Goal: Task Accomplishment & Management: Understand site structure

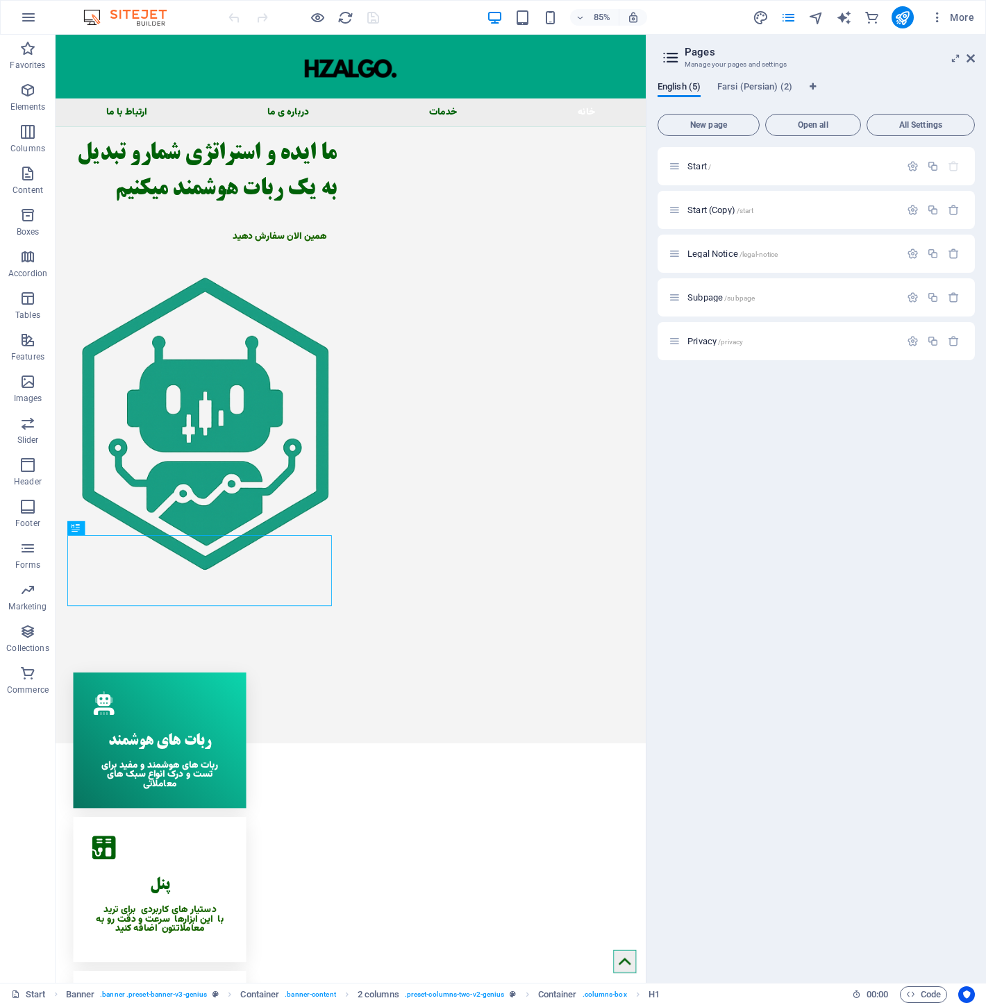
click at [757, 76] on div "English (5) Farsi (Persian) (2) New page Open all All Settings Start / Start (C…" at bounding box center [816, 527] width 340 height 912
click at [764, 84] on span "Farsi (Persian) (2)" at bounding box center [754, 87] width 75 height 19
click at [775, 208] on p "Subpage /subpage" at bounding box center [791, 210] width 208 height 9
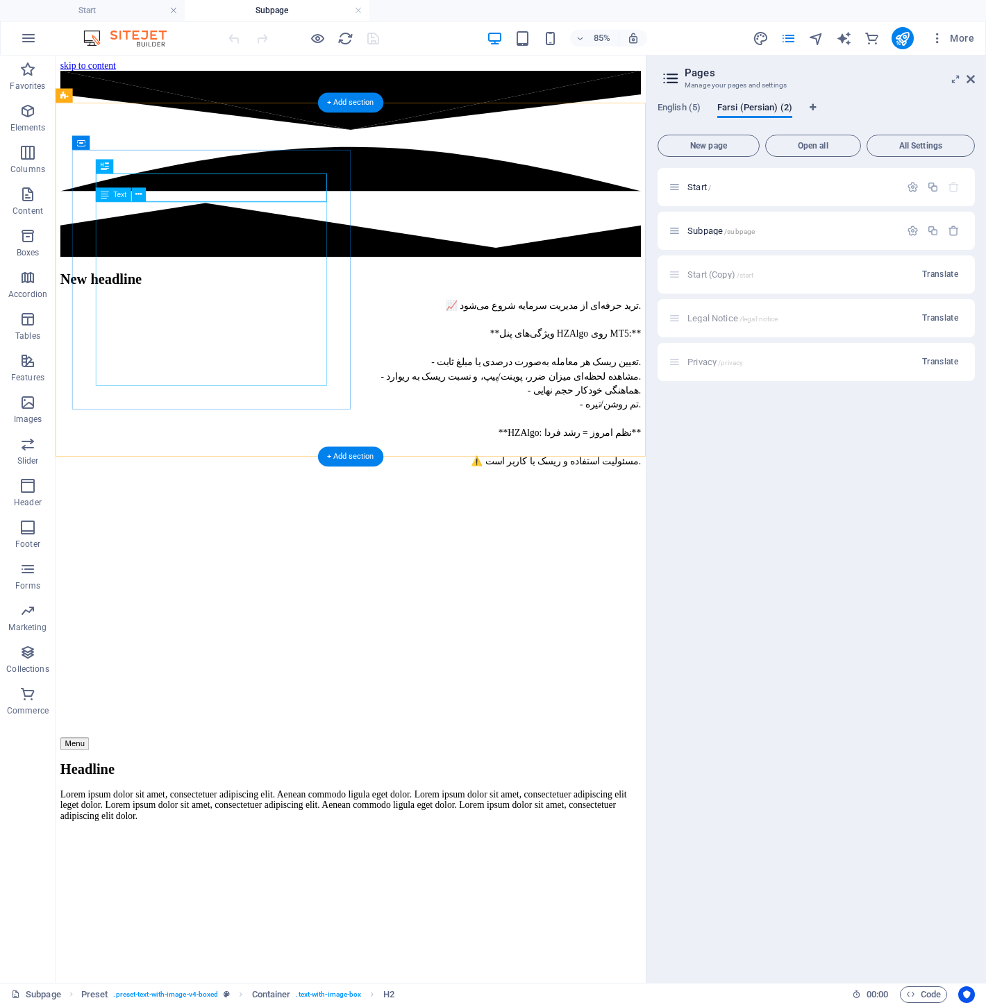
click at [356, 342] on div "📈 ترید حرفه‌ای از مدیریت سرمایه شروع می‌شود. **ویژگی‌های پنل HZAlgo روی MT5:** …" at bounding box center [402, 442] width 683 height 200
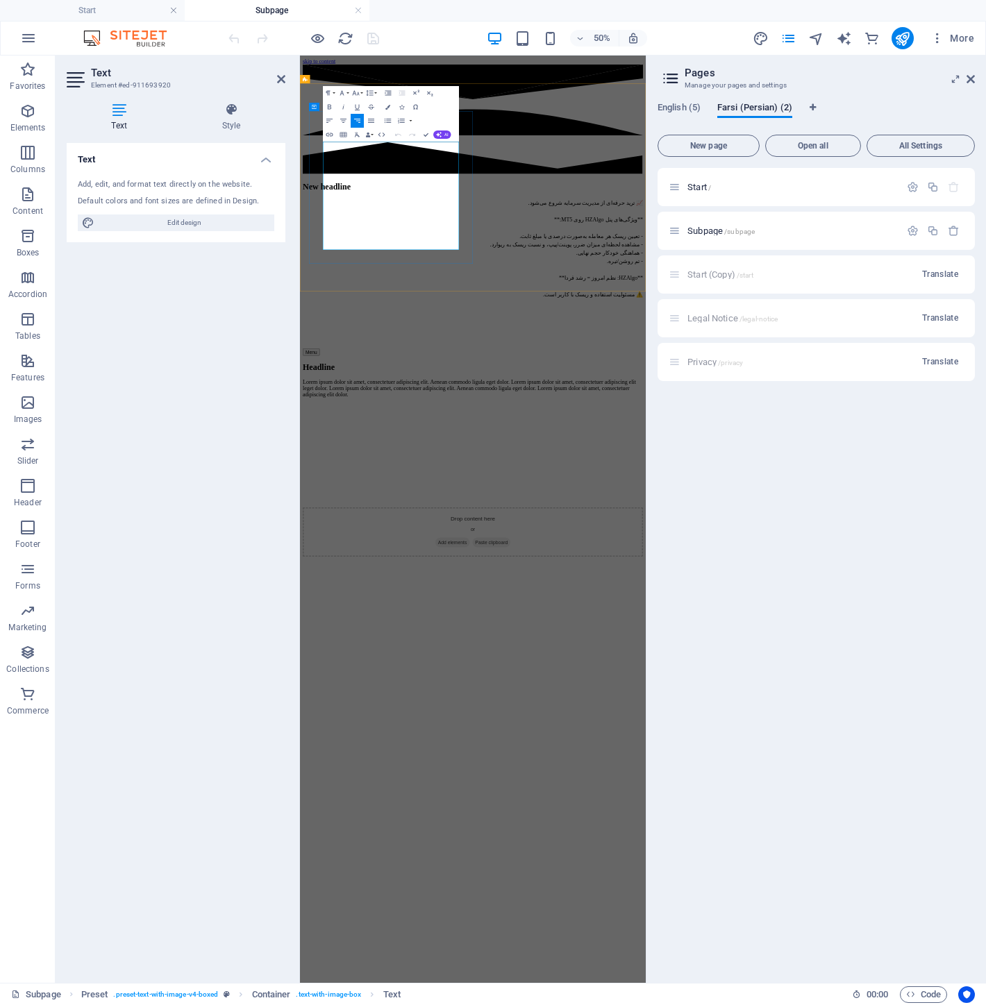
click at [605, 342] on p "📈 ترید حرفه‌ای از مدیریت سرمایه شروع می‌شود. **ویژگی‌های پنل HZAlgo روی MT5:** …" at bounding box center [646, 442] width 680 height 200
click at [604, 369] on p "**ویژگی‌های پنل HZAlgo روی MT5:** - تعیین ریسک هر معامله به‌صورت درصدی یا مبلغ …" at bounding box center [646, 460] width 680 height 183
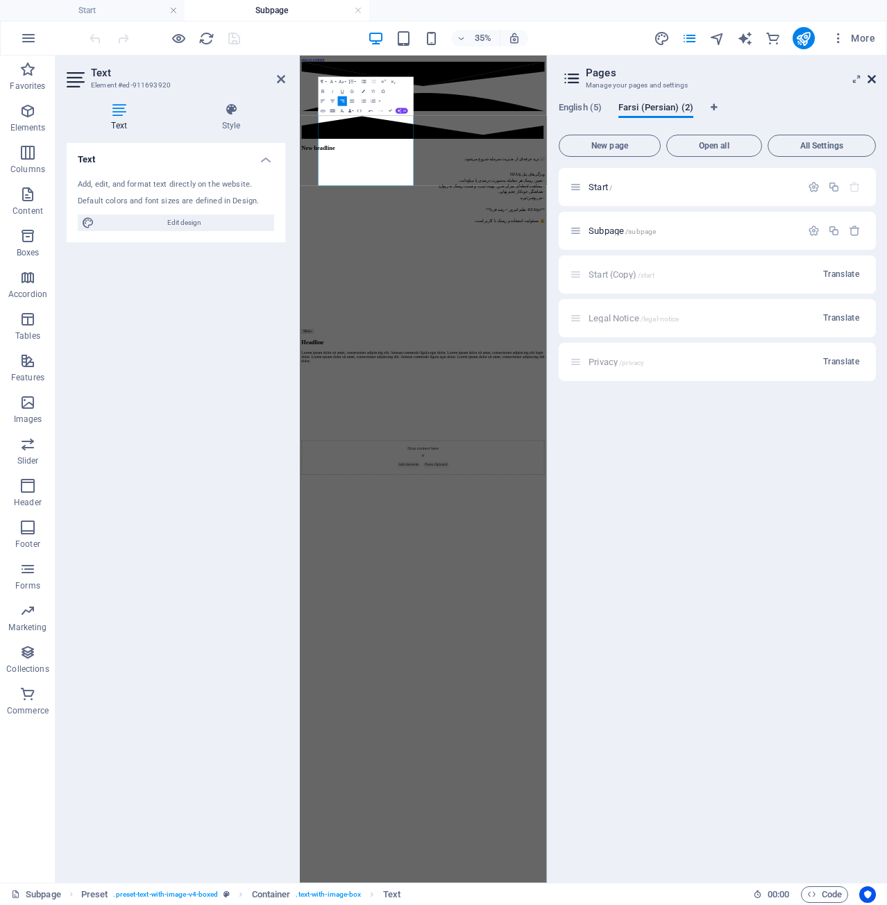
click at [871, 79] on icon at bounding box center [872, 79] width 8 height 11
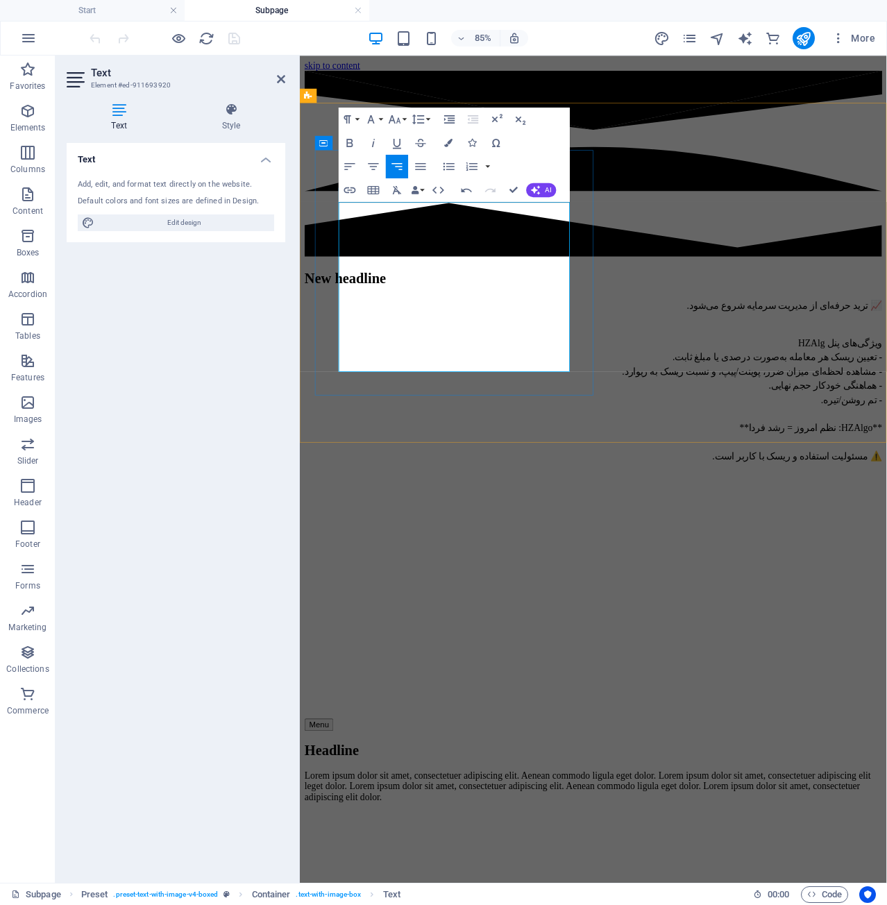
click at [515, 369] on p "ویژگی‌های پنل HZAlg - تعیین ریسک هر معامله به‌صورت درصدی یا مبلغ ثابت. - مشاهده…" at bounding box center [646, 452] width 680 height 167
drag, startPoint x: 458, startPoint y: 385, endPoint x: 644, endPoint y: 386, distance: 186.1
click at [644, 386] on div "New headline 📈 ترید حرفه‌ای از مدیریت سرمایه شروع می‌شود. ویژگی‌های پنل HZAlg -…" at bounding box center [646, 422] width 680 height 227
click at [487, 369] on p "ویژگی‌های پنل HZAlg - تعیین ریسک هر معامله به‌صورت درصدی یا مبلغ ثابت. - مشاهده…" at bounding box center [646, 452] width 680 height 167
click at [562, 461] on div "New headline 📈 ترید حرفه‌ای از مدیریت سرمایه شروع می‌شود. ویژگی‌های پنل HZAlg -…" at bounding box center [646, 580] width 680 height 542
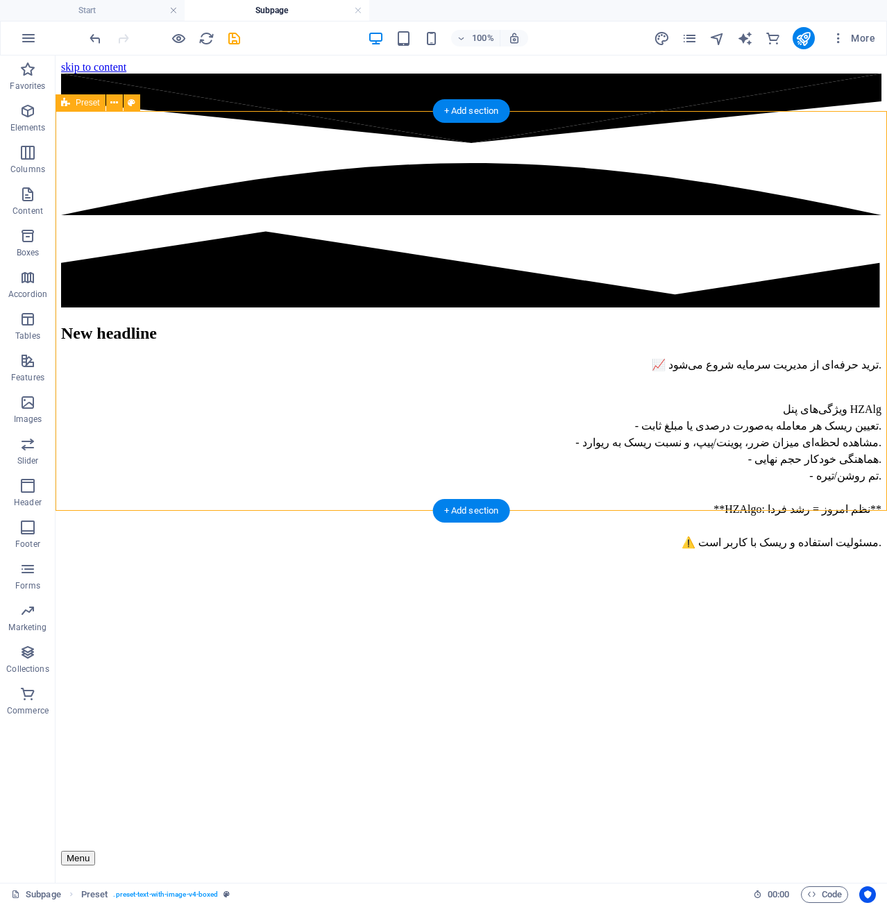
click at [531, 562] on figure at bounding box center [471, 562] width 821 height 0
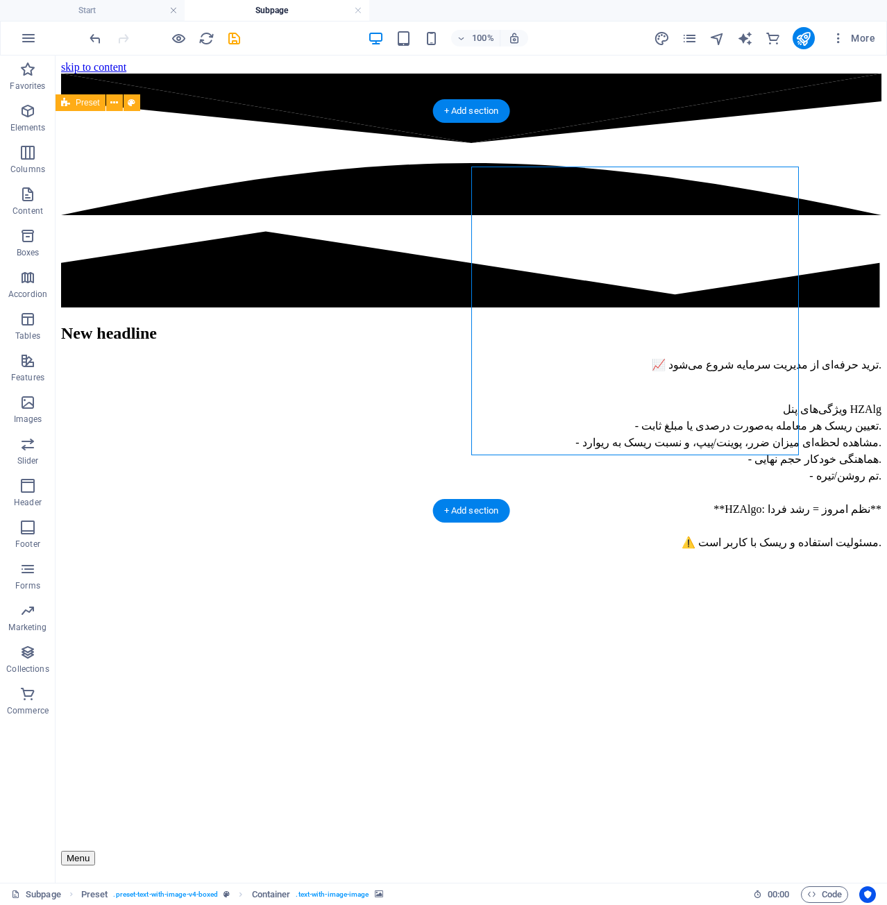
click at [760, 562] on figure at bounding box center [471, 562] width 821 height 0
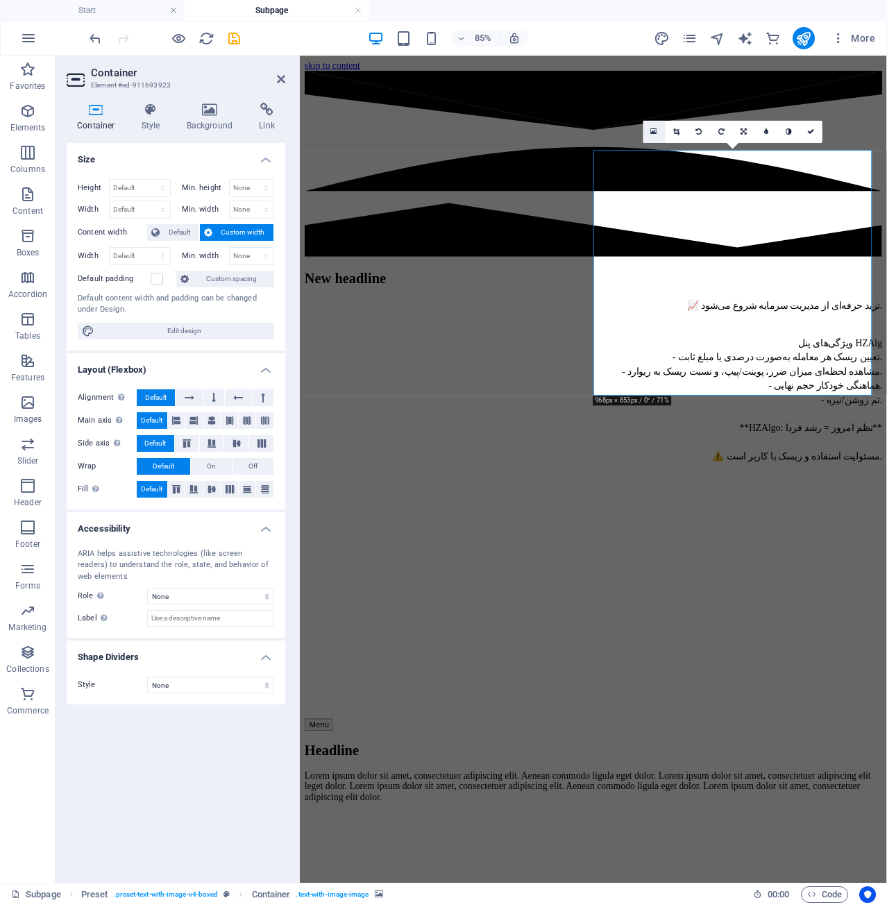
click at [658, 132] on link at bounding box center [654, 132] width 22 height 22
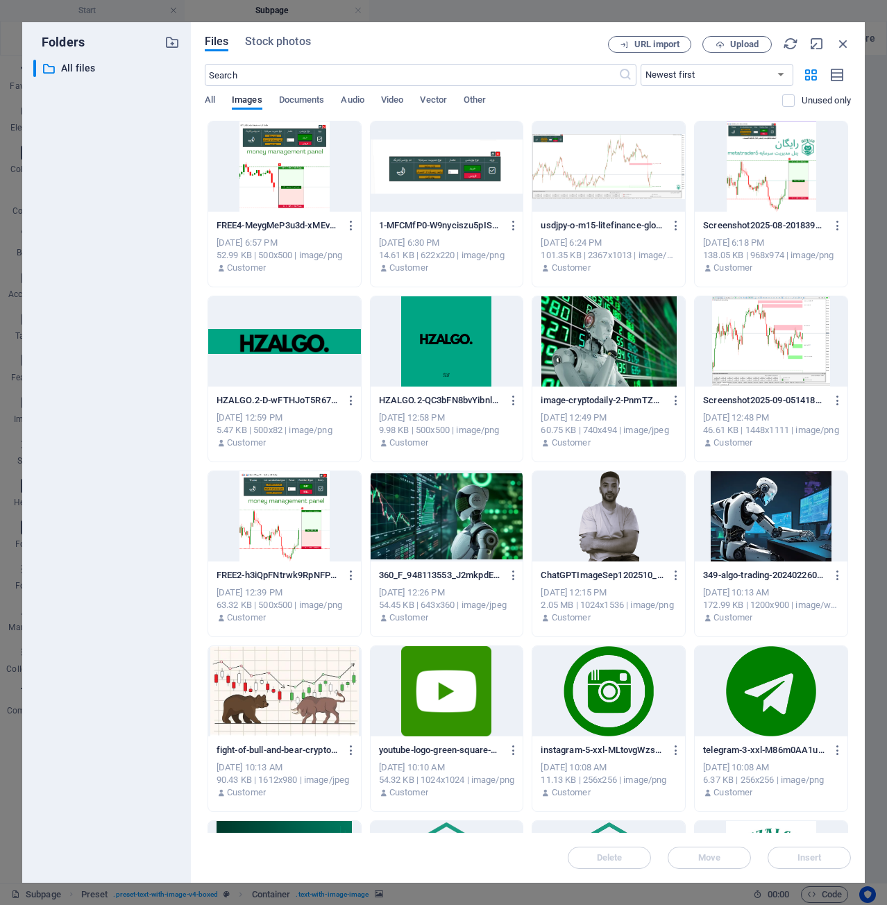
click at [317, 164] on div at bounding box center [284, 167] width 153 height 90
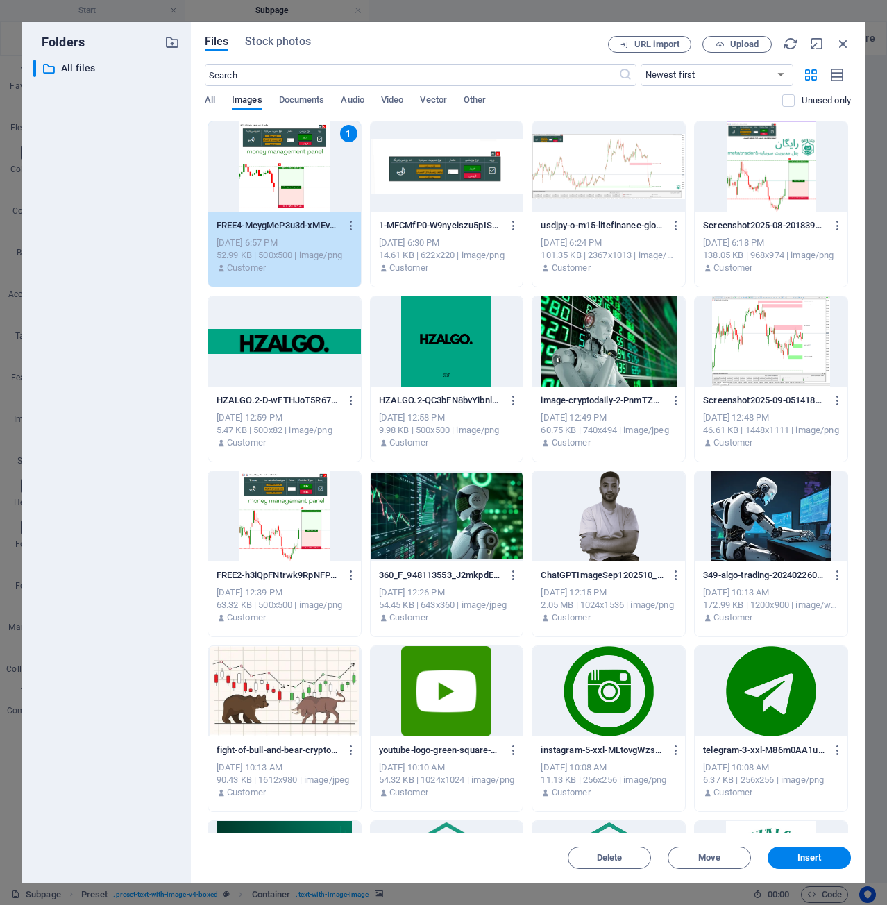
click at [317, 164] on div "1" at bounding box center [284, 167] width 153 height 90
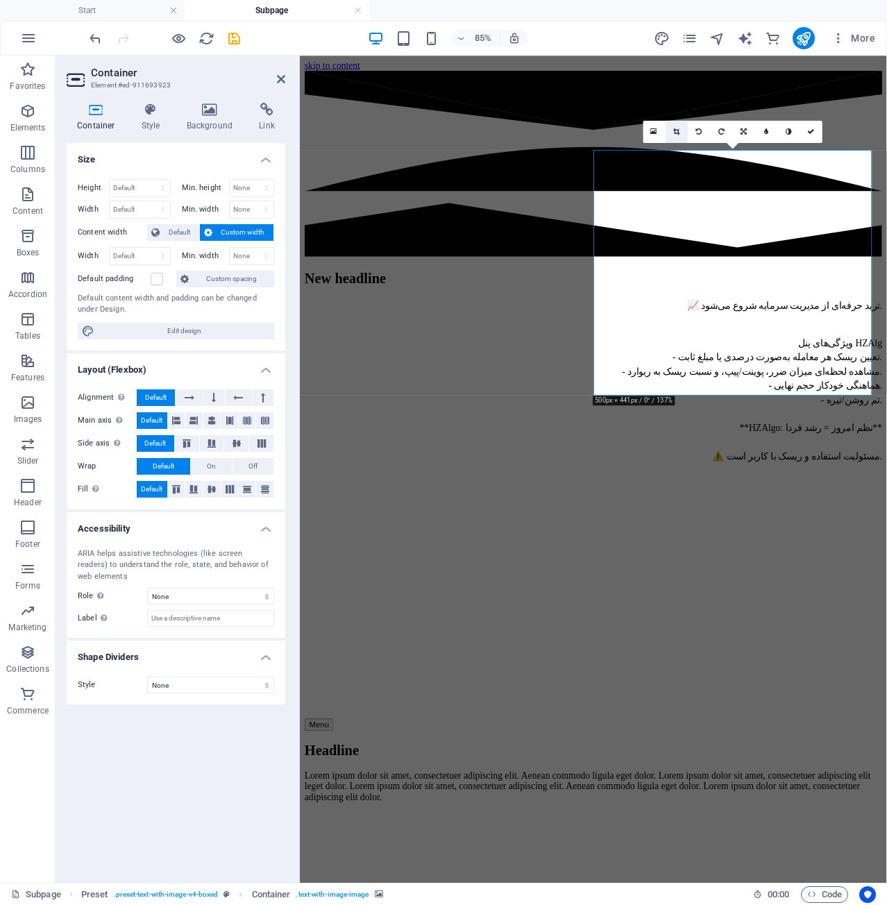
click at [669, 130] on link at bounding box center [677, 132] width 22 height 22
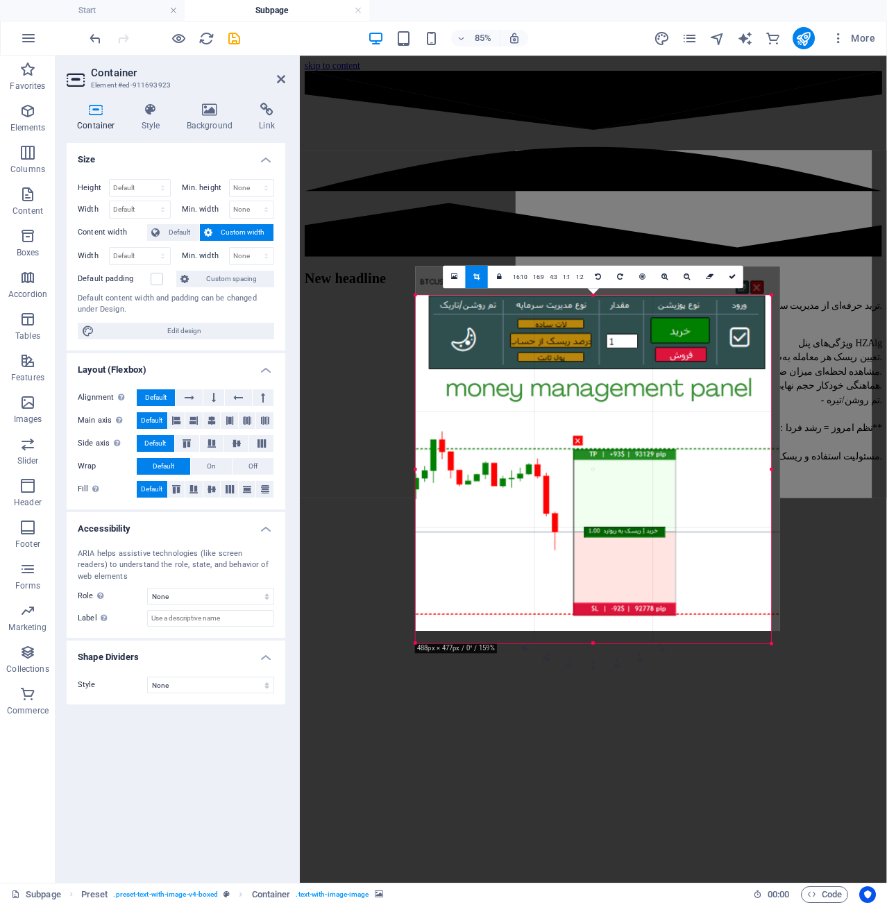
drag, startPoint x: 830, startPoint y: 328, endPoint x: 696, endPoint y: 253, distance: 153.2
click at [696, 253] on div "Drag here to replace the existing content. Press “Ctrl” if you want to create a…" at bounding box center [593, 470] width 587 height 828
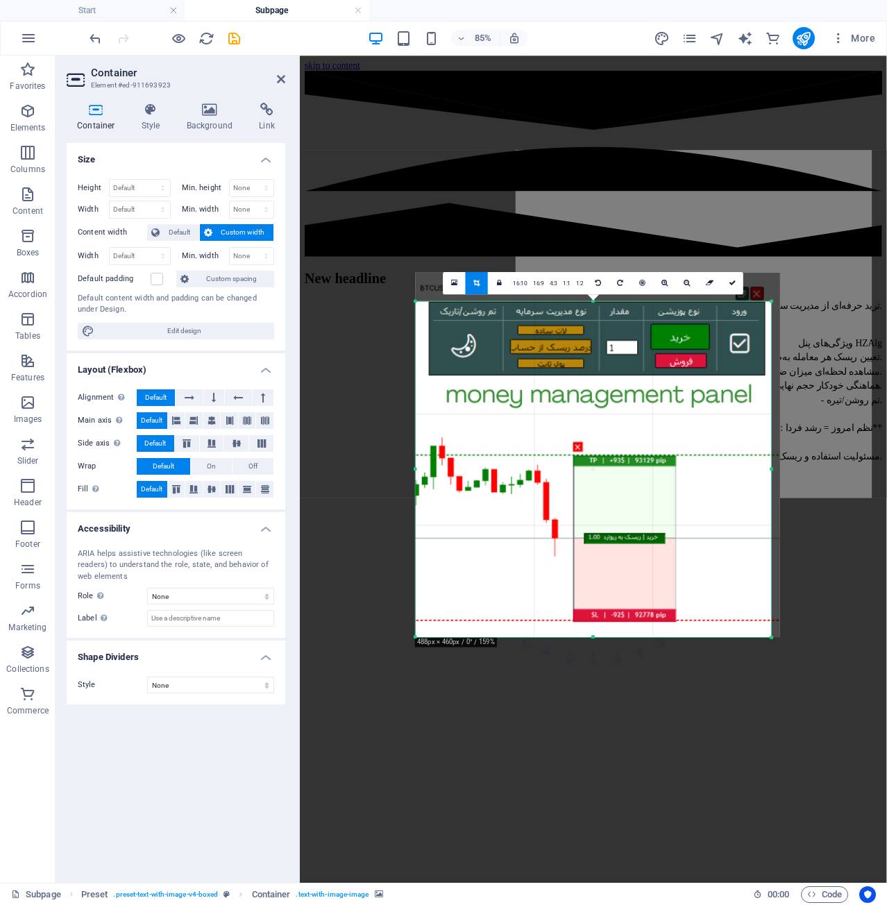
click at [437, 200] on div at bounding box center [408, 324] width 216 height 348
click at [732, 285] on icon at bounding box center [732, 283] width 7 height 7
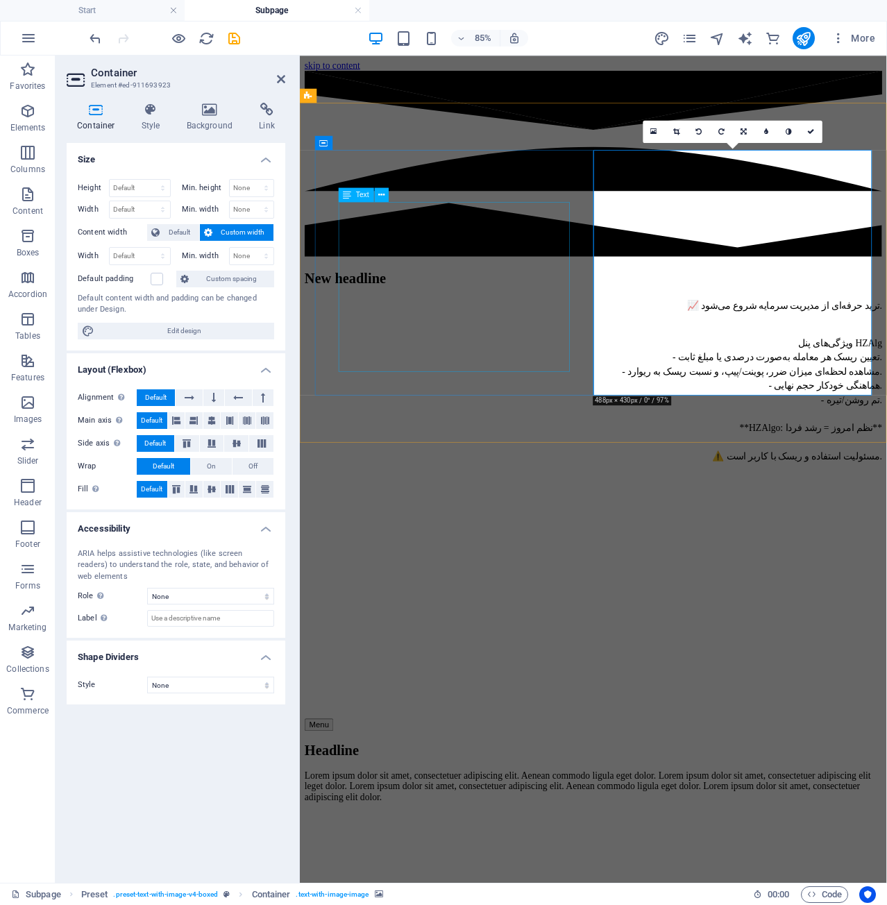
click at [532, 342] on div "📈 ترید حرفه‌ای از مدیریت سرمایه شروع می‌شود. ویژگی‌های پنل HZAlg - تعیین ریسک ه…" at bounding box center [646, 439] width 680 height 194
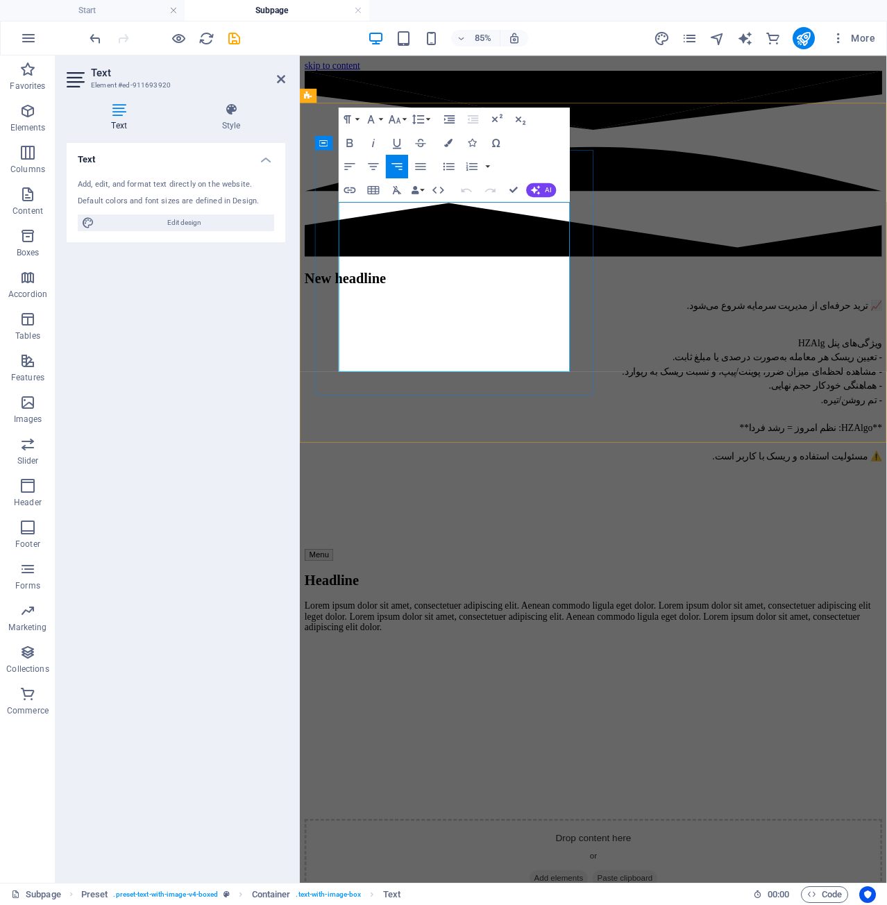
click at [513, 369] on p "ویژگی‌های پنل HZAlg - تعیین ریسک هر معامله به‌صورت درصدی یا مبلغ ثابت. - مشاهده…" at bounding box center [646, 452] width 680 height 167
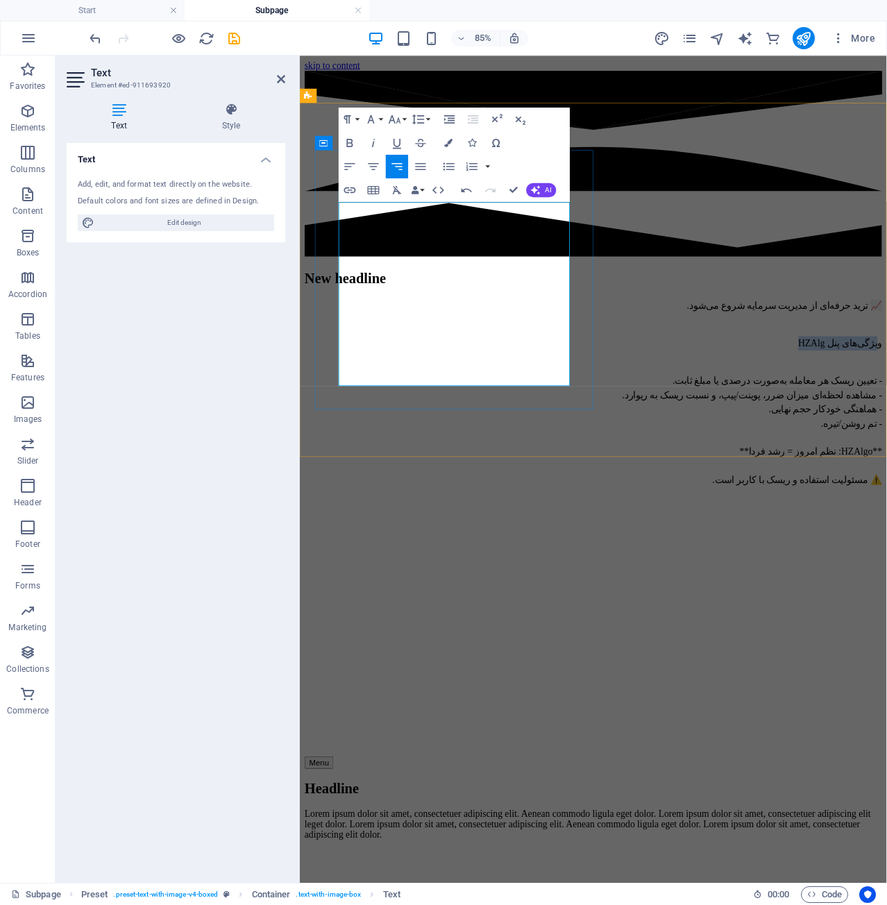
drag, startPoint x: 514, startPoint y: 265, endPoint x: 610, endPoint y: 265, distance: 96.5
click at [610, 369] on p "ویژگی‌های پنل HZAlg" at bounding box center [646, 385] width 680 height 33
click at [608, 369] on p "ویژگی‌های پنل HZAlg" at bounding box center [646, 385] width 680 height 33
click at [609, 369] on p "ویژگی‌های پنل HZAlg" at bounding box center [646, 385] width 680 height 33
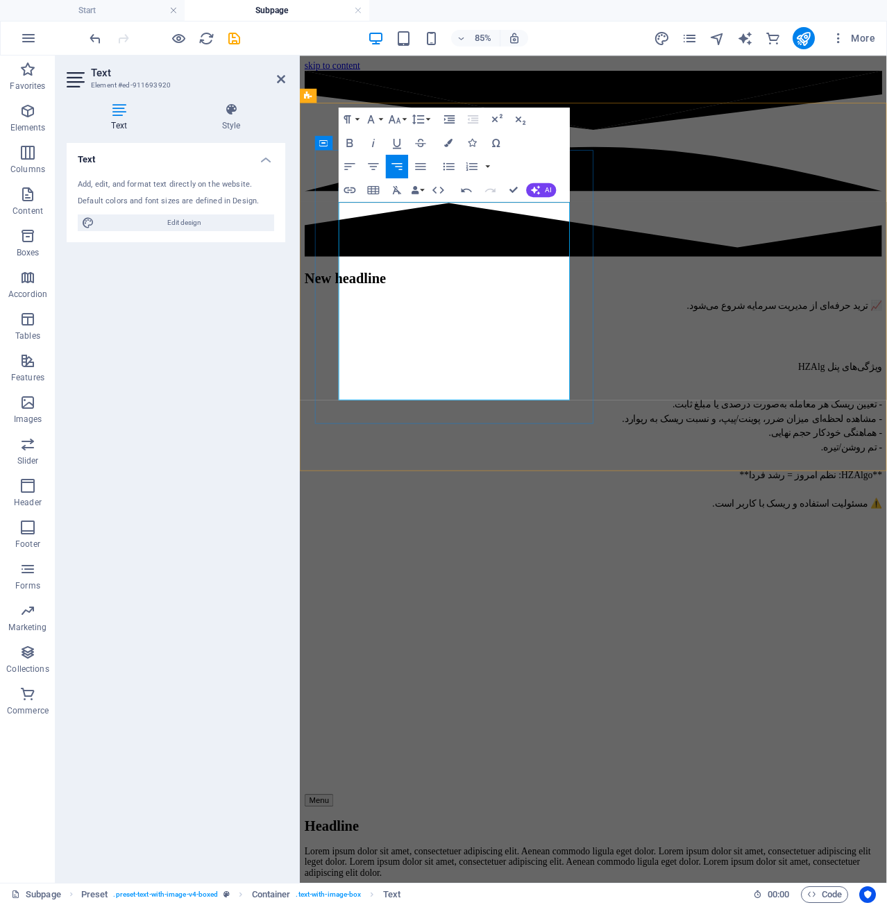
click at [607, 397] on p "ویژگی‌های پنل HZAlg" at bounding box center [646, 413] width 680 height 33
click at [542, 397] on p "محیط قابل اجرا :متاتریدر 5 ویژگی‌های پنل HZAlg" at bounding box center [646, 413] width 680 height 33
click at [534, 397] on p "محیط قابل اجرا : متاتریدر 5 ویژگی‌های پنل HZAlg" at bounding box center [646, 413] width 680 height 33
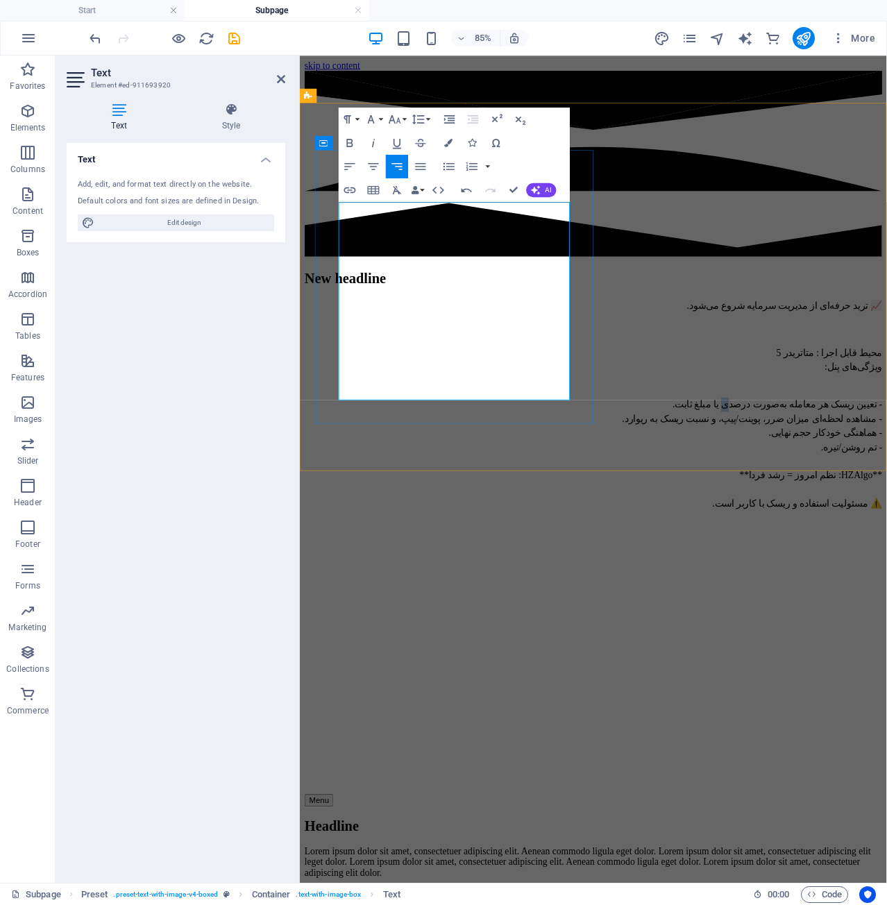
click at [430, 442] on p "- تعیین ریسک هر معامله به‌صورت درصدی یا مبلغ ثابت. - مشاهده لحظه‌ای میزان ضرر، …" at bounding box center [646, 517] width 680 height 150
drag, startPoint x: 426, startPoint y: 321, endPoint x: 373, endPoint y: 312, distance: 53.5
click at [373, 442] on p "- تعیین ریسک هر معامله به‌صورت درصدی یا مبلغ ثابت. - مشاهده لحظه‌ای میزان ضرر، …" at bounding box center [646, 517] width 680 height 150
drag, startPoint x: 373, startPoint y: 312, endPoint x: 617, endPoint y: 326, distance: 244.1
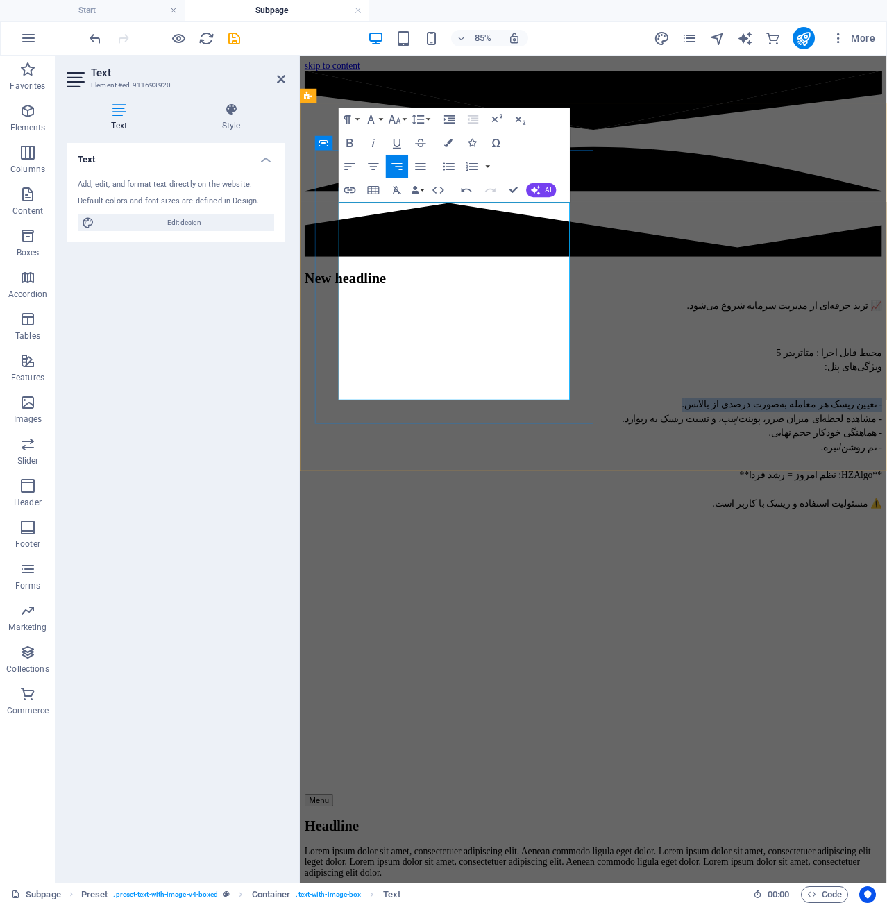
click at [617, 442] on p "- تعیین ریسک هر معامله به‌صورت درصدی از بالانس . - مشاهده لحظه‌ای میزان ضرر، پو…" at bounding box center [646, 517] width 680 height 150
copy p "- تعیین ریسک هر معامله به‌صورت درصدی از بالانس ."
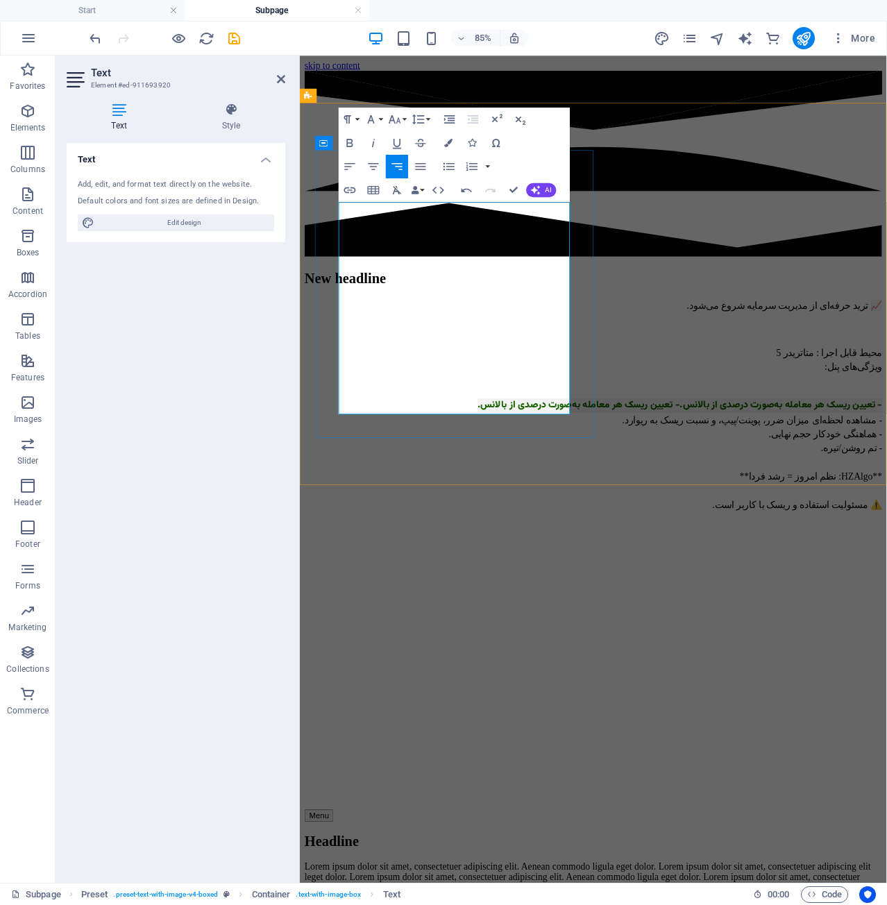
click at [509, 459] on span ". - تعیین ریسک هر معامله به‌صورت درصدی از بالانس ." at bounding box center [630, 467] width 242 height 17
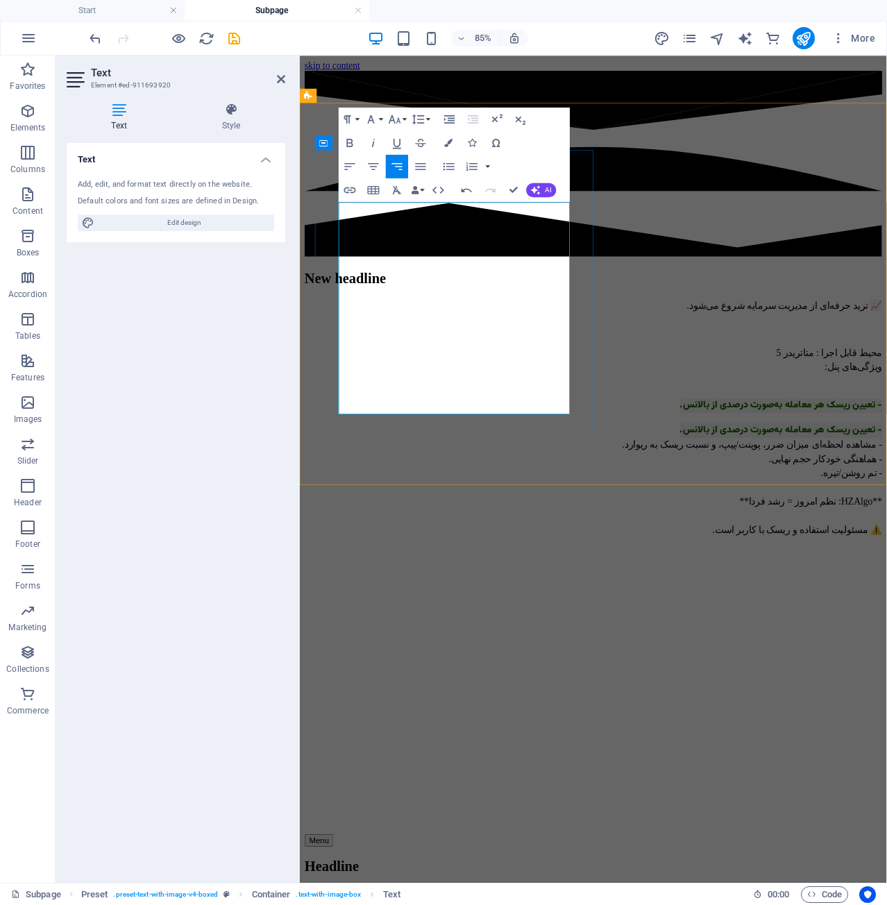
drag, startPoint x: 459, startPoint y: 337, endPoint x: 383, endPoint y: 340, distance: 76.5
click at [751, 488] on span "- تعیین ریسک هر معامله به‌صورت درصدی از بالانس" at bounding box center [868, 496] width 235 height 17
click at [427, 487] on p "- تعیین ریسک هر معامله به‌صورت مبلغ پول ثابت . - مشاهده لحظه‌ای میزان ضرر، پوین…" at bounding box center [646, 554] width 680 height 135
click at [427, 487] on p "- تعیین ریسک هر معامله به‌صورت مبلغ پول ثابت . - مشاهده لحظه‌ای میزان ضرر، پوین…" at bounding box center [646, 504] width 680 height 35
click at [502, 487] on p "- تعیین ریسک هر معامله به‌صورت مبلغ پول ثابت . - مشاهده لحظه‌ای میزان ضرر، پوین…" at bounding box center [646, 504] width 680 height 35
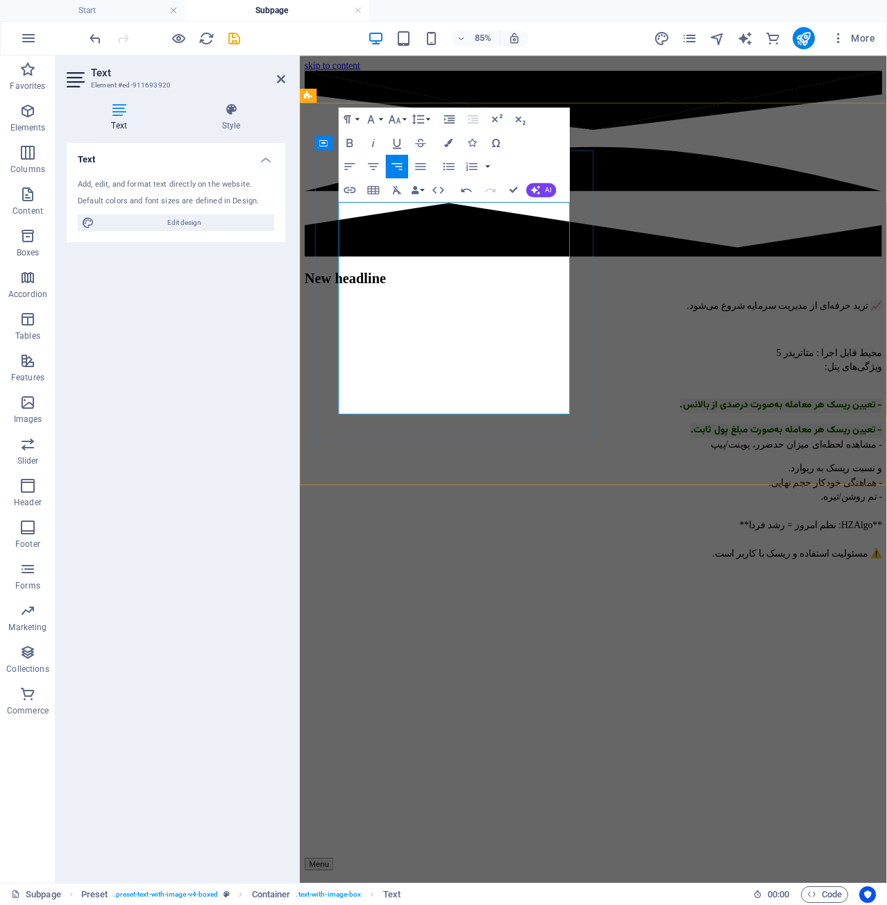
click at [468, 487] on p "- تعیین ریسک هر معامله به‌صورت مبلغ پول ثابت . - مشاهده لحظه‌ای میزان حد ضرر، پ…" at bounding box center [646, 504] width 680 height 35
click at [464, 487] on p "- تعیین ریسک هر معامله به‌صورت مبلغ پول ثابت . - مشاهده لحظه‌ای میزان حد ضرر ، …" at bounding box center [646, 504] width 680 height 35
drag, startPoint x: 533, startPoint y: 346, endPoint x: 624, endPoint y: 353, distance: 91.2
click at [624, 353] on div "New headline 📈 ترید حرفه‌ای از مدیریت سرمایه شروع می‌شود. محیط قابل اجرا : متات…" at bounding box center [646, 479] width 680 height 341
copy p "- مشاهده لحظه‌ای"
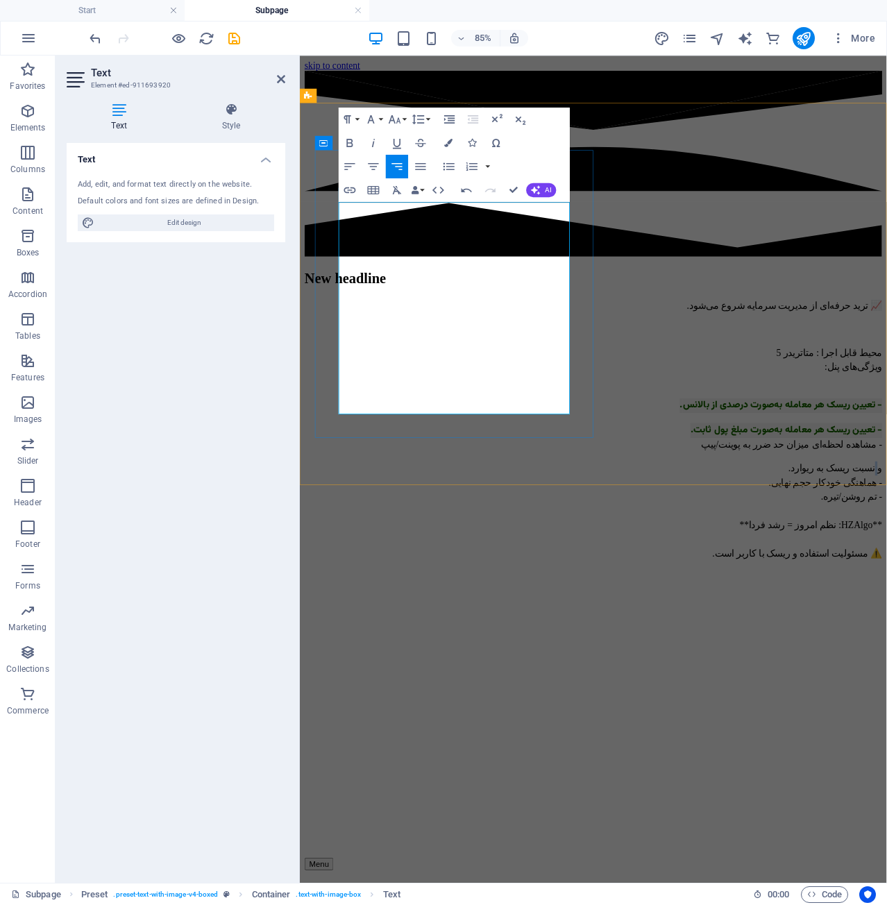
click at [613, 533] on p "و نسبت ریسک به ریوارد. - هماهنگی خودکار حجم نهایی. - تم روشن/تیره. **HZAlgo: نظ…" at bounding box center [646, 591] width 680 height 117
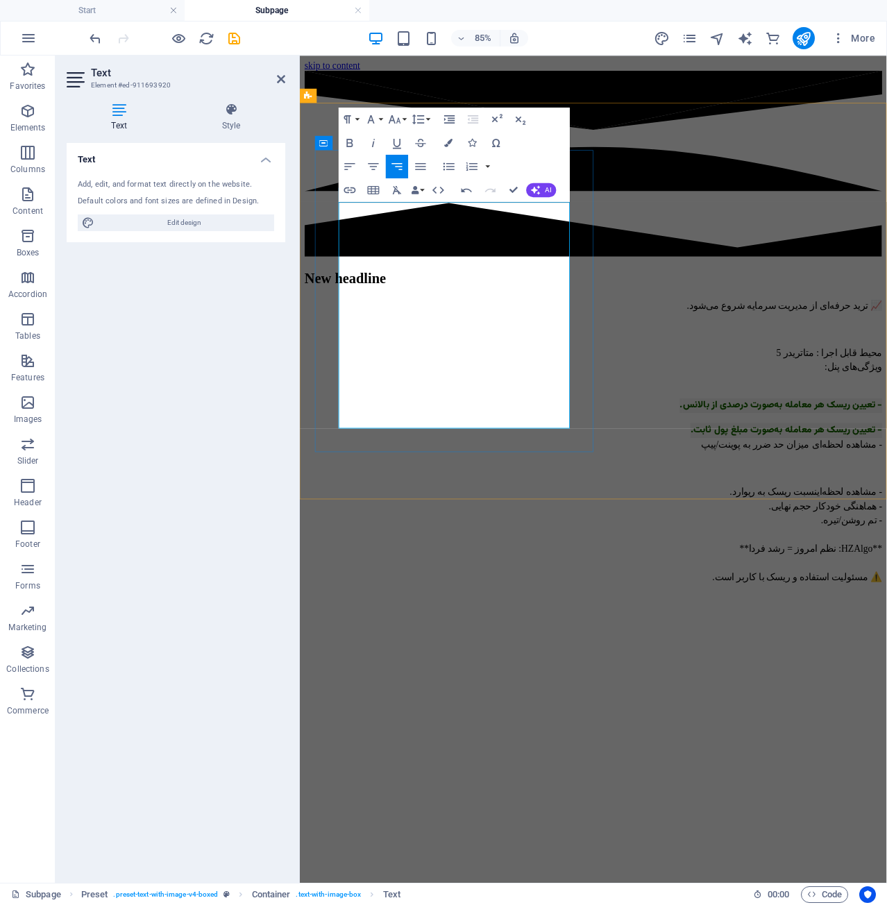
click at [609, 533] on p at bounding box center [646, 541] width 680 height 17
click at [530, 533] on p "​" at bounding box center [646, 541] width 680 height 17
click at [578, 533] on p "​" at bounding box center [646, 541] width 680 height 17
click at [587, 533] on p "​" at bounding box center [646, 541] width 680 height 17
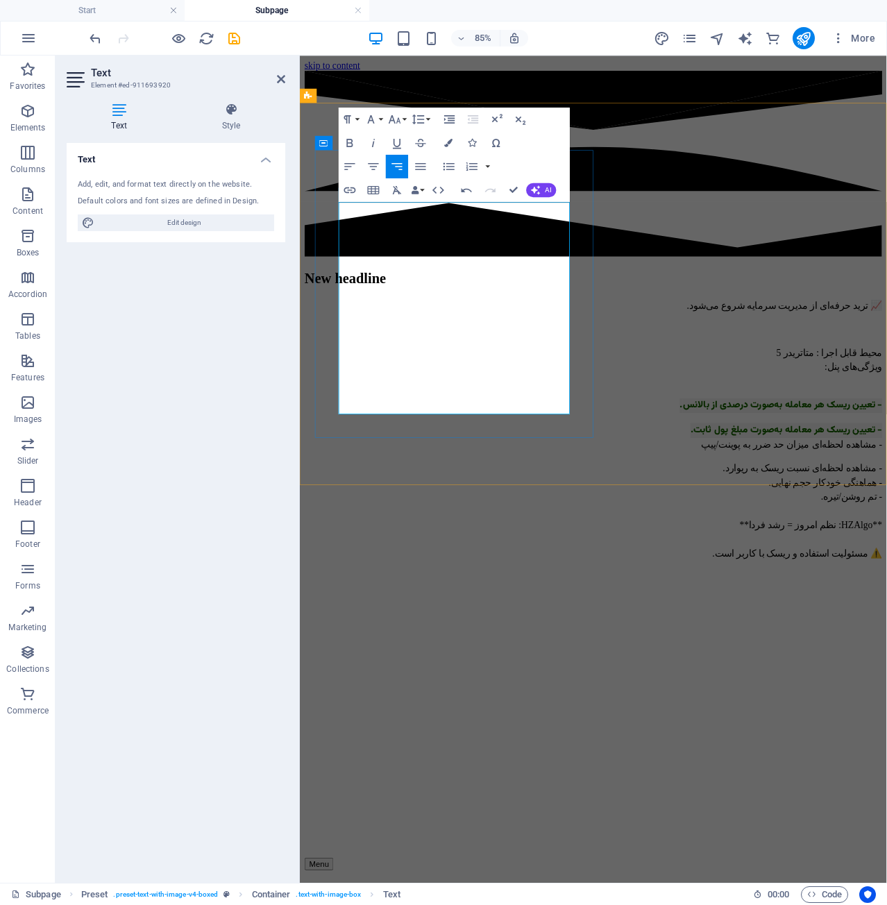
click at [461, 533] on p "- مشاهده لحظه‌ای نسبت ریسک به ریوارد. - هماهنگی خودکار حجم نهایی. - تم روشن/تیر…" at bounding box center [646, 591] width 680 height 117
click at [398, 533] on p "- مشاهده لحظه‌ای نسبت ریسک به ریوارد. - هماهنگی خودکار حجم نهایی. - تم روشن/تیر…" at bounding box center [646, 591] width 680 height 117
click at [392, 487] on p "- تعیین ریسک هر معامله به‌صورت مبلغ پول ثابت . - مشاهده لحظه‌ای میزان حد ضرر به…" at bounding box center [646, 504] width 680 height 35
click at [453, 533] on p "- مشاهده لحظه‌ای نسبت ریسک به ریوارد. - هماهنگی خودکار حجم نهایی. - تم روشن/تیر…" at bounding box center [646, 591] width 680 height 117
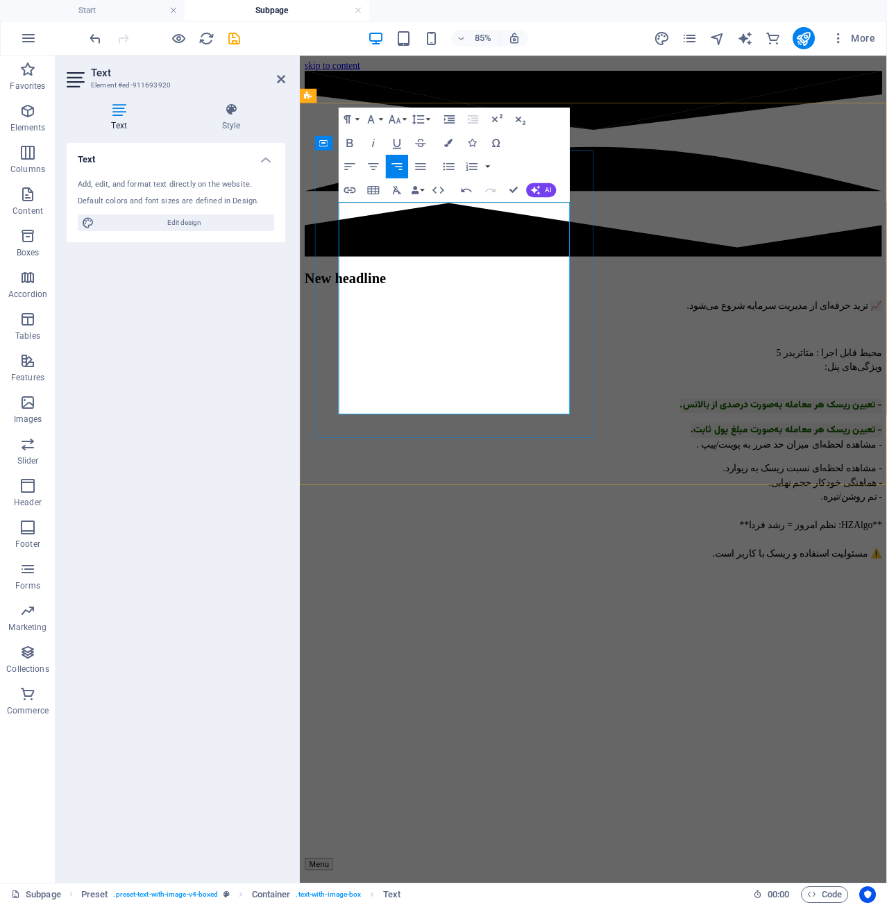
click at [462, 533] on p "- مشاهده لحظه‌ای نسبت ریسک به ریوارد. - هماهنگی خودکار حجم نهایی. - تم روشن/تیر…" at bounding box center [646, 591] width 680 height 117
click at [583, 533] on p "- مشاهده لحظه‌ای نسبت ریسک به ریوارد. - هماهنگی خودکار حجم نهایی. - تم روشن/تیر…" at bounding box center [646, 591] width 680 height 117
drag, startPoint x: 565, startPoint y: 433, endPoint x: 616, endPoint y: 435, distance: 50.8
click at [616, 533] on p "- مشاهده لحظه‌ای نسبت ریسک به ریوارد. - هماهنگی خودکار حجم نهایی. - تم روشن/تیر…" at bounding box center [646, 591] width 680 height 117
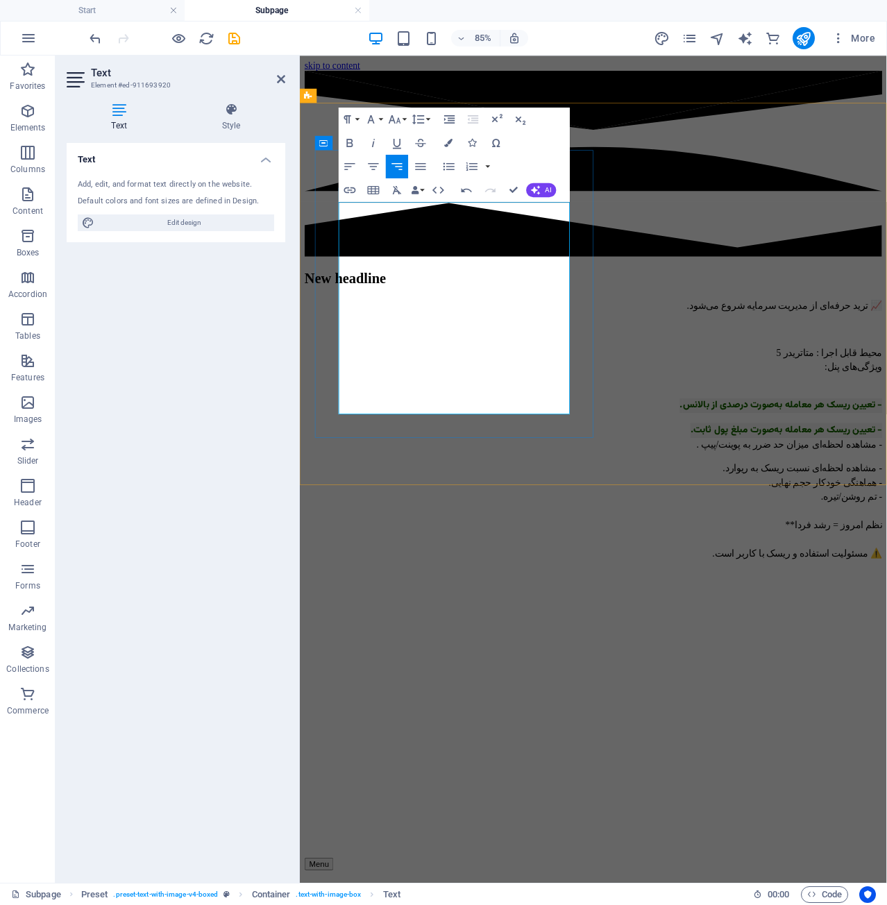
click at [515, 533] on p "- مشاهده لحظه‌ای نسبت ریسک به ریوارد. - هماهنگی خودکار حجم نهایی. - تم روشن/تیر…" at bounding box center [646, 591] width 680 height 117
click at [585, 533] on p "- مشاهده لحظه‌ای نسبت ریسک به ریوارد. - هماهنگی خودکار حجم نهایی. - تم روشن/تیر…" at bounding box center [646, 591] width 680 height 117
drag, startPoint x: 489, startPoint y: 437, endPoint x: 646, endPoint y: 444, distance: 157.8
click at [646, 444] on div "New headline 📈 ترید حرفه‌ای از مدیریت سرمایه شروع می‌شود. محیط قابل اجرا : متات…" at bounding box center [646, 661] width 680 height 705
click at [558, 533] on p "- مشاهده لحظه‌ای نسبت ریسک به ریوارد. - هماهنگی خودکار حجم نهایی. - تم روشن/تیر…" at bounding box center [646, 591] width 680 height 117
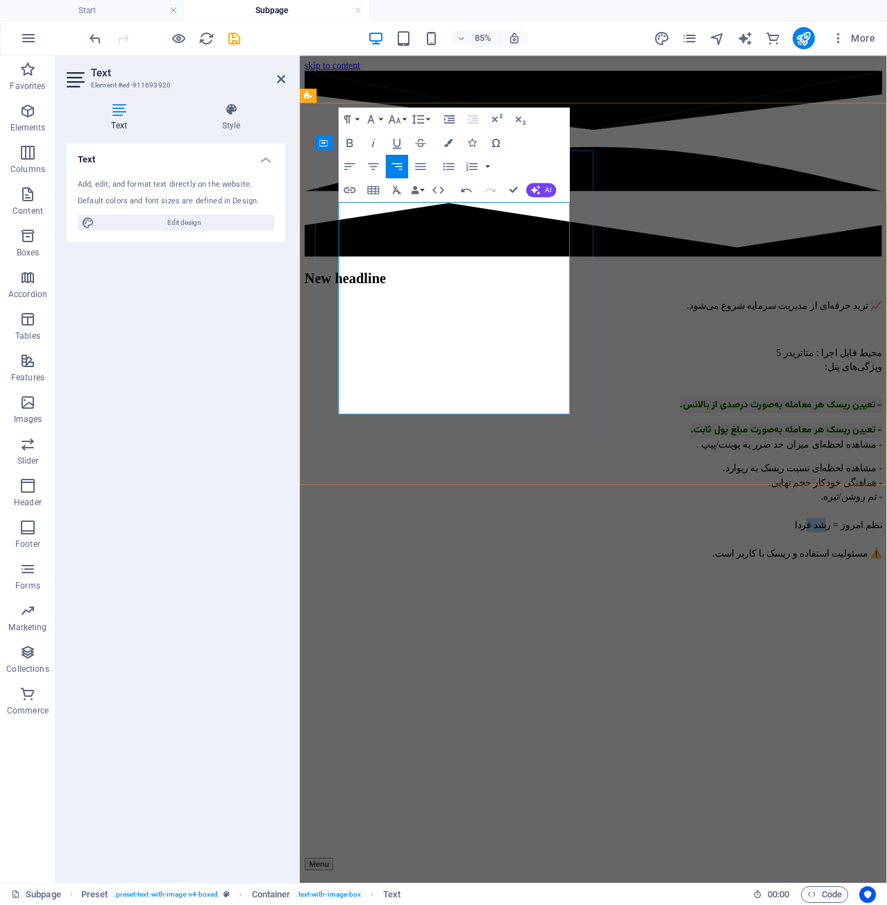
click at [558, 533] on p "- مشاهده لحظه‌ای نسبت ریسک به ریوارد. - هماهنگی خودکار حجم نهایی. - تم روشن/تیر…" at bounding box center [646, 591] width 680 height 117
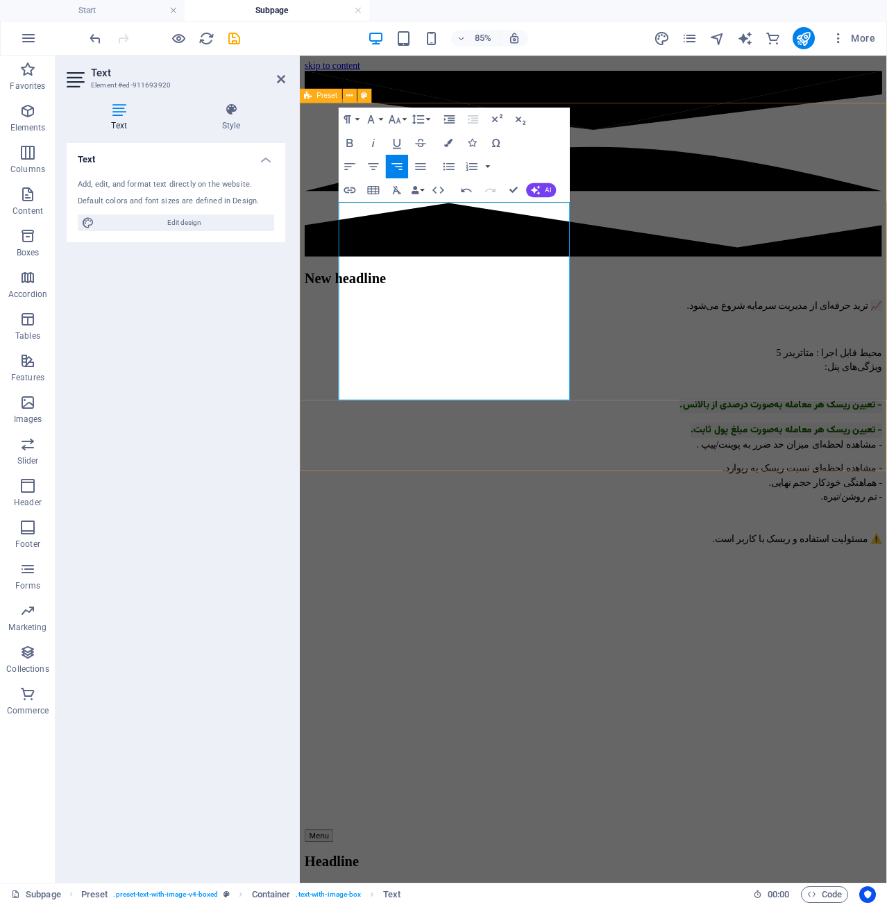
click at [596, 503] on div "New headline 📈 ترید حرفه‌ای از مدیریت سرمایه شروع می‌شود. محیط قابل اجرا : متات…" at bounding box center [646, 645] width 680 height 672
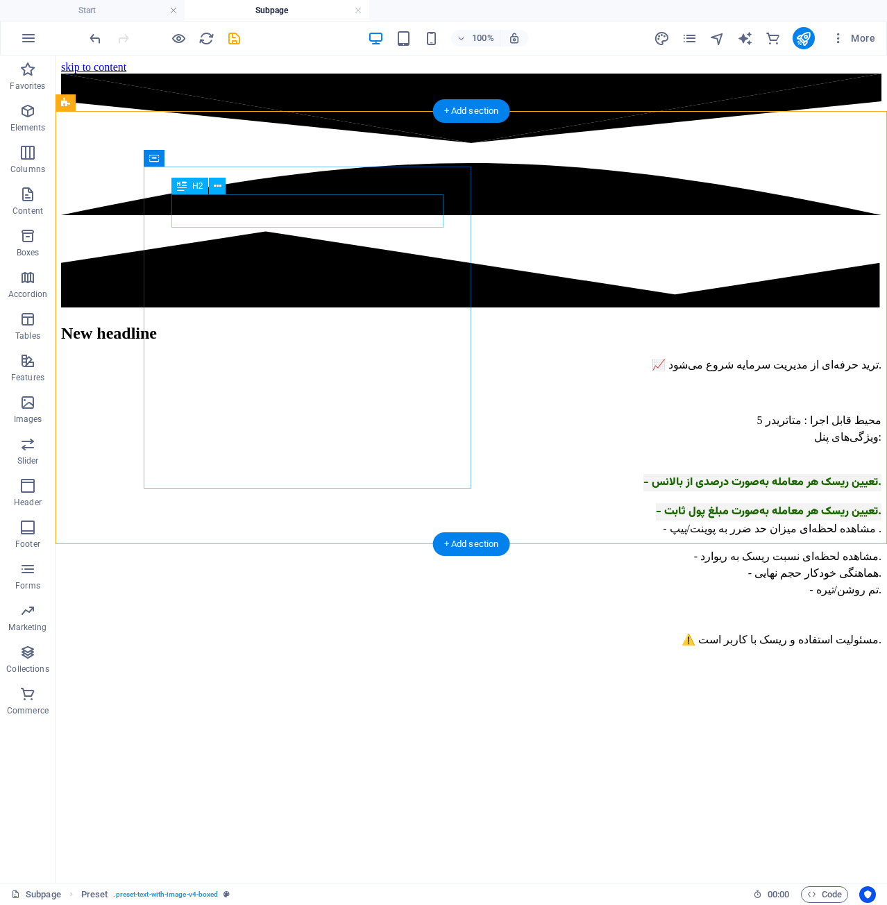
click at [264, 324] on div "New headline" at bounding box center [471, 333] width 821 height 19
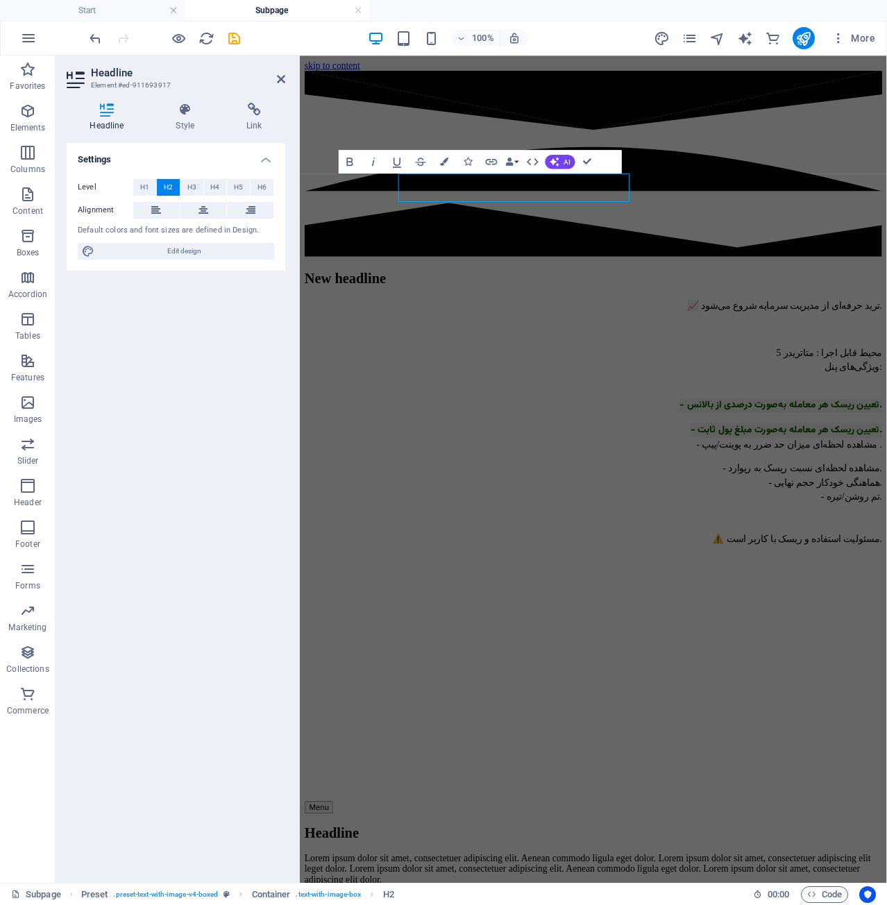
click at [264, 202] on button at bounding box center [250, 210] width 47 height 17
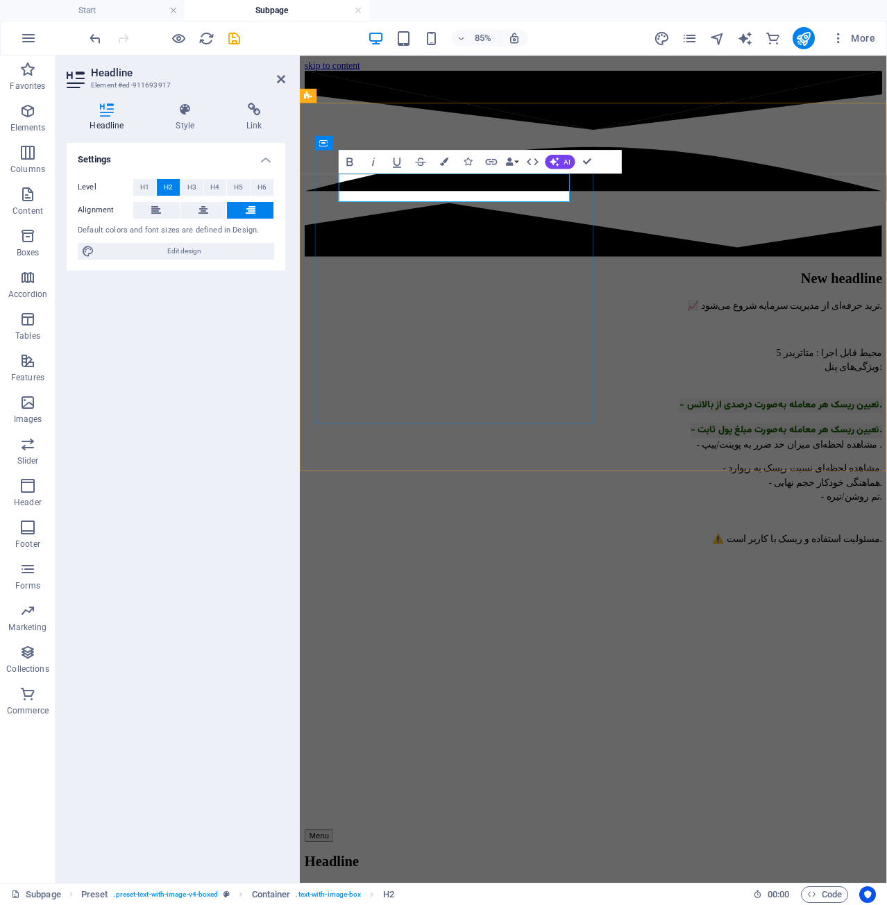
click at [489, 309] on h2 "New headline" at bounding box center [646, 318] width 680 height 19
drag, startPoint x: 482, startPoint y: 210, endPoint x: 612, endPoint y: 217, distance: 130.0
click at [612, 309] on h2 "New headline" at bounding box center [646, 318] width 680 height 19
click at [622, 309] on div "New headline 📈 ترید حرفه‌ای از مدیریت سرمایه شروع می‌شود. محیط قابل اجرا : متات…" at bounding box center [646, 471] width 680 height 324
click at [594, 309] on h2 "New headline" at bounding box center [646, 318] width 680 height 19
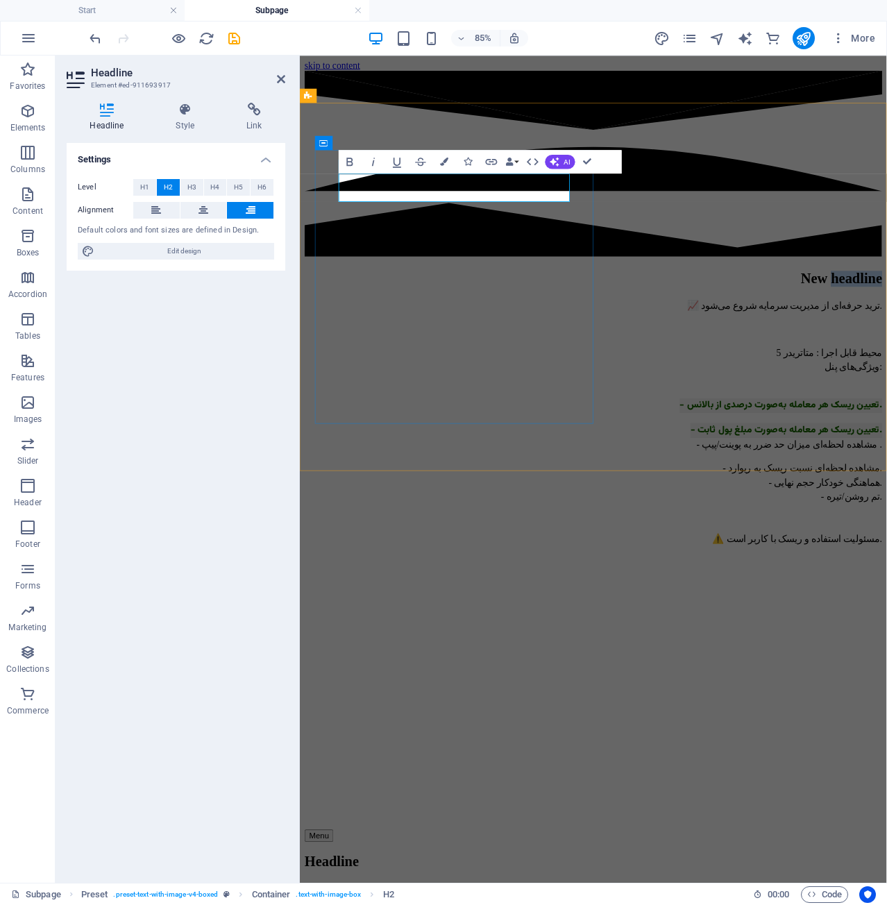
click at [594, 309] on h2 "New headline" at bounding box center [646, 318] width 680 height 19
click at [596, 309] on h2 "New پن" at bounding box center [646, 318] width 680 height 19
drag, startPoint x: 596, startPoint y: 213, endPoint x: 590, endPoint y: 218, distance: 7.9
click at [590, 309] on h2 "New پن" at bounding box center [646, 318] width 680 height 19
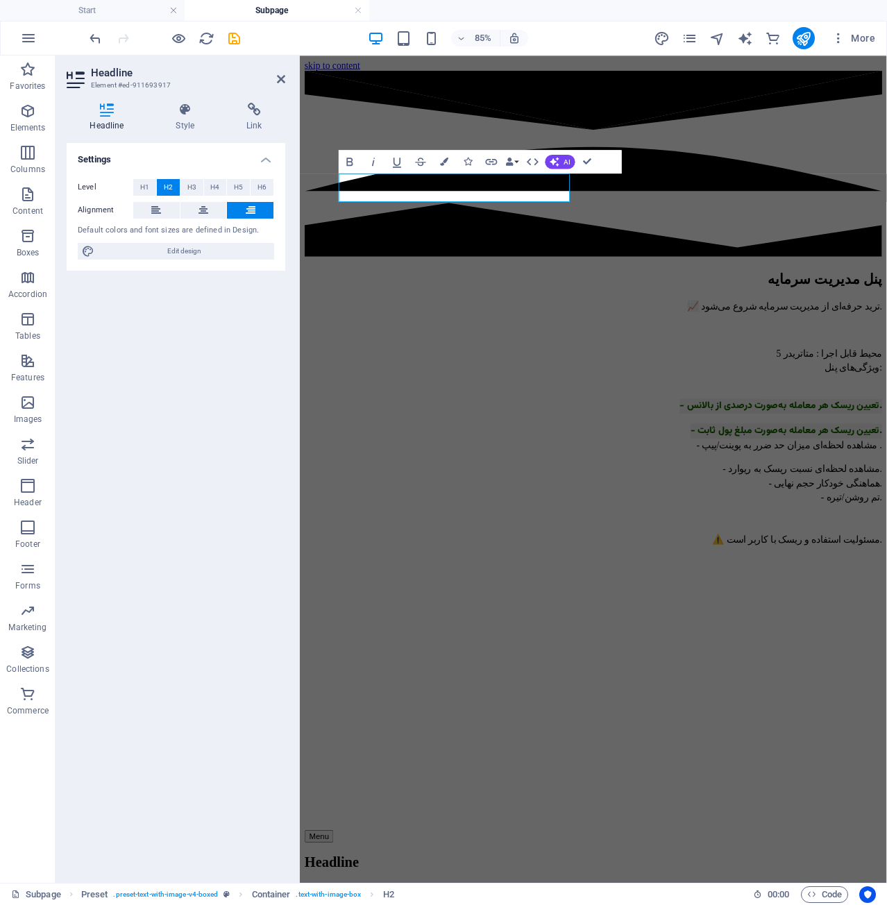
click at [744, 824] on html "skip to content پنل مدیریت سرمایه 📈 ترید حرفه‌ای از مدیریت سرمایه شروع می‌شود. …" at bounding box center [645, 723] width 691 height 1334
click at [746, 821] on html "skip to content پنل مدیریت سرمایه 📈 ترید حرفه‌ای از مدیریت سرمایه شروع می‌شود. …" at bounding box center [645, 723] width 691 height 1334
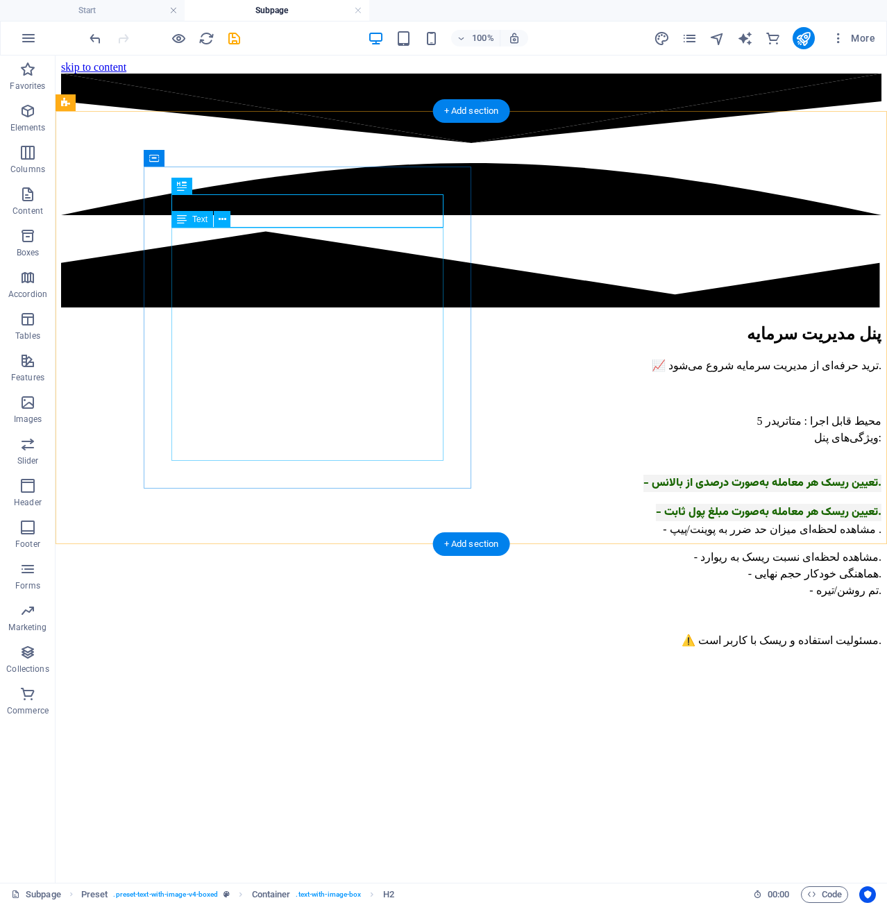
click at [299, 380] on div "📈 ترید حرفه‌ای از مدیریت سرمایه شروع می‌شود. محیط قابل اجرا : متاتریدر 5 ویژگی‌…" at bounding box center [471, 504] width 821 height 292
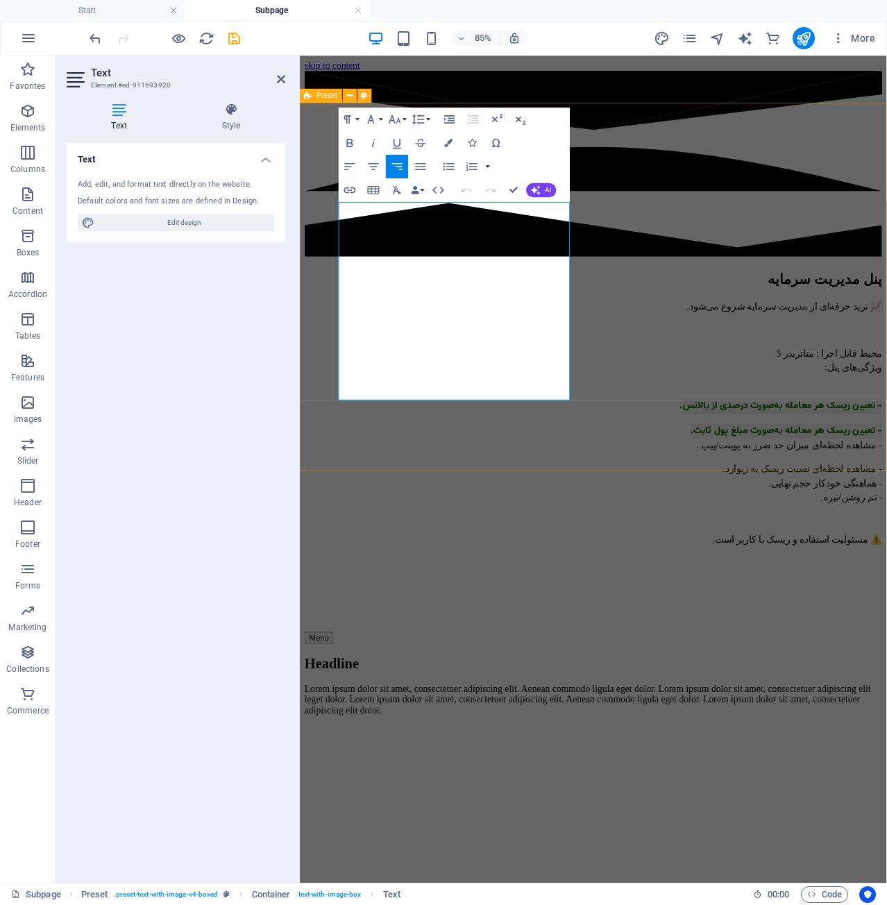
click at [544, 525] on div "پنل مدیریت سرمایه 📈 ترید حرفه‌ای از مدیریت سرمایه شروع می‌شود. محیط قابل اجرا :…" at bounding box center [646, 529] width 680 height 440
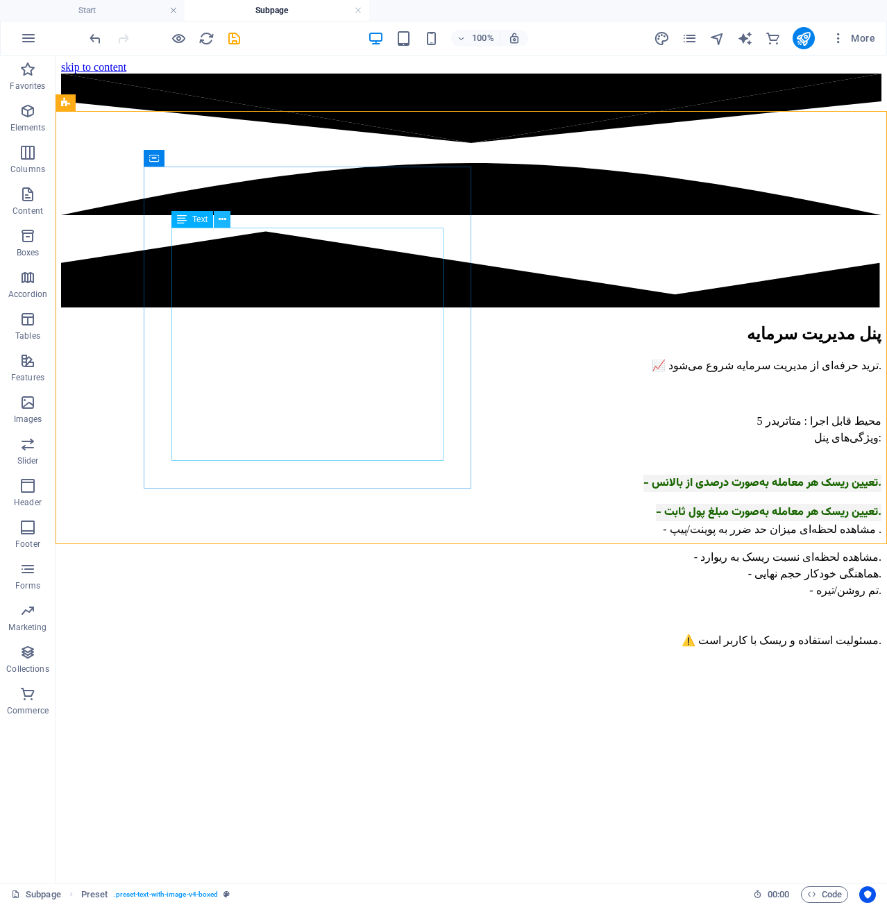
click at [225, 215] on icon at bounding box center [223, 219] width 8 height 15
click at [219, 227] on button at bounding box center [222, 219] width 17 height 17
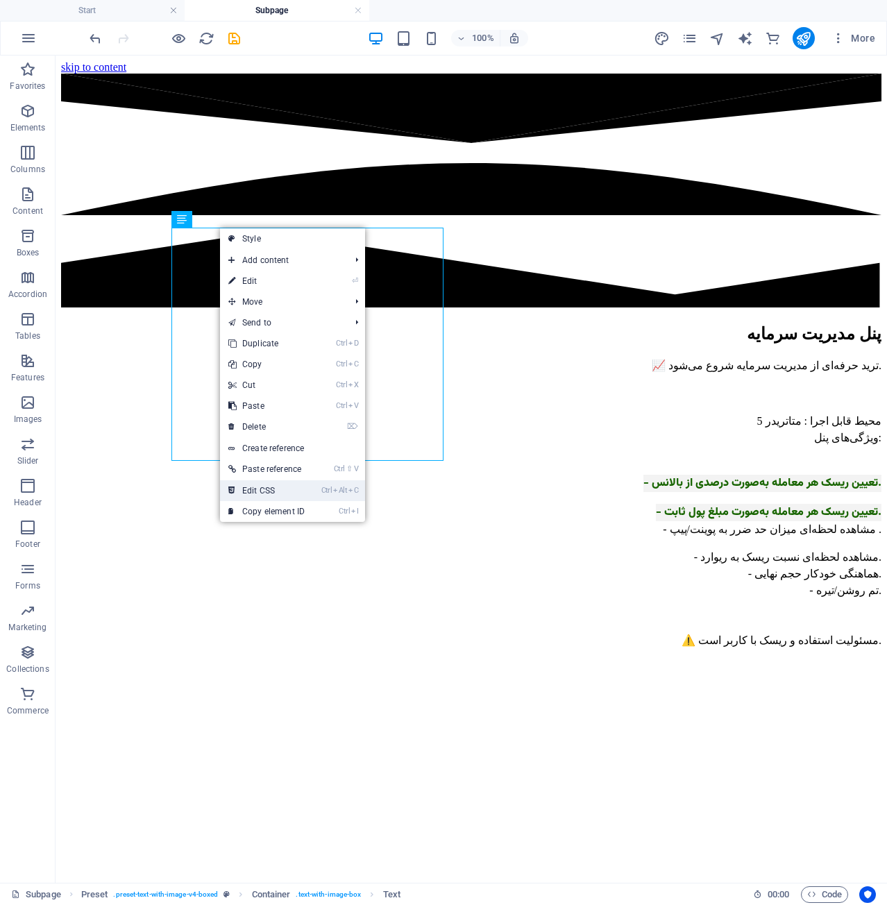
click at [292, 487] on link "Ctrl Alt C Edit CSS" at bounding box center [266, 490] width 93 height 21
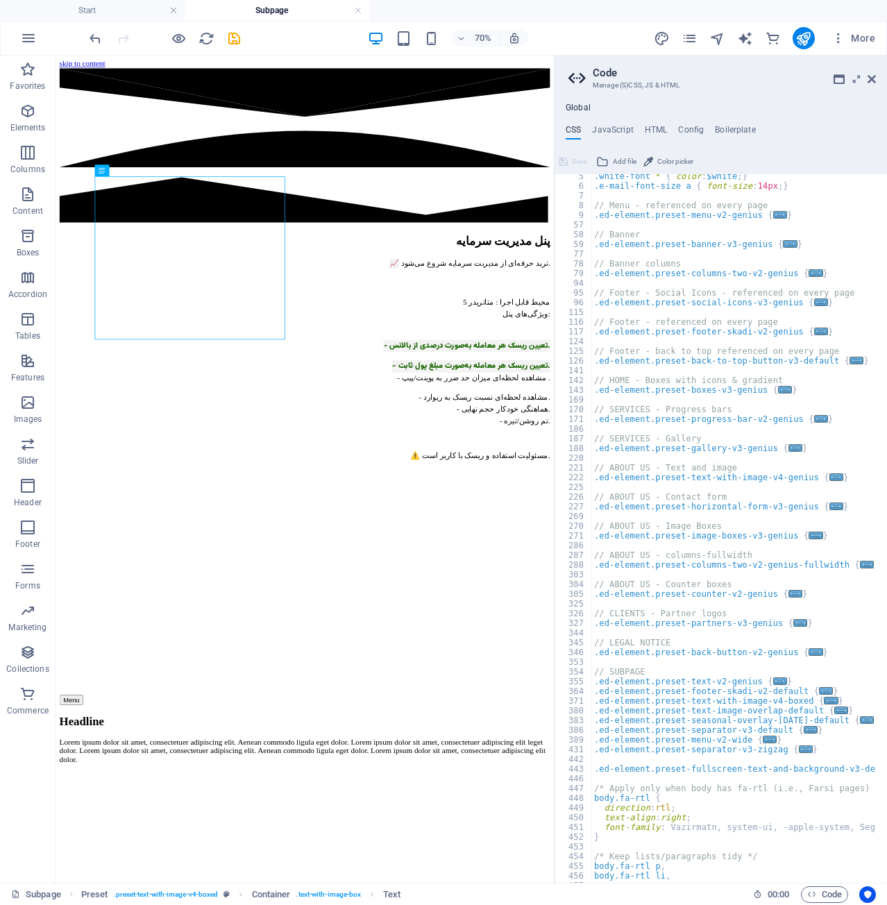
scroll to position [207, 0]
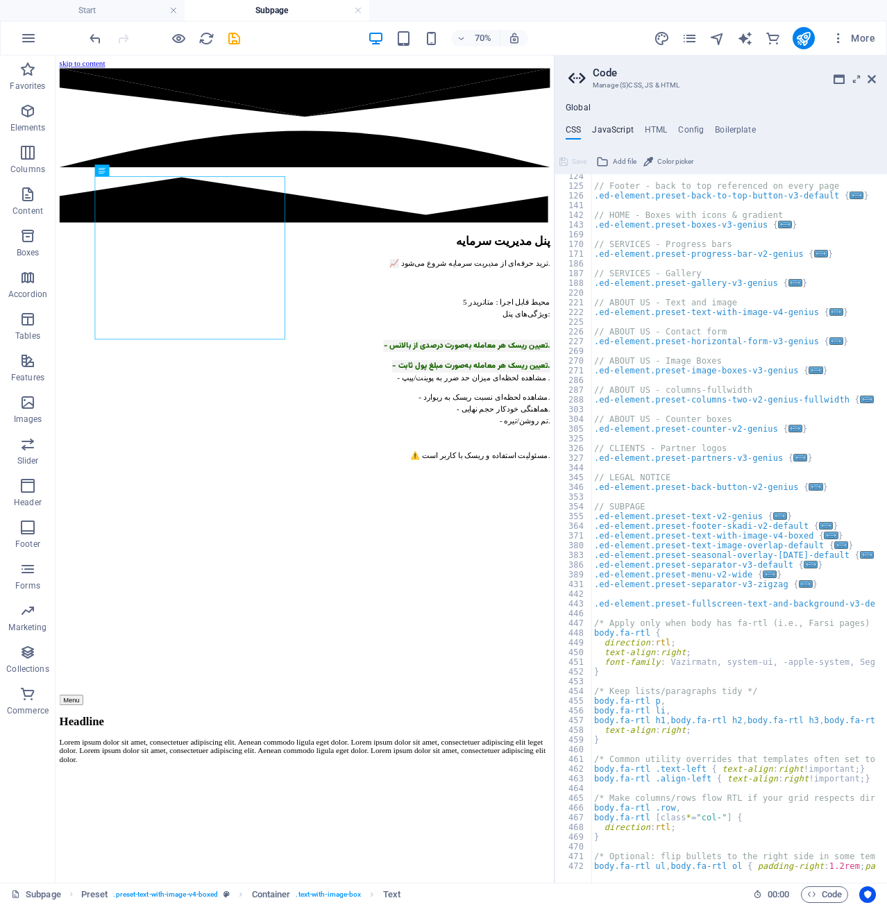
click at [624, 129] on h4 "JavaScript" at bounding box center [612, 132] width 41 height 15
type textarea "/* JS for preset "Counter V2" */"
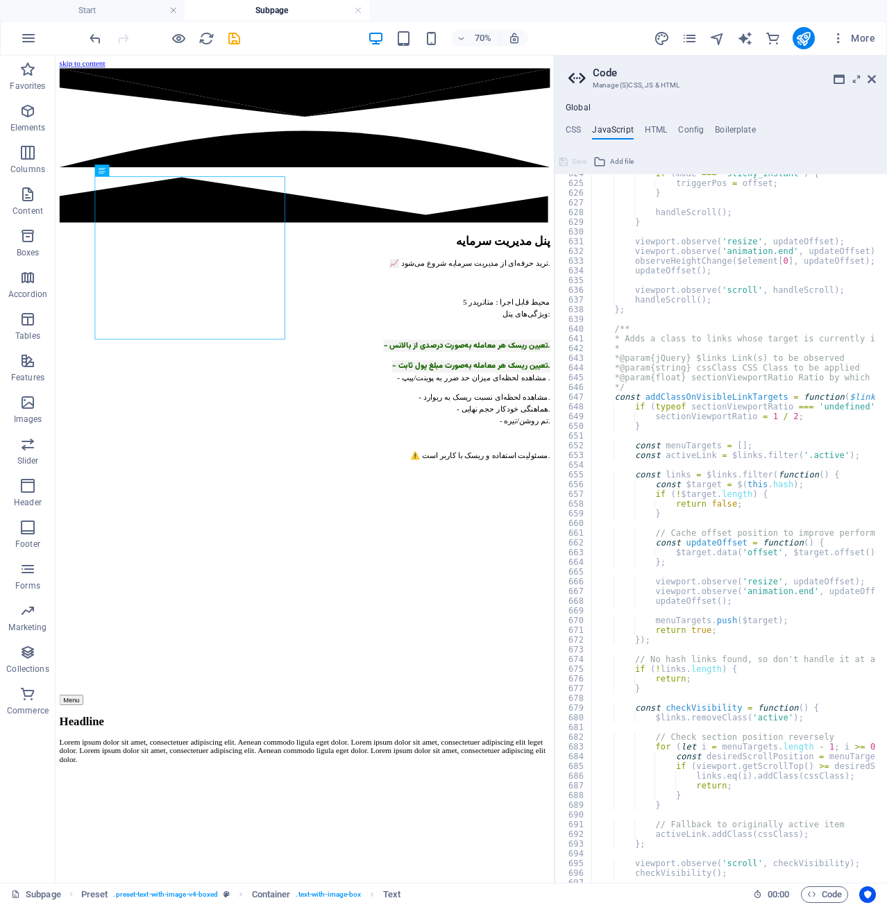
scroll to position [6263, 0]
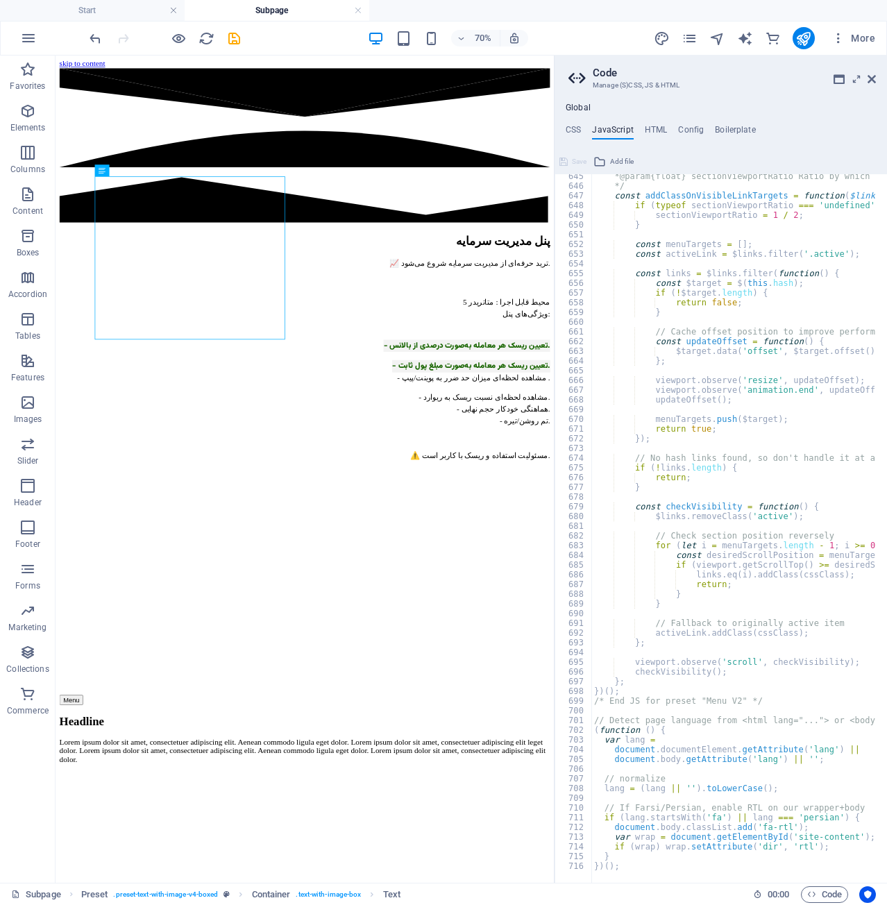
click at [642, 141] on div "CSS JavaScript HTML Config Boilerplate /* Template: Genius */ 124 125 126 141 1…" at bounding box center [721, 504] width 333 height 758
click at [654, 131] on h4 "HTML" at bounding box center [656, 132] width 23 height 15
type textarea "<a href="#main-content" class="wv-link-content button">skip to content</a>"
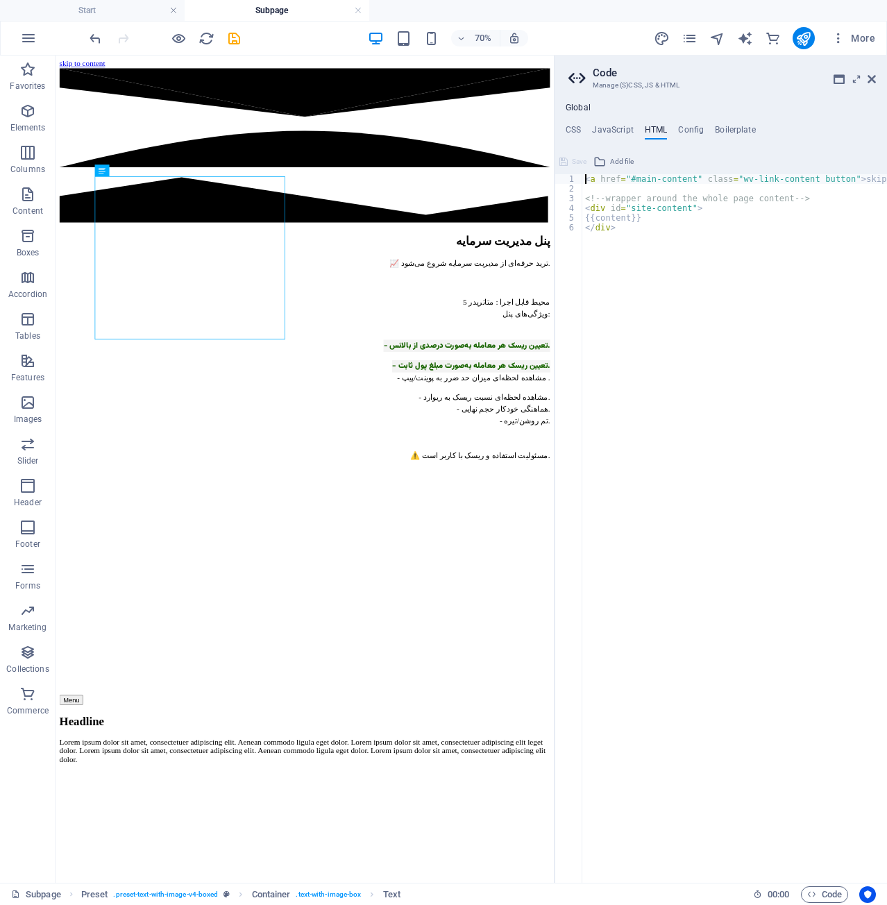
click at [596, 867] on html "skip to content پنل مدیریت سرمایه 📈 ترید حرفه‌ای از مدیریت سرمایه شروع می‌شود. …" at bounding box center [412, 724] width 712 height 1336
click at [870, 77] on icon at bounding box center [872, 79] width 8 height 11
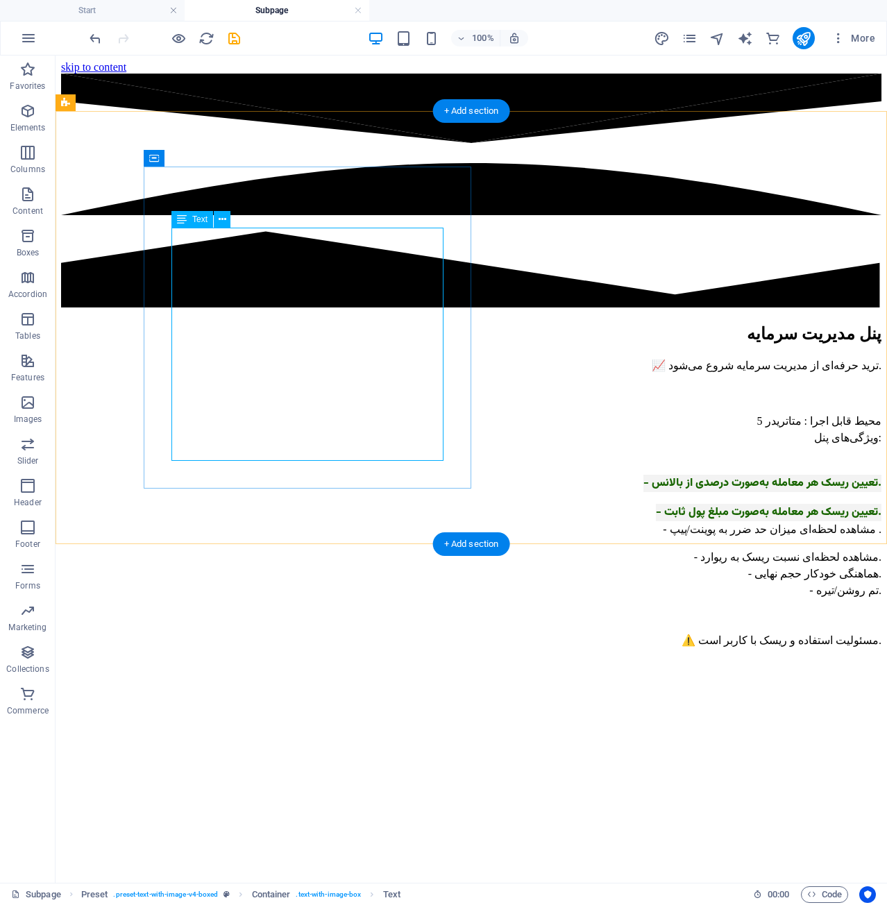
click at [334, 358] on div "📈 ترید حرفه‌ای از مدیریت سرمایه شروع می‌شود. محیط قابل اجرا : متاتریدر 5 ویژگی‌…" at bounding box center [471, 504] width 821 height 292
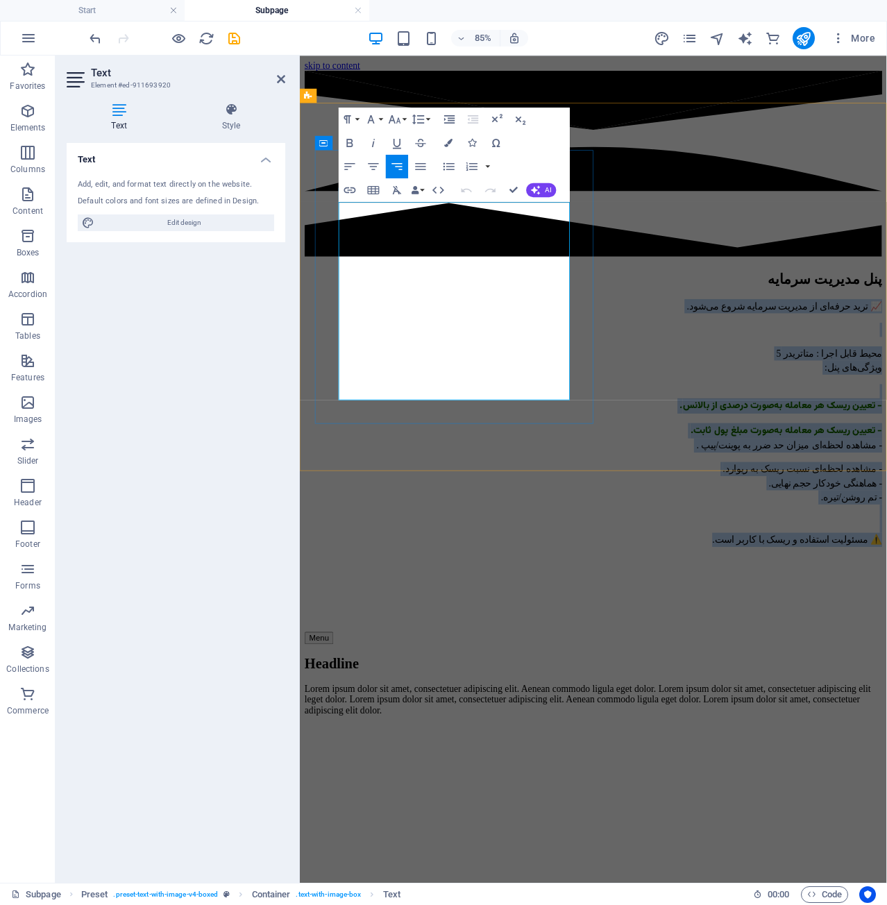
drag, startPoint x: 395, startPoint y: 458, endPoint x: 667, endPoint y: 195, distance: 377.6
click at [654, 309] on div "پنل مدیریت سرمایه 📈 ترید حرفه‌ای از مدیریت سرمایه شروع می‌شود. محیط قابل اجرا :…" at bounding box center [646, 529] width 680 height 440
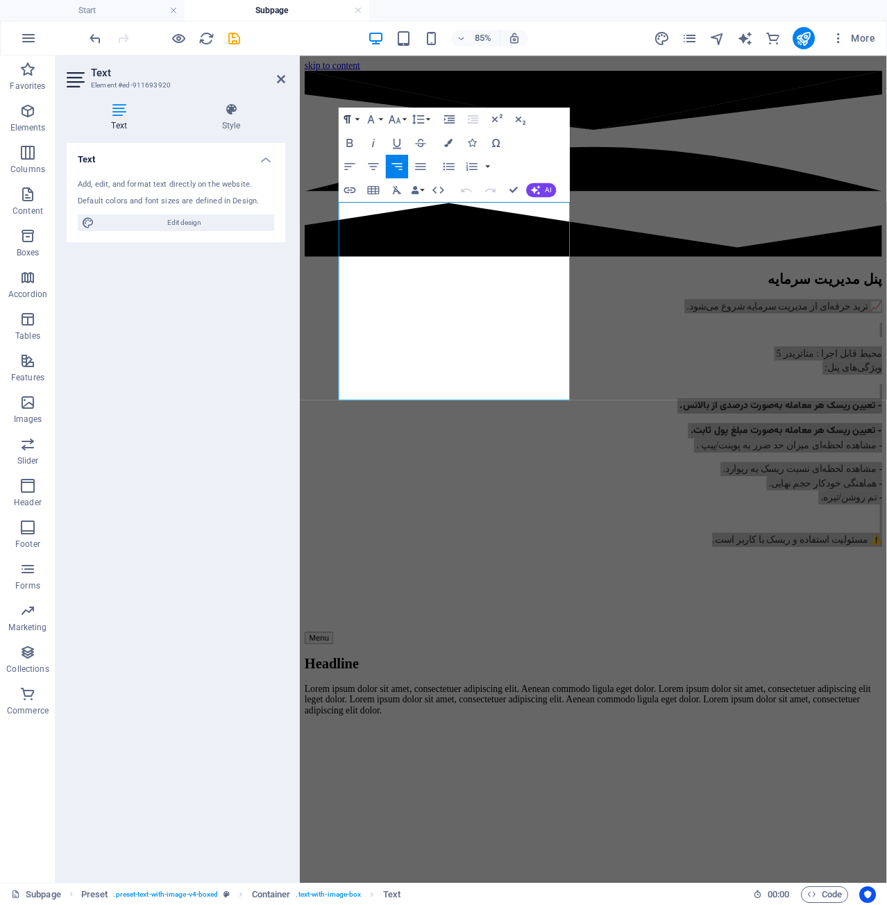
click at [354, 119] on icon "button" at bounding box center [347, 119] width 14 height 14
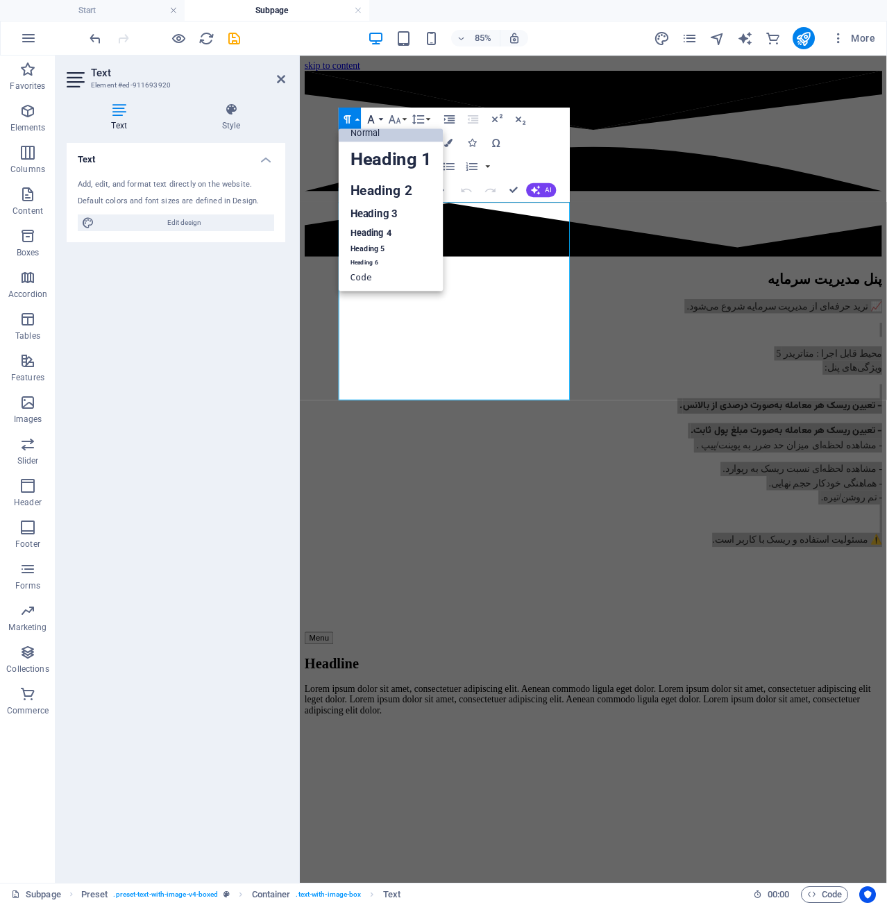
scroll to position [11, 0]
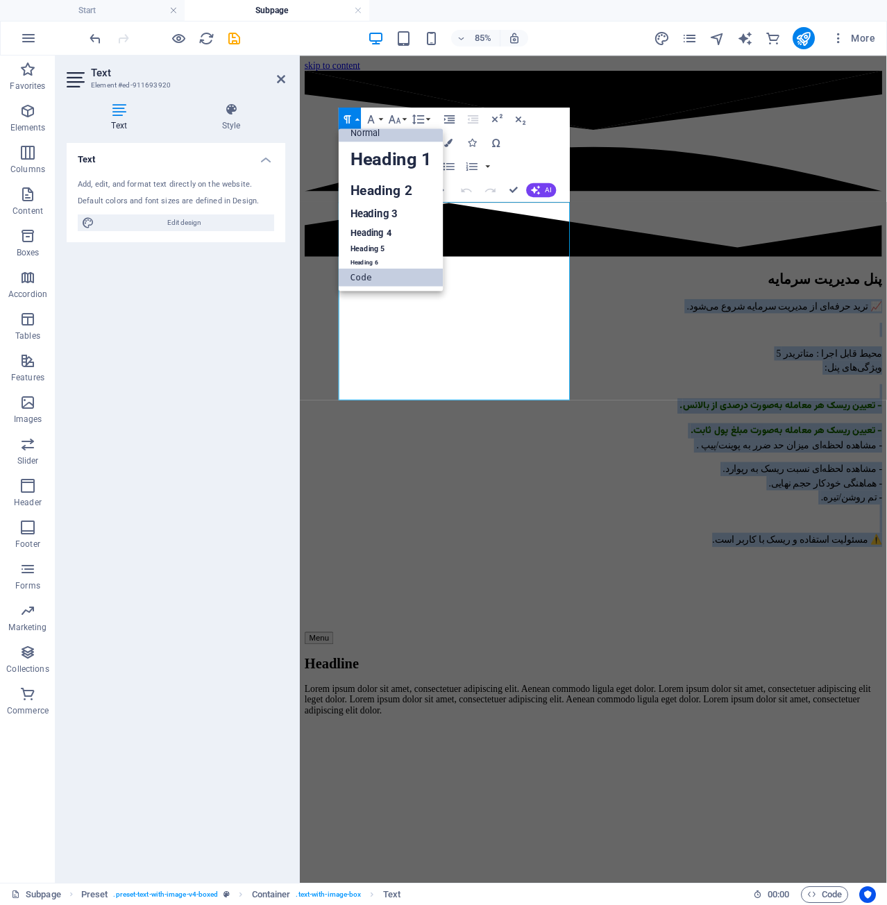
click at [397, 276] on link "Code" at bounding box center [391, 278] width 105 height 18
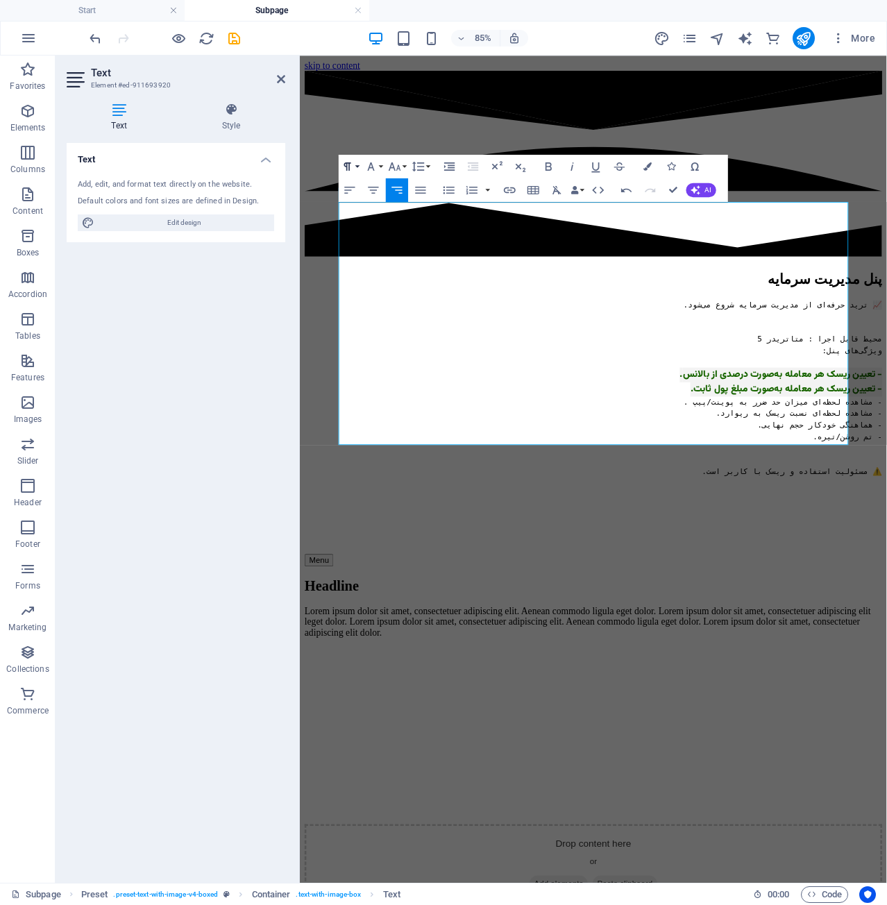
click at [350, 167] on icon "button" at bounding box center [347, 167] width 14 height 14
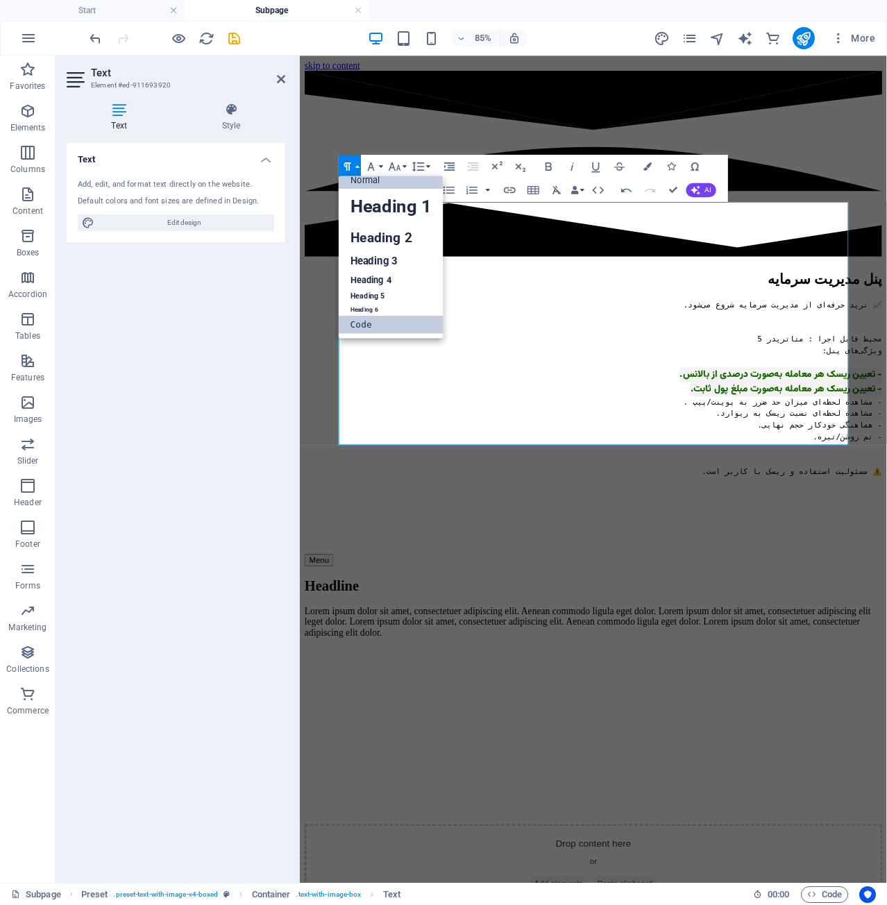
click at [380, 179] on link "Normal" at bounding box center [391, 181] width 105 height 18
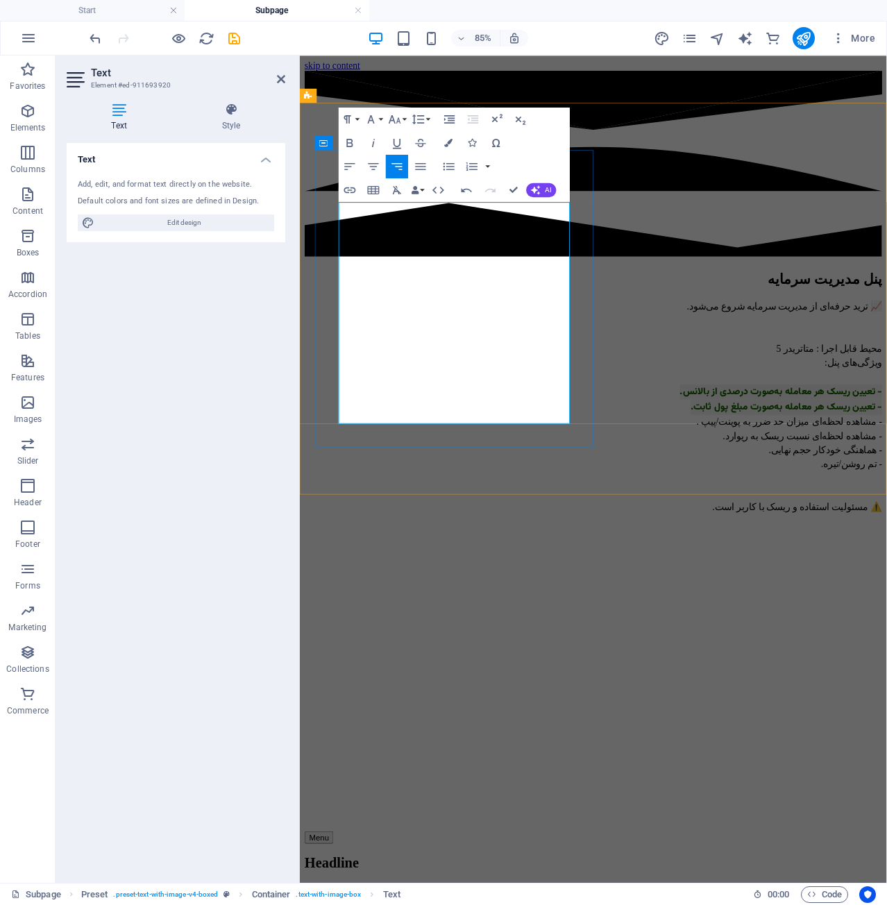
click at [537, 425] on p "📈 ترید حرفه‌ای از مدیریت سرمایه شروع می‌شود. محیط قابل اجرا : متاتریدر 5 ویژگی‌…" at bounding box center [646, 468] width 680 height 253
click at [431, 391] on p "📈 ترید حرفه‌ای از مدیریت سرمایه شروع می‌شود. محیط قابل اجرا : متاتریدر 5 ویژگی‌…" at bounding box center [646, 468] width 680 height 253
click at [433, 385] on p "📈 ترید حرفه‌ای از مدیریت سرمایه شروع می‌شود. محیط قابل اجرا : متاتریدر 5 ویژگی‌…" at bounding box center [646, 468] width 680 height 253
click at [486, 400] on p "📈 ترید حرفه‌ای از مدیریت سرمایه شروع می‌شود. محیط قابل اجرا : متاتریدر 5 ویژگی‌…" at bounding box center [646, 468] width 680 height 253
click at [475, 402] on p "📈 ترید حرفه‌ای از مدیریت سرمایه شروع می‌شود. محیط قابل اجرا : متاتریدر 5 ویژگی‌…" at bounding box center [646, 468] width 680 height 253
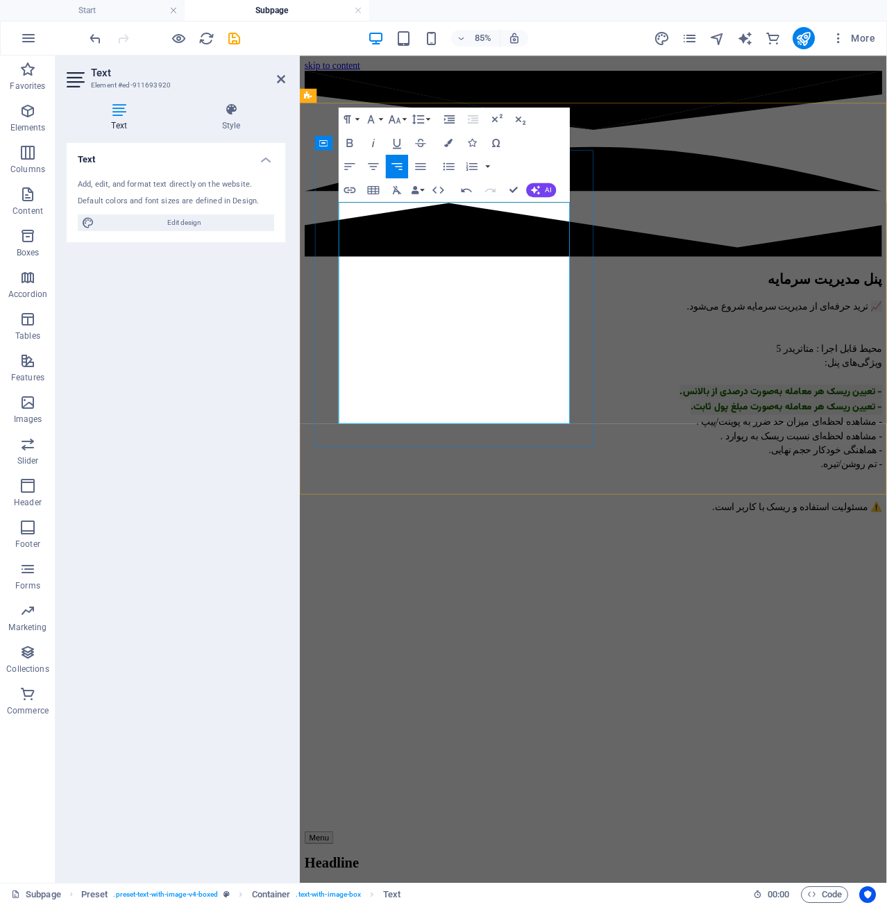
click at [476, 402] on p "📈 ترید حرفه‌ای از مدیریت سرمایه شروع می‌شود. محیط قابل اجرا : متاتریدر 5 ویژگی‌…" at bounding box center [646, 468] width 680 height 253
click at [482, 402] on p "📈 ترید حرفه‌ای از مدیریت سرمایه شروع می‌شود. محیط قابل اجرا : متاتریدر 5 ویژگی‌…" at bounding box center [646, 468] width 680 height 253
click at [534, 493] on div "پنل مدیریت سرمایه 📈 ترید حرفه‌ای از مدیریت سرمایه شروع می‌شود. محیط قابل اجرا :…" at bounding box center [646, 464] width 680 height 310
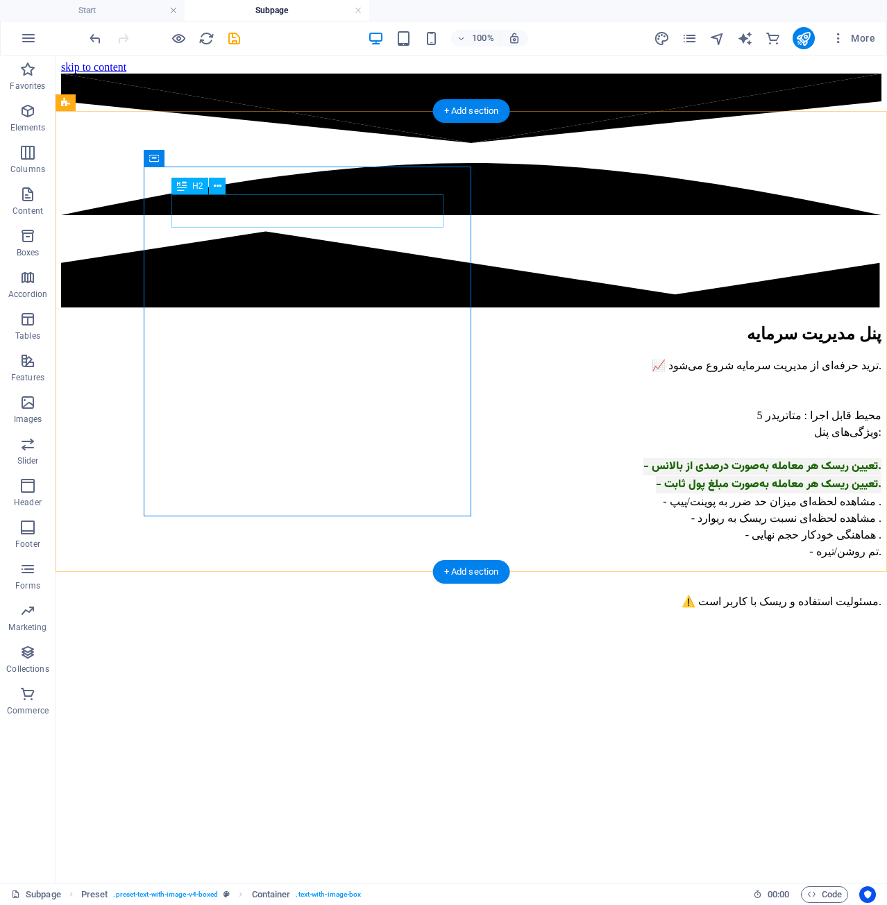
click at [419, 324] on div "پنل مدیریت سرمایه" at bounding box center [471, 333] width 821 height 19
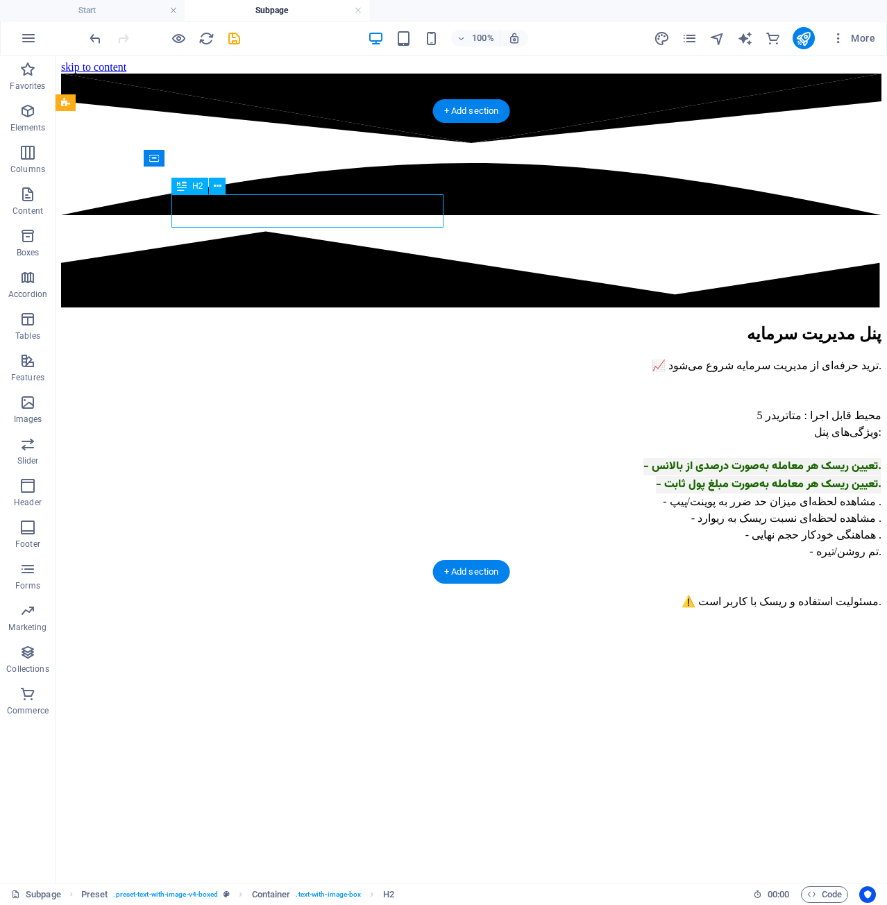
click at [419, 324] on div "پنل مدیریت سرمایه" at bounding box center [471, 333] width 821 height 19
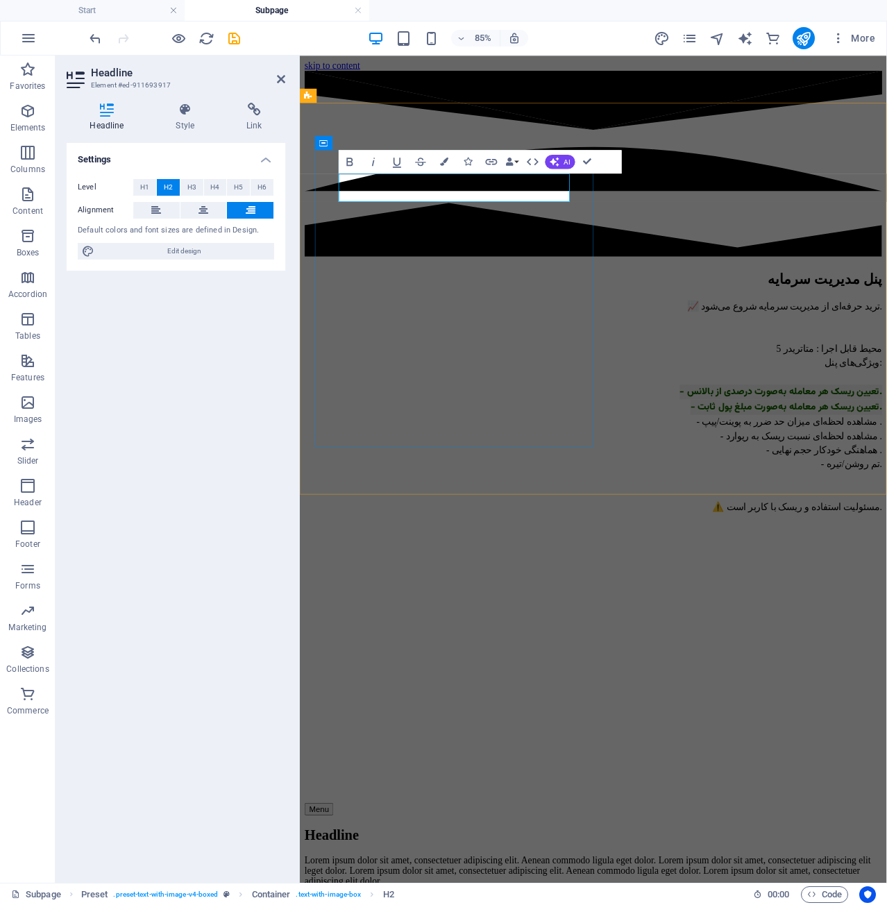
click at [445, 342] on div "📈 ترید حرفه‌ای از مدیریت سرمایه شروع می‌شود. محیط قابل اجرا : متاتریدر 5 ویژگی‌…" at bounding box center [646, 480] width 680 height 276
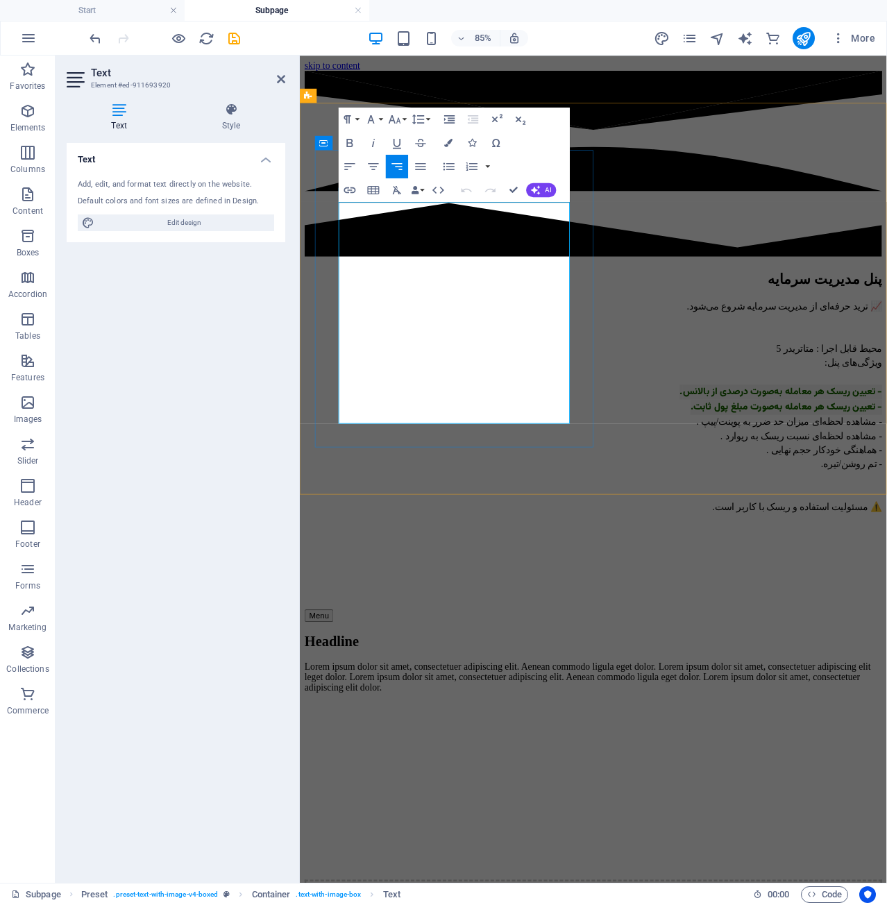
click at [613, 342] on p "📈 ترید حرفه‌ای از مدیریت سرمایه شروع می‌شود. محیط قابل اجرا : متاتریدر 5 ویژگی‌…" at bounding box center [646, 468] width 680 height 253
click at [615, 342] on p "📈 ترید حرفه‌ای از مدیریت سرمایه شروع می‌شود. محیط قابل اجرا : متاتریدر 5 ویژگی‌…" at bounding box center [646, 468] width 680 height 253
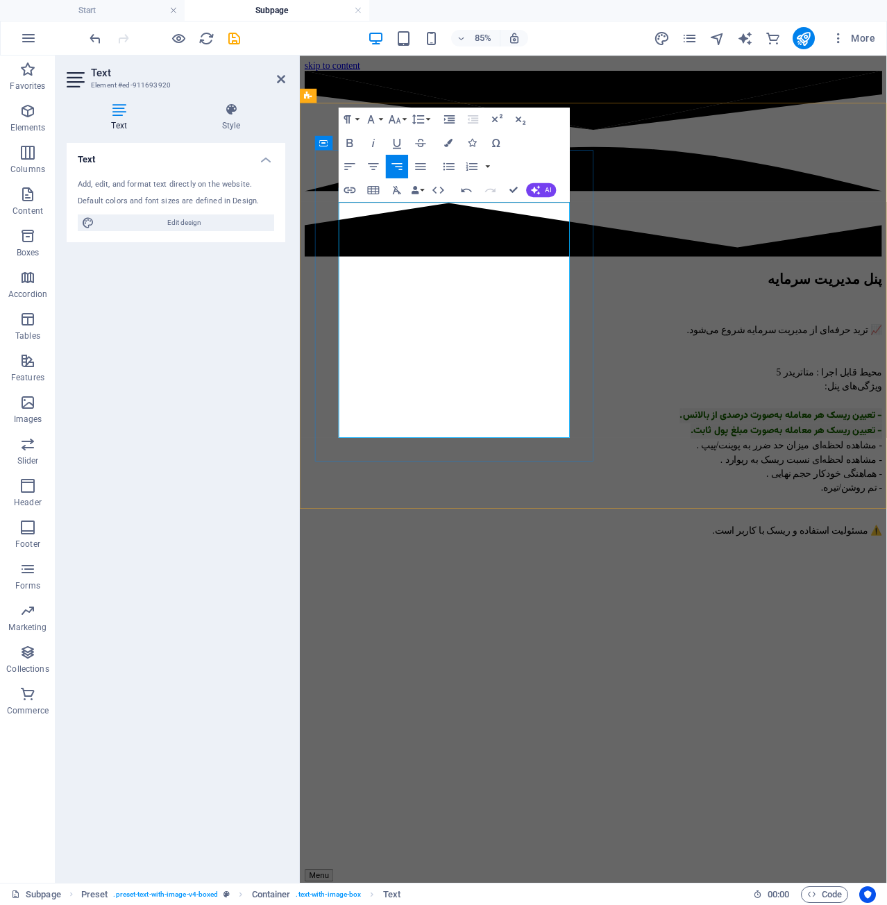
click at [604, 370] on p "📈 ترید حرفه‌ای از مدیریت سرمایه شروع می‌شود. محیط قابل اجرا : متاتریدر 5 ویژگی‌…" at bounding box center [646, 496] width 680 height 253
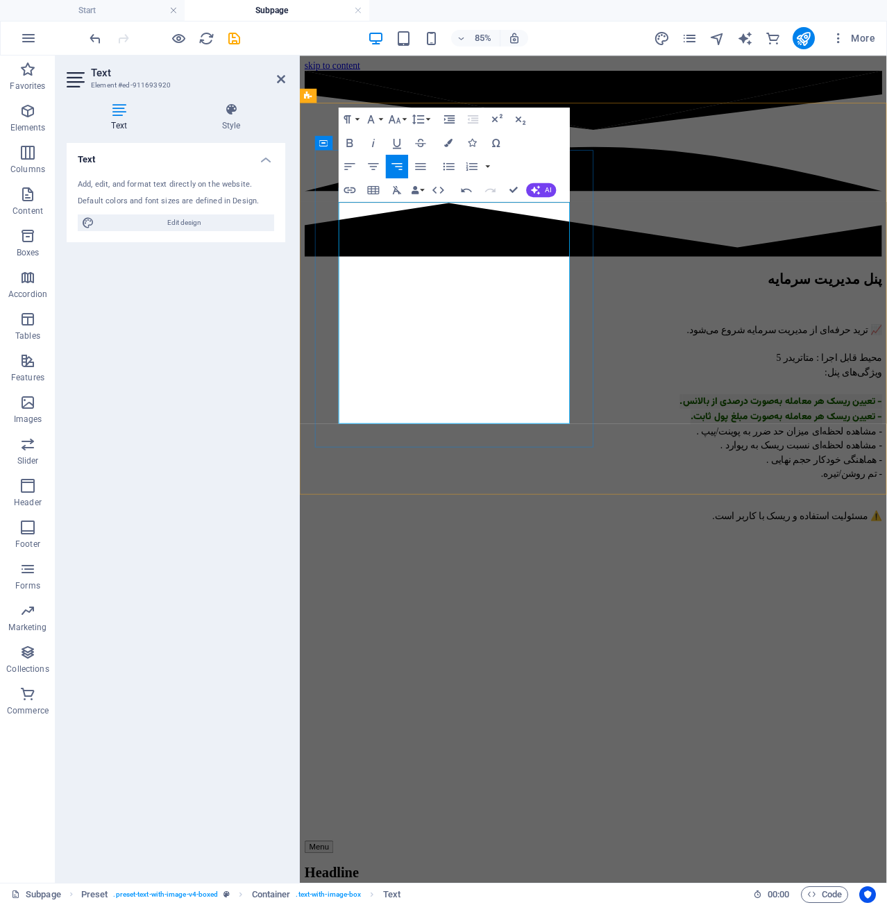
click at [602, 434] on p "📈 ترید حرفه‌ای از مدیریت سرمایه شروع می‌شود. محیط قابل اجرا : متاتریدر 5 ویژگی‌…" at bounding box center [646, 488] width 680 height 236
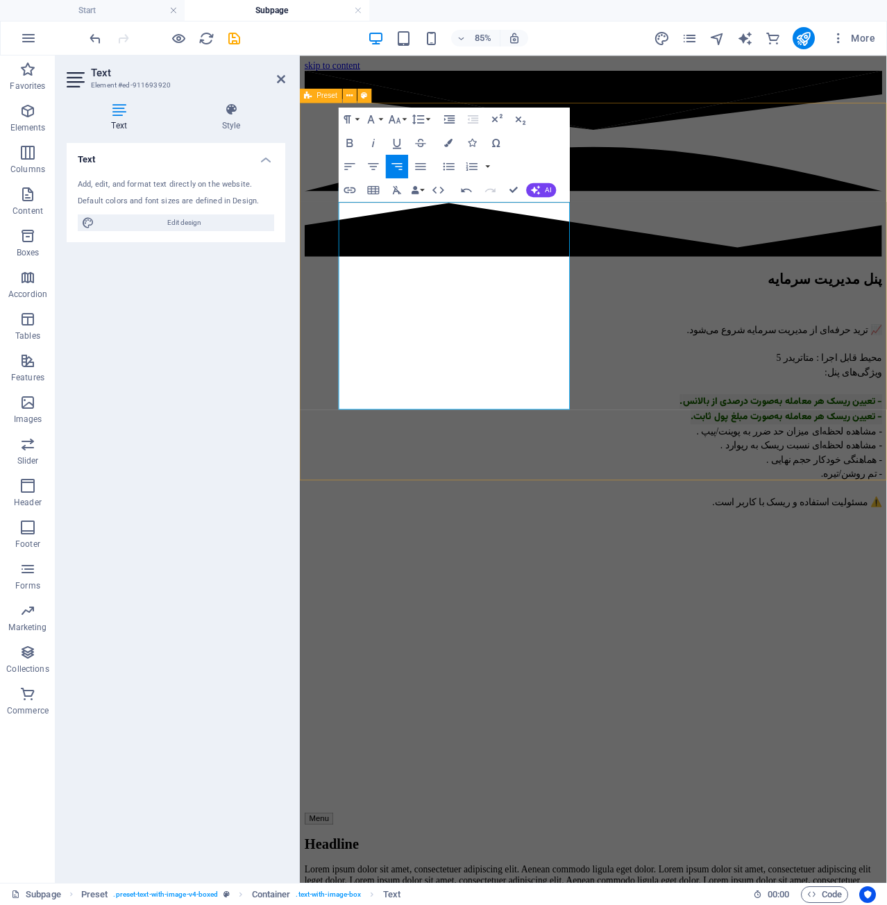
click at [625, 519] on div "پنل مدیریت سرمایه 📈 ترید حرفه‌ای از مدیریت سرمایه شروع می‌شود. محیط قابل اجرا :…" at bounding box center [646, 635] width 680 height 652
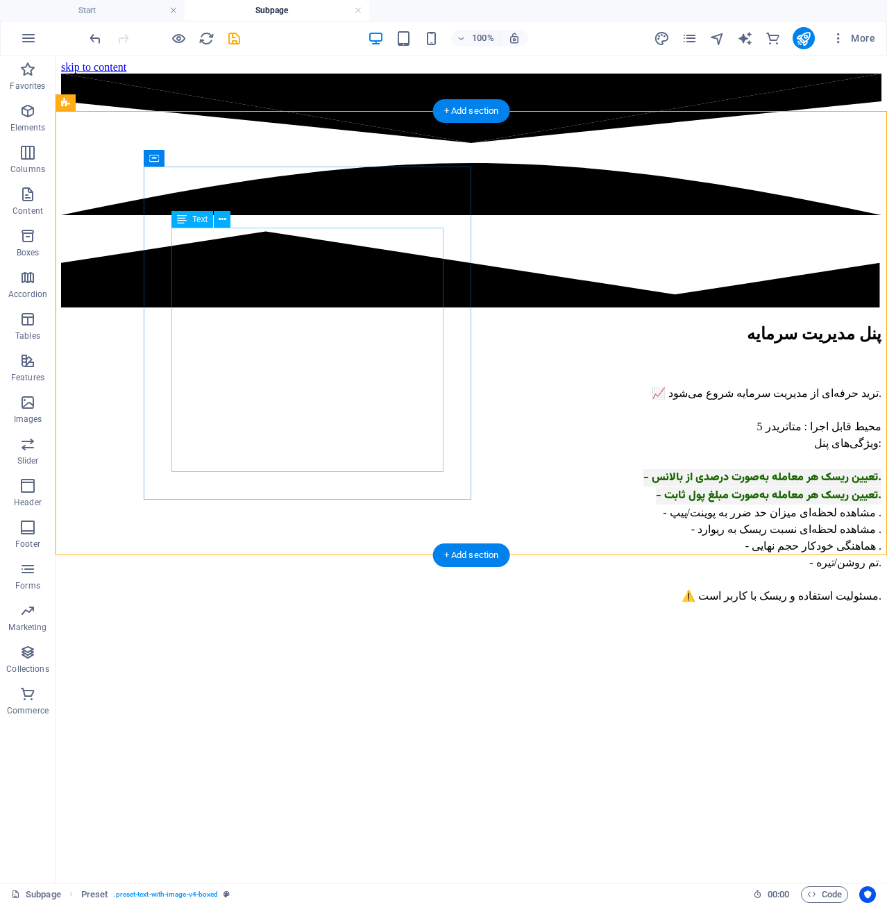
click at [427, 358] on div "📈 ترید حرفه‌ای از مدیریت سرمایه شروع می‌شود. محیط قابل اجرا : متاتریدر 5 ویژگی‌…" at bounding box center [471, 493] width 821 height 271
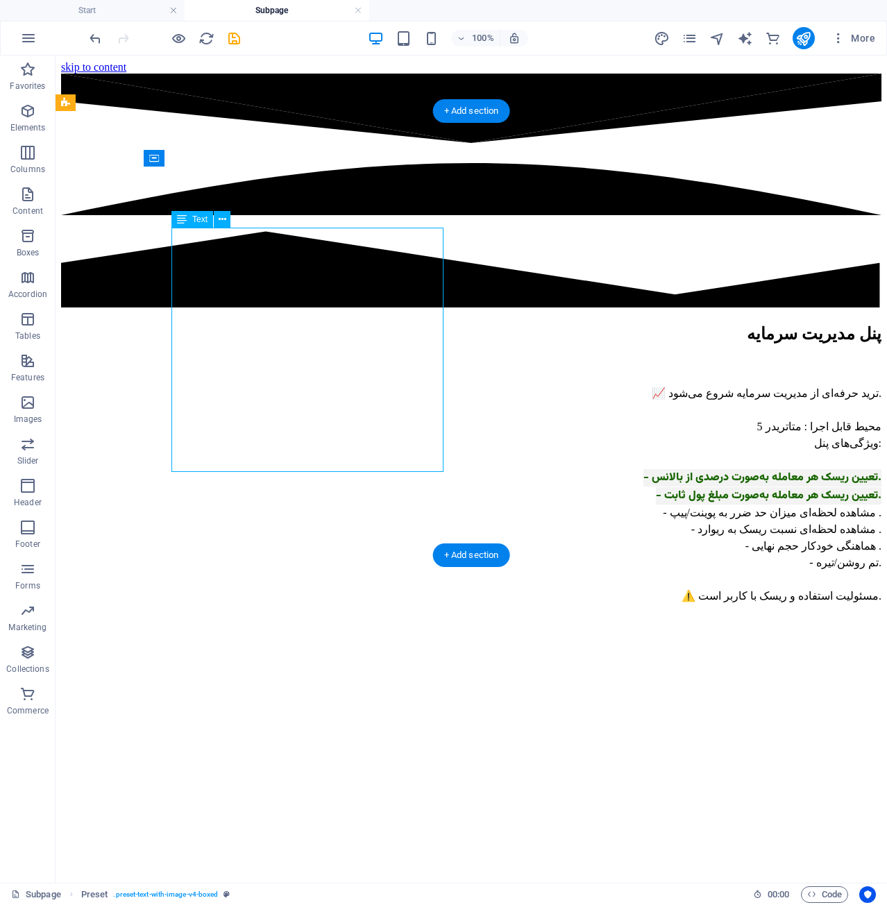
click at [427, 358] on div "📈 ترید حرفه‌ای از مدیریت سرمایه شروع می‌شود. محیط قابل اجرا : متاتریدر 5 ویژگی‌…" at bounding box center [471, 493] width 821 height 271
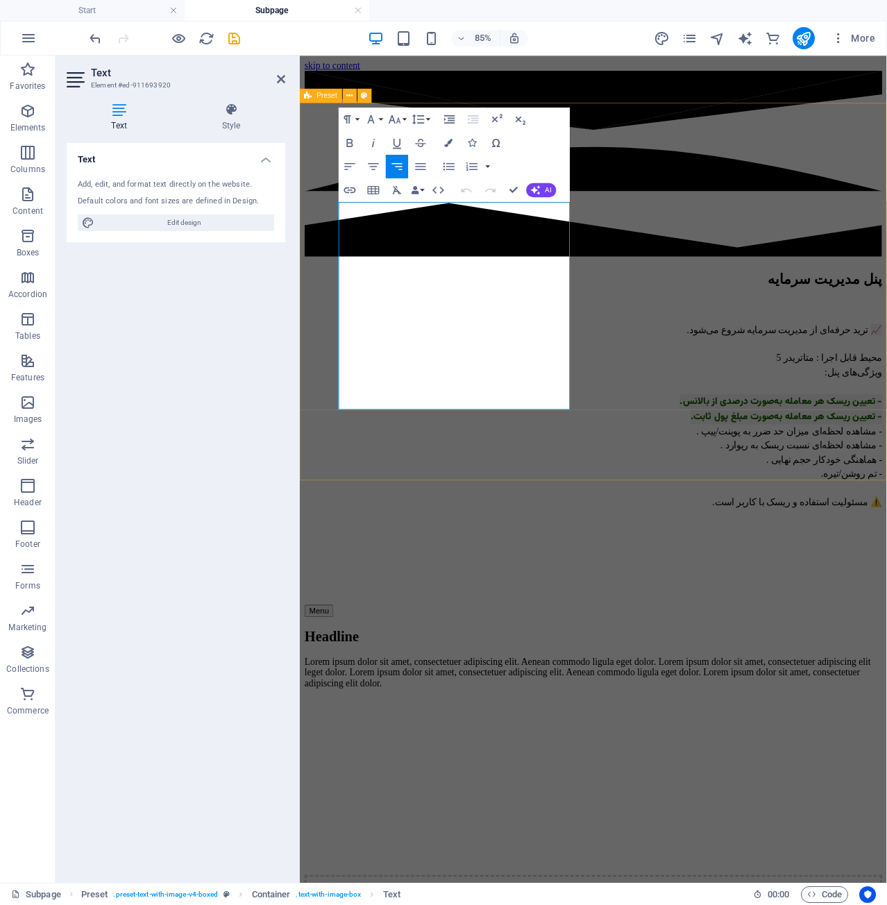
click at [412, 499] on div "پنل مدیریت سرمایه 📈 ترید حرفه‌ای از مدیریت سرمایه شروع می‌شود. محیط قابل اجرا :…" at bounding box center [646, 513] width 680 height 408
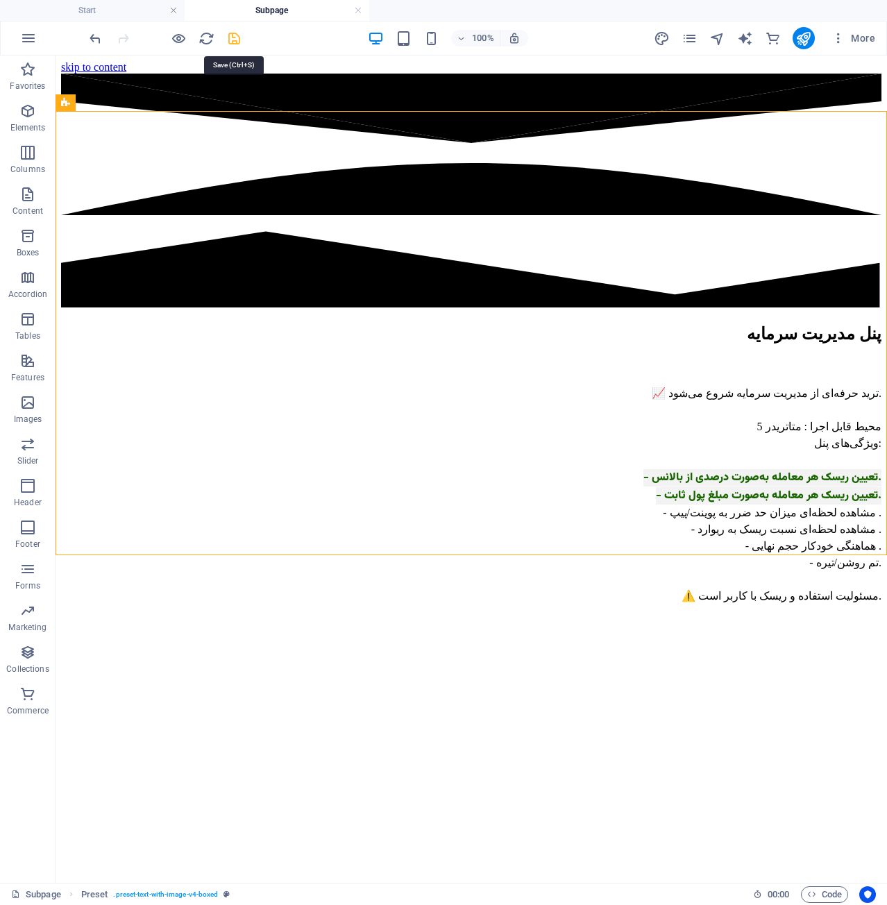
click at [227, 33] on icon "save" at bounding box center [234, 39] width 16 height 16
click at [219, 220] on icon at bounding box center [223, 219] width 8 height 15
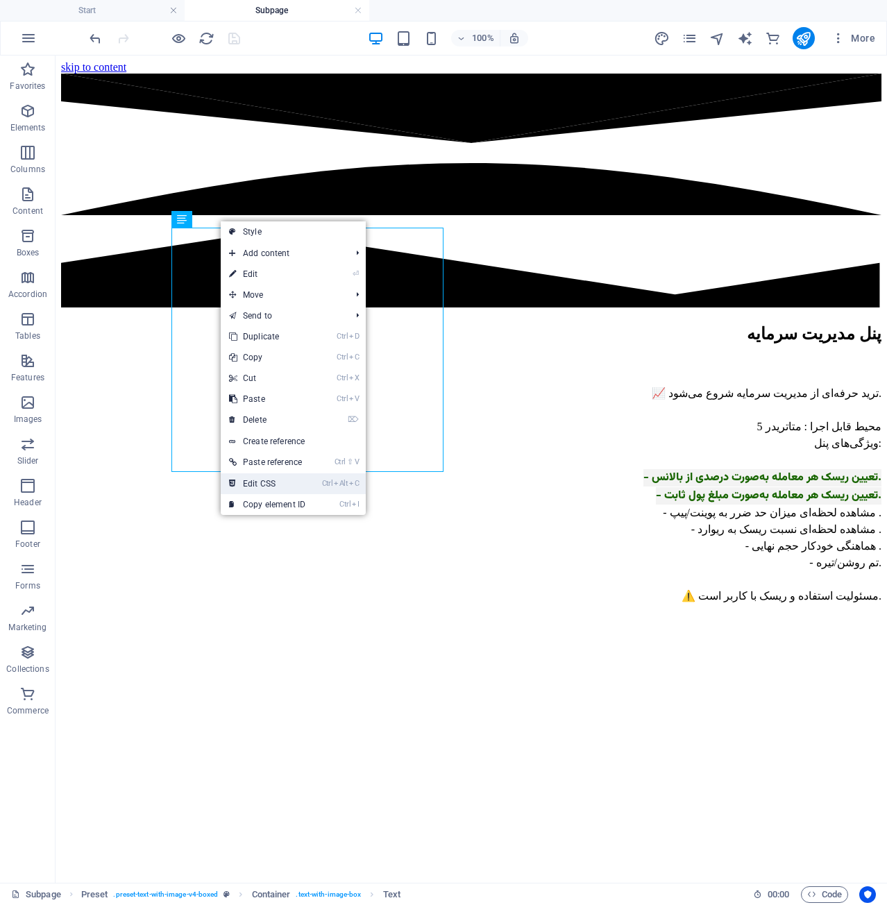
click at [300, 492] on link "Ctrl Alt C Edit CSS" at bounding box center [267, 484] width 93 height 21
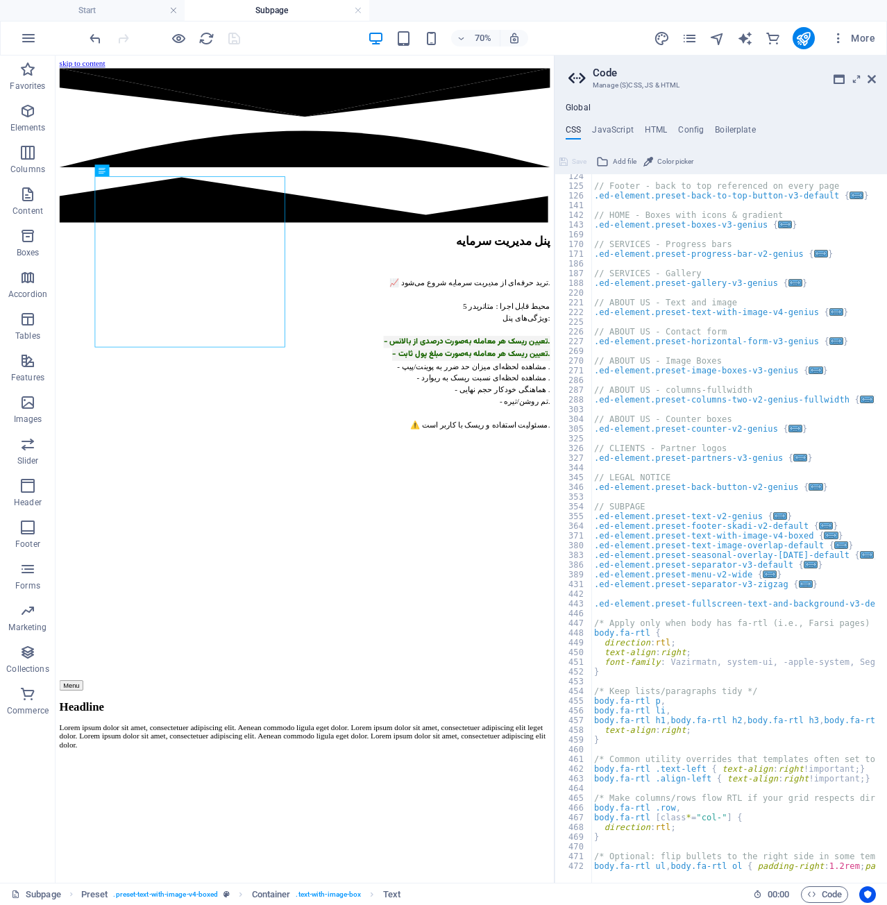
click at [706, 425] on div "// Footer - back to top referenced on every page .ed-element.preset-back-to-top…" at bounding box center [819, 530] width 455 height 717
type textarea ".ed-element.preset-counter-v2-genius {"
click at [785, 465] on div "// Footer - back to top referenced on every page .ed-element.preset-back-to-top…" at bounding box center [819, 530] width 455 height 717
click at [798, 454] on div "// Footer - back to top referenced on every page .ed-element.preset-back-to-top…" at bounding box center [819, 530] width 455 height 717
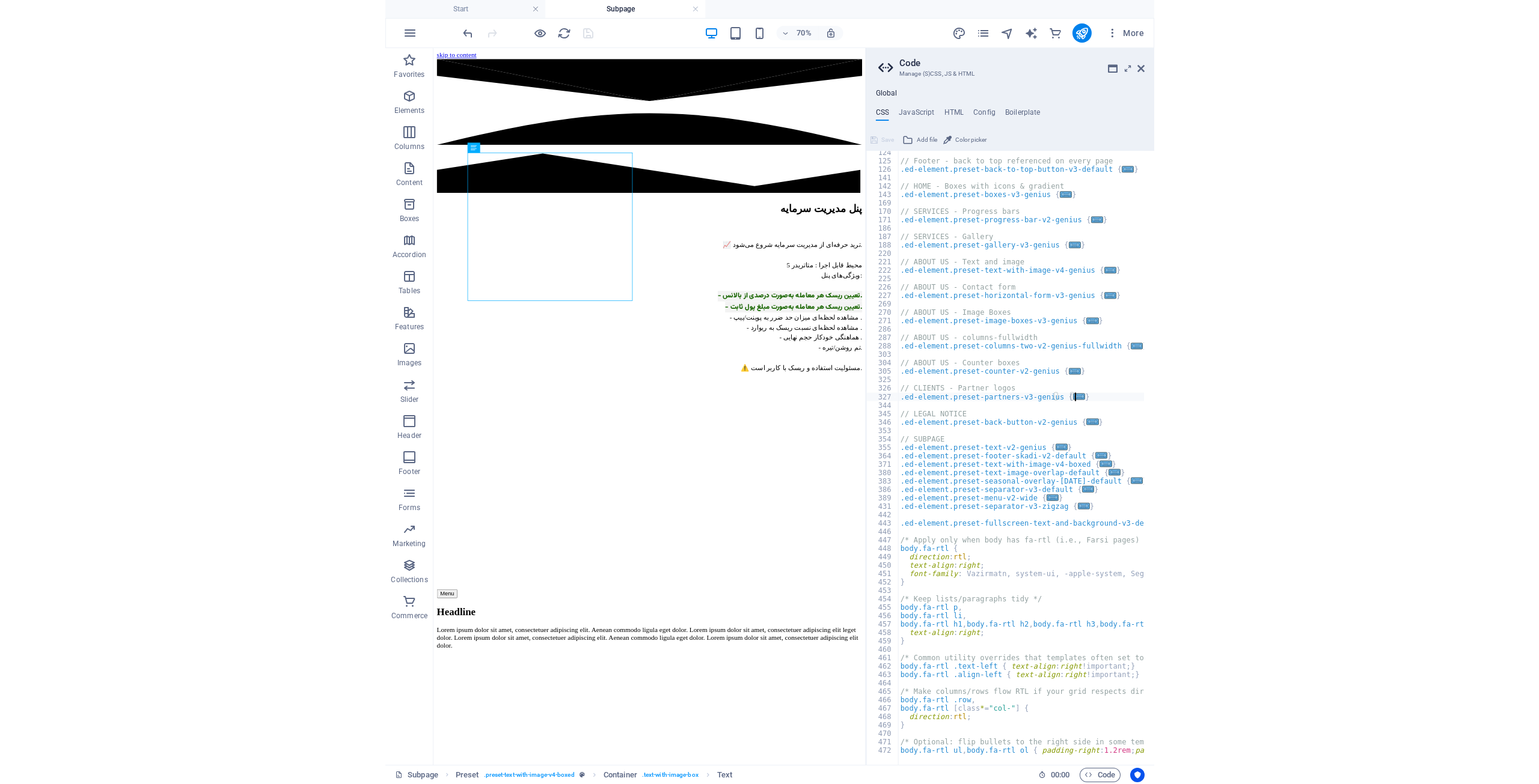
scroll to position [179, 0]
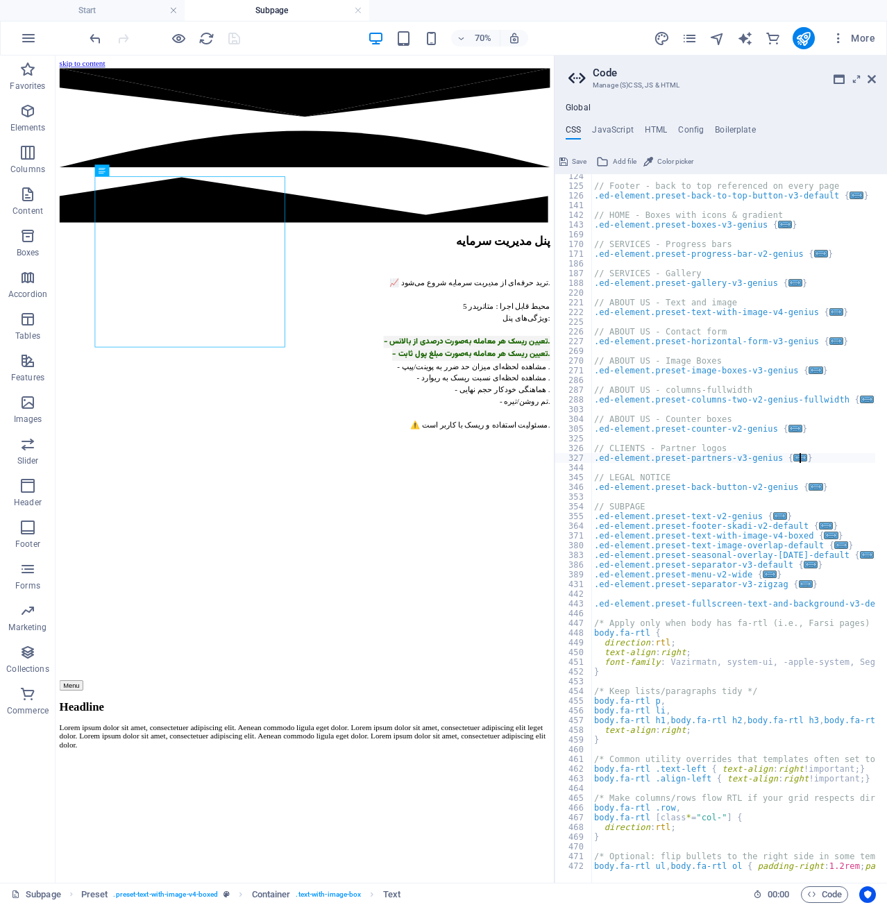
type textarea "}"
click at [569, 165] on button "Save" at bounding box center [573, 161] width 31 height 17
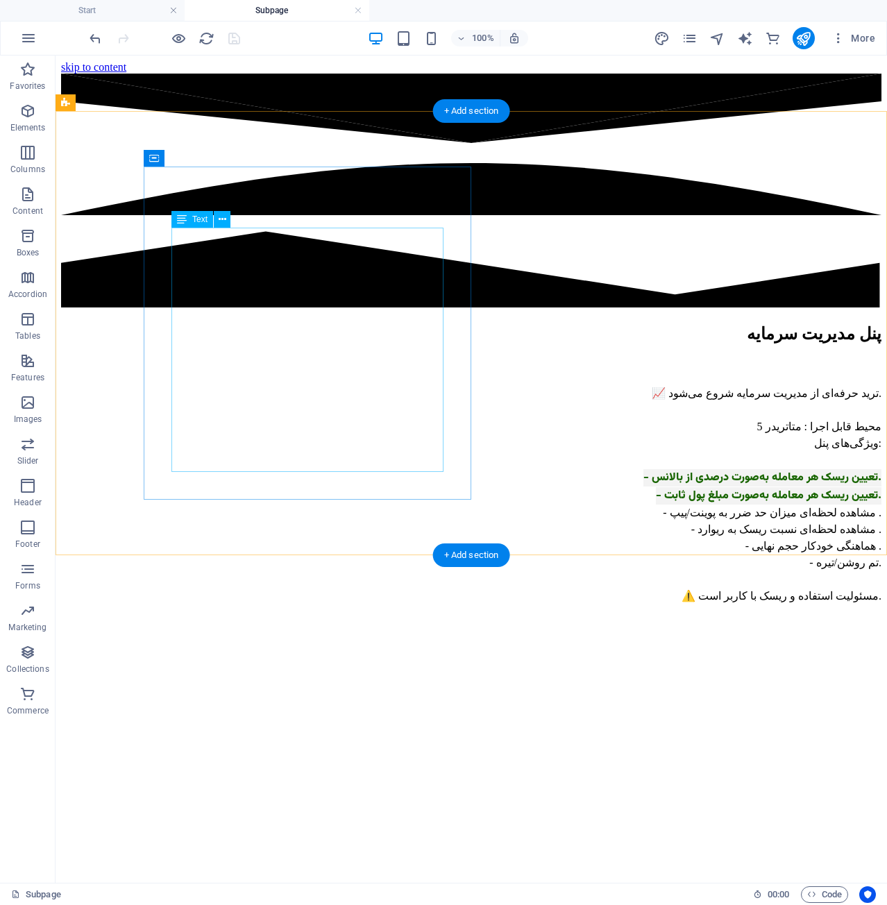
click at [374, 358] on div "📈 ترید حرفه‌ای از مدیریت سرمایه شروع می‌شود. محیط قابل اجرا : متاتریدر 5 ویژگی‌…" at bounding box center [471, 493] width 821 height 271
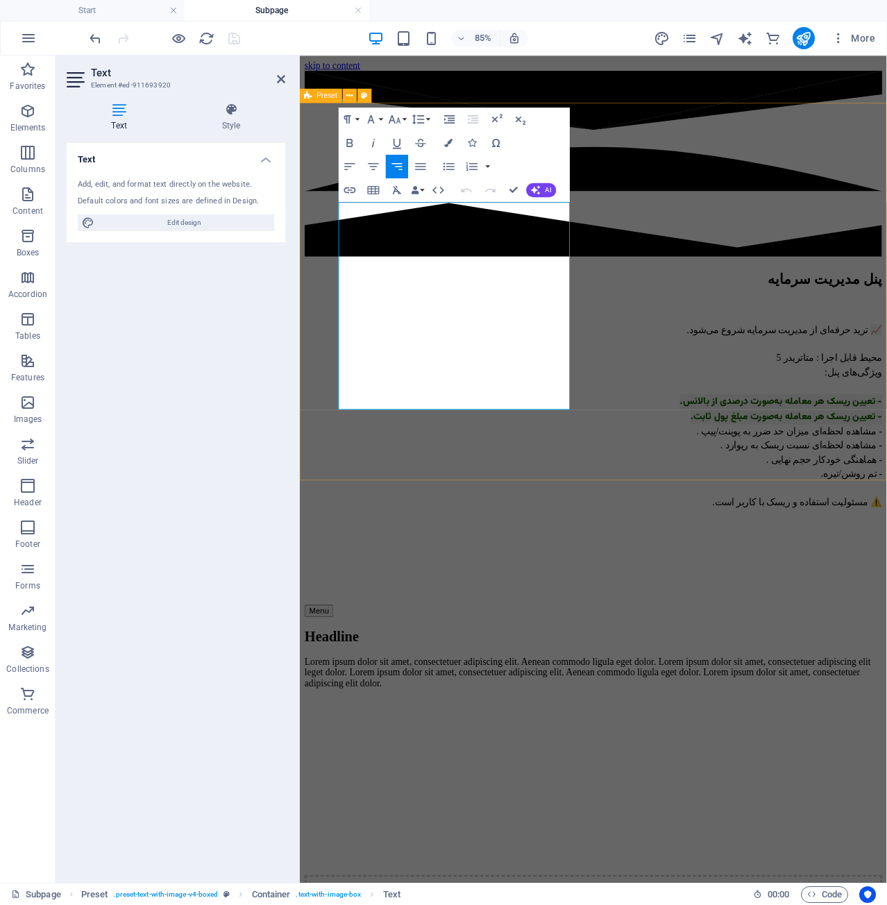
click at [533, 553] on div "پنل مدیریت سرمایه 📈 ترید حرفه‌ای از مدیریت سرمایه شروع می‌شود. محیط قابل اجرا :…" at bounding box center [646, 513] width 680 height 408
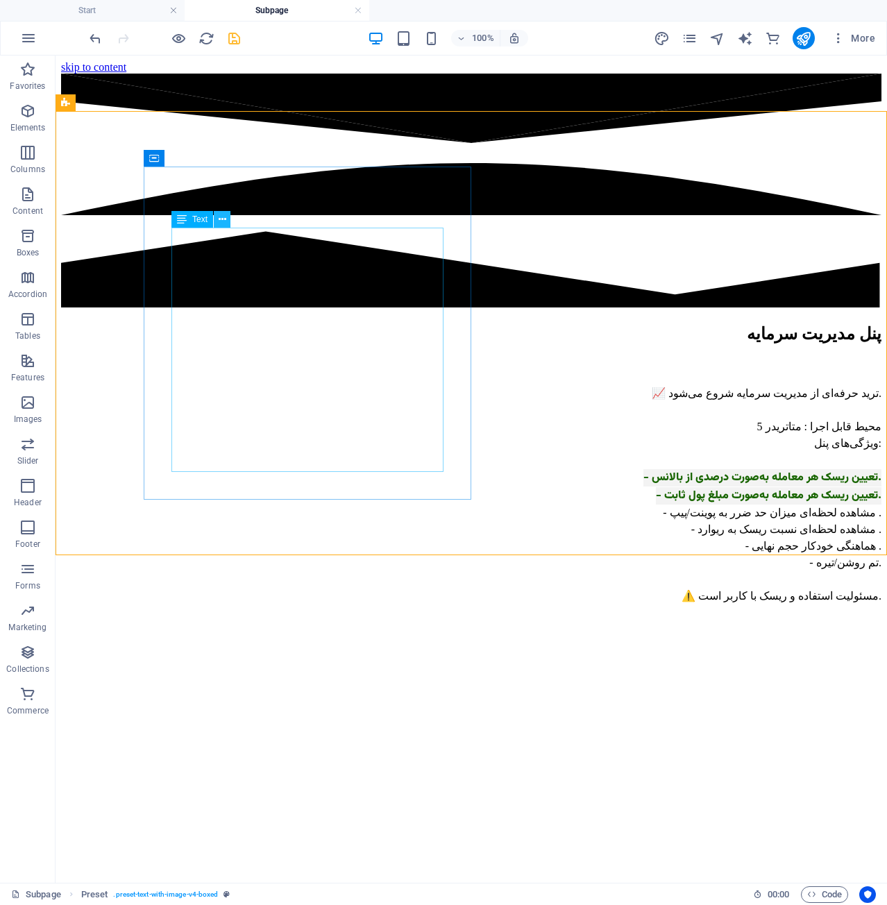
click at [224, 217] on icon at bounding box center [223, 219] width 8 height 15
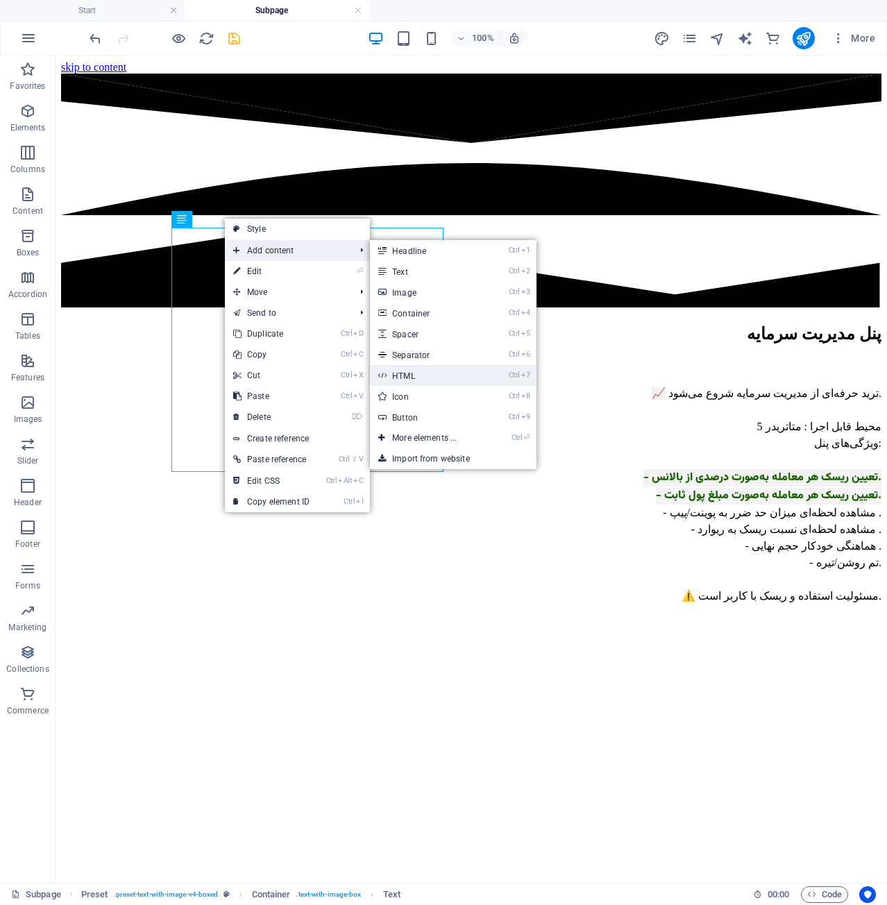
click at [458, 374] on link "Ctrl 7 HTML" at bounding box center [427, 375] width 115 height 21
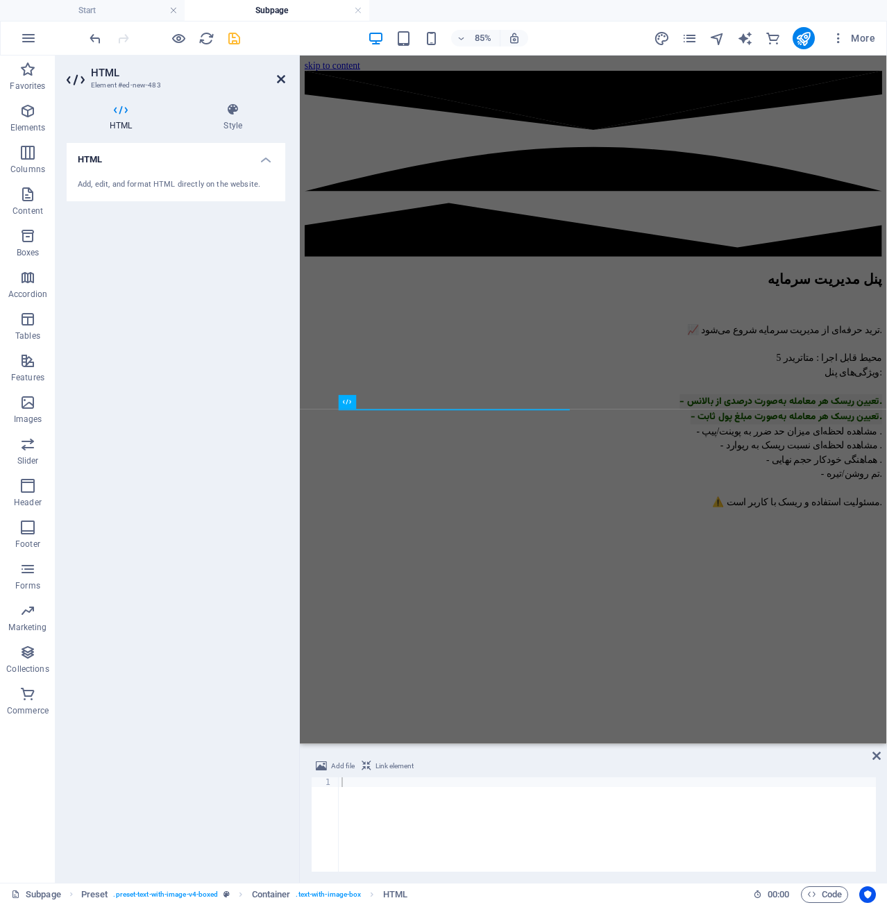
drag, startPoint x: 282, startPoint y: 77, endPoint x: 227, endPoint y: 26, distance: 74.7
click at [282, 77] on icon at bounding box center [281, 79] width 8 height 11
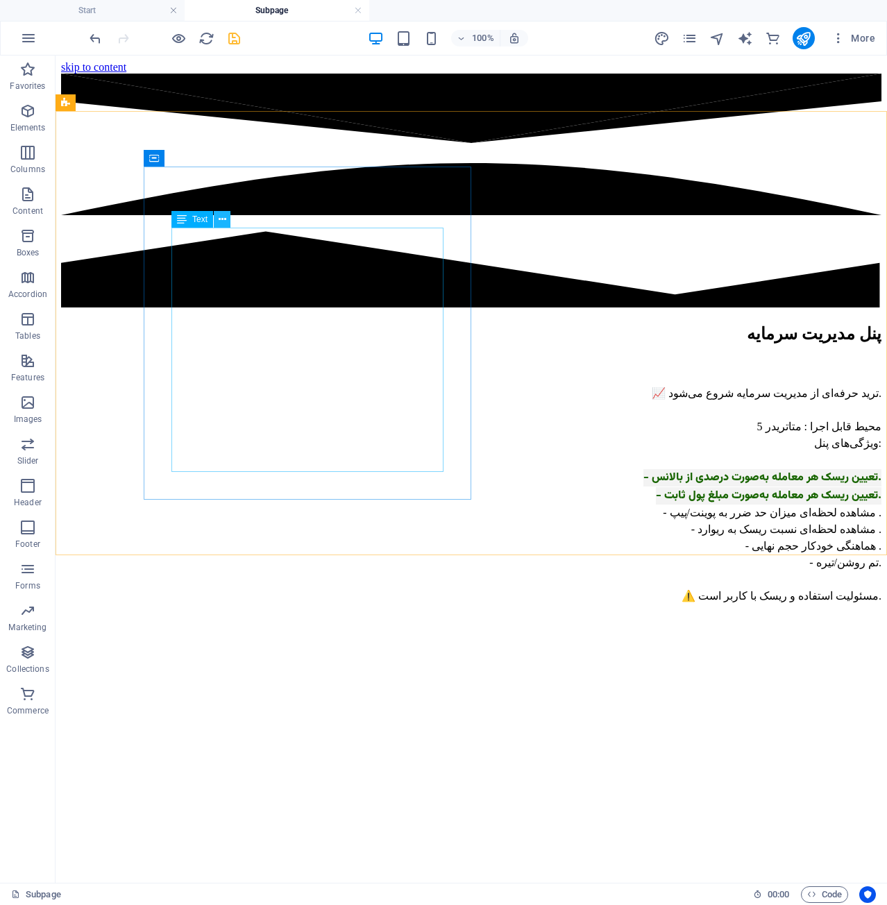
click at [224, 221] on icon at bounding box center [223, 219] width 8 height 15
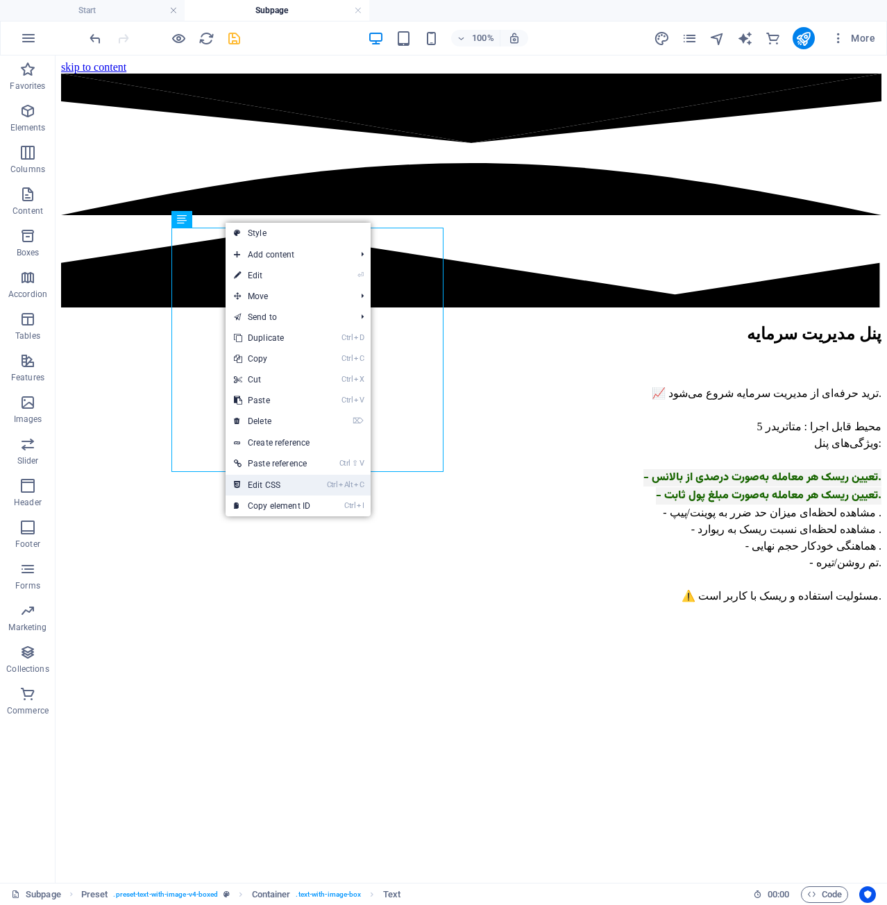
click at [301, 476] on link "Ctrl Alt C Edit CSS" at bounding box center [272, 485] width 93 height 21
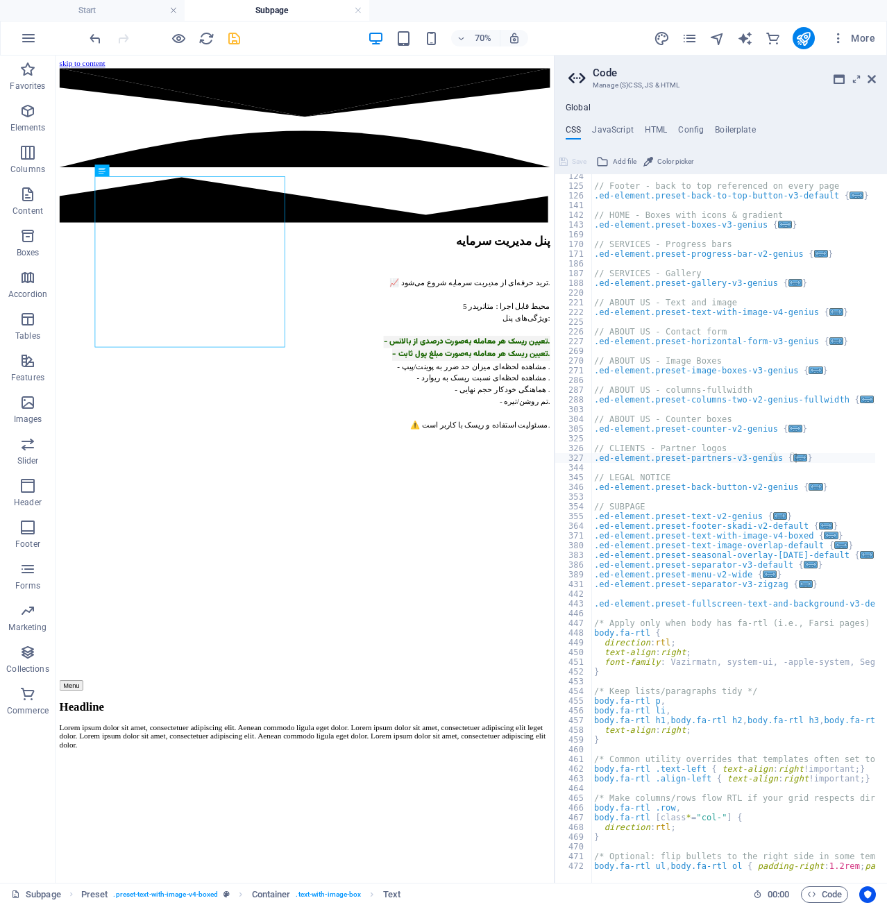
click at [620, 123] on div "Global CSS JavaScript HTML Config Boilerplate } 124 125 126 141 142 143 169 170…" at bounding box center [721, 493] width 333 height 780
click at [623, 132] on h4 "JavaScript" at bounding box center [612, 132] width 41 height 15
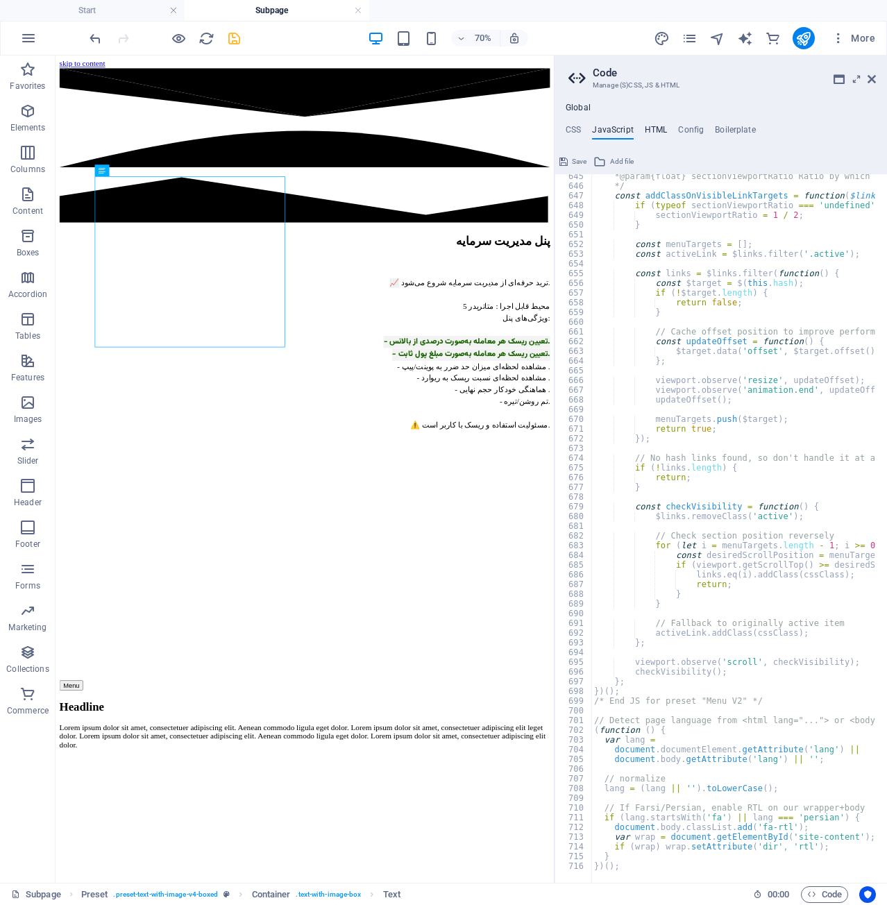
click at [653, 132] on h4 "HTML" at bounding box center [656, 132] width 23 height 15
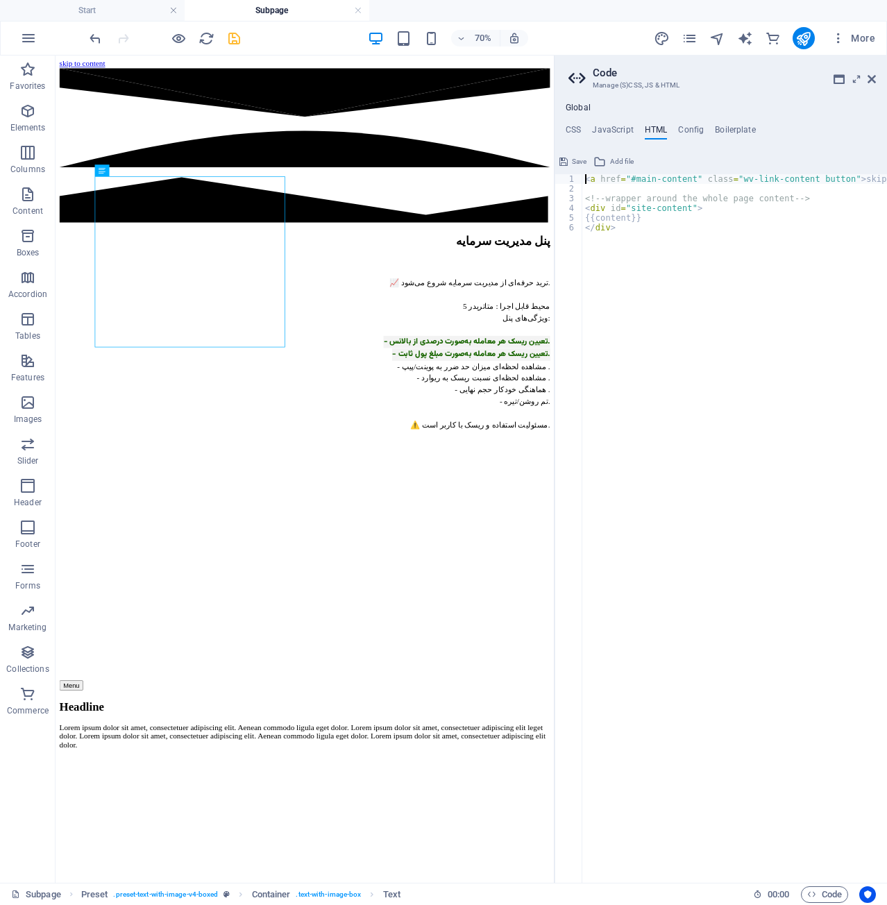
click at [575, 160] on span "Save" at bounding box center [579, 161] width 15 height 17
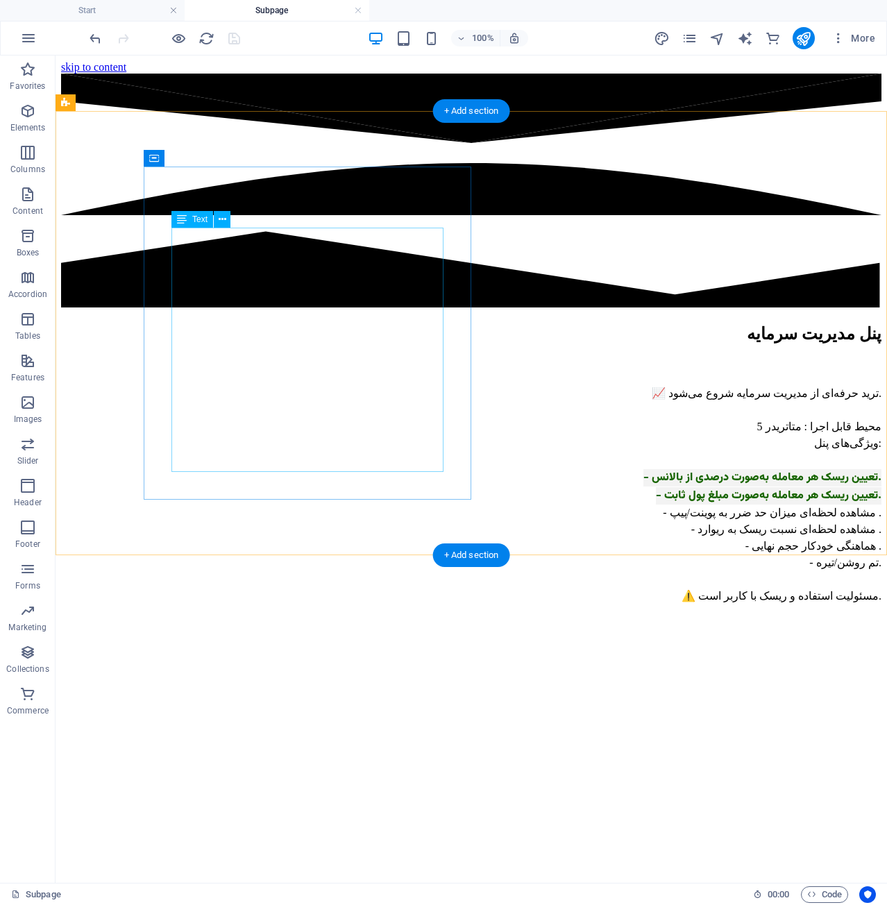
click at [442, 358] on div "📈 ترید حرفه‌ای از مدیریت سرمایه شروع می‌شود. محیط قابل اجرا : متاتریدر 5 ویژگی‌…" at bounding box center [471, 493] width 821 height 271
click at [420, 358] on div "📈 ترید حرفه‌ای از مدیریت سرمایه شروع می‌شود. محیط قابل اجرا : متاتریدر 5 ویژگی‌…" at bounding box center [471, 493] width 821 height 271
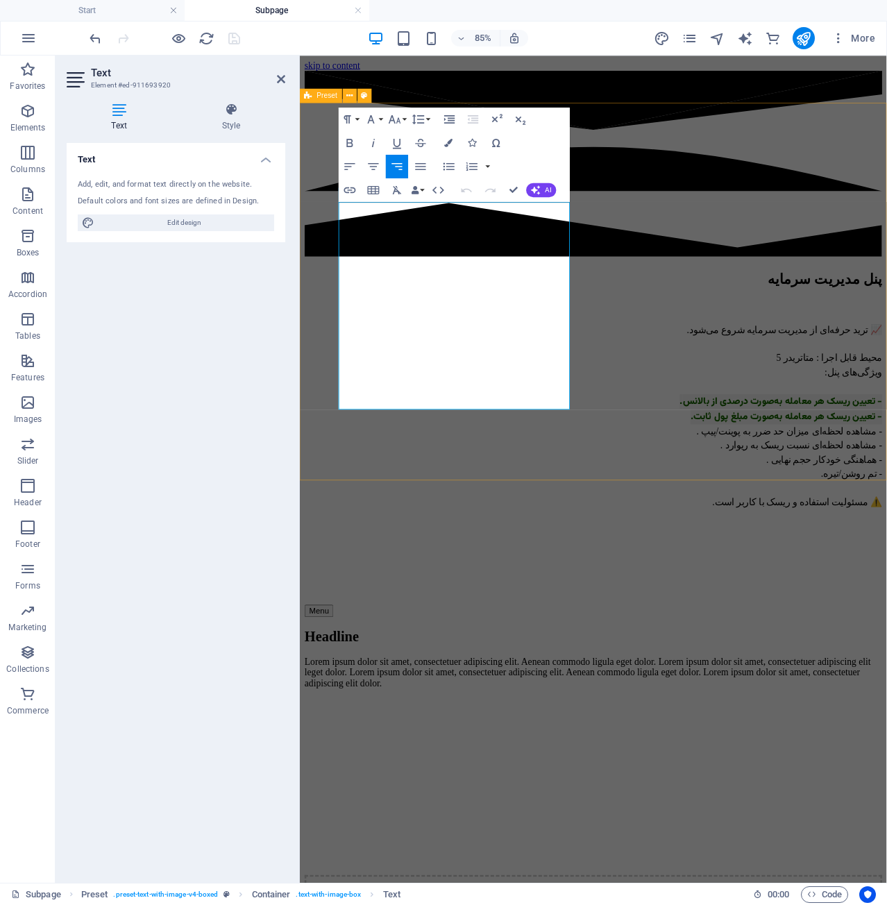
click at [486, 517] on div "پنل مدیریت سرمایه 📈 ترید حرفه‌ای از مدیریت سرمایه شروع می‌شود. محیط قابل اجرا :…" at bounding box center [646, 513] width 680 height 408
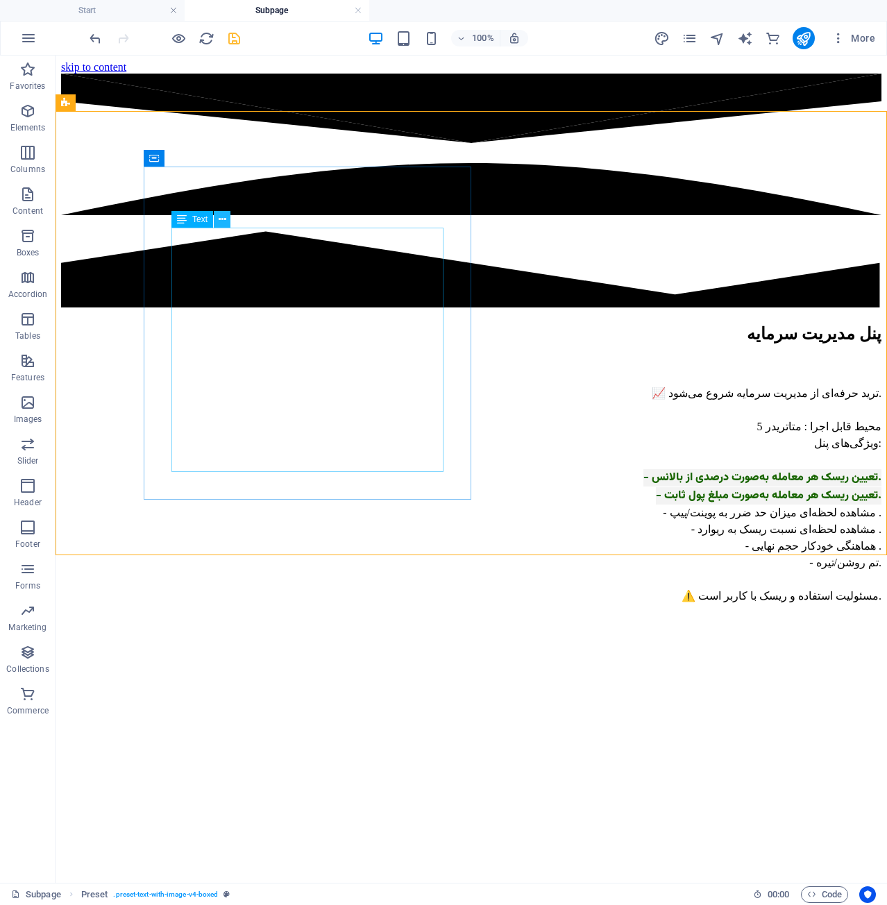
click at [228, 221] on button at bounding box center [222, 219] width 17 height 17
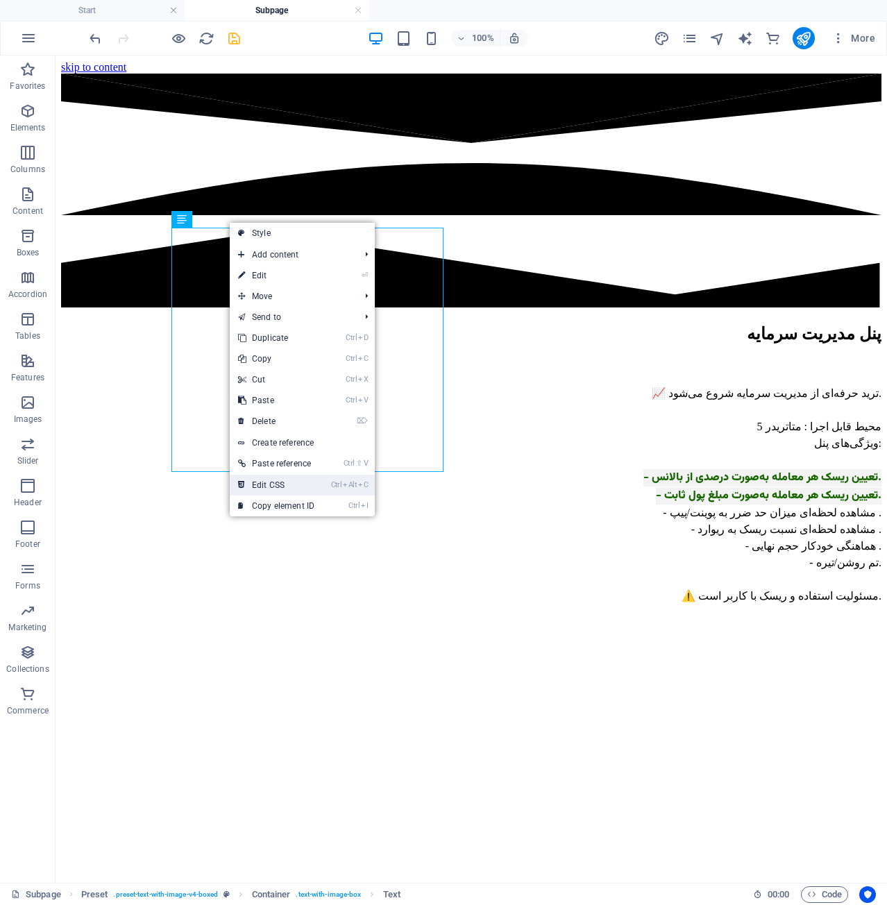
click at [300, 477] on link "Ctrl Alt C Edit CSS" at bounding box center [276, 485] width 93 height 21
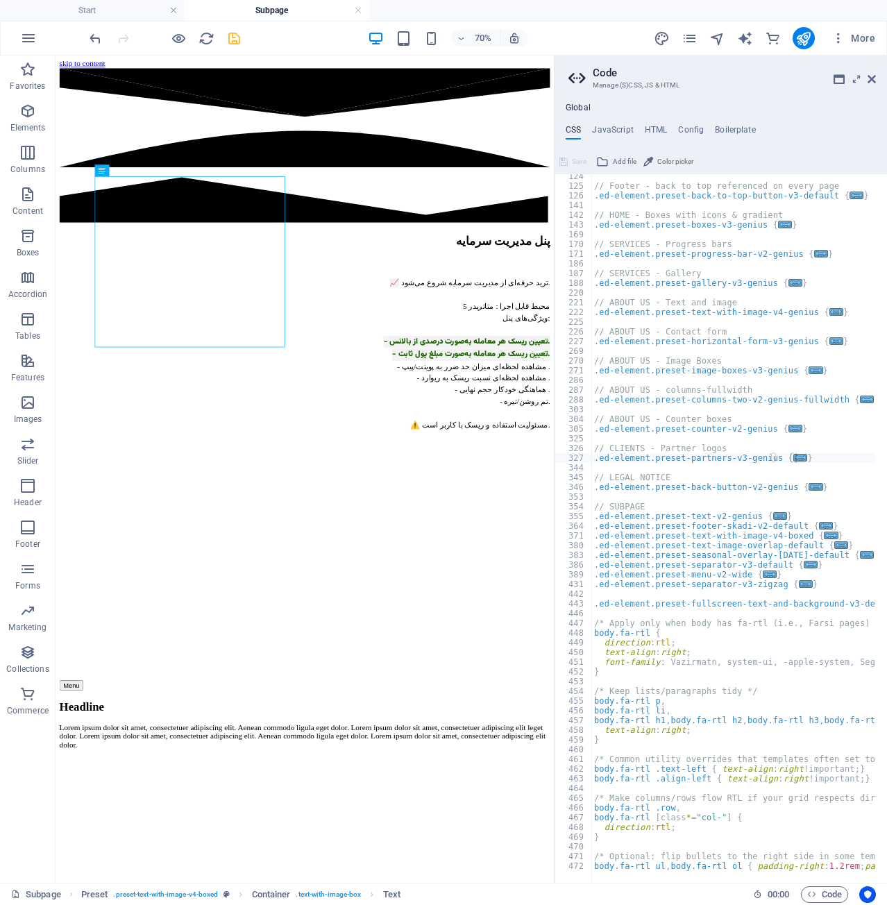
click at [667, 128] on ul "CSS JavaScript HTML Config Boilerplate" at bounding box center [721, 132] width 333 height 15
click at [656, 131] on h4 "HTML" at bounding box center [656, 132] width 23 height 15
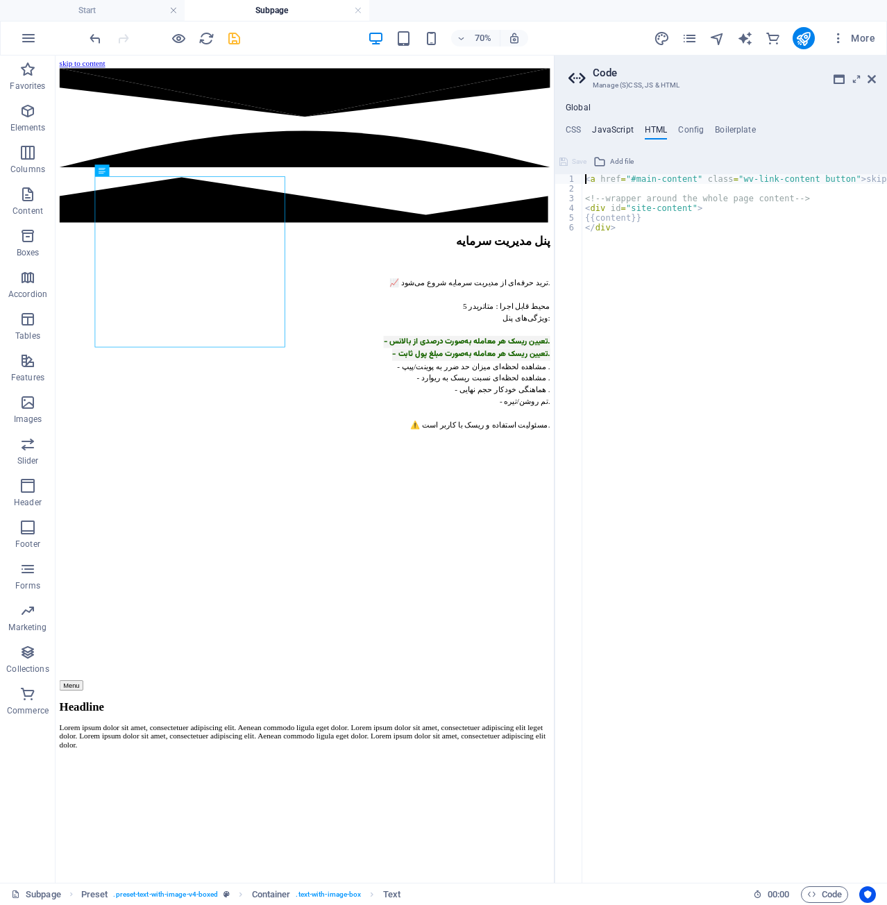
click at [632, 133] on h4 "JavaScript" at bounding box center [612, 132] width 41 height 15
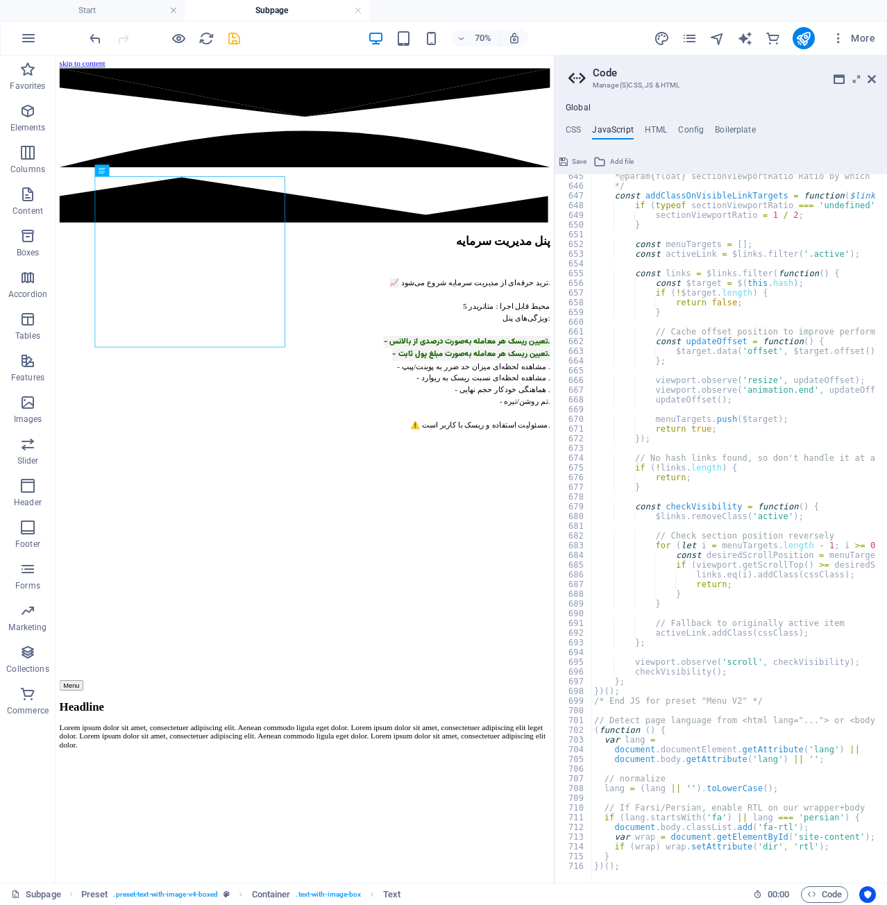
click at [587, 161] on span "Save" at bounding box center [579, 161] width 15 height 17
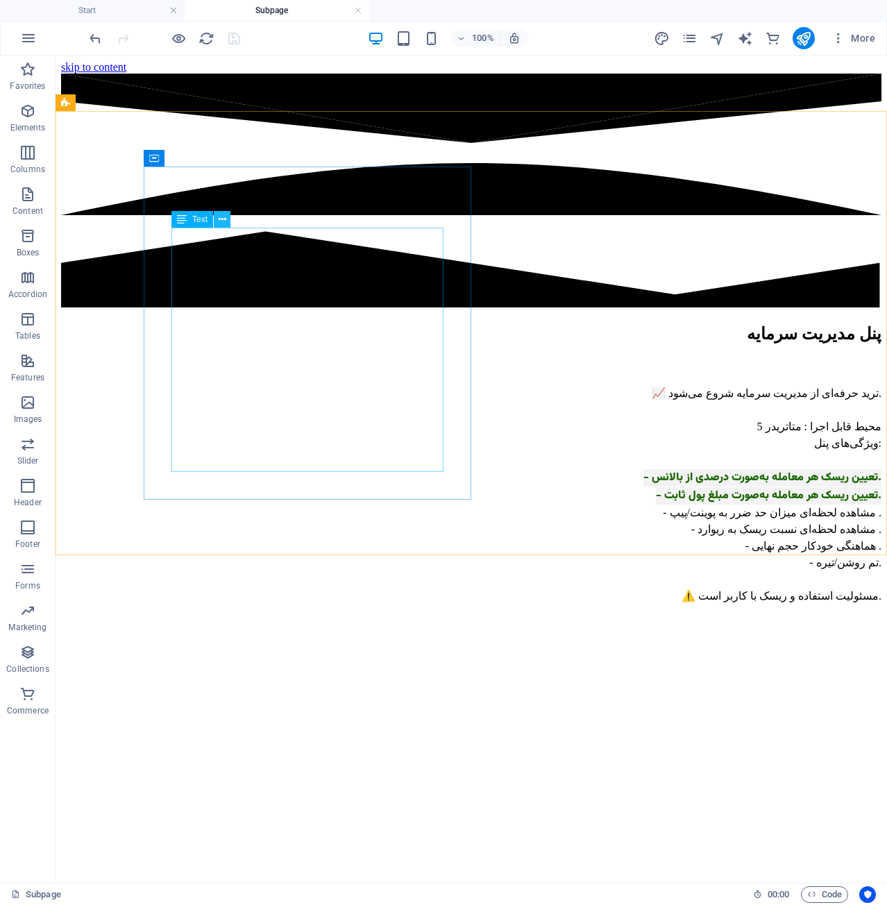
click at [221, 221] on icon at bounding box center [223, 219] width 8 height 15
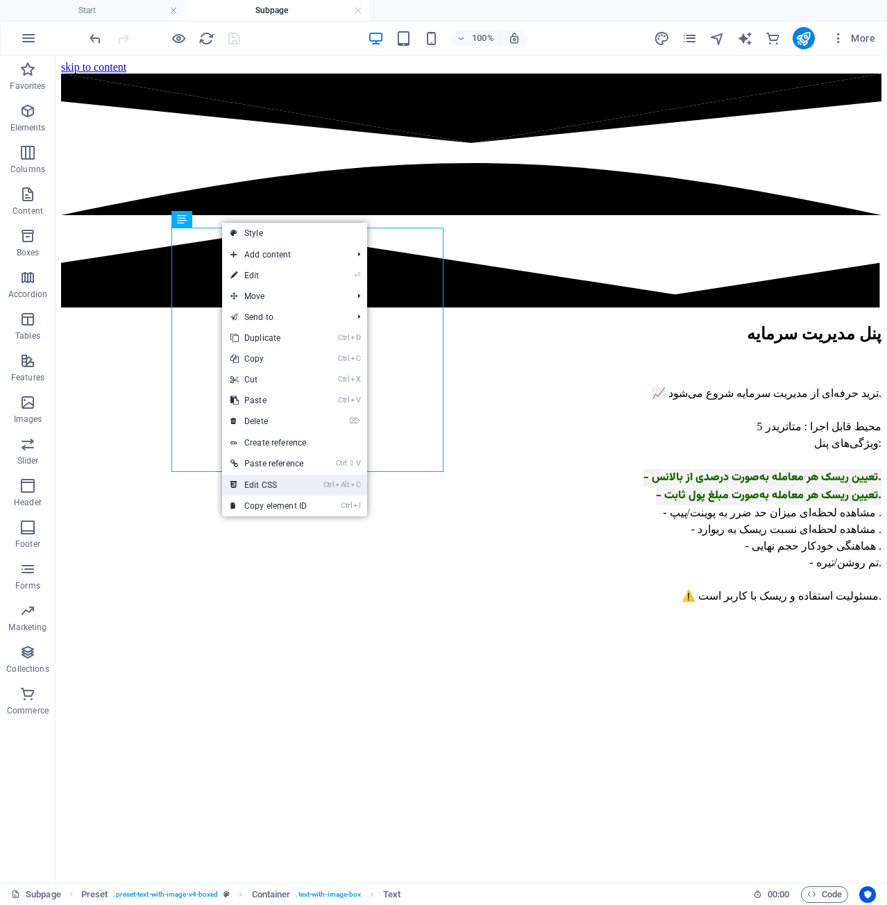
click at [329, 480] on mark "Ctrl Alt C" at bounding box center [342, 485] width 37 height 21
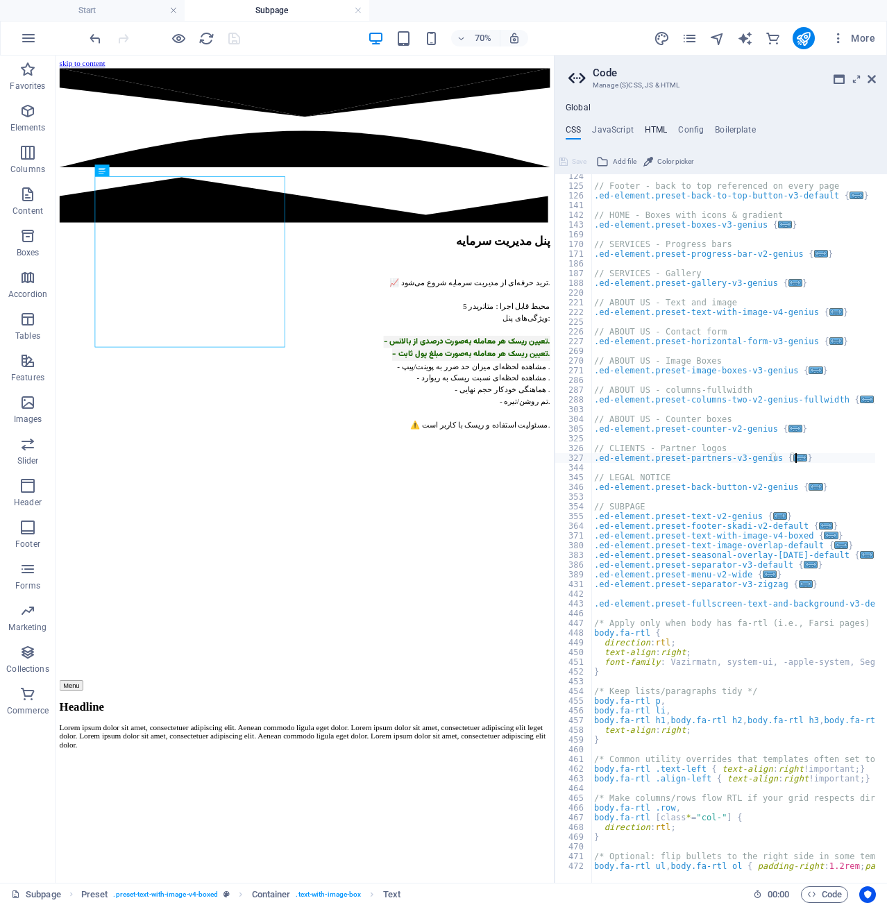
click at [655, 131] on h4 "HTML" at bounding box center [656, 132] width 23 height 15
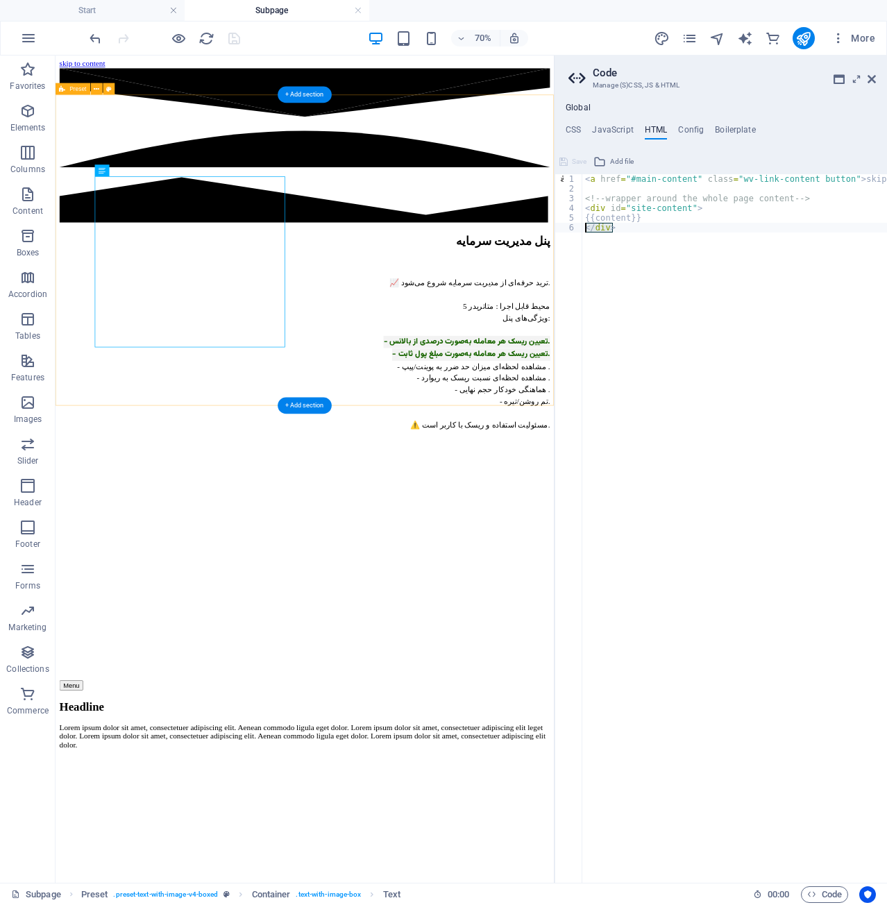
drag, startPoint x: 746, startPoint y: 337, endPoint x: 728, endPoint y: 246, distance: 92.6
type textarea "</div>"
click at [635, 233] on div "< a href = "#main-content" class = "wv-link-content button" > skip to content <…" at bounding box center [735, 528] width 305 height 709
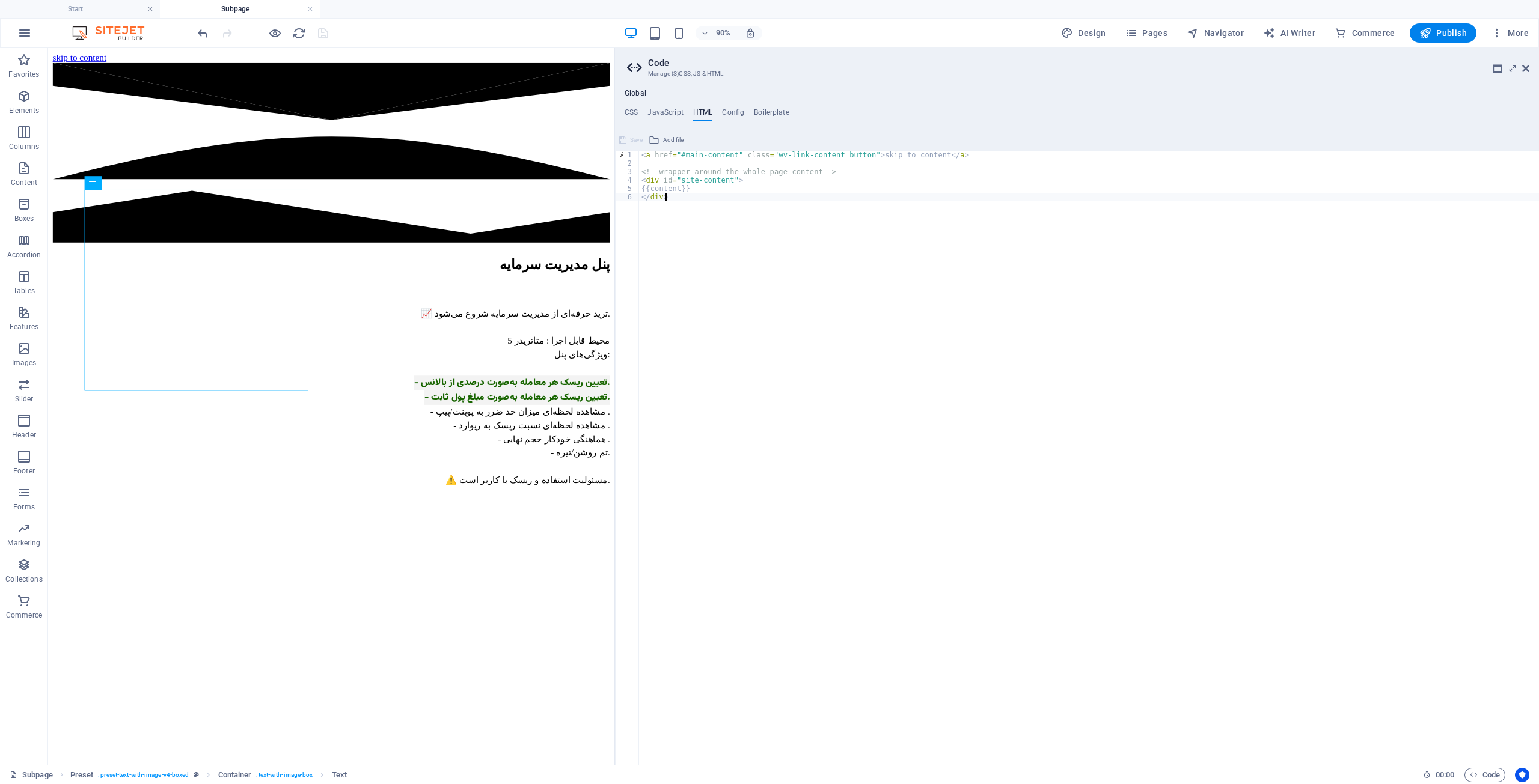
drag, startPoint x: 1252, startPoint y: 118, endPoint x: 595, endPoint y: 23, distance: 663.8
click at [614, 71] on div "Start Subpage Favorites Elements Columns Content Boxes Accordion Tables Feature…" at bounding box center [770, 407] width 1539 height 717
click at [654, 115] on h4 "JavaScript" at bounding box center [665, 114] width 35 height 13
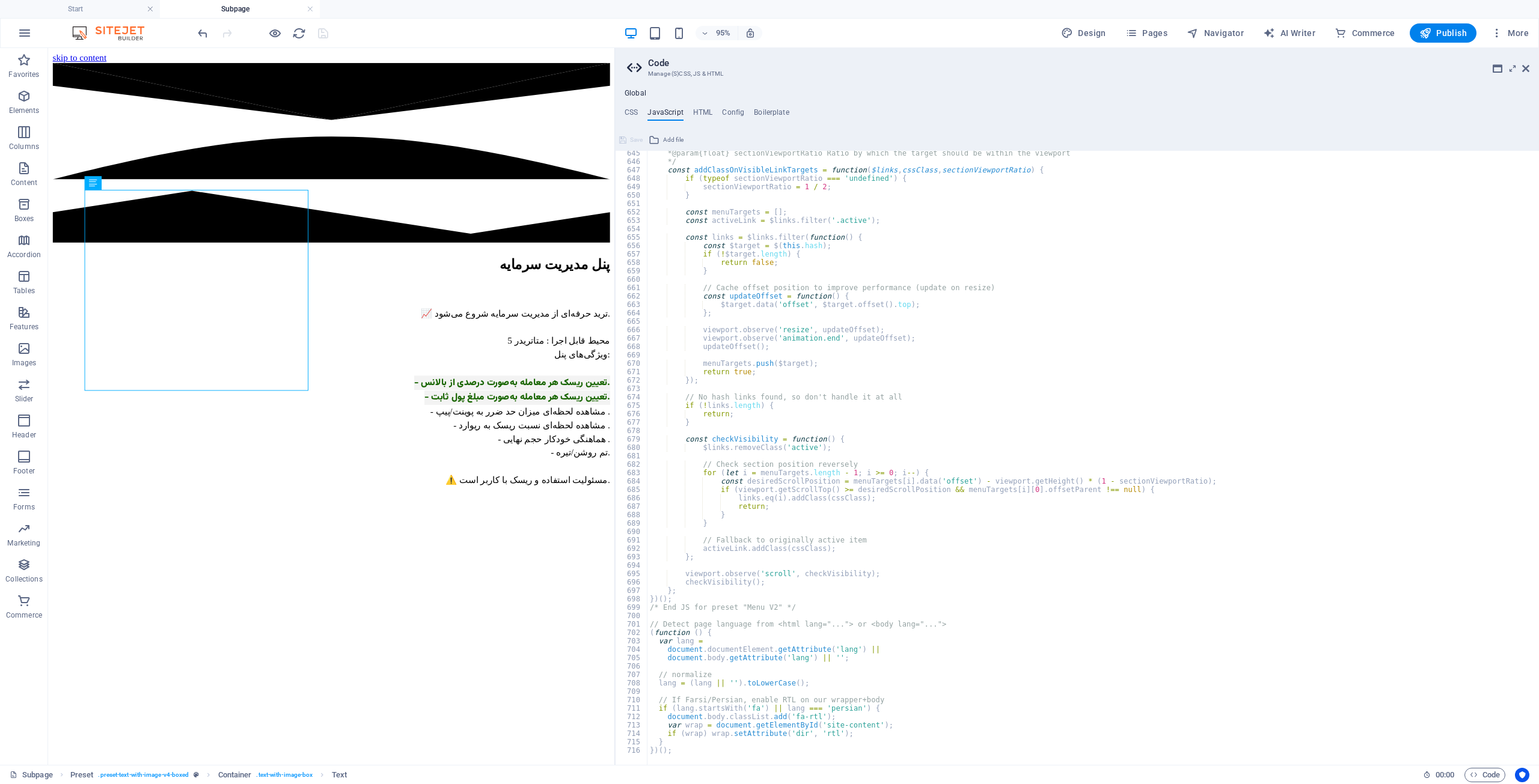
scroll to position [5408, 0]
click at [635, 112] on h4 "CSS" at bounding box center [630, 114] width 13 height 13
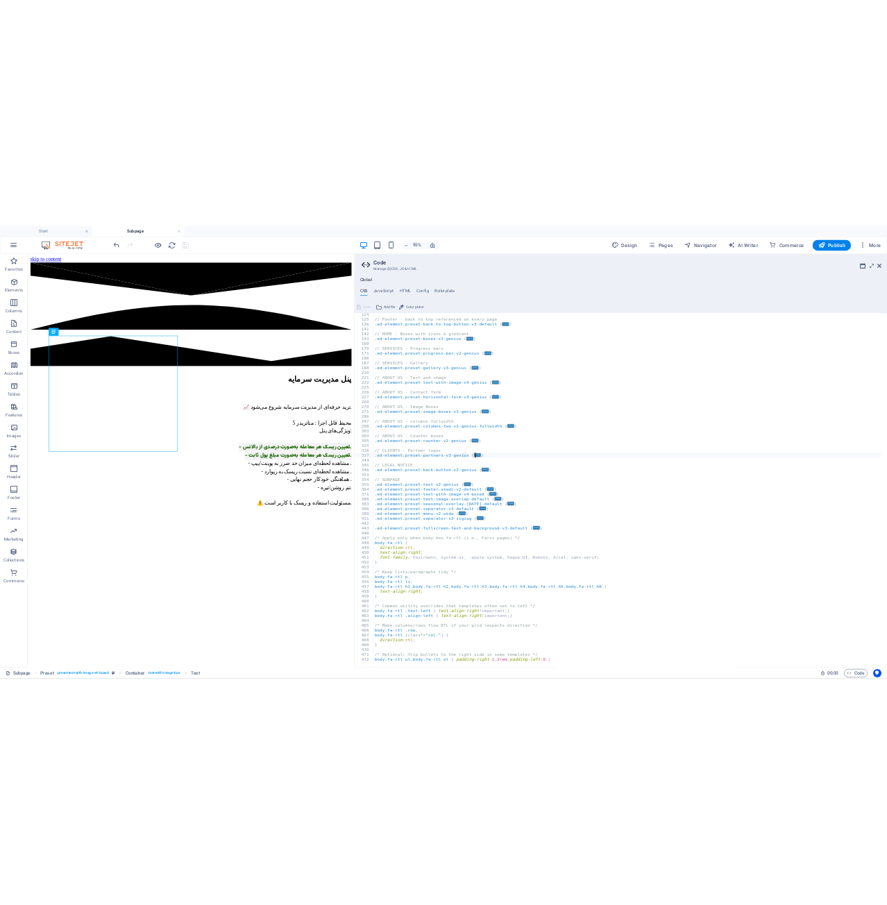
scroll to position [194, 0]
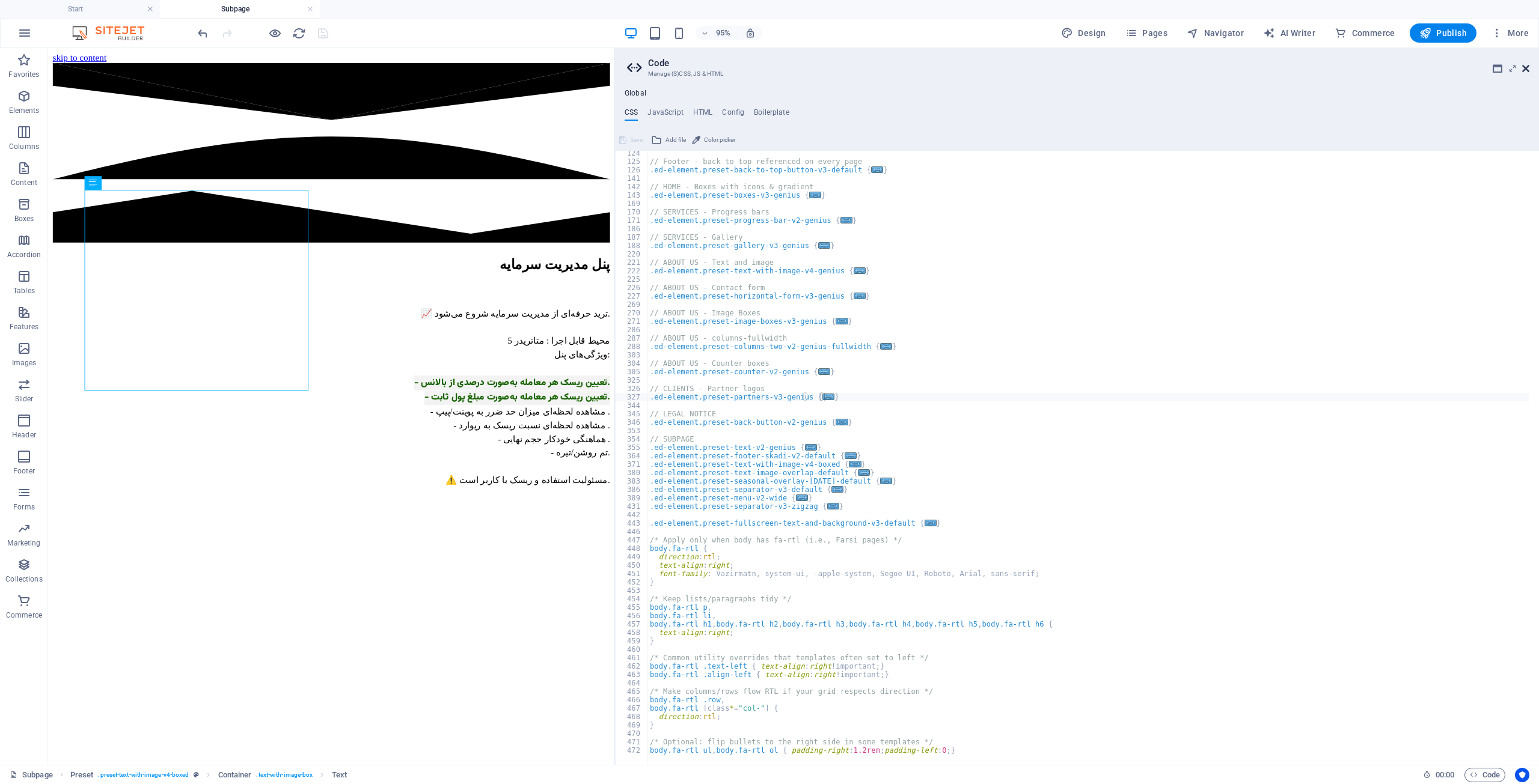
click at [853, 70] on icon at bounding box center [1525, 68] width 7 height 10
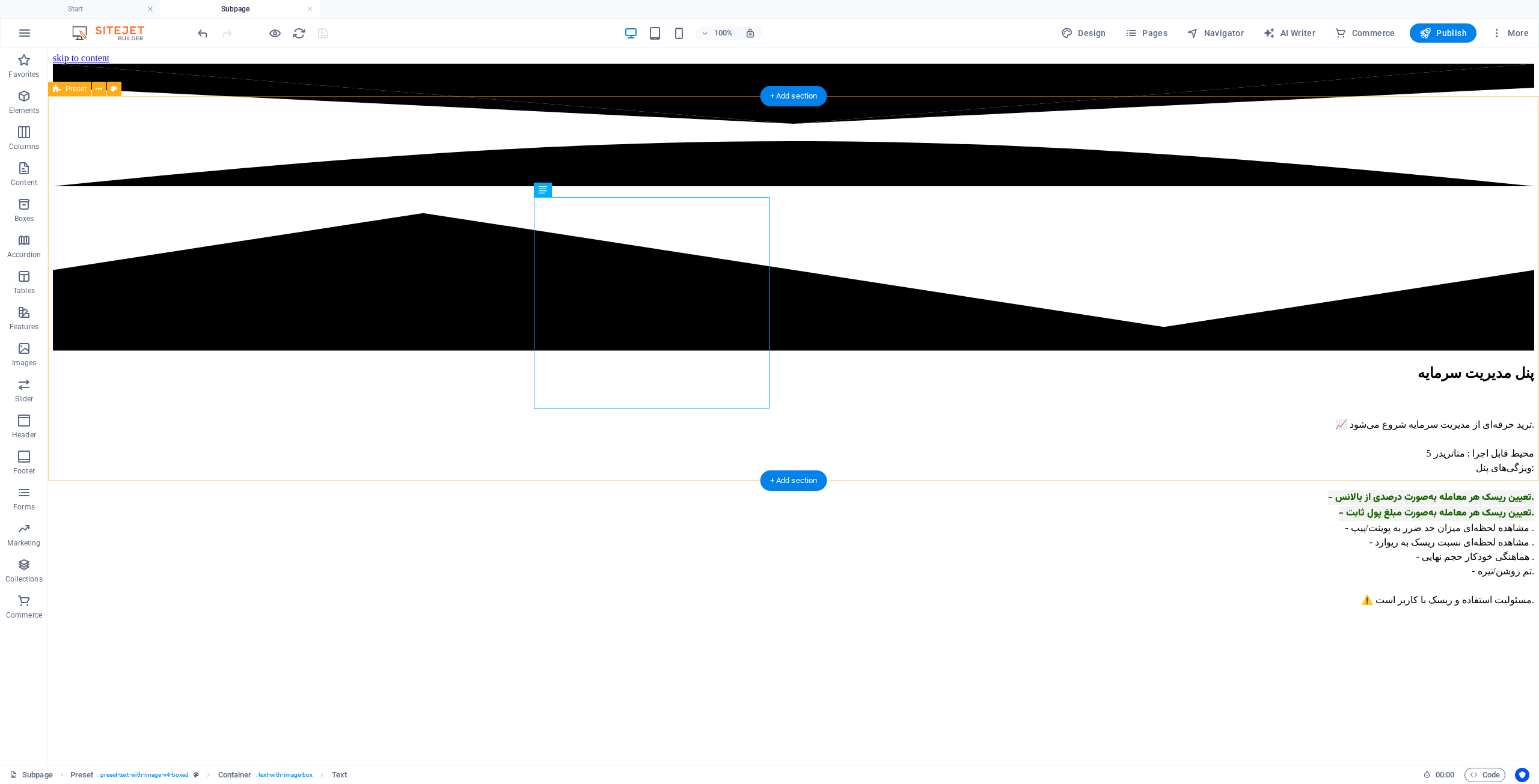
click at [398, 364] on div "پنل مدیریت سرمایه 📈 ترید حرفه‌ای از مدیریت سرمایه شروع می‌شود. محیط قابل اجرا :…" at bounding box center [793, 646] width 1481 height 564
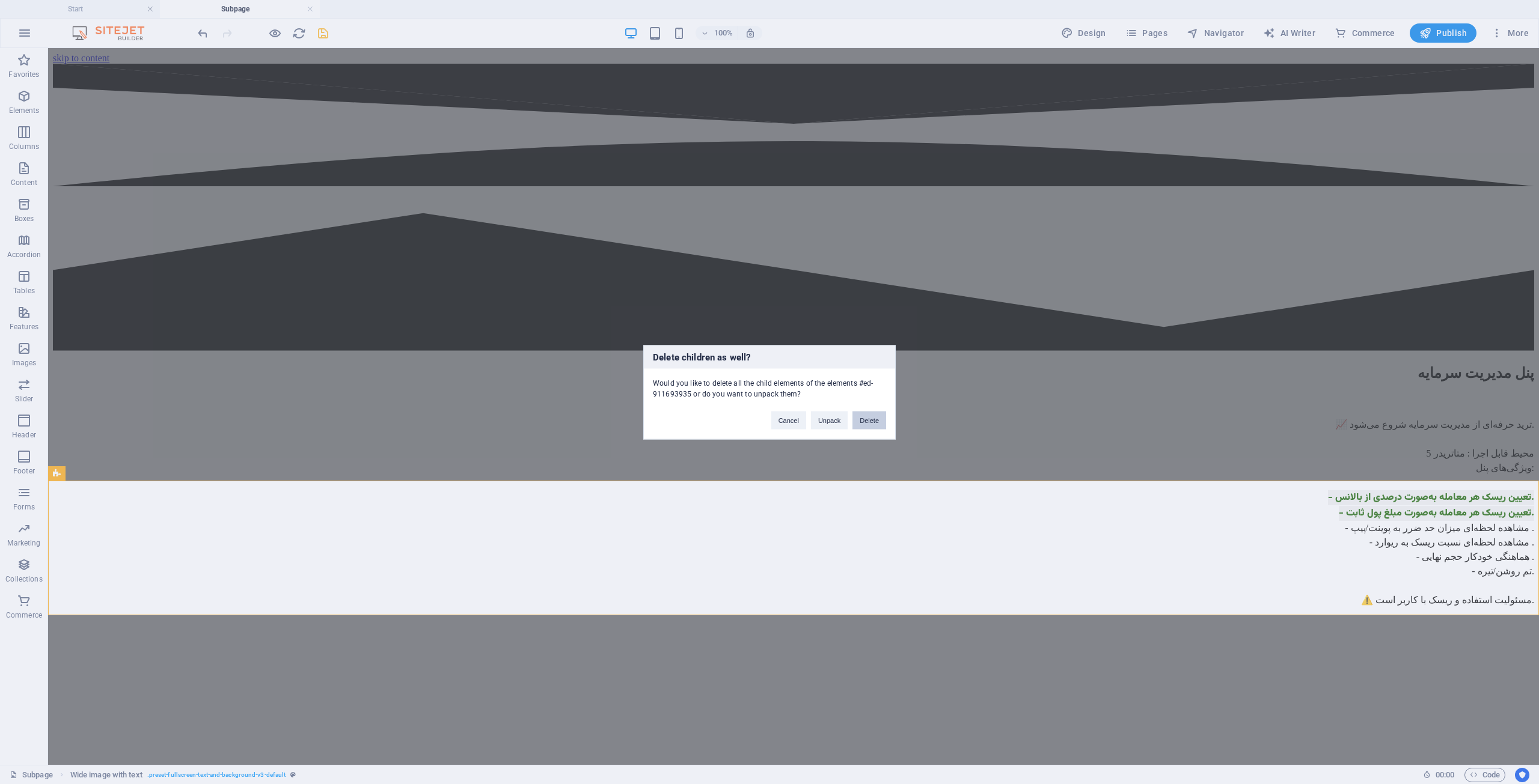
click at [853, 424] on button "Delete" at bounding box center [869, 420] width 34 height 18
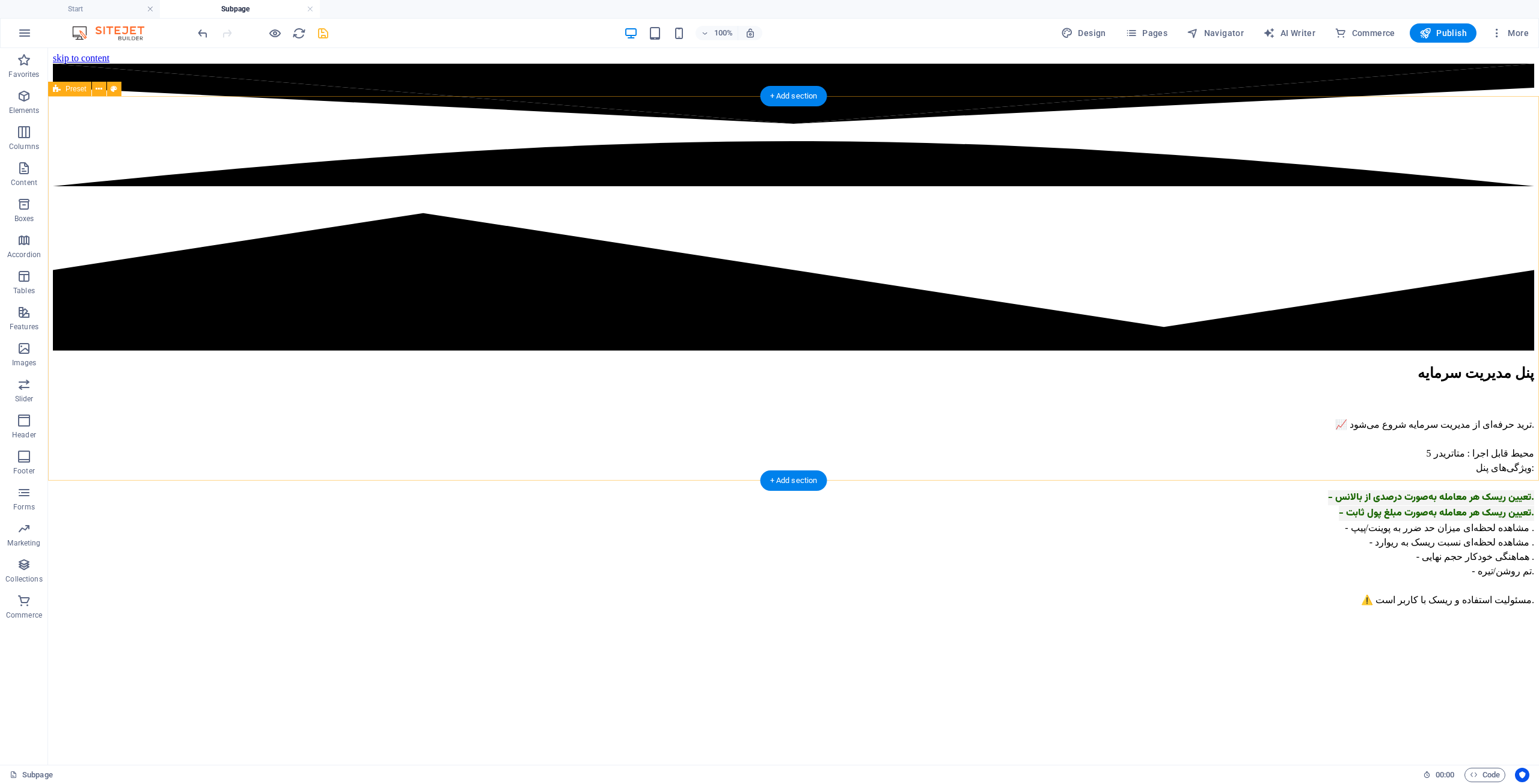
click at [853, 471] on div "پنل مدیریت سرمایه 📈 ترید حرفه‌ای از مدیریت سرمایه شروع می‌شود. محیط قابل اجرا :…" at bounding box center [793, 646] width 1481 height 564
click at [754, 394] on div "📈 ترید حرفه‌ای از مدیریت سرمایه شروع می‌شود. محیط قابل اجرا : متاتریدر 5 ویژگی‌…" at bounding box center [793, 511] width 1481 height 235
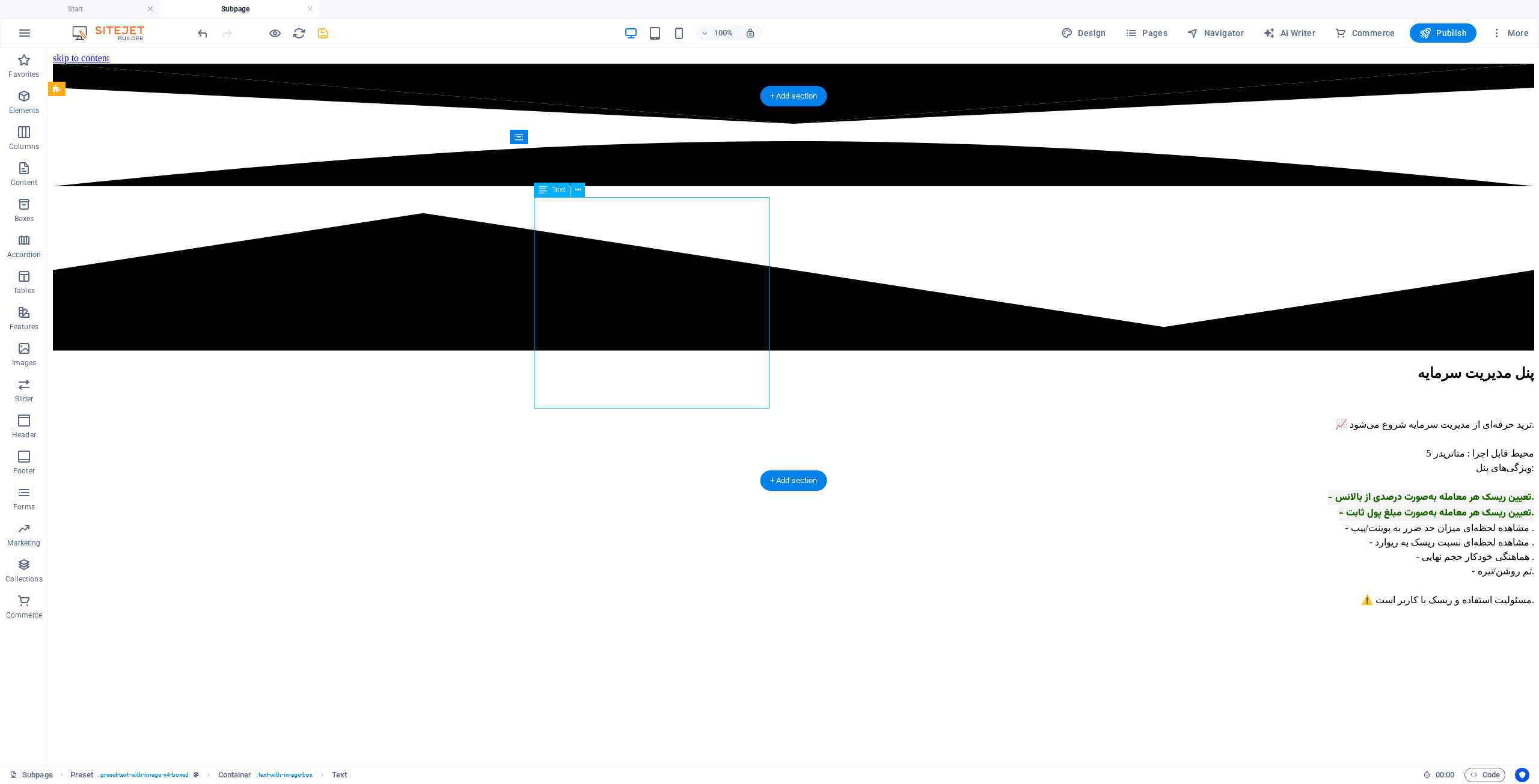
click at [754, 394] on div "📈 ترید حرفه‌ای از مدیریت سرمایه شروع می‌شود. محیط قابل اجرا : متاتریدر 5 ویژگی‌…" at bounding box center [793, 511] width 1481 height 235
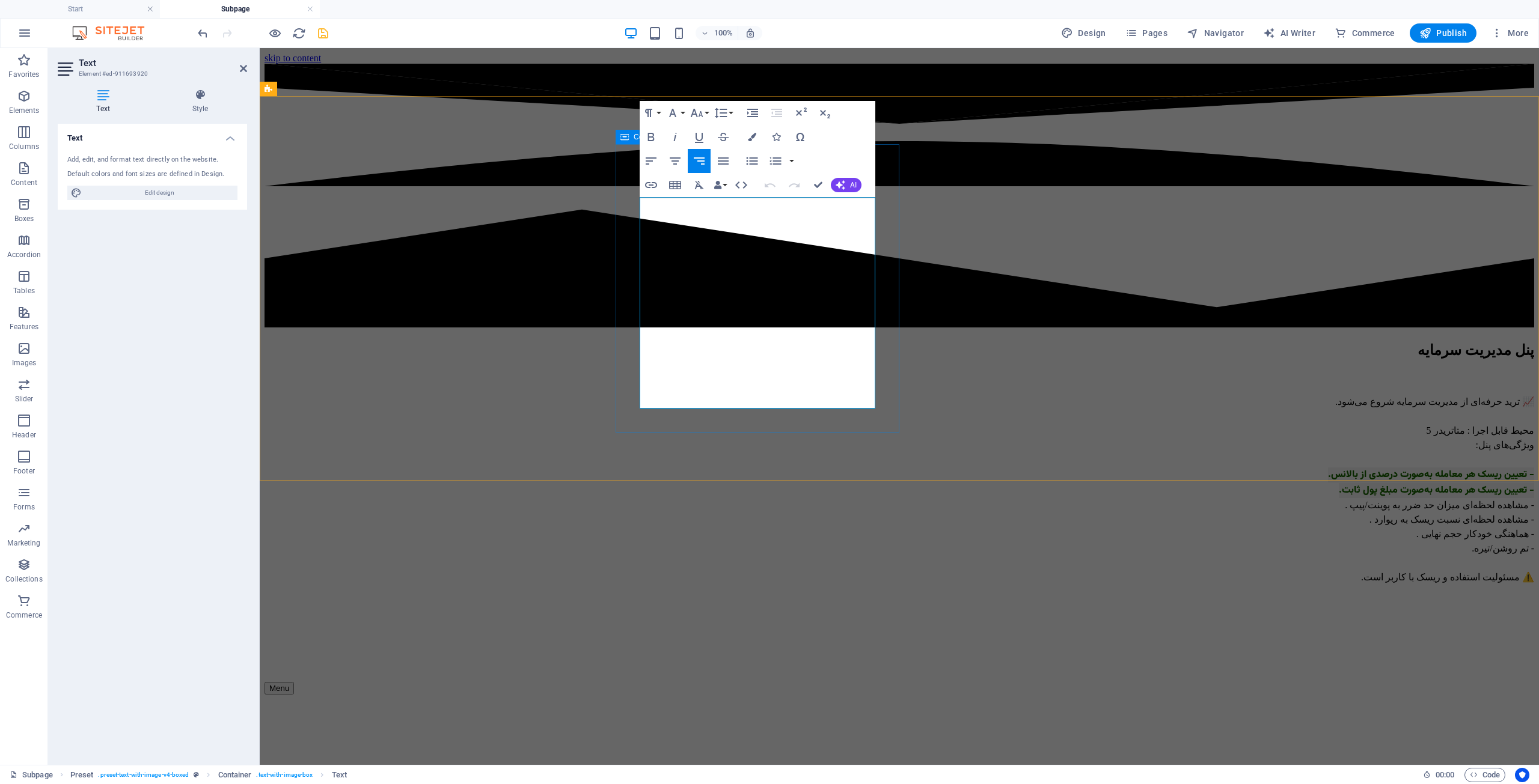
click at [757, 425] on div "پنل مدیریت سرمایه 📈 ترید حرفه‌ای از مدیریت سرمایه شروع می‌شود. محیط قابل اجرا :…" at bounding box center [899, 473] width 1269 height 263
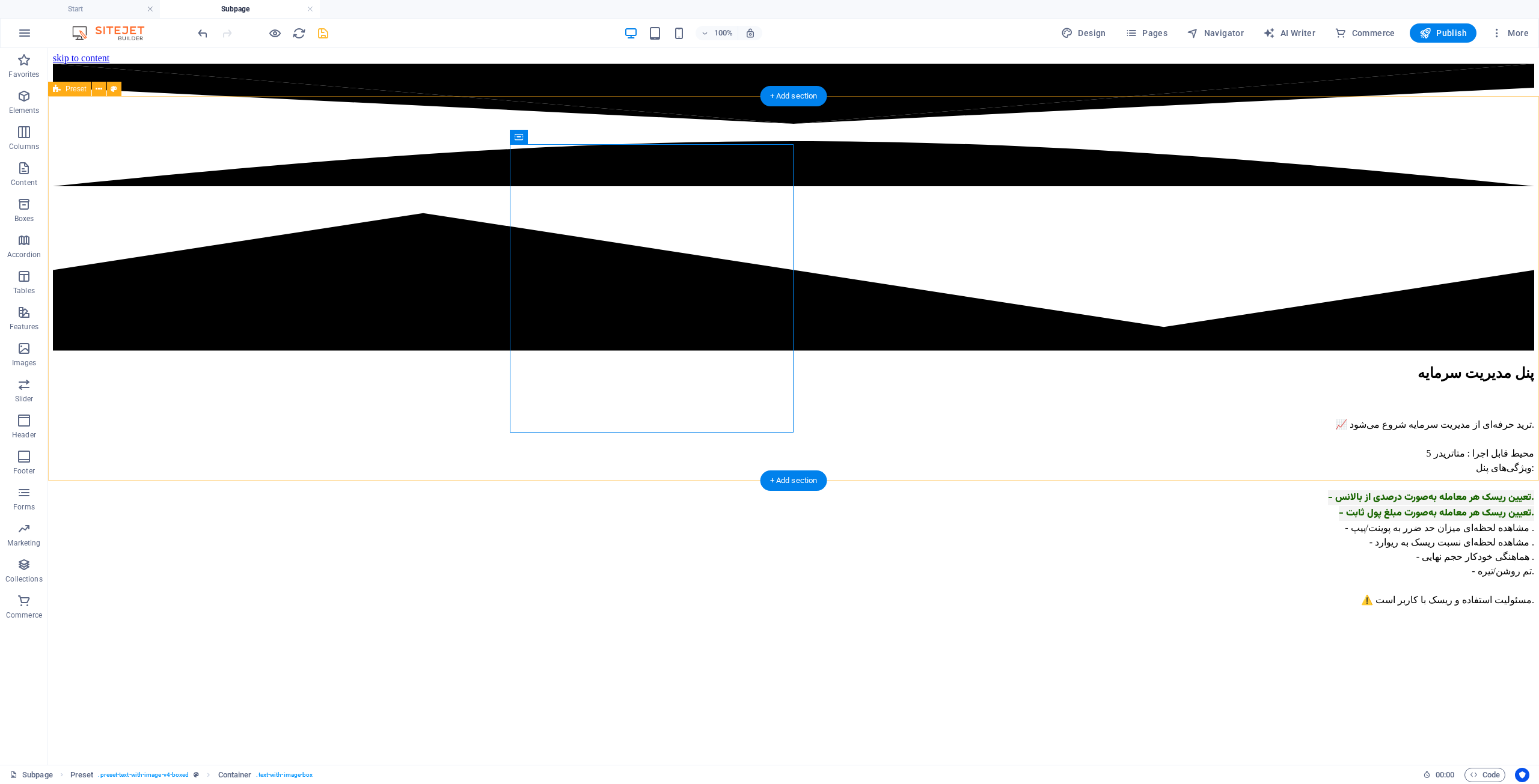
click at [574, 463] on div "پنل مدیریت سرمایه 📈 ترید حرفه‌ای از مدیریت سرمایه شروع می‌شود. محیط قابل اجرا :…" at bounding box center [793, 646] width 1481 height 564
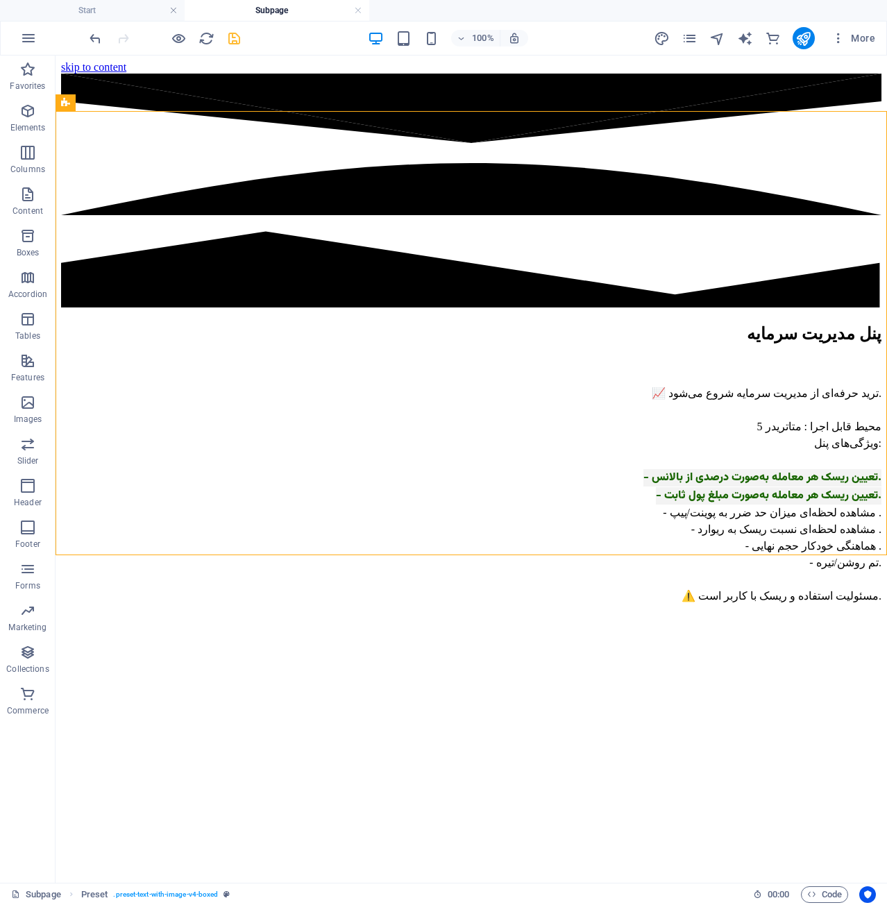
click at [689, 29] on div "More" at bounding box center [767, 38] width 227 height 22
click at [694, 43] on icon "pages" at bounding box center [690, 39] width 16 height 16
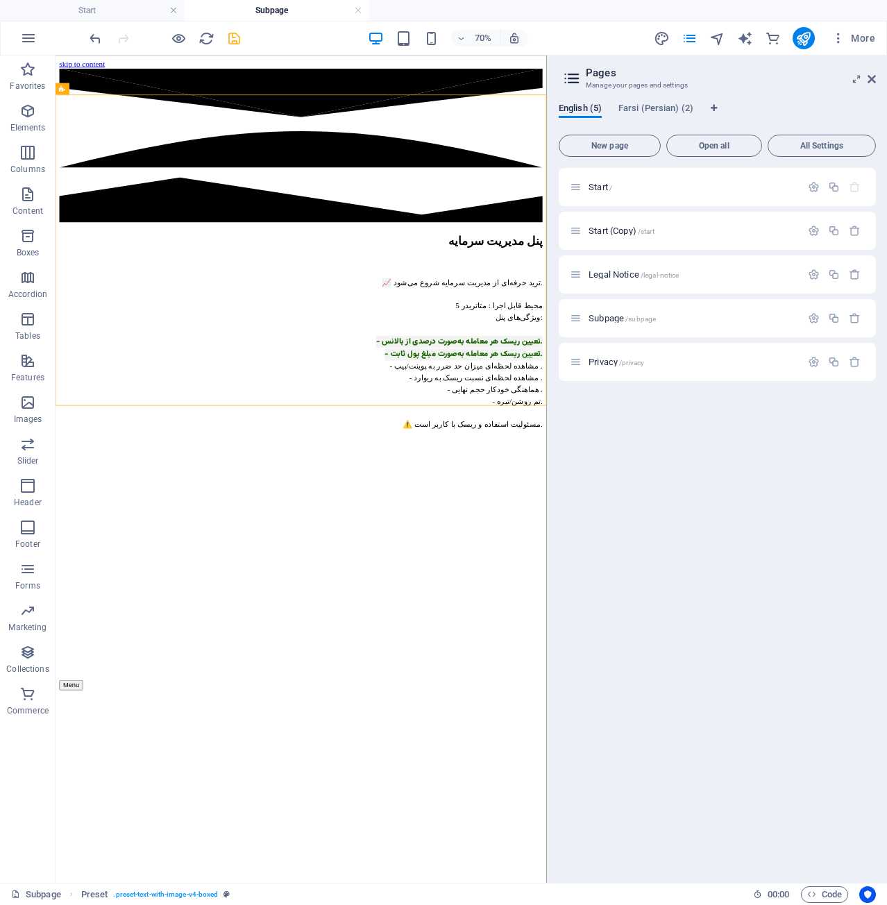
click at [667, 102] on div "English (5) Farsi (Persian) (2) New page Open all All Settings Start / Start (C…" at bounding box center [718, 488] width 340 height 792
click at [667, 110] on span "Farsi (Persian) (2)" at bounding box center [656, 109] width 75 height 19
click at [707, 227] on p "Subpage /subpage" at bounding box center [693, 230] width 208 height 9
click at [809, 234] on icon "button" at bounding box center [814, 231] width 12 height 12
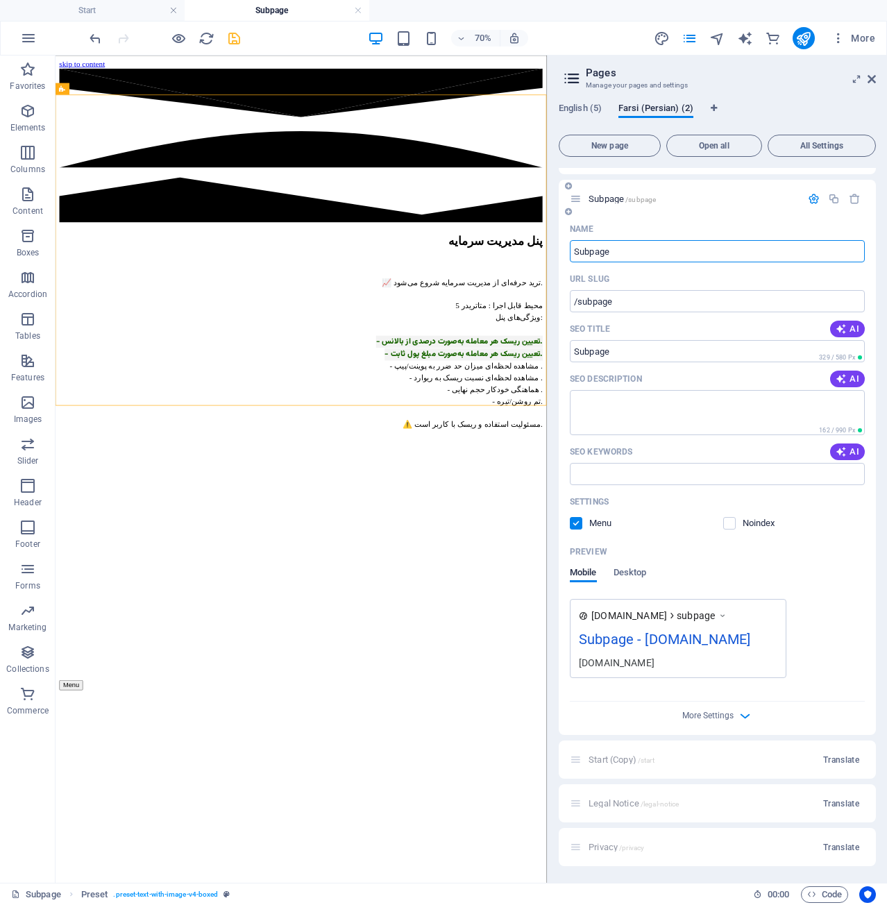
scroll to position [51, 0]
click at [718, 716] on span "More Settings" at bounding box center [708, 716] width 51 height 10
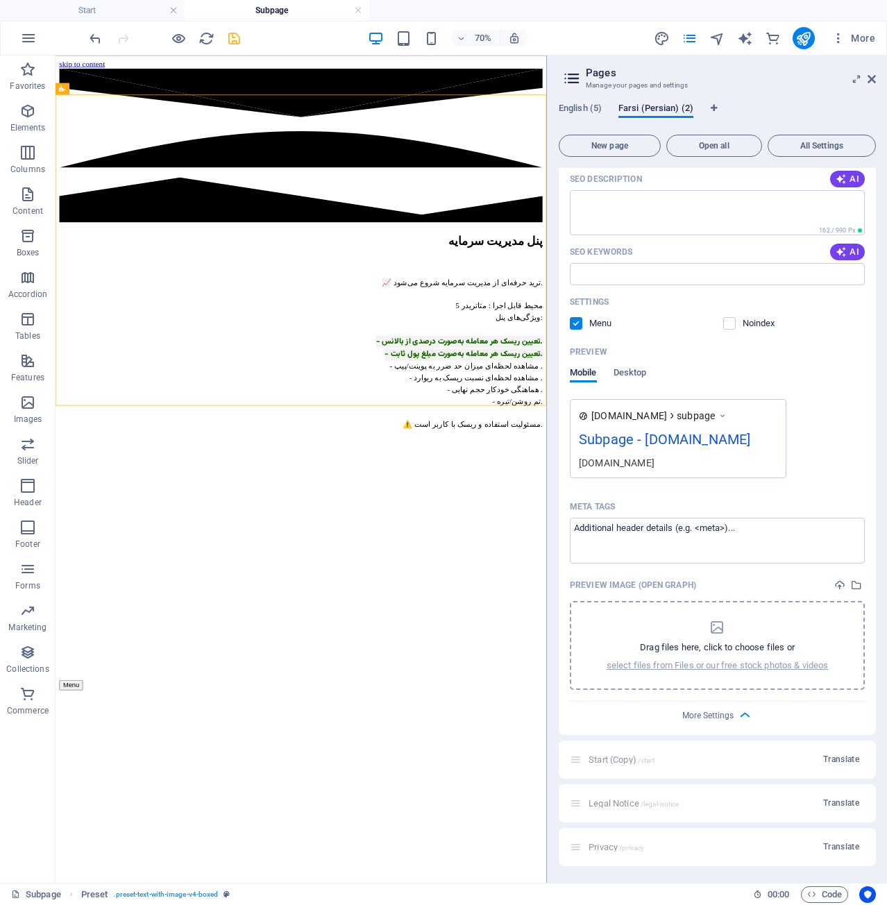
scroll to position [251, 0]
click at [604, 534] on textarea "Meta tags ​" at bounding box center [717, 540] width 295 height 45
paste textarea "<script> document.addEventListener('DOMContentLoaded', function () { document.b…"
click at [824, 544] on textarea "<script> document.addEventListener('DOMContentLoaded', function () { document.b…" at bounding box center [717, 540] width 295 height 45
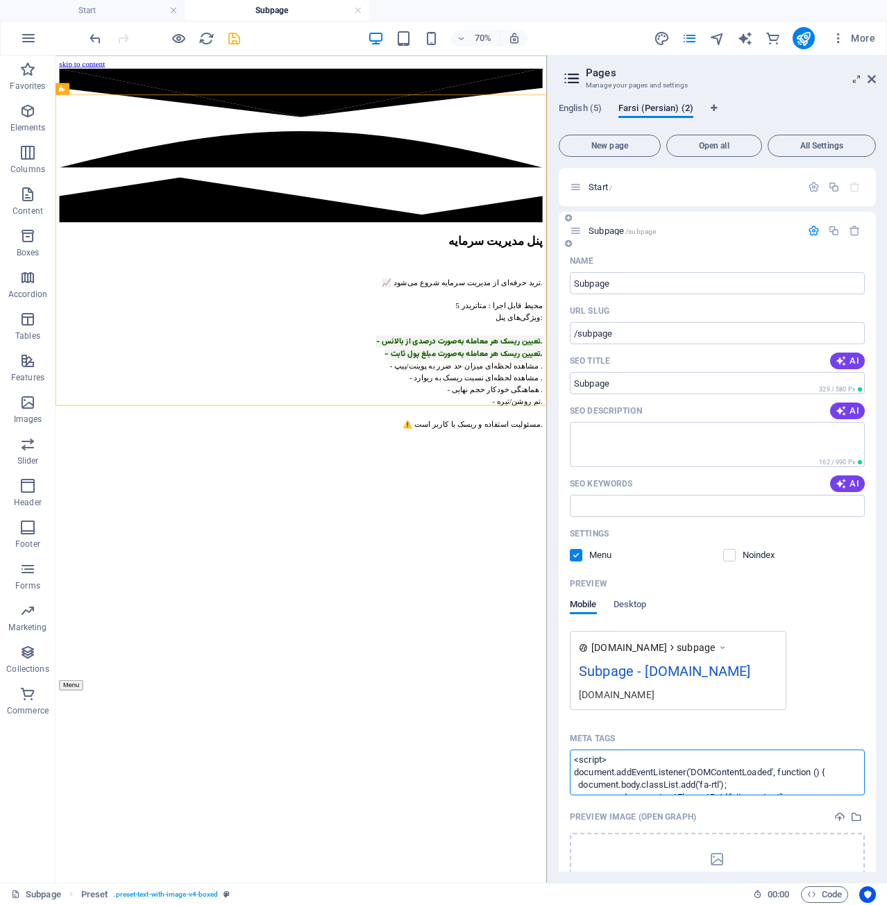
click at [811, 235] on body "hosseinzohurianalgo.com Start Subpage Favorites Elements Columns Content Boxes …" at bounding box center [443, 452] width 887 height 905
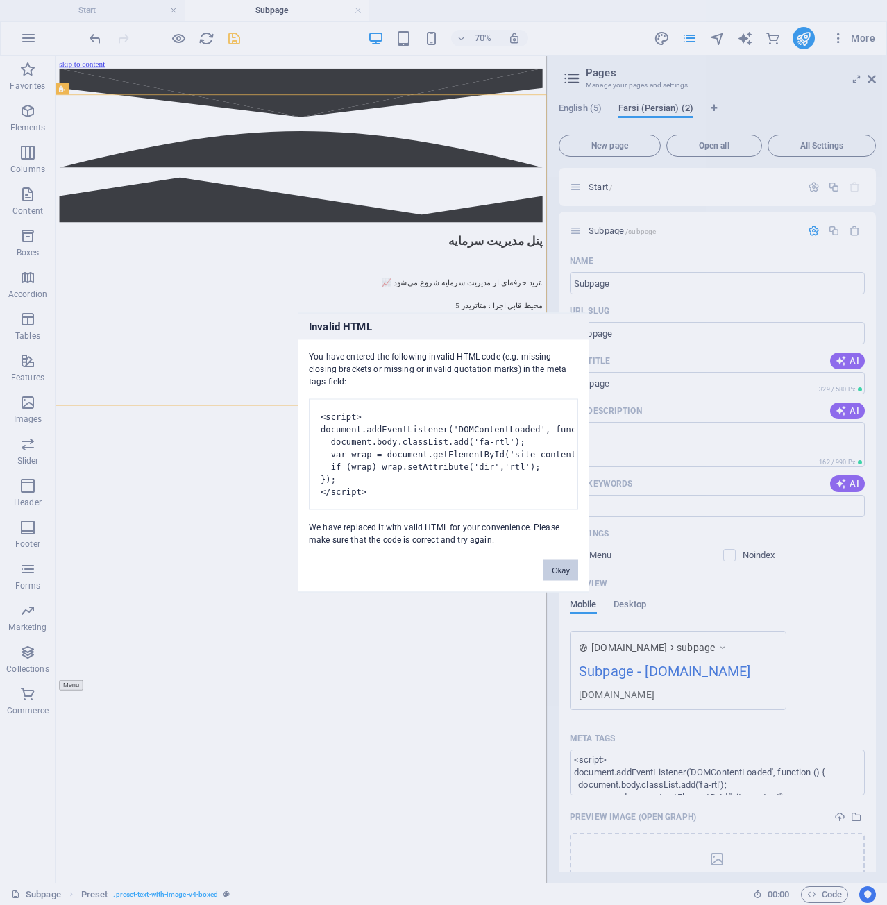
click at [568, 577] on button "Okay" at bounding box center [561, 570] width 35 height 21
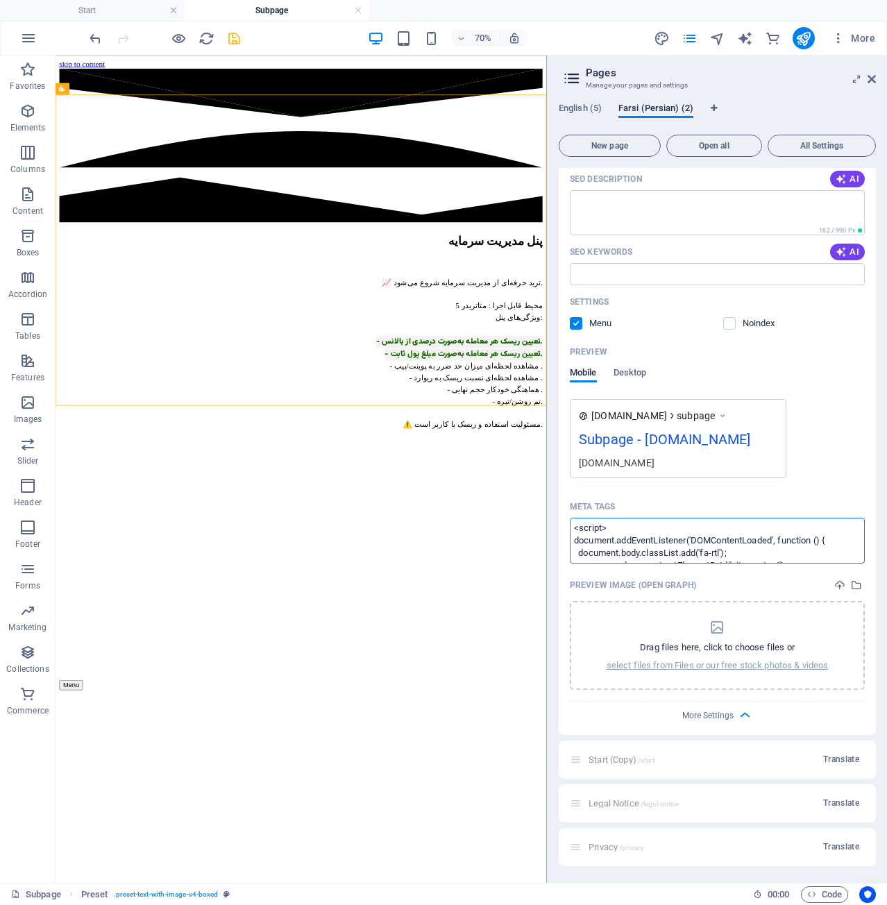
scroll to position [251, 0]
click at [786, 544] on textarea "<script> document.addEventListener('DOMContentLoaded', function () { document.b…" at bounding box center [717, 540] width 295 height 45
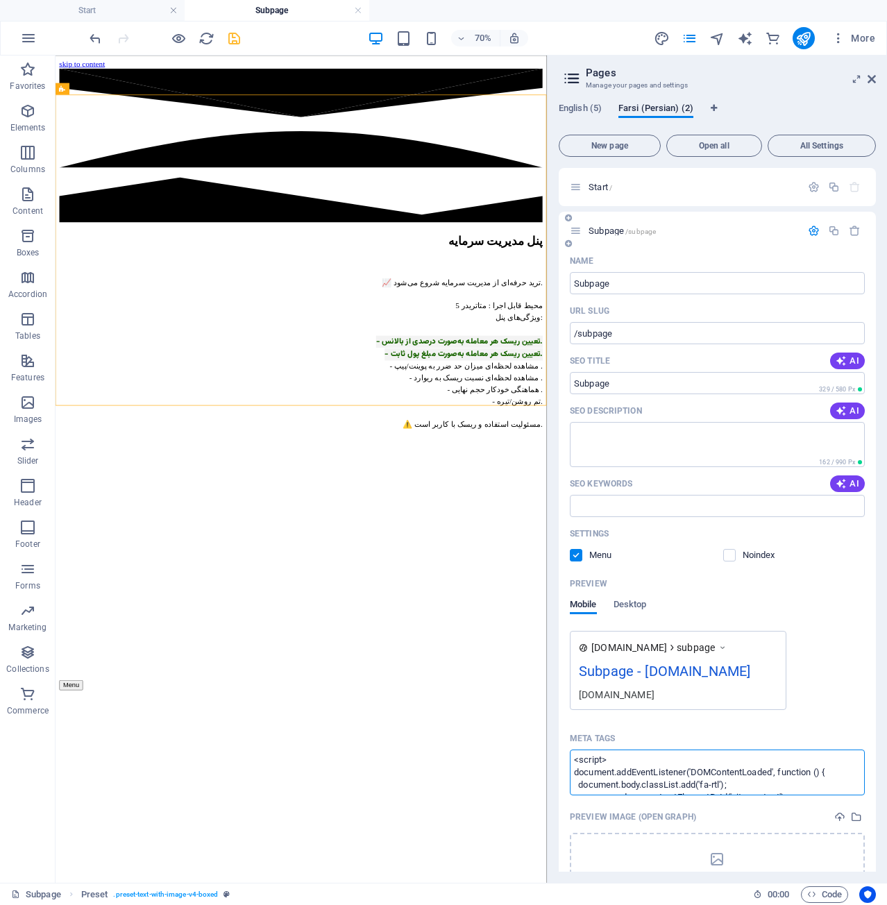
click at [808, 235] on body "hosseinzohurianalgo.com Start Subpage Favorites Elements Columns Content Boxes …" at bounding box center [443, 452] width 887 height 905
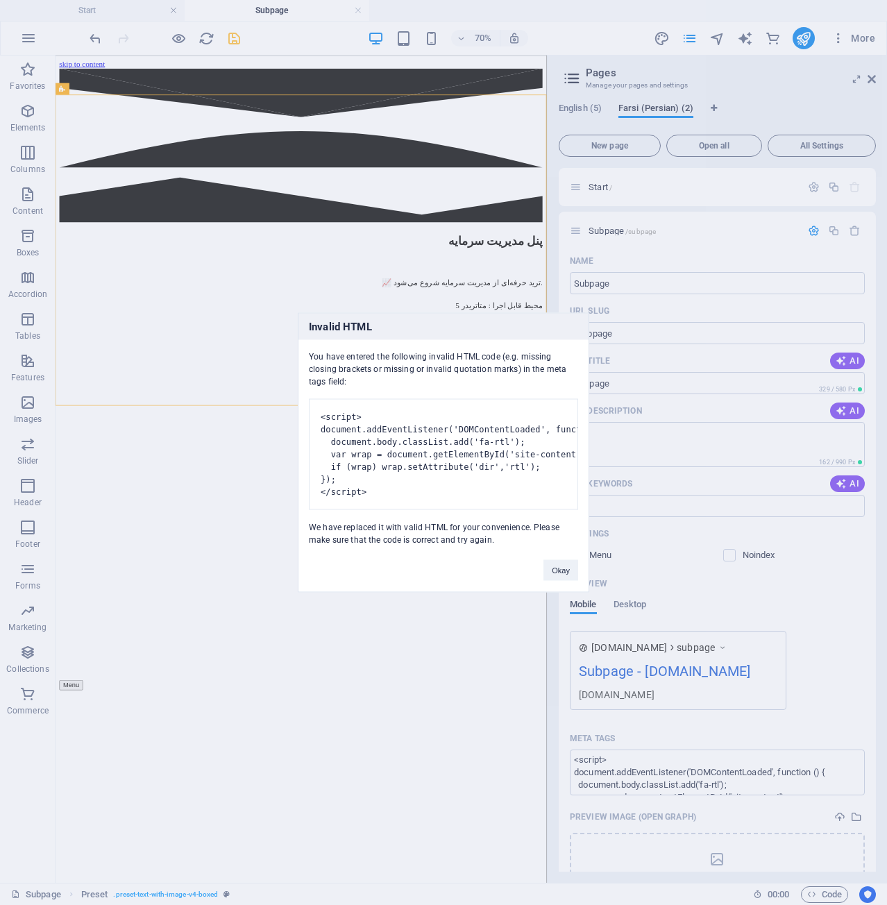
click at [440, 467] on pre "<script> document.addEventListener('DOMContentLoaded', function () { document.b…" at bounding box center [443, 454] width 269 height 111
click at [464, 403] on pre "<script> document.addEventListener('DOMContentLoaded', function () { document.b…" at bounding box center [443, 454] width 269 height 111
click at [758, 708] on div "Invalid HTML You have entered the following invalid HTML code (e.g. missing clo…" at bounding box center [443, 452] width 887 height 905
click at [564, 579] on button "Okay" at bounding box center [561, 570] width 35 height 21
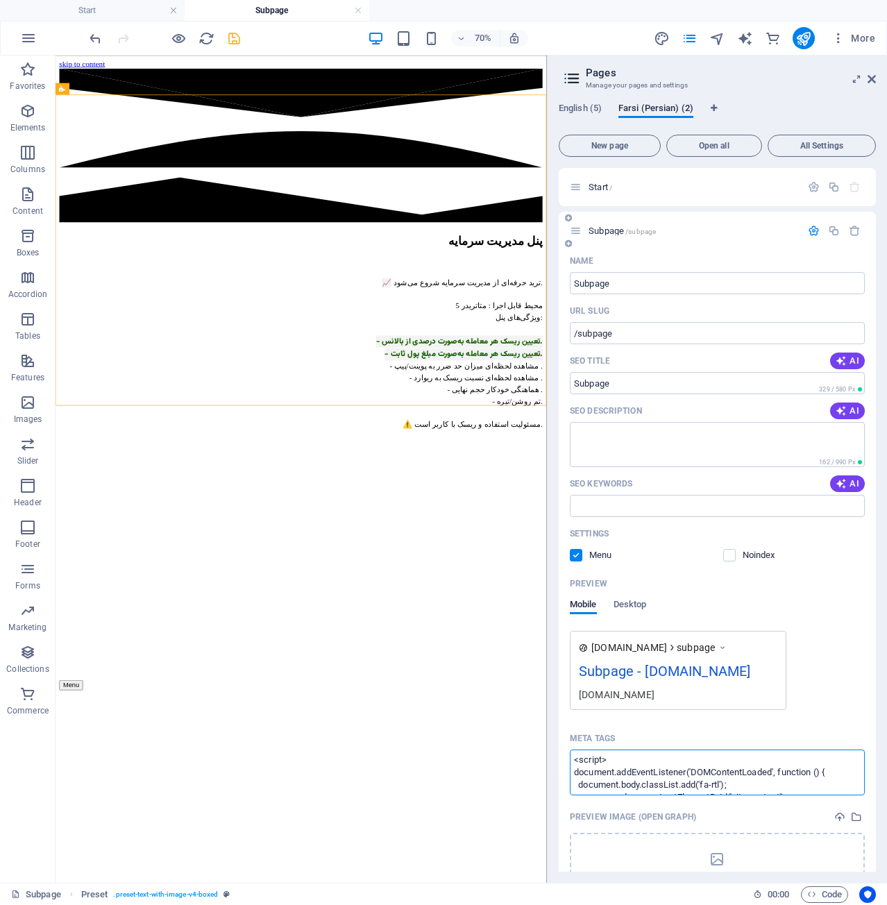
click at [732, 783] on textarea "<script> document.addEventListener('DOMContentLoaded', function () { document.b…" at bounding box center [717, 772] width 295 height 45
click at [579, 795] on textarea "<script> document.addEventListener('DOMContentLoaded', function () { document.b…" at bounding box center [717, 772] width 295 height 45
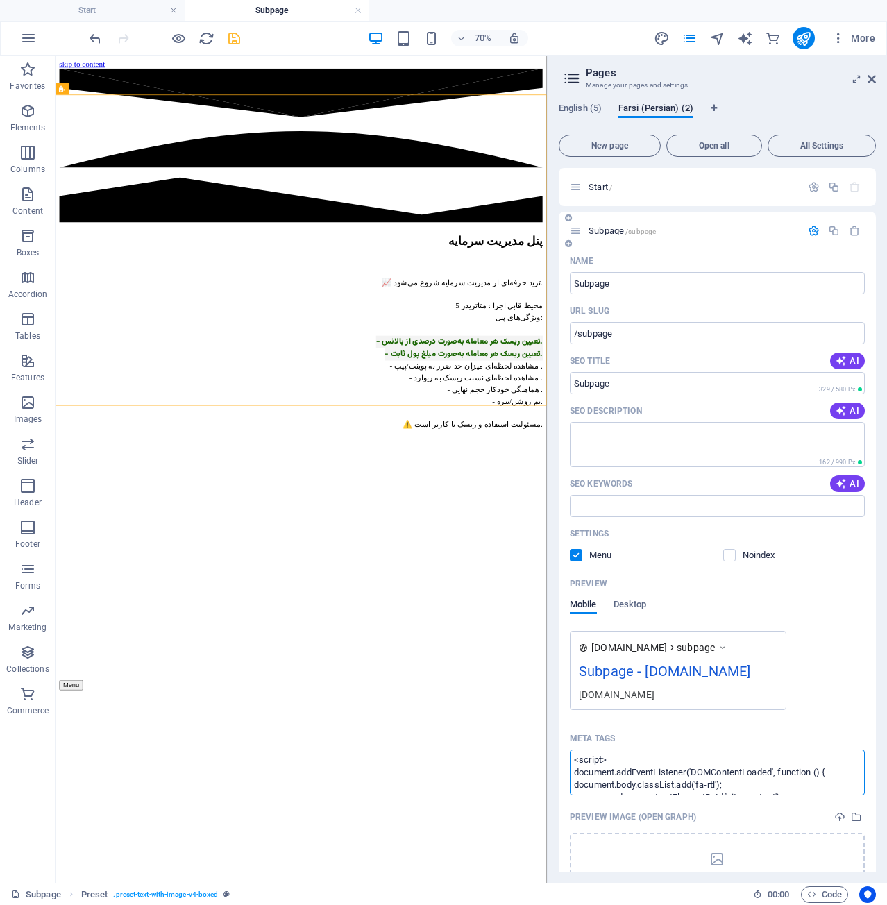
type textarea "<script> document.addEventListener('DOMContentLoaded', function () { document.b…"
click at [814, 237] on body "hosseinzohurianalgo.com Start Subpage Favorites Elements Columns Content Boxes …" at bounding box center [443, 452] width 887 height 905
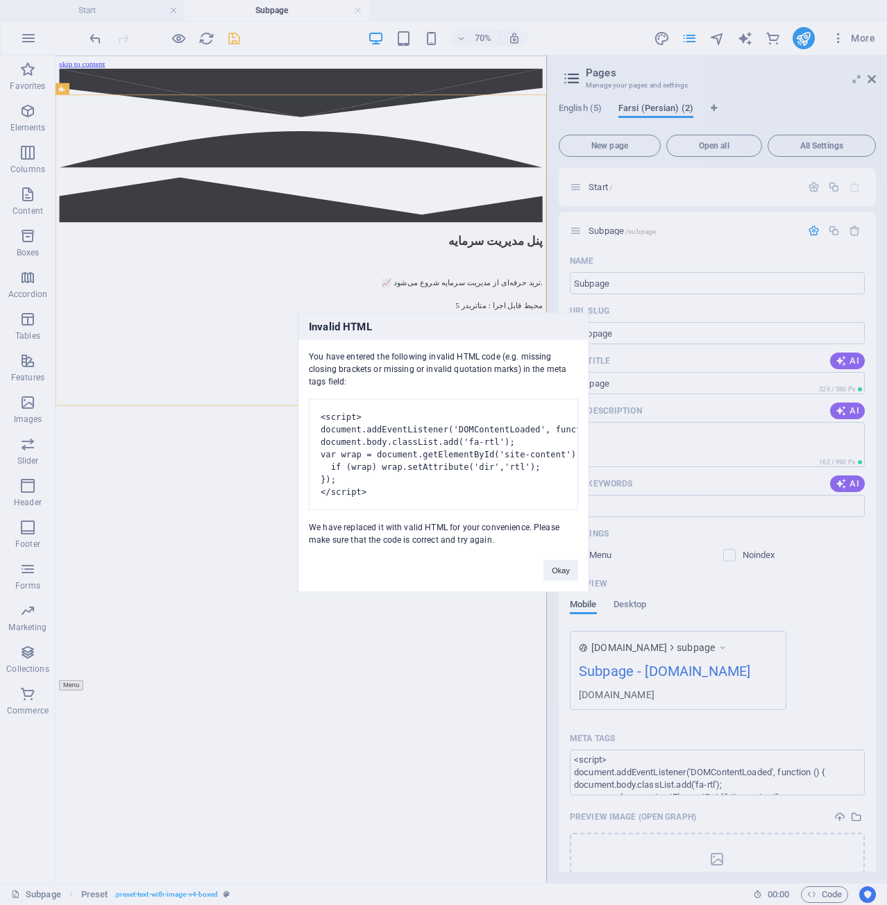
click at [543, 580] on div "Okay" at bounding box center [561, 563] width 56 height 35
click at [560, 581] on button "Okay" at bounding box center [561, 570] width 35 height 21
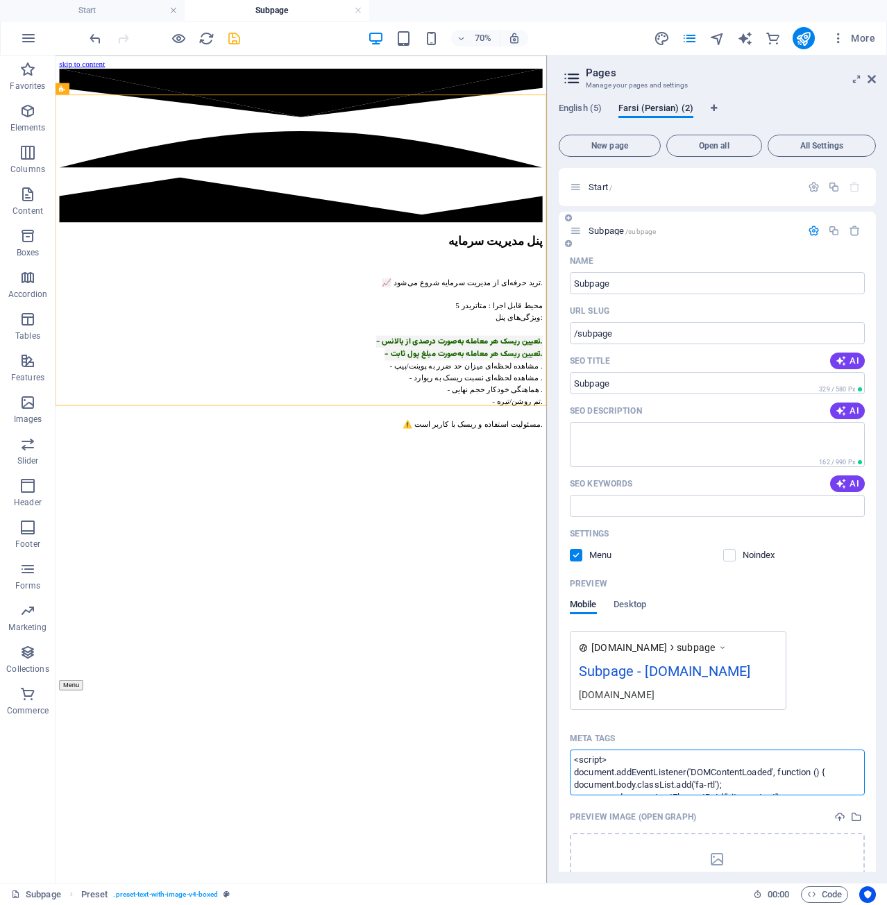
scroll to position [7, 0]
click at [585, 776] on textarea "<script> document.addEventListener('DOMContentLoaded', function () { document.b…" at bounding box center [717, 772] width 295 height 45
click at [576, 772] on textarea "<script> document.addEventListener('DOMContentLoaded', function () { document.b…" at bounding box center [717, 772] width 295 height 45
click at [804, 235] on body "hosseinzohurianalgo.com Start Subpage Favorites Elements Columns Content Boxes …" at bounding box center [443, 452] width 887 height 905
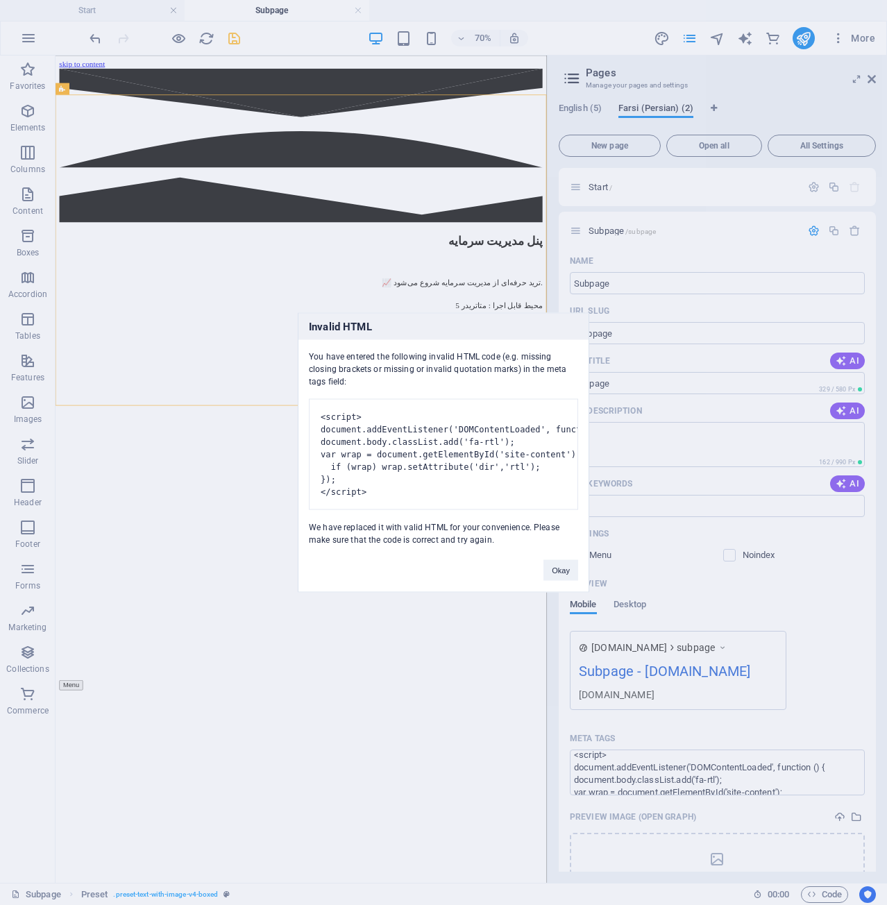
click at [578, 578] on div "Okay" at bounding box center [561, 563] width 56 height 35
click at [569, 581] on button "Okay" at bounding box center [561, 570] width 35 height 21
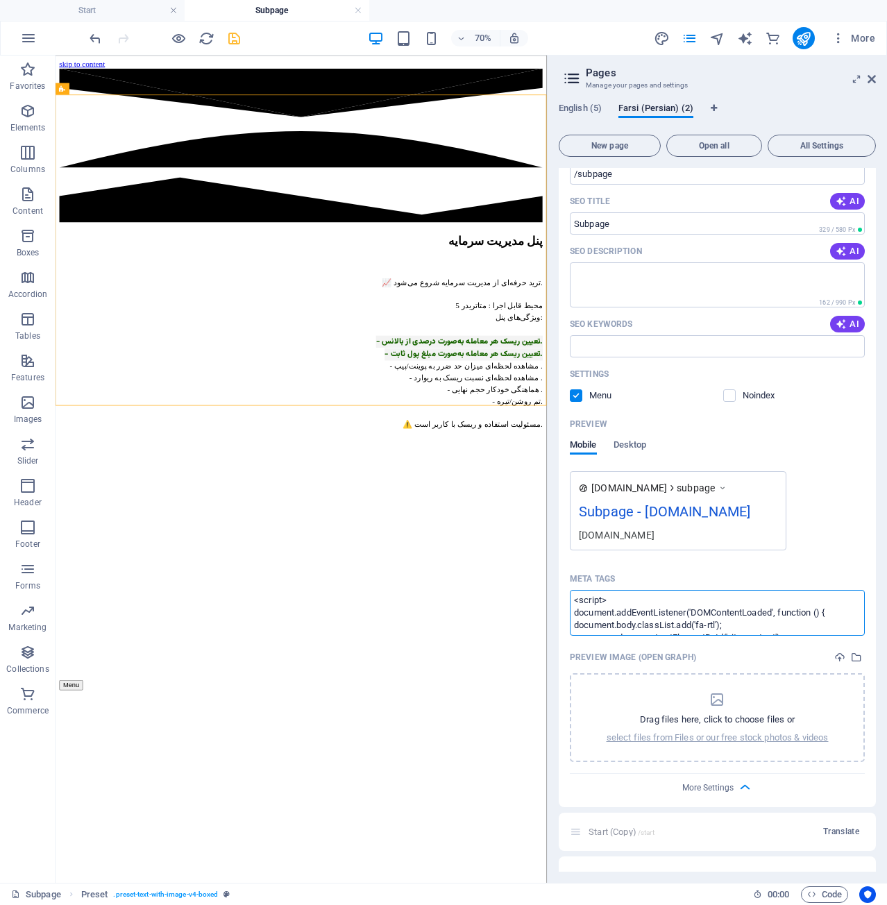
scroll to position [139, 0]
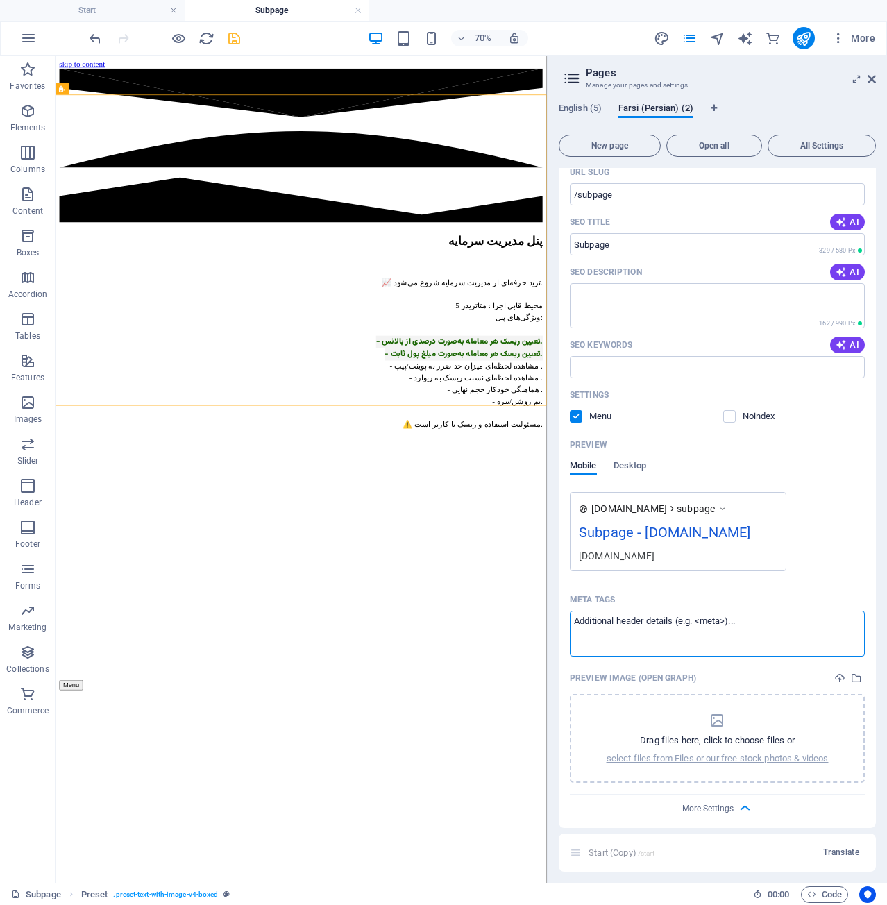
drag, startPoint x: 772, startPoint y: 706, endPoint x: 720, endPoint y: 837, distance: 140.5
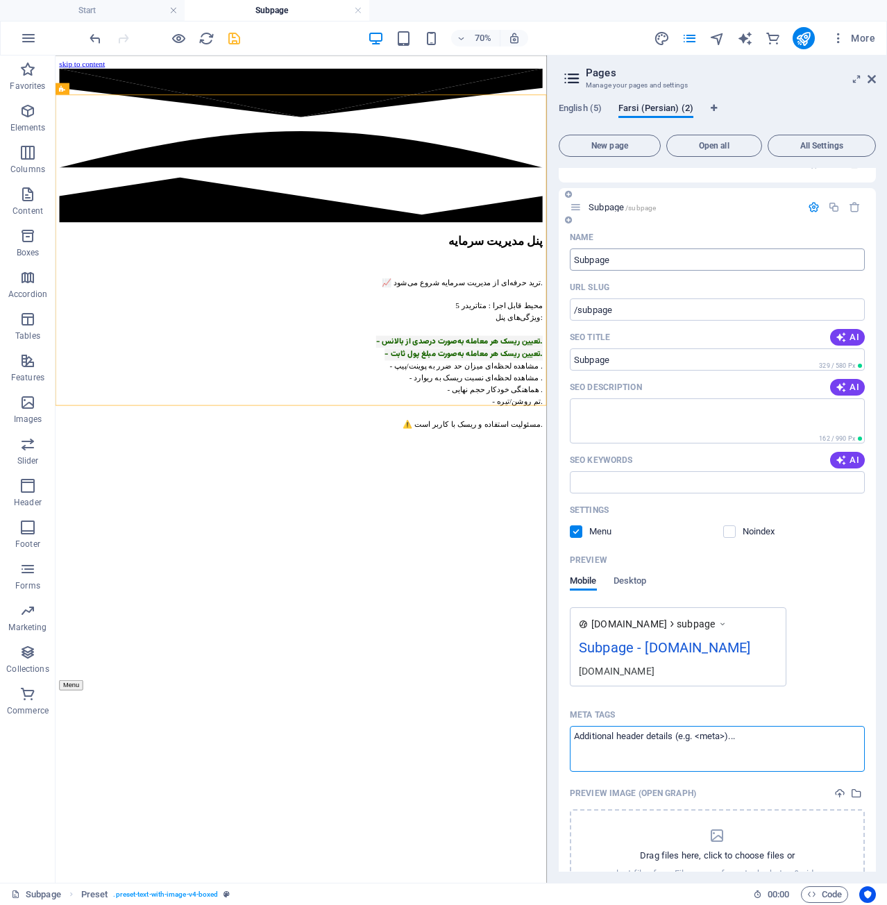
scroll to position [0, 0]
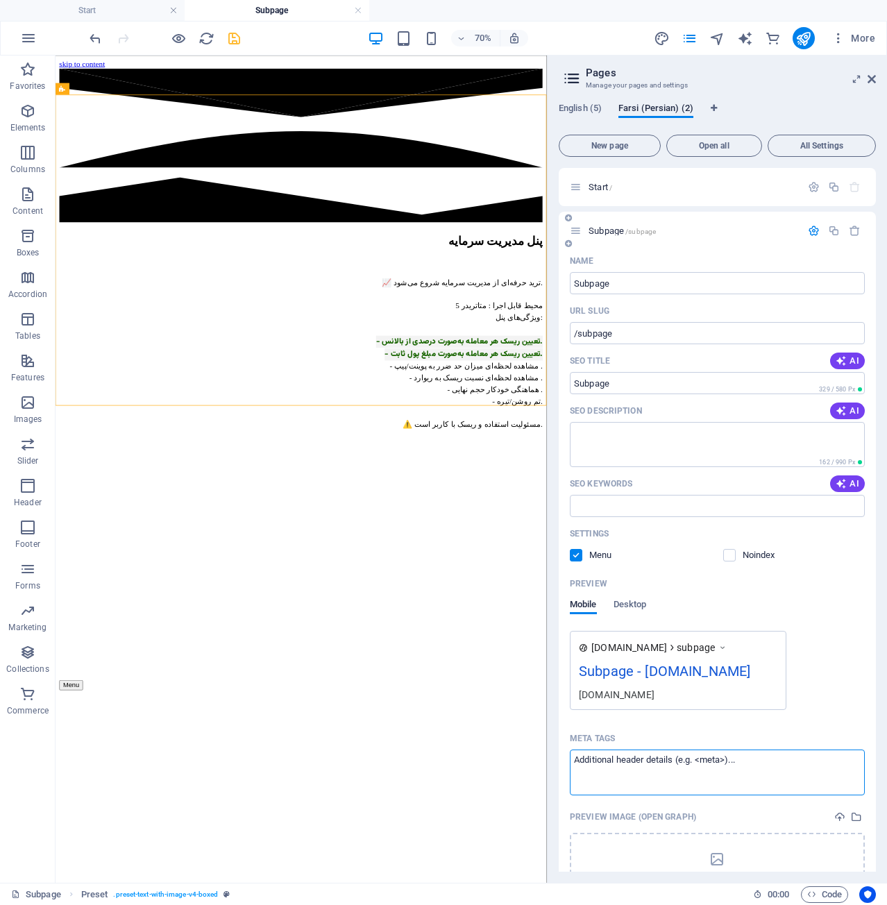
click at [580, 230] on icon at bounding box center [576, 231] width 12 height 12
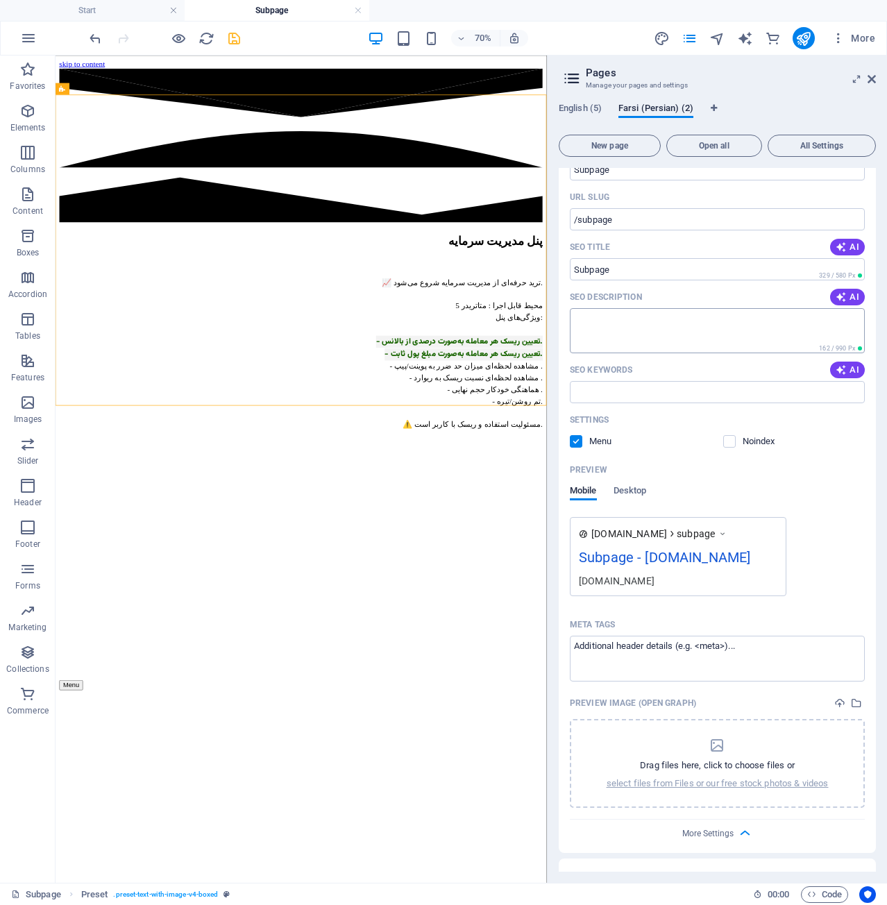
scroll to position [251, 0]
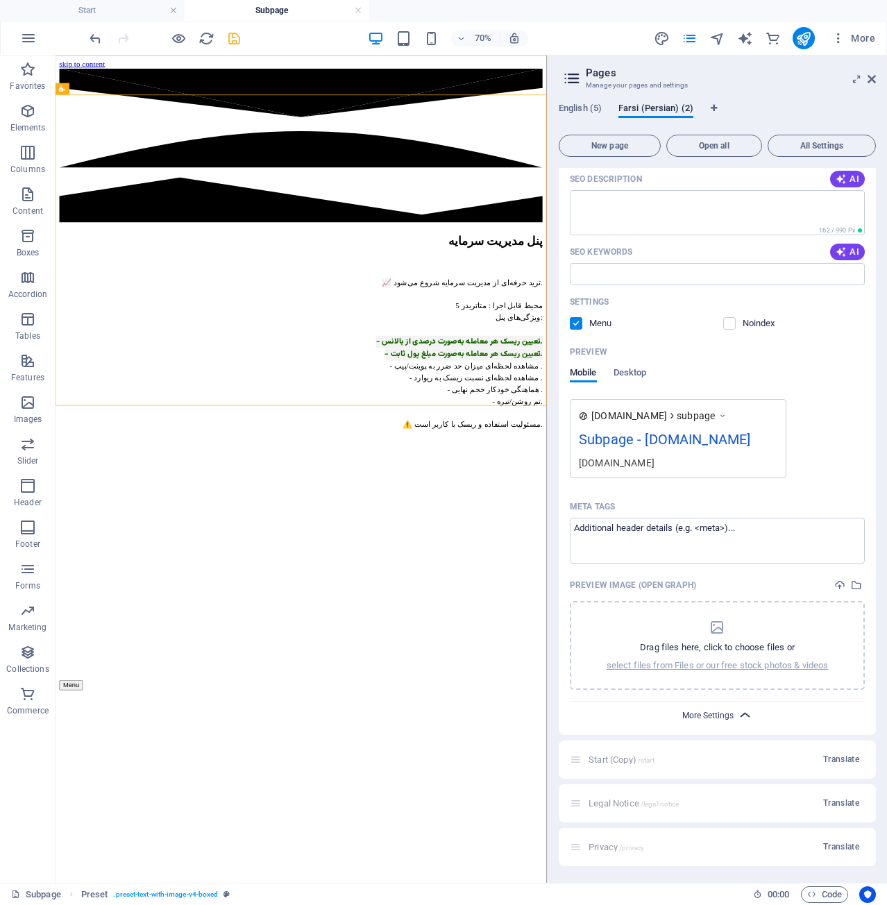
click at [730, 714] on div "More Settings" at bounding box center [717, 713] width 295 height 22
click at [728, 720] on span "More Settings" at bounding box center [708, 716] width 51 height 10
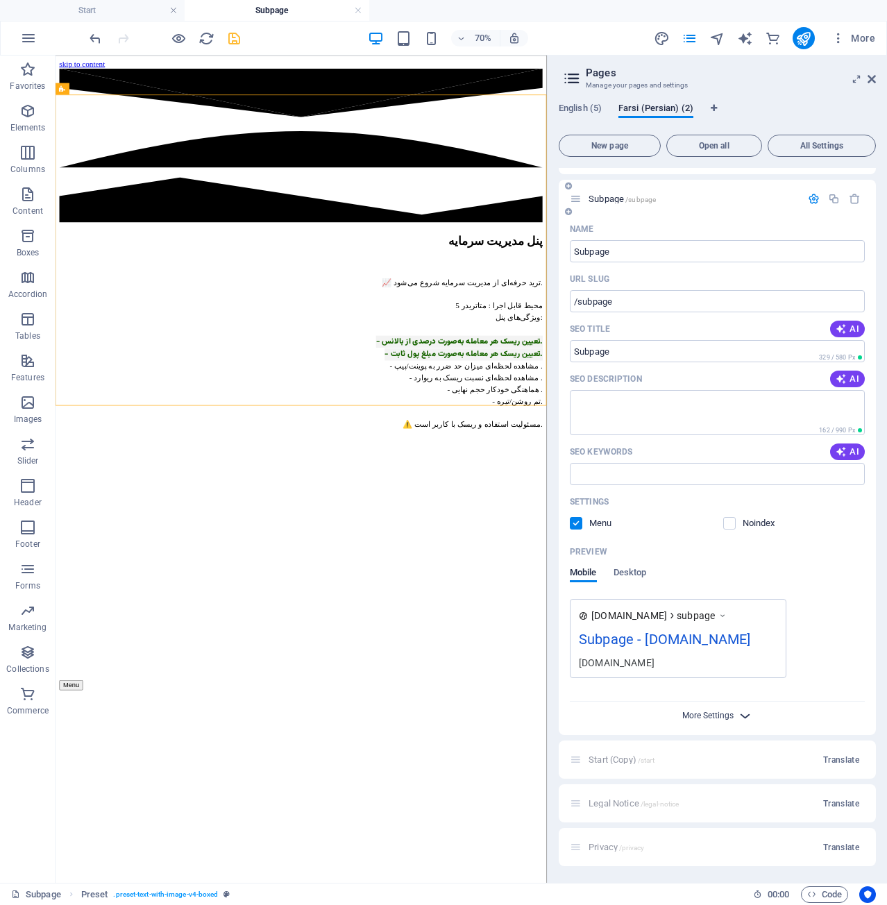
scroll to position [51, 0]
click at [640, 608] on div "www.example.com subpage Subpage - hosseinzohurianalgo.com hosseinzohurianalgo.c…" at bounding box center [678, 638] width 217 height 79
click at [647, 564] on span "Desktop" at bounding box center [630, 573] width 33 height 19
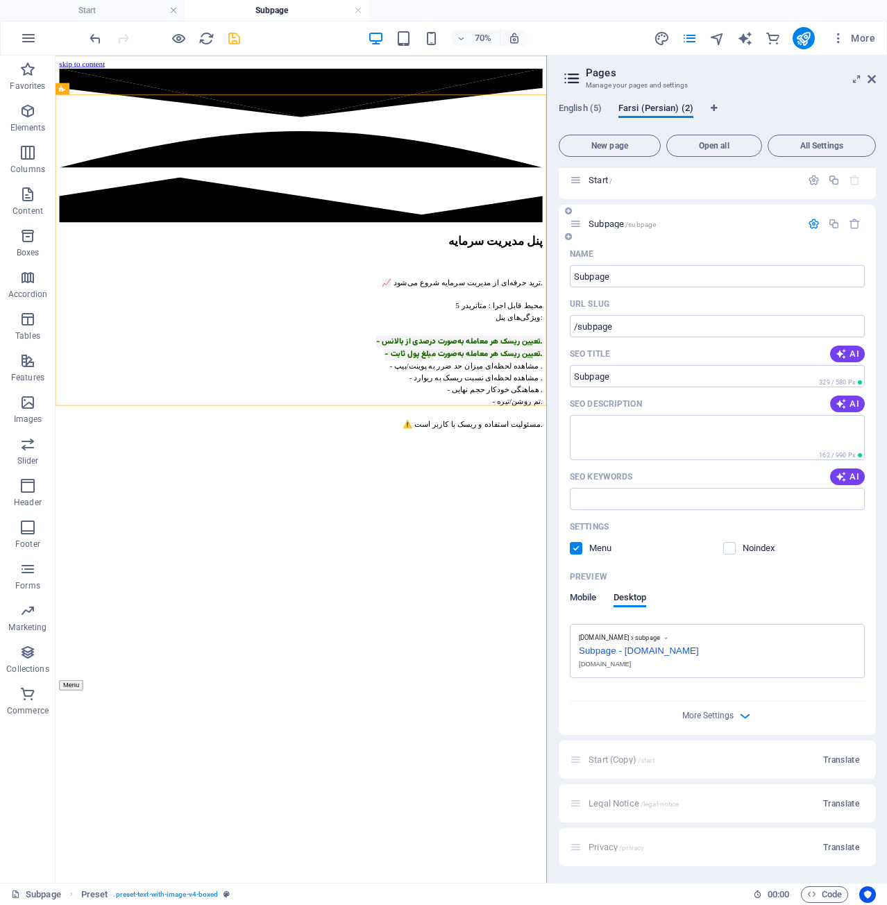
click at [590, 602] on span "Mobile" at bounding box center [583, 598] width 27 height 19
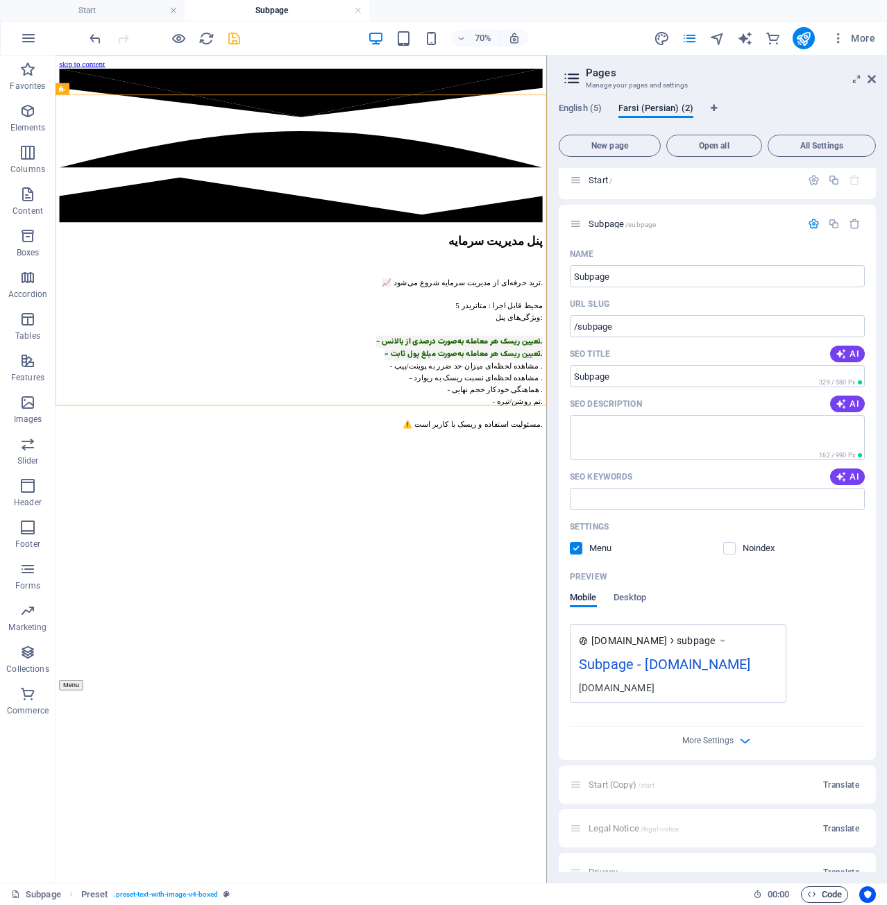
click at [836, 894] on span "Code" at bounding box center [825, 895] width 35 height 17
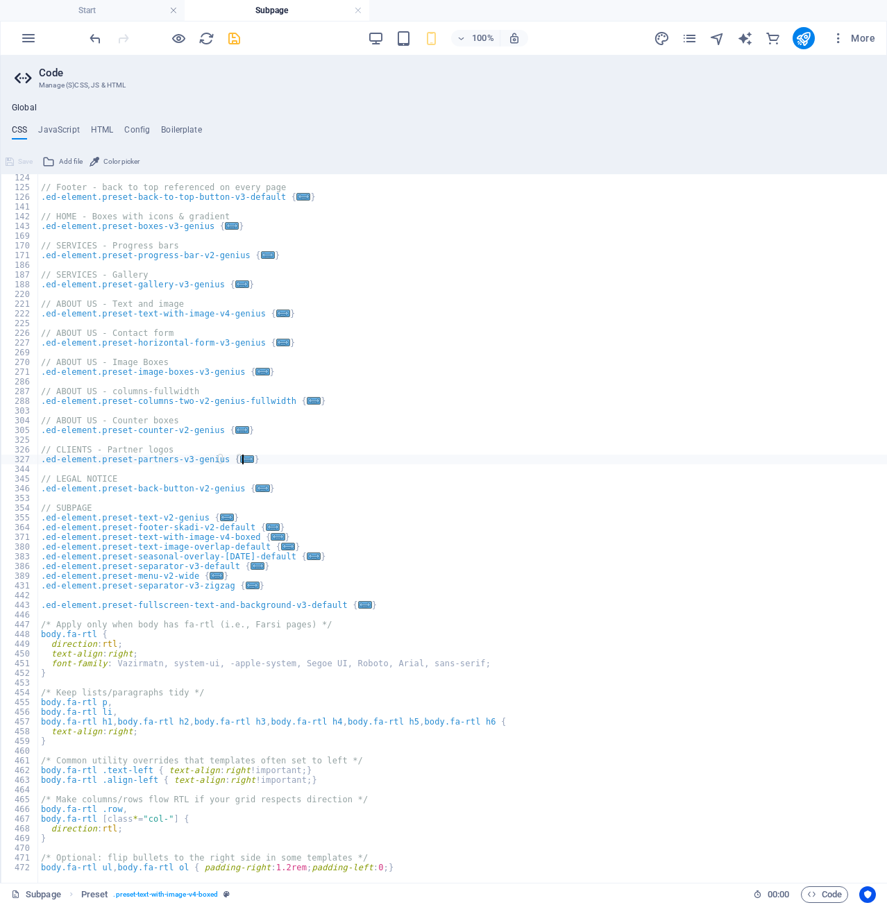
scroll to position [206, 0]
click at [65, 127] on h4 "JavaScript" at bounding box center [58, 132] width 41 height 15
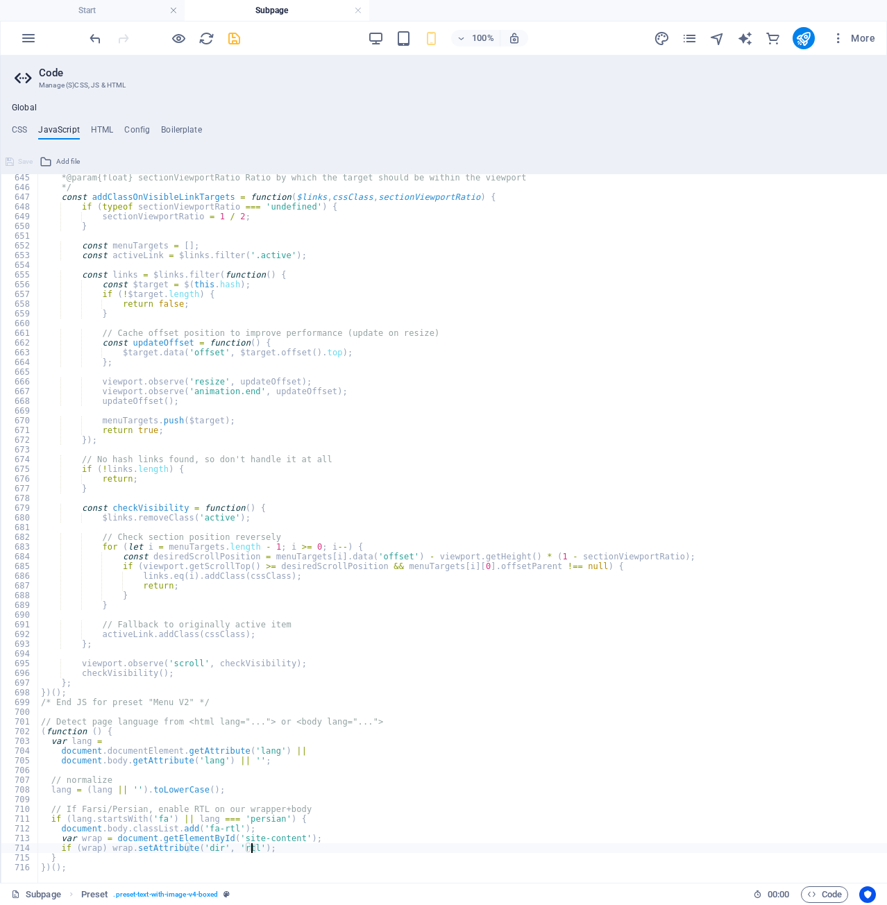
drag, startPoint x: 299, startPoint y: 853, endPoint x: 252, endPoint y: 848, distance: 46.7
click at [252, 848] on div "* @param {float} sectionViewportRatio Ratio by which the target should be withi…" at bounding box center [547, 532] width 1018 height 718
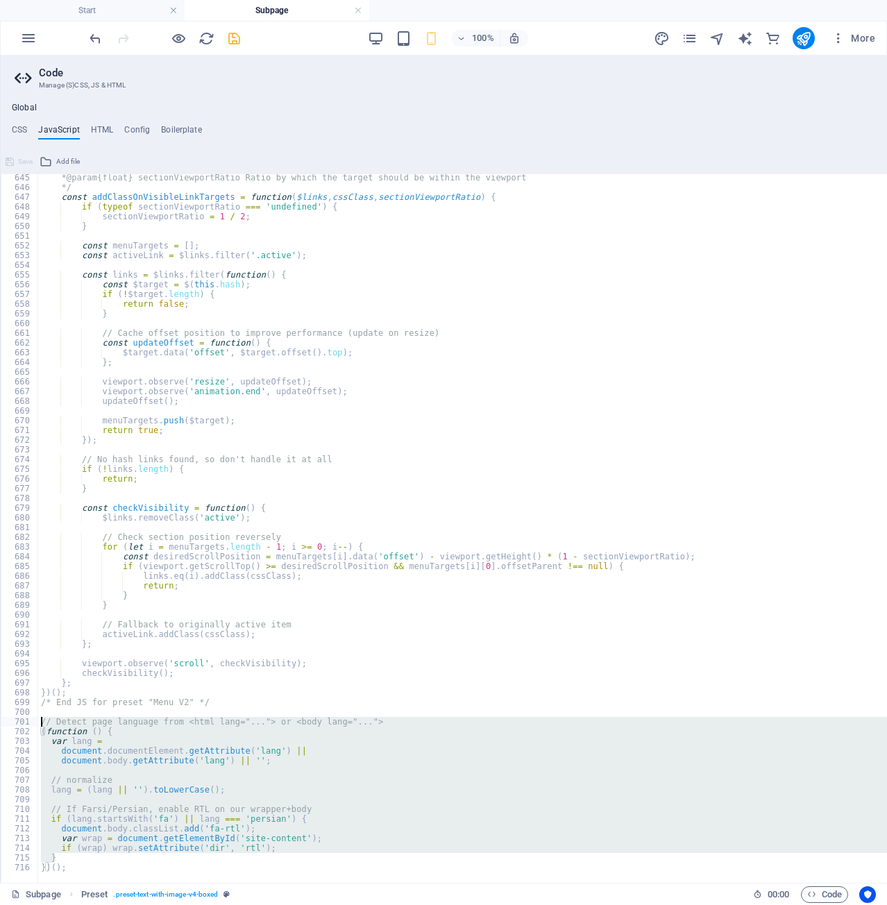
drag, startPoint x: 67, startPoint y: 861, endPoint x: 8, endPoint y: 724, distance: 149.0
click at [8, 724] on div "if (wrap) wrap.setAttribute('dir', 'rtl'); 645 646 647 648 649 650 651 652 653 …" at bounding box center [534, 528] width 1067 height 709
type textarea "// Detect page language from <html lang="..."> or <body lang="..."> (function (…"
paste textarea
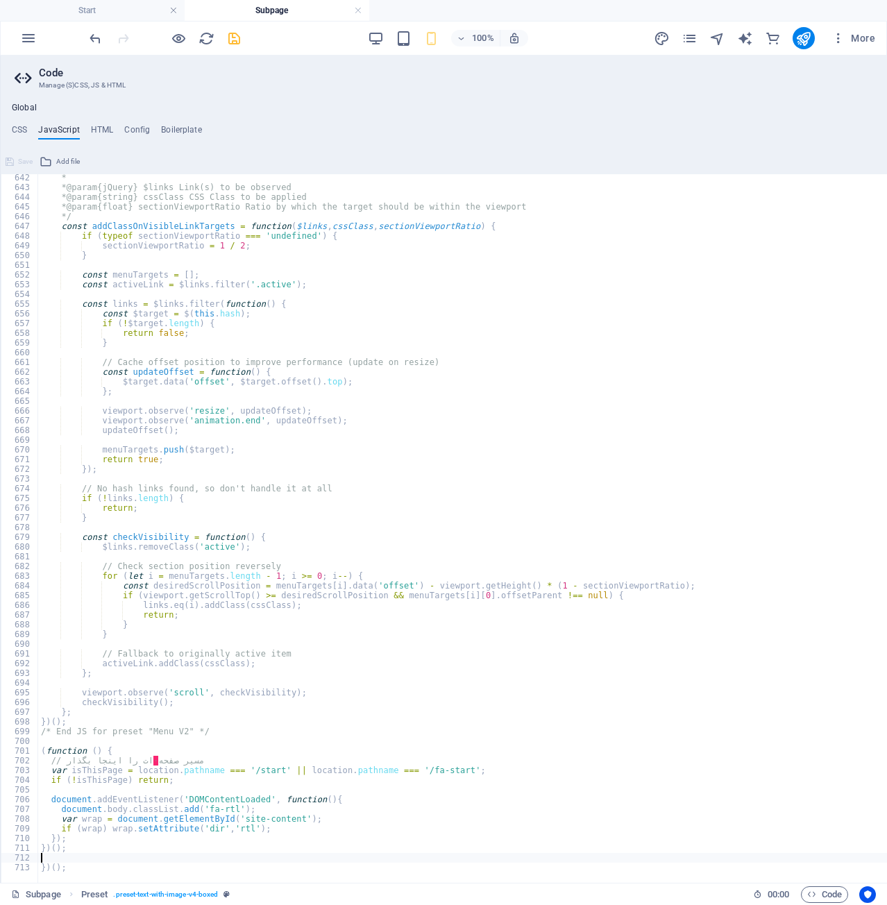
scroll to position [6232, 0]
click at [25, 154] on span "Save" at bounding box center [25, 161] width 15 height 17
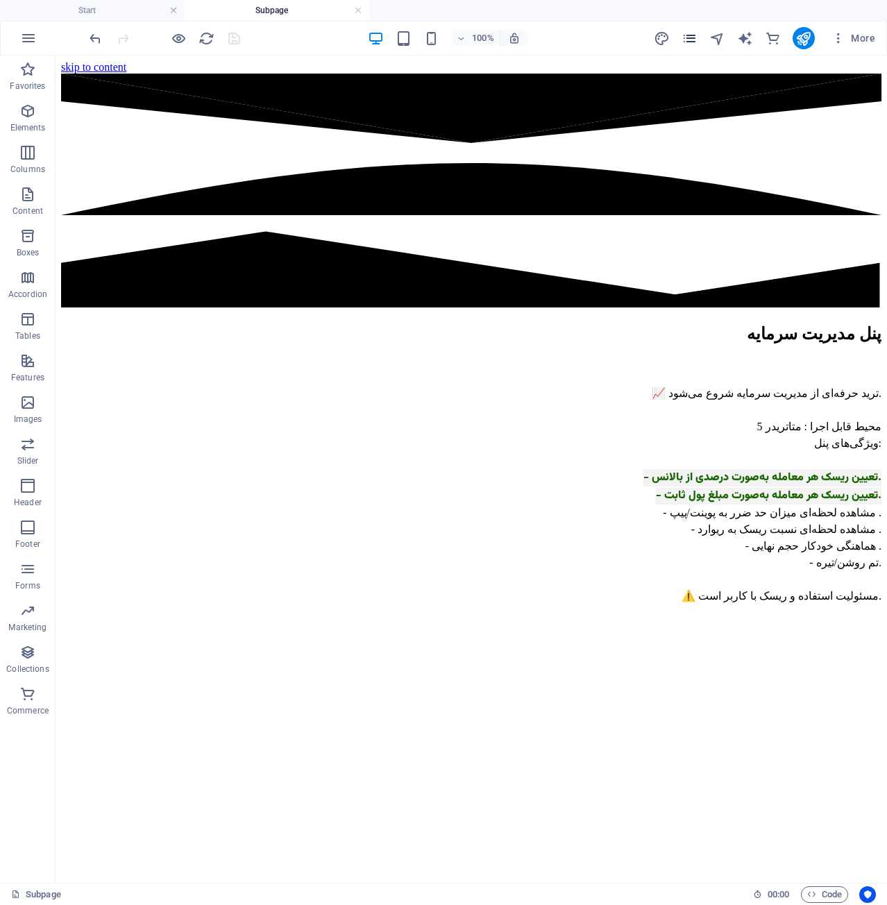
click at [687, 36] on icon "pages" at bounding box center [690, 39] width 16 height 16
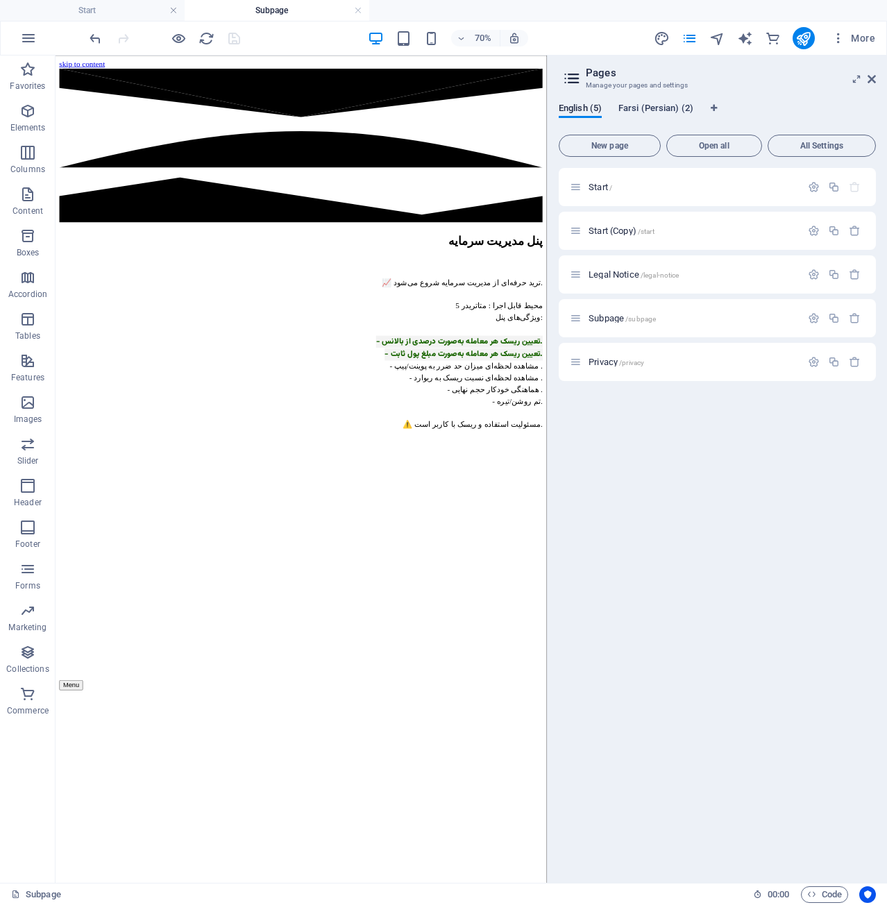
click at [657, 103] on span "Farsi (Persian) (2)" at bounding box center [656, 109] width 75 height 19
click at [646, 183] on p "Start /" at bounding box center [693, 187] width 208 height 9
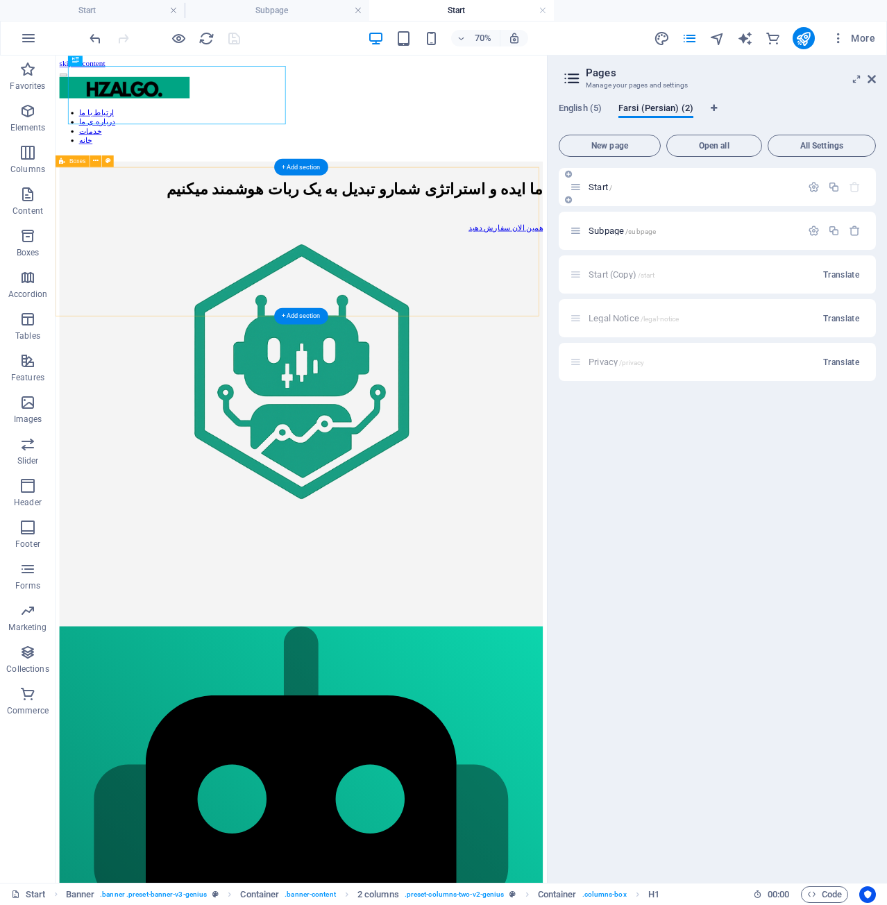
scroll to position [625, 0]
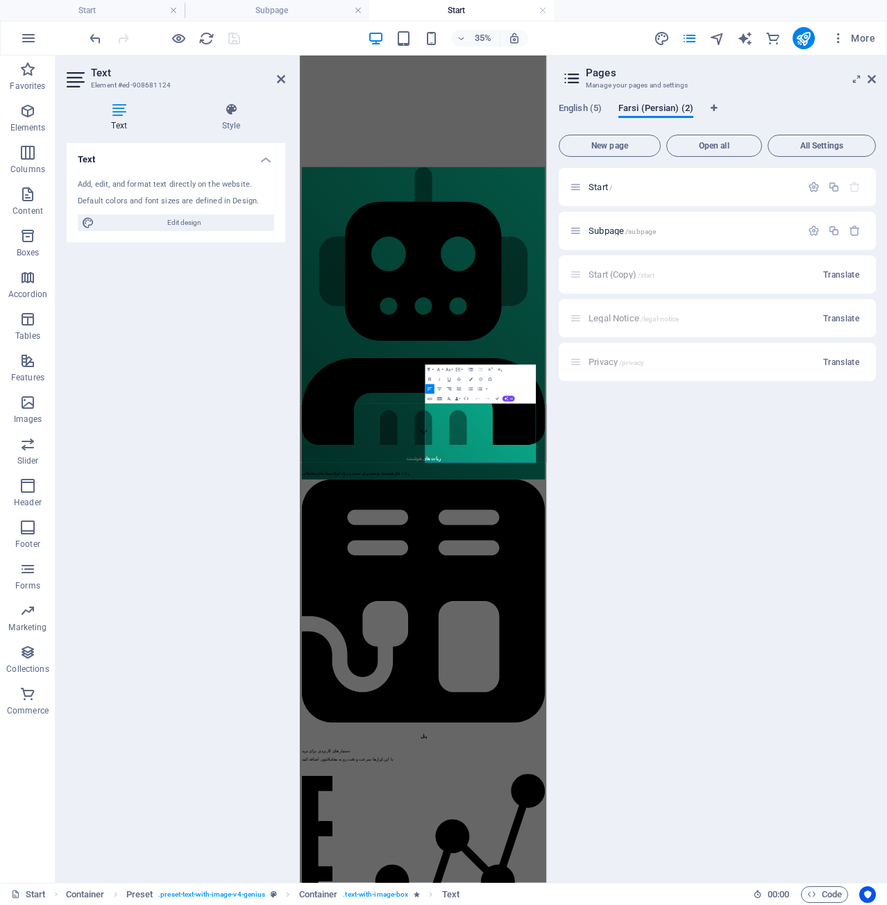
click at [452, 392] on icon "button" at bounding box center [449, 389] width 6 height 6
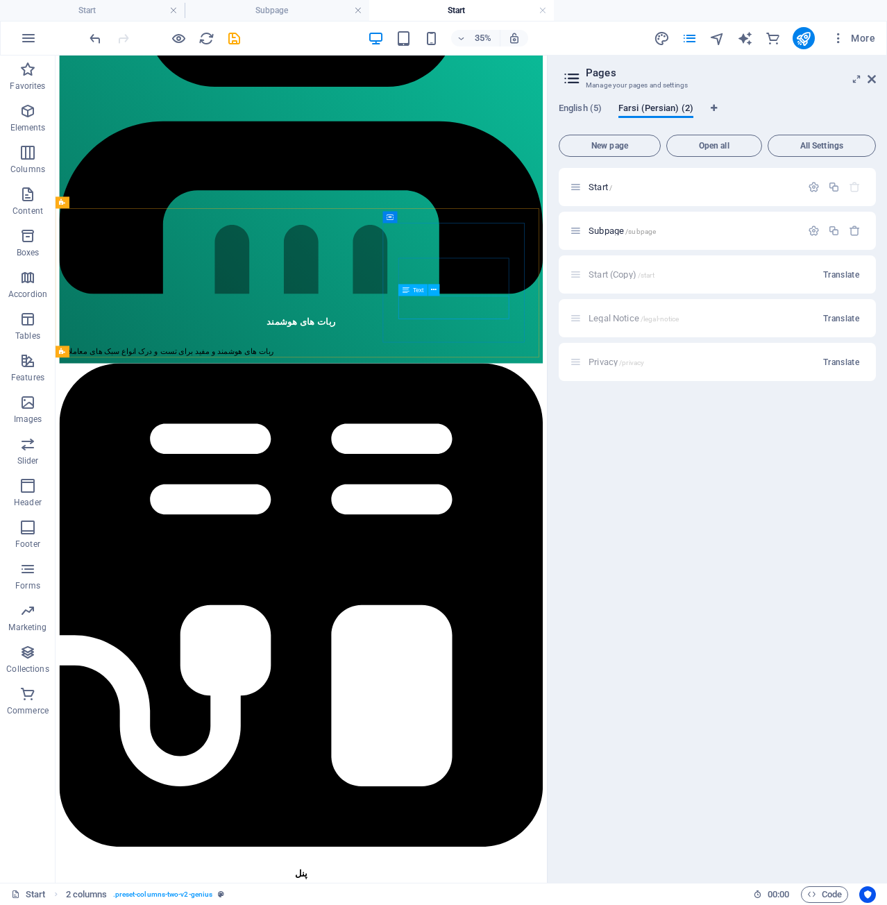
scroll to position [555, 0]
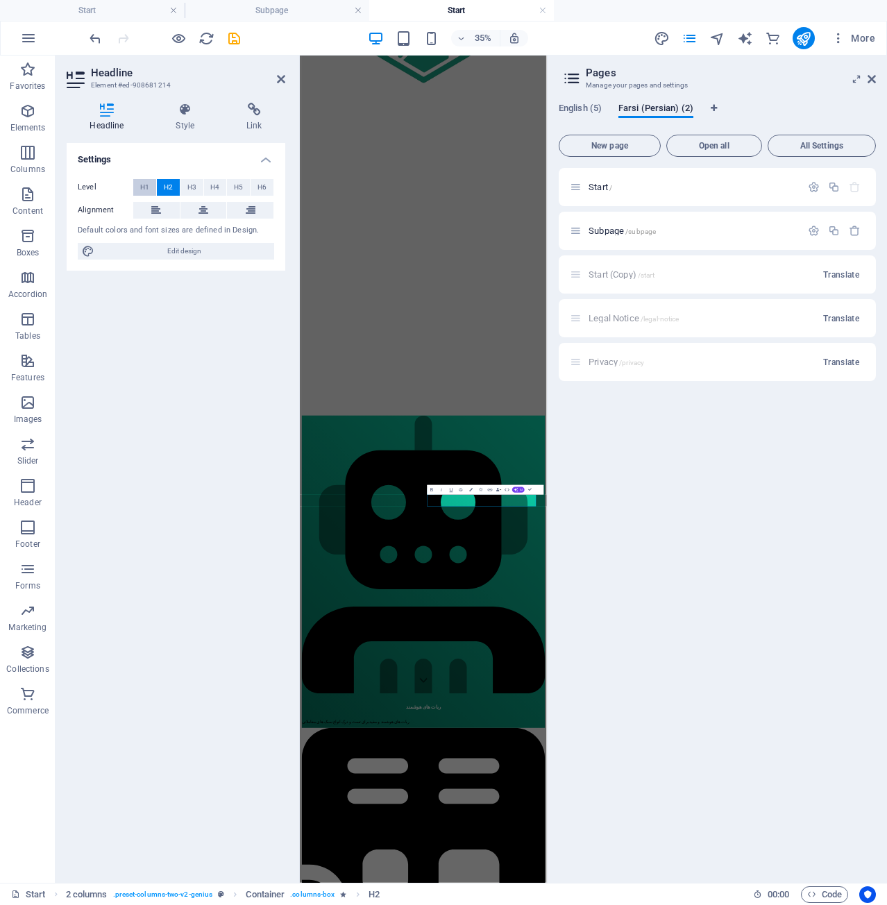
click at [151, 185] on button "H1" at bounding box center [144, 187] width 23 height 17
click at [184, 190] on button "H3" at bounding box center [192, 187] width 23 height 17
click at [172, 190] on span "H2" at bounding box center [168, 187] width 9 height 17
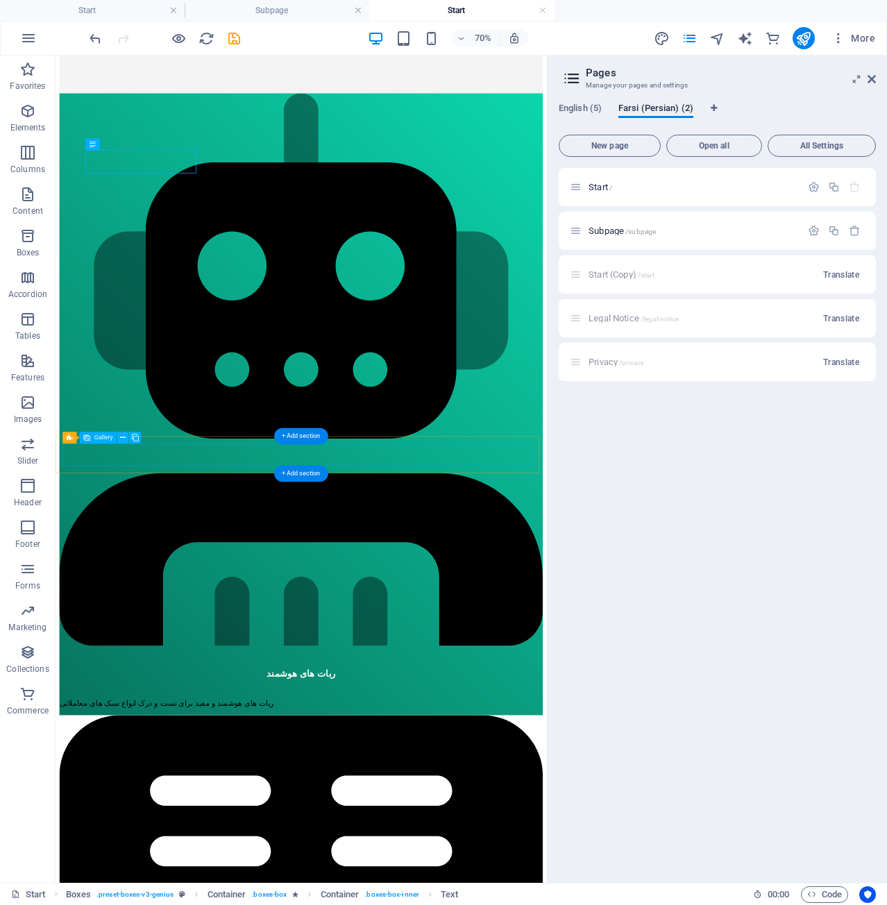
scroll to position [763, 0]
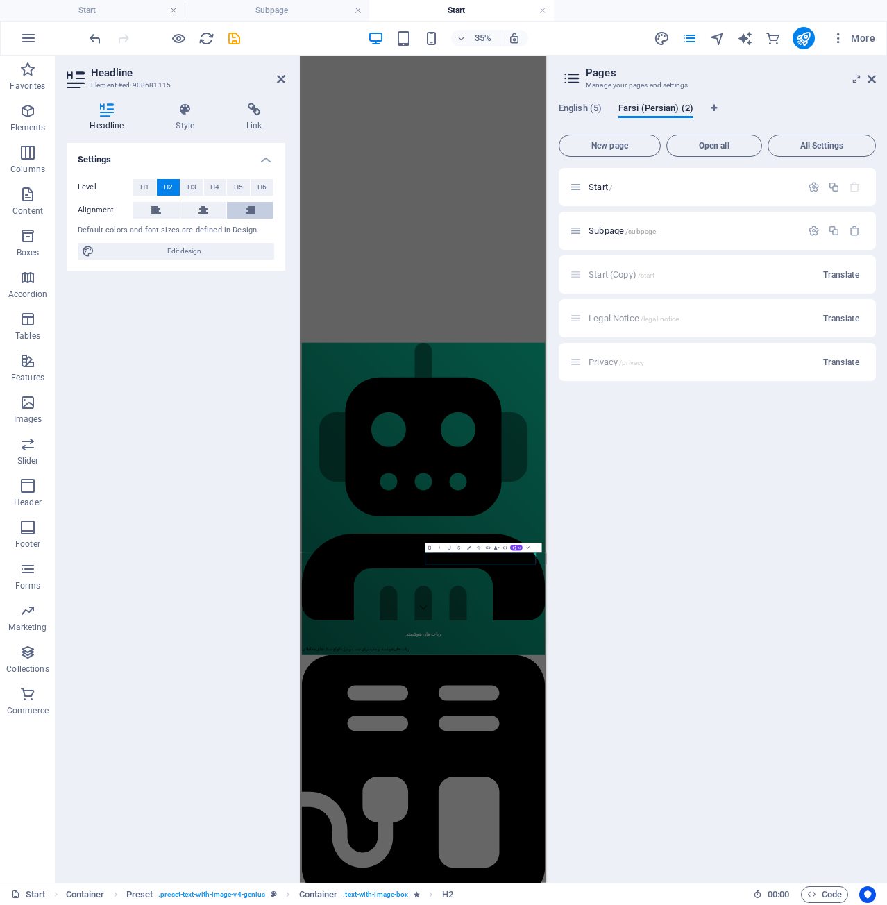
click at [239, 205] on button at bounding box center [250, 210] width 47 height 17
click at [244, 215] on button at bounding box center [250, 210] width 47 height 17
drag, startPoint x: 875, startPoint y: 1612, endPoint x: 935, endPoint y: 837, distance: 777.9
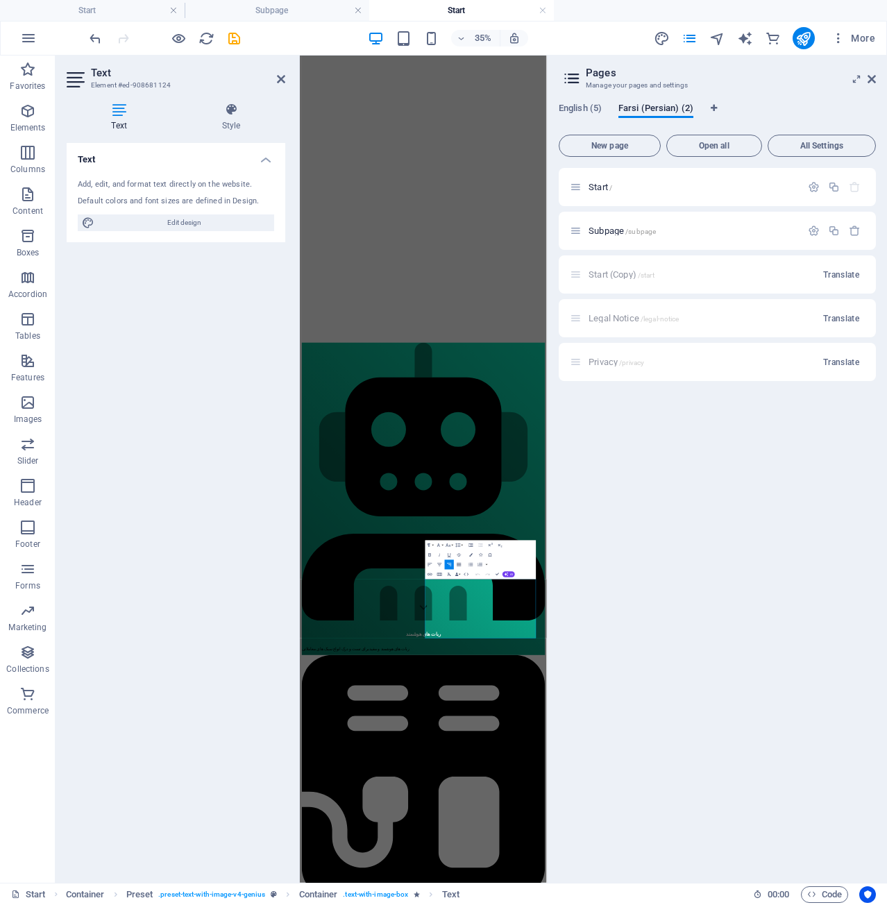
click at [458, 567] on icon "button" at bounding box center [459, 565] width 6 height 6
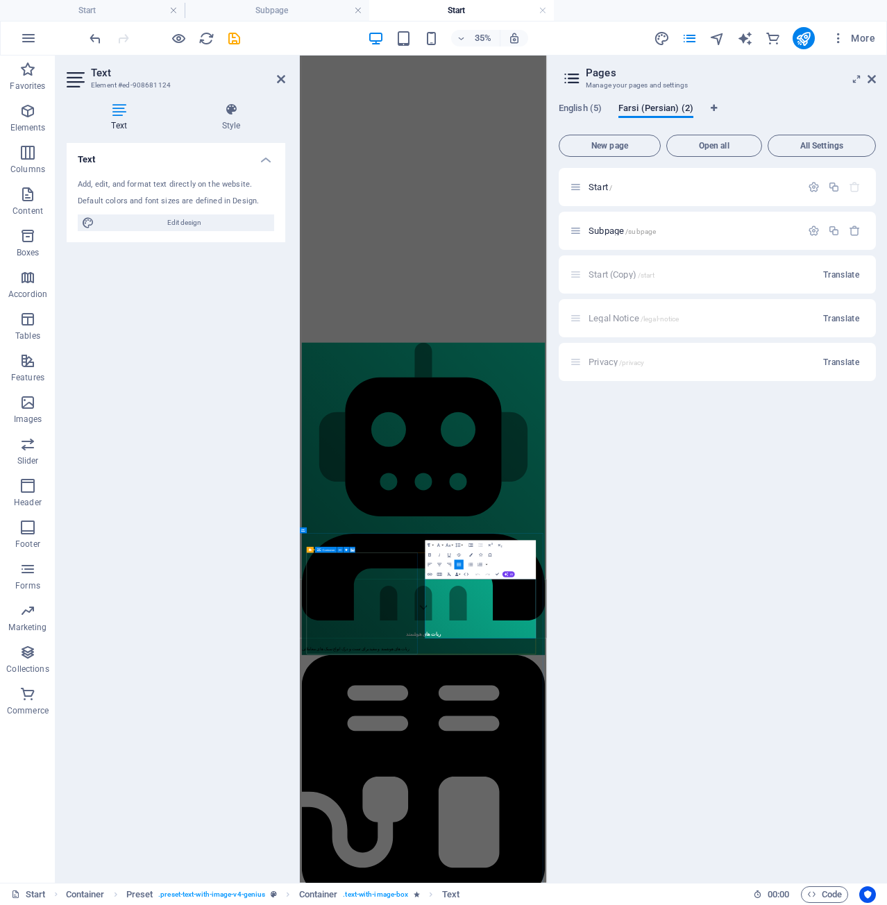
click at [129, 114] on icon at bounding box center [119, 110] width 105 height 14
click at [451, 561] on button "Align Right" at bounding box center [449, 565] width 9 height 10
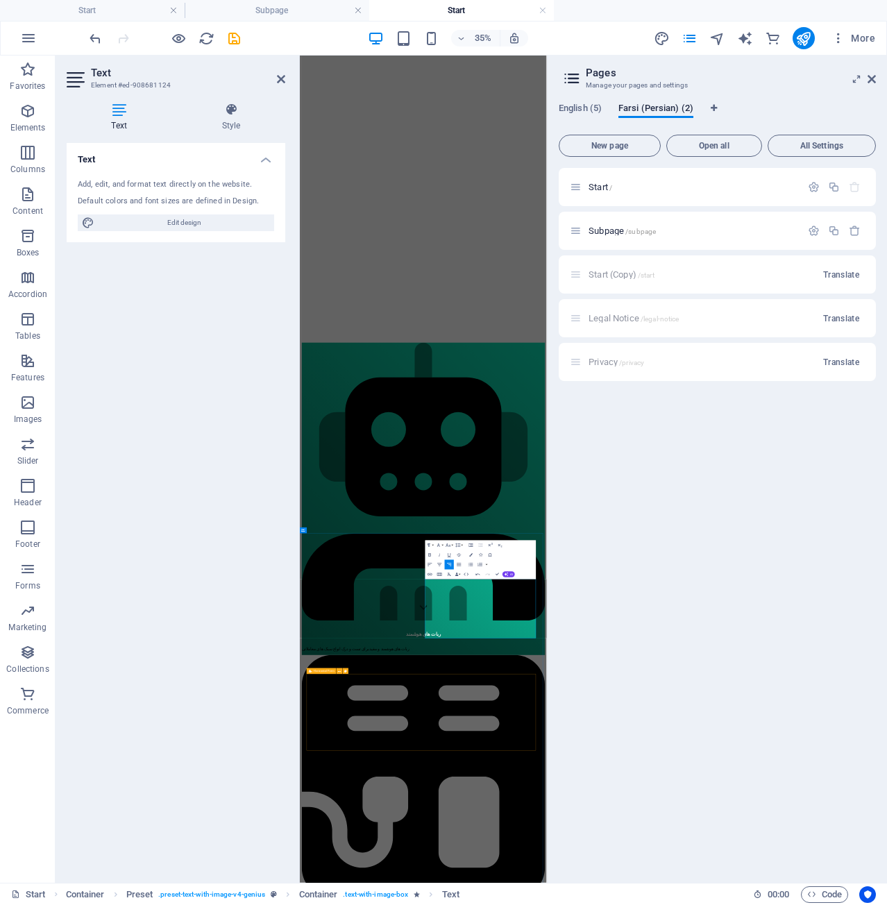
drag, startPoint x: 879, startPoint y: 1827, endPoint x: 938, endPoint y: 953, distance: 876.2
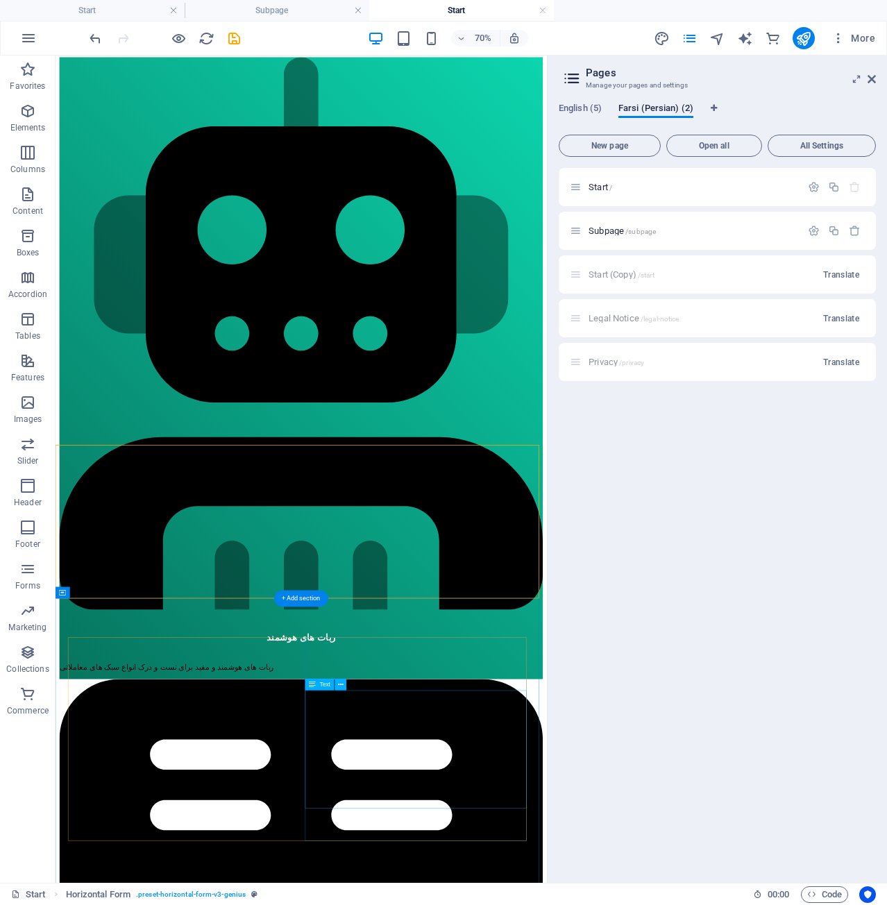
scroll to position [833, 0]
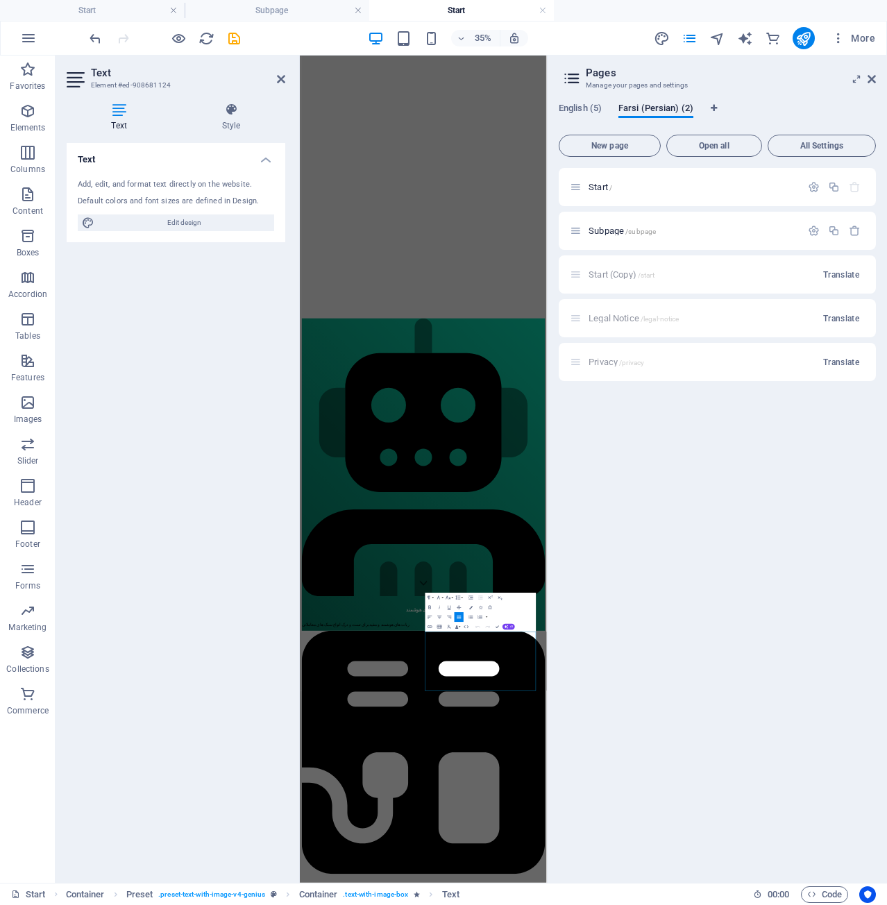
click at [460, 615] on icon "button" at bounding box center [459, 617] width 6 height 6
click at [455, 615] on button "Align Justify" at bounding box center [459, 617] width 9 height 10
click at [450, 615] on icon "button" at bounding box center [449, 617] width 6 height 6
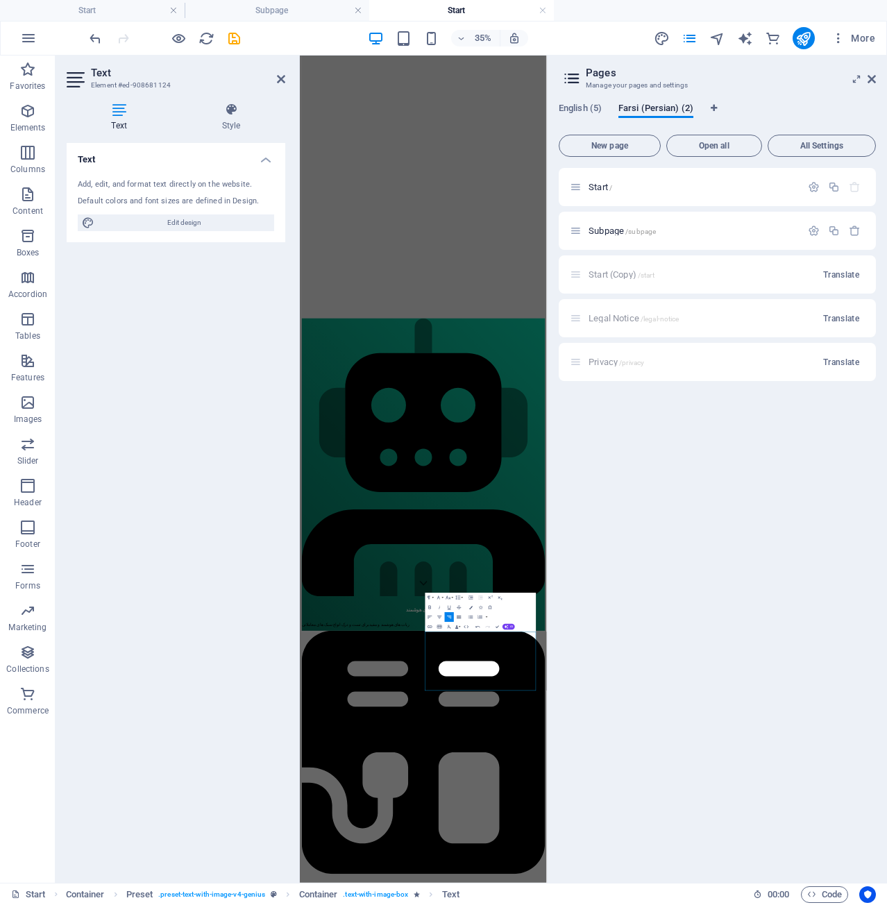
click at [461, 616] on icon "button" at bounding box center [459, 617] width 6 height 6
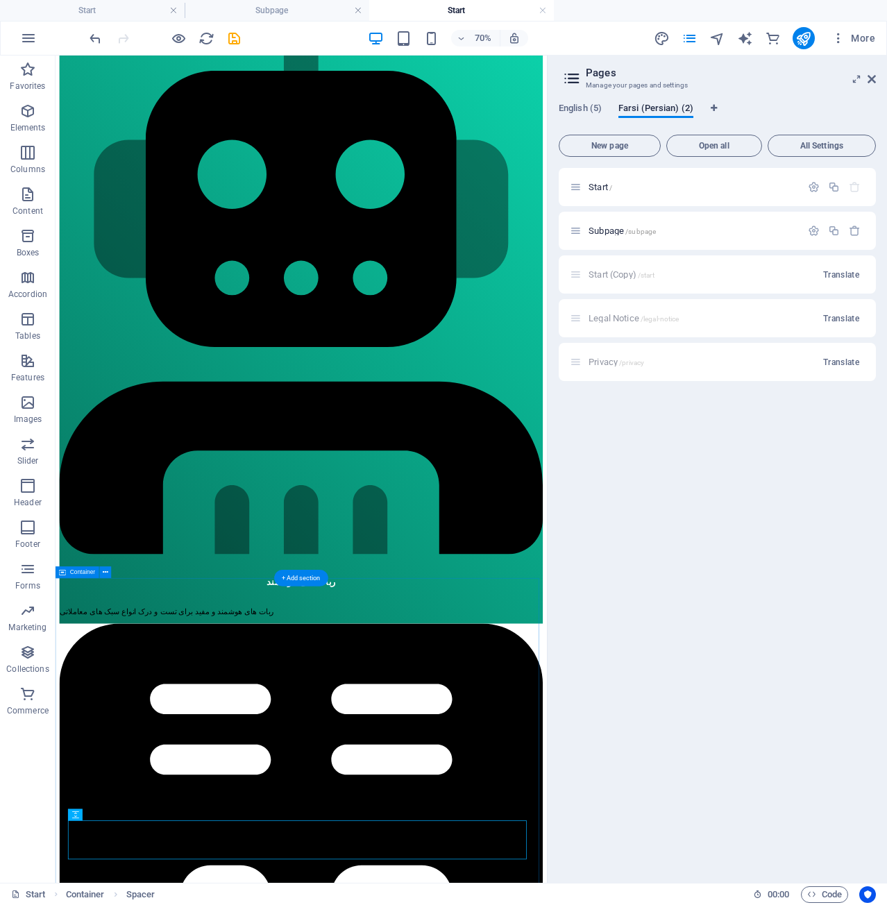
scroll to position [971, 0]
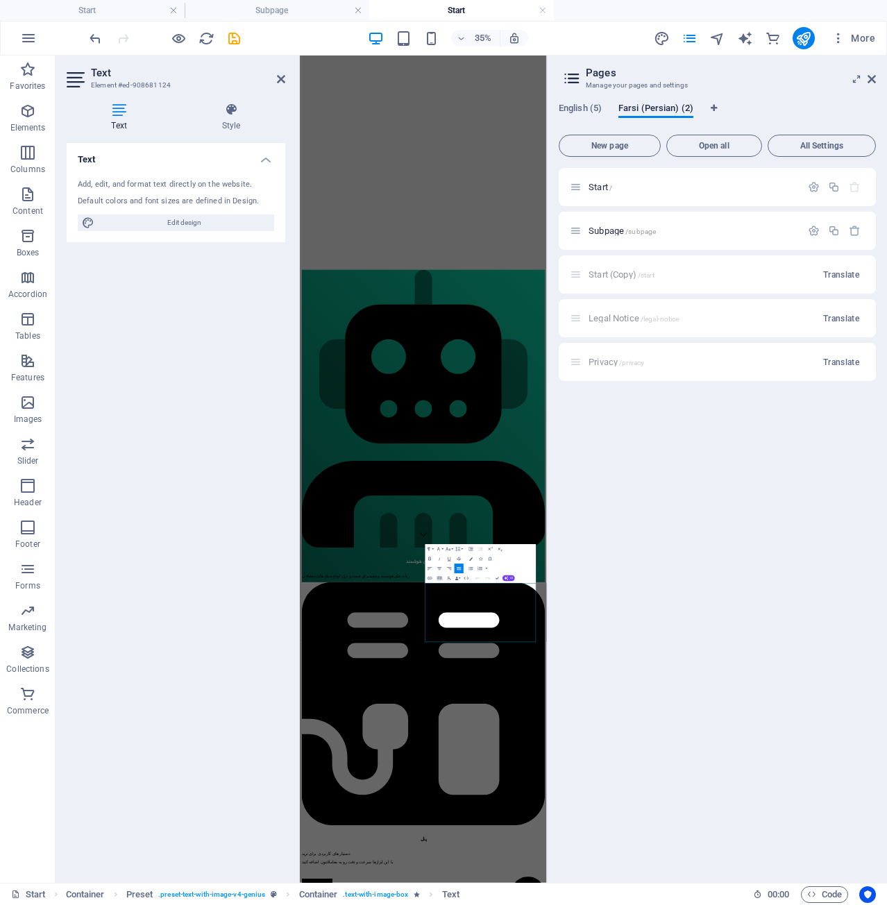
click at [459, 569] on icon "button" at bounding box center [459, 569] width 6 height 6
click at [453, 567] on button "Align Right" at bounding box center [449, 569] width 9 height 10
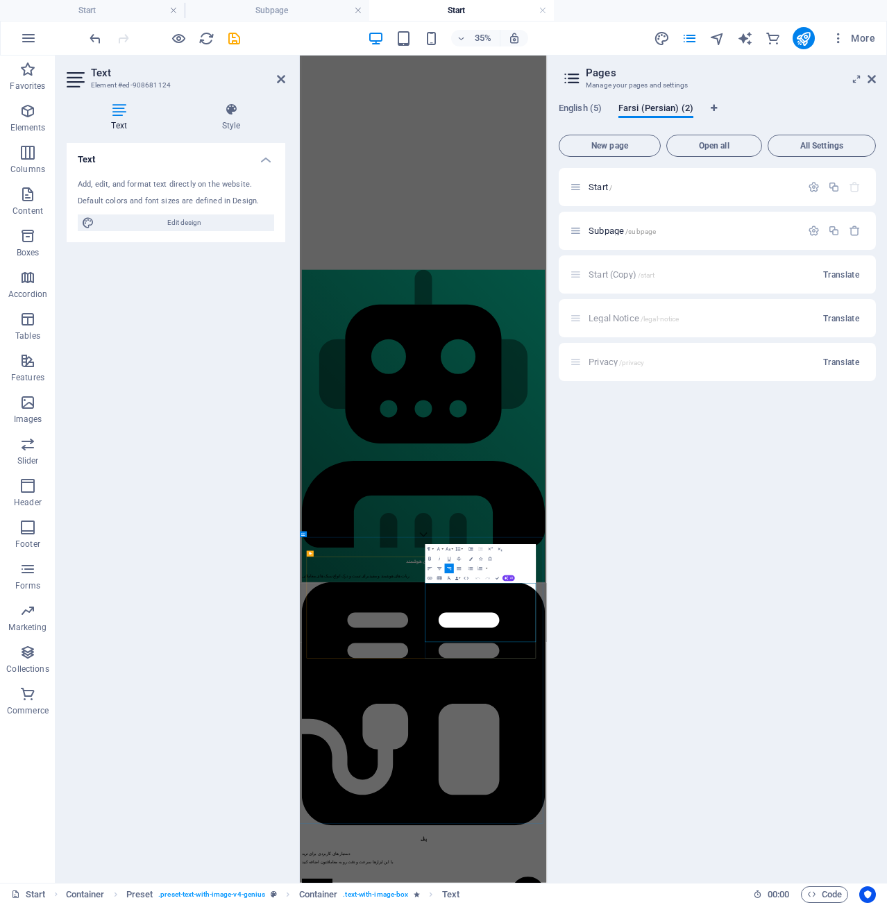
drag, startPoint x: 805, startPoint y: 1720, endPoint x: 935, endPoint y: 1658, distance: 143.2
click at [868, 90] on header "Pages Manage your pages and settings" at bounding box center [719, 74] width 315 height 36
click at [873, 81] on icon at bounding box center [872, 79] width 8 height 11
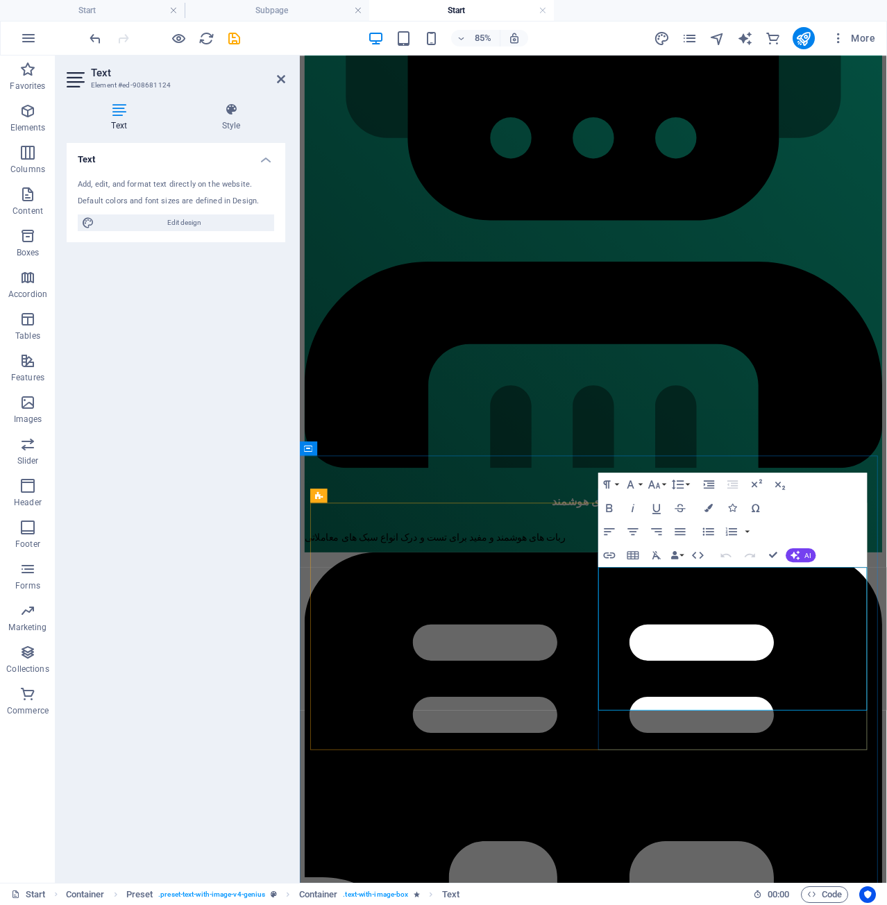
drag, startPoint x: 830, startPoint y: 812, endPoint x: 933, endPoint y: 666, distance: 179.4
click at [658, 520] on button "Align Right" at bounding box center [657, 532] width 22 height 24
click at [660, 525] on icon "button" at bounding box center [657, 532] width 14 height 14
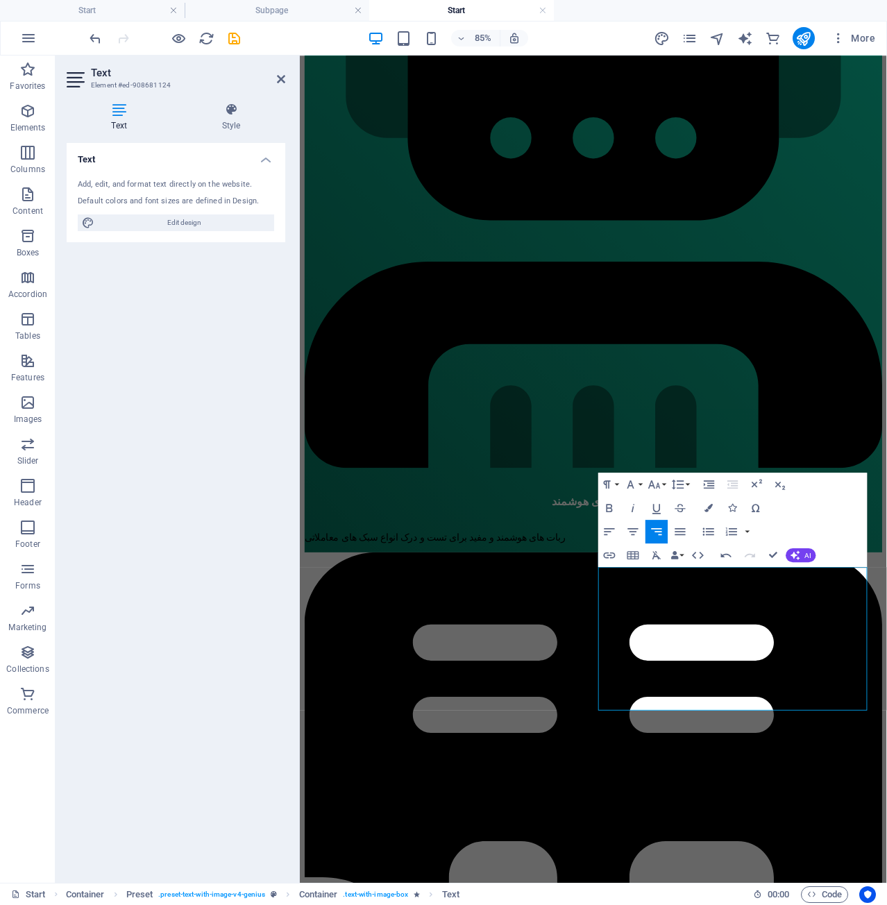
click at [660, 525] on icon "button" at bounding box center [657, 532] width 14 height 14
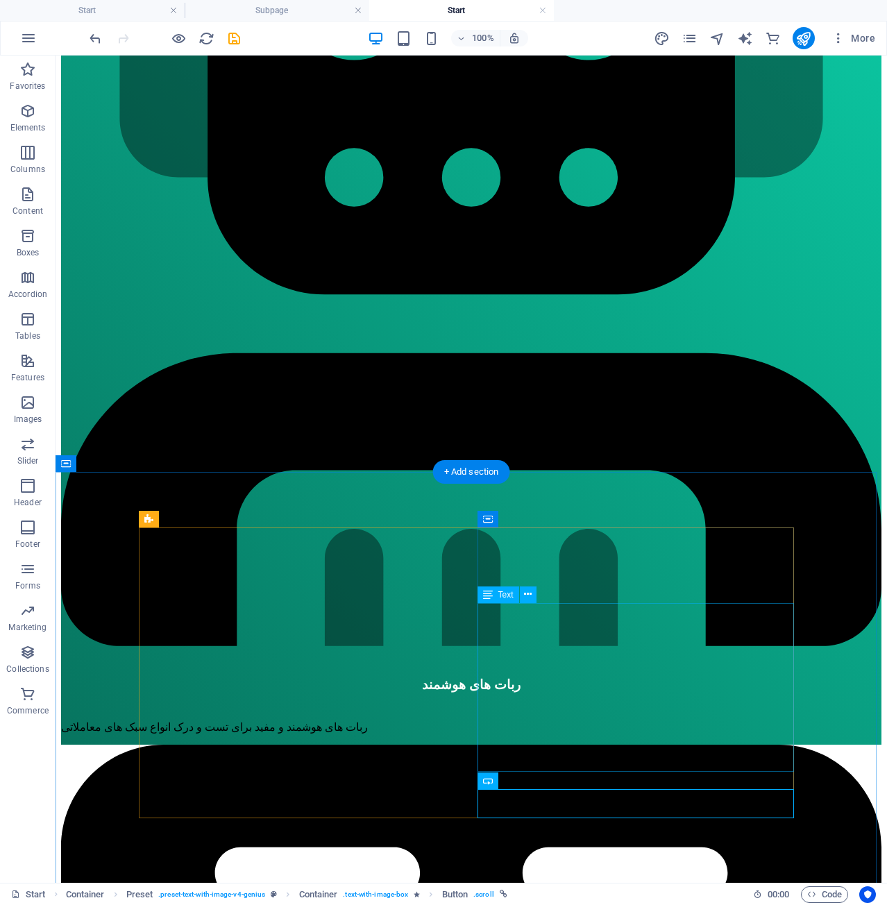
scroll to position [955, 0]
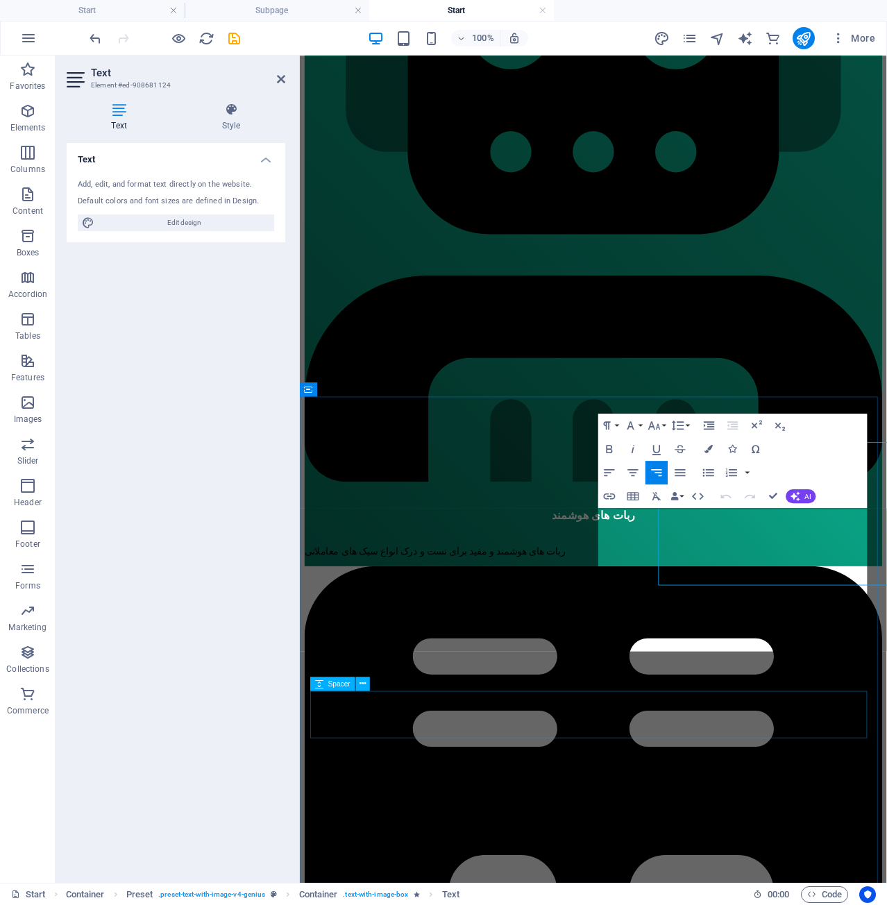
scroll to position [1041, 0]
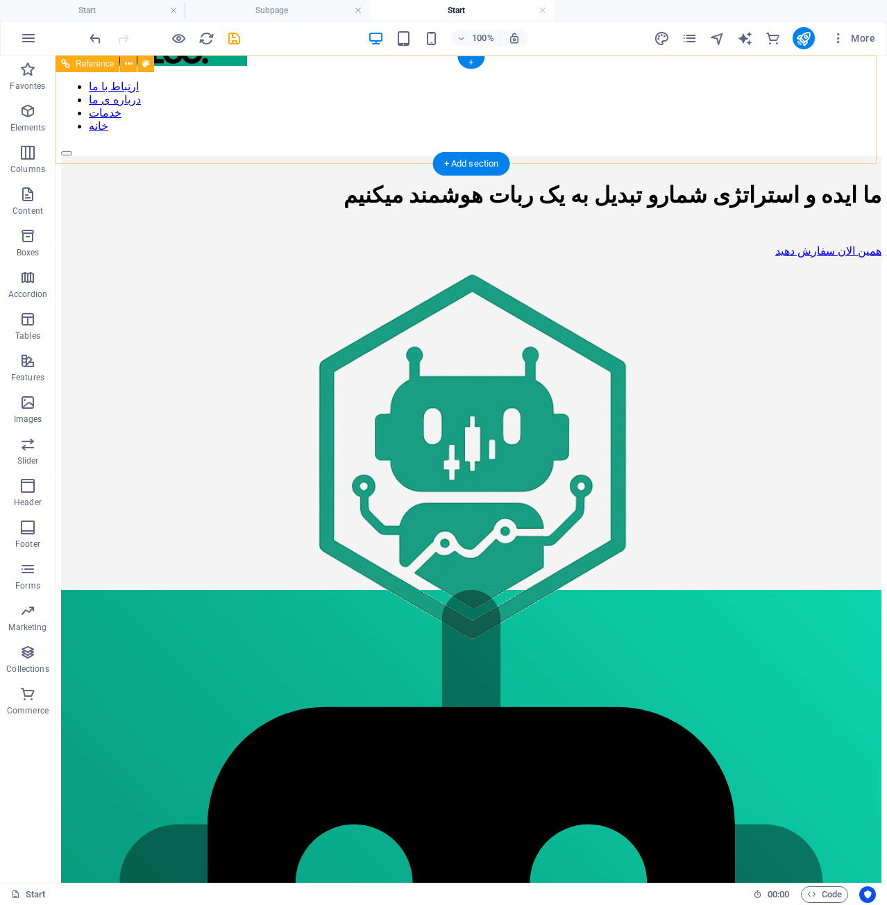
scroll to position [0, 0]
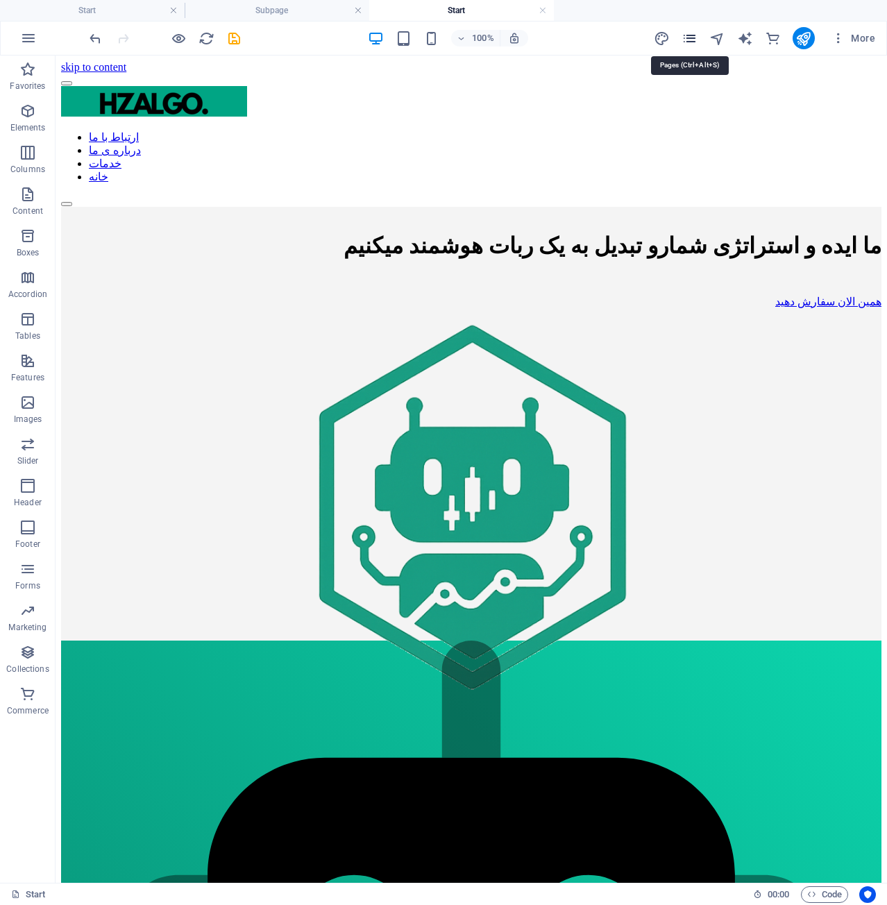
click at [688, 42] on icon "pages" at bounding box center [690, 39] width 16 height 16
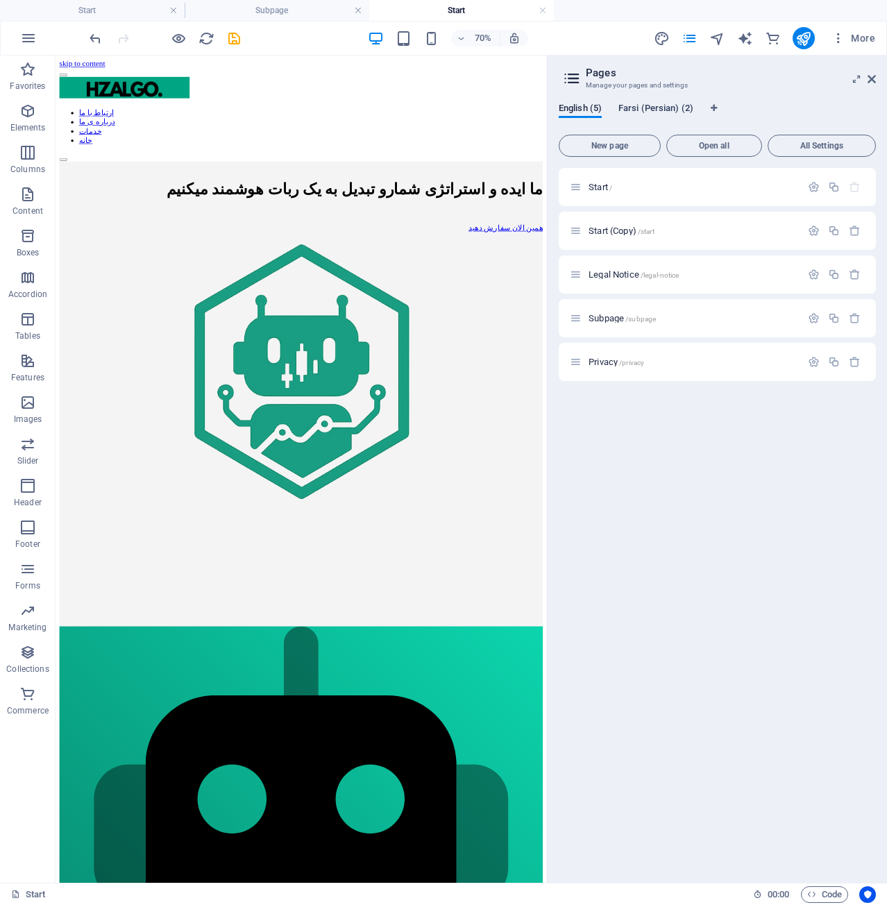
click at [669, 105] on span "Farsi (Persian) (2)" at bounding box center [656, 109] width 75 height 19
click at [605, 232] on span "Subpage /subpage" at bounding box center [622, 231] width 67 height 10
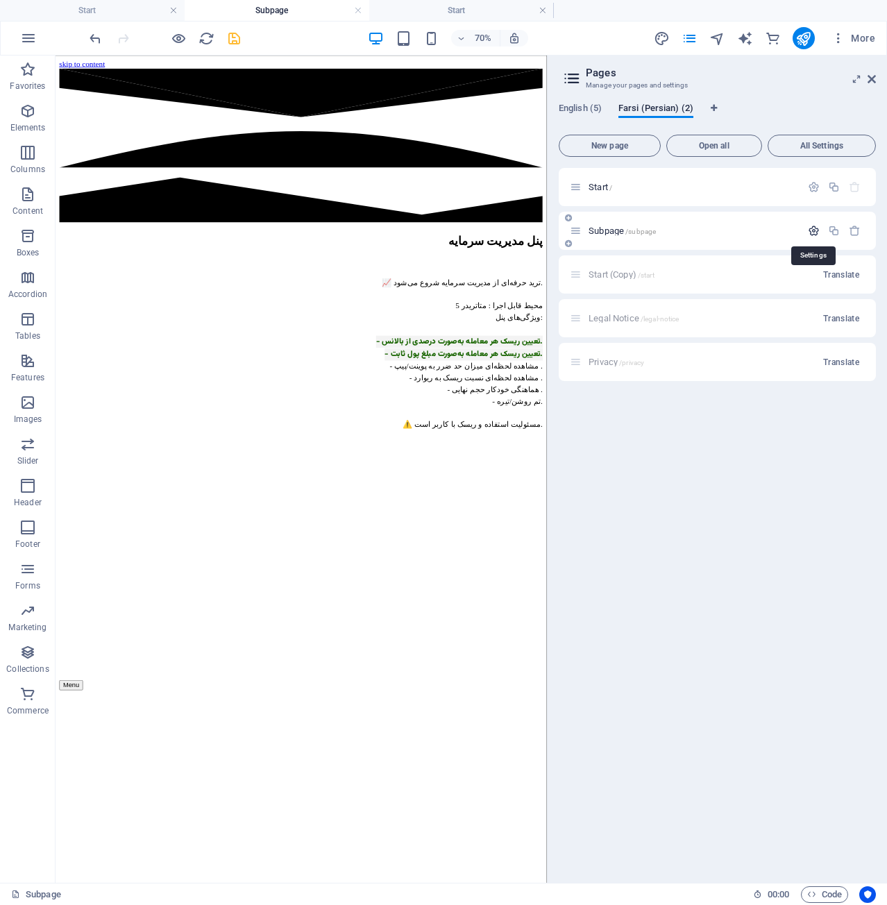
click at [817, 231] on icon "button" at bounding box center [814, 231] width 12 height 12
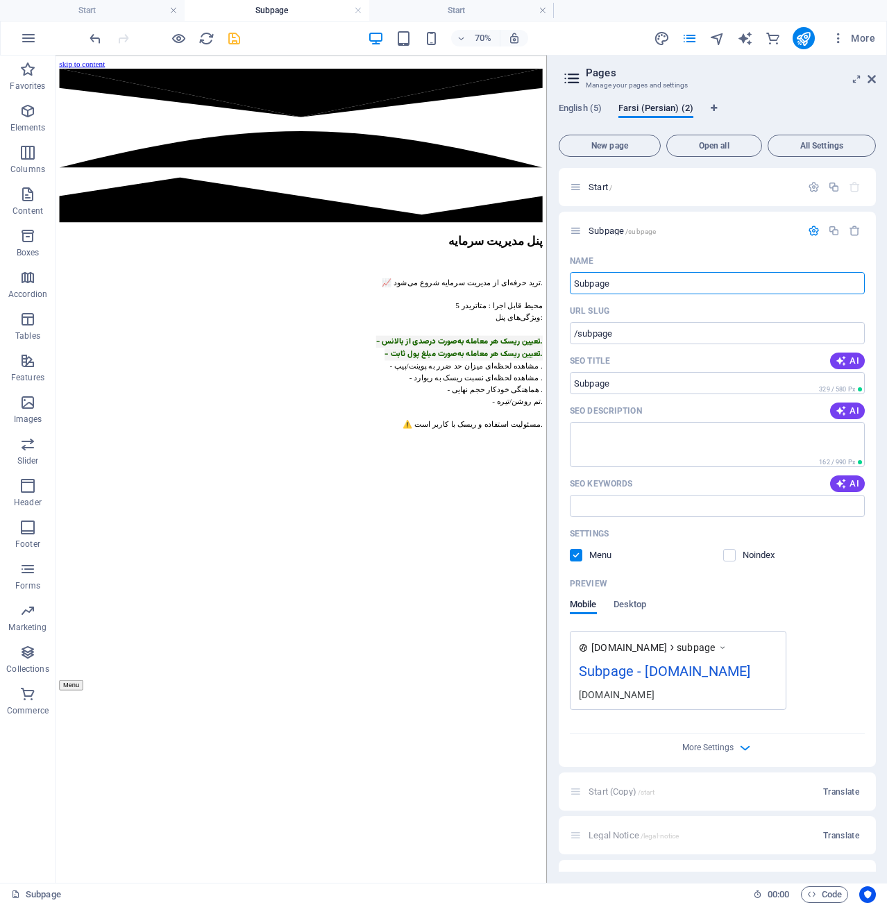
drag, startPoint x: 664, startPoint y: 274, endPoint x: 554, endPoint y: 287, distance: 110.4
click at [554, 287] on div "English (5) Farsi (Persian) (2) New page Open all All Settings Start / Subpage …" at bounding box center [718, 488] width 340 height 792
type input "بخ"
type input "/"
drag, startPoint x: 719, startPoint y: 344, endPoint x: 646, endPoint y: 419, distance: 104.1
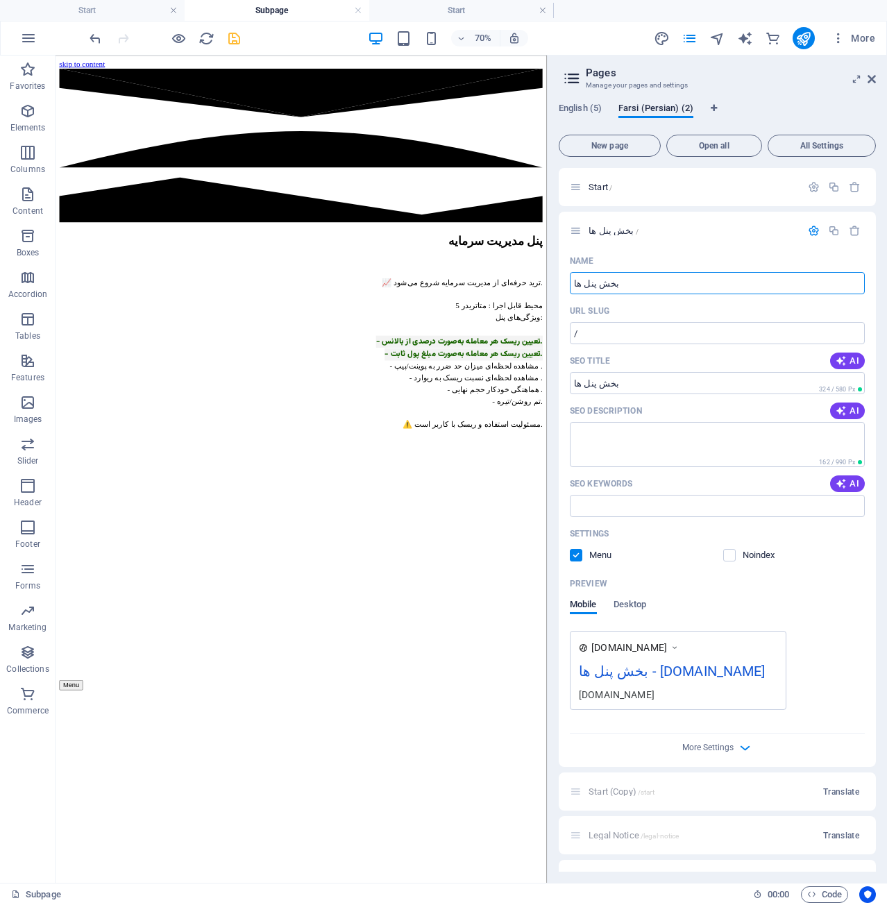
type input "بخش پنل ها"
click at [587, 285] on input "بخش پنل ها" at bounding box center [717, 283] width 295 height 22
click at [839, 895] on span "Code" at bounding box center [825, 895] width 35 height 17
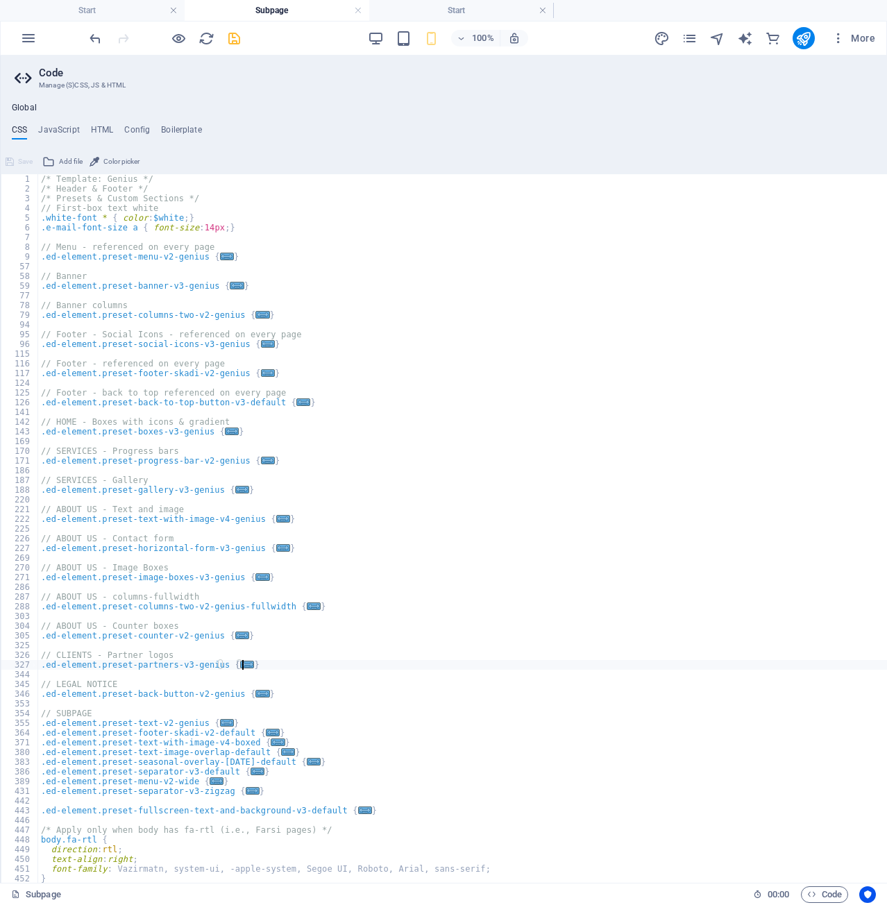
scroll to position [206, 0]
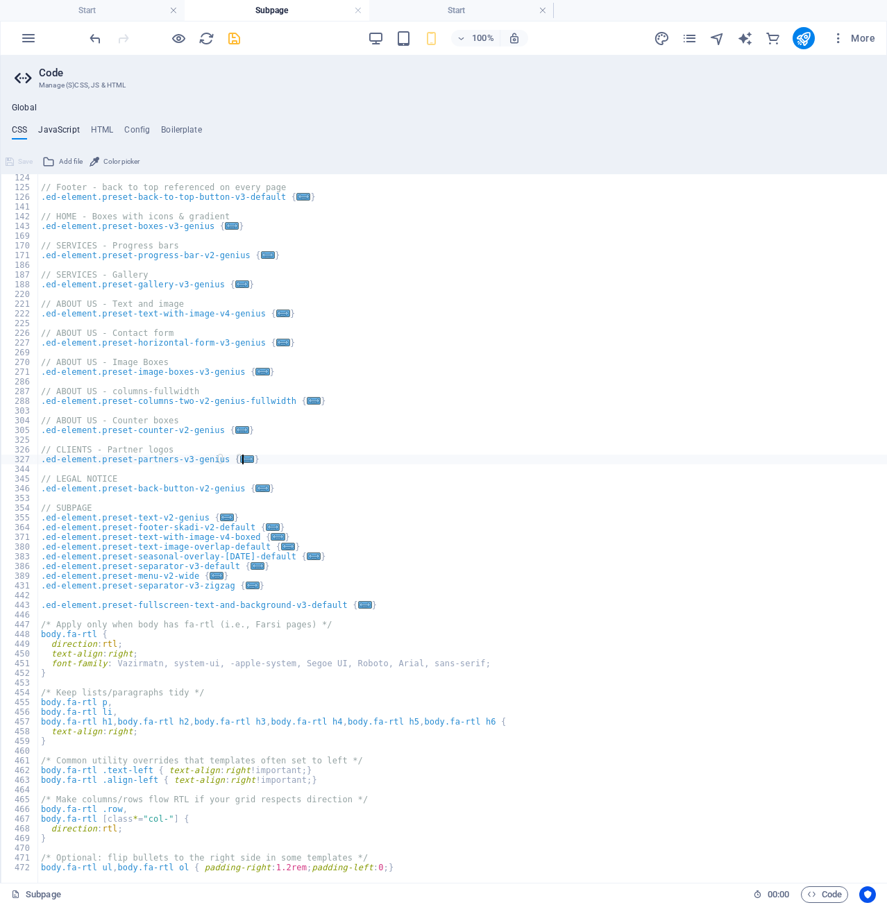
click at [64, 129] on h4 "JavaScript" at bounding box center [58, 132] width 41 height 15
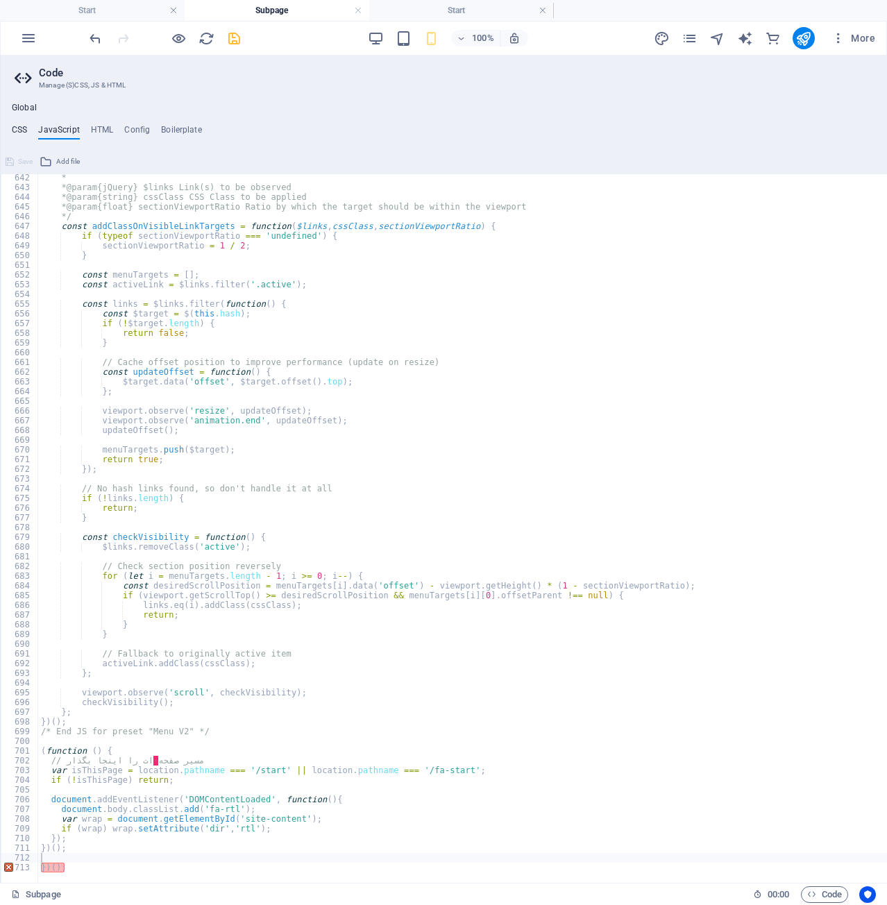
click at [21, 131] on h4 "CSS" at bounding box center [19, 132] width 15 height 15
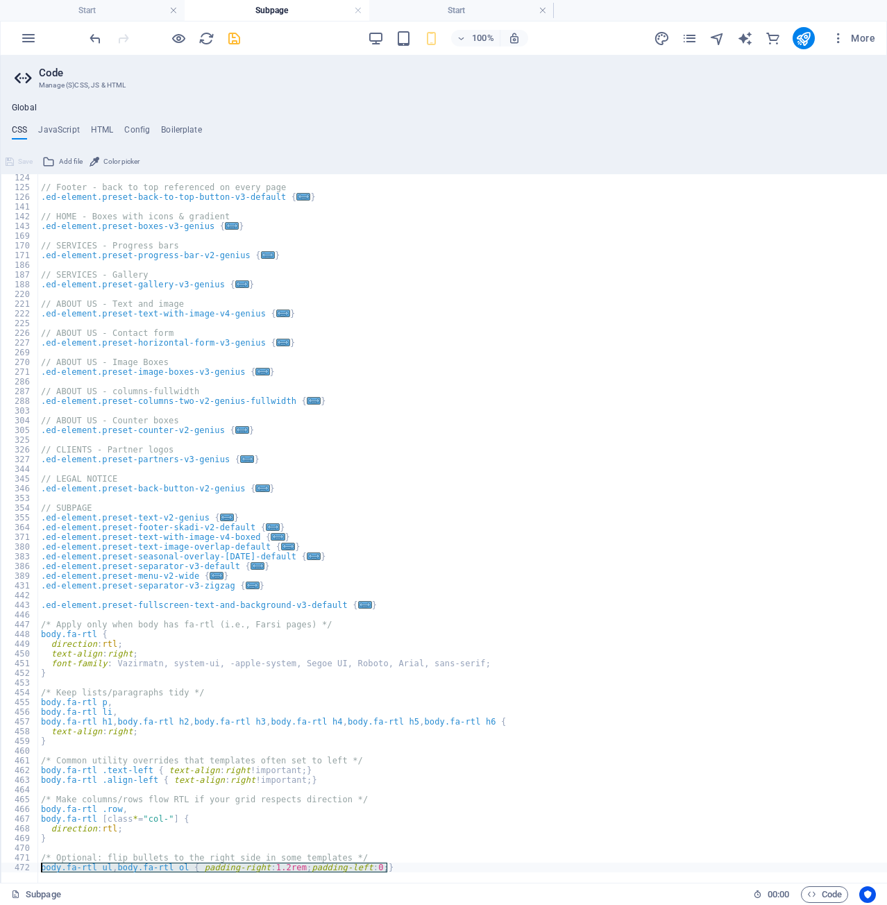
drag, startPoint x: 412, startPoint y: 865, endPoint x: 12, endPoint y: 868, distance: 399.9
click at [12, 868] on div "} 124 125 126 141 142 143 169 170 171 186 187 188 220 221 222 225 226 227 269 2…" at bounding box center [534, 528] width 1067 height 709
click at [414, 843] on div "// Footer - back to top referenced on every page .ed-element.preset-back-to-top…" at bounding box center [547, 532] width 1018 height 718
drag, startPoint x: 418, startPoint y: 866, endPoint x: 2, endPoint y: 869, distance: 415.9
click at [2, 869] on aside "Code Manage (S)CSS, JS & HTML Global CSS JavaScript HTML Config Boilerplate } 1…" at bounding box center [534, 470] width 1068 height 828
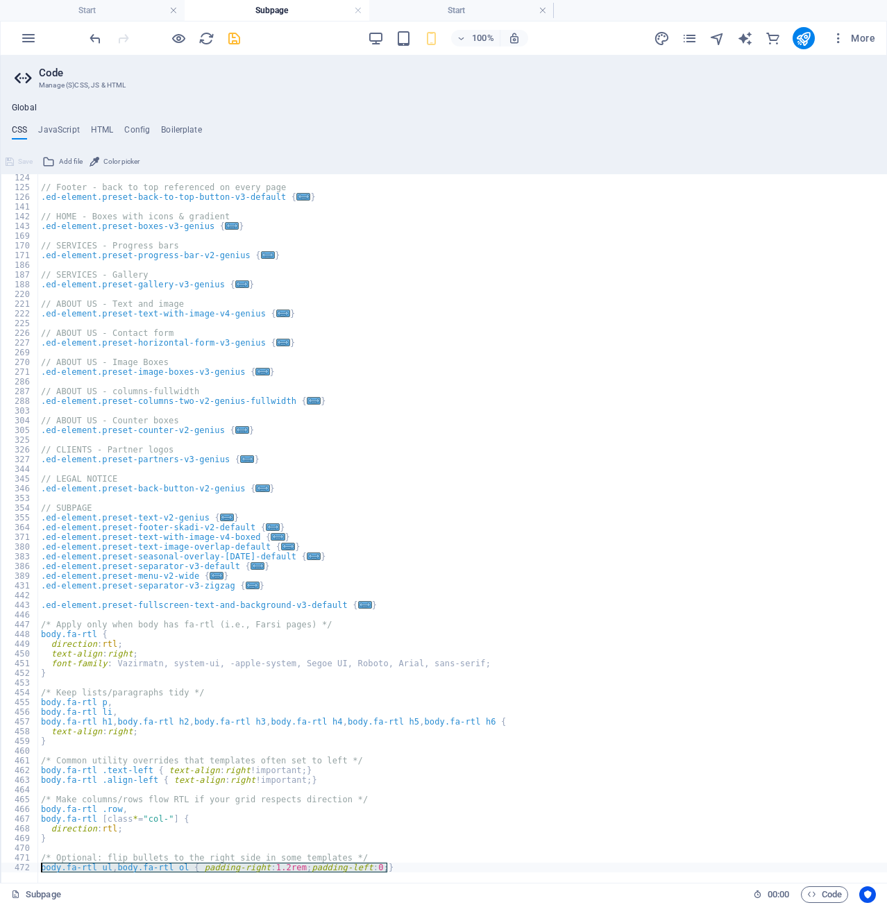
click at [419, 855] on div "// Footer - back to top referenced on every page .ed-element.preset-back-to-top…" at bounding box center [547, 532] width 1018 height 718
click at [420, 864] on div "// Footer - back to top referenced on every page .ed-element.preset-back-to-top…" at bounding box center [547, 532] width 1018 height 718
type textarea "body.fa-rtl ul, body.fa-rtl ol { padding-right: 1.2rem; padding-left: 0; }"
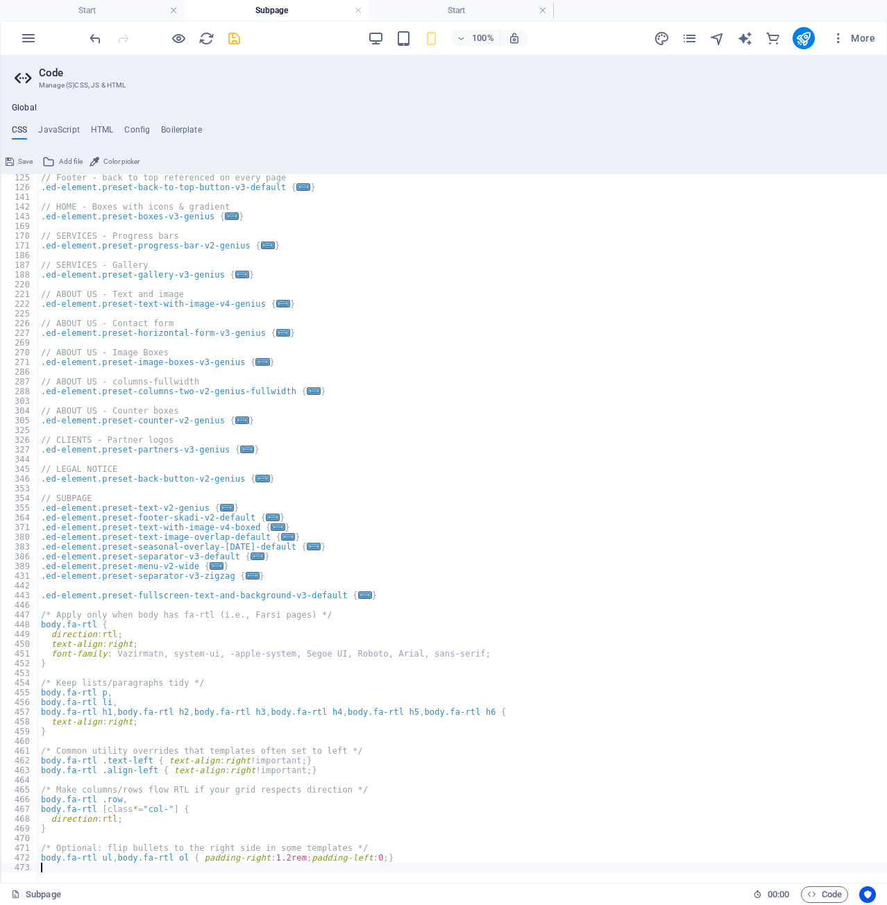
scroll to position [264, 0]
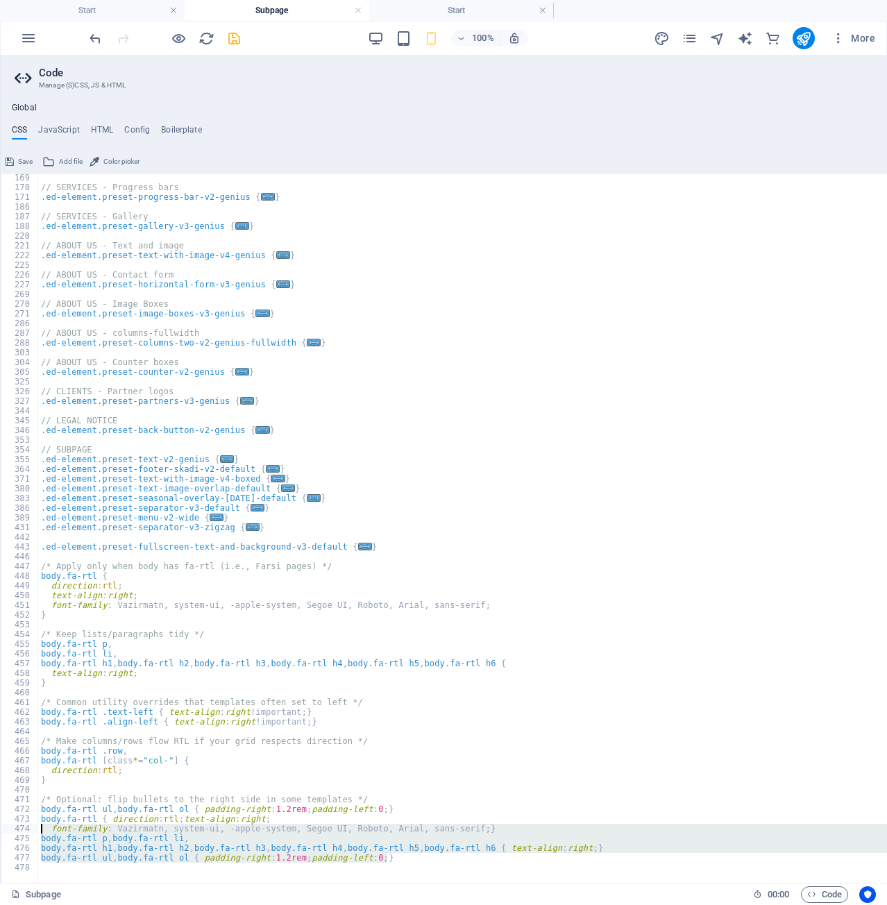
drag, startPoint x: 430, startPoint y: 859, endPoint x: -1, endPoint y: 828, distance: 432.3
click at [0, 828] on html "hosseinzohurianalgo.com Start Subpage Start Favorites Elements Columns Content …" at bounding box center [443, 452] width 887 height 905
type textarea "font-family: Vazirmatn, system-ui, -apple-system, Segoe UI, Roboto, Arial, sans…"
paste textarea
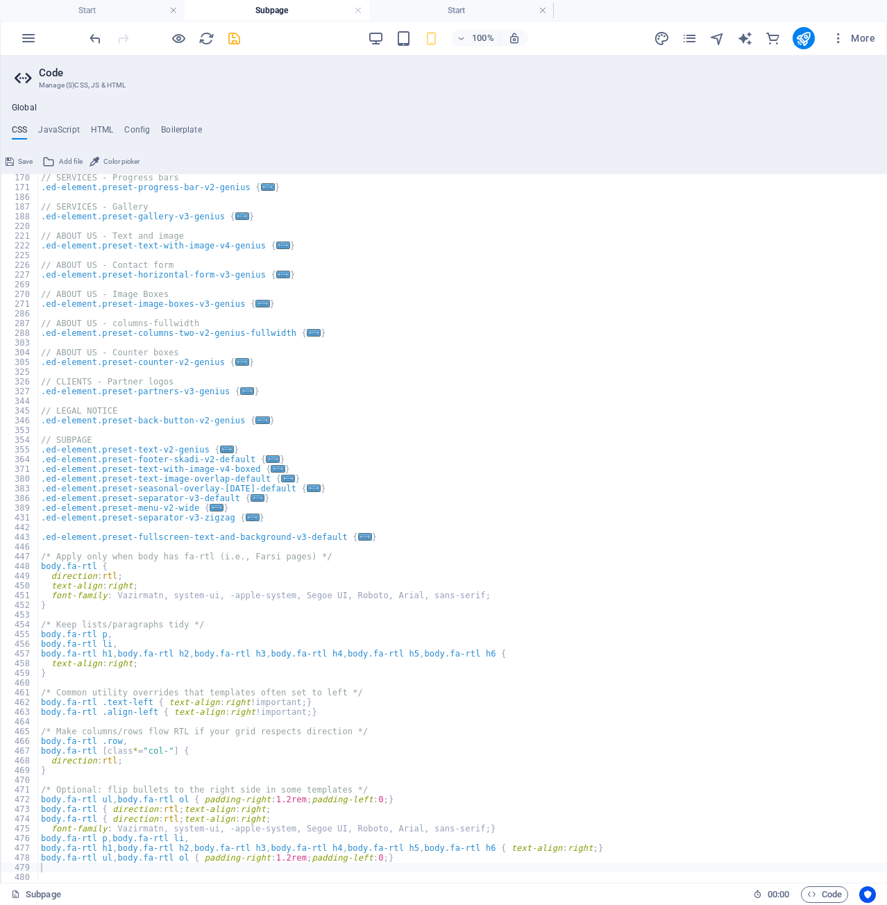
click at [19, 162] on span "Save" at bounding box center [25, 161] width 15 height 17
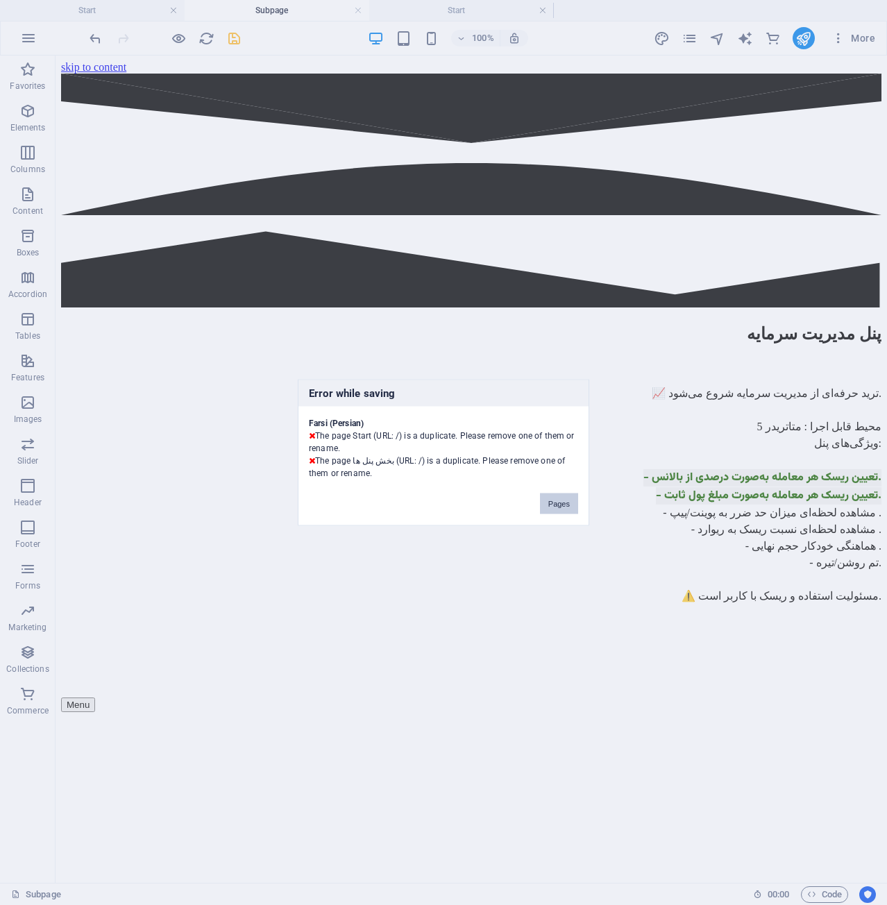
click at [566, 499] on button "Pages" at bounding box center [559, 504] width 38 height 21
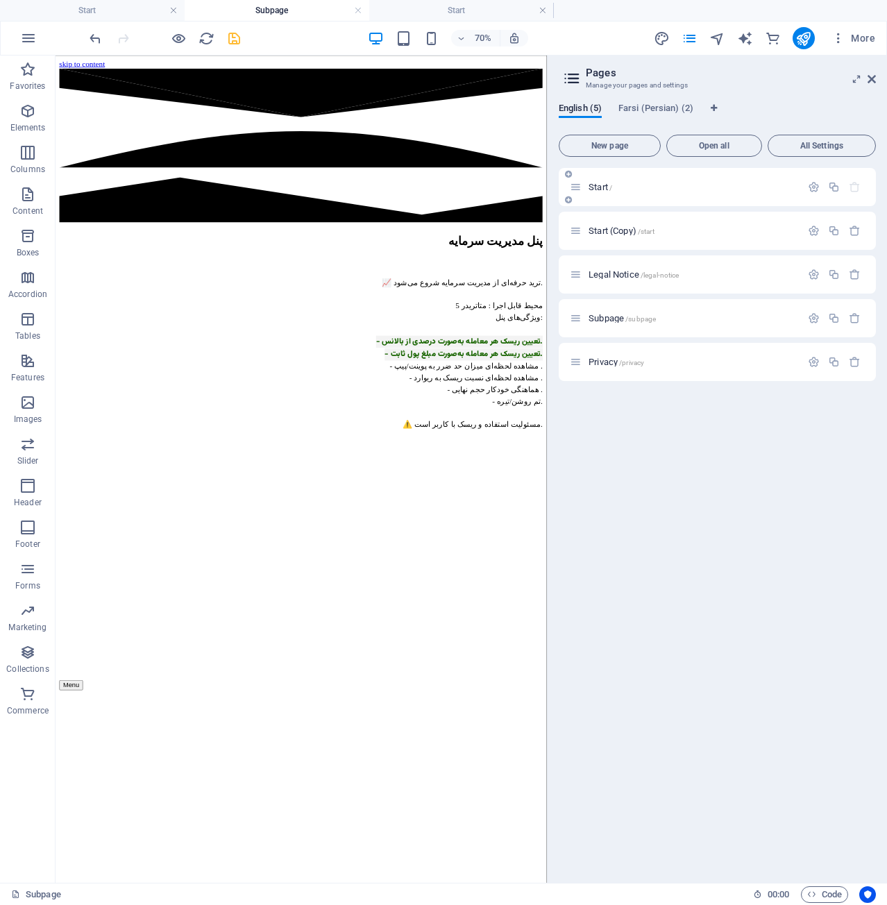
click at [598, 181] on div "Start /" at bounding box center [685, 187] width 231 height 16
click at [639, 108] on span "Farsi (Persian) (2)" at bounding box center [656, 109] width 75 height 19
click at [604, 185] on span "Start /" at bounding box center [601, 187] width 24 height 10
click at [599, 188] on span "Start /" at bounding box center [601, 187] width 24 height 10
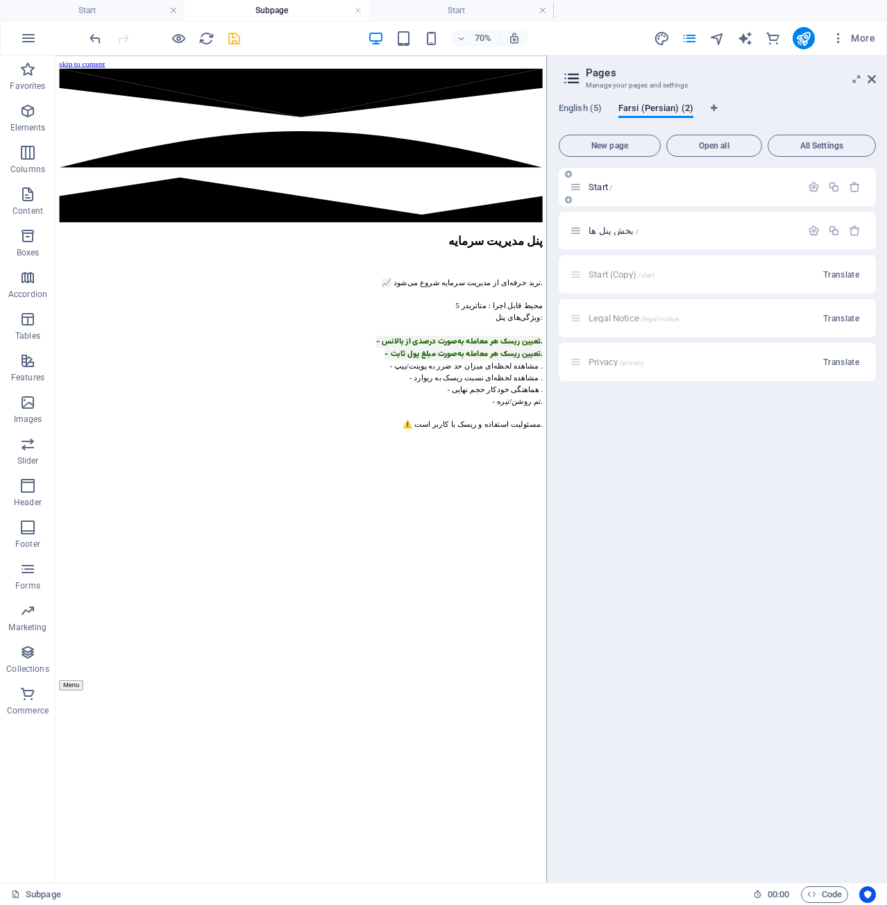
click at [599, 188] on span "Start /" at bounding box center [601, 187] width 24 height 10
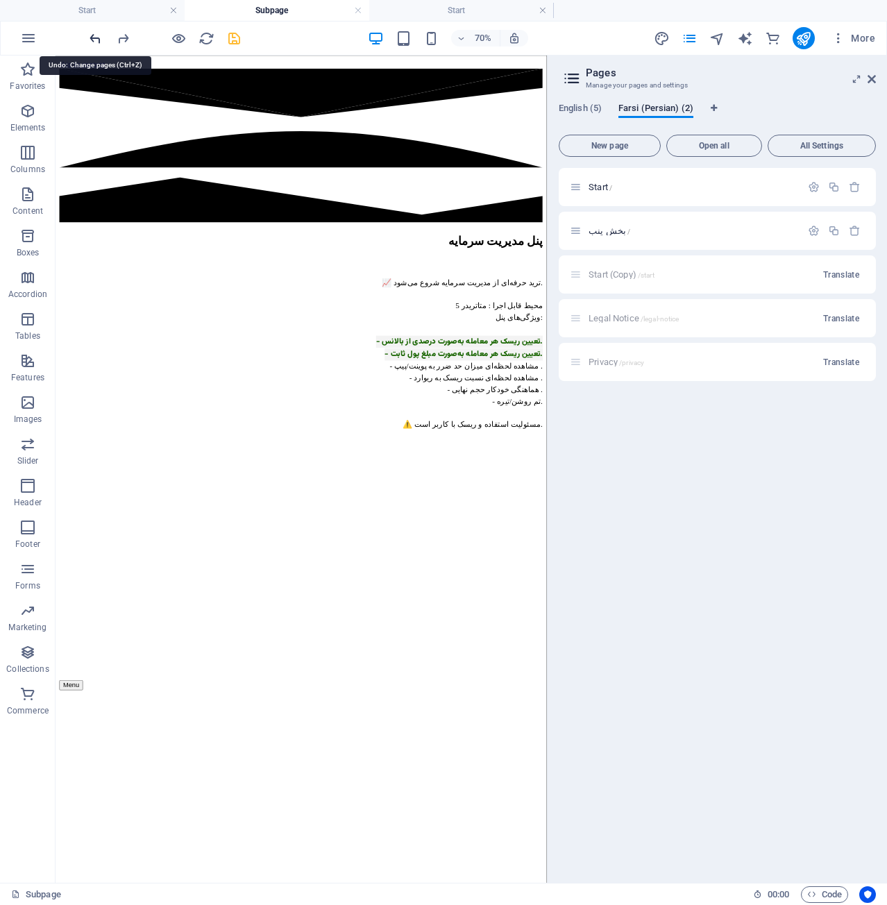
click at [95, 36] on icon "undo" at bounding box center [95, 39] width 16 height 16
click at [94, 36] on icon "undo" at bounding box center [95, 39] width 16 height 16
click at [834, 894] on span "Code" at bounding box center [825, 895] width 35 height 17
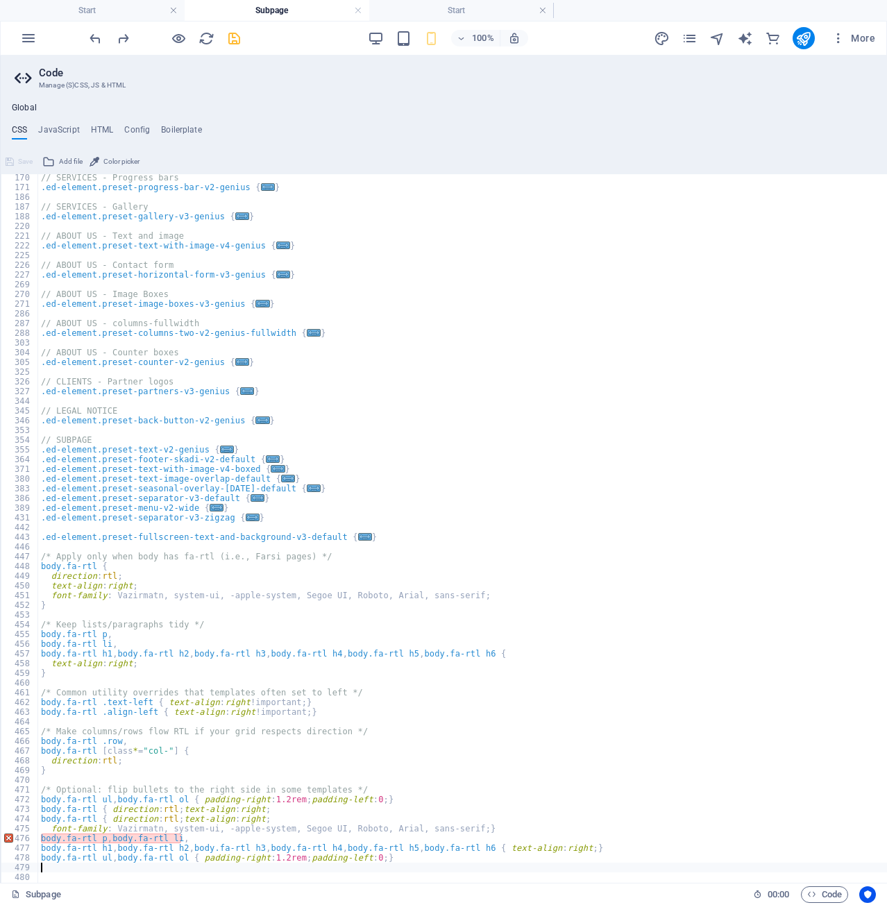
scroll to position [283, 0]
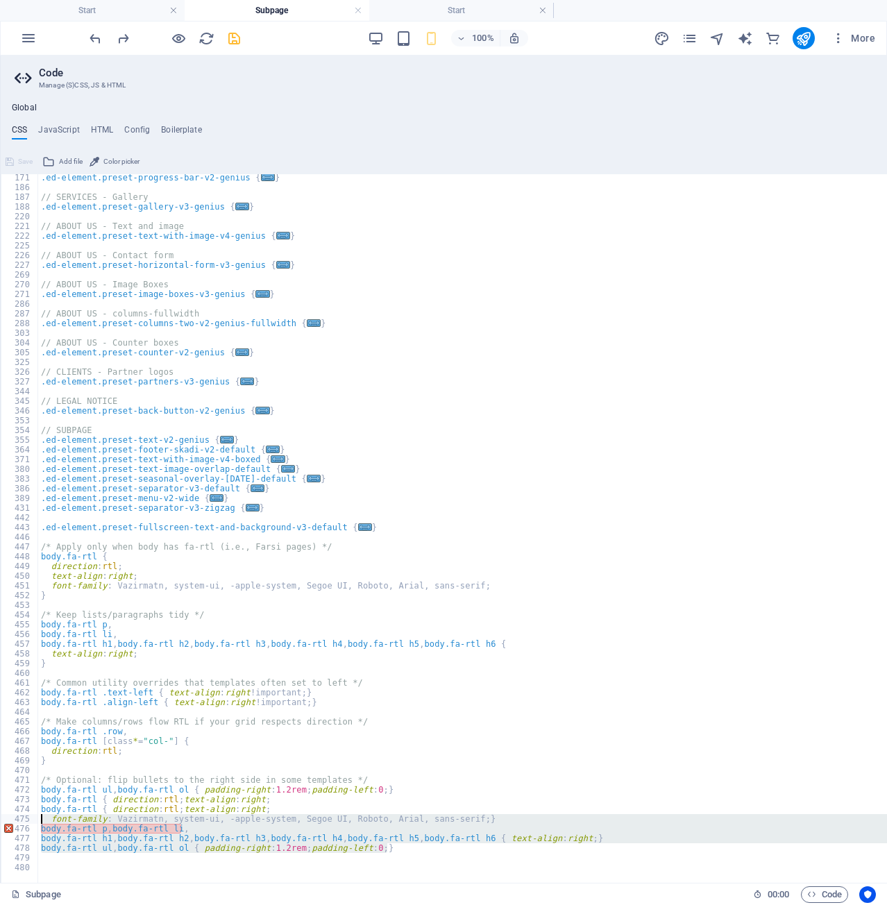
drag, startPoint x: 444, startPoint y: 851, endPoint x: 7, endPoint y: 818, distance: 438.7
click at [7, 818] on div "171 186 187 188 220 221 222 225 226 227 269 270 271 286 287 288 303 304 305 325…" at bounding box center [534, 528] width 1067 height 709
type textarea "font-family: Vazirmatn, system-ui, -apple-system, Segoe UI, Roboto, Arial, sans…"
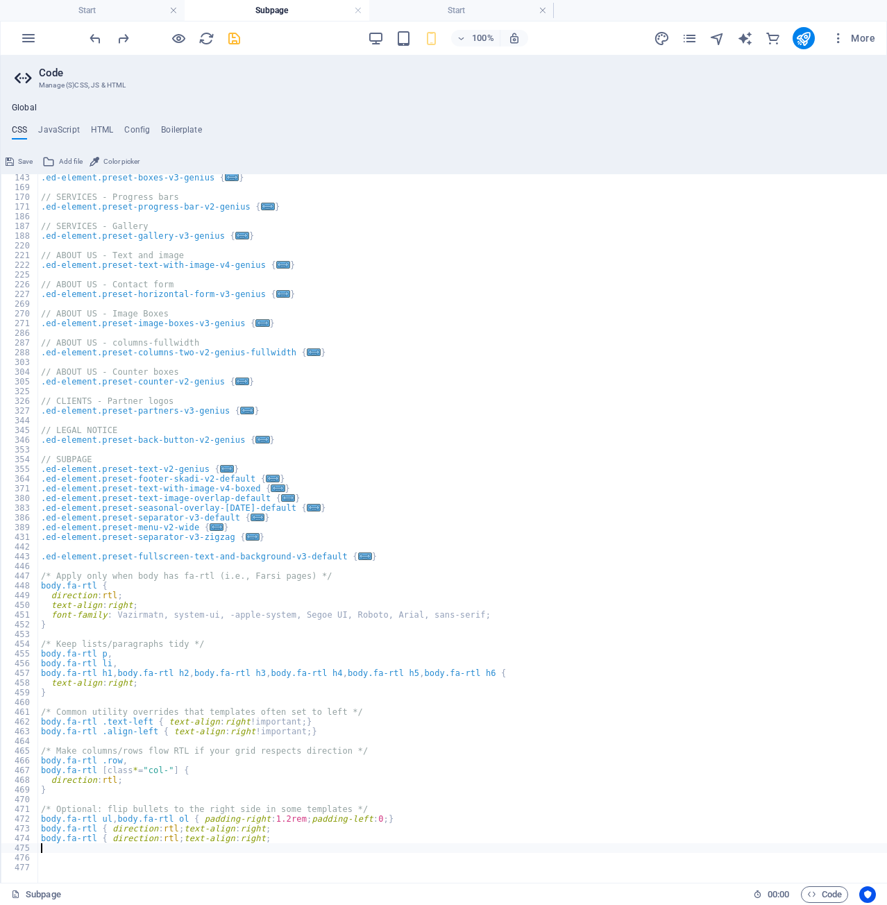
click at [12, 160] on icon at bounding box center [10, 161] width 8 height 17
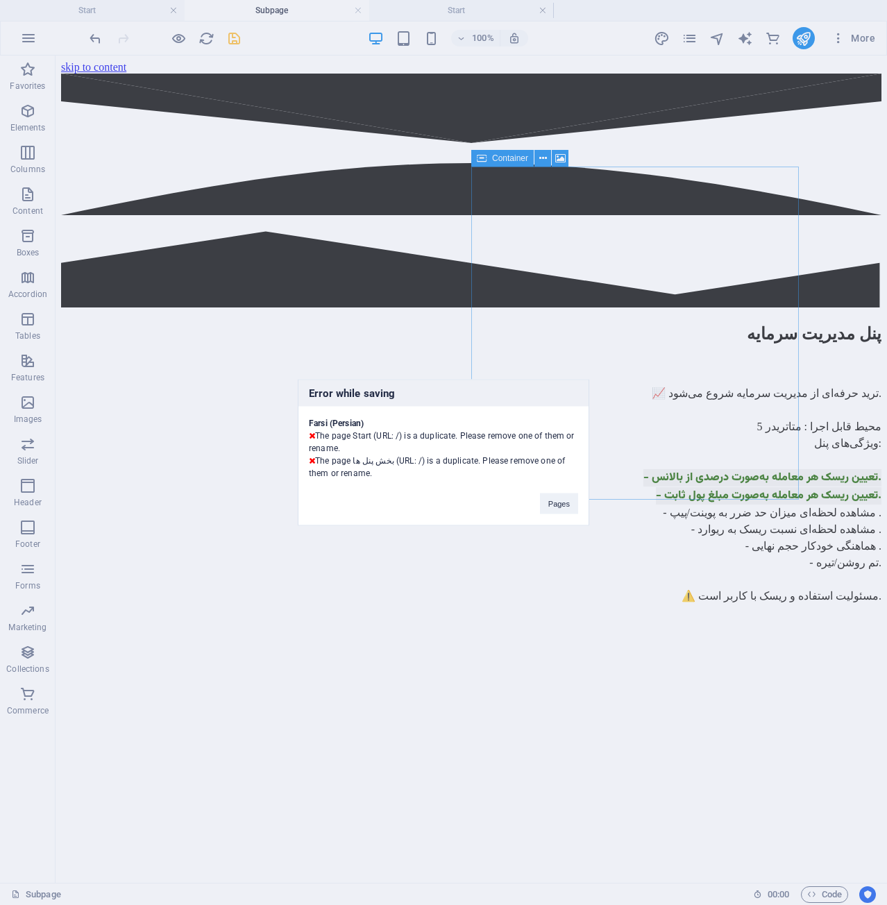
click at [449, 470] on div "Farsi (Persian) The page Start (URL: /) is a duplicate. Please remove one of th…" at bounding box center [444, 443] width 290 height 73
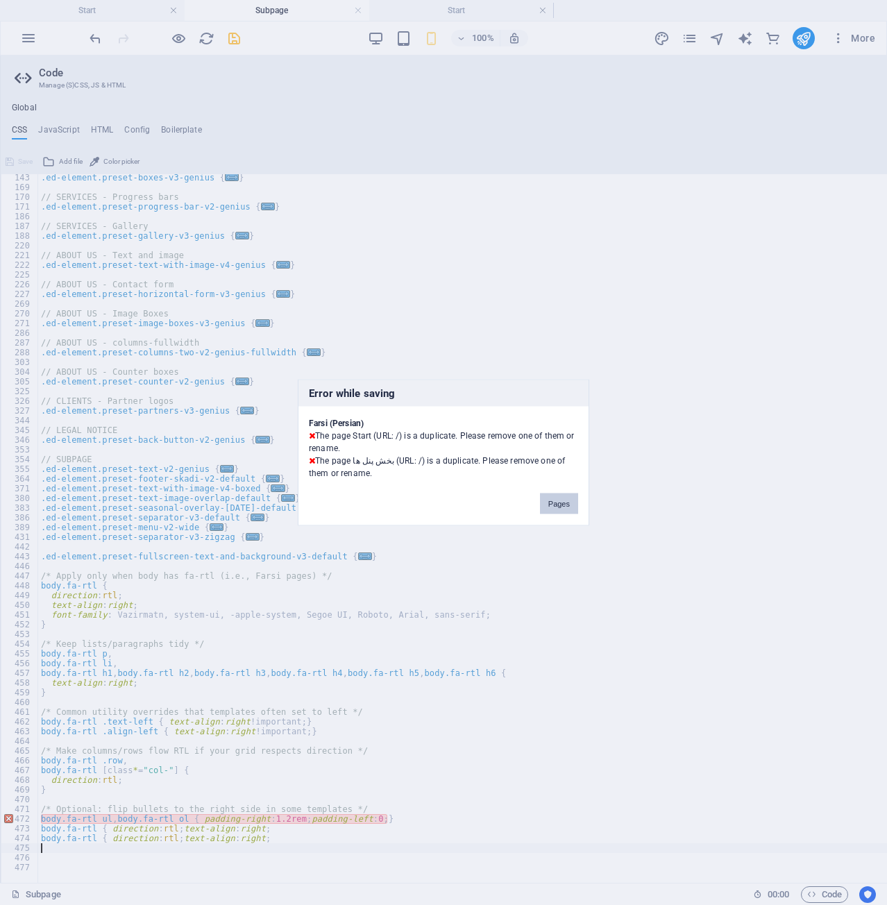
click at [546, 501] on button "Pages" at bounding box center [559, 504] width 38 height 21
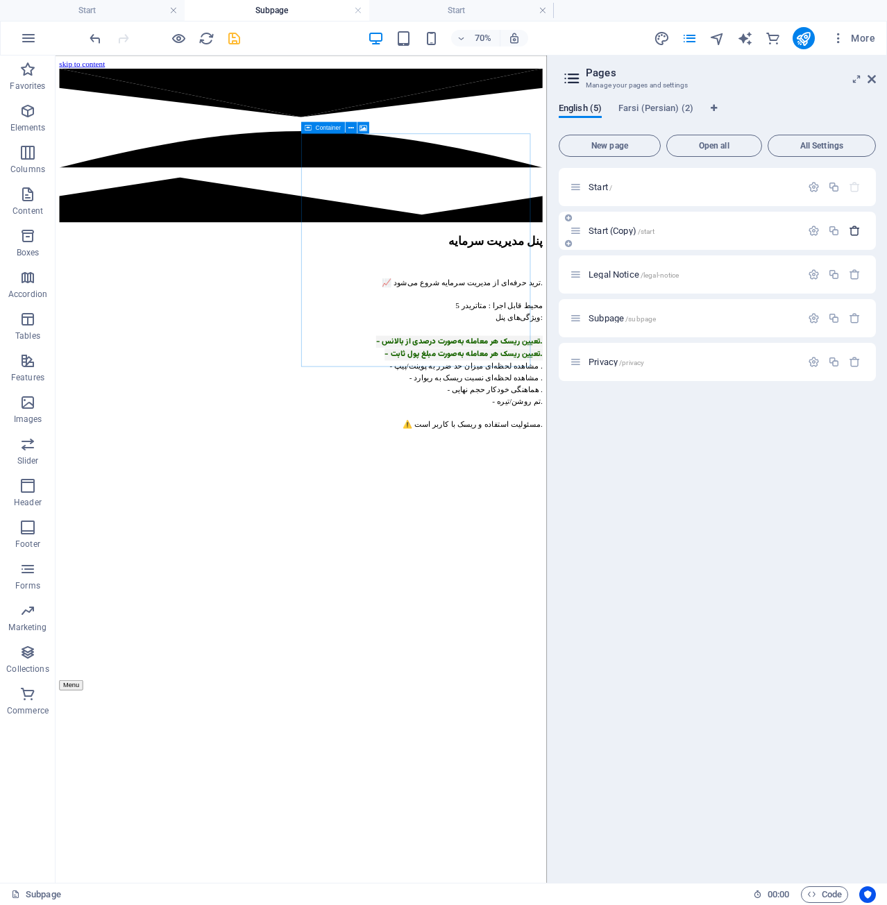
click at [858, 232] on icon "button" at bounding box center [855, 231] width 12 height 12
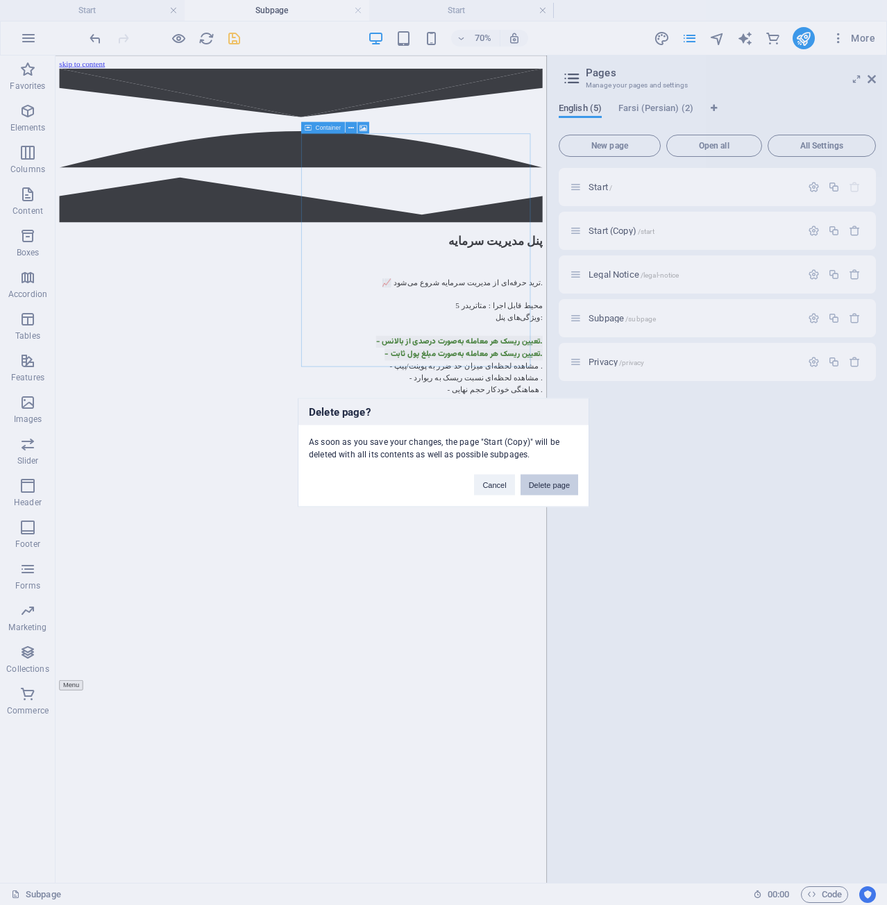
click at [558, 483] on button "Delete page" at bounding box center [550, 485] width 58 height 21
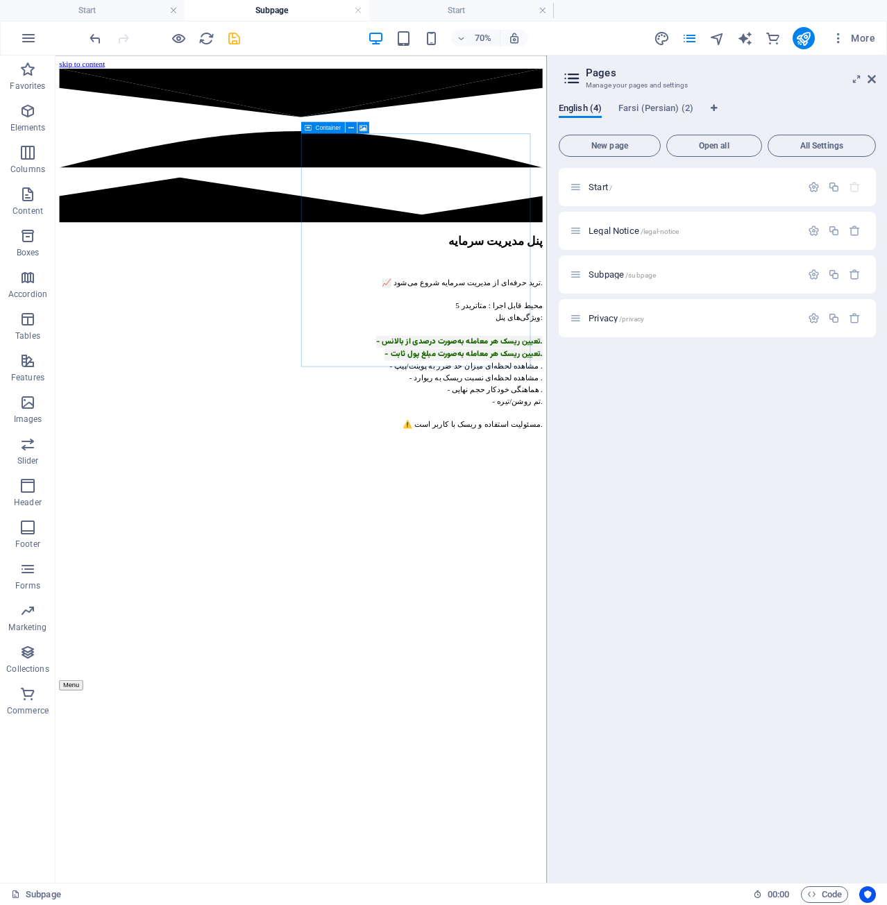
click at [239, 40] on icon "save" at bounding box center [234, 39] width 16 height 16
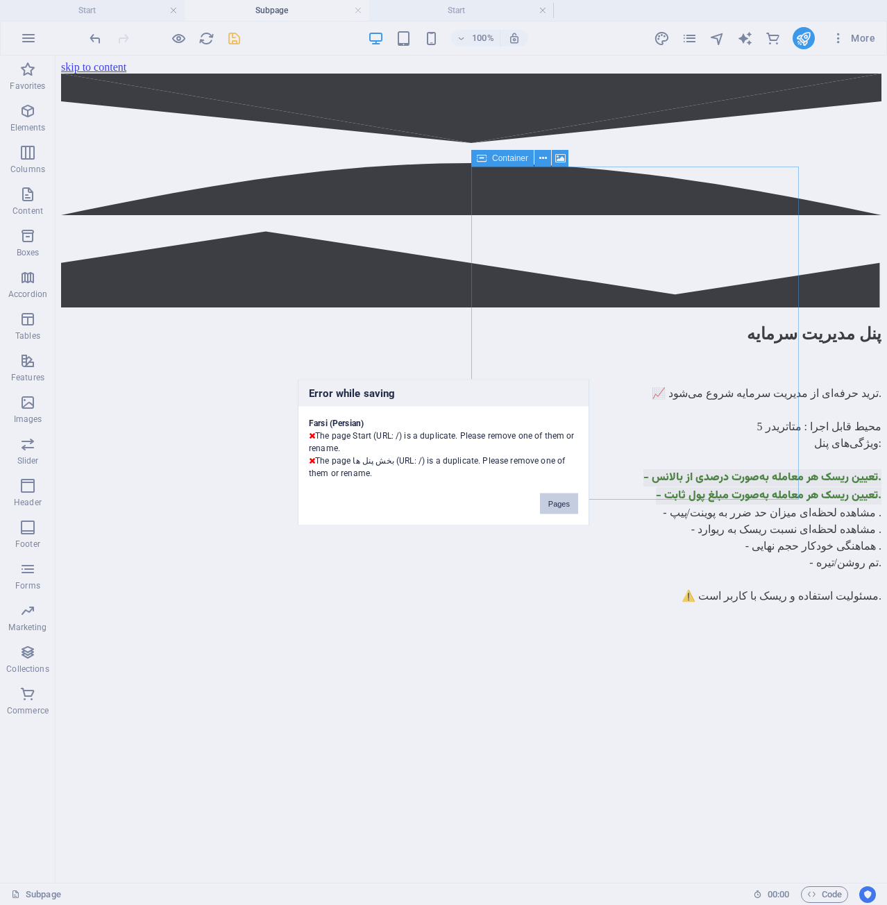
click at [564, 500] on button "Pages" at bounding box center [559, 504] width 38 height 21
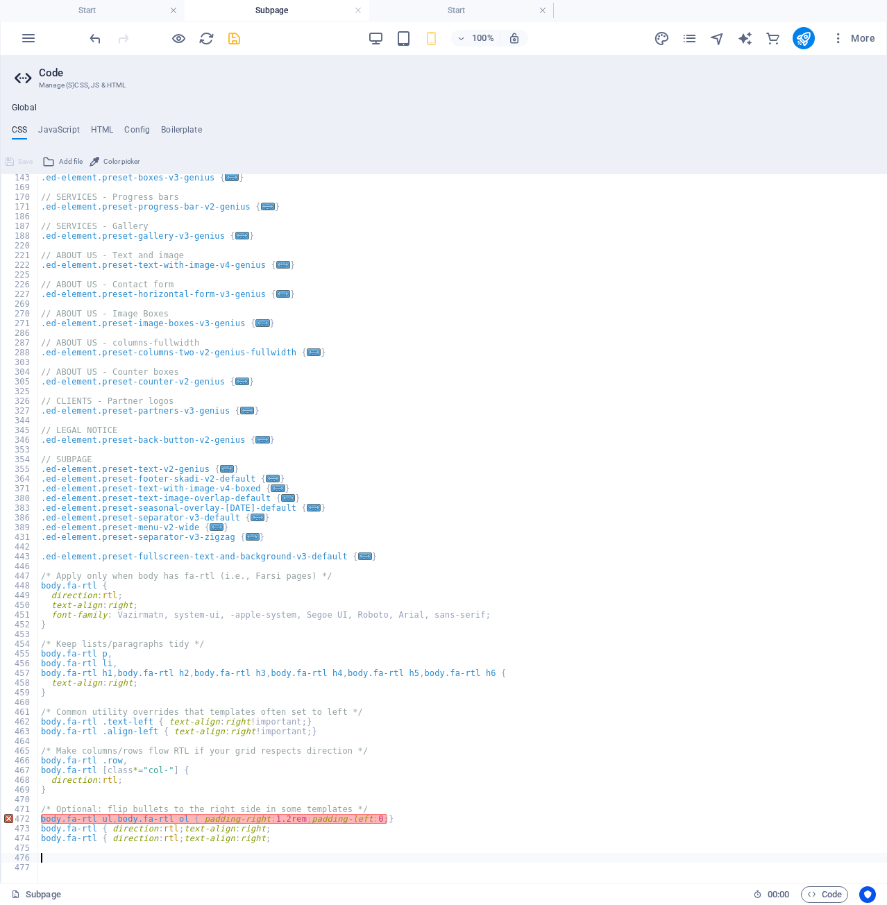
click at [350, 854] on div ".ed-element.preset-boxes-v3-genius { ... } // SERVICES - Progress bars .ed-elem…" at bounding box center [547, 532] width 1018 height 718
click at [325, 855] on div ".ed-element.preset-boxes-v3-genius { ... } // SERVICES - Progress bars .ed-elem…" at bounding box center [547, 532] width 1018 height 718
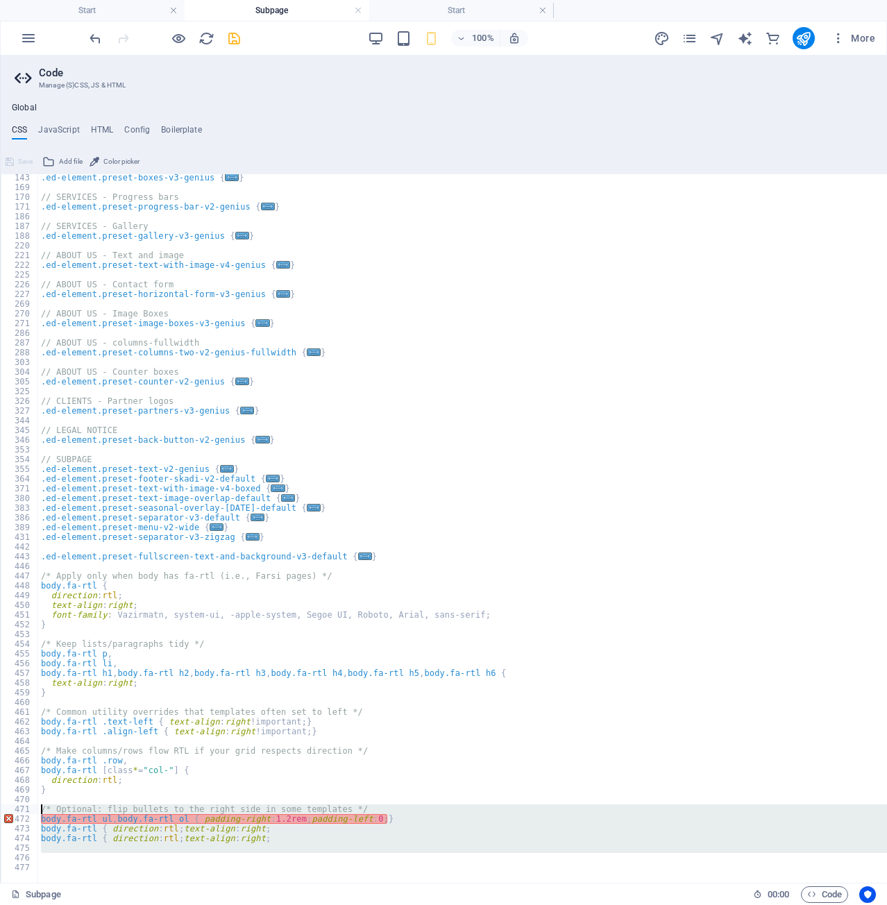
drag, startPoint x: 322, startPoint y: 855, endPoint x: -1, endPoint y: 812, distance: 325.8
click at [0, 812] on html "hosseinzohurianalgo.com Start Subpage Start Favorites Elements Columns Content …" at bounding box center [443, 452] width 887 height 905
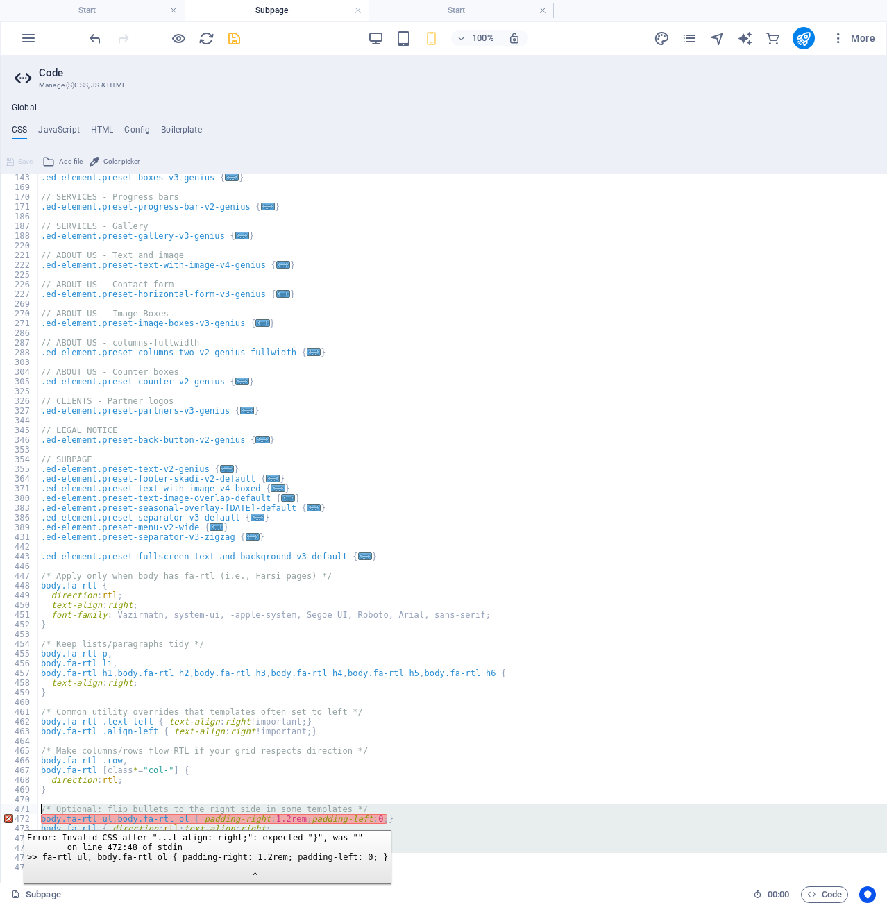
click at [13, 820] on div "472" at bounding box center [19, 819] width 37 height 10
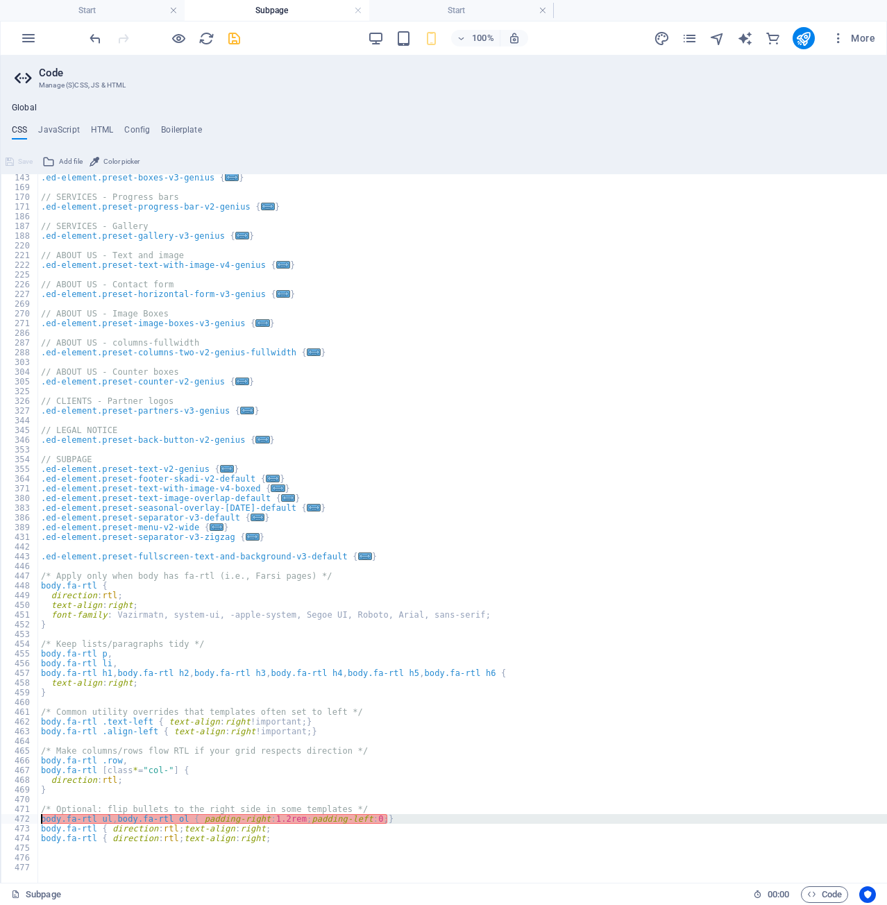
type textarea "body.fa-rtl { direction: rtl; text-align: right;"
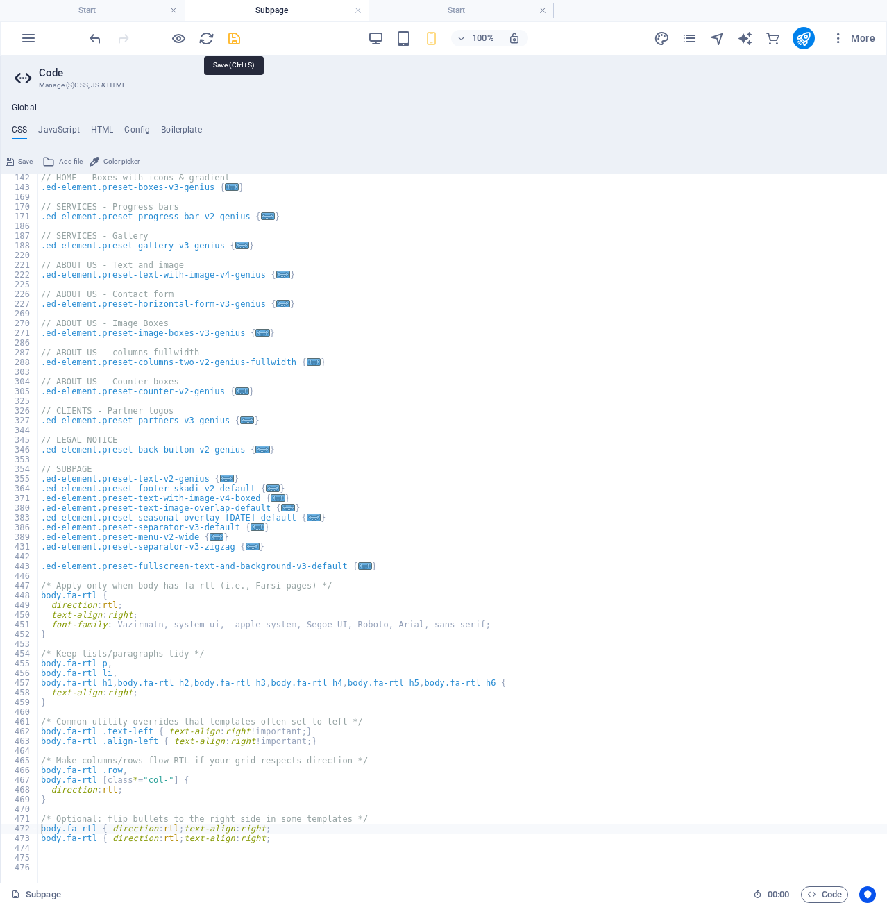
click at [241, 45] on icon "save" at bounding box center [234, 39] width 16 height 16
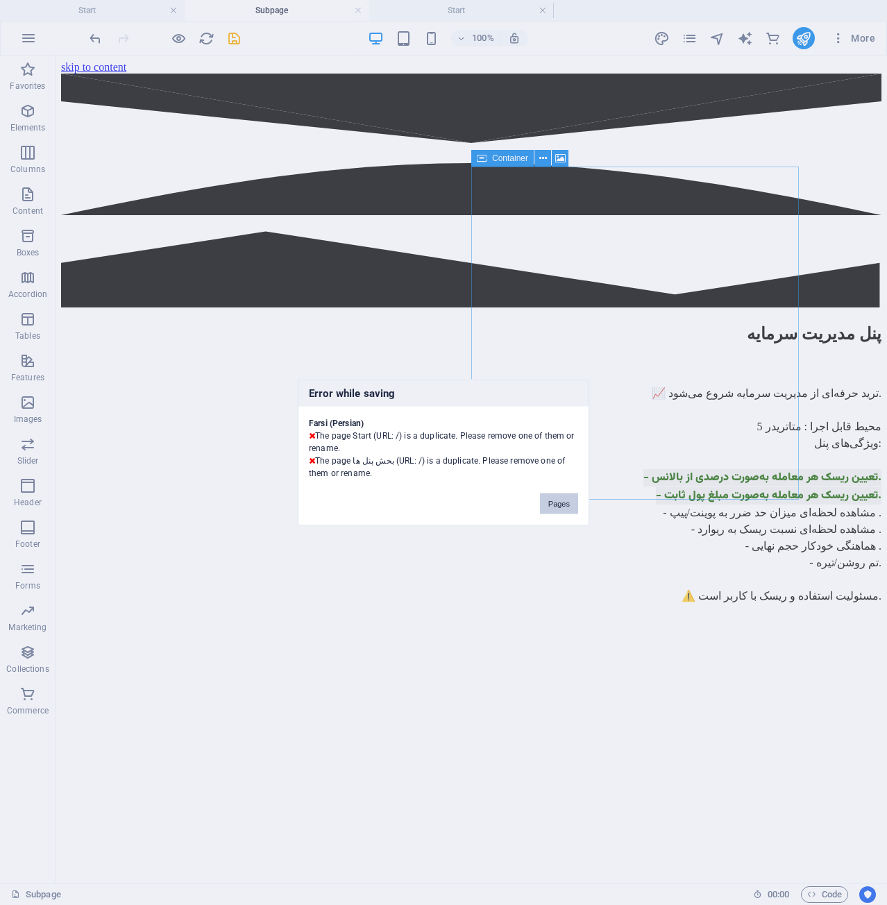
click at [555, 502] on button "Pages" at bounding box center [559, 504] width 38 height 21
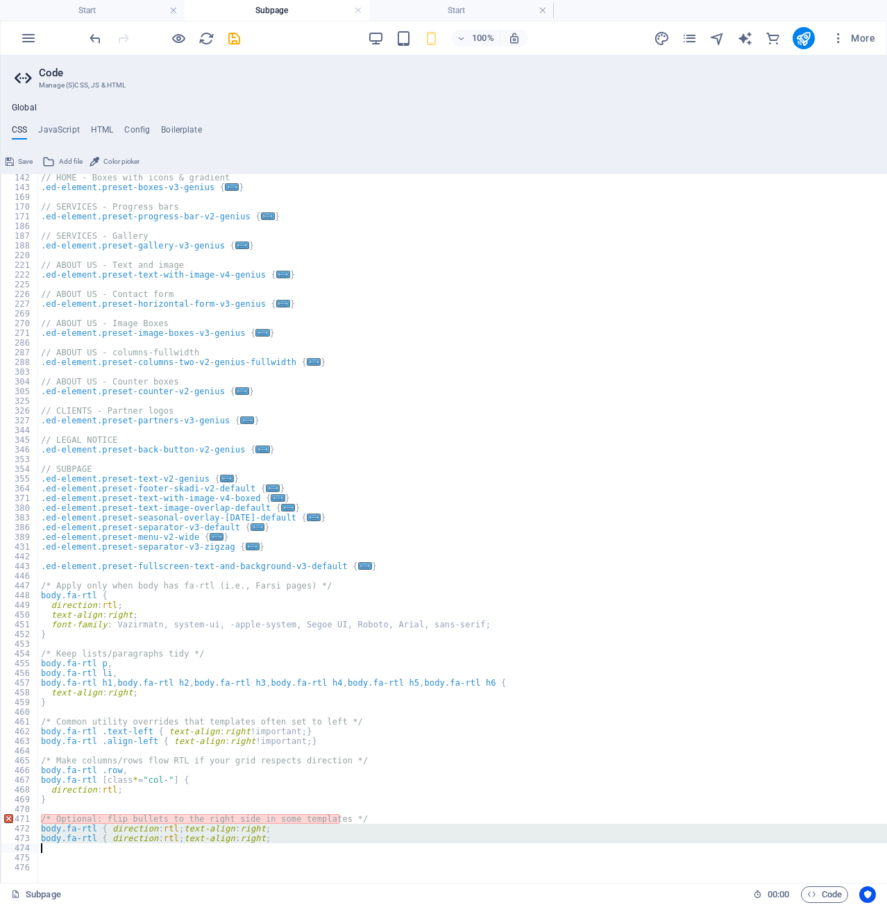
drag, startPoint x: 12, startPoint y: 827, endPoint x: 53, endPoint y: 845, distance: 45.4
click at [53, 845] on div "body.fa-rtl { direction: rtl; text-align: right; 142 143 169 170 171 186 187 18…" at bounding box center [534, 528] width 1067 height 709
type textarea "body.fa-rtl { direction: rtl; text-align: right;"
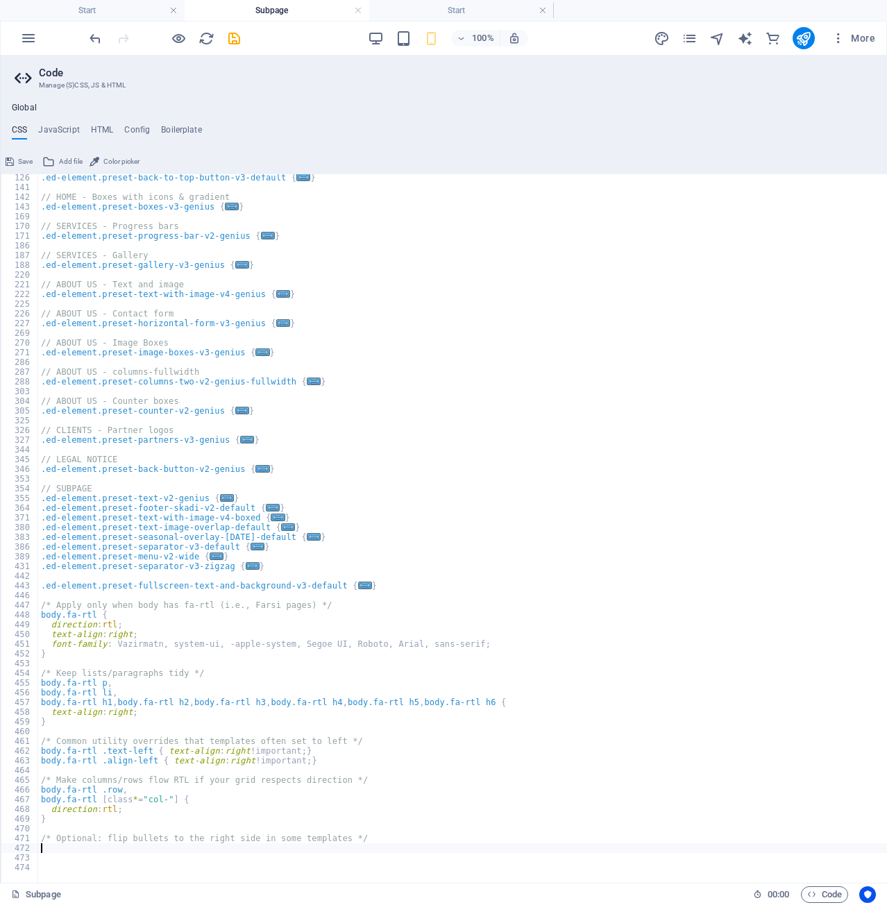
click at [35, 837] on div "471" at bounding box center [19, 839] width 37 height 10
click at [32, 837] on div "471" at bounding box center [19, 839] width 37 height 10
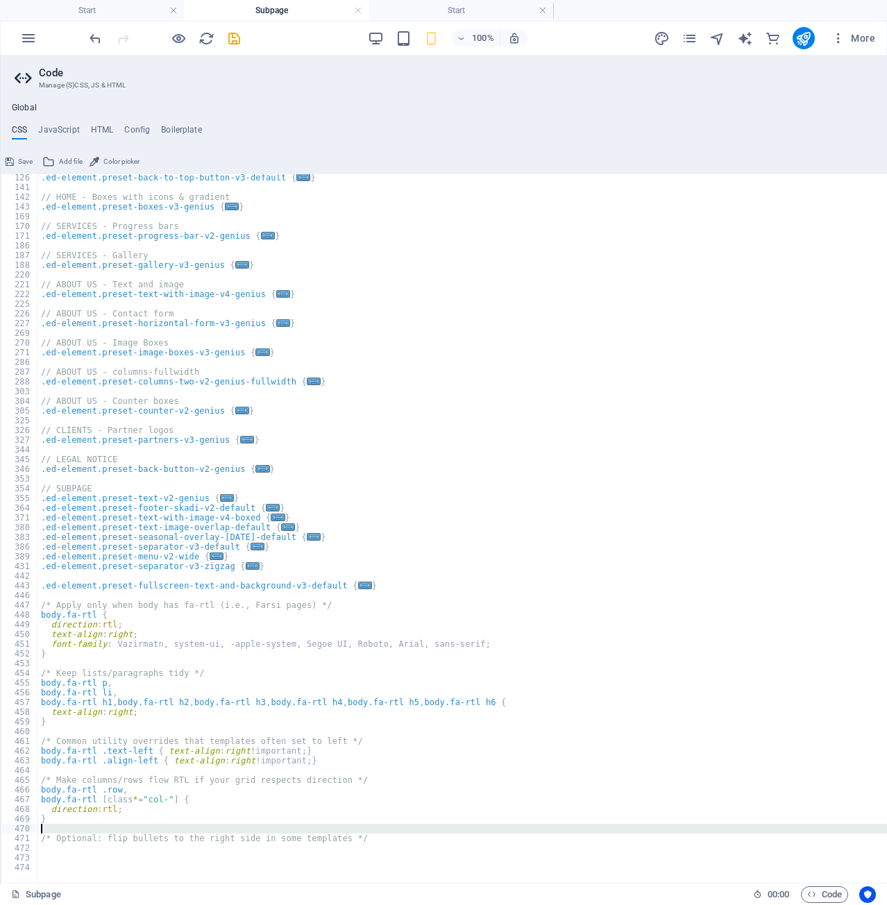
click at [23, 834] on div "471" at bounding box center [19, 839] width 37 height 10
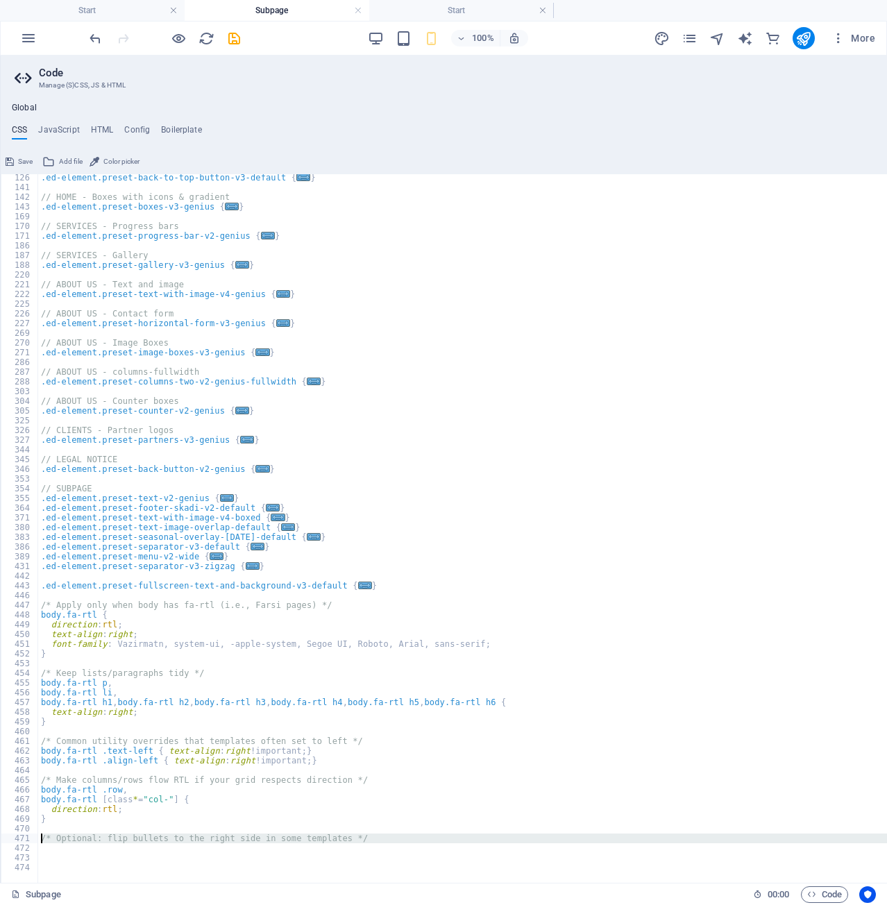
click at [24, 841] on div "471" at bounding box center [19, 839] width 37 height 10
type textarea "/* Optional: flip bullets to the right side in some templates */"
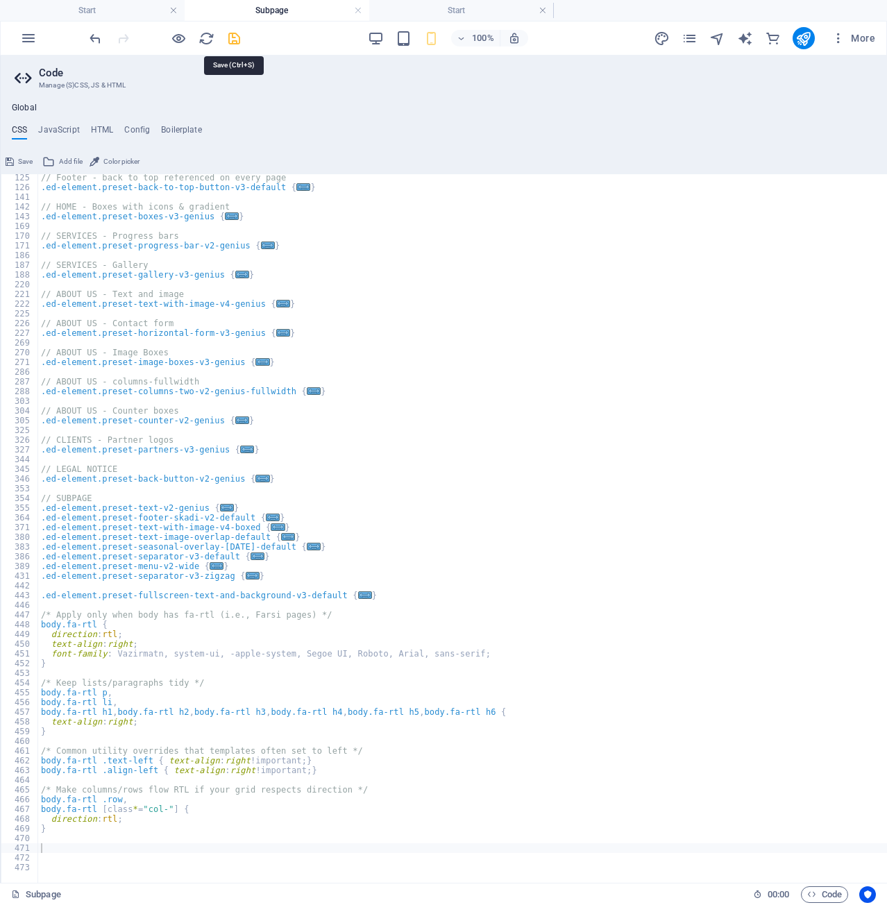
click at [235, 39] on icon "save" at bounding box center [234, 39] width 16 height 16
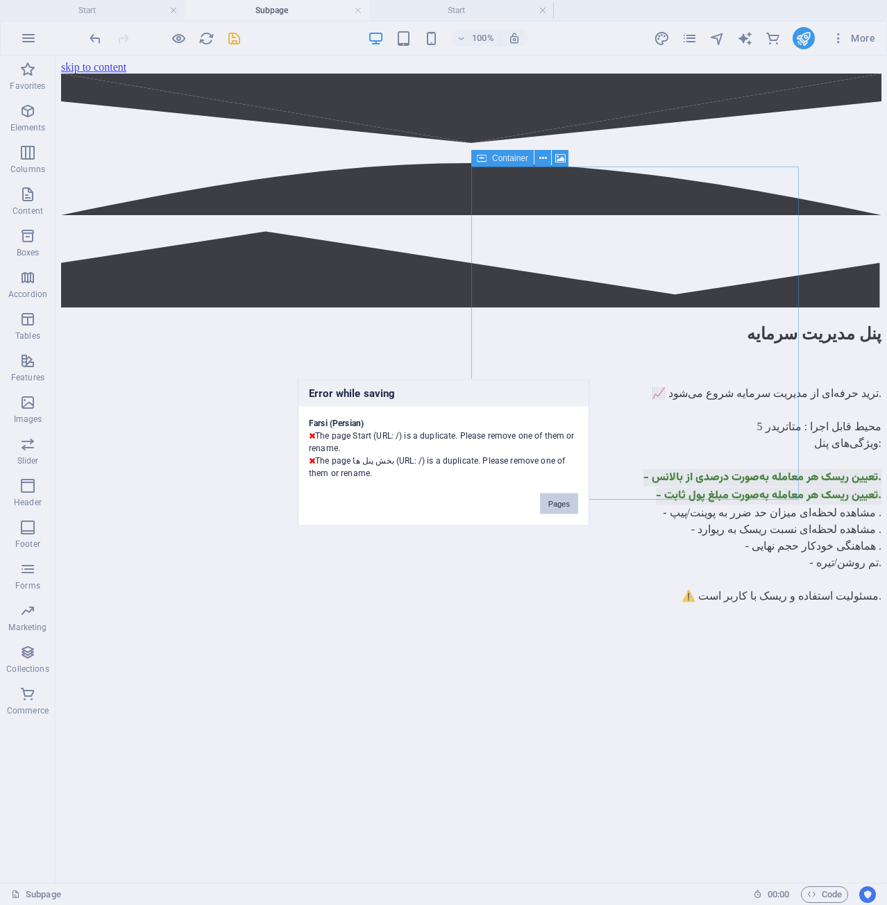
click at [553, 503] on button "Pages" at bounding box center [559, 504] width 38 height 21
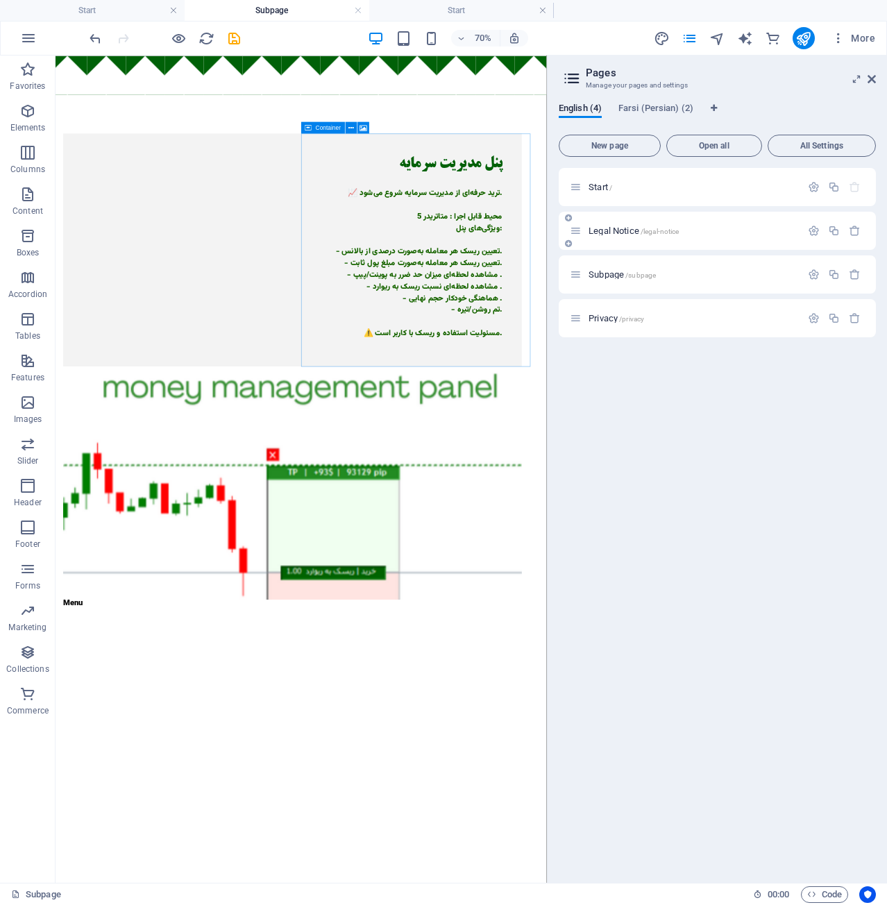
click at [671, 235] on div "Legal Notice /legal-notice" at bounding box center [685, 231] width 231 height 16
click at [744, 265] on div "Subpage /subpage" at bounding box center [717, 275] width 317 height 38
click at [851, 273] on icon "button" at bounding box center [855, 275] width 12 height 12
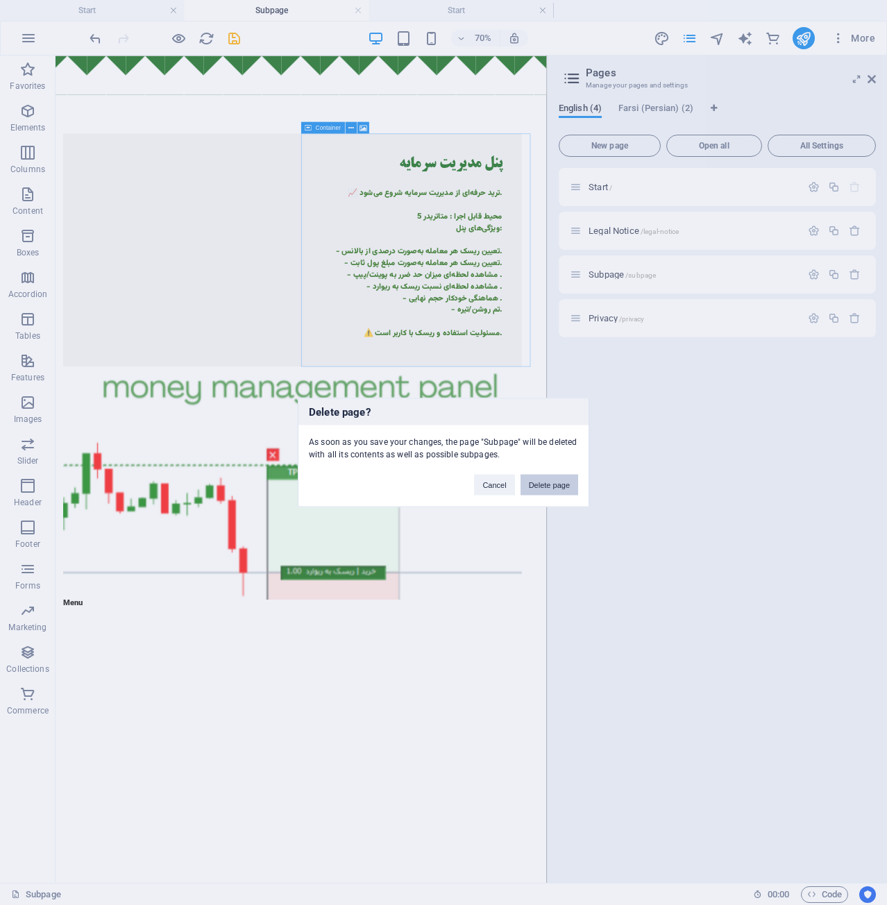
click at [562, 483] on button "Delete page" at bounding box center [550, 485] width 58 height 21
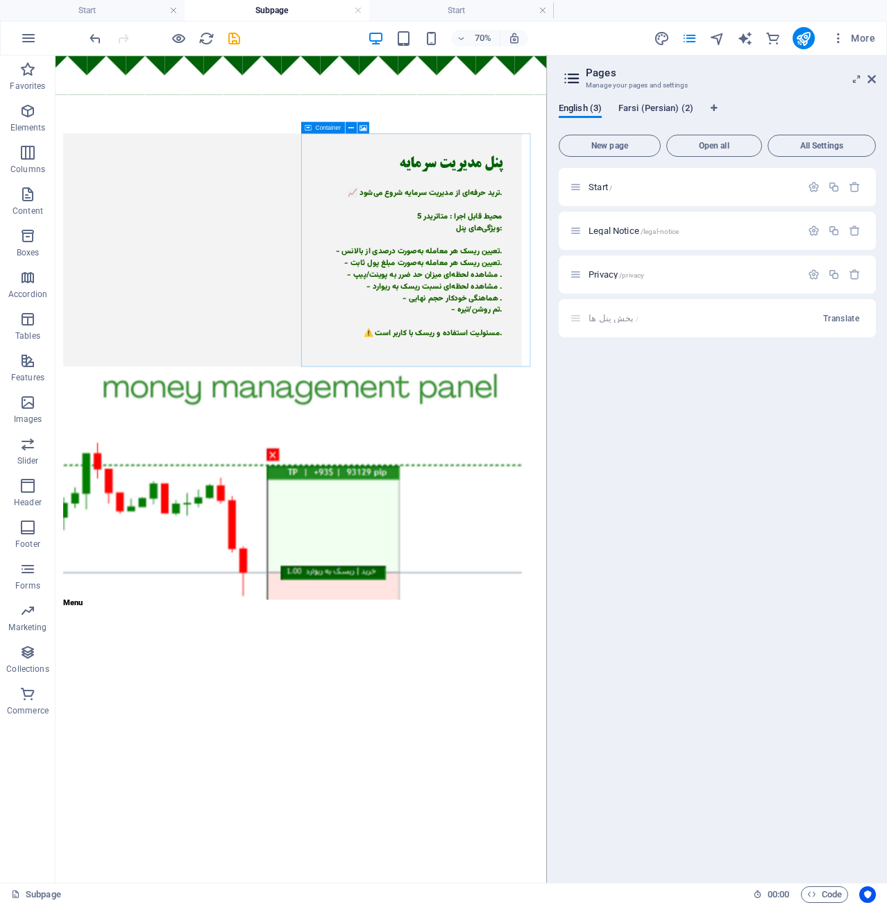
click at [651, 106] on span "Farsi (Persian) (2)" at bounding box center [656, 109] width 75 height 19
click at [591, 108] on span "English (3)" at bounding box center [580, 109] width 43 height 19
drag, startPoint x: 687, startPoint y: 328, endPoint x: 714, endPoint y: 319, distance: 27.9
click at [714, 319] on div "بخش پنل ها / Translate" at bounding box center [717, 318] width 317 height 38
click at [828, 318] on span "Translate" at bounding box center [841, 318] width 36 height 11
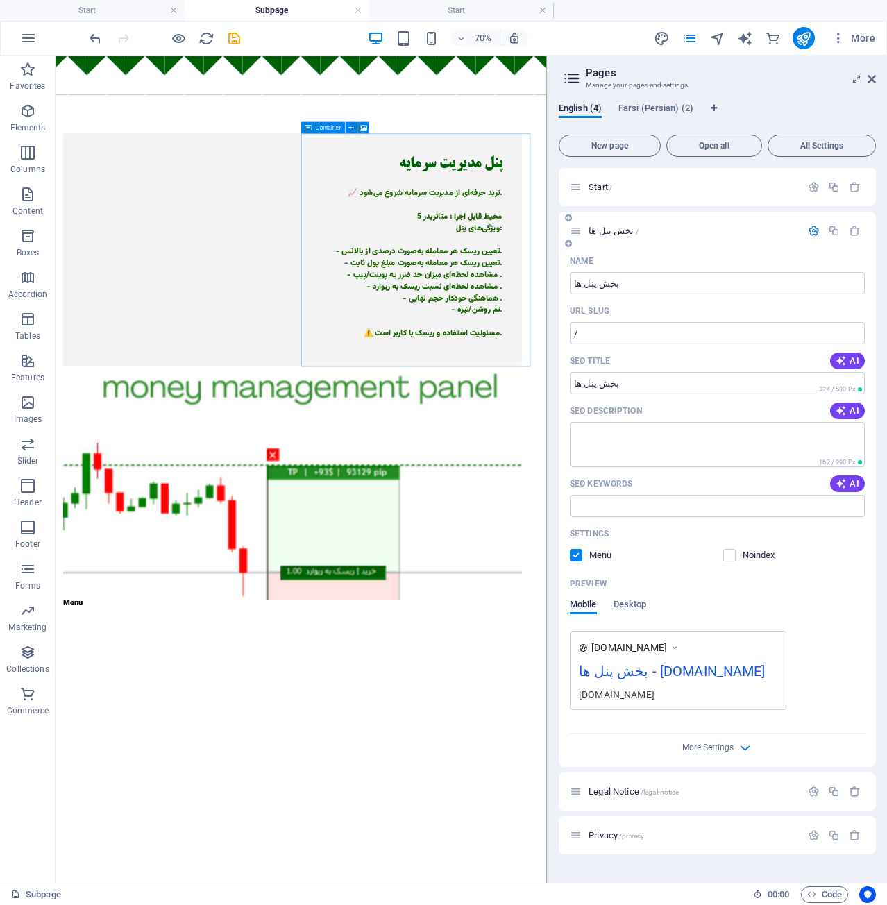
click at [808, 229] on icon "button" at bounding box center [814, 231] width 12 height 12
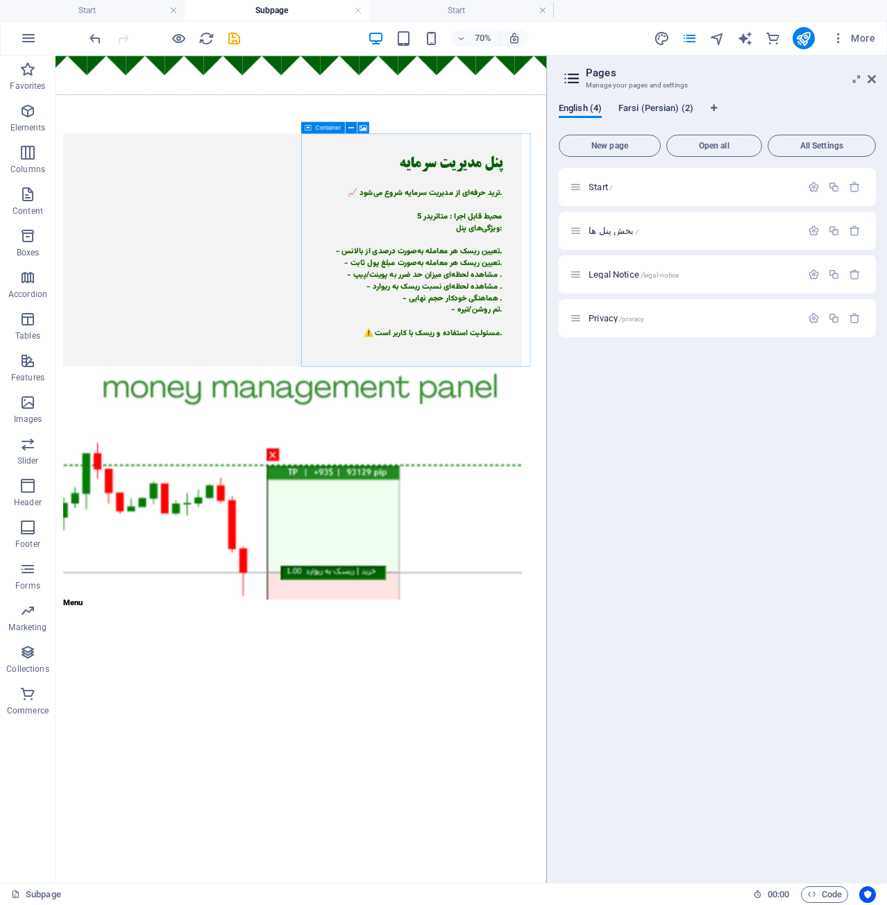
click at [660, 114] on span "Farsi (Persian) (2)" at bounding box center [656, 109] width 75 height 19
click at [647, 226] on p "بخش پنل ها /" at bounding box center [693, 230] width 208 height 9
click at [629, 184] on p "Start /" at bounding box center [693, 187] width 208 height 9
click at [607, 183] on span "Start /" at bounding box center [601, 187] width 24 height 10
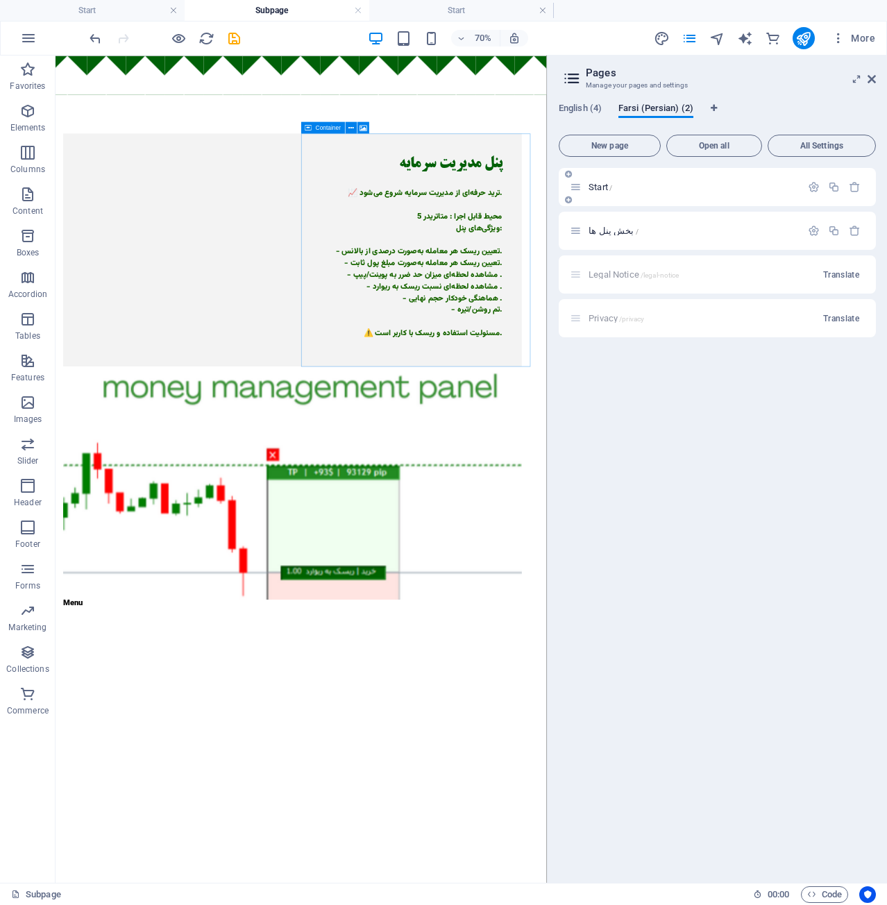
click at [607, 183] on span "Start /" at bounding box center [601, 187] width 24 height 10
click at [619, 223] on div "بخش پنل ها /" at bounding box center [685, 231] width 231 height 16
click at [237, 47] on div at bounding box center [165, 38] width 156 height 22
click at [236, 40] on icon "save" at bounding box center [234, 39] width 16 height 16
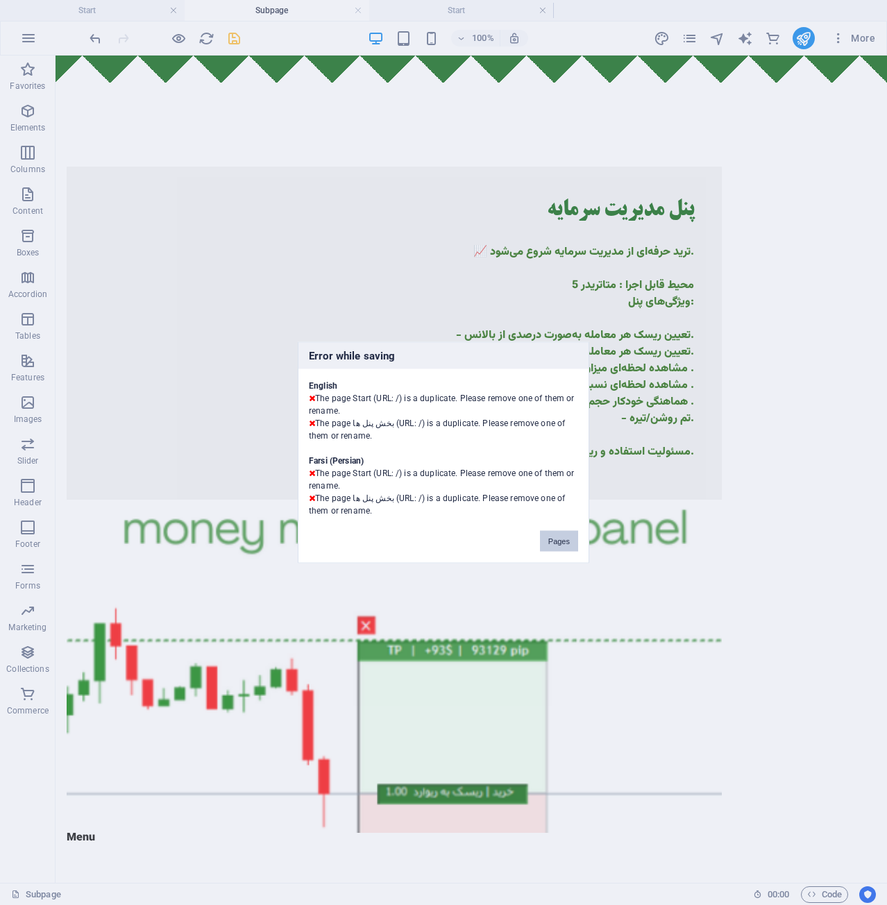
click at [544, 538] on button "Pages" at bounding box center [559, 541] width 38 height 21
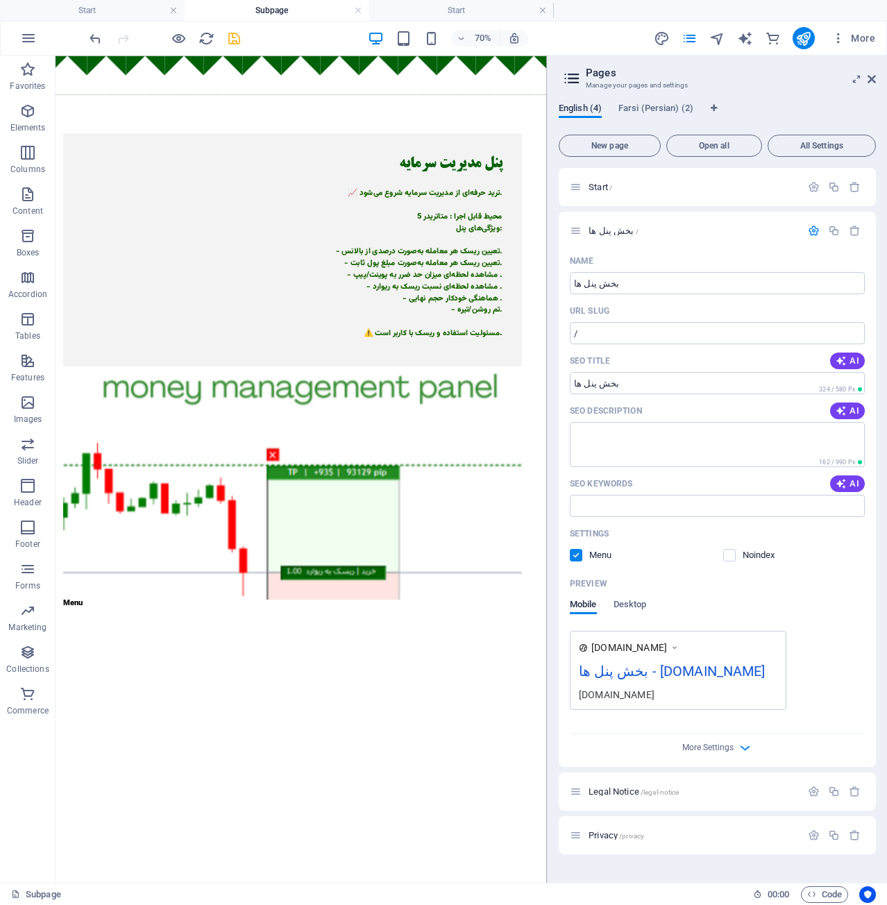
click at [592, 110] on span "English (4)" at bounding box center [580, 109] width 43 height 19
click at [646, 233] on p "بخش پنل ها /" at bounding box center [693, 230] width 208 height 9
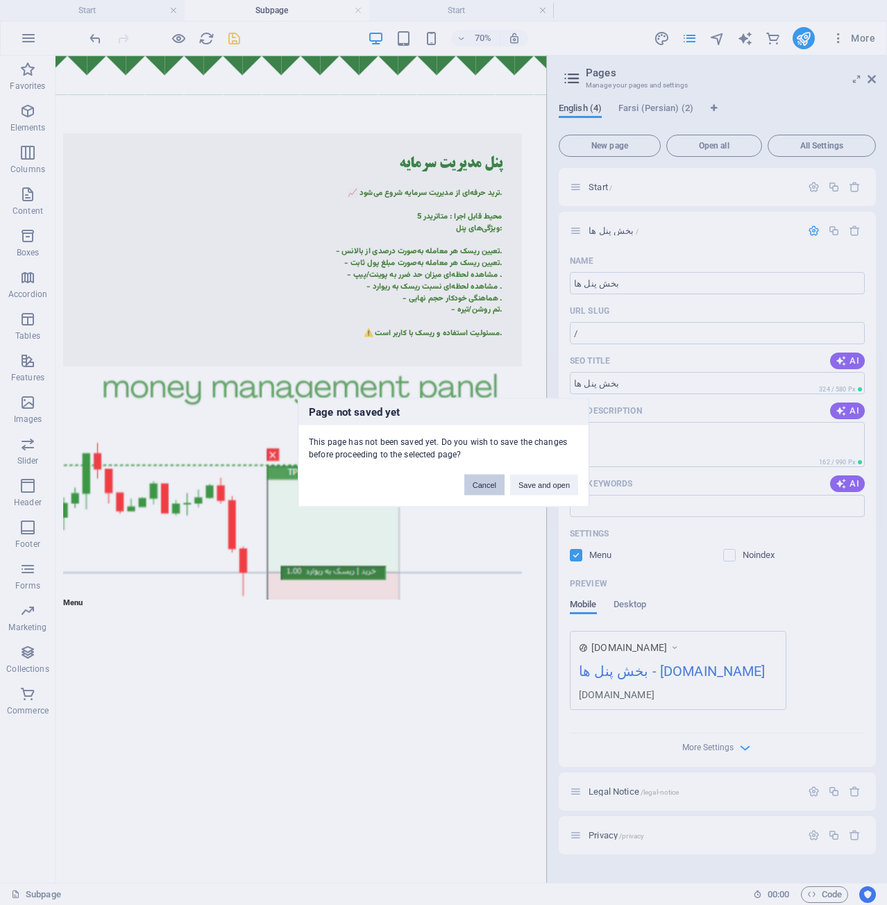
click at [494, 485] on button "Cancel" at bounding box center [485, 485] width 40 height 21
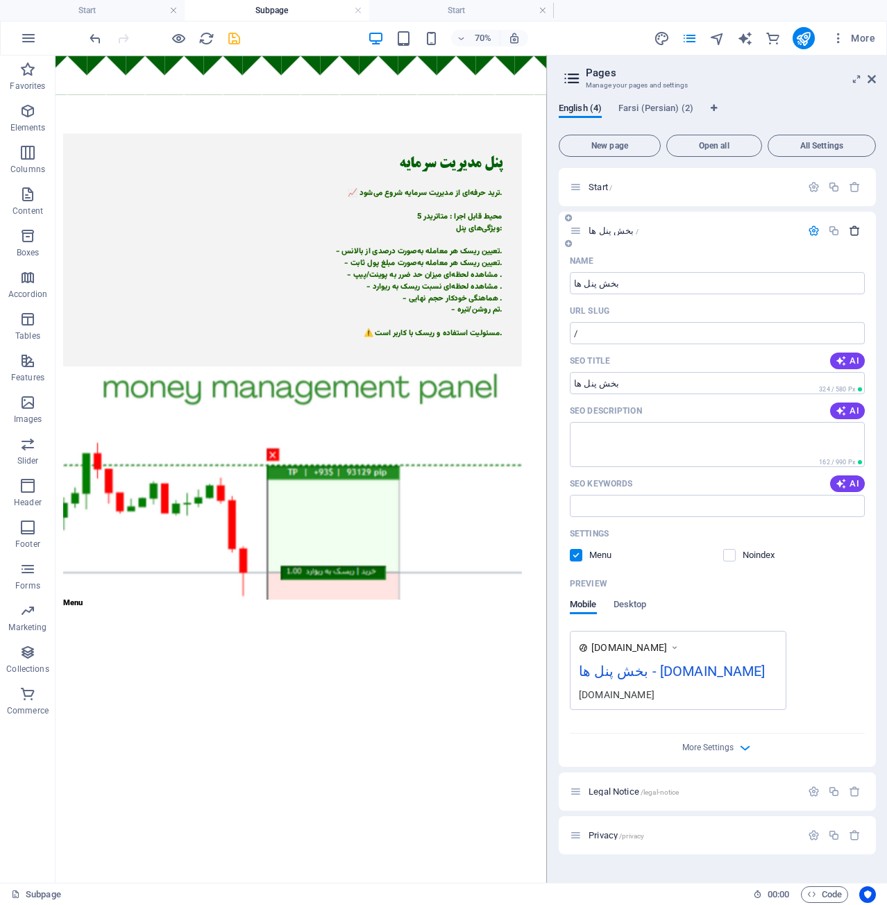
click at [852, 230] on icon "button" at bounding box center [855, 231] width 12 height 12
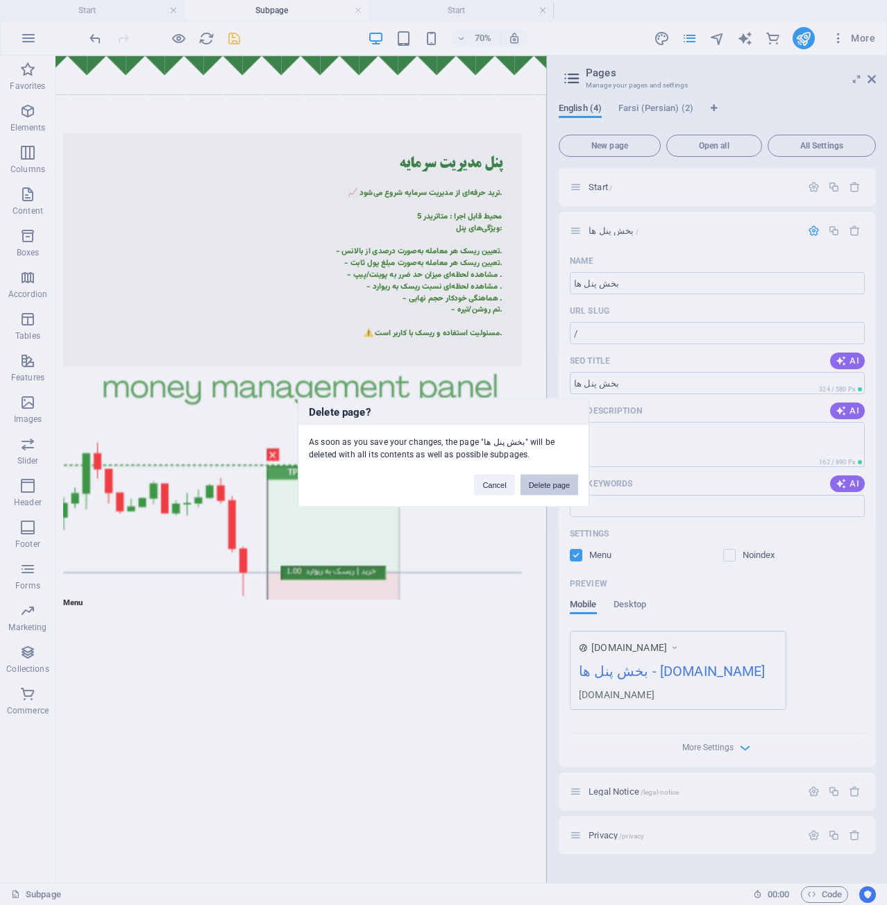
click at [549, 480] on button "Delete page" at bounding box center [550, 485] width 58 height 21
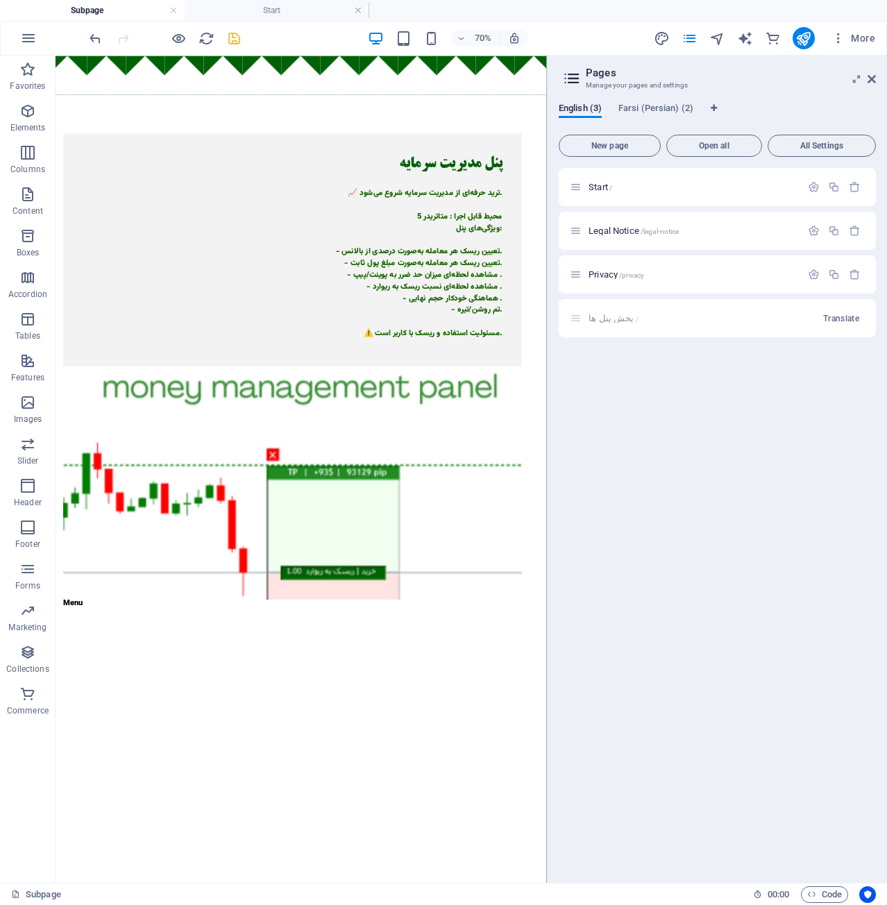
click at [694, 319] on div "بخش پنل ها / Translate" at bounding box center [717, 318] width 317 height 38
click at [573, 321] on div "بخش پنل ها / Translate" at bounding box center [717, 318] width 317 height 38
click at [241, 46] on icon "save" at bounding box center [234, 39] width 16 height 16
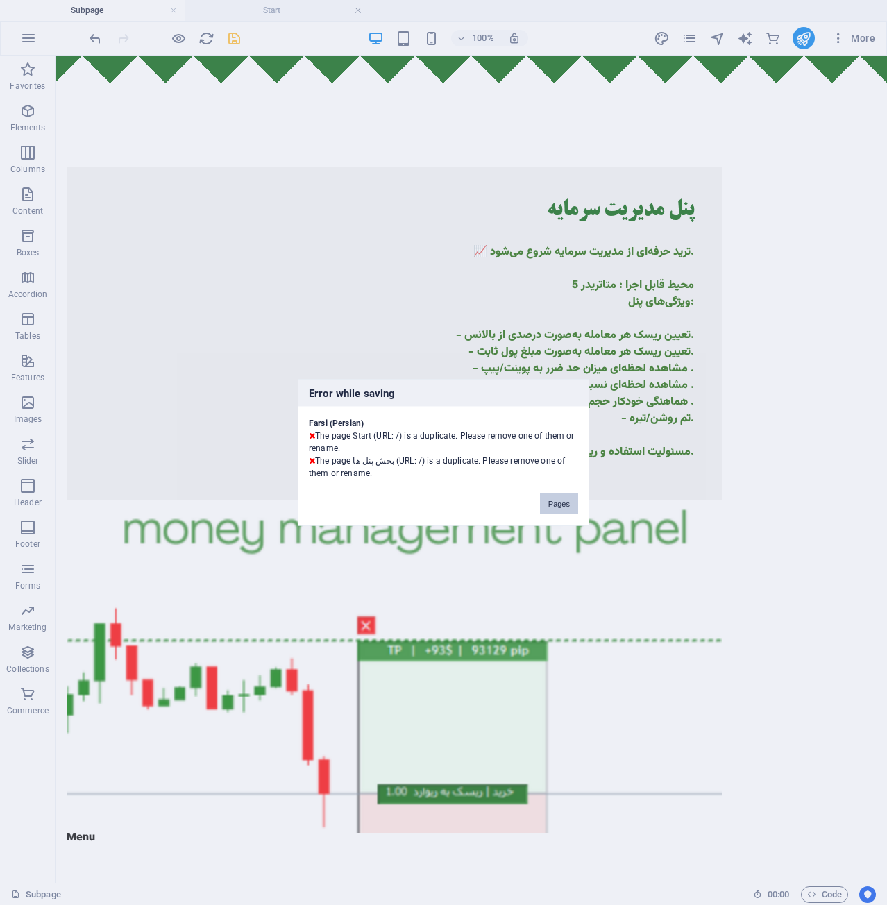
click at [560, 496] on button "Pages" at bounding box center [559, 504] width 38 height 21
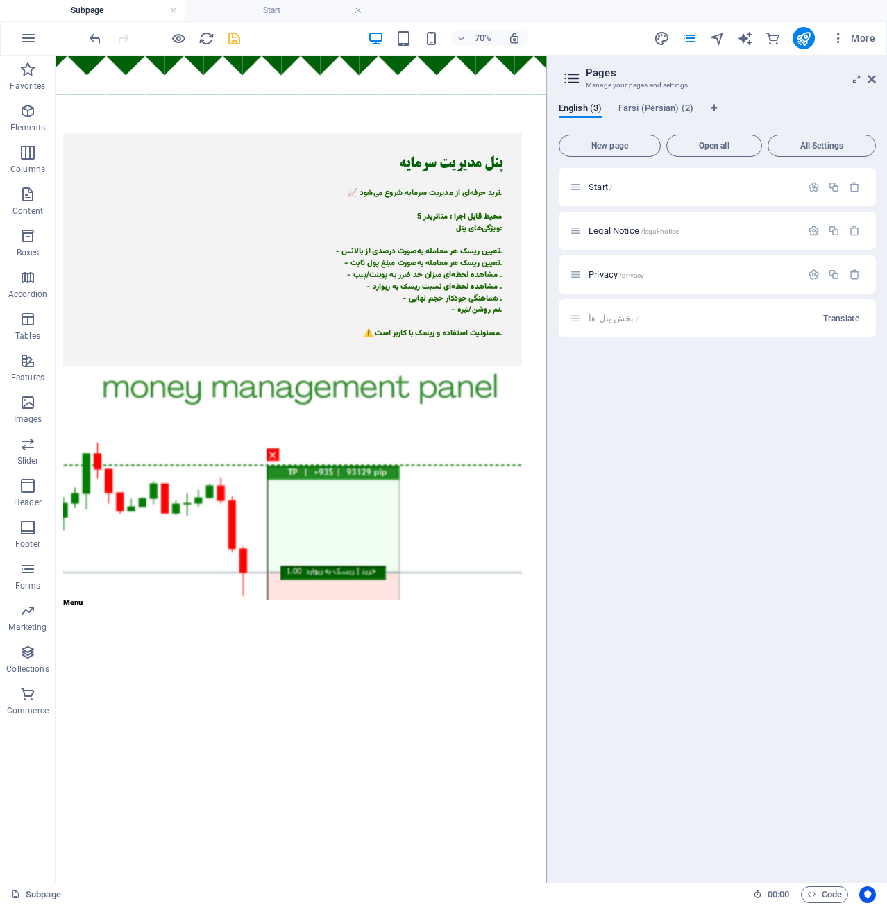
click at [646, 314] on div "بخش پنل ها / Translate" at bounding box center [717, 318] width 317 height 38
click at [848, 324] on span "Translate" at bounding box center [841, 318] width 36 height 11
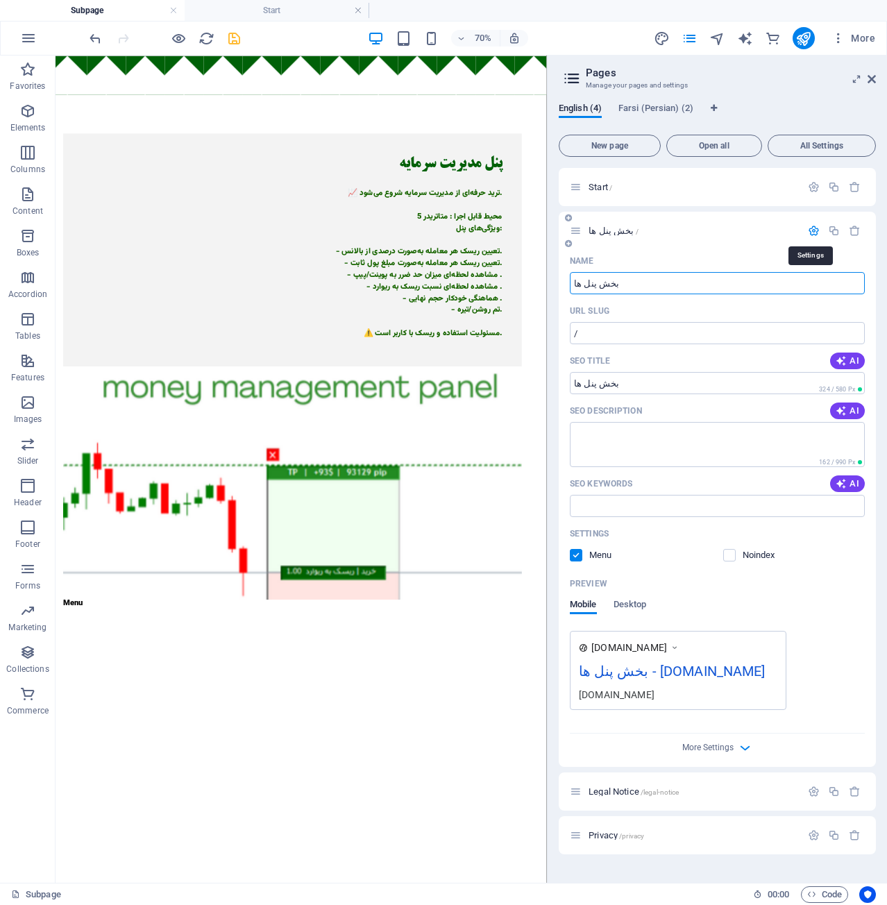
click at [811, 225] on icon "button" at bounding box center [814, 231] width 12 height 12
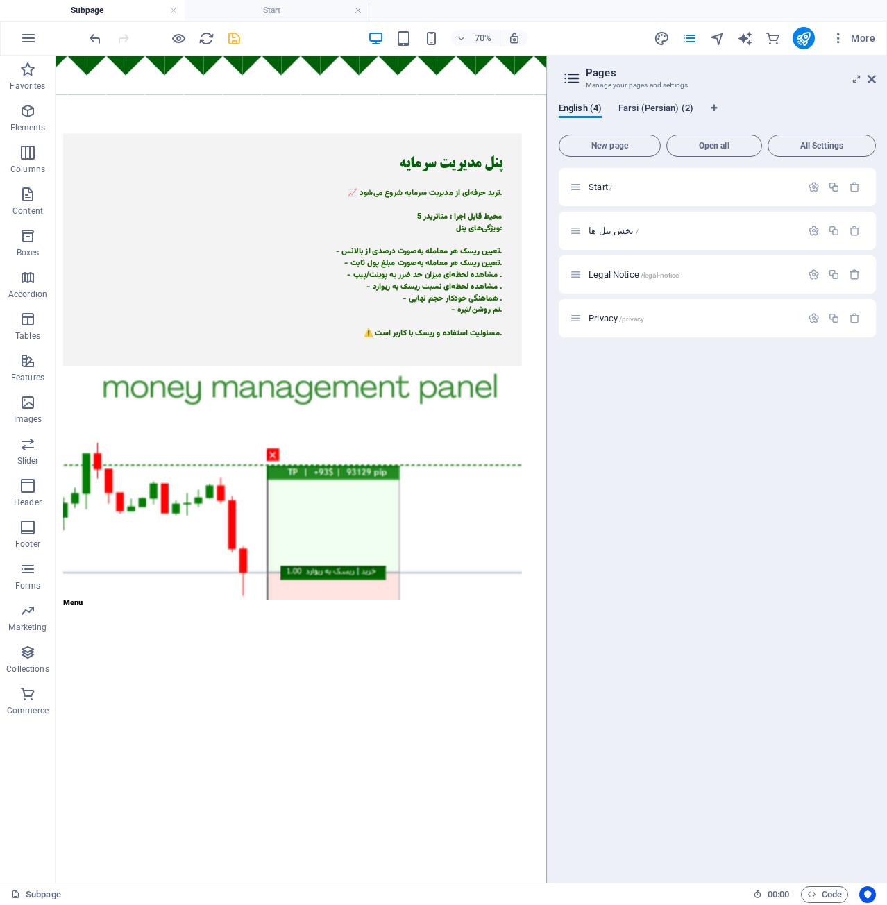
click at [642, 112] on span "Farsi (Persian) (2)" at bounding box center [656, 109] width 75 height 19
click at [854, 231] on icon "button" at bounding box center [855, 231] width 12 height 12
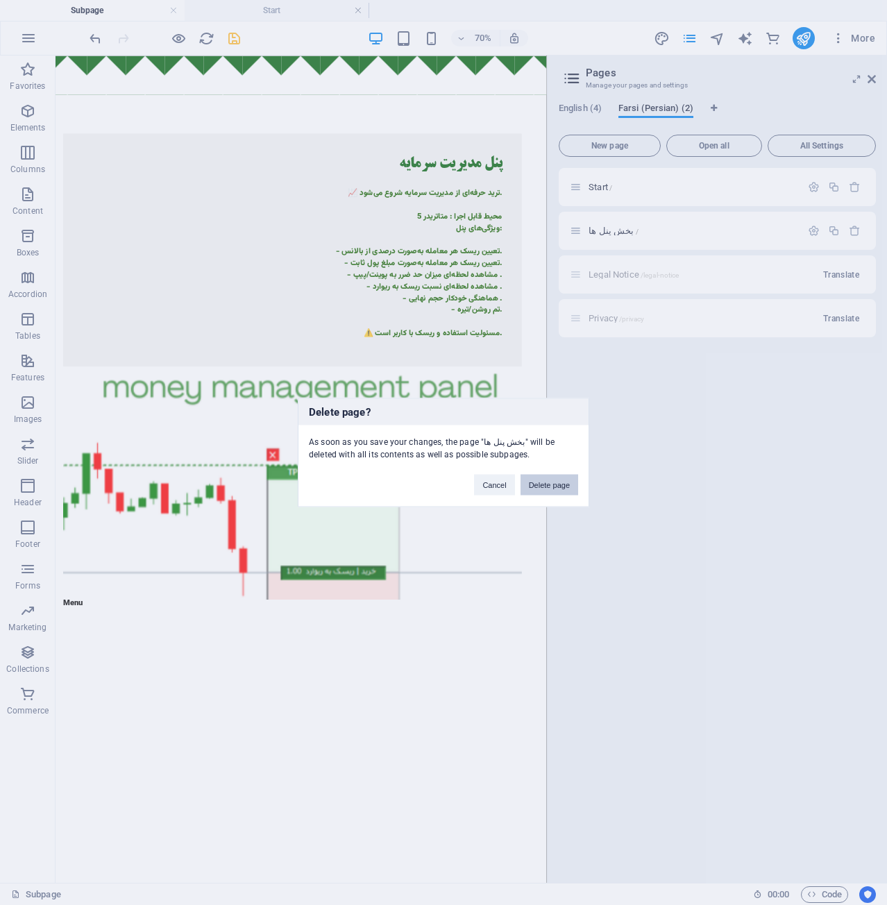
click at [560, 478] on button "Delete page" at bounding box center [550, 485] width 58 height 21
click at [473, 490] on button "Close anyway" at bounding box center [472, 485] width 64 height 21
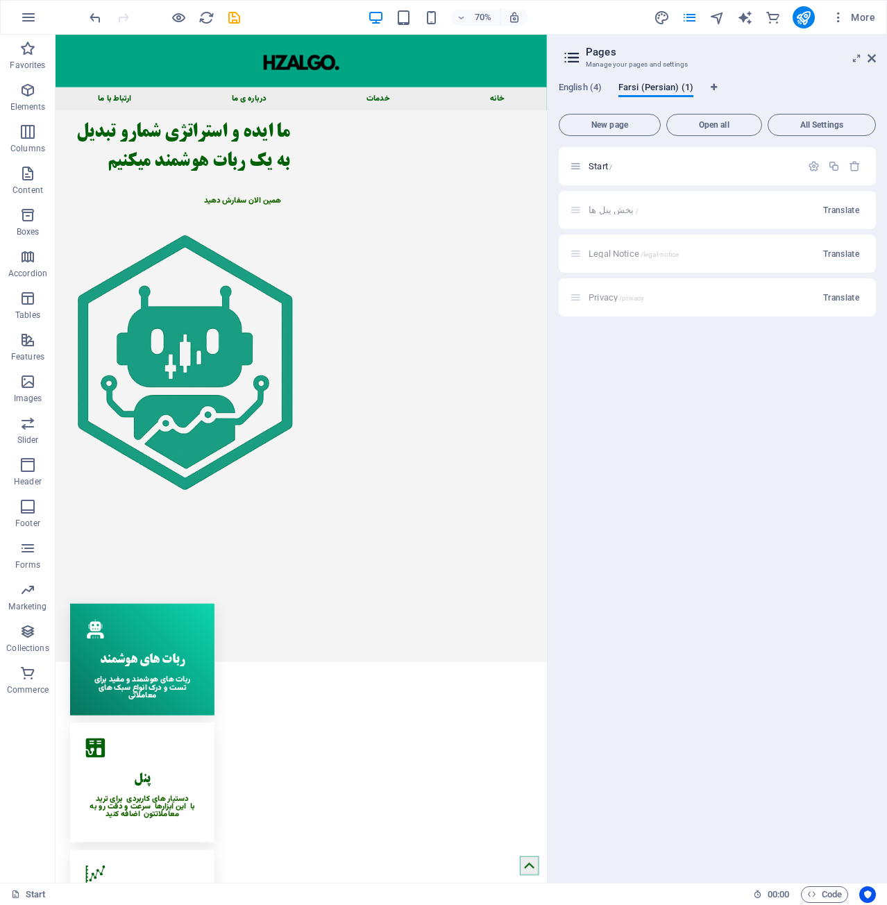
click at [643, 219] on div "بخش پنل ها / Translate" at bounding box center [717, 210] width 317 height 38
click at [237, 24] on icon "save" at bounding box center [234, 18] width 16 height 16
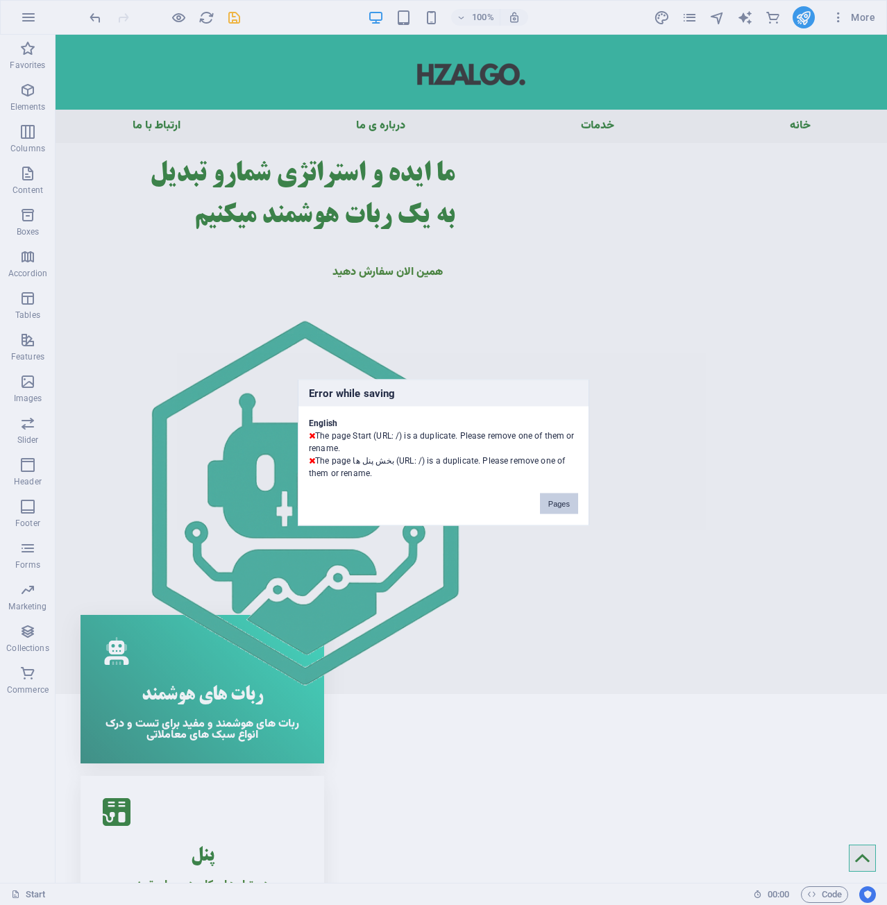
click at [560, 506] on button "Pages" at bounding box center [559, 504] width 38 height 21
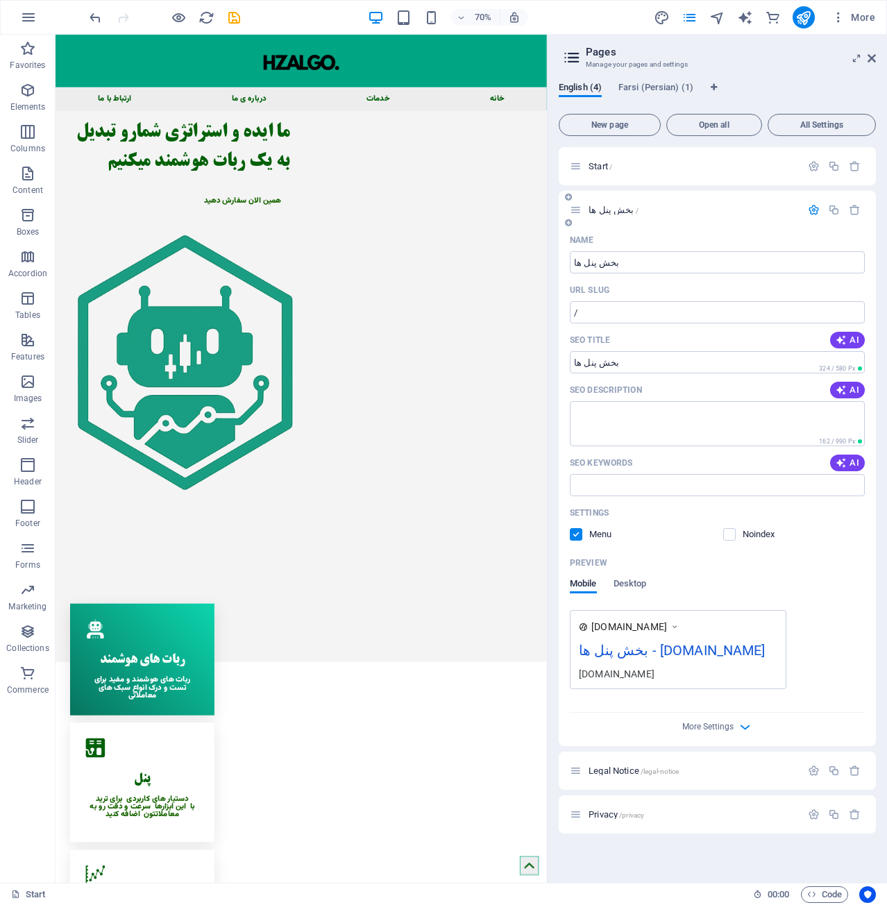
click at [618, 217] on div "بخش پنل ها /" at bounding box center [685, 210] width 231 height 16
click at [617, 215] on div "بخش پنل ها /" at bounding box center [685, 210] width 231 height 16
click at [649, 84] on span "Farsi (Persian) (1)" at bounding box center [656, 88] width 75 height 19
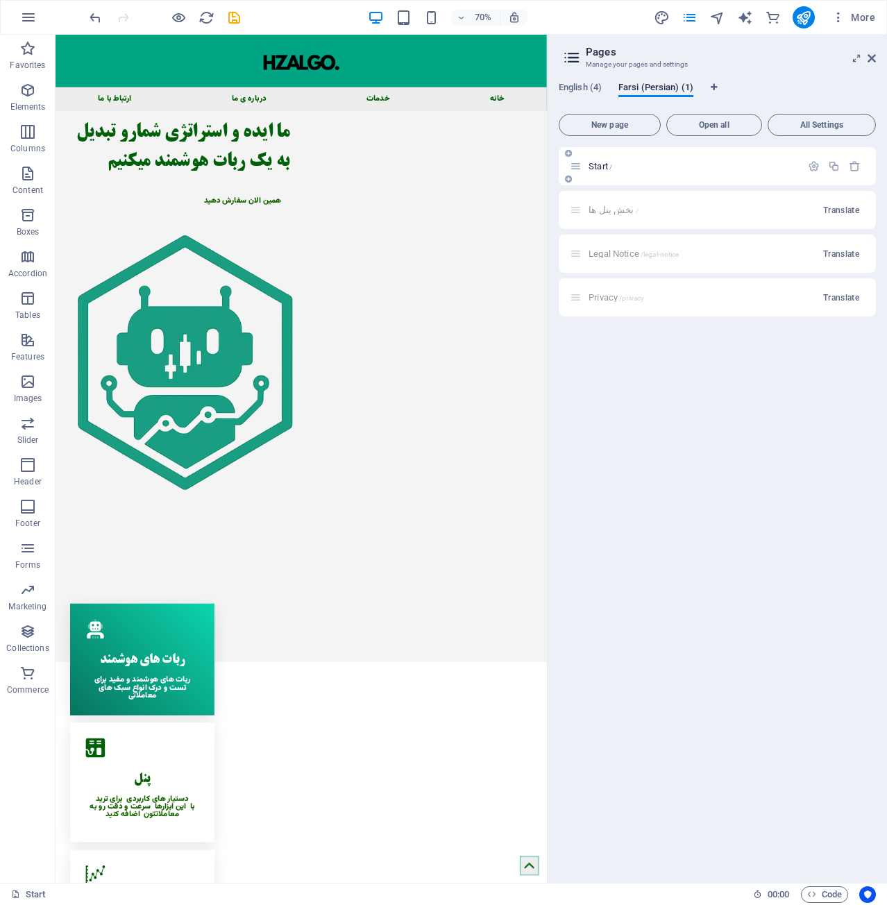
click at [613, 166] on p "Start /" at bounding box center [693, 166] width 208 height 9
click at [597, 167] on span "Start /" at bounding box center [601, 166] width 24 height 10
click at [812, 162] on icon "button" at bounding box center [814, 166] width 12 height 12
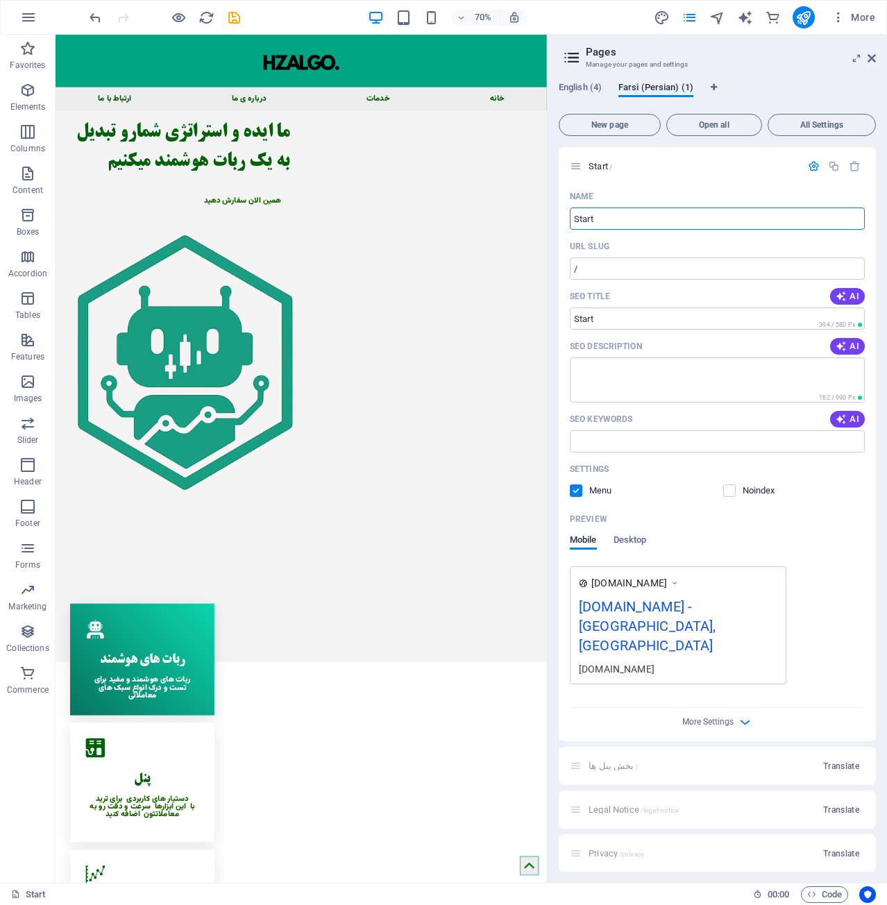
drag, startPoint x: 683, startPoint y: 254, endPoint x: 724, endPoint y: 308, distance: 67.5
click at [620, 211] on input "Start" at bounding box center [717, 219] width 295 height 22
type input "شروع"
click at [815, 162] on icon "button" at bounding box center [814, 166] width 12 height 12
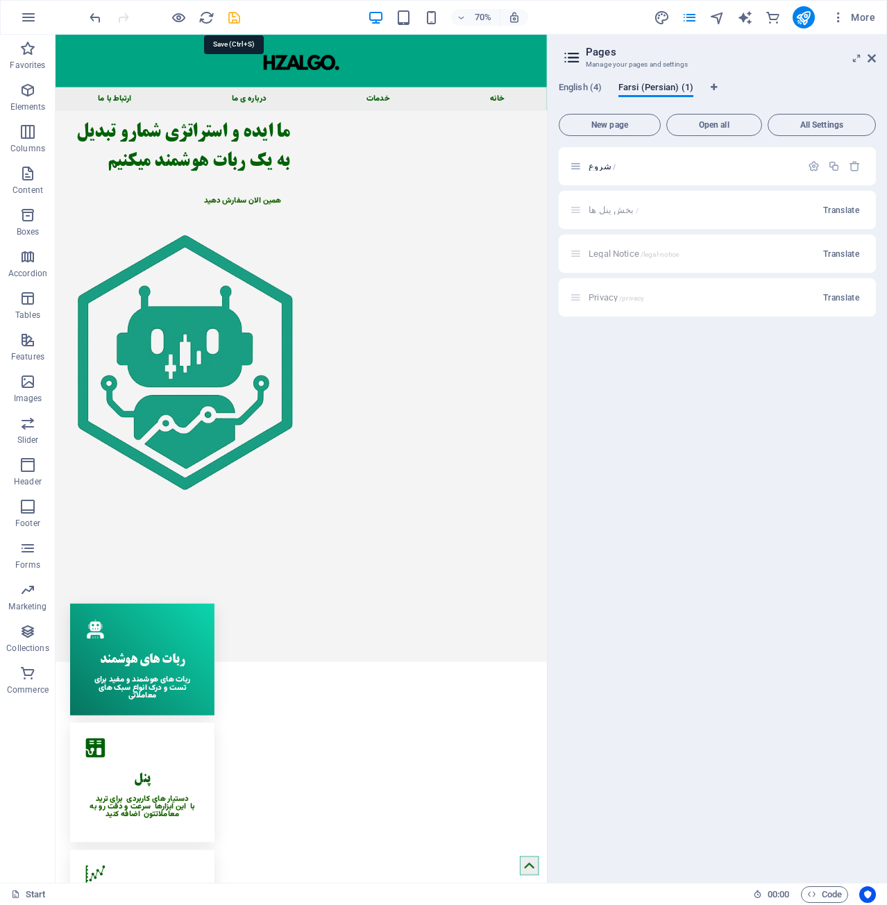
click at [231, 12] on icon "save" at bounding box center [234, 18] width 16 height 16
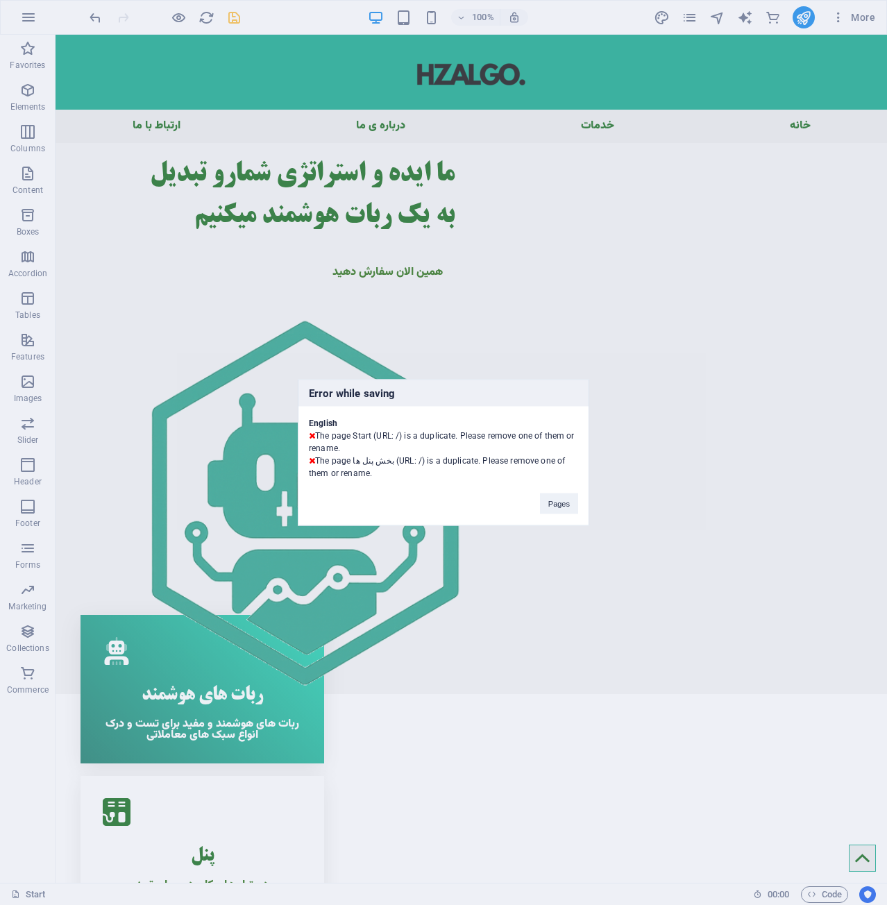
click at [550, 492] on div "Pages" at bounding box center [559, 497] width 59 height 35
click at [550, 503] on button "Pages" at bounding box center [559, 504] width 38 height 21
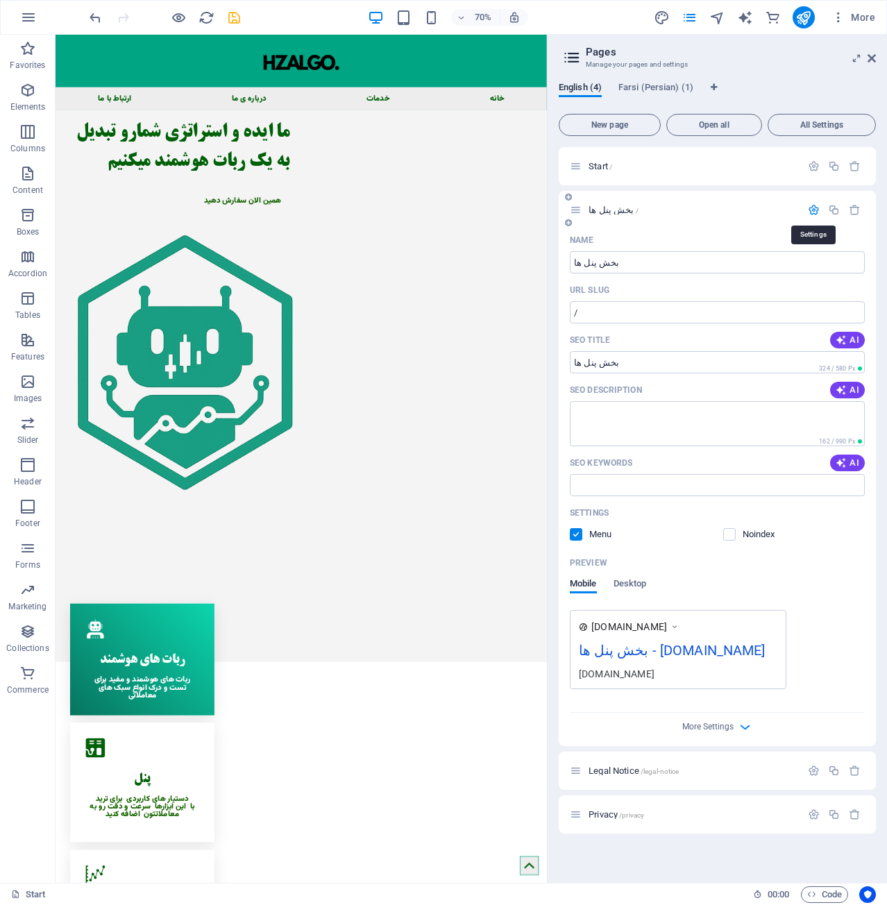
click at [820, 212] on icon "button" at bounding box center [814, 210] width 12 height 12
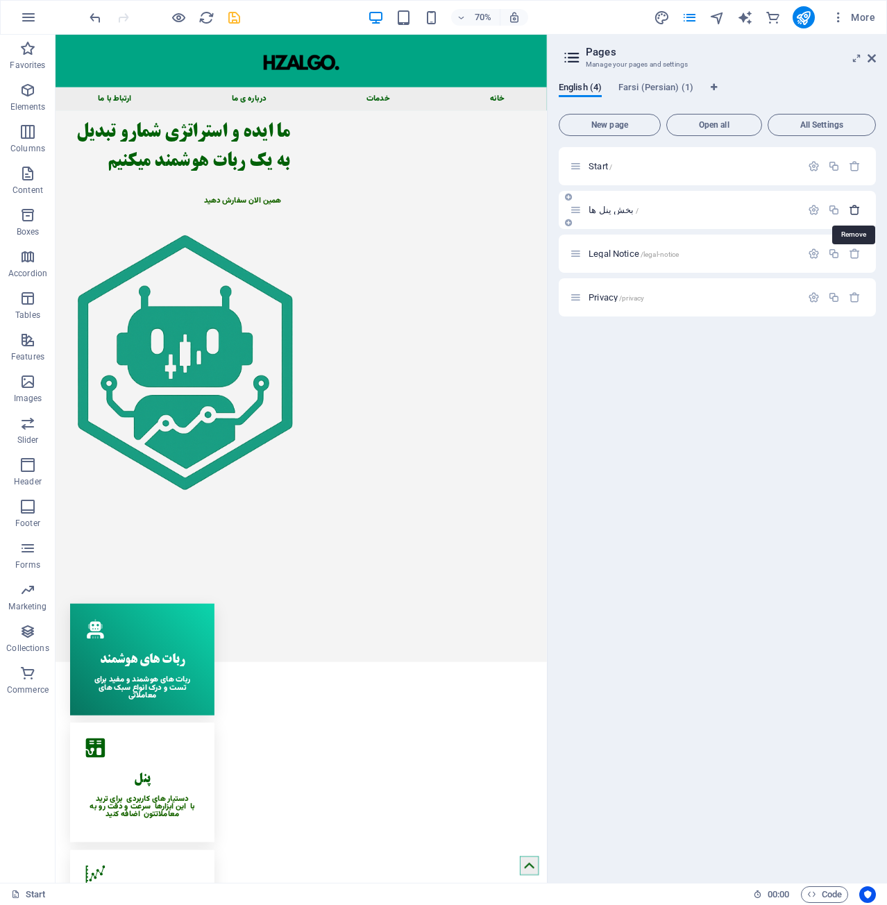
click at [852, 208] on icon "button" at bounding box center [855, 210] width 12 height 12
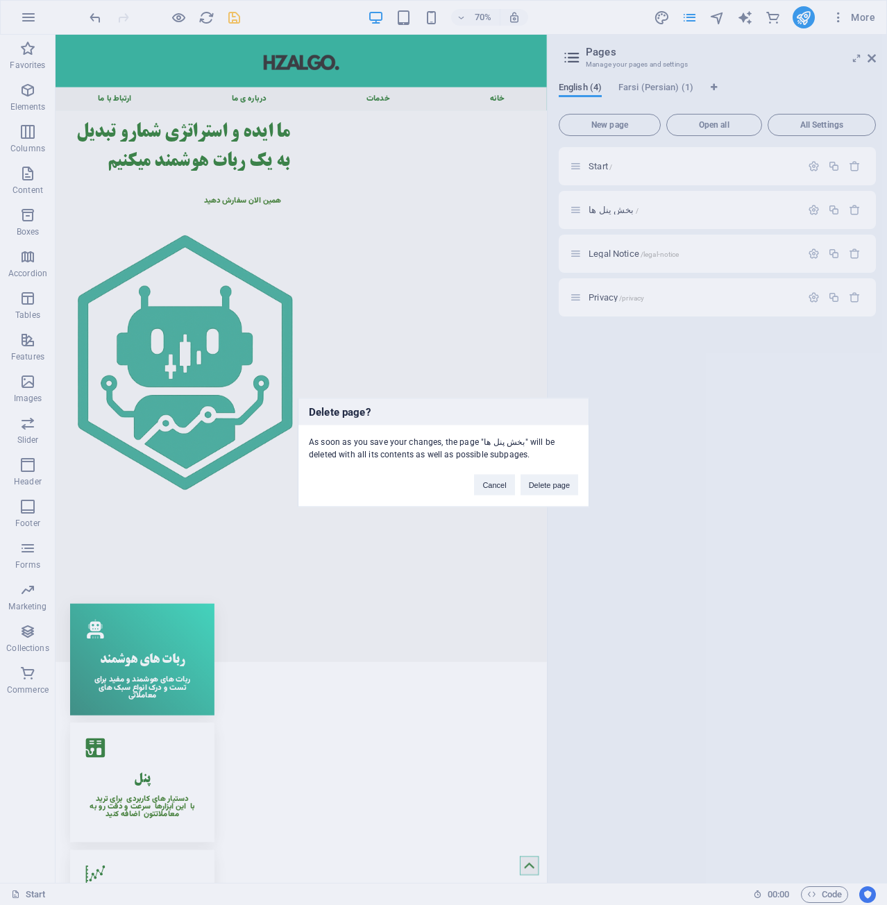
click at [555, 497] on div "Delete page? As soon as you save your changes, the page "بخش پنل ها" will be de…" at bounding box center [444, 453] width 292 height 109
click at [560, 487] on button "Delete page" at bounding box center [550, 485] width 58 height 21
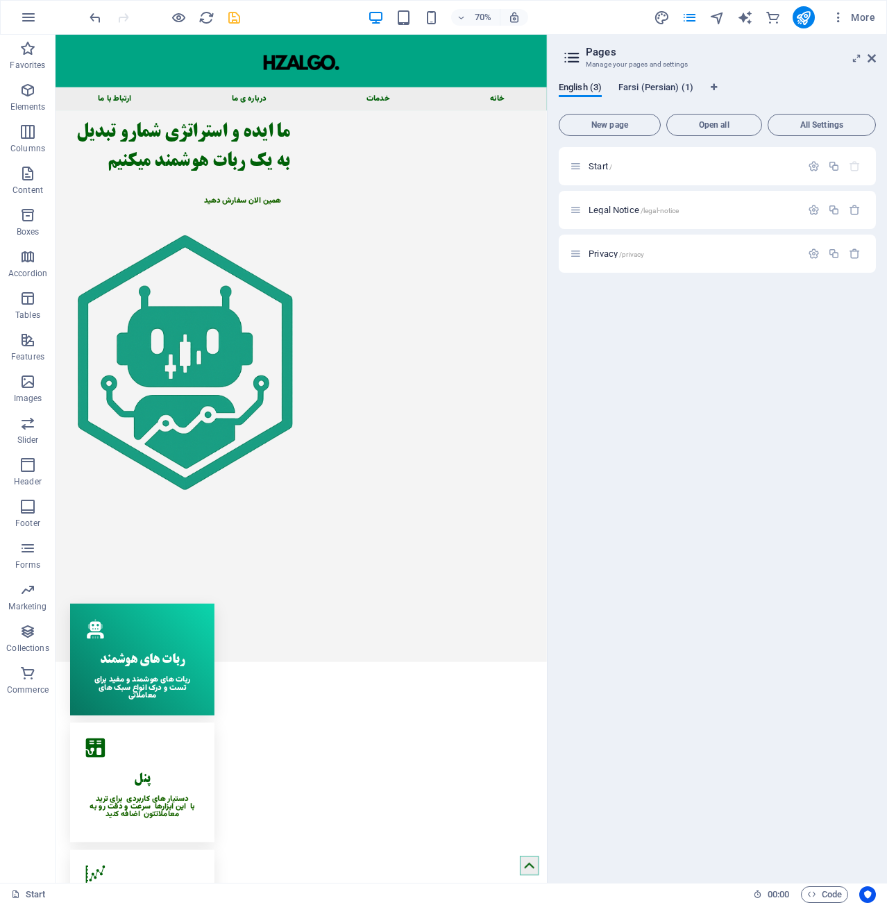
click at [667, 90] on span "Farsi (Persian) (1)" at bounding box center [656, 88] width 75 height 19
click at [238, 19] on icon "save" at bounding box center [234, 18] width 16 height 16
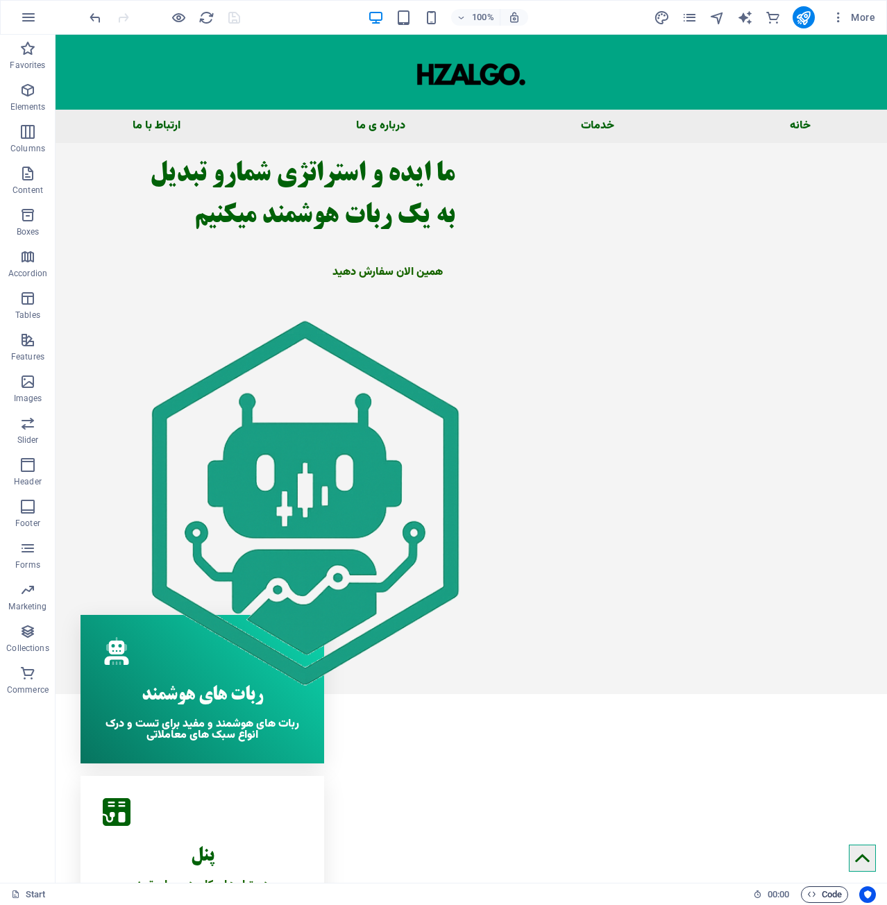
click at [841, 892] on span "Code" at bounding box center [825, 895] width 35 height 17
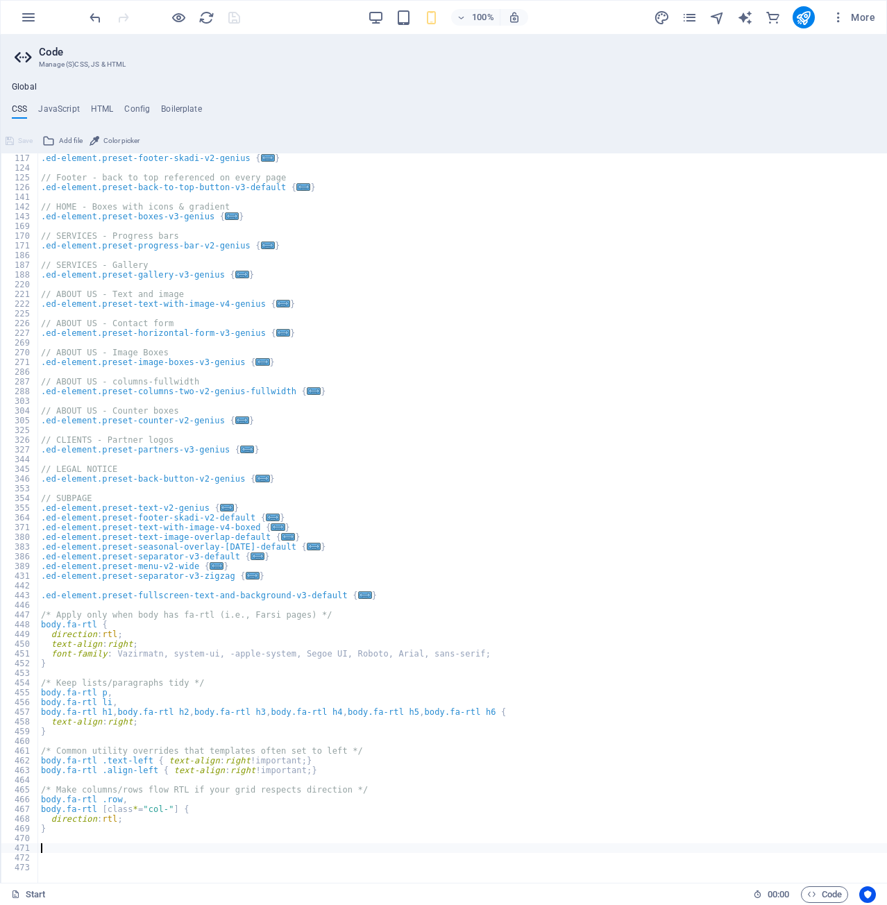
scroll to position [194, 0]
click at [155, 835] on div ".ed-element.preset-footer-skadi-v2-genius { ... } // Footer - back to top refer…" at bounding box center [547, 522] width 1018 height 739
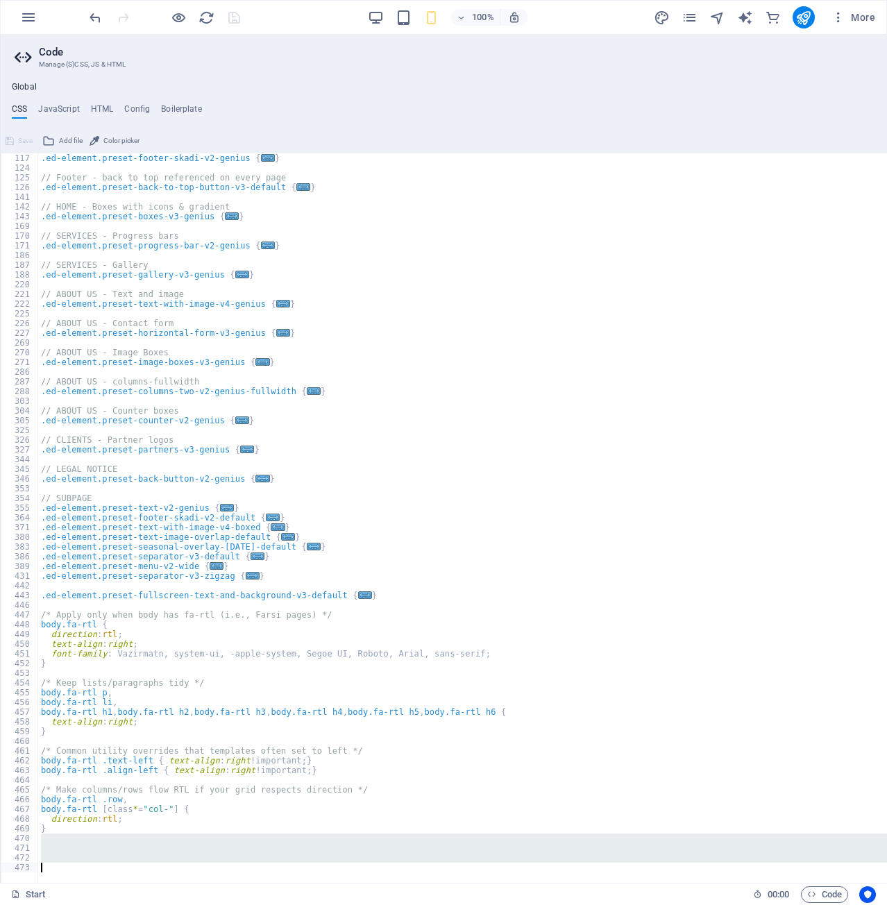
drag, startPoint x: 151, startPoint y: 842, endPoint x: 85, endPoint y: 939, distance: 116.9
click at [85, 905] on html "hosseinzohurianalgo.com Start Favorites Elements Columns Content Boxes Accordio…" at bounding box center [443, 452] width 887 height 905
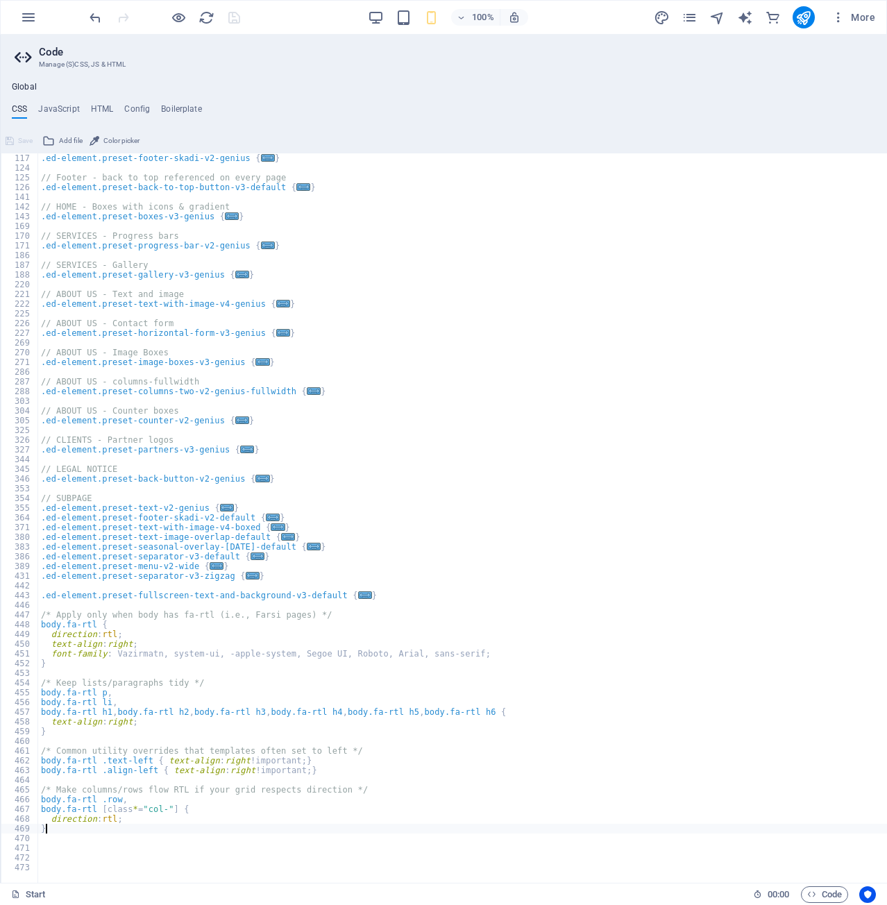
click at [176, 834] on div ".ed-element.preset-footer-skadi-v2-genius { ... } // Footer - back to top refer…" at bounding box center [547, 522] width 1018 height 739
type textarea "}"
click at [171, 834] on div ".ed-element.preset-footer-skadi-v2-genius { ... } // Footer - back to top refer…" at bounding box center [547, 522] width 1018 height 739
click at [69, 108] on h4 "JavaScript" at bounding box center [58, 111] width 41 height 15
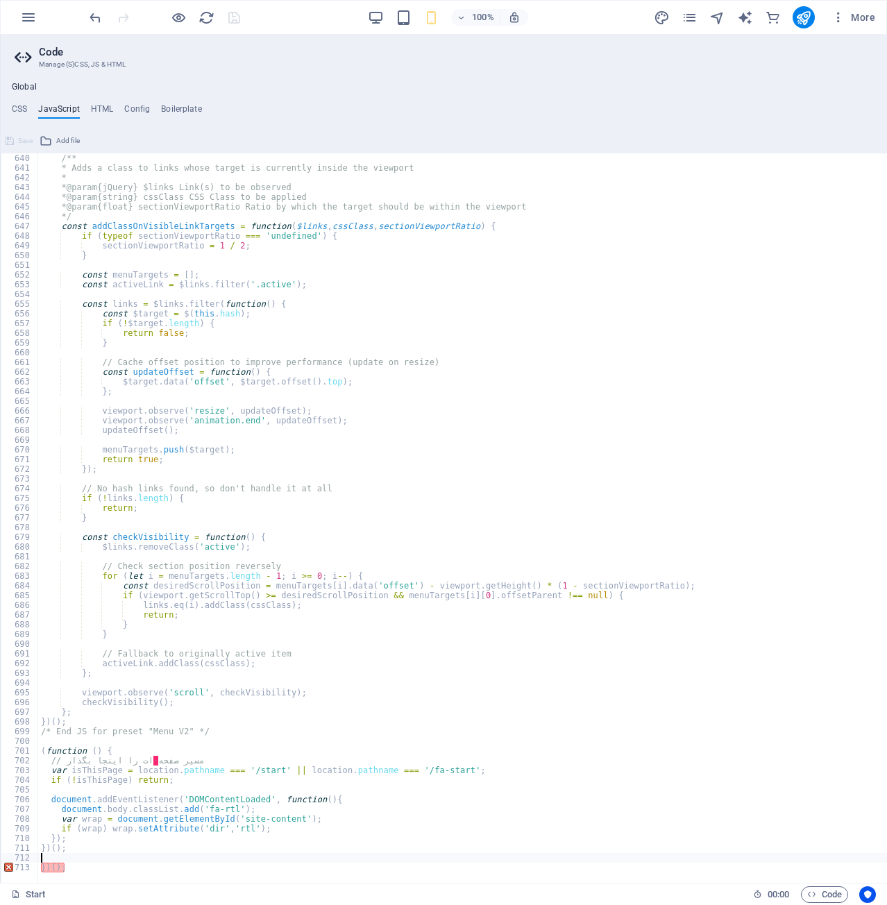
click at [182, 761] on div "/** * Adds a class to links whose target is currently inside the viewport * * @…" at bounding box center [547, 522] width 1018 height 739
type textarea "// مسیر صفحه‌ات را اینجا بگذار"
click at [182, 761] on div "/** * Adds a class to links whose target is currently inside the viewport * * @…" at bounding box center [547, 522] width 1018 height 739
click at [101, 110] on h4 "HTML" at bounding box center [102, 111] width 23 height 15
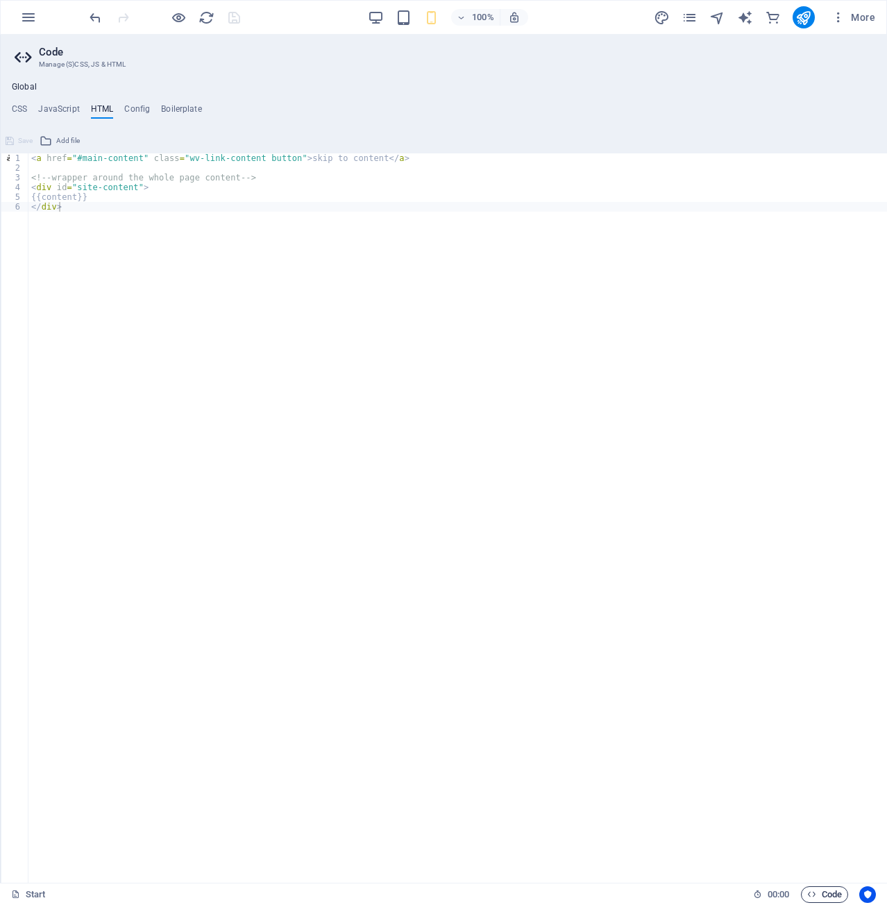
click at [820, 898] on span "Code" at bounding box center [825, 895] width 35 height 17
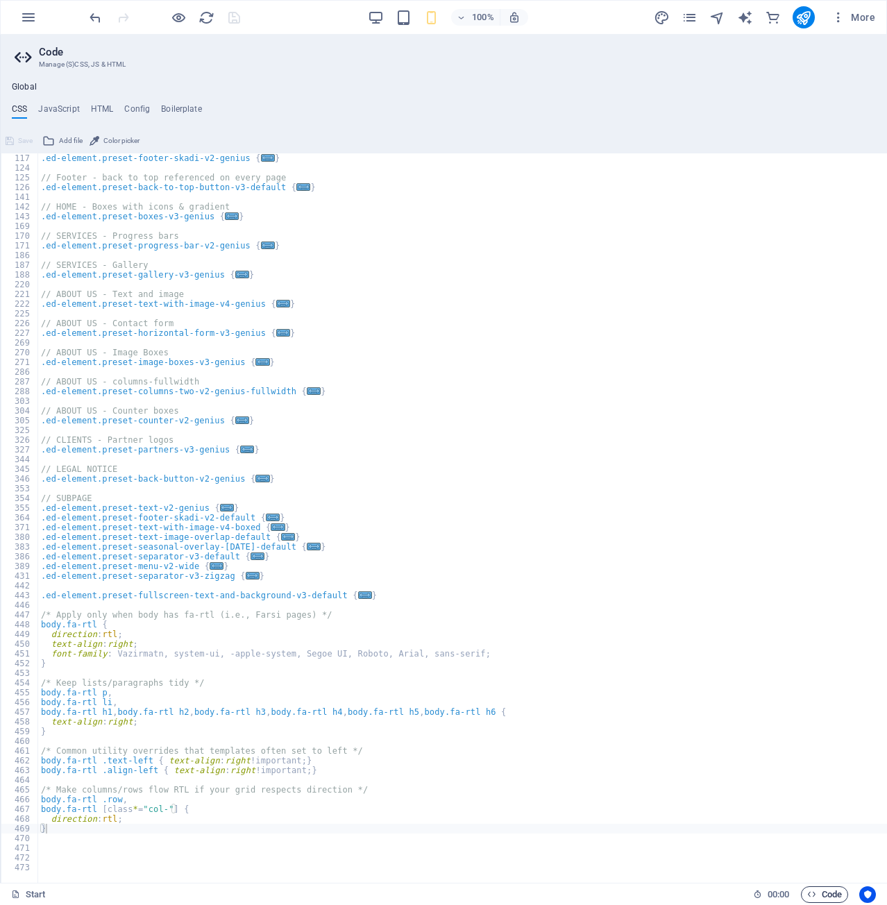
click at [820, 898] on span "Code" at bounding box center [825, 895] width 35 height 17
type textarea "// ABOUT US - Text and image"
drag, startPoint x: 263, startPoint y: 292, endPoint x: 266, endPoint y: 301, distance: 8.8
click at [35, 17] on icon "button" at bounding box center [28, 17] width 17 height 17
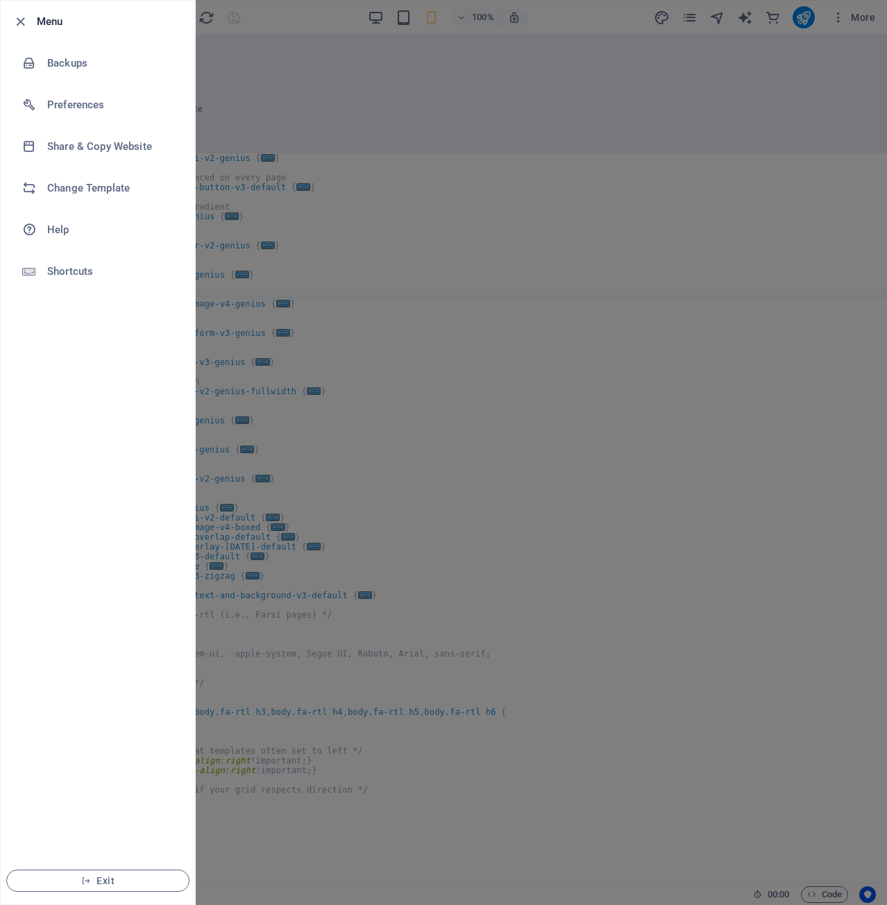
click at [821, 51] on div at bounding box center [443, 452] width 887 height 905
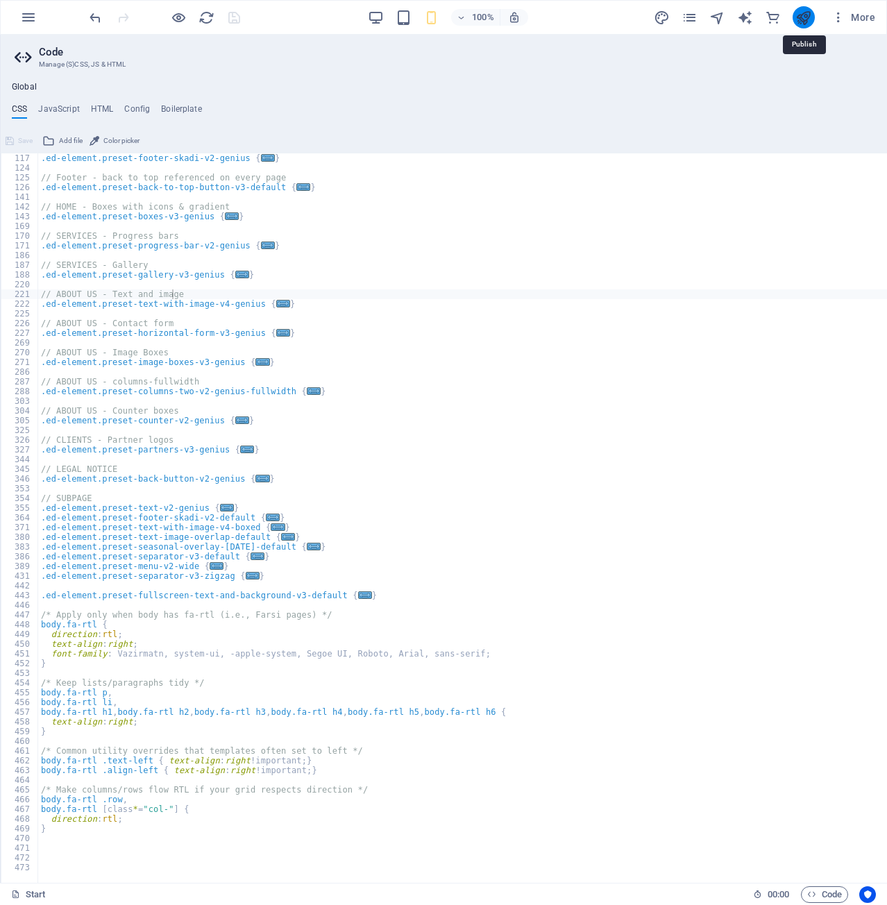
click at [805, 25] on icon "publish" at bounding box center [804, 18] width 16 height 16
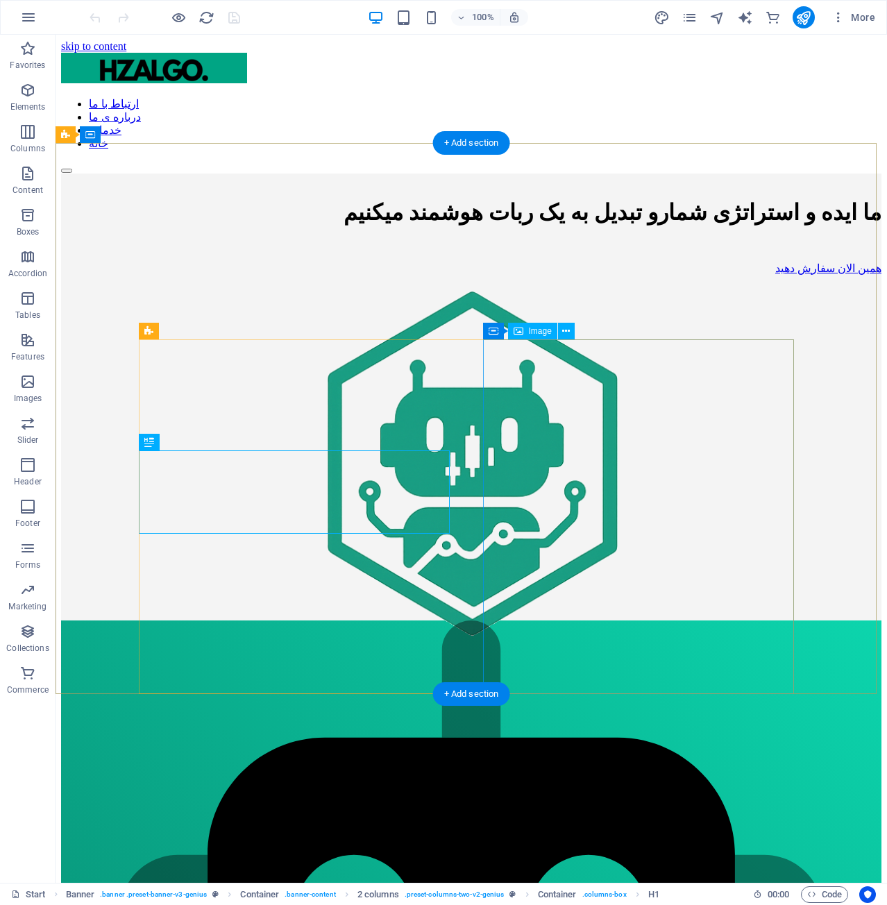
click at [584, 401] on figure at bounding box center [471, 465] width 821 height 358
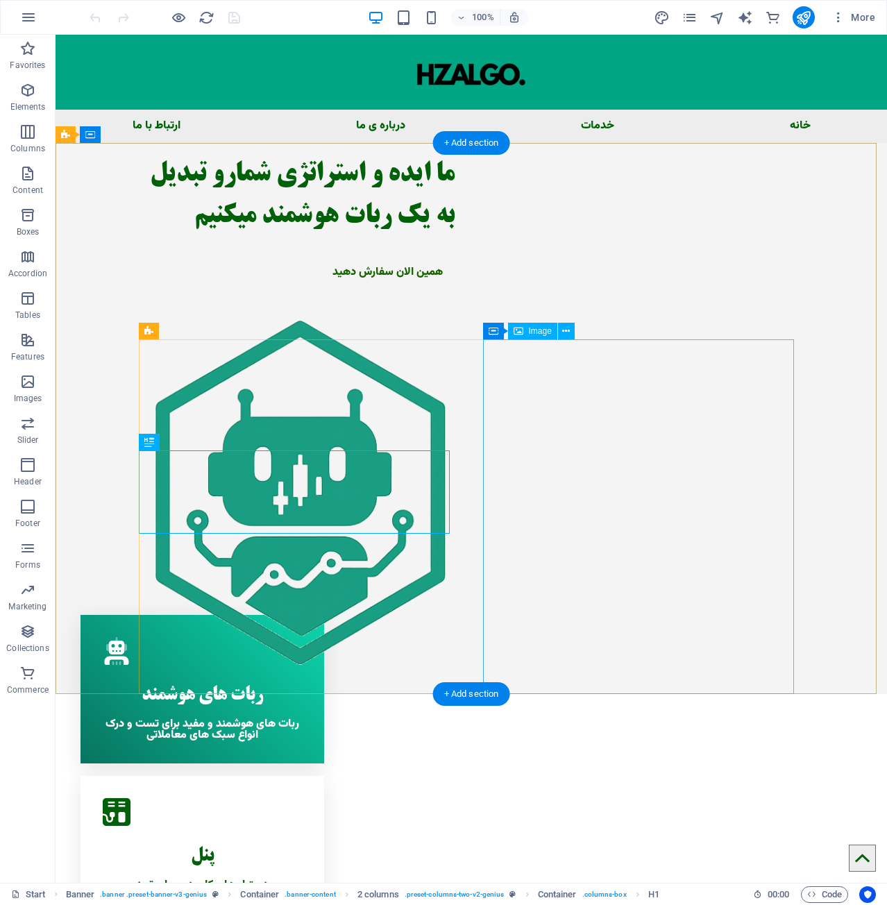
click at [455, 401] on figure at bounding box center [299, 492] width 311 height 355
select select "px"
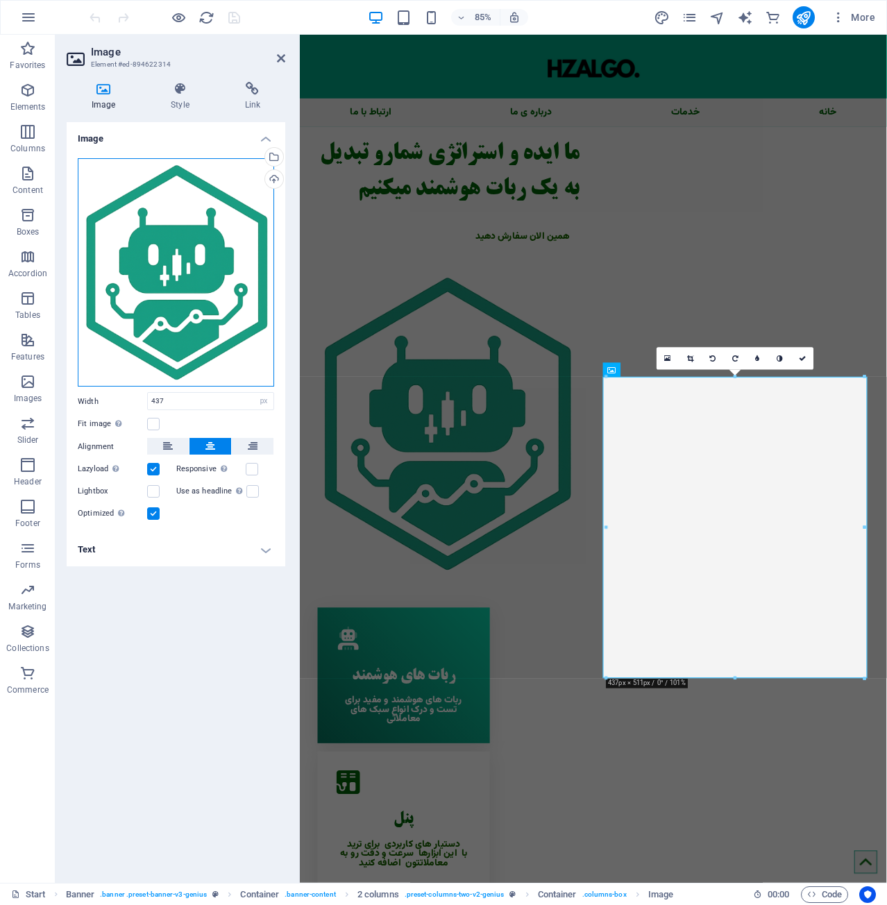
click at [169, 200] on div "Drag files here, click to choose files or select files from Files or our free s…" at bounding box center [176, 272] width 196 height 228
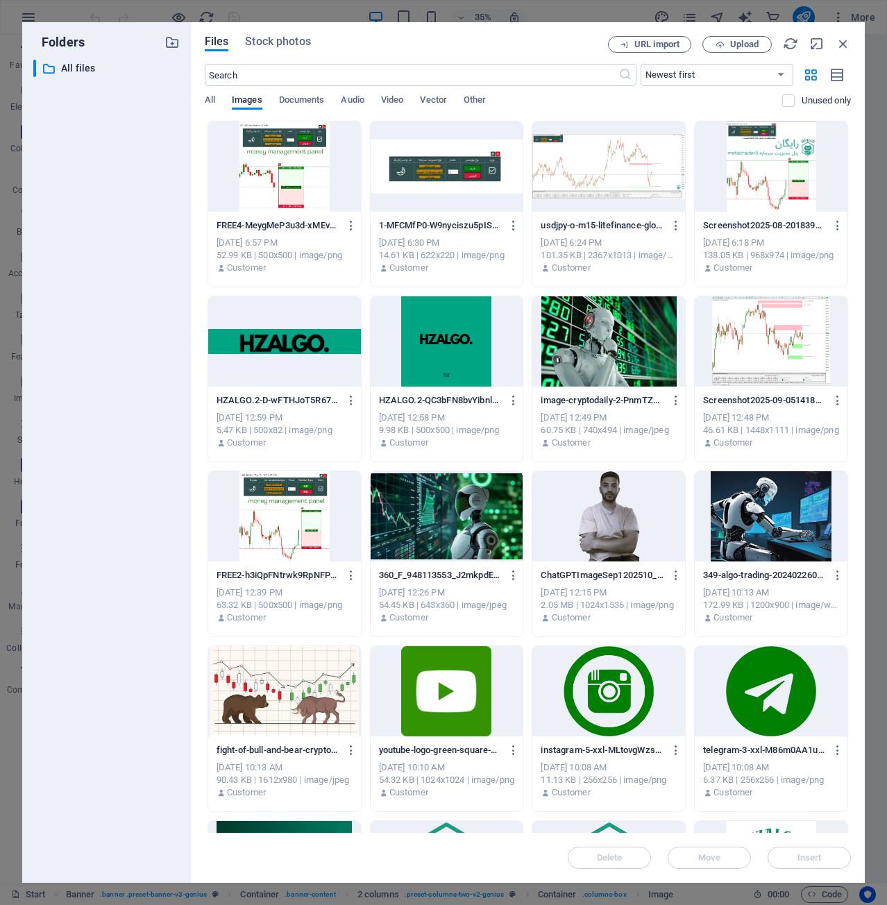
click at [169, 200] on div "​ All files All files" at bounding box center [106, 466] width 147 height 812
click at [737, 35] on div "Files Stock photos URL import Upload ​ Newest first Oldest first Name (A-Z) Nam…" at bounding box center [528, 452] width 674 height 861
click at [748, 42] on span "Upload" at bounding box center [744, 44] width 28 height 8
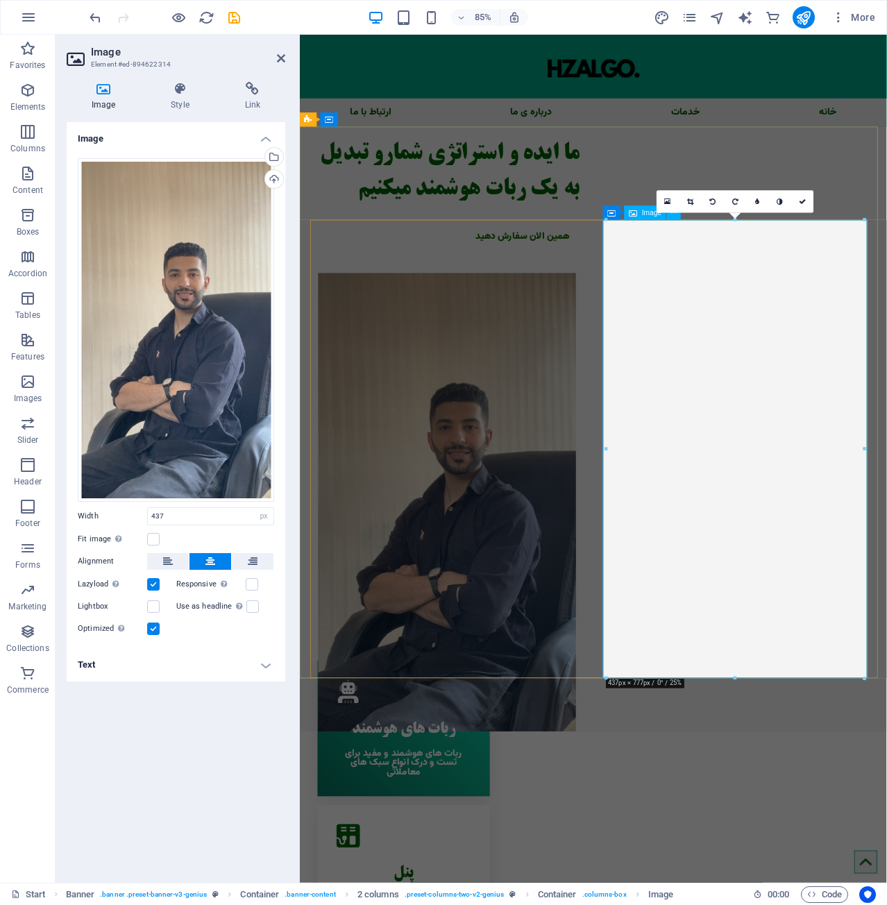
click at [629, 492] on figure at bounding box center [473, 585] width 311 height 540
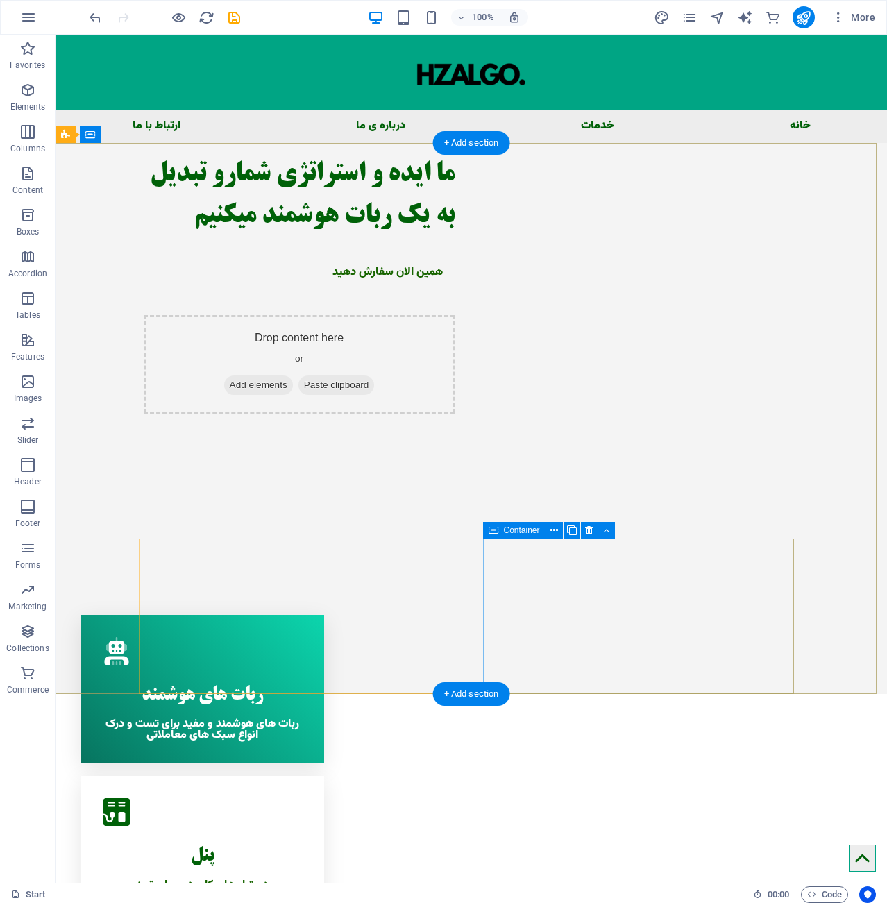
click at [455, 414] on div "Drop content here or Add elements Paste clipboard" at bounding box center [299, 364] width 311 height 99
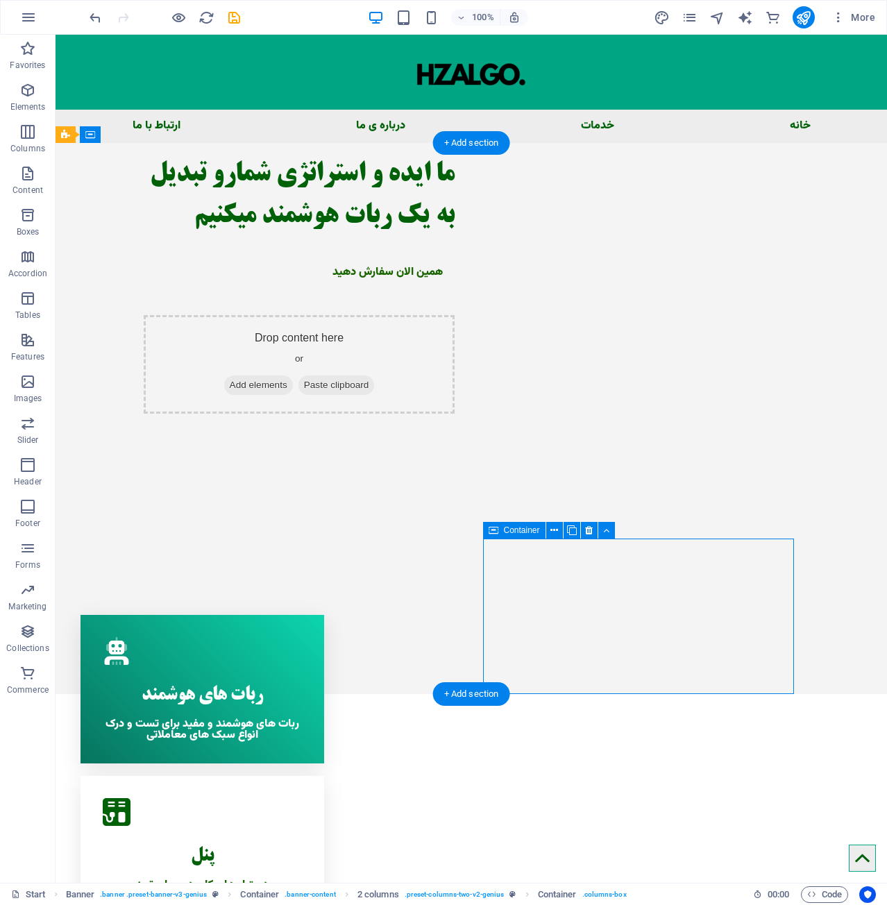
click at [455, 414] on div "Drop content here or Add elements Paste clipboard" at bounding box center [299, 364] width 311 height 99
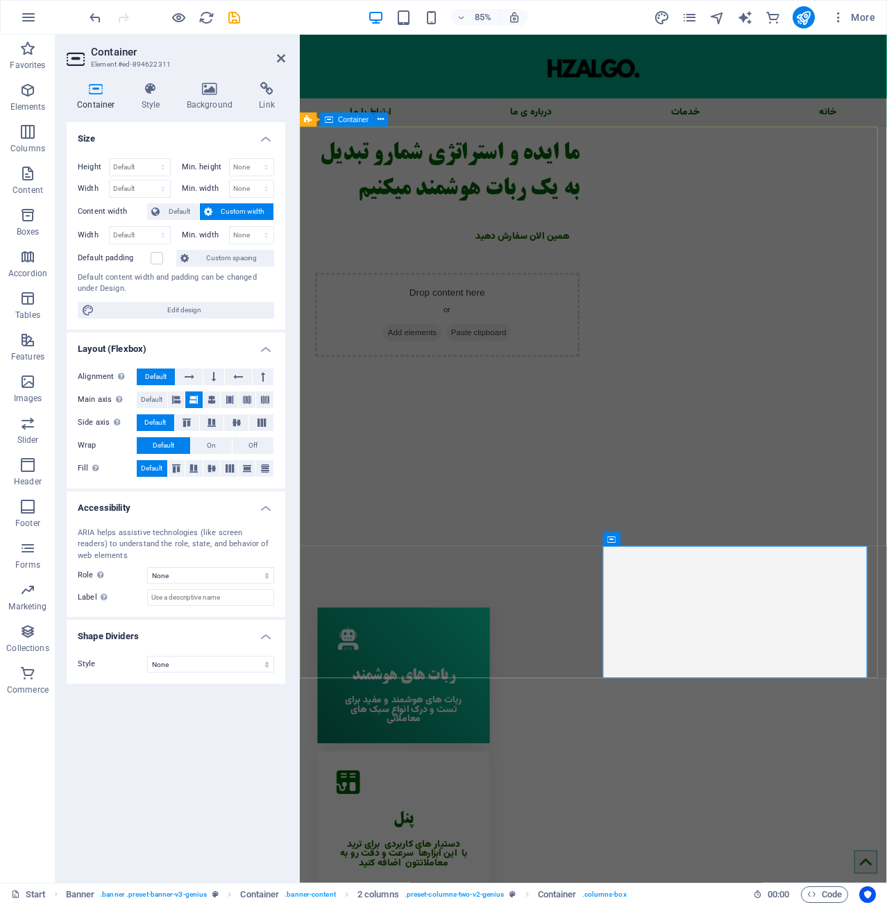
click at [725, 414] on div "ما ایده و استراتژی شمارو تبدیل به یک ربات هوشمند میکنیم همین الان سفارش دهید Dr…" at bounding box center [645, 278] width 691 height 271
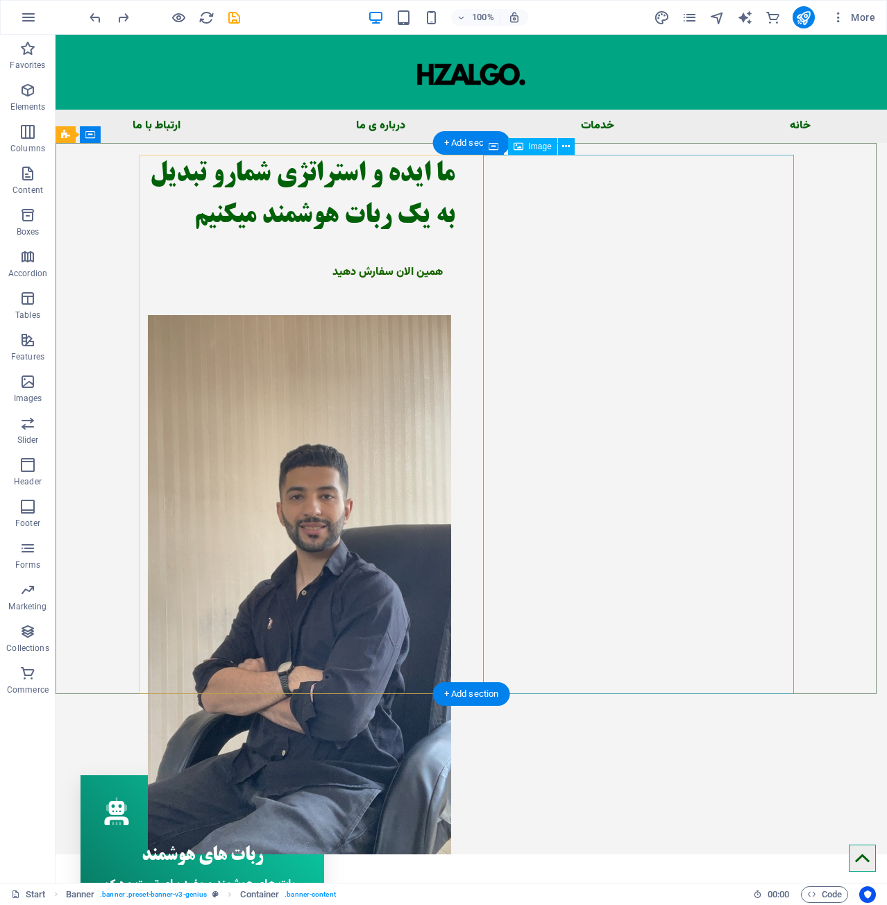
click at [455, 451] on figure at bounding box center [299, 585] width 311 height 540
select select "px"
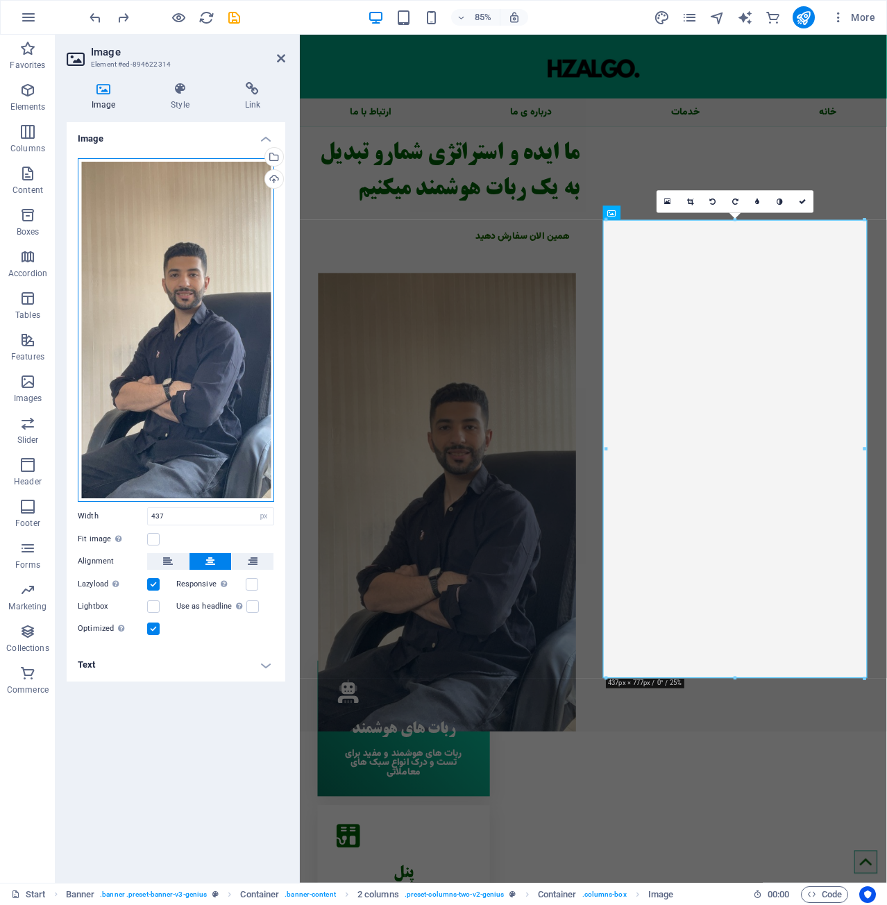
click at [159, 361] on div "Drag files here, click to choose files or select files from Files or our free s…" at bounding box center [176, 330] width 196 height 344
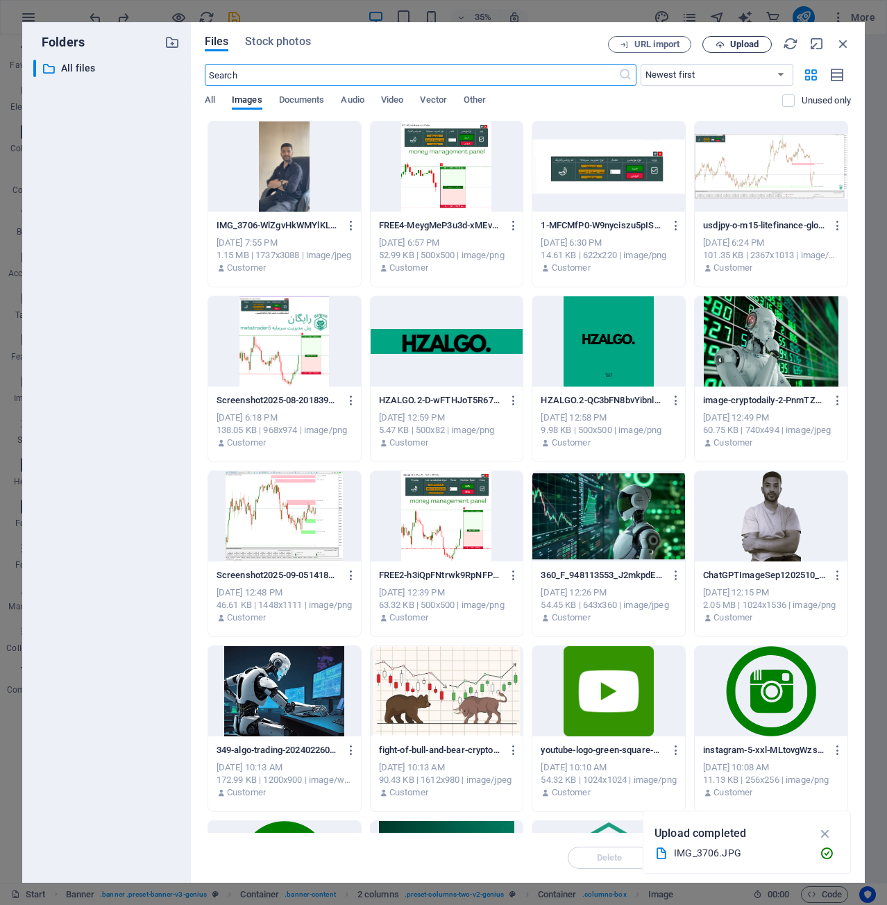
click at [735, 44] on span "Upload" at bounding box center [744, 44] width 28 height 8
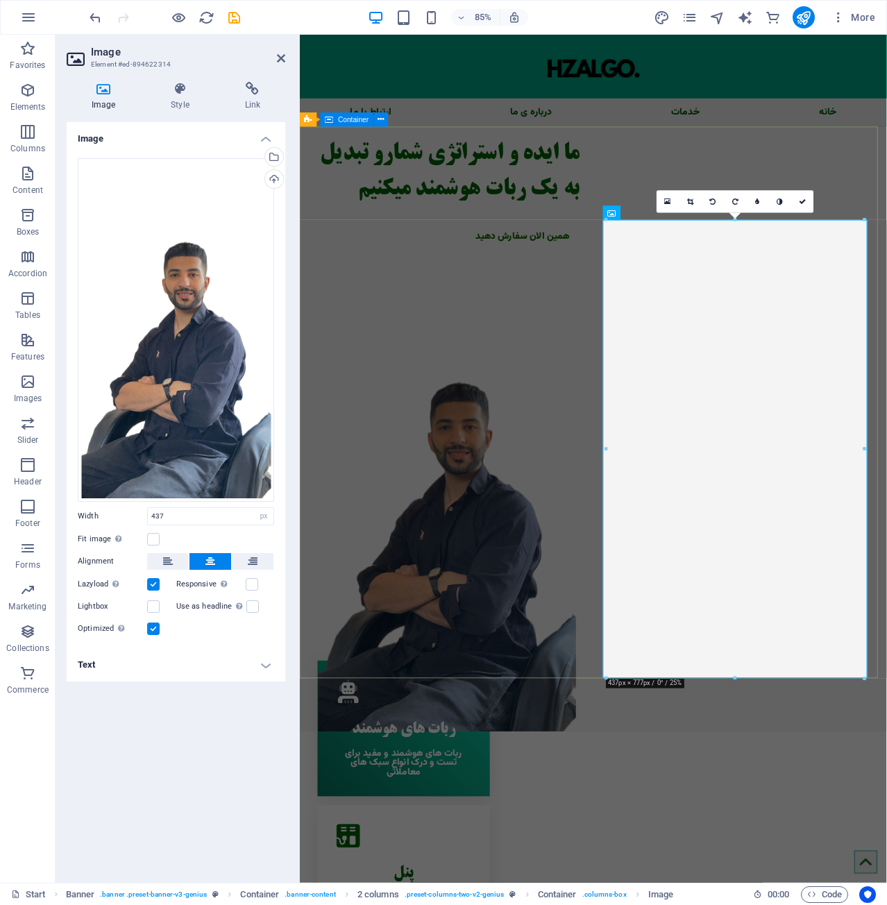
click at [603, 153] on div "ما ایده و استراتژی شمارو تبدیل به یک ربات هوشمند میکنیم همین الان سفارش دهید" at bounding box center [645, 499] width 691 height 712
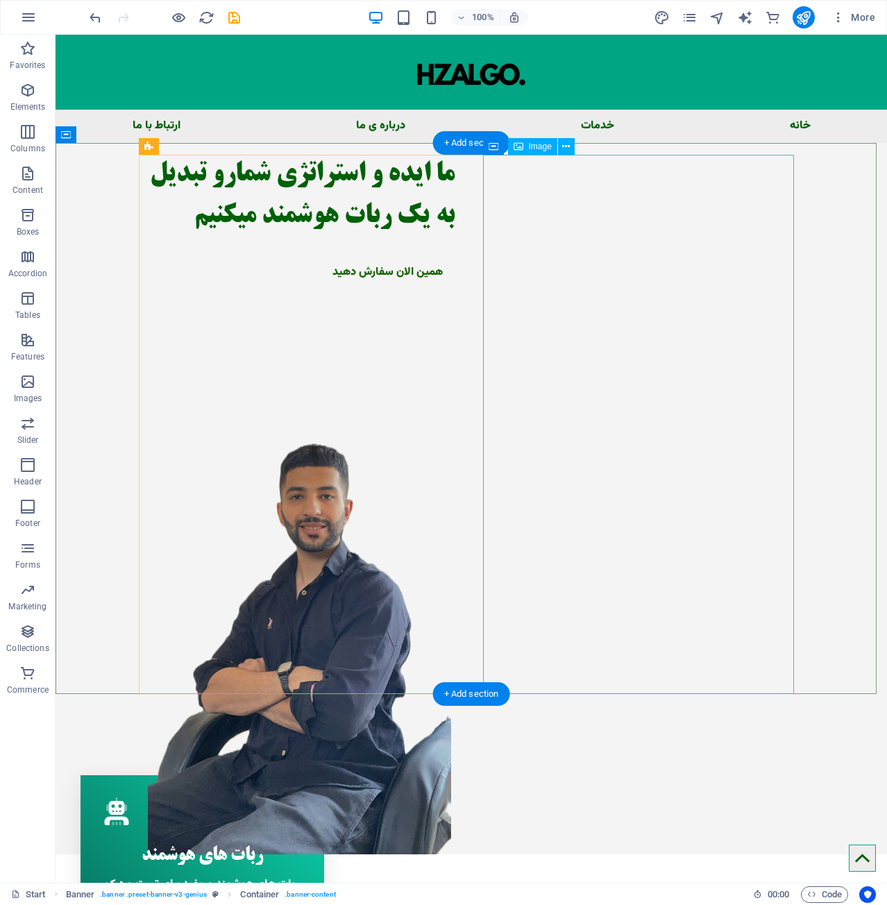
click at [455, 478] on figure at bounding box center [299, 585] width 311 height 540
select select "px"
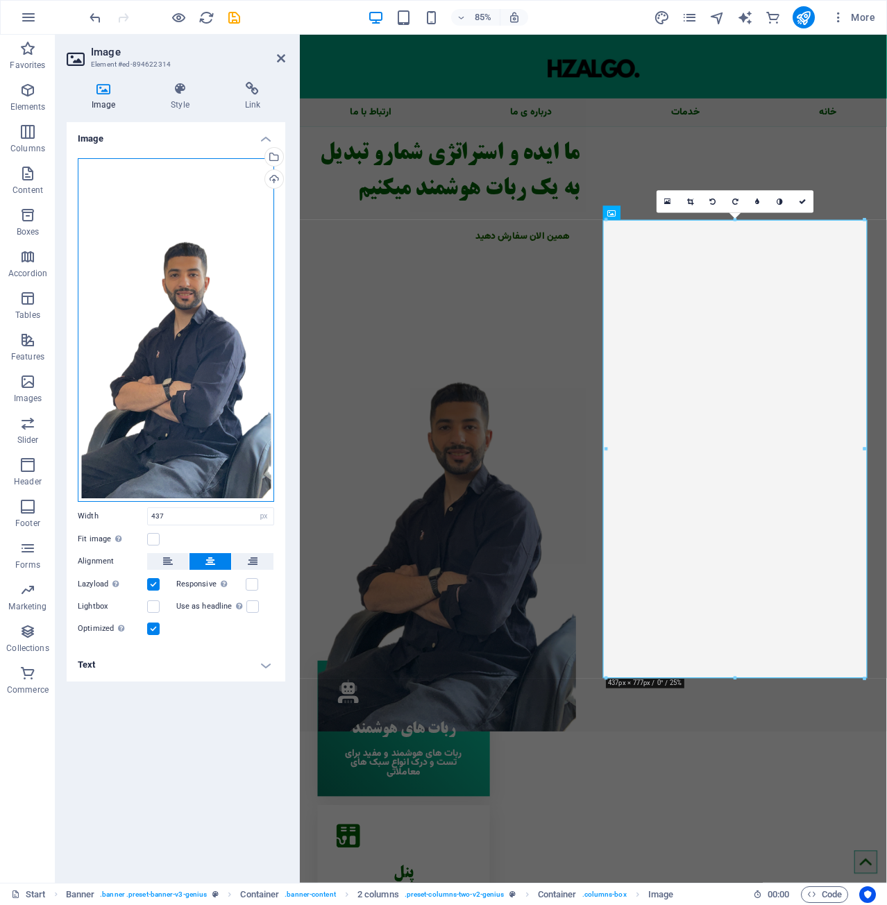
click at [176, 349] on div "Drag files here, click to choose files or select files from Files or our free s…" at bounding box center [176, 330] width 196 height 344
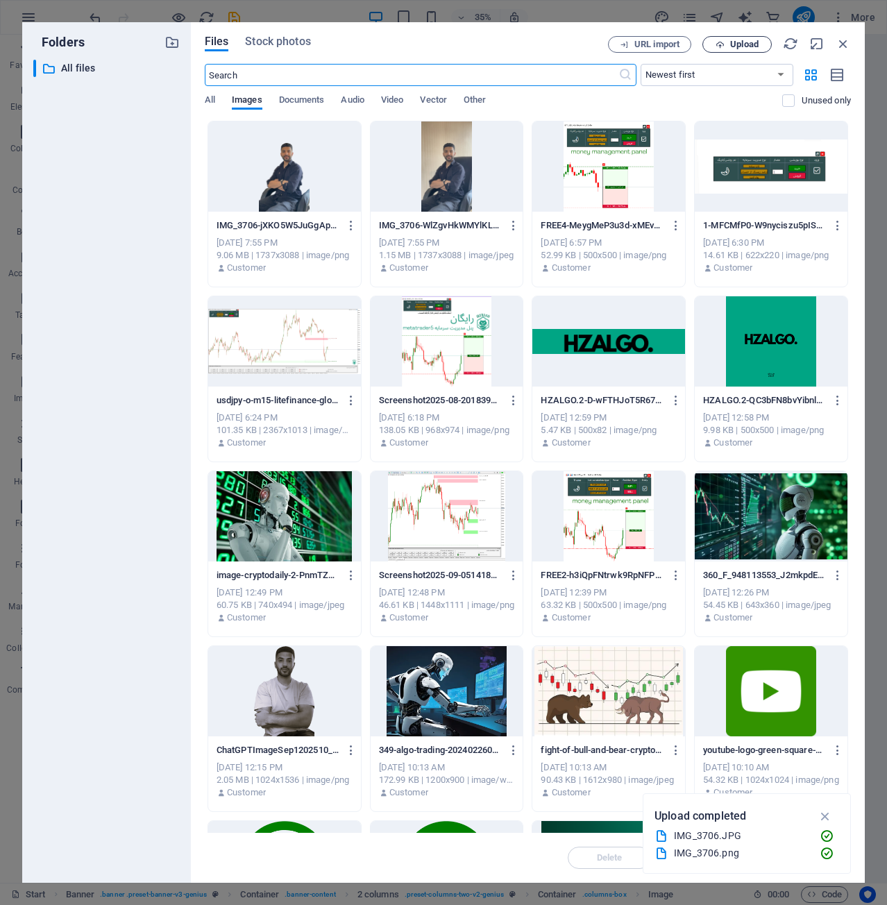
click at [728, 43] on span "Upload" at bounding box center [737, 44] width 57 height 9
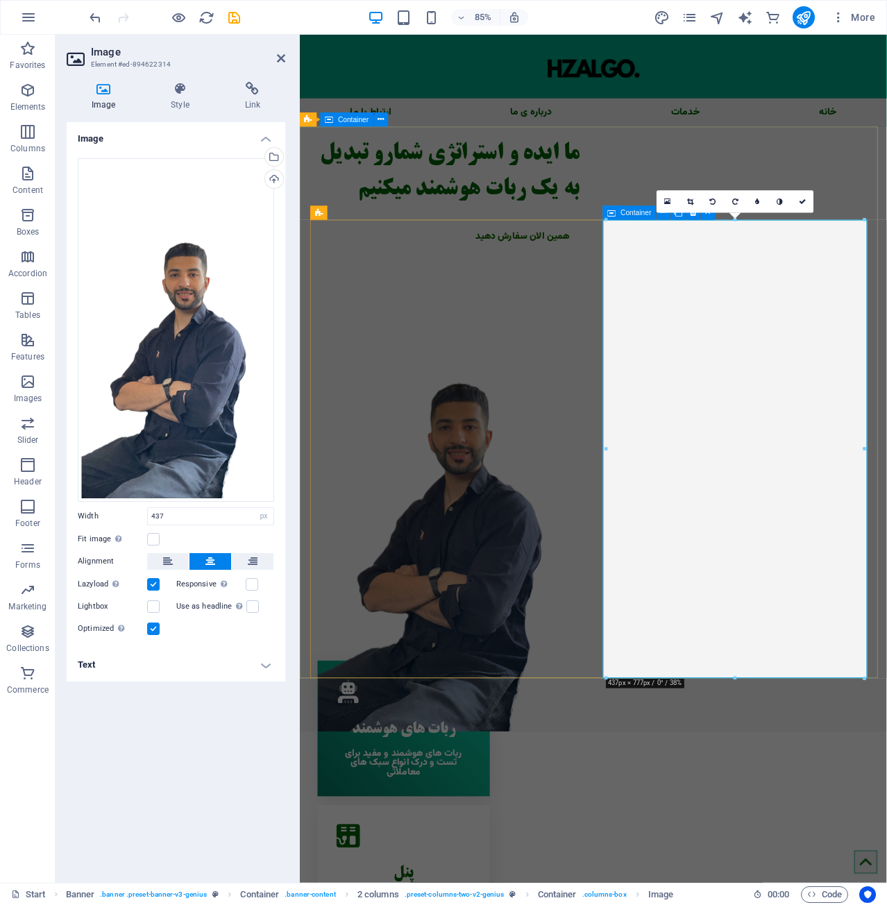
click at [629, 216] on div "ما ایده و استراتژی شمارو تبدیل به یک ربات هوشمند میکنیم همین الان سفارش دهید" at bounding box center [645, 499] width 691 height 712
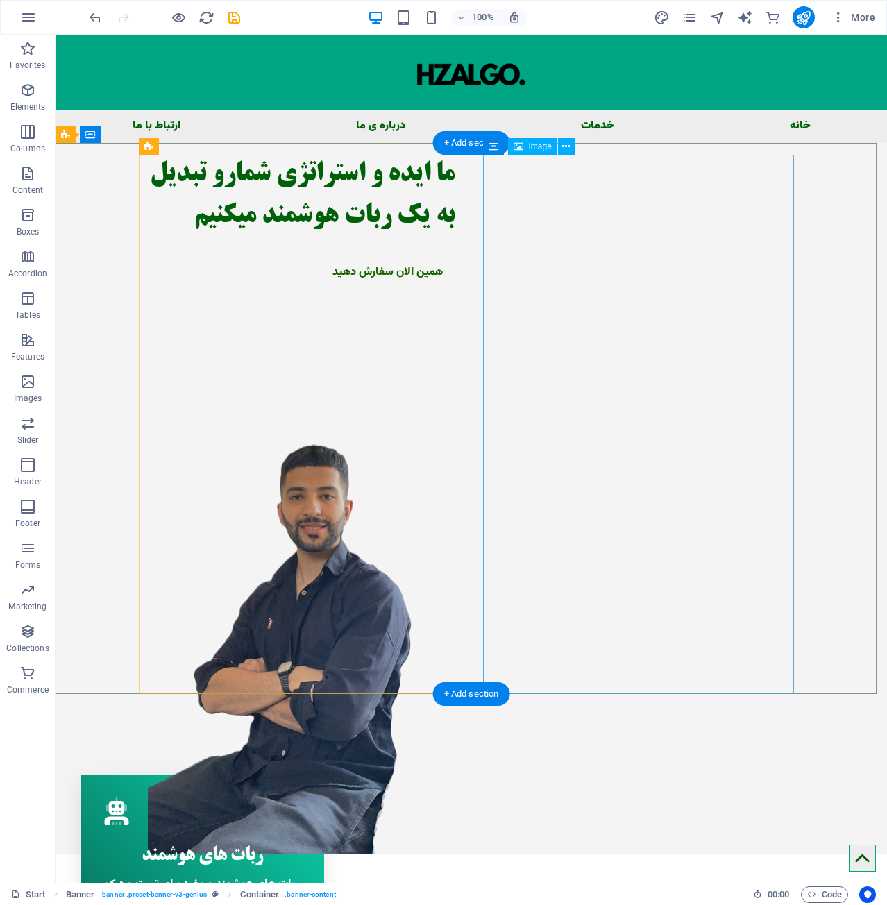
click at [455, 417] on figure at bounding box center [299, 585] width 311 height 540
select select "px"
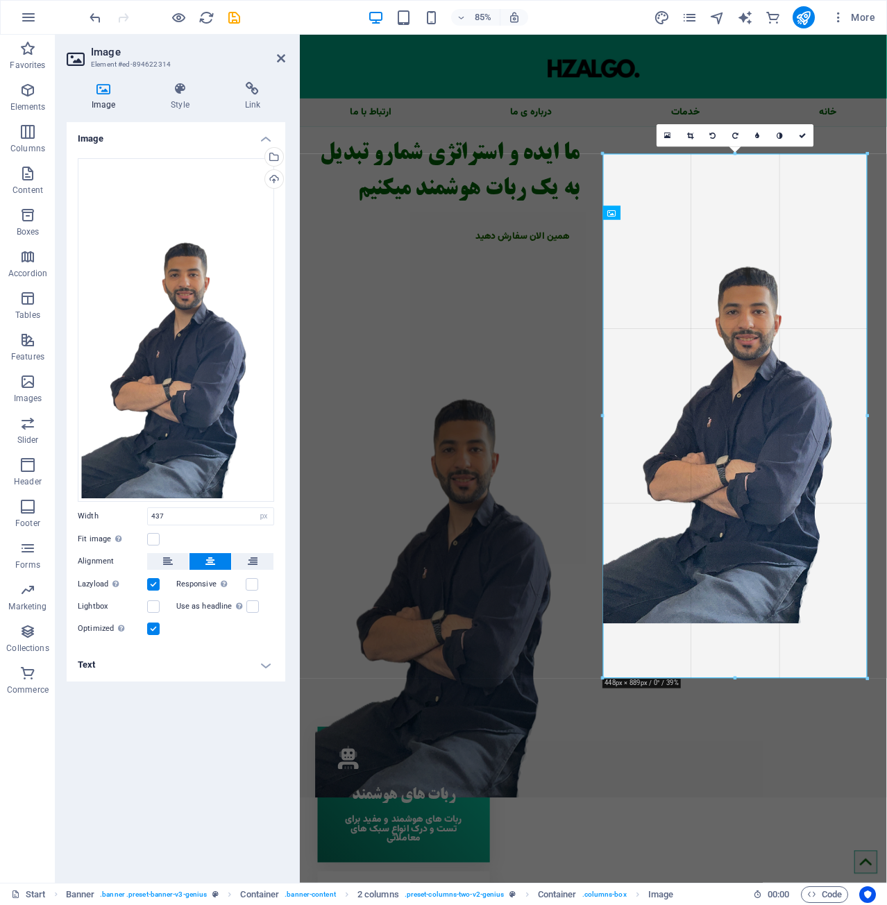
drag, startPoint x: 603, startPoint y: 219, endPoint x: 587, endPoint y: 213, distance: 17.6
type input "448"
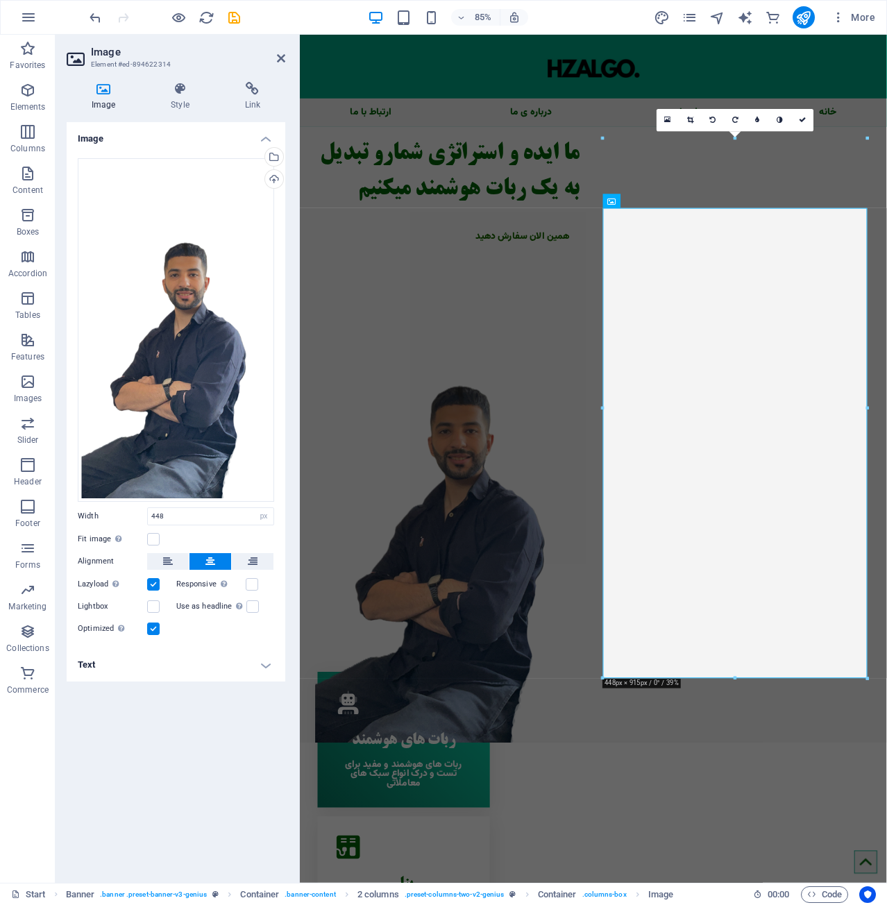
click at [602, 206] on div at bounding box center [603, 409] width 4 height 540
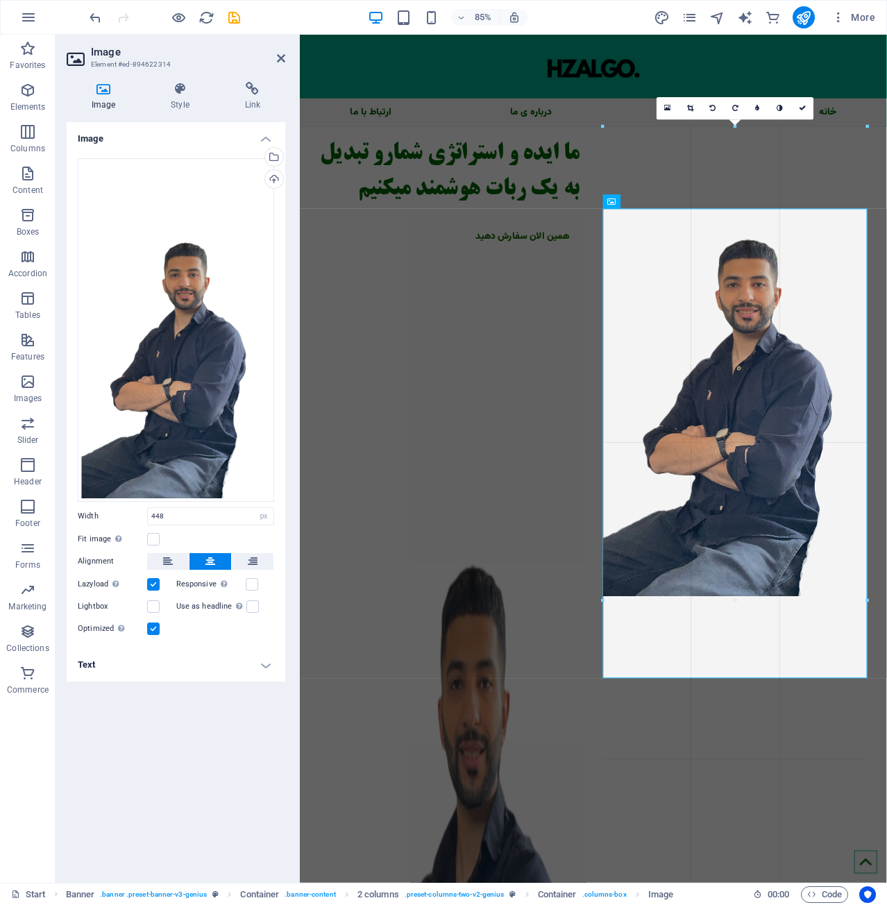
drag, startPoint x: 602, startPoint y: 206, endPoint x: 574, endPoint y: 194, distance: 29.9
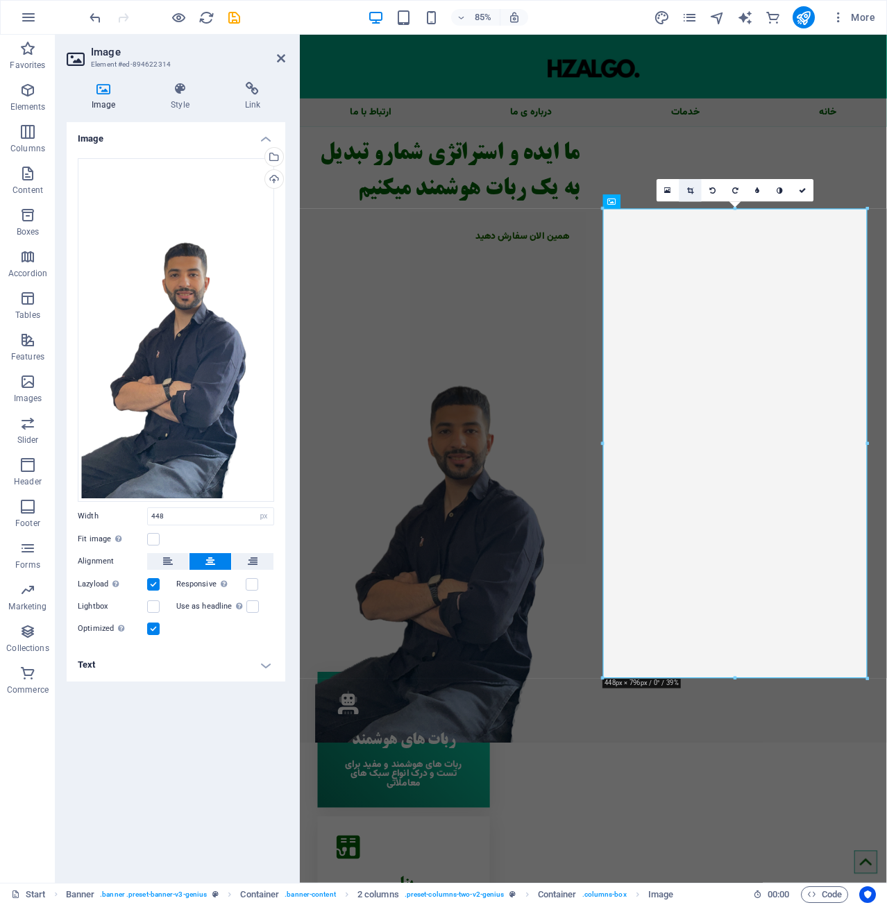
click at [687, 191] on icon at bounding box center [690, 190] width 6 height 7
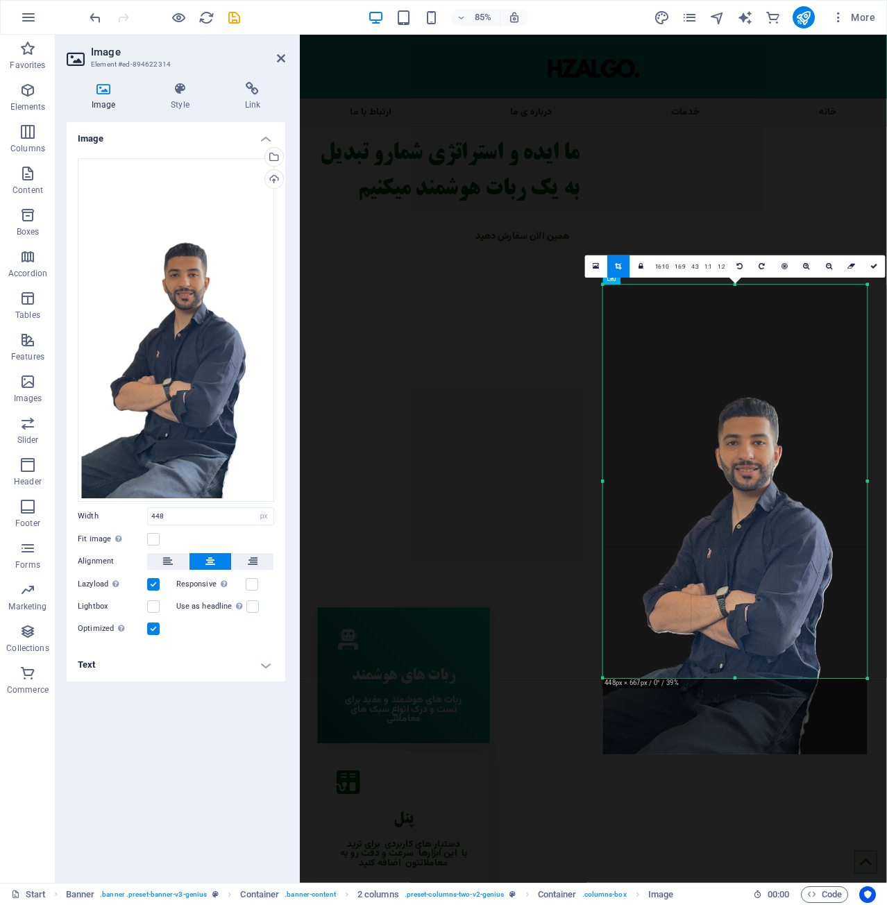
drag, startPoint x: 744, startPoint y: 678, endPoint x: 764, endPoint y: 589, distance: 91.7
click at [764, 589] on div "180 170 160 150 140 130 120 110 100 90 80 70 60 50 40 30 20 10 0 -10 -20 -30 -4…" at bounding box center [735, 482] width 265 height 394
click at [585, 299] on div "ما ایده و استراتژی شمارو تبدیل به یک ربات هوشمند میکنیم همین الان سفارش دهید" at bounding box center [473, 221] width 311 height 156
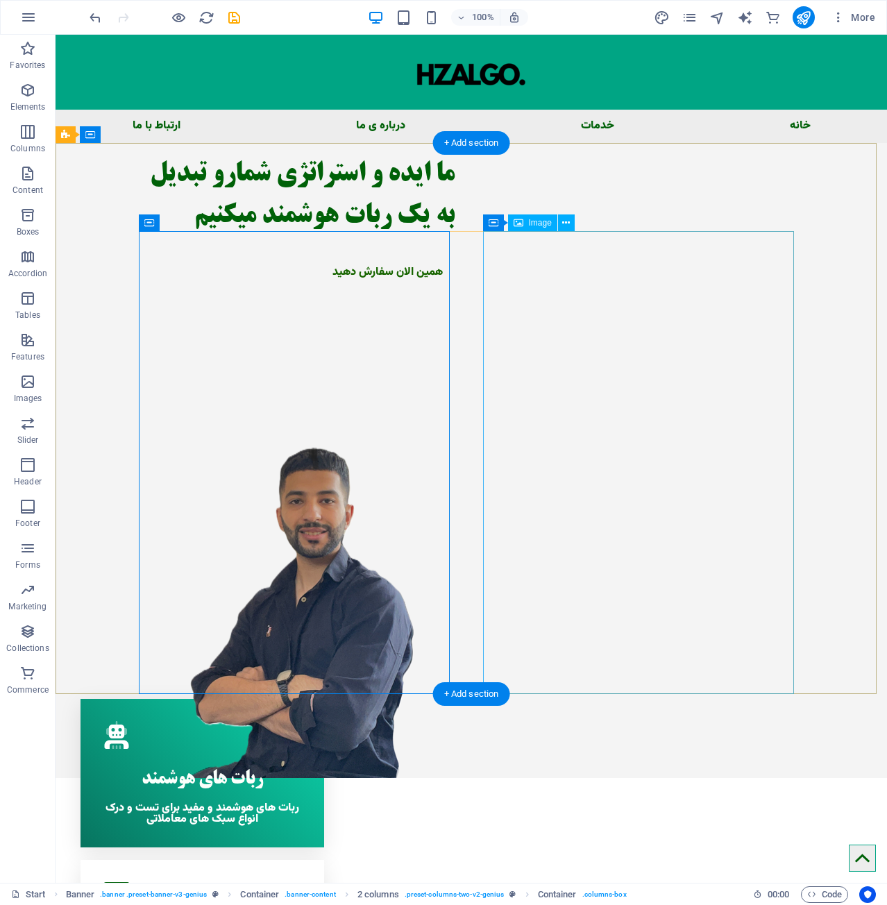
click at [455, 430] on figure at bounding box center [299, 546] width 311 height 463
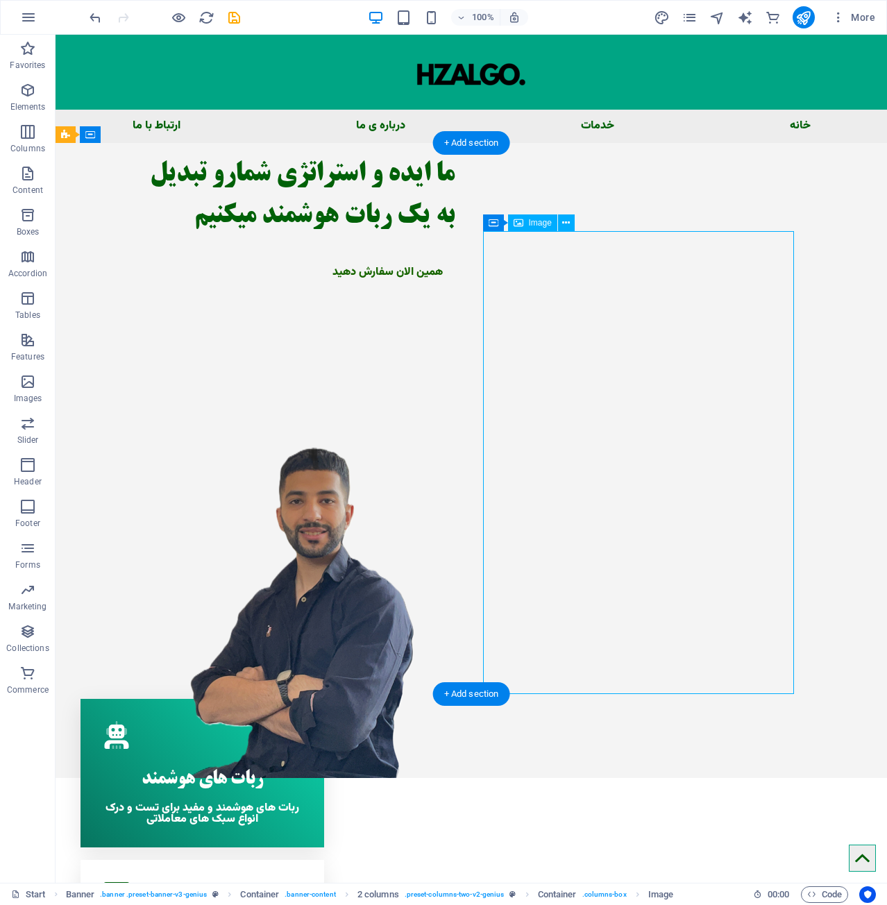
click at [455, 430] on figure at bounding box center [299, 546] width 311 height 463
select select "px"
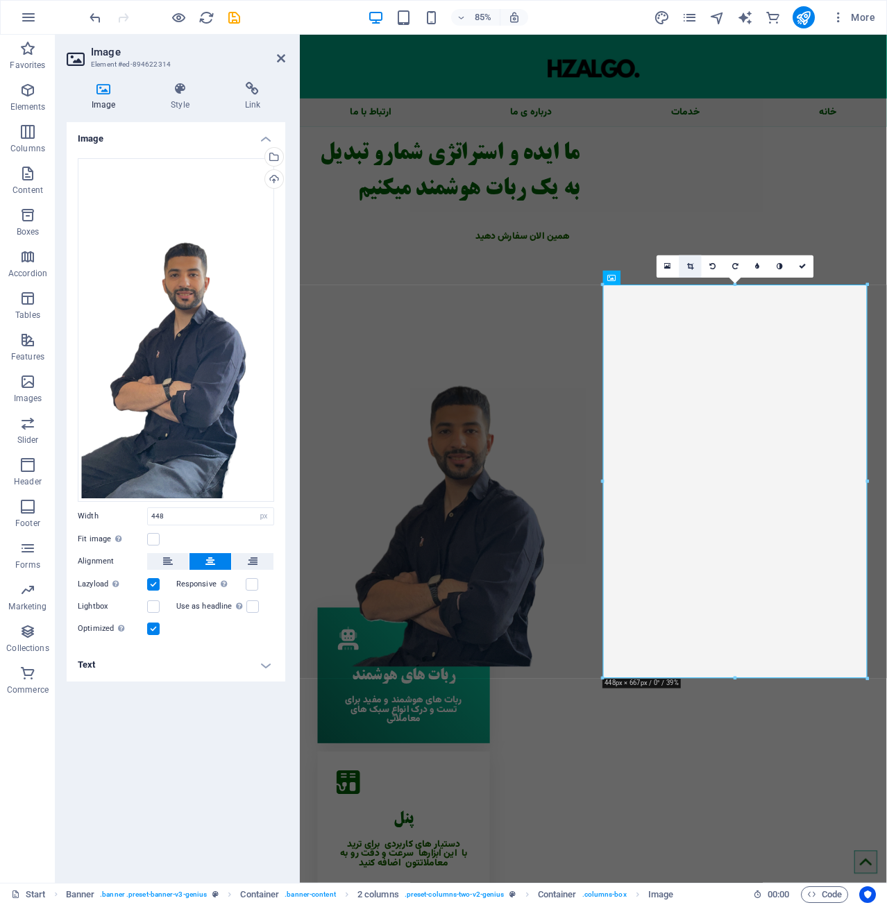
click at [683, 261] on link at bounding box center [691, 267] width 22 height 22
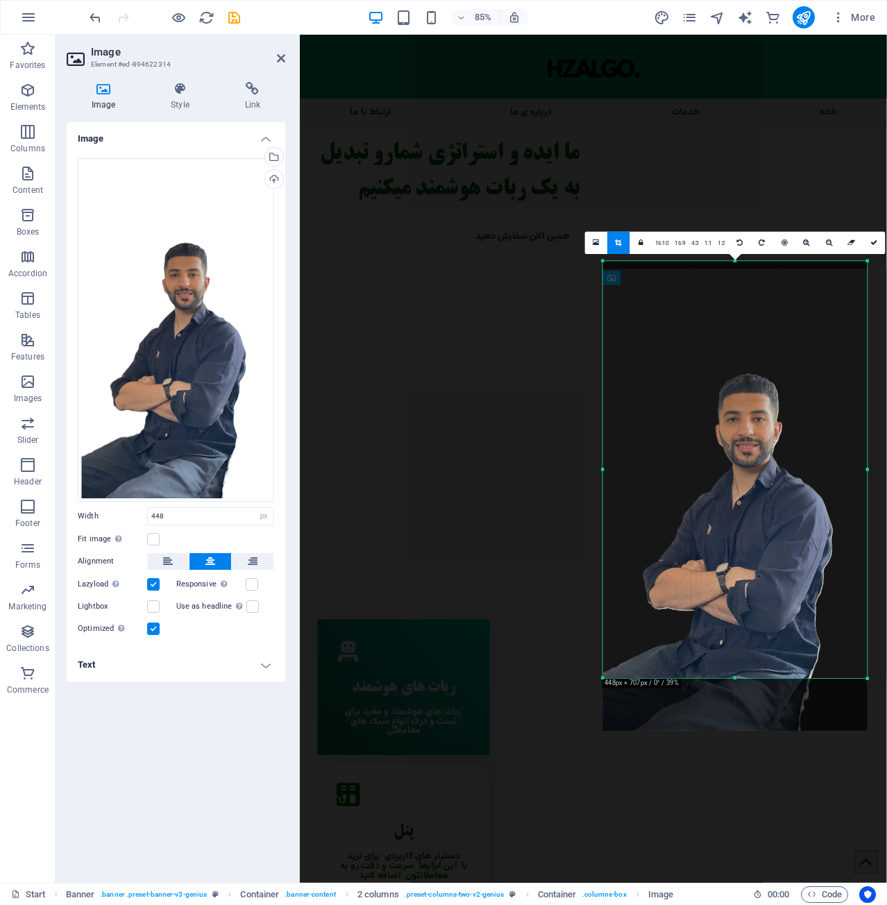
drag, startPoint x: 736, startPoint y: 679, endPoint x: 740, endPoint y: 707, distance: 28.1
click at [740, 678] on div "180 170 160 150 140 130 120 110 100 90 80 70 60 50 40 30 20 10 0 -10 -20 -30 -4…" at bounding box center [735, 469] width 265 height 417
click at [560, 299] on div "ما ایده و استراتژی شمارو تبدیل به یک ربات هوشمند میکنیم همین الان سفارش دهید" at bounding box center [473, 221] width 311 height 156
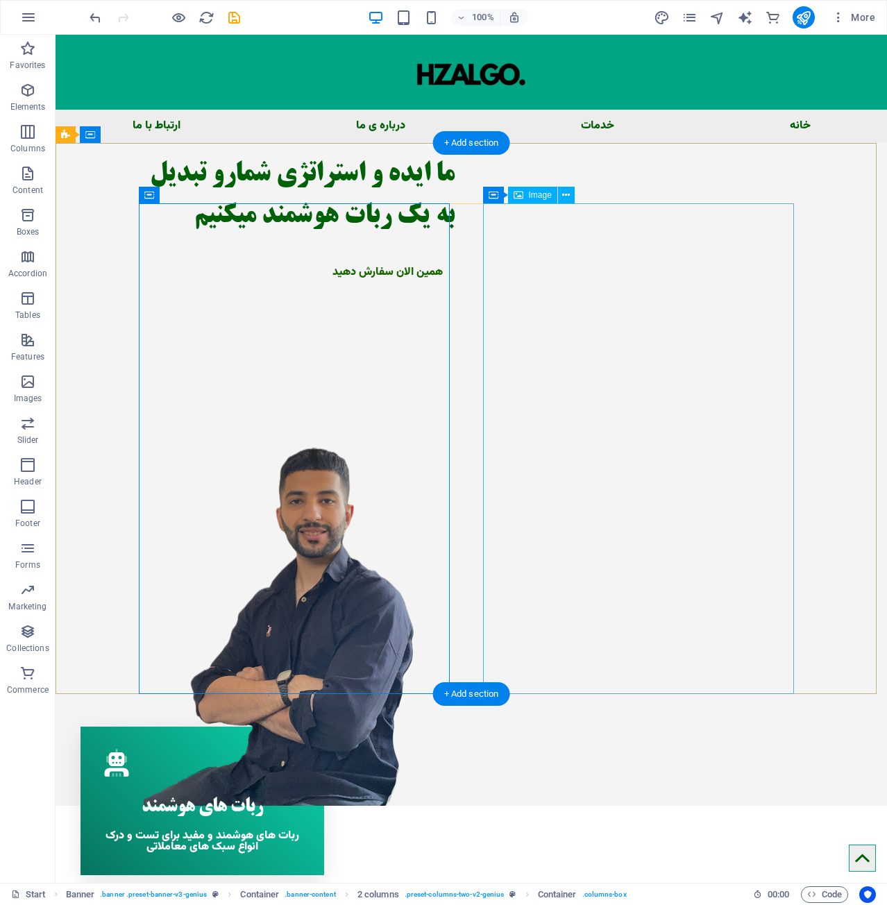
click at [455, 453] on figure at bounding box center [299, 560] width 311 height 491
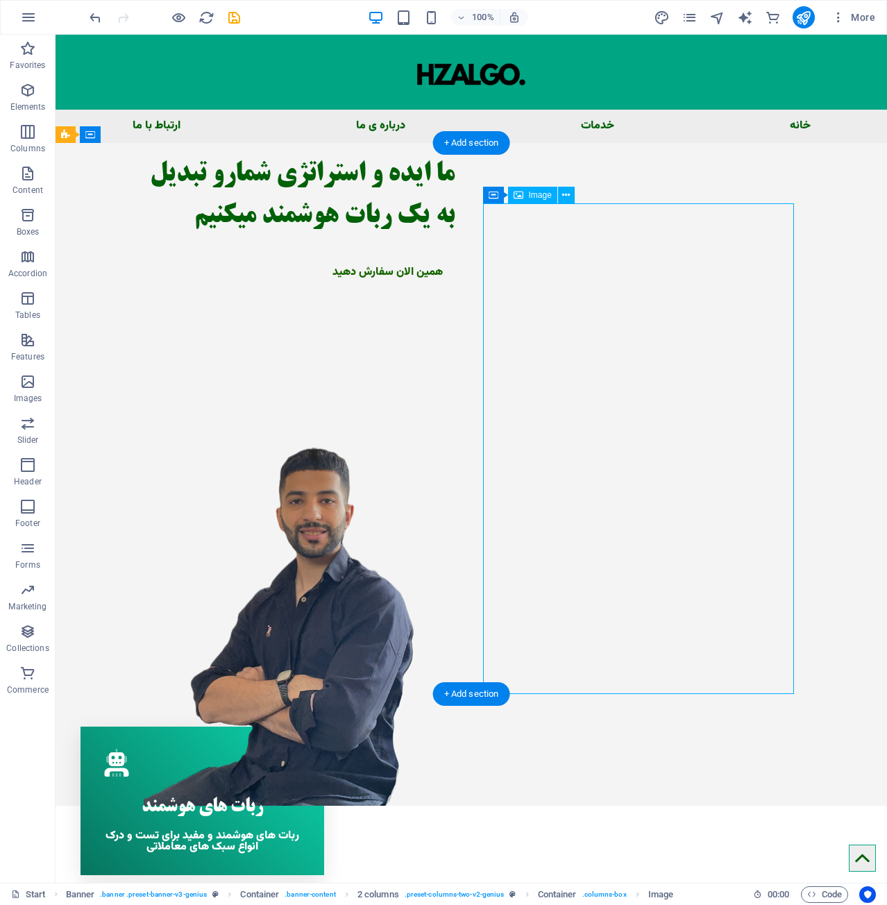
click at [455, 453] on figure at bounding box center [299, 560] width 311 height 491
select select "px"
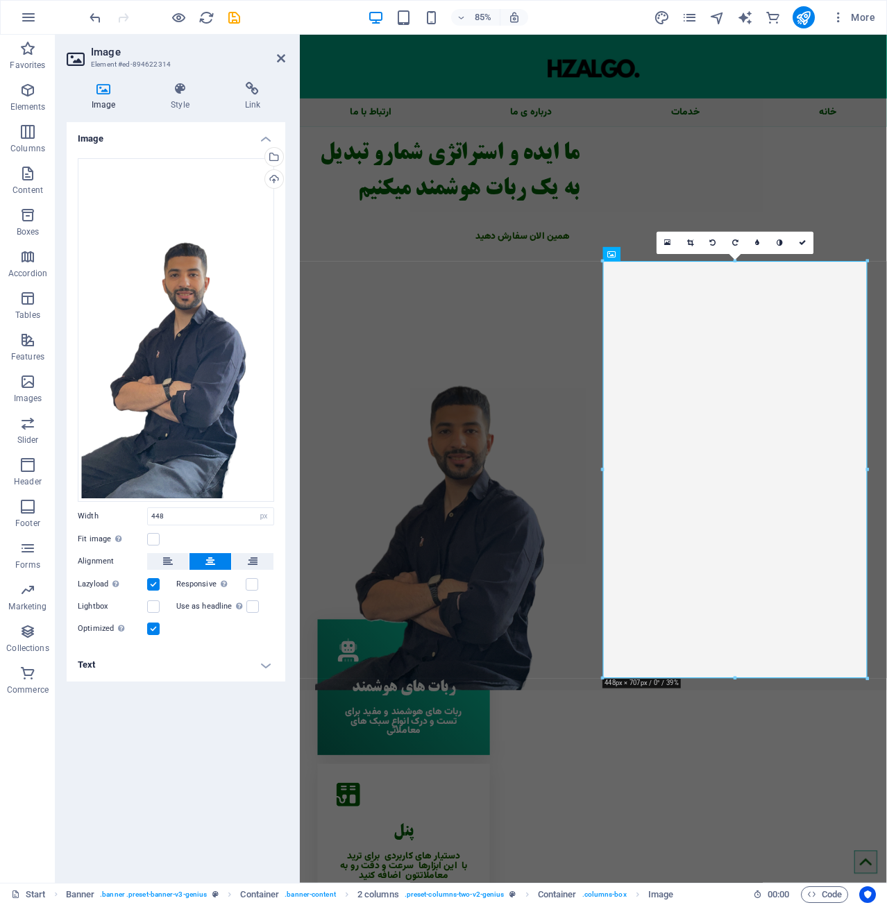
drag, startPoint x: 693, startPoint y: 244, endPoint x: 683, endPoint y: 249, distance: 10.9
click at [693, 244] on icon at bounding box center [690, 243] width 6 height 7
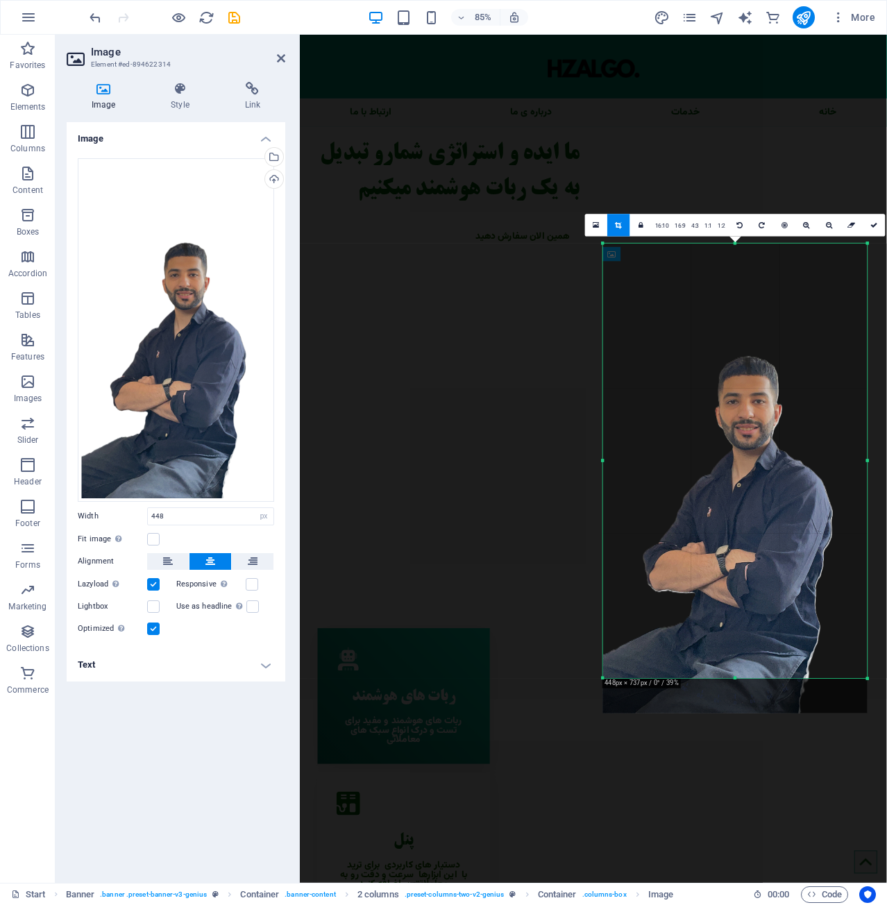
drag, startPoint x: 739, startPoint y: 676, endPoint x: 740, endPoint y: 697, distance: 20.9
click at [740, 678] on div "180 170 160 150 140 130 120 110 100 90 80 70 60 50 40 30 20 10 0 -10 -20 -30 -4…" at bounding box center [735, 461] width 265 height 435
click at [635, 440] on div "ما ایده و استراتژی شمارو تبدیل به یک ربات هوشمند میکنیم همین الان سفارش دهید" at bounding box center [645, 485] width 655 height 684
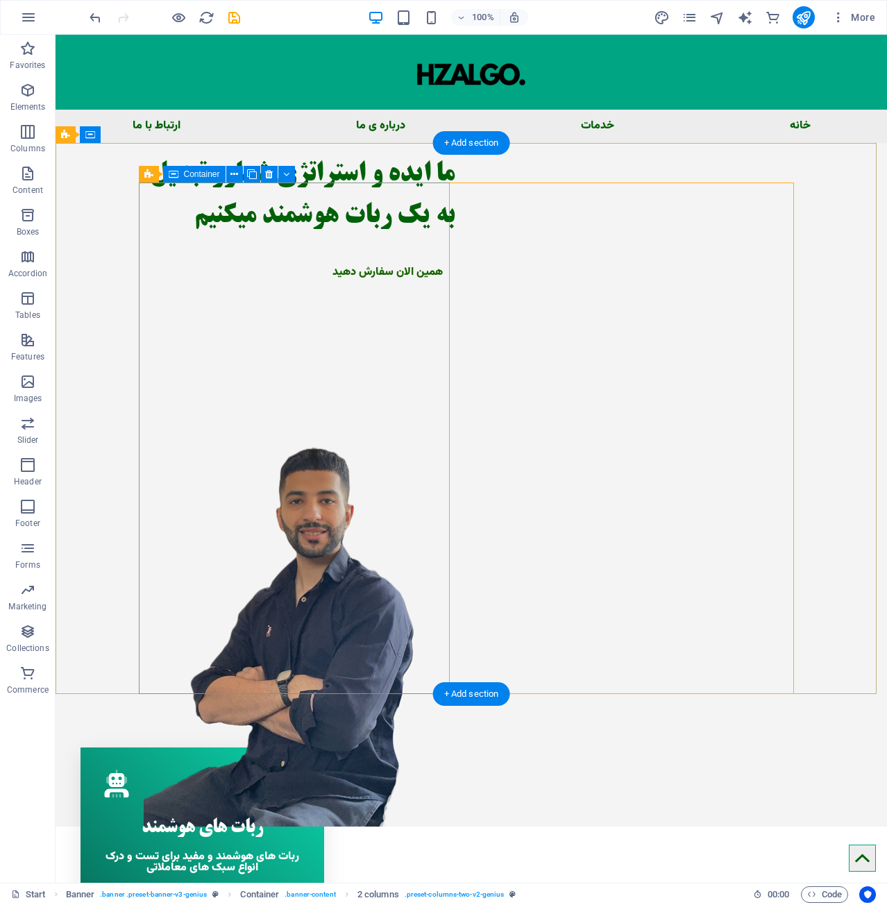
click at [392, 276] on div "ما ایده و استراتژی شمارو تبدیل به یک ربات هوشمند میکنیم همین الان سفارش دهید" at bounding box center [299, 221] width 311 height 156
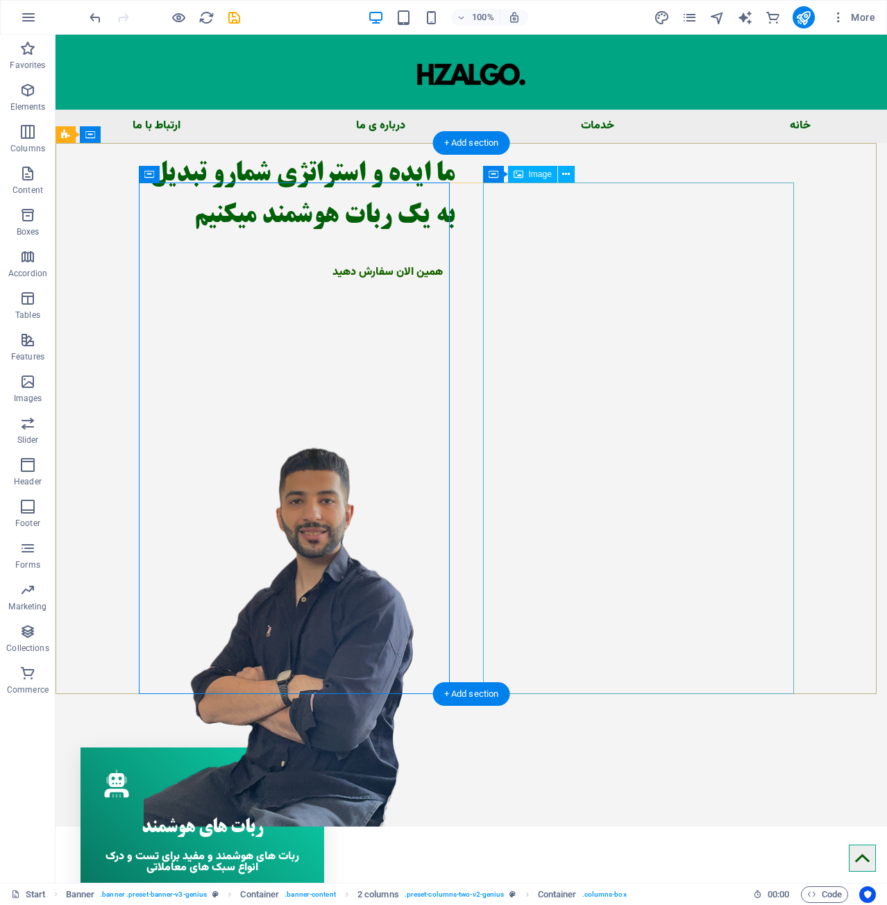
click at [455, 315] on figure at bounding box center [299, 571] width 311 height 512
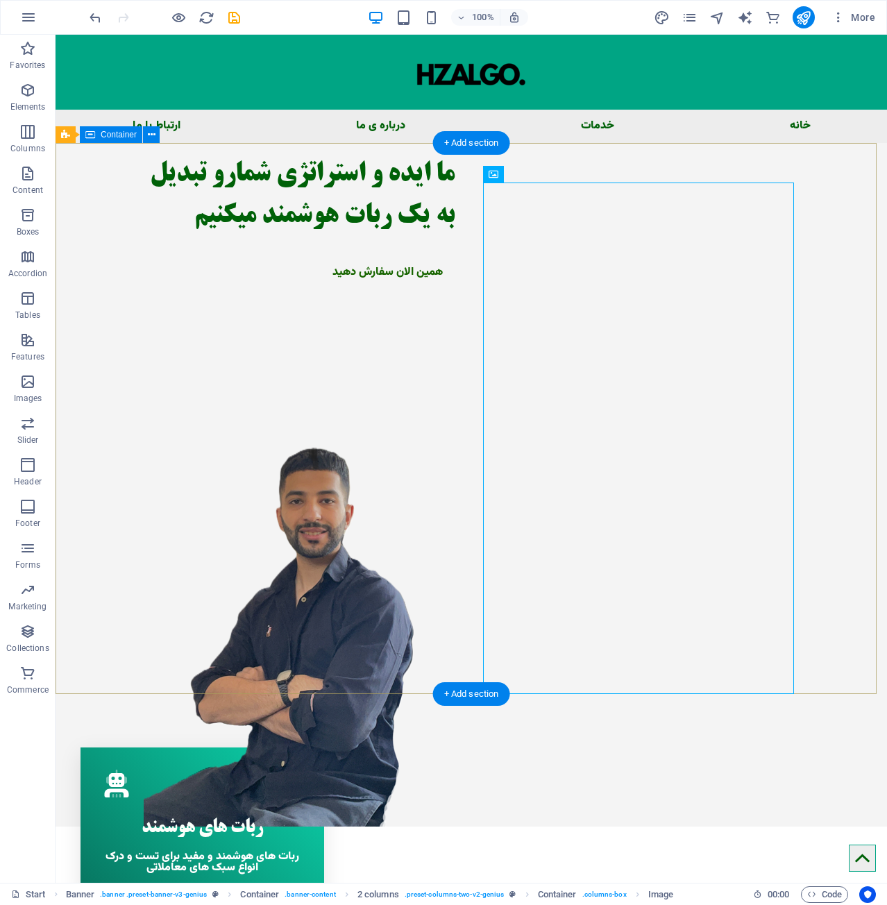
click at [805, 201] on div "ما ایده و استراتژی شمارو تبدیل به یک ربات هوشمند میکنیم همین الان سفارش دهید" at bounding box center [472, 485] width 832 height 684
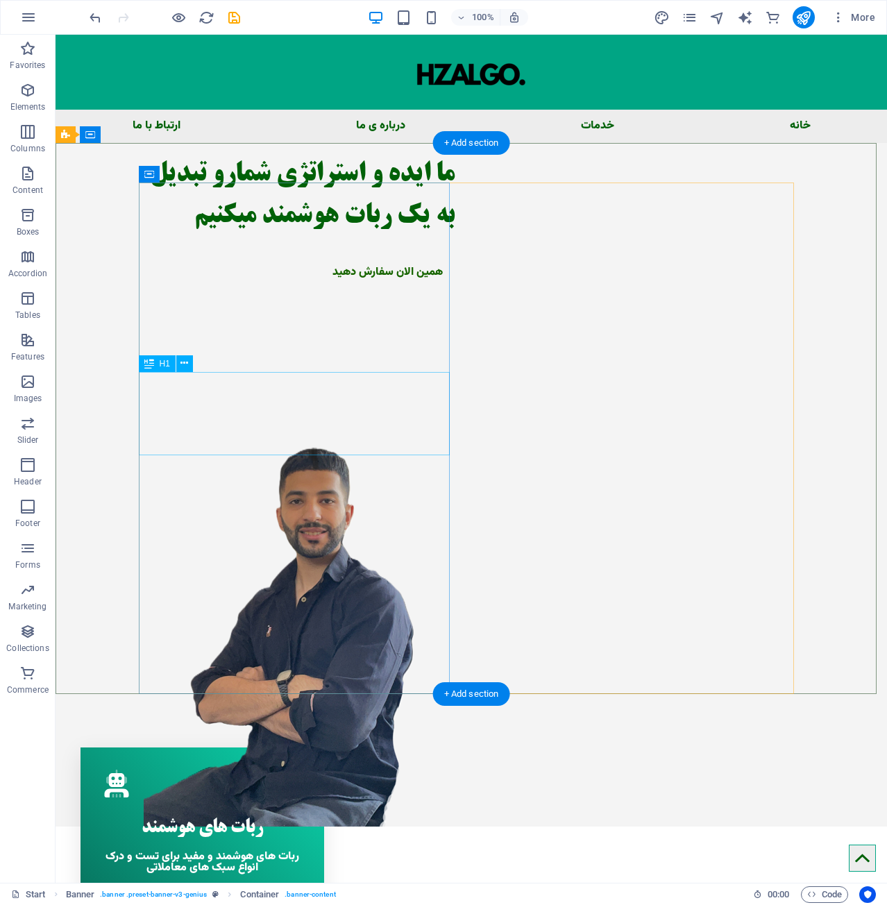
click at [328, 237] on div "ما ایده و استراتژی شمارو تبدیل به یک ربات هوشمند میکنیم" at bounding box center [299, 195] width 311 height 83
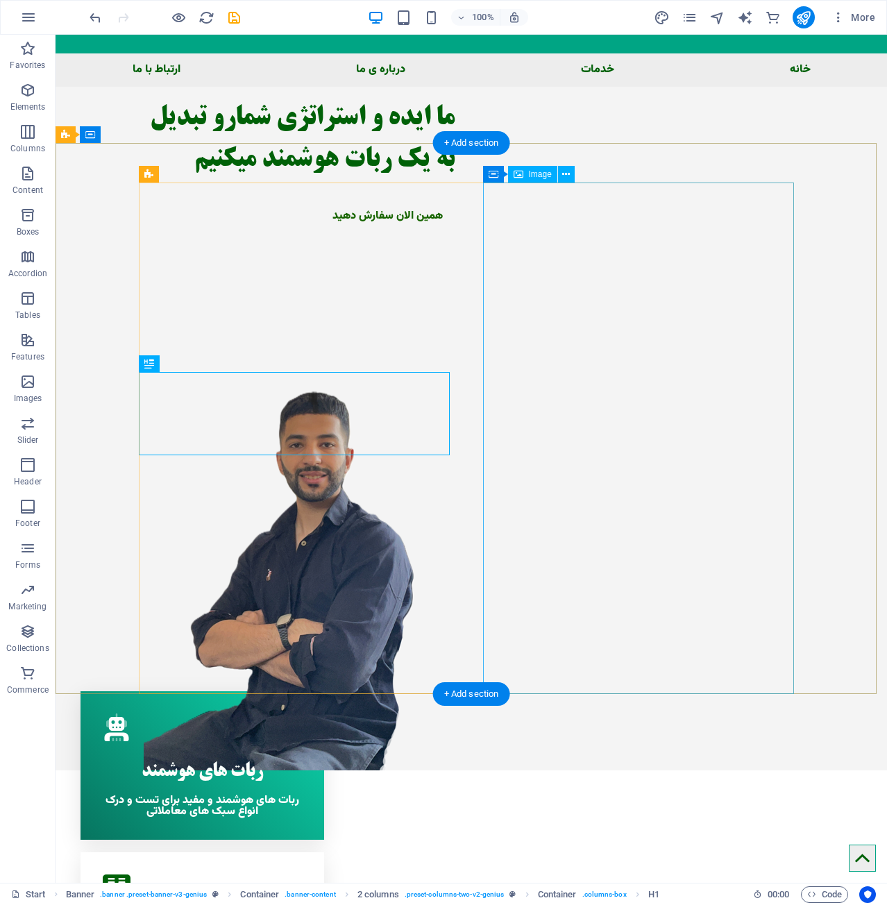
scroll to position [139, 0]
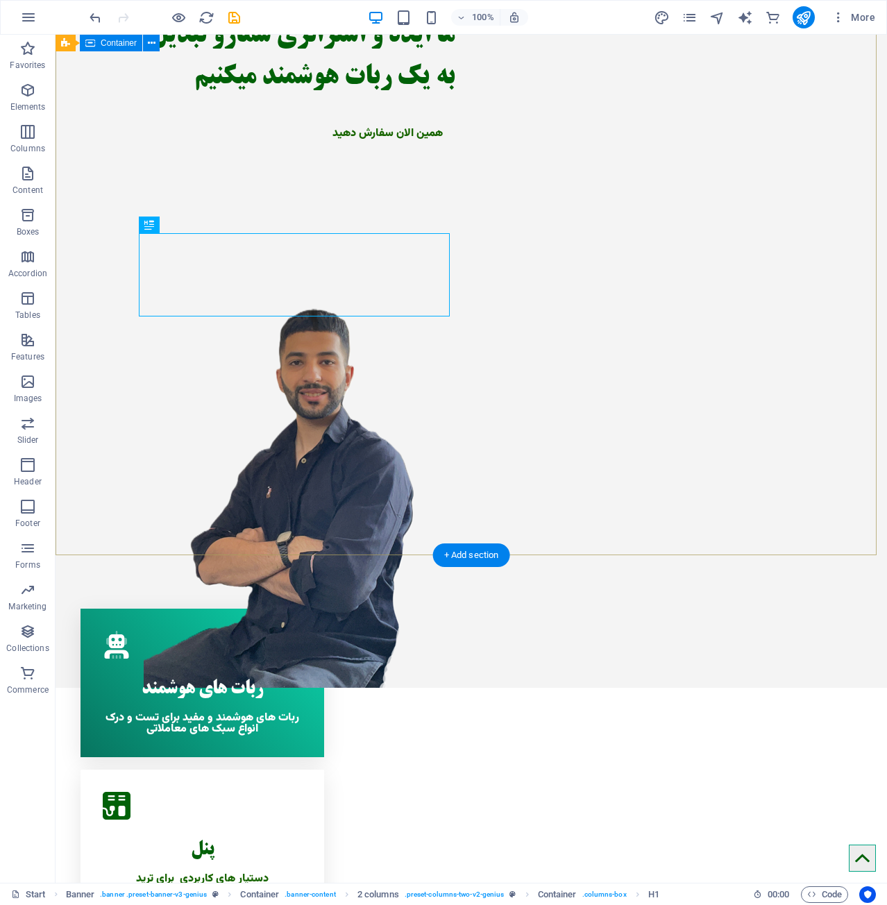
click at [94, 308] on div "ما ایده و استراتژی شمارو تبدیل به یک ربات هوشمند میکنیم همین الان سفارش دهید" at bounding box center [472, 346] width 832 height 684
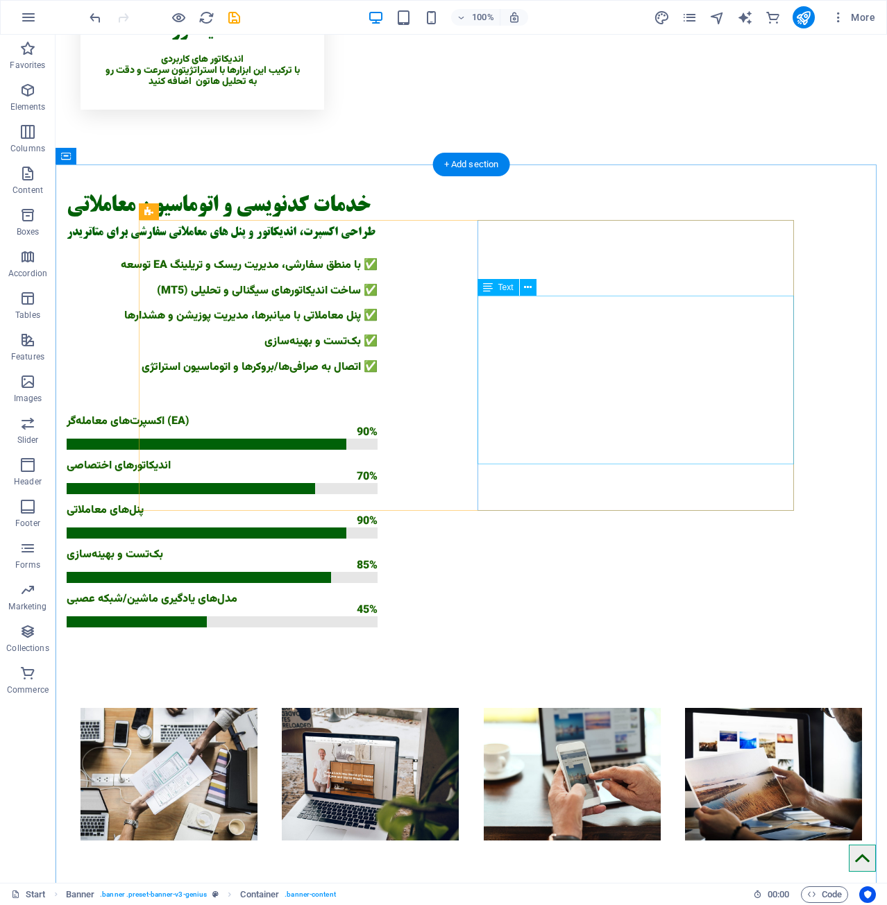
scroll to position [1319, 0]
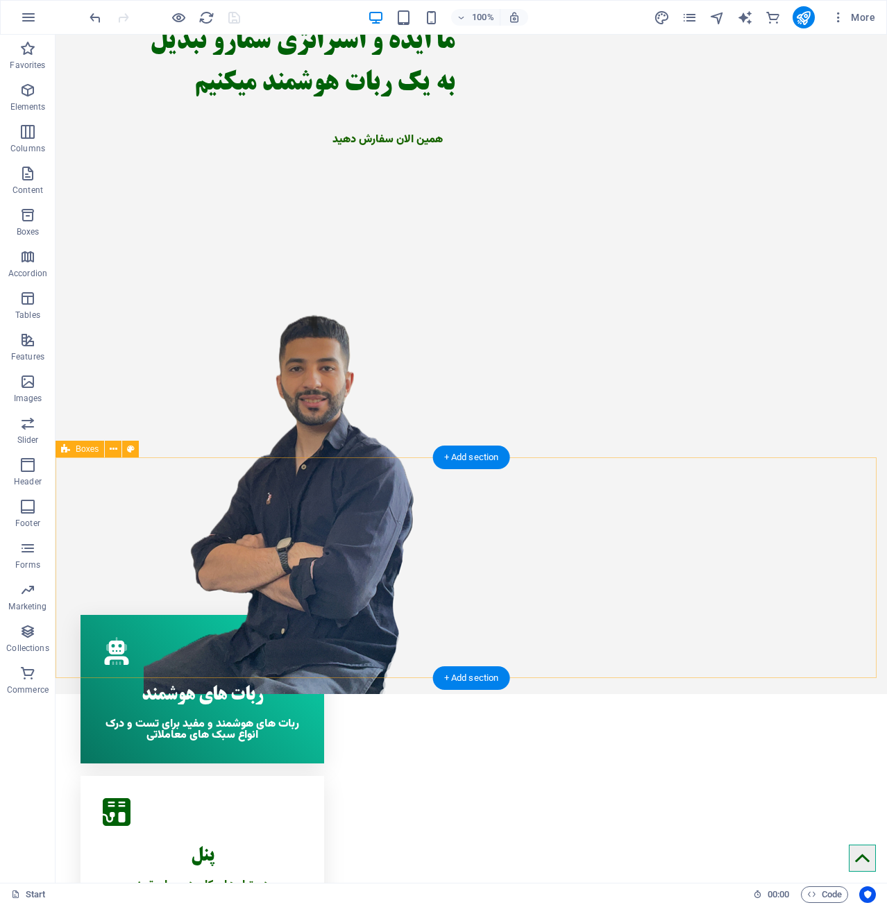
scroll to position [130, 0]
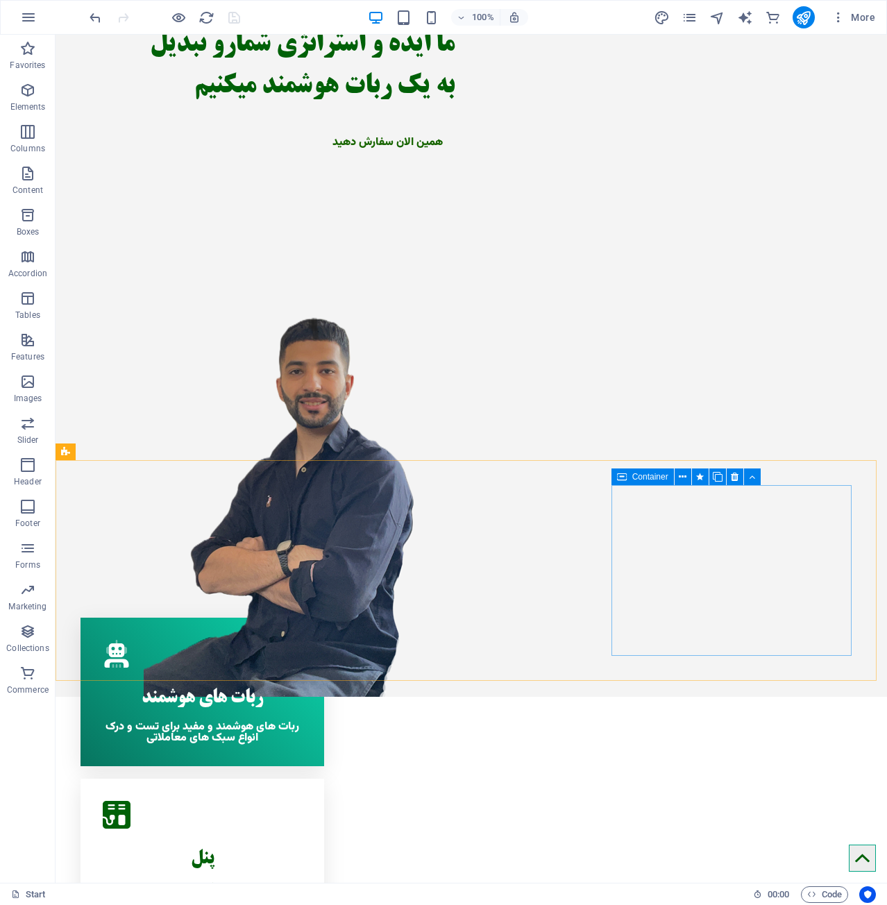
click at [627, 480] on div "Container" at bounding box center [643, 477] width 62 height 17
click at [752, 480] on icon at bounding box center [752, 477] width 6 height 15
click at [626, 476] on icon at bounding box center [622, 477] width 10 height 17
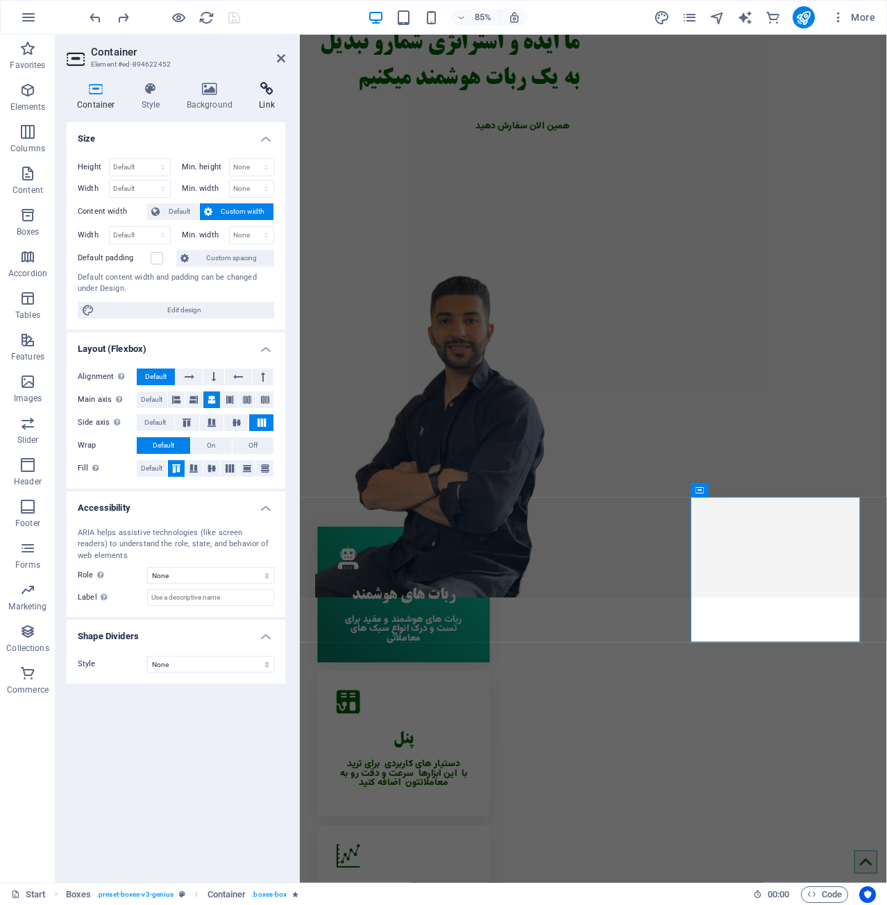
click at [267, 89] on icon at bounding box center [267, 89] width 37 height 14
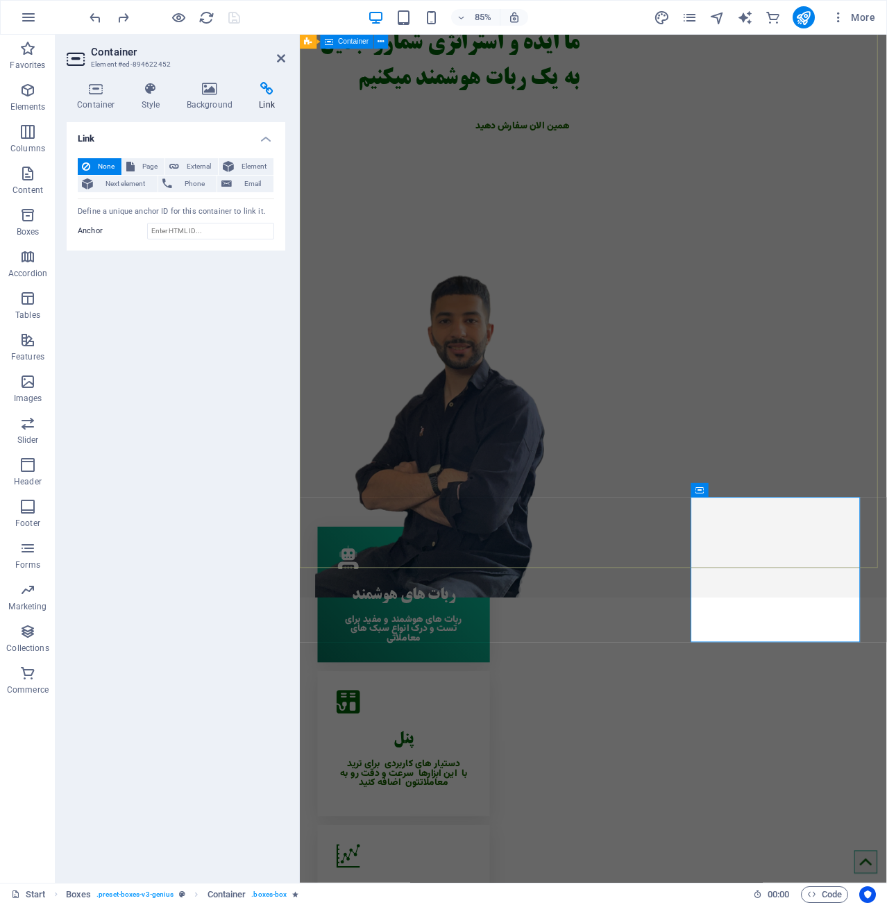
click at [342, 131] on div "ما ایده و استراتژی شمارو تبدیل به یک ربات هوشمند میکنیم همین الان سفارش دهید" at bounding box center [645, 355] width 691 height 684
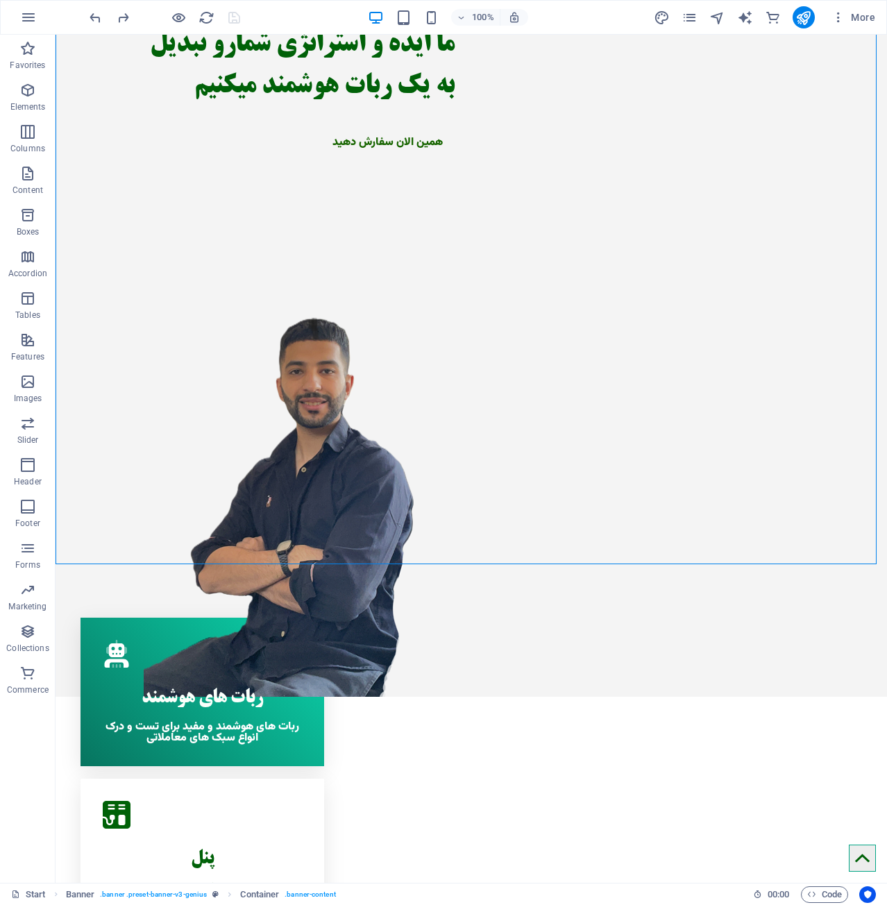
click at [681, 15] on div "More" at bounding box center [767, 17] width 227 height 22
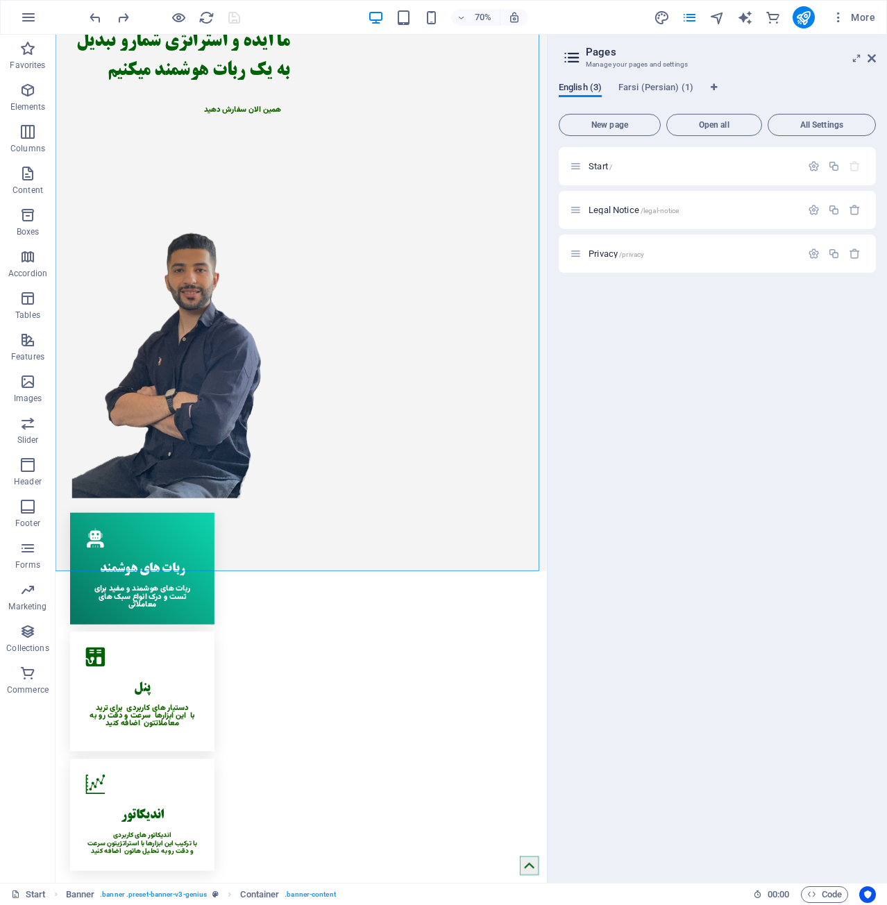
drag, startPoint x: 583, startPoint y: 83, endPoint x: 574, endPoint y: 82, distance: 9.7
click at [574, 82] on span "English (3)" at bounding box center [580, 88] width 43 height 19
click at [589, 85] on span "English (3)" at bounding box center [580, 88] width 43 height 19
drag, startPoint x: 589, startPoint y: 85, endPoint x: 582, endPoint y: 77, distance: 11.3
click at [582, 77] on div "English (3) Farsi (Persian) (1) New page Open all All Settings Start / Legal No…" at bounding box center [718, 477] width 340 height 812
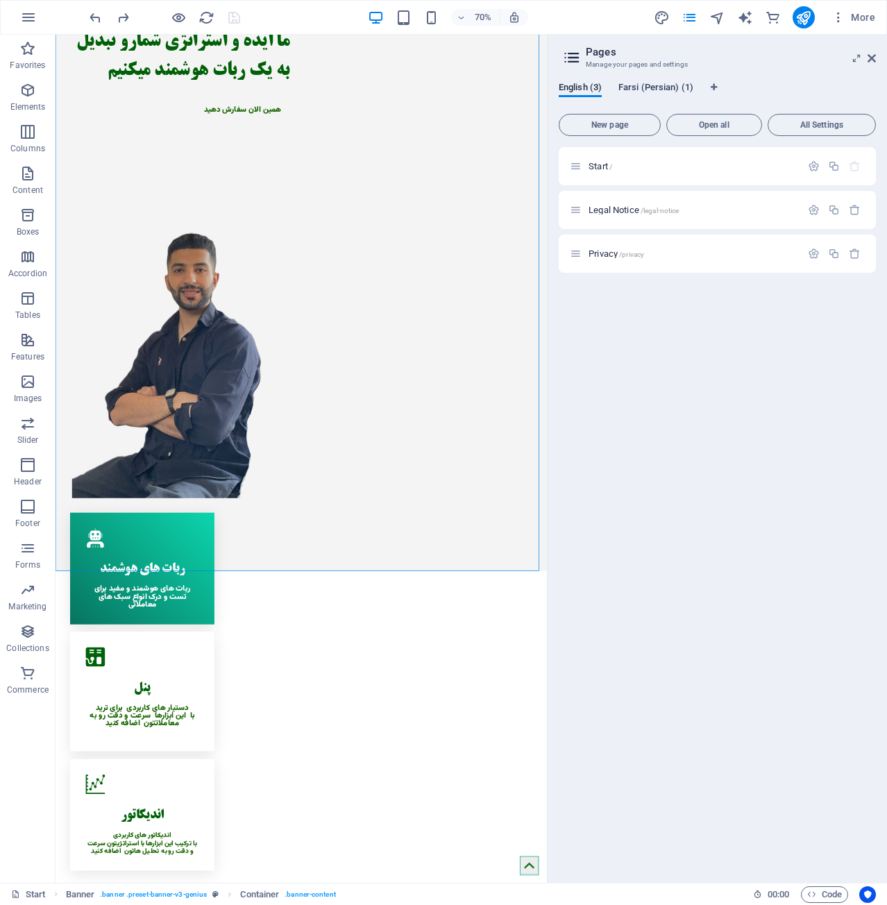
click at [662, 83] on span "Farsi (Persian) (1)" at bounding box center [656, 88] width 75 height 19
click at [595, 87] on span "English (3)" at bounding box center [580, 88] width 43 height 19
click at [645, 88] on span "Farsi (Persian) (1)" at bounding box center [656, 88] width 75 height 19
click at [606, 163] on span "شروع /" at bounding box center [602, 166] width 27 height 10
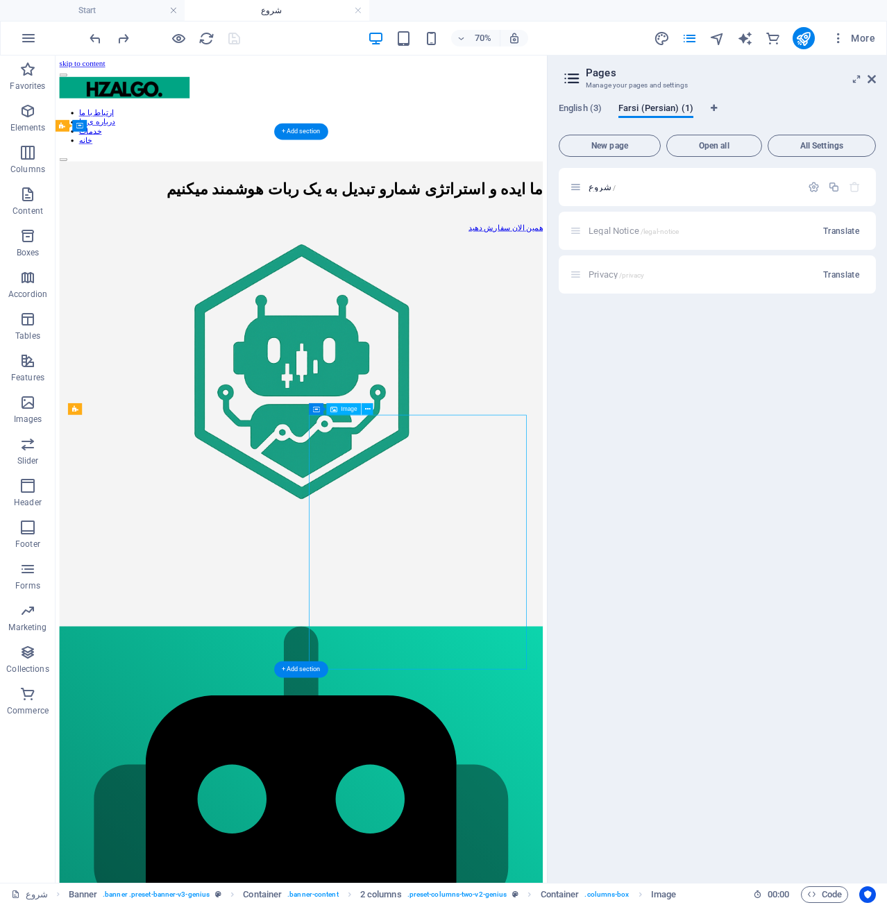
scroll to position [0, 0]
click at [626, 698] on figure at bounding box center [406, 508] width 691 height 378
select select "px"
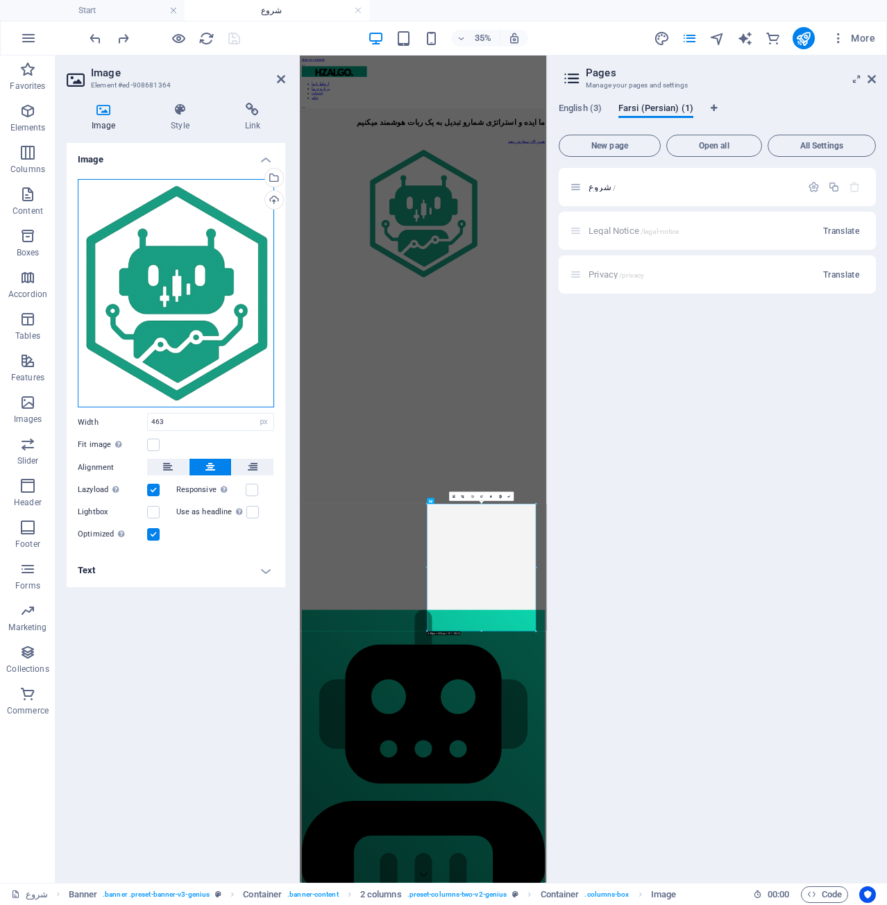
click at [240, 231] on div "Drag files here, click to choose files or select files from Files or our free s…" at bounding box center [176, 293] width 196 height 228
type input "90"
select select "%"
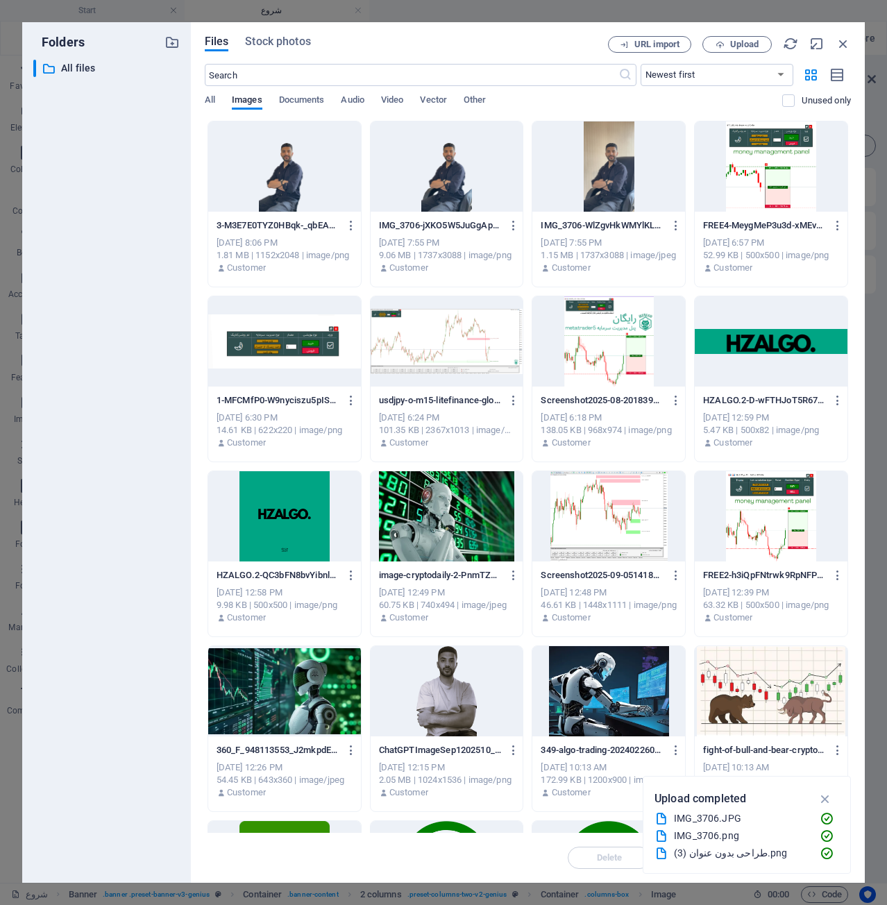
click at [289, 172] on div at bounding box center [284, 167] width 153 height 90
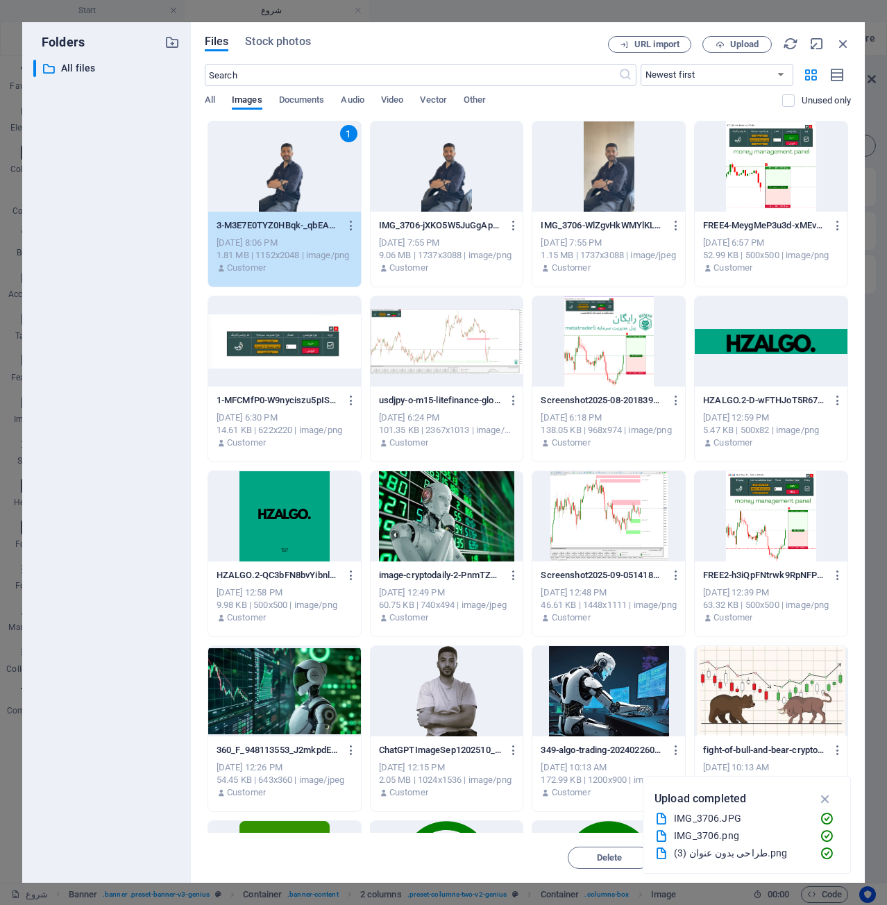
click at [289, 172] on div "1" at bounding box center [284, 167] width 153 height 90
type input "463"
select select "px"
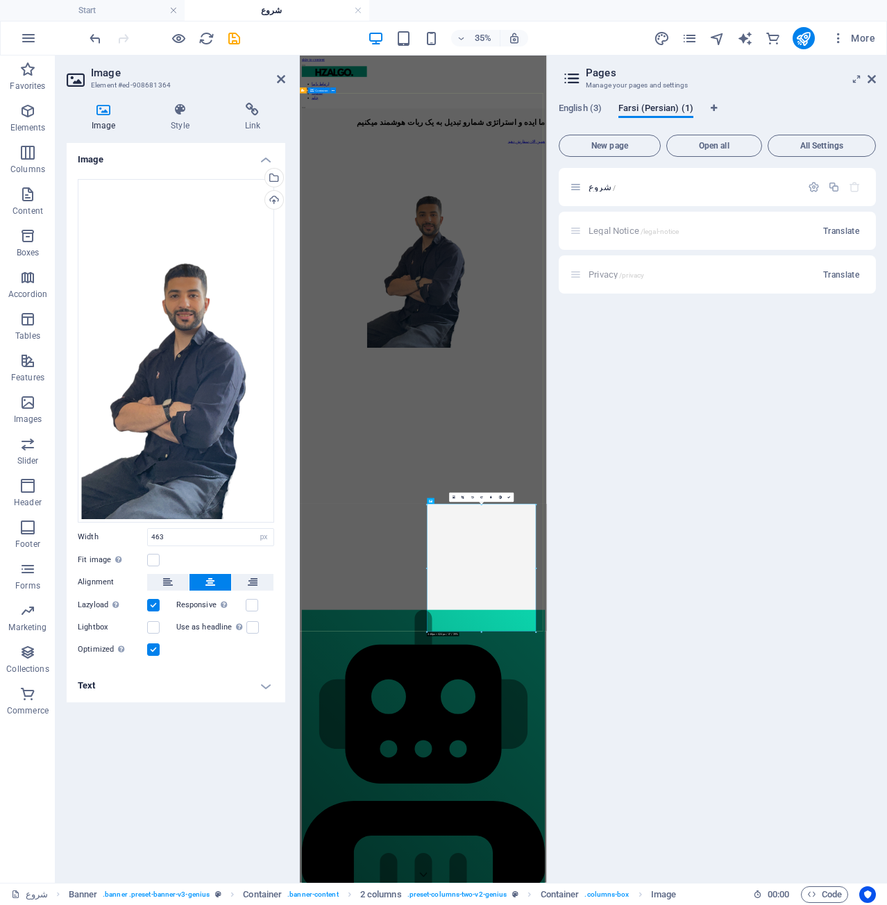
click at [460, 839] on div "ما ایده و استراتژی شمارو تبدیل به یک ربات هوشمند میکنیم همین الان سفارش دهید" at bounding box center [653, 550] width 695 height 687
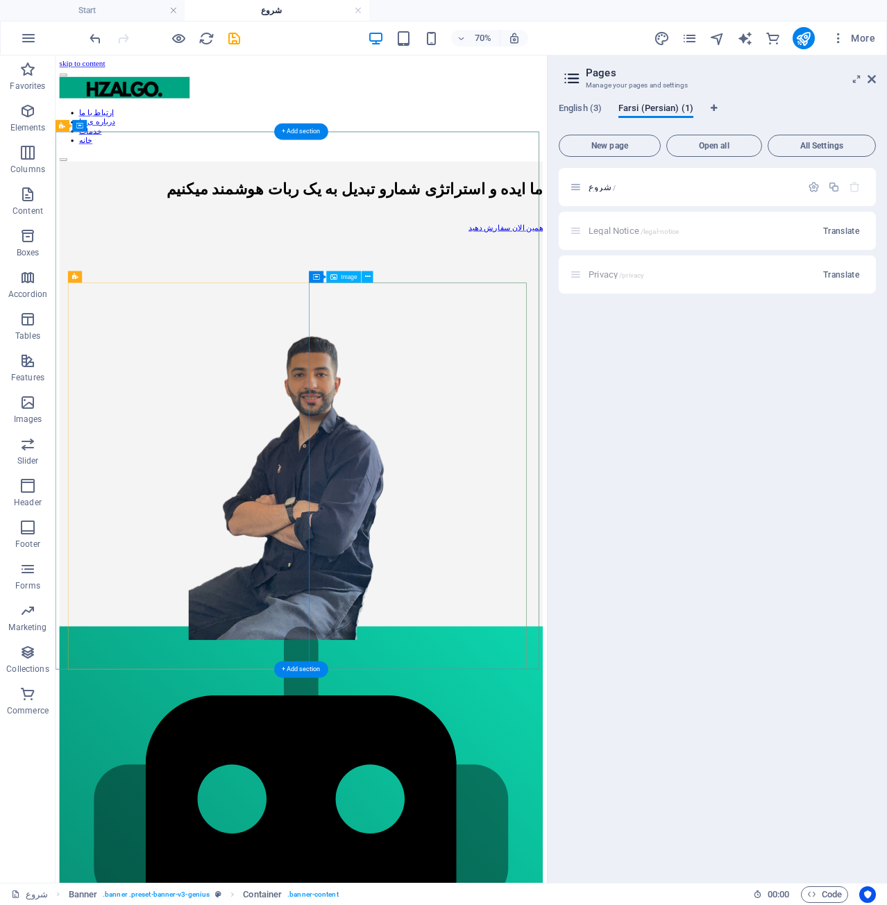
click at [578, 540] on figure at bounding box center [406, 606] width 691 height 574
select select "px"
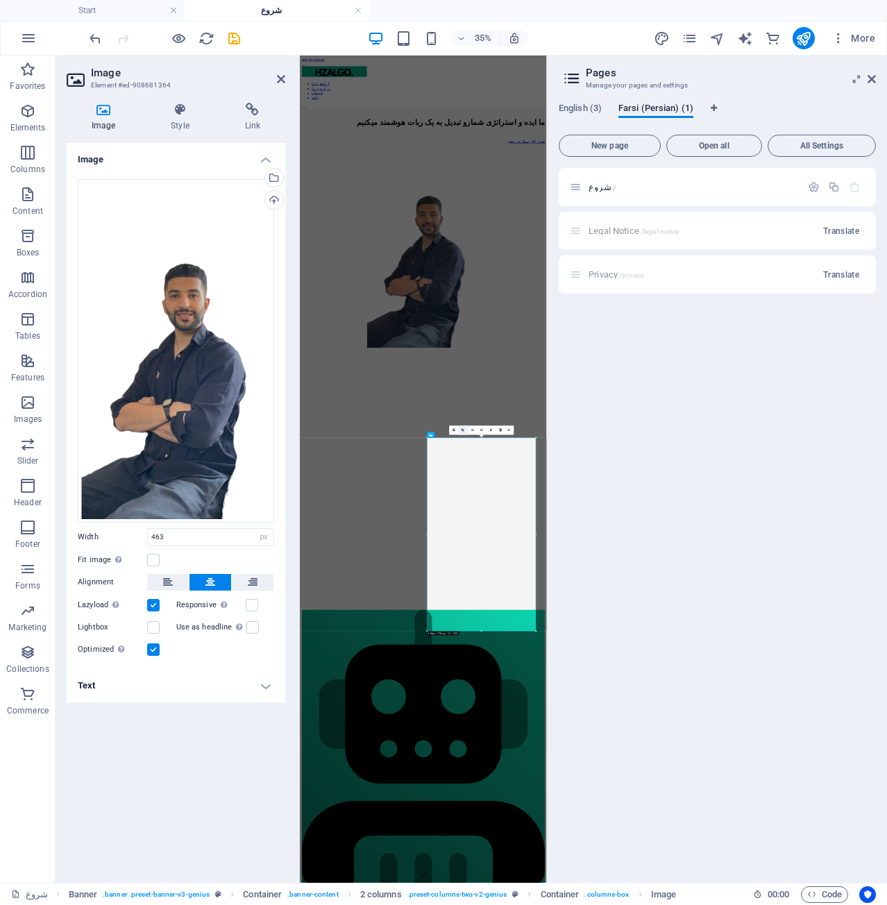
click at [462, 428] on link at bounding box center [463, 430] width 9 height 9
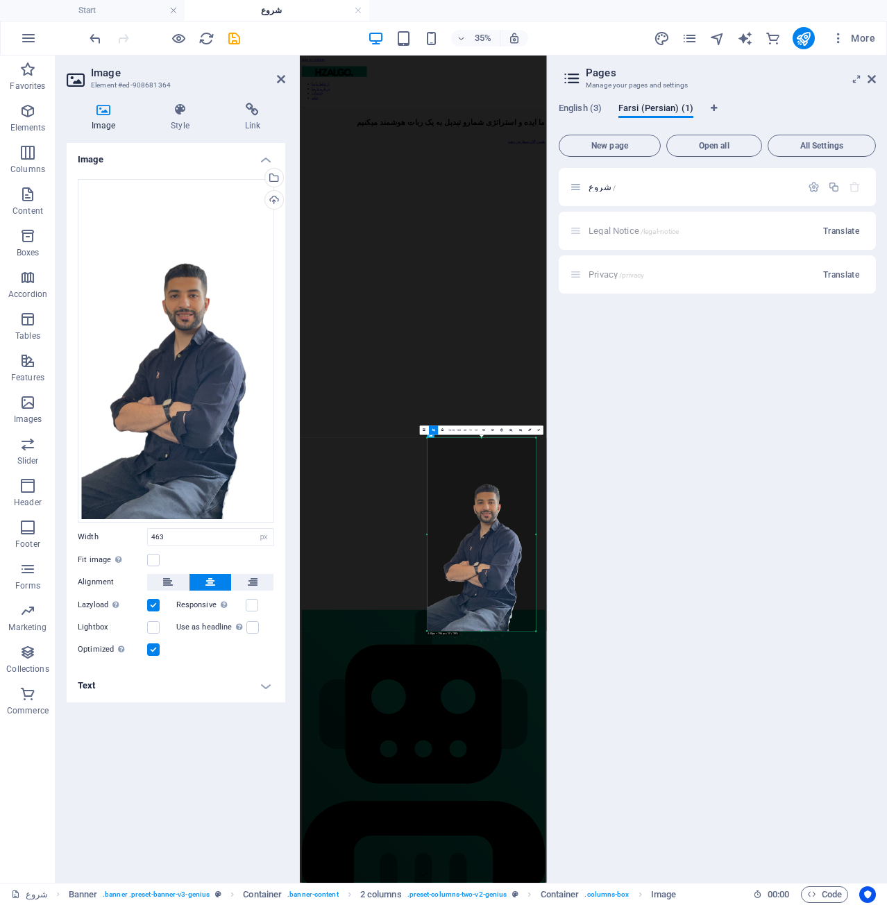
click at [487, 628] on div at bounding box center [482, 535] width 109 height 194
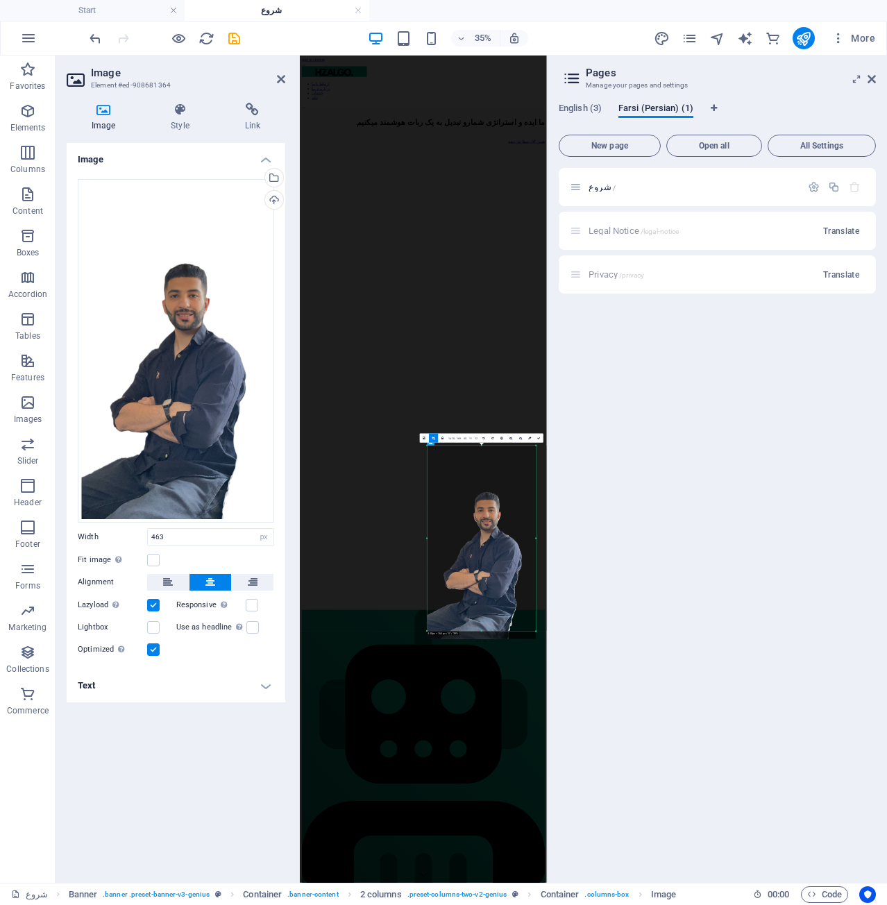
drag, startPoint x: 481, startPoint y: 631, endPoint x: 480, endPoint y: 609, distance: 22.3
click at [480, 609] on div "180 170 160 150 140 130 120 110 100 90 80 70 60 50 40 30 20 10 0 -10 -20 -30 -4…" at bounding box center [482, 538] width 109 height 185
click at [778, 628] on div "ما ایده و استراتژی شمارو تبدیل به یک ربات هوشمند میکنیم همین الان سفارش دهید" at bounding box center [653, 530] width 695 height 646
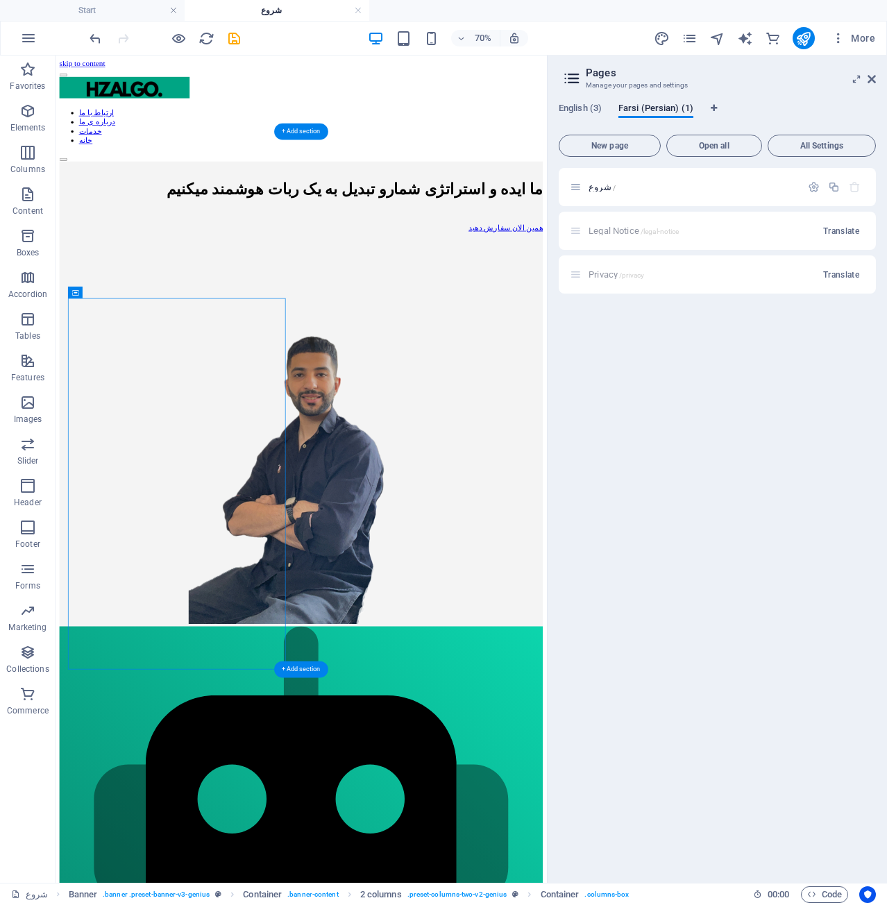
click at [607, 612] on figure at bounding box center [406, 594] width 691 height 551
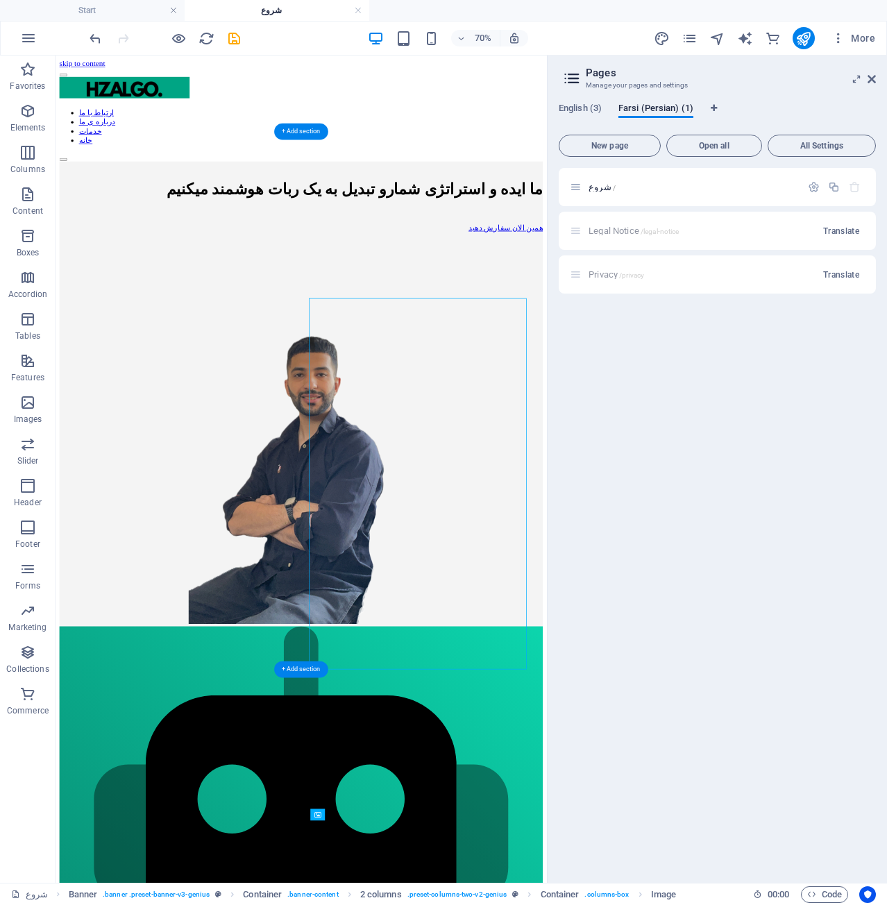
click at [607, 612] on figure at bounding box center [406, 594] width 691 height 551
select select "px"
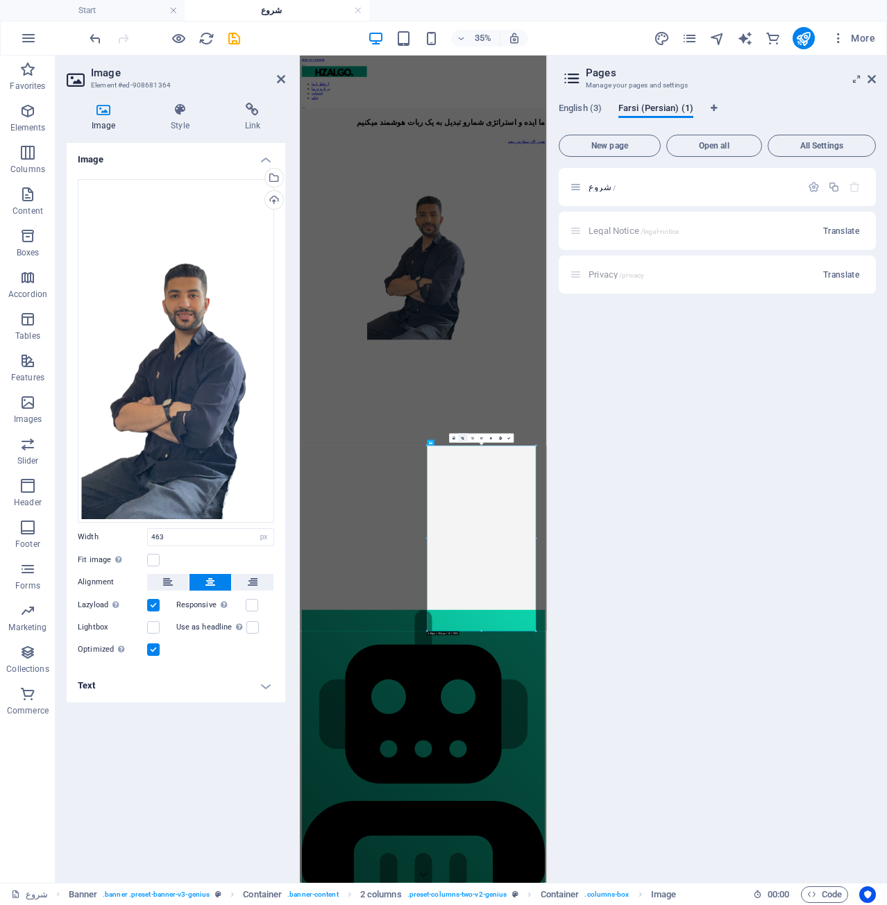
click at [461, 437] on link at bounding box center [463, 437] width 9 height 9
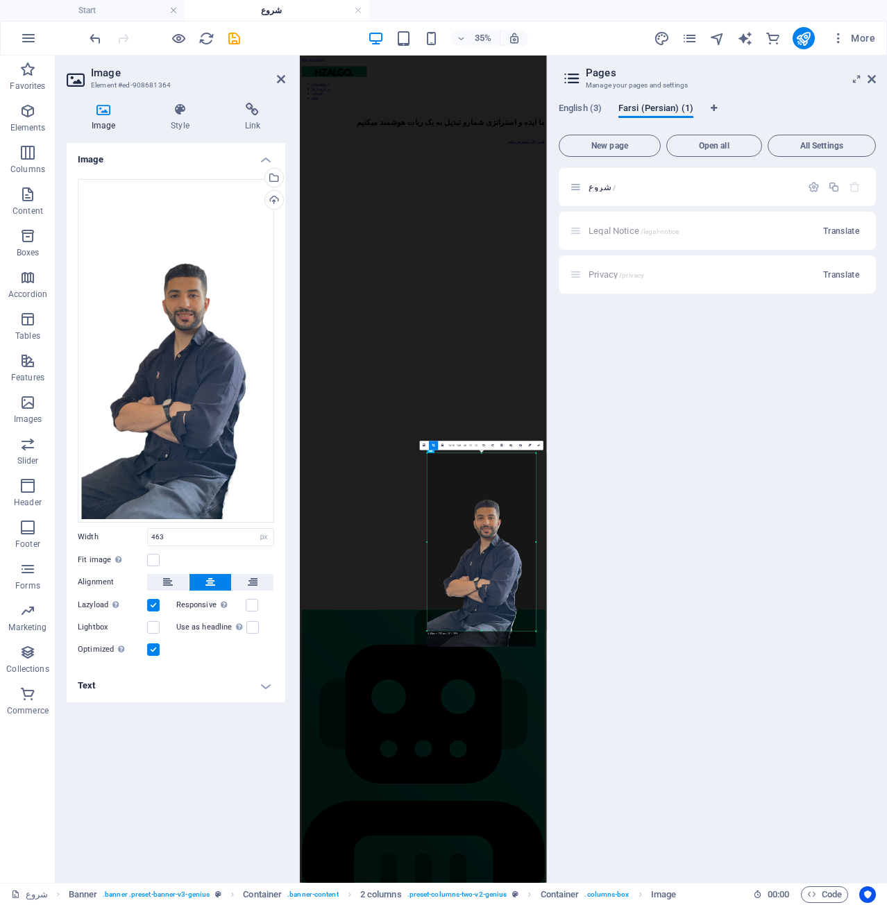
drag, startPoint x: 478, startPoint y: 632, endPoint x: 483, endPoint y: 610, distance: 22.1
click at [483, 610] on div "180 170 160 150 140 130 120 110 100 90 80 70 60 50 40 30 20 10 0 -10 -20 -30 -4…" at bounding box center [482, 542] width 109 height 178
click at [752, 831] on div "ما ایده و استراتژی شمارو تبدیل به یک ربات هوشمند میکنیم همین الان سفارش دهید" at bounding box center [653, 519] width 695 height 624
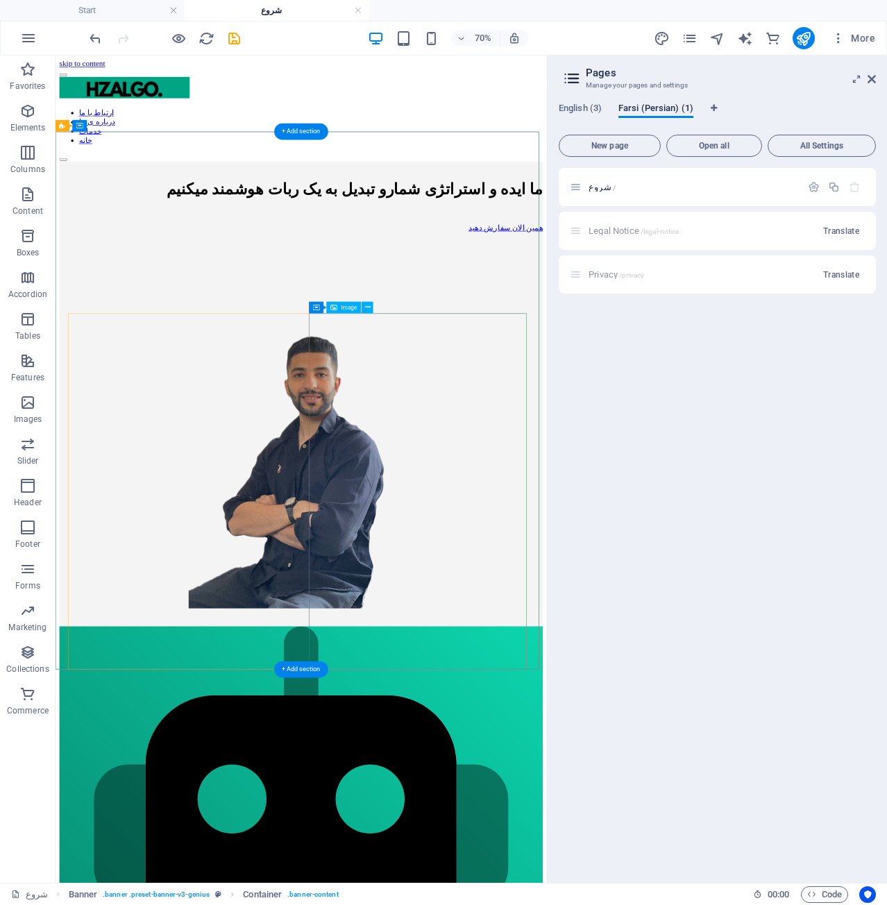
click at [580, 672] on figure at bounding box center [406, 583] width 691 height 529
select select "px"
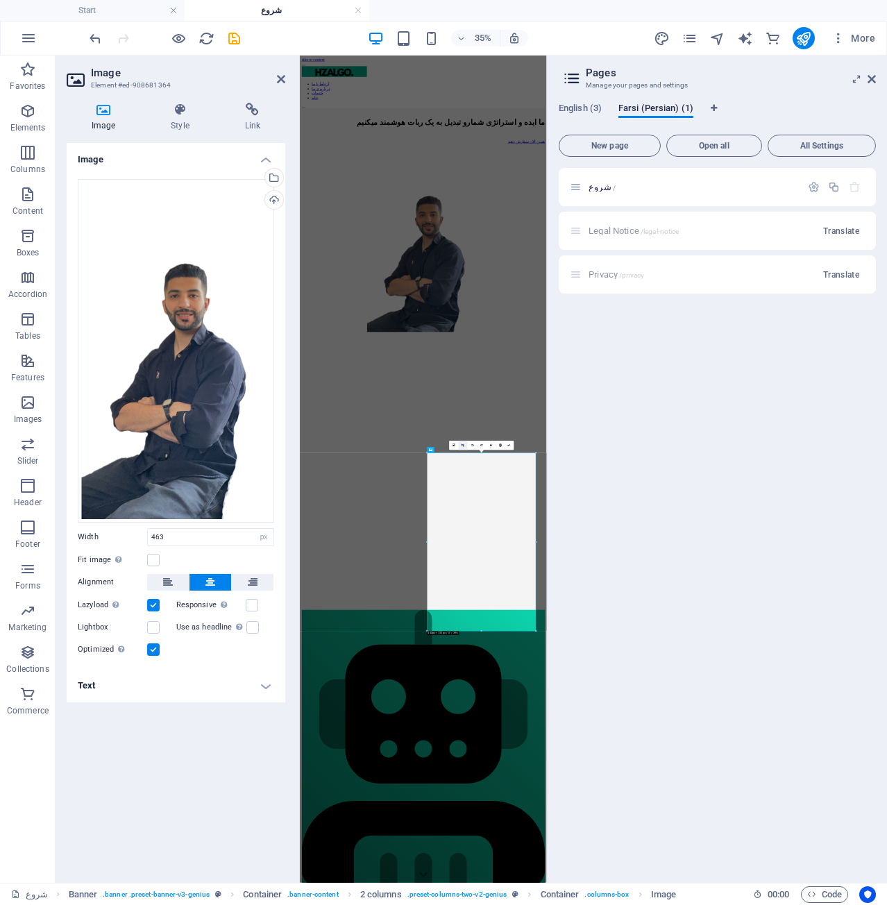
click at [461, 447] on link at bounding box center [463, 445] width 9 height 9
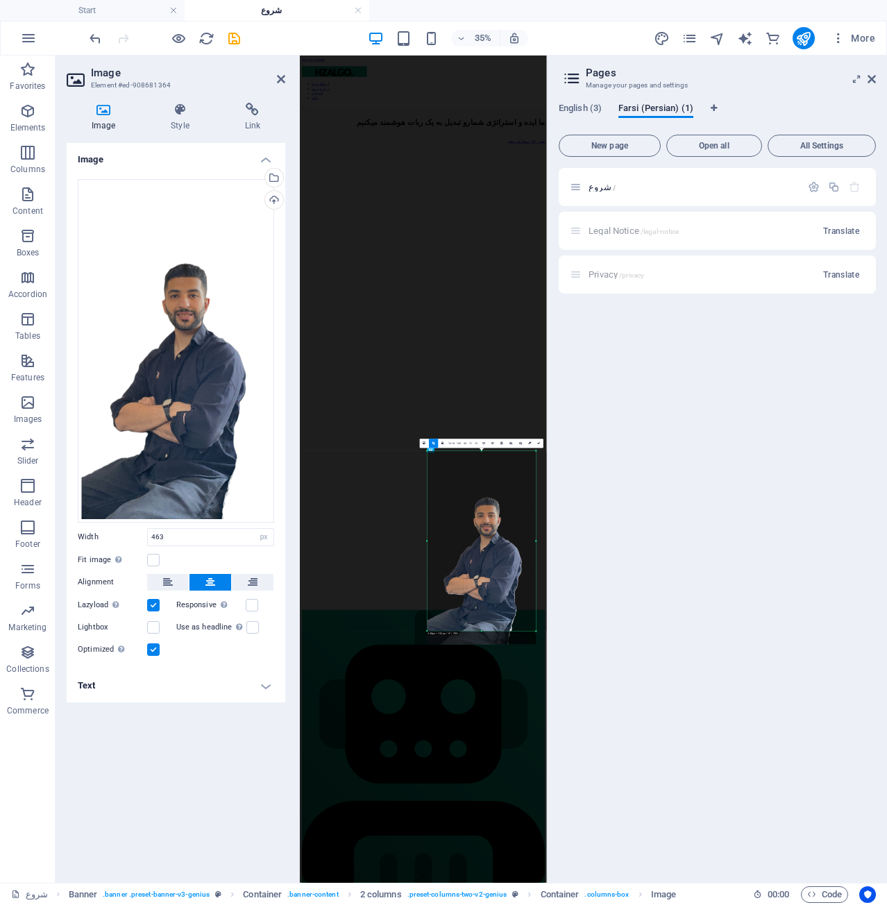
click at [480, 632] on div "180 170 160 150 140 130 120 110 100 90 80 70 60 50 40 30 20 10 0 -10 -20 -30 -4…" at bounding box center [482, 541] width 109 height 181
click at [609, 837] on div "ما ایده و استراتژی شمارو تبدیل به یک ربات هوشمند میکنیم همین الان سفارش دهید" at bounding box center [653, 522] width 695 height 630
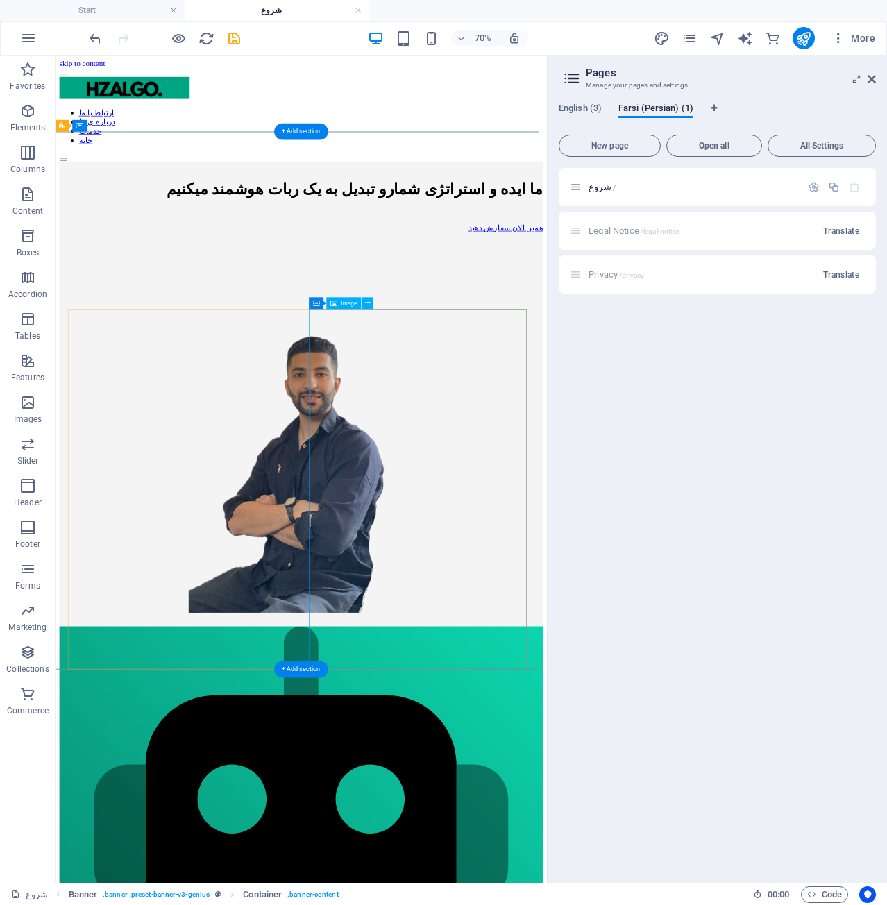
click at [603, 600] on figure at bounding box center [406, 586] width 691 height 535
select select "px"
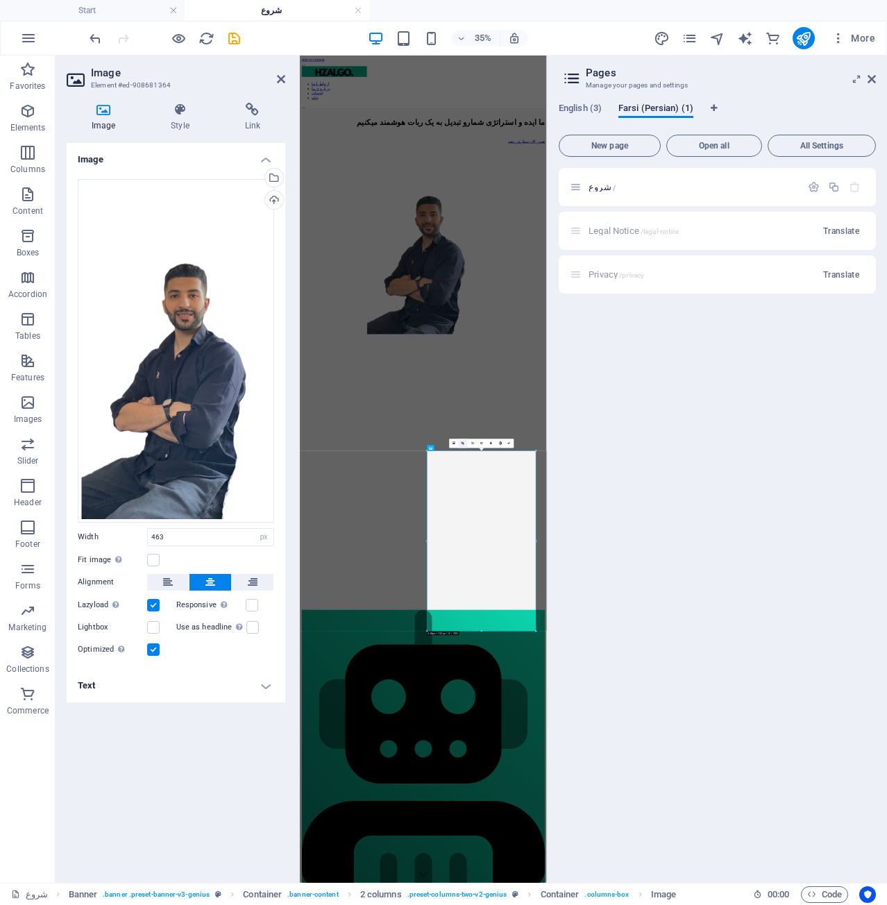
click at [463, 444] on icon at bounding box center [463, 443] width 3 height 3
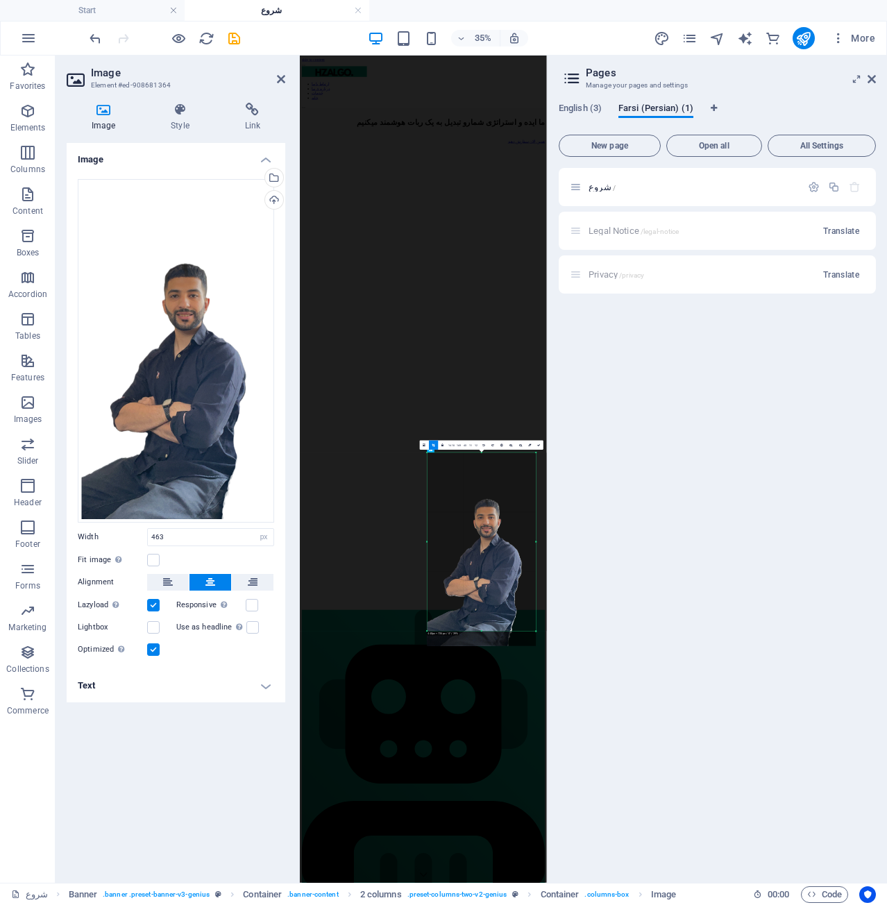
click at [430, 626] on div "180 170 160 150 140 130 120 110 100 90 80 70 60 50 40 30 20 10 0 -10 -20 -30 -4…" at bounding box center [482, 542] width 109 height 178
click at [726, 833] on div "ما ایده و استراتژی شمارو تبدیل به یک ربات هوشمند میکنیم همین الان سفارش دهید" at bounding box center [653, 520] width 695 height 626
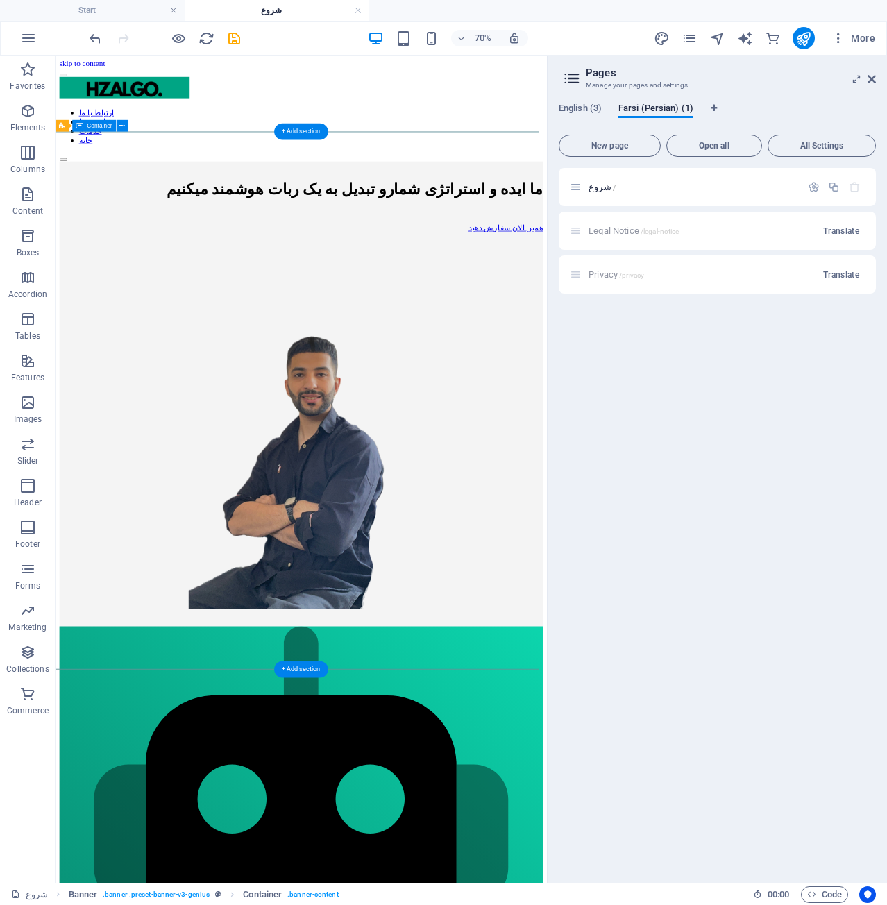
click at [589, 300] on div "ما ایده و استراتژی شمارو تبدیل به یک ربات هوشمند میکنیم همین الان سفارش دهید" at bounding box center [406, 528] width 691 height 643
click at [239, 40] on icon "save" at bounding box center [234, 39] width 16 height 16
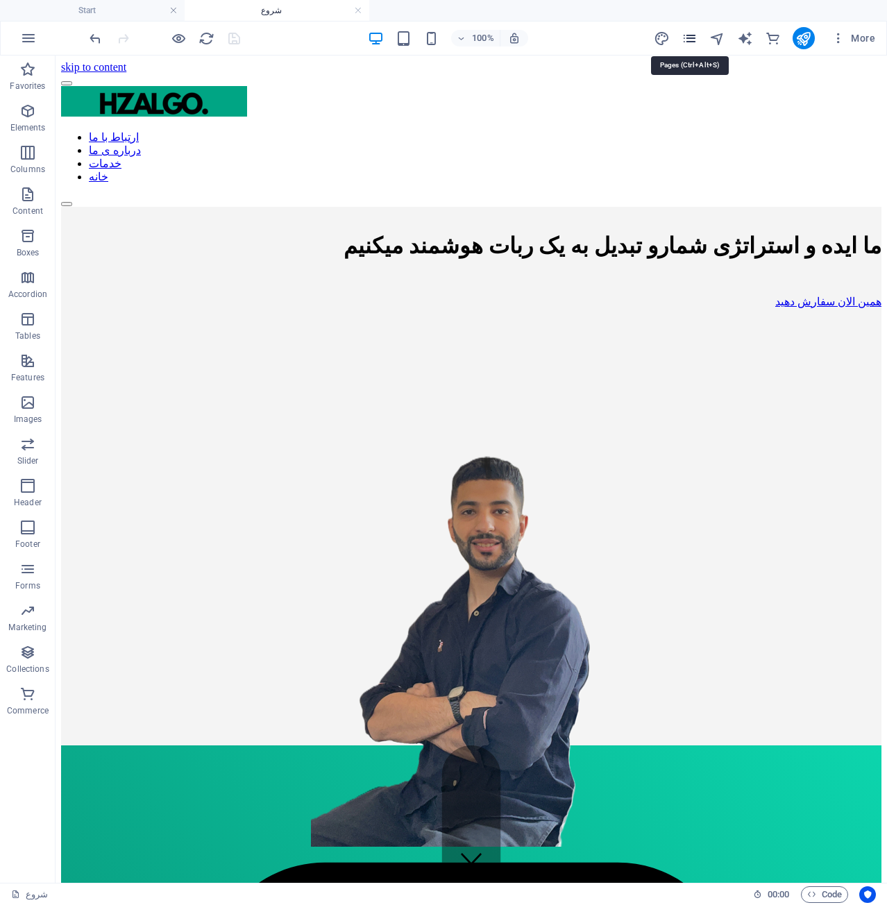
click at [692, 36] on icon "pages" at bounding box center [690, 39] width 16 height 16
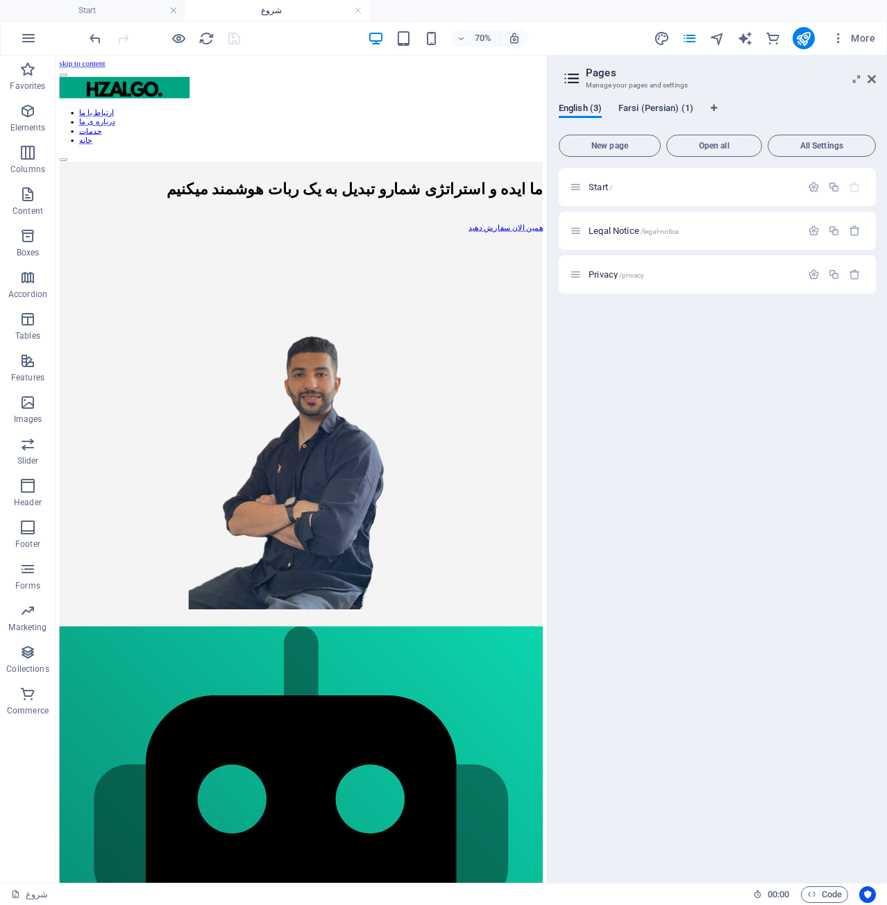
click at [641, 108] on span "Farsi (Persian) (1)" at bounding box center [656, 109] width 75 height 19
click at [635, 174] on div "شروع /" at bounding box center [717, 187] width 317 height 38
click at [614, 188] on p "شروع /" at bounding box center [693, 187] width 208 height 9
click at [598, 188] on span "شروع /" at bounding box center [602, 187] width 27 height 10
click at [594, 103] on span "English (3)" at bounding box center [580, 109] width 43 height 19
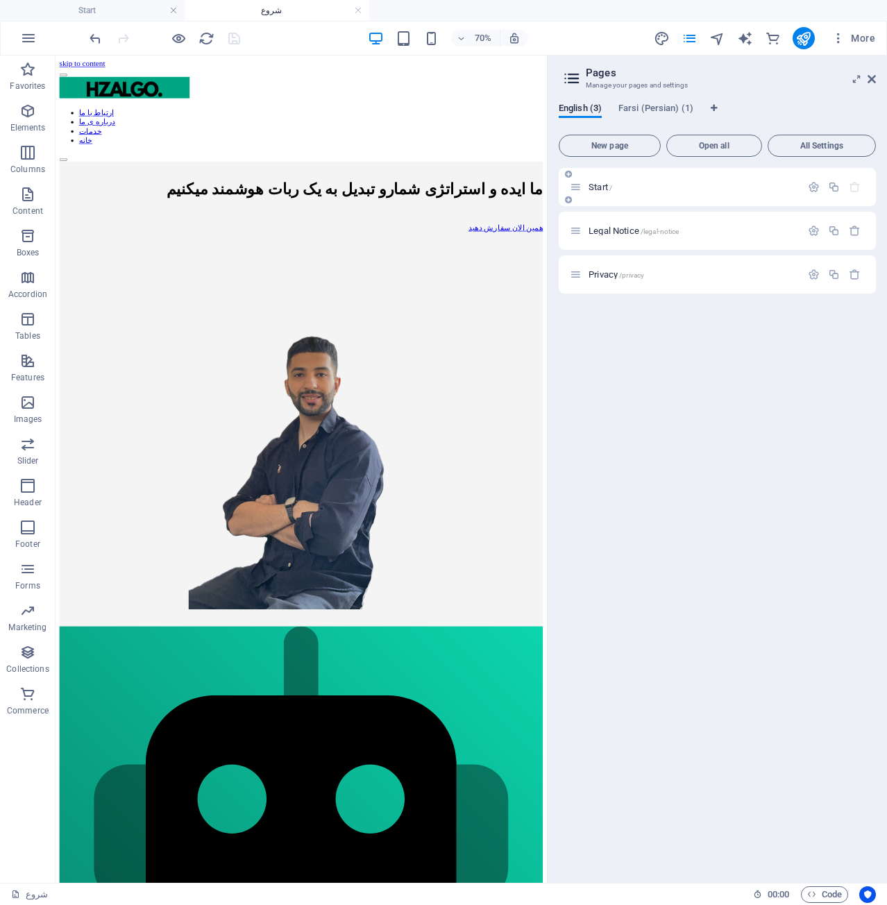
click at [602, 185] on span "Start /" at bounding box center [601, 187] width 24 height 10
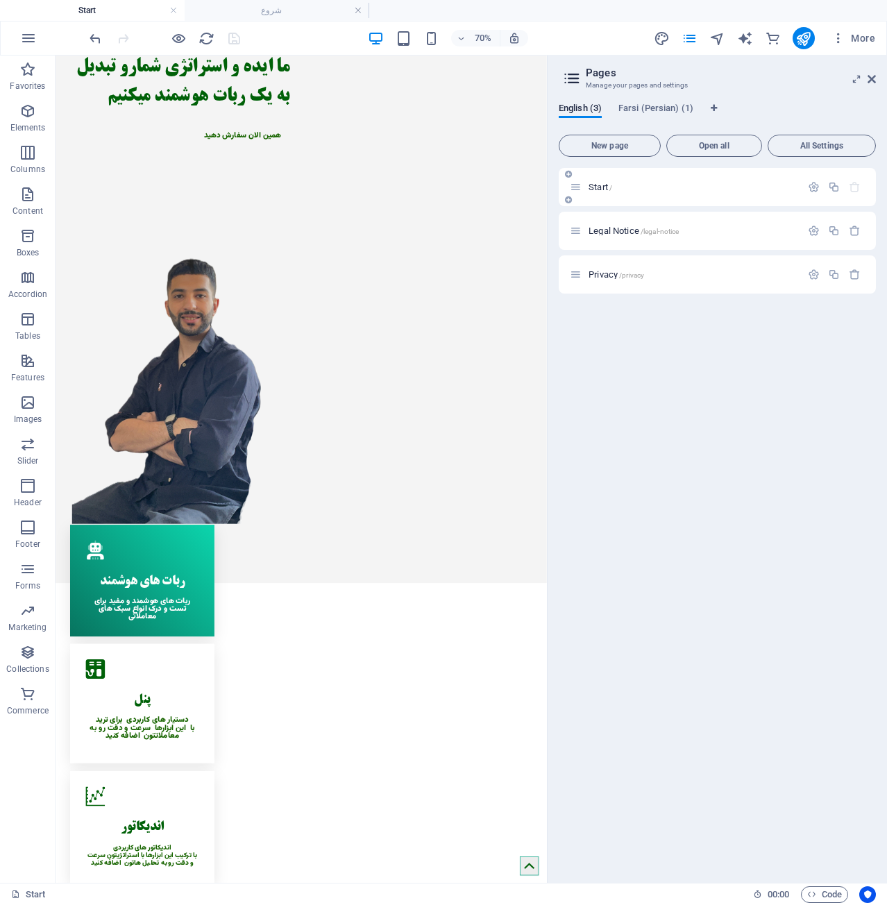
scroll to position [123, 0]
click at [390, 387] on figure at bounding box center [234, 469] width 311 height 512
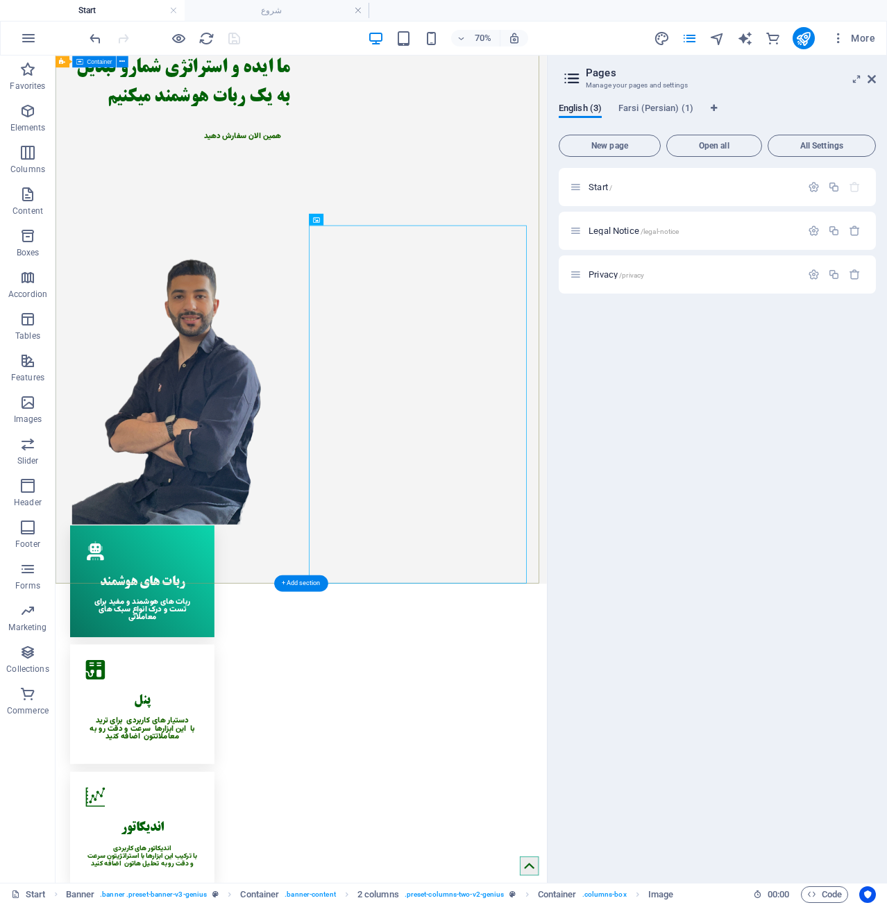
click at [624, 246] on div "ما ایده و استراتژی شمارو تبدیل به یک ربات هوشمند میکنیم همین الان سفارش دهید" at bounding box center [407, 383] width 702 height 684
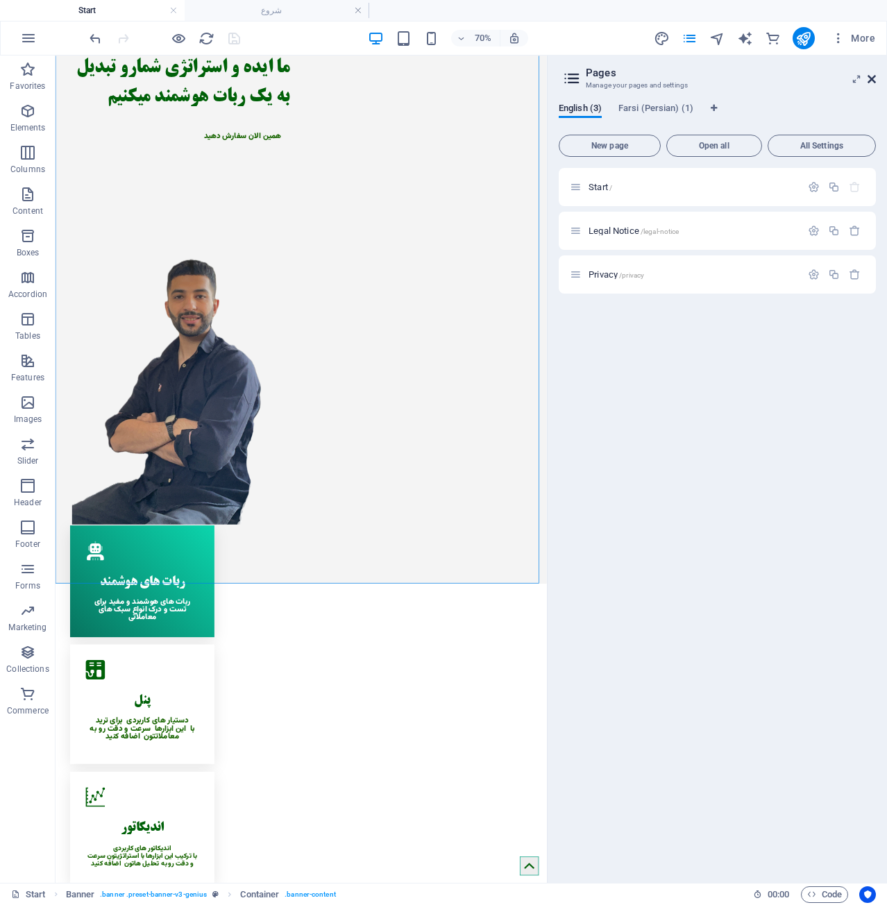
click at [875, 83] on icon at bounding box center [872, 79] width 8 height 11
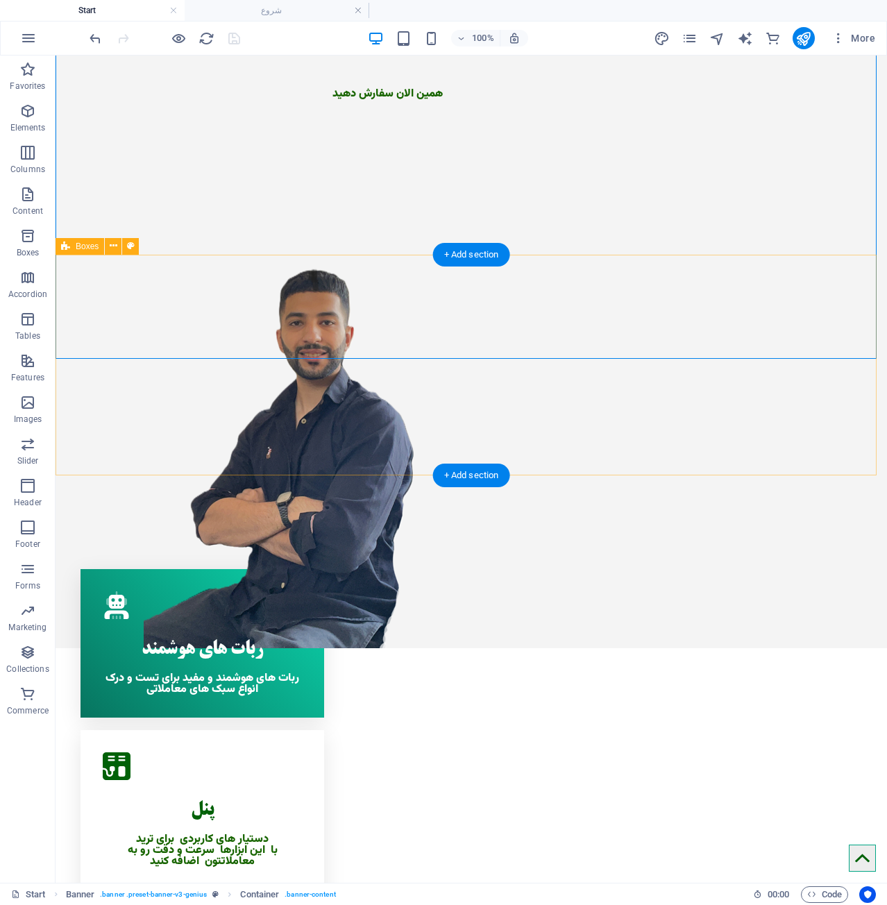
scroll to position [0, 0]
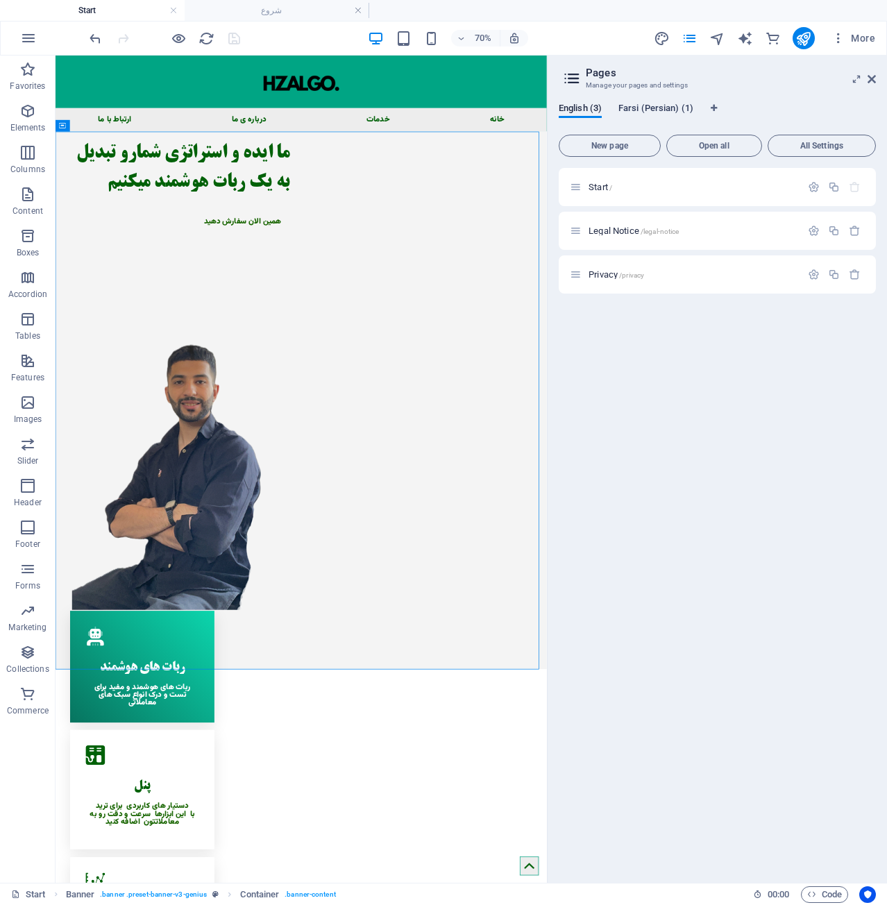
click at [662, 103] on span "Farsi (Persian) (1)" at bounding box center [656, 109] width 75 height 19
click at [689, 105] on span "Farsi (Persian) (1)" at bounding box center [656, 109] width 75 height 19
click at [604, 227] on div "Legal Notice /legal-notice Translate" at bounding box center [717, 231] width 317 height 38
click at [603, 189] on span "شروع /" at bounding box center [602, 187] width 27 height 10
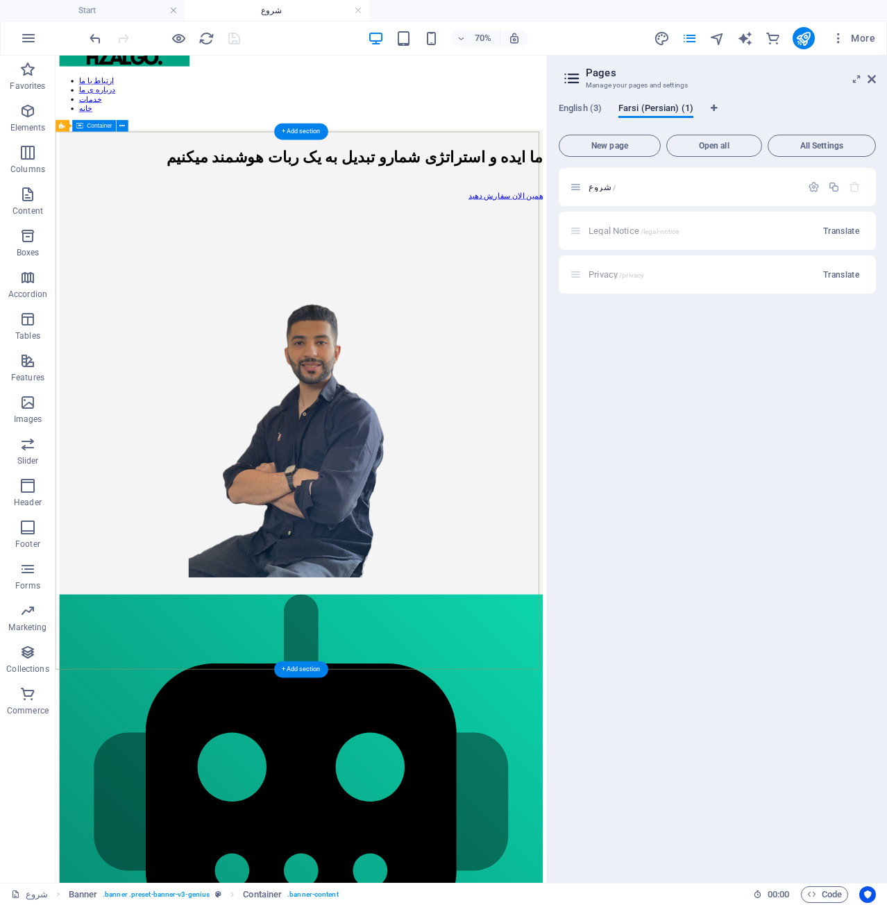
scroll to position [69, 0]
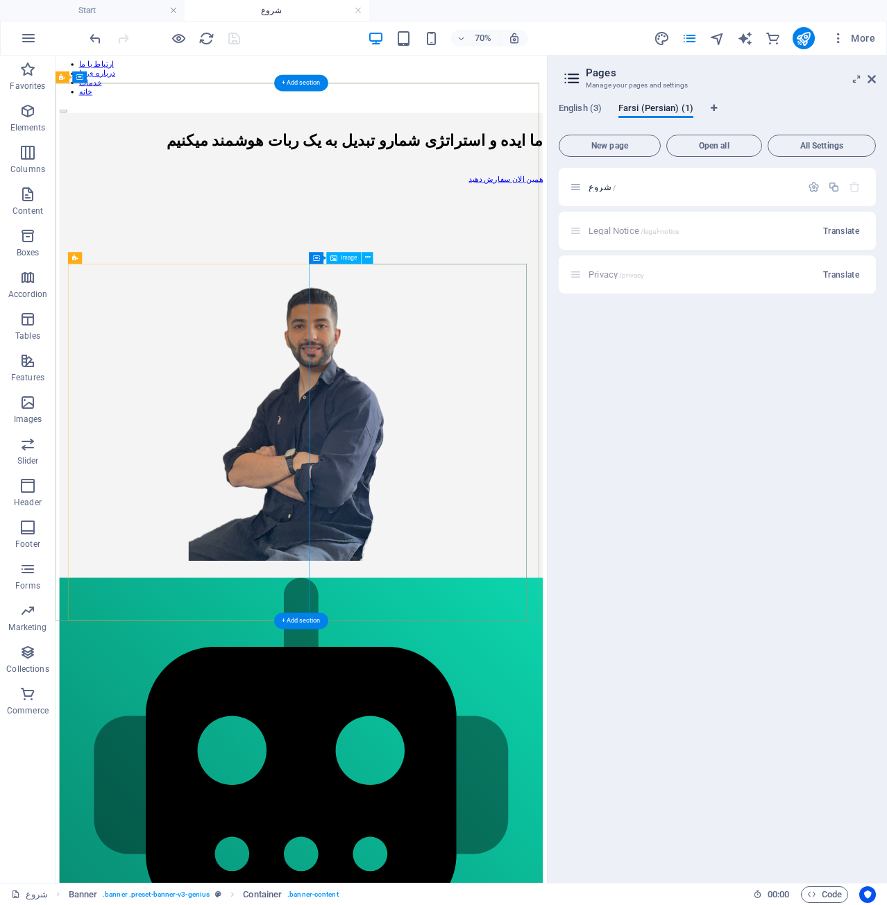
click at [666, 401] on figure at bounding box center [406, 515] width 691 height 530
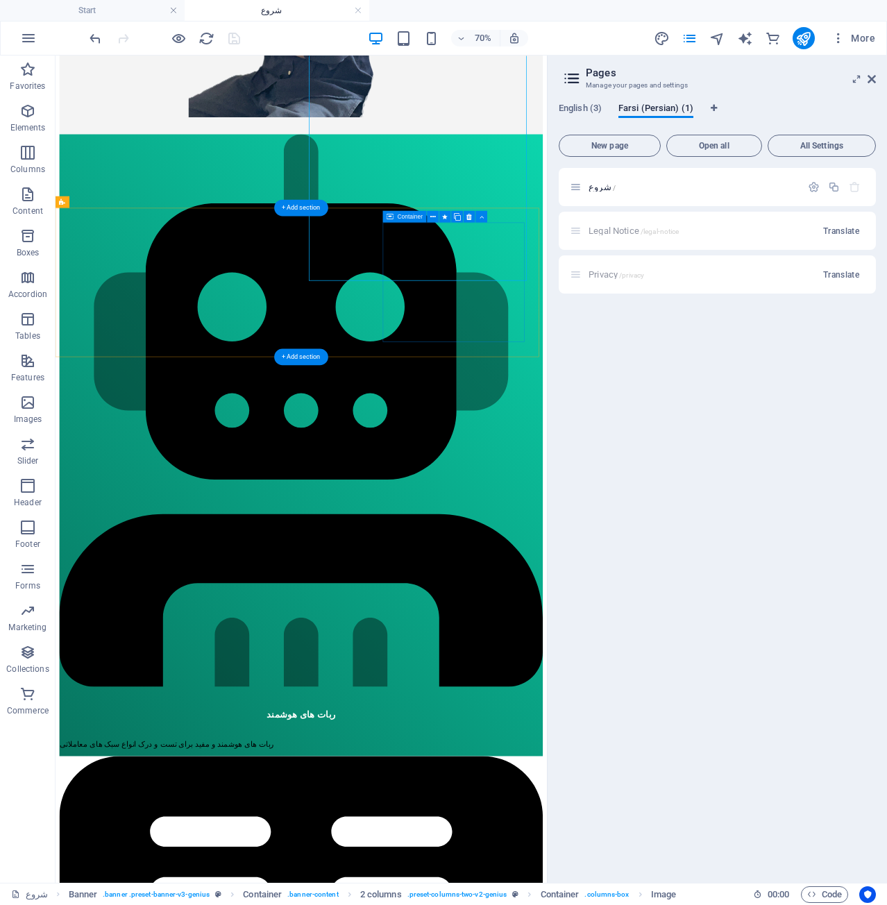
scroll to position [903, 0]
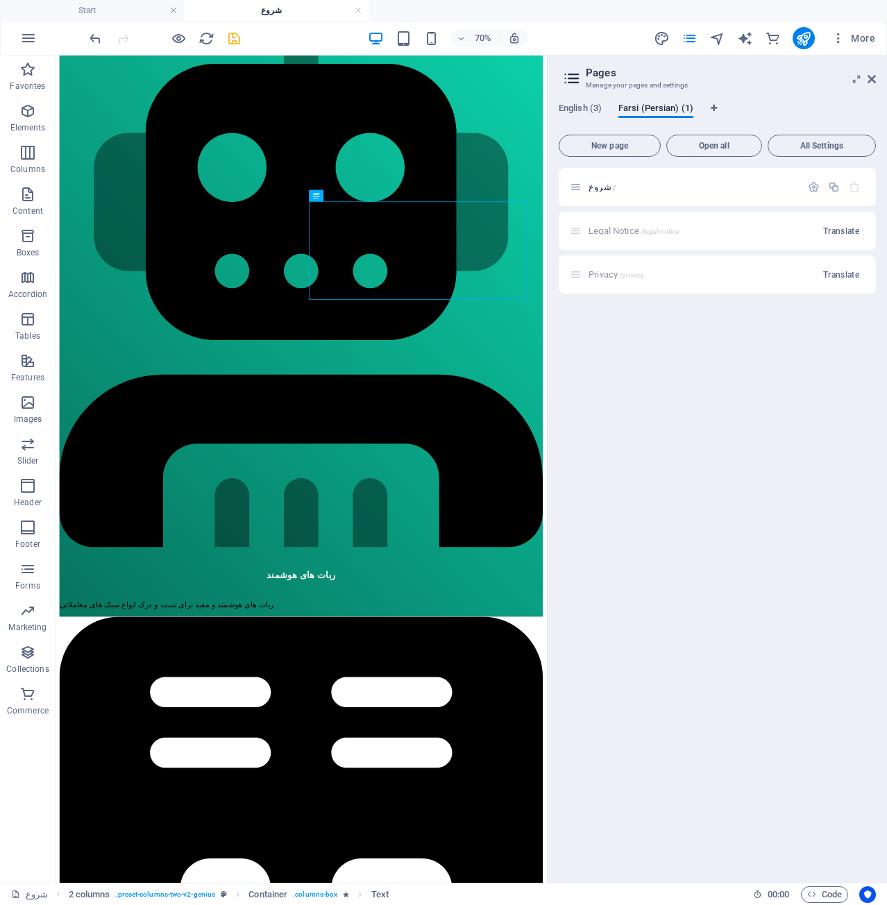
click at [643, 240] on div "Legal Notice /legal-notice Translate" at bounding box center [717, 231] width 317 height 38
click at [622, 235] on div "Legal Notice /legal-notice Translate" at bounding box center [717, 231] width 317 height 38
click at [643, 152] on button "New page" at bounding box center [610, 146] width 102 height 22
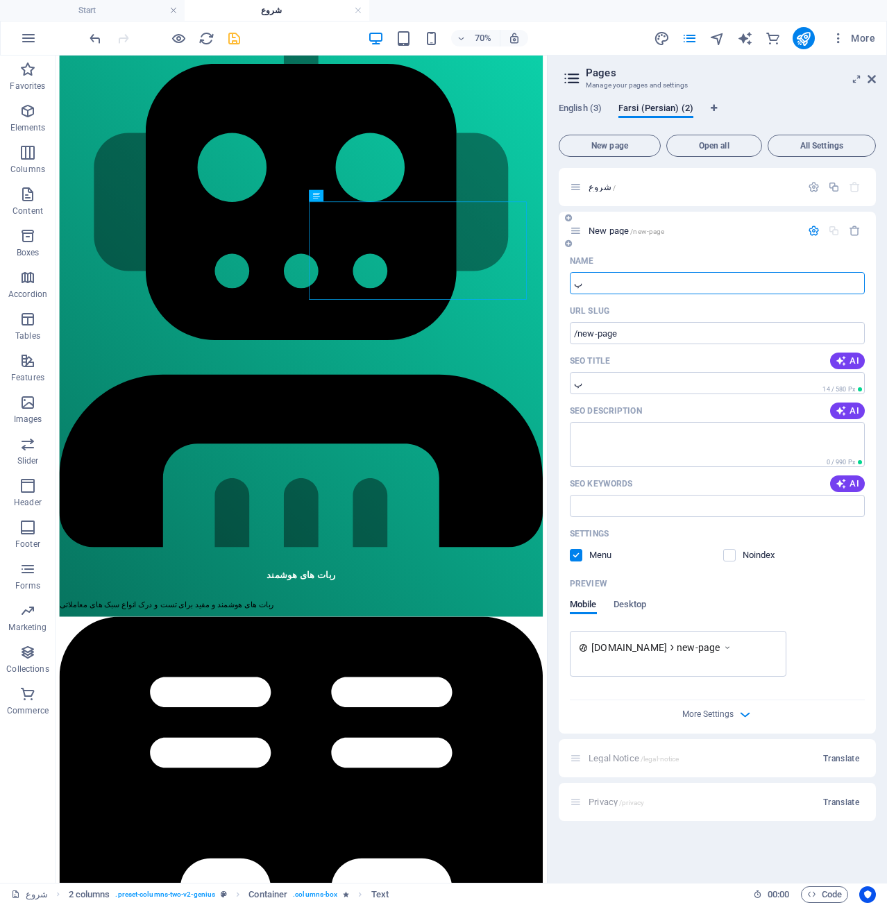
type input "پ"
type input "/"
type input "پنل ها"
click at [599, 312] on p "URL SLUG" at bounding box center [590, 311] width 40 height 11
click at [599, 322] on input "/" at bounding box center [717, 333] width 295 height 22
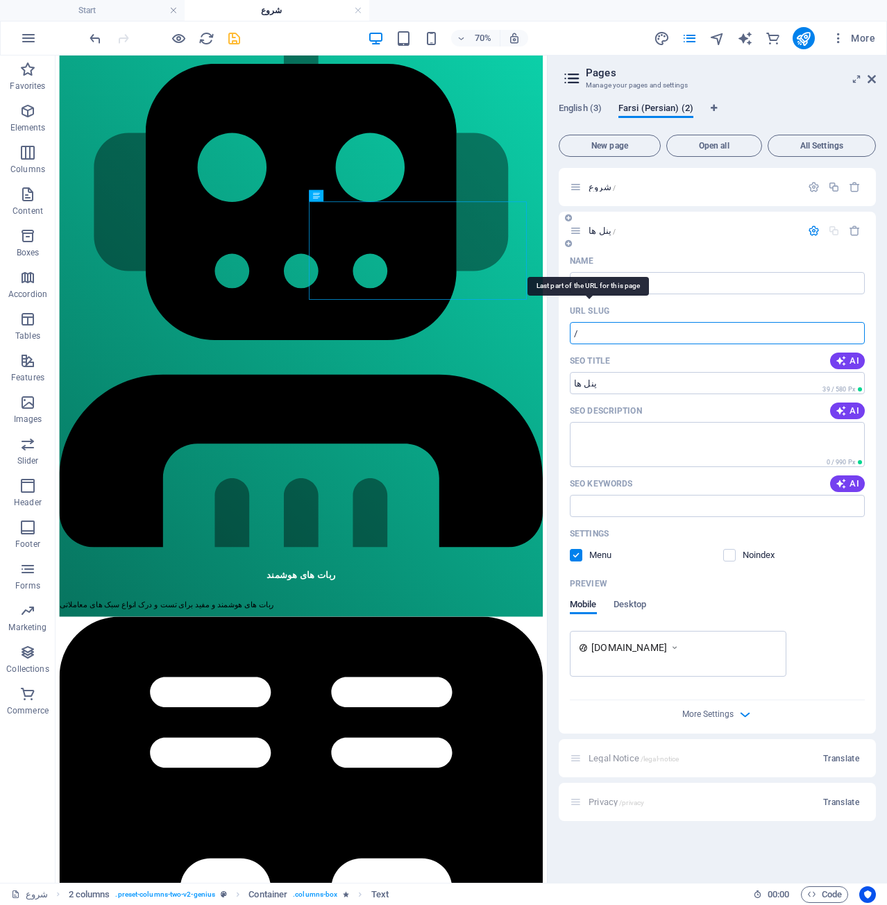
click at [599, 312] on p "URL SLUG" at bounding box center [590, 311] width 40 height 11
click at [599, 322] on input "/" at bounding box center [717, 333] width 295 height 22
click at [750, 240] on div "پنل ها /" at bounding box center [717, 231] width 317 height 38
click at [234, 28] on div at bounding box center [165, 38] width 156 height 22
click at [238, 41] on icon "save" at bounding box center [234, 39] width 16 height 16
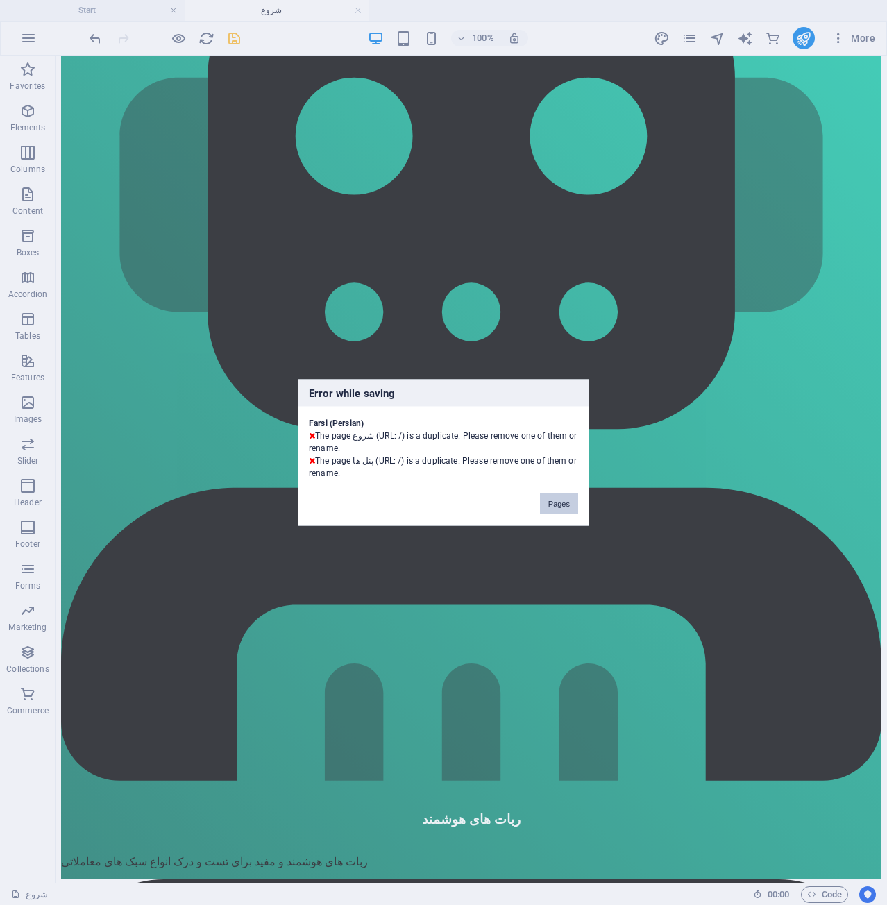
click at [559, 503] on button "Pages" at bounding box center [559, 504] width 38 height 21
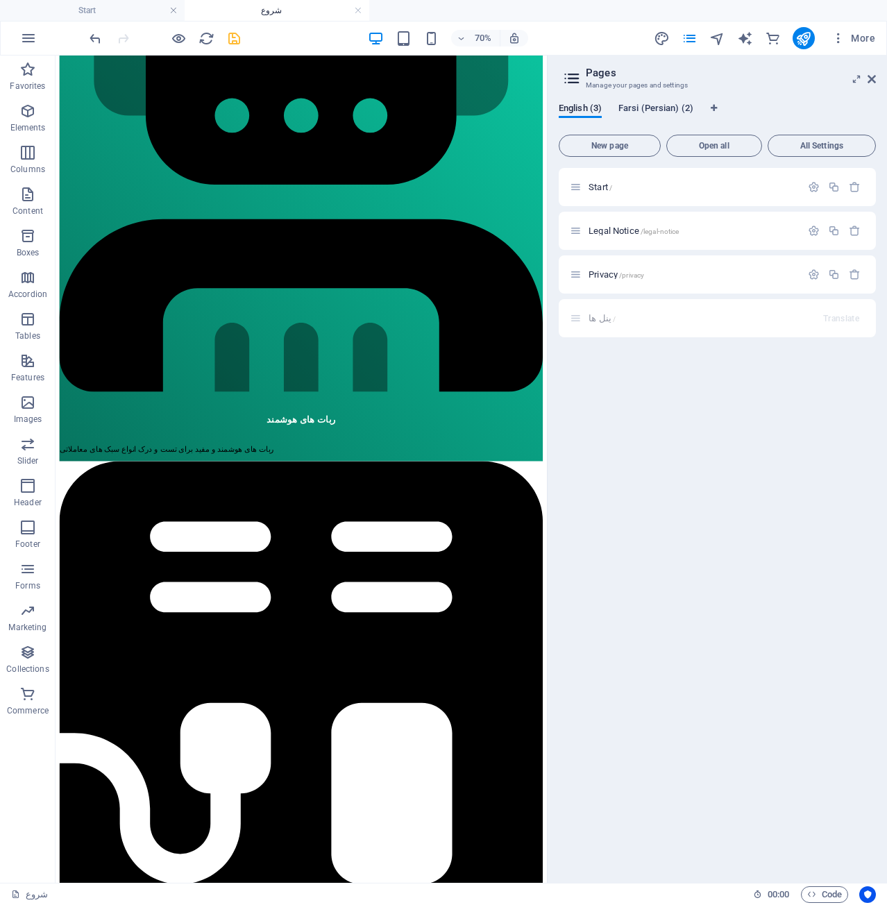
click at [671, 110] on span "Farsi (Persian) (2)" at bounding box center [656, 109] width 75 height 19
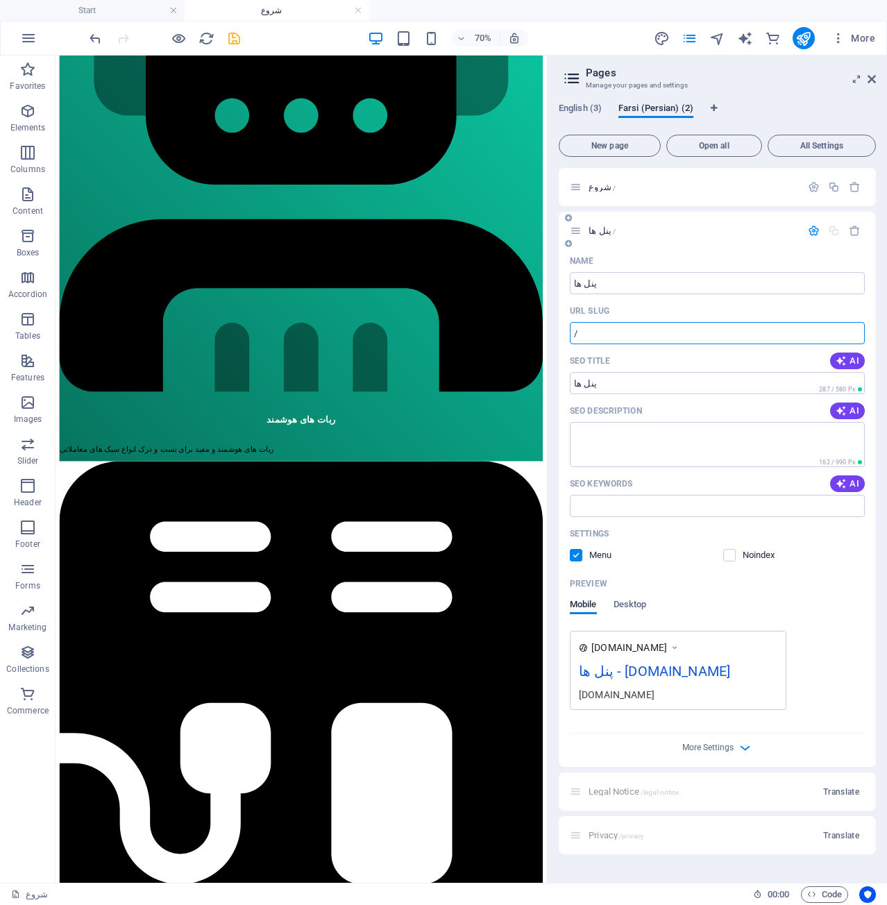
click at [600, 333] on input "/" at bounding box center [717, 333] width 295 height 22
type input "/subpage"
click at [252, 32] on div "70% More" at bounding box center [484, 38] width 794 height 22
click at [233, 32] on icon "save" at bounding box center [234, 39] width 16 height 16
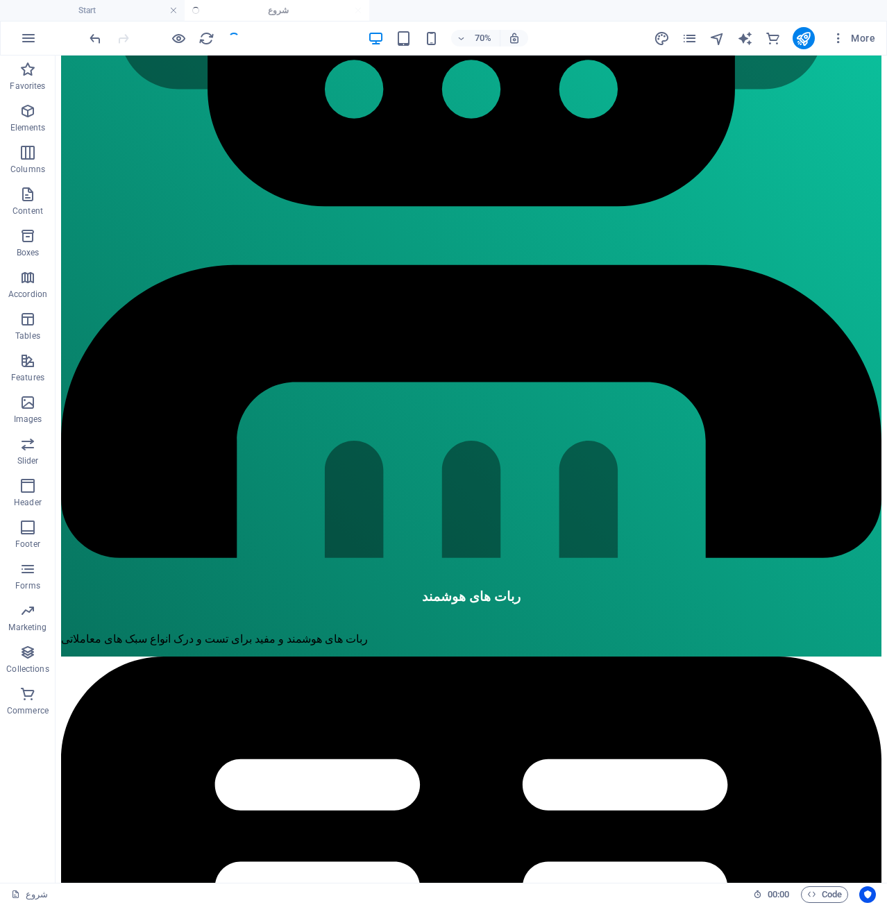
scroll to position [903, 0]
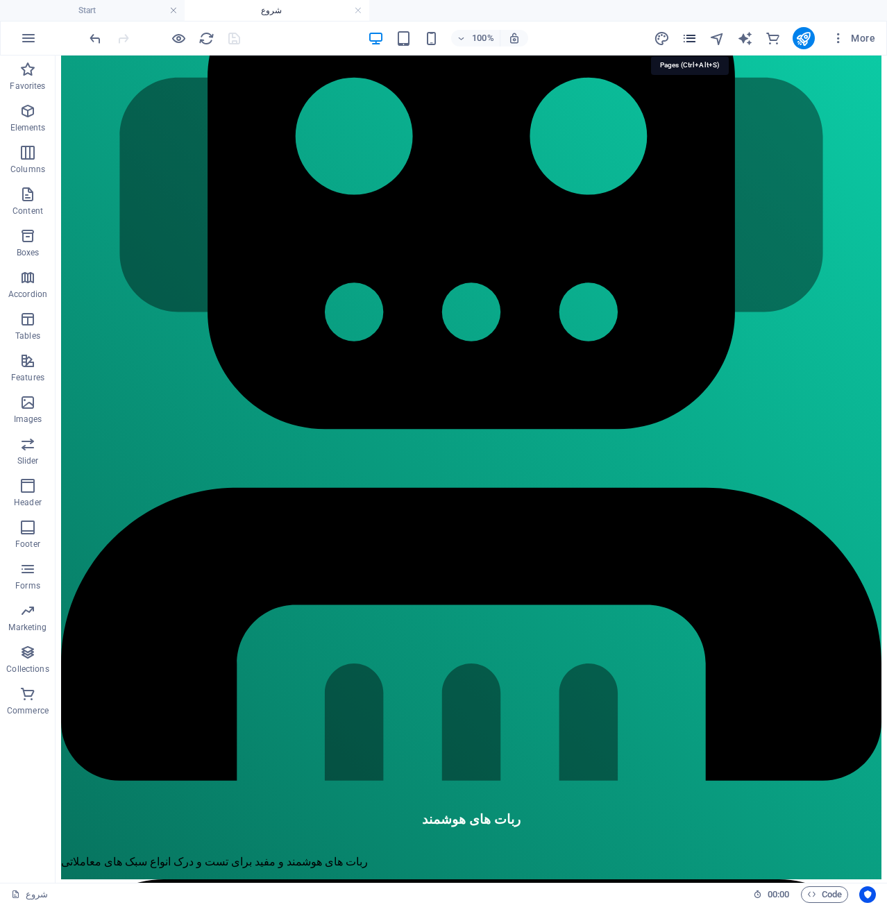
click at [689, 39] on icon "pages" at bounding box center [690, 39] width 16 height 16
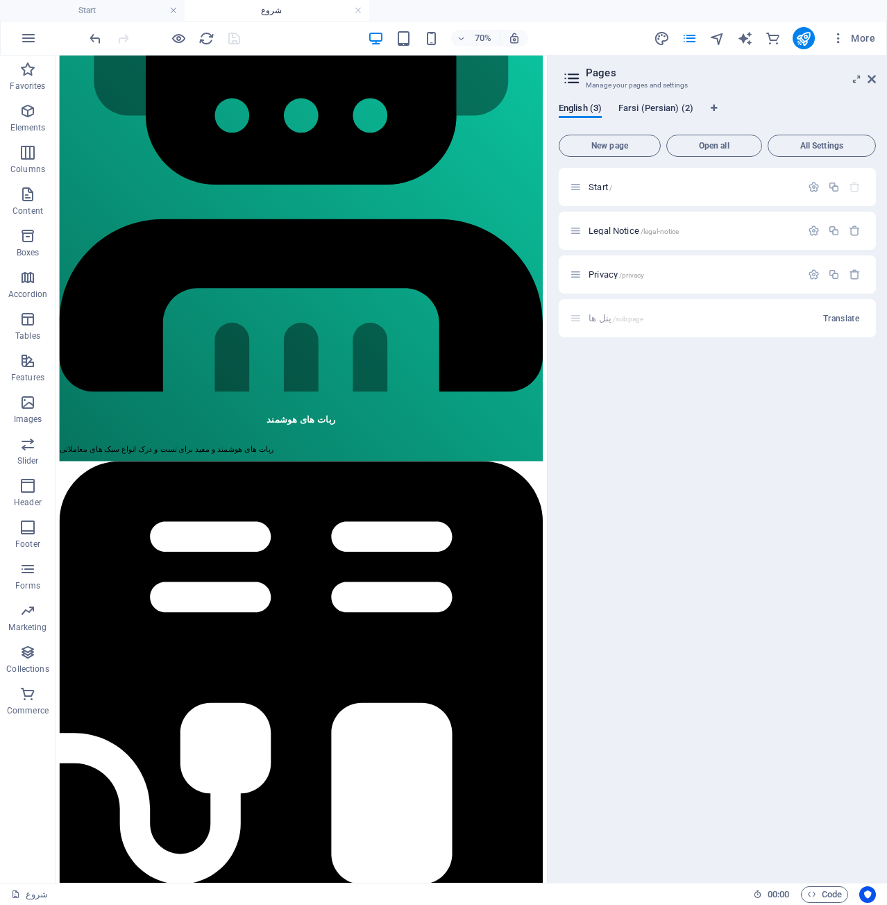
click at [659, 107] on span "Farsi (Persian) (2)" at bounding box center [656, 109] width 75 height 19
click at [626, 233] on span "/subpage" at bounding box center [628, 232] width 31 height 8
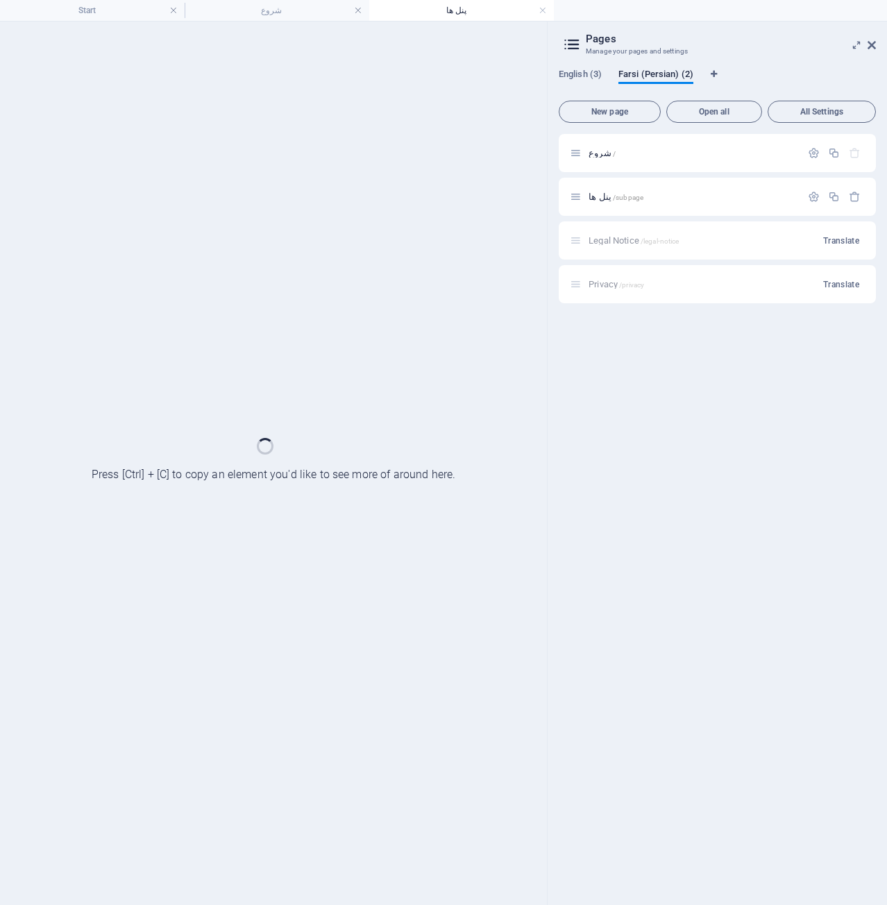
scroll to position [0, 0]
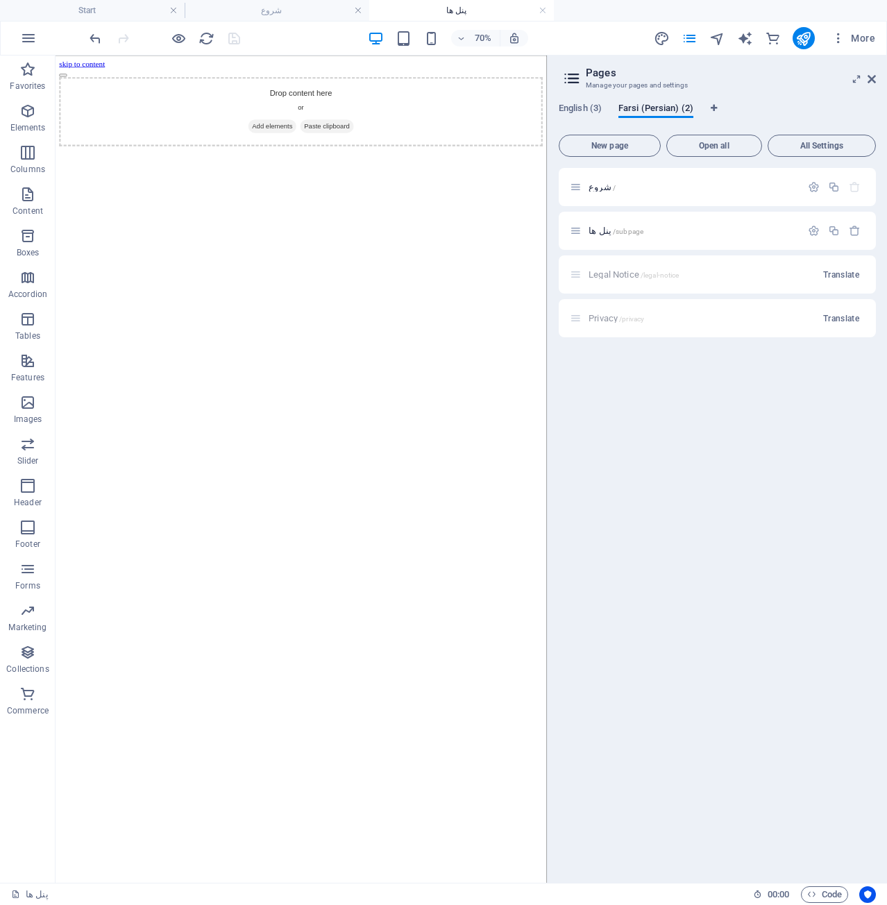
click at [540, 190] on html "skip to content Drop content here or Add elements Paste clipboard" at bounding box center [407, 123] width 702 height 135
click at [408, 135] on div "Drop content here or Add elements Paste clipboard" at bounding box center [406, 135] width 691 height 99
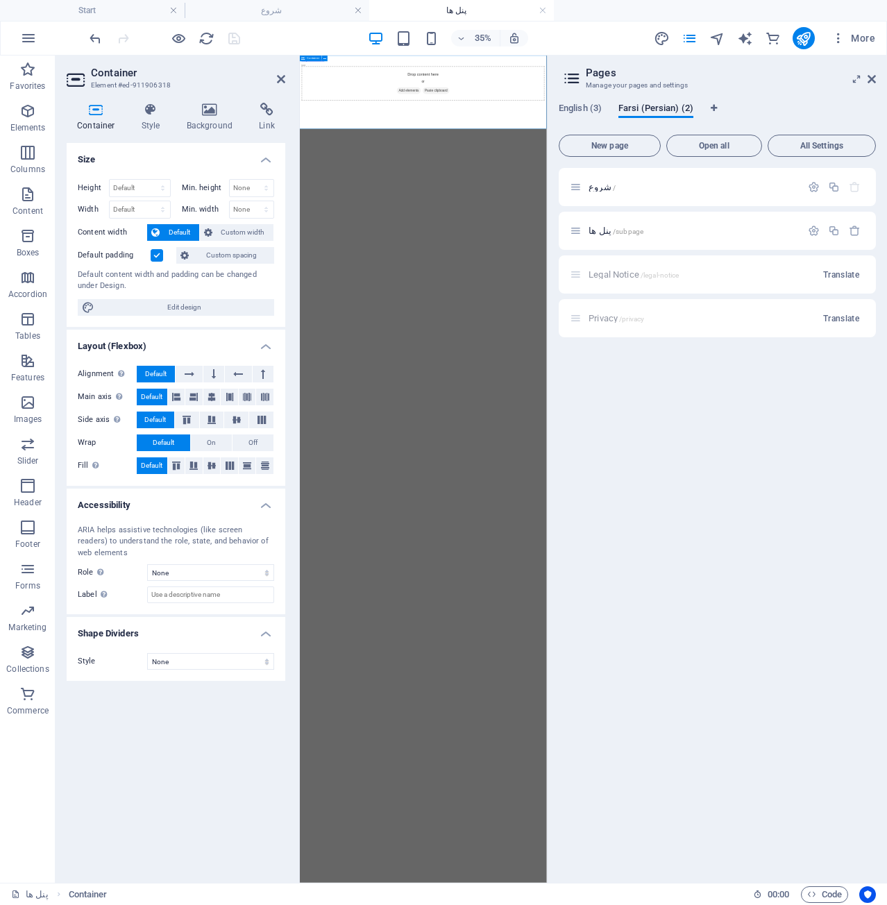
click at [306, 185] on div "Drop content here or Add elements Paste clipboard" at bounding box center [653, 135] width 695 height 99
click at [37, 106] on span "Elements" at bounding box center [28, 119] width 56 height 33
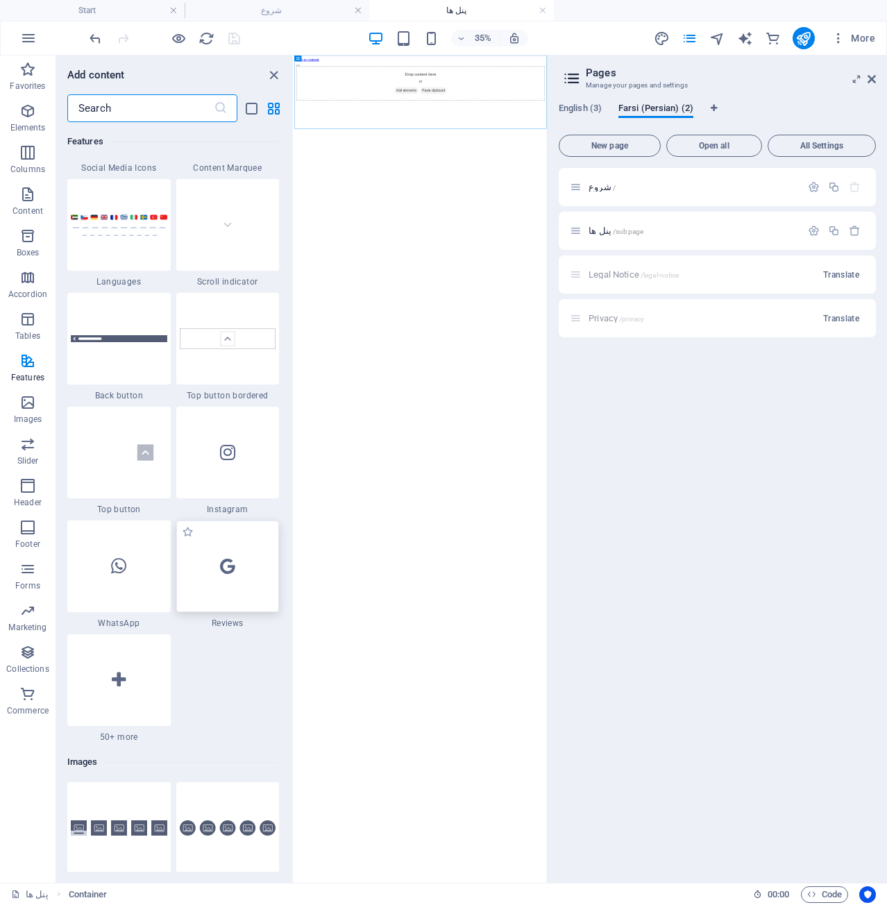
scroll to position [6328, 0]
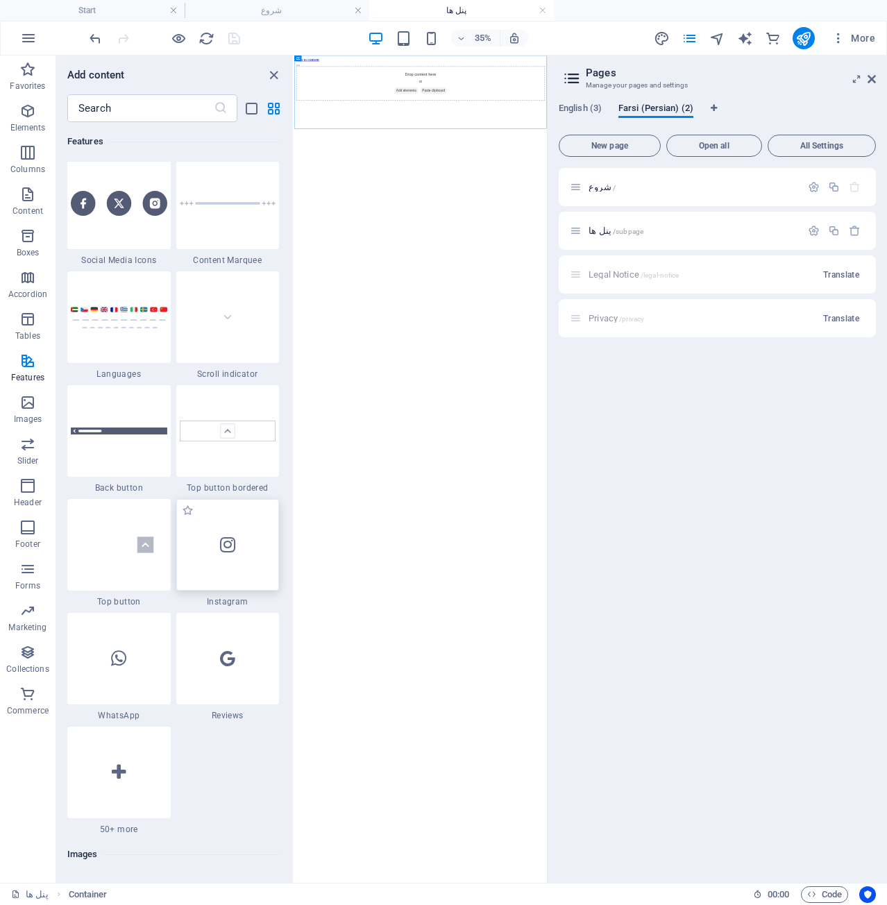
click at [239, 535] on div at bounding box center [227, 545] width 103 height 92
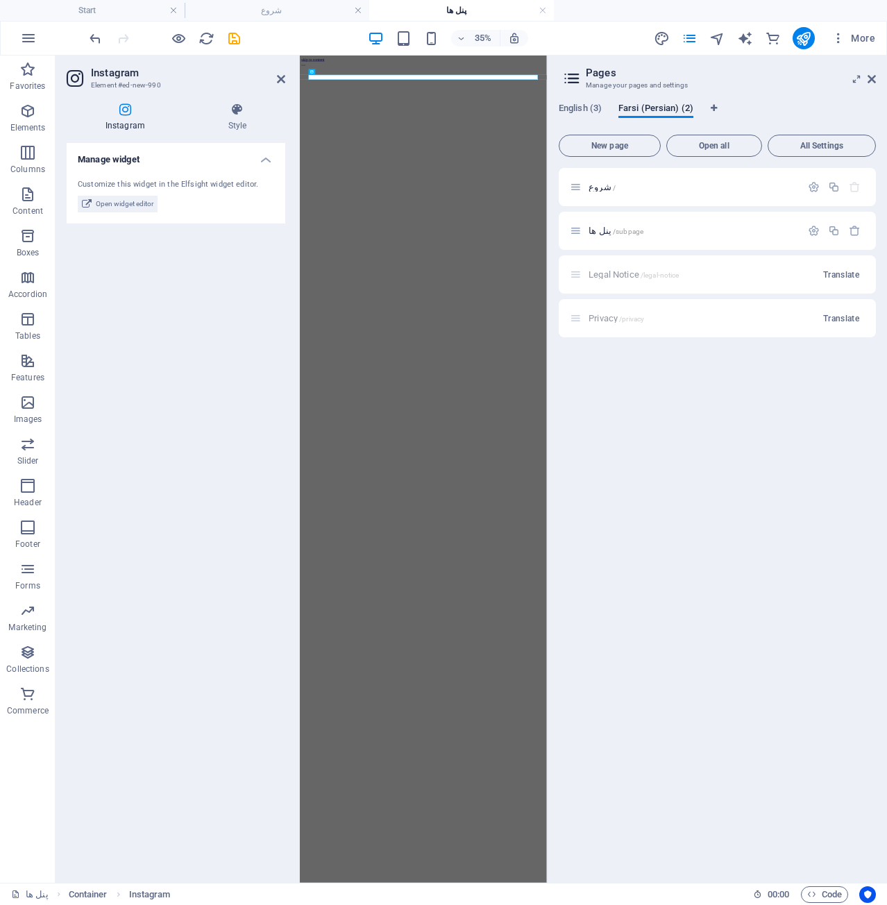
click at [657, 92] on html "skip to content" at bounding box center [653, 74] width 706 height 36
click at [287, 79] on aside "Instagram Element #ed-new-990 Instagram Style Manage widget Customize this widg…" at bounding box center [178, 470] width 244 height 828
click at [279, 74] on icon at bounding box center [281, 79] width 8 height 11
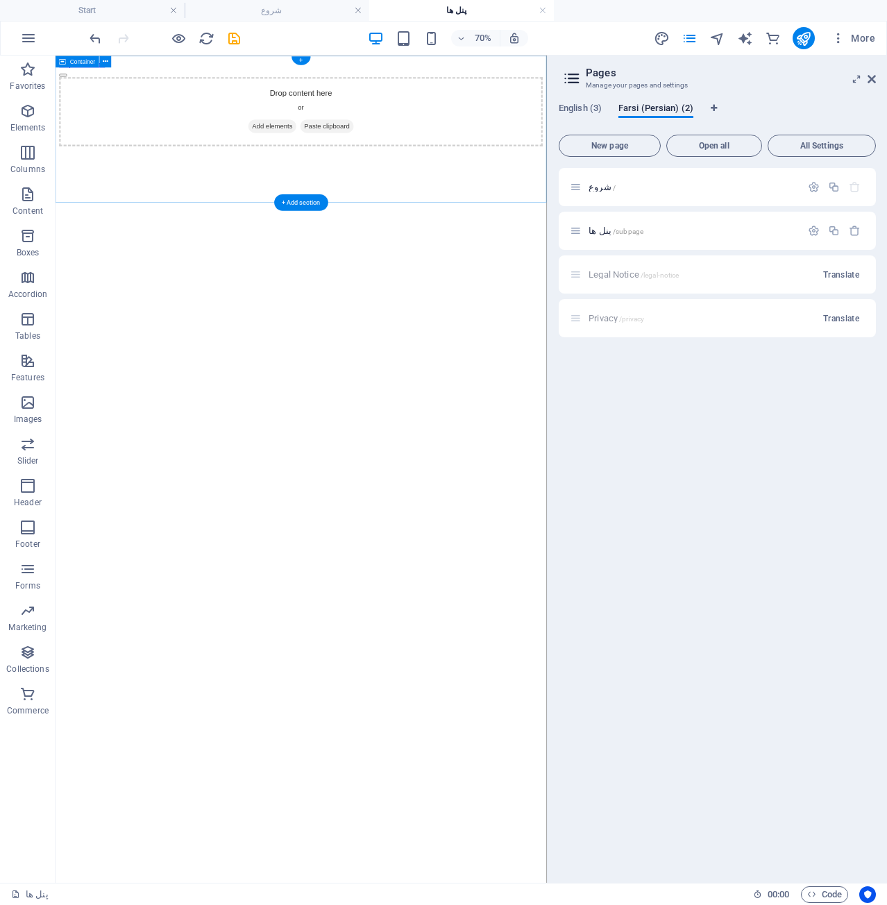
click at [401, 147] on div "Drop content here or Add elements Paste clipboard" at bounding box center [406, 135] width 691 height 99
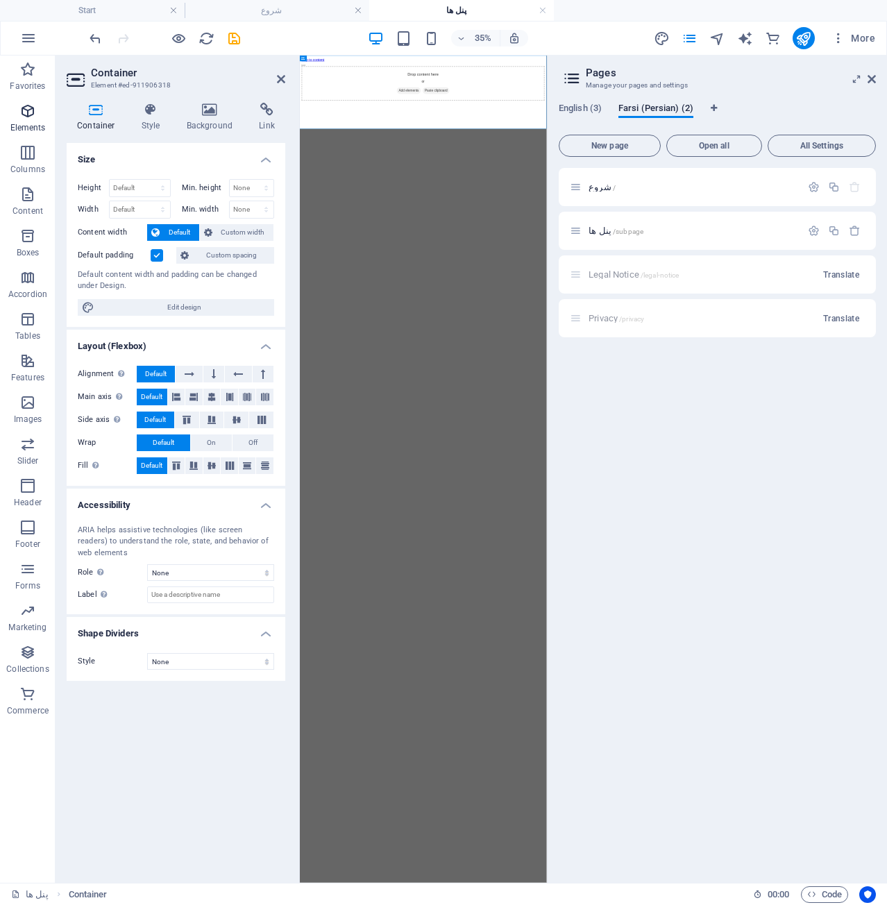
click at [19, 112] on icon "button" at bounding box center [27, 111] width 17 height 17
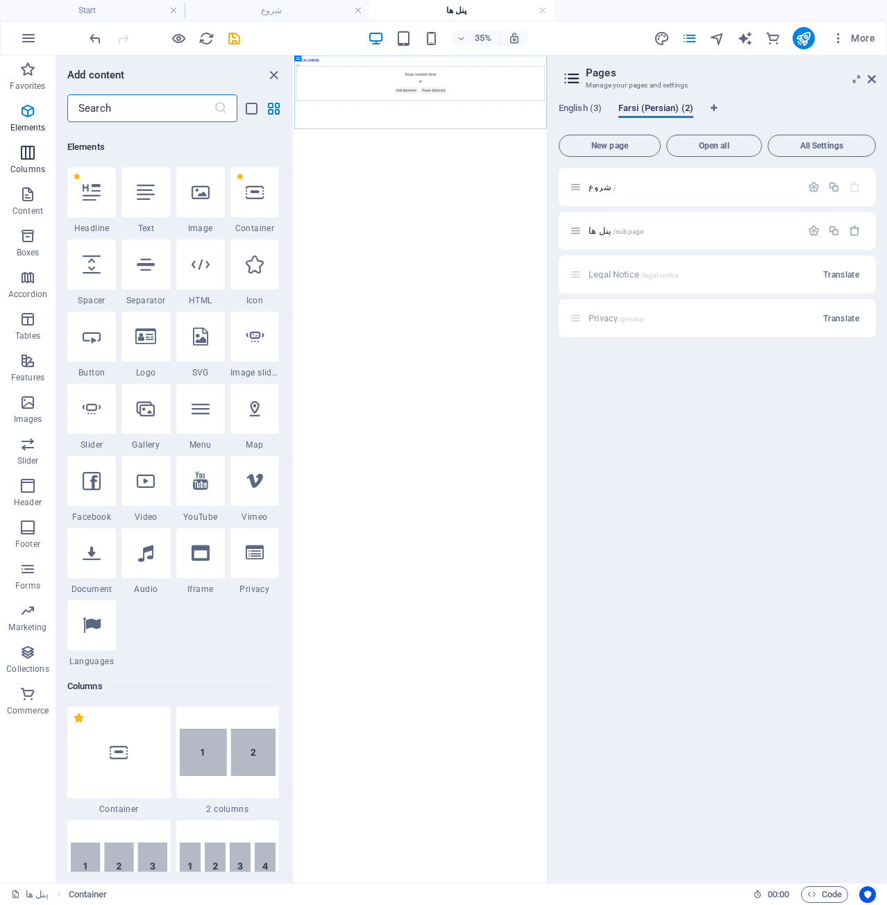
scroll to position [148, 0]
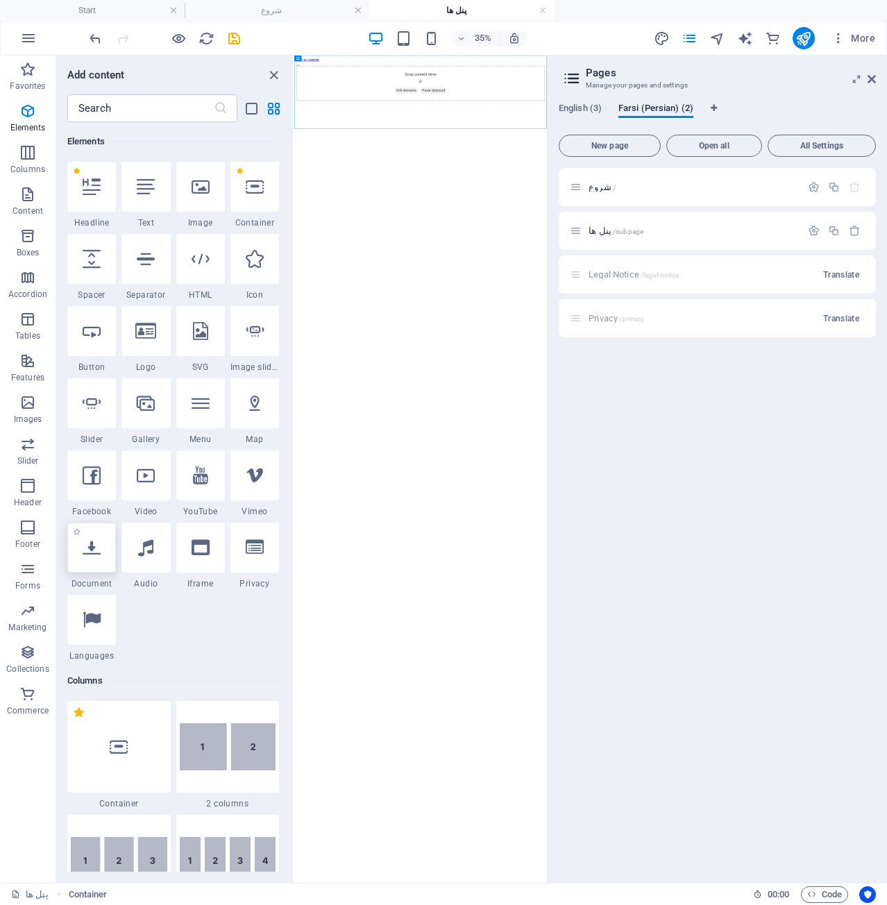
click at [90, 551] on icon at bounding box center [92, 548] width 18 height 18
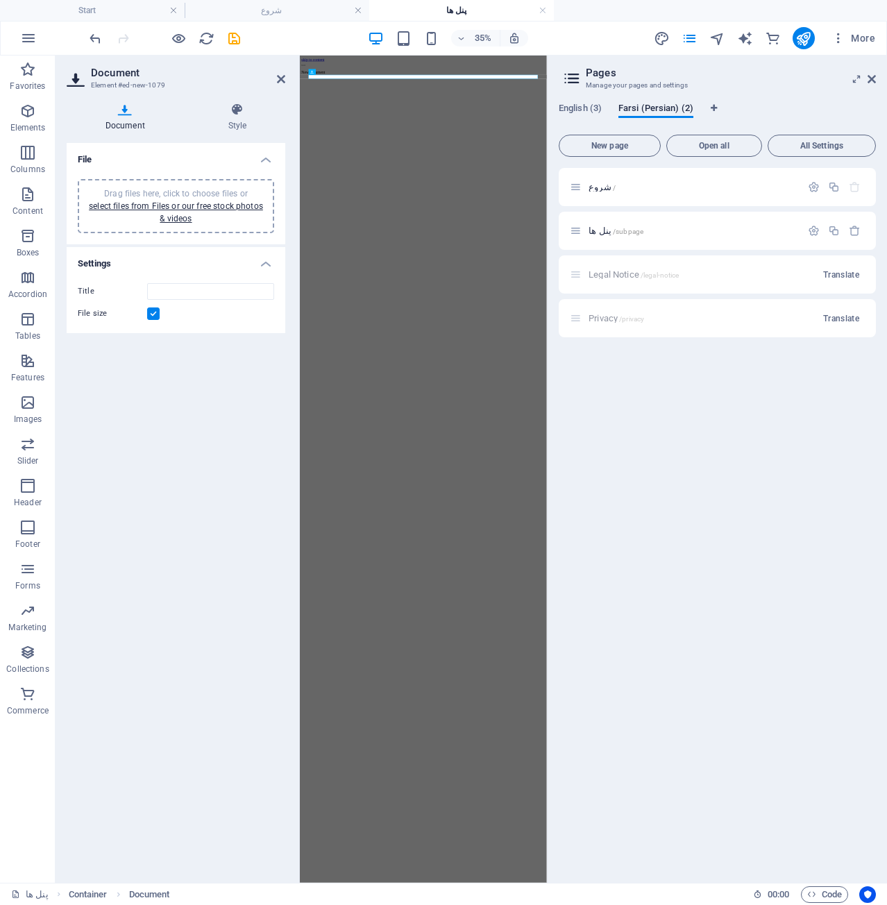
click at [174, 197] on span "Drag files here, click to choose files or select files from Files or our free s…" at bounding box center [176, 206] width 174 height 35
click at [442, 121] on html "skip to content New document" at bounding box center [653, 88] width 706 height 65
click at [283, 76] on icon at bounding box center [281, 79] width 8 height 11
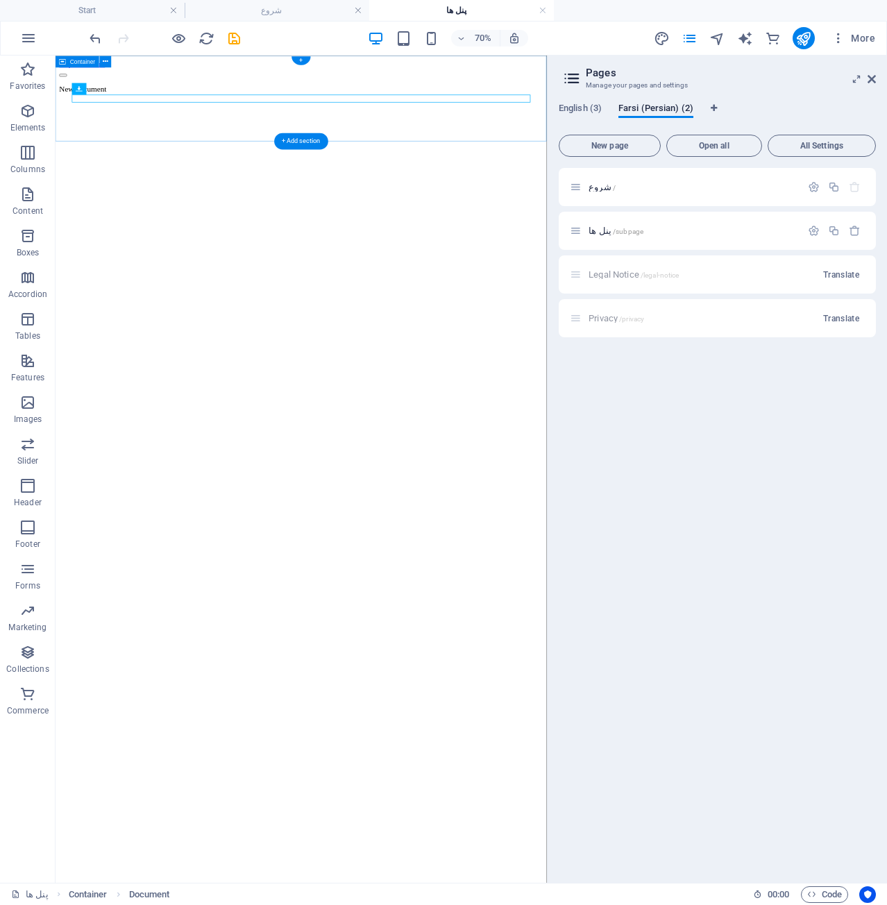
click at [231, 110] on div "New document" at bounding box center [406, 103] width 691 height 12
click at [209, 110] on div "New document" at bounding box center [406, 103] width 691 height 12
click at [274, 151] on div "Drop content here or Add elements Paste clipboard" at bounding box center [406, 135] width 691 height 99
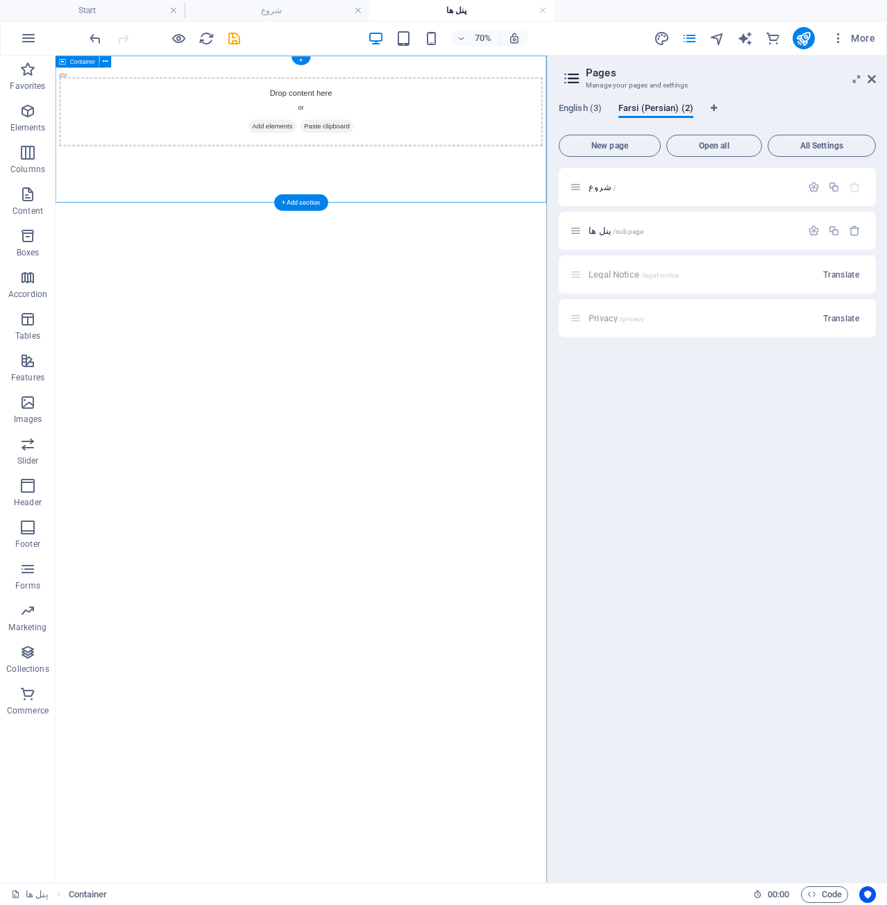
click at [274, 151] on div "Drop content here or Add elements Paste clipboard" at bounding box center [406, 135] width 691 height 99
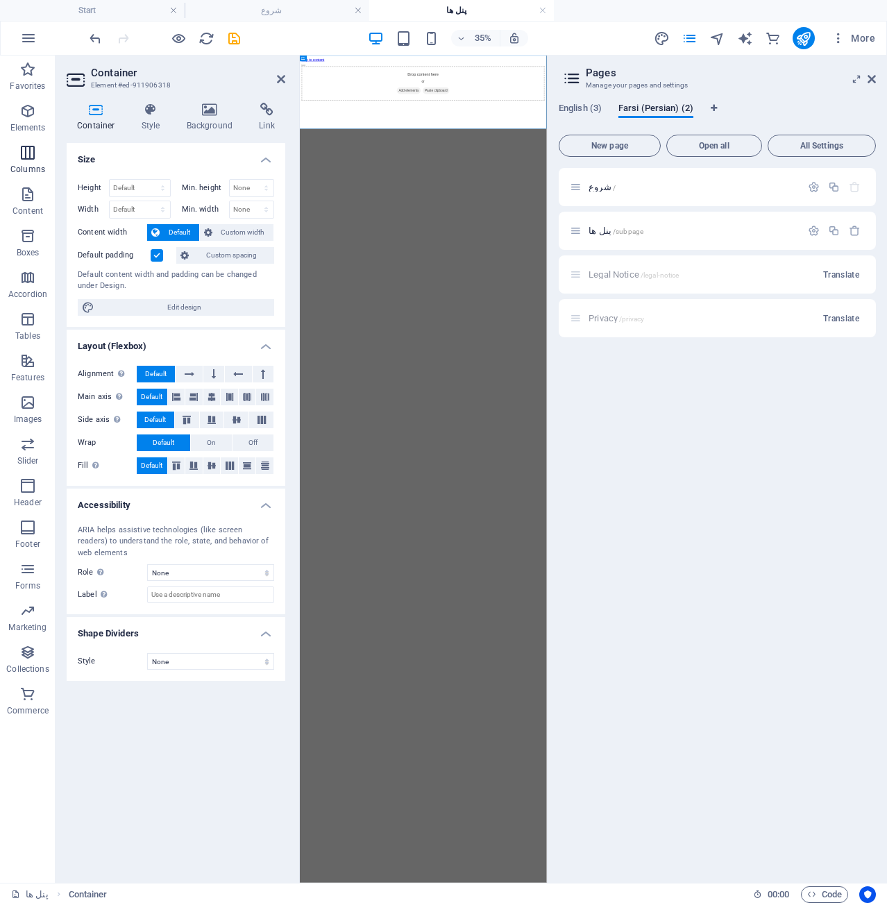
click at [9, 152] on span "Columns" at bounding box center [28, 160] width 56 height 33
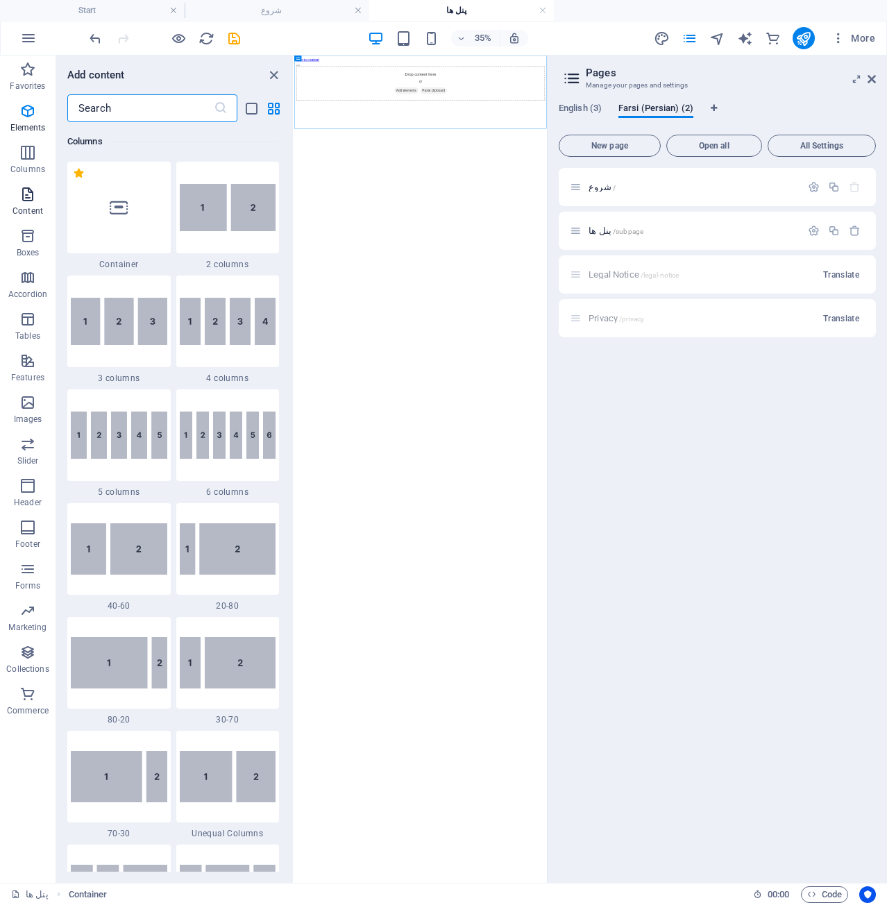
click at [17, 190] on span "Content" at bounding box center [28, 202] width 56 height 33
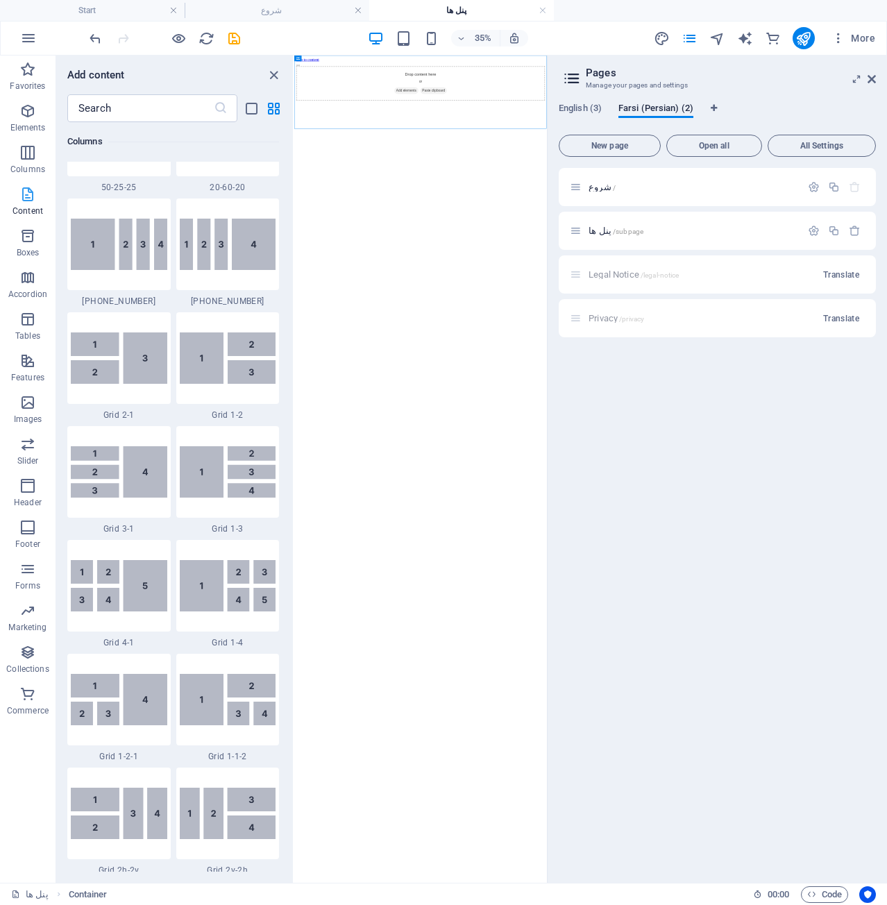
scroll to position [2429, 0]
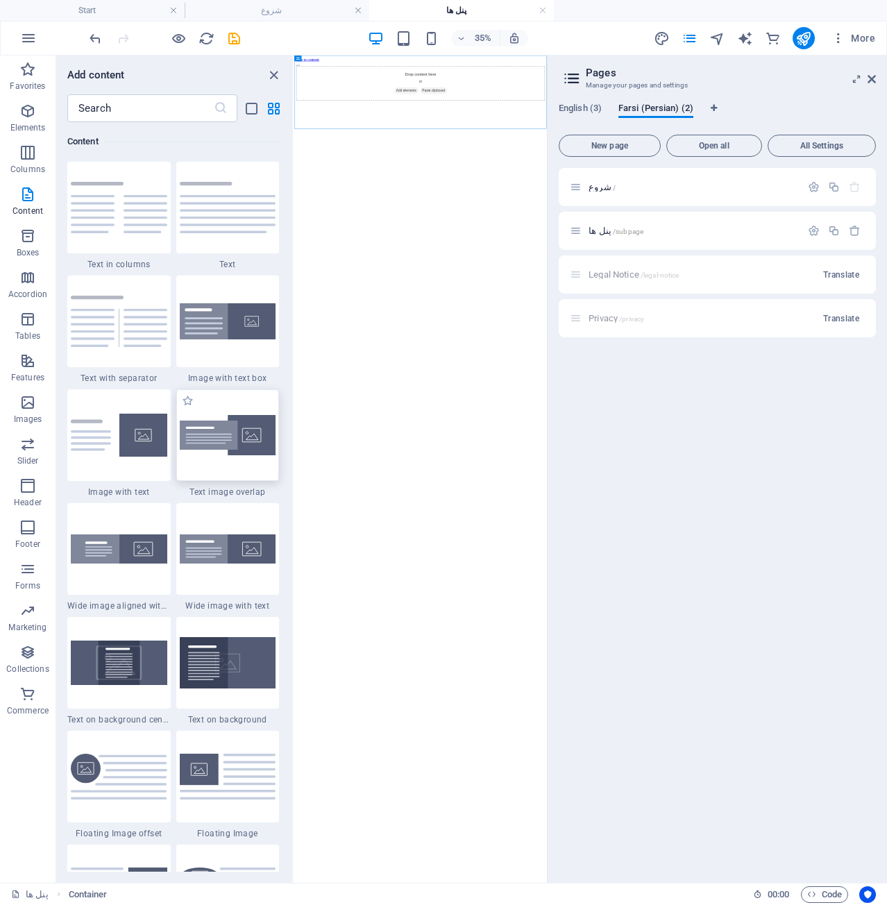
click at [219, 440] on img at bounding box center [228, 435] width 97 height 41
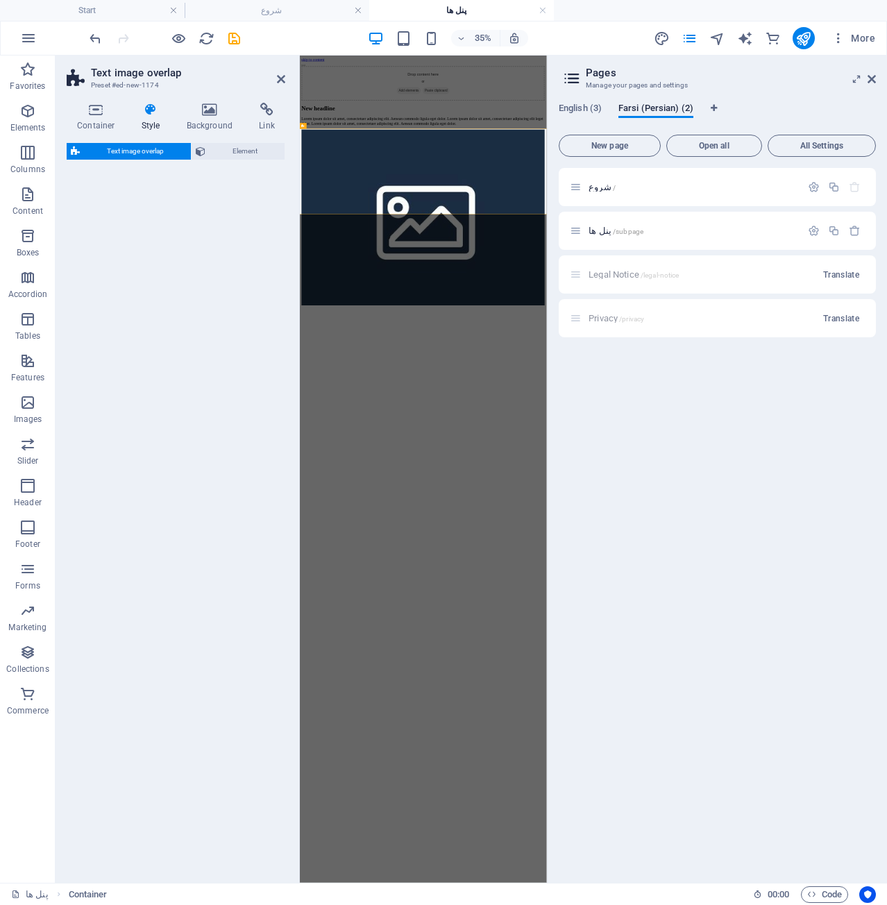
select select "rem"
select select "px"
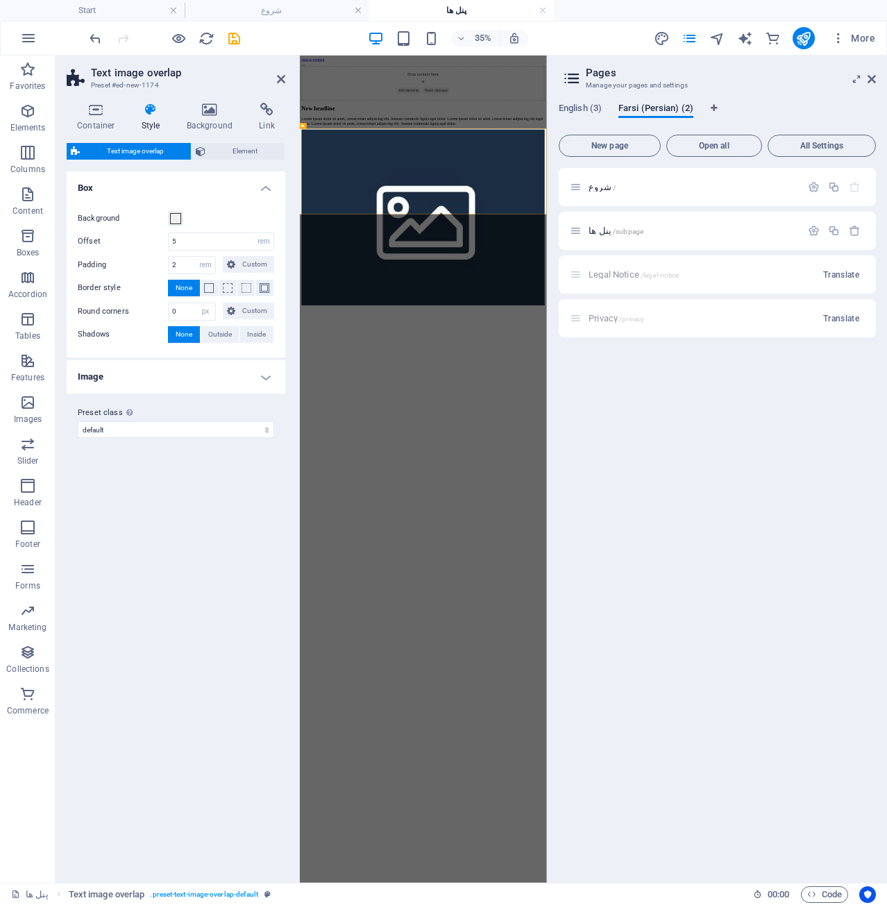
click at [762, 778] on html "skip to content Drop content here or Add elements Paste clipboard New headline …" at bounding box center [653, 417] width 706 height 723
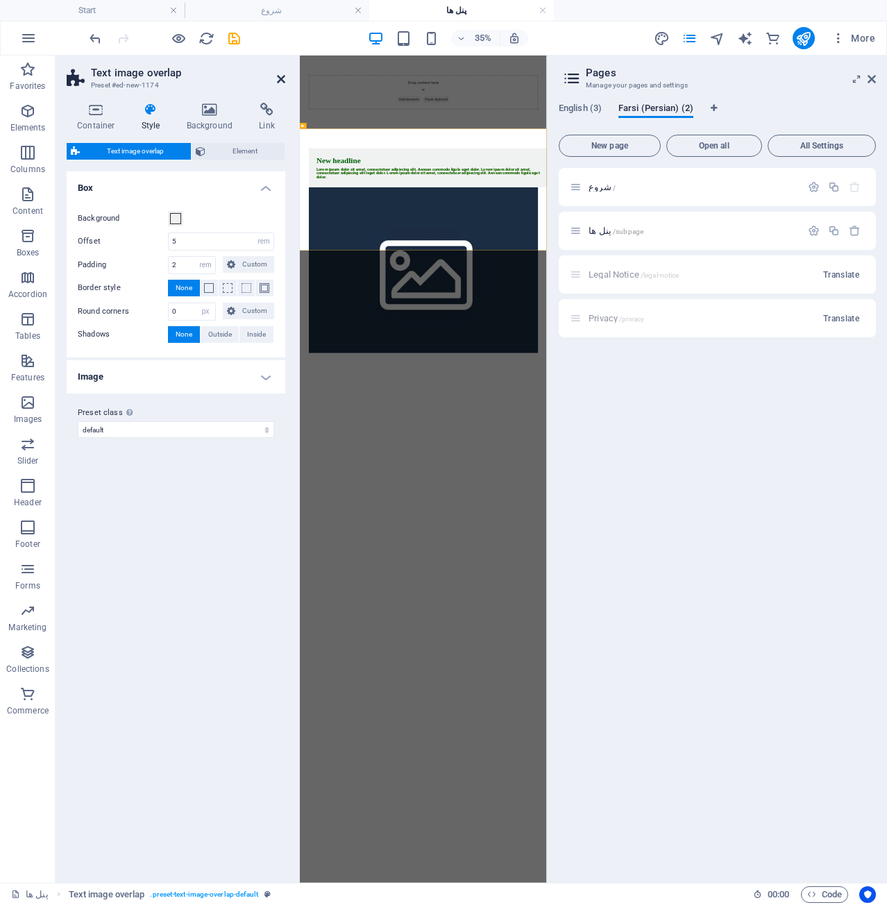
click at [283, 78] on icon at bounding box center [281, 79] width 8 height 11
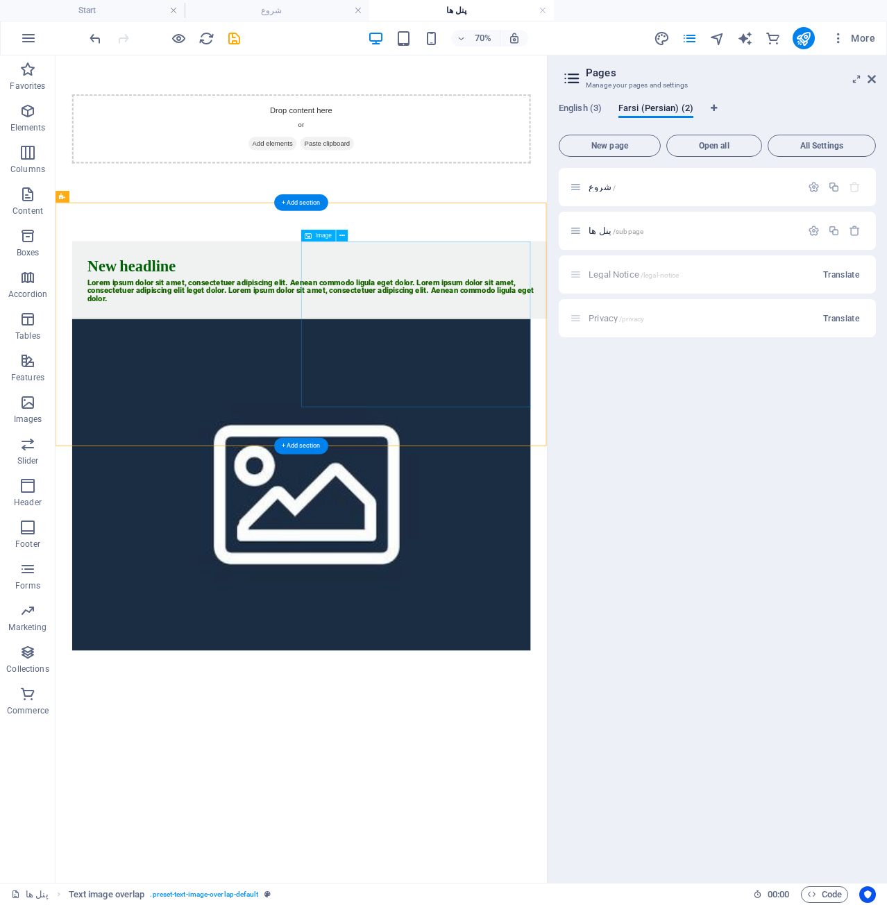
click at [578, 432] on figure at bounding box center [406, 669] width 655 height 474
select select "%"
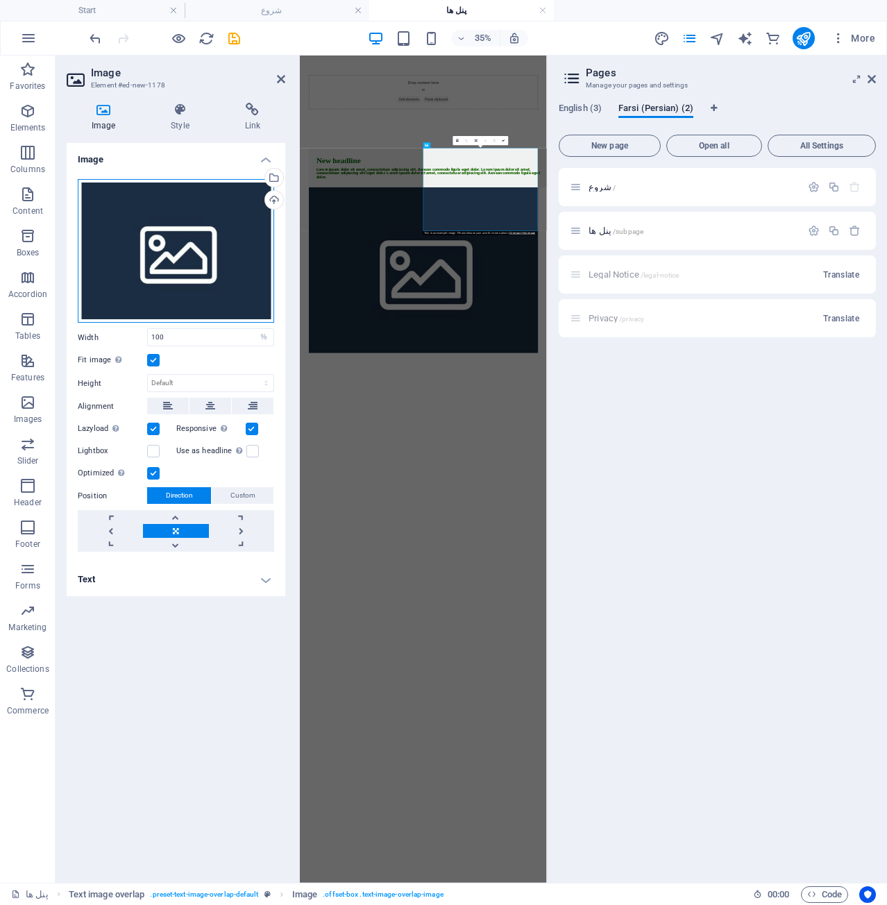
click at [140, 240] on div "Drag files here, click to choose files or select files from Files or our free s…" at bounding box center [176, 251] width 196 height 144
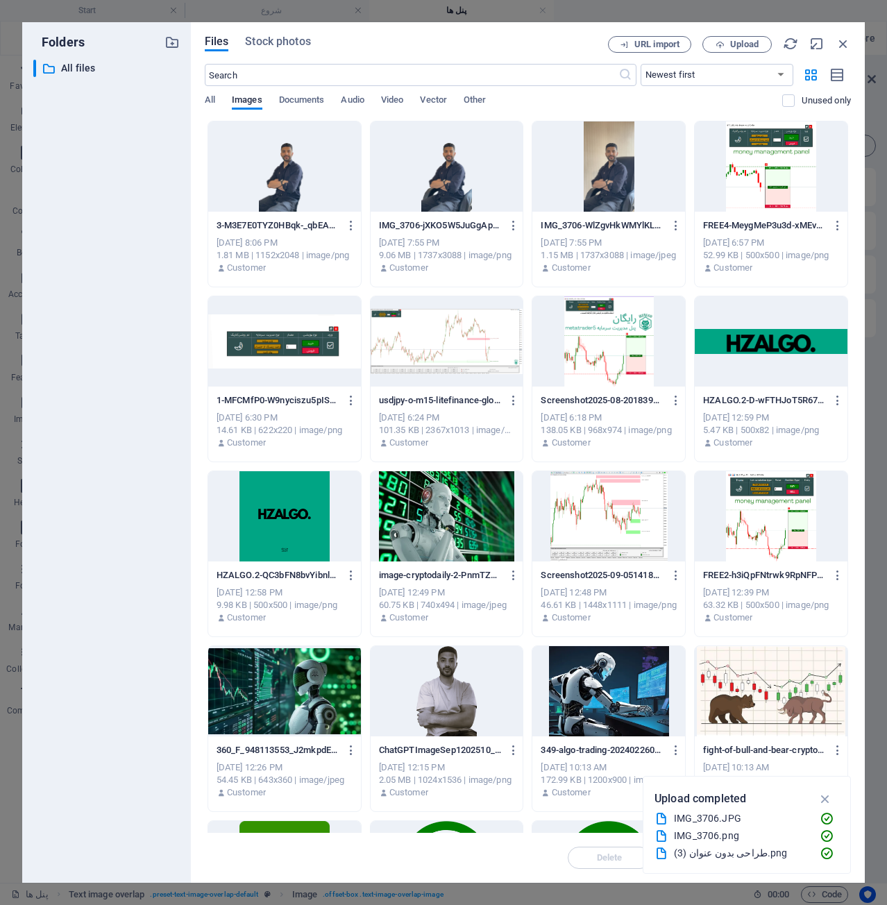
click at [758, 510] on div at bounding box center [771, 516] width 153 height 90
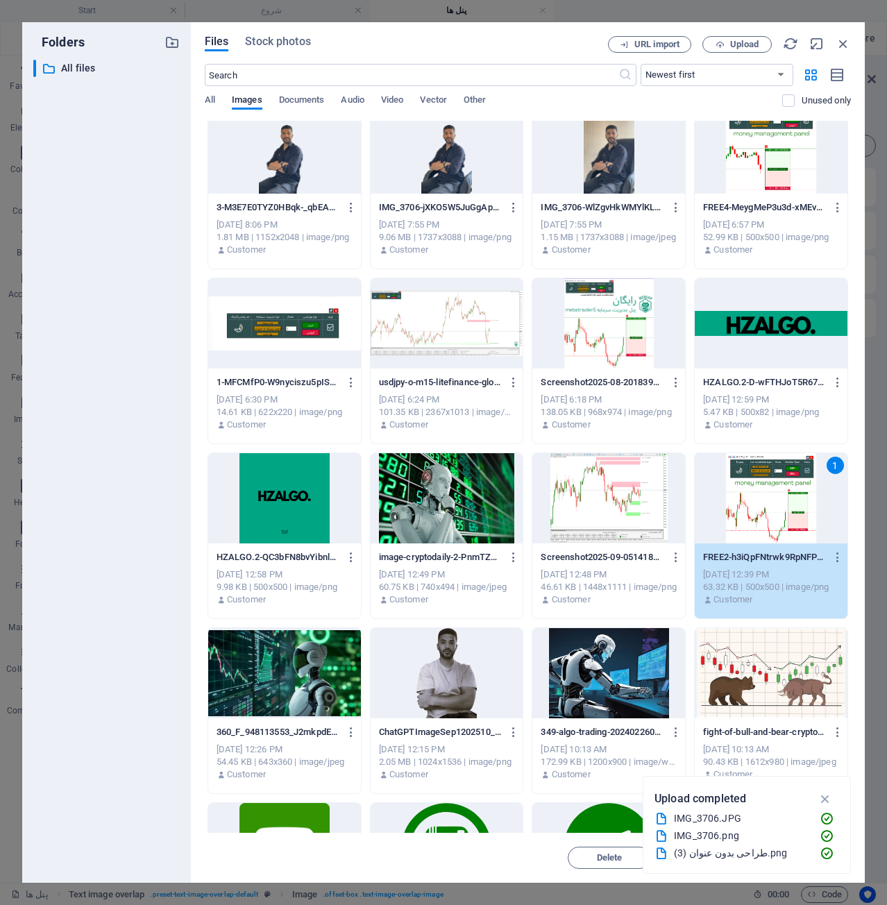
scroll to position [0, 0]
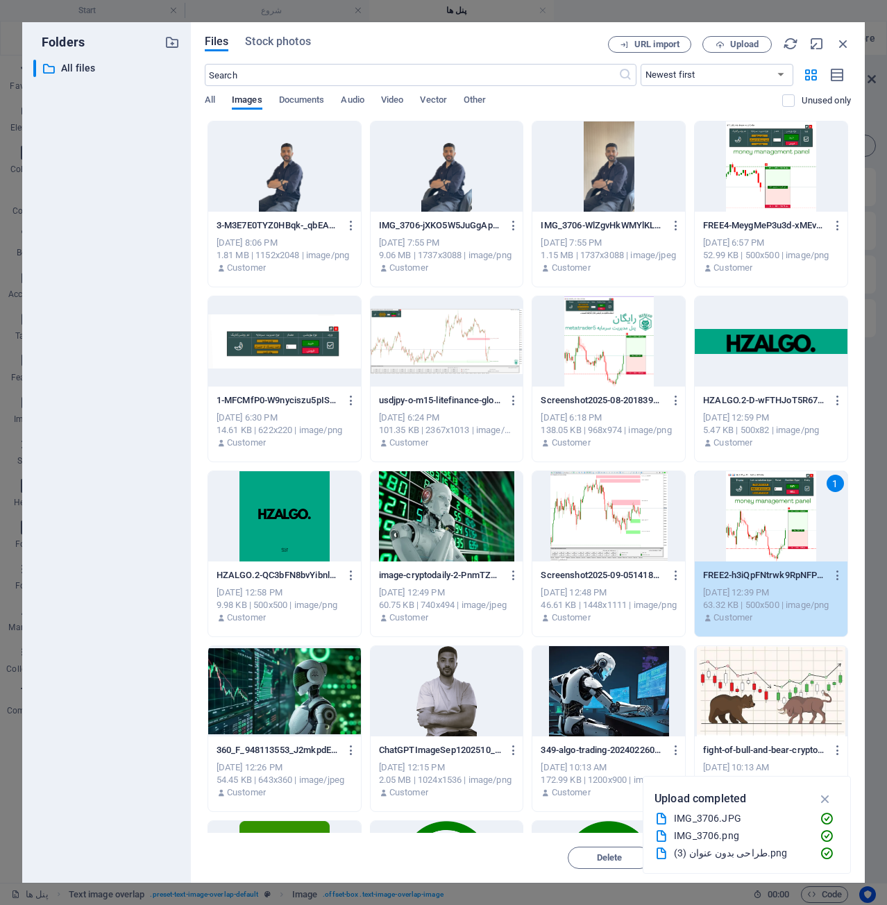
click at [767, 162] on div at bounding box center [771, 167] width 153 height 90
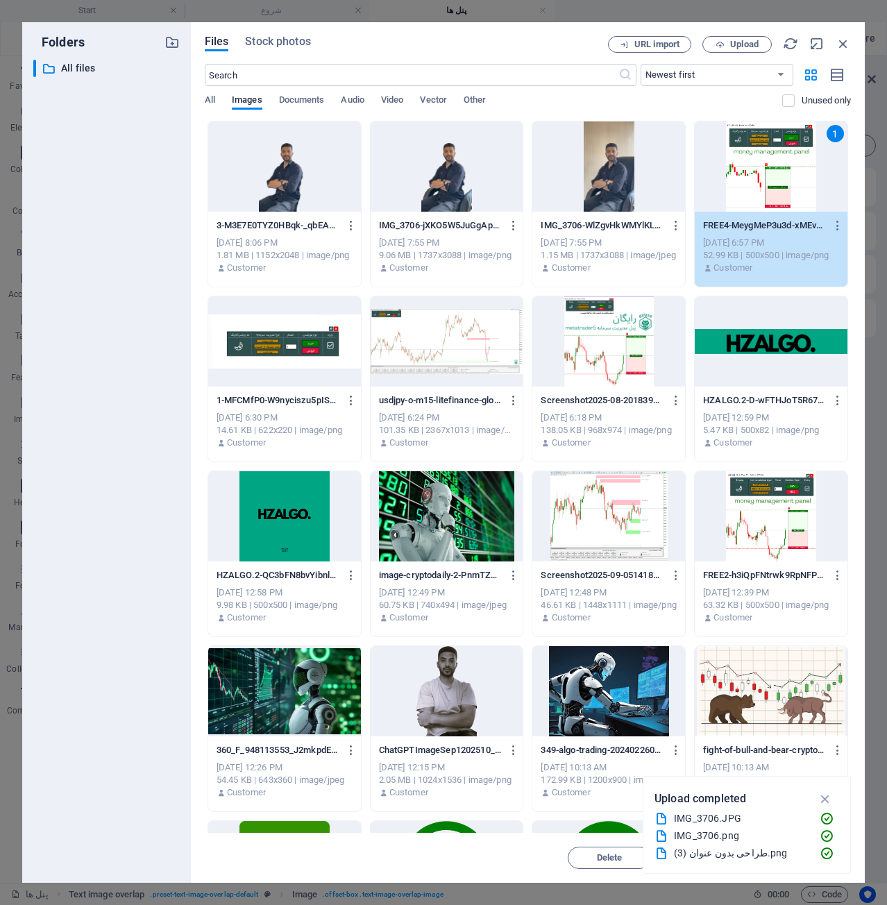
click at [767, 162] on div "1" at bounding box center [771, 167] width 153 height 90
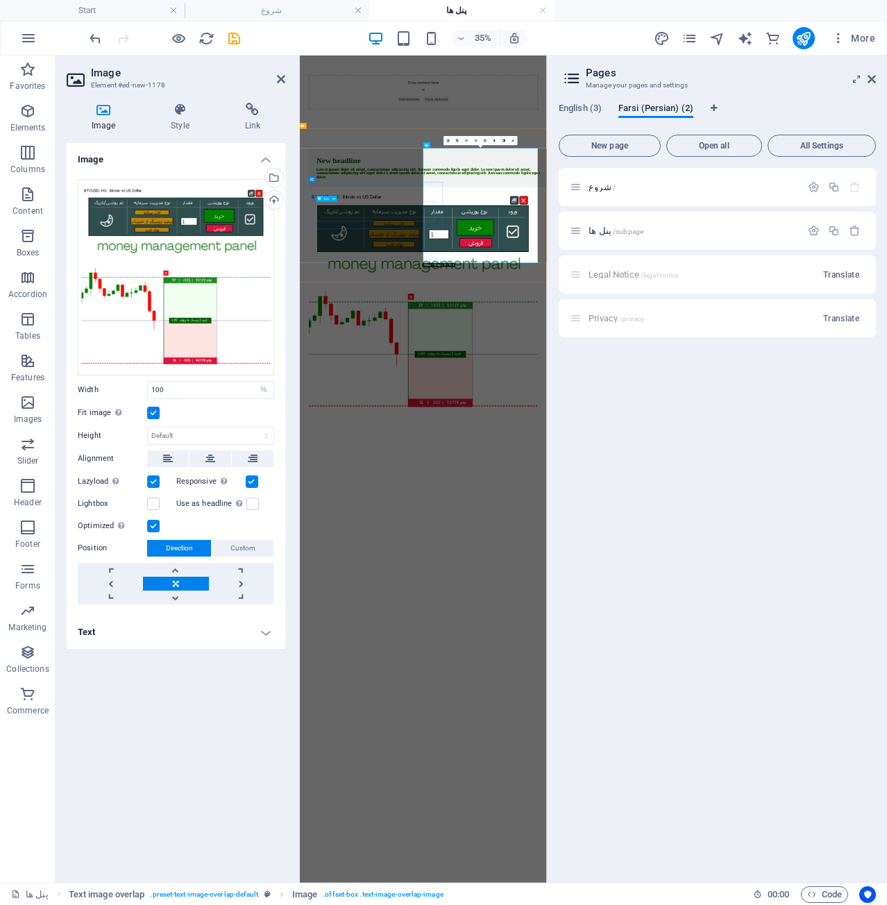
click at [542, 410] on div "Lorem ipsum dolor sit amet, consectetuer adipiscing elit. Aenean commodo ligula…" at bounding box center [681, 392] width 667 height 33
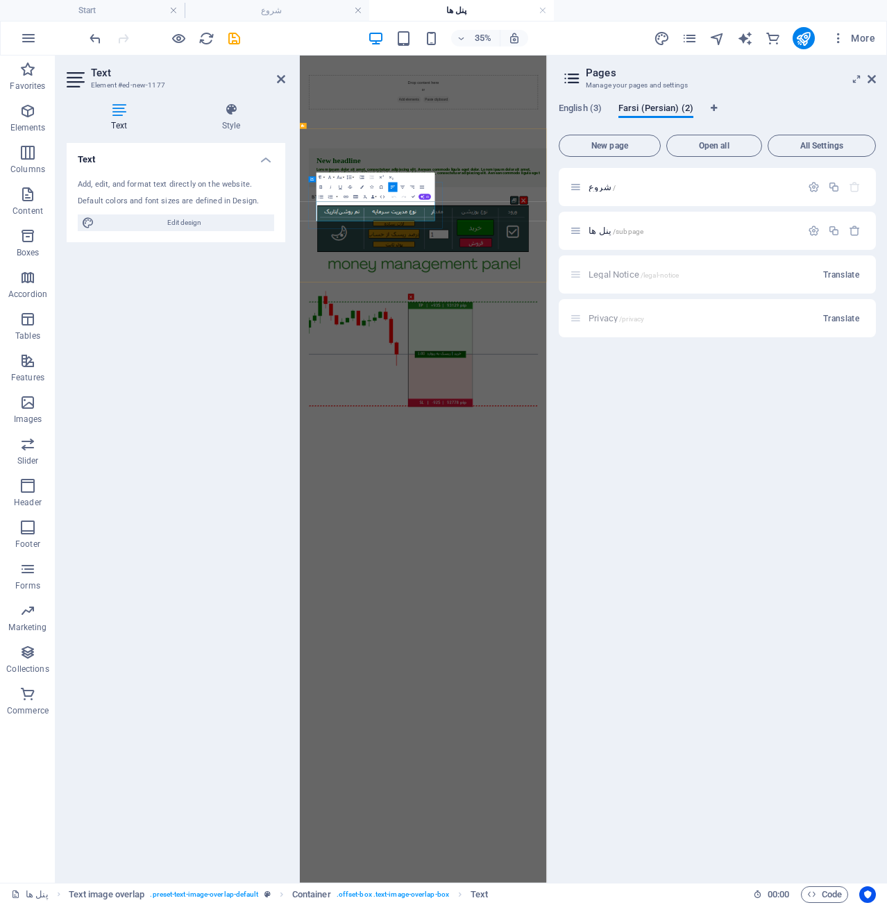
click at [551, 410] on p "Lorem ipsum dolor sit amet, consectetuer adipiscing elit. Aenean commodo ligula…" at bounding box center [681, 392] width 667 height 33
click at [870, 76] on icon at bounding box center [872, 79] width 8 height 11
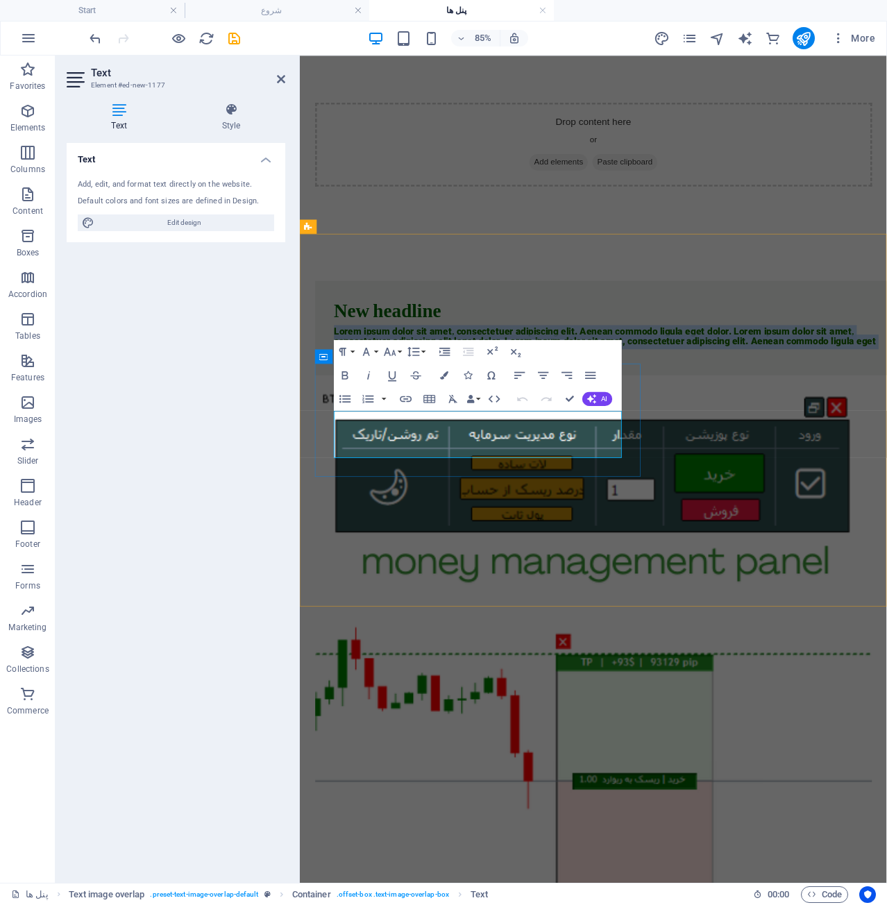
click at [571, 410] on p "Lorem ipsum dolor sit amet, consectetuer adipiscing elit. Aenean commodo ligula…" at bounding box center [673, 392] width 667 height 33
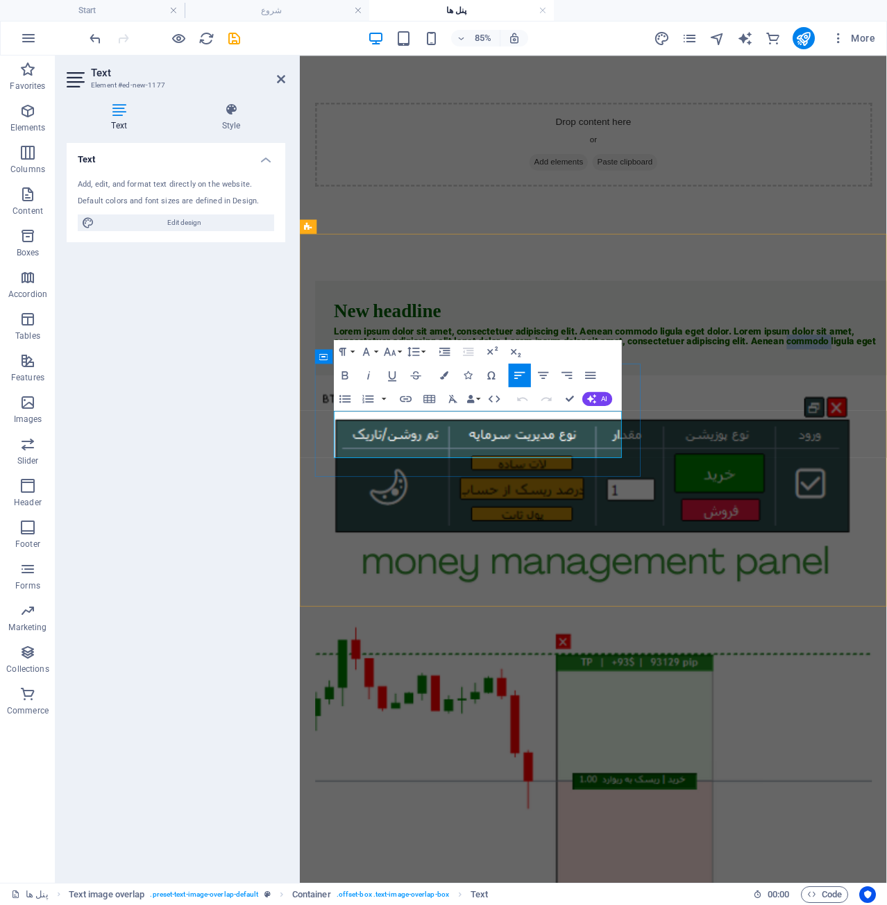
click at [571, 410] on p "Lorem ipsum dolor sit amet, consectetuer adipiscing elit. Aenean commodo ligula…" at bounding box center [673, 392] width 667 height 33
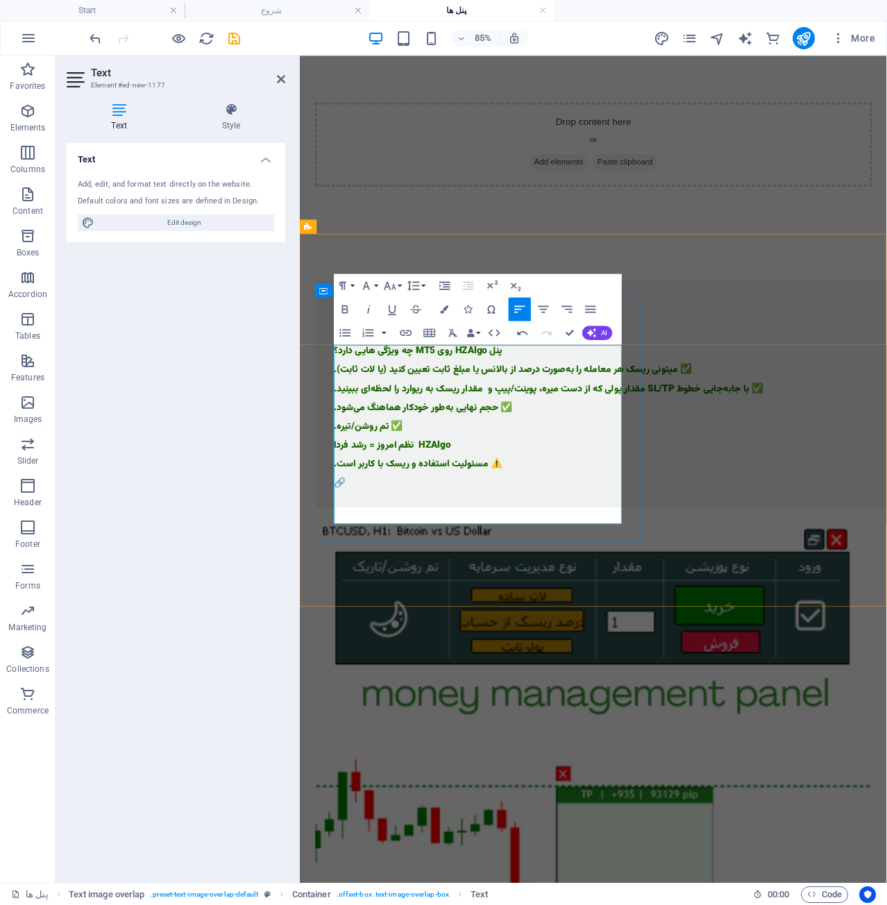
scroll to position [4130, -14]
drag, startPoint x: 556, startPoint y: 417, endPoint x: 334, endPoint y: 424, distance: 222.3
click at [334, 424] on div "New headline 📈 ترید حرفه‌ای از مدیریت سرمایه شروع می‌شود. پنل HZAlgo روی MT5 چه…" at bounding box center [673, 454] width 711 height 267
click at [402, 432] on p "✅ میتونی ریسک هر معامله را به‌صورت درصد از بالانس یا مبلغ ثابت تعیین کنید (یا ل…" at bounding box center [673, 426] width 667 height 11
drag, startPoint x: 407, startPoint y: 456, endPoint x: 353, endPoint y: 464, distance: 54.7
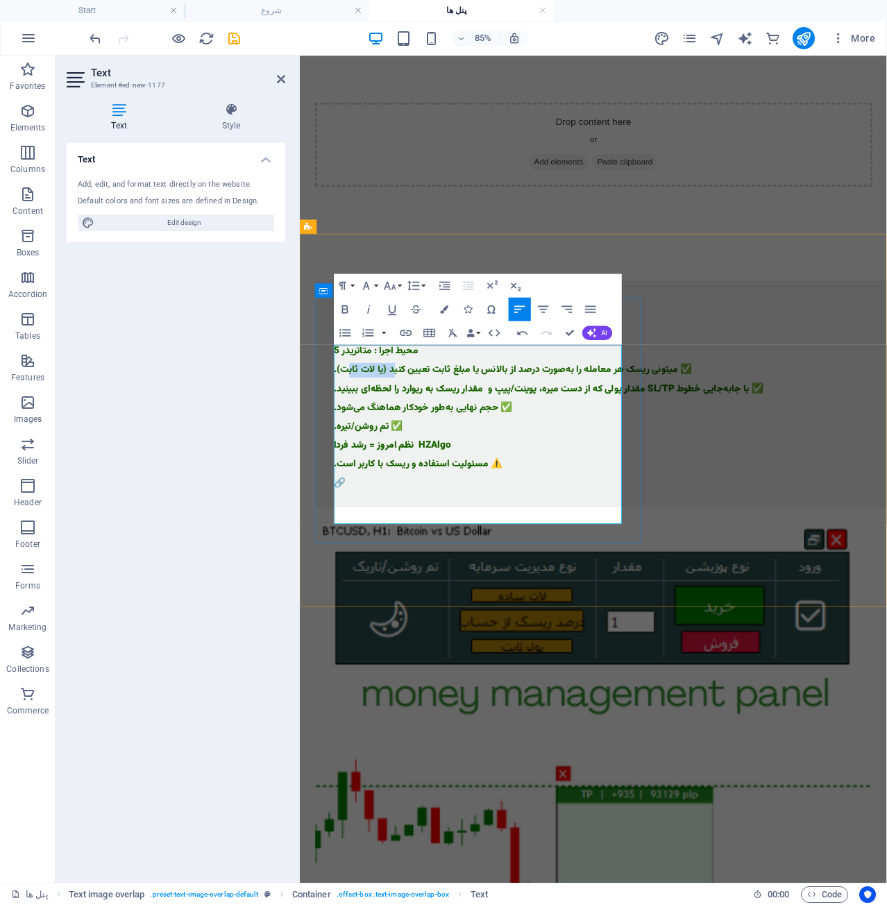
click at [353, 432] on p "✅ میتونی ریسک هر معامله را به‌صورت درصد از بالانس یا مبلغ ثابت تعیین کنید (یا ل…" at bounding box center [673, 426] width 667 height 11
drag, startPoint x: 338, startPoint y: 463, endPoint x: 577, endPoint y: 401, distance: 246.7
click at [577, 401] on div "New headline 📈 ترید حرفه‌ای از مدیریت سرمایه شروع می‌شود. ​ ​محیط اجرا : متاتری…" at bounding box center [673, 454] width 711 height 267
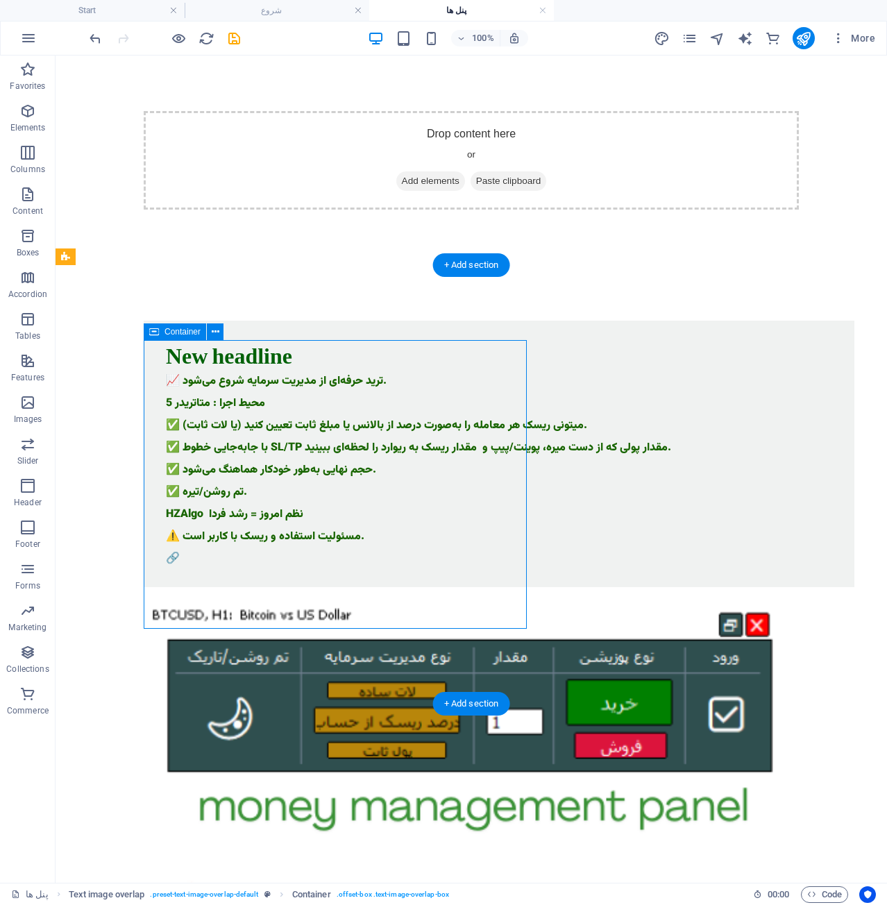
click at [260, 449] on div "📈 ترید حرفه‌ای از مدیریت سرمایه شروع می‌شود. محیط اجرا : متاتریدر 5 ✅ میتونی ری…" at bounding box center [499, 470] width 667 height 189
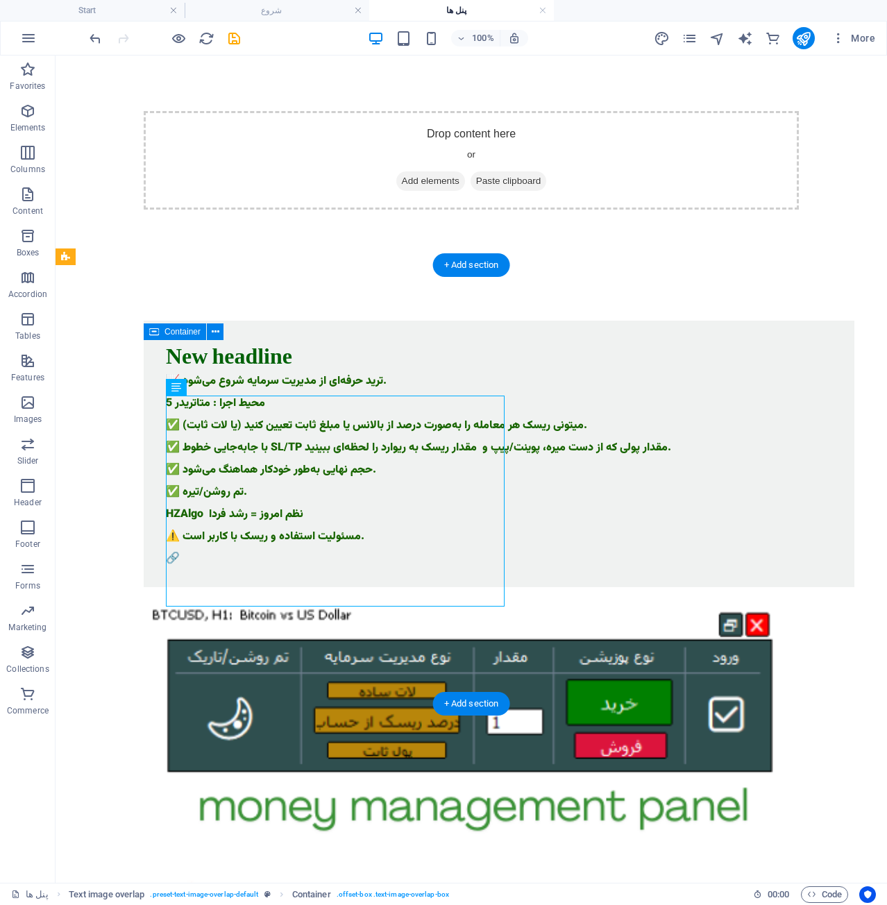
click at [260, 449] on div "📈 ترید حرفه‌ای از مدیریت سرمایه شروع می‌شود. محیط اجرا : متاتریدر 5 ✅ میتونی ری…" at bounding box center [499, 470] width 667 height 189
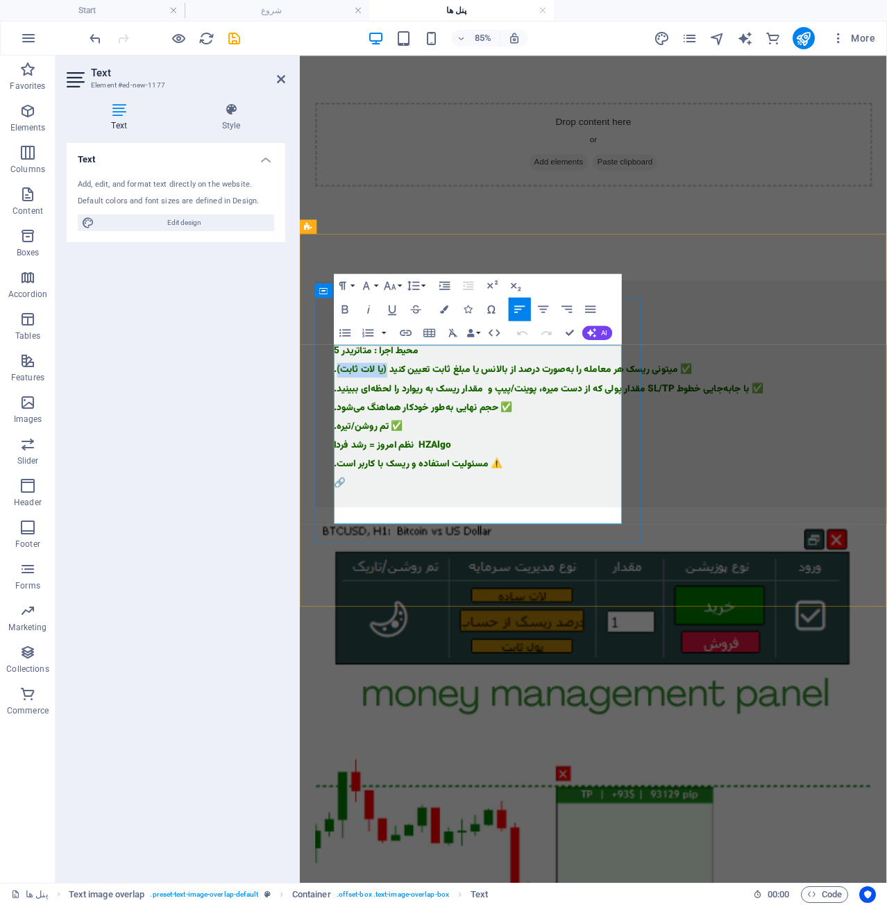
drag, startPoint x: 343, startPoint y: 454, endPoint x: 401, endPoint y: 460, distance: 57.9
click at [401, 432] on p "✅ میتونی ریسک هر معامله را به‌صورت درصد از بالانس یا مبلغ ثابت تعیین کنید (یا ل…" at bounding box center [673, 426] width 667 height 11
click at [560, 304] on icon "button" at bounding box center [567, 309] width 14 height 14
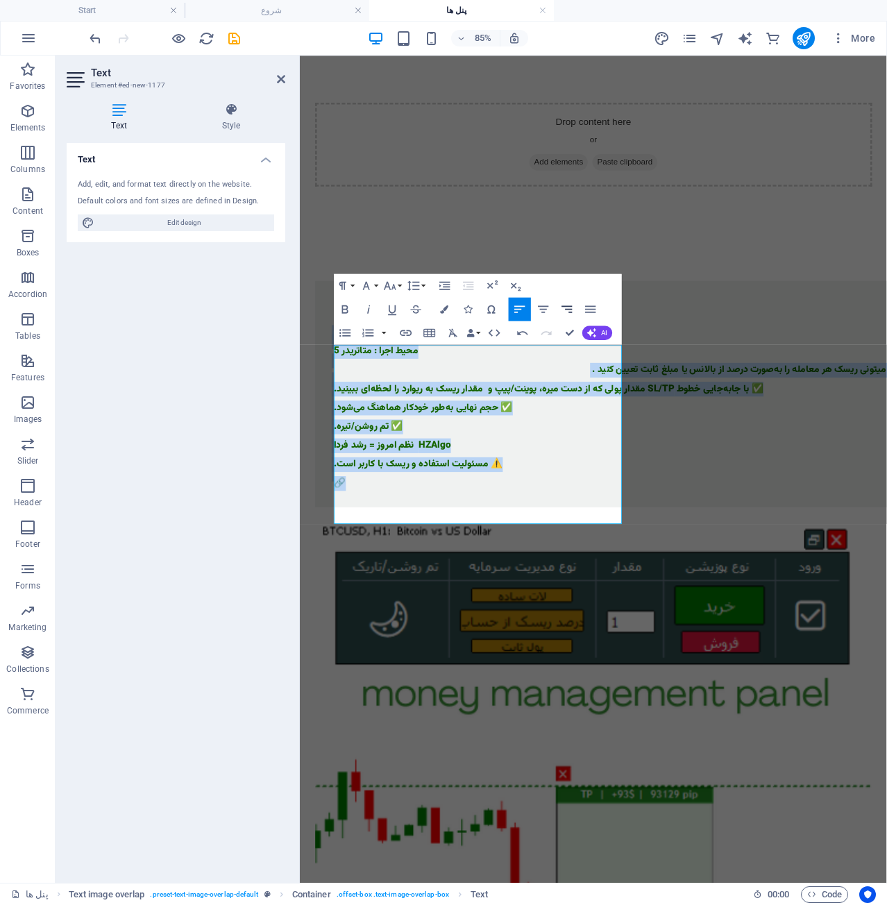
click at [568, 306] on icon "button" at bounding box center [567, 309] width 14 height 14
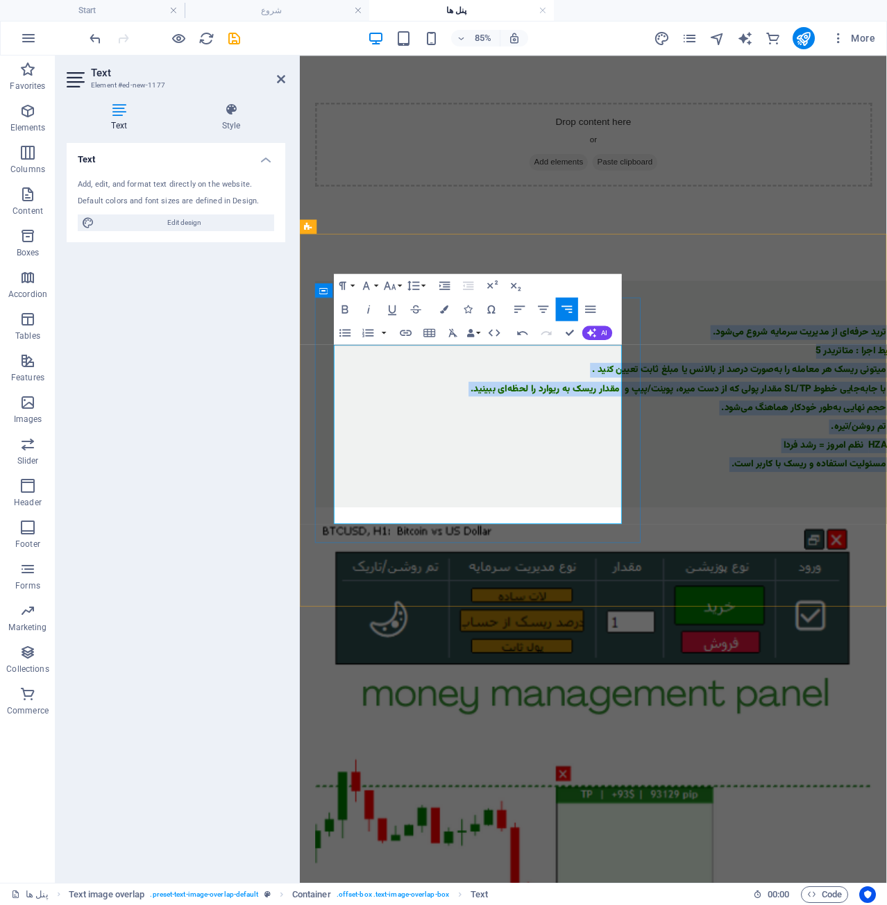
click at [601, 510] on p at bounding box center [673, 504] width 667 height 11
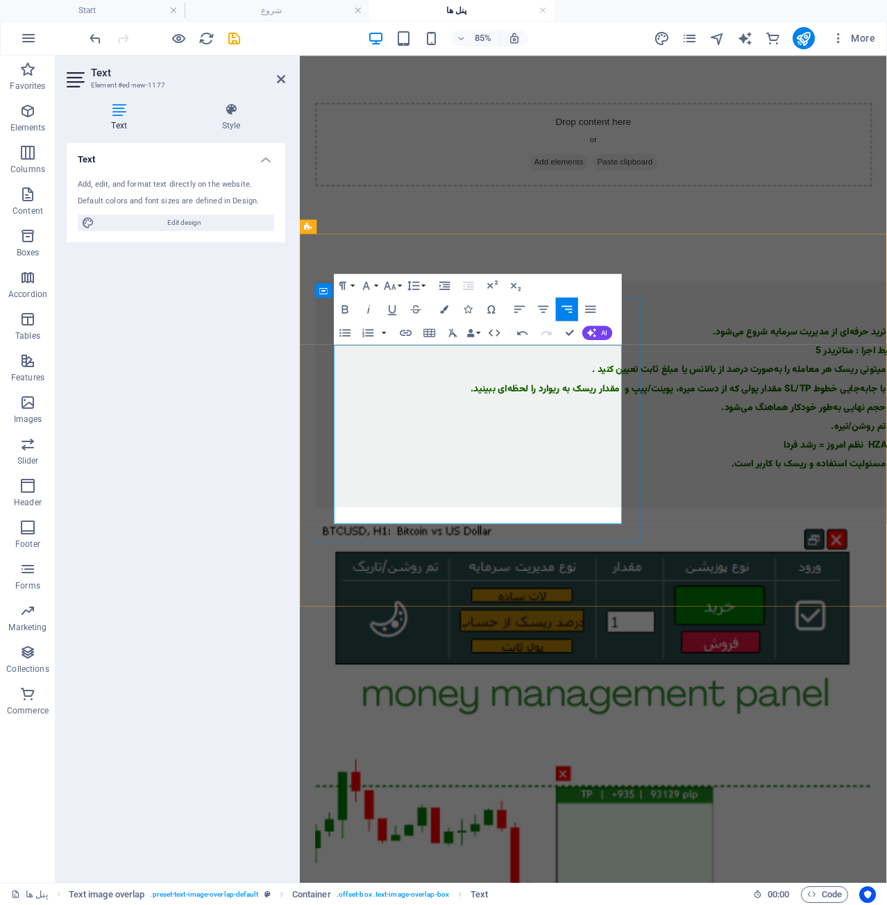
click at [504, 499] on p "✅ تم روشن/تیره." at bounding box center [673, 492] width 667 height 11
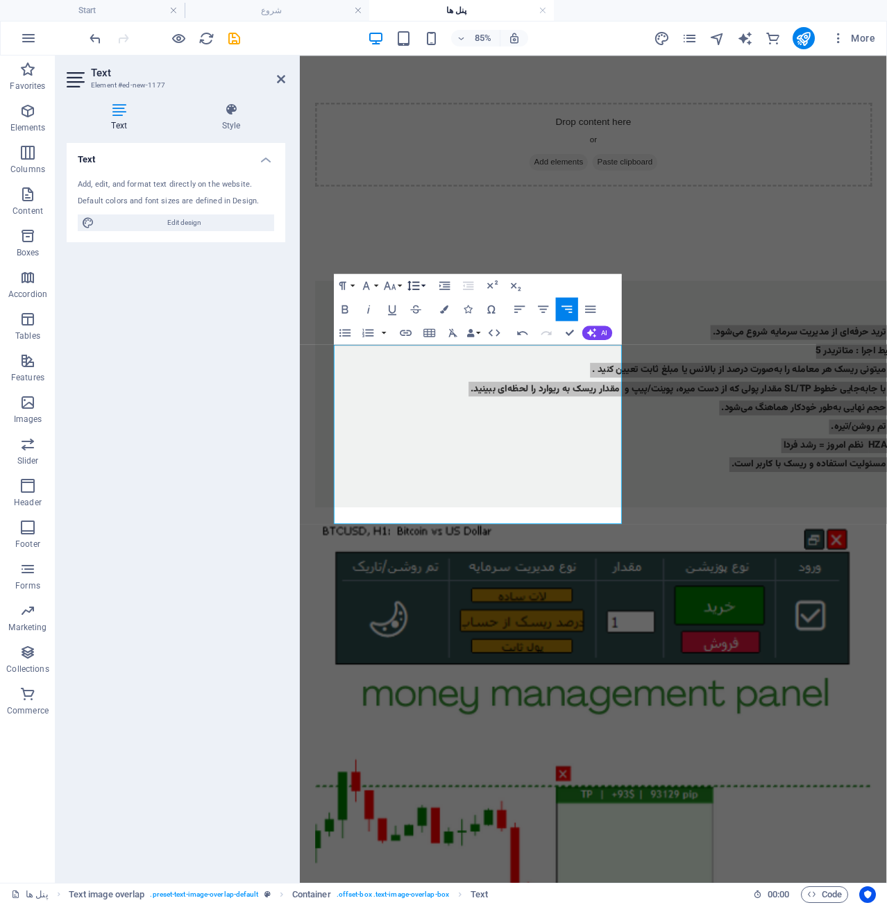
click at [416, 287] on icon "button" at bounding box center [413, 285] width 14 height 14
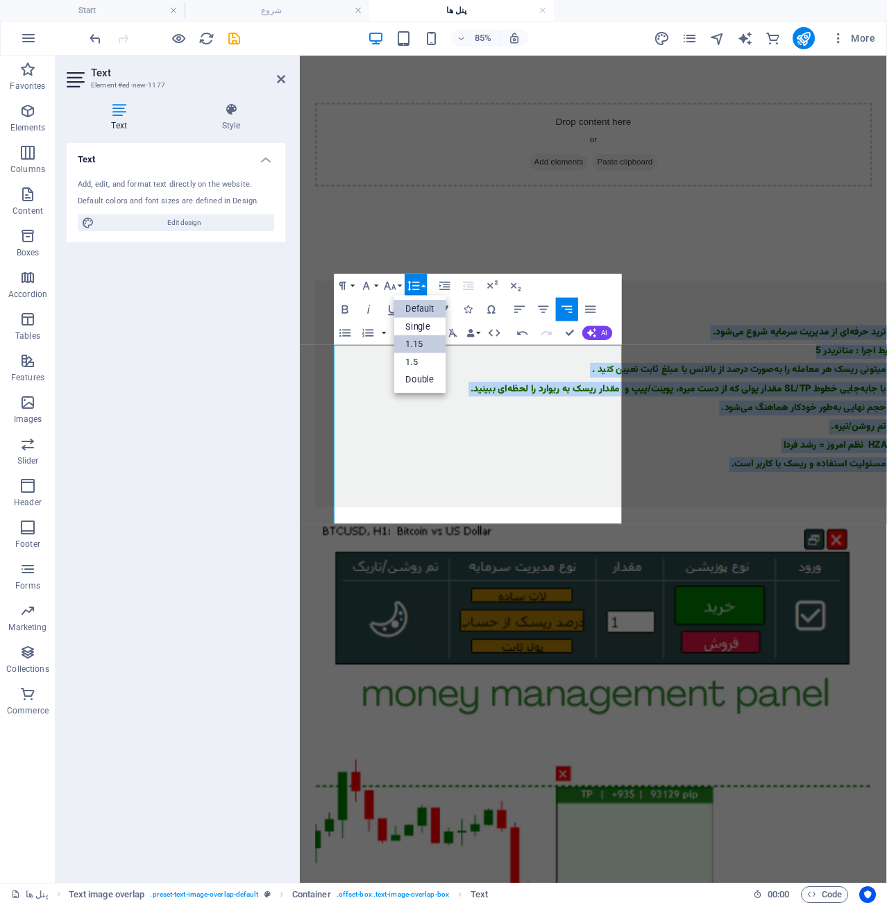
click at [428, 351] on link "1.15" at bounding box center [420, 344] width 53 height 18
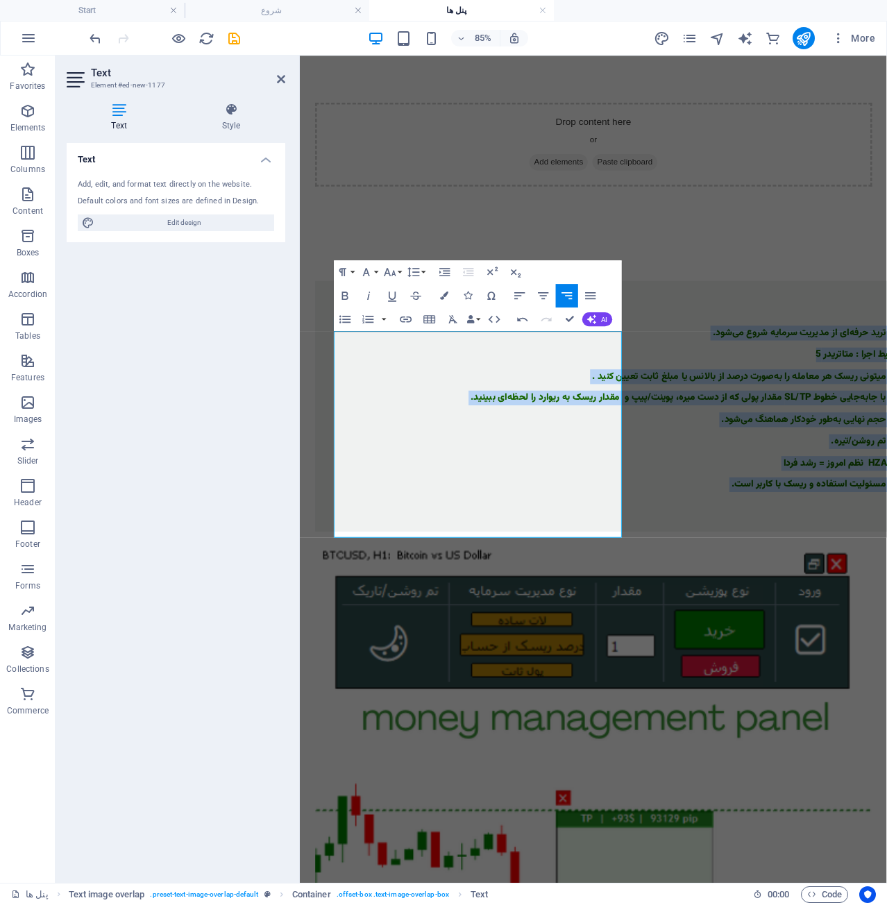
click at [438, 295] on div "New headline 📈 ترید حرفه‌ای از مدیریت سرمایه شروع می‌شود. محیط اجرا : متاتریدر …" at bounding box center [645, 796] width 691 height 1062
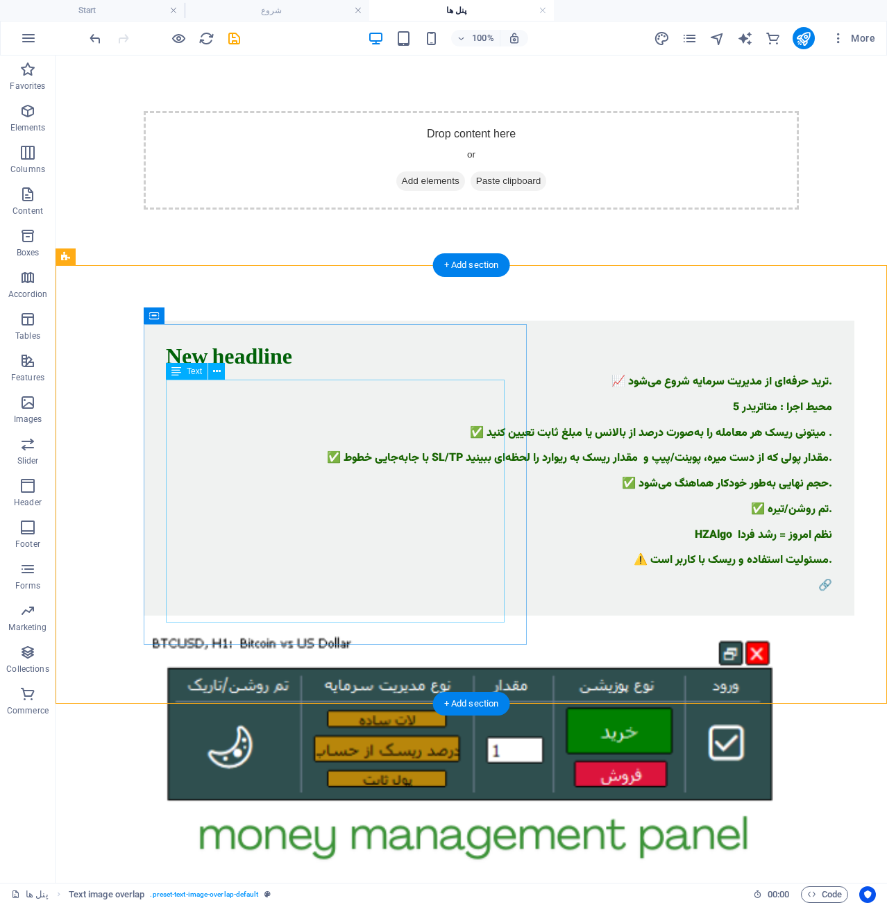
click at [426, 461] on div "📈 ترید حرفه‌ای از مدیریت سرمایه شروع می‌شود. محیط اجرا : متاتریدر 5 ✅ میتونی ری…" at bounding box center [499, 484] width 667 height 217
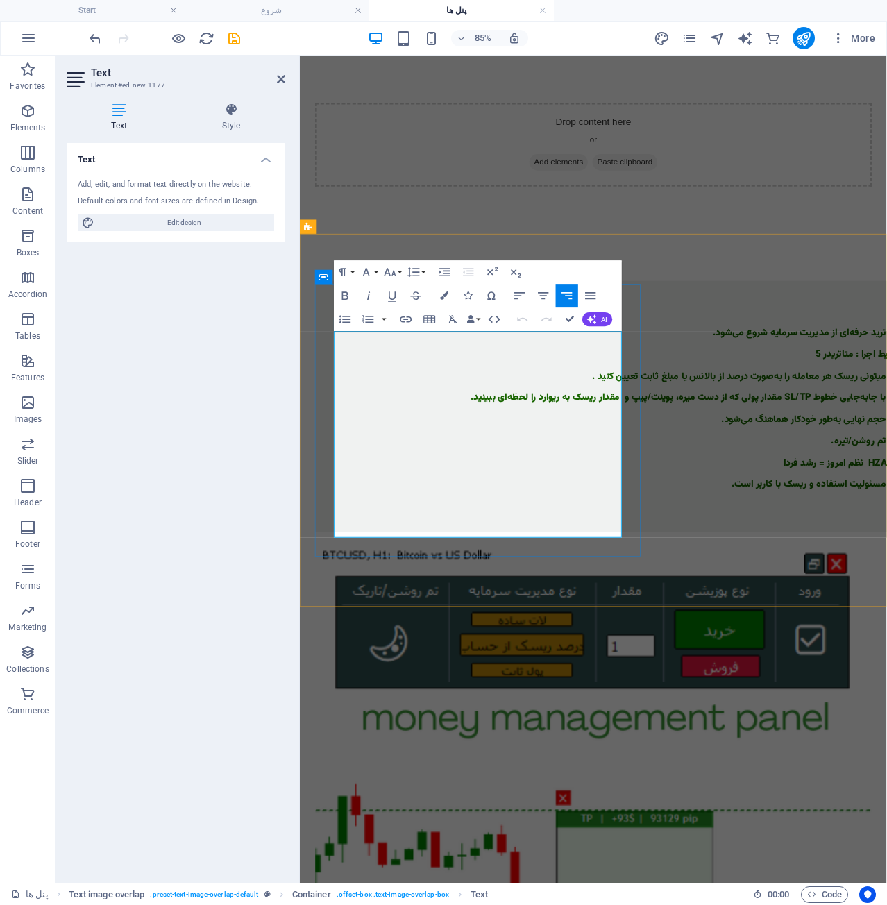
click at [481, 555] on p at bounding box center [673, 548] width 667 height 12
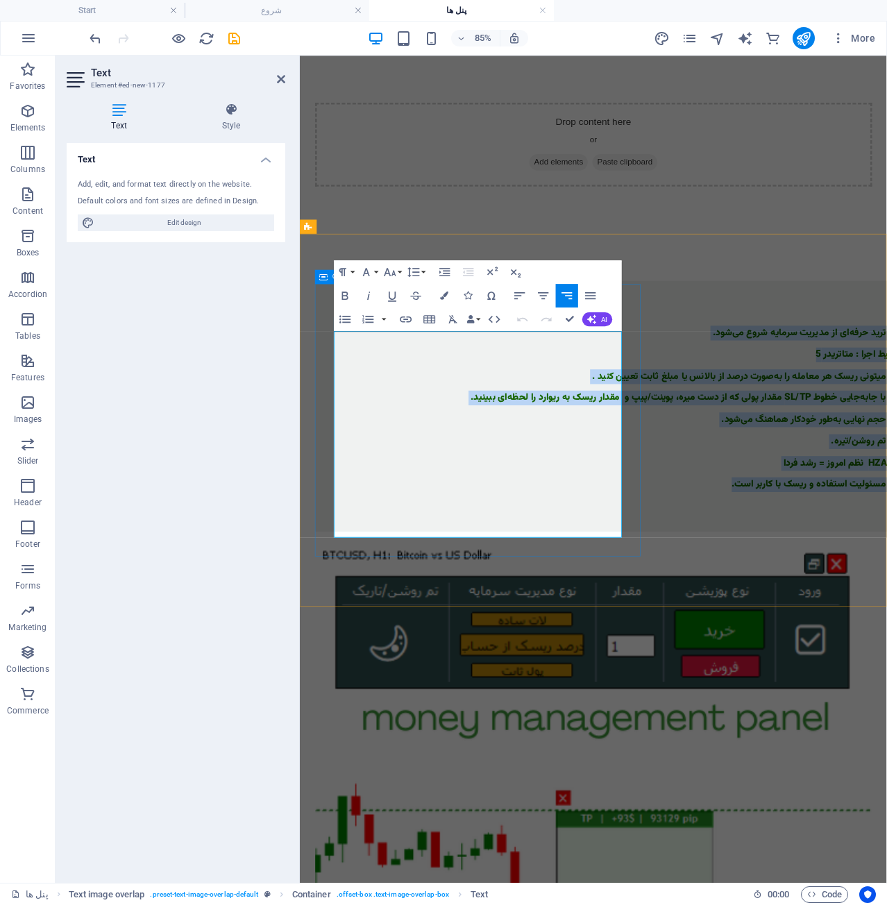
drag, startPoint x: 470, startPoint y: 592, endPoint x: 903, endPoint y: 376, distance: 484.1
click at [672, 333] on div "New headline 📈 ترید حرفه‌ای از مدیریت سرمایه شروع می‌شود. محیط اجرا : متاتریدر …" at bounding box center [673, 468] width 711 height 295
click at [567, 517] on p "✅ تم روشن/تیره." at bounding box center [673, 510] width 667 height 12
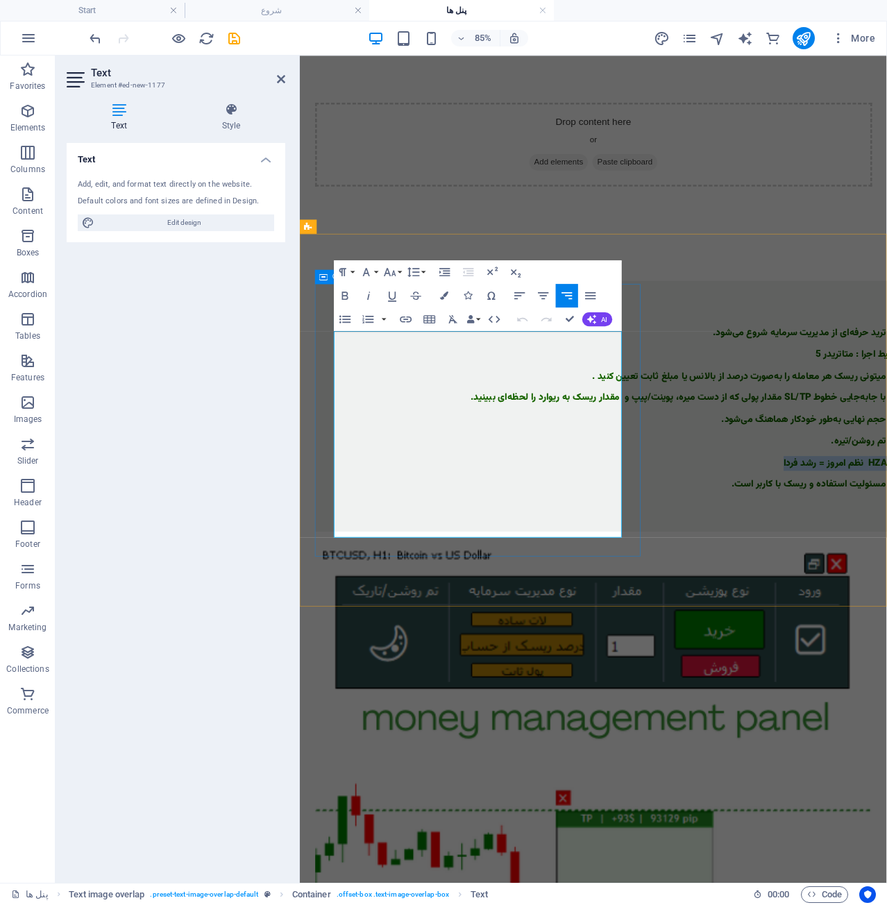
drag, startPoint x: 519, startPoint y: 559, endPoint x: 686, endPoint y: 565, distance: 166.8
click at [686, 565] on div "New headline 📈 ترید حرفه‌ای از مدیریت سرمایه شروع می‌شود. محیط اجرا : متاتریدر …" at bounding box center [673, 468] width 711 height 295
click at [669, 504] on p at bounding box center [673, 498] width 667 height 12
click at [534, 517] on p "✅ تم روشن/تیره." at bounding box center [673, 510] width 667 height 12
click at [638, 478] on p at bounding box center [673, 472] width 667 height 12
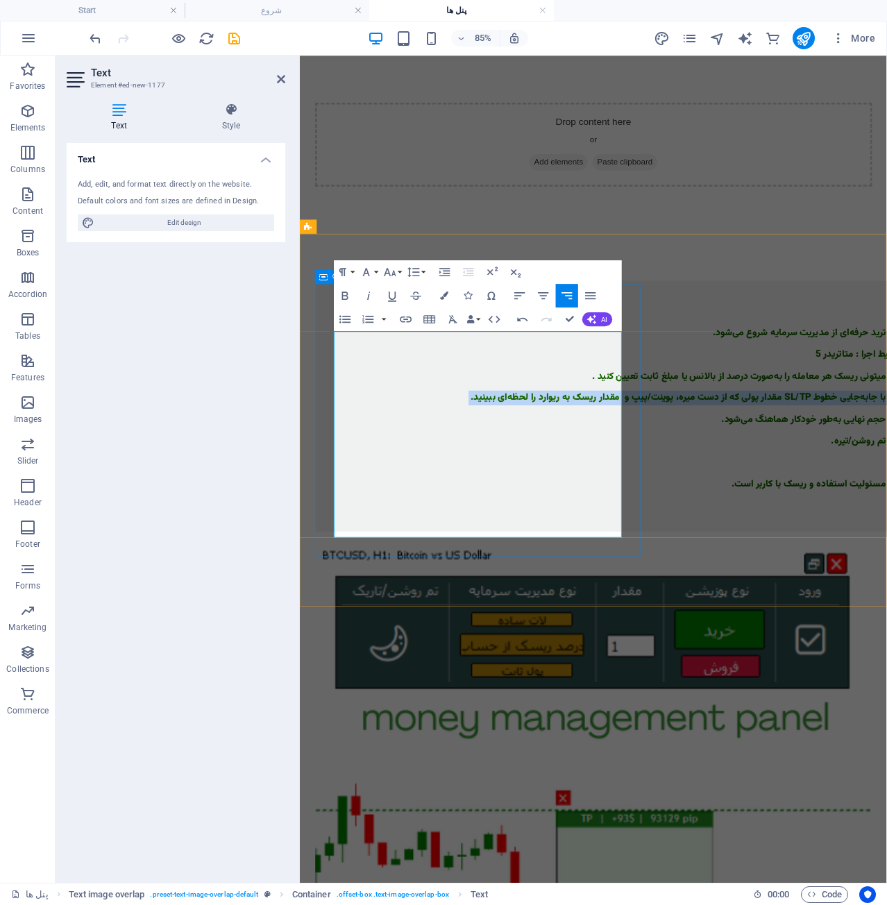
drag, startPoint x: 479, startPoint y: 494, endPoint x: 694, endPoint y: 474, distance: 215.5
click at [694, 474] on div "New headline 📈 ترید حرفه‌ای از مدیریت سرمایه شروع می‌شود. محیط اجرا : متاتریدر …" at bounding box center [673, 468] width 711 height 295
click at [443, 271] on icon "button" at bounding box center [445, 272] width 10 height 8
click at [466, 274] on icon "button" at bounding box center [468, 272] width 14 height 14
click at [416, 270] on icon "button" at bounding box center [413, 272] width 14 height 14
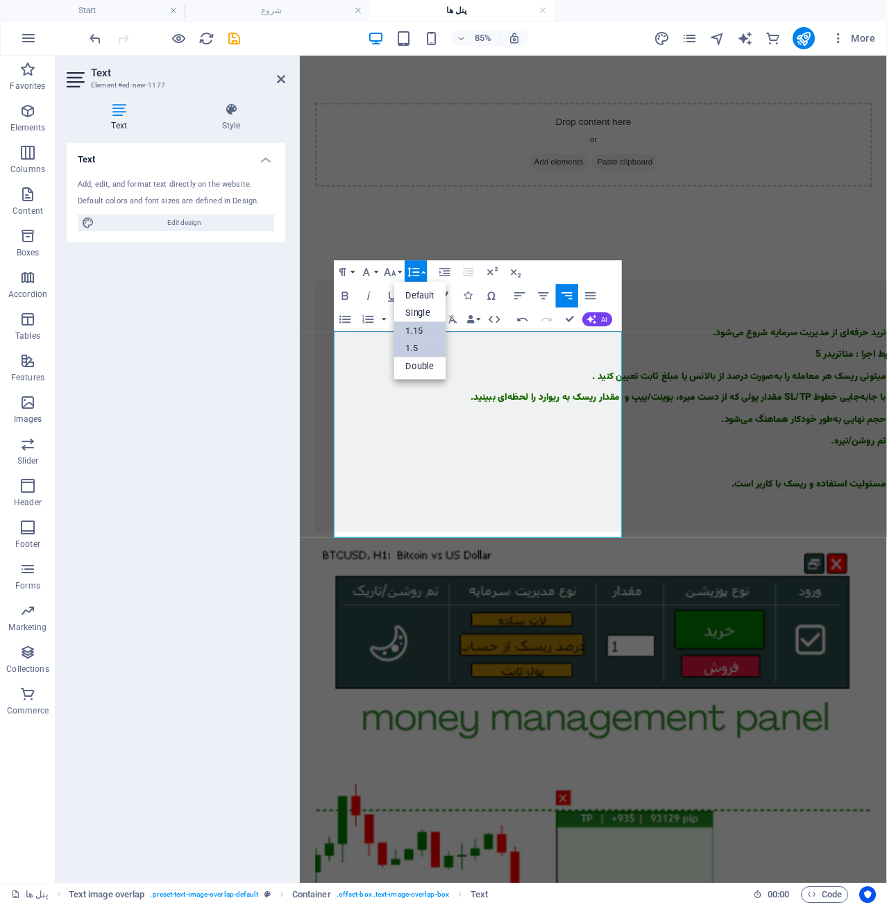
drag, startPoint x: 423, startPoint y: 345, endPoint x: 154, endPoint y: 353, distance: 268.8
click at [423, 345] on link "1.5" at bounding box center [420, 349] width 53 height 18
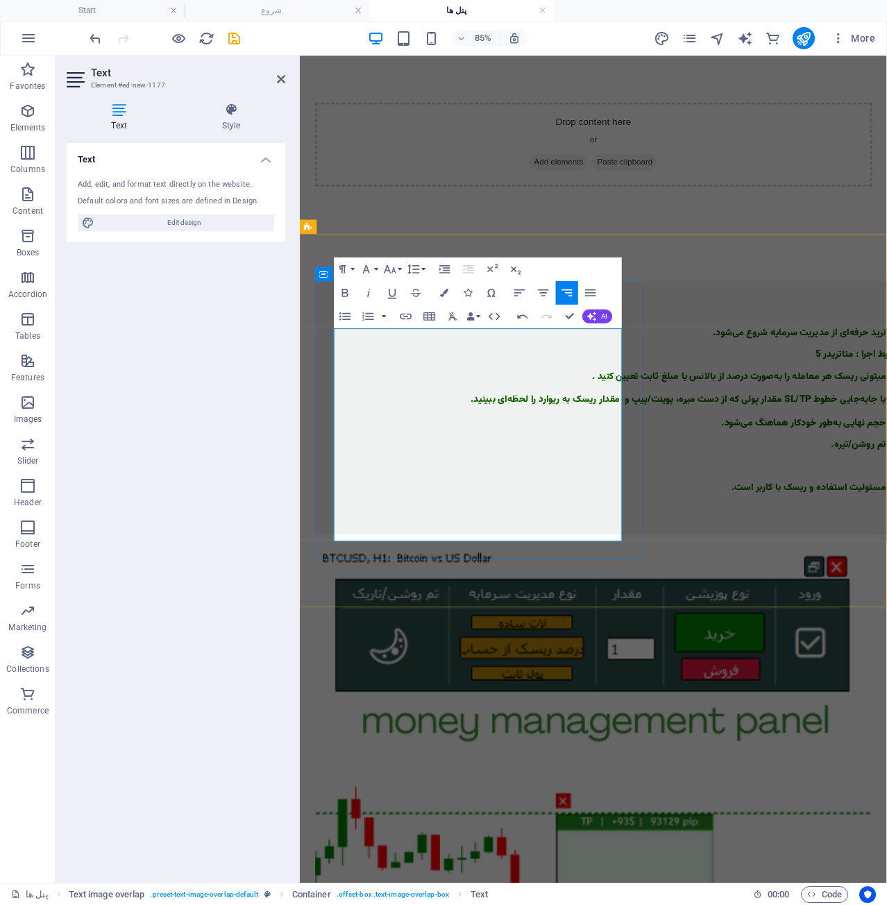
click at [546, 495] on p "✅ حجم نهایی به‌طور خودکار هماهنگ می‌شود." at bounding box center [673, 489] width 667 height 12
click at [465, 495] on p "✅ حجم نهایی به‌طور خودکار هماهنگ می‌شود." at bounding box center [673, 489] width 667 height 12
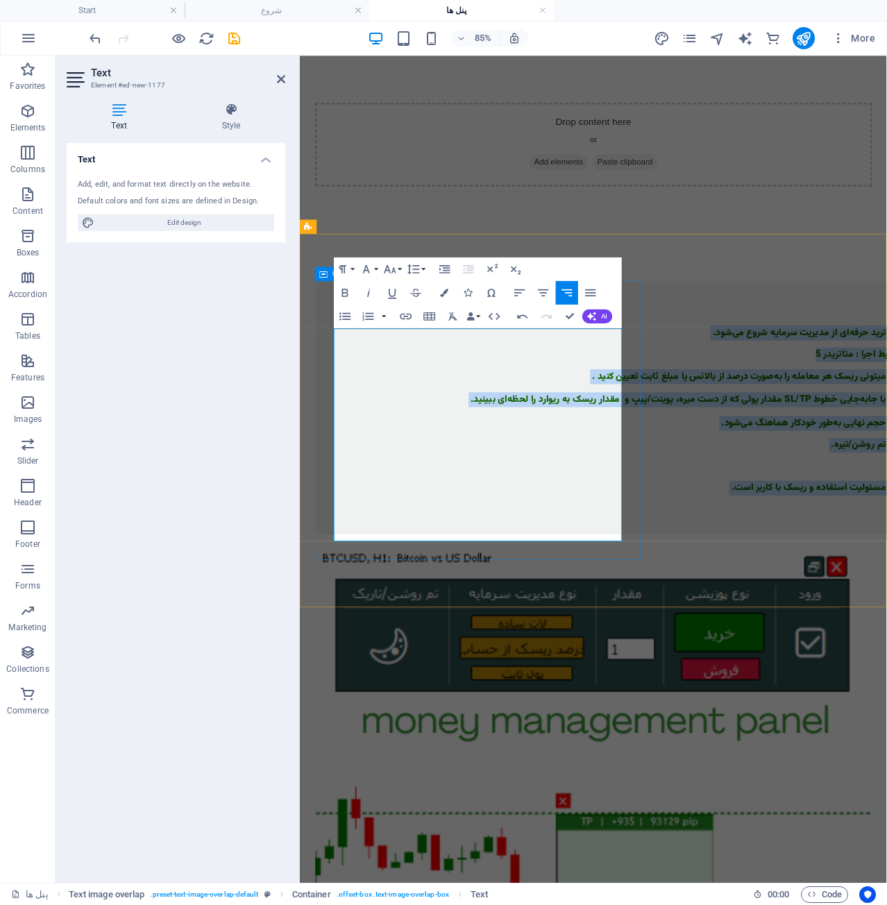
drag, startPoint x: 469, startPoint y: 604, endPoint x: 685, endPoint y: 357, distance: 328.7
click at [685, 357] on div "New headline 📈 ترید حرفه‌ای از مدیریت سرمایه شروع می‌شود. محیط اجرا : متاتریدر …" at bounding box center [673, 470] width 711 height 299
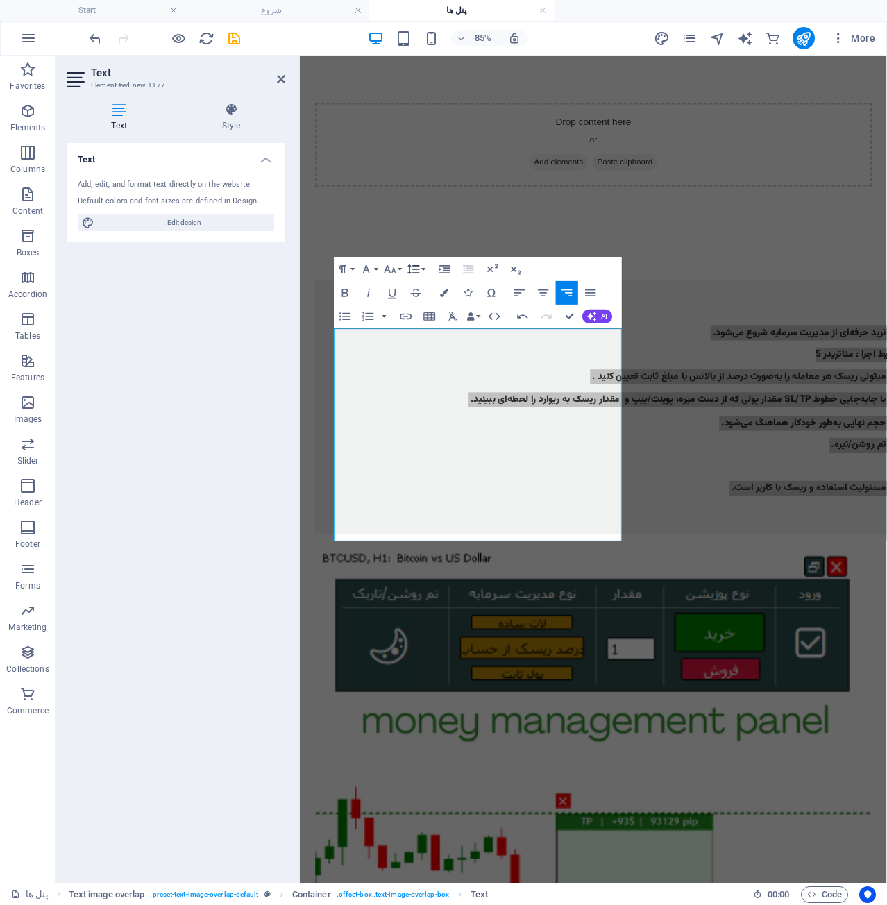
click at [421, 267] on button "Line Height" at bounding box center [416, 270] width 22 height 24
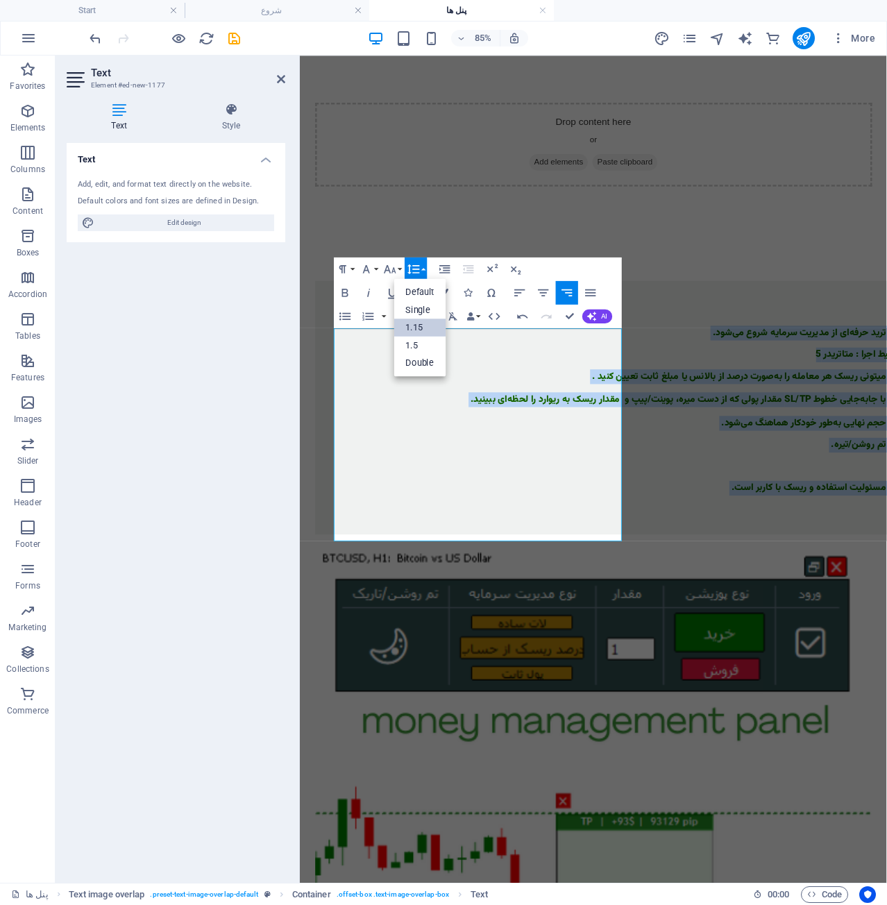
click at [433, 328] on link "1.15" at bounding box center [420, 328] width 53 height 18
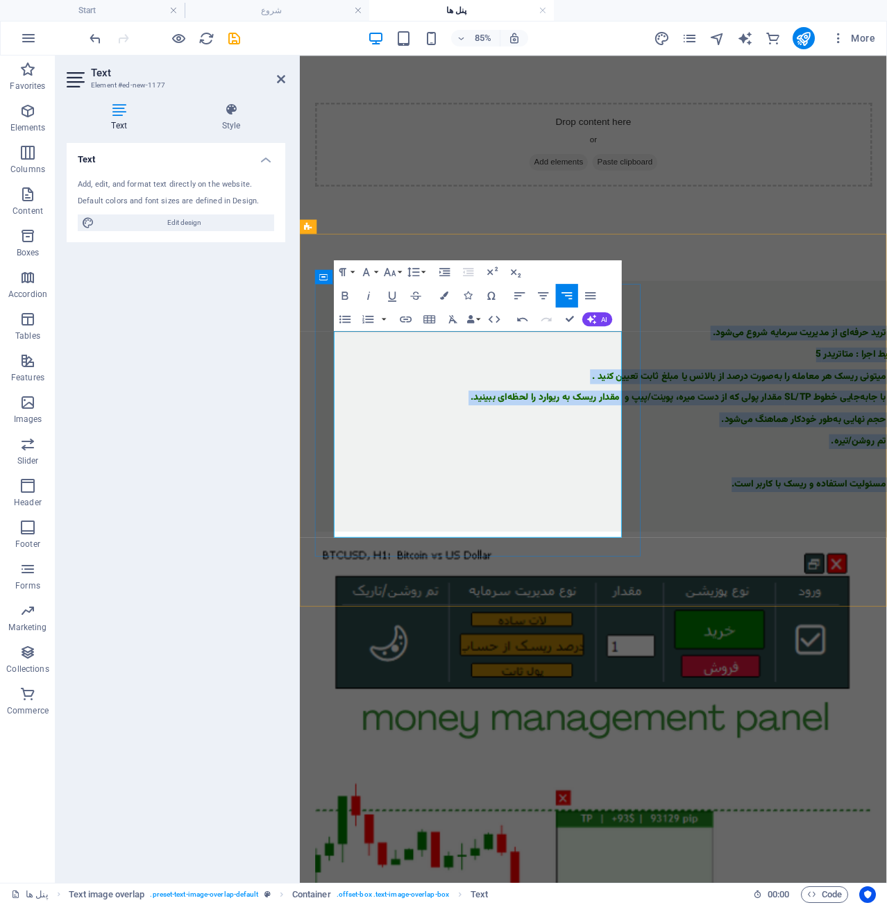
click at [518, 542] on p at bounding box center [673, 536] width 667 height 12
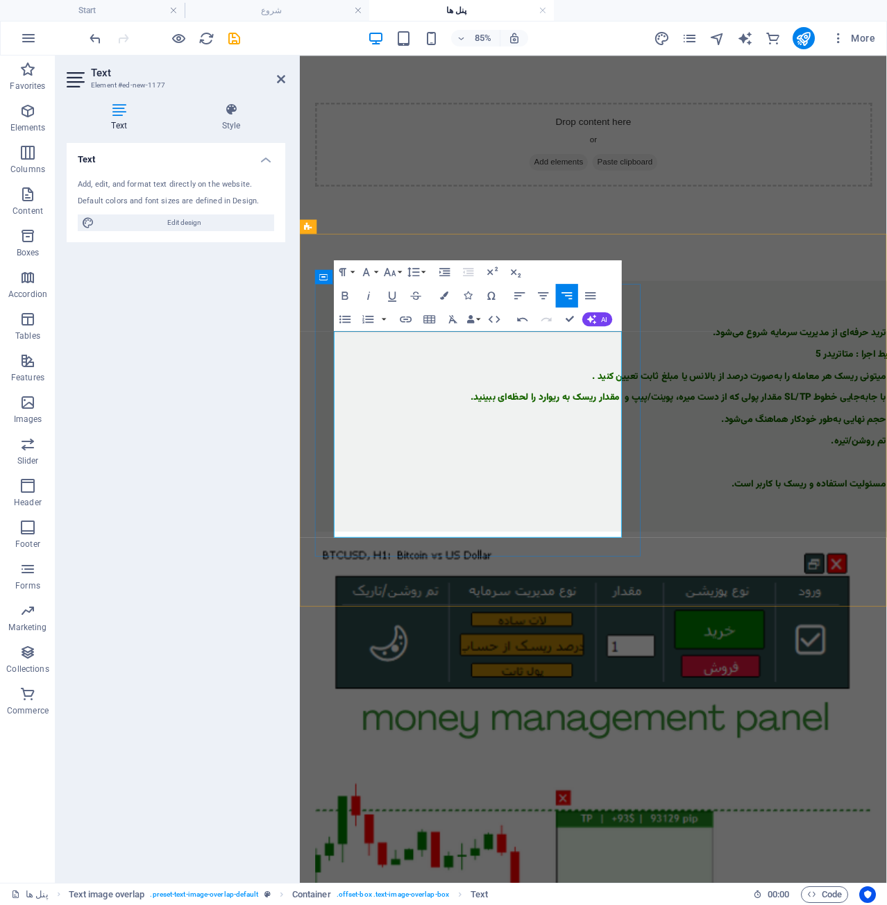
click at [646, 529] on p at bounding box center [673, 523] width 667 height 12
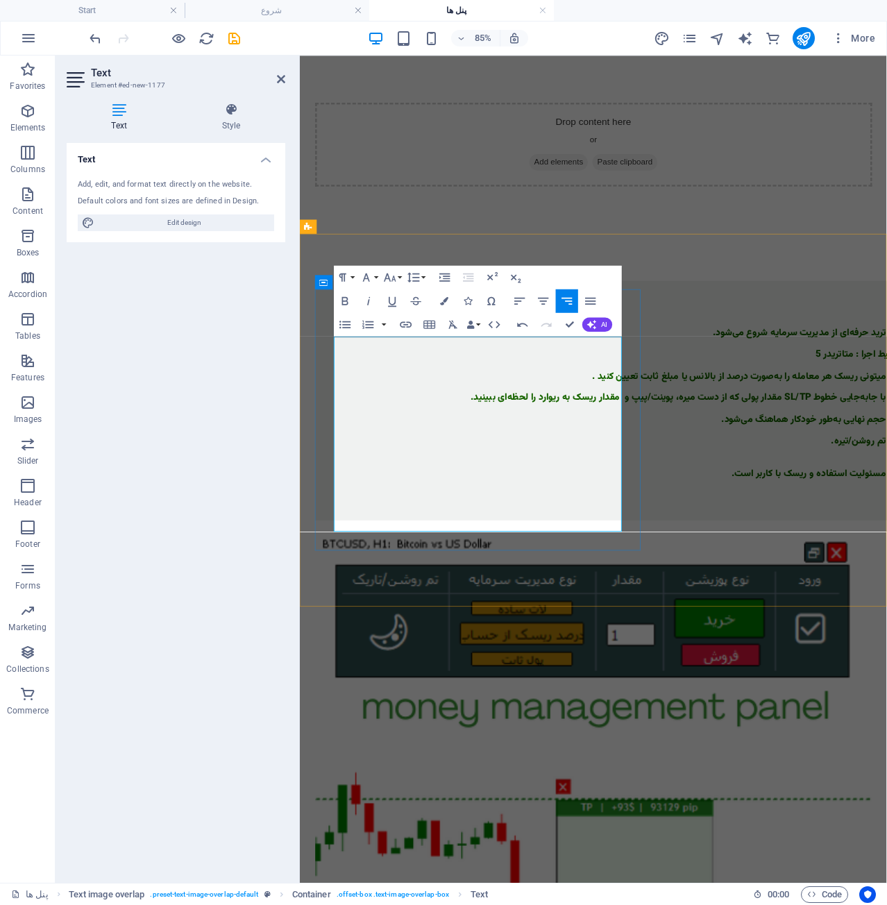
click at [649, 529] on p at bounding box center [673, 523] width 667 height 12
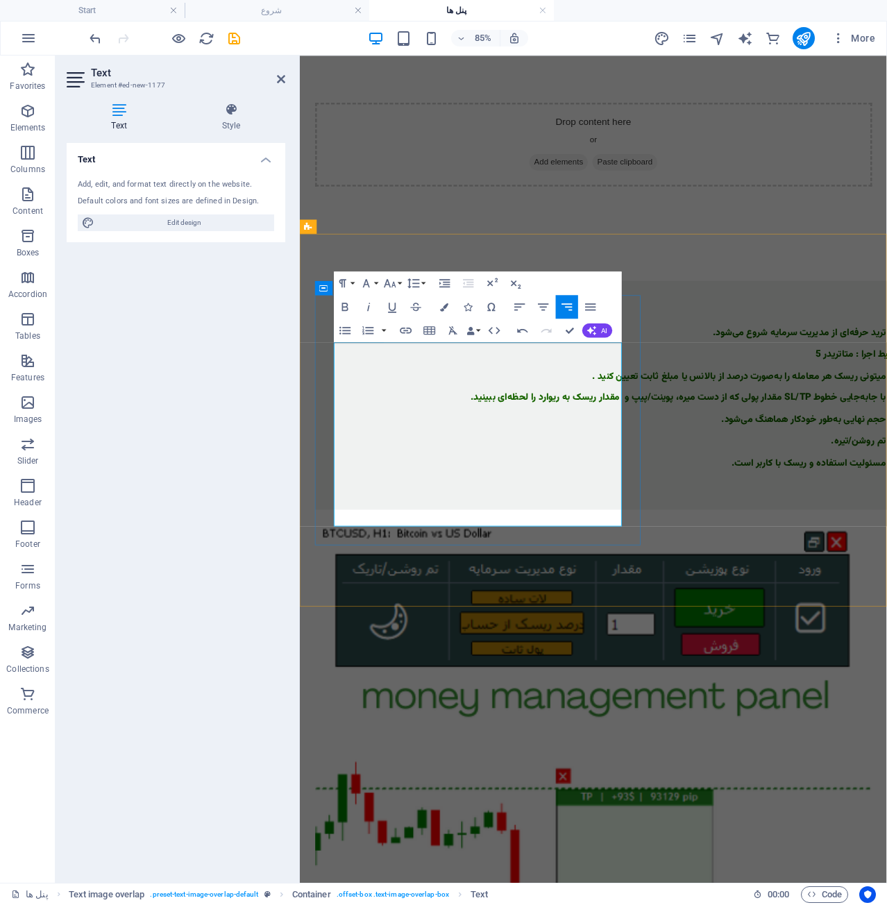
click at [628, 453] on p at bounding box center [673, 446] width 667 height 12
click at [630, 742] on html "skip to content Drop content here or Add elements Paste clipboard New headline …" at bounding box center [645, 679] width 691 height 1246
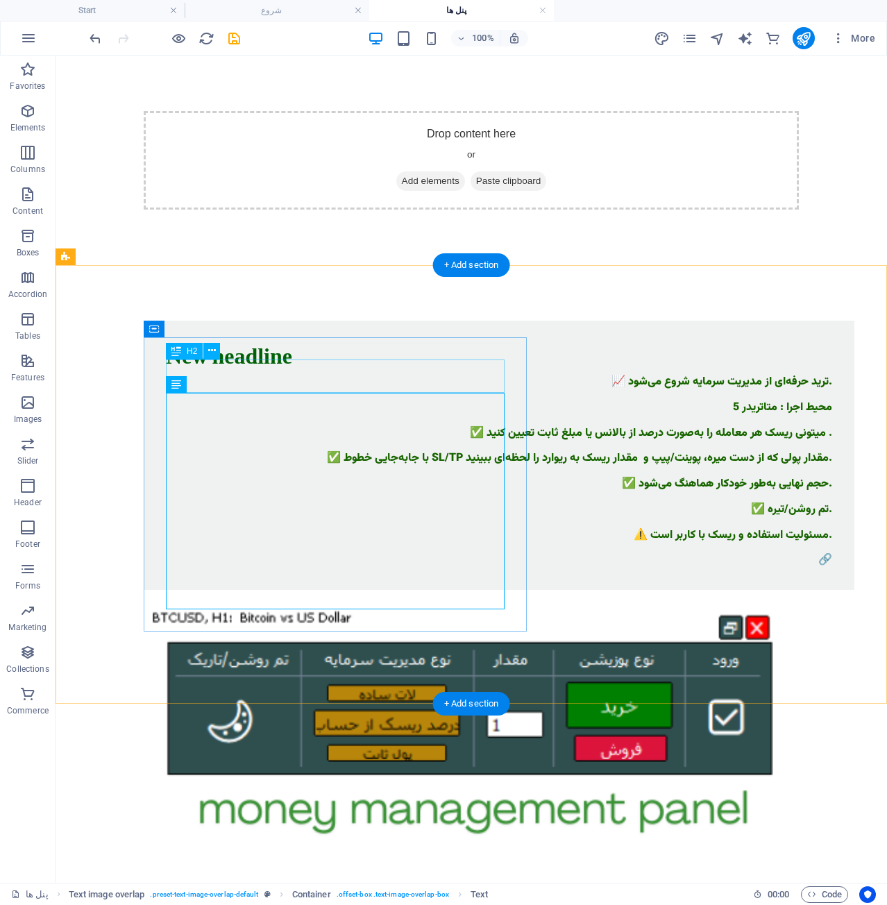
click at [260, 376] on div "New headline" at bounding box center [499, 359] width 667 height 33
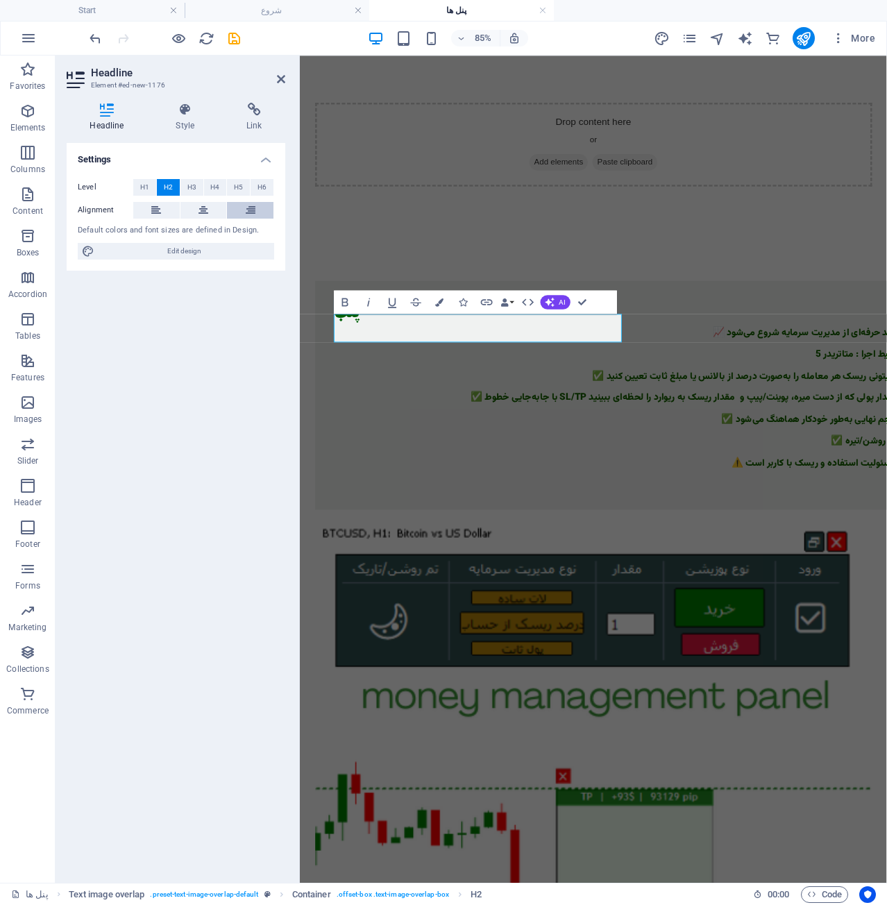
drag, startPoint x: 238, startPoint y: 210, endPoint x: 248, endPoint y: 212, distance: 9.8
click at [241, 210] on button at bounding box center [250, 210] width 47 height 17
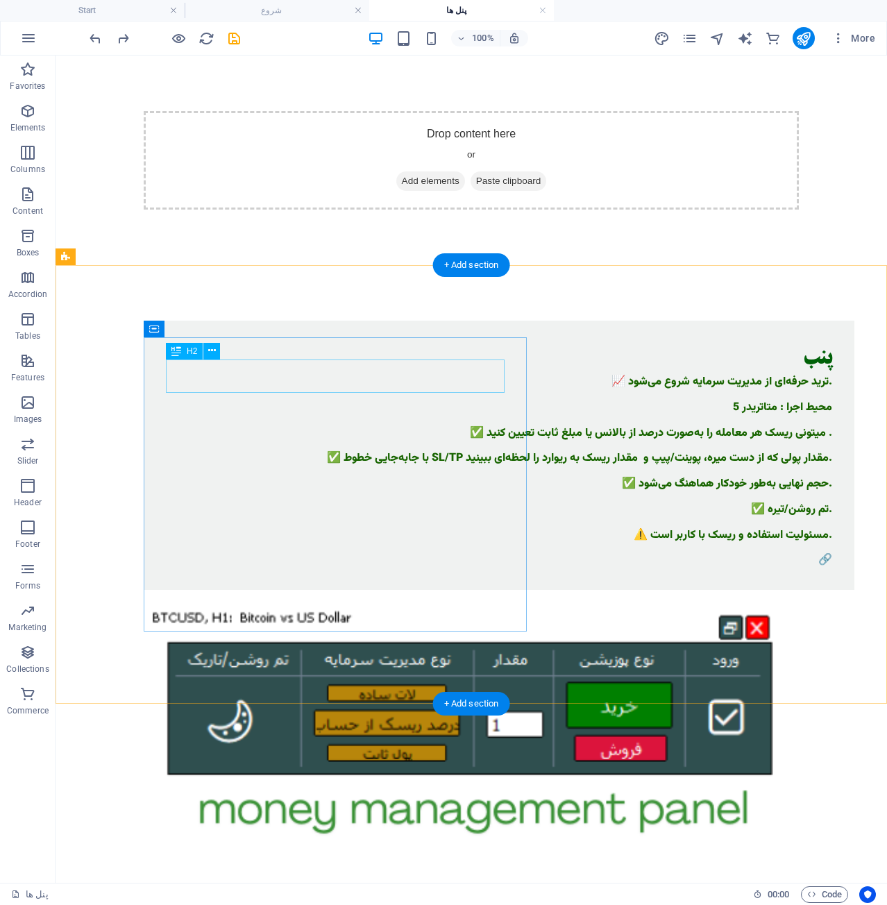
click at [489, 376] on div "پنب" at bounding box center [499, 359] width 667 height 33
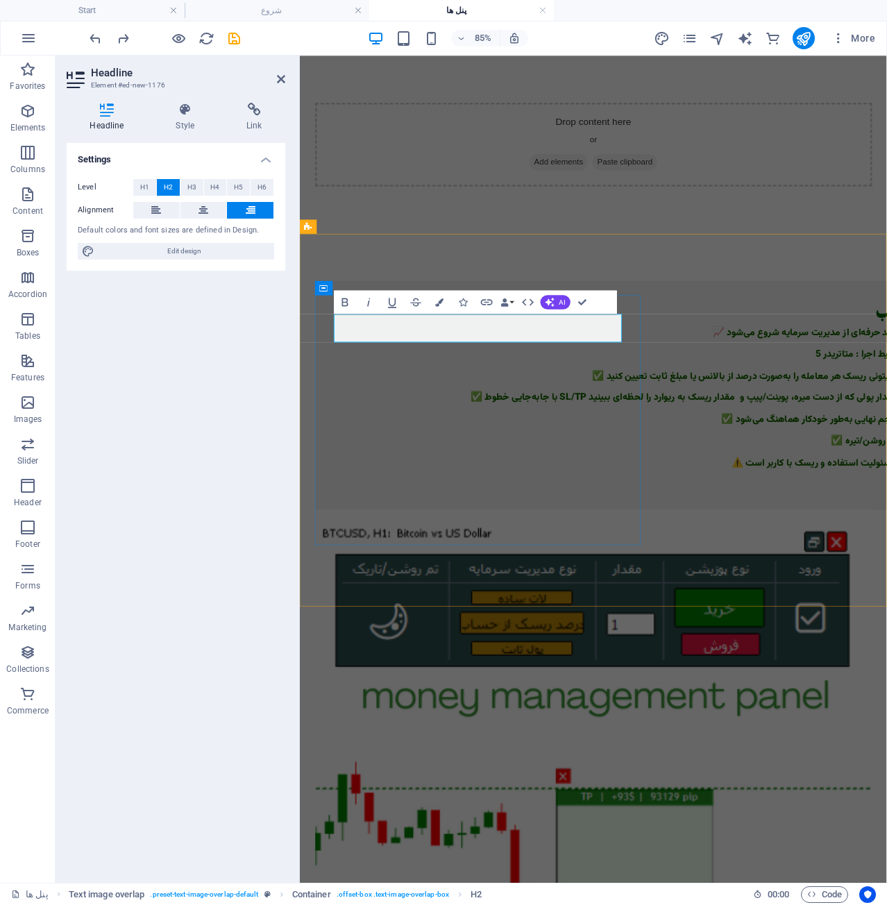
click at [617, 376] on h2 "پنب" at bounding box center [673, 359] width 667 height 33
click at [524, 729] on html "skip to content Drop content here or Add elements Paste clipboard پنل مدیریت سر…" at bounding box center [645, 679] width 691 height 1246
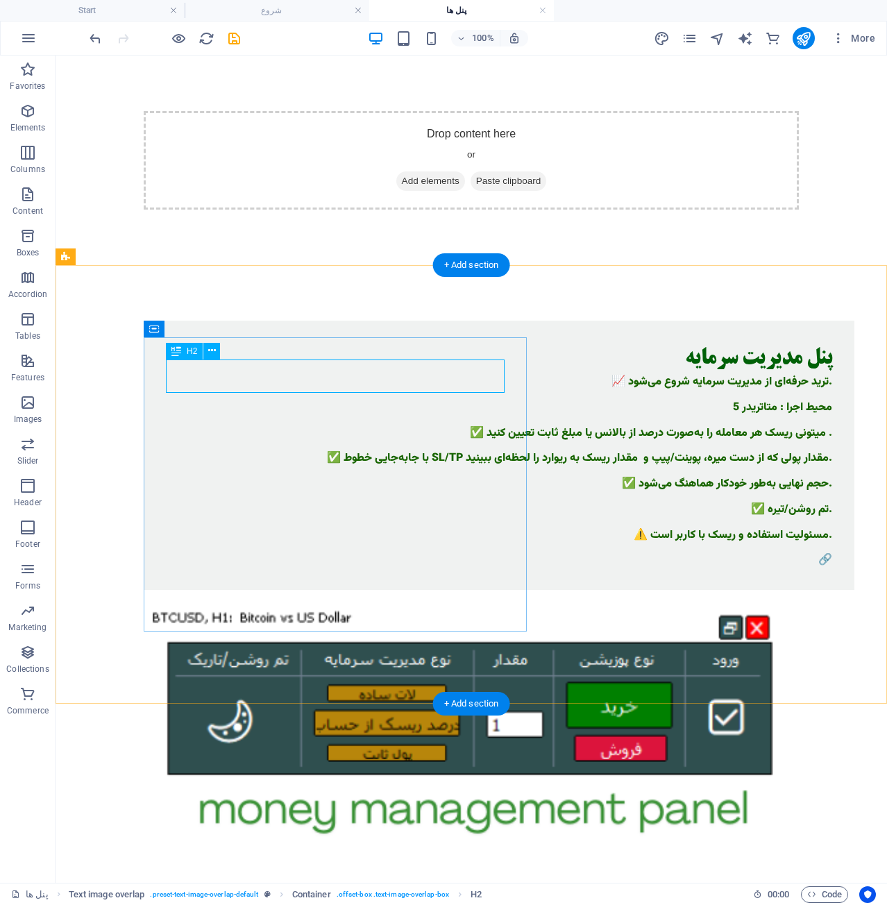
click at [444, 375] on div "پنل مدیریت سرمایه" at bounding box center [499, 359] width 667 height 33
drag, startPoint x: 452, startPoint y: 376, endPoint x: 452, endPoint y: 368, distance: 8.3
click at [452, 368] on div "پنل مدیریت سرمایه" at bounding box center [499, 359] width 667 height 33
click at [447, 376] on div "پنل مدیریت سرمایه" at bounding box center [499, 359] width 667 height 33
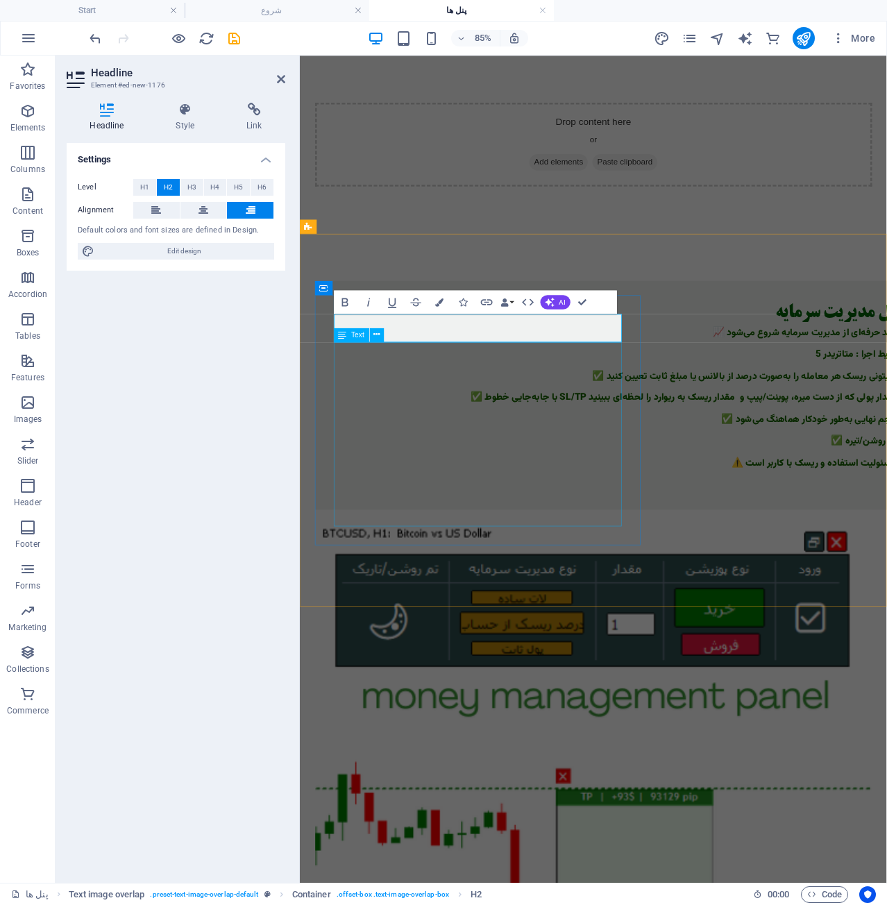
click at [483, 568] on div "📈 ترید حرفه‌ای از مدیریت سرمایه شروع می‌شود. محیط اجرا : متاتریدر 5 ✅ میتونی ری…" at bounding box center [673, 472] width 667 height 192
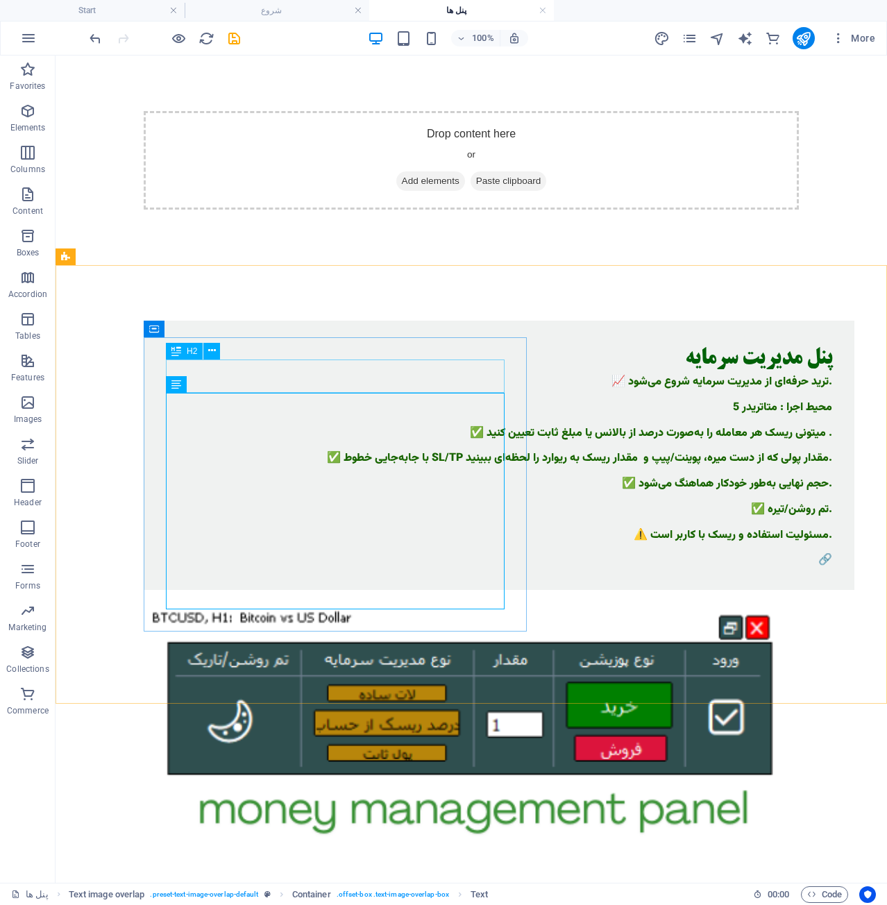
click at [191, 353] on span "H2" at bounding box center [192, 351] width 10 height 8
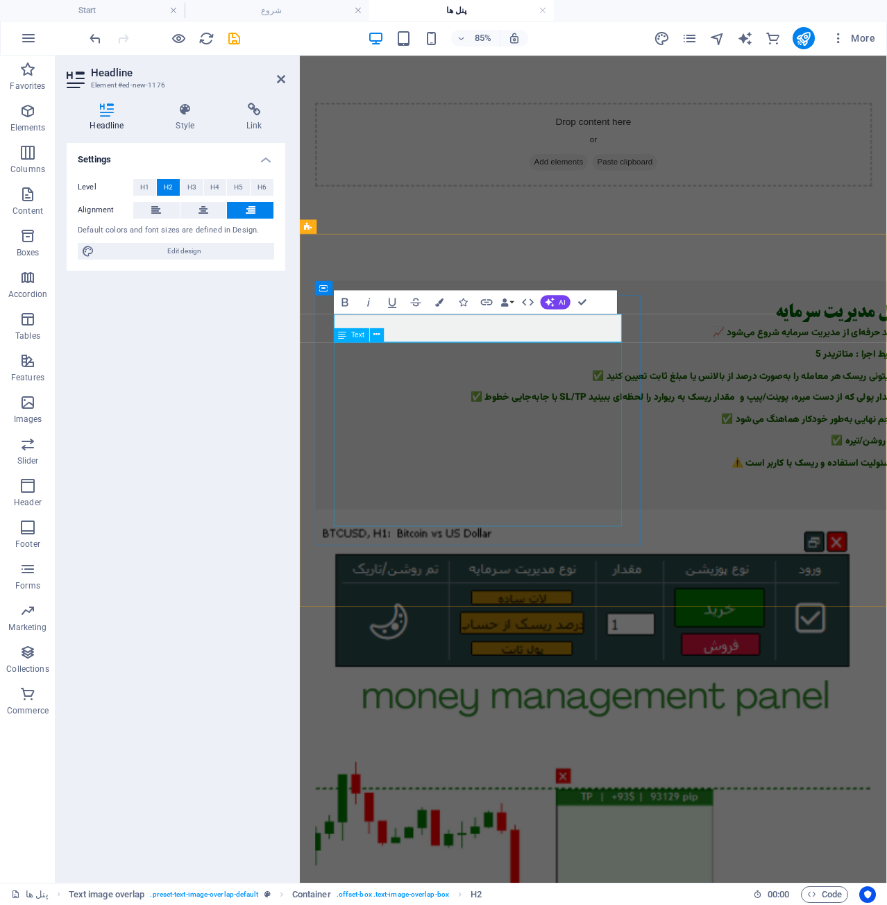
click at [373, 474] on div "📈 ترید حرفه‌ای از مدیریت سرمایه شروع می‌شود. محیط اجرا : متاتریدر 5 ✅ میتونی ری…" at bounding box center [673, 472] width 667 height 192
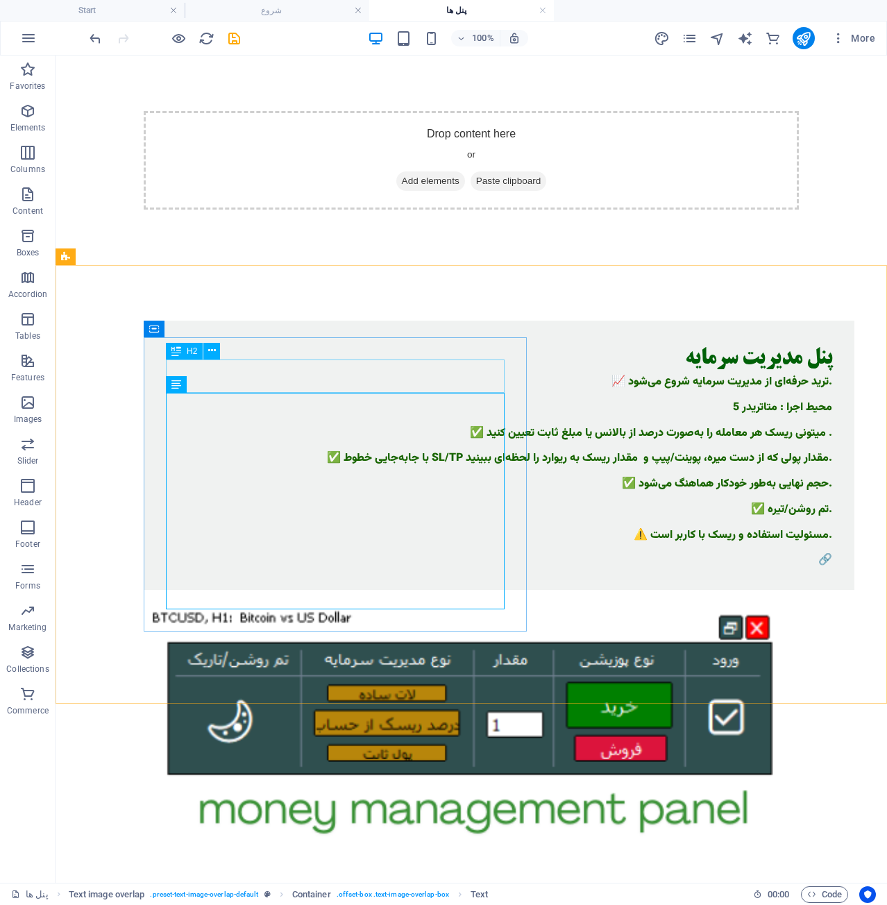
click at [182, 352] on div "H2" at bounding box center [184, 351] width 37 height 17
click at [262, 519] on div "📈 ترید حرفه‌ای از مدیریت سرمایه شروع می‌شود. محیط اجرا : متاتریدر 5 ✅ میتونی ری…" at bounding box center [499, 472] width 667 height 192
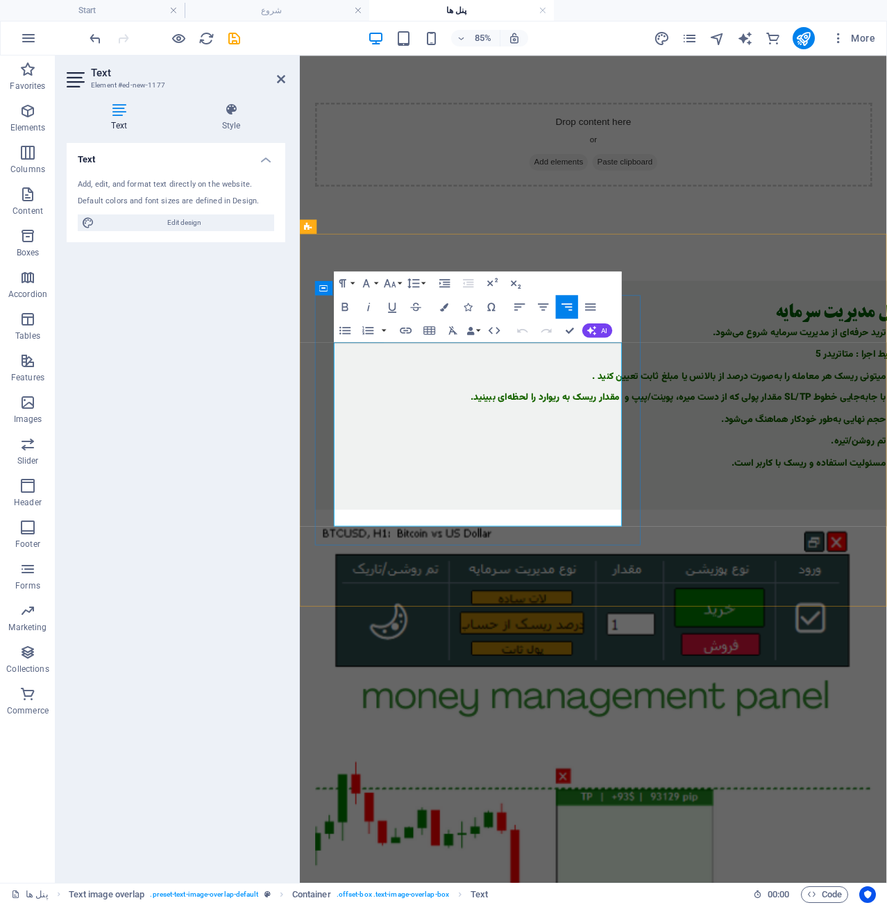
click at [475, 491] on p "✅ حجم نهایی به‌طور خودکار هماهنگ می‌شود." at bounding box center [673, 484] width 667 height 12
click at [458, 491] on p "✅ حجم نهایی به‌طور خودکار هماهنگ می‌شود." at bounding box center [673, 484] width 667 height 12
click at [555, 478] on p at bounding box center [673, 472] width 667 height 12
drag, startPoint x: 445, startPoint y: 524, endPoint x: 668, endPoint y: 530, distance: 223.0
click at [668, 491] on p "✅ حجم نهایی به‌طور خودکار هماهنگ می‌شود." at bounding box center [673, 484] width 667 height 12
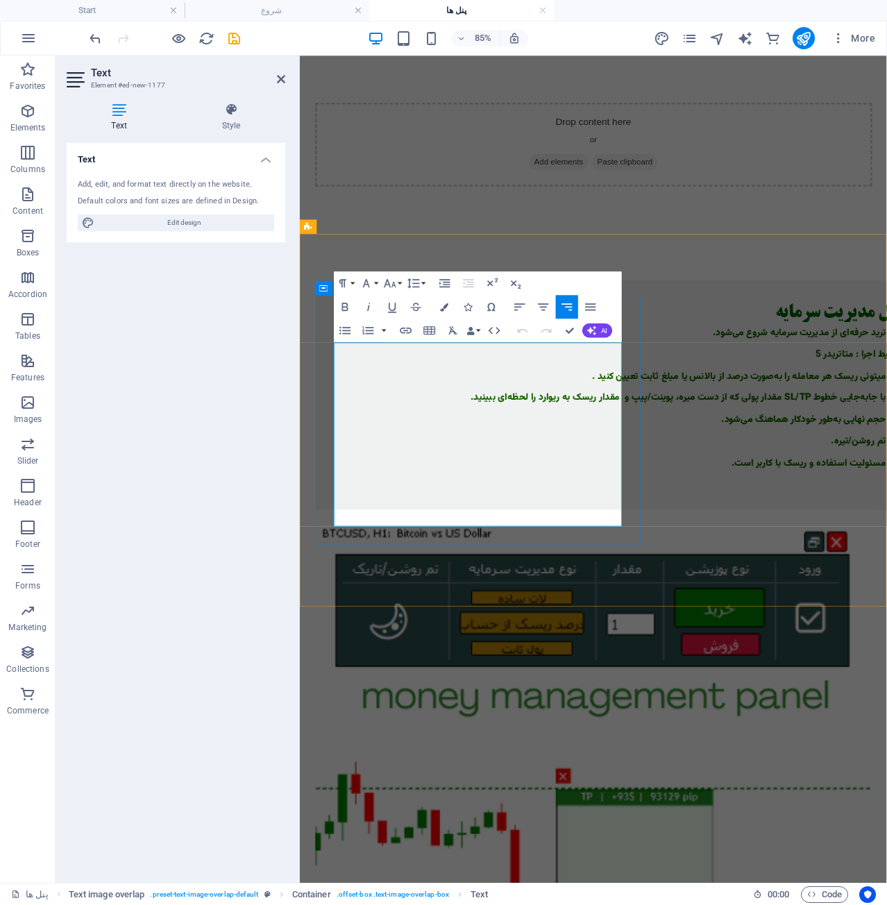
click at [625, 517] on p "✅ تم روشن/تیره." at bounding box center [673, 510] width 667 height 12
drag, startPoint x: 599, startPoint y: 550, endPoint x: 671, endPoint y: 536, distance: 73.5
click at [671, 536] on div "📈 ترید حرفه‌ای از مدیریت سرمایه شروع می‌شود. محیط اجرا : متاتریدر 5 ✅ میتونی ری…" at bounding box center [673, 472] width 667 height 192
drag, startPoint x: 450, startPoint y: 396, endPoint x: 689, endPoint y: 401, distance: 239.6
click at [689, 401] on div "پنل مدیریت سرمایه 📈 ترید حرفه‌ای از مدیریت سرمایه شروع می‌شود. محیط اجرا : متات…" at bounding box center [673, 455] width 711 height 269
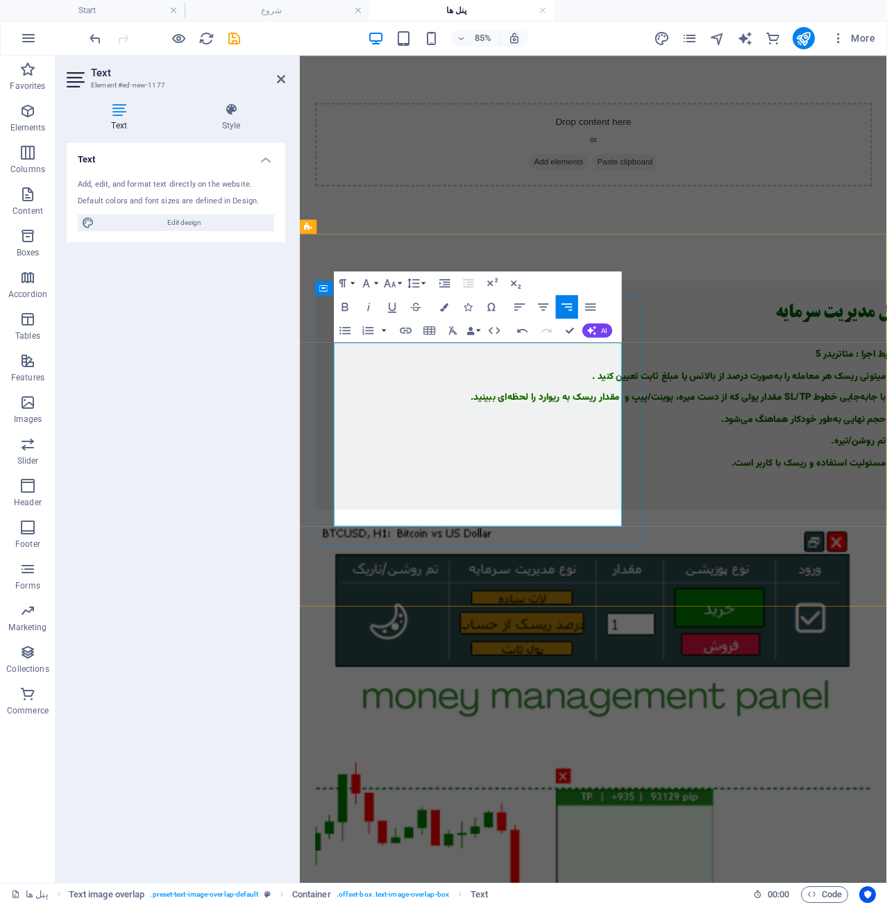
click at [669, 415] on p "محیط اجرا : متاتریدر 5" at bounding box center [673, 408] width 667 height 12
click at [667, 415] on p "محیط اجرا : متاتریدر 5" at bounding box center [673, 408] width 667 height 12
click at [672, 389] on p at bounding box center [673, 382] width 667 height 12
click at [676, 415] on p "محیط اجرا : متاتریدر 5" at bounding box center [673, 408] width 667 height 12
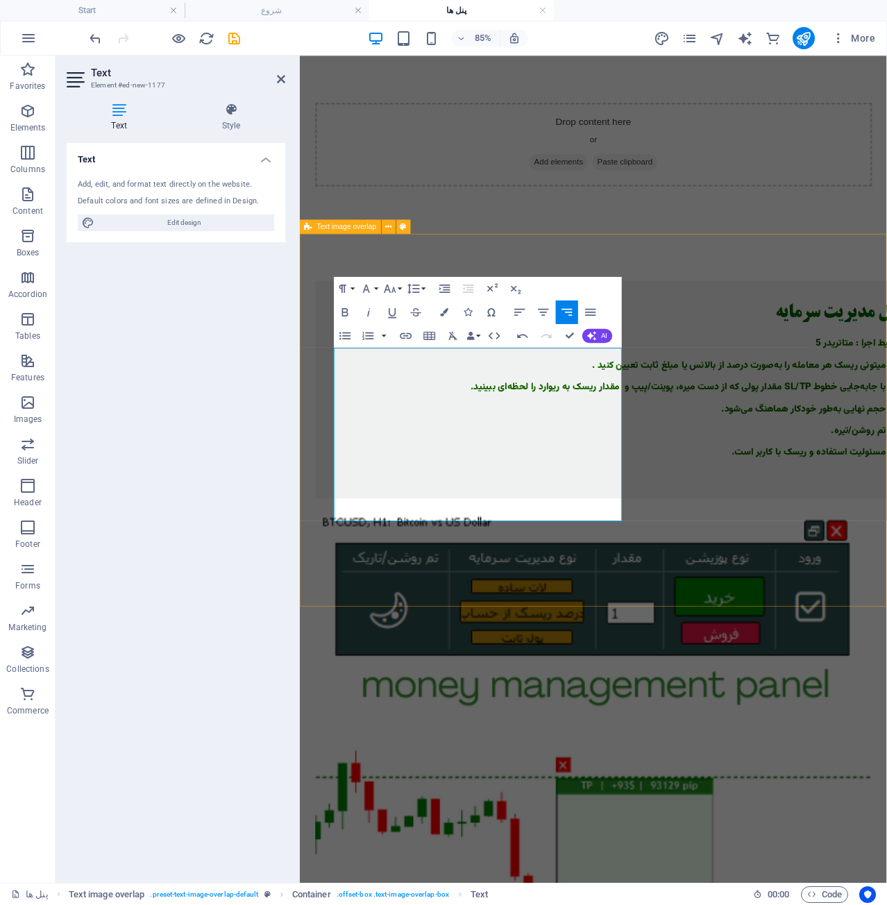
click at [699, 719] on html "skip to content Drop content here or Add elements Paste clipboard پنل مدیریت سر…" at bounding box center [645, 672] width 691 height 1232
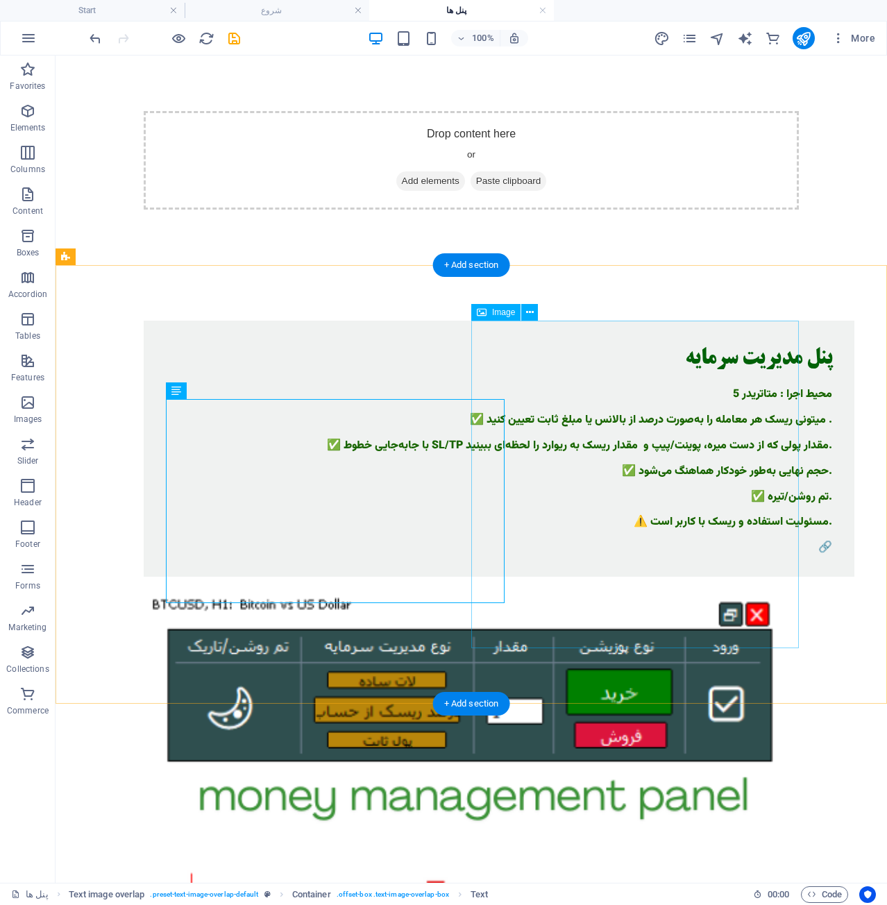
click at [601, 577] on figure at bounding box center [471, 904] width 655 height 655
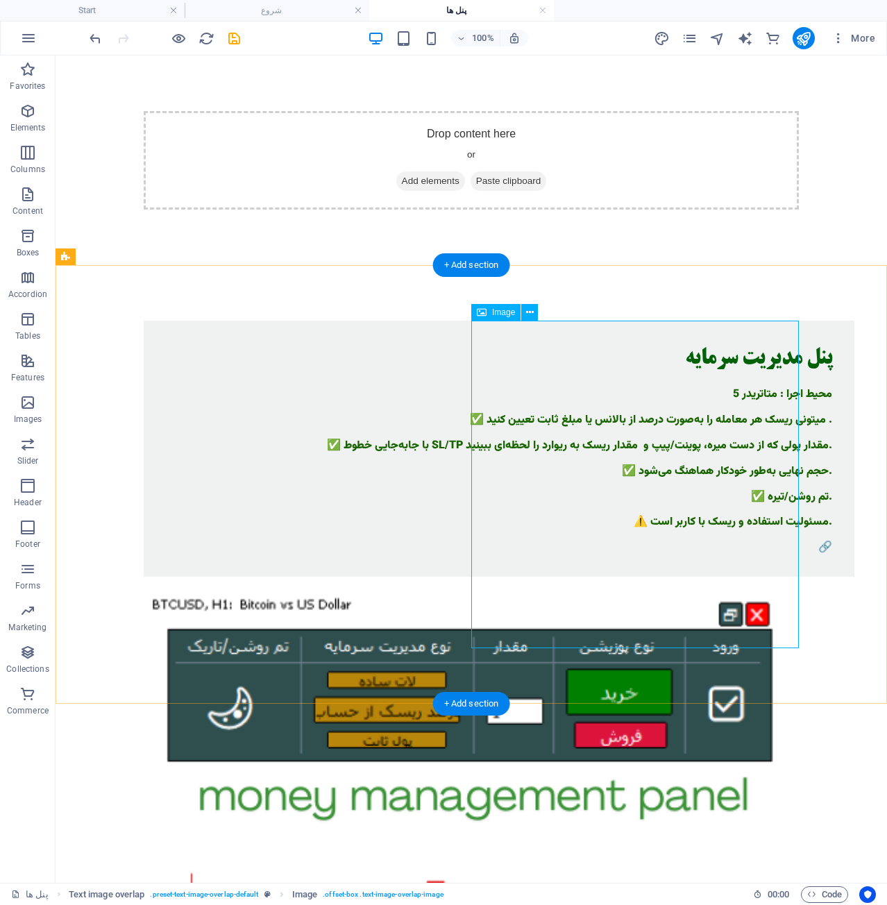
click at [670, 577] on figure at bounding box center [471, 904] width 655 height 655
select select "%"
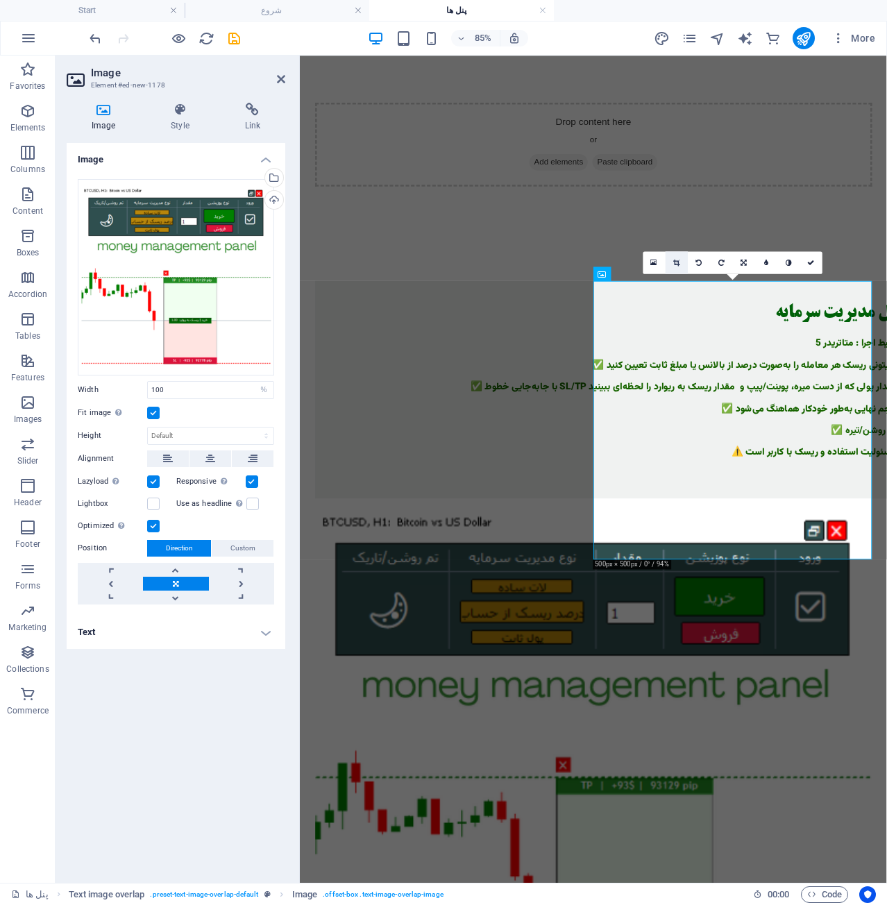
click at [676, 267] on link at bounding box center [677, 262] width 22 height 22
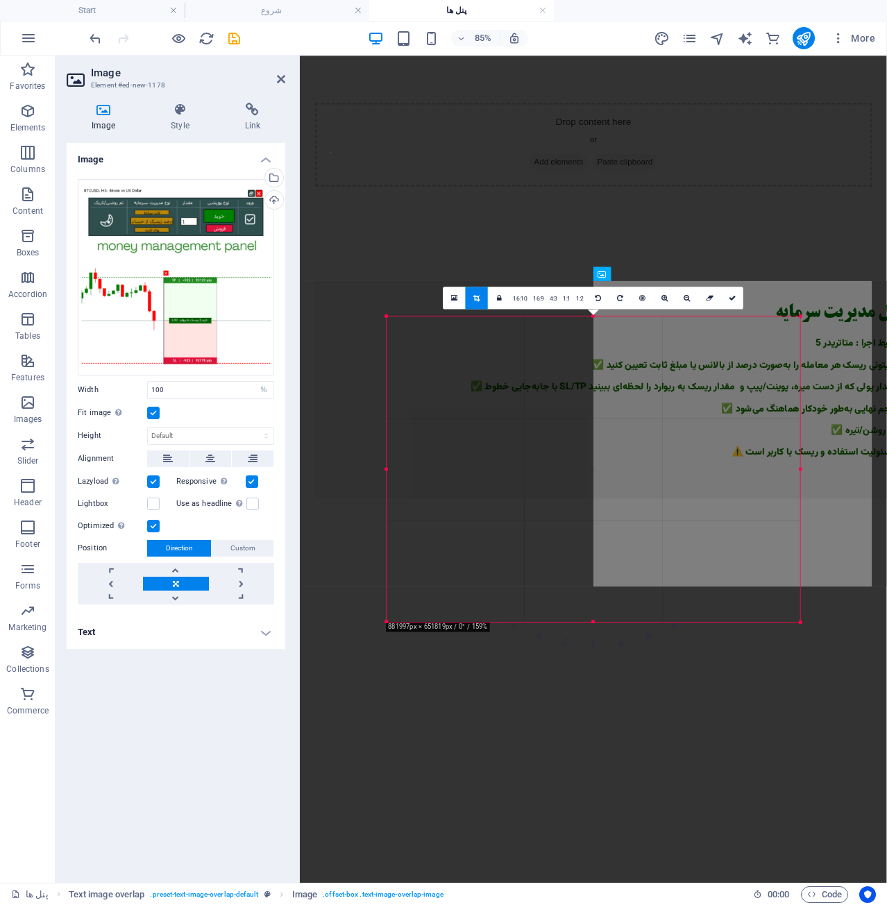
drag, startPoint x: 361, startPoint y: 234, endPoint x: 433, endPoint y: 406, distance: 186.7
click at [433, 408] on div "180 170 160 150 140 130 120 110 100 90 80 70 60 50 40 30 20 10 0 -10 -20 -30 -4…" at bounding box center [594, 470] width 414 height 306
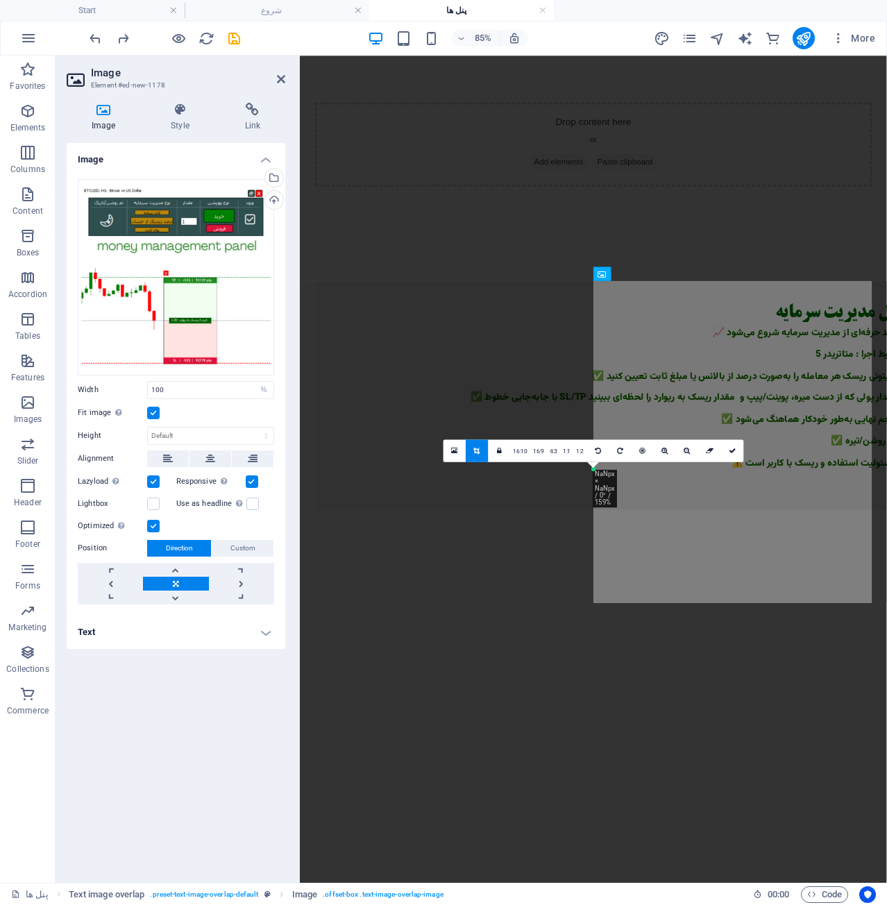
click at [717, 385] on div "Drag here to replace the existing content. Press “Ctrl” if you want to create a…" at bounding box center [593, 470] width 587 height 828
click at [667, 224] on div at bounding box center [593, 169] width 587 height 226
click at [733, 449] on icon at bounding box center [732, 451] width 7 height 7
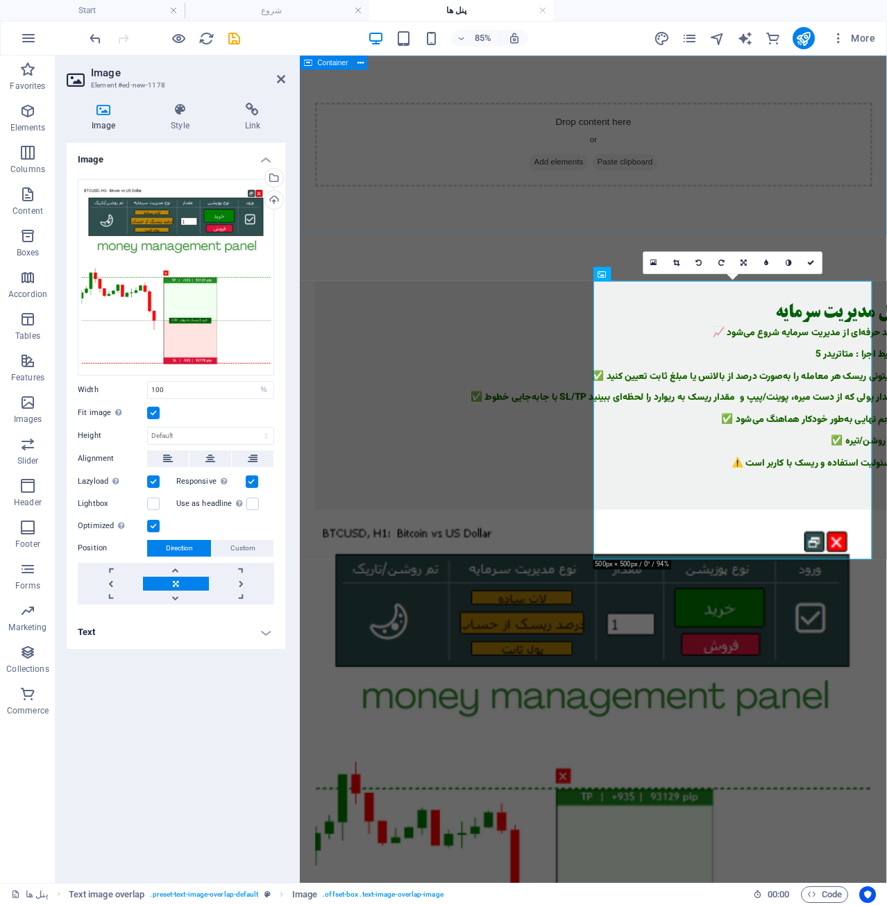
click at [687, 246] on div "Drop content here or Add elements Paste clipboard" at bounding box center [645, 161] width 691 height 210
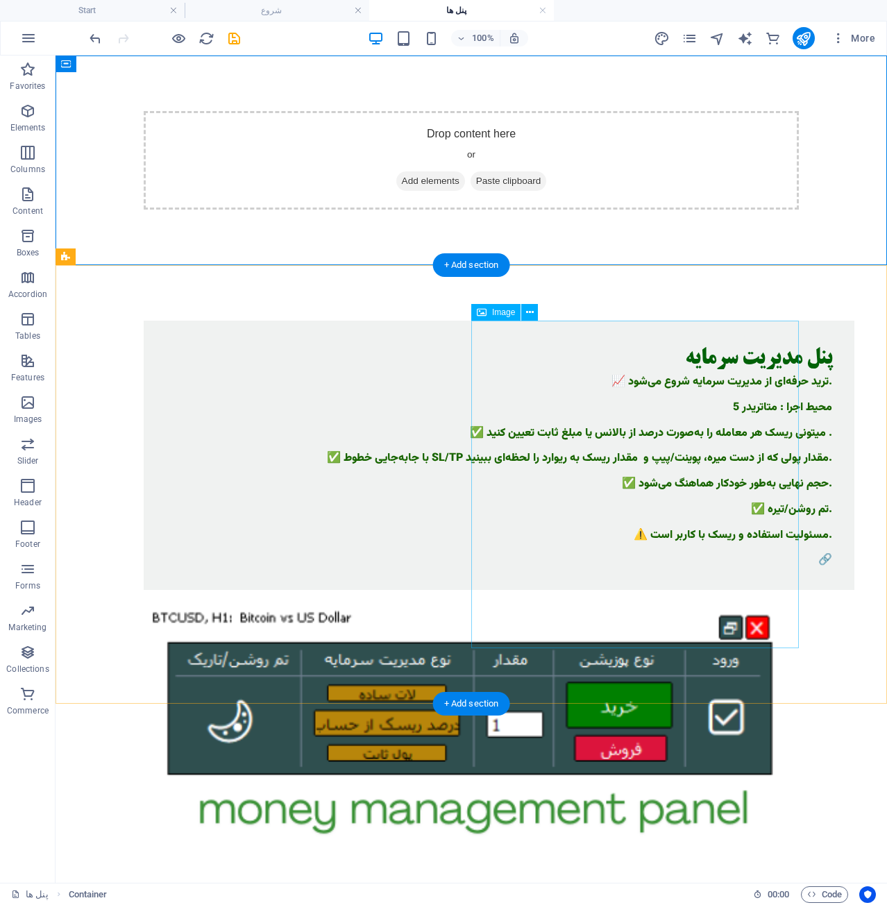
click at [709, 590] on figure at bounding box center [471, 917] width 655 height 655
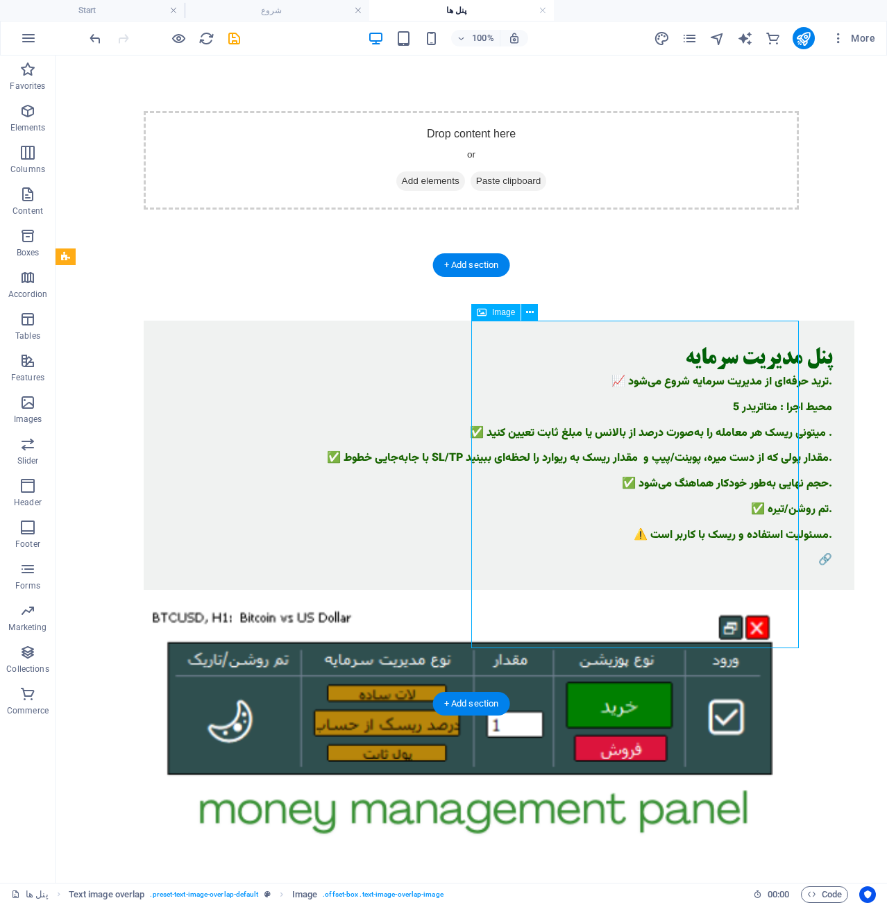
click at [709, 590] on figure at bounding box center [471, 917] width 655 height 655
select select "%"
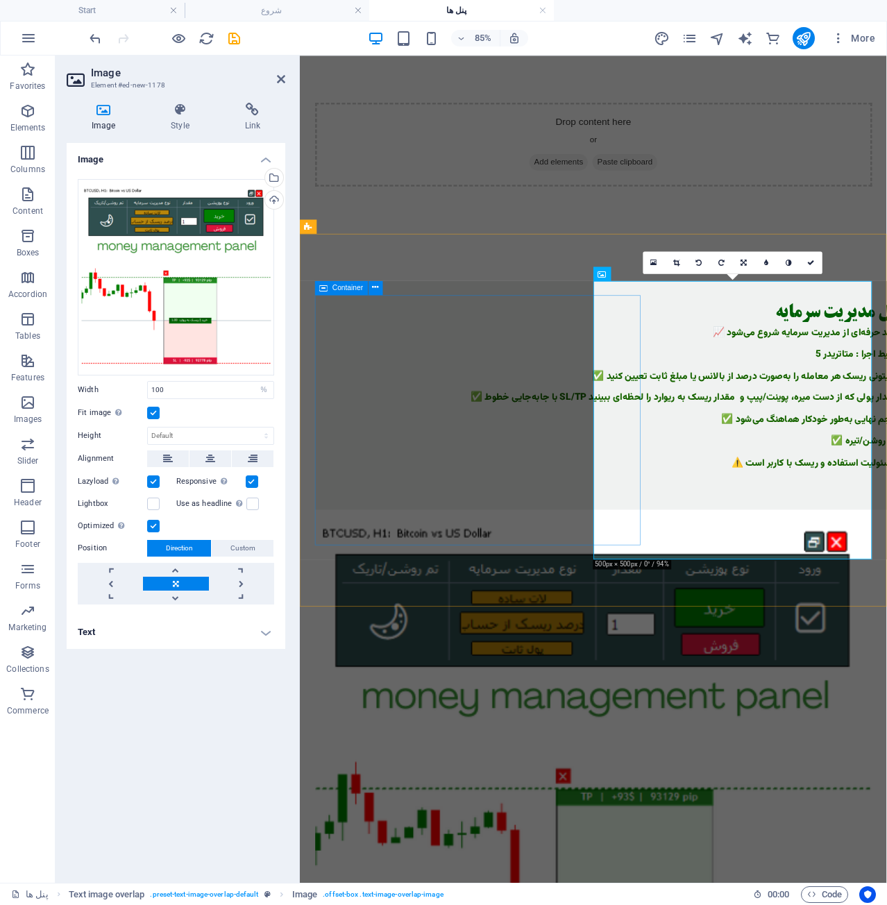
click at [667, 345] on div "پنل مدیریت سرمایه 📈 ترید حرفه‌ای از مدیریت سرمایه شروع می‌شود. محیط اجرا : متات…" at bounding box center [673, 455] width 711 height 269
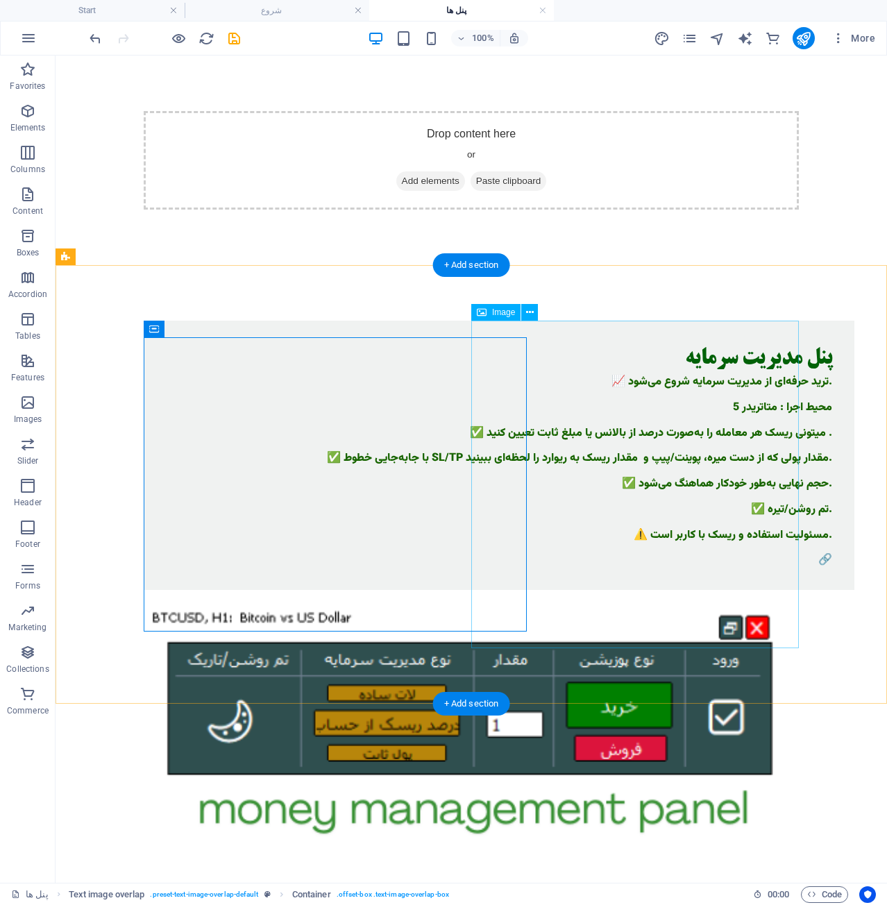
click at [693, 590] on figure at bounding box center [471, 917] width 655 height 655
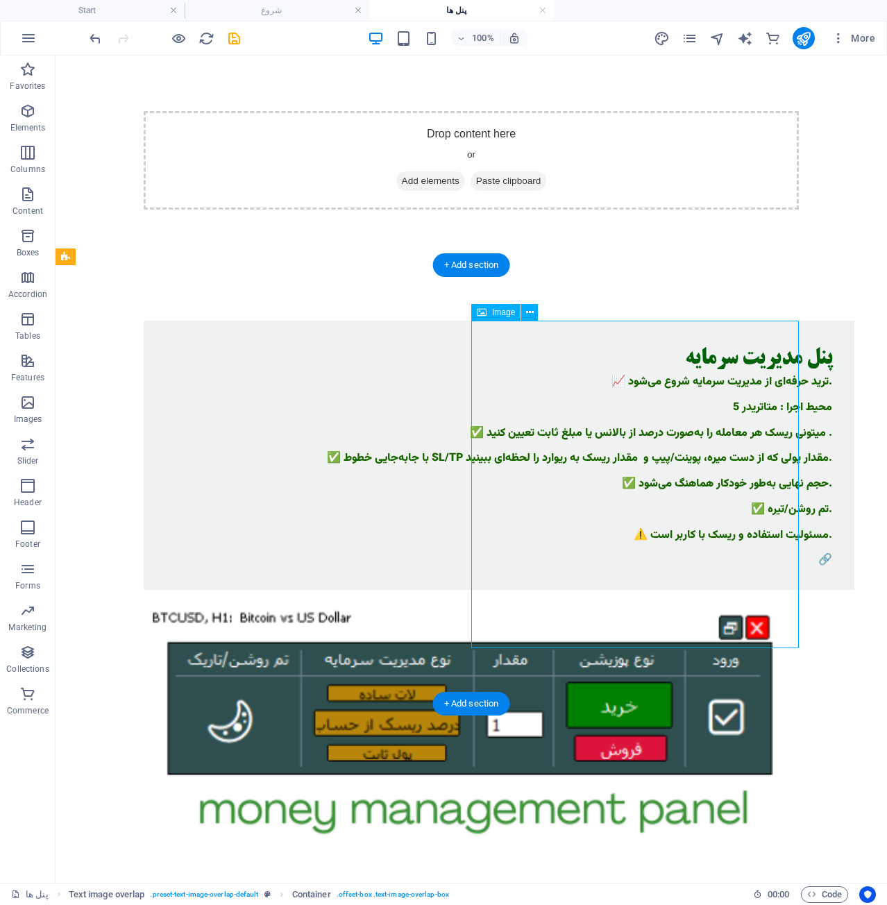
click at [693, 590] on figure at bounding box center [471, 917] width 655 height 655
select select "%"
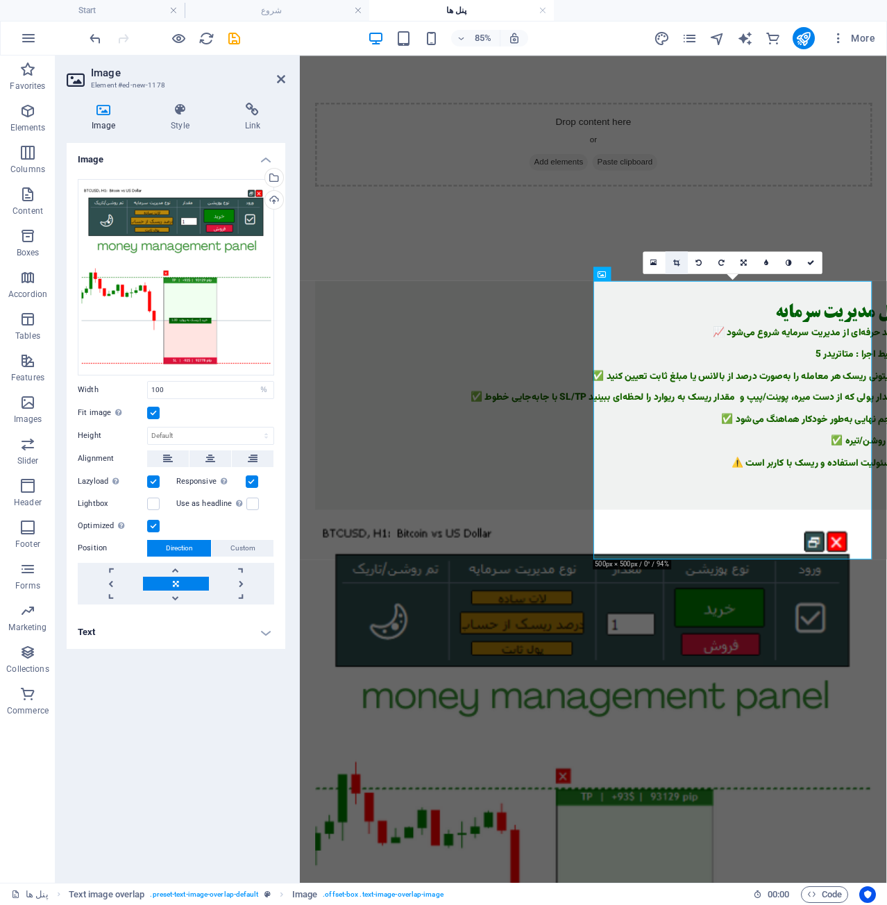
click at [676, 265] on icon at bounding box center [677, 262] width 6 height 7
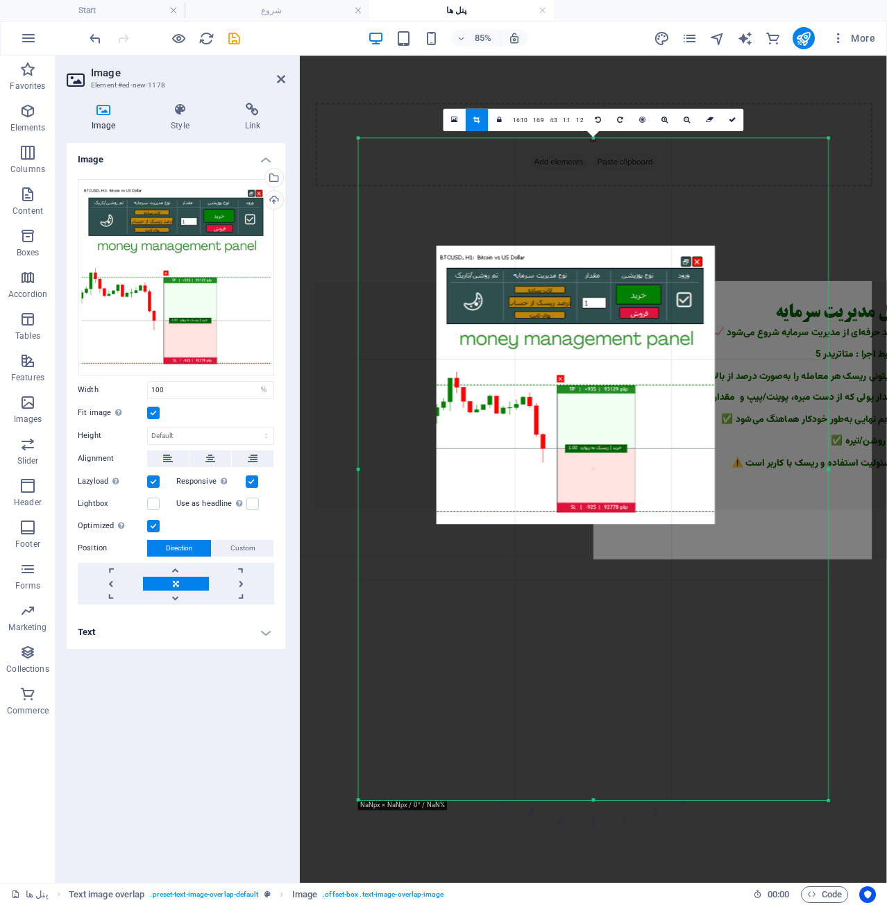
drag, startPoint x: 586, startPoint y: 361, endPoint x: 683, endPoint y: 497, distance: 167.2
click at [683, 497] on div at bounding box center [576, 385] width 278 height 278
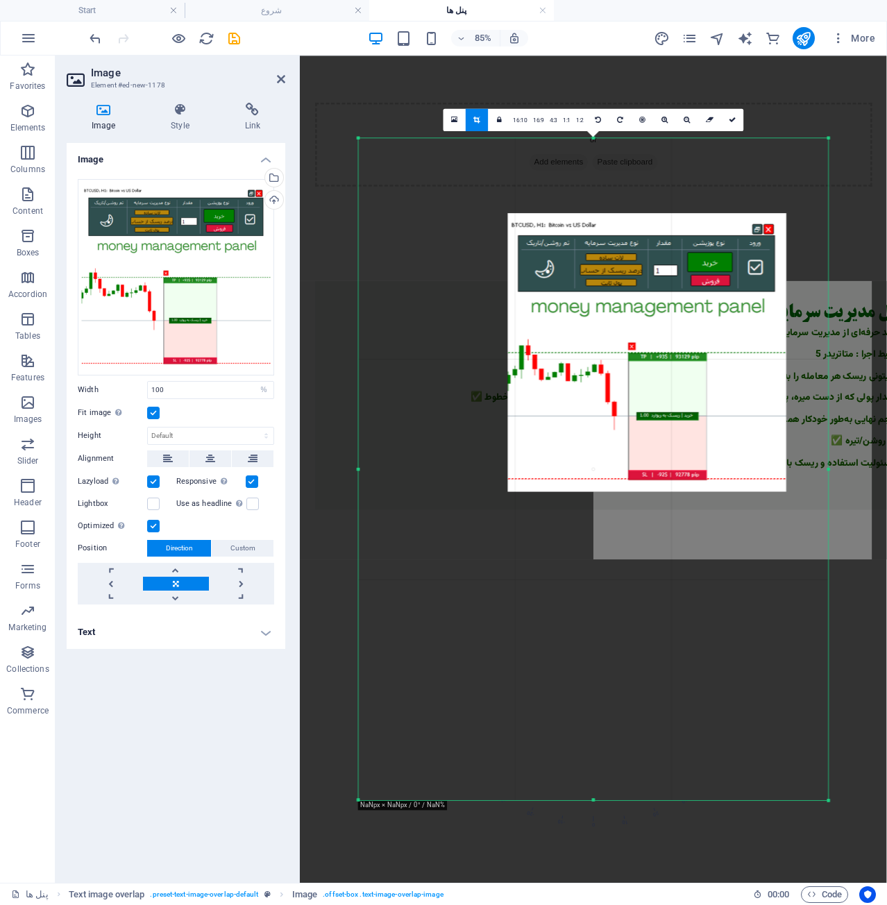
drag, startPoint x: 663, startPoint y: 478, endPoint x: 756, endPoint y: 450, distance: 97.1
click at [756, 450] on div at bounding box center [647, 352] width 278 height 278
click at [715, 580] on div at bounding box center [594, 469] width 470 height 662
click at [735, 122] on icon at bounding box center [732, 120] width 7 height 7
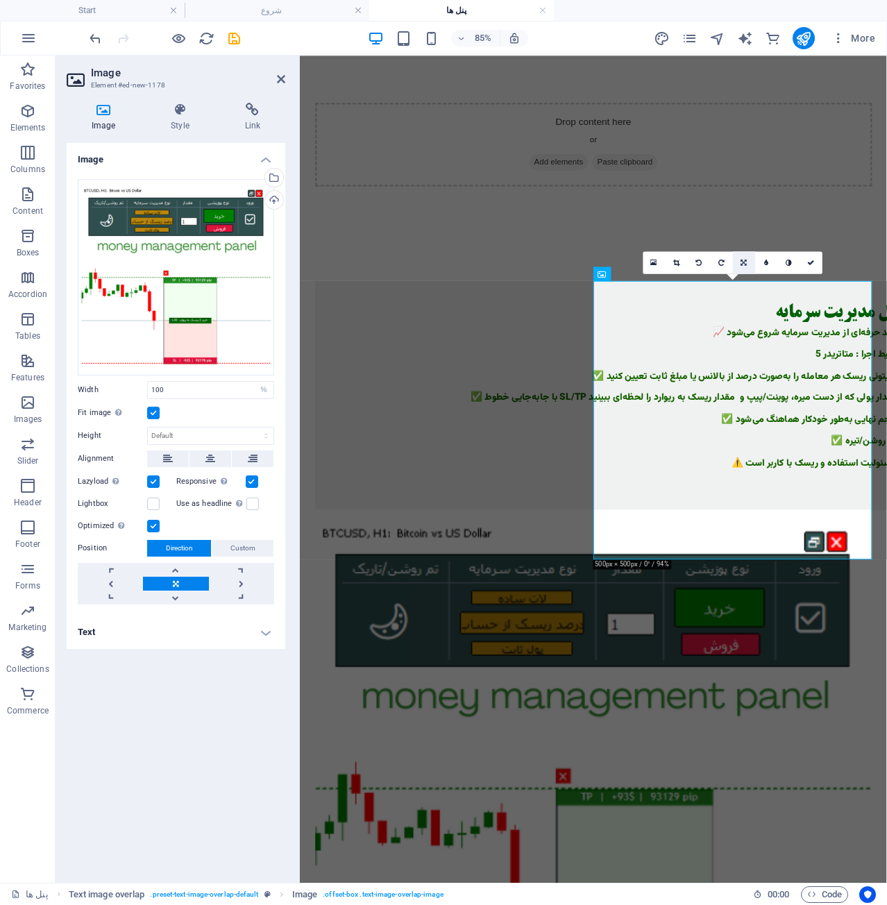
click at [738, 262] on link at bounding box center [744, 262] width 22 height 22
click at [765, 262] on icon at bounding box center [767, 262] width 6 height 7
click at [744, 263] on icon at bounding box center [745, 262] width 6 height 7
click at [773, 265] on link at bounding box center [766, 262] width 22 height 22
click at [826, 687] on div "پنل مدیریت سرمایه 📈 ترید حرفه‌ای از مدیریت سرمایه شروع می‌شود. محیط اجرا : متات…" at bounding box center [645, 783] width 691 height 1036
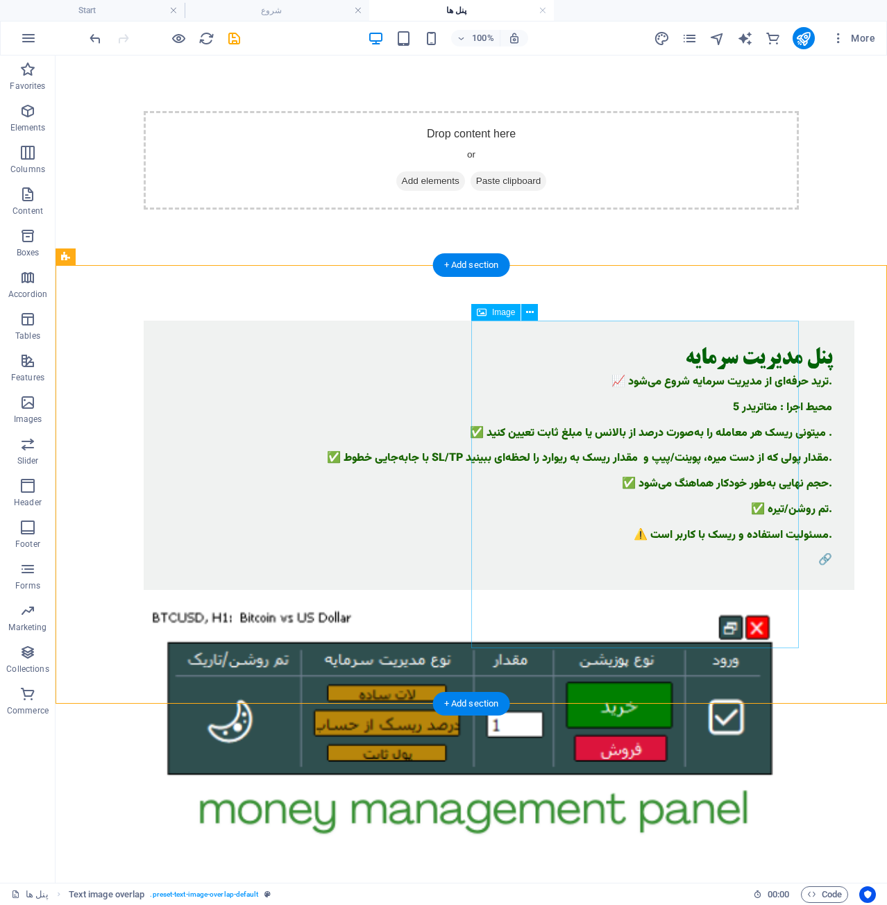
click at [664, 590] on figure at bounding box center [471, 917] width 655 height 655
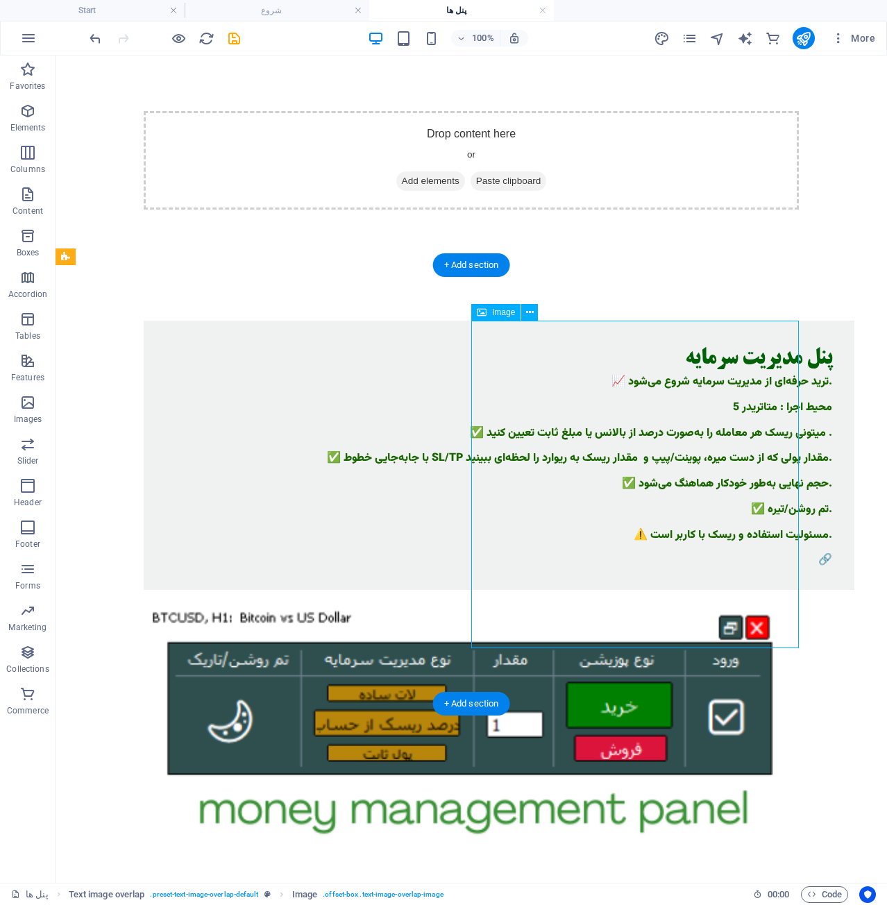
click at [664, 590] on figure at bounding box center [471, 917] width 655 height 655
select select "%"
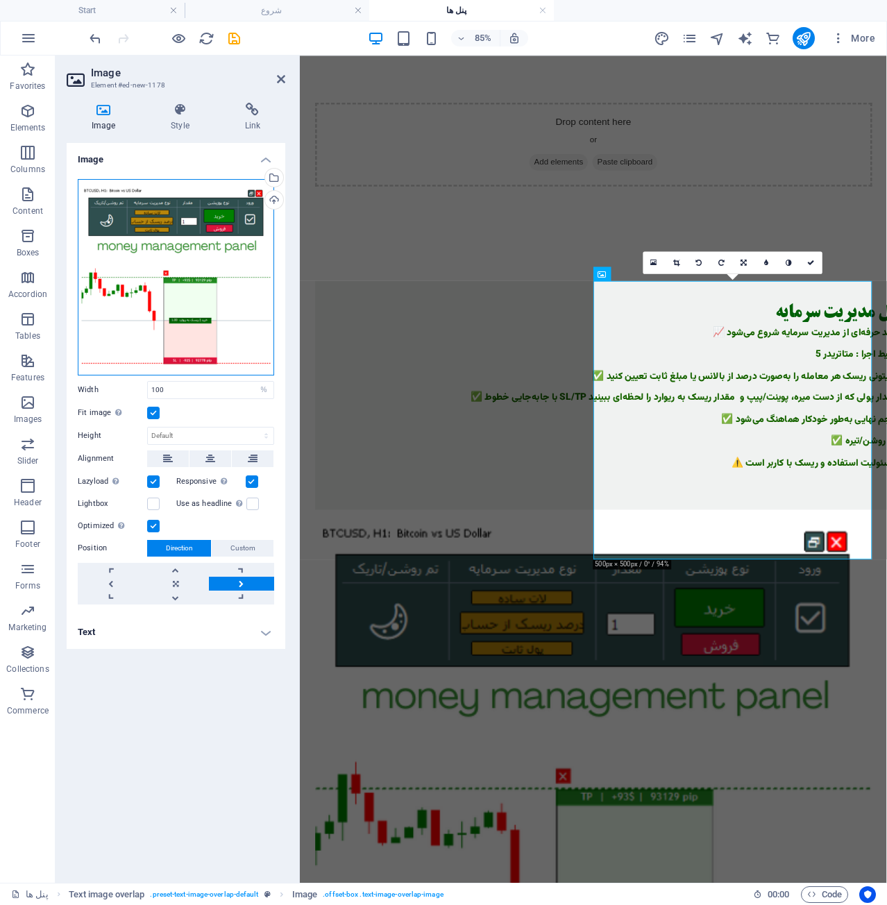
click at [110, 205] on div "Drag files here, click to choose files or select files from Files or our free s…" at bounding box center [176, 277] width 196 height 196
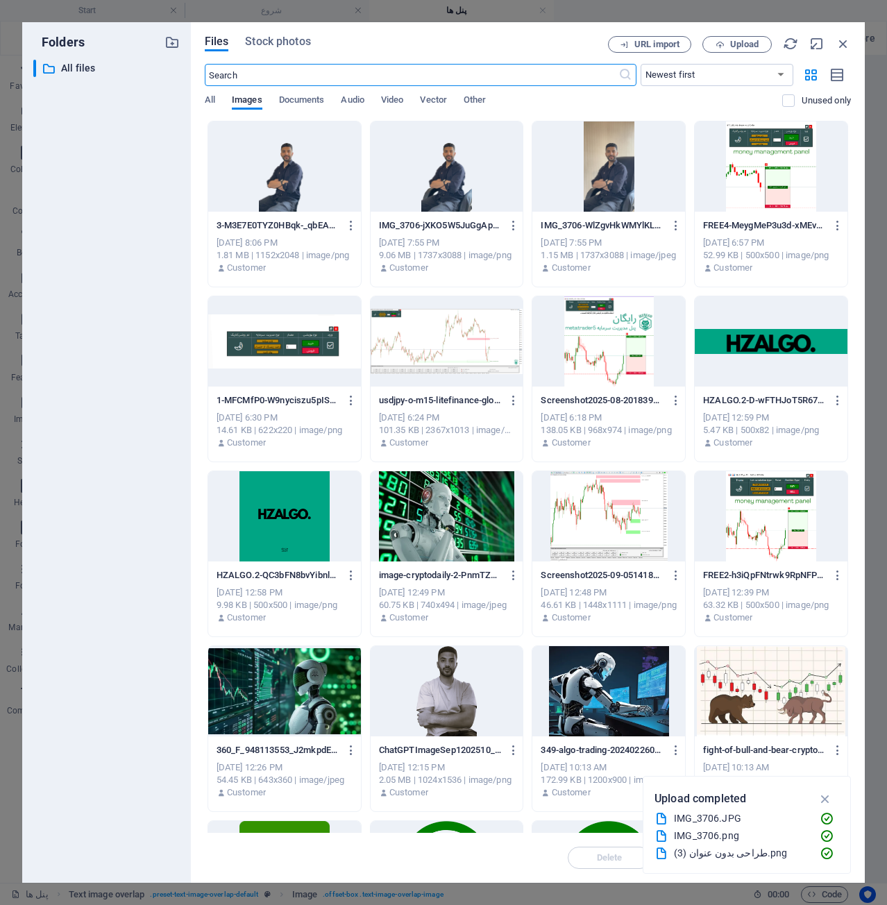
click at [253, 503] on div at bounding box center [284, 516] width 153 height 90
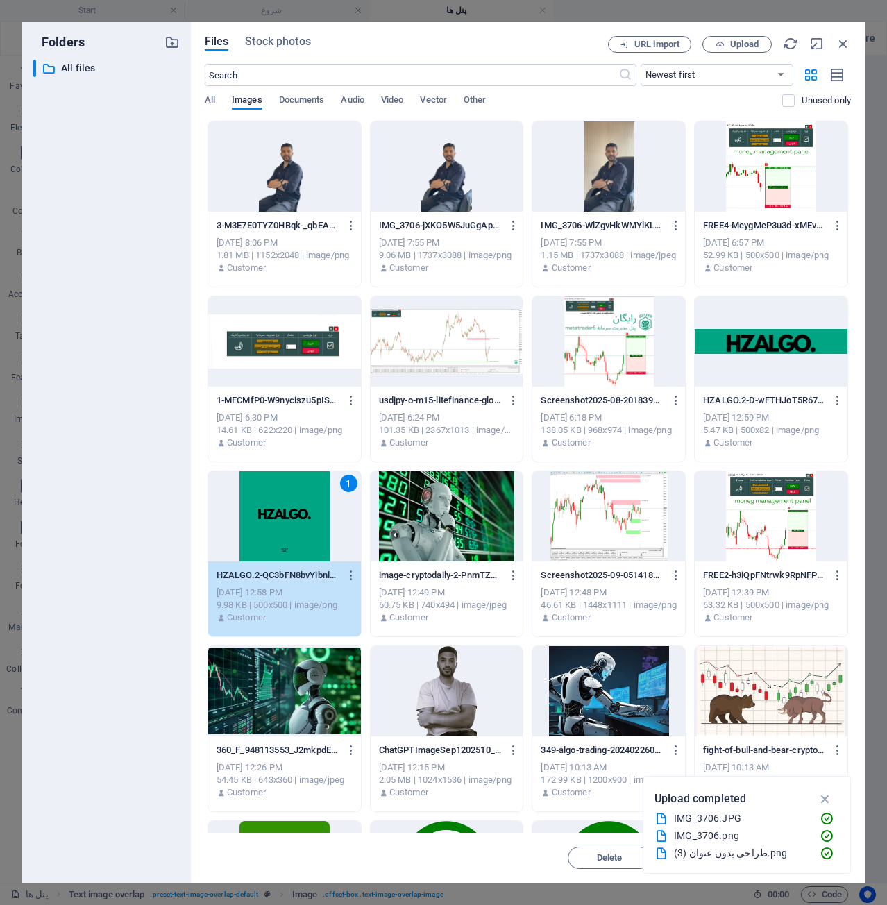
click at [253, 503] on div "1" at bounding box center [284, 516] width 153 height 90
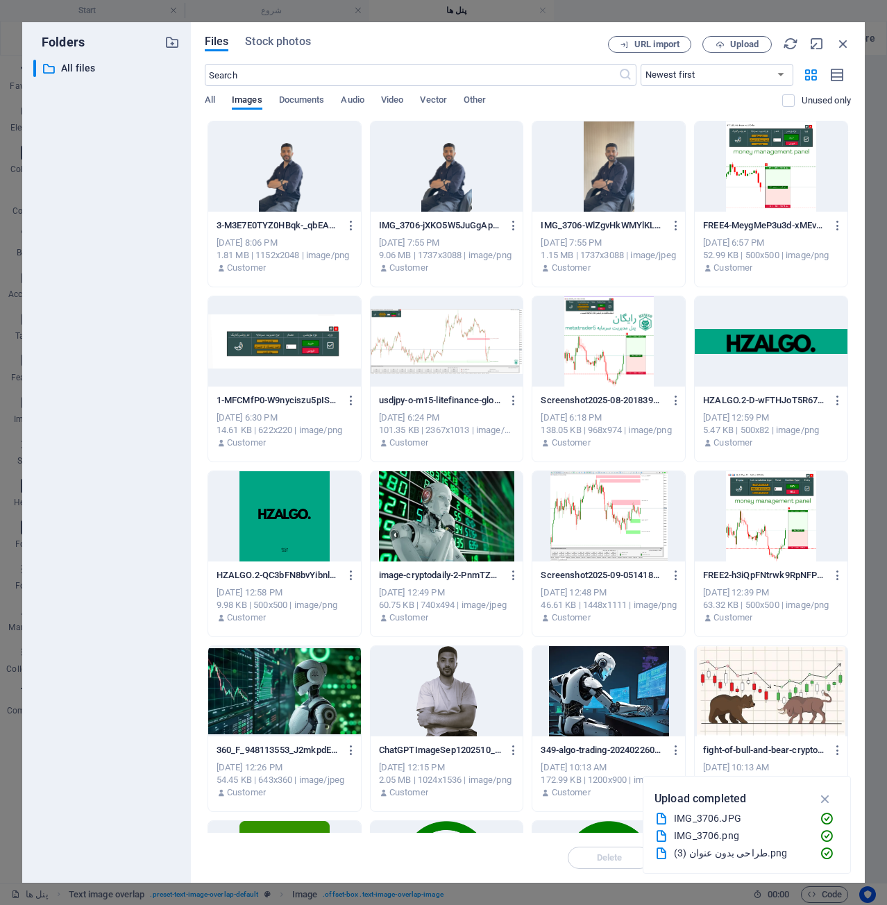
click at [253, 503] on div at bounding box center [284, 516] width 153 height 90
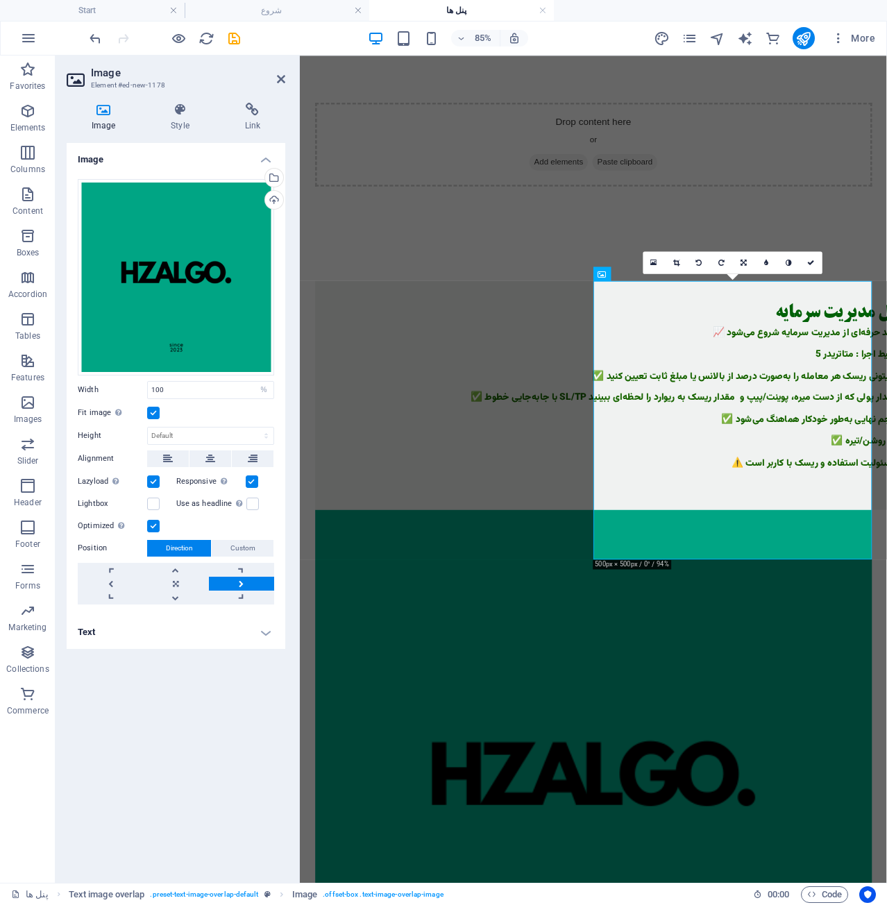
click at [730, 733] on html "skip to content Drop content here or Add elements Paste clipboard پنل مدیریت سر…" at bounding box center [645, 679] width 691 height 1246
click at [812, 260] on icon at bounding box center [811, 262] width 7 height 7
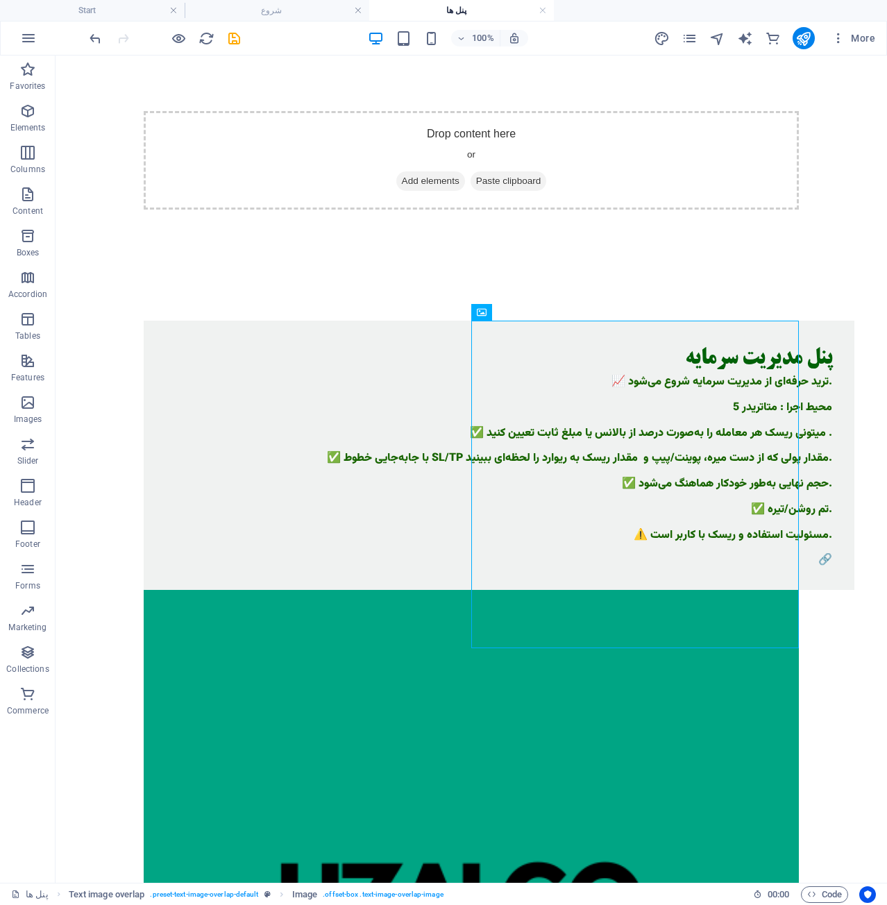
click at [744, 754] on html "skip to content Drop content here or Add elements Paste clipboard پنل مدیریت سر…" at bounding box center [472, 679] width 832 height 1246
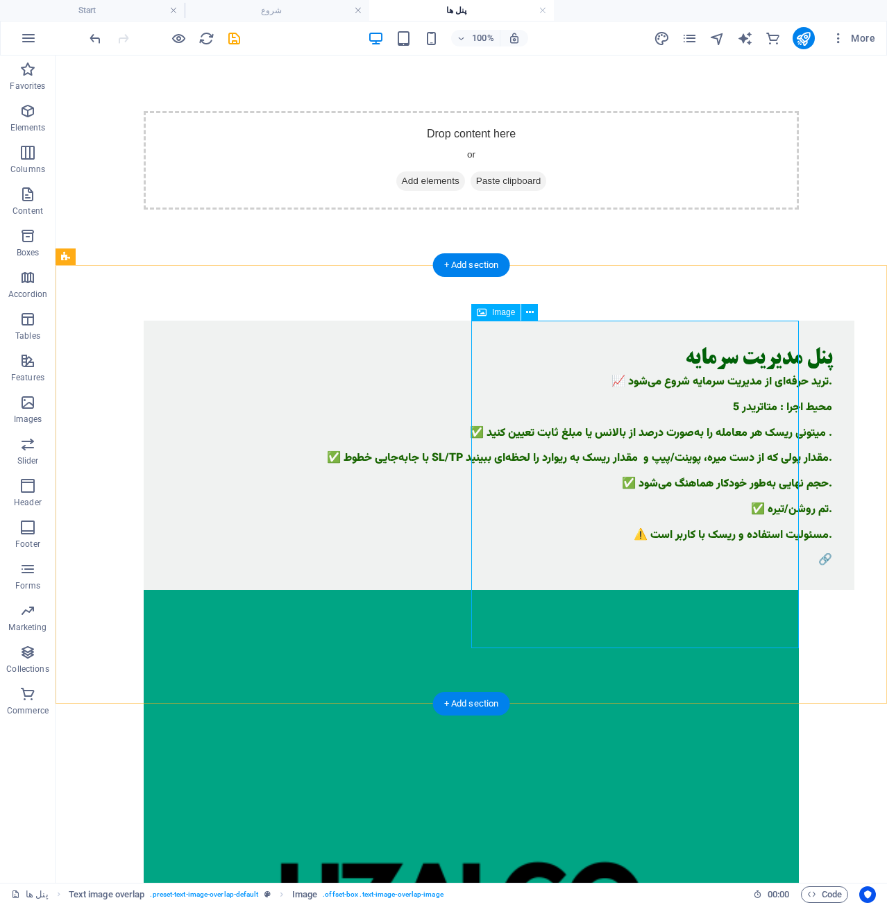
click at [674, 590] on figure at bounding box center [471, 917] width 655 height 655
select select "%"
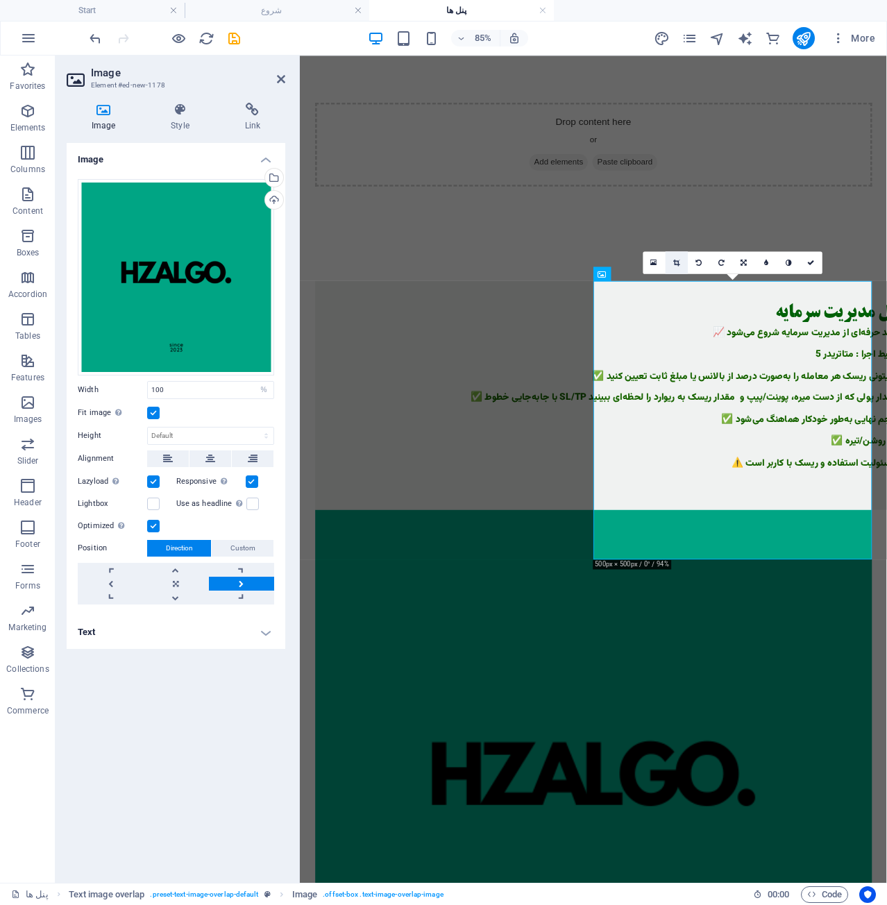
click at [674, 262] on icon at bounding box center [677, 262] width 6 height 7
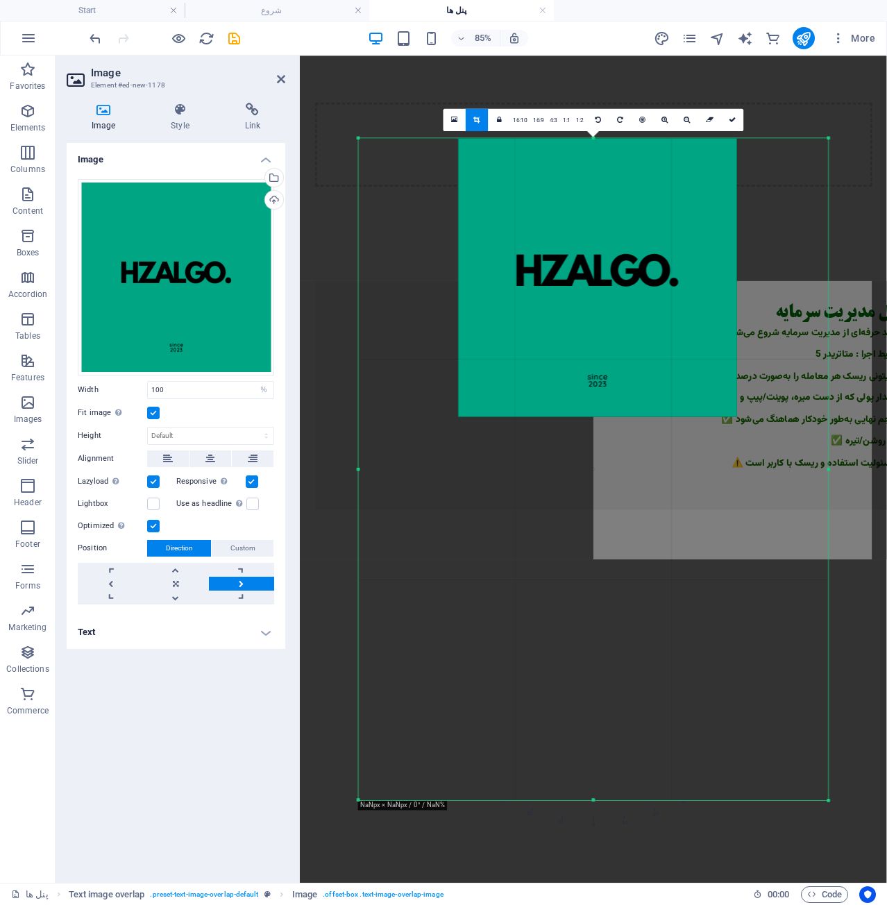
drag, startPoint x: 608, startPoint y: 290, endPoint x: 725, endPoint y: 288, distance: 117.4
click at [725, 288] on div at bounding box center [597, 277] width 278 height 278
click at [734, 120] on icon at bounding box center [732, 120] width 7 height 7
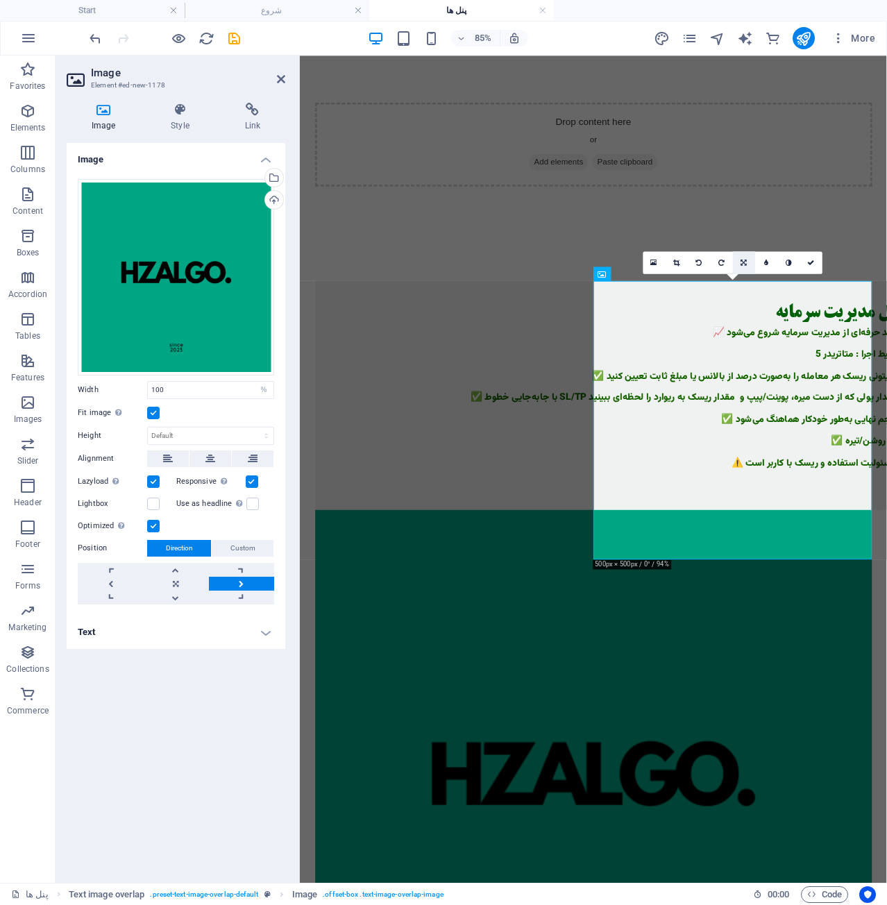
click at [750, 260] on link at bounding box center [744, 262] width 22 height 22
click at [748, 290] on link at bounding box center [744, 285] width 22 height 22
click at [743, 260] on icon at bounding box center [743, 262] width 7 height 7
click at [743, 260] on icon at bounding box center [744, 262] width 6 height 7
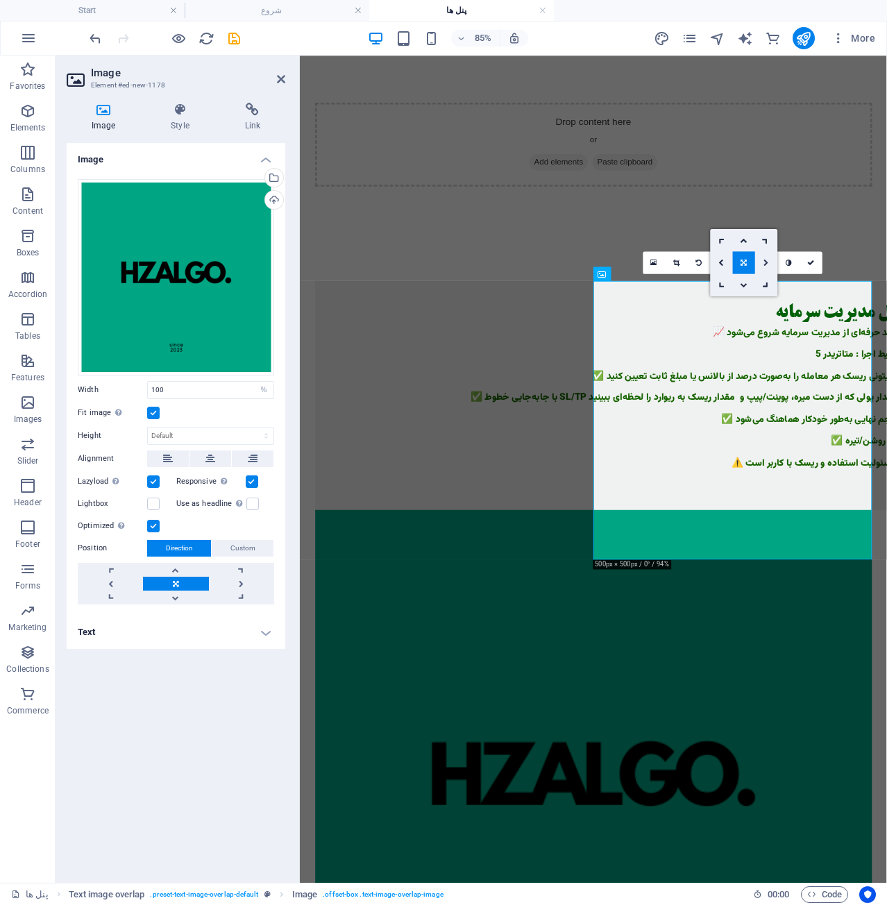
click at [776, 263] on link at bounding box center [766, 262] width 22 height 22
click at [680, 263] on icon at bounding box center [677, 262] width 6 height 7
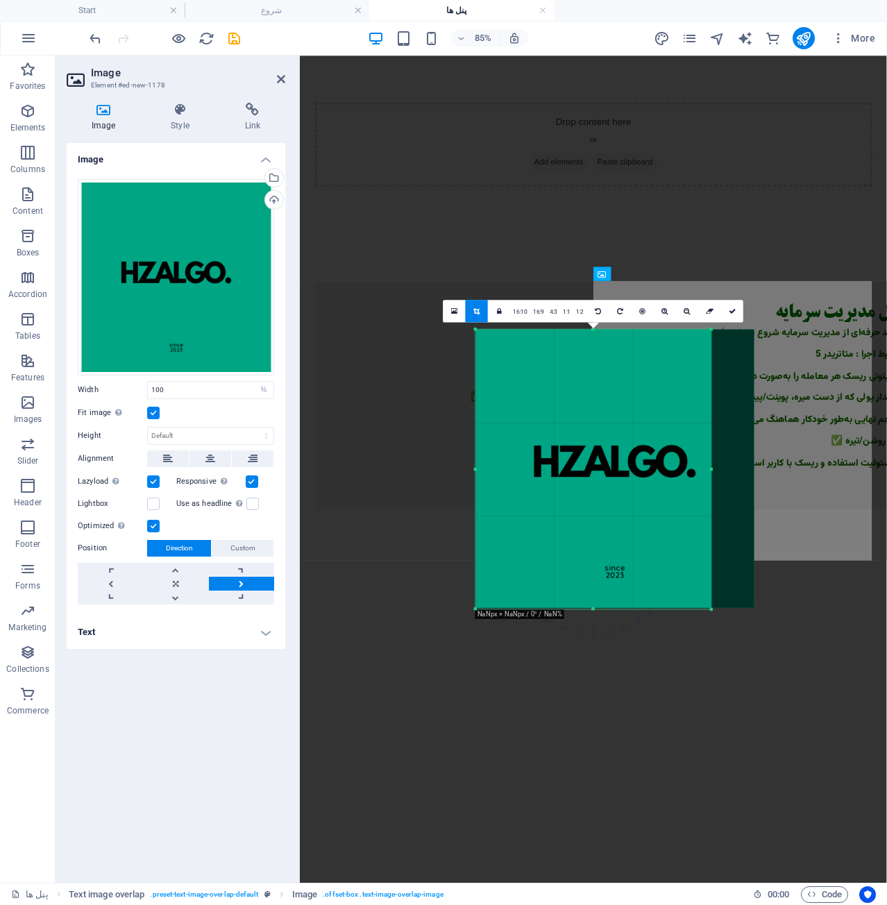
drag, startPoint x: 826, startPoint y: 799, endPoint x: 551, endPoint y: 349, distance: 527.7
click at [551, 349] on div "180 170 160 150 140 130 120 110 100 90 80 70 60 50 40 30 20 10 0 -10 -20 -30 -4…" at bounding box center [593, 470] width 235 height 280
click at [731, 312] on icon at bounding box center [732, 311] width 7 height 7
type input "399"
select select "px"
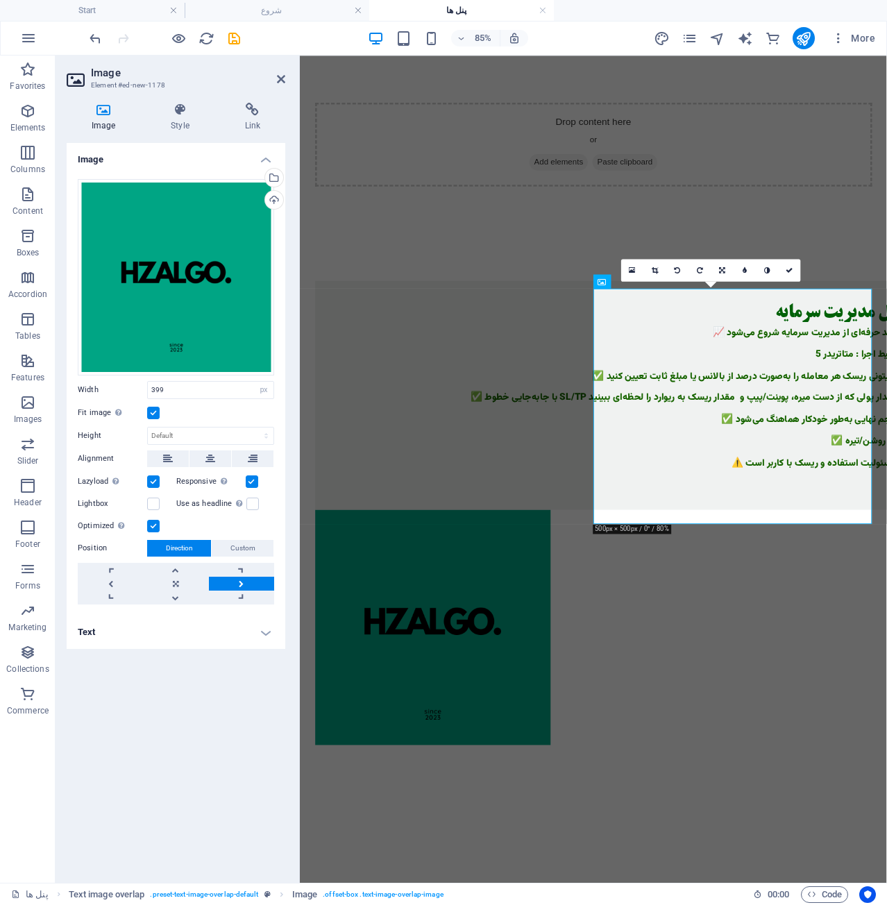
click at [862, 757] on html "skip to content Drop content here or Add elements Paste clipboard پنل مدیریت سر…" at bounding box center [645, 489] width 691 height 867
click at [795, 267] on link at bounding box center [789, 270] width 22 height 22
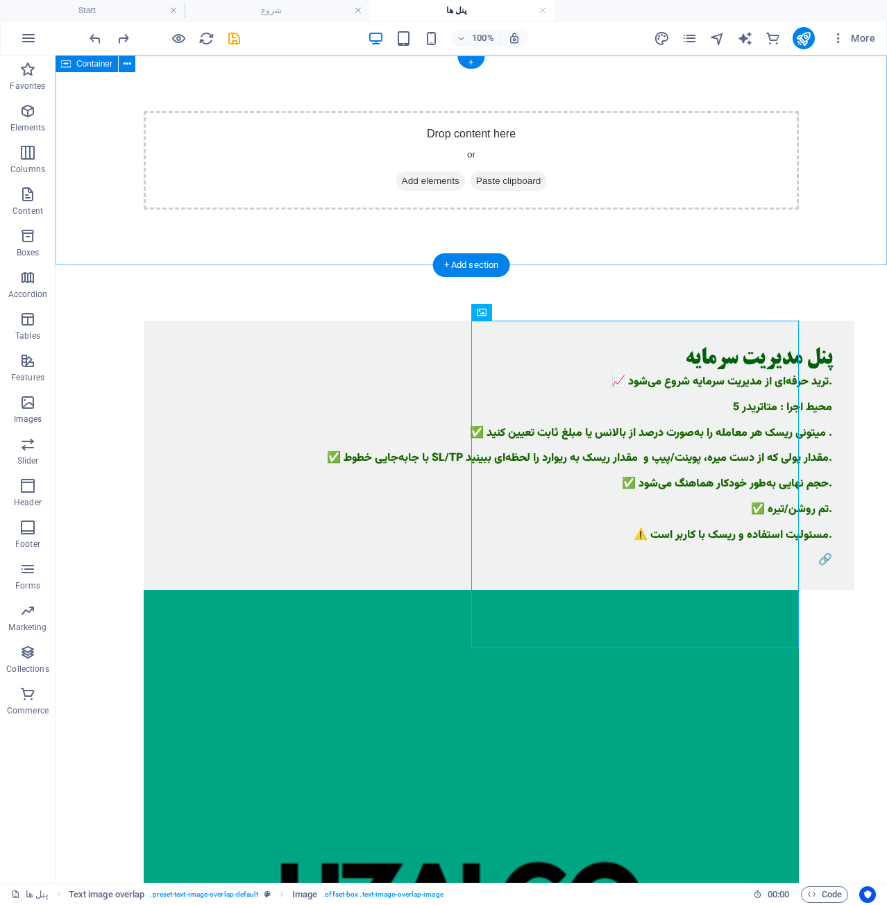
click at [755, 263] on div "Drop content here or Add elements Paste clipboard" at bounding box center [472, 161] width 832 height 210
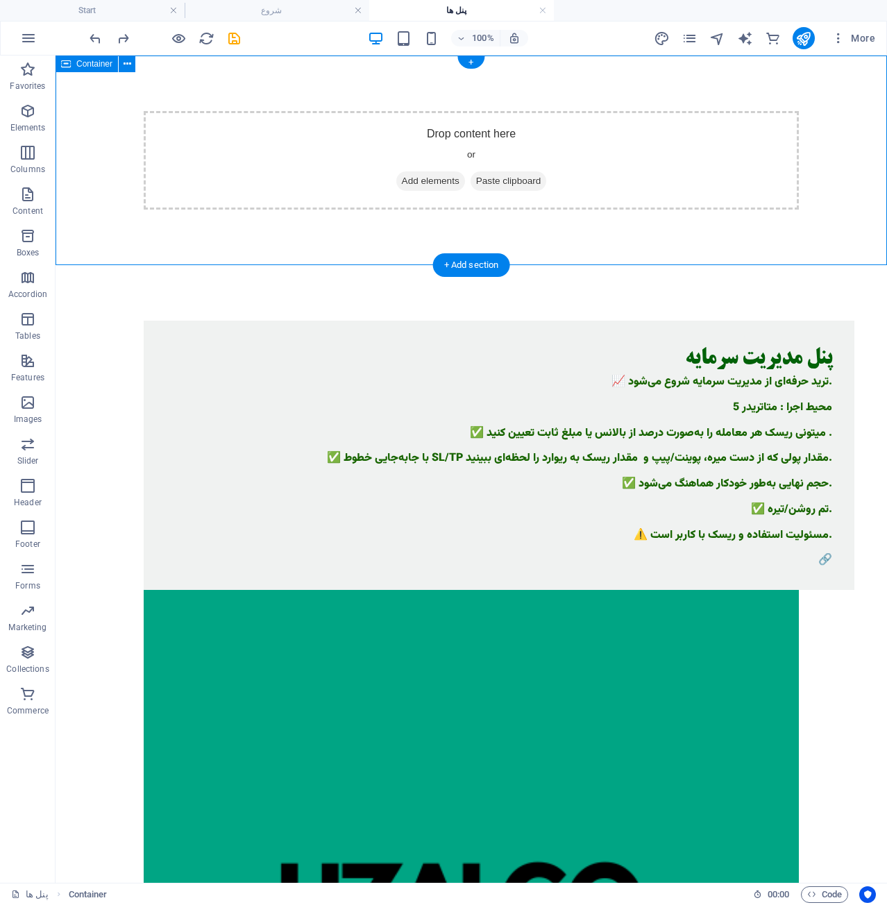
click at [620, 123] on div "Drop content here or Add elements Paste clipboard" at bounding box center [471, 160] width 655 height 99
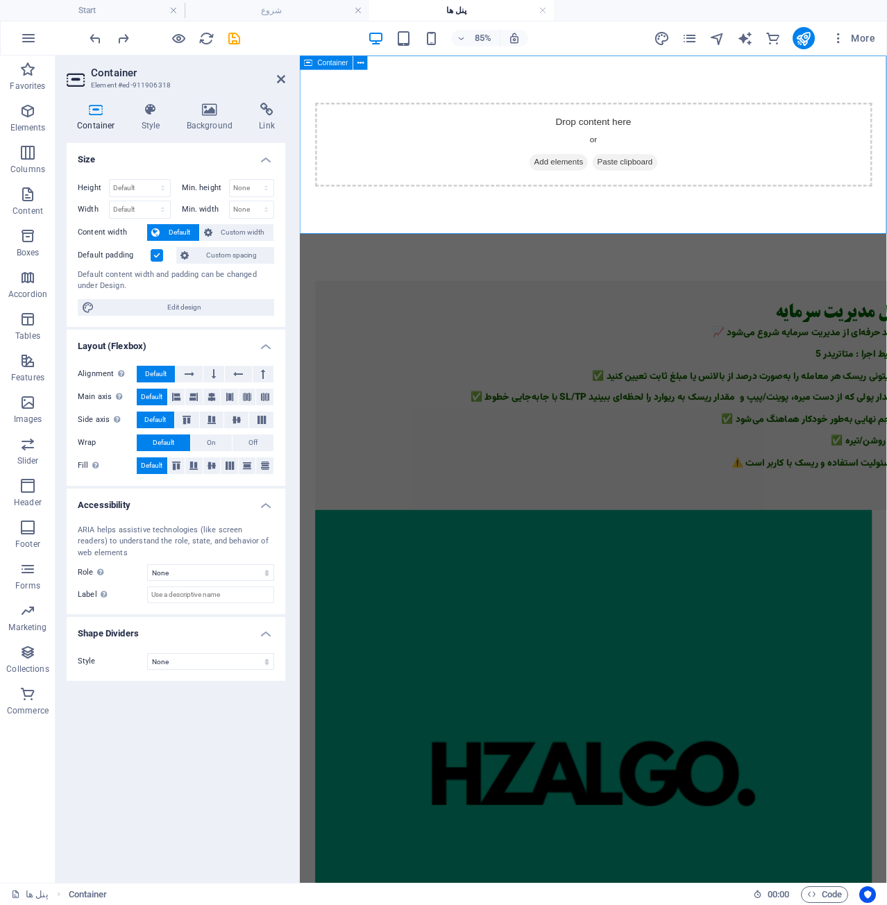
click at [680, 108] on div "Drop content here or Add elements Paste clipboard" at bounding box center [645, 161] width 691 height 210
click at [20, 79] on span "Favorites" at bounding box center [28, 77] width 56 height 33
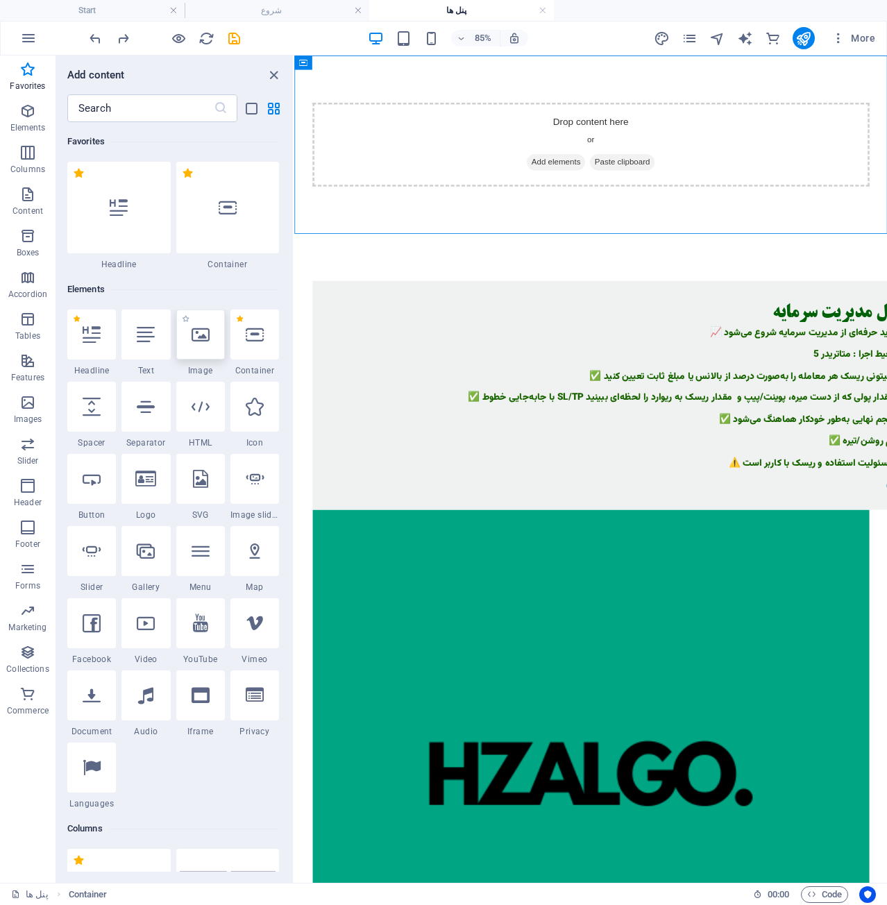
click at [198, 353] on div at bounding box center [200, 335] width 49 height 50
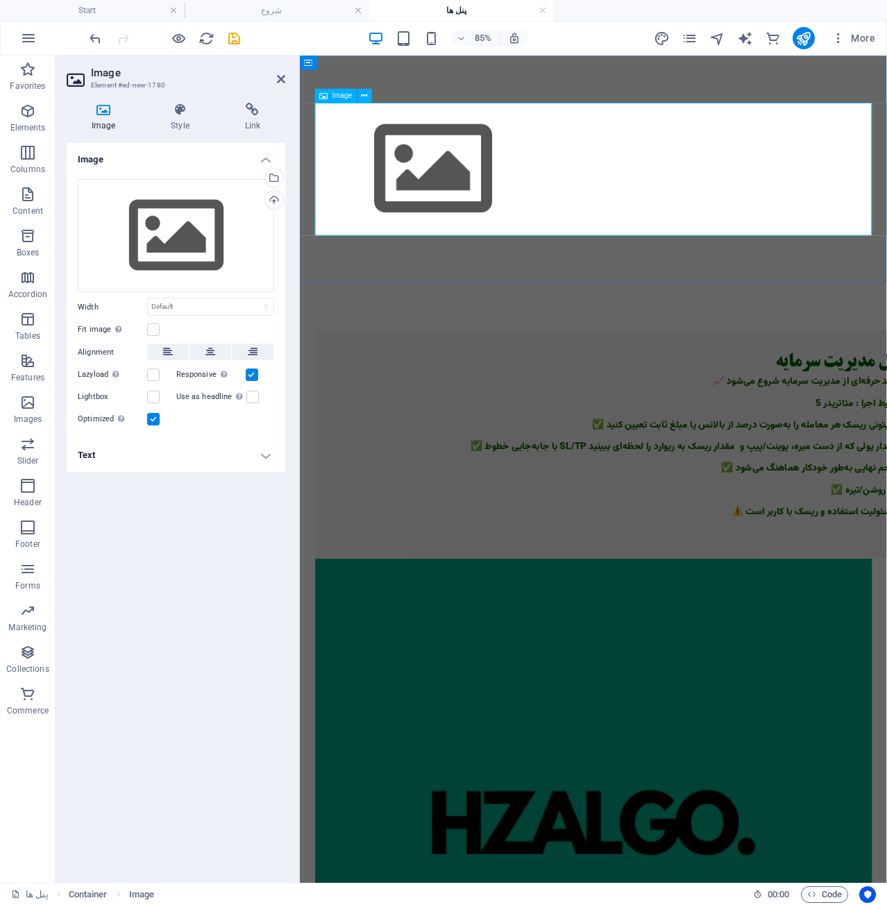
click at [525, 195] on figure at bounding box center [645, 189] width 655 height 156
click at [218, 217] on div "Drag files here, click to choose files or select files from Files or our free s…" at bounding box center [176, 236] width 196 height 114
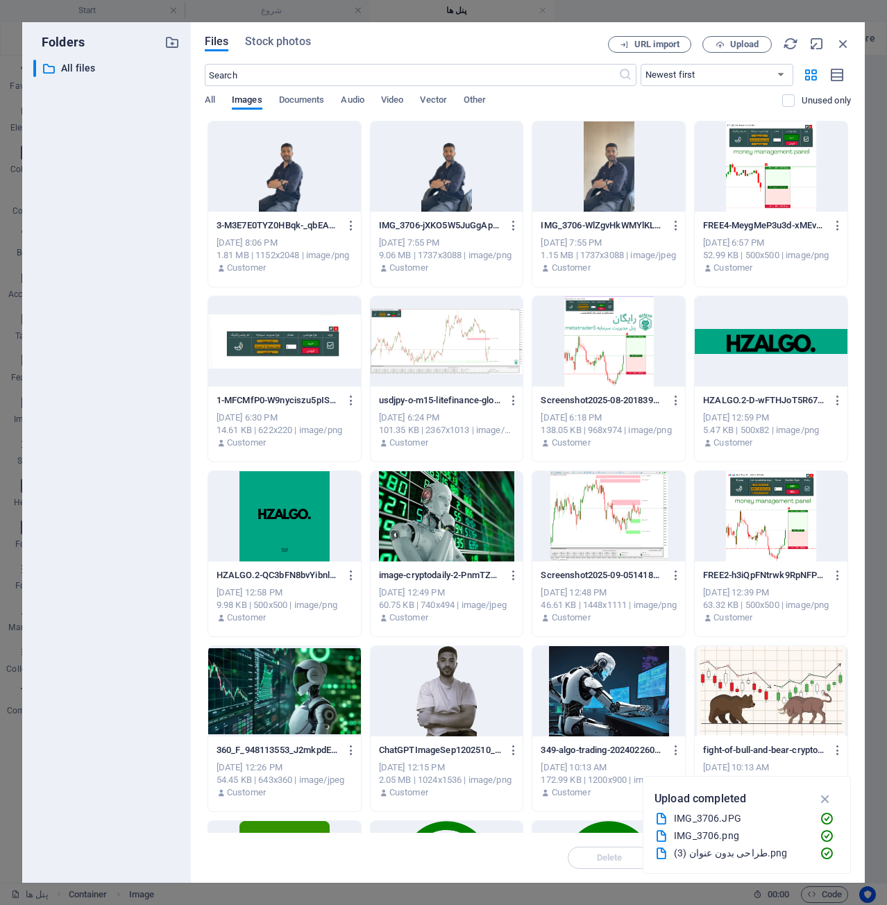
click at [218, 217] on div "3-M3E7E0TYZ0HBqk-_qbEAog.png 3-M3E7E0TYZ0HBqk-_qbEAog.png" at bounding box center [285, 226] width 136 height 22
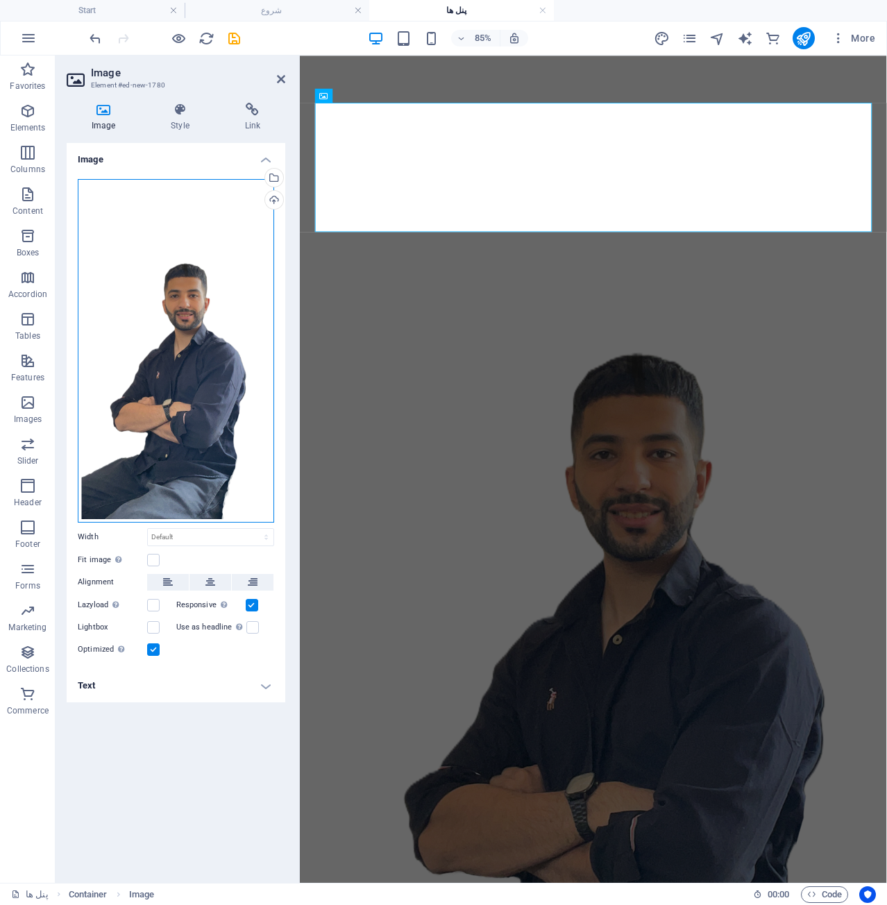
click at [158, 227] on div "Drag files here, click to choose files or select files from Files or our free s…" at bounding box center [176, 351] width 196 height 344
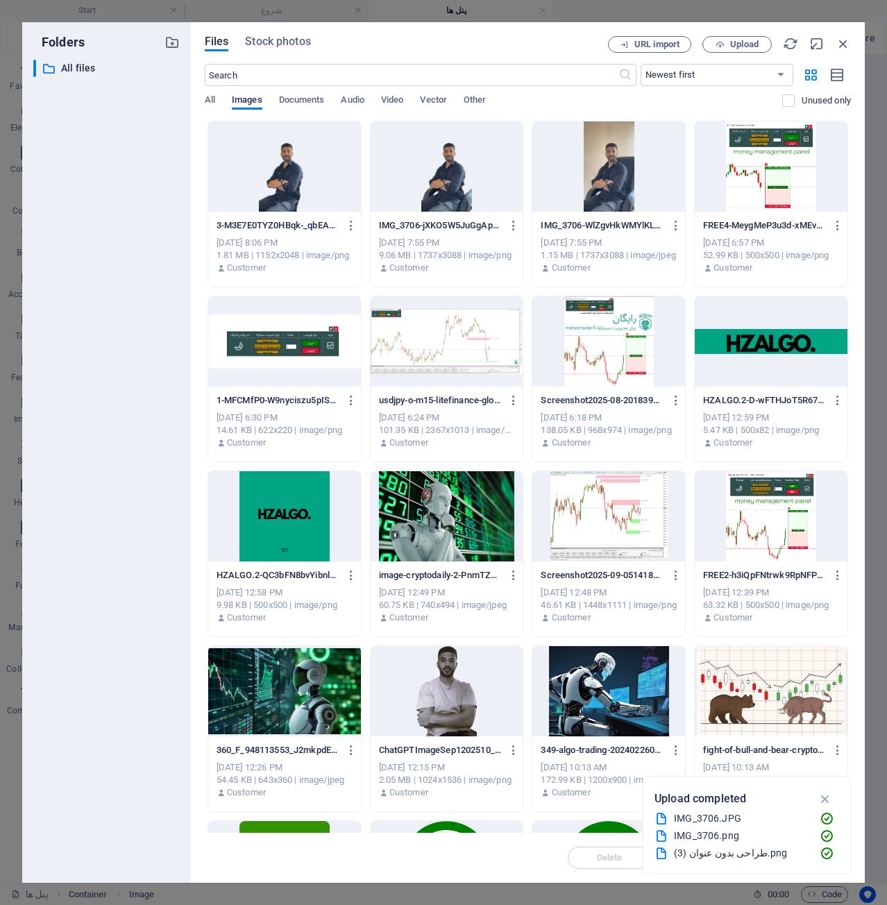
click at [158, 227] on div "​ All files All files" at bounding box center [106, 466] width 147 height 812
click at [759, 187] on div at bounding box center [771, 167] width 153 height 90
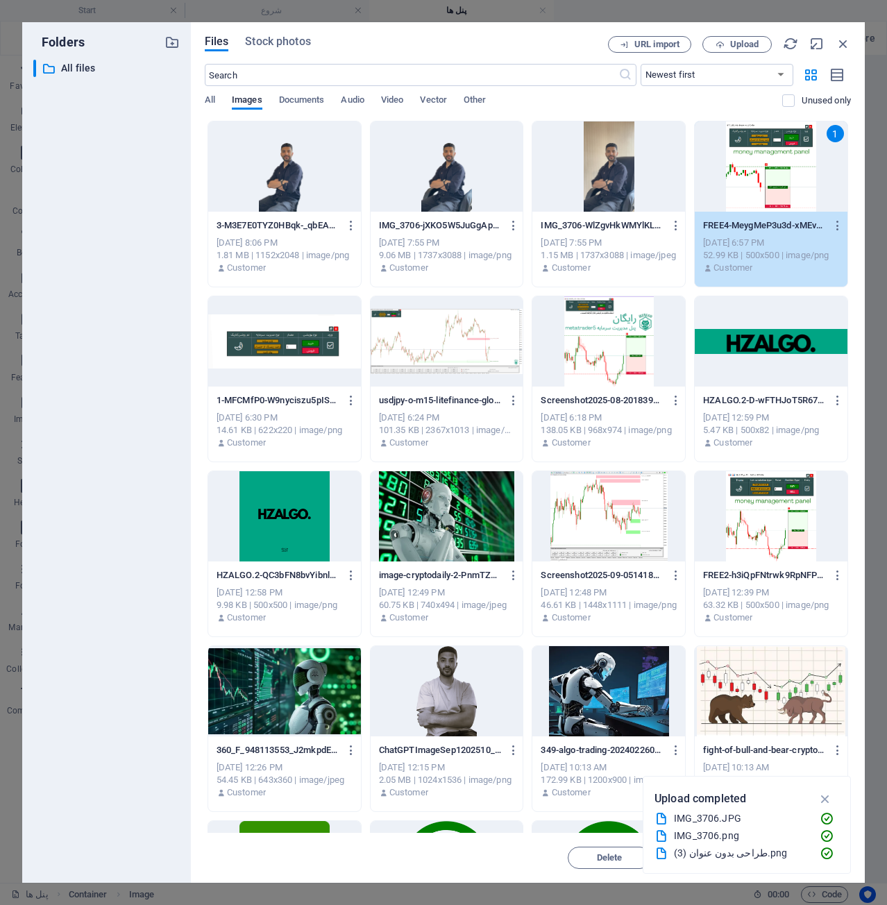
click at [759, 187] on div "1" at bounding box center [771, 167] width 153 height 90
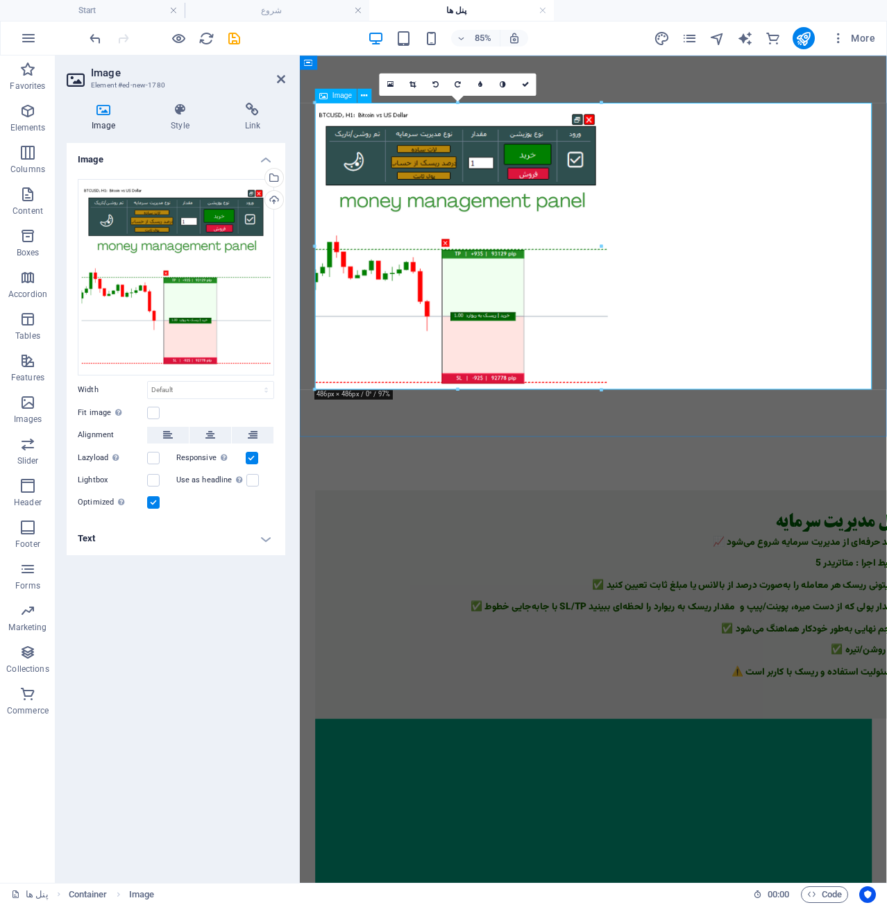
click at [540, 267] on figure at bounding box center [645, 283] width 655 height 345
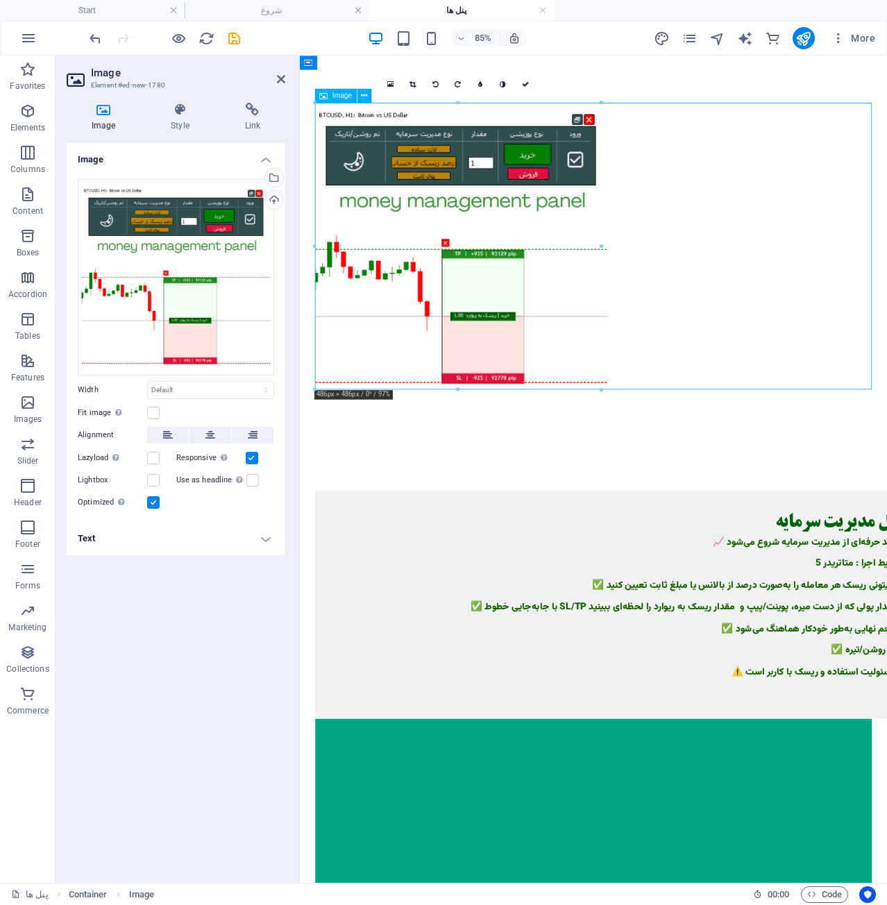
drag, startPoint x: 517, startPoint y: 277, endPoint x: 599, endPoint y: 281, distance: 82.7
click at [636, 276] on figure at bounding box center [645, 283] width 655 height 345
click at [210, 433] on icon at bounding box center [211, 435] width 10 height 17
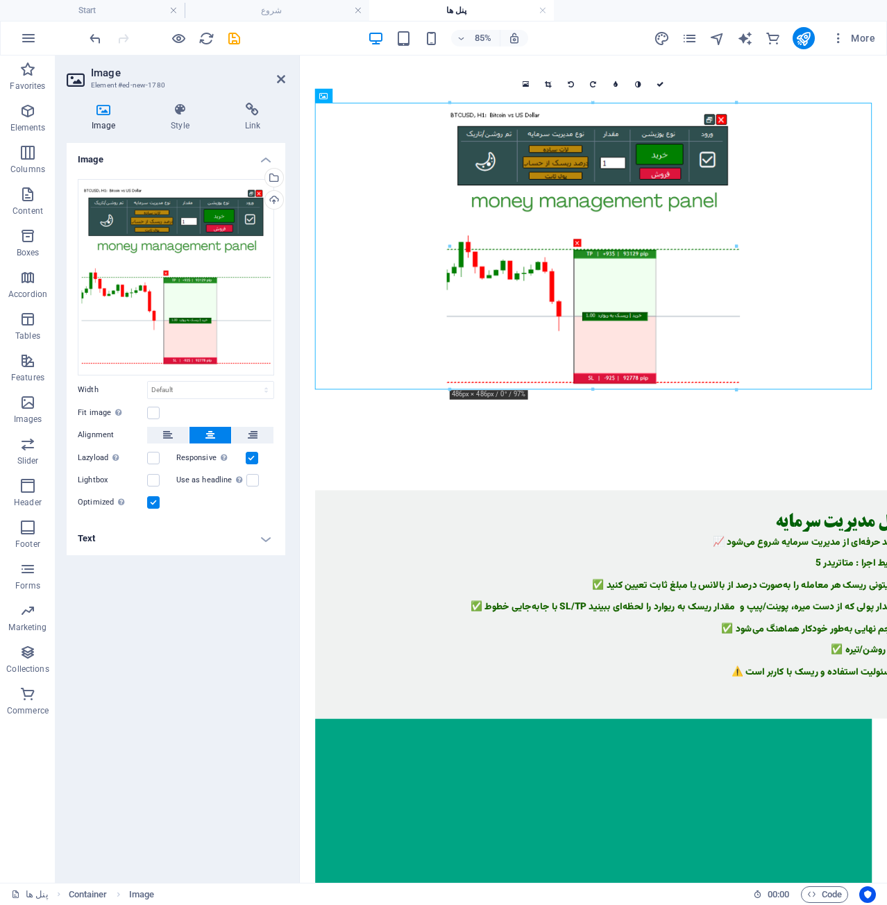
click at [708, 905] on html "skip to content پنل مدیریت سرمایه 📈 ترید حرفه‌ای از مدیریت سرمایه شروع می‌شود. …" at bounding box center [645, 801] width 691 height 1491
click at [187, 120] on h4 "Style" at bounding box center [183, 117] width 74 height 29
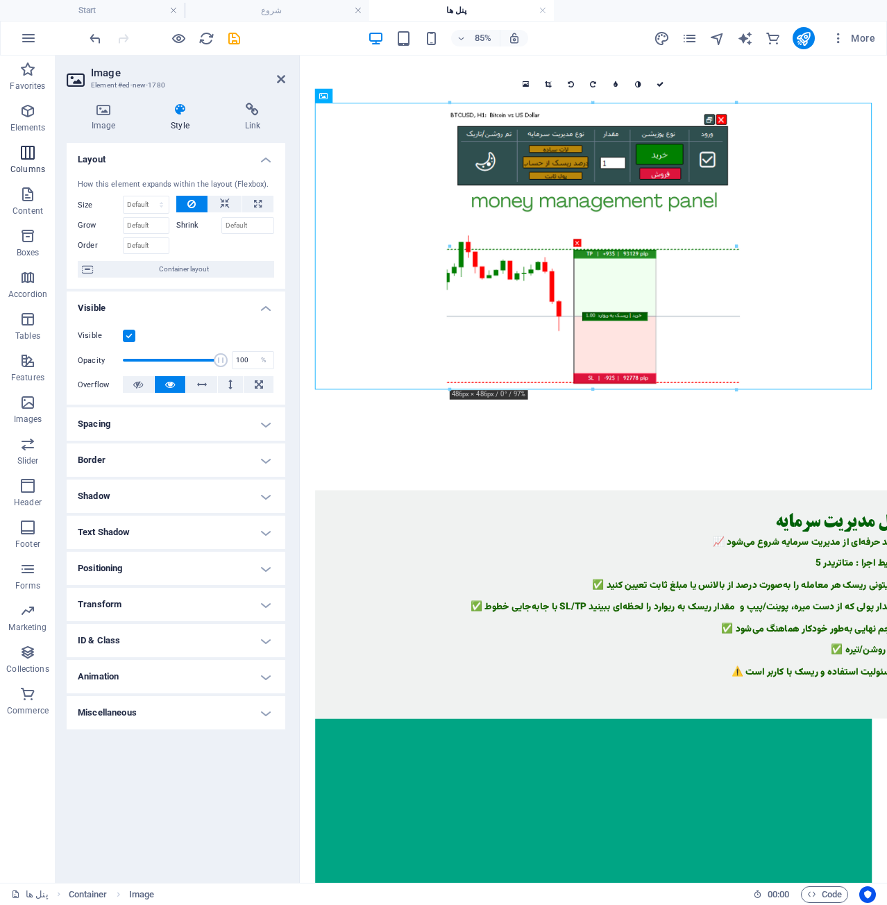
click at [31, 160] on icon "button" at bounding box center [27, 152] width 17 height 17
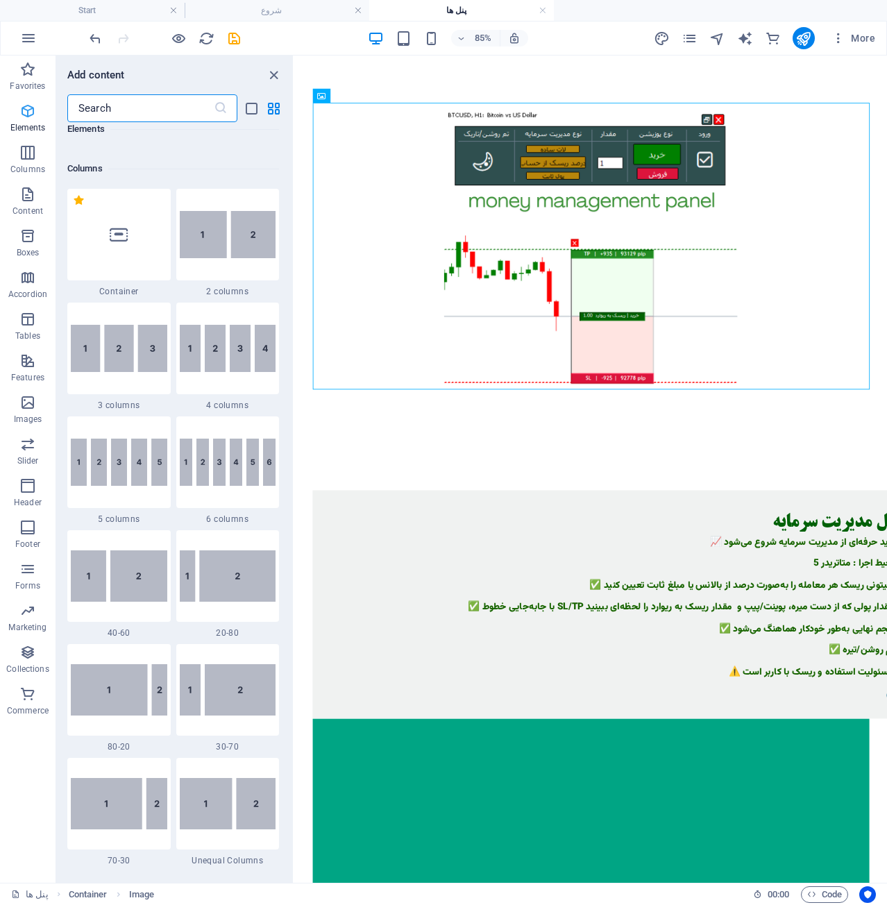
scroll to position [687, 0]
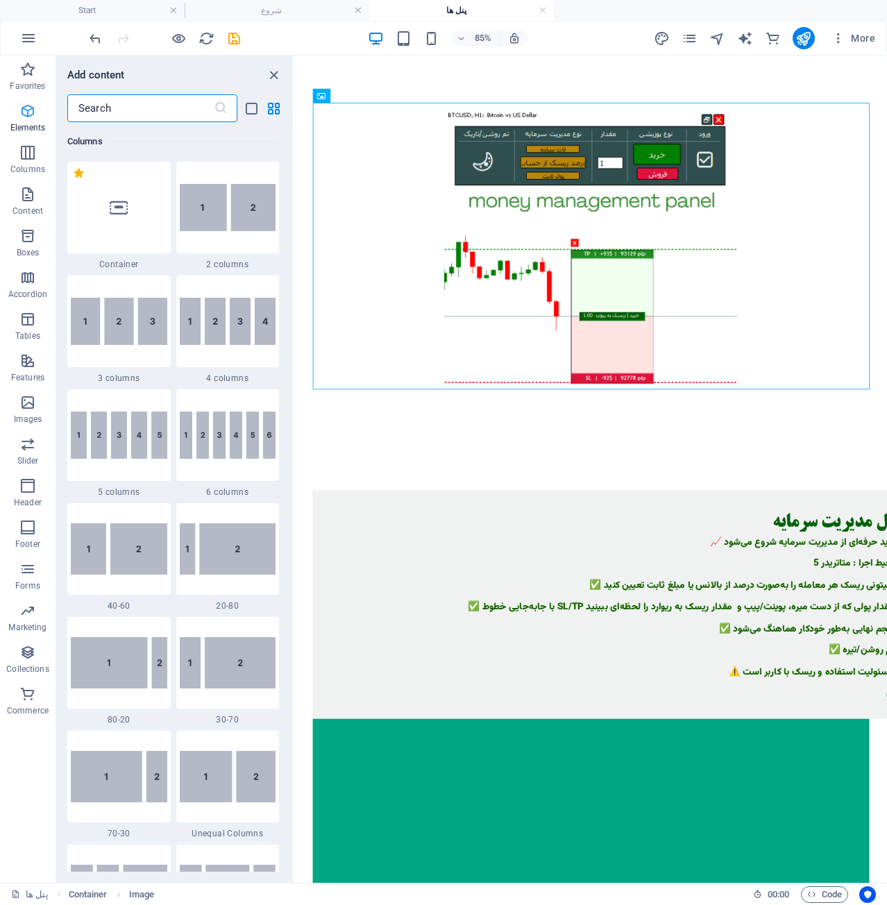
click at [25, 130] on p "Elements" at bounding box center [27, 127] width 35 height 11
click at [43, 96] on button "Favorites" at bounding box center [28, 77] width 56 height 42
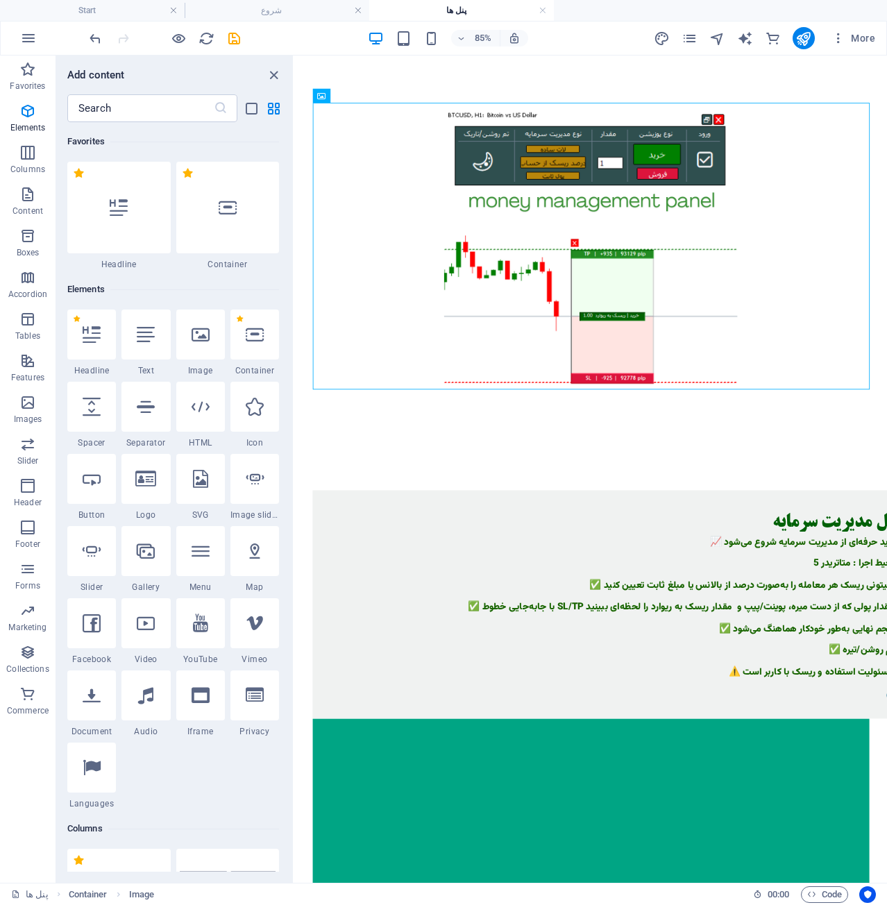
scroll to position [0, 0]
click at [209, 342] on icon at bounding box center [201, 335] width 18 height 18
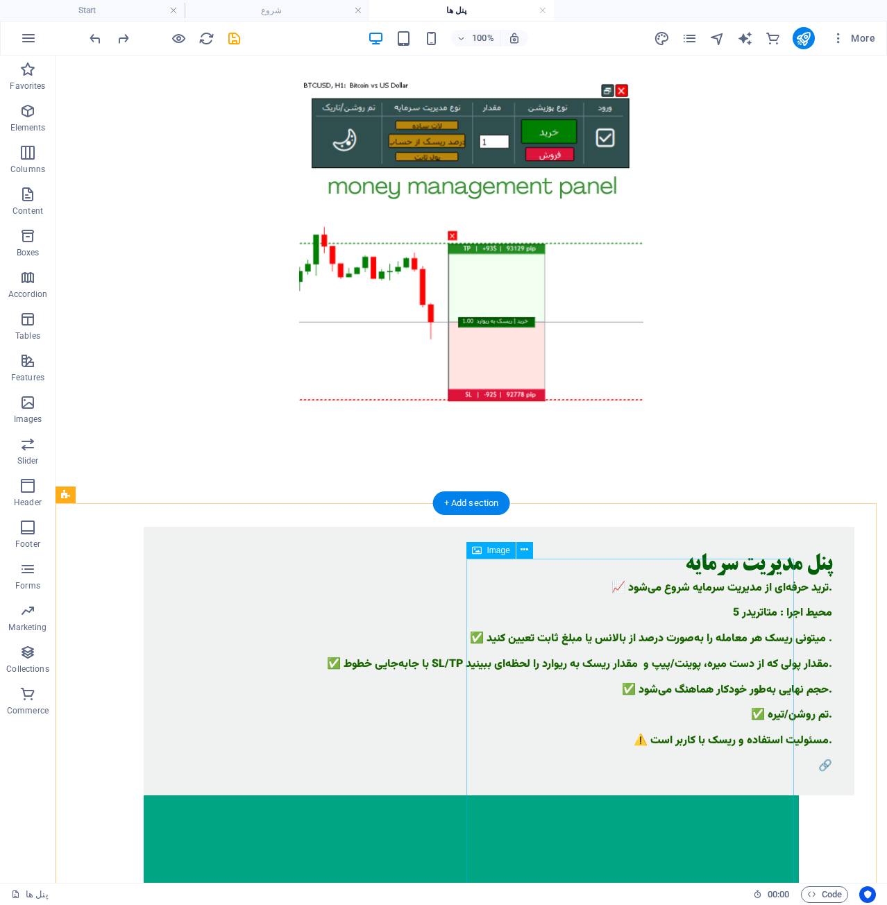
scroll to position [60, 0]
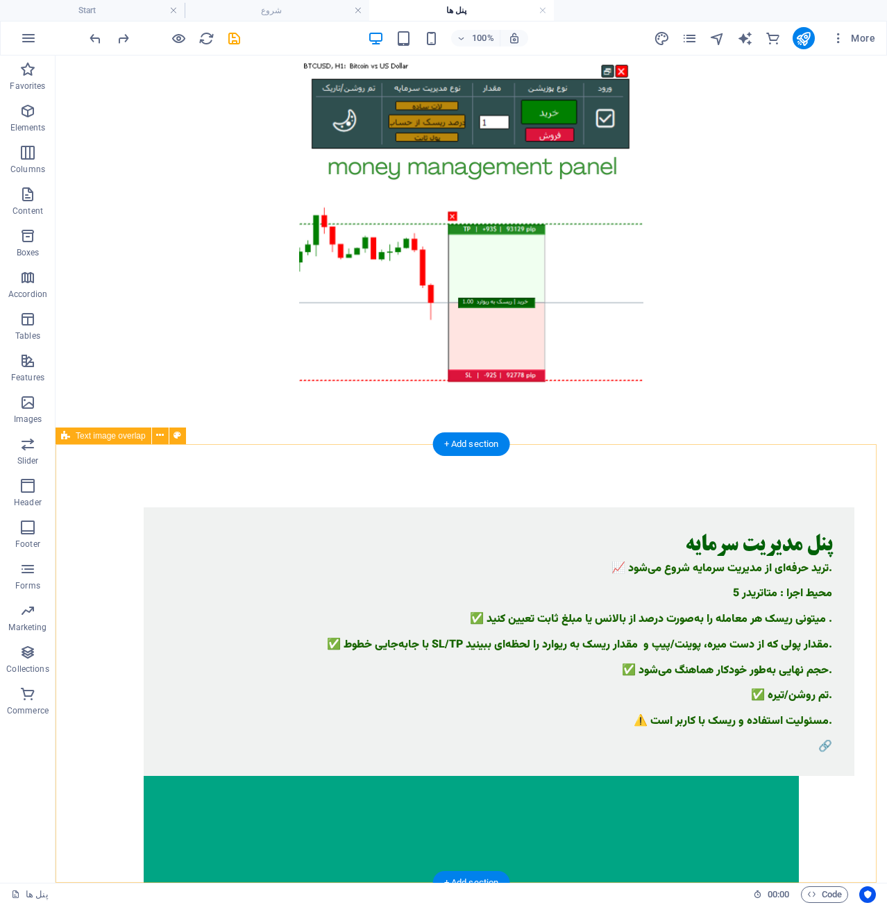
click at [455, 777] on div "پنل مدیریت سرمایه 📈 ترید حرفه‌ای از مدیریت سرمایه شروع می‌شود. محیط اجرا : متات…" at bounding box center [499, 642] width 711 height 269
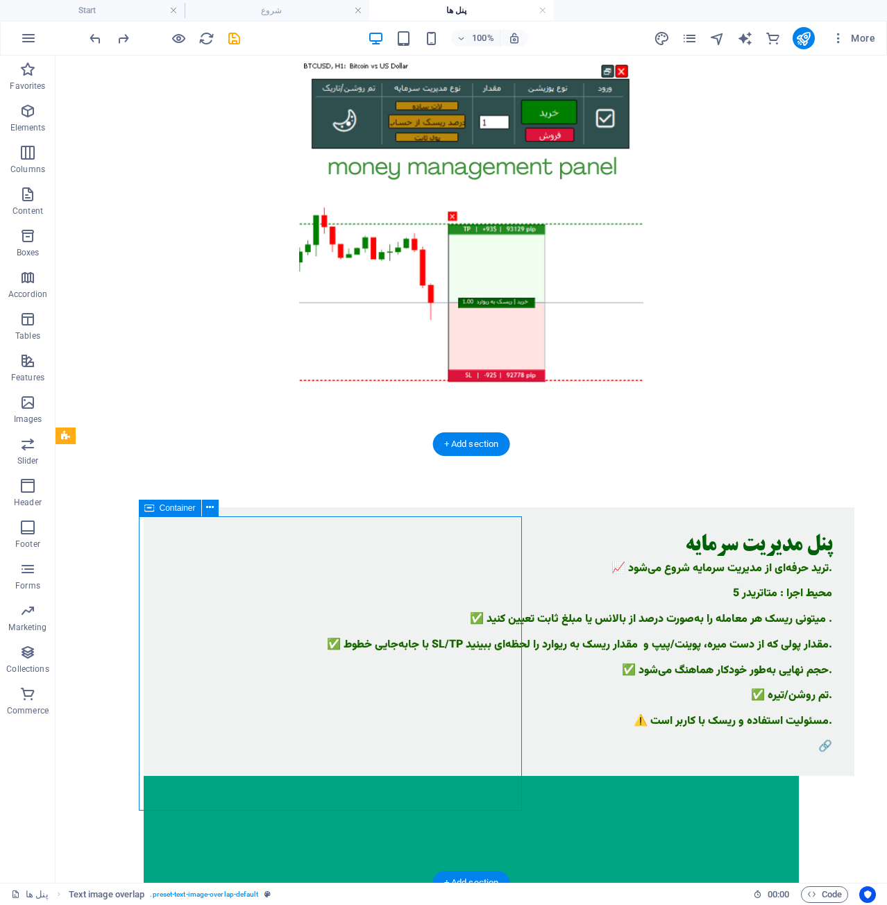
click at [455, 777] on div "پنل مدیریت سرمایه 📈 ترید حرفه‌ای از مدیریت سرمایه شروع می‌شود. محیط اجرا : متات…" at bounding box center [499, 642] width 711 height 269
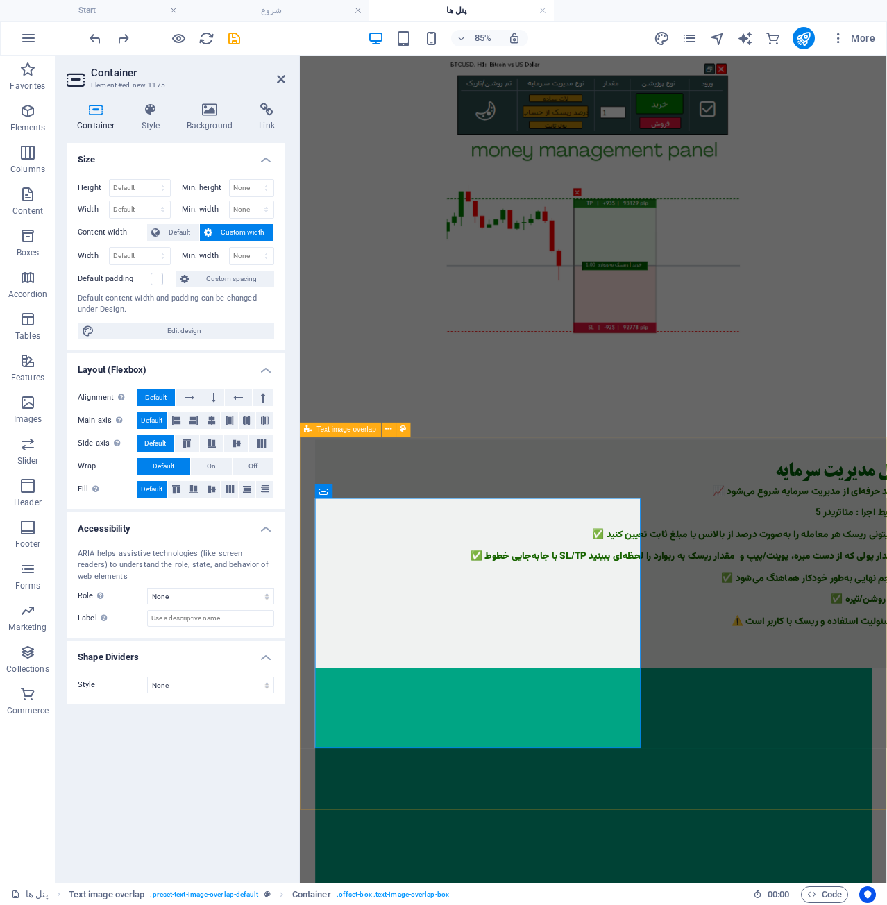
scroll to position [0, 0]
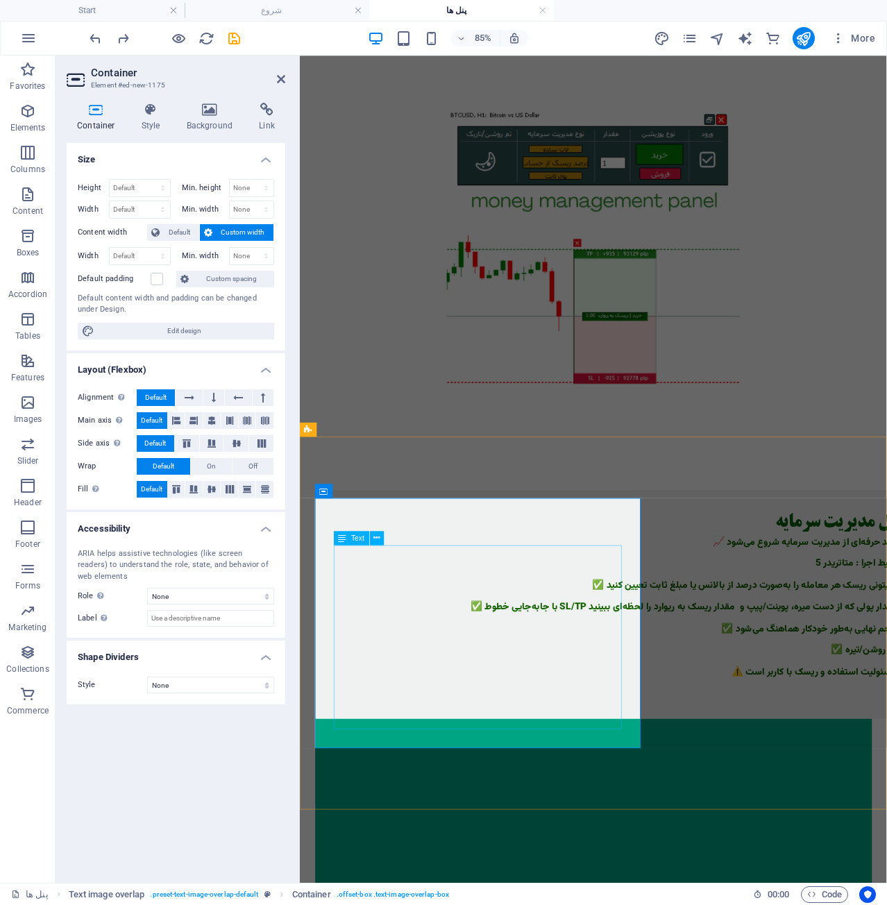
click at [654, 814] on div "📈 ترید حرفه‌ای از مدیریت سرمایه شروع می‌شود. محیط اجرا : متاتریدر 5 ✅ میتونی ری…" at bounding box center [673, 719] width 667 height 192
click at [664, 814] on div "📈 ترید حرفه‌ای از مدیریت سرمایه شروع می‌شود. محیط اجرا : متاتریدر 5 ✅ میتونی ری…" at bounding box center [673, 719] width 667 height 192
click at [671, 814] on div "📈 ترید حرفه‌ای از مدیریت سرمایه شروع می‌شود. محیط اجرا : متاتریدر 5 ✅ میتونی ری…" at bounding box center [673, 719] width 667 height 192
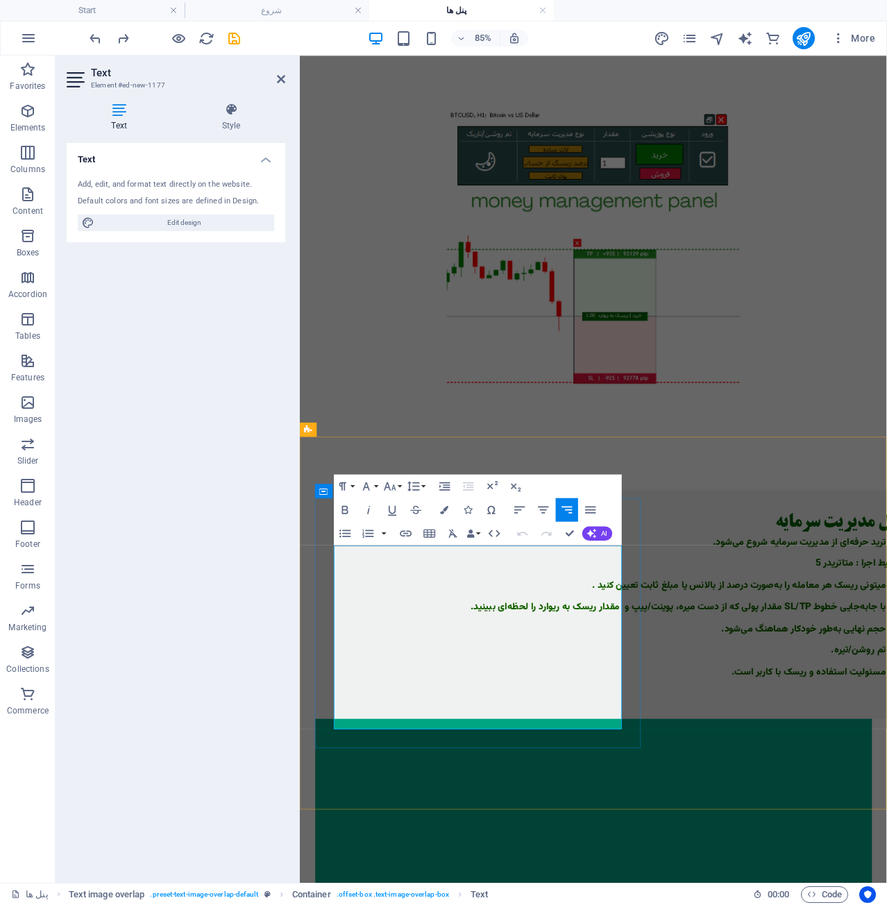
click at [662, 814] on p "🔗" at bounding box center [673, 807] width 667 height 12
drag, startPoint x: 662, startPoint y: 836, endPoint x: 700, endPoint y: 835, distance: 37.5
click at [700, 835] on div "پنل مدیریت سرمایه 📈 ترید حرفه‌ای از مدیریت سرمایه شروع می‌شود. محیط اجرا : متات…" at bounding box center [673, 701] width 711 height 269
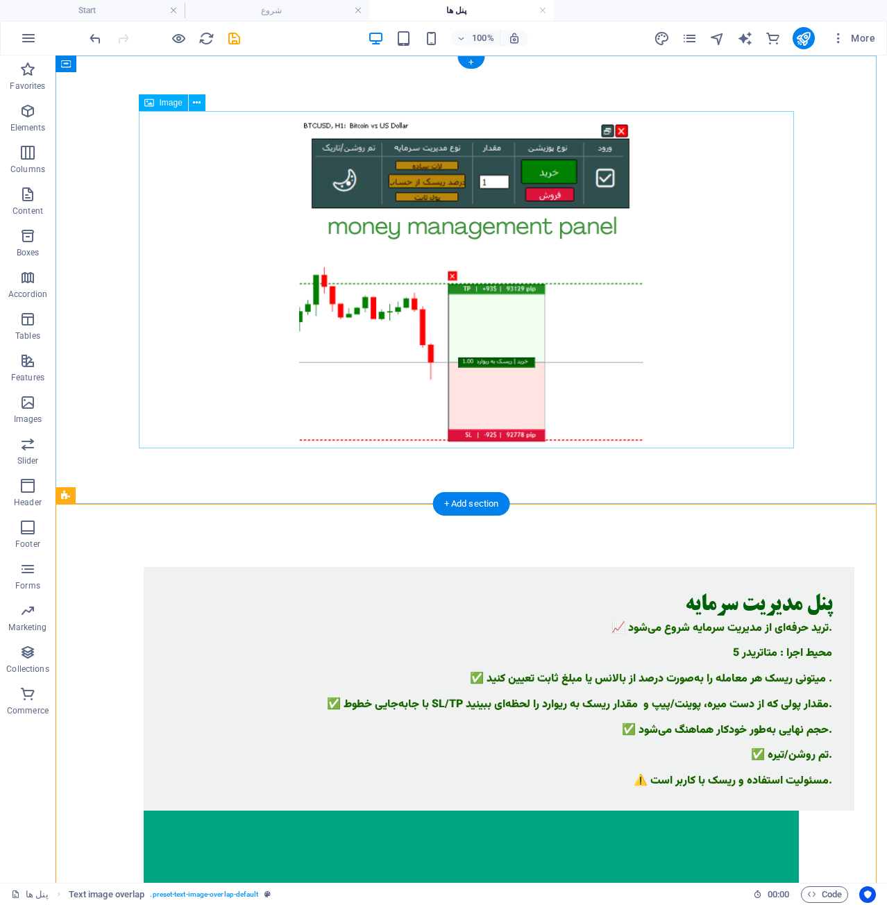
click at [626, 324] on figure at bounding box center [471, 283] width 655 height 345
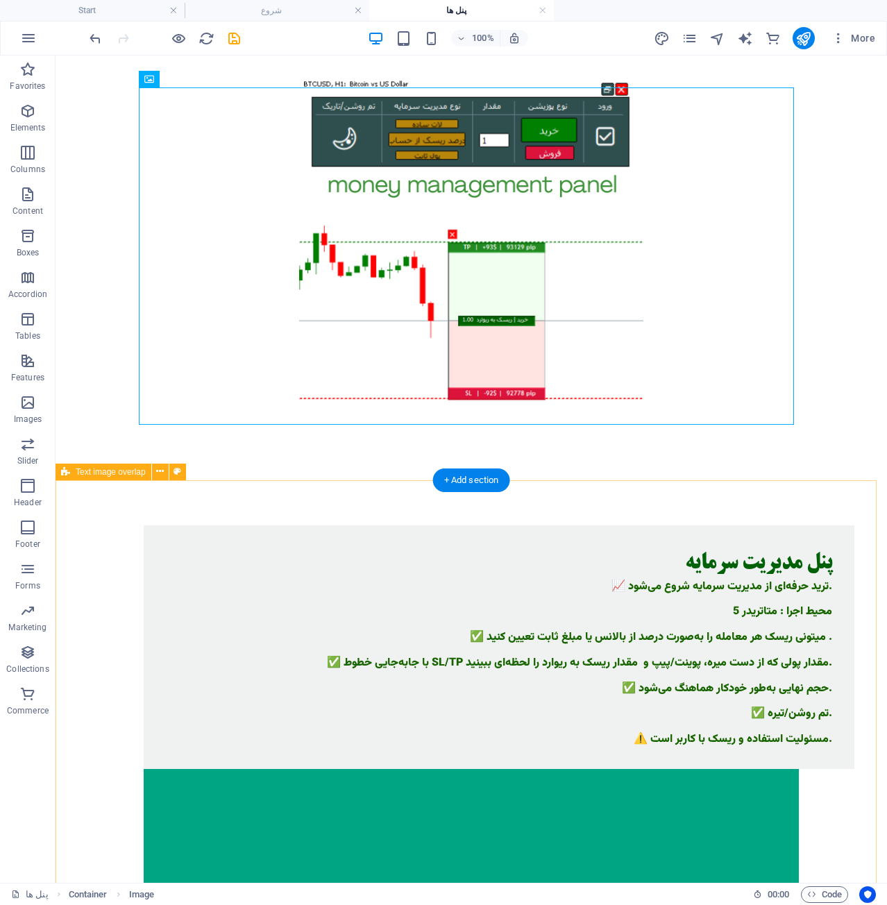
scroll to position [60, 0]
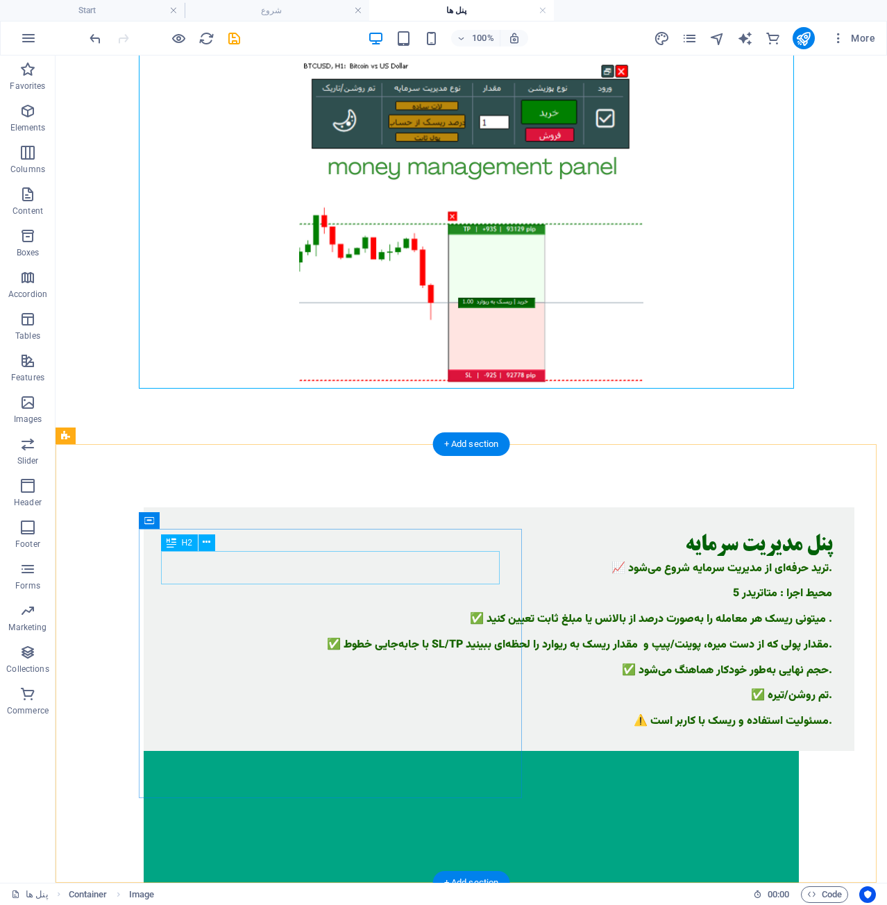
click at [353, 563] on div "پنل مدیریت سرمایه" at bounding box center [499, 546] width 667 height 33
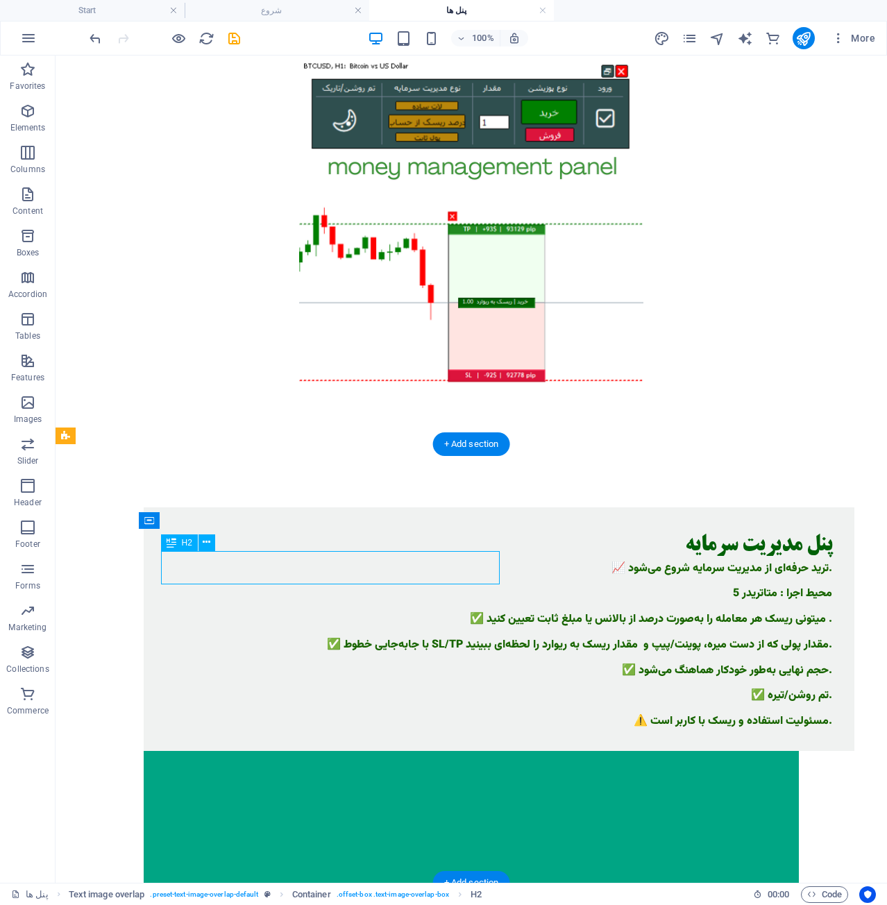
click at [353, 563] on div "پنل مدیریت سرمایه" at bounding box center [499, 546] width 667 height 33
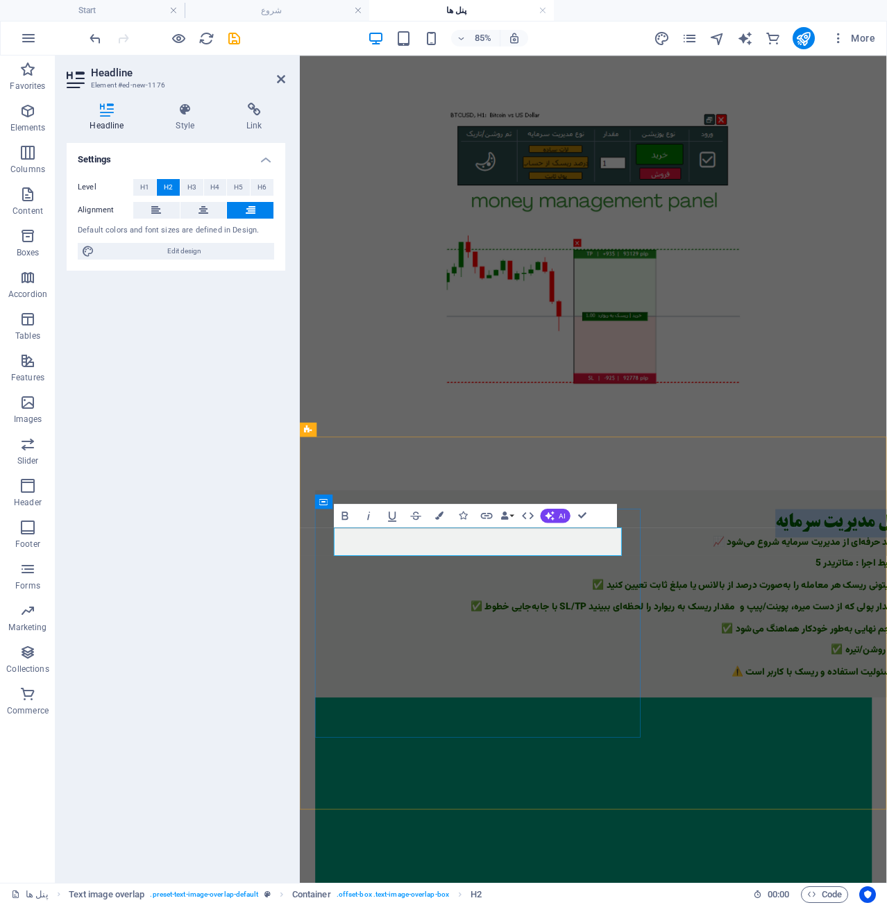
click at [441, 623] on h2 "پنل مدیریت سرمایه" at bounding box center [673, 605] width 667 height 33
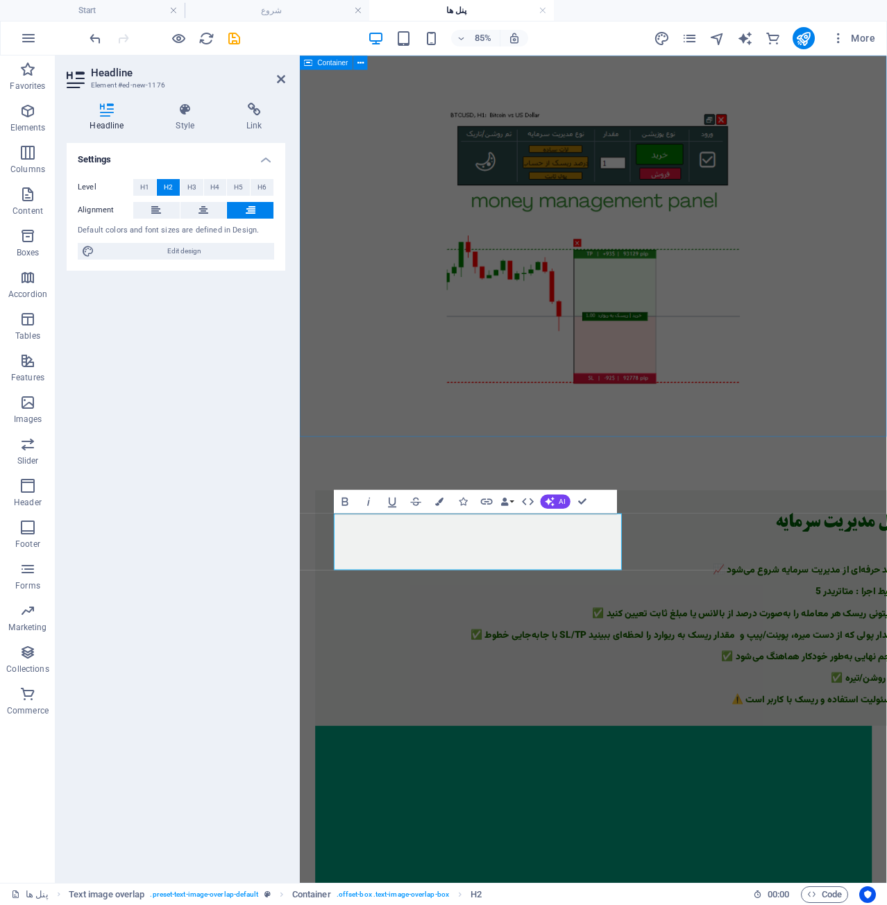
click at [711, 480] on div at bounding box center [645, 284] width 691 height 456
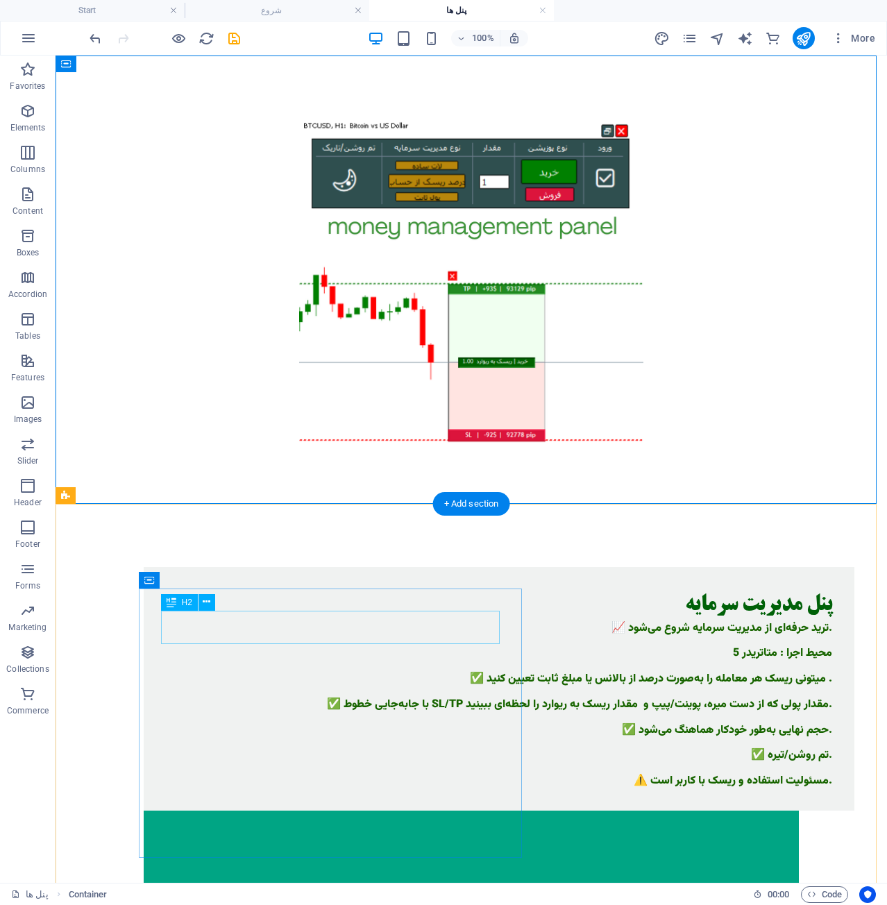
click at [435, 623] on div "پنل مدیریت سرمایه" at bounding box center [499, 605] width 667 height 33
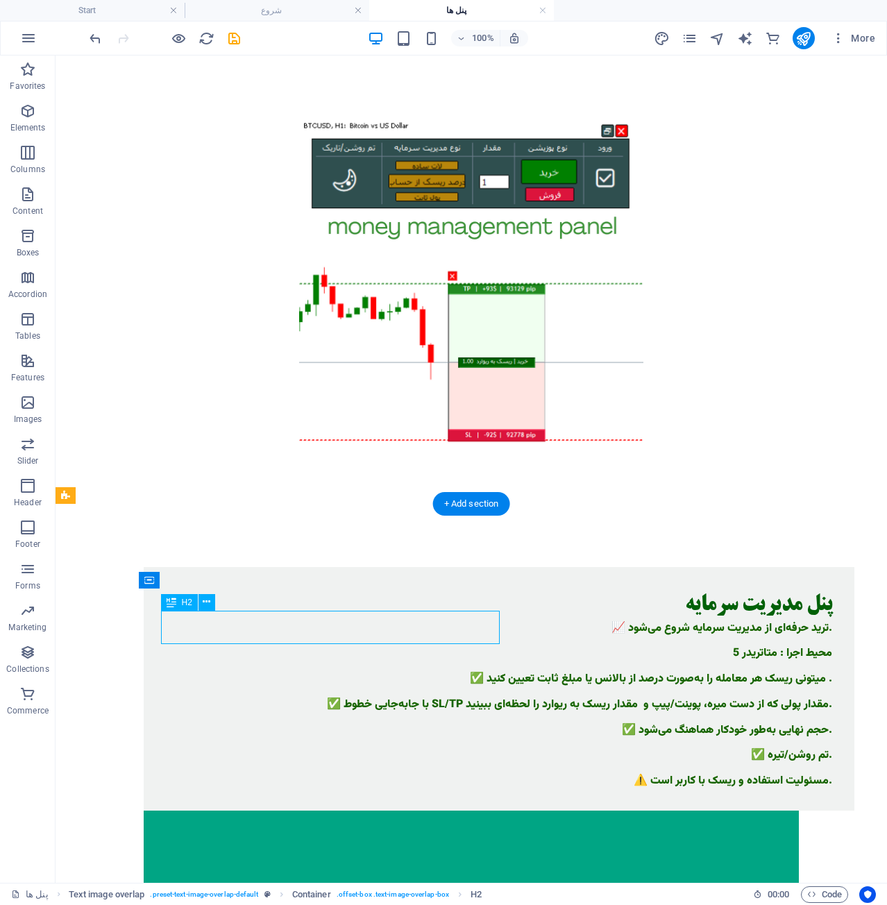
click at [435, 623] on div "پنل مدیریت سرمایه" at bounding box center [499, 605] width 667 height 33
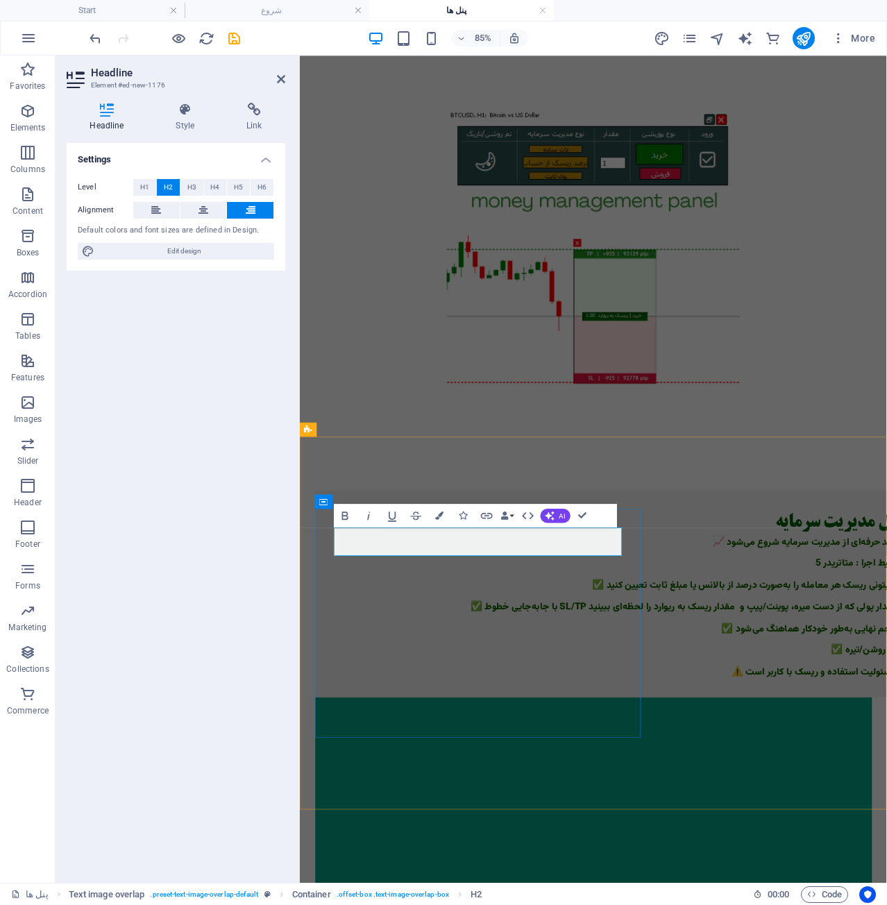
drag, startPoint x: 530, startPoint y: 612, endPoint x: 798, endPoint y: 583, distance: 269.6
click at [530, 612] on h2 "پنل مدیریت سرمایه" at bounding box center [673, 605] width 667 height 33
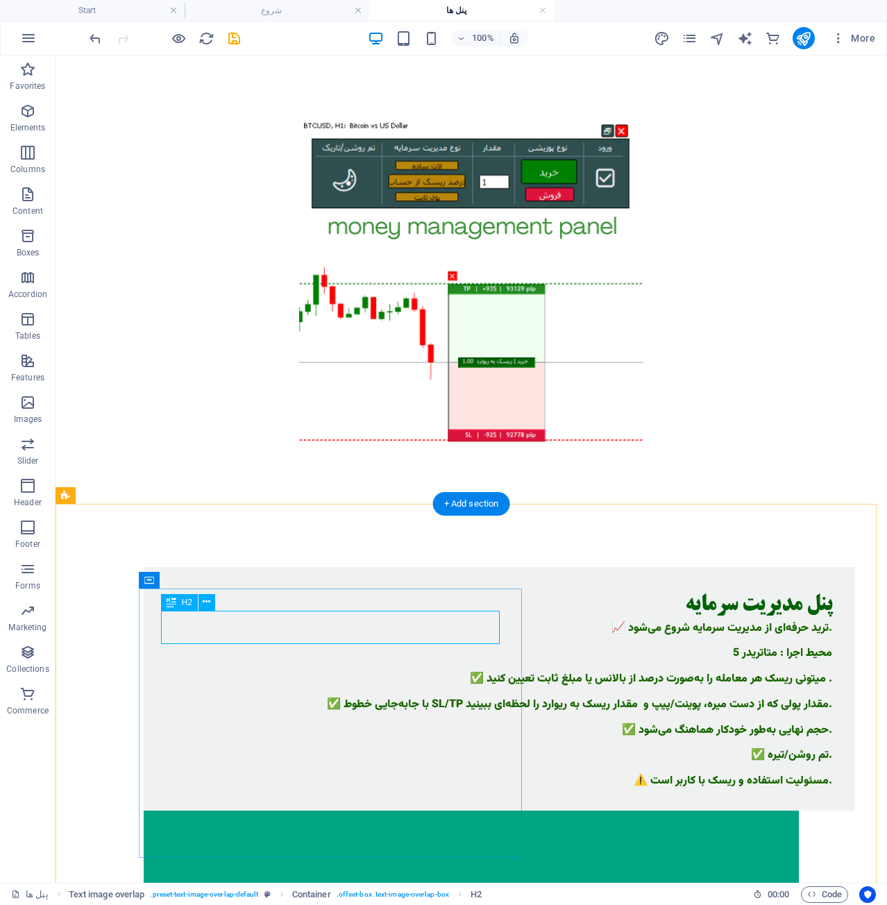
click at [480, 623] on div "پنل مدیریت سرمایه" at bounding box center [499, 605] width 667 height 33
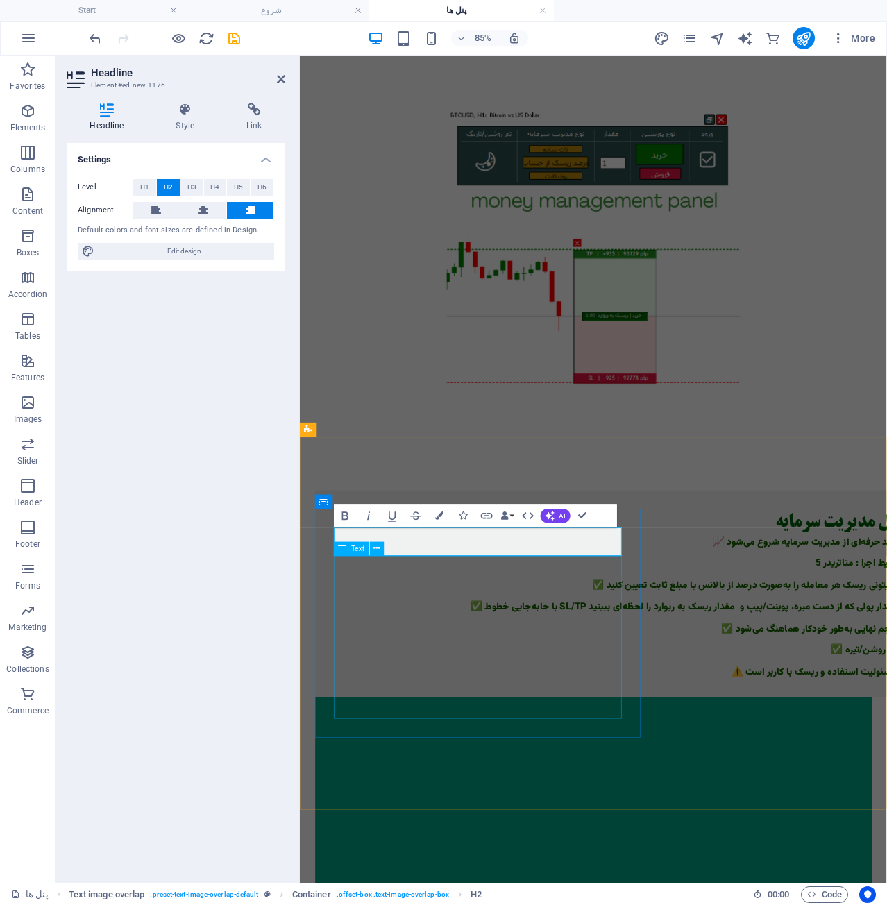
click at [636, 679] on div "📈 ترید حرفه‌ای از مدیریت سرمایه شروع می‌شود. محیط اجرا : متاتریدر 5 ✅ میتونی ری…" at bounding box center [673, 706] width 667 height 166
click at [638, 679] on div "📈 ترید حرفه‌ای از مدیریت سرمایه شروع می‌شود. محیط اجرا : متاتریدر 5 ✅ میتونی ری…" at bounding box center [673, 706] width 667 height 166
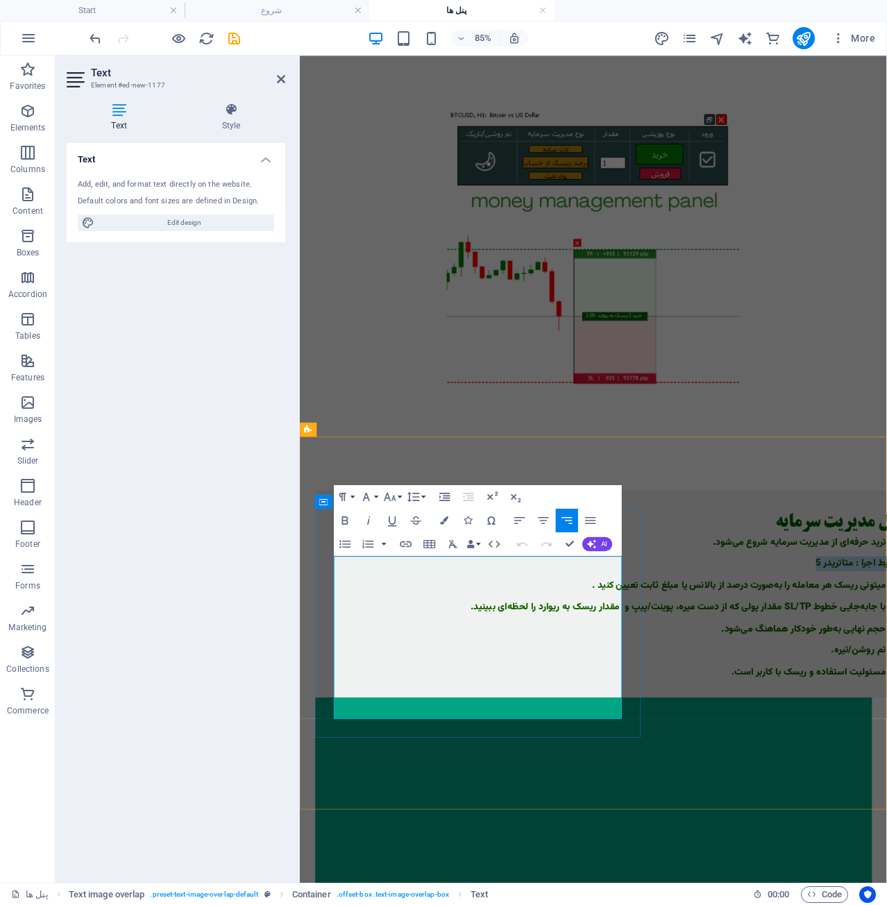
click at [638, 660] on p "محیط اجرا : متاتریدر 5" at bounding box center [673, 654] width 667 height 12
click at [678, 635] on p "📈 ترید حرفه‌ای از مدیریت سرمایه شروع می‌شود." at bounding box center [673, 629] width 667 height 12
click at [678, 647] on div "پنل مدیریت سرمایه 📈 ترید حرفه‌ای از مدیریت سرمایه شروع می‌شود. محیط اجرا : متات…" at bounding box center [673, 689] width 711 height 244
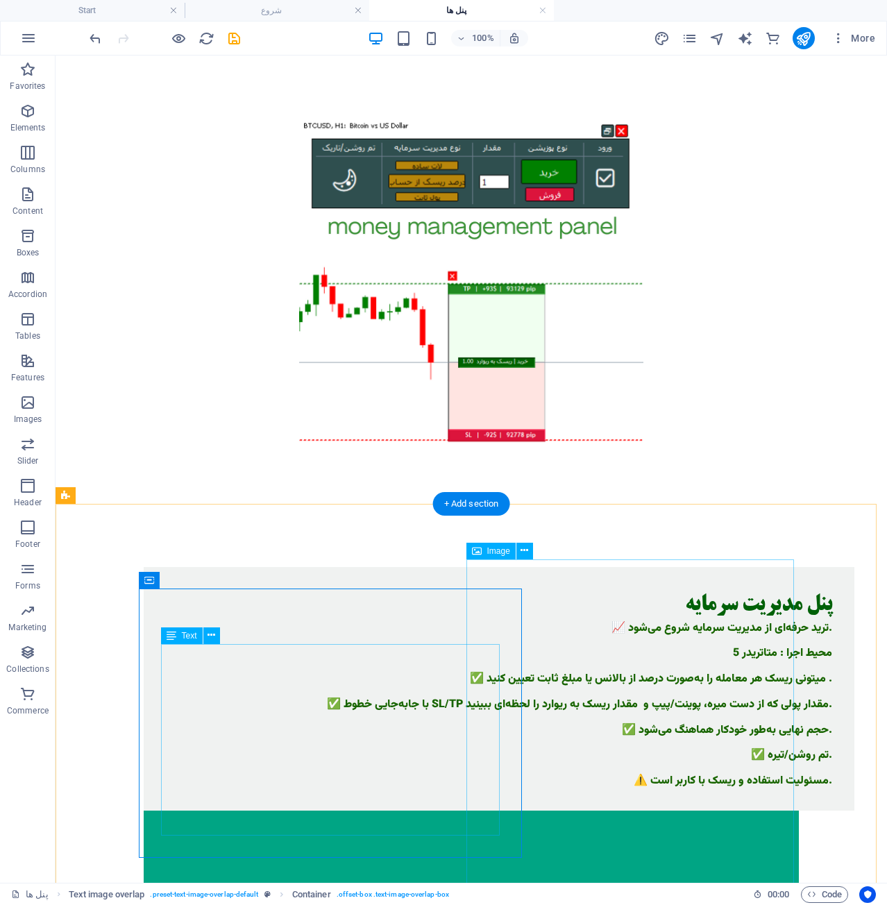
click at [487, 649] on div "📈 ترید حرفه‌ای از مدیریت سرمایه شروع می‌شود. محیط اجرا : متاتریدر 5 ✅ میتونی ری…" at bounding box center [499, 706] width 667 height 166
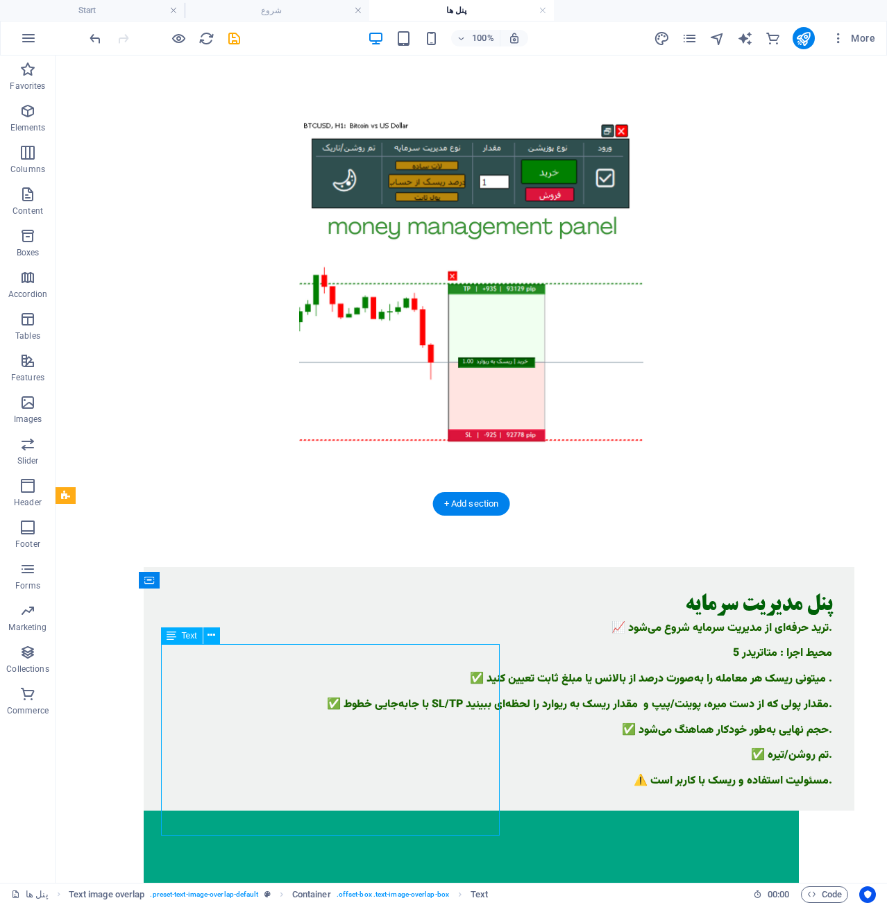
click at [487, 649] on div "📈 ترید حرفه‌ای از مدیریت سرمایه شروع می‌شود. محیط اجرا : متاتریدر 5 ✅ میتونی ری…" at bounding box center [499, 706] width 667 height 166
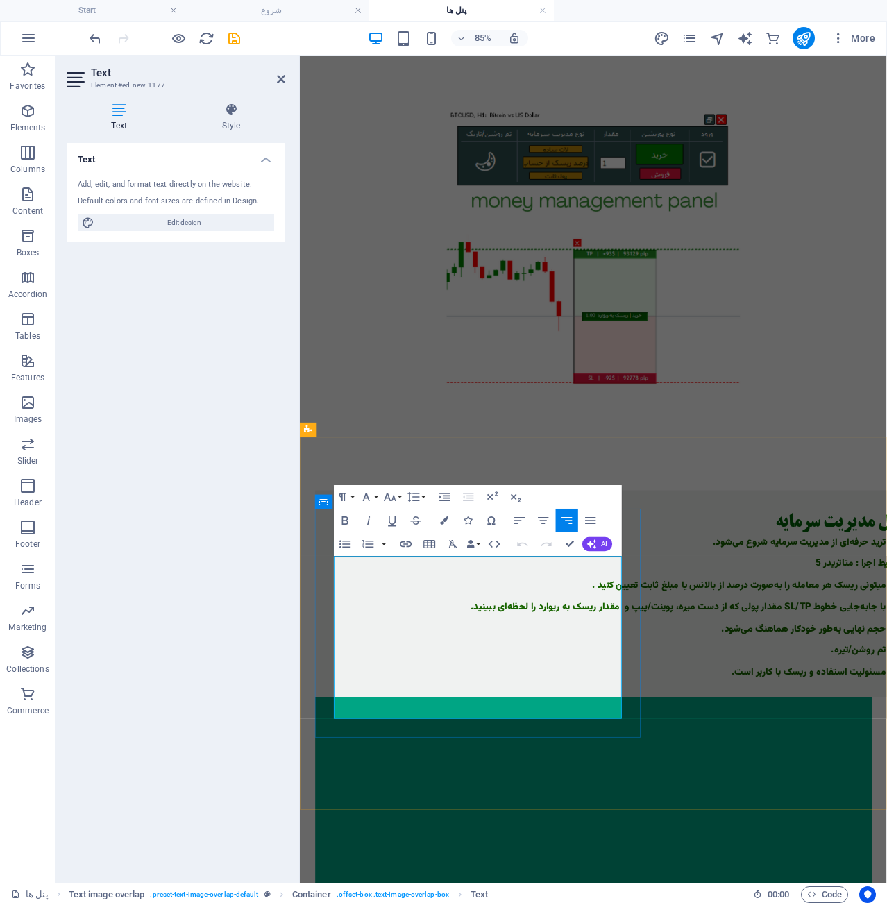
click at [655, 635] on p "📈 ترید حرفه‌ای از مدیریت سرمایه شروع می‌شود." at bounding box center [673, 629] width 667 height 12
click at [662, 635] on p "📈 ترید حرفه‌ای از مدیریت سرمایه شروع می‌شود." at bounding box center [673, 629] width 667 height 12
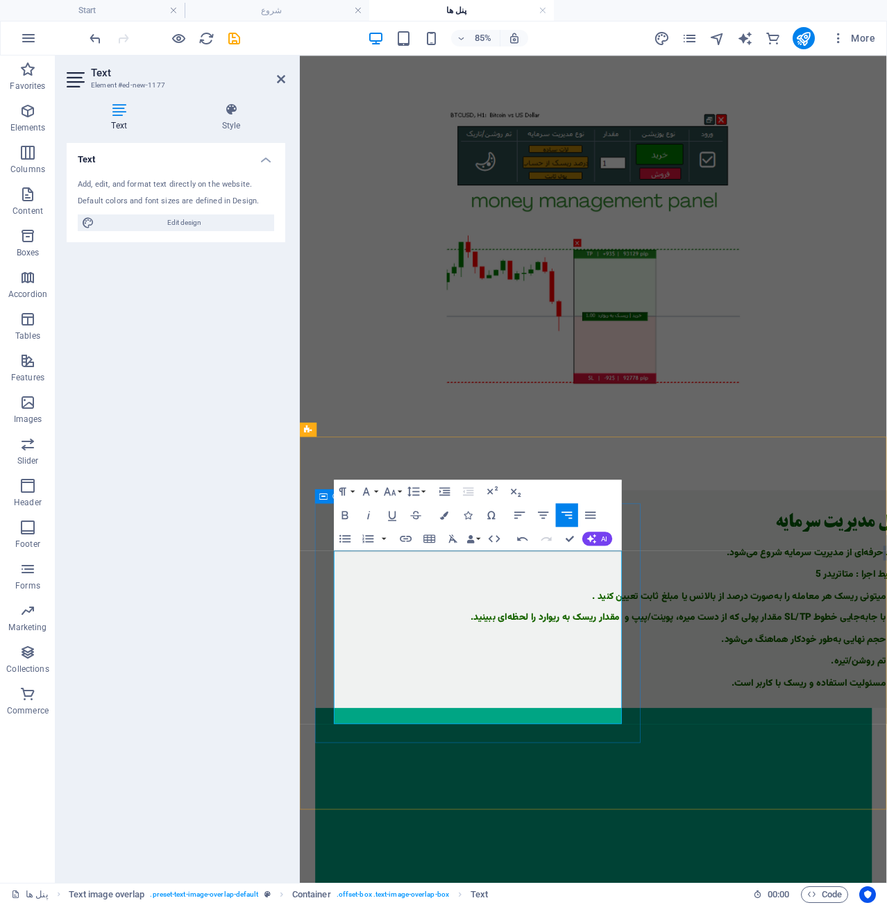
drag, startPoint x: 658, startPoint y: 649, endPoint x: 683, endPoint y: 647, distance: 25.0
click at [683, 647] on div "پنل مدیریت سرمایه 📈 ترید حرفه‌ای از مدیریت سرمایه شروع می‌شود. محیط اجرا : متات…" at bounding box center [673, 695] width 711 height 256
click at [615, 635] on p "📈" at bounding box center [673, 629] width 667 height 12
drag, startPoint x: 635, startPoint y: 641, endPoint x: 694, endPoint y: 640, distance: 59.0
click at [694, 640] on div "پنل مدیریت سرمایه 📈 ترید حرفه‌ای از مدیریت سرمایه شروع می‌شود. محیط اجرا : متات…" at bounding box center [673, 695] width 711 height 256
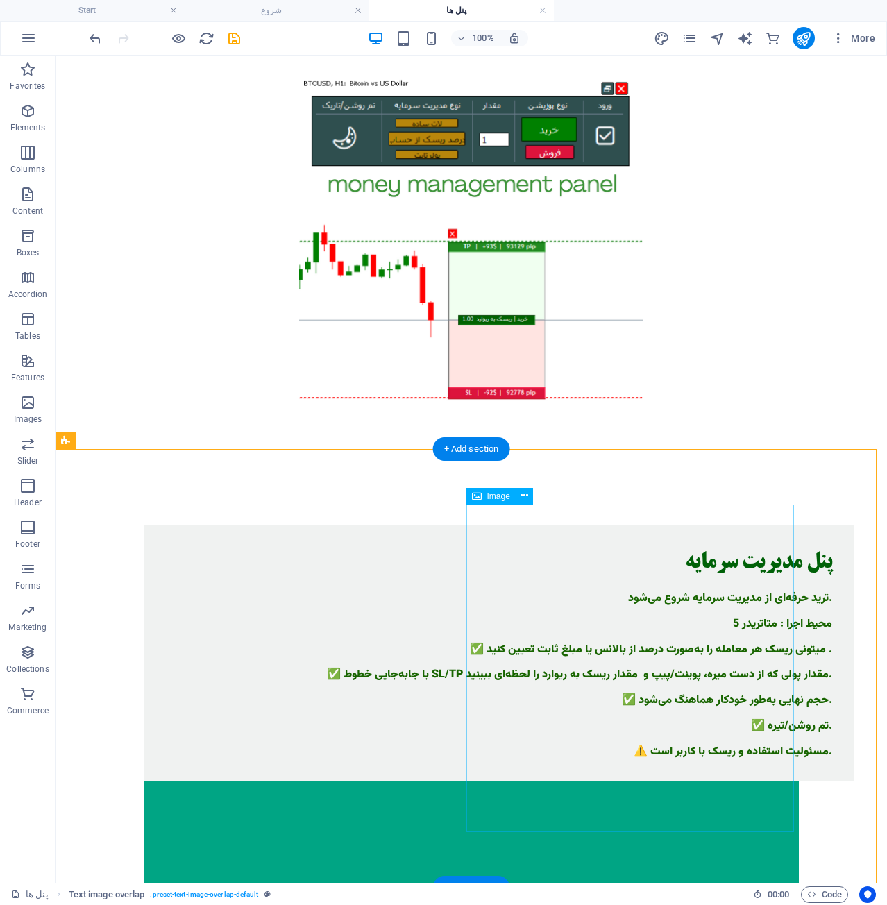
scroll to position [60, 0]
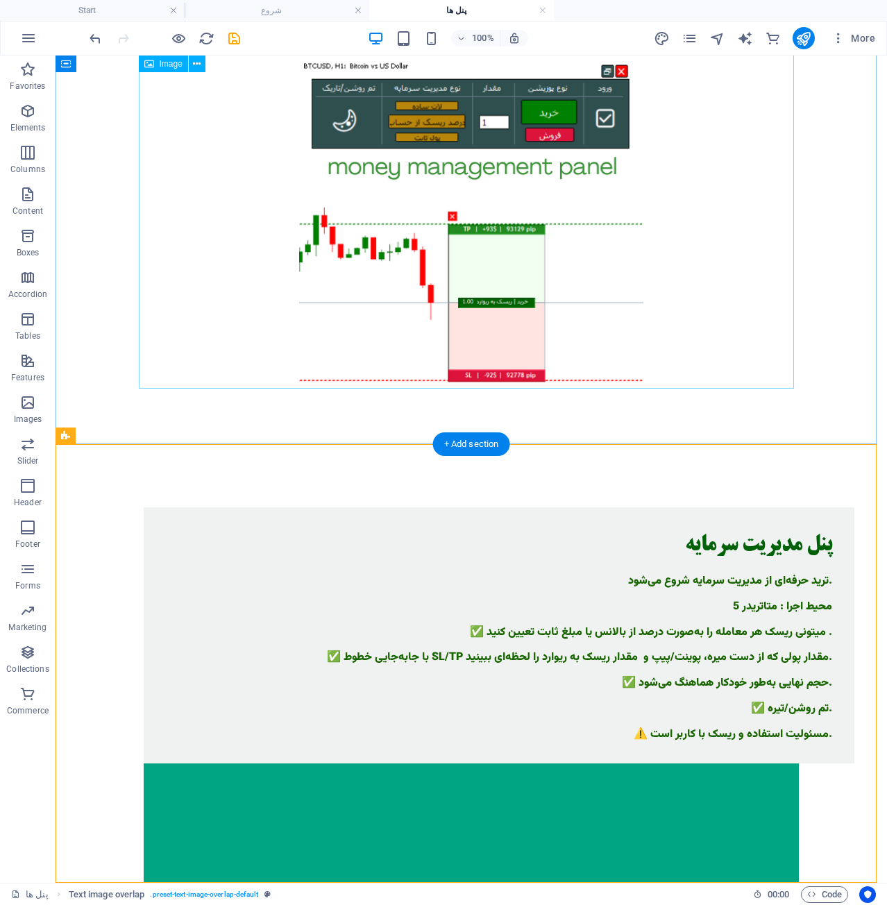
click at [439, 215] on figure at bounding box center [471, 223] width 655 height 345
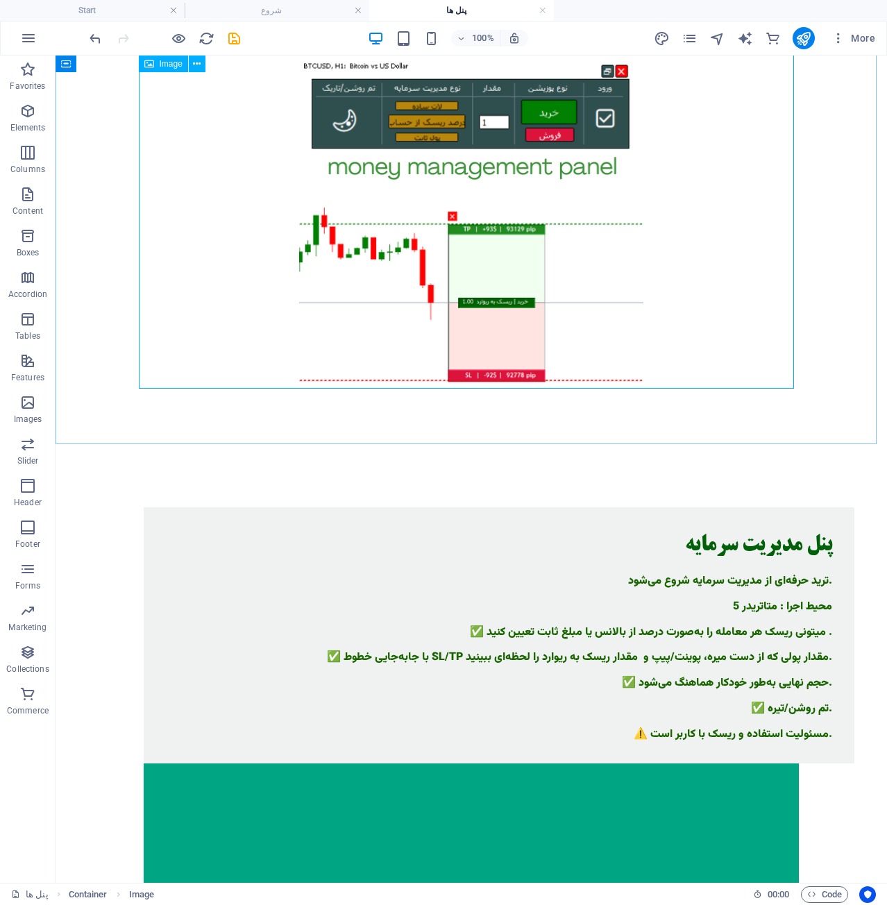
click at [176, 66] on span "Image" at bounding box center [171, 64] width 23 height 8
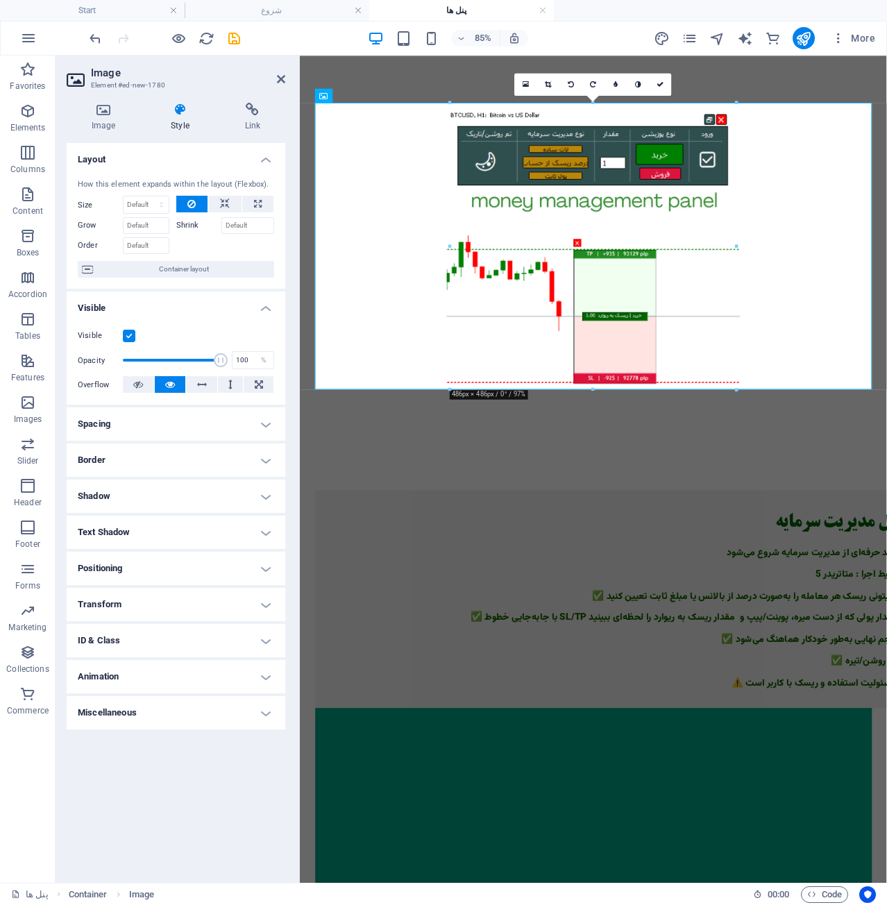
click at [181, 456] on h4 "Border" at bounding box center [176, 460] width 219 height 33
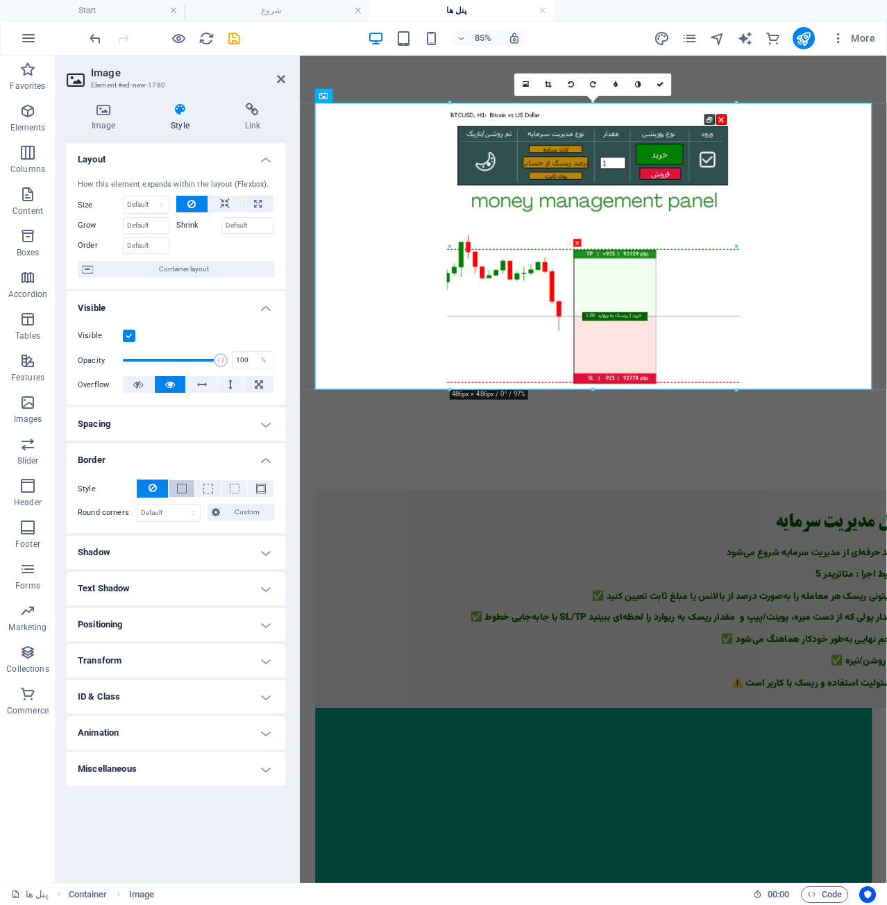
click at [183, 490] on span at bounding box center [182, 489] width 10 height 10
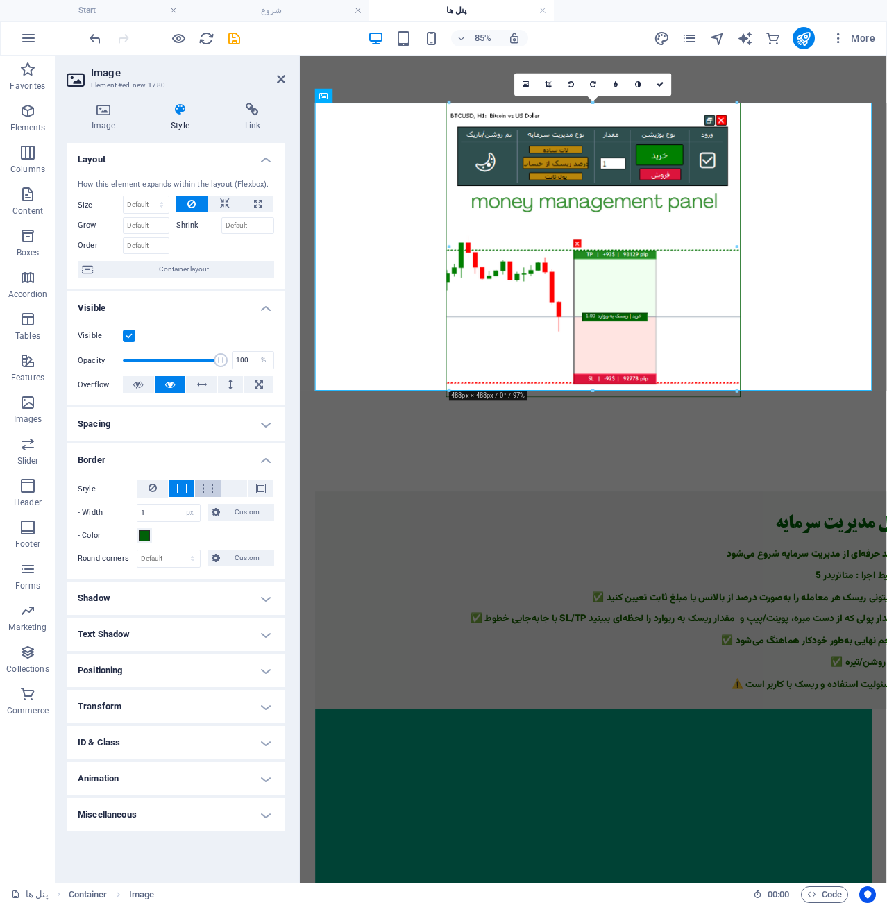
click at [211, 490] on span at bounding box center [208, 489] width 10 height 10
click at [266, 485] on button at bounding box center [261, 488] width 26 height 17
click at [265, 486] on span at bounding box center [261, 489] width 10 height 10
click at [257, 488] on span at bounding box center [261, 489] width 10 height 10
click at [158, 490] on button at bounding box center [152, 489] width 31 height 18
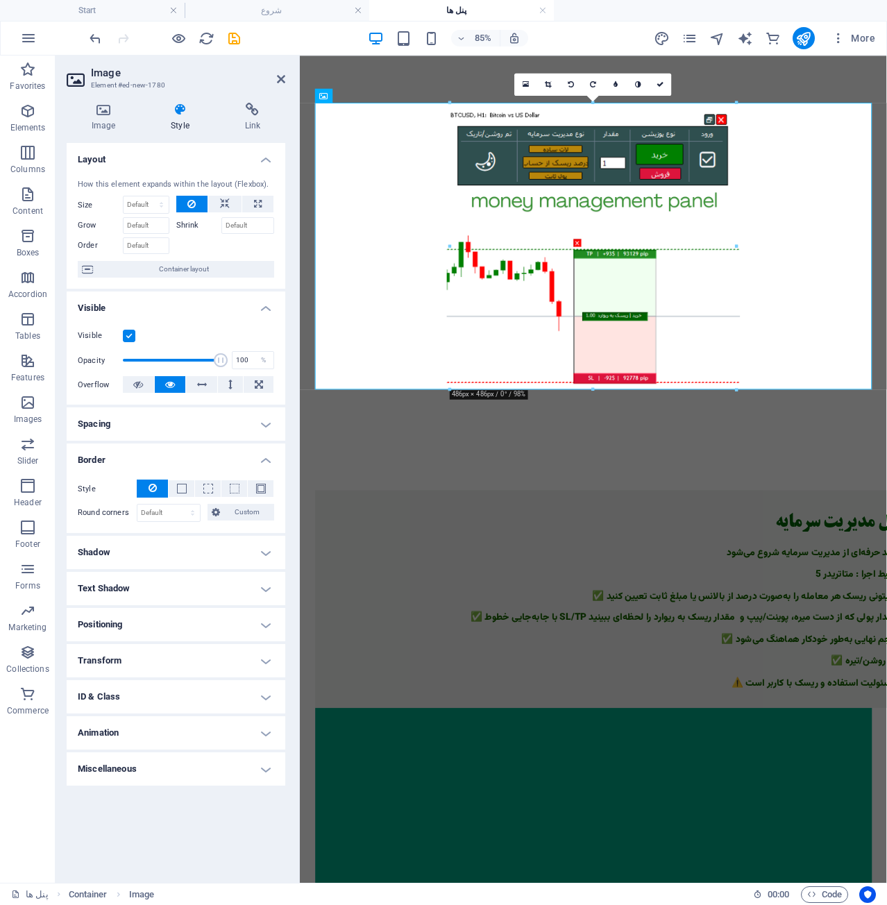
click at [214, 427] on h4 "Spacing" at bounding box center [176, 424] width 219 height 33
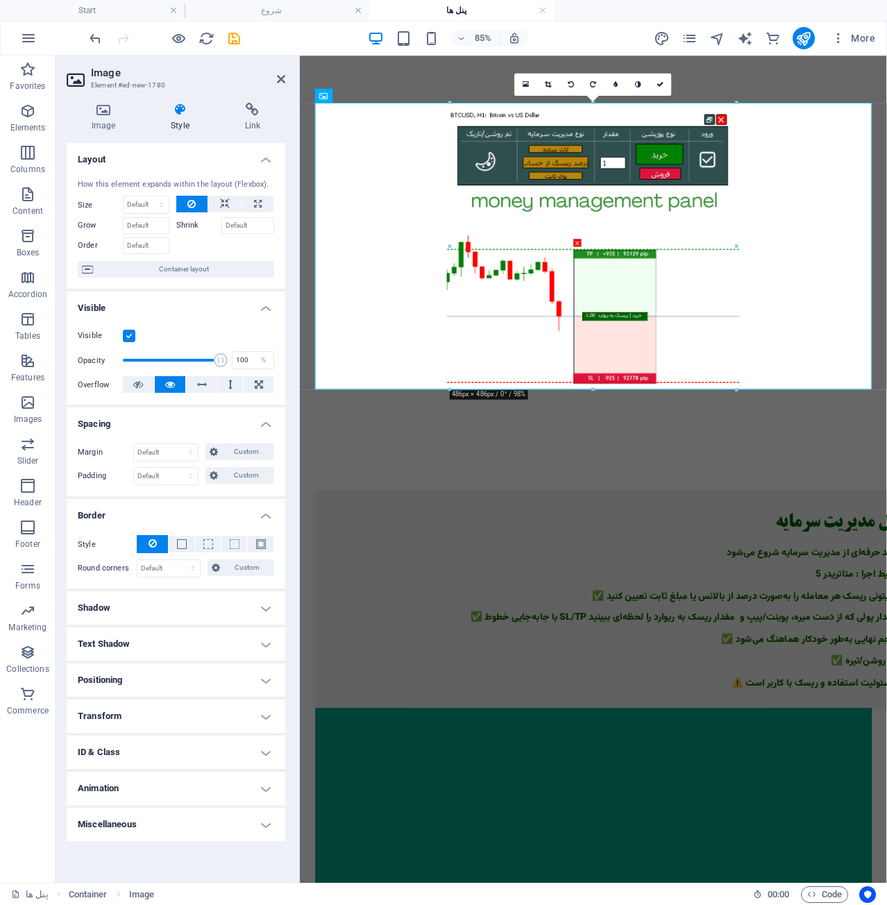
click at [214, 427] on h4 "Spacing" at bounding box center [176, 420] width 219 height 25
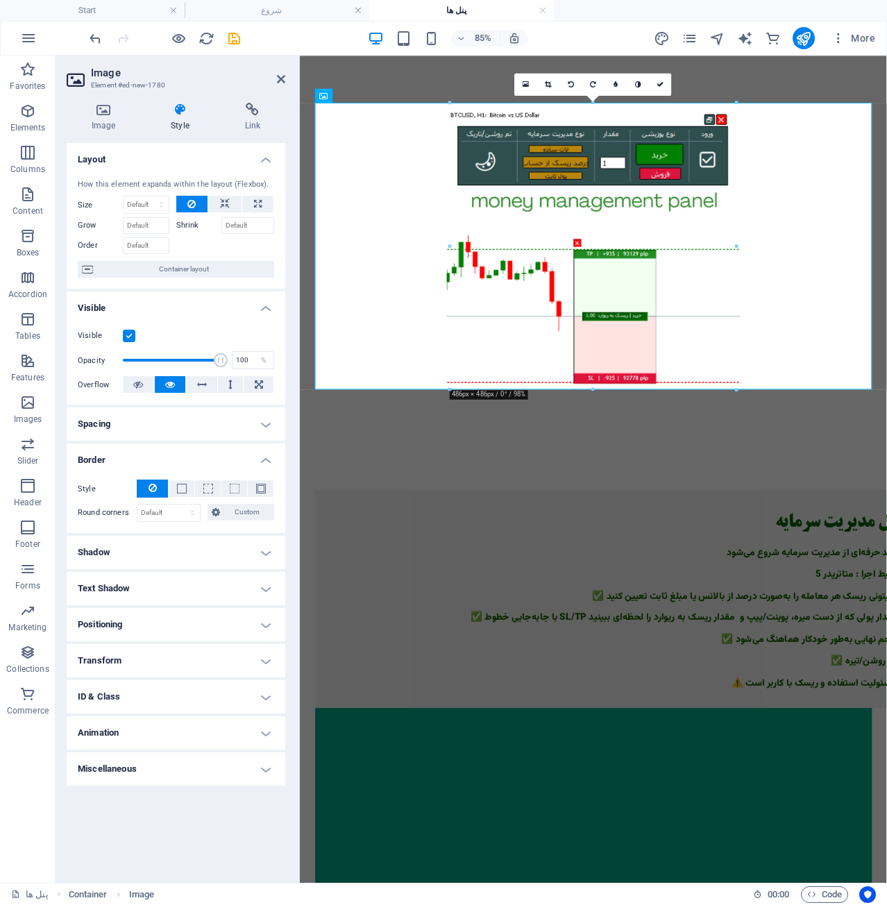
click at [163, 596] on h4 "Text Shadow" at bounding box center [176, 588] width 219 height 33
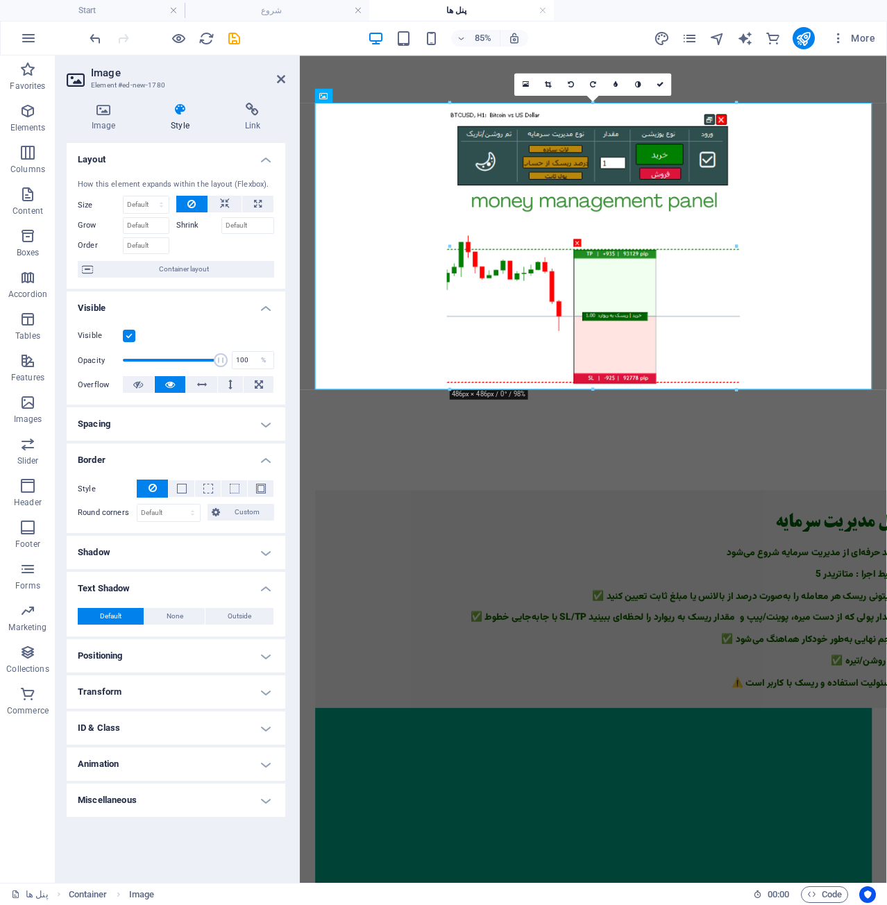
click at [166, 585] on h4 "Text Shadow" at bounding box center [176, 584] width 219 height 25
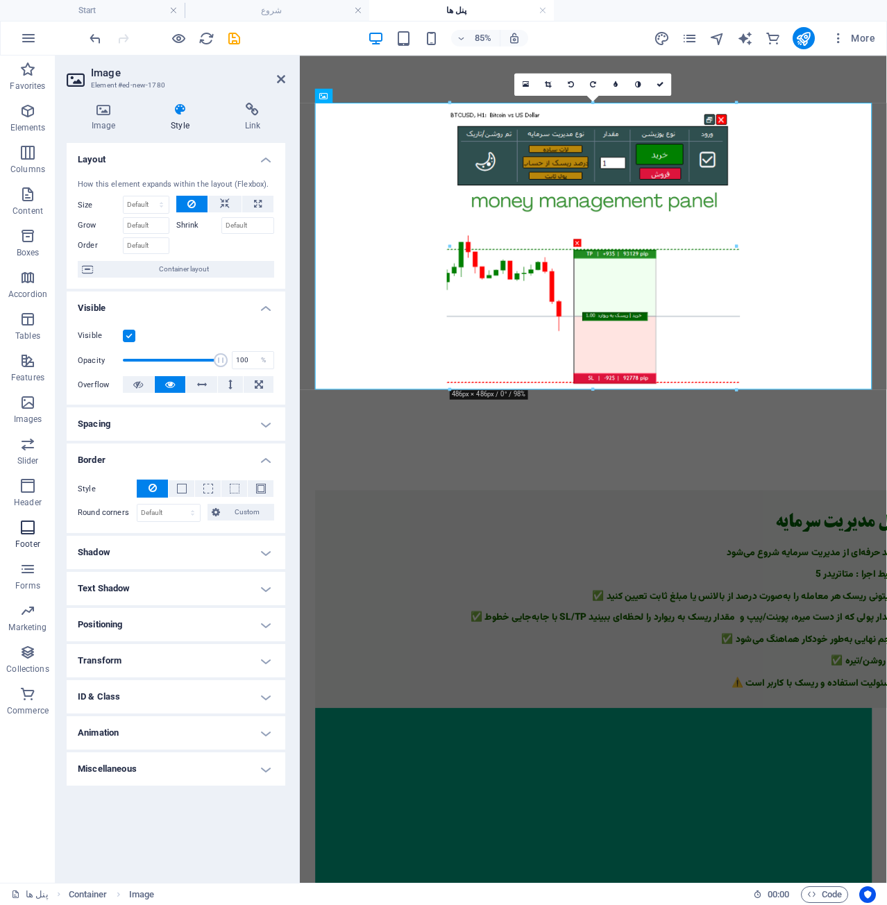
click at [25, 526] on icon "button" at bounding box center [27, 527] width 17 height 17
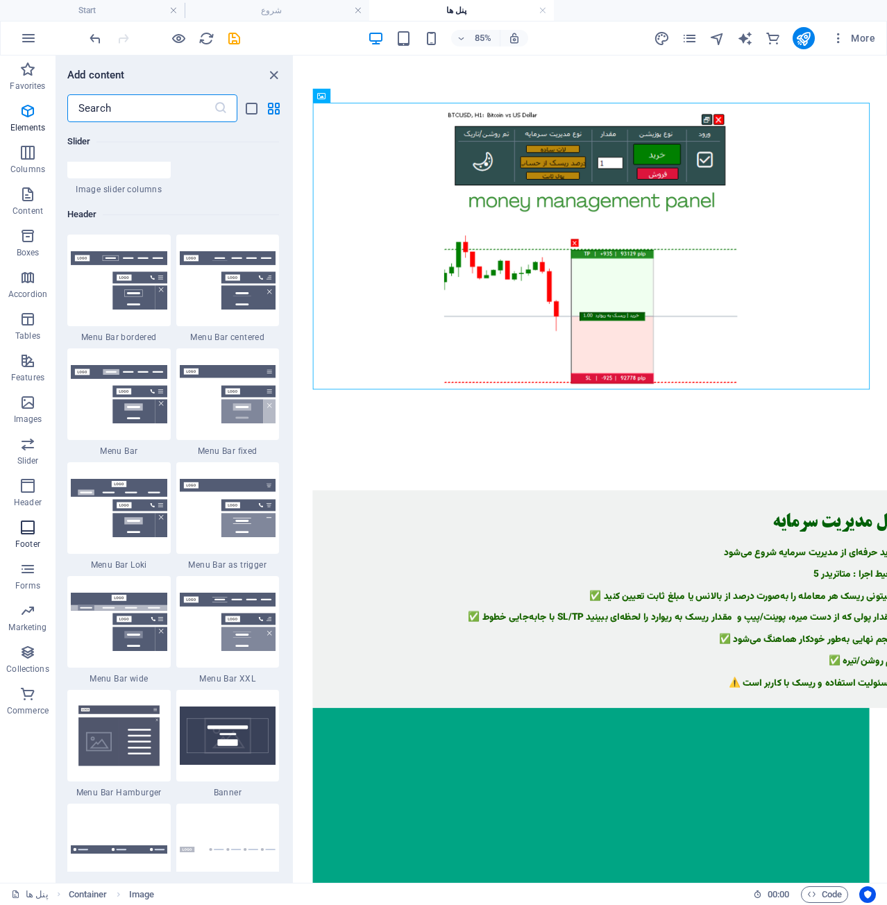
scroll to position [9192, 0]
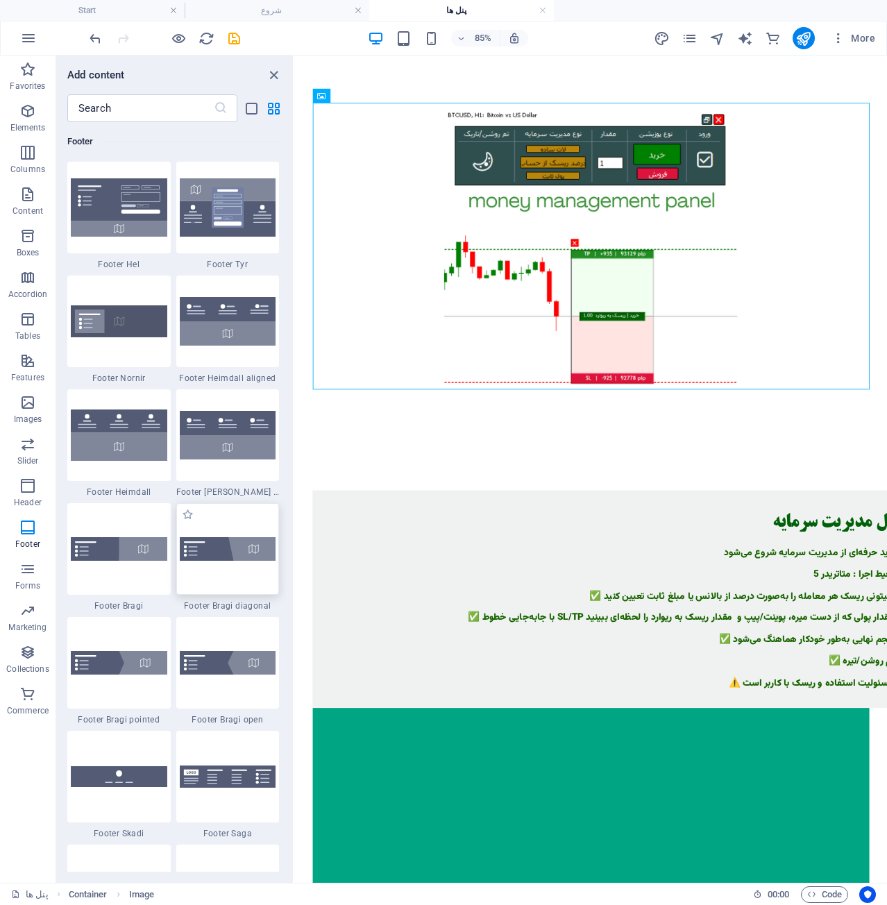
click at [224, 549] on img at bounding box center [228, 549] width 97 height 24
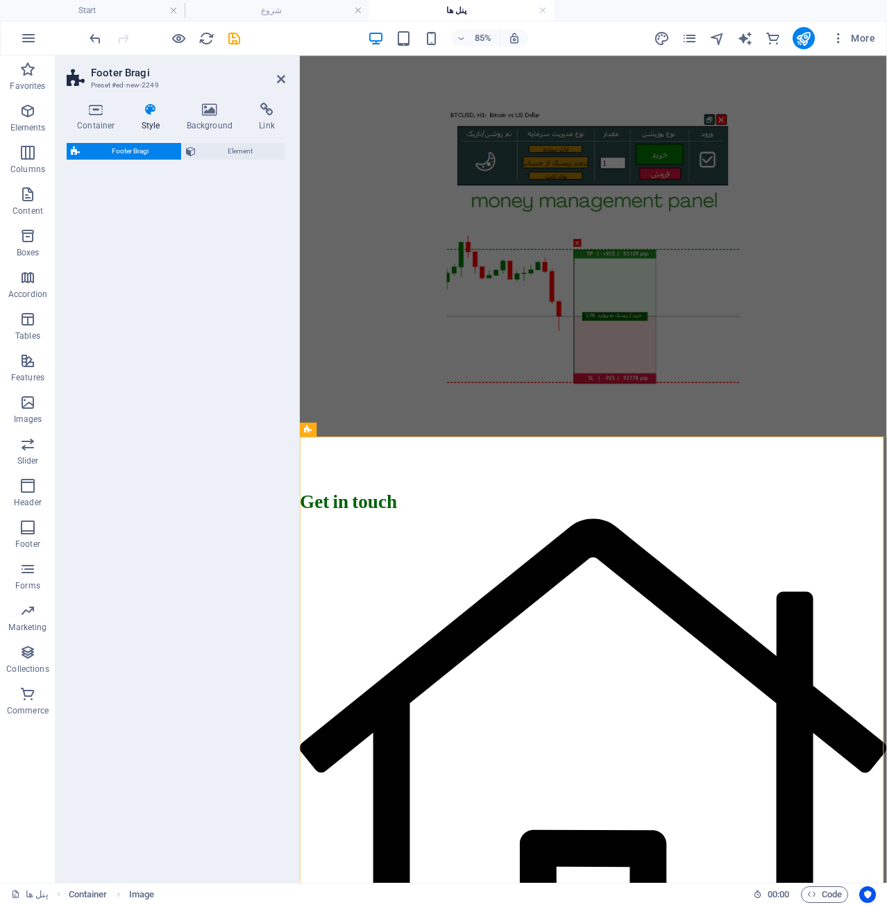
select select "%"
select select "rem"
select select "px"
select select "rem"
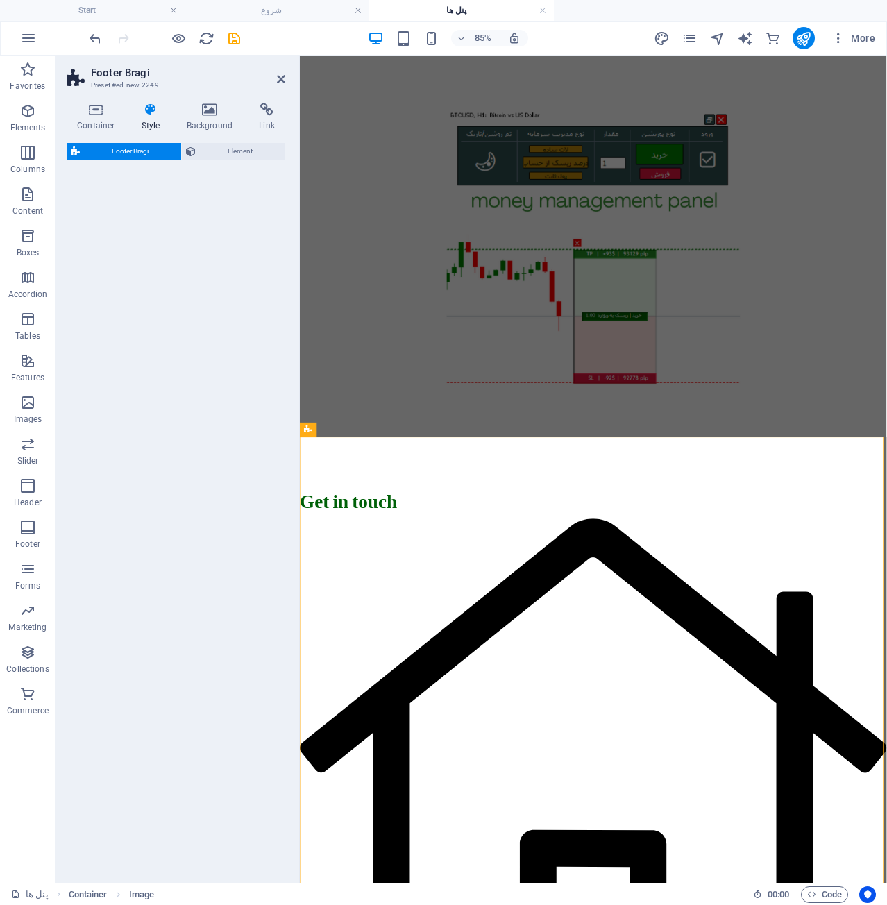
select select "rem"
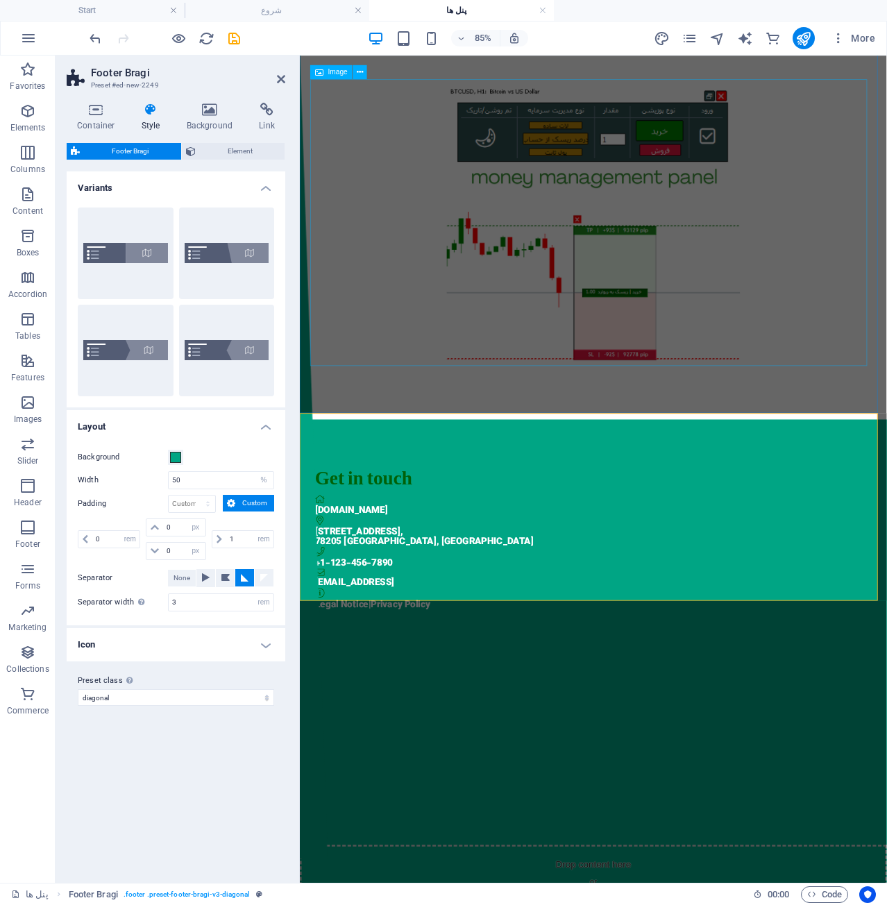
scroll to position [69, 0]
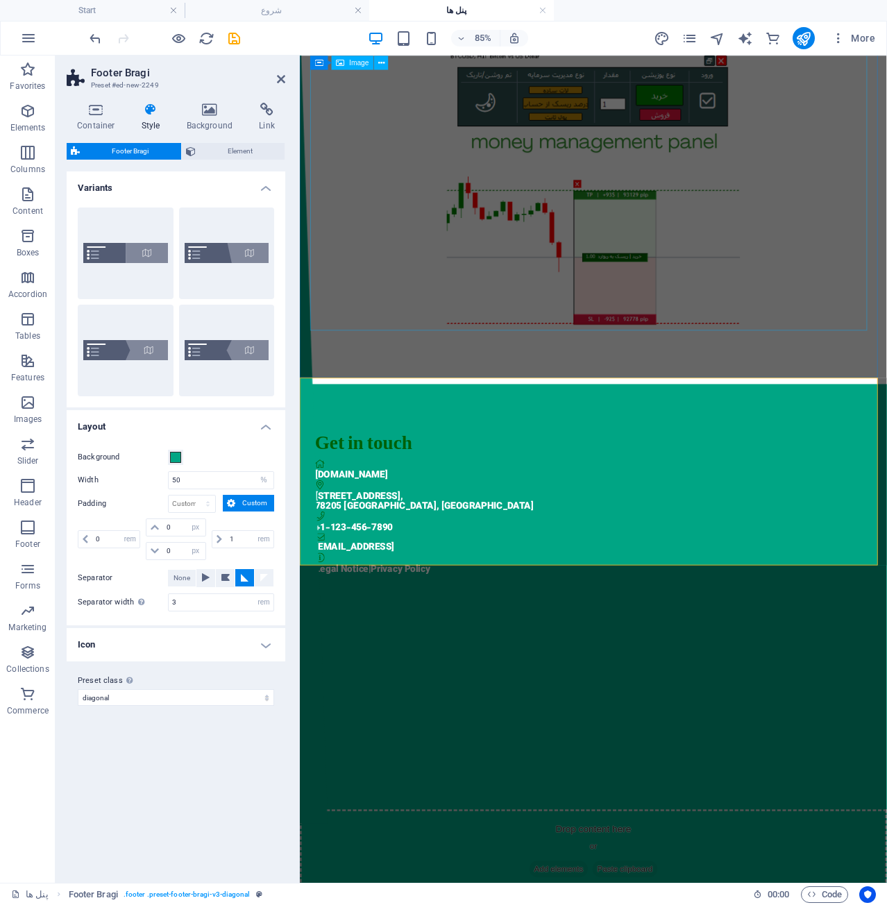
click at [678, 244] on figure at bounding box center [645, 214] width 655 height 345
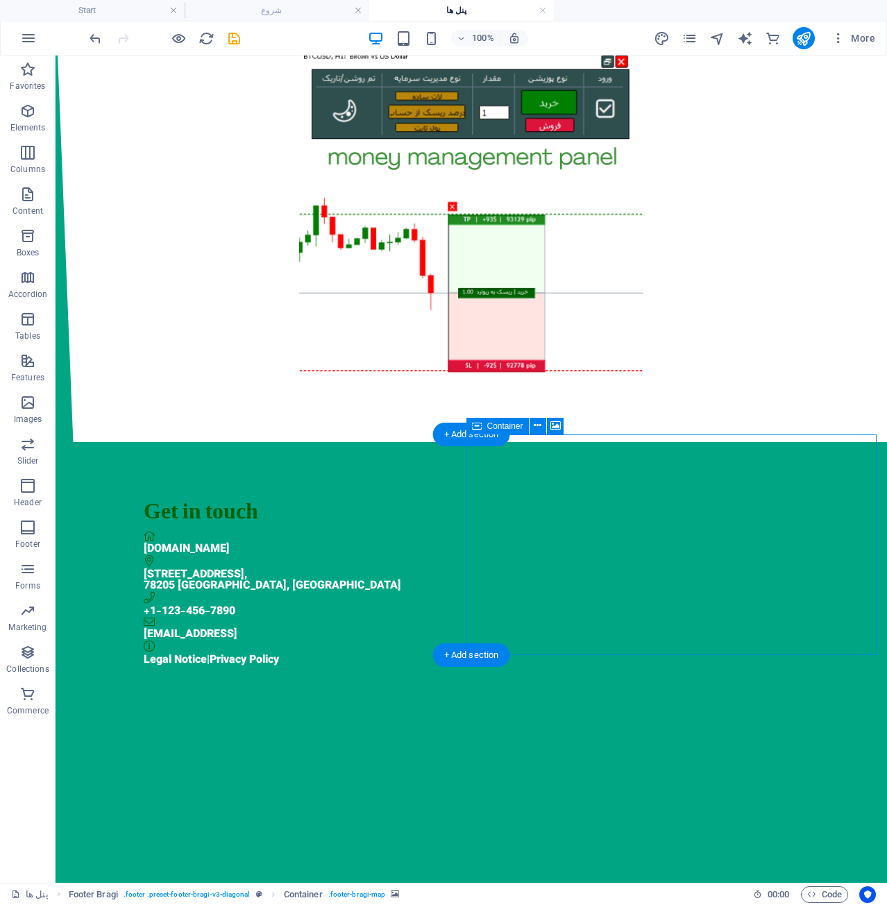
select select "px"
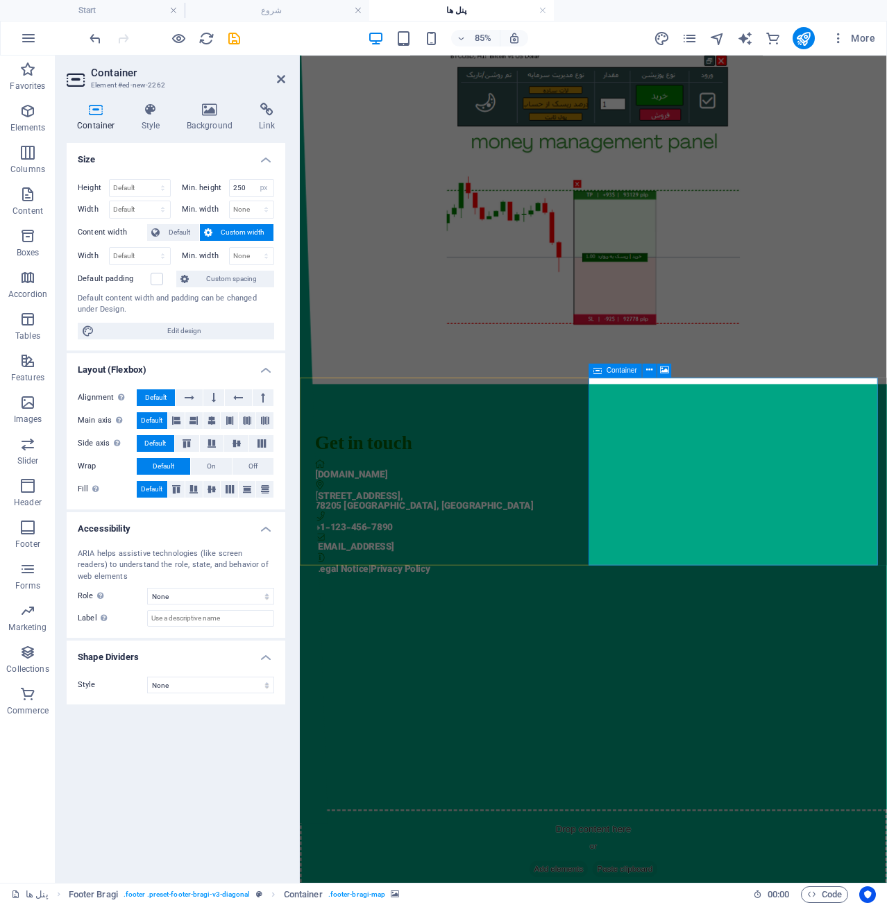
click at [765, 722] on div at bounding box center [645, 832] width 691 height 221
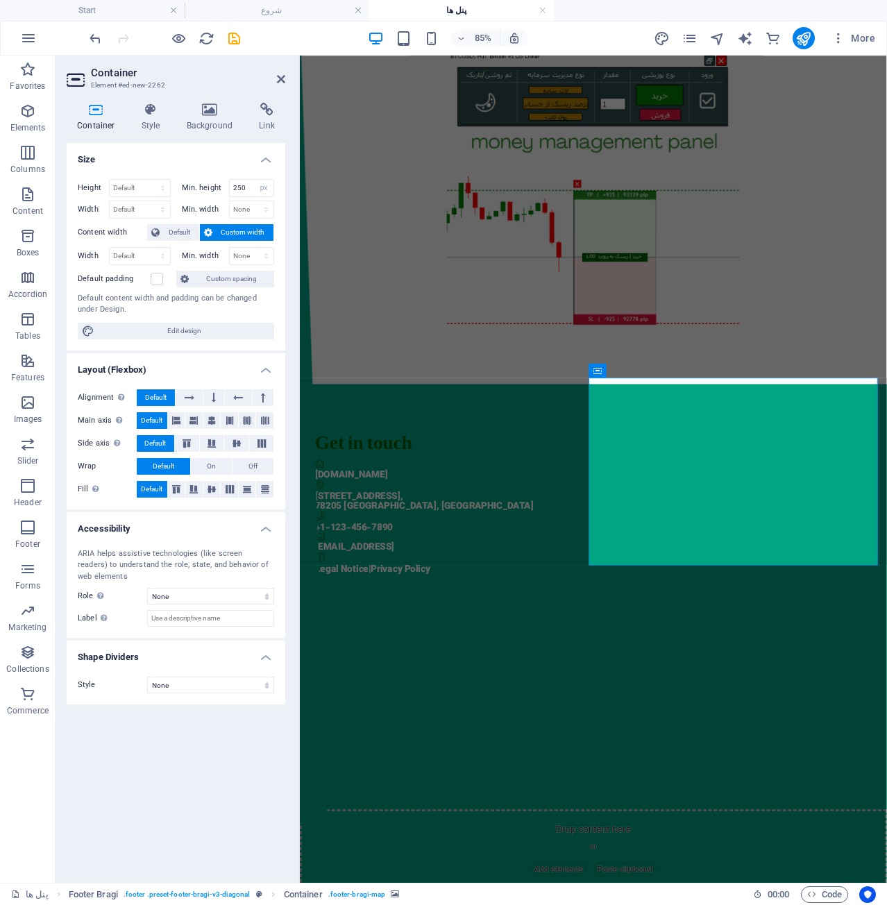
click at [765, 722] on div at bounding box center [645, 832] width 691 height 221
click at [149, 98] on div "Container Style Background Link Size Height Default px rem % vh vw Min. height …" at bounding box center [176, 488] width 241 height 792
click at [153, 116] on icon at bounding box center [151, 110] width 40 height 14
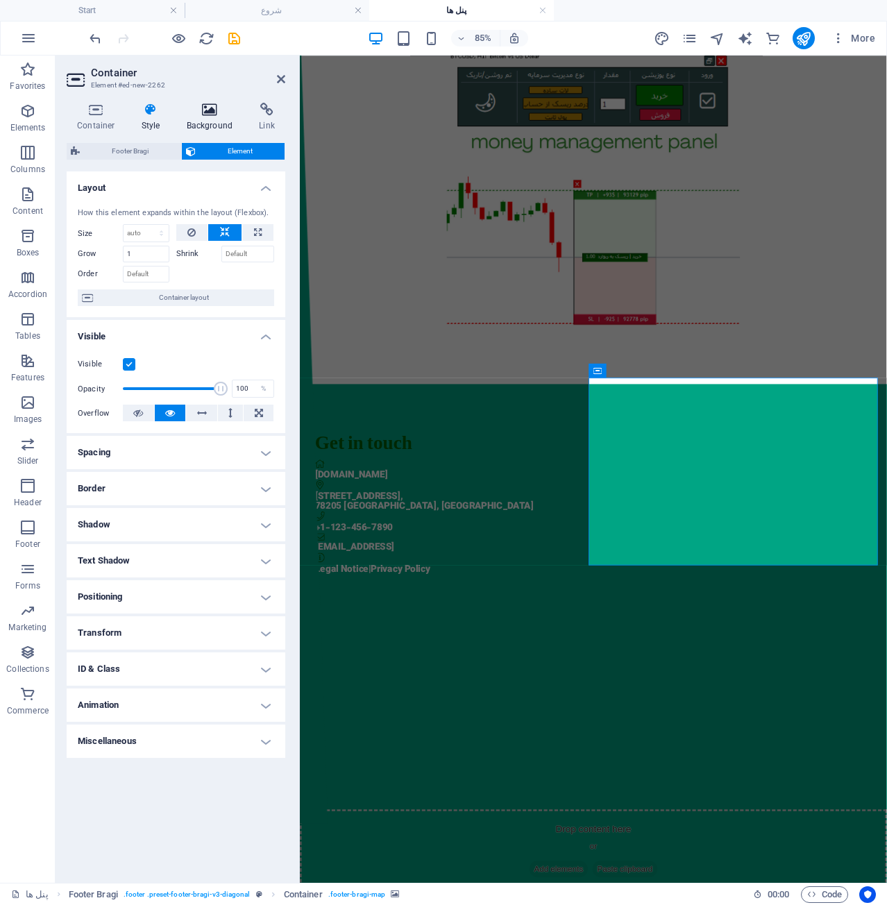
click at [226, 120] on h4 "Background" at bounding box center [212, 117] width 73 height 29
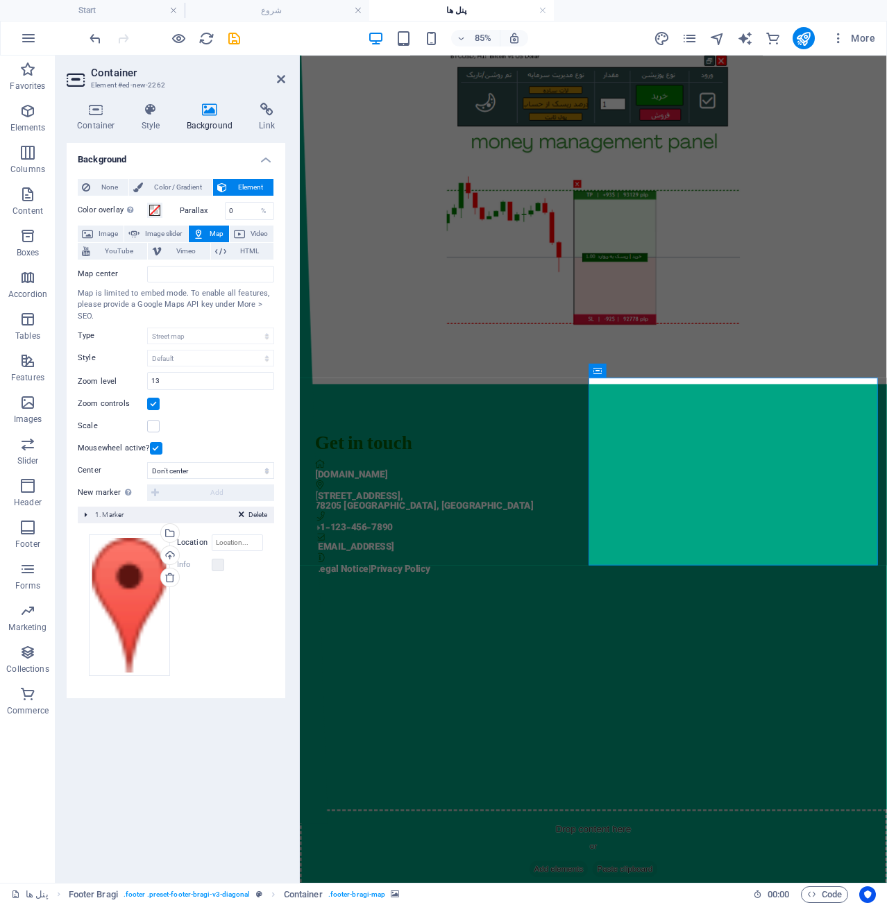
click at [217, 115] on icon at bounding box center [209, 110] width 67 height 14
click at [169, 571] on link at bounding box center [169, 577] width 19 height 19
click at [142, 577] on div "Drag files here, click to choose files or select files from Files or our free s…" at bounding box center [129, 606] width 81 height 142
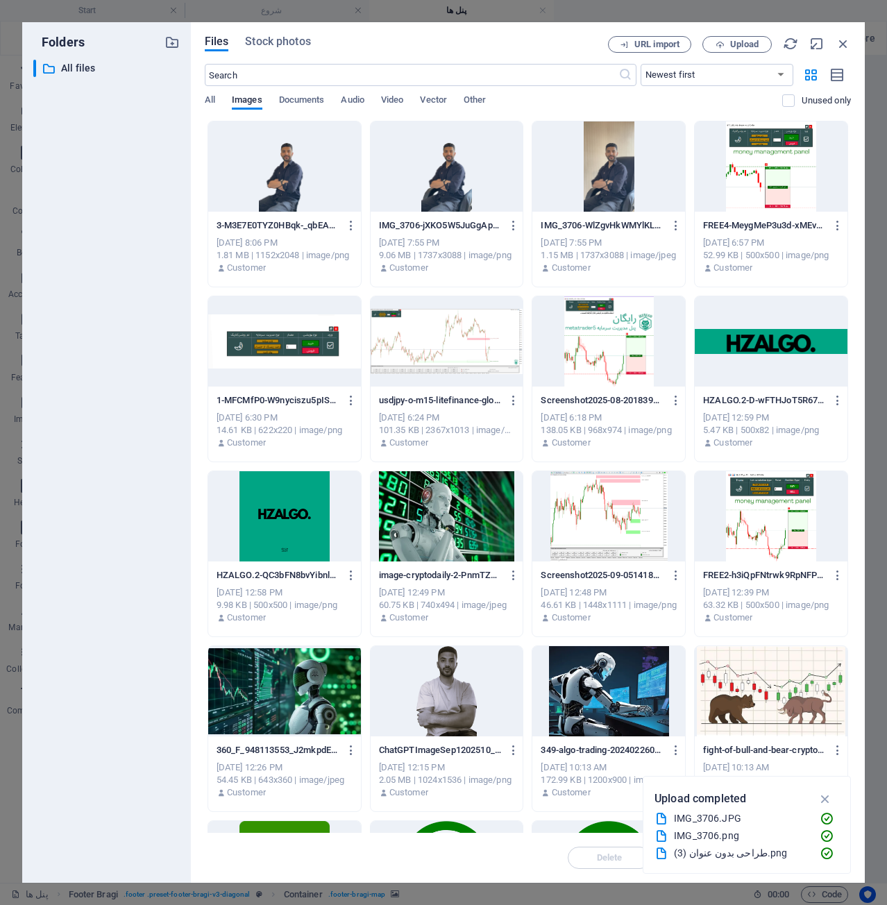
click at [142, 577] on div "​ All files All files" at bounding box center [106, 466] width 147 height 812
click at [805, 161] on div at bounding box center [771, 167] width 153 height 90
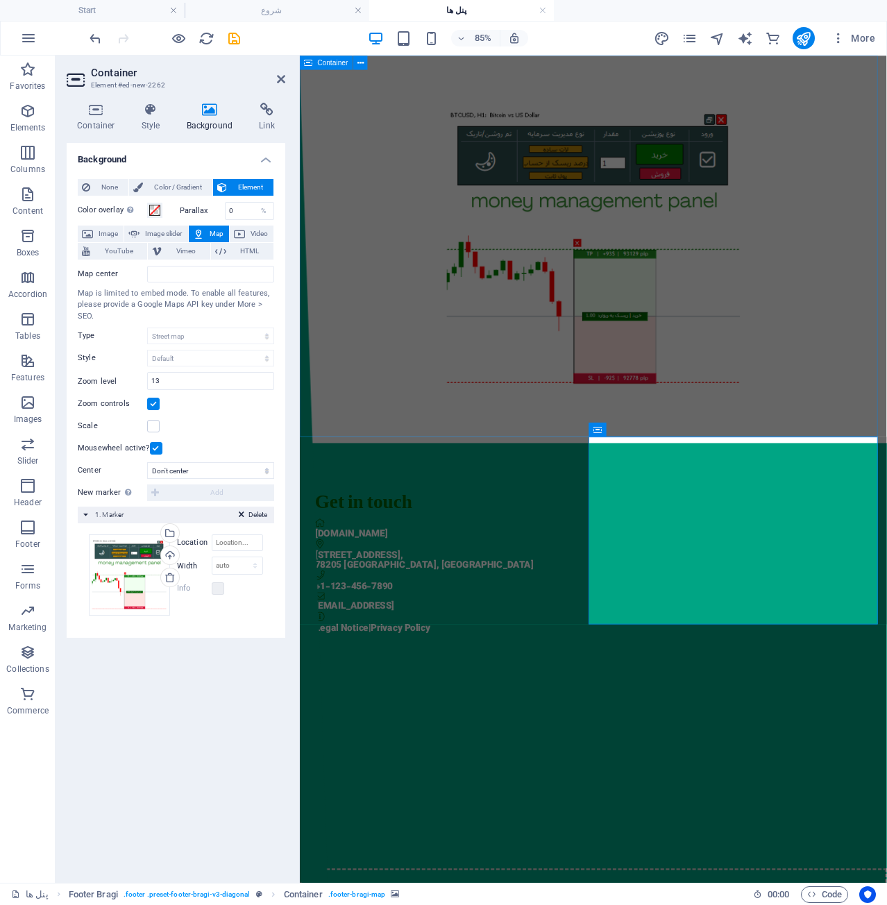
click at [887, 471] on div at bounding box center [645, 284] width 691 height 456
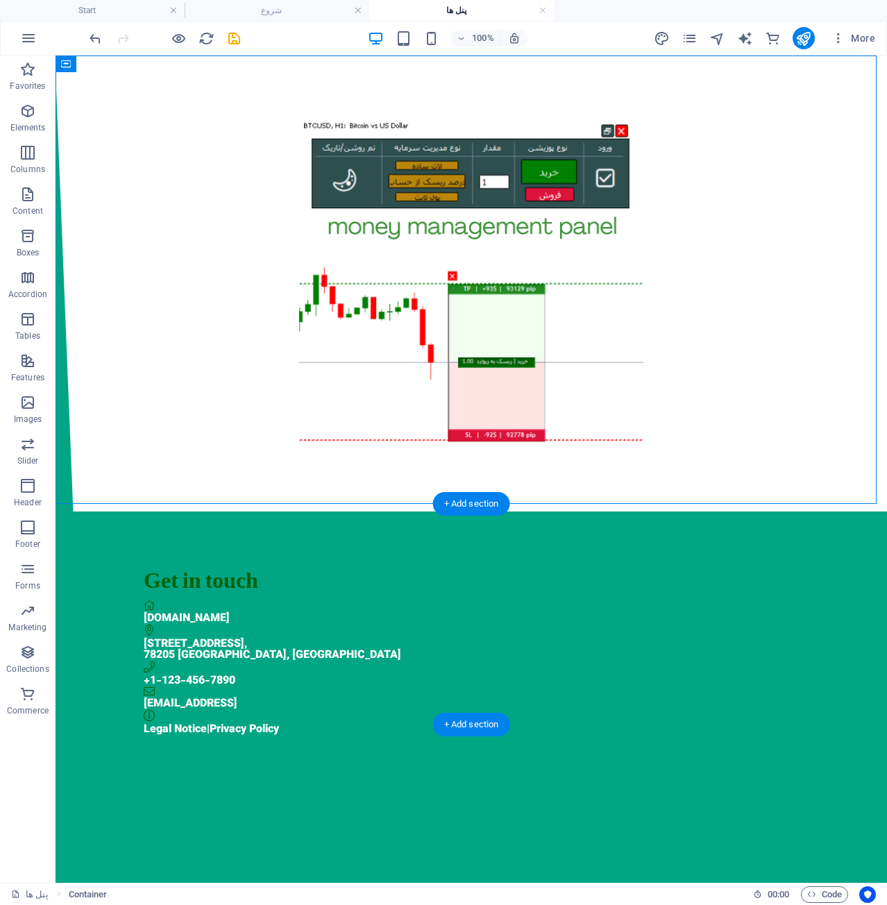
click at [649, 792] on div at bounding box center [472, 902] width 832 height 221
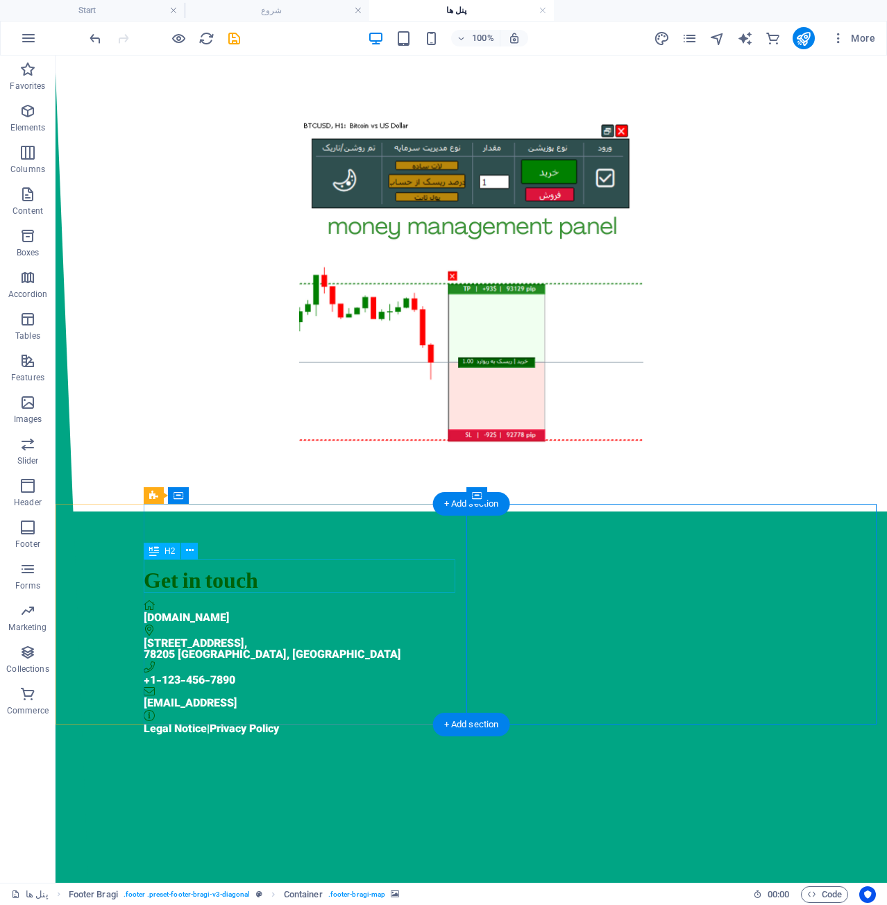
click at [289, 578] on div "Get in touch" at bounding box center [510, 583] width 733 height 33
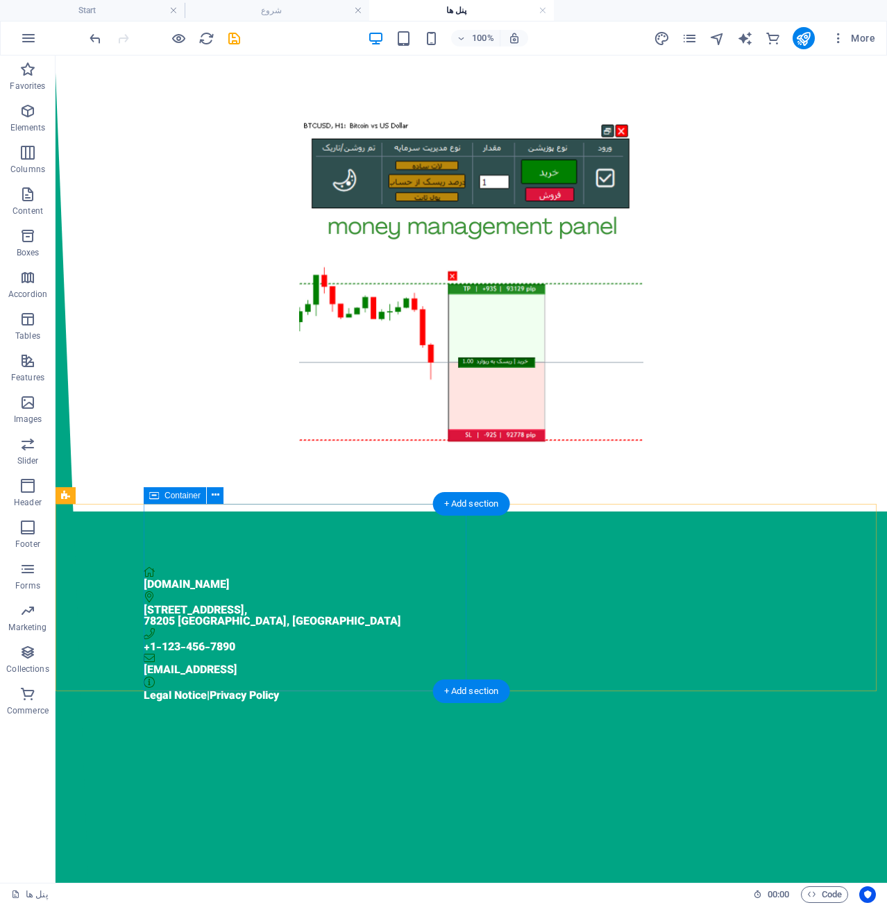
click at [407, 532] on div "hosseinzohurianalgo.com 300 Alamo Plaza , 78205 San Antonio, TX +1-123-456-7890…" at bounding box center [516, 635] width 744 height 246
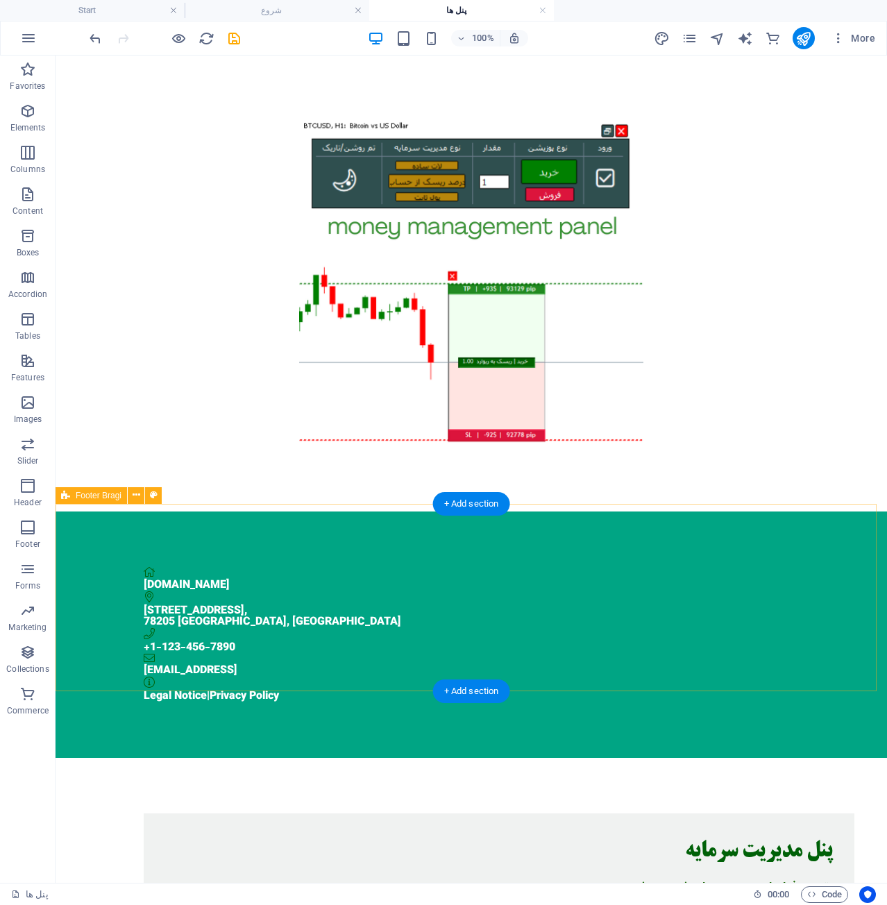
click at [567, 560] on div "hosseinzohurianalgo.com 300 Alamo Plaza , 78205 San Antonio, TX +1-123-456-7890…" at bounding box center [472, 635] width 832 height 246
select select "%"
select select "rem"
select select "px"
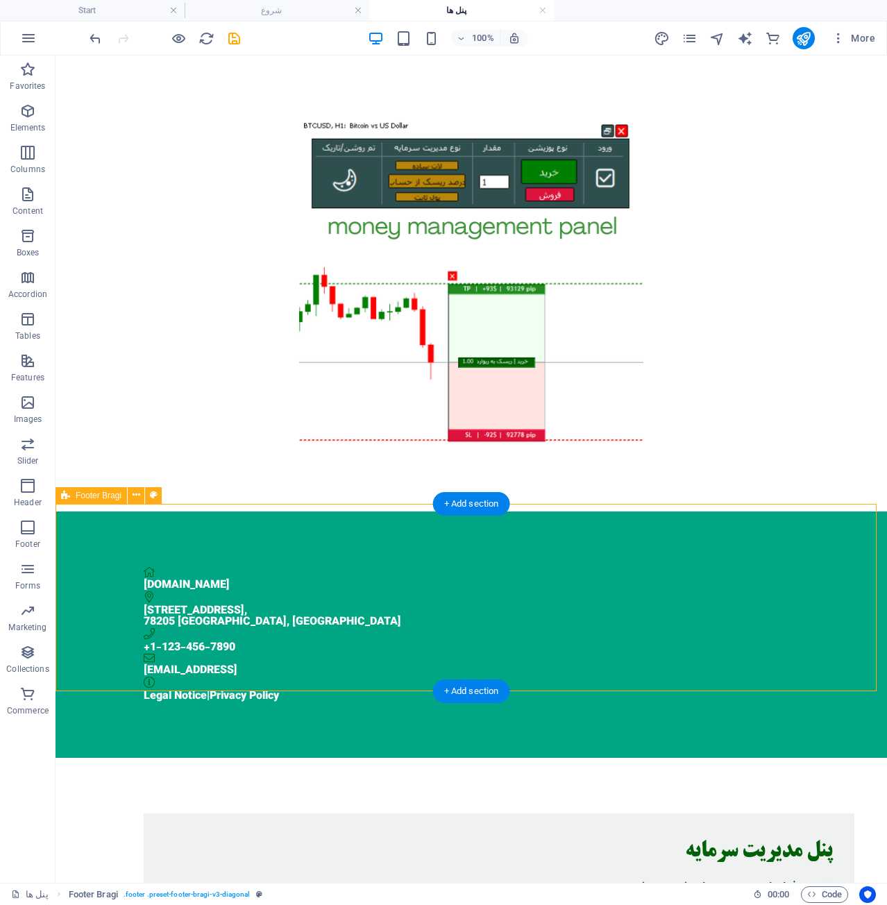
select select "px"
select select "rem"
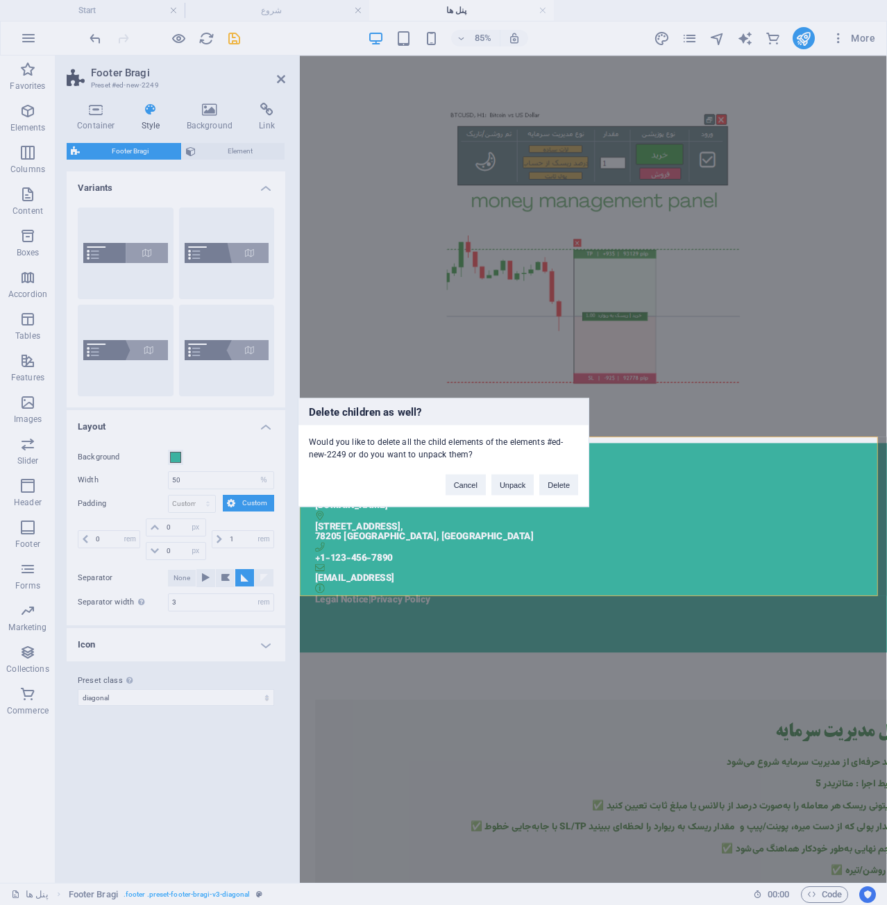
drag, startPoint x: 621, startPoint y: 531, endPoint x: 548, endPoint y: 467, distance: 97.5
click at [622, 530] on div "Delete children as well? Would you like to delete all the child elements of the…" at bounding box center [443, 452] width 887 height 905
click at [564, 491] on button "Delete" at bounding box center [559, 485] width 39 height 21
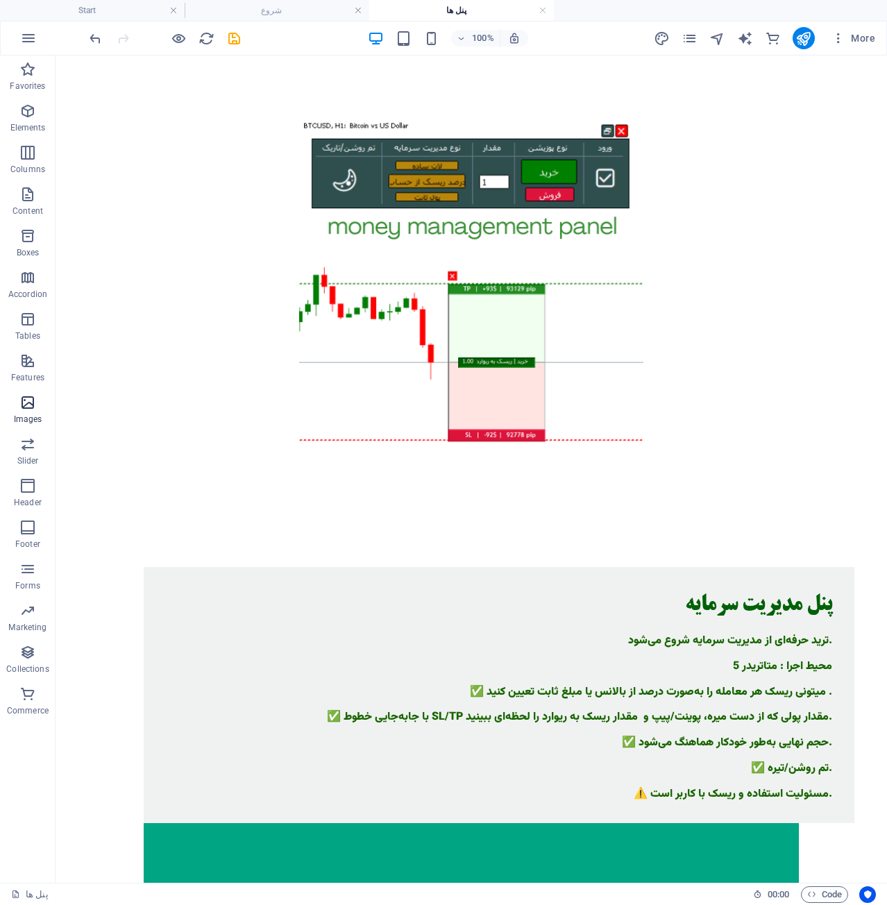
click at [35, 414] on p "Images" at bounding box center [28, 419] width 28 height 11
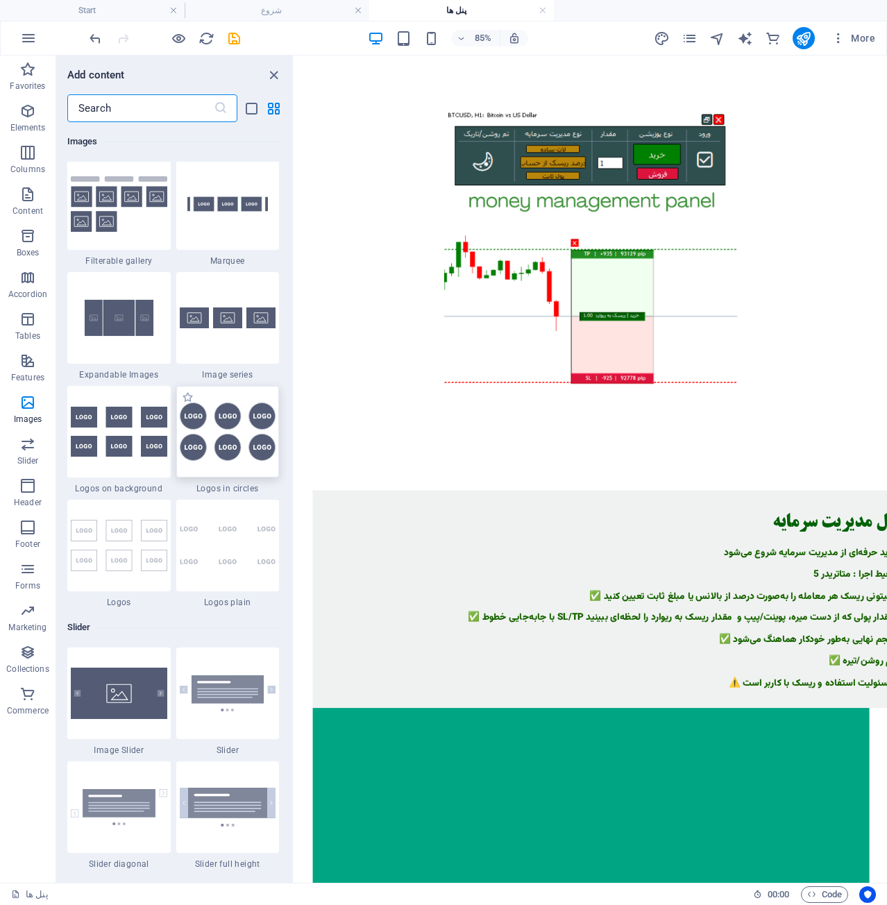
scroll to position [7388, 0]
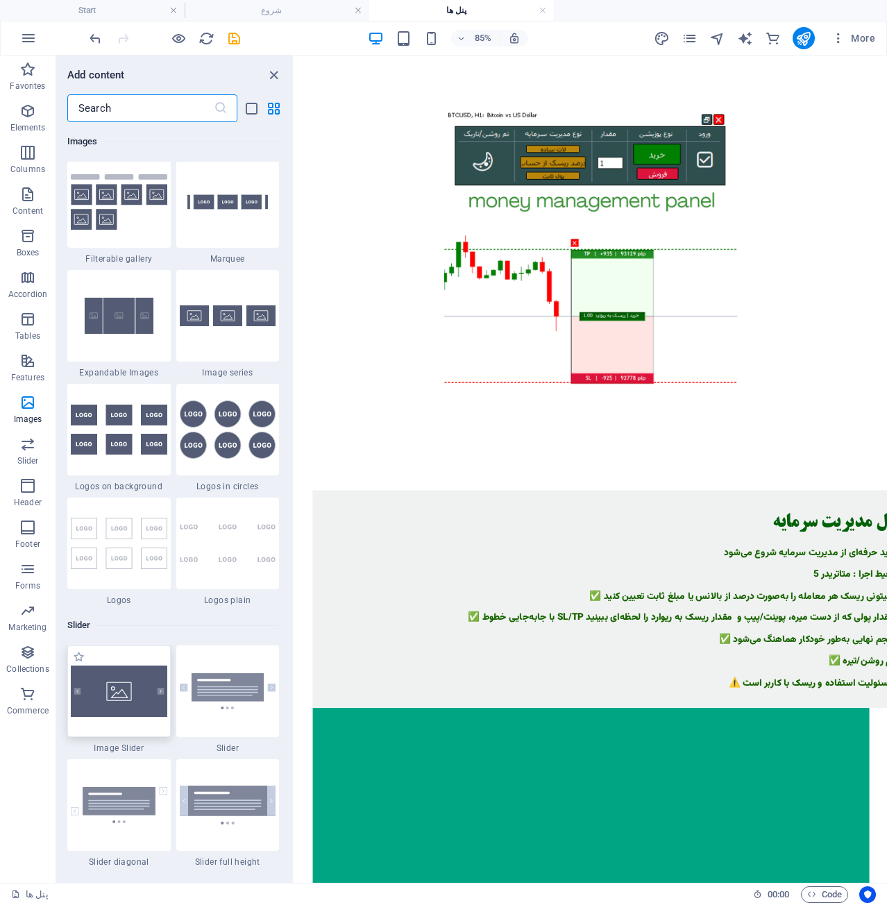
click at [137, 687] on img at bounding box center [119, 691] width 97 height 51
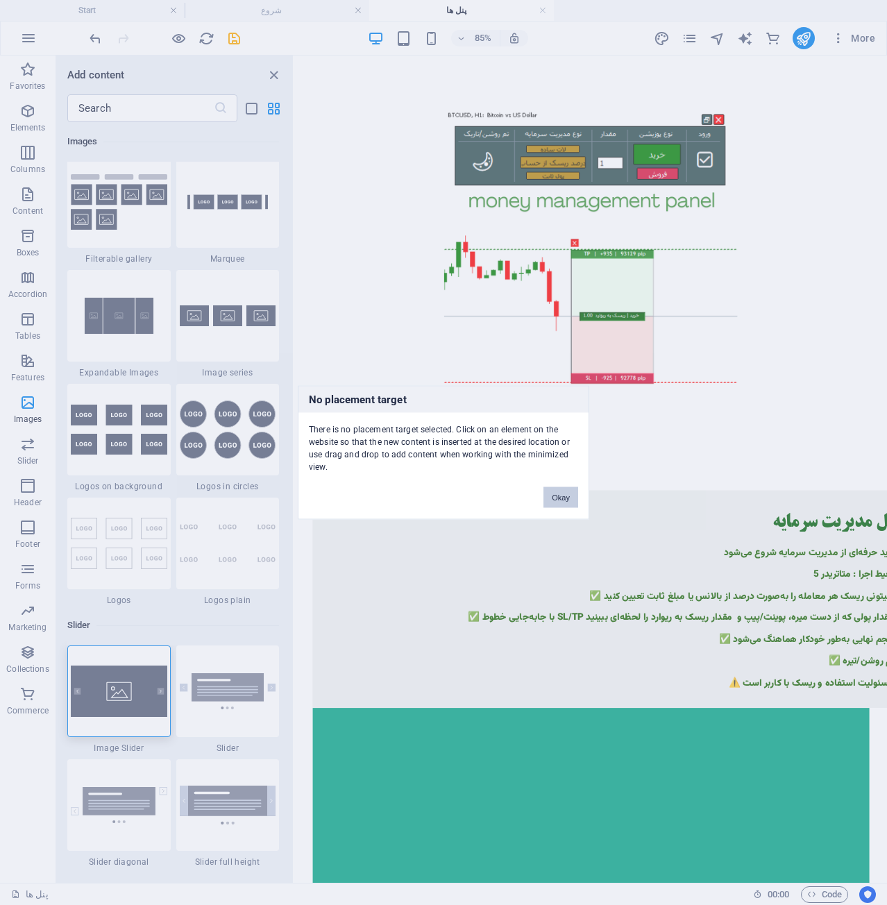
click at [557, 496] on button "Okay" at bounding box center [561, 497] width 35 height 21
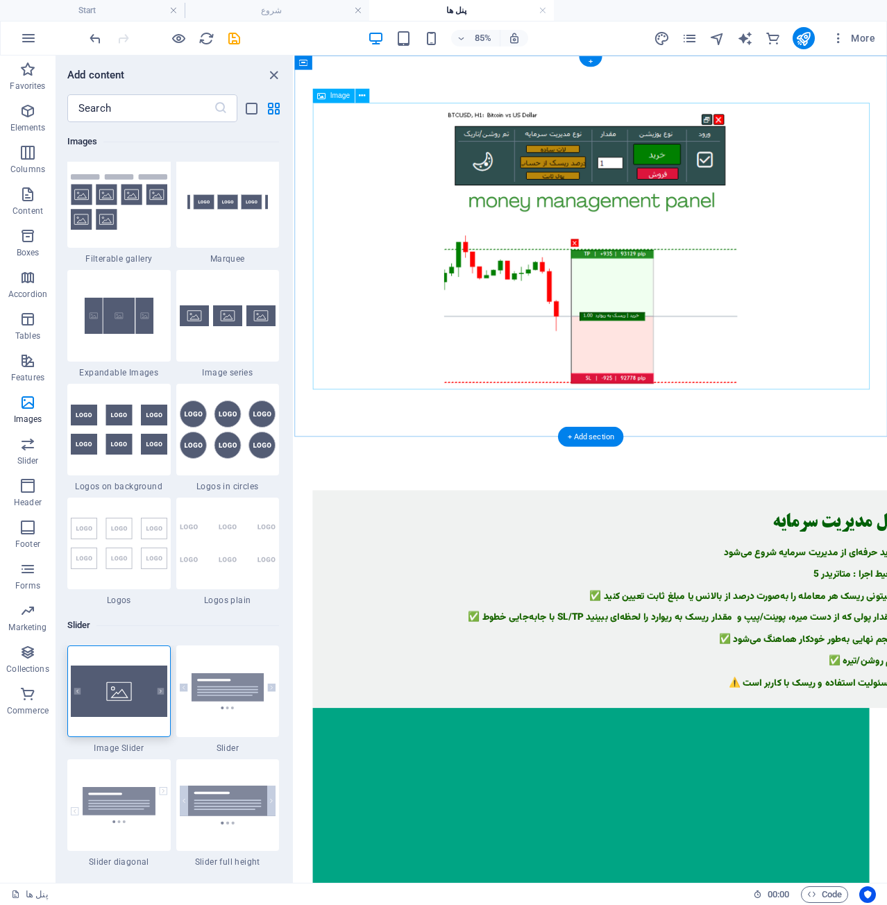
click at [624, 377] on figure at bounding box center [643, 283] width 655 height 345
click at [141, 697] on img at bounding box center [119, 691] width 97 height 51
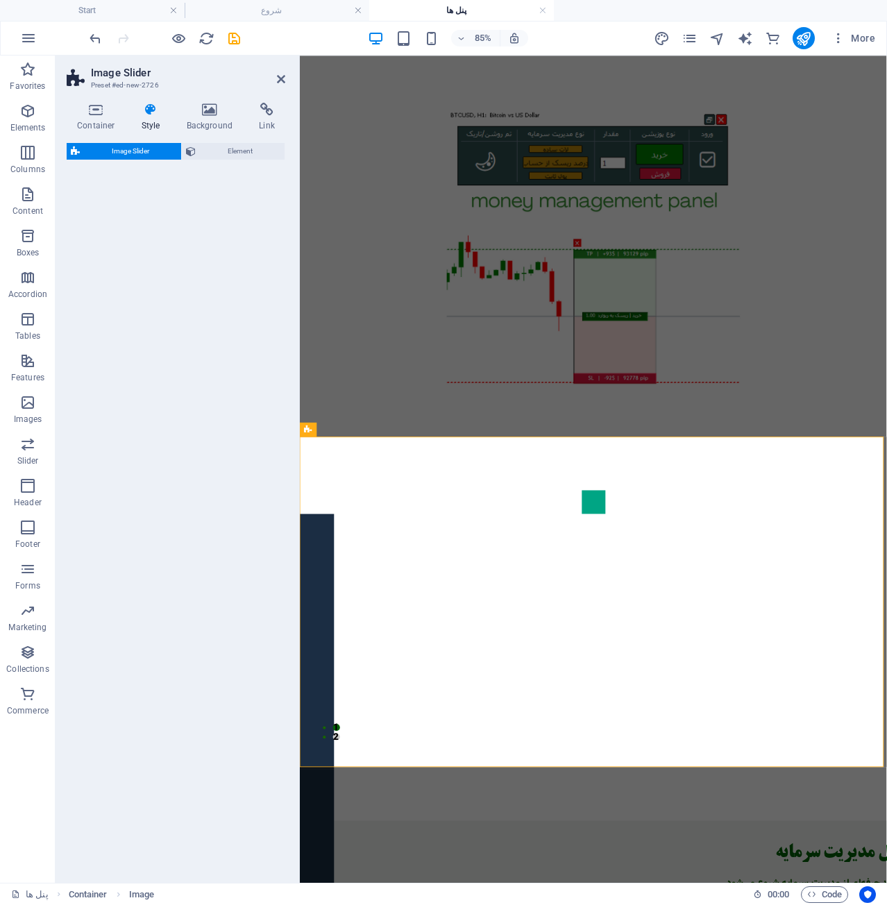
select select "rem"
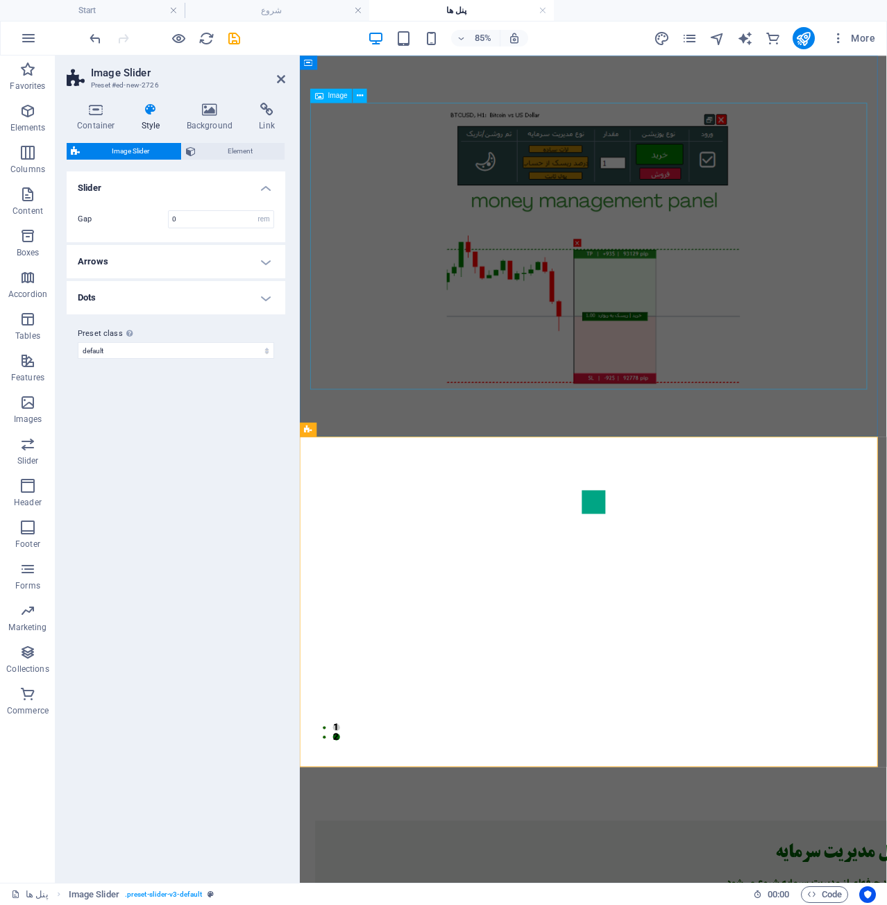
click at [769, 265] on figure at bounding box center [645, 283] width 655 height 345
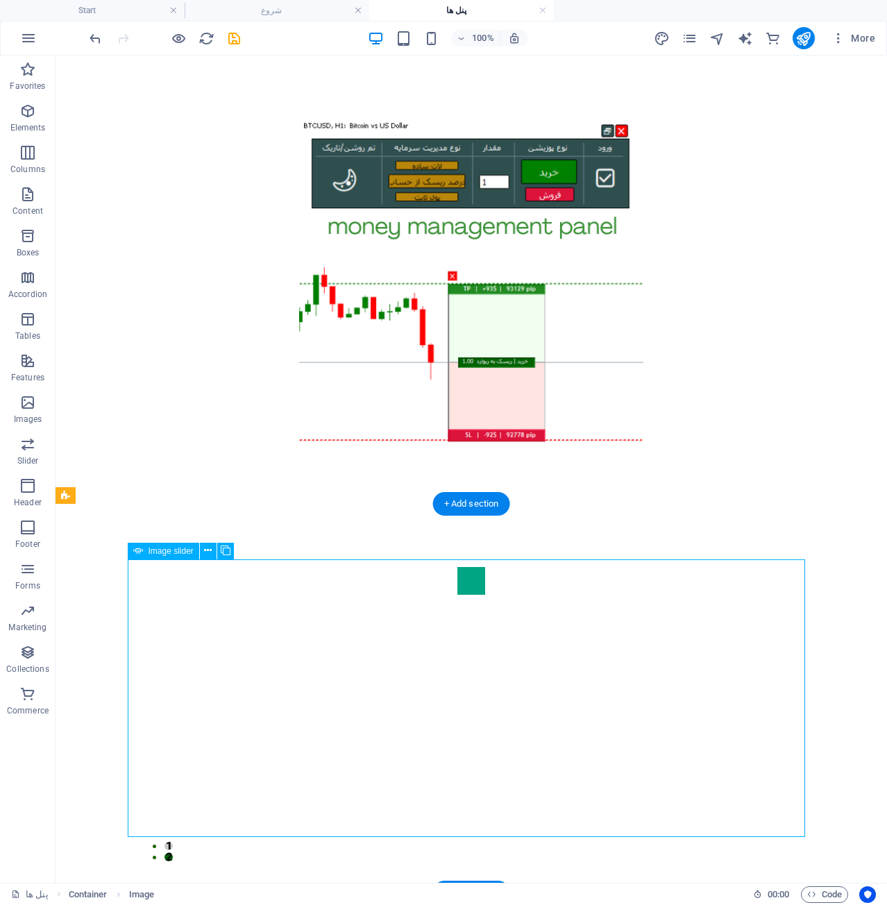
select select "px"
select select "ms"
select select "s"
select select "progressive"
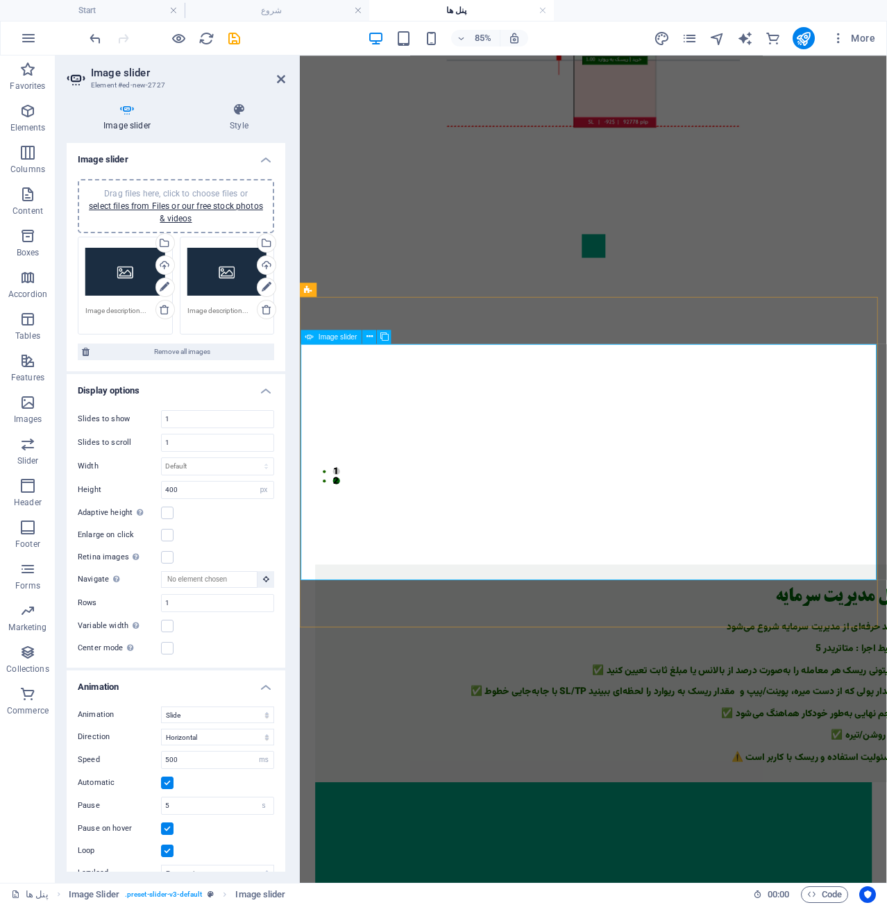
scroll to position [303, 0]
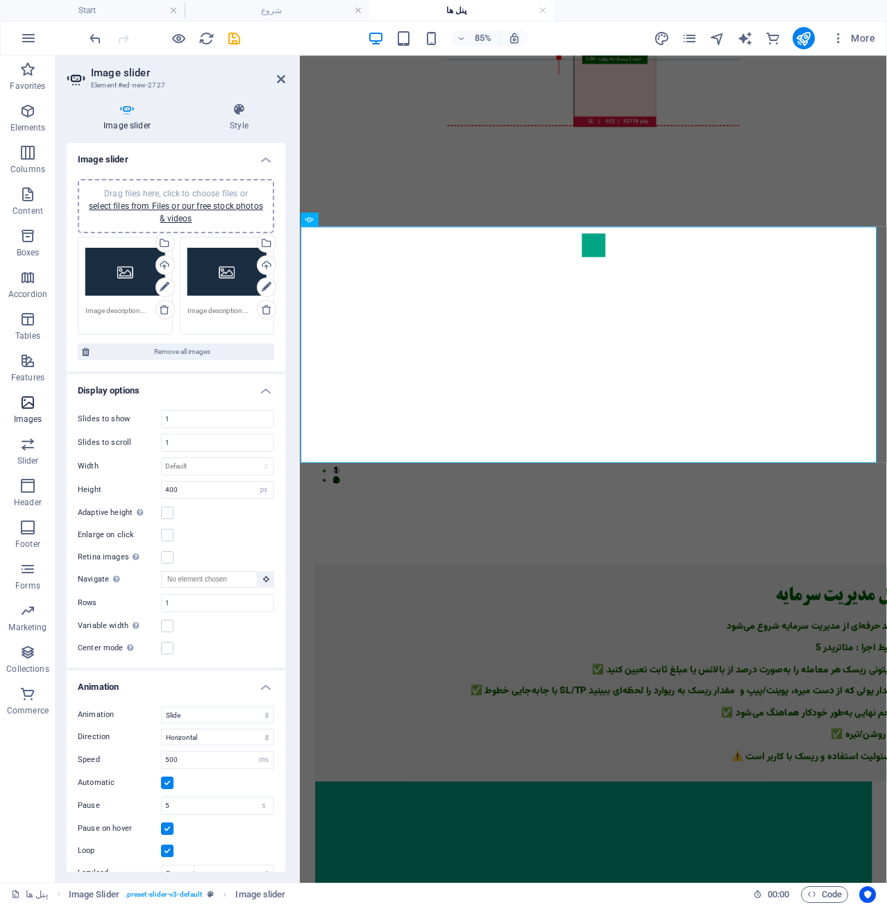
click at [27, 401] on icon "button" at bounding box center [27, 402] width 17 height 17
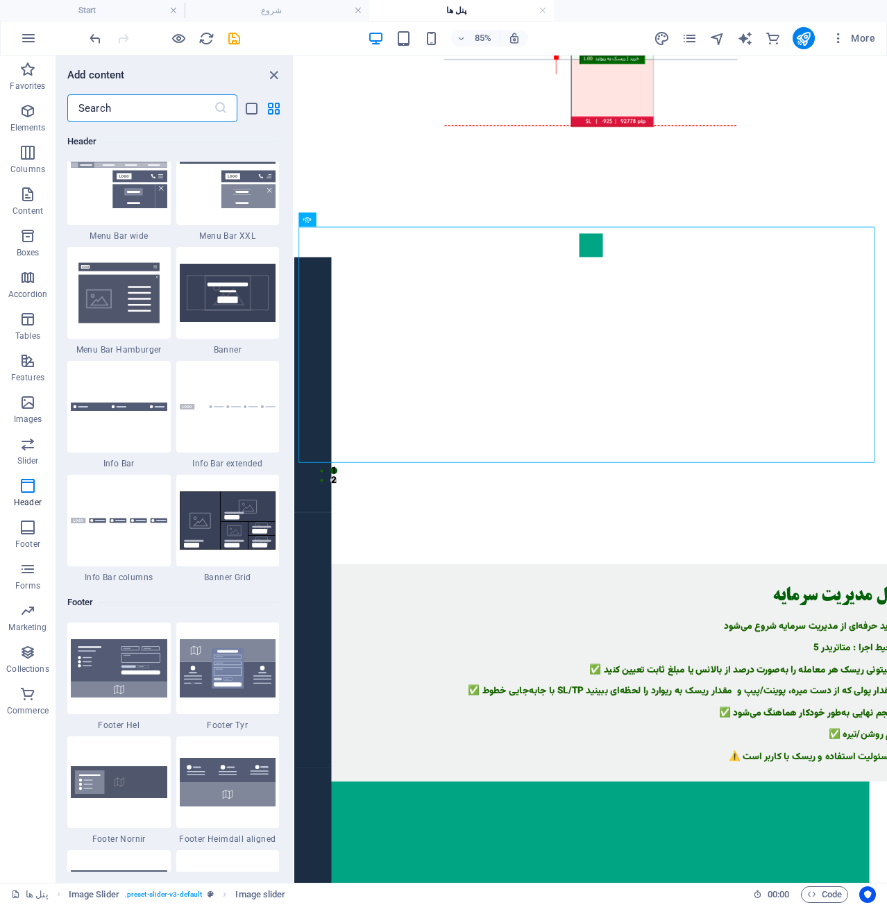
scroll to position [8707, 0]
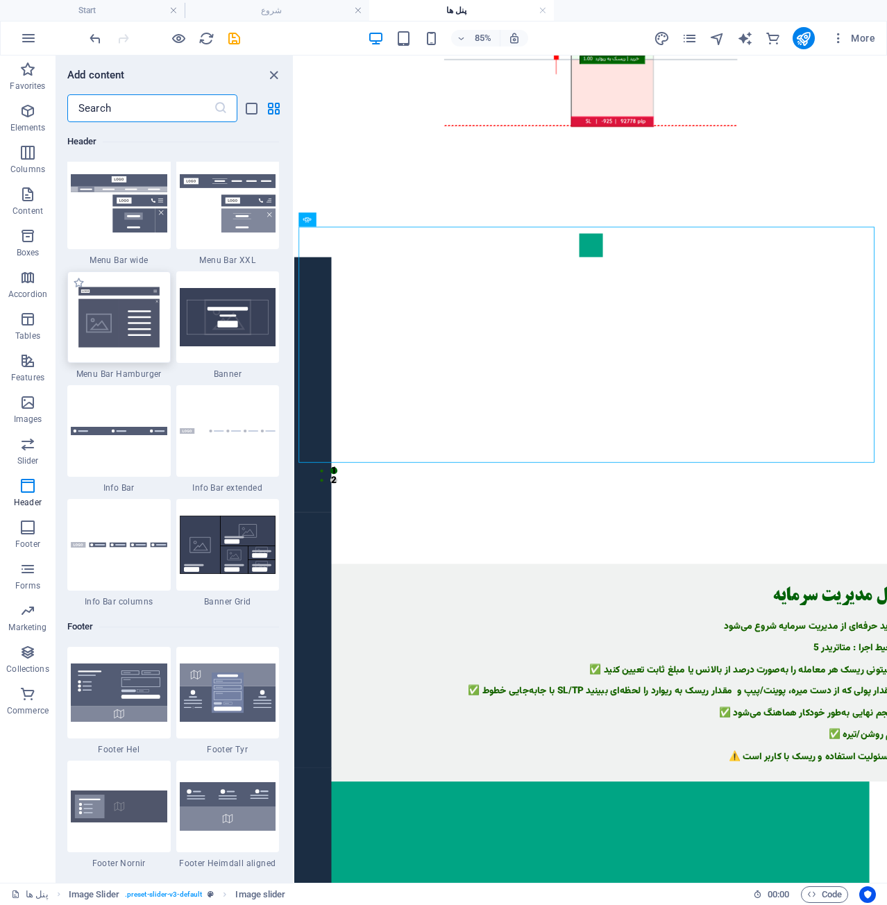
click at [124, 333] on img at bounding box center [119, 317] width 97 height 64
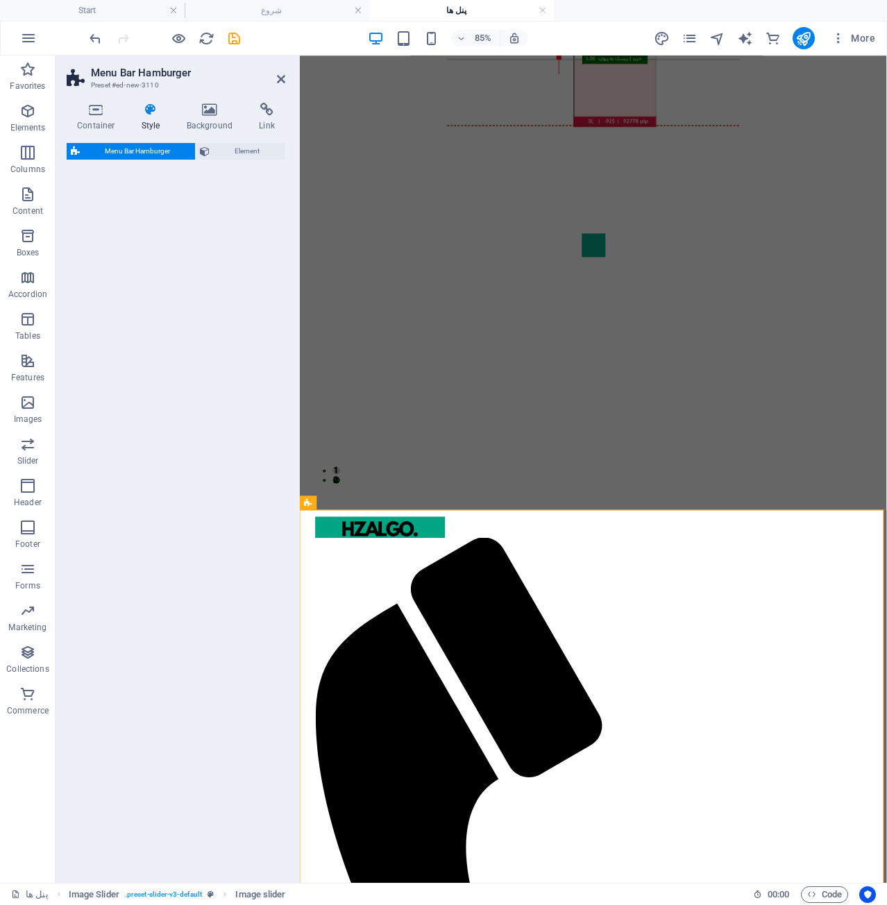
select select "rem"
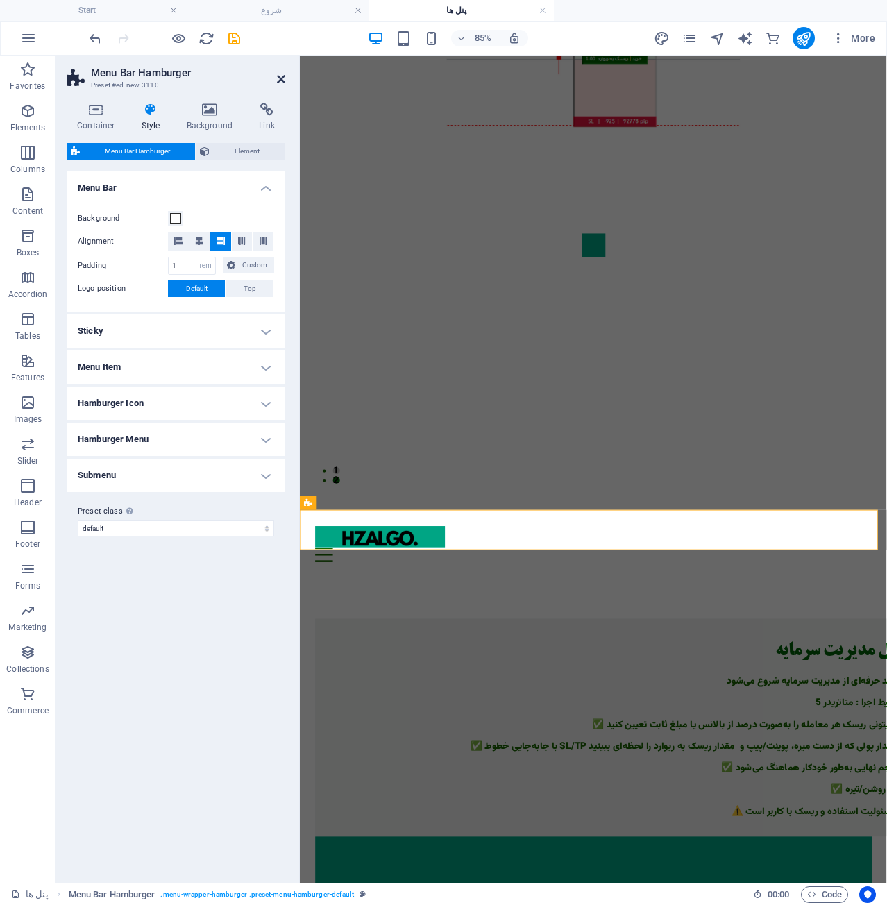
click at [279, 81] on icon at bounding box center [281, 79] width 8 height 11
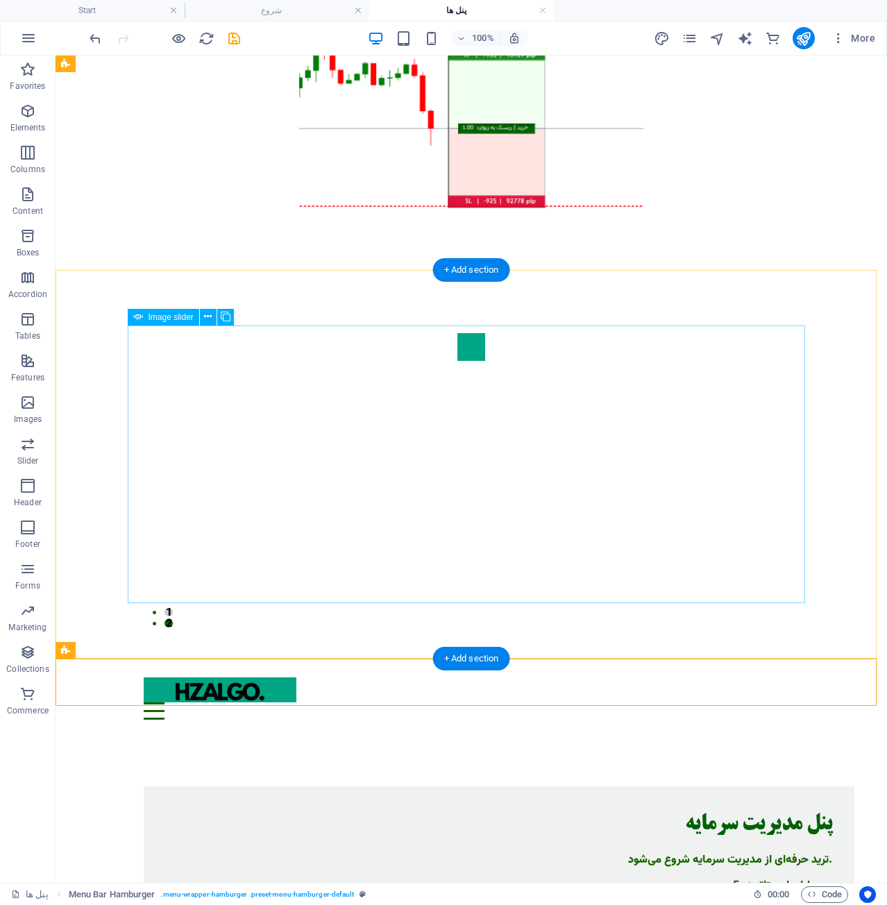
scroll to position [149, 0]
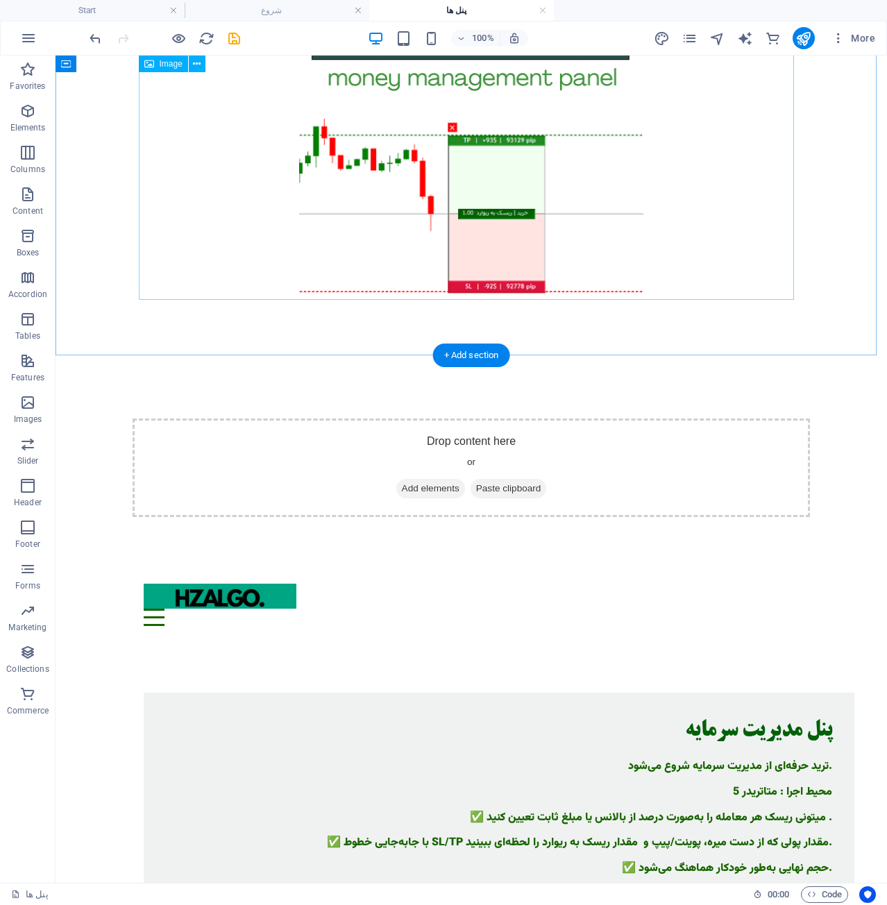
click at [478, 216] on figure at bounding box center [471, 135] width 655 height 345
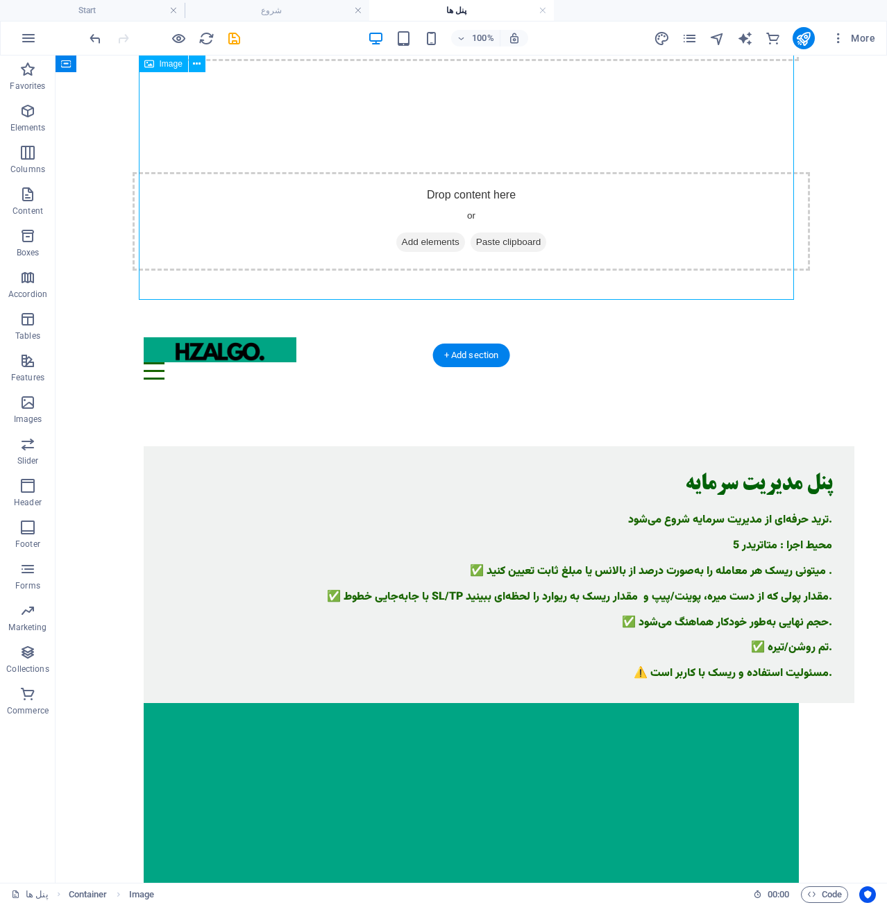
scroll to position [78, 0]
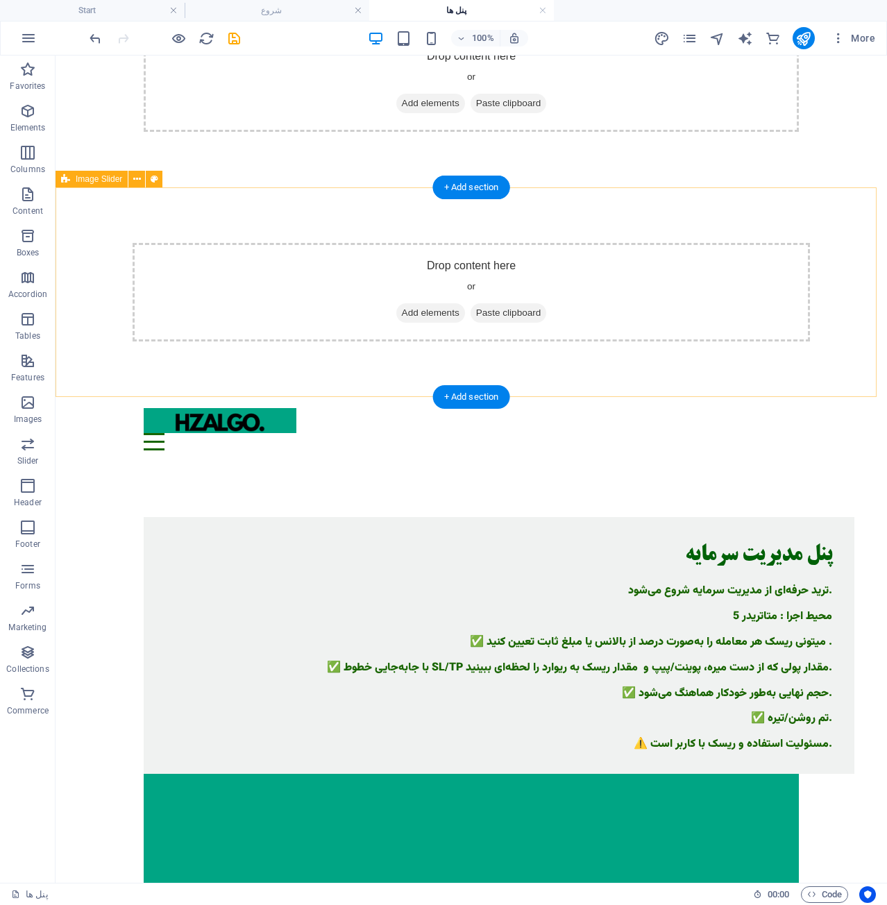
click at [550, 255] on div "Drop content here or Add elements Paste clipboard" at bounding box center [472, 292] width 678 height 99
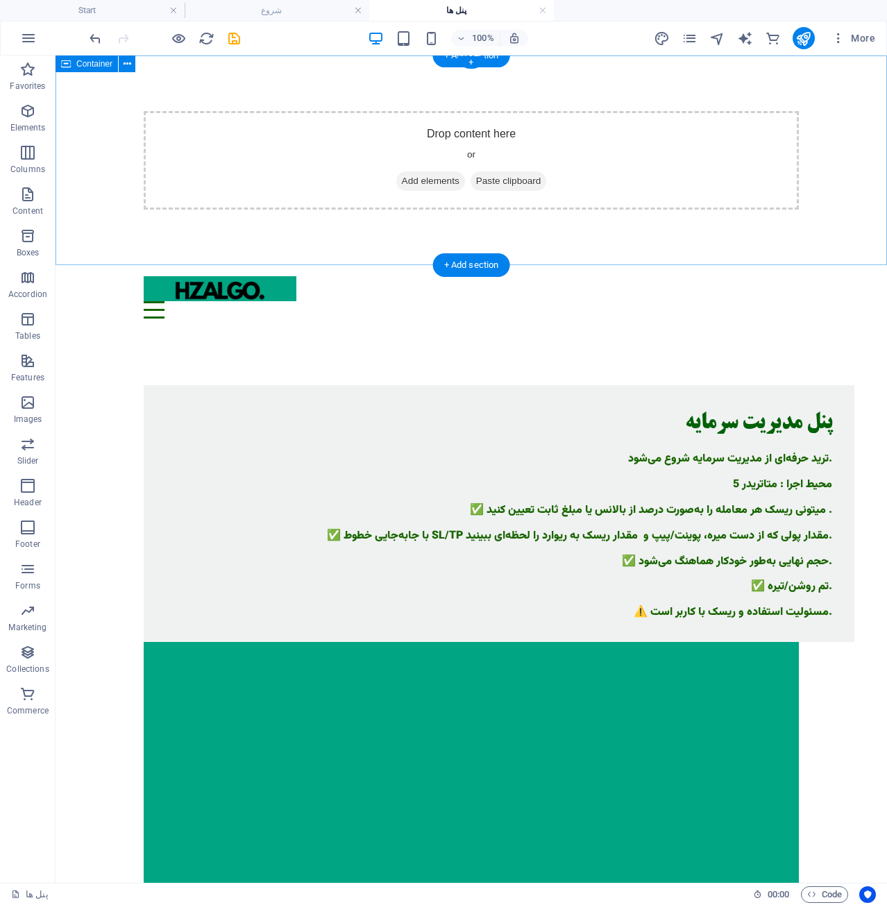
click at [551, 137] on div "Drop content here or Add elements Paste clipboard" at bounding box center [471, 160] width 655 height 99
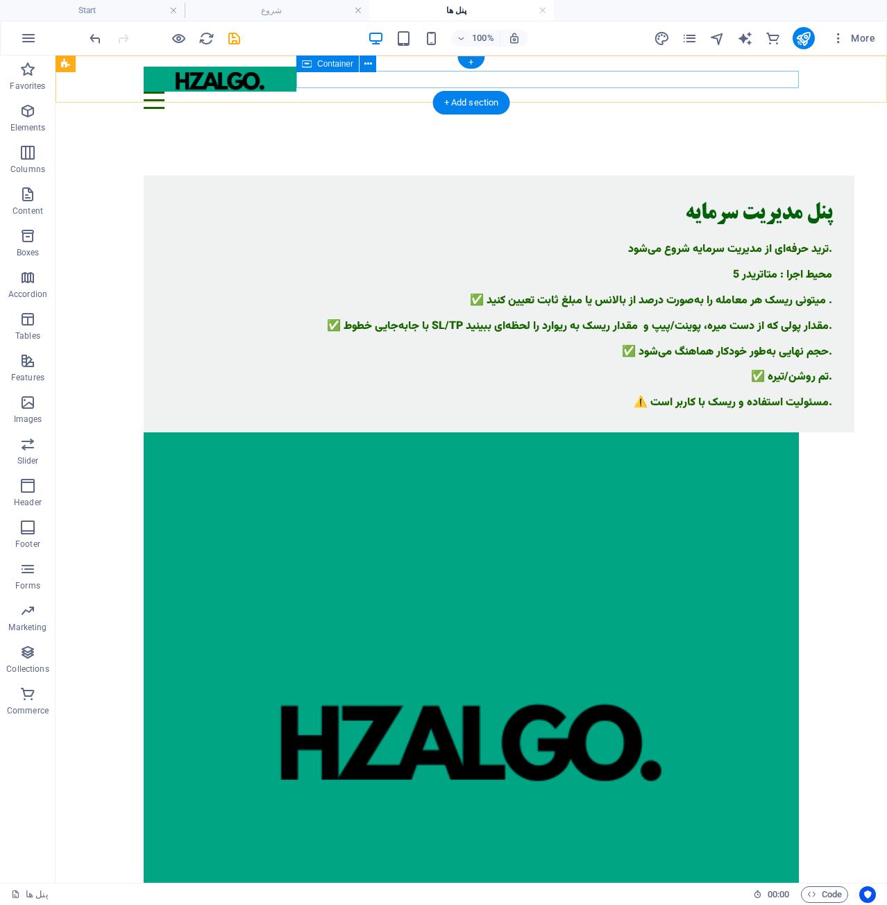
click at [610, 92] on div "Menu" at bounding box center [471, 100] width 655 height 17
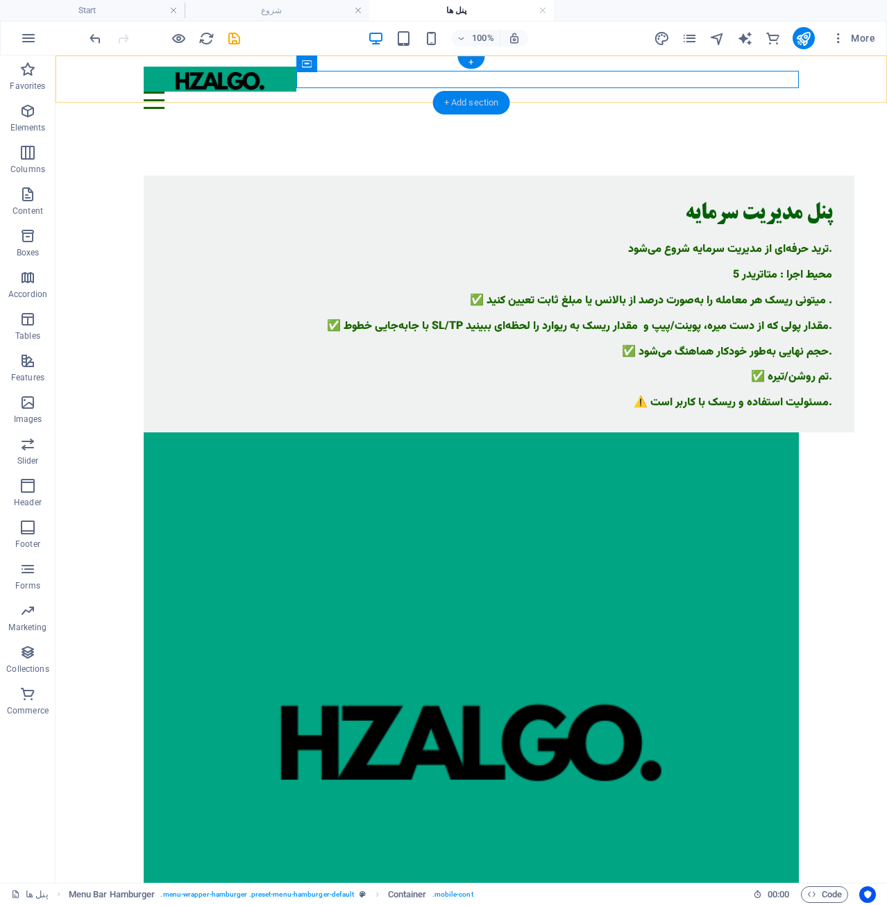
click at [474, 103] on div "+ Add section" at bounding box center [471, 103] width 77 height 24
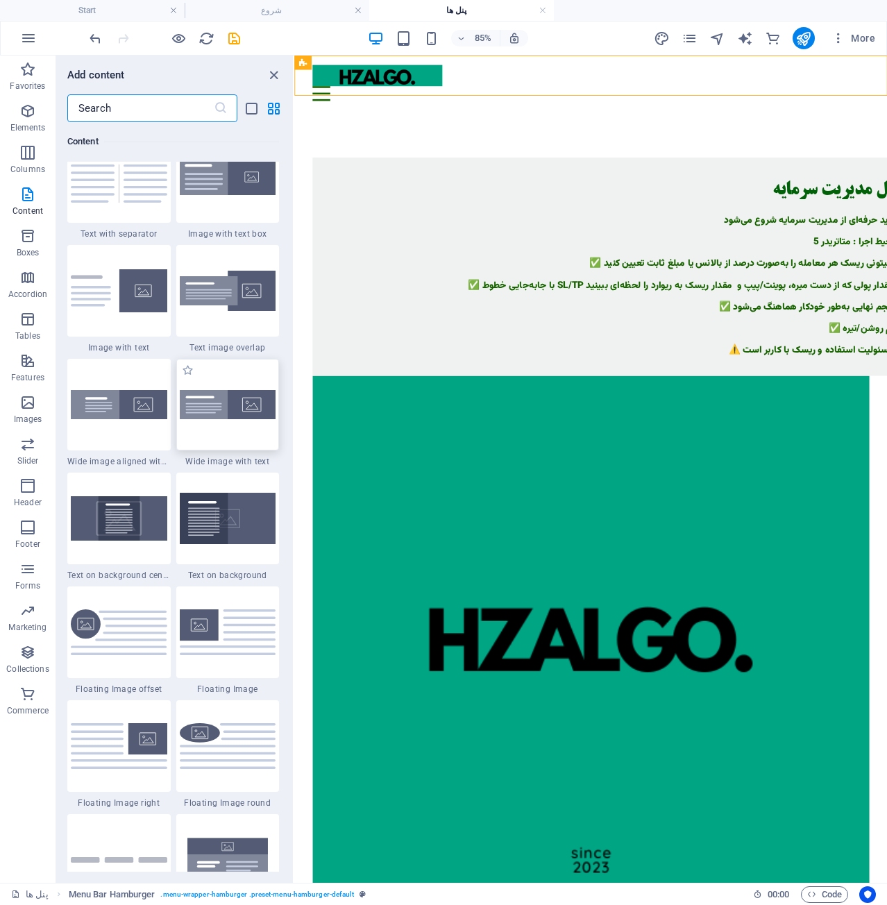
scroll to position [2916, 0]
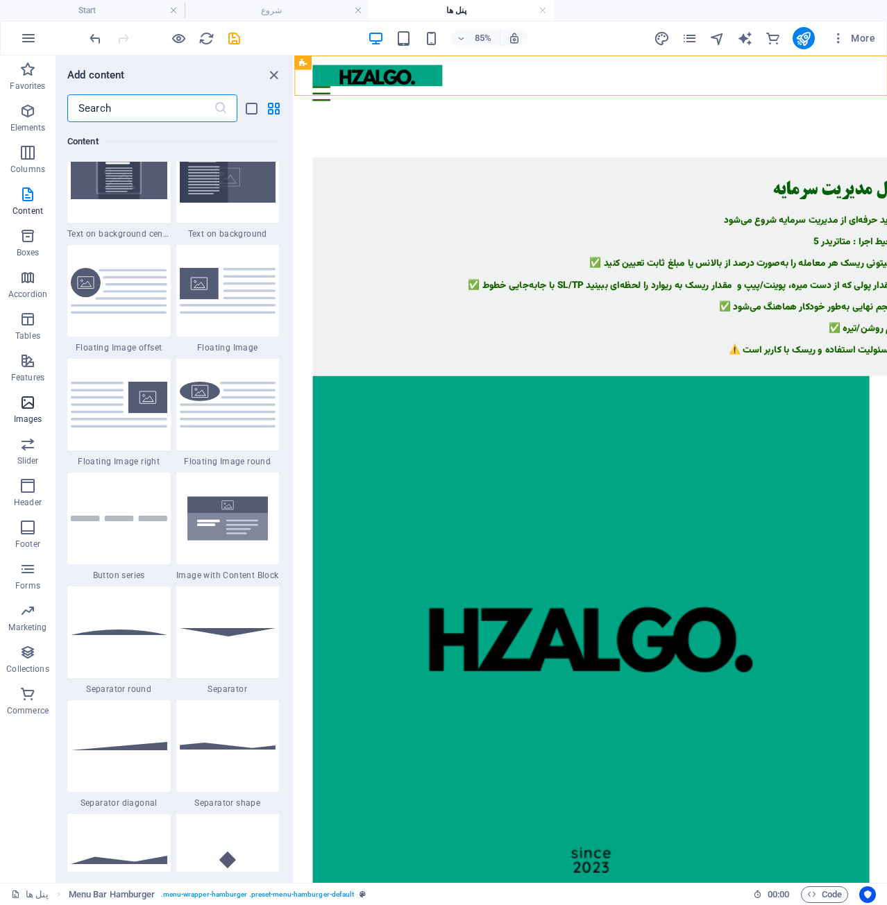
click at [19, 405] on span "Images" at bounding box center [28, 410] width 56 height 33
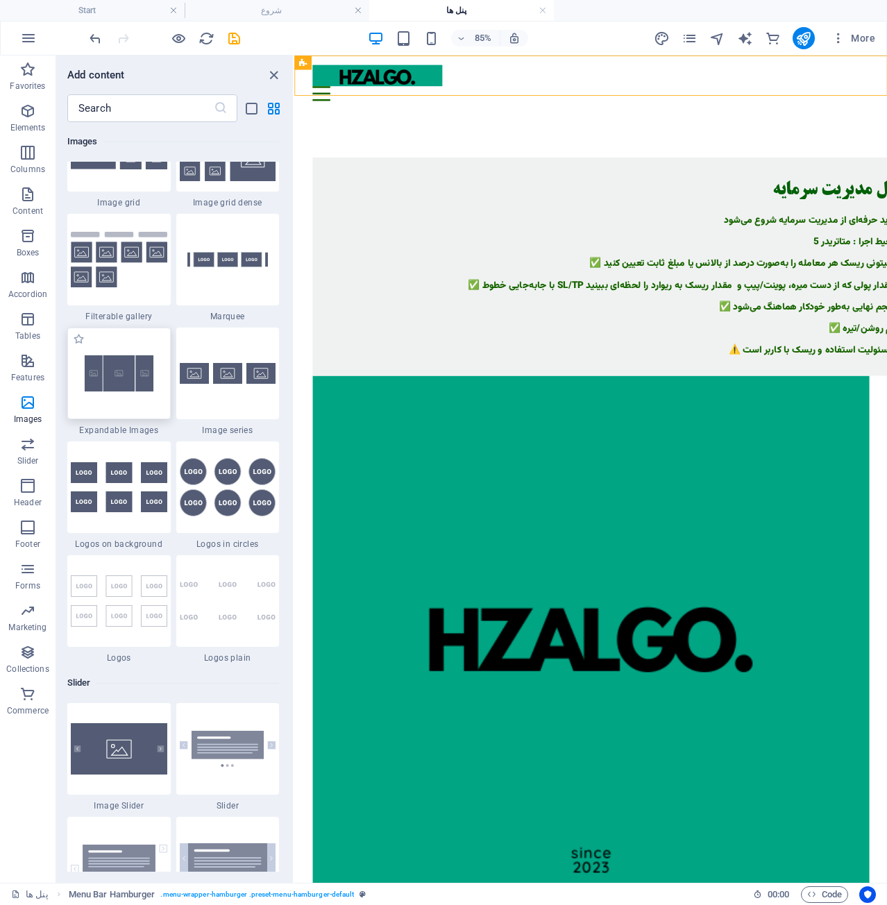
scroll to position [7388, 0]
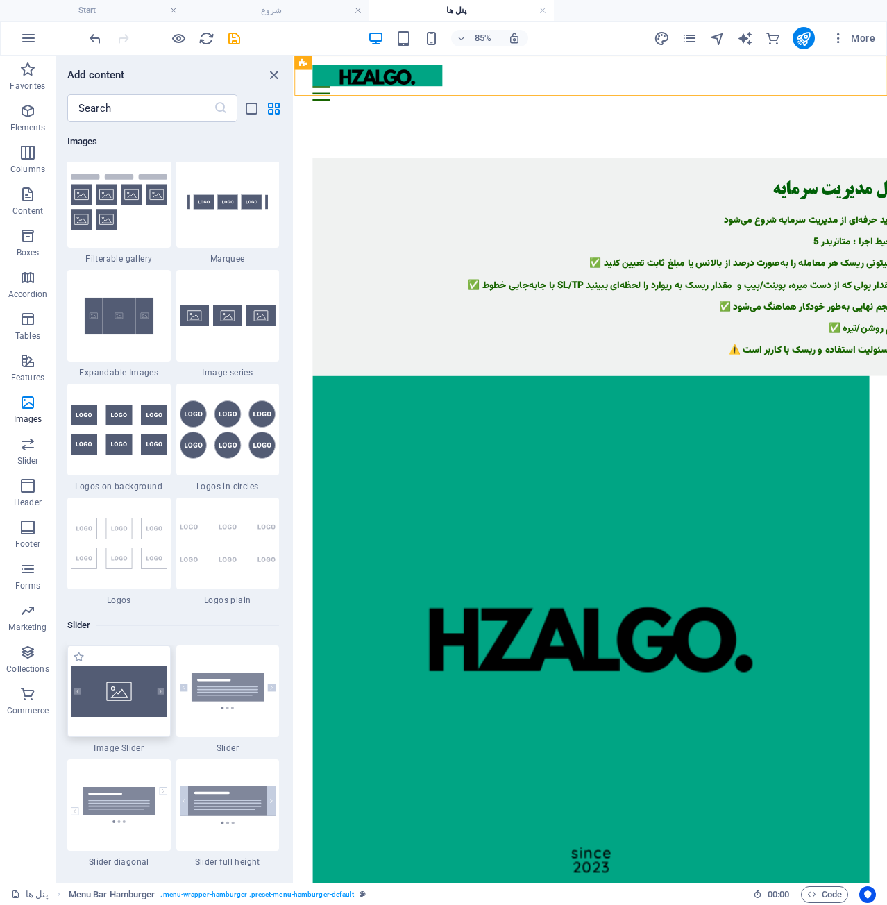
click at [129, 696] on img at bounding box center [119, 691] width 97 height 51
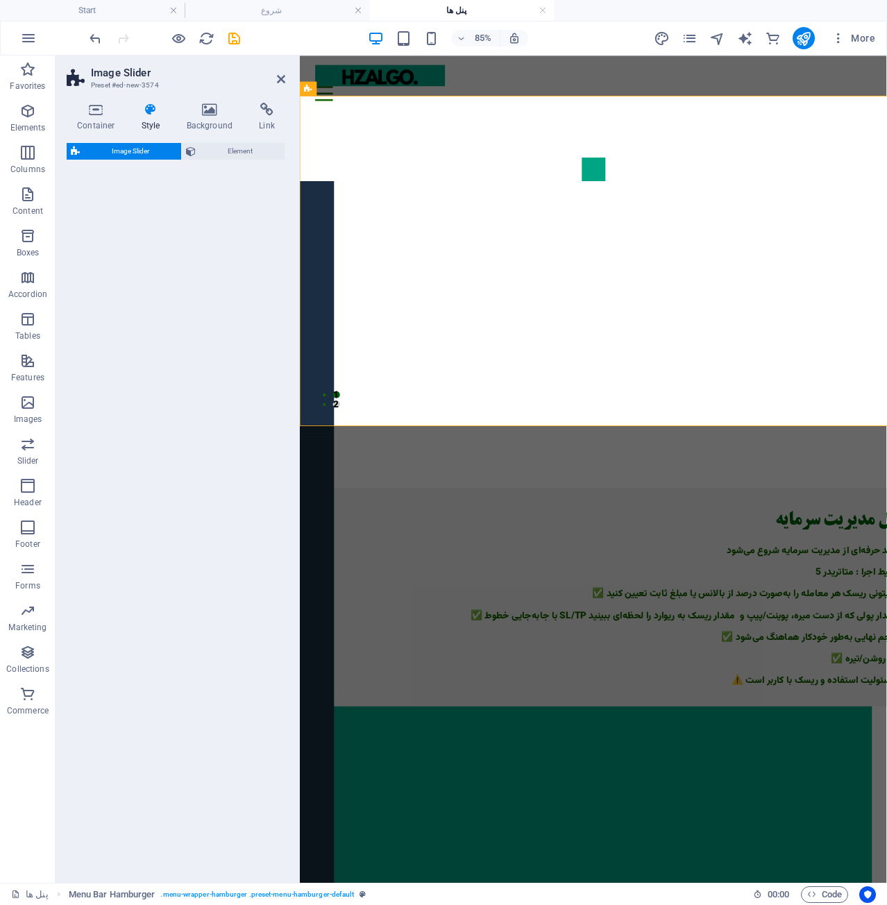
select select "rem"
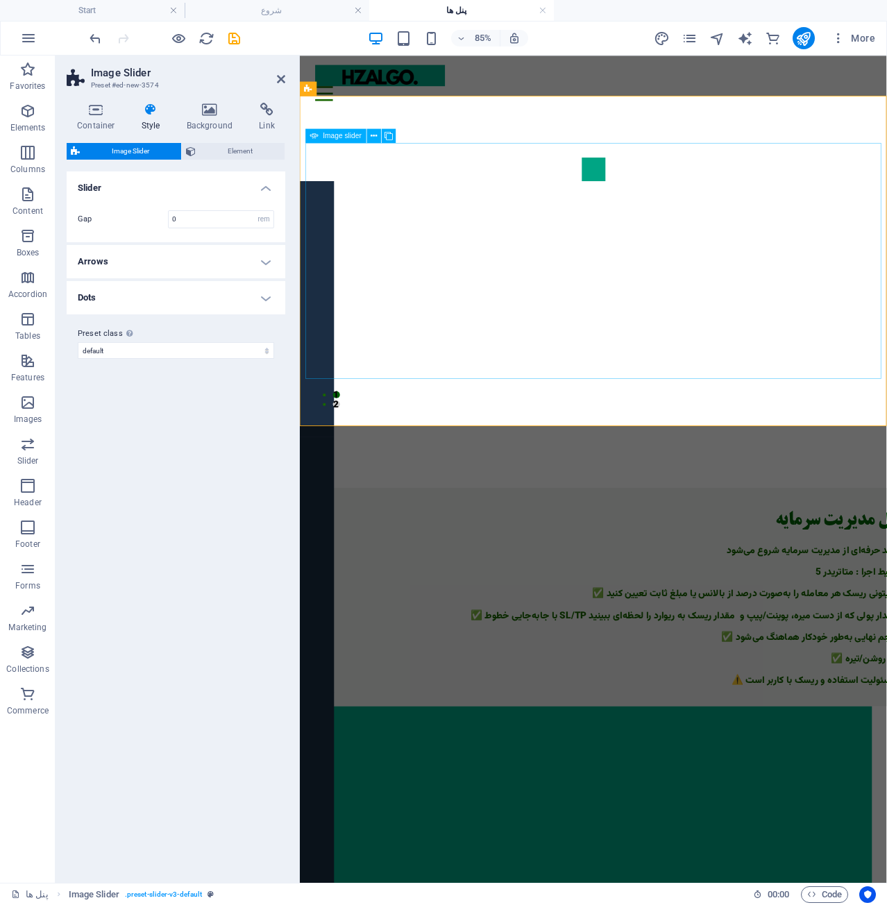
select select "px"
select select "ms"
select select "s"
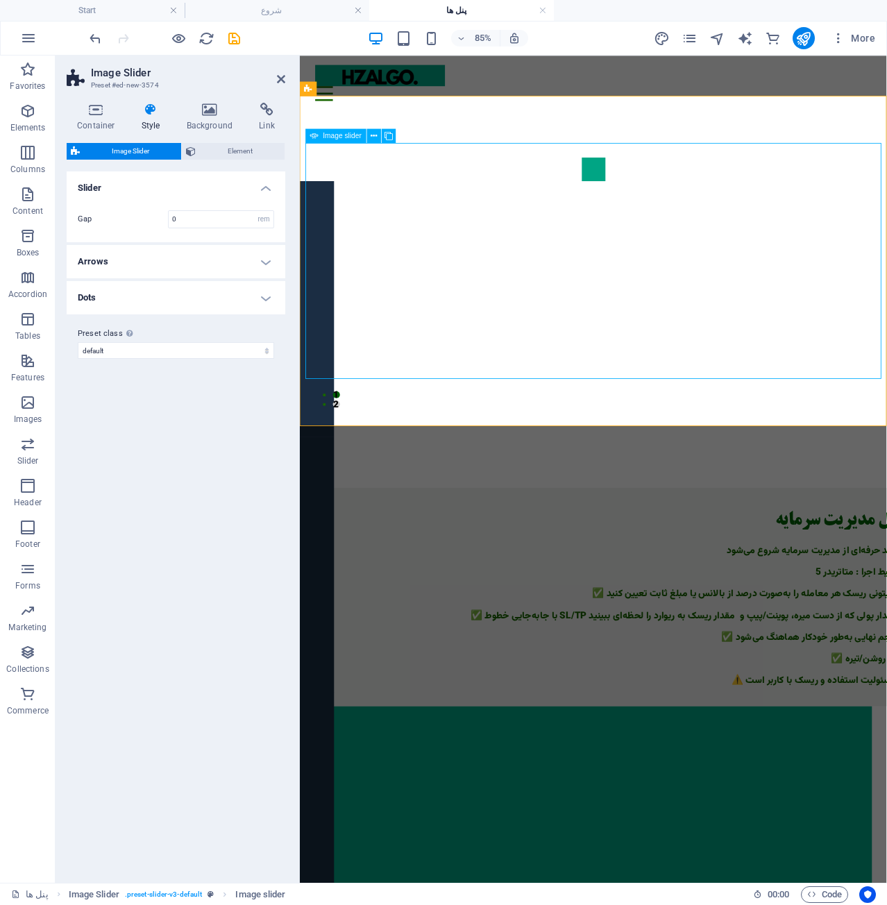
select select "progressive"
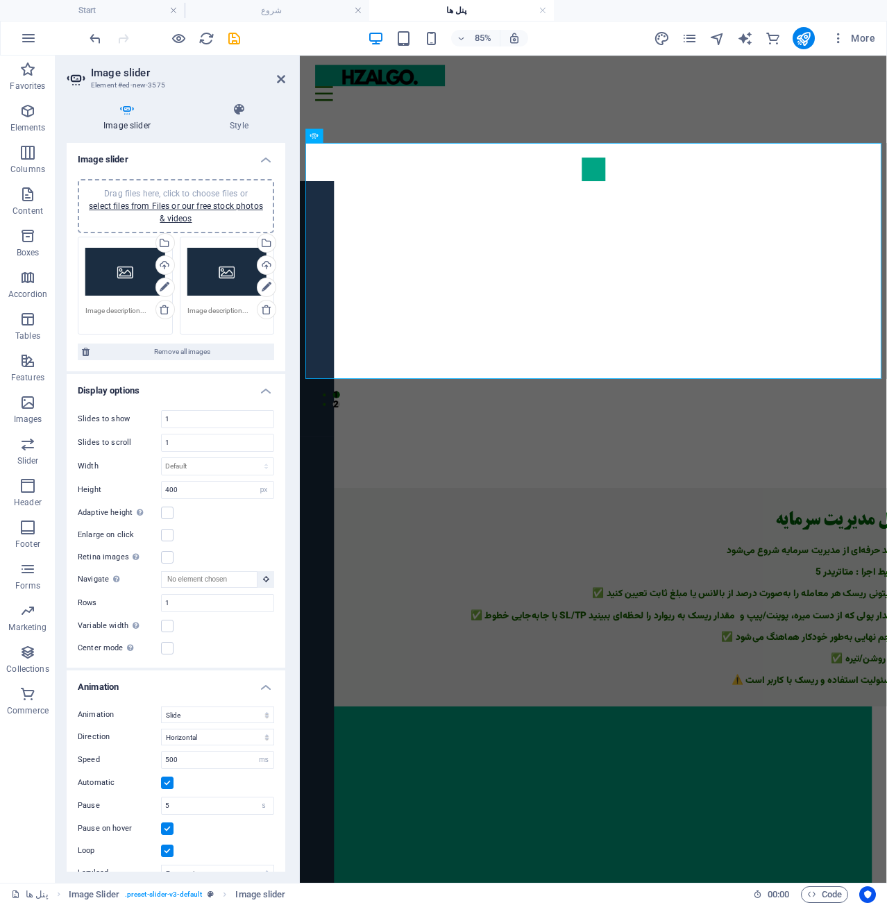
click at [120, 285] on div "Drag files here, click to choose files or select files from Files or our free s…" at bounding box center [125, 272] width 80 height 56
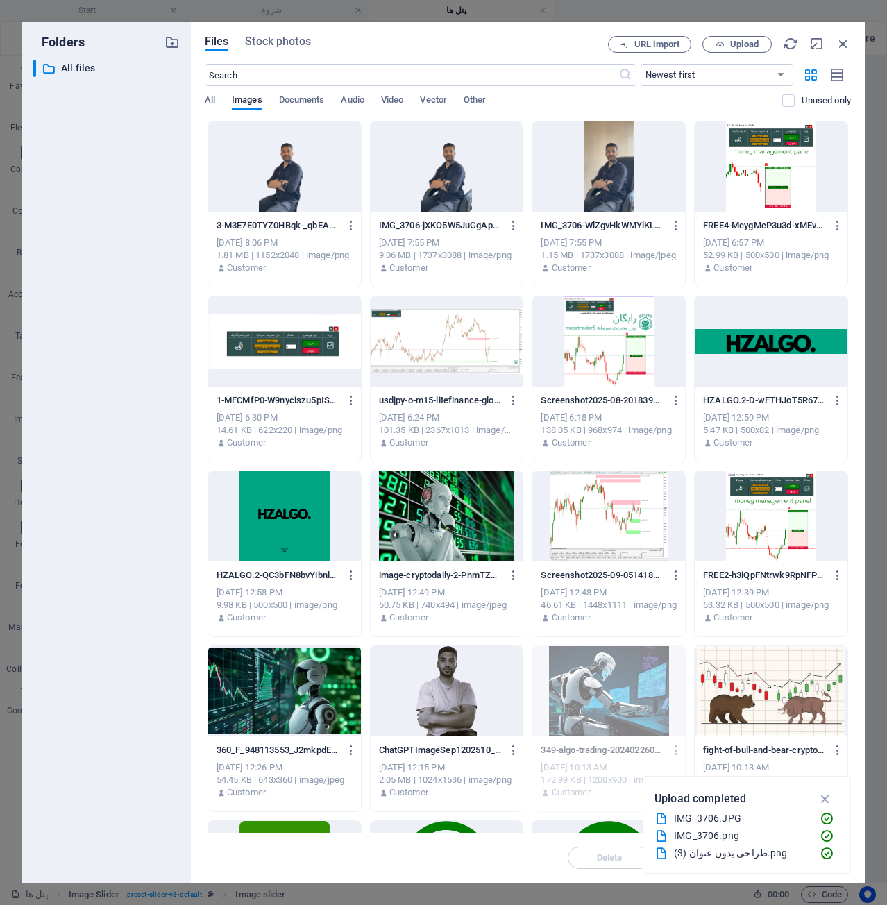
click at [764, 33] on div "Files Stock photos URL import Upload ​ Newest first Oldest first Name (A-Z) Nam…" at bounding box center [528, 452] width 674 height 861
click at [758, 40] on span "Upload" at bounding box center [744, 44] width 28 height 8
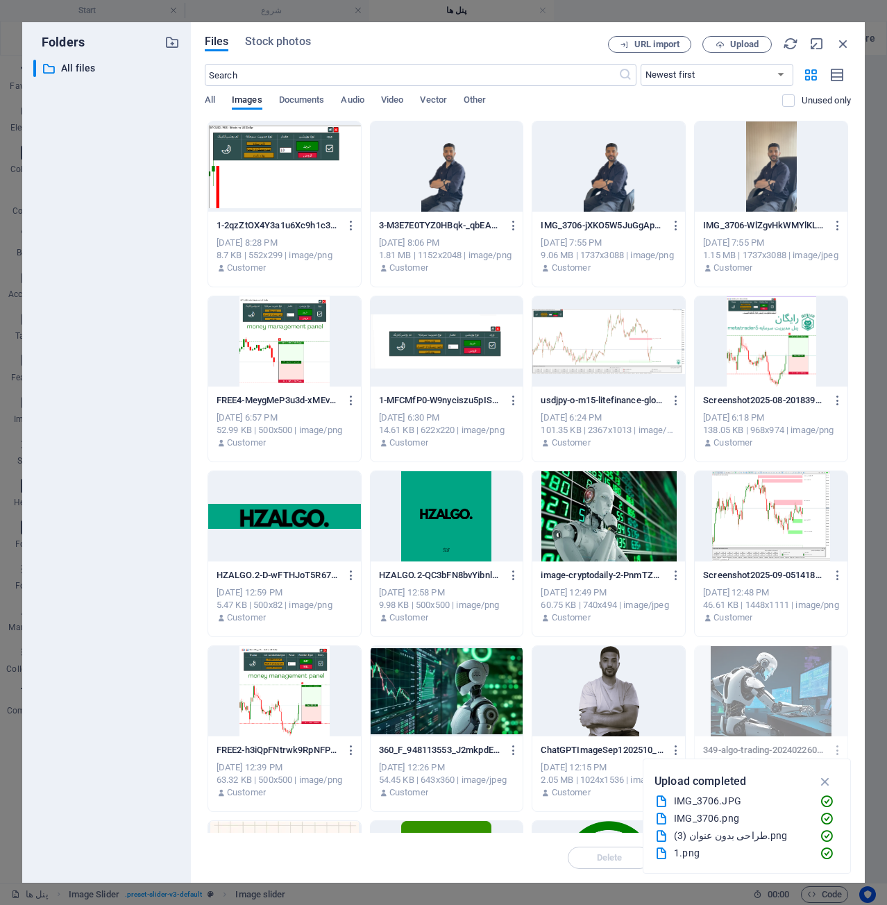
click at [253, 155] on div at bounding box center [284, 167] width 153 height 90
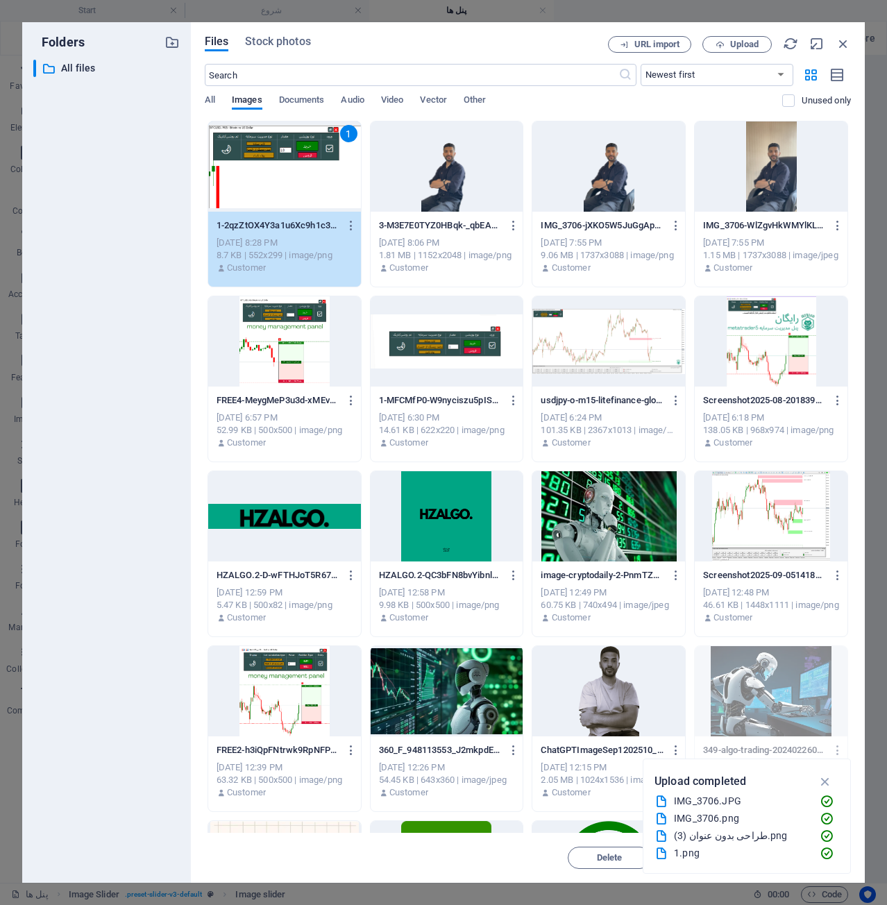
click at [253, 155] on div "1" at bounding box center [284, 167] width 153 height 90
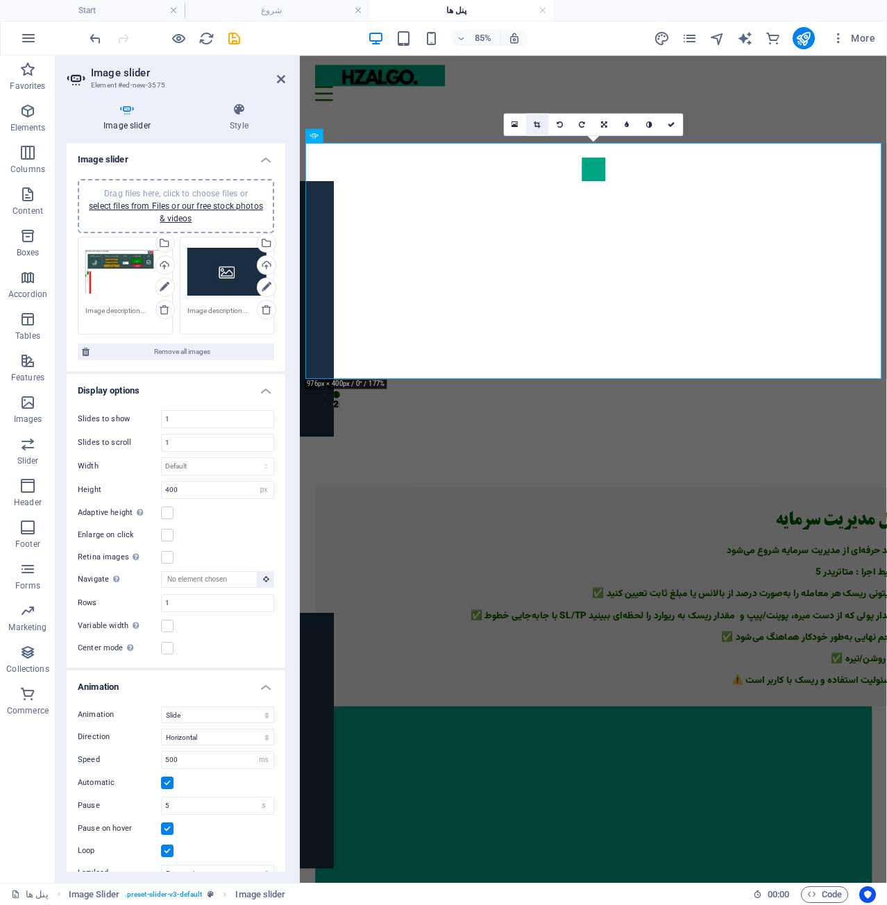
click at [537, 125] on icon at bounding box center [537, 124] width 6 height 7
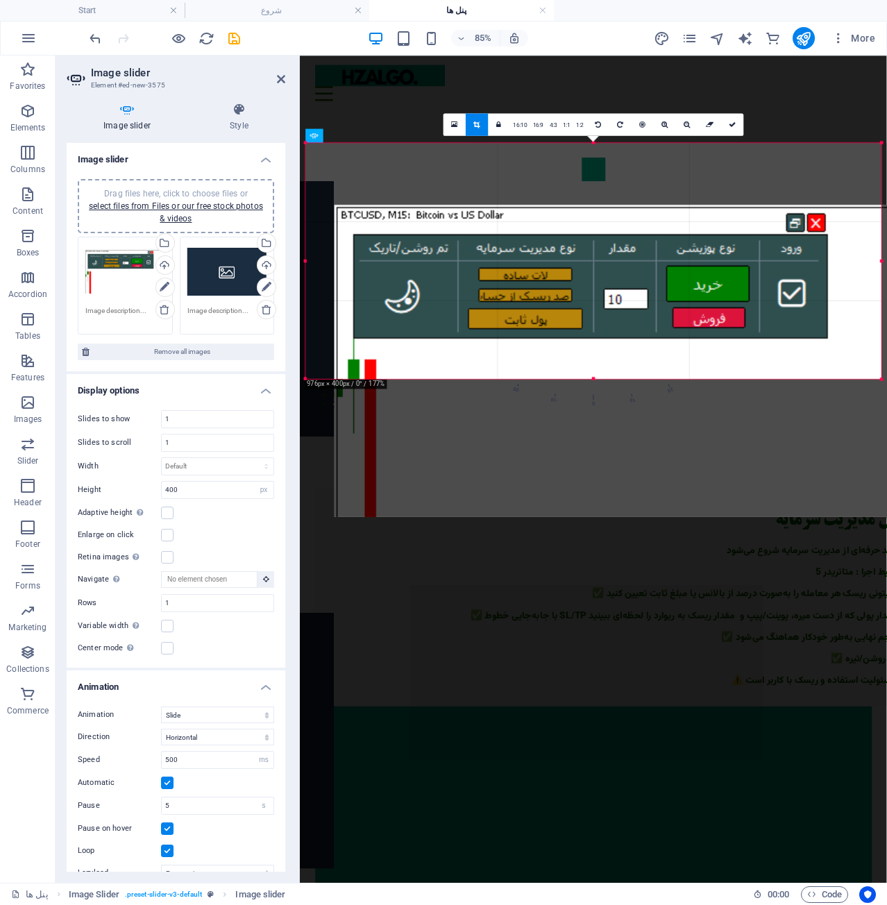
drag, startPoint x: 560, startPoint y: 210, endPoint x: 594, endPoint y: 283, distance: 80.5
click at [594, 283] on div at bounding box center [623, 361] width 576 height 312
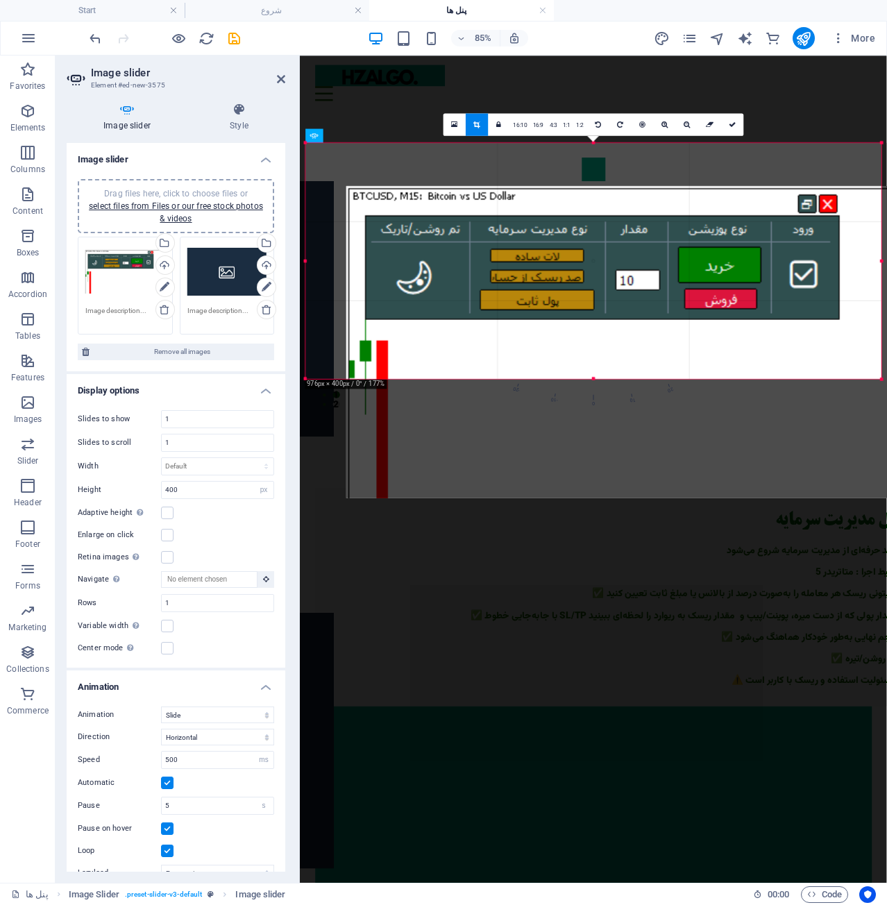
drag, startPoint x: 546, startPoint y: 233, endPoint x: 620, endPoint y: 340, distance: 130.2
click at [620, 338] on div at bounding box center [634, 342] width 576 height 312
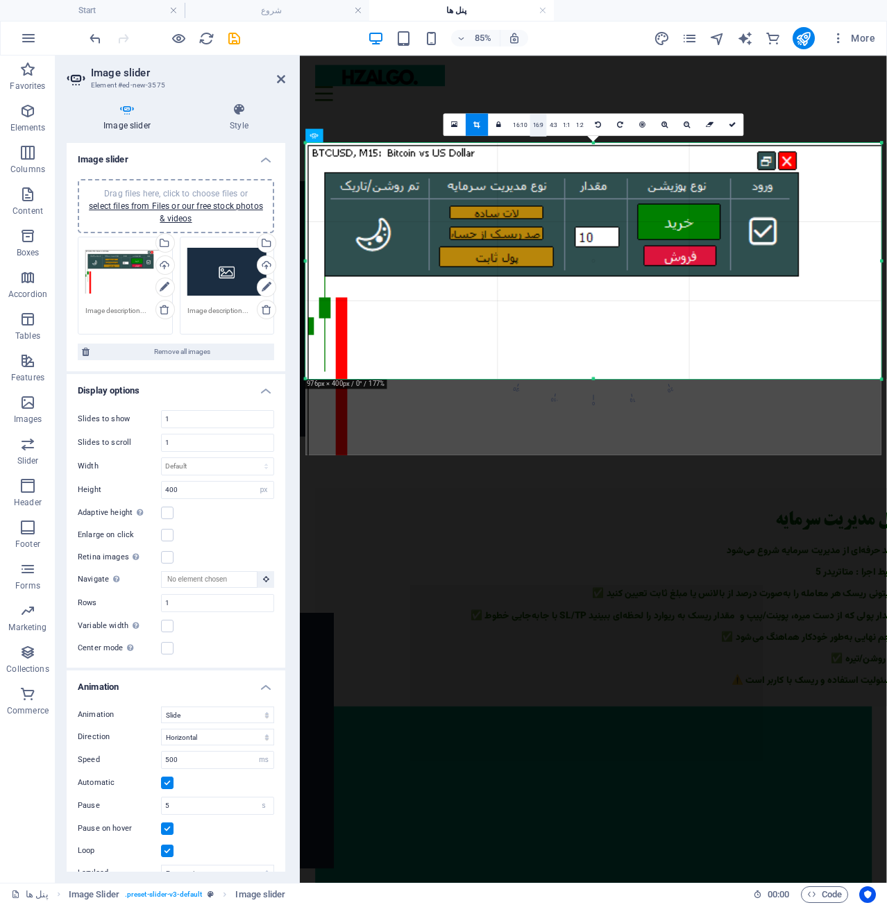
click at [531, 123] on link "16:9" at bounding box center [538, 125] width 17 height 22
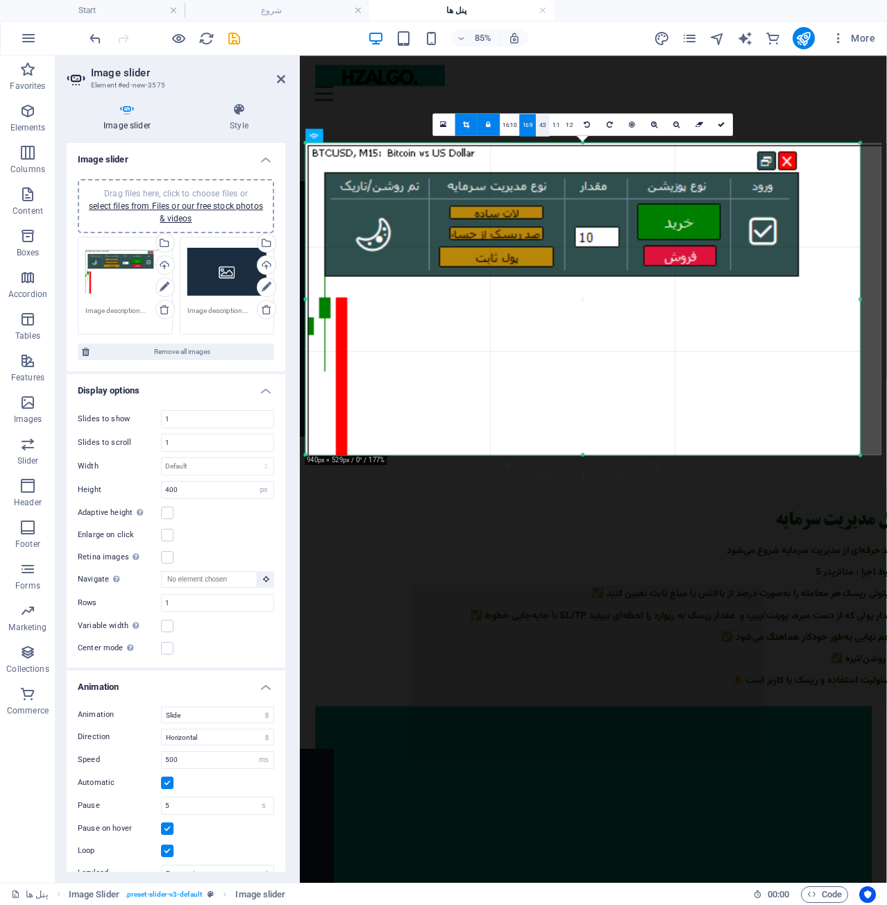
click at [544, 122] on link "4:3" at bounding box center [543, 125] width 13 height 22
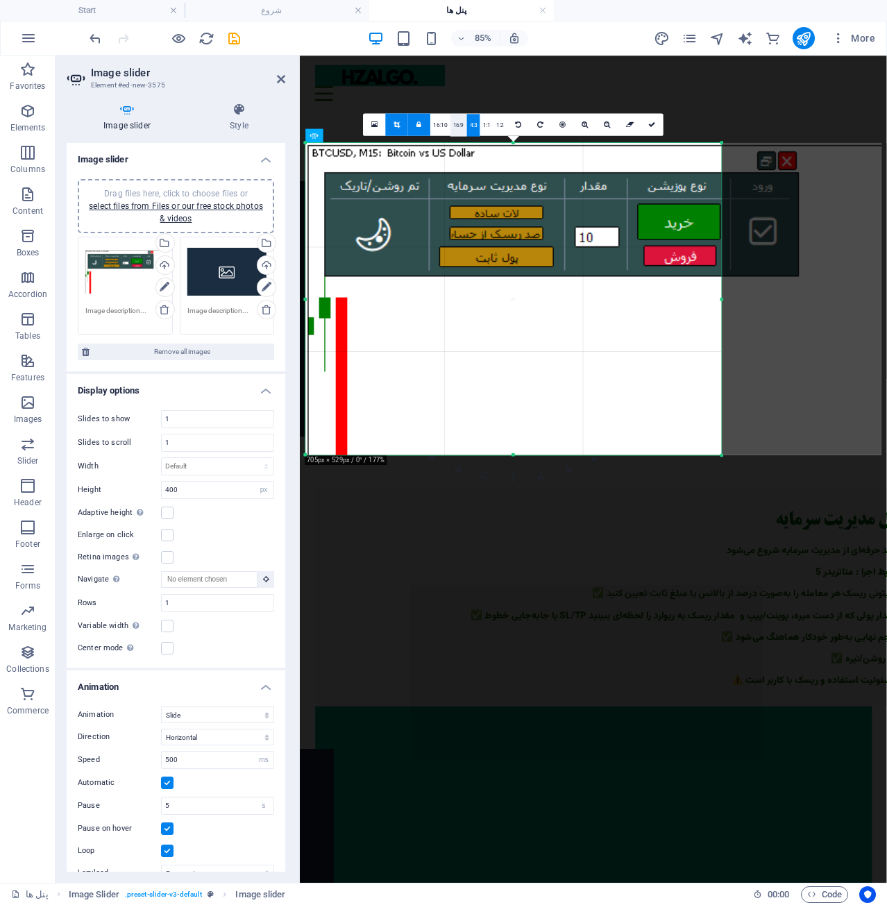
click at [461, 125] on link "16:9" at bounding box center [459, 125] width 17 height 22
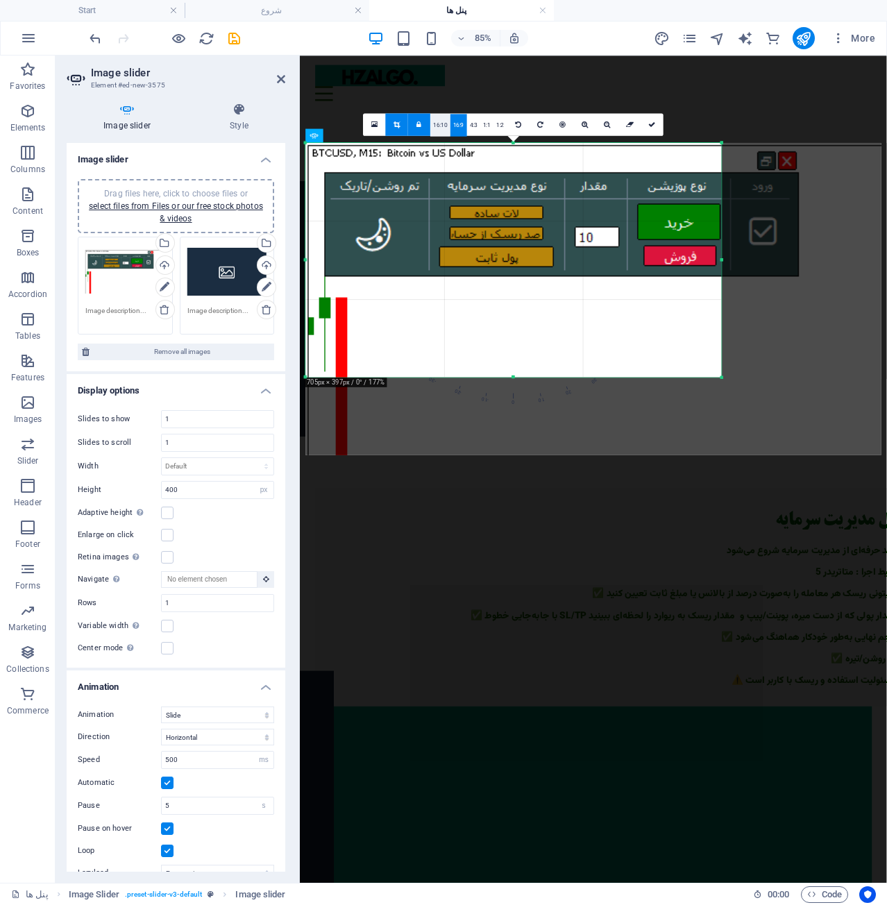
click at [449, 126] on div "16:10 16:9 4:3 1:1 1:2" at bounding box center [457, 124] width 99 height 23
click at [445, 125] on link "16:10" at bounding box center [439, 125] width 19 height 22
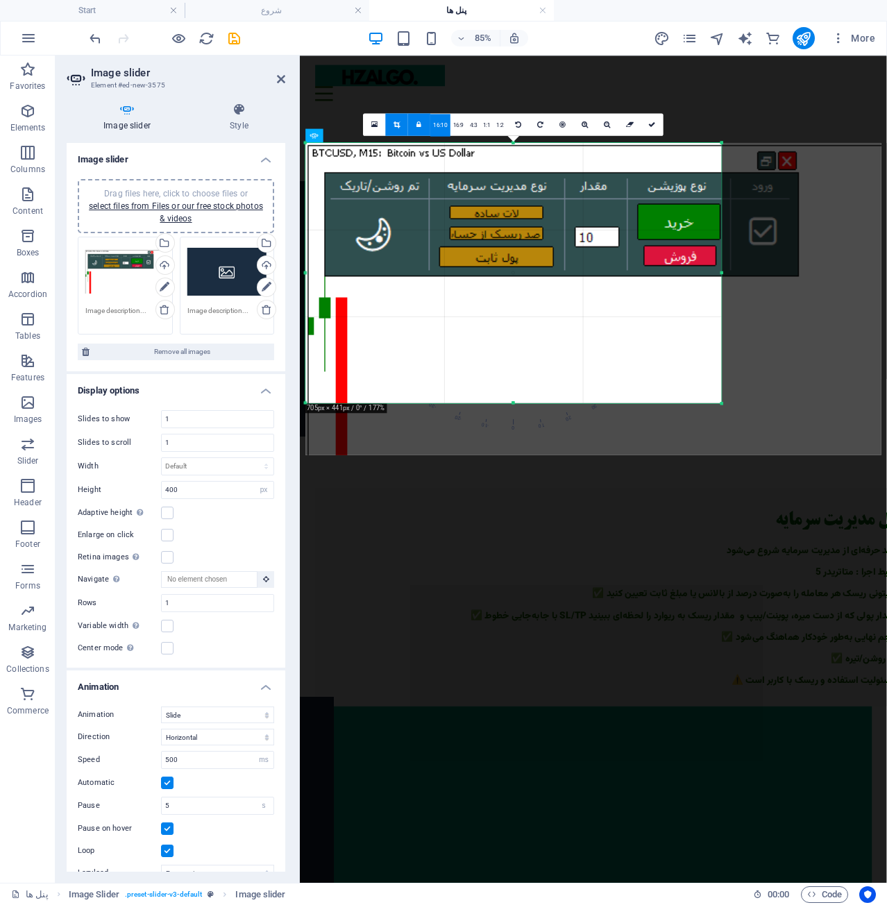
click at [415, 127] on link at bounding box center [419, 124] width 22 height 22
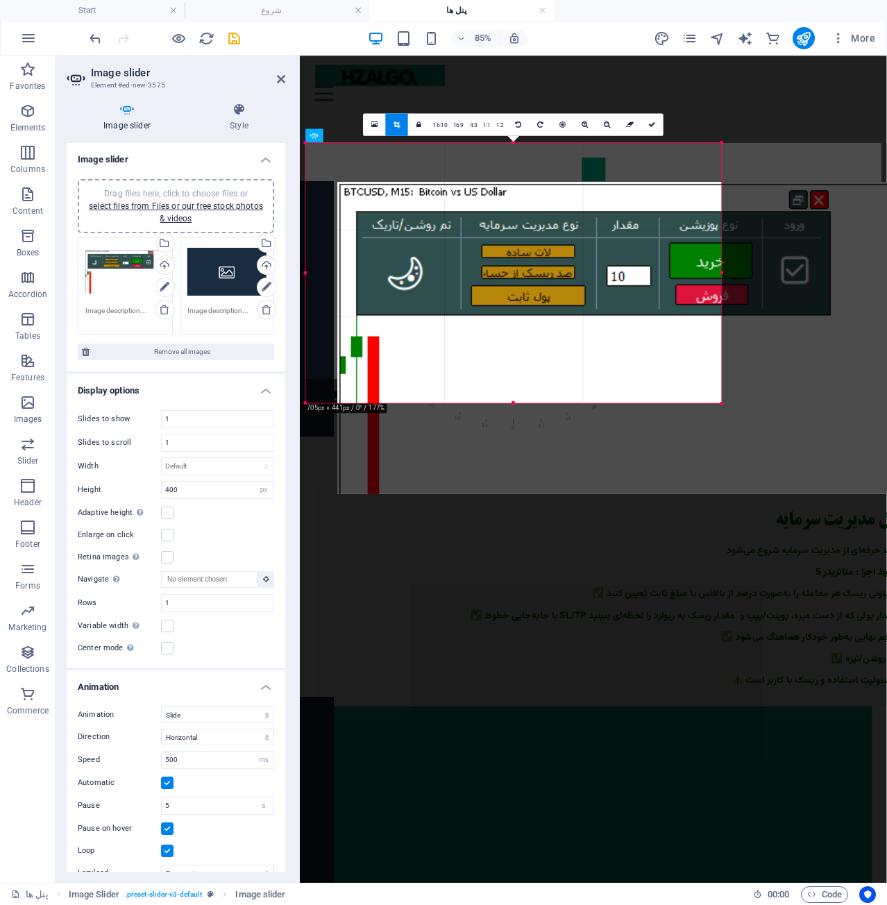
drag, startPoint x: 446, startPoint y: 180, endPoint x: 519, endPoint y: 269, distance: 115.5
click at [519, 269] on div at bounding box center [625, 338] width 576 height 312
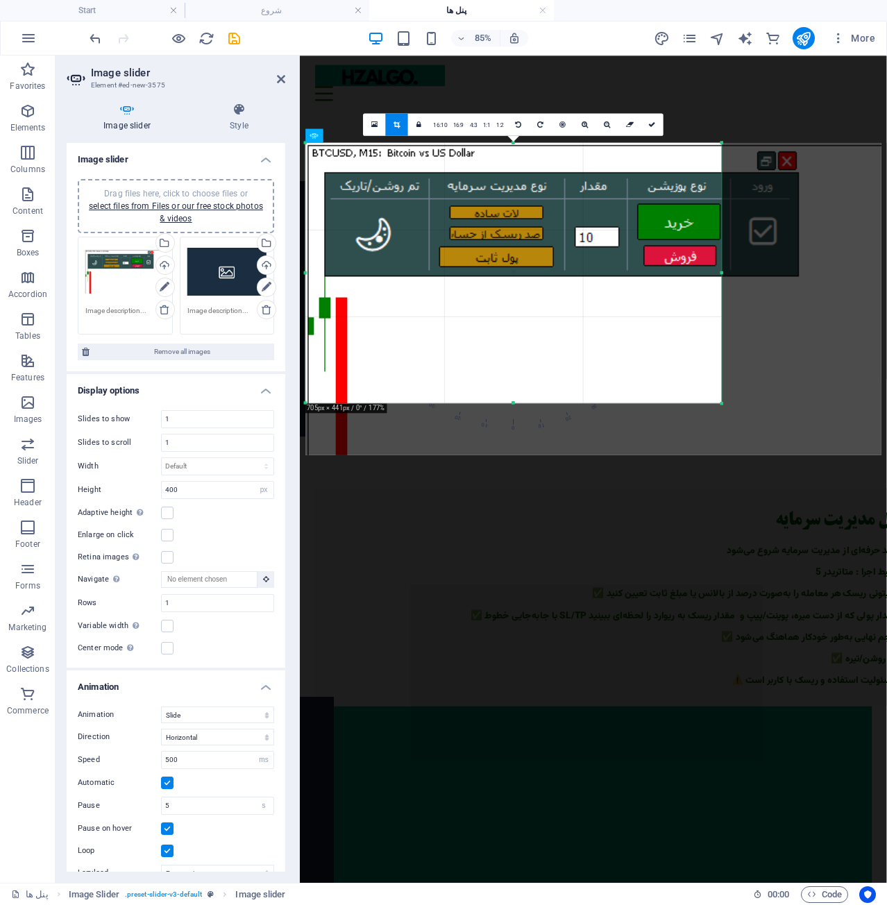
click at [394, 127] on icon at bounding box center [397, 124] width 6 height 7
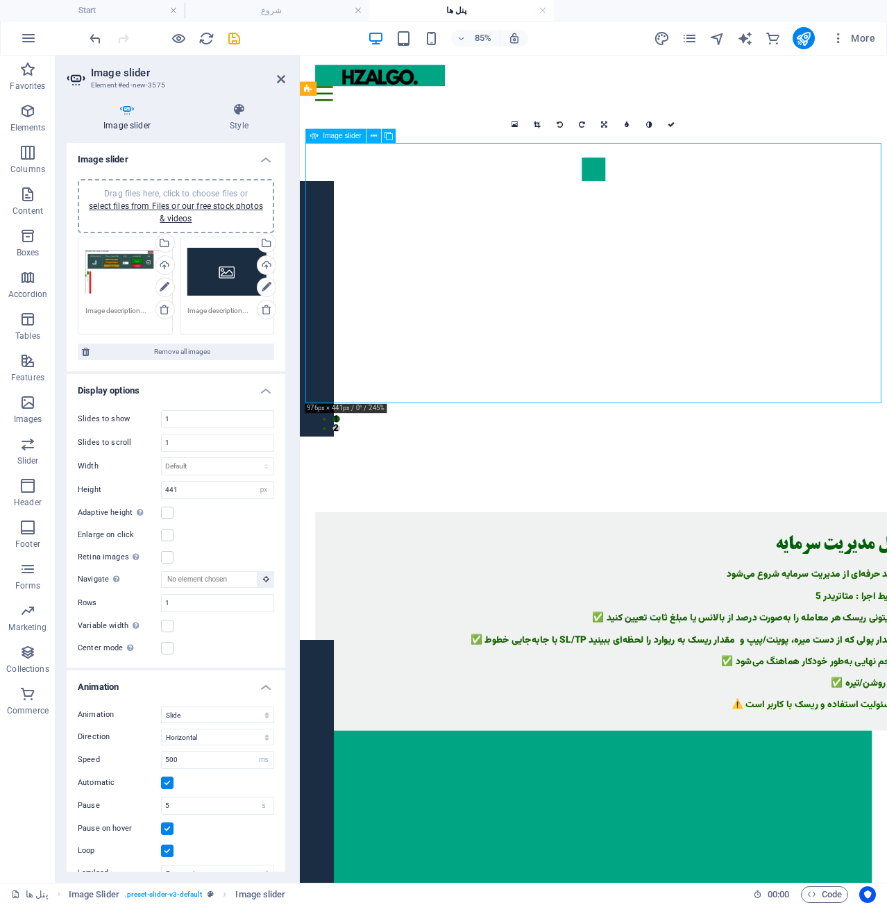
drag, startPoint x: 583, startPoint y: 265, endPoint x: 694, endPoint y: 344, distance: 137.0
click at [126, 265] on div "Drag files here, click to choose files or select files from Files or our free s…" at bounding box center [125, 272] width 80 height 56
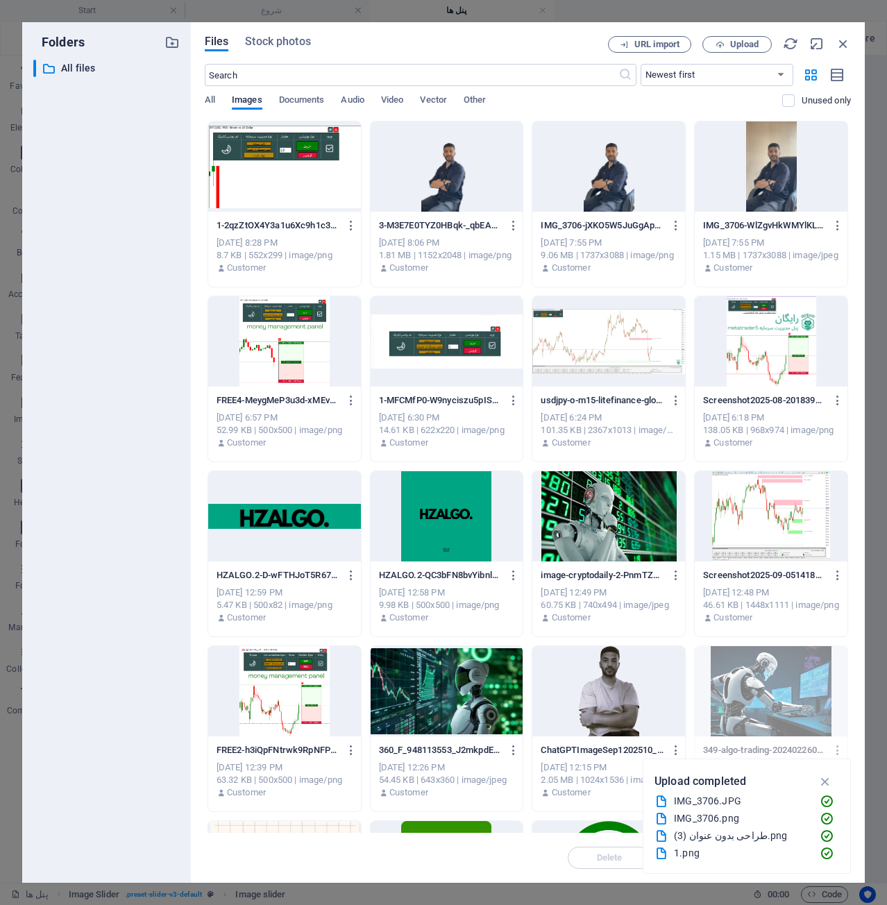
click at [301, 150] on div at bounding box center [284, 167] width 153 height 90
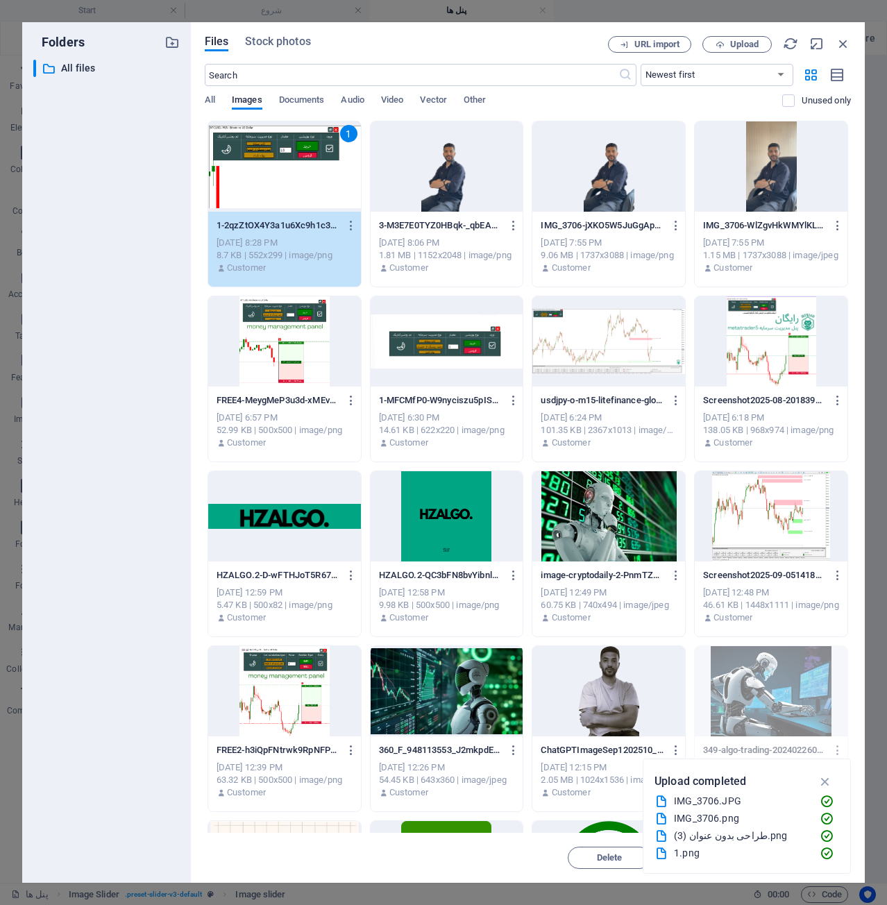
click at [301, 150] on div "1" at bounding box center [284, 167] width 153 height 90
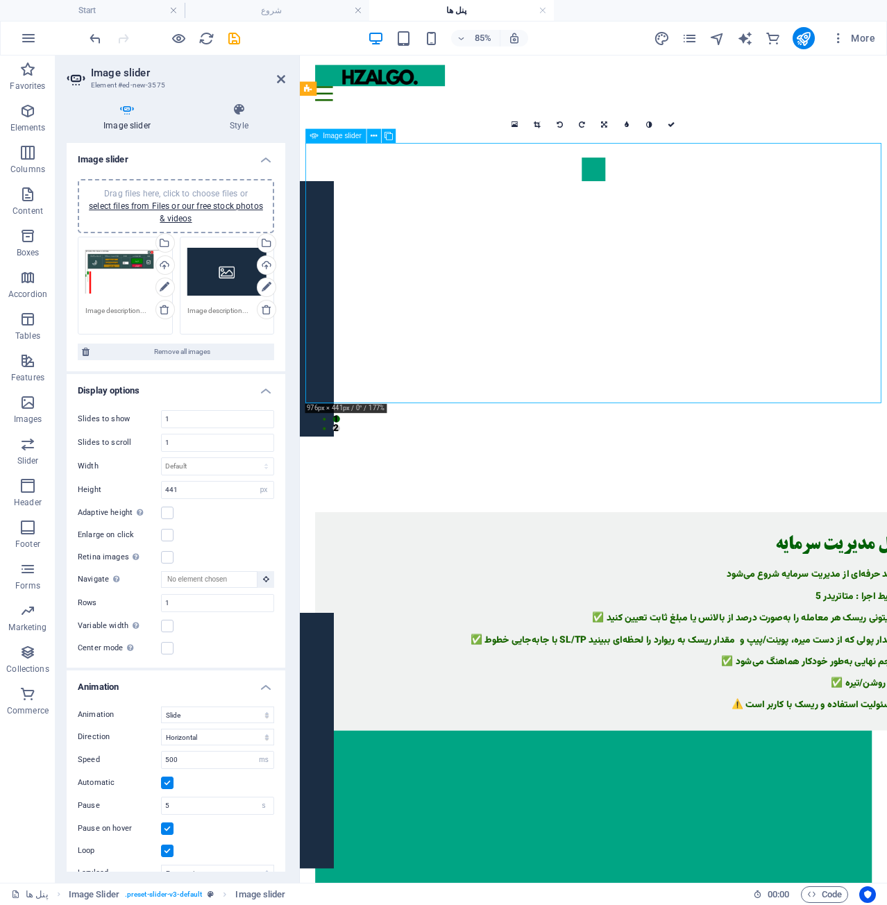
drag, startPoint x: 624, startPoint y: 248, endPoint x: 664, endPoint y: 358, distance: 117.5
drag, startPoint x: 669, startPoint y: 255, endPoint x: 716, endPoint y: 342, distance: 98.8
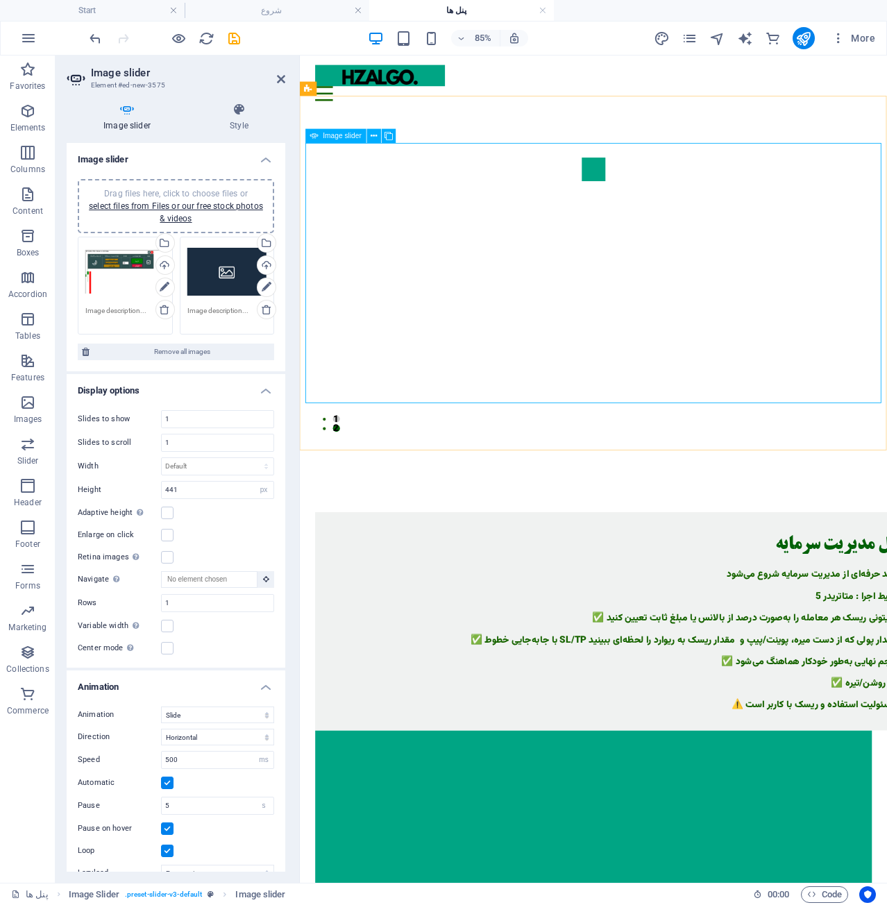
click at [783, 299] on div "1 2" at bounding box center [646, 329] width 678 height 306
click at [632, 203] on button "Image Slider" at bounding box center [646, 190] width 28 height 28
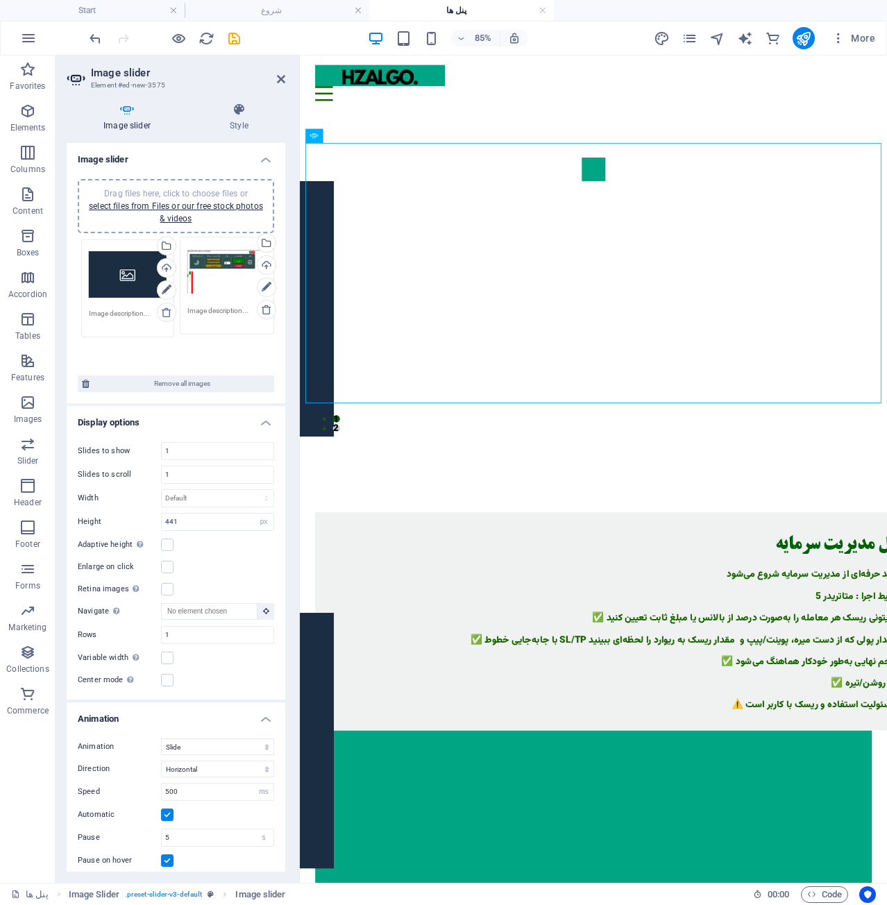
drag, startPoint x: 191, startPoint y: 281, endPoint x: 94, endPoint y: 283, distance: 97.2
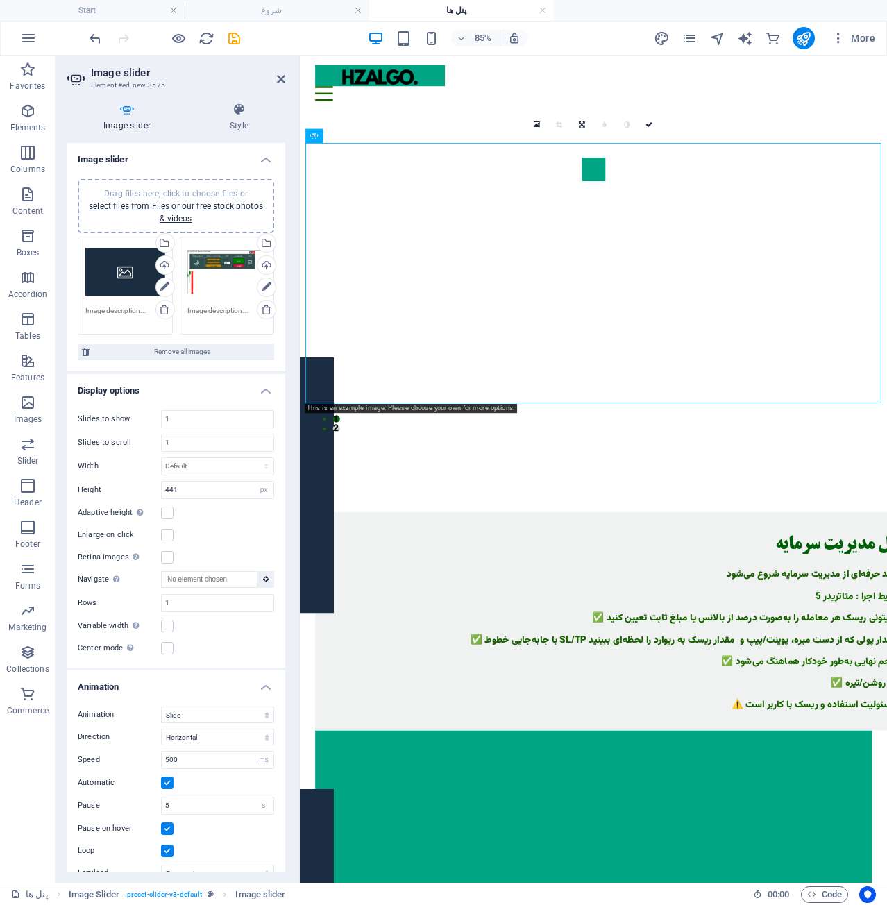
click at [124, 278] on div "Drag files here, click to choose files or select files from Files or our free s…" at bounding box center [125, 272] width 80 height 56
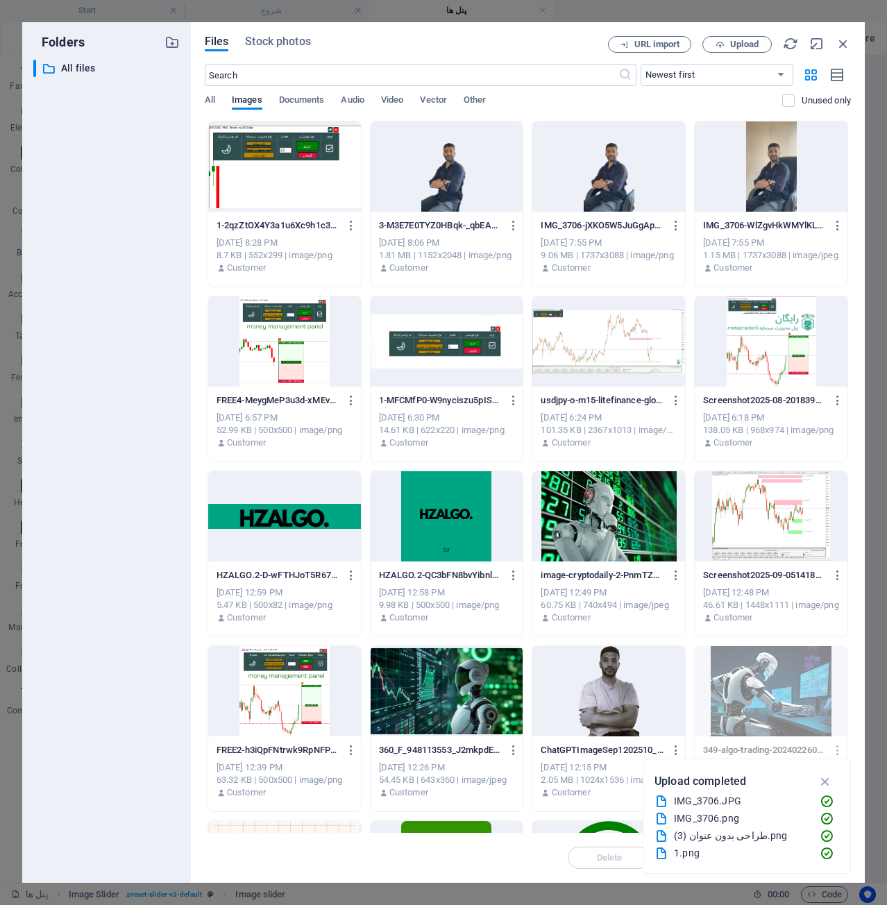
click at [124, 278] on div "​ All files All files" at bounding box center [106, 466] width 147 height 812
click at [296, 327] on div at bounding box center [284, 341] width 153 height 90
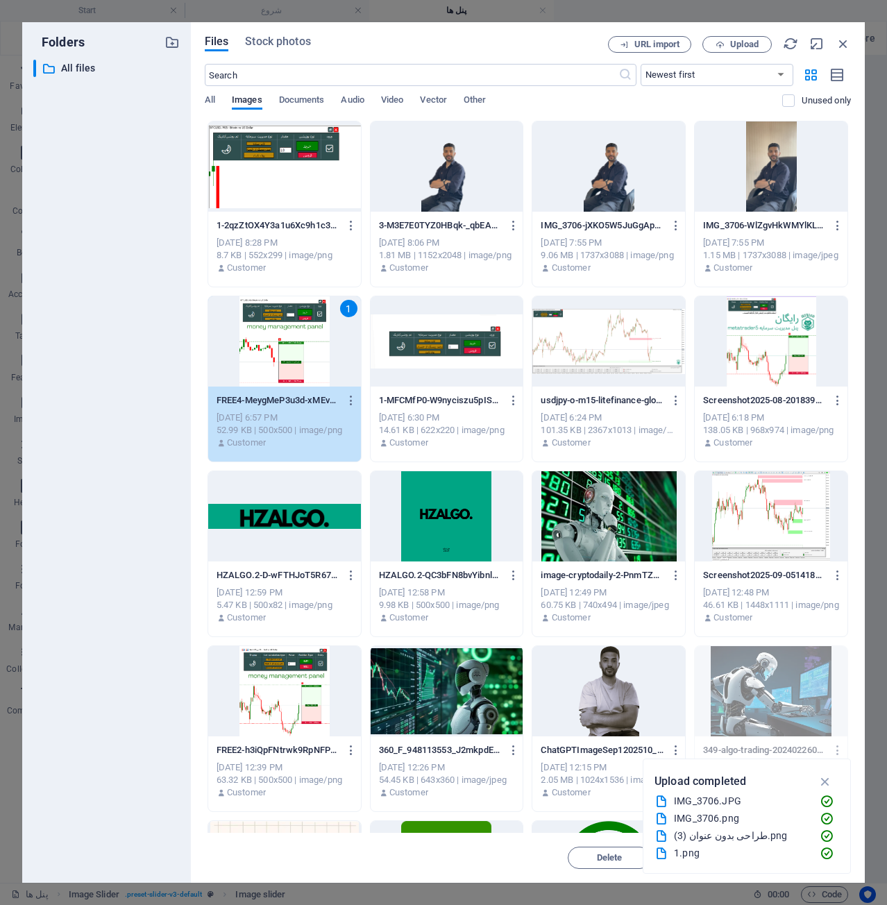
click at [296, 327] on div "1" at bounding box center [284, 341] width 153 height 90
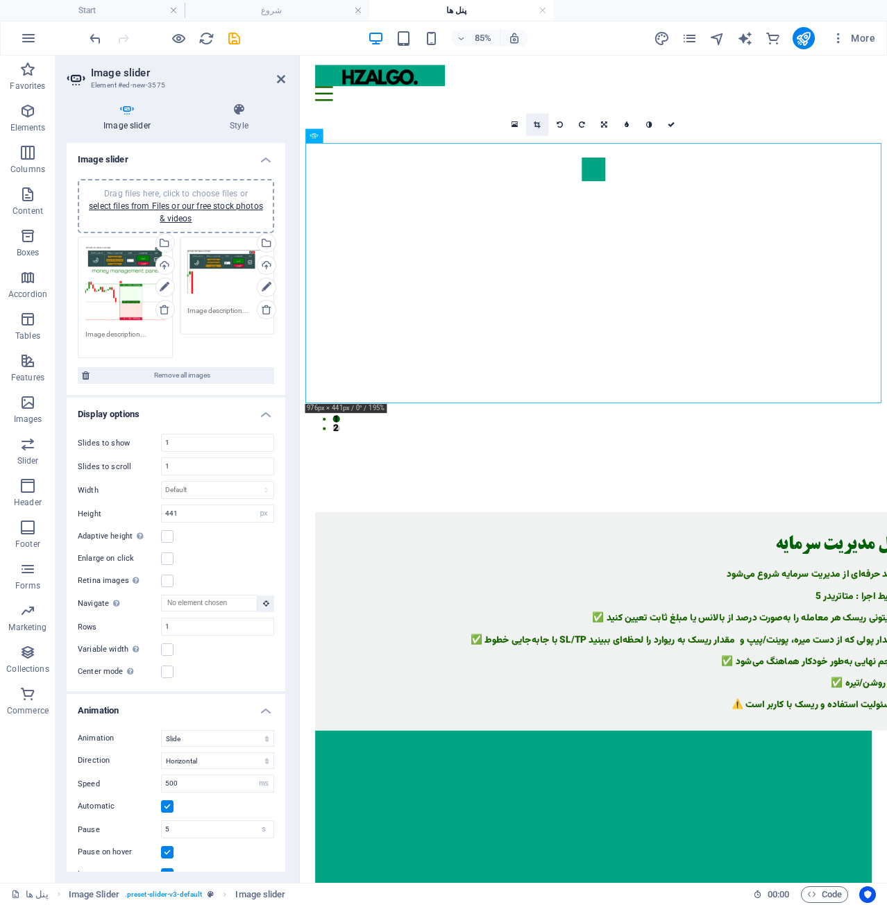
click at [540, 129] on link at bounding box center [537, 124] width 22 height 22
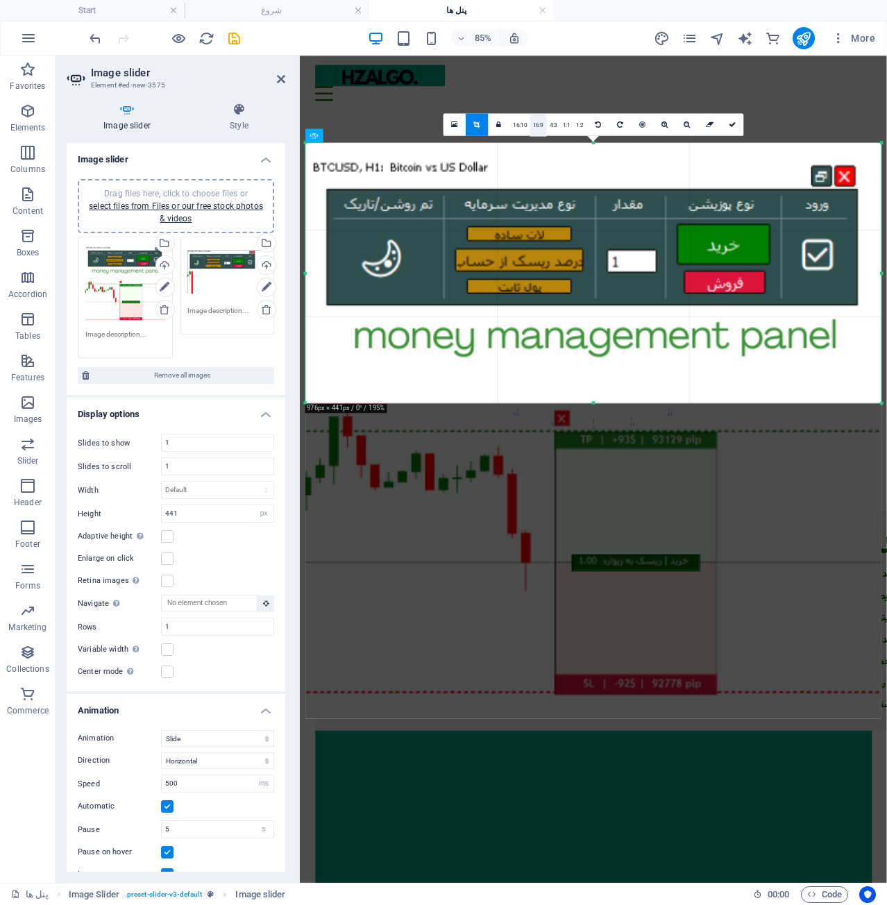
click at [541, 124] on link "16:9" at bounding box center [538, 125] width 17 height 22
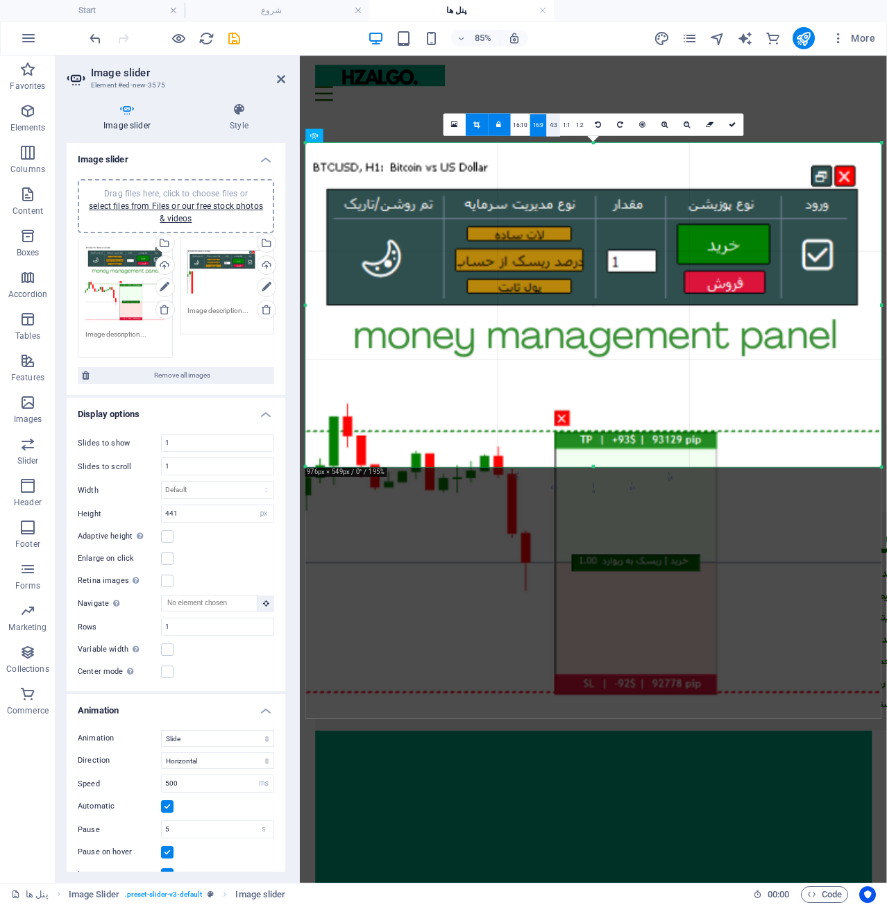
click at [552, 124] on link "4:3" at bounding box center [553, 125] width 13 height 22
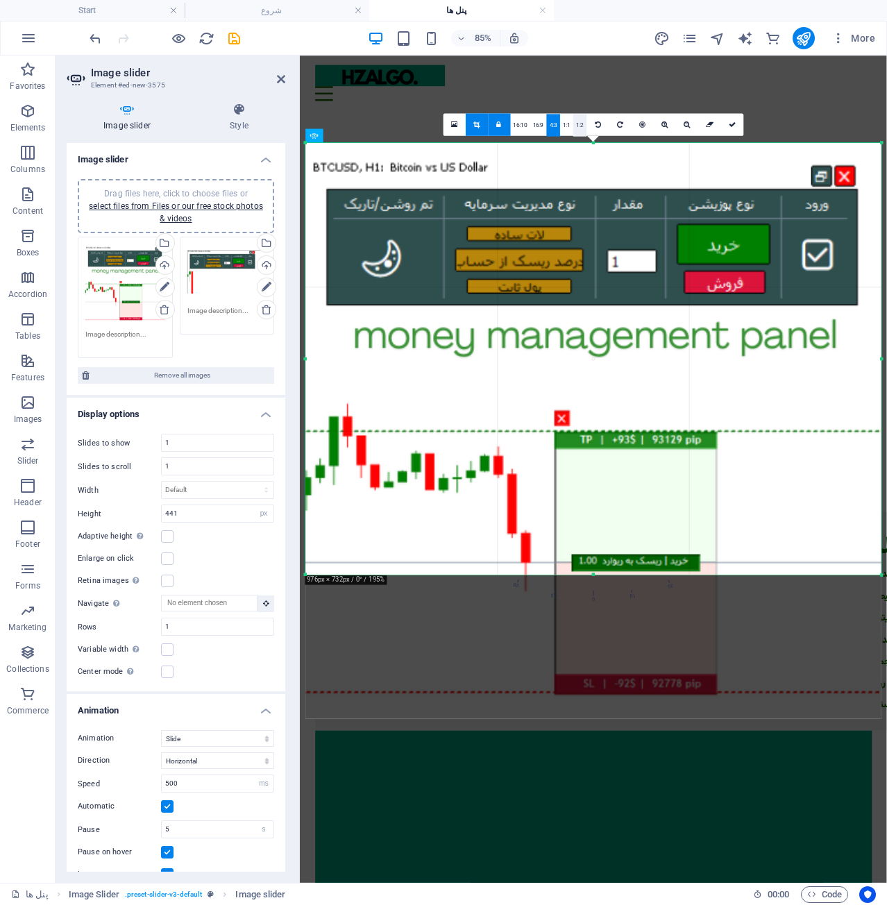
click at [578, 126] on link "1:2" at bounding box center [580, 125] width 13 height 22
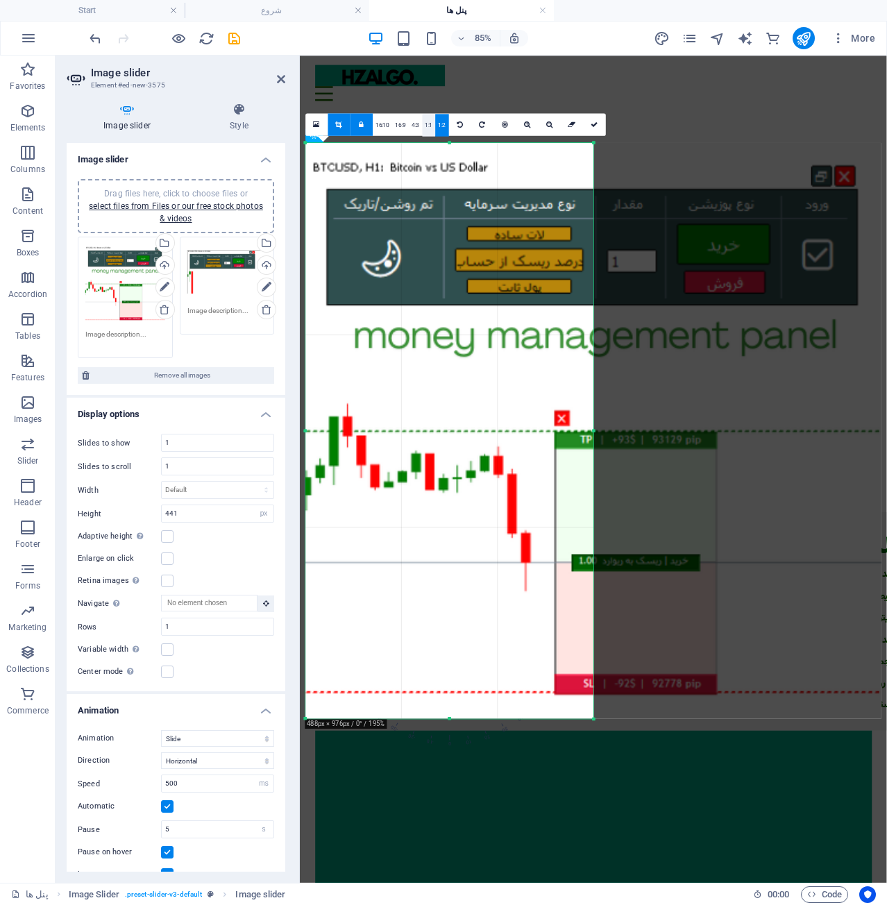
click at [424, 126] on link "1:1" at bounding box center [428, 125] width 13 height 22
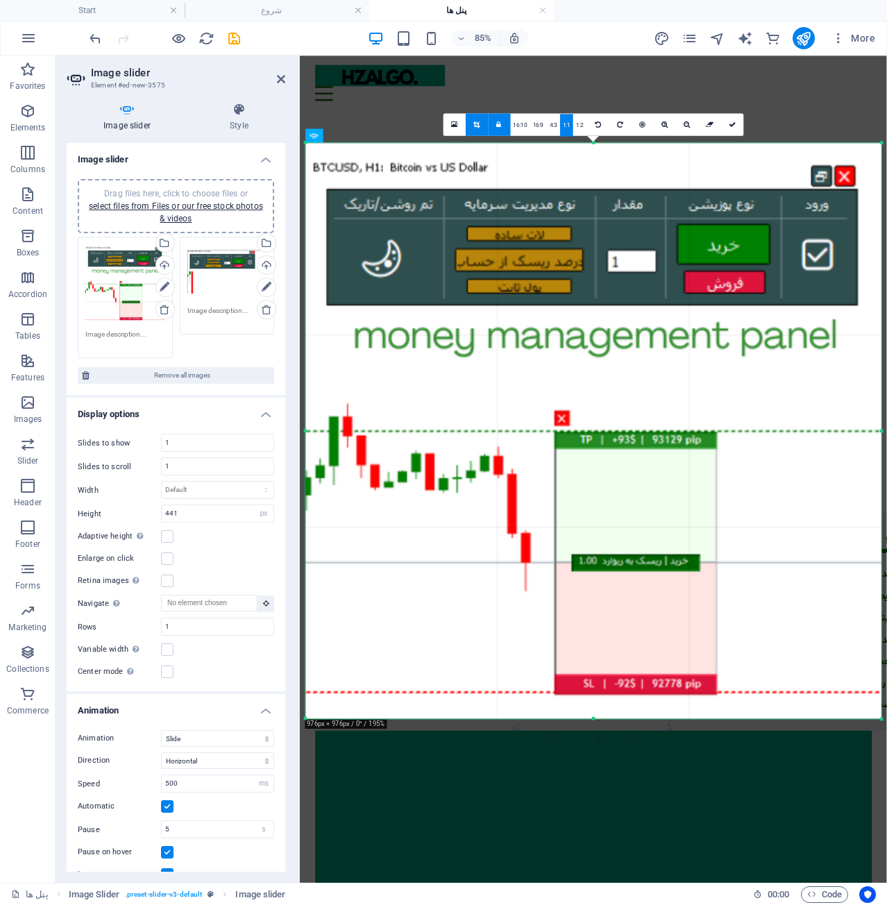
drag, startPoint x: 596, startPoint y: 434, endPoint x: 939, endPoint y: 699, distance: 433.6
click at [887, 699] on html "hosseinzohurianalgo.com Start شروع پنل ها Favorites Elements Columns Content Bo…" at bounding box center [443, 452] width 887 height 905
click at [729, 126] on icon at bounding box center [732, 124] width 7 height 7
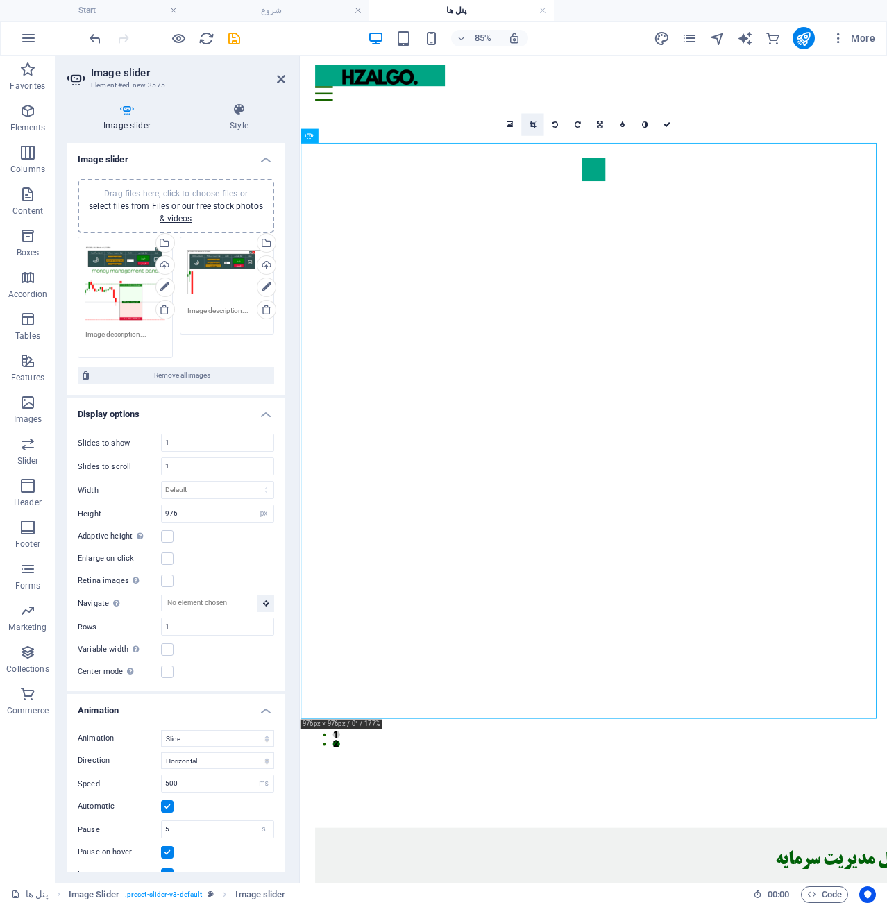
click at [537, 116] on link at bounding box center [533, 124] width 22 height 22
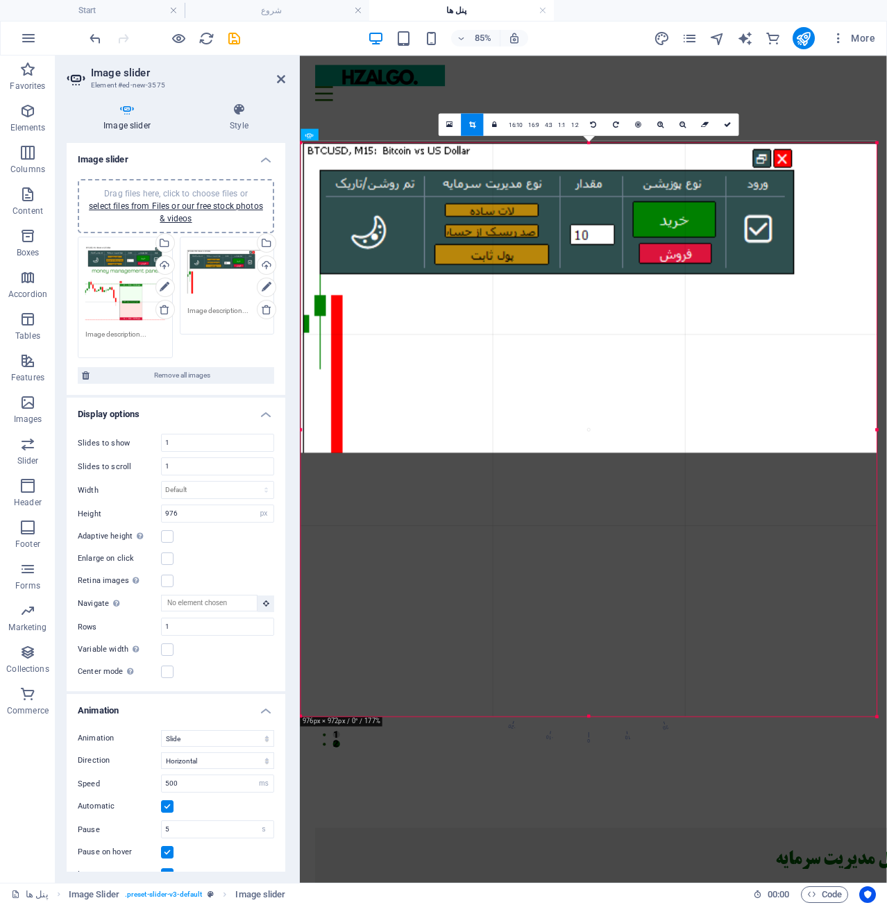
click at [875, 145] on div at bounding box center [877, 143] width 6 height 6
click at [581, 719] on div "180 170 160 150 140 130 120 110 100 90 80 70 60 50 40 30 20 10 0 -10 -20 -30 -4…" at bounding box center [589, 515] width 461 height 461
drag, startPoint x: 646, startPoint y: 785, endPoint x: 646, endPoint y: 796, distance: 11.1
click at [659, 430] on div at bounding box center [589, 296] width 576 height 312
drag, startPoint x: 585, startPoint y: 454, endPoint x: 353, endPoint y: 669, distance: 316.4
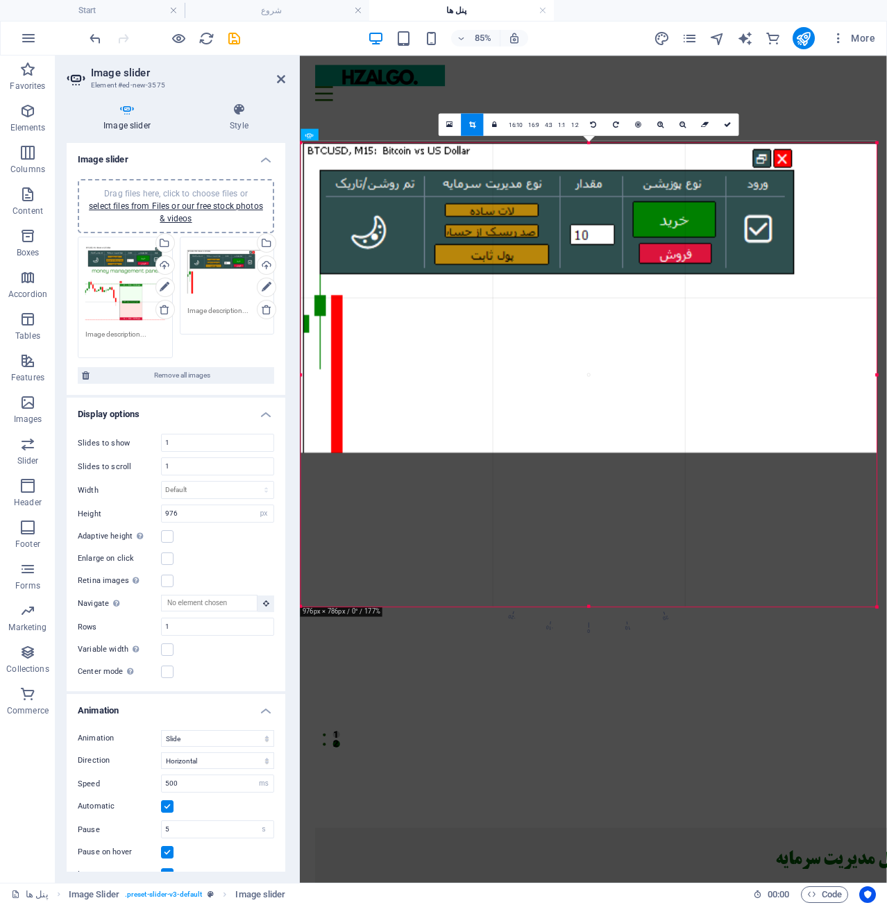
click at [601, 607] on div "180 170 160 150 140 130 120 110 100 90 80 70 60 50 40 30 20 10 0 -10 -20 -30 -4…" at bounding box center [589, 375] width 576 height 464
click at [726, 127] on icon at bounding box center [728, 124] width 7 height 7
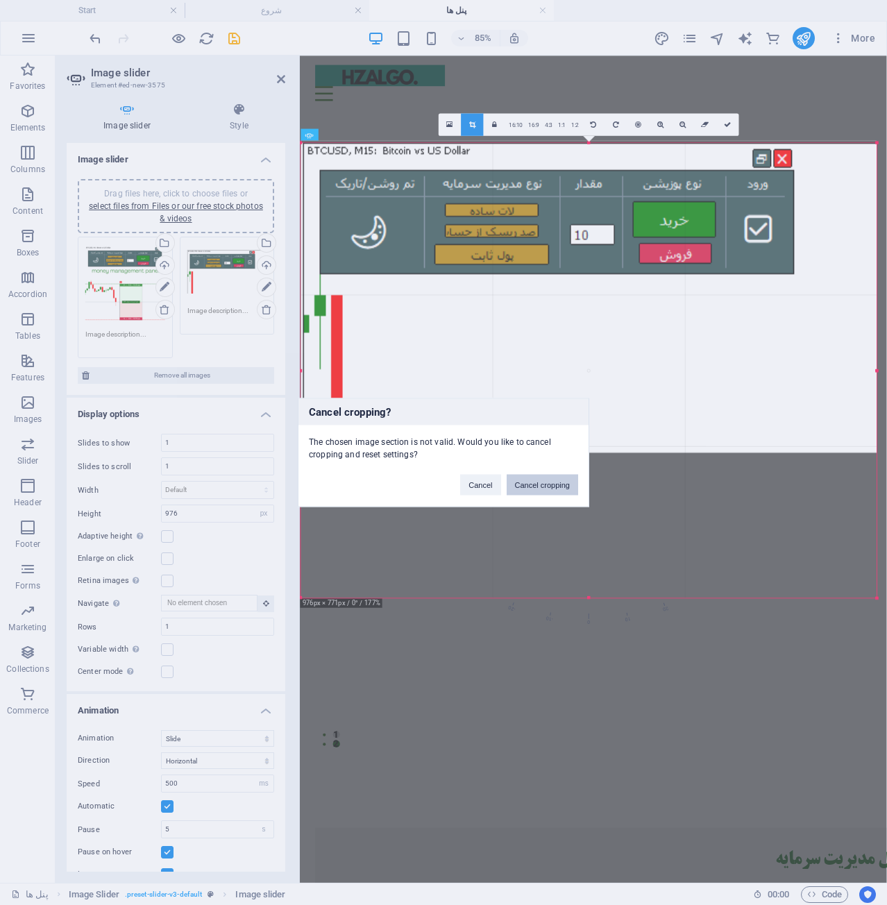
click at [547, 492] on button "Cancel cropping" at bounding box center [543, 485] width 72 height 21
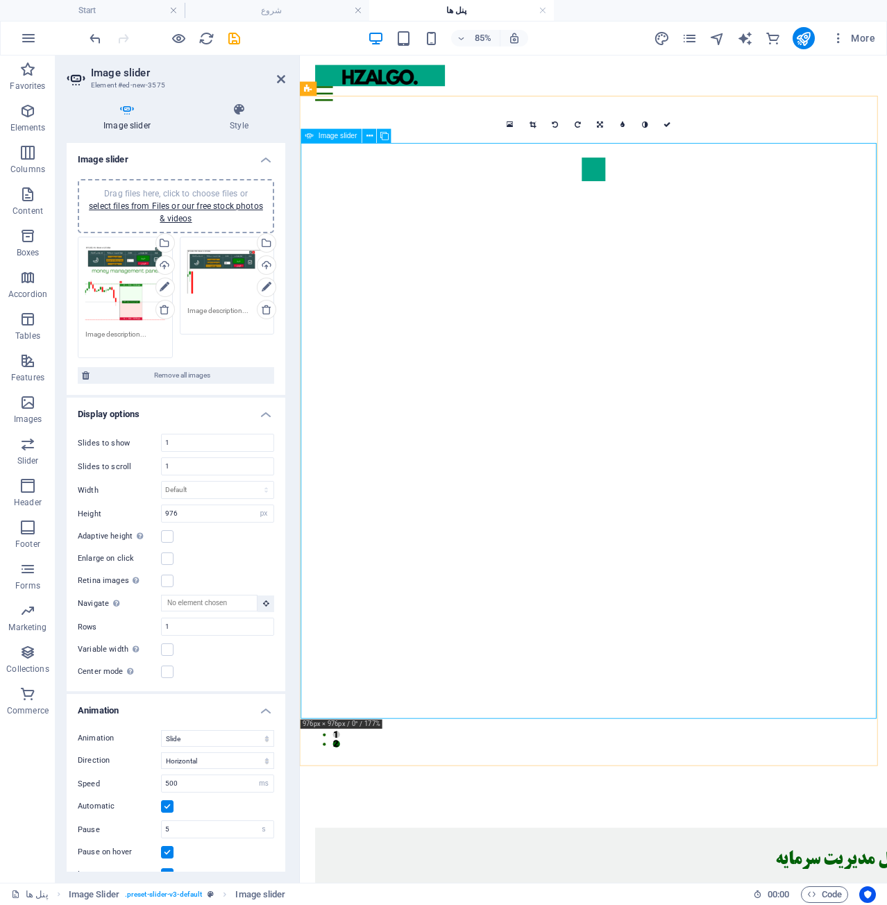
click at [537, 119] on link at bounding box center [533, 124] width 22 height 22
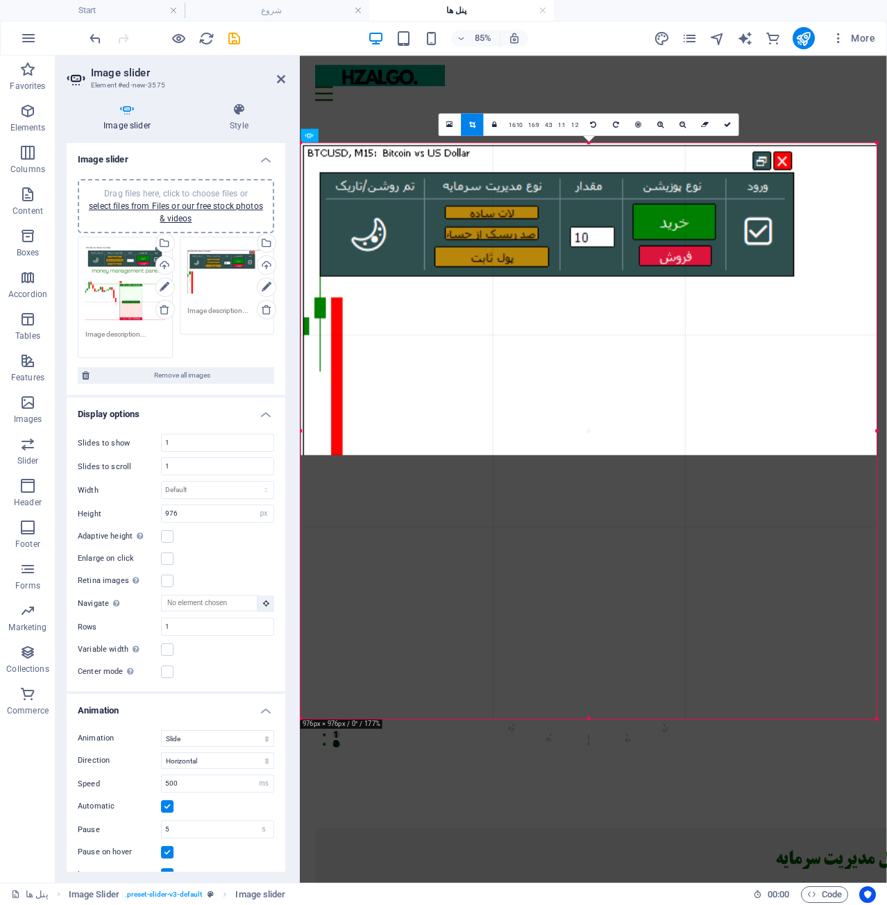
click at [202, 269] on div "Drag files here, click to choose files or select files from Files or our free s…" at bounding box center [227, 272] width 80 height 56
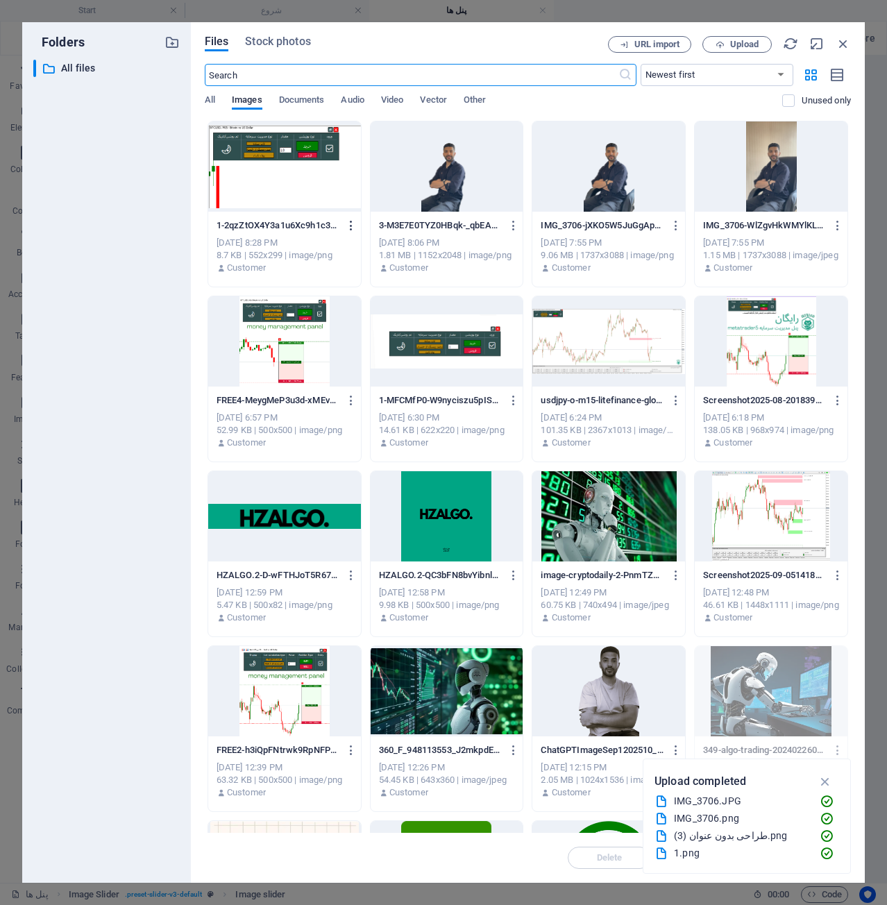
click at [346, 224] on icon "button" at bounding box center [351, 225] width 13 height 12
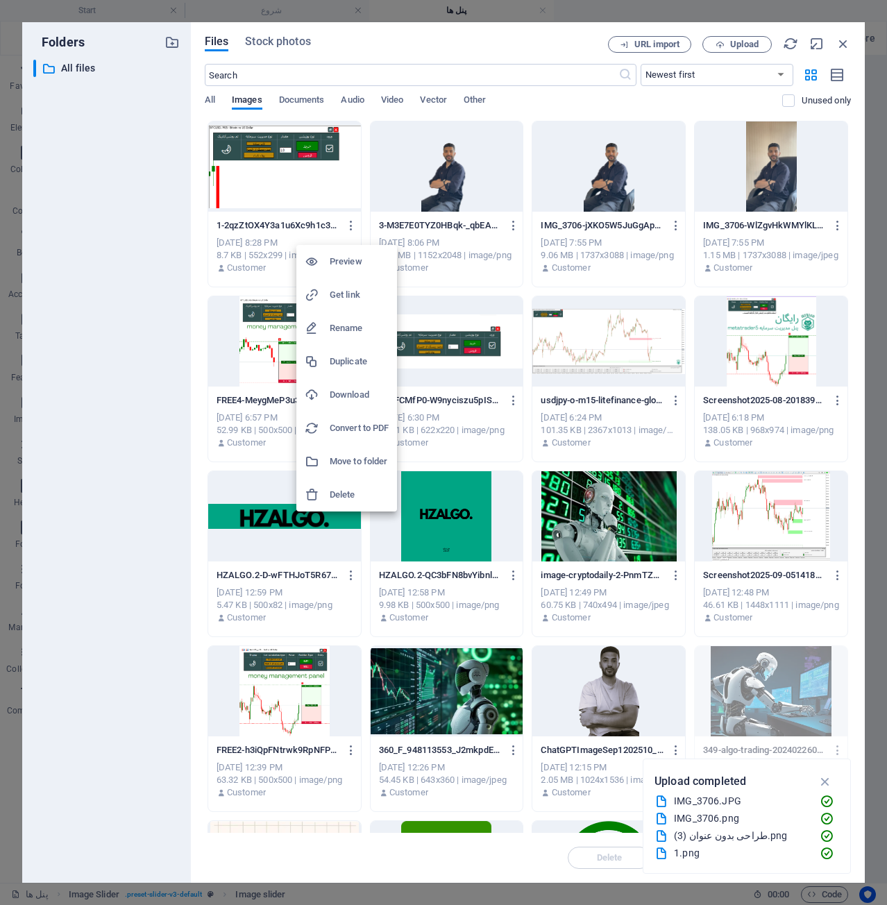
click at [355, 490] on h6 "Delete" at bounding box center [359, 495] width 59 height 17
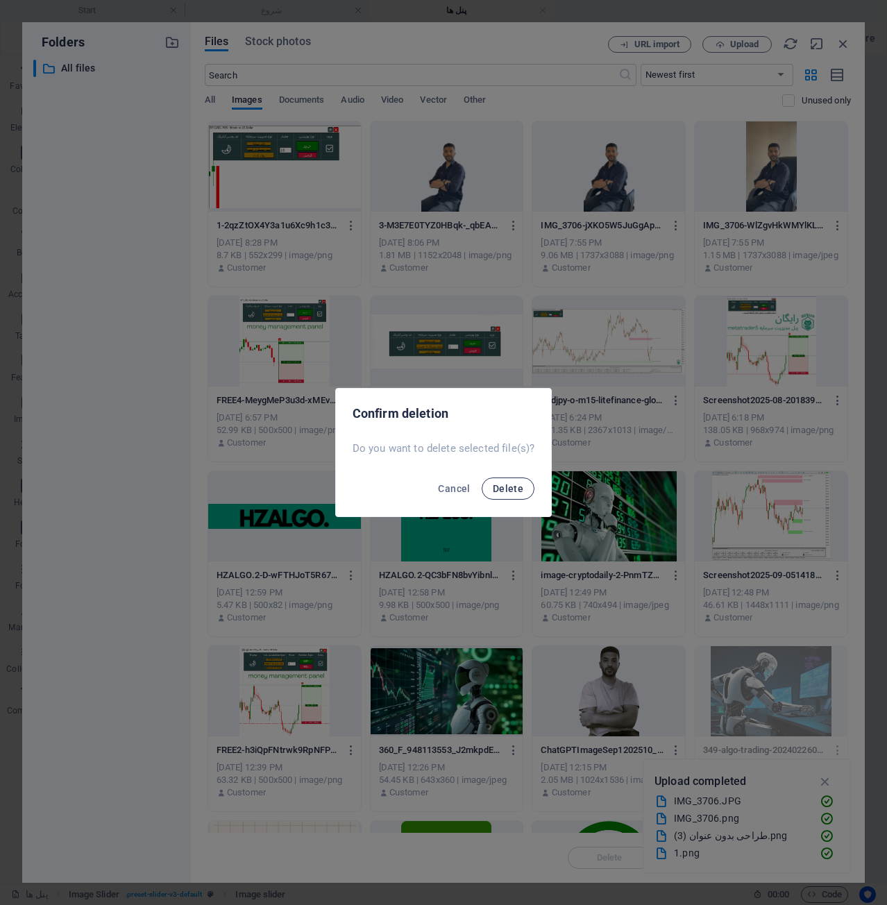
click at [512, 494] on button "Delete" at bounding box center [508, 489] width 53 height 22
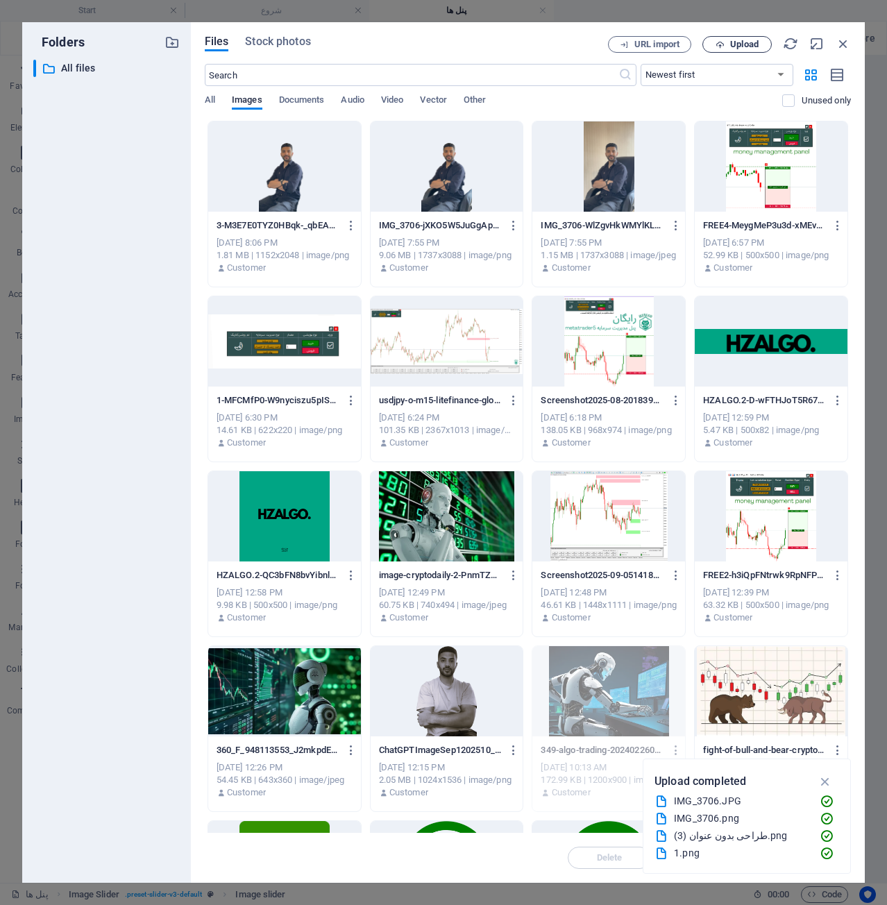
click at [742, 51] on button "Upload" at bounding box center [737, 44] width 69 height 17
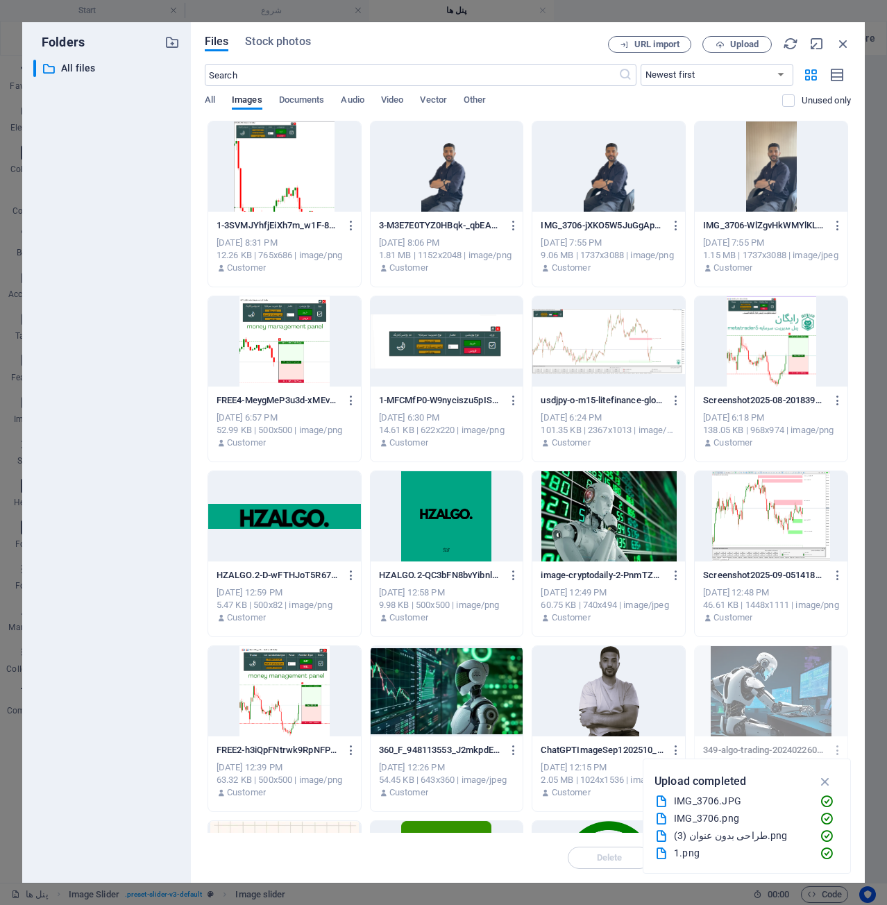
click at [246, 173] on div at bounding box center [284, 167] width 153 height 90
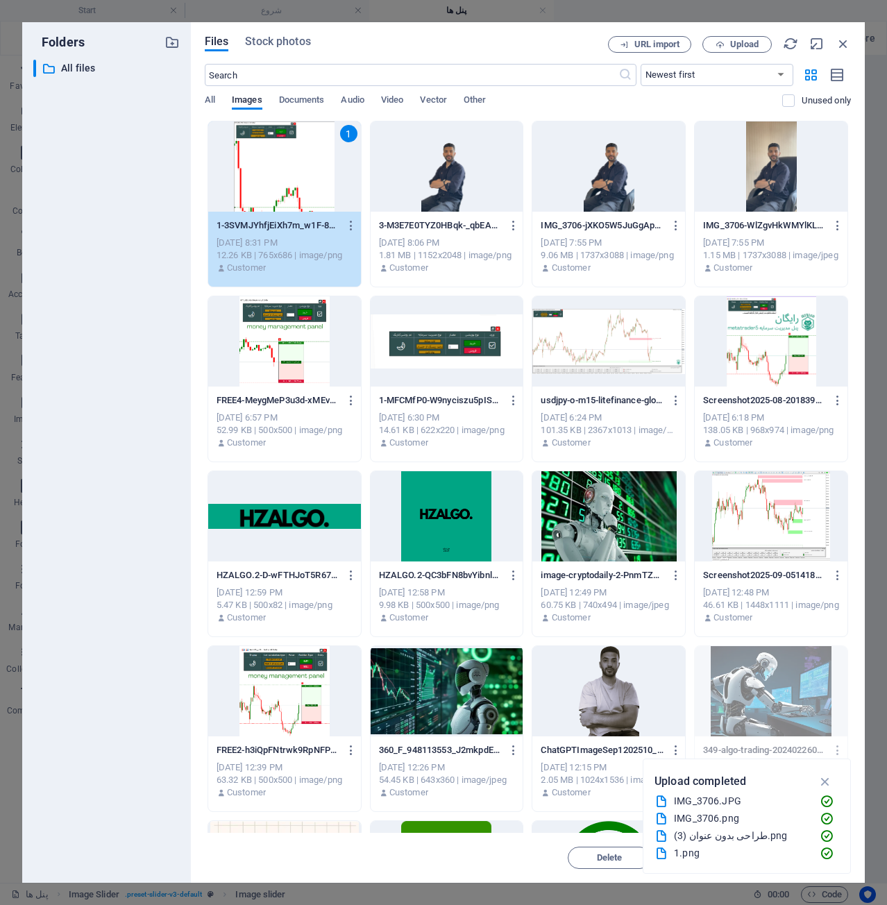
click at [246, 173] on div "1" at bounding box center [284, 167] width 153 height 90
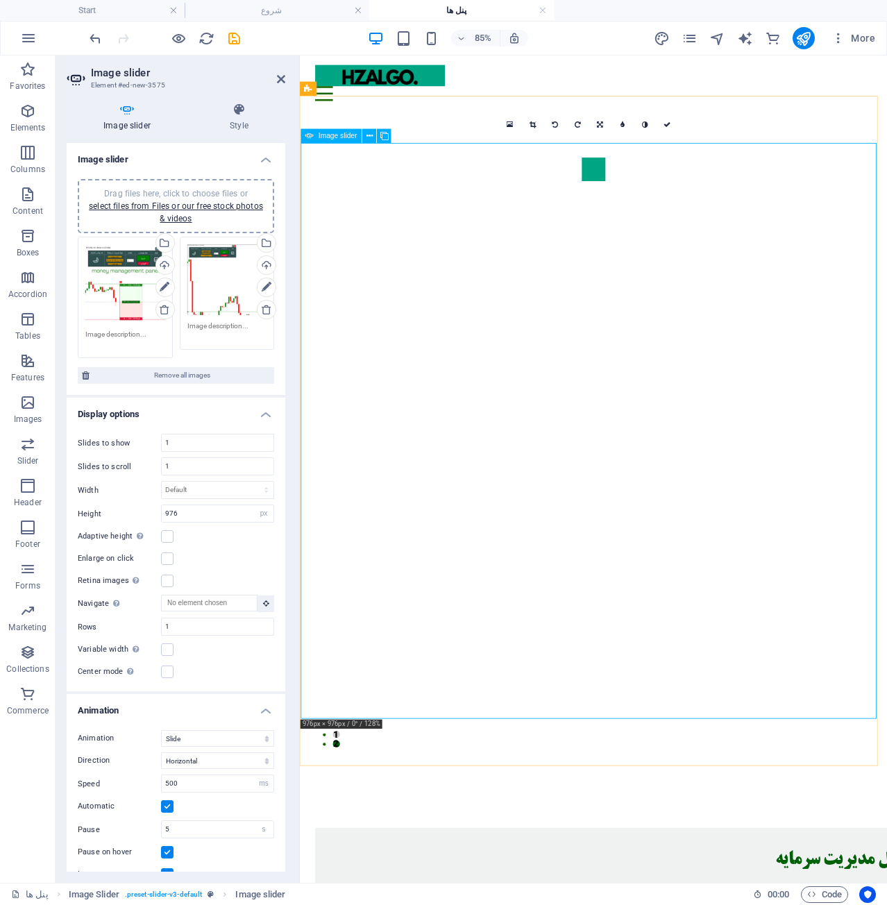
click at [603, 122] on link at bounding box center [600, 124] width 22 height 22
click at [535, 118] on link at bounding box center [533, 124] width 22 height 22
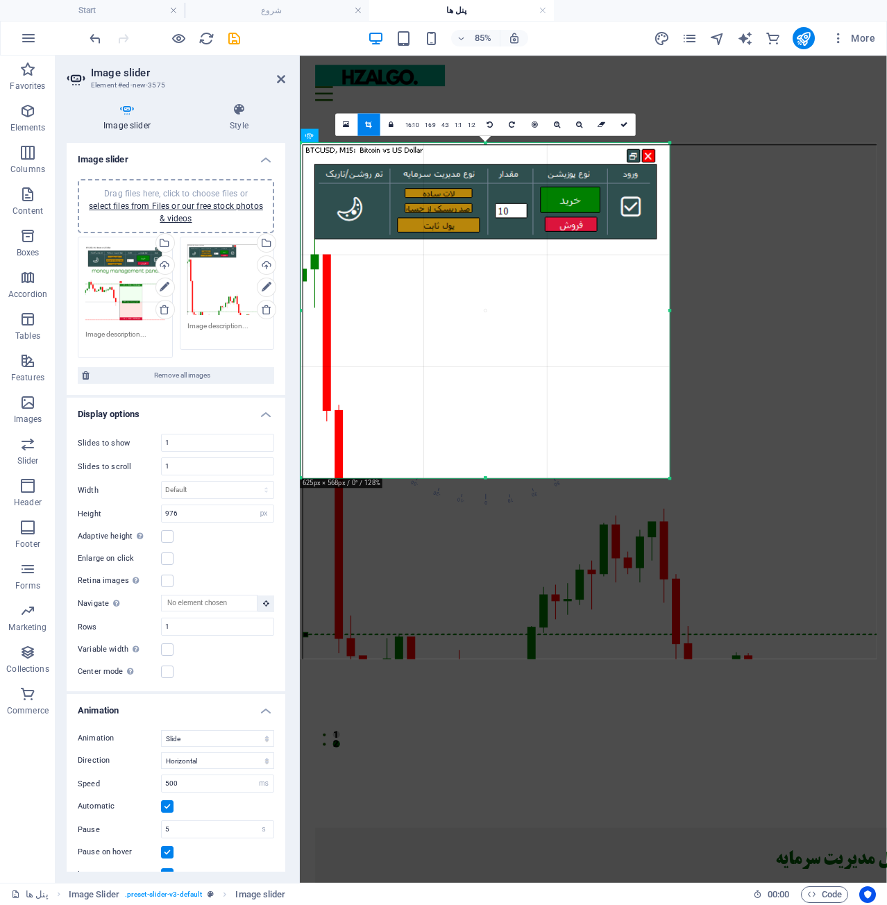
drag, startPoint x: 876, startPoint y: 720, endPoint x: 633, endPoint y: 437, distance: 373.2
click at [633, 437] on div "180 170 160 150 140 130 120 110 100 90 80 70 60 50 40 30 20 10 0 -10 -20 -30 -4…" at bounding box center [485, 310] width 369 height 335
click at [624, 123] on icon at bounding box center [624, 124] width 7 height 7
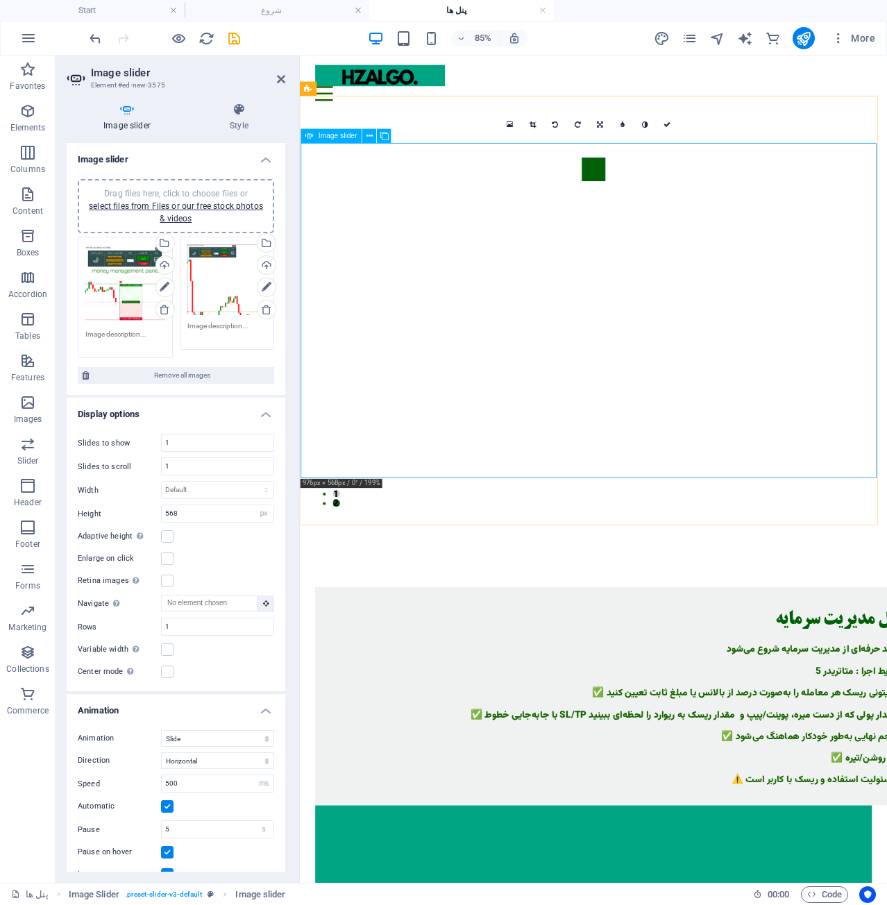
click at [632, 203] on button "Image Slider" at bounding box center [646, 190] width 28 height 28
click at [516, 122] on link at bounding box center [510, 124] width 22 height 22
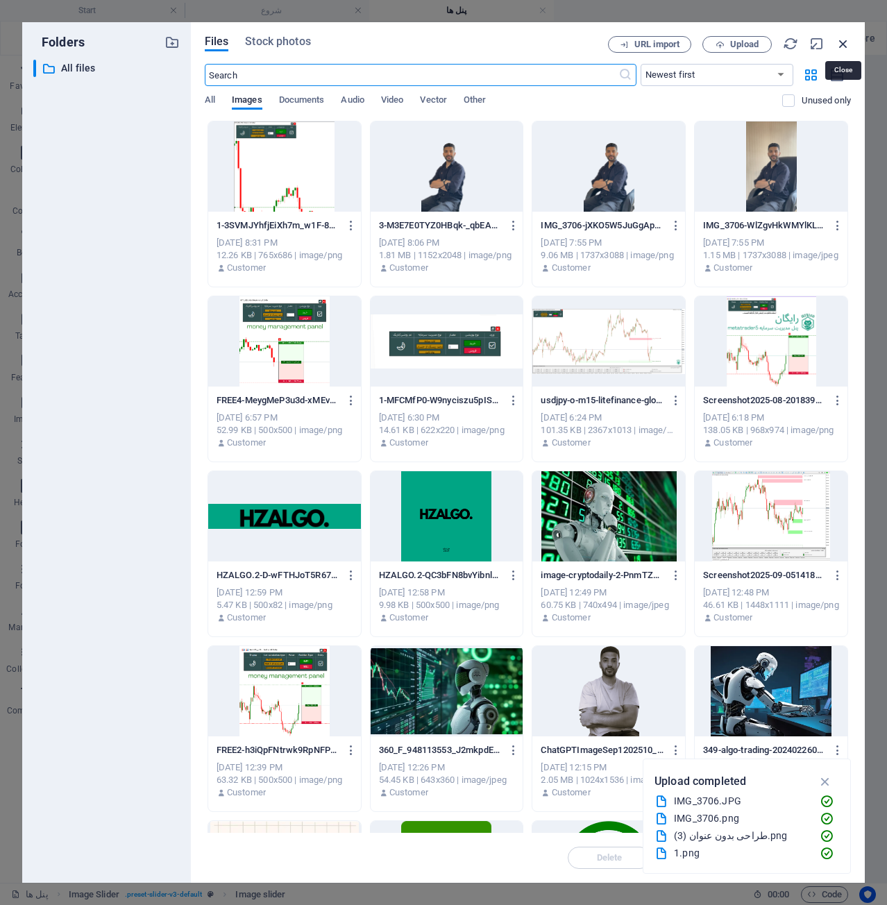
click at [838, 40] on icon "button" at bounding box center [843, 43] width 15 height 15
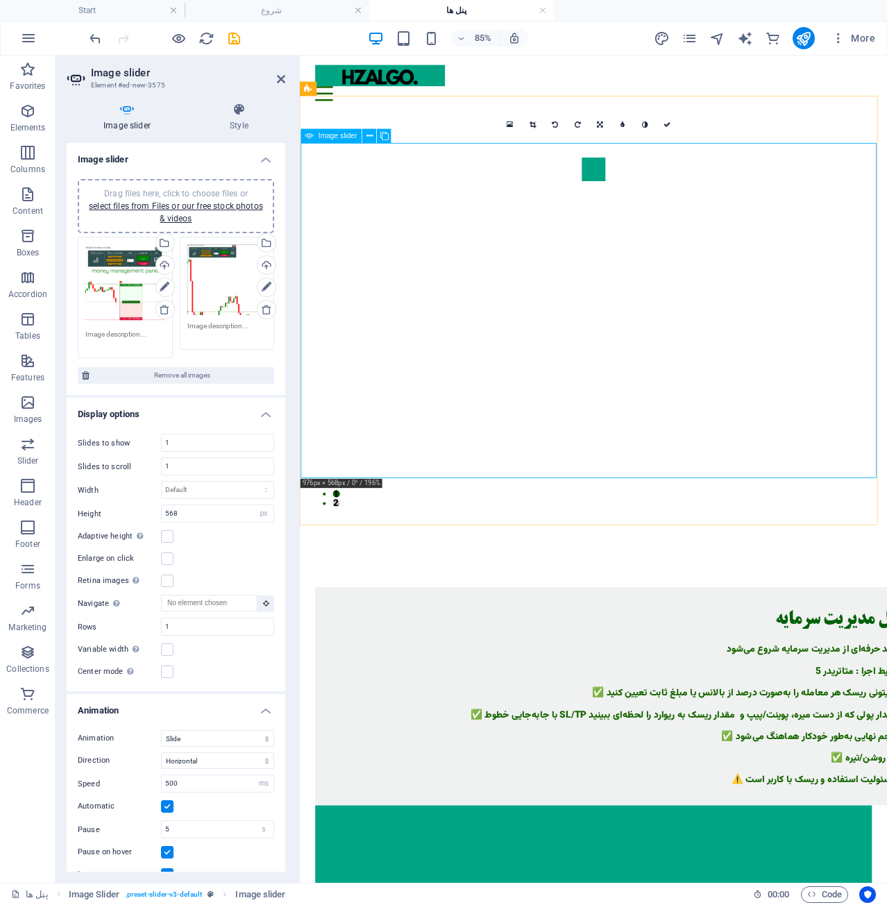
click at [527, 121] on link at bounding box center [533, 124] width 22 height 22
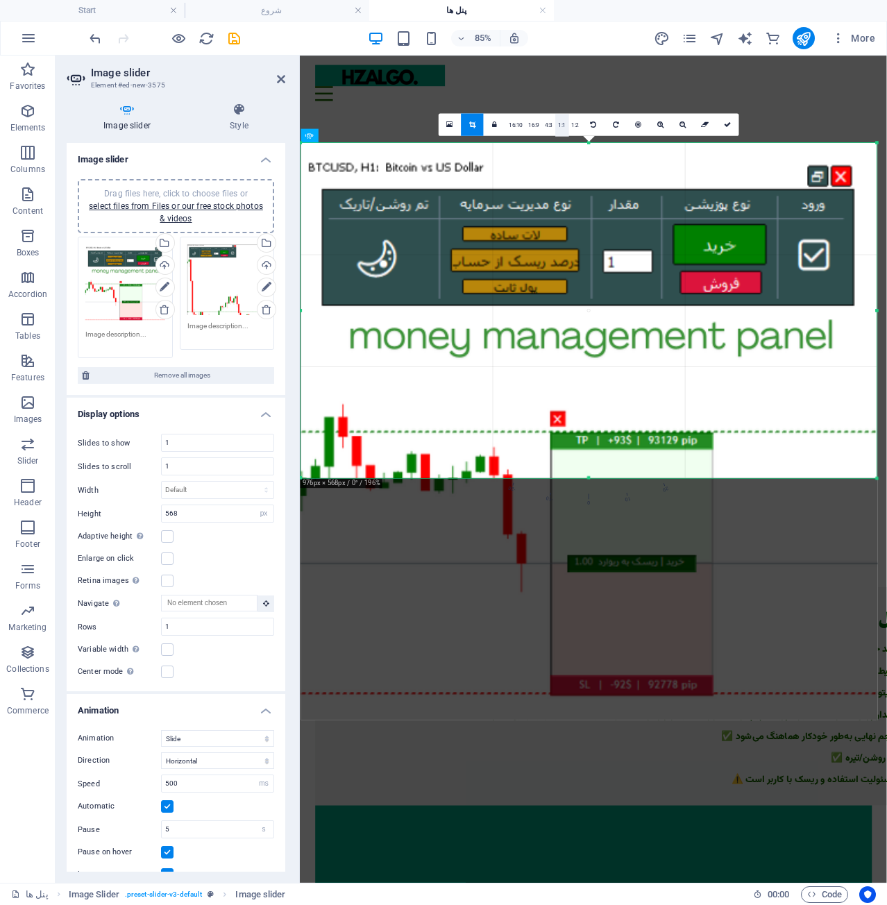
click at [566, 125] on link "1:1" at bounding box center [561, 125] width 13 height 22
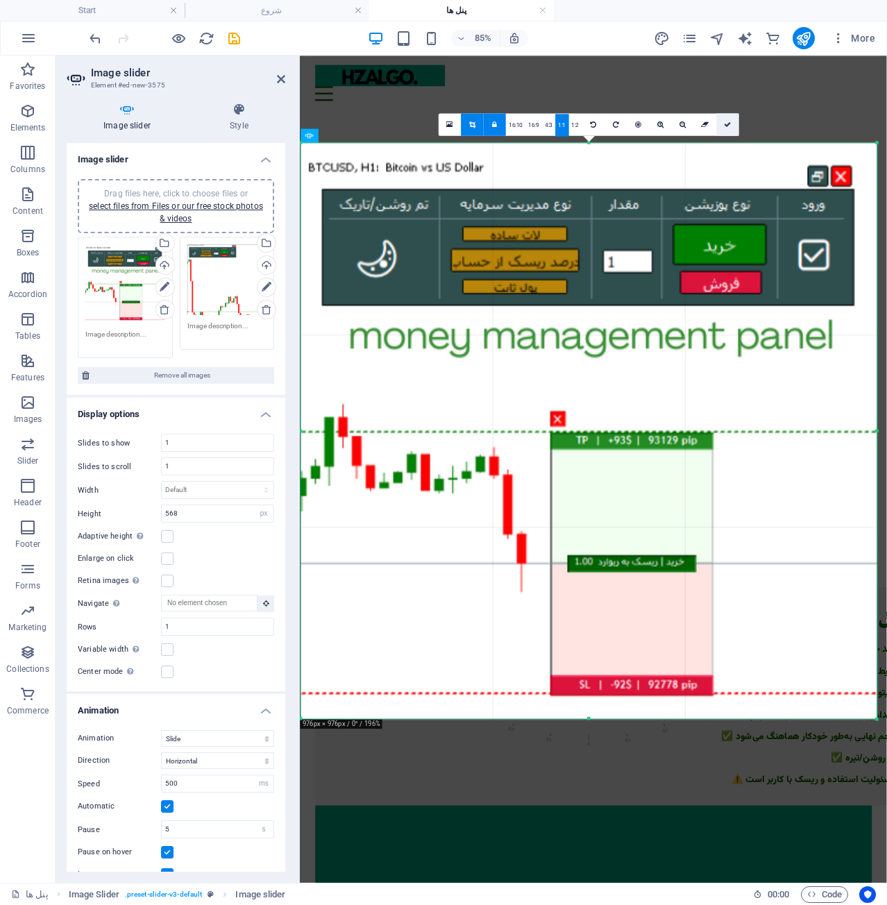
click at [728, 132] on link at bounding box center [728, 124] width 22 height 22
type input "976"
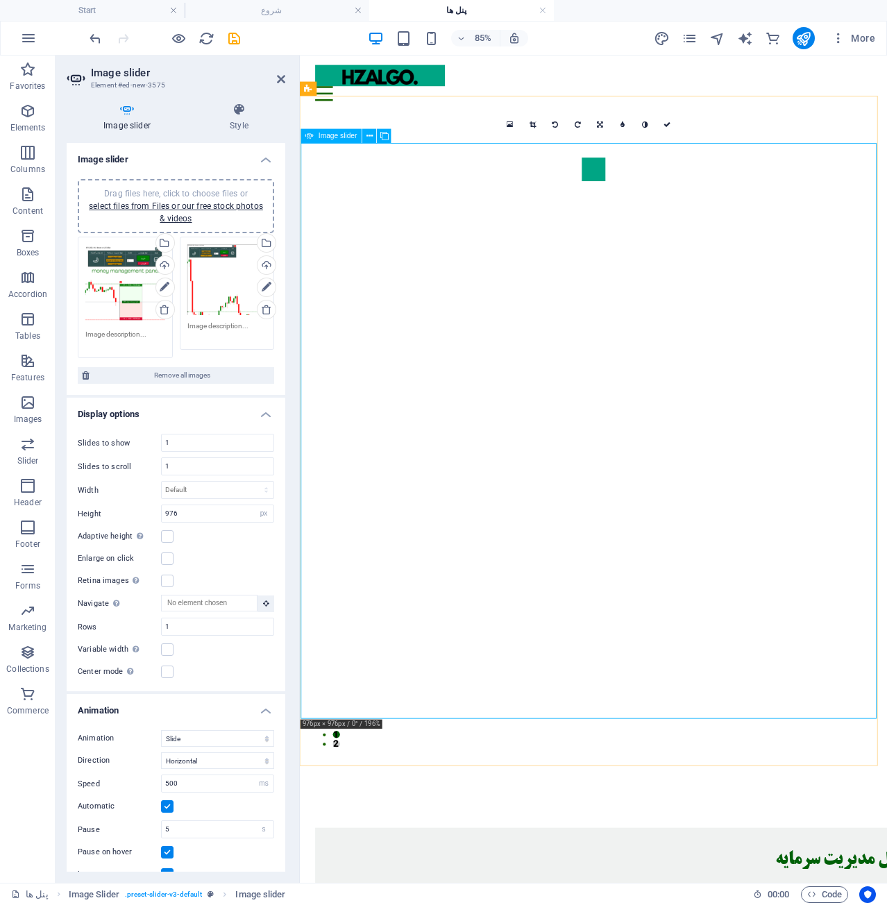
click at [176, 198] on span "Drag files here, click to choose files or select files from Files or our free s…" at bounding box center [176, 206] width 174 height 35
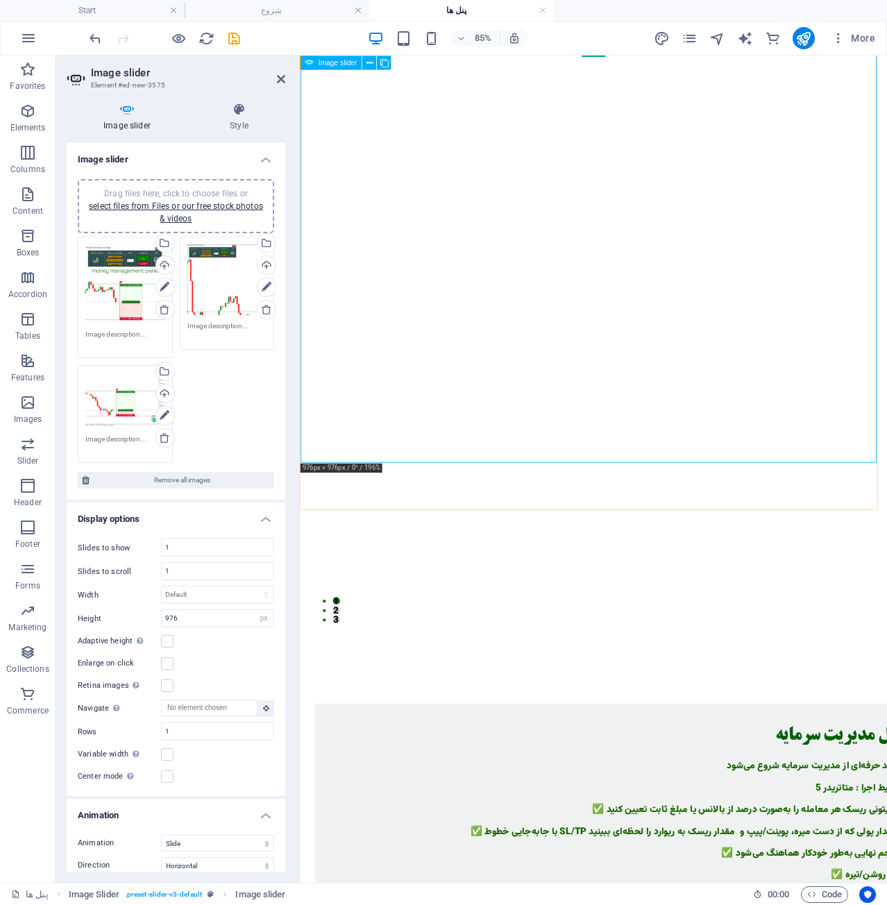
scroll to position [301, 0]
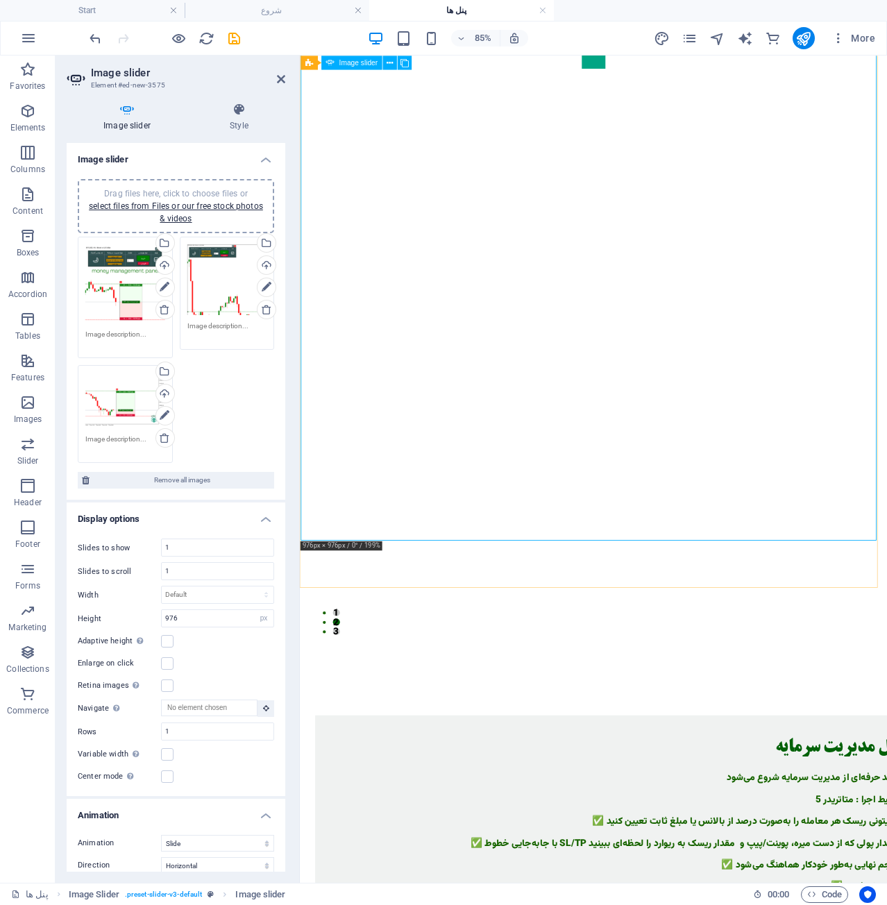
scroll to position [0, 0]
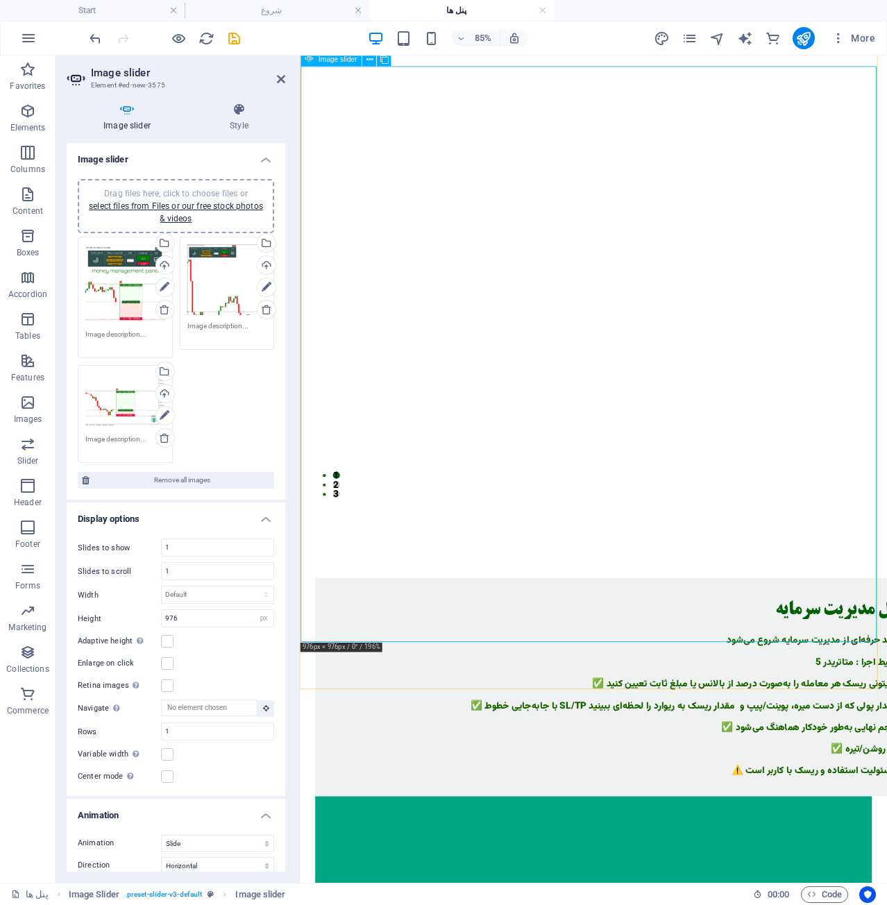
scroll to position [301, 0]
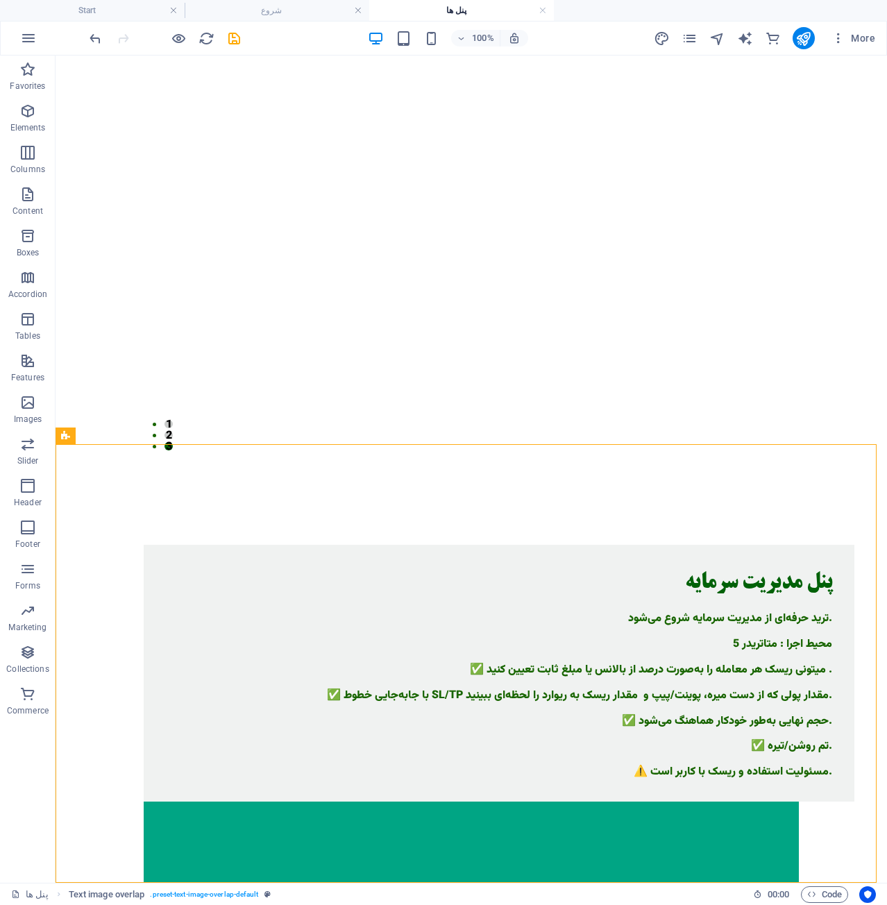
scroll to position [447, 0]
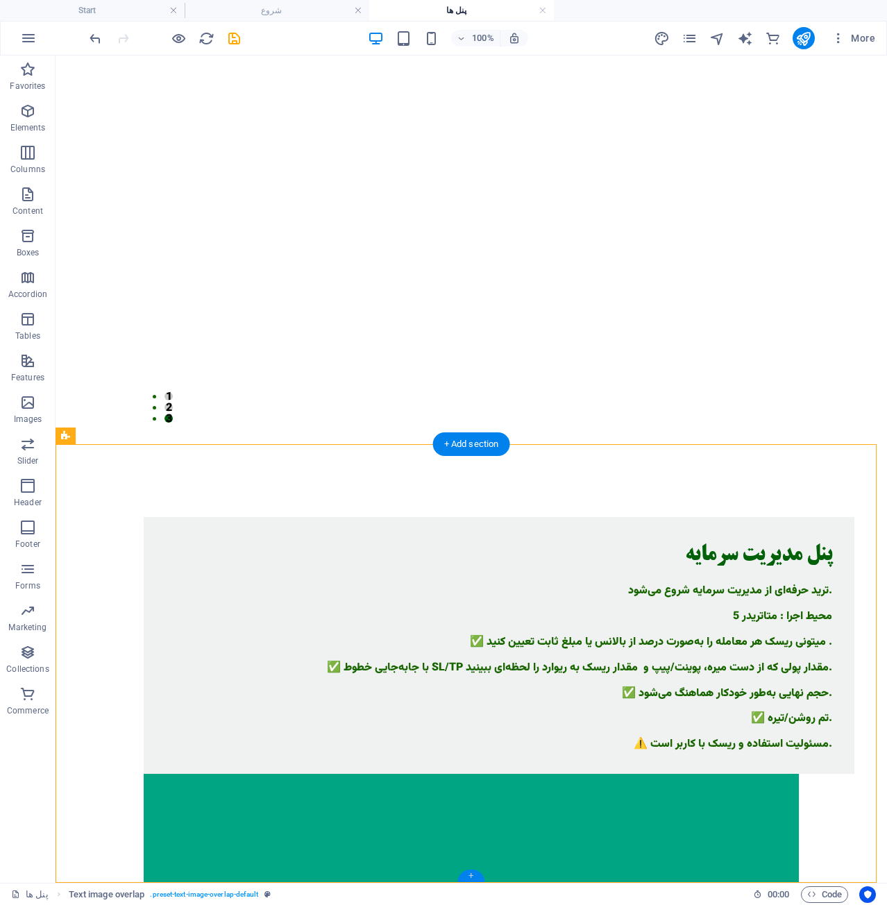
click at [476, 880] on div "+" at bounding box center [471, 876] width 27 height 12
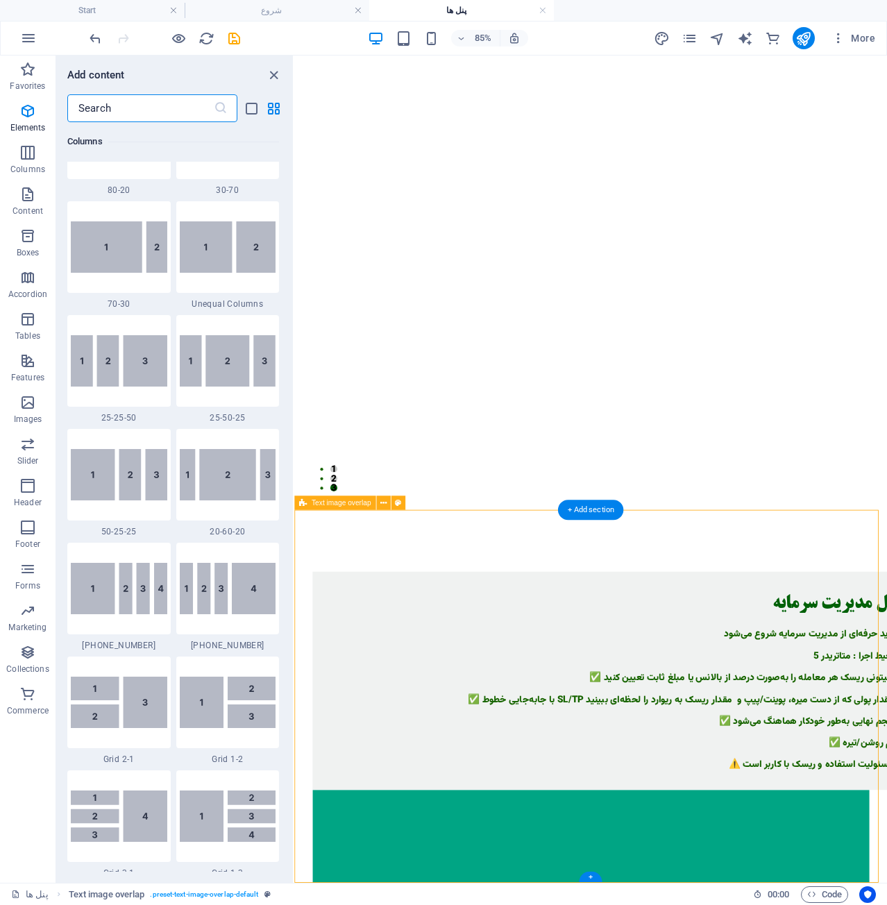
scroll to position [2429, 0]
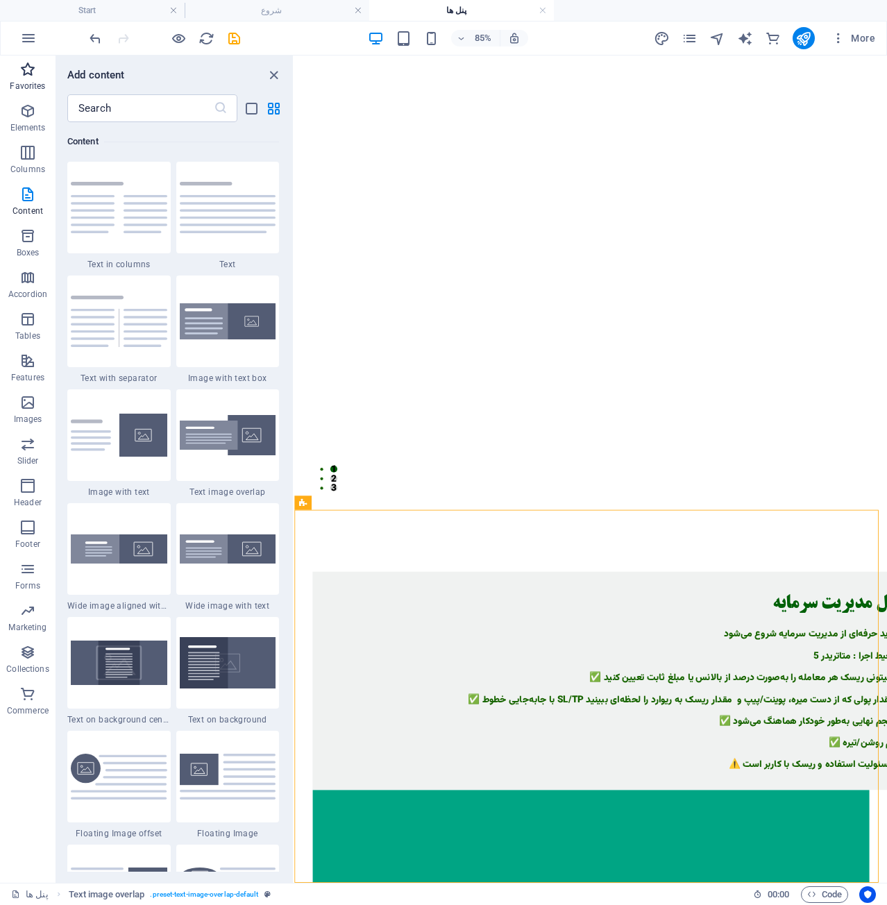
click at [17, 65] on span "Favorites" at bounding box center [28, 77] width 56 height 33
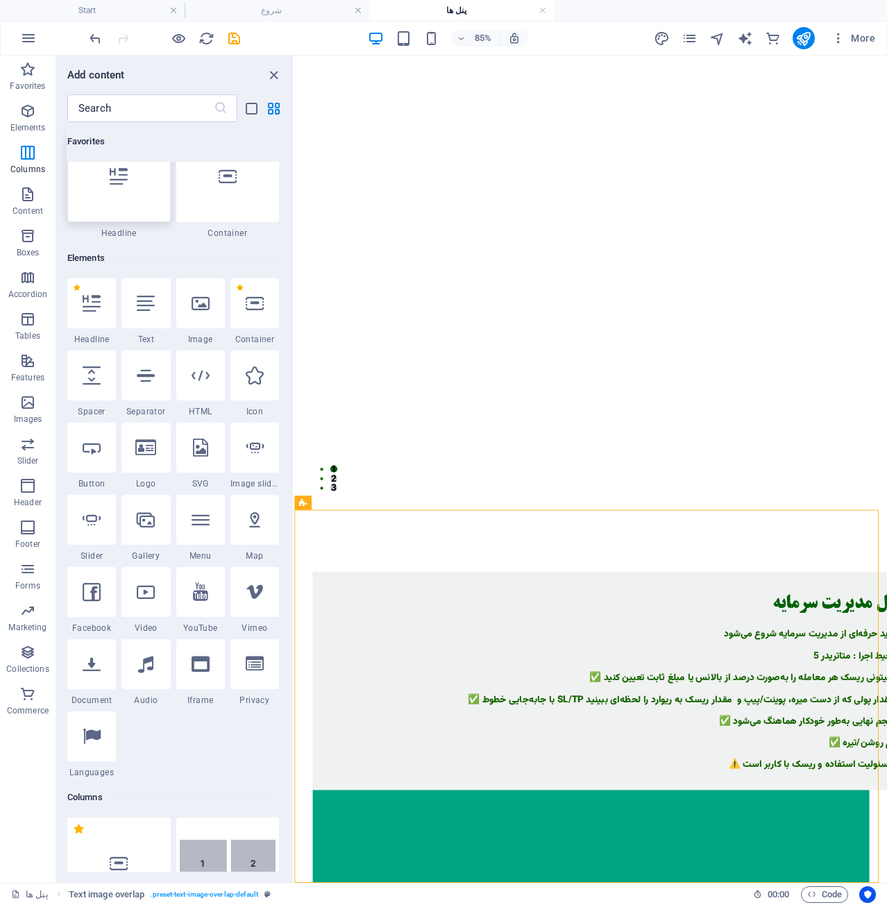
scroll to position [0, 0]
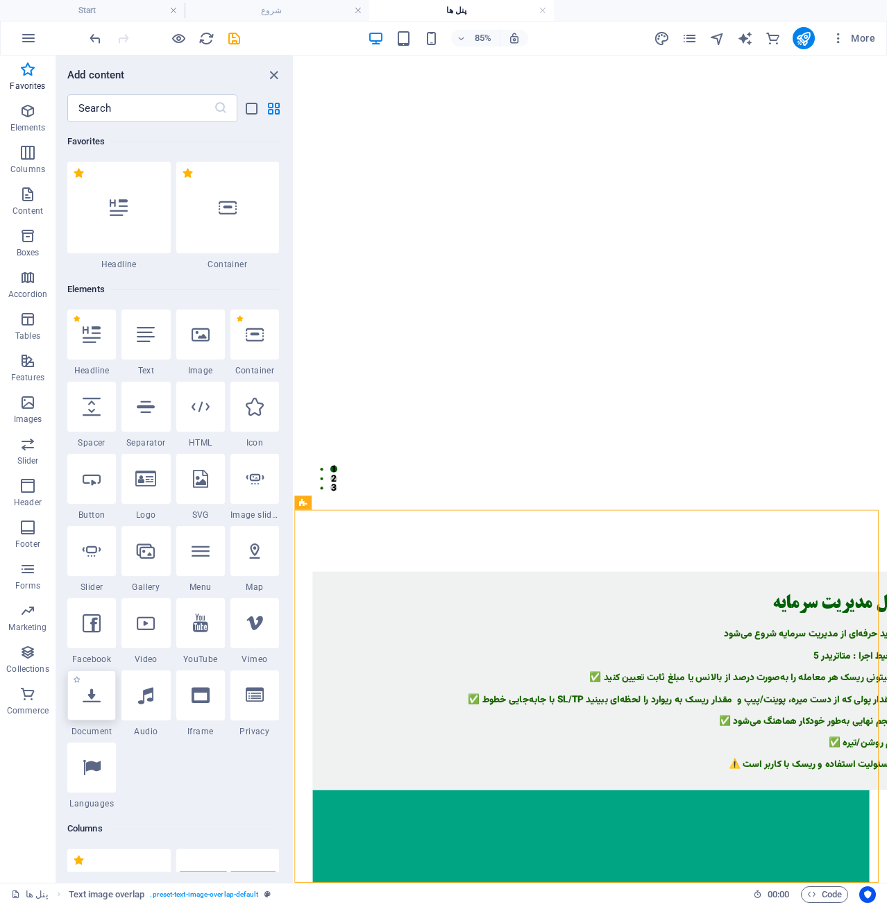
click at [94, 717] on div at bounding box center [91, 696] width 49 height 50
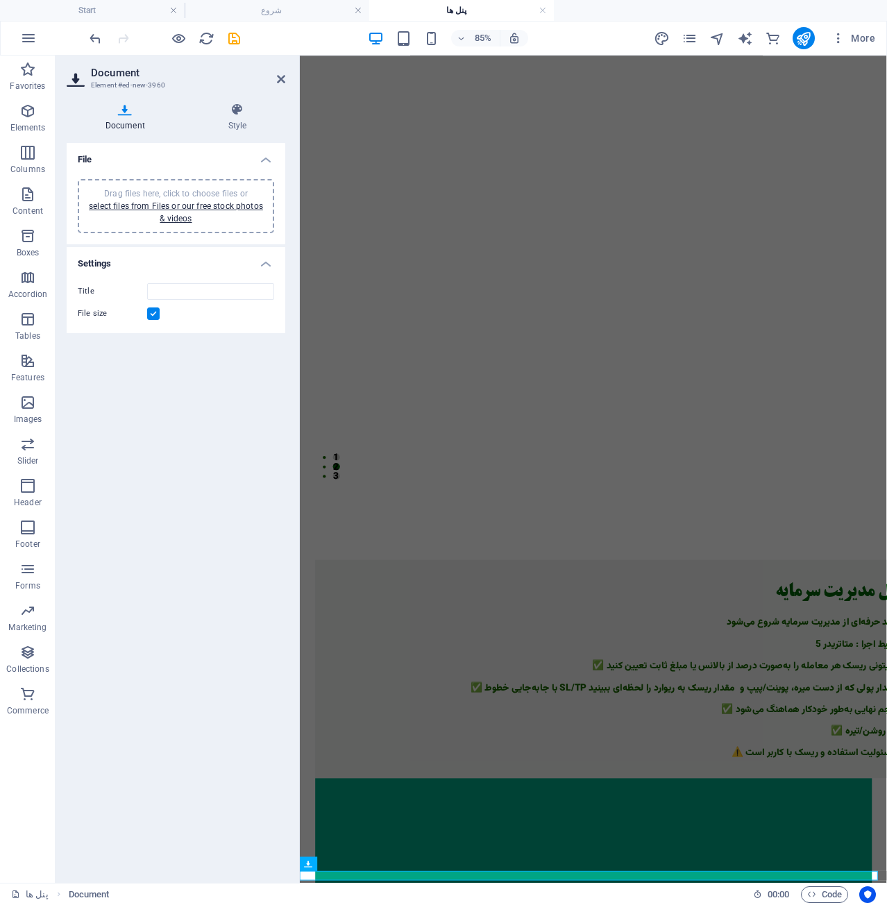
click at [173, 303] on div "Title File size" at bounding box center [176, 302] width 219 height 61
click at [184, 283] on input "Title" at bounding box center [210, 291] width 127 height 17
type input "پ"
type input "چ"
type input "پنل مدیریت سرمایه نسخه فارسی"
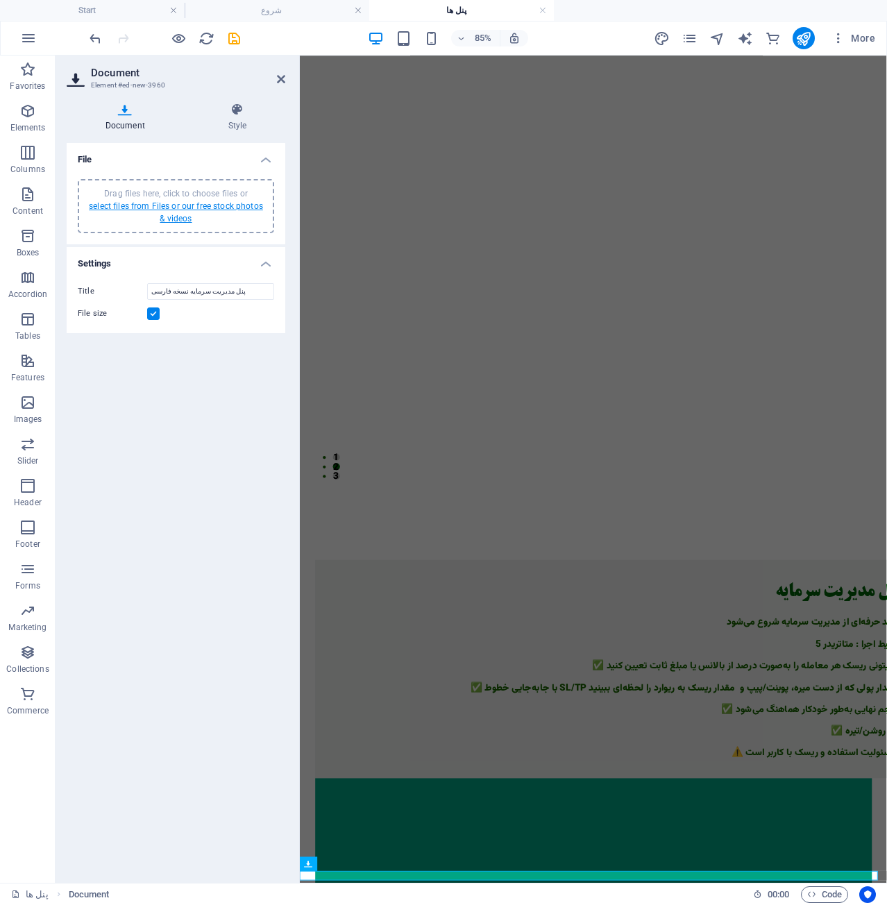
click at [140, 210] on link "select files from Files or our free stock photos & videos" at bounding box center [176, 212] width 174 height 22
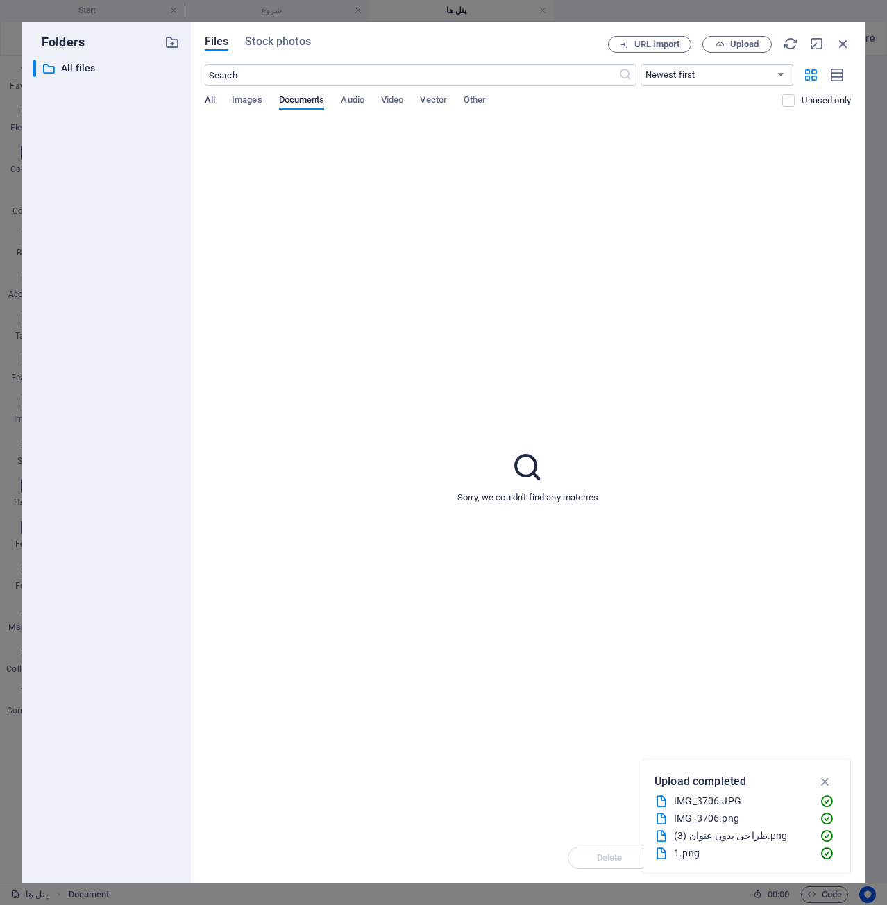
click at [210, 101] on span "All" at bounding box center [210, 101] width 10 height 19
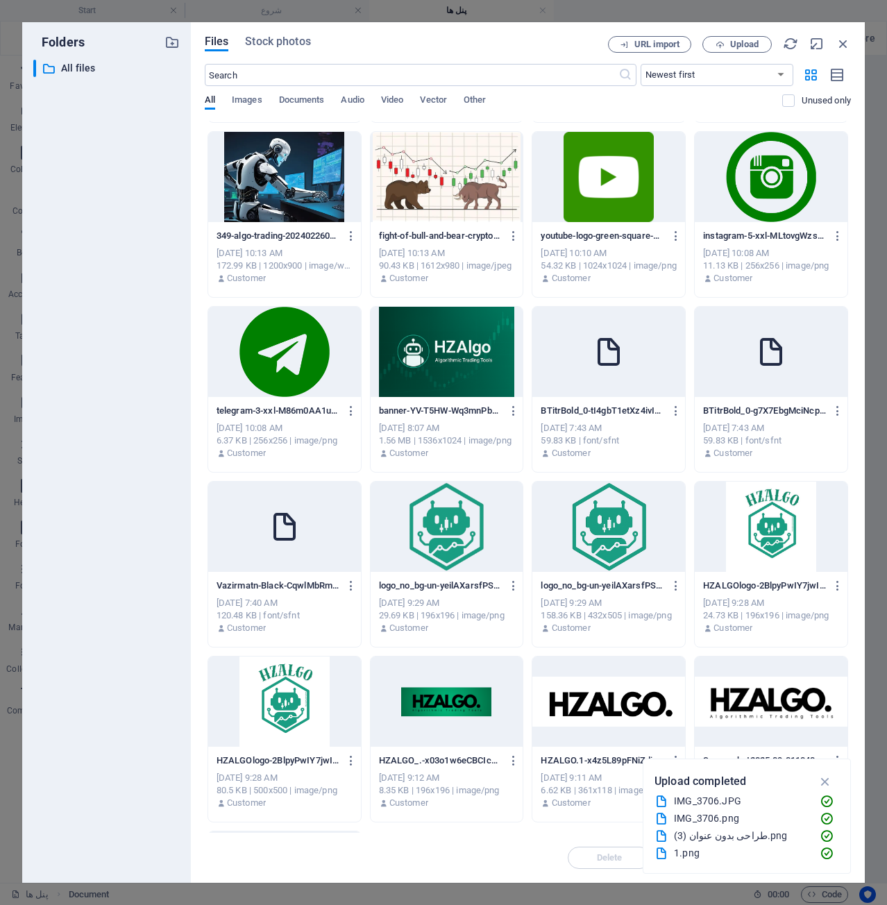
scroll to position [507, 0]
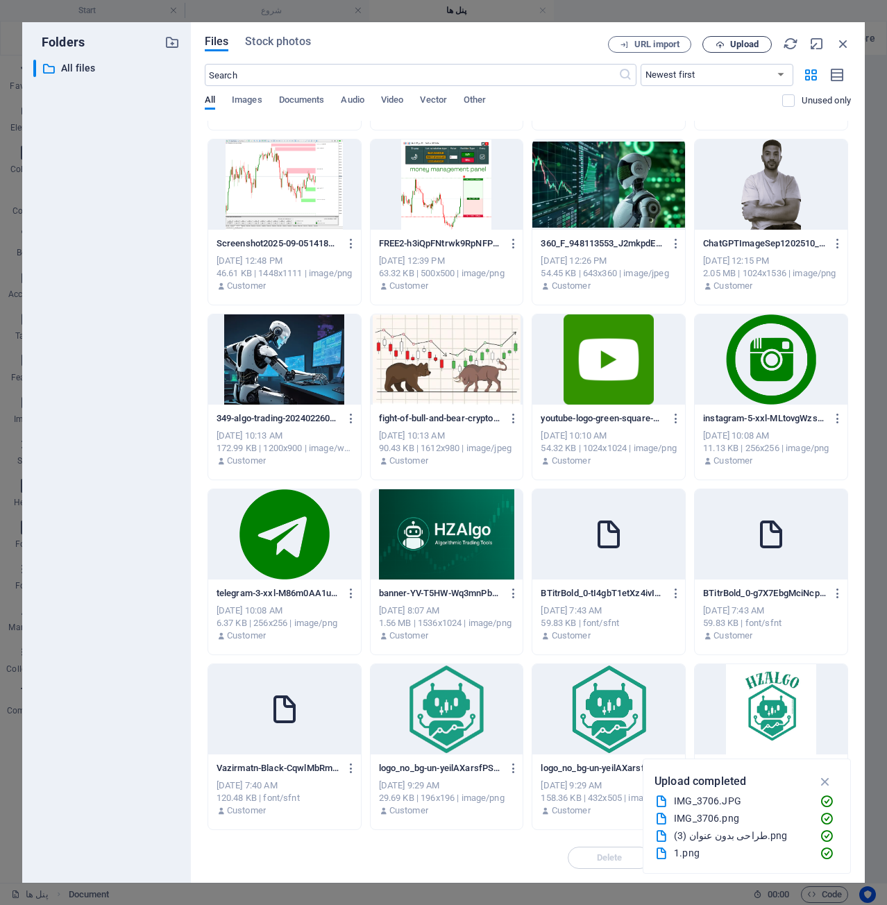
click at [755, 40] on span "Upload" at bounding box center [744, 44] width 28 height 8
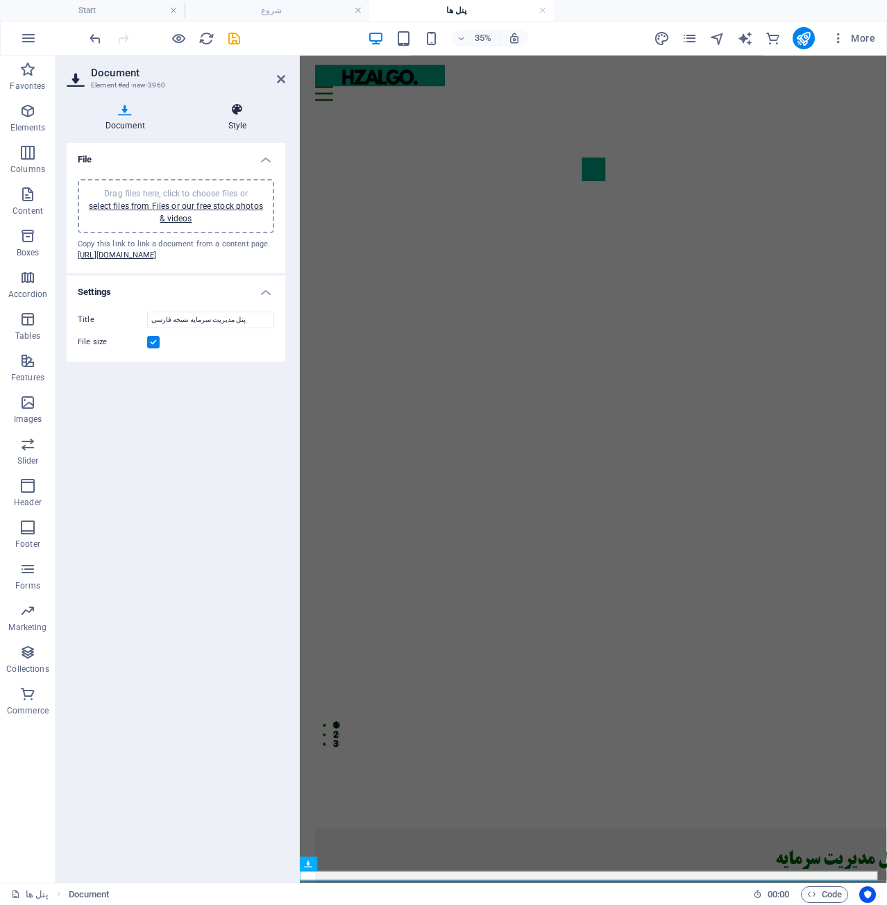
scroll to position [315, 0]
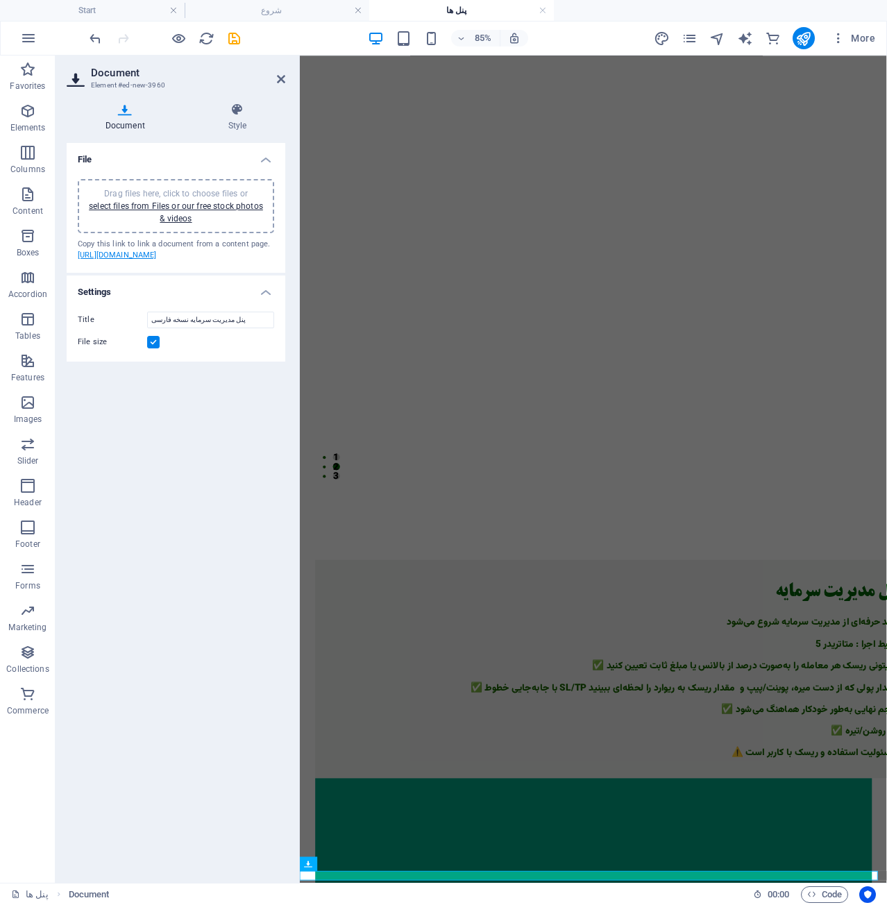
click at [154, 260] on link "[URL][DOMAIN_NAME]" at bounding box center [117, 255] width 79 height 9
click at [243, 112] on icon at bounding box center [238, 110] width 96 height 14
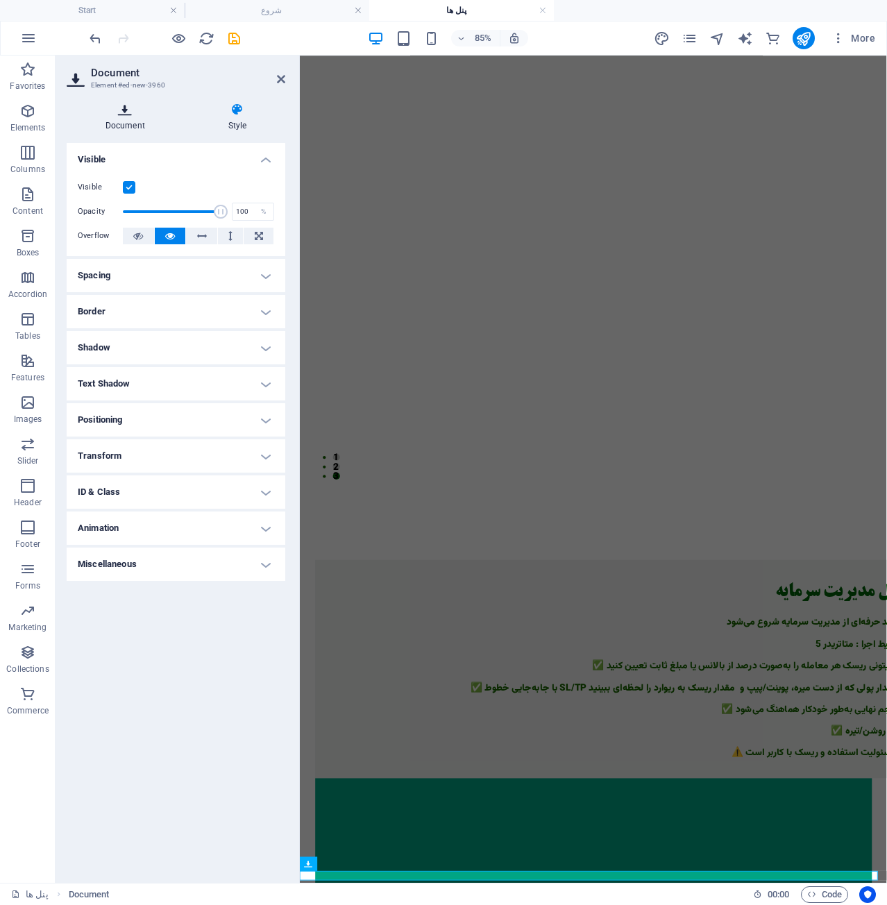
click at [119, 115] on icon at bounding box center [125, 110] width 117 height 14
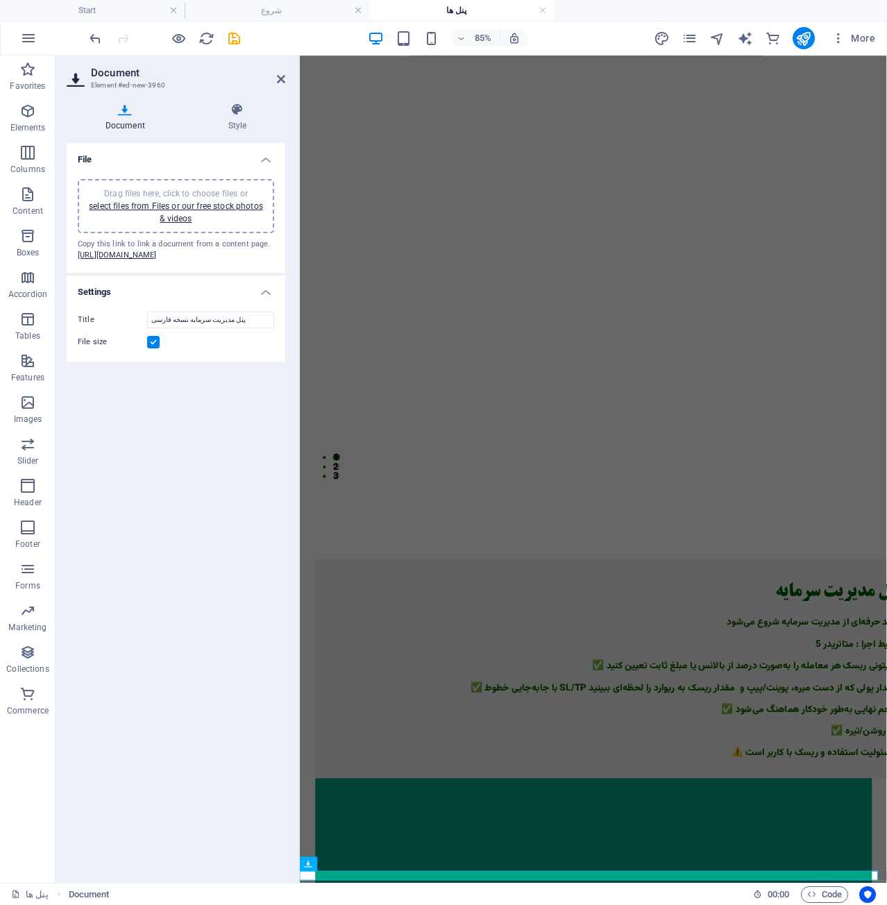
click at [264, 301] on h4 "Settings" at bounding box center [176, 288] width 219 height 25
click at [264, 309] on h4 "Settings" at bounding box center [176, 292] width 219 height 33
click at [209, 112] on icon at bounding box center [238, 110] width 96 height 14
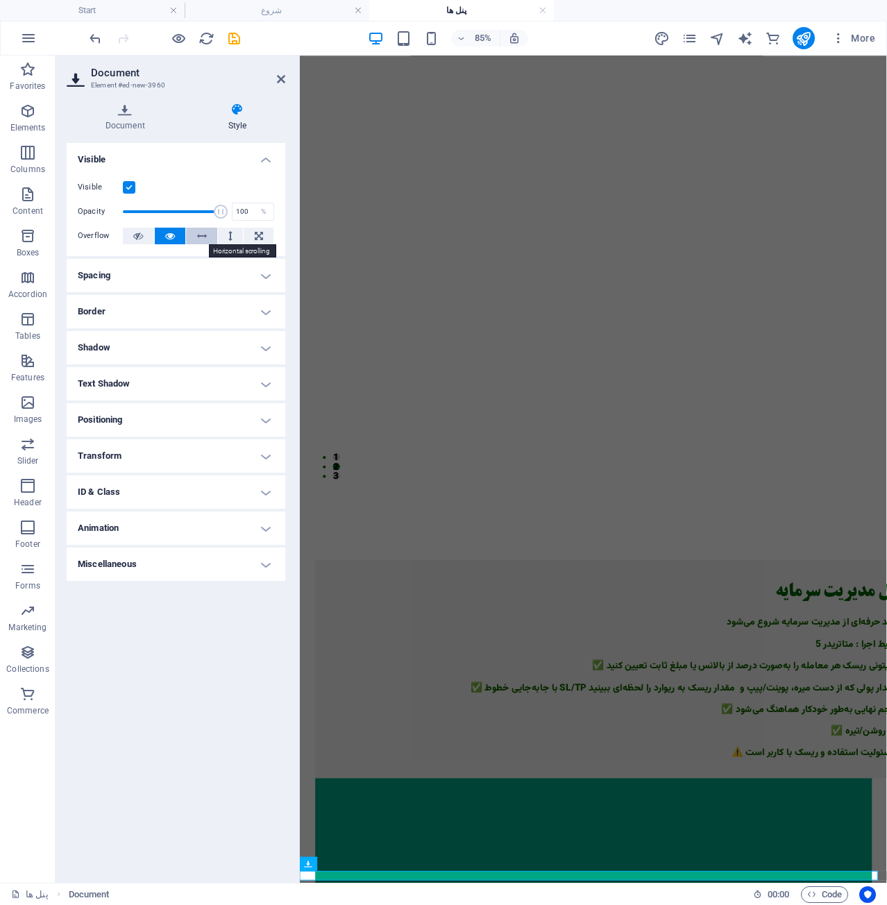
click at [202, 237] on icon at bounding box center [202, 236] width 10 height 17
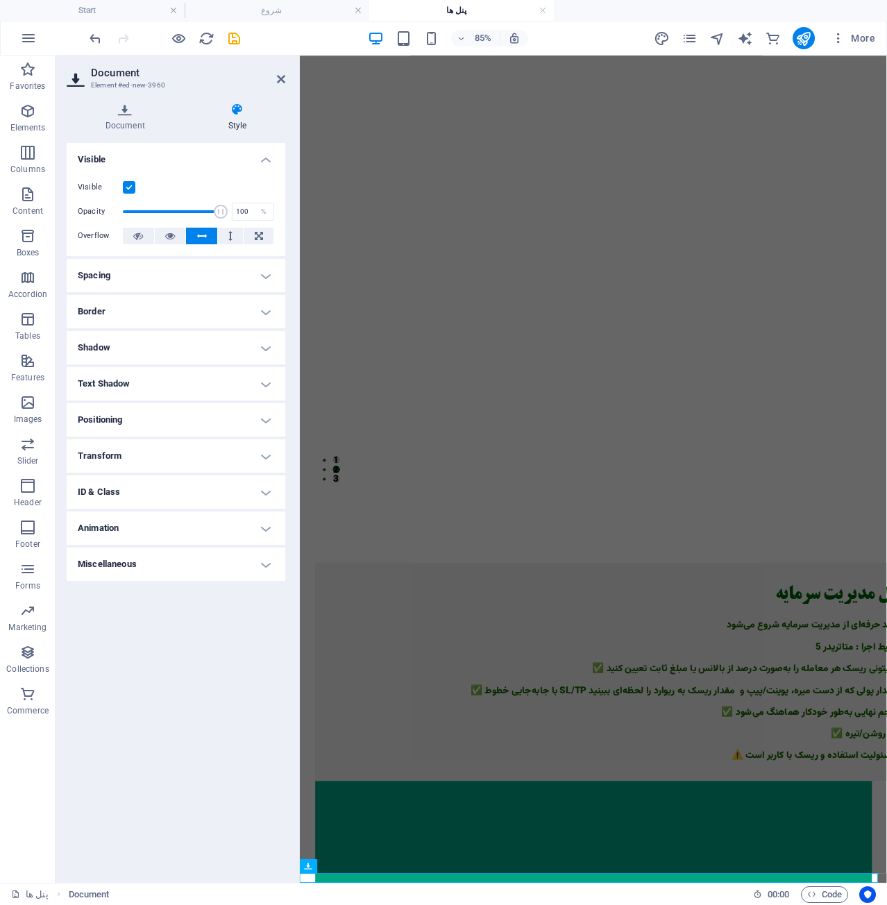
click at [217, 235] on button at bounding box center [201, 236] width 31 height 17
click at [226, 234] on button at bounding box center [231, 236] width 26 height 17
click at [199, 237] on icon at bounding box center [202, 236] width 10 height 17
click at [225, 235] on button at bounding box center [231, 236] width 26 height 17
click at [178, 233] on button at bounding box center [170, 236] width 31 height 17
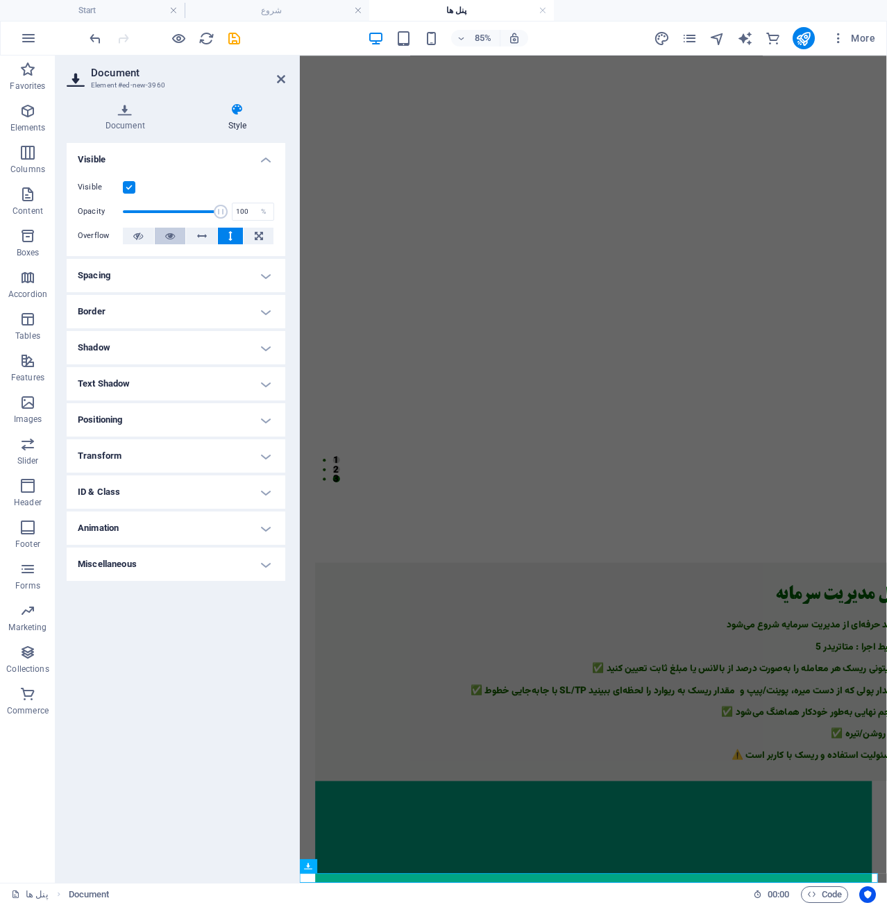
scroll to position [315, 0]
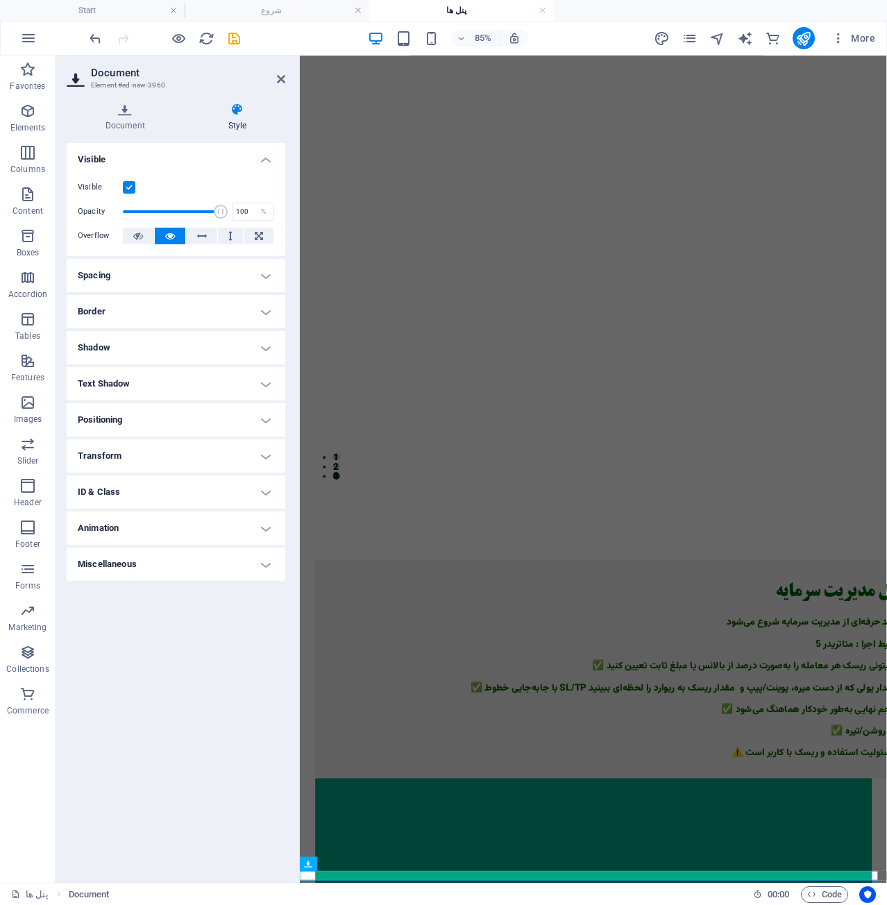
click at [176, 235] on button at bounding box center [170, 236] width 31 height 17
click at [142, 237] on icon at bounding box center [138, 236] width 10 height 17
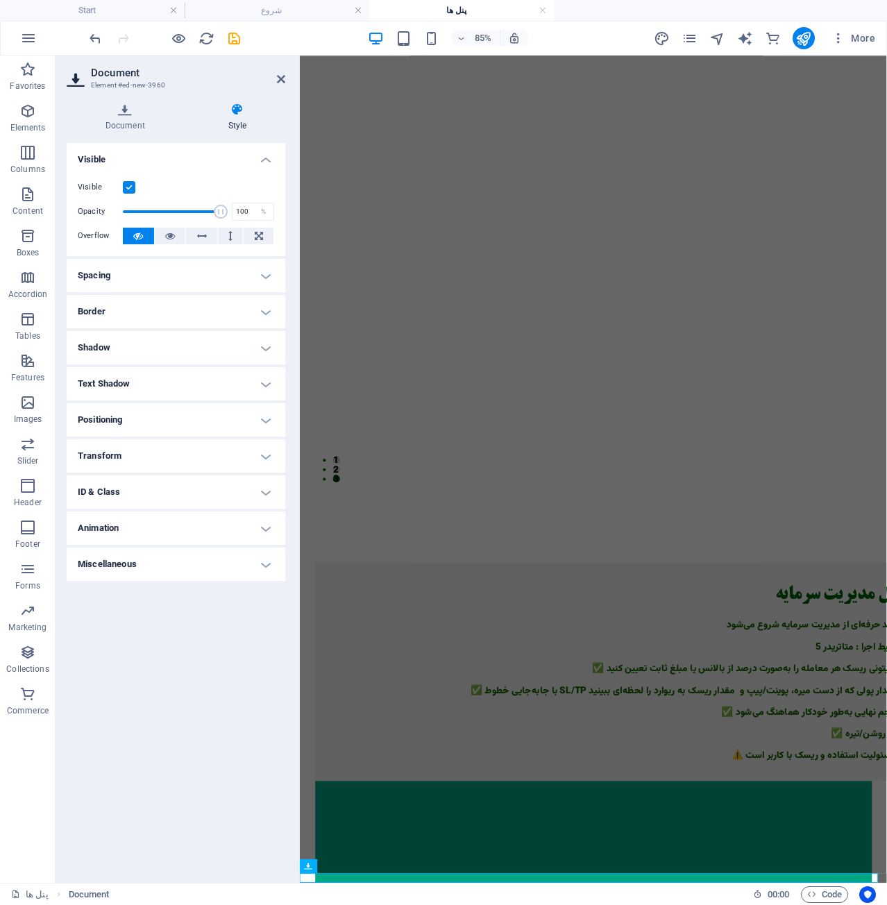
click at [142, 237] on icon at bounding box center [138, 236] width 10 height 17
click at [172, 236] on icon at bounding box center [170, 236] width 10 height 17
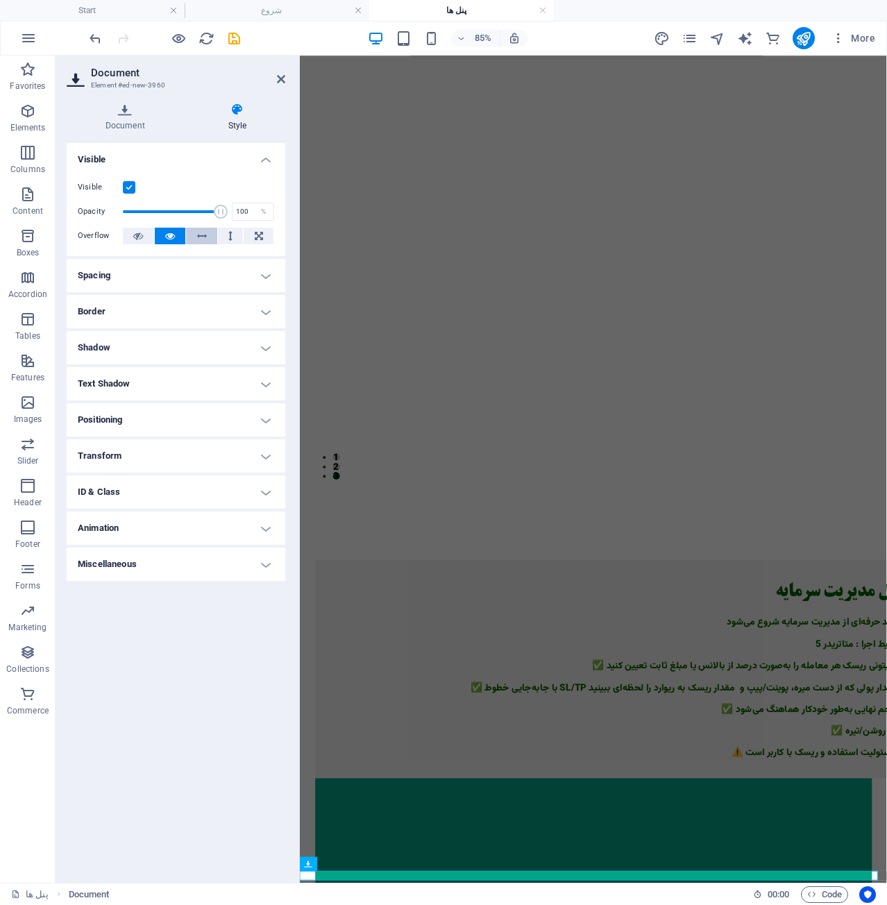
click at [198, 236] on icon at bounding box center [202, 236] width 10 height 17
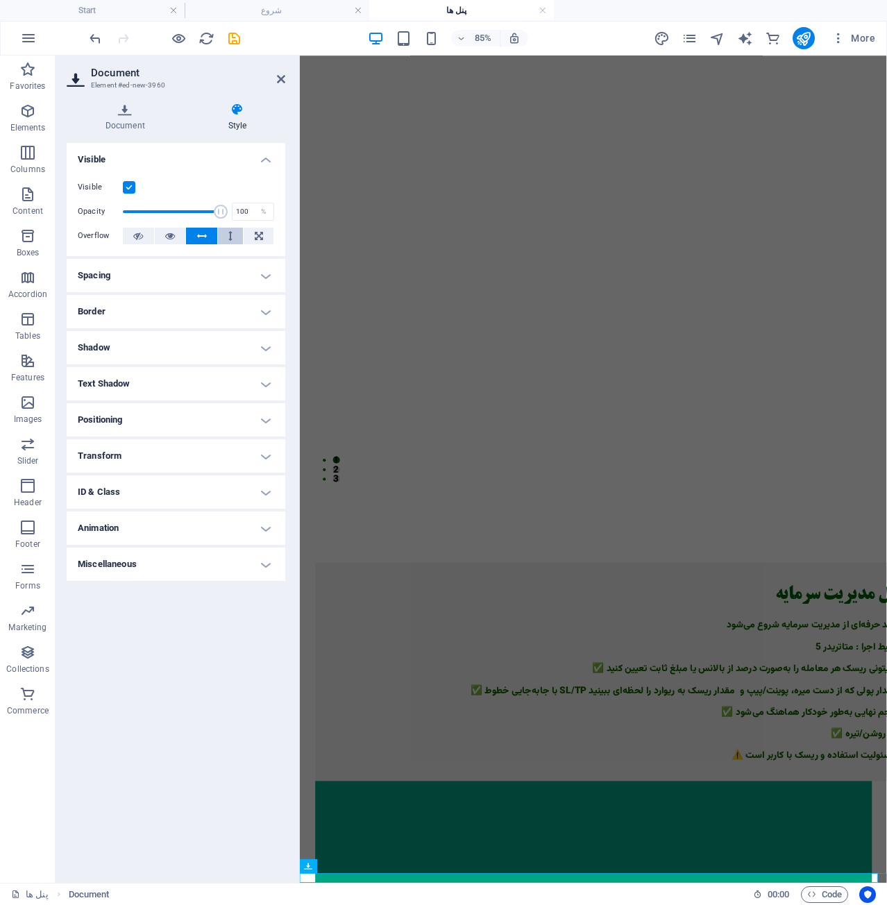
click at [224, 235] on button at bounding box center [231, 236] width 26 height 17
click at [244, 232] on button at bounding box center [259, 236] width 30 height 17
click at [224, 240] on button at bounding box center [231, 236] width 26 height 17
click at [197, 235] on icon at bounding box center [202, 236] width 10 height 17
click at [182, 236] on button at bounding box center [170, 236] width 31 height 17
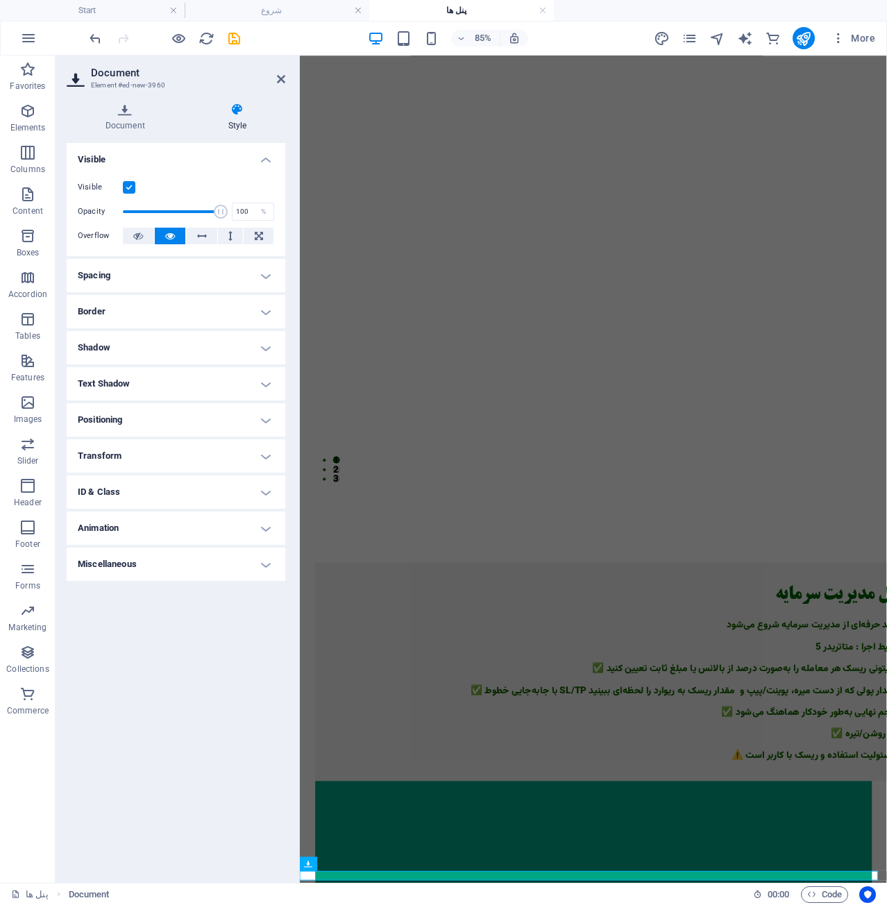
scroll to position [315, 0]
click at [167, 269] on h4 "Spacing" at bounding box center [176, 275] width 219 height 33
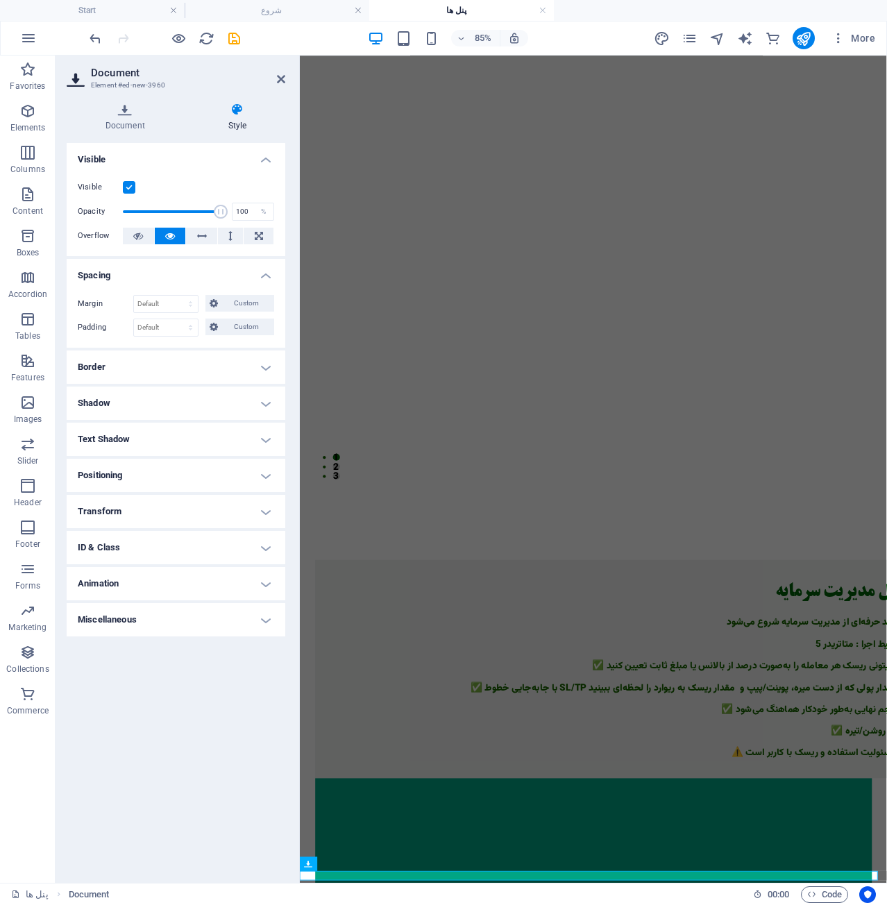
click at [174, 371] on h4 "Border" at bounding box center [176, 367] width 219 height 33
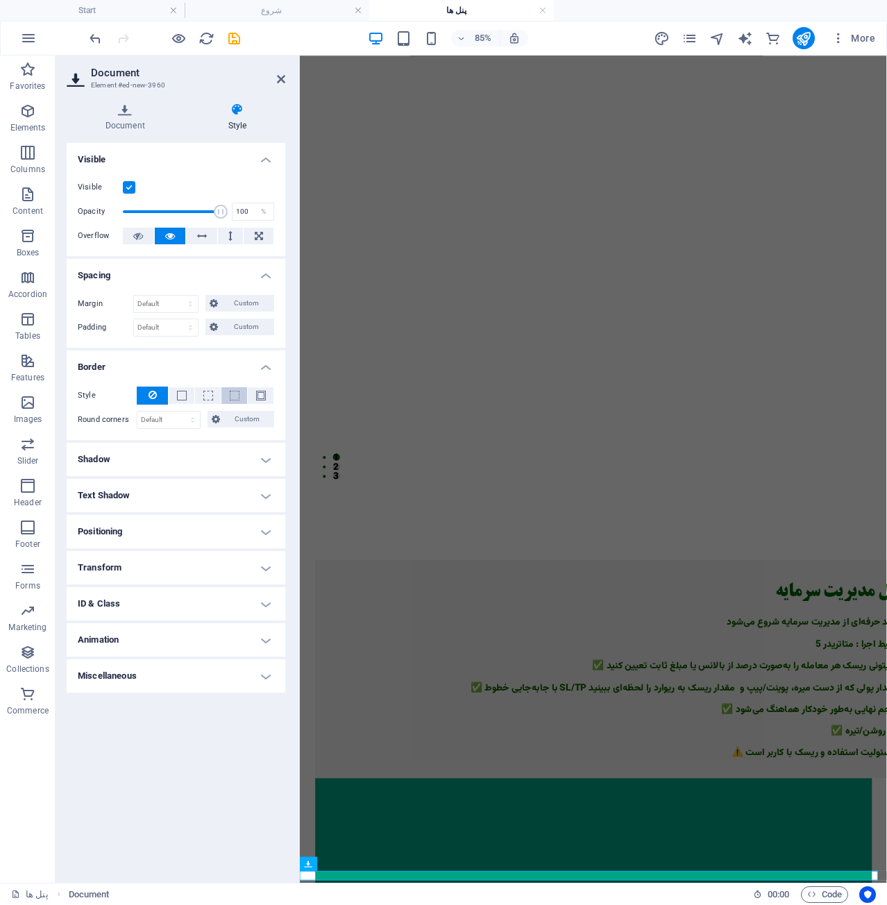
click at [233, 403] on span at bounding box center [234, 395] width 3 height 17
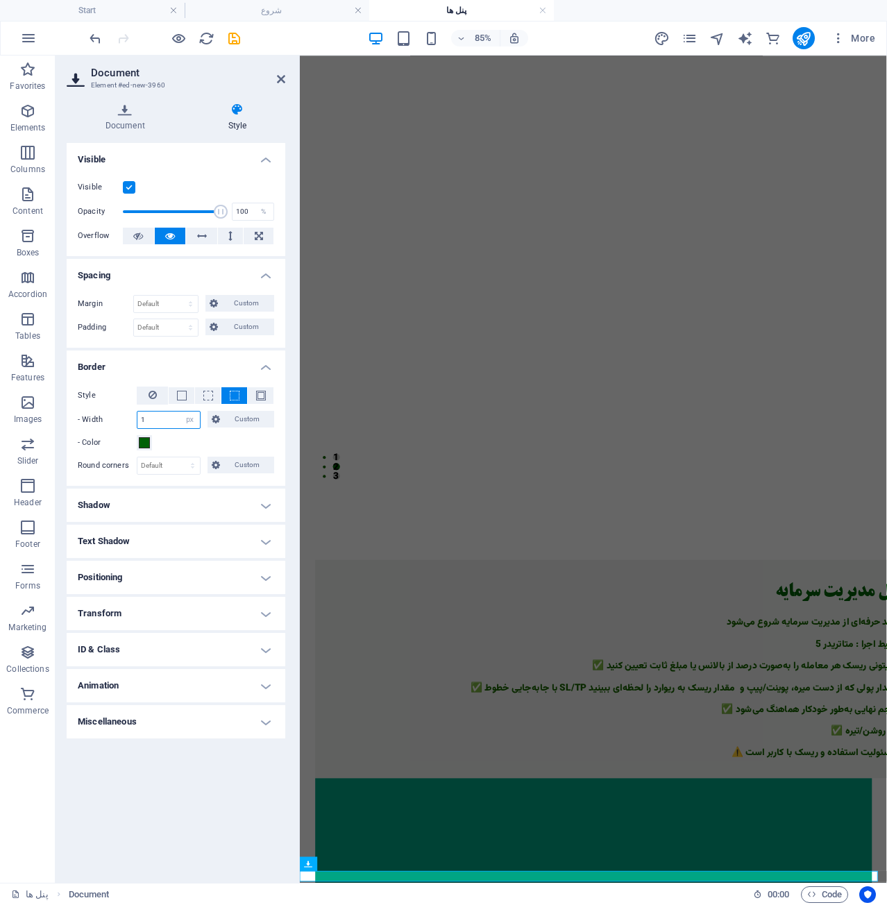
drag, startPoint x: 179, startPoint y: 419, endPoint x: 136, endPoint y: 424, distance: 43.3
click at [136, 424] on div "- Width 1 auto px rem % vh vw Custom Custom" at bounding box center [176, 420] width 196 height 18
type input "2"
click at [156, 466] on select "Default px rem % vh vw Custom" at bounding box center [168, 466] width 62 height 17
click at [117, 472] on label "Round corners" at bounding box center [107, 466] width 59 height 17
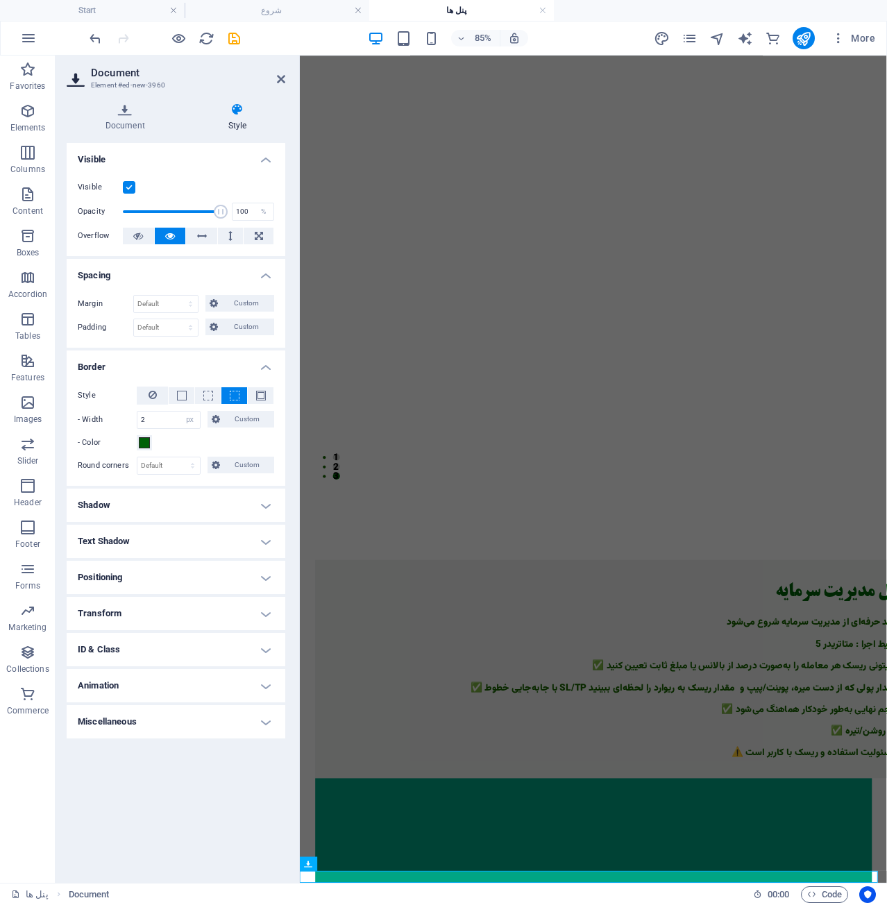
click at [126, 509] on h4 "Shadow" at bounding box center [176, 505] width 219 height 33
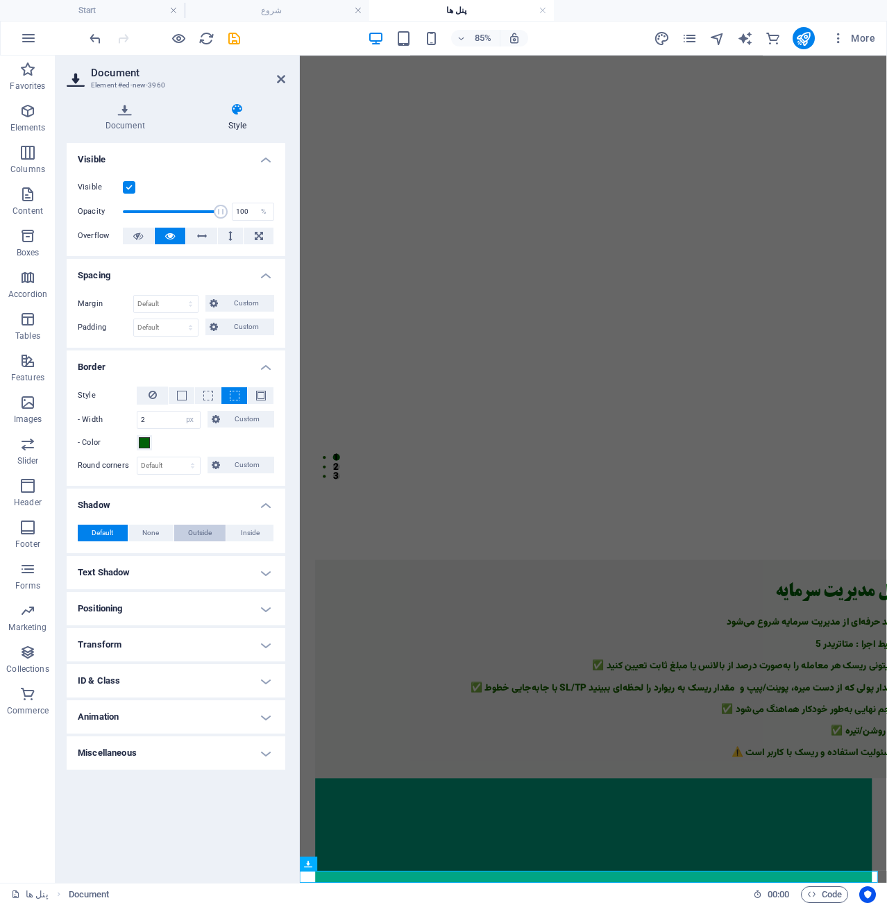
click at [201, 539] on span "Outside" at bounding box center [200, 533] width 24 height 17
type input "2"
type input "4"
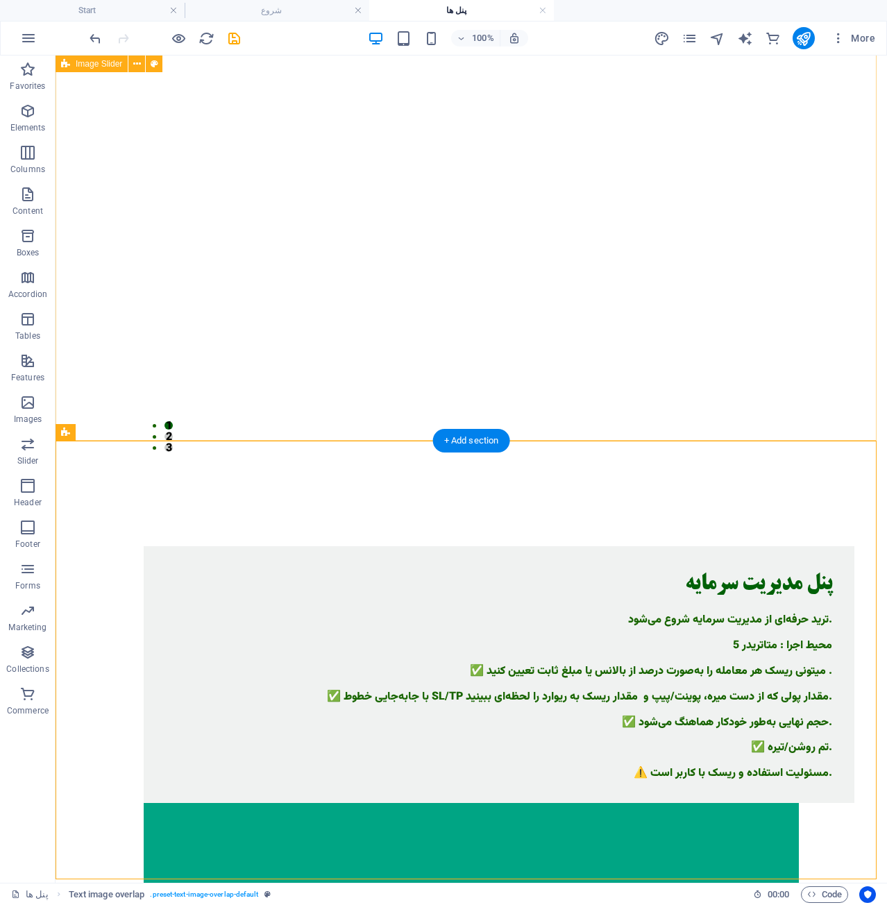
scroll to position [462, 0]
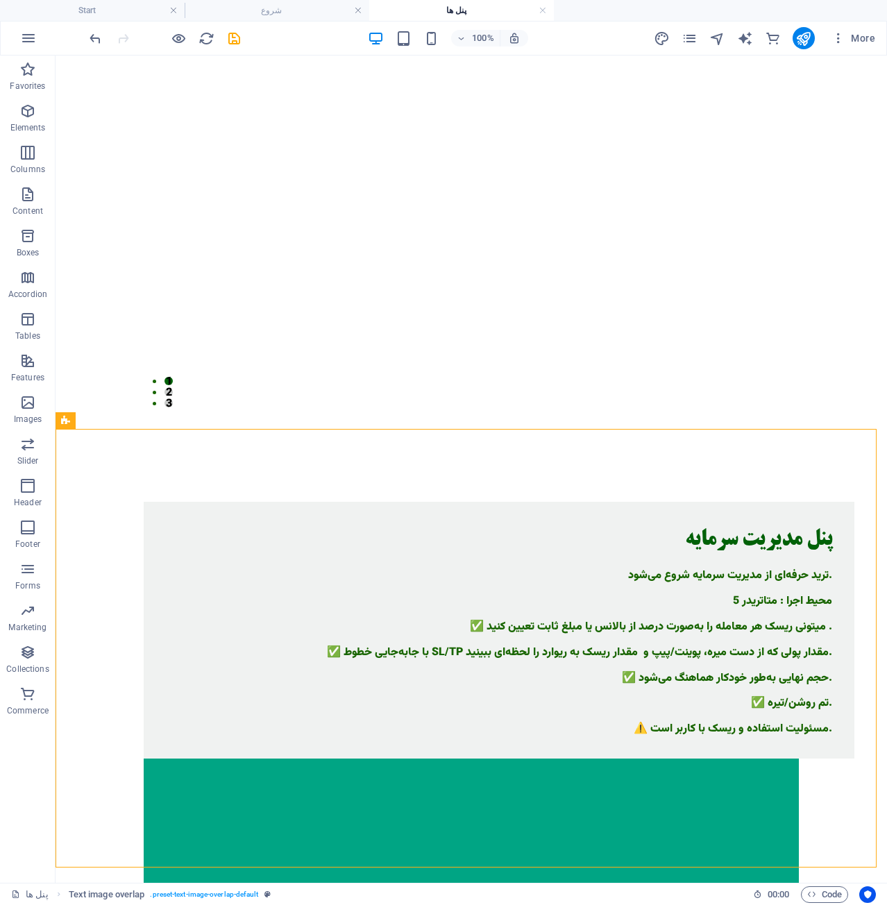
click at [243, 44] on div "100% More" at bounding box center [484, 38] width 794 height 22
click at [235, 40] on icon "save" at bounding box center [234, 39] width 16 height 16
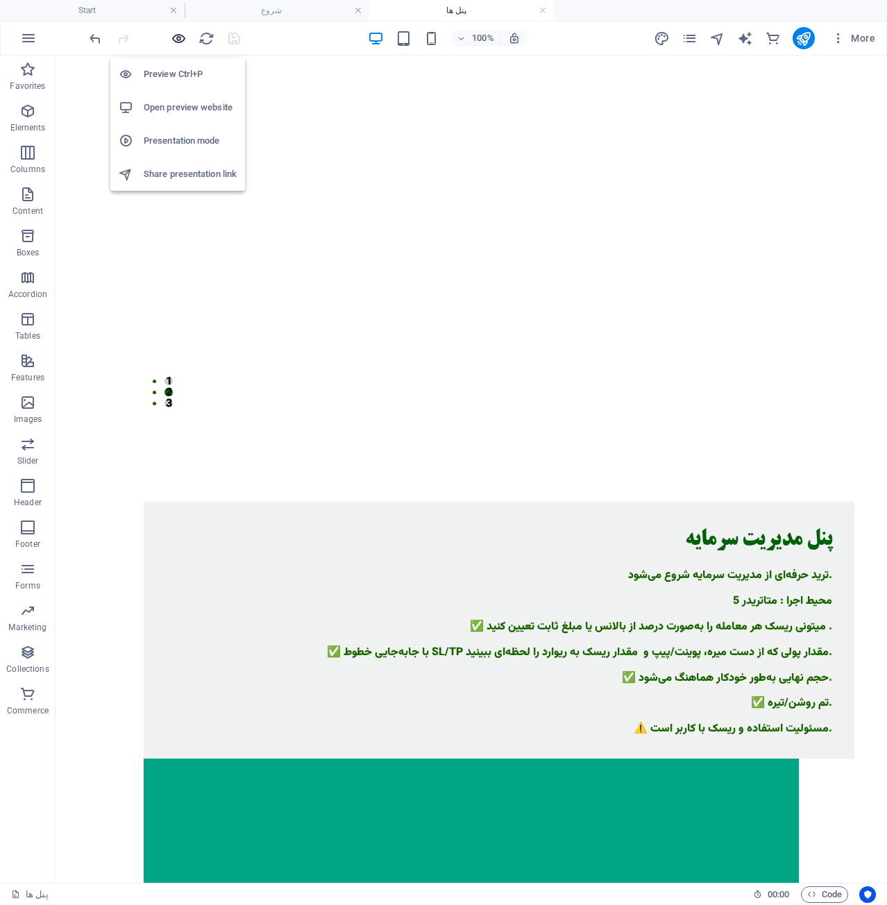
click at [180, 43] on icon "button" at bounding box center [179, 39] width 16 height 16
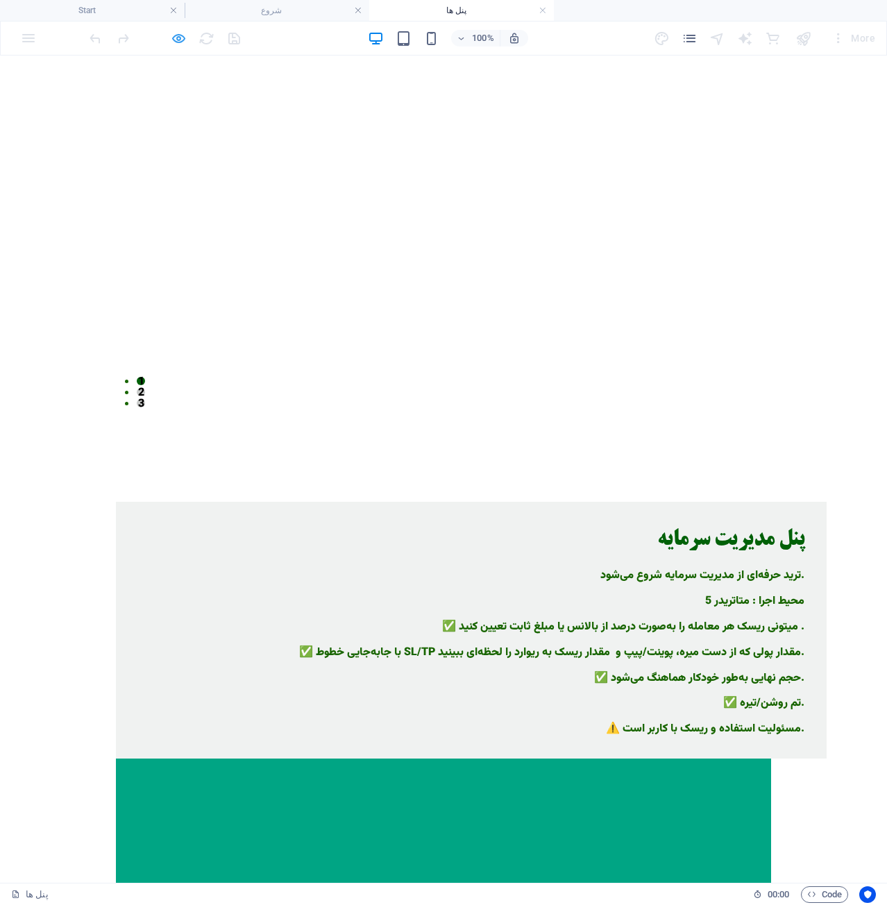
click at [169, 45] on div at bounding box center [165, 38] width 156 height 22
drag, startPoint x: 173, startPoint y: 42, endPoint x: 168, endPoint y: 87, distance: 44.7
click at [174, 42] on icon "button" at bounding box center [179, 39] width 16 height 16
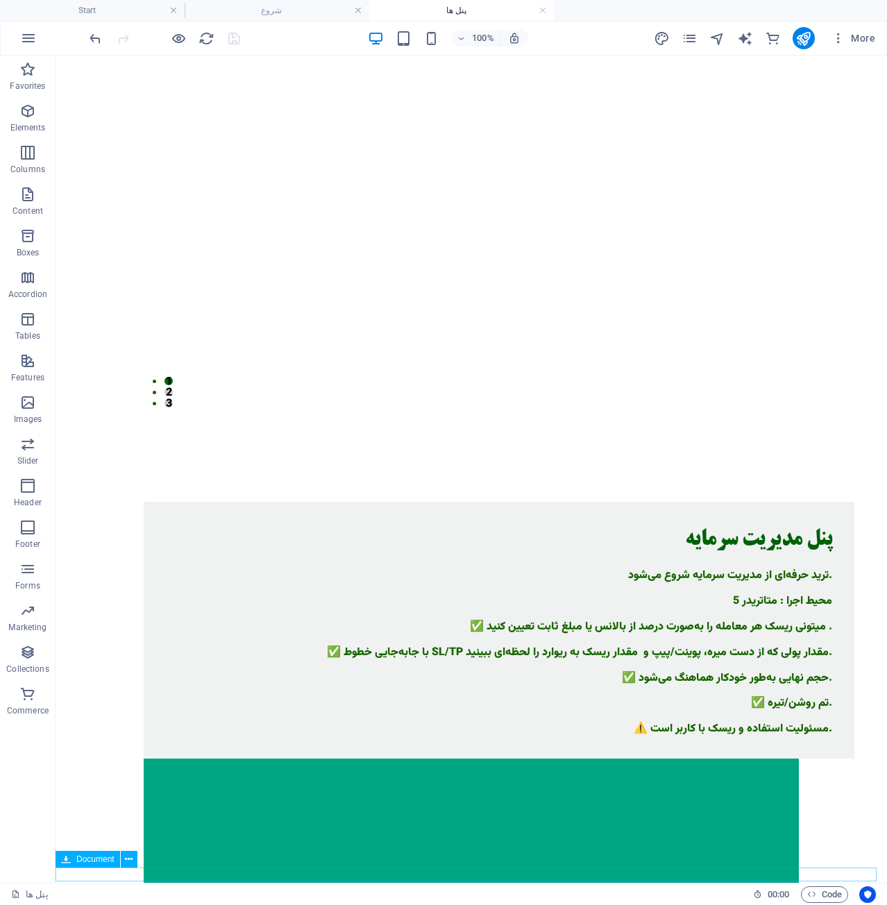
click at [102, 857] on span "Document" at bounding box center [95, 859] width 38 height 8
click at [110, 862] on span "Document" at bounding box center [95, 859] width 38 height 8
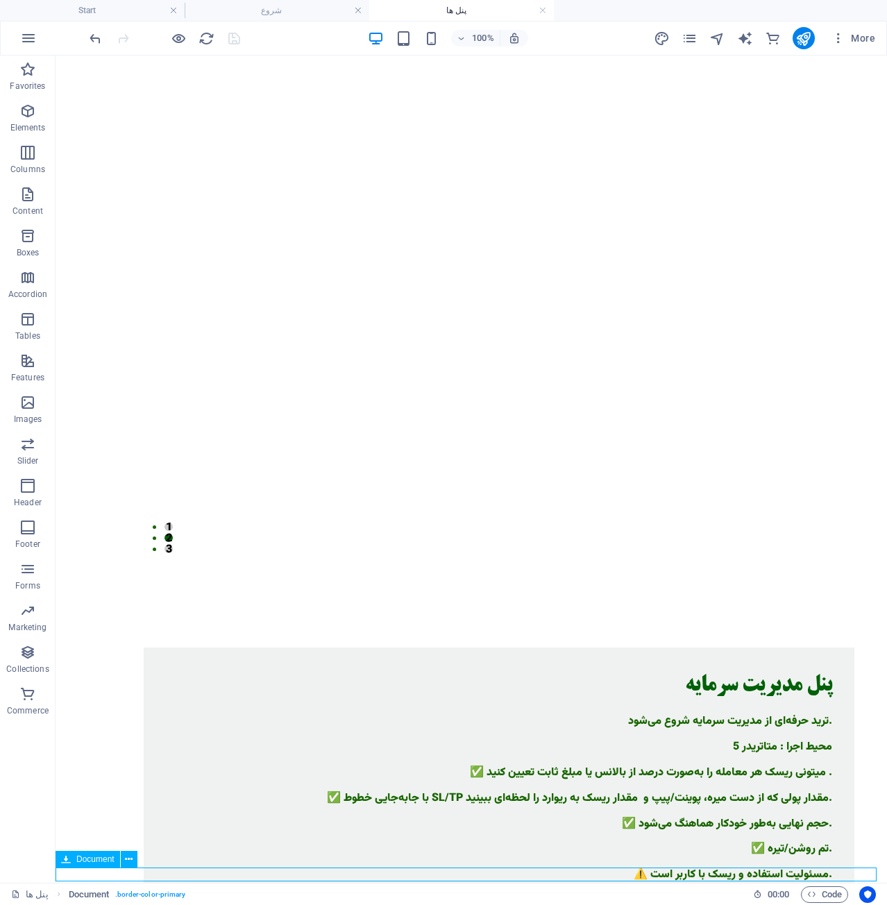
select select "px"
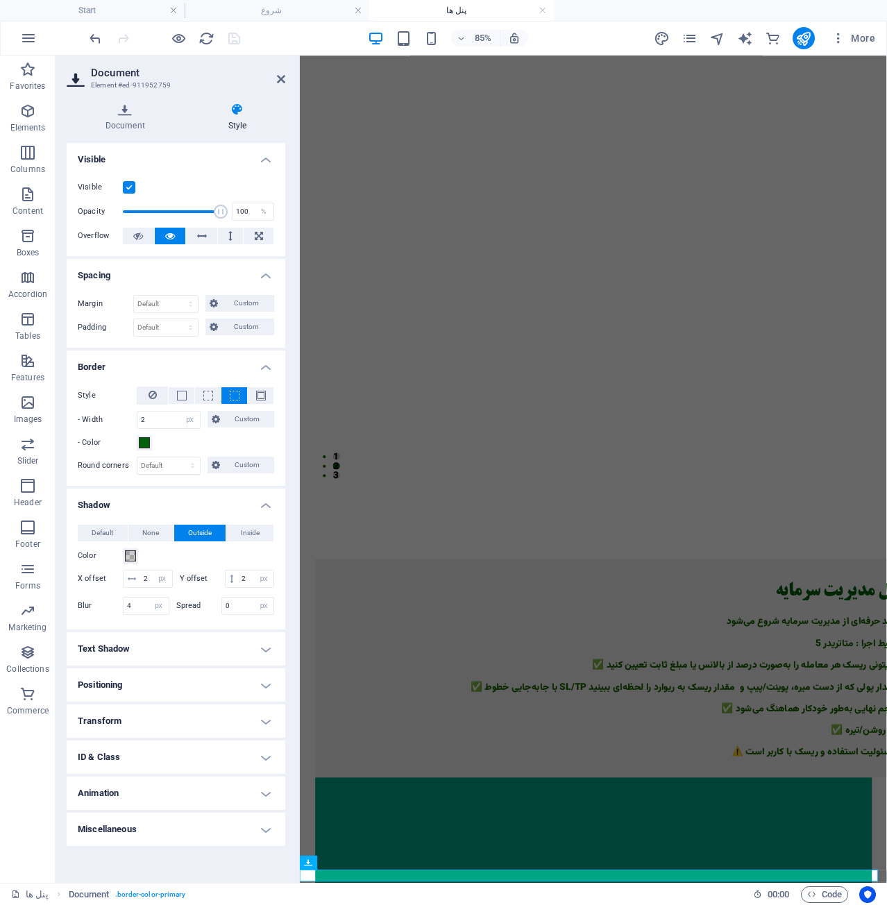
click at [169, 661] on h4 "Text Shadow" at bounding box center [176, 649] width 219 height 33
click at [169, 658] on h4 "Text Shadow" at bounding box center [176, 645] width 219 height 25
click at [150, 702] on h4 "Positioning" at bounding box center [176, 685] width 219 height 33
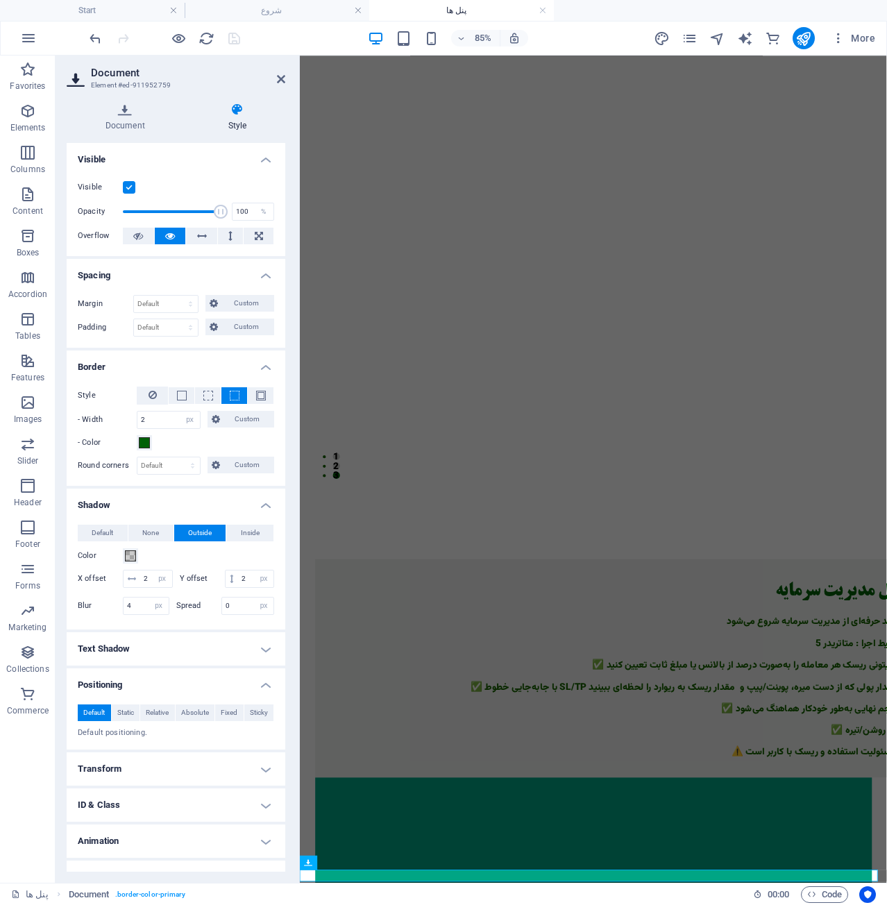
click at [150, 694] on h4 "Positioning" at bounding box center [176, 681] width 219 height 25
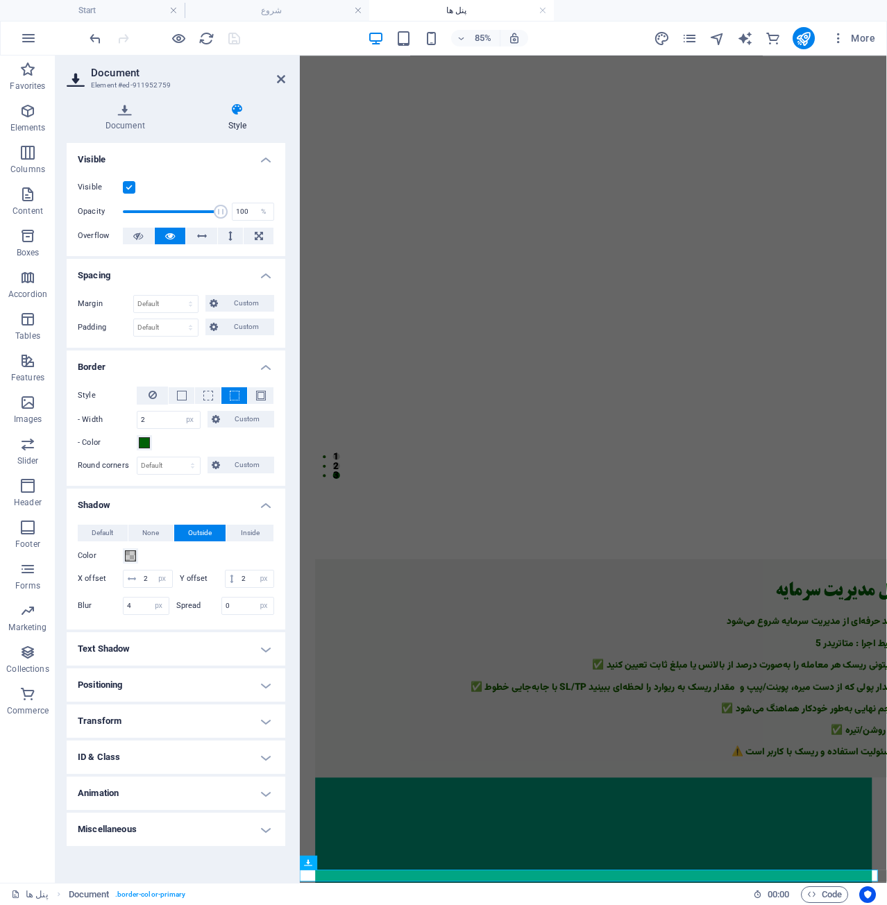
click at [147, 734] on h4 "Transform" at bounding box center [176, 721] width 219 height 33
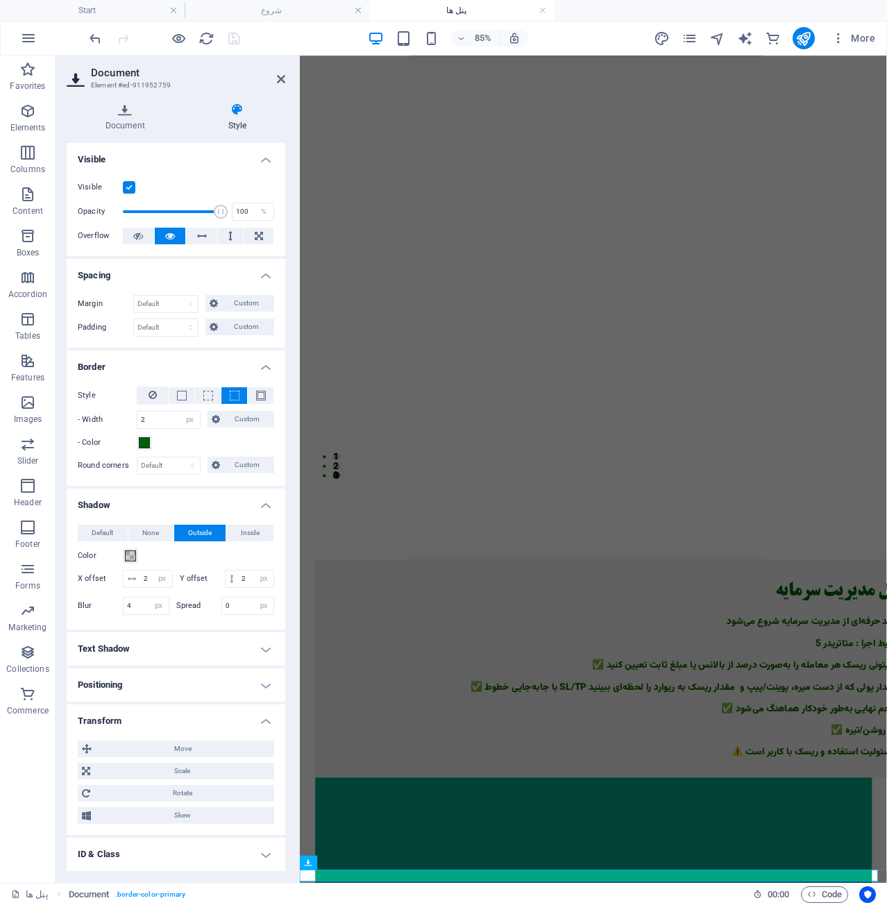
click at [147, 730] on h4 "Transform" at bounding box center [176, 717] width 219 height 25
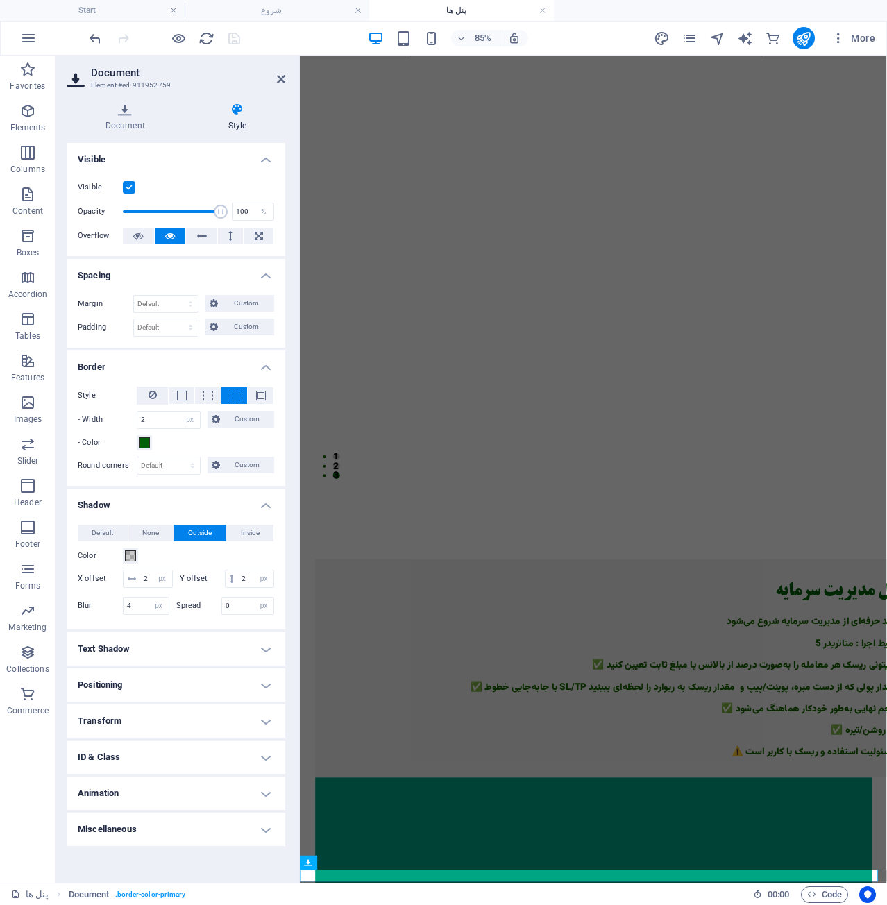
click at [147, 734] on h4 "Transform" at bounding box center [176, 721] width 219 height 33
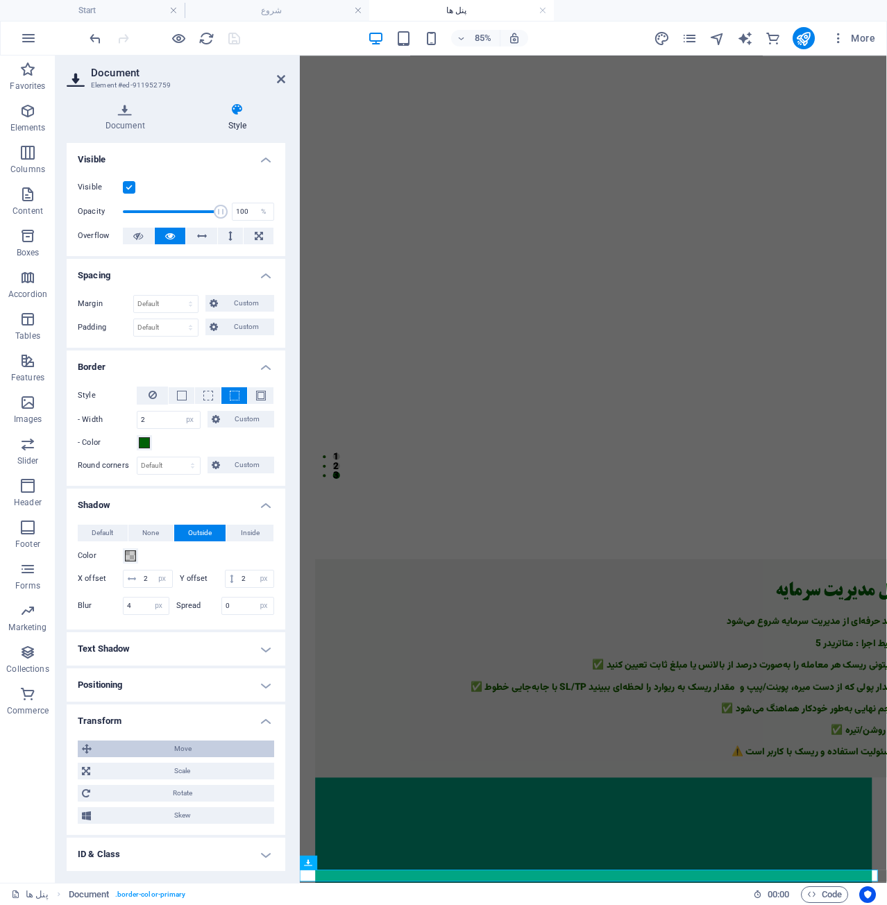
click at [150, 758] on span "Move" at bounding box center [183, 749] width 174 height 17
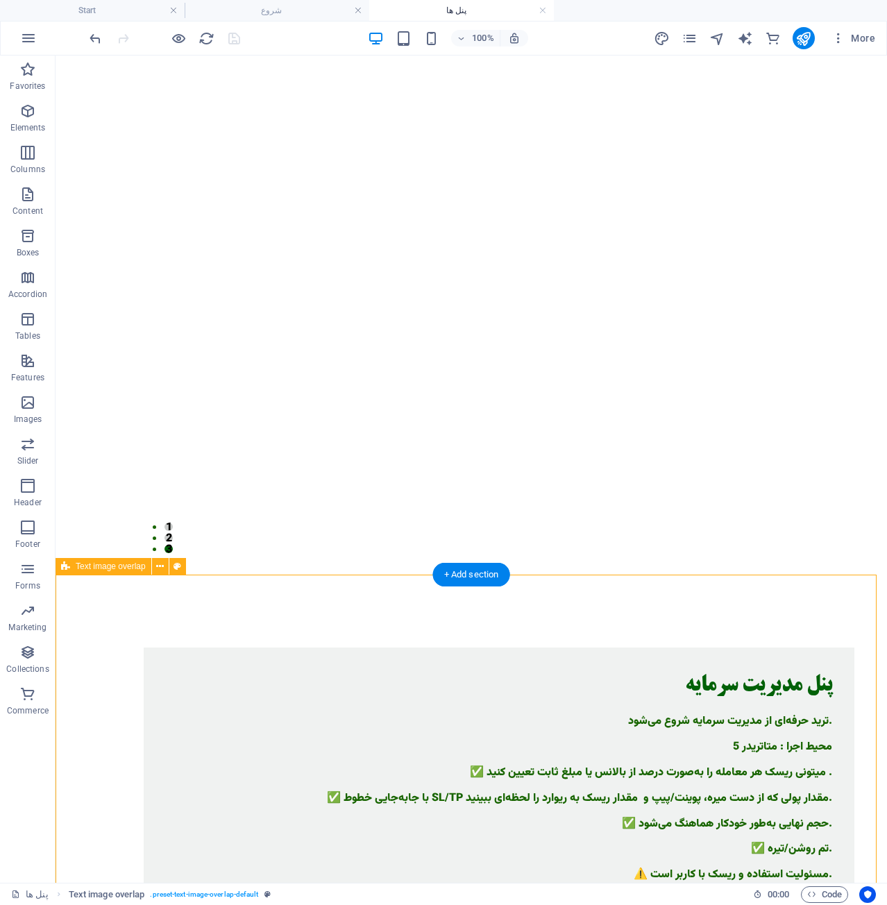
drag, startPoint x: 169, startPoint y: 1013, endPoint x: 506, endPoint y: 873, distance: 365.2
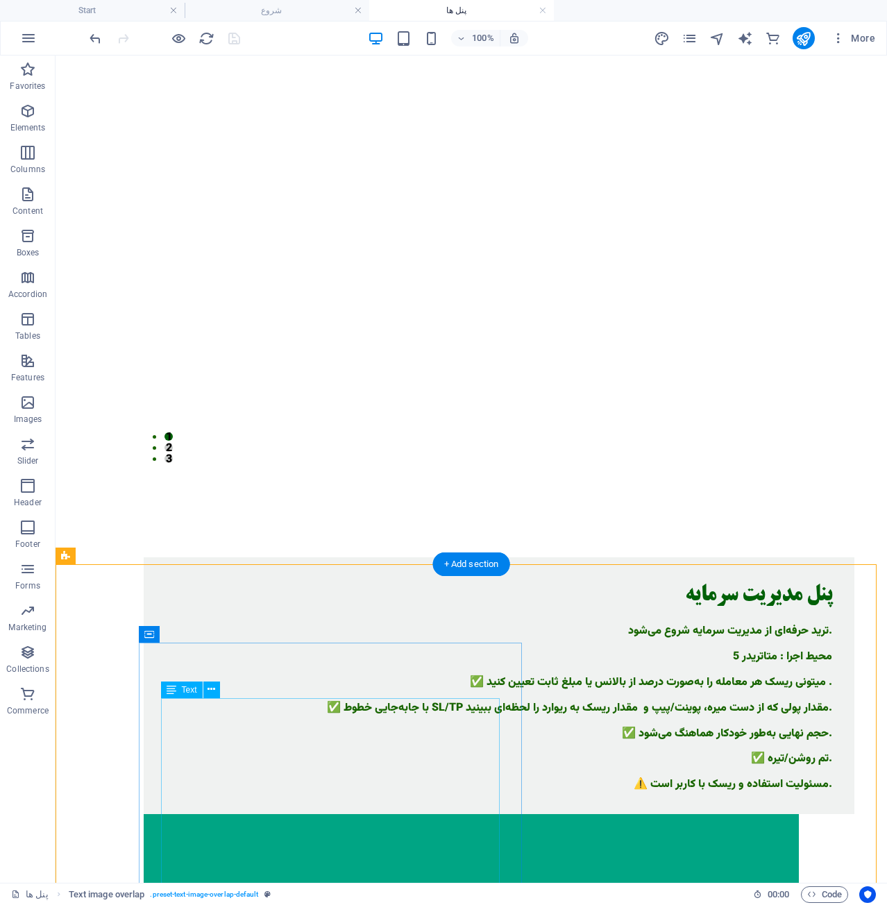
scroll to position [462, 0]
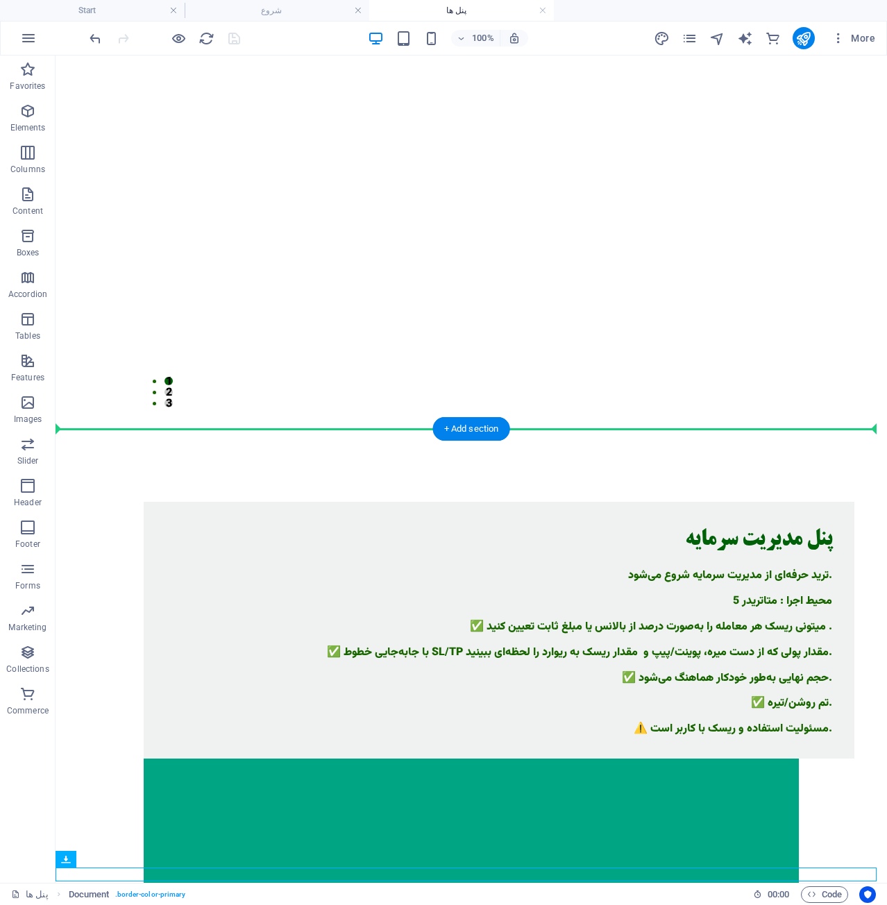
drag, startPoint x: 212, startPoint y: 874, endPoint x: 290, endPoint y: 418, distance: 462.8
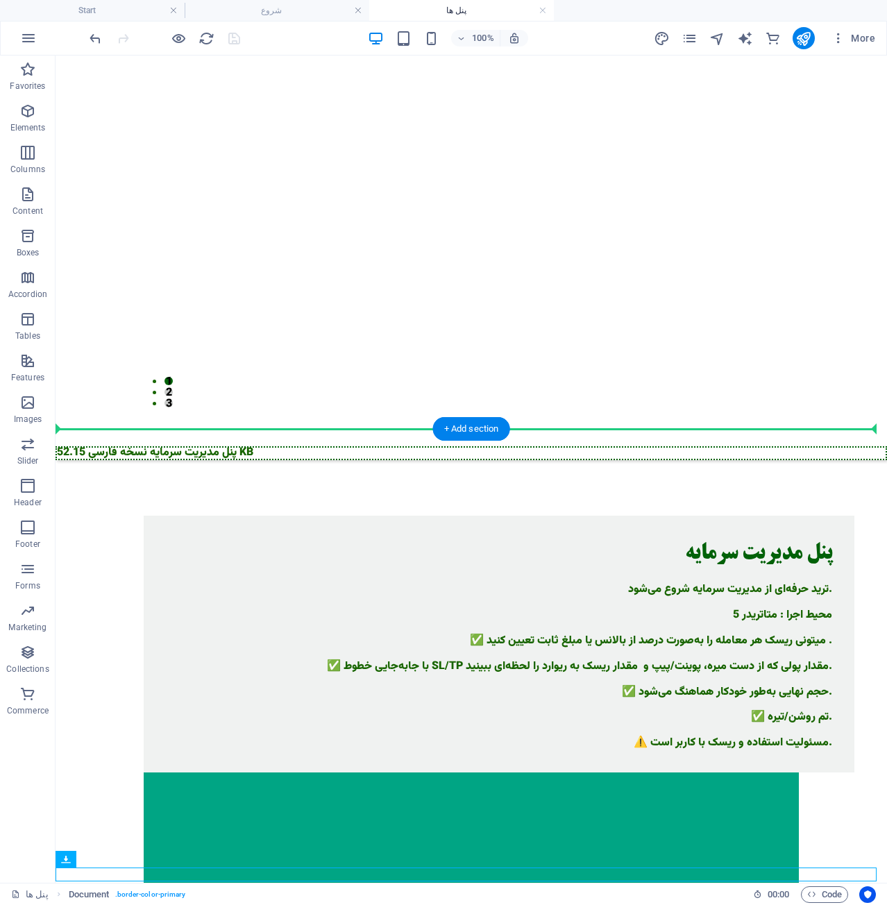
scroll to position [461, 0]
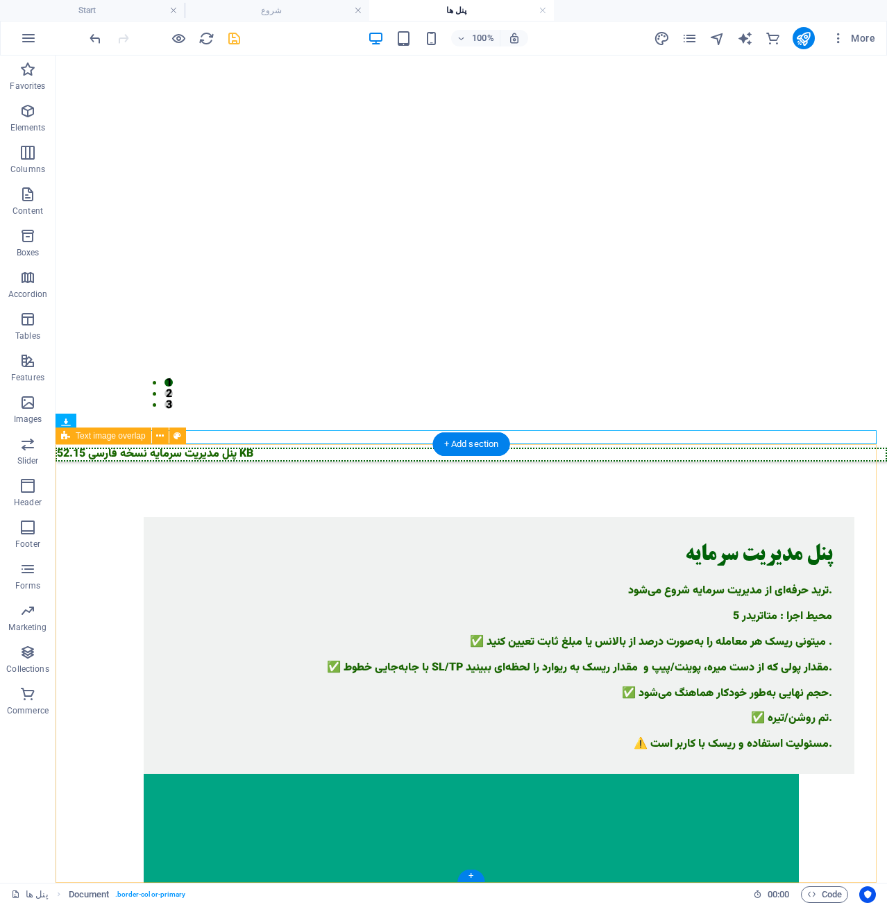
click at [239, 448] on div "پنل مدیریت سرمایه نسخه فارسی 52.15 KB" at bounding box center [472, 455] width 832 height 14
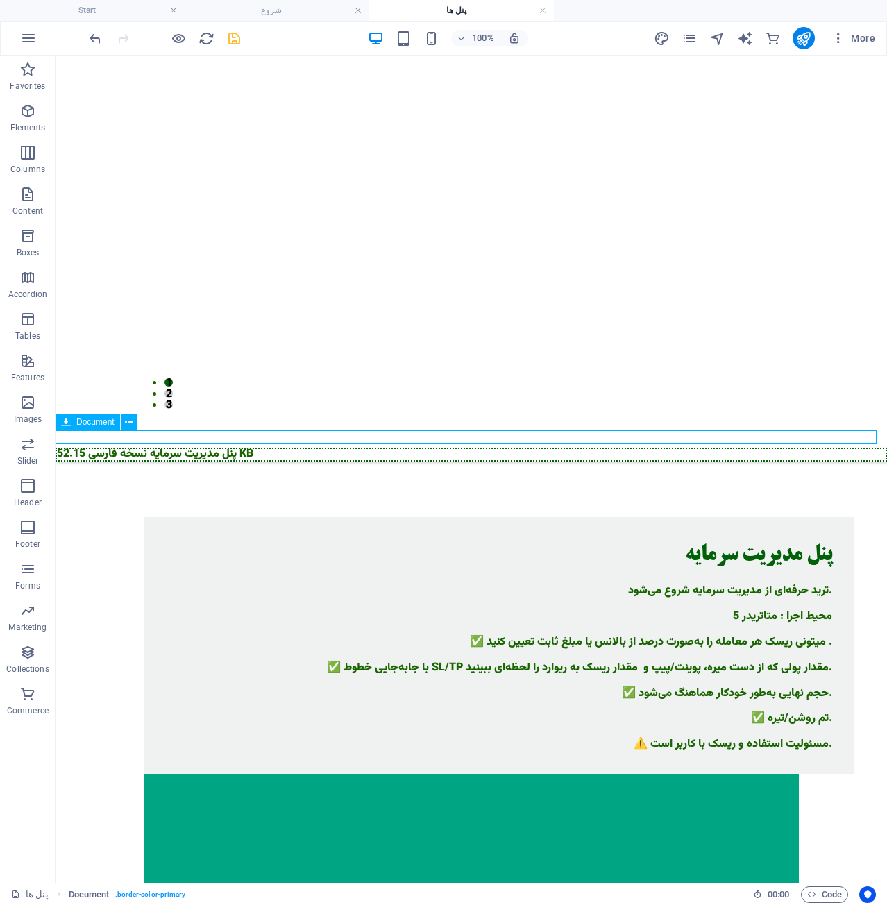
click at [232, 448] on div "پنل مدیریت سرمایه نسخه فارسی 52.15 KB" at bounding box center [472, 455] width 832 height 14
click at [126, 425] on icon at bounding box center [129, 422] width 8 height 15
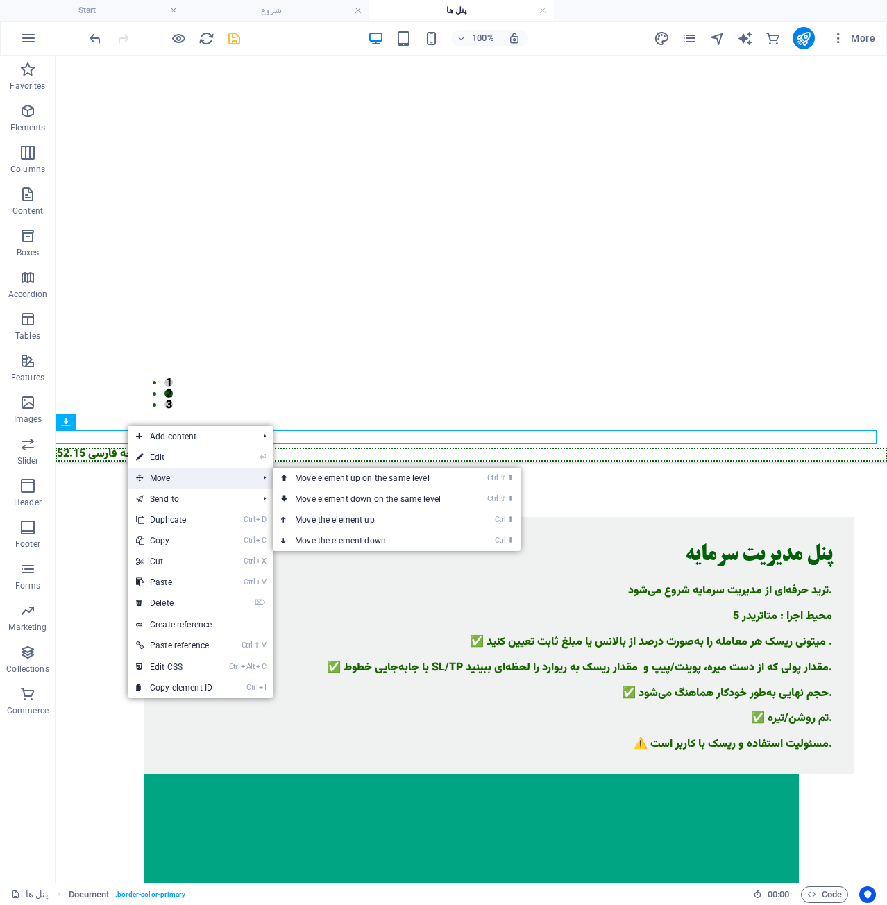
click at [203, 480] on span "Move" at bounding box center [190, 478] width 124 height 21
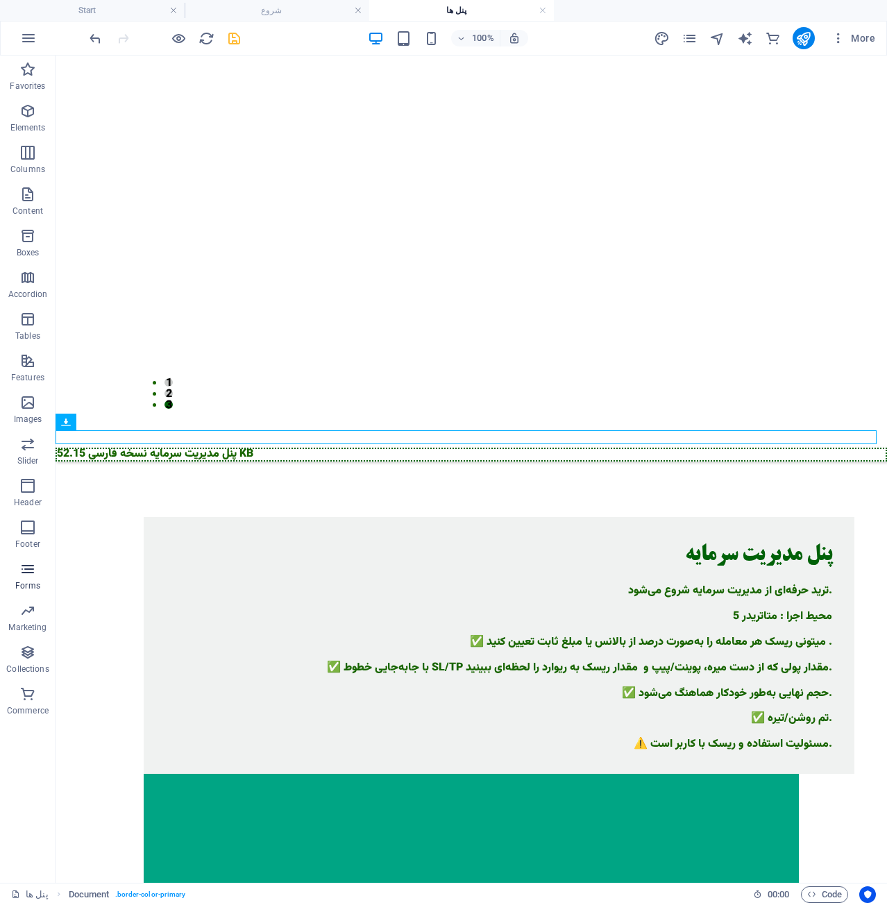
click at [46, 563] on span "Forms" at bounding box center [28, 577] width 56 height 33
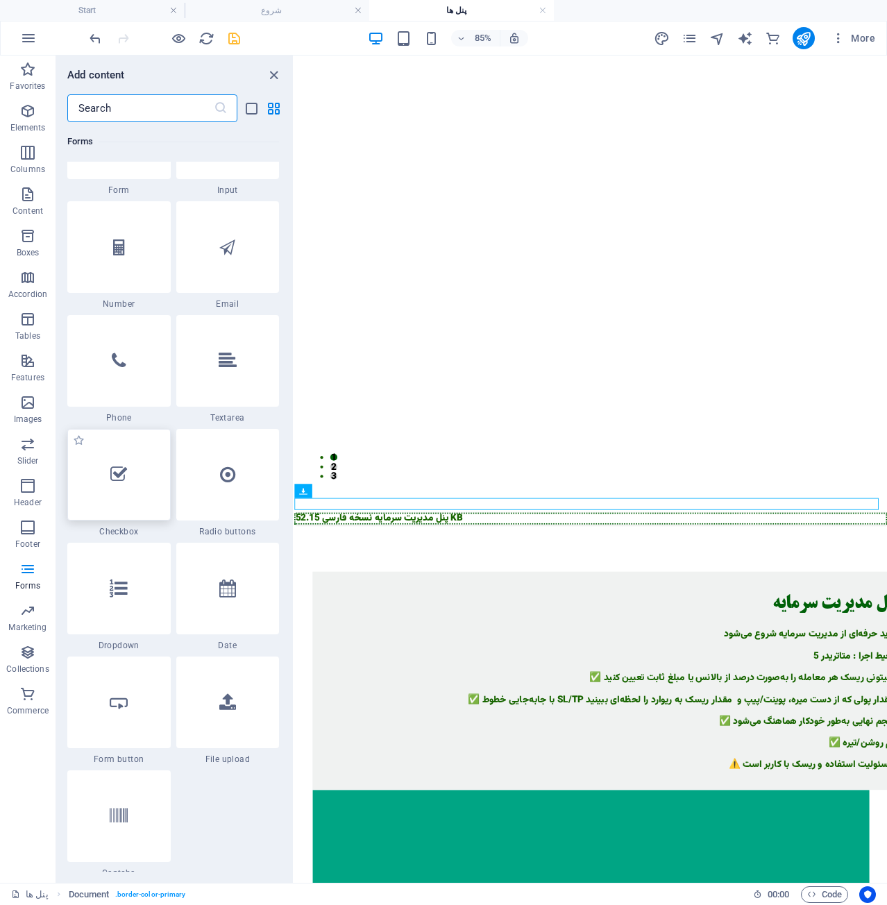
scroll to position [10554, 0]
click at [222, 686] on div at bounding box center [227, 702] width 103 height 92
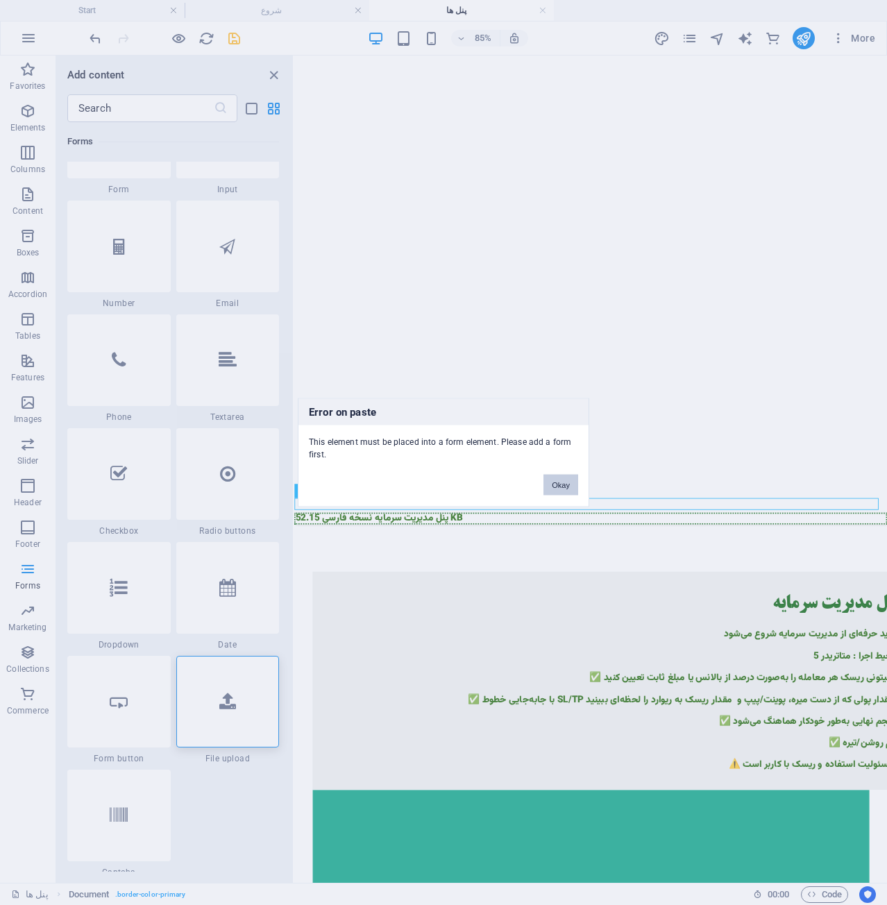
click at [565, 486] on button "Okay" at bounding box center [561, 485] width 35 height 21
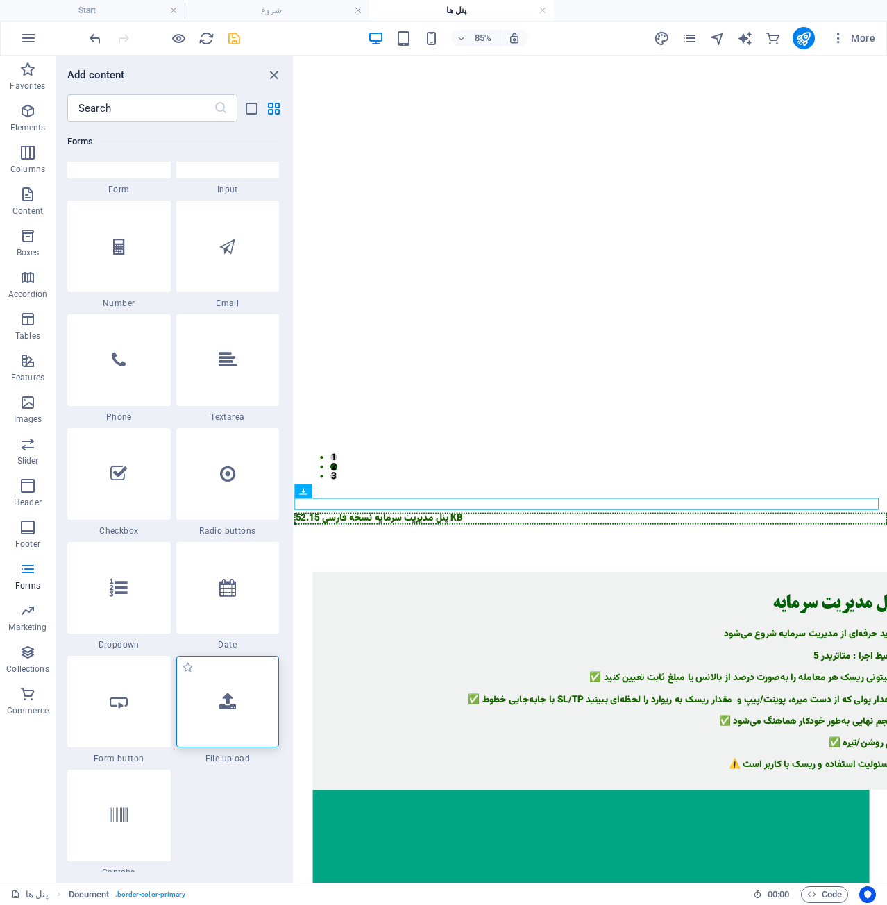
click at [245, 693] on div at bounding box center [227, 702] width 103 height 92
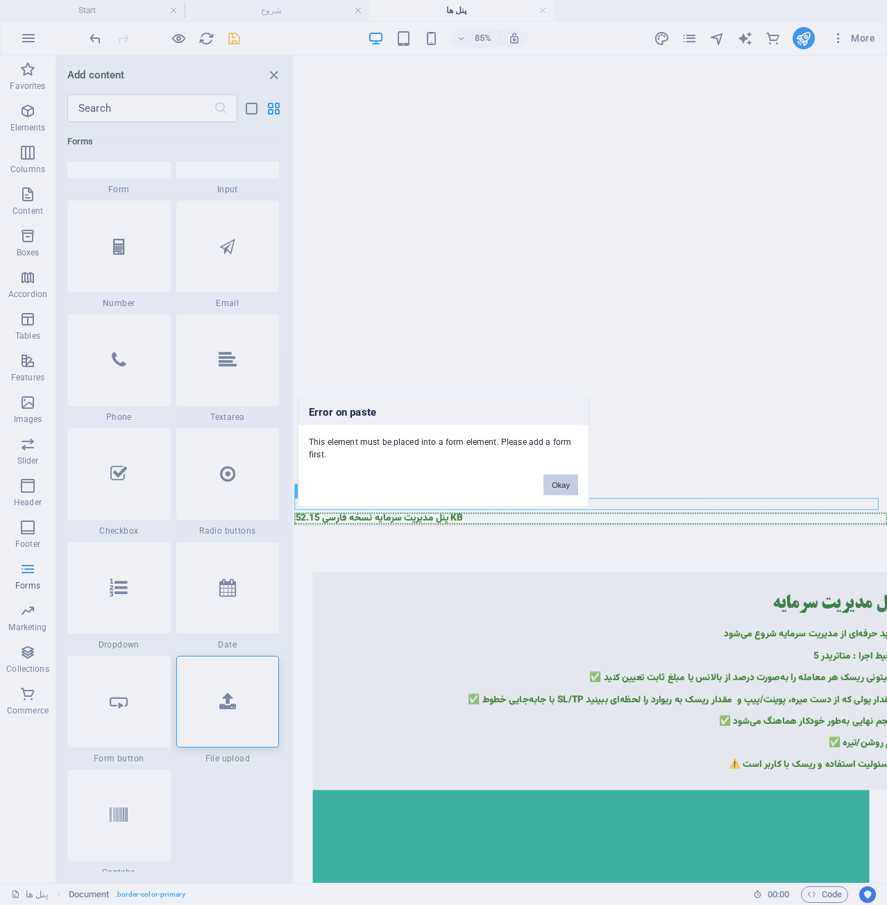
click at [555, 483] on button "Okay" at bounding box center [561, 485] width 35 height 21
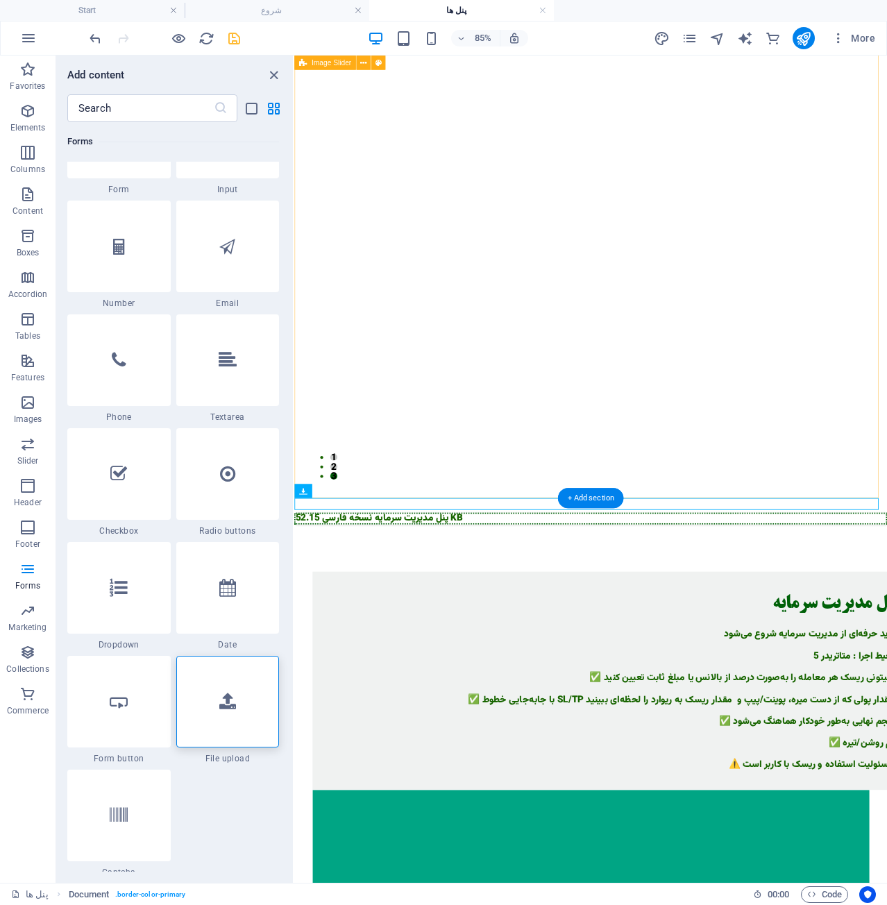
scroll to position [0, 0]
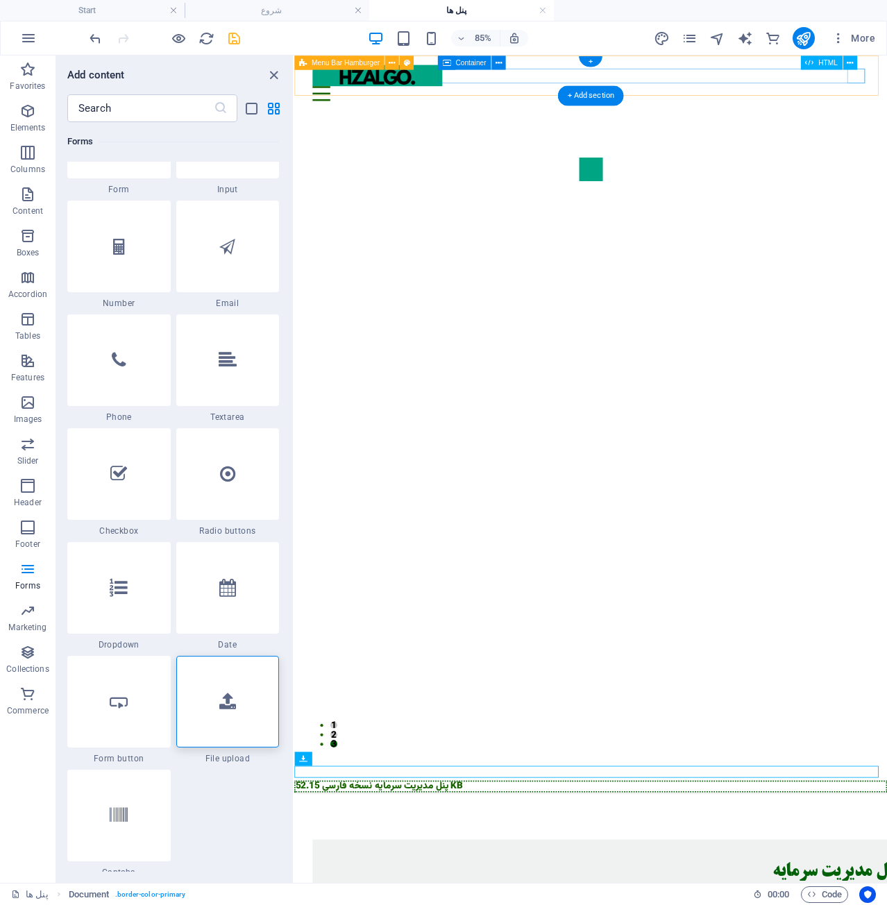
click at [887, 92] on div "Menu" at bounding box center [643, 100] width 655 height 17
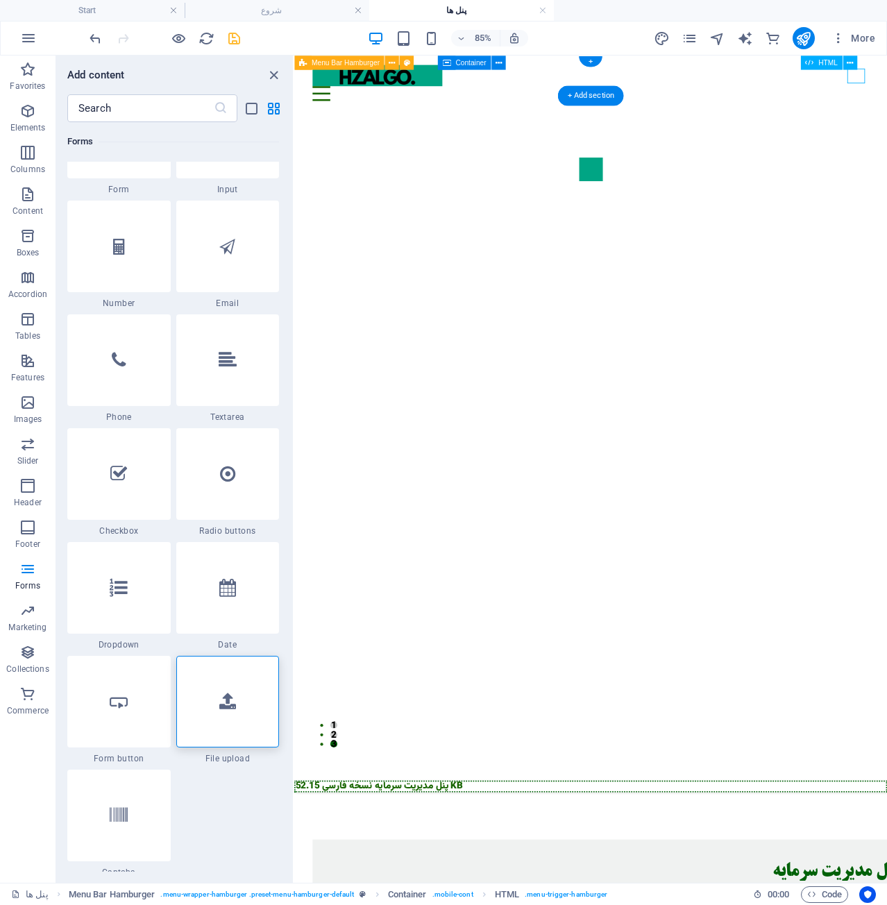
click at [887, 92] on div "Menu" at bounding box center [643, 100] width 655 height 17
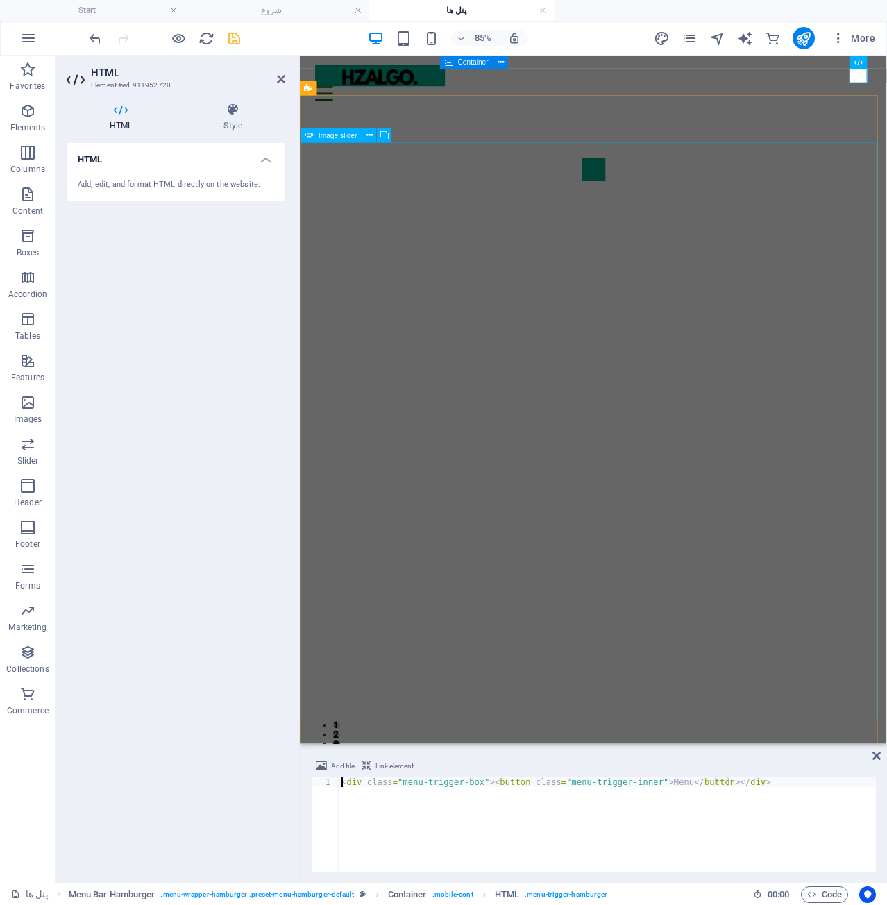
select select "px"
select select "ms"
select select "s"
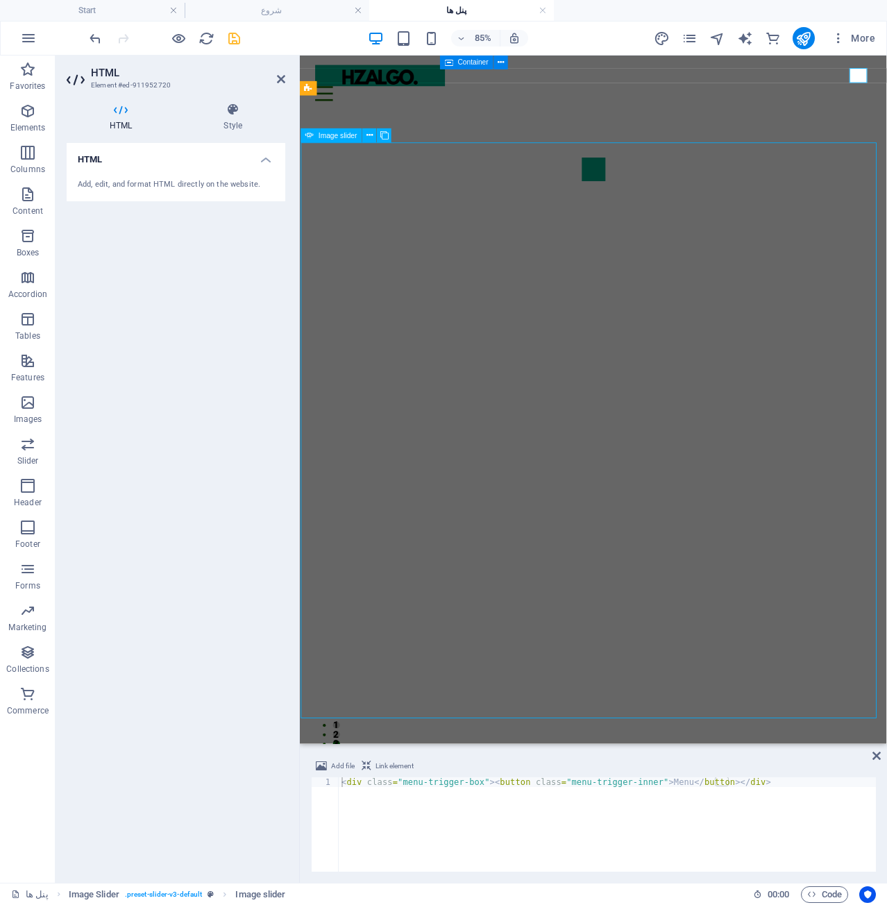
select select "progressive"
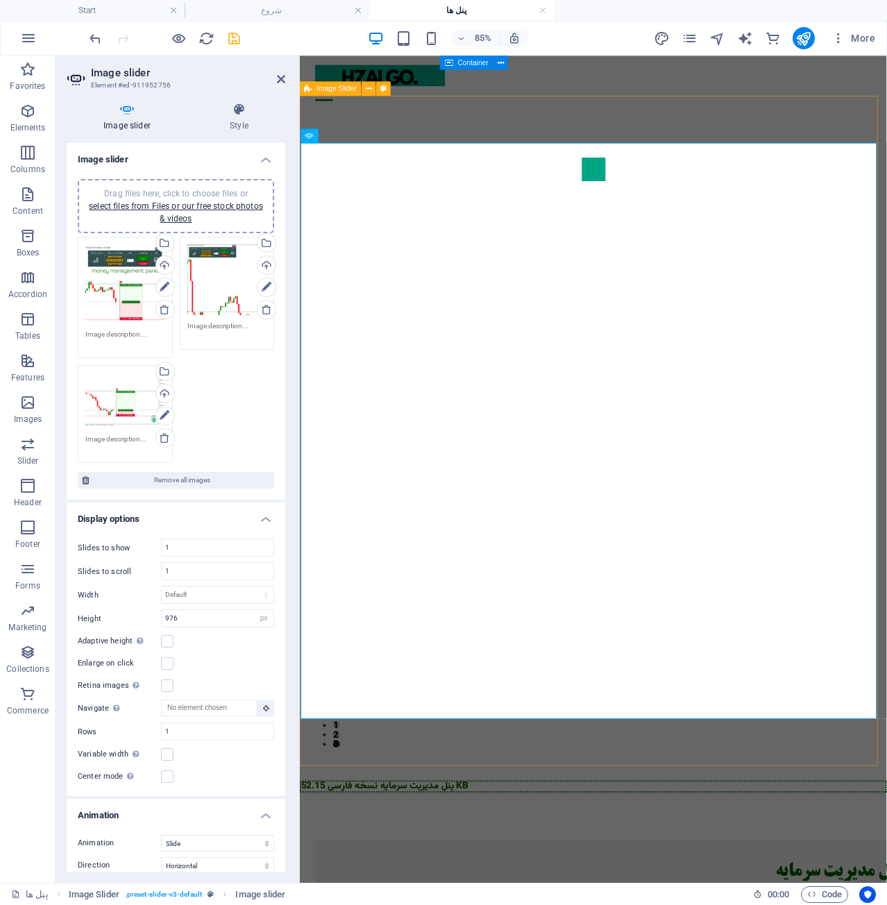
click at [793, 122] on div "1 2 3" at bounding box center [645, 514] width 691 height 789
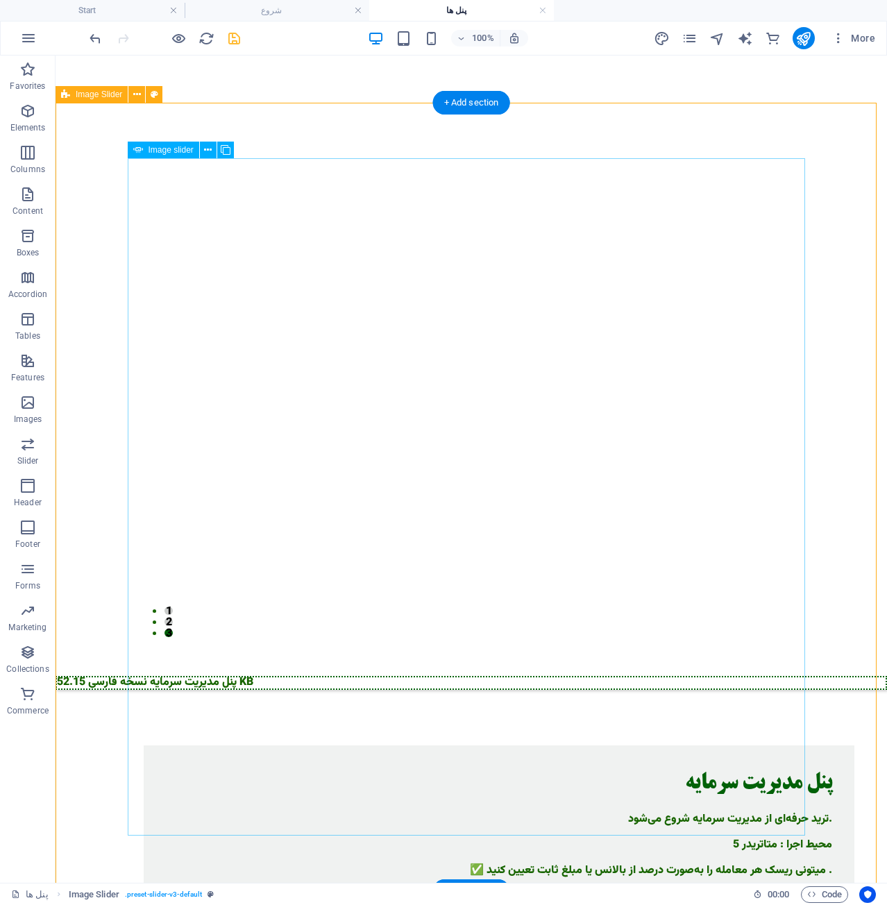
scroll to position [417, 0]
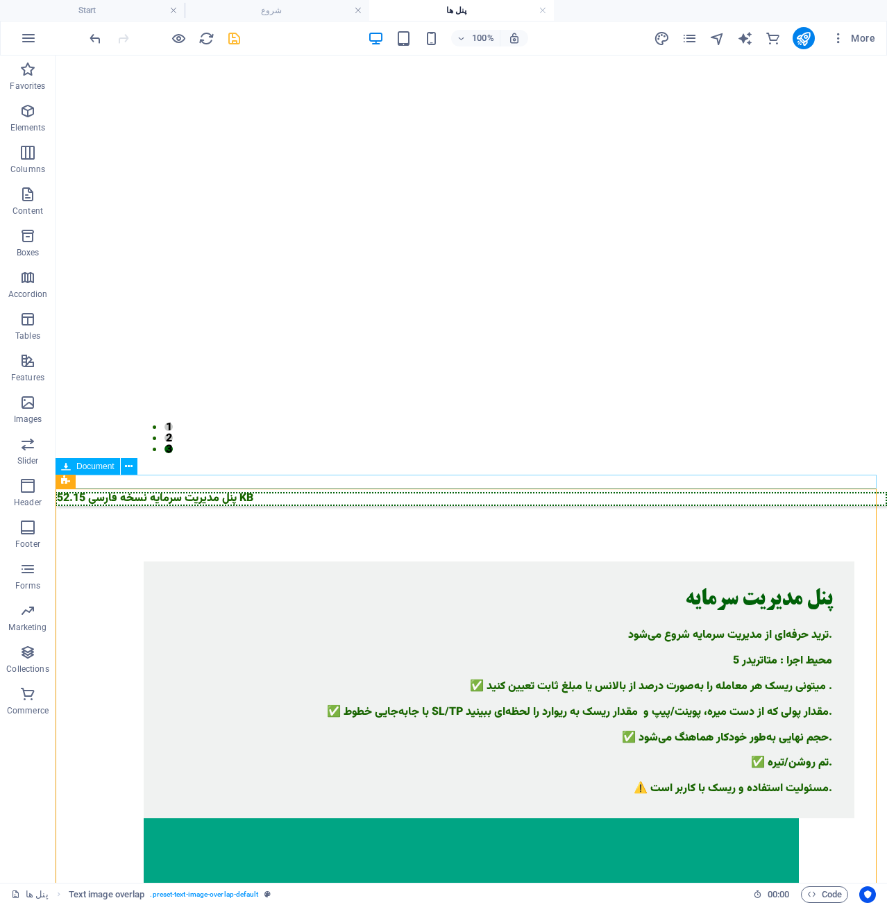
click at [236, 492] on div "پنل مدیریت سرمایه نسخه فارسی 52.15 KB" at bounding box center [472, 499] width 832 height 14
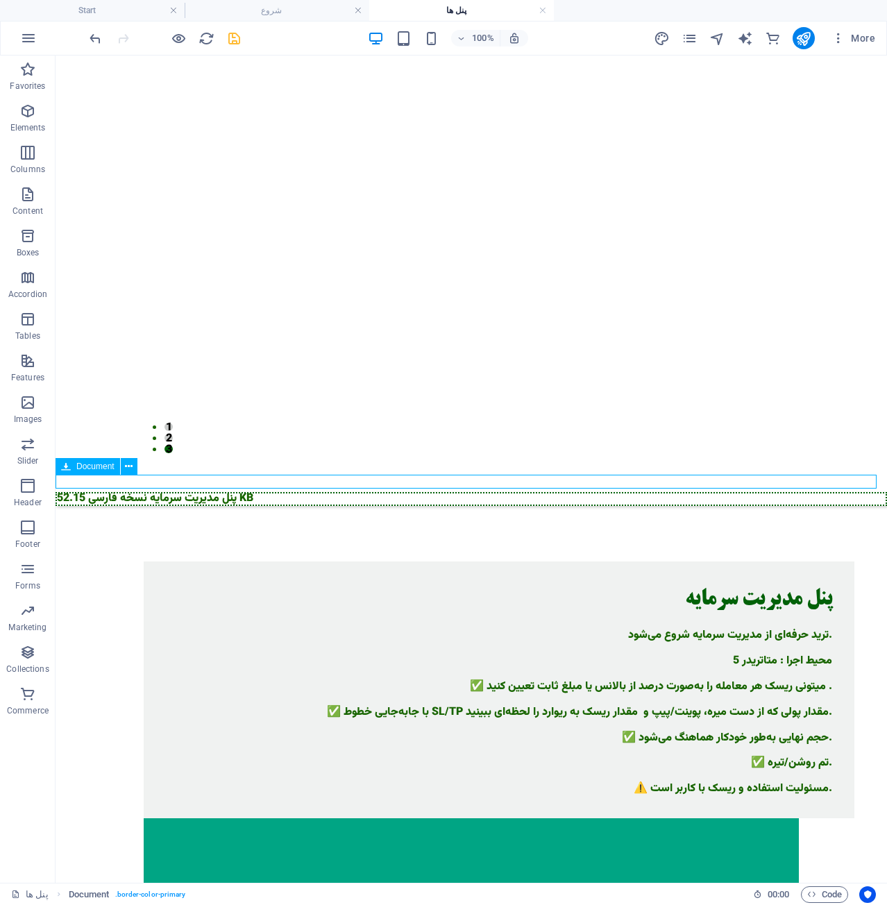
click at [97, 468] on span "Document" at bounding box center [95, 466] width 38 height 8
click at [126, 465] on icon at bounding box center [129, 467] width 8 height 15
click at [26, 324] on icon "button" at bounding box center [27, 319] width 17 height 17
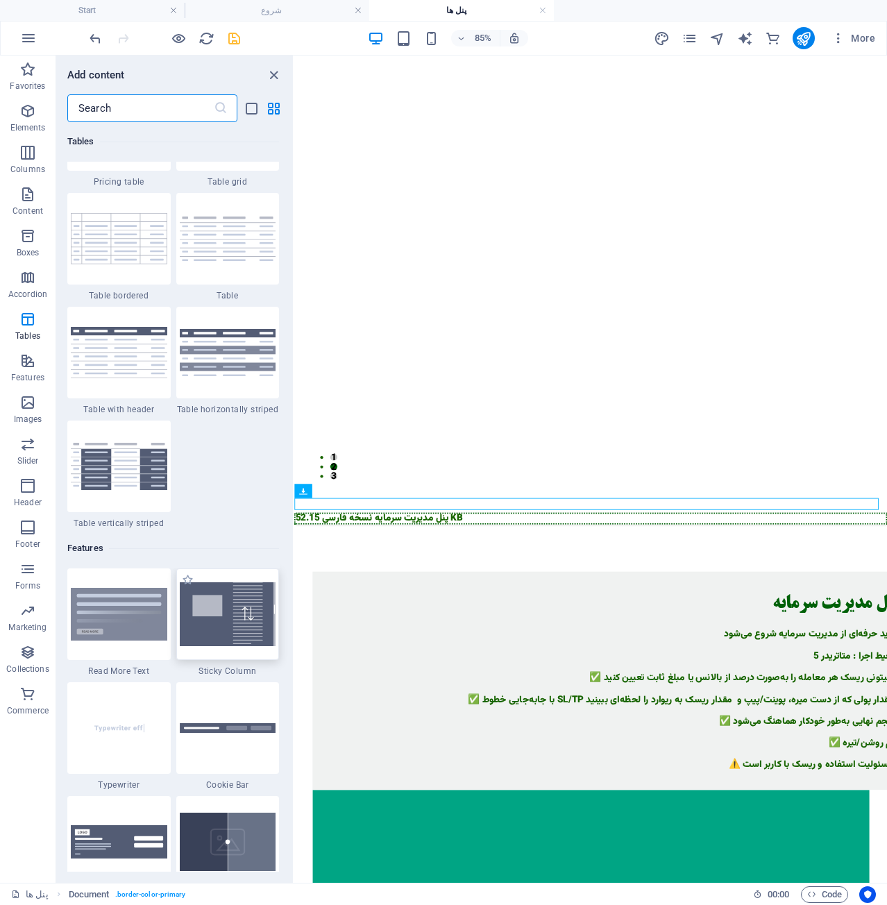
scroll to position [5226, 0]
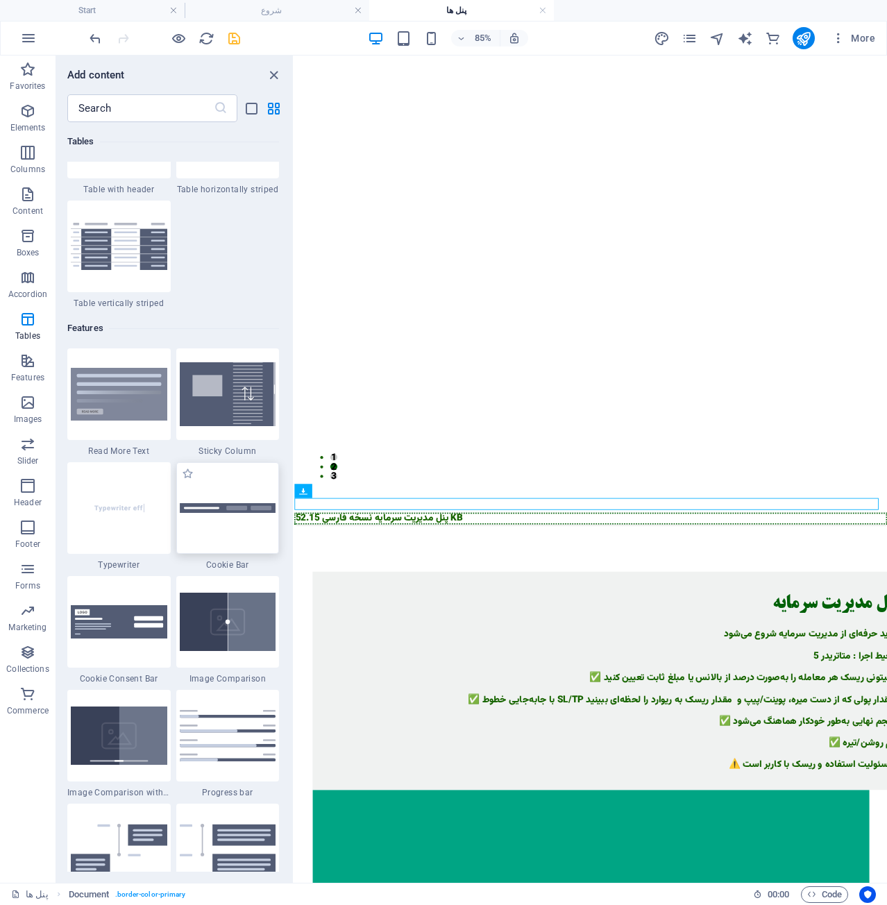
click at [215, 519] on div at bounding box center [227, 508] width 103 height 92
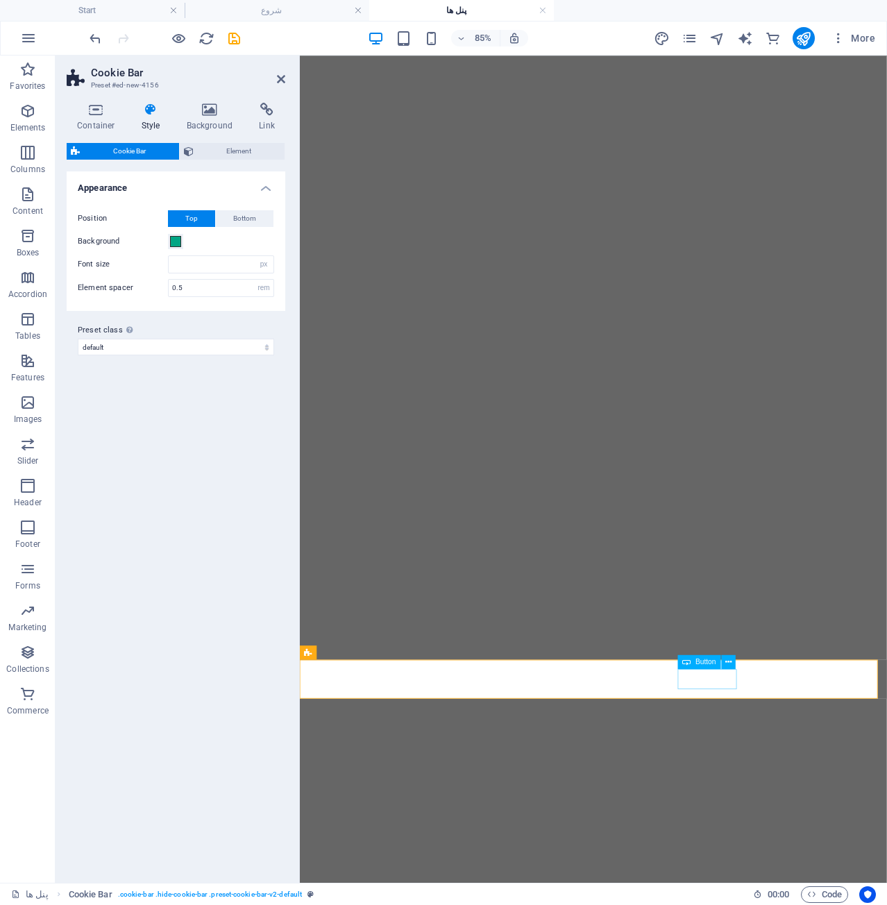
select select "px"
select select "rem"
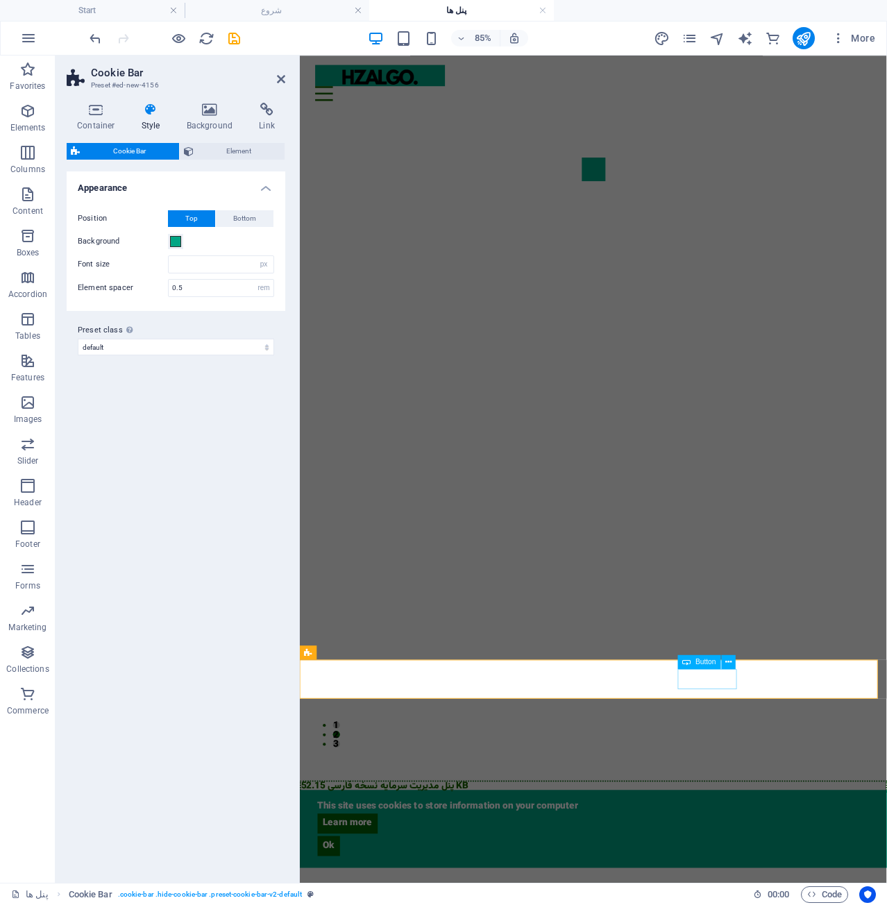
scroll to position [139, 0]
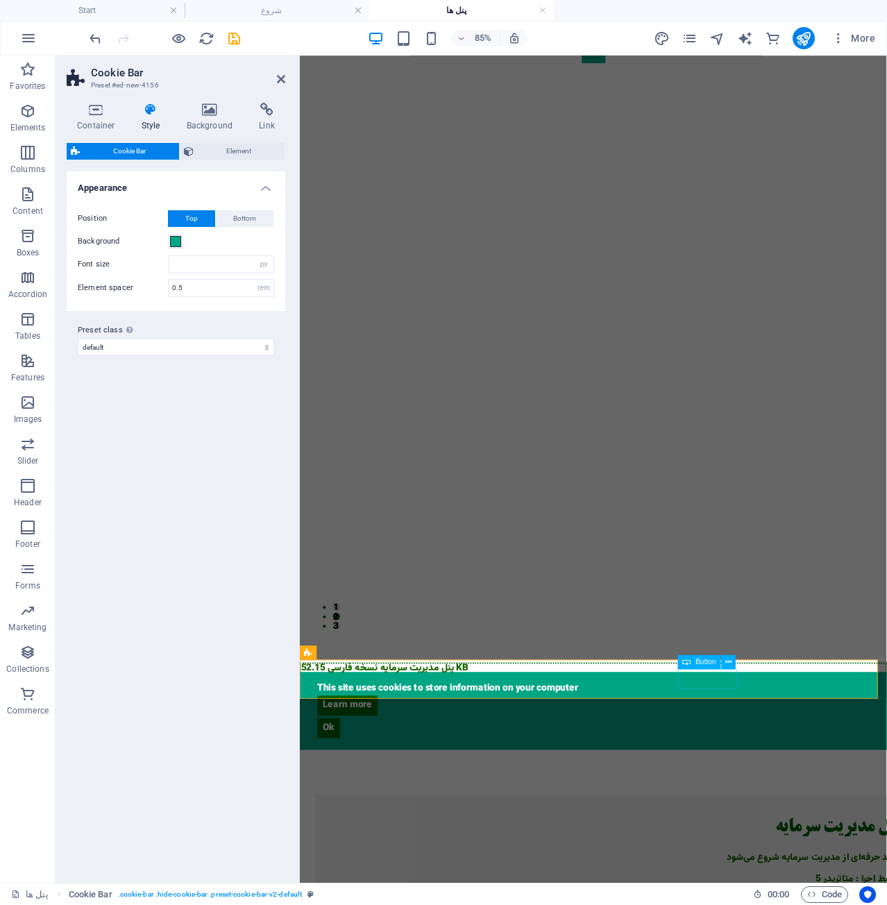
click at [793, 809] on div "Learn more" at bounding box center [646, 821] width 650 height 24
click at [753, 809] on div "Learn more" at bounding box center [646, 821] width 650 height 24
click at [763, 809] on div "Learn more" at bounding box center [646, 821] width 650 height 24
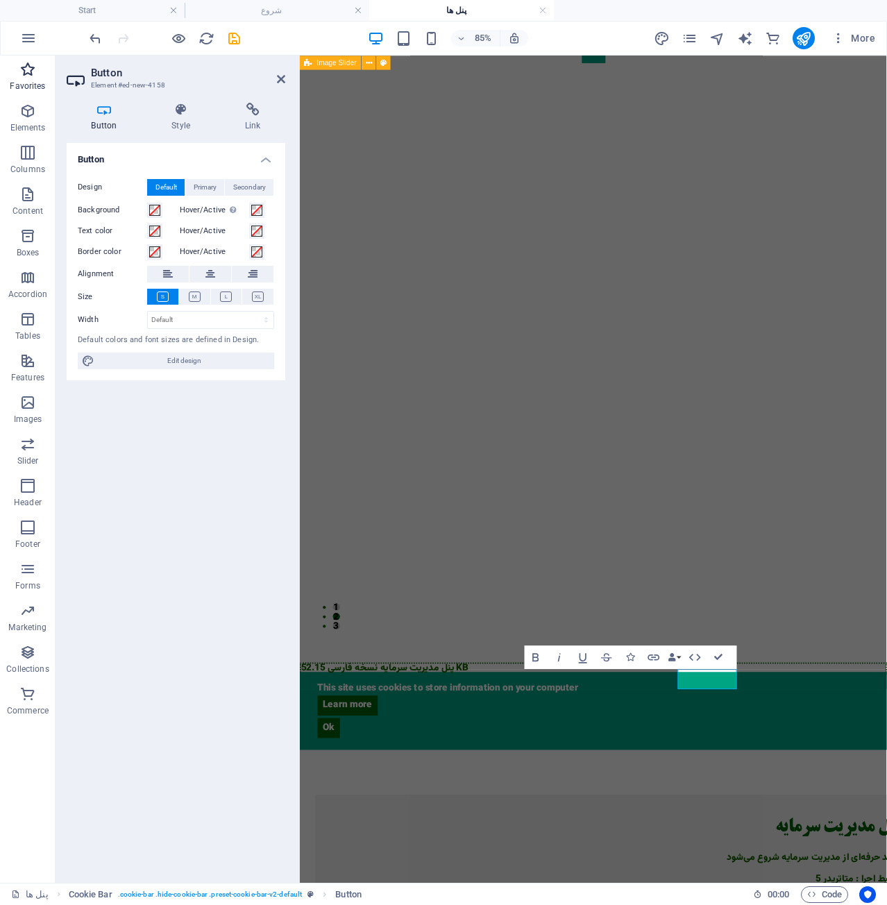
click at [28, 83] on p "Favorites" at bounding box center [27, 86] width 35 height 11
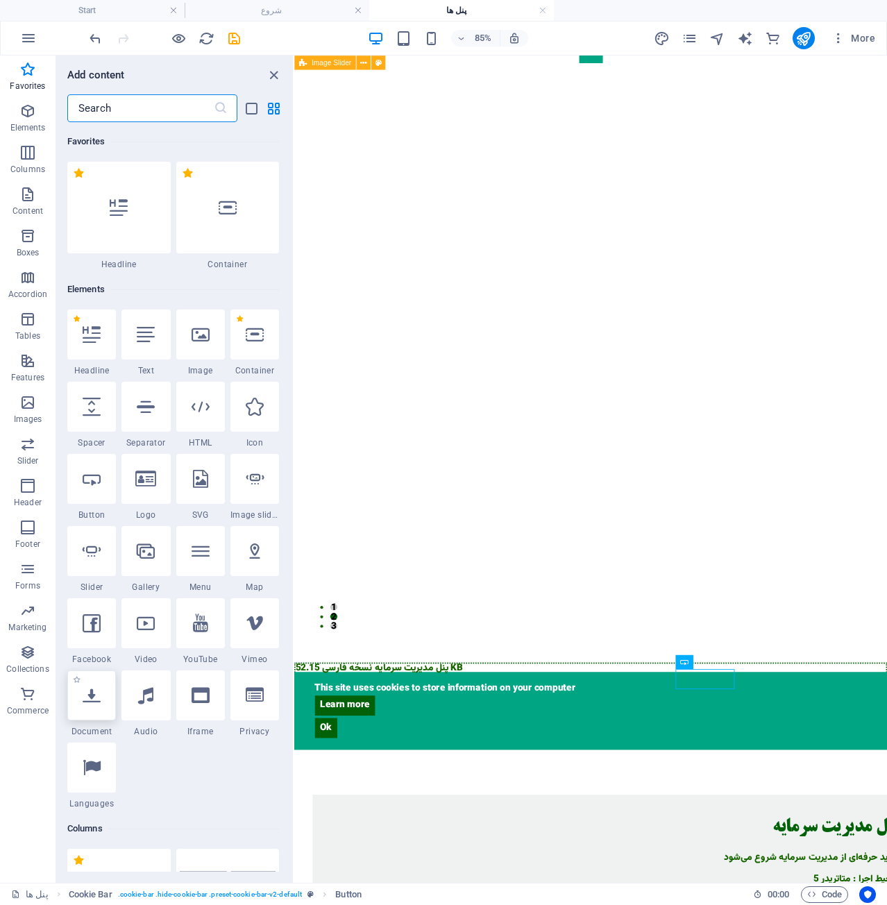
click at [101, 690] on icon at bounding box center [92, 696] width 18 height 18
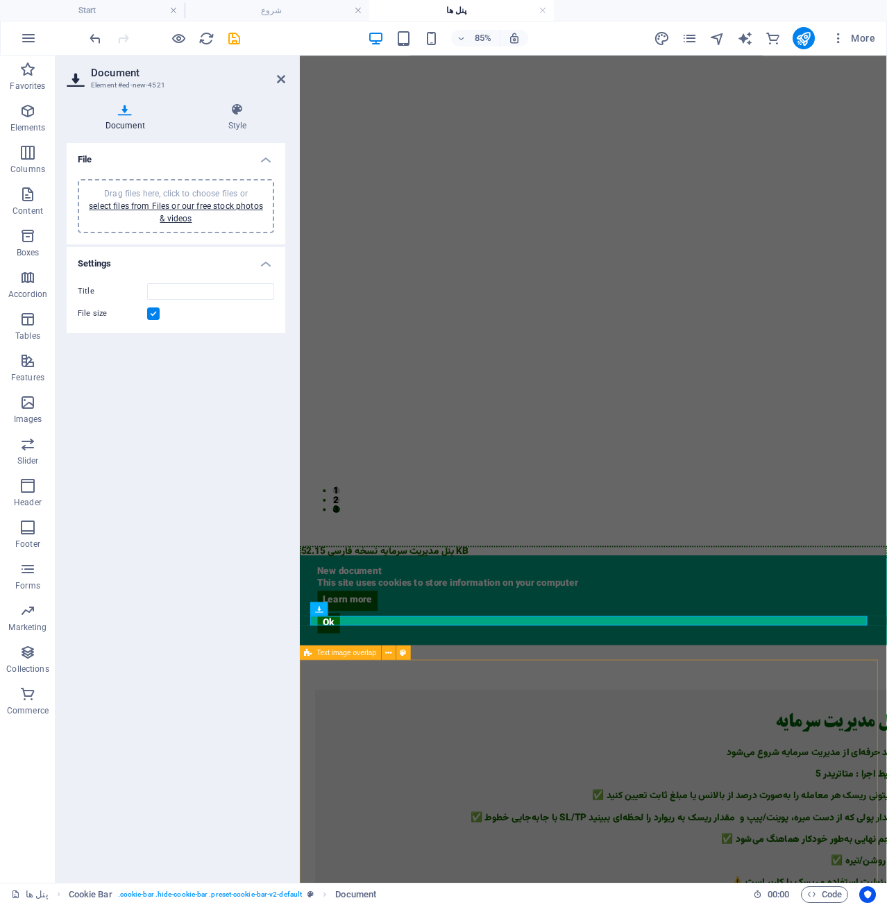
scroll to position [378, 0]
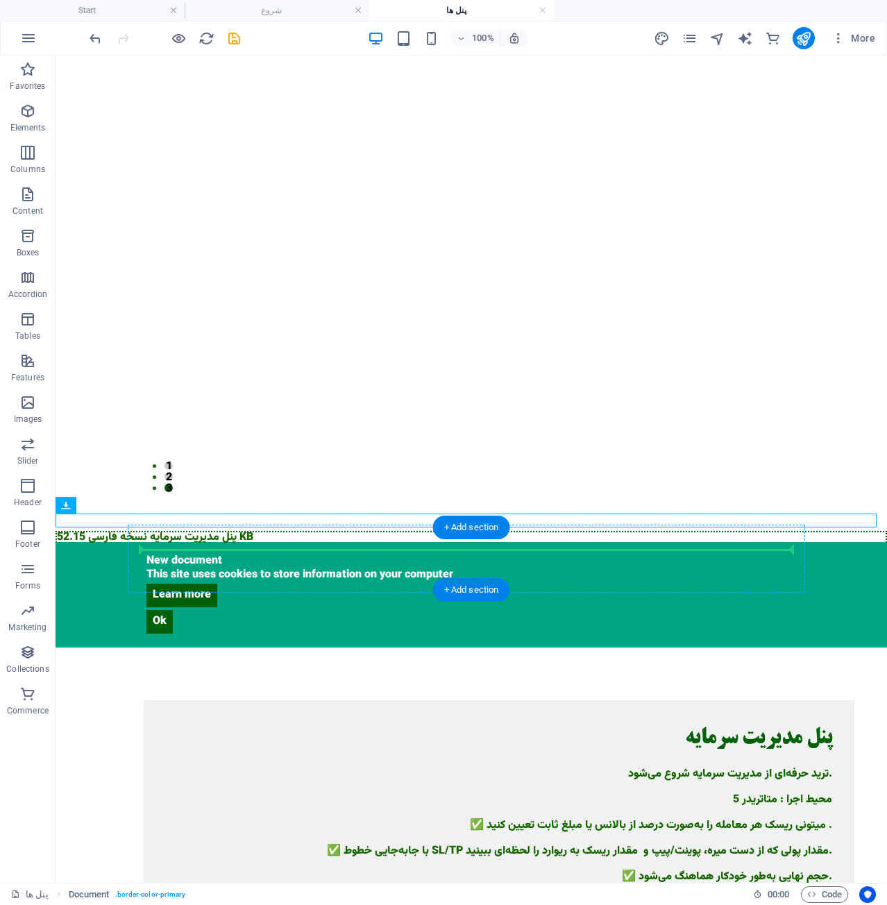
drag, startPoint x: 187, startPoint y: 515, endPoint x: 233, endPoint y: 549, distance: 57.2
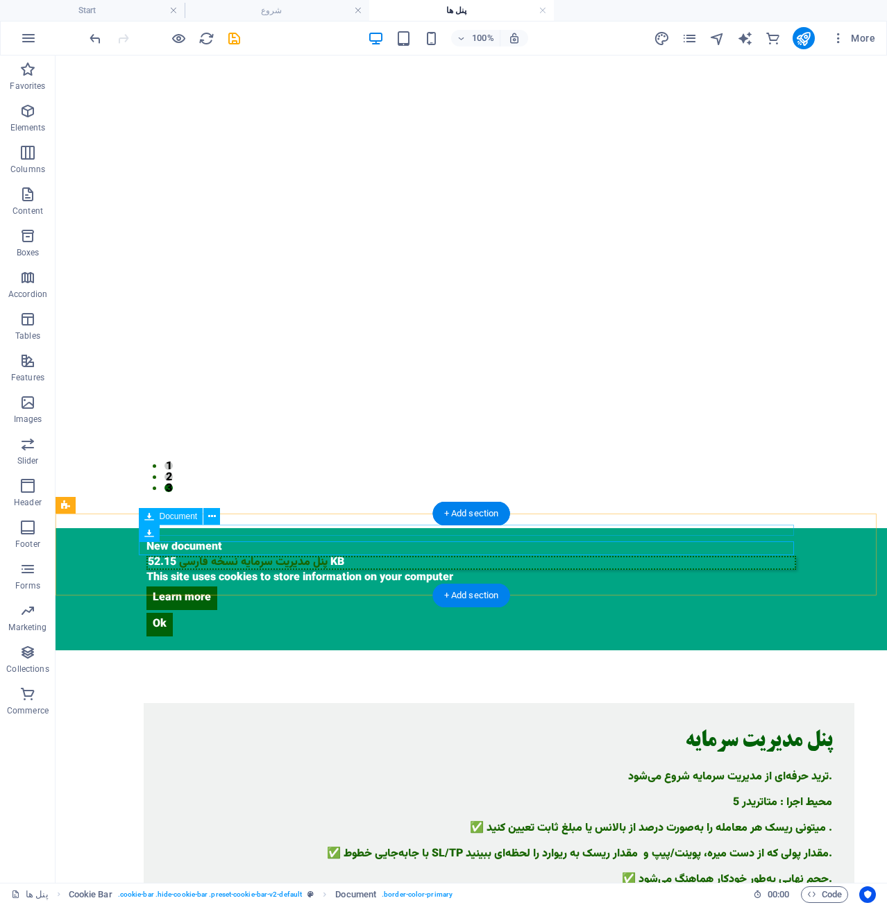
click at [276, 542] on div "New document" at bounding box center [472, 547] width 650 height 11
click at [183, 542] on div "New document" at bounding box center [472, 547] width 650 height 11
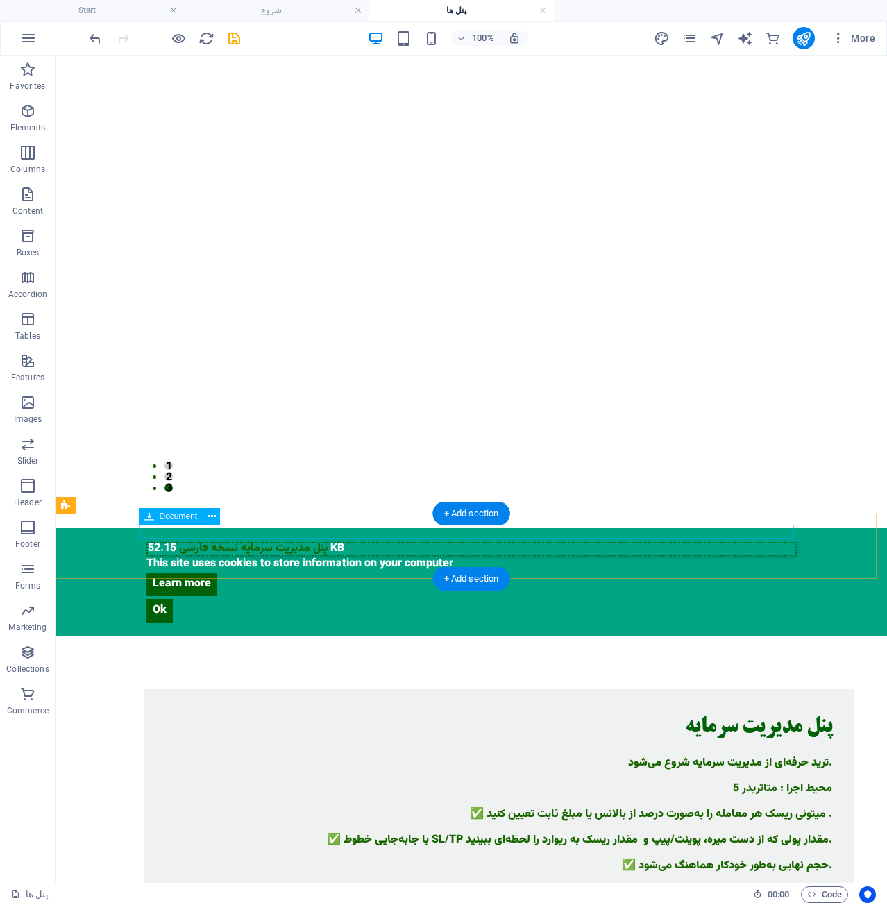
click at [197, 542] on div "پنل مدیریت سرمایه نسخه فارسی 52.15 KB" at bounding box center [472, 549] width 650 height 14
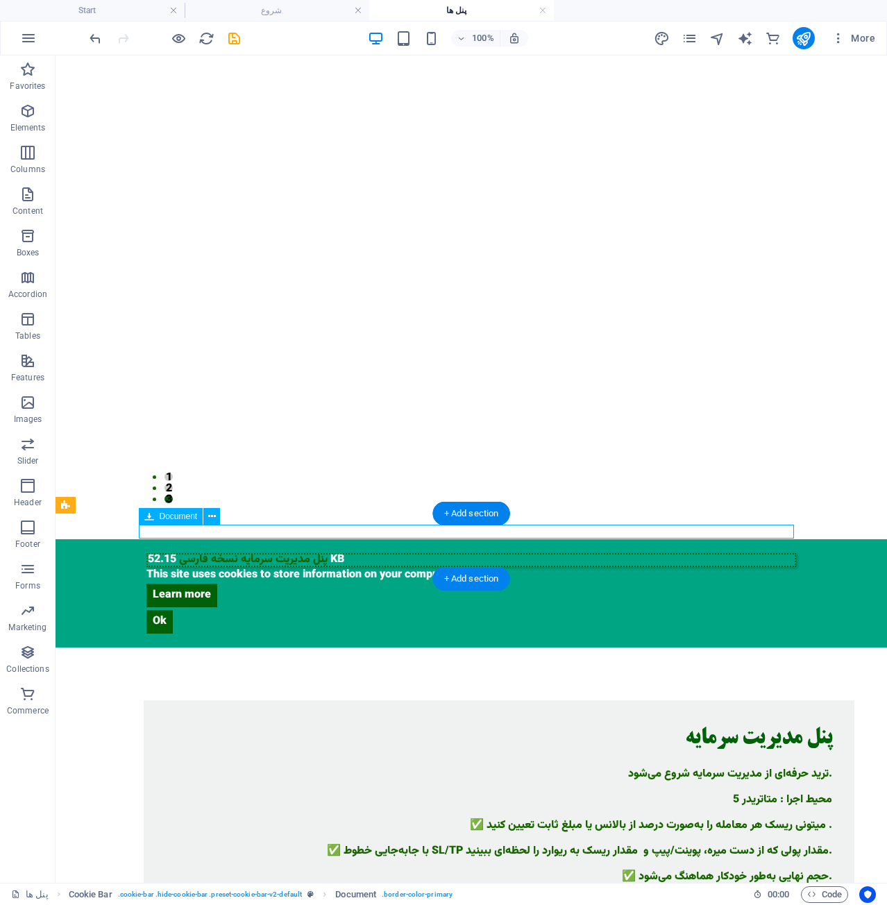
select select "px"
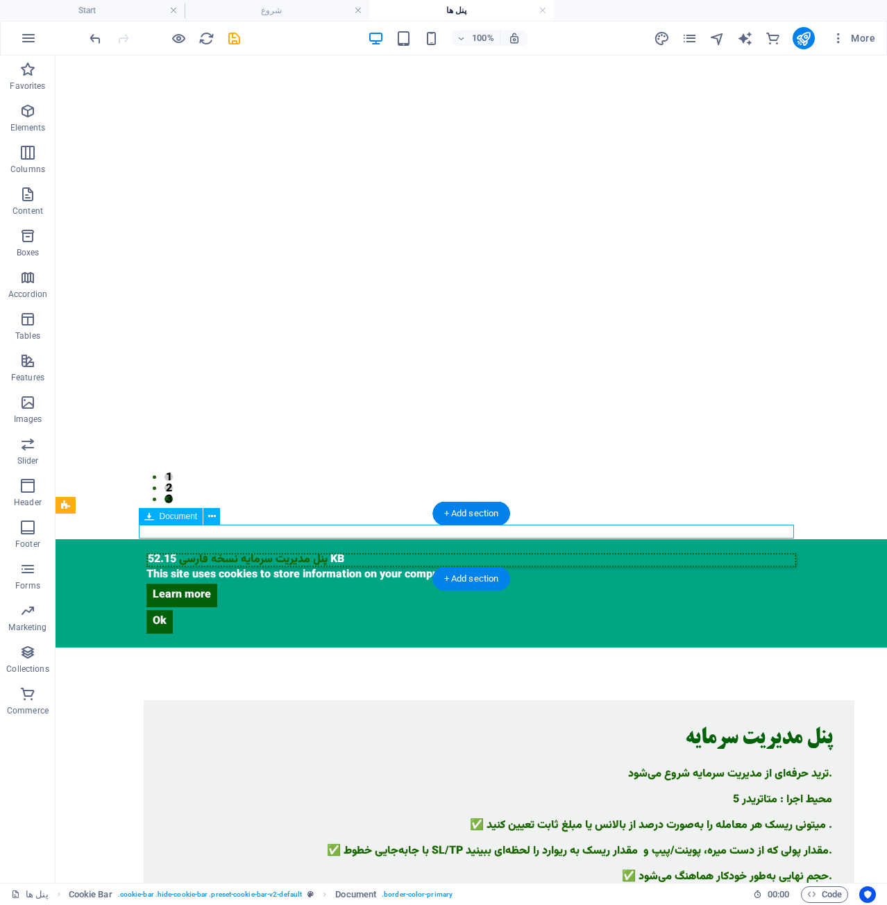
select select "px"
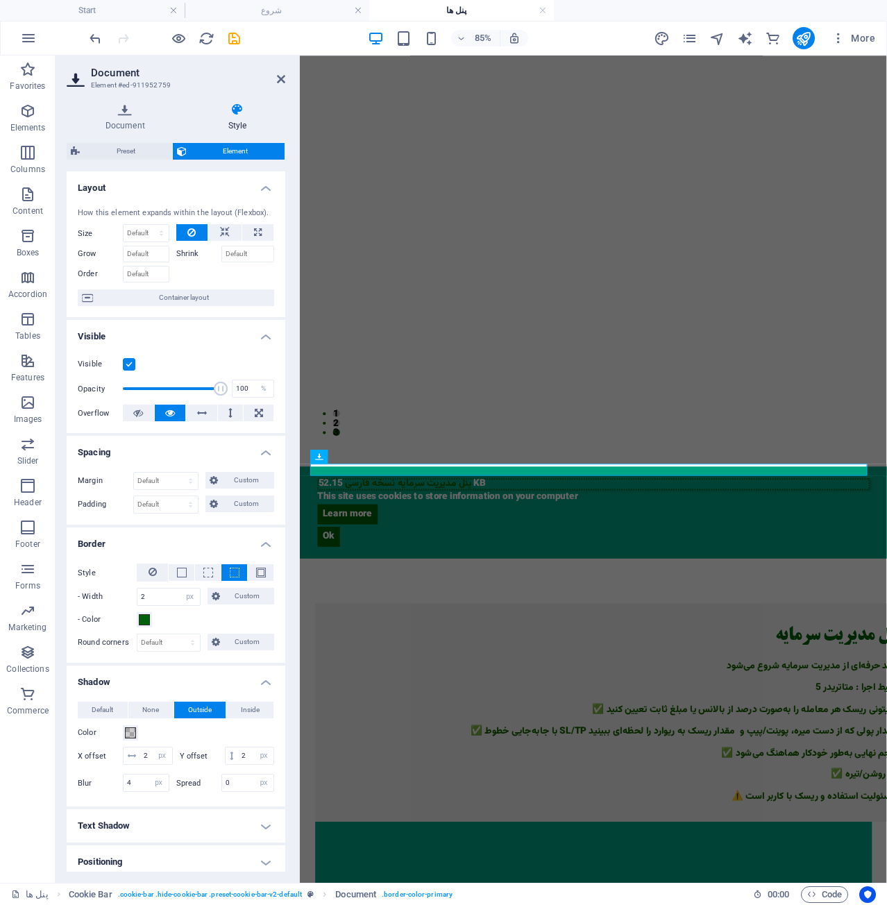
click at [197, 526] on ul "Layout How this element expands within the layout (Flexbox). Size Default auto …" at bounding box center [176, 662] width 219 height 980
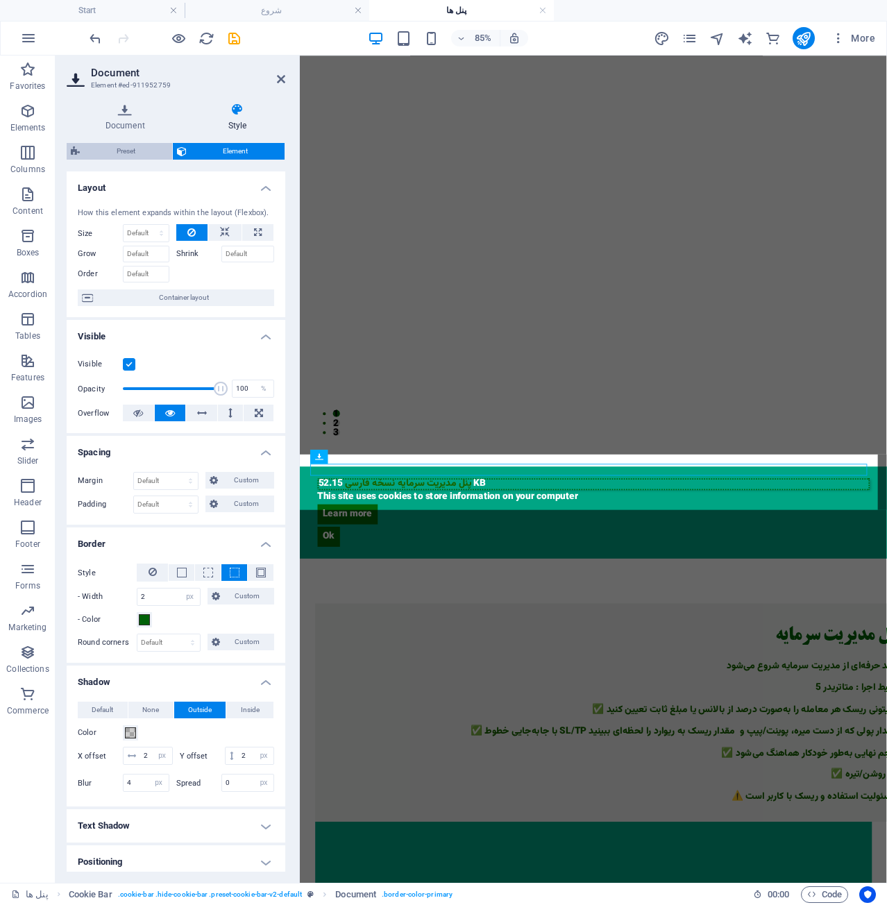
click at [112, 154] on span "Preset" at bounding box center [126, 151] width 84 height 17
select select "px"
select select "rem"
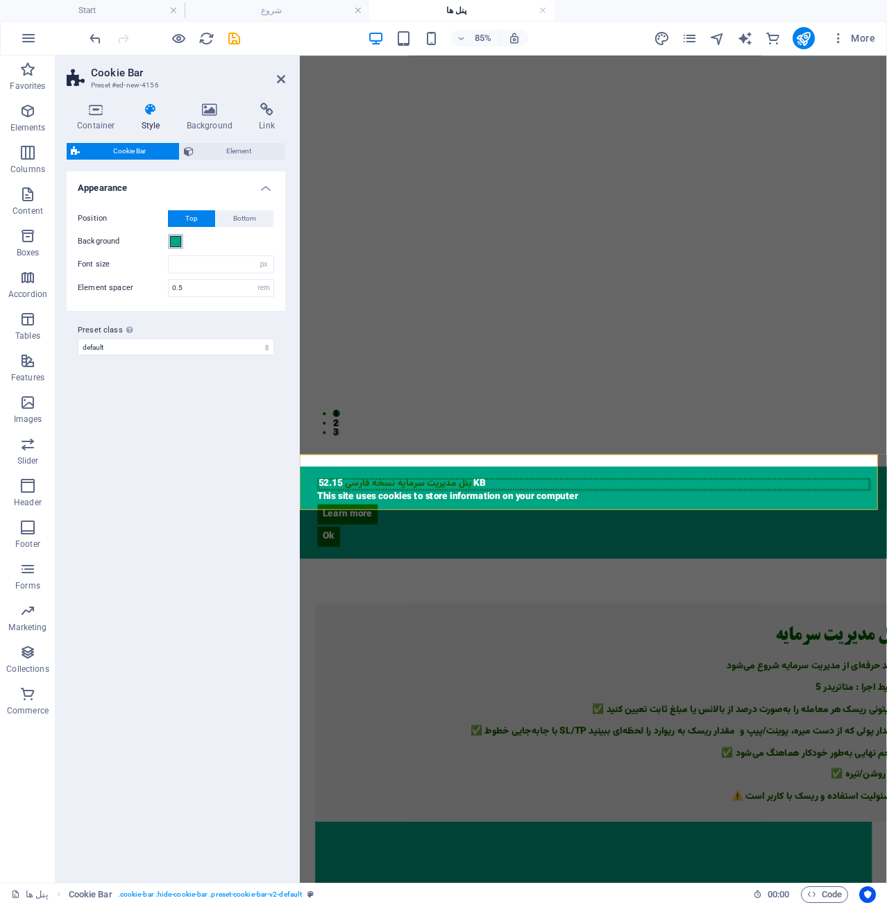
click at [172, 237] on span at bounding box center [175, 241] width 11 height 11
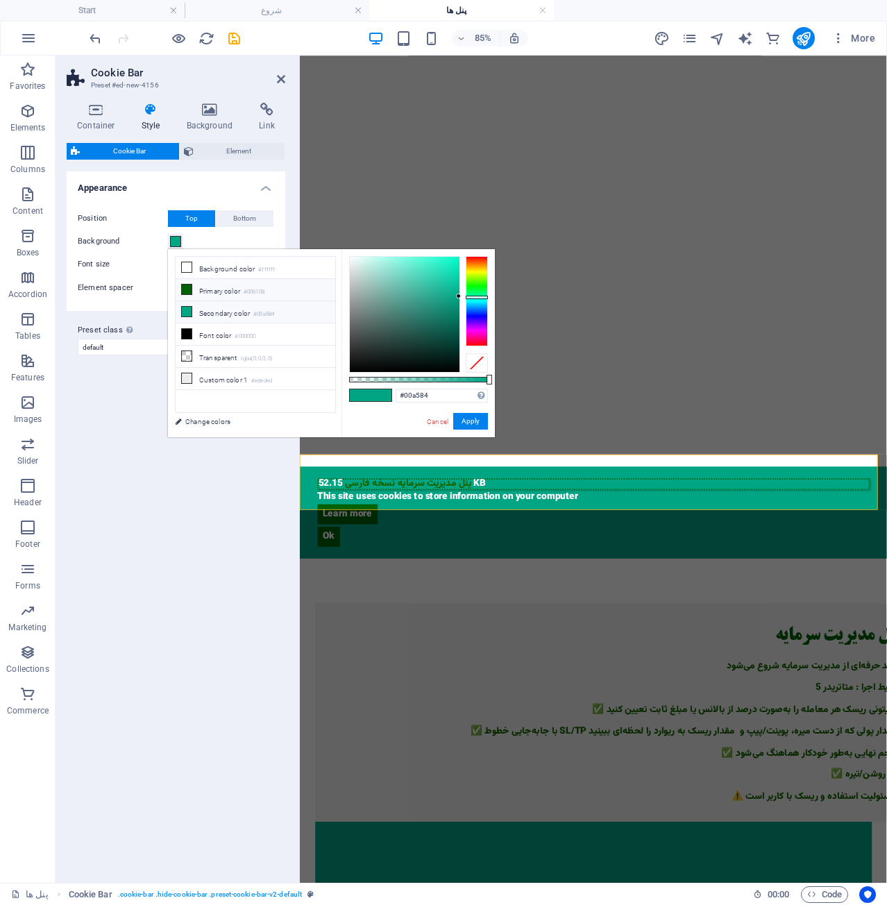
click at [248, 279] on li "Primary color #006108" at bounding box center [256, 290] width 160 height 22
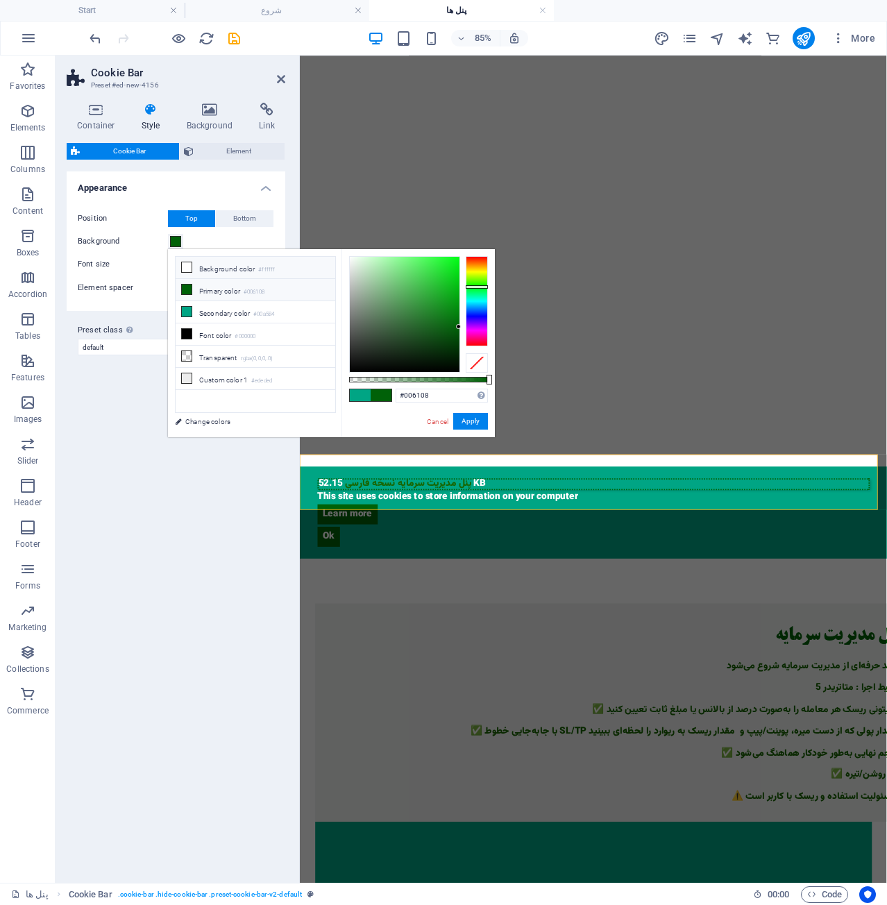
click at [235, 270] on li "Background color #ffffff" at bounding box center [256, 268] width 160 height 22
type input "#ffffff"
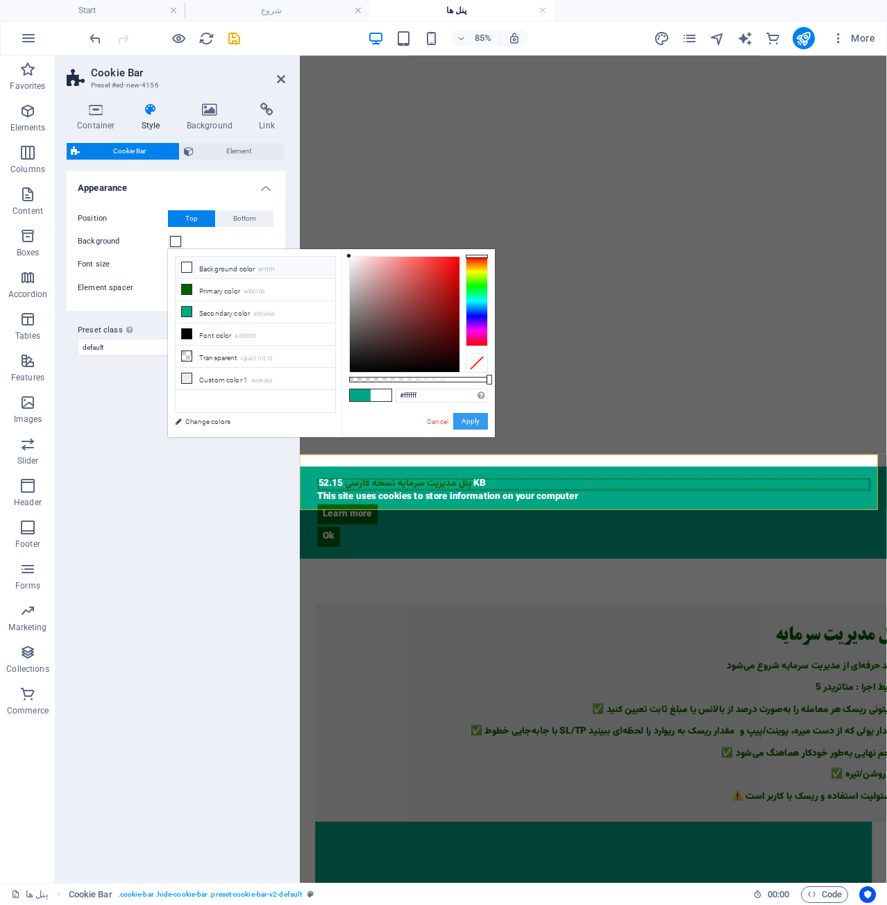
click at [475, 417] on button "Apply" at bounding box center [470, 421] width 35 height 17
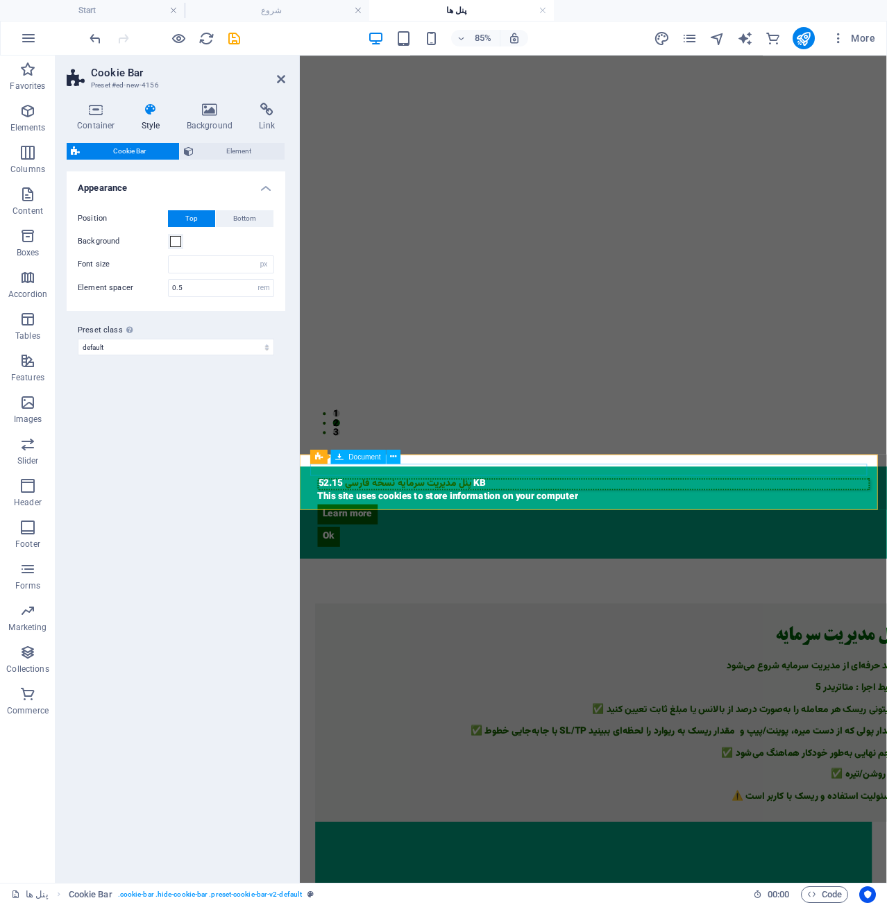
click at [446, 553] on div "پنل مدیریت سرمایه نسخه فارسی 52.15 KB" at bounding box center [646, 560] width 650 height 14
select select "px"
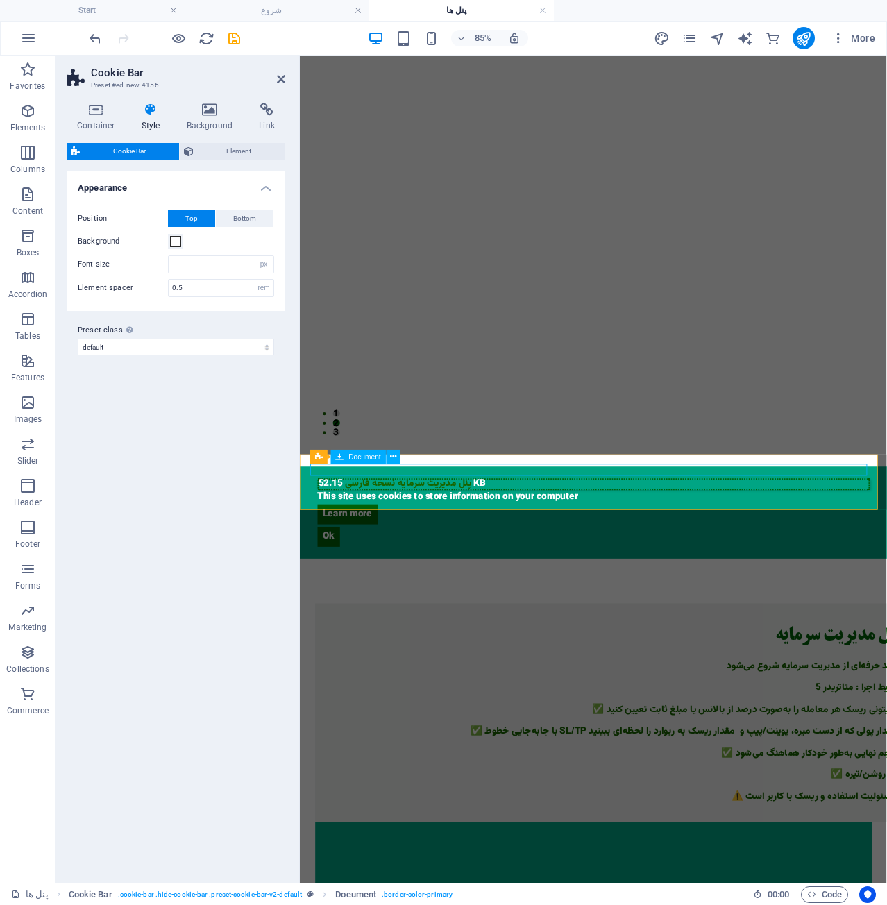
select select "px"
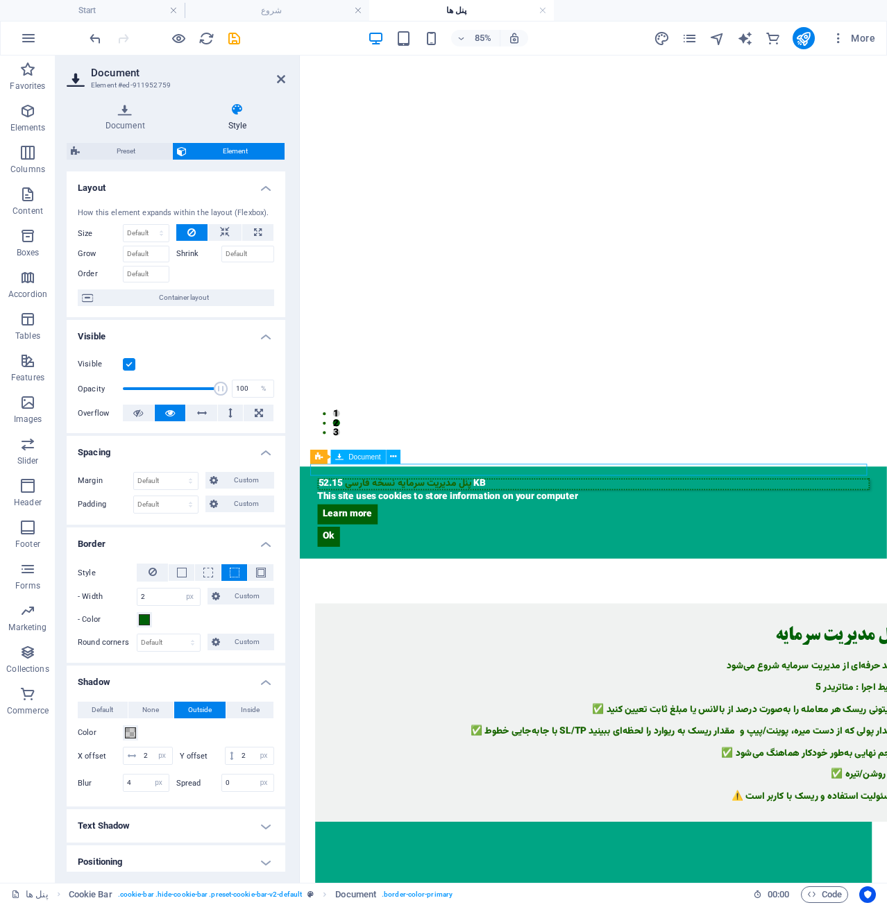
click at [458, 553] on div "پنل مدیریت سرمایه نسخه فارسی 52.15 KB" at bounding box center [646, 560] width 650 height 14
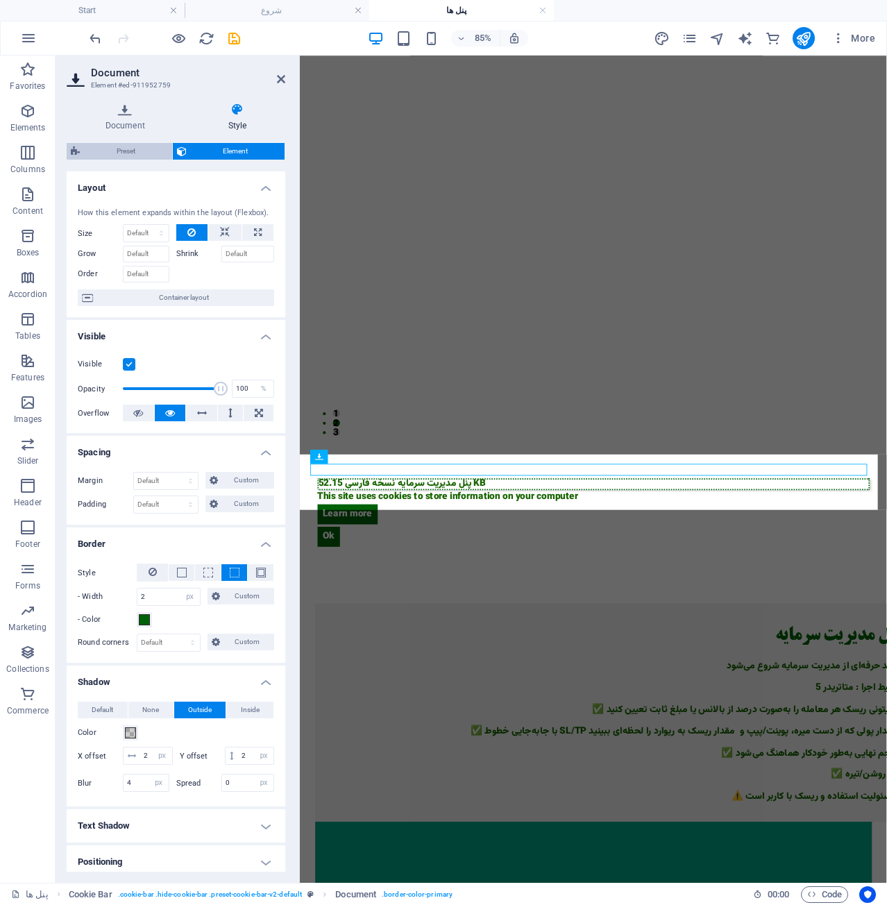
click at [117, 151] on span "Preset" at bounding box center [126, 151] width 84 height 17
select select "px"
select select "rem"
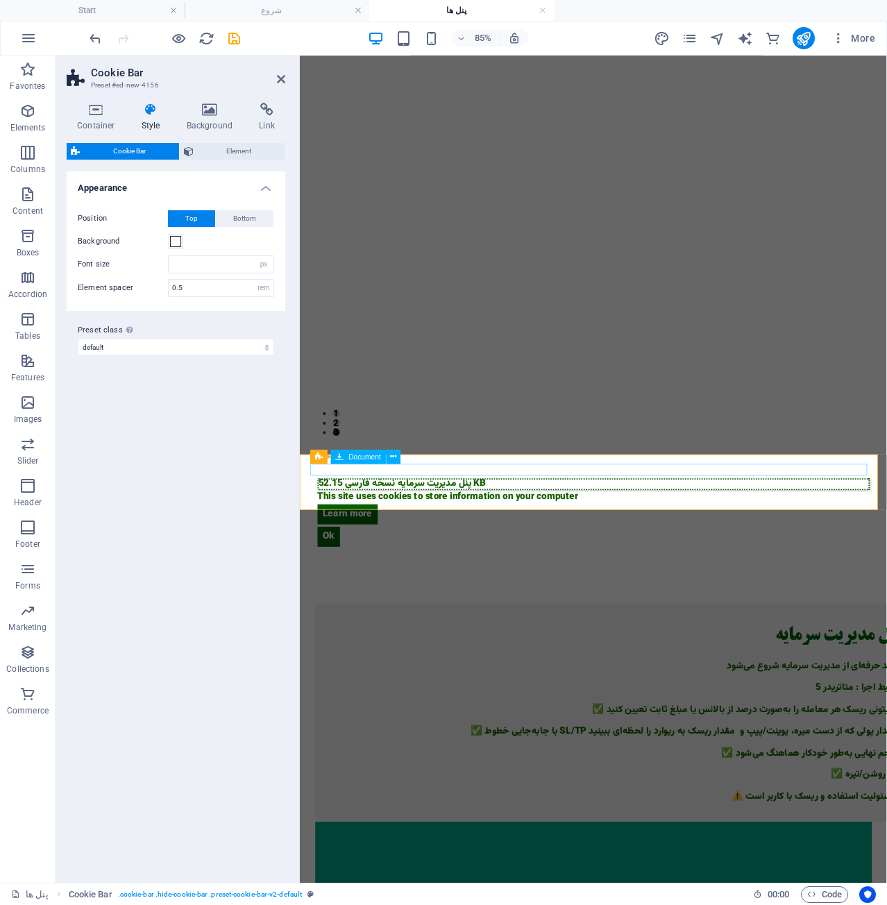
click at [469, 553] on div "پنل مدیریت سرمایه نسخه فارسی 52.15 KB" at bounding box center [646, 560] width 650 height 14
select select "px"
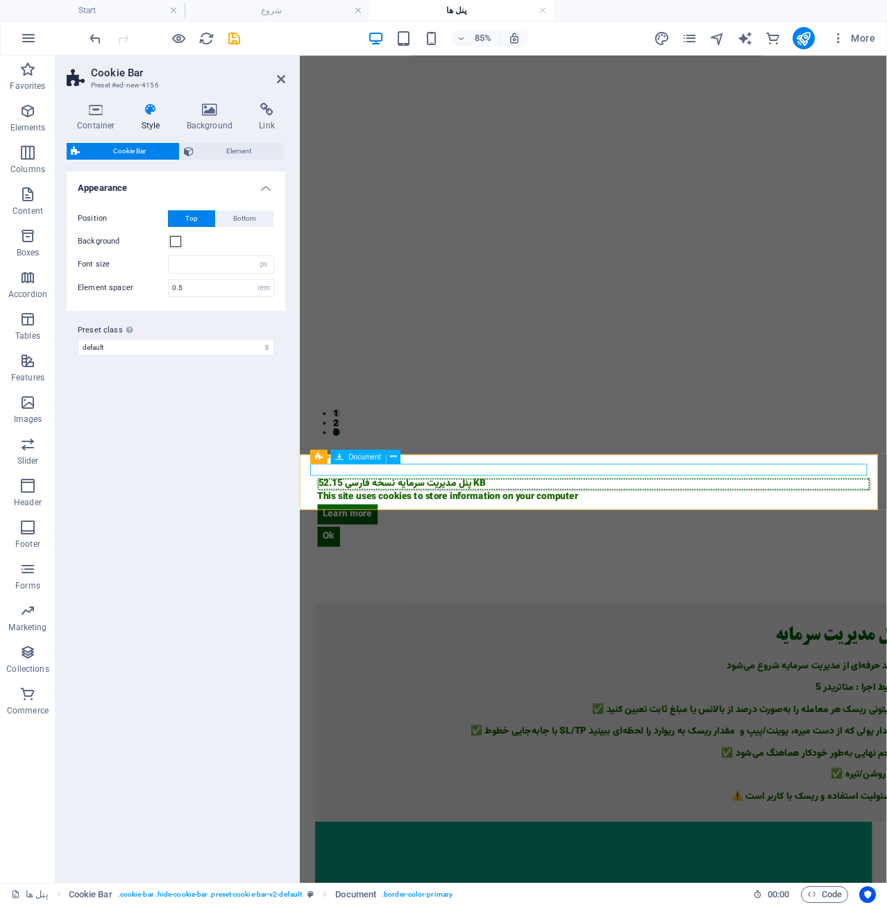
select select "px"
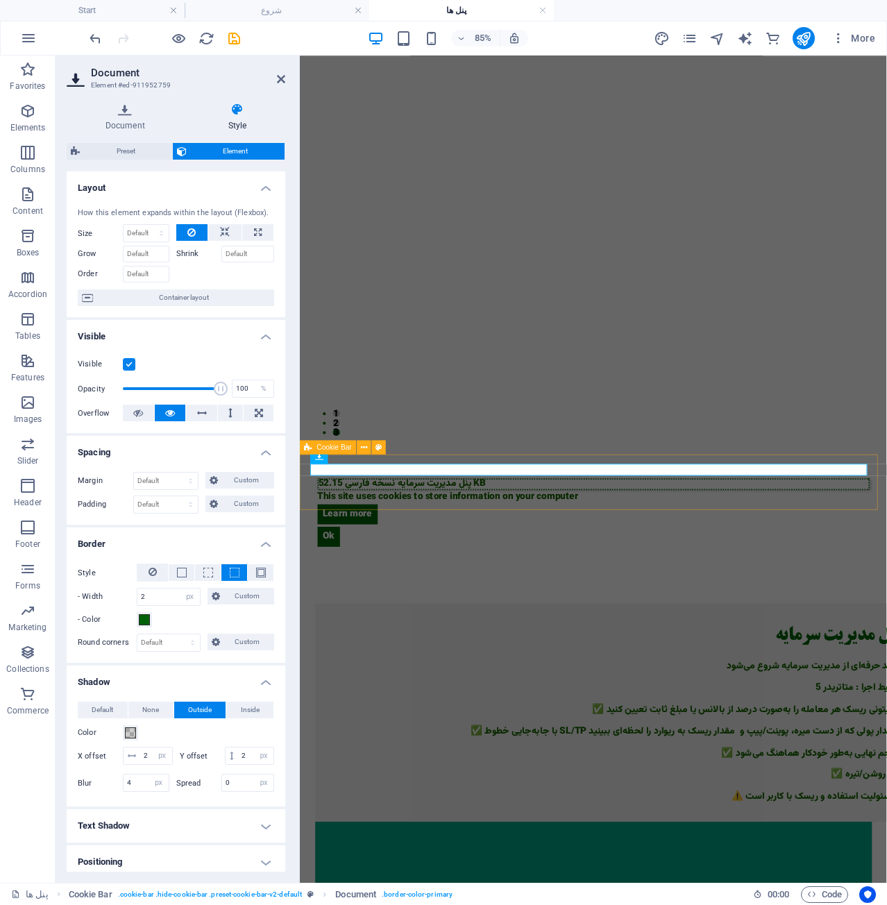
click at [741, 560] on div "پنل مدیریت سرمایه نسخه فارسی 52.15 KB This site uses cookies to store informati…" at bounding box center [645, 594] width 691 height 108
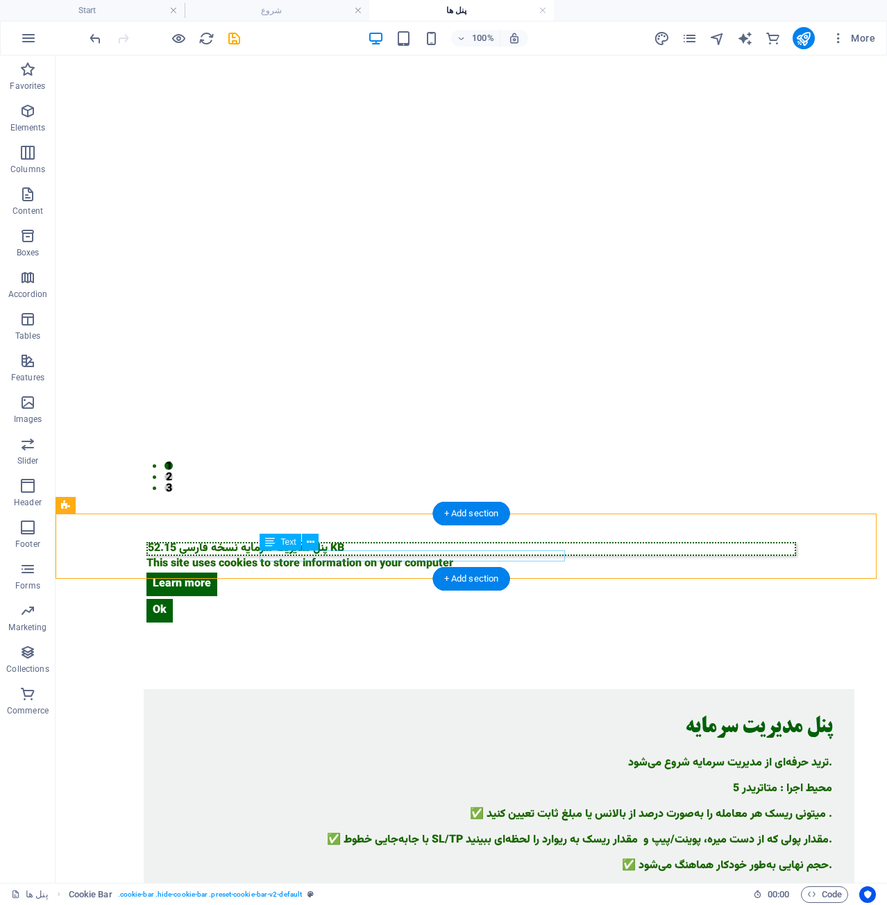
click at [512, 559] on div "This site uses cookies to store information on your computer" at bounding box center [472, 564] width 650 height 11
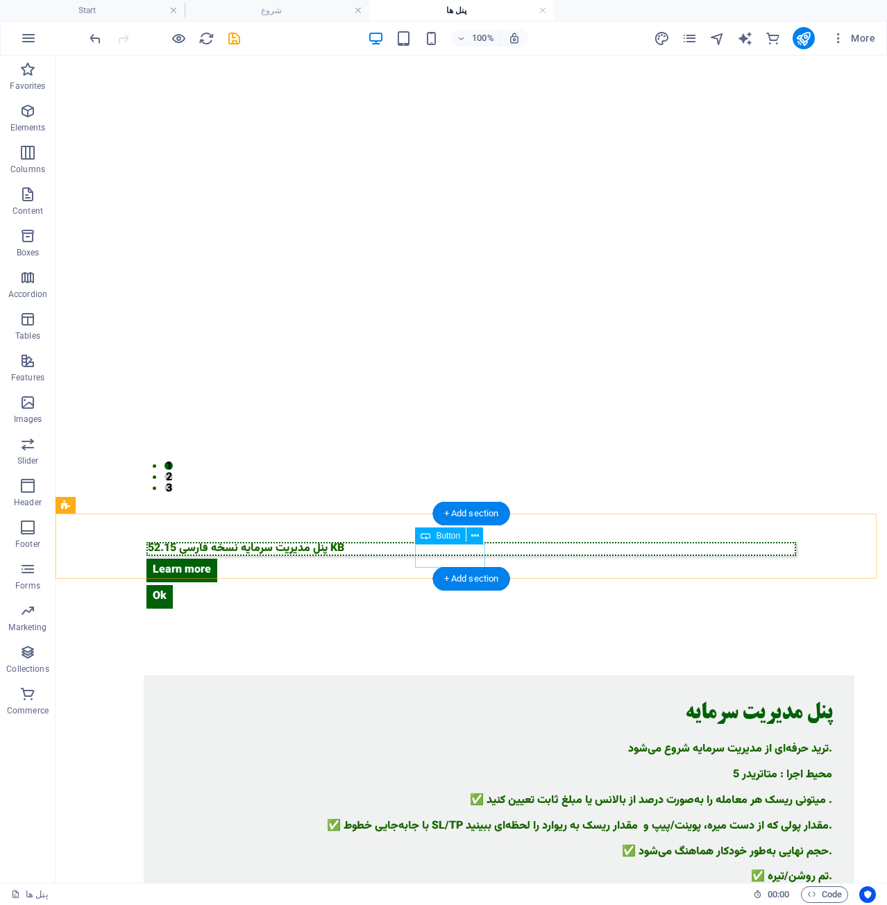
click at [463, 559] on div "Learn more" at bounding box center [472, 571] width 650 height 24
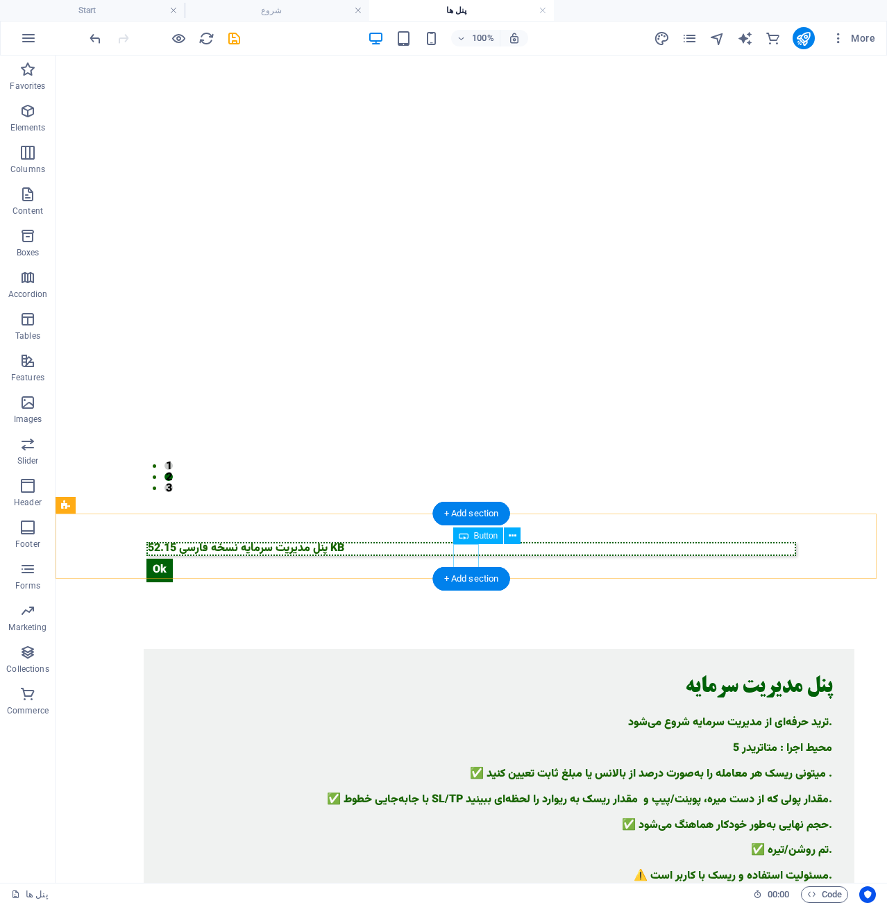
click at [462, 559] on div "Ok" at bounding box center [472, 571] width 650 height 24
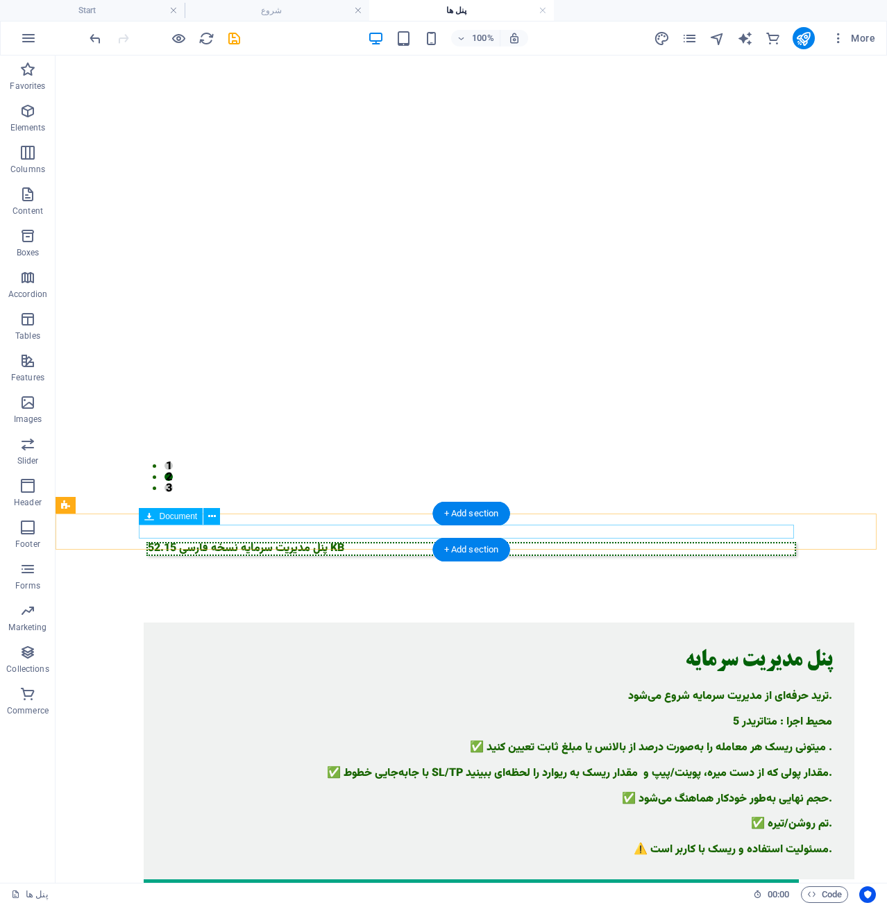
click at [455, 542] on div "پنل مدیریت سرمایه نسخه فارسی 52.15 KB" at bounding box center [472, 549] width 650 height 14
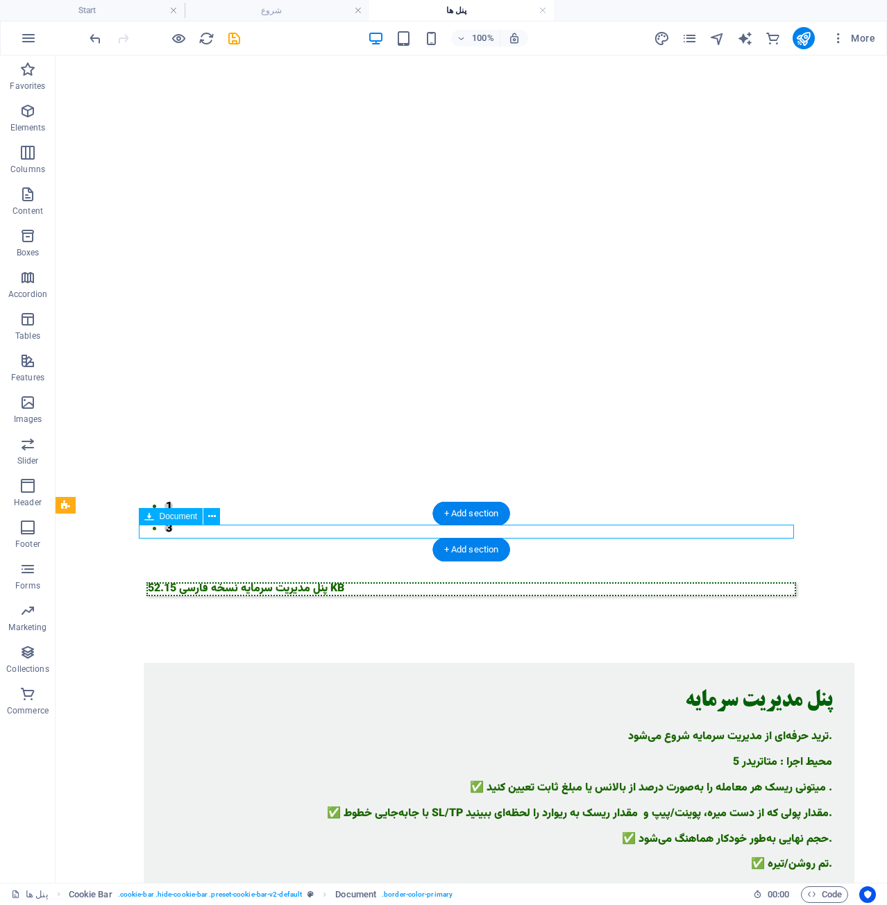
select select "px"
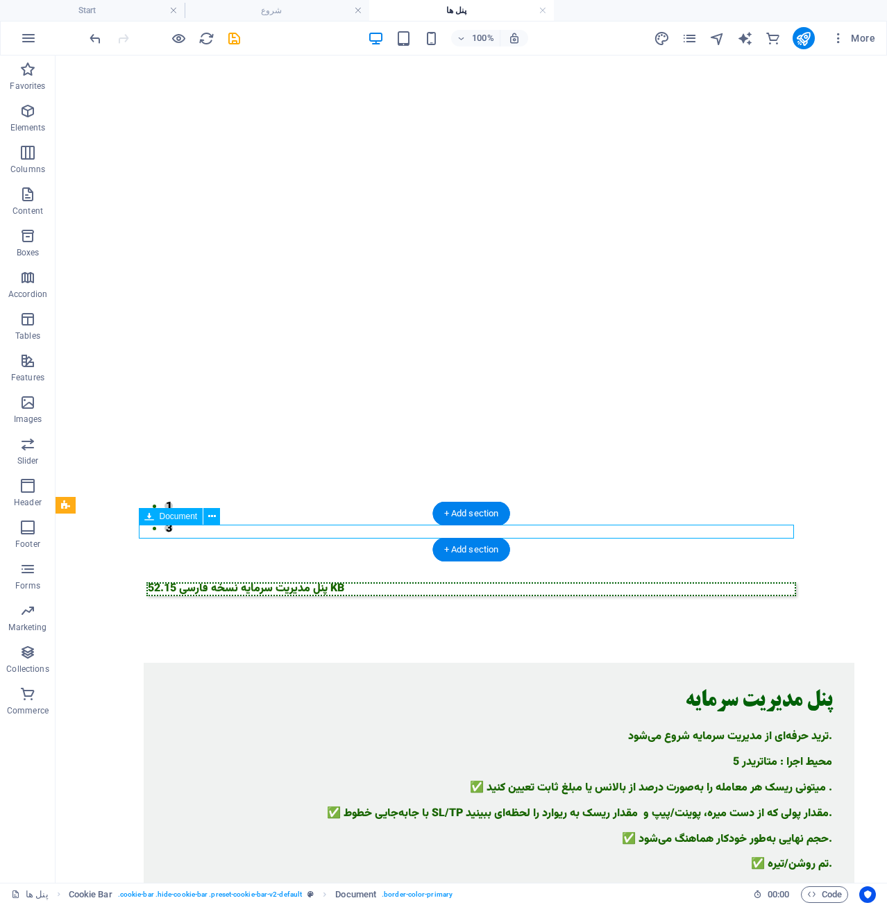
select select "px"
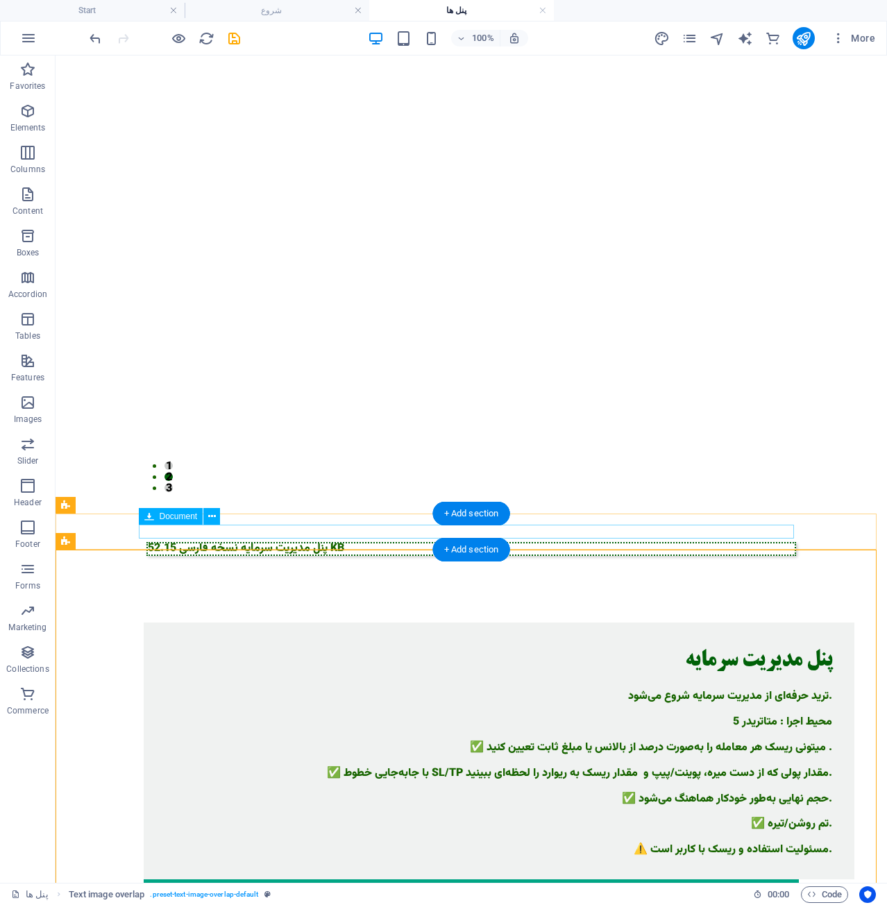
click at [404, 542] on div "پنل مدیریت سرمایه نسخه فارسی 52.15 KB" at bounding box center [472, 549] width 650 height 14
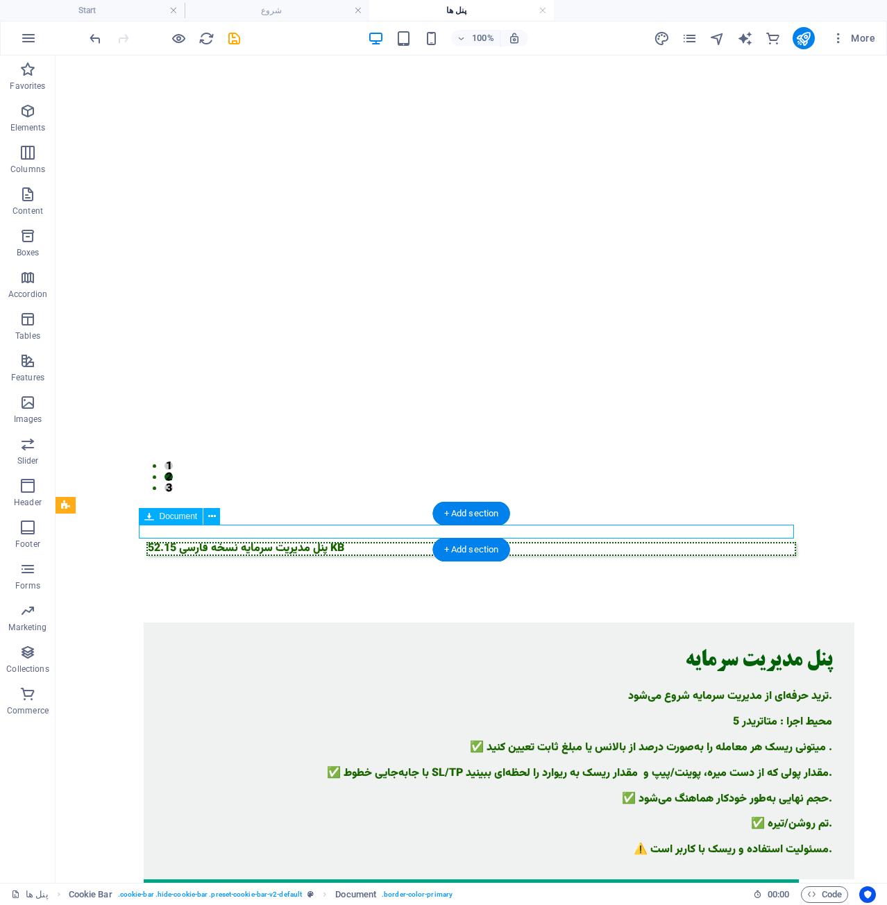
click at [404, 542] on div "پنل مدیریت سرمایه نسخه فارسی 52.15 KB" at bounding box center [472, 549] width 650 height 14
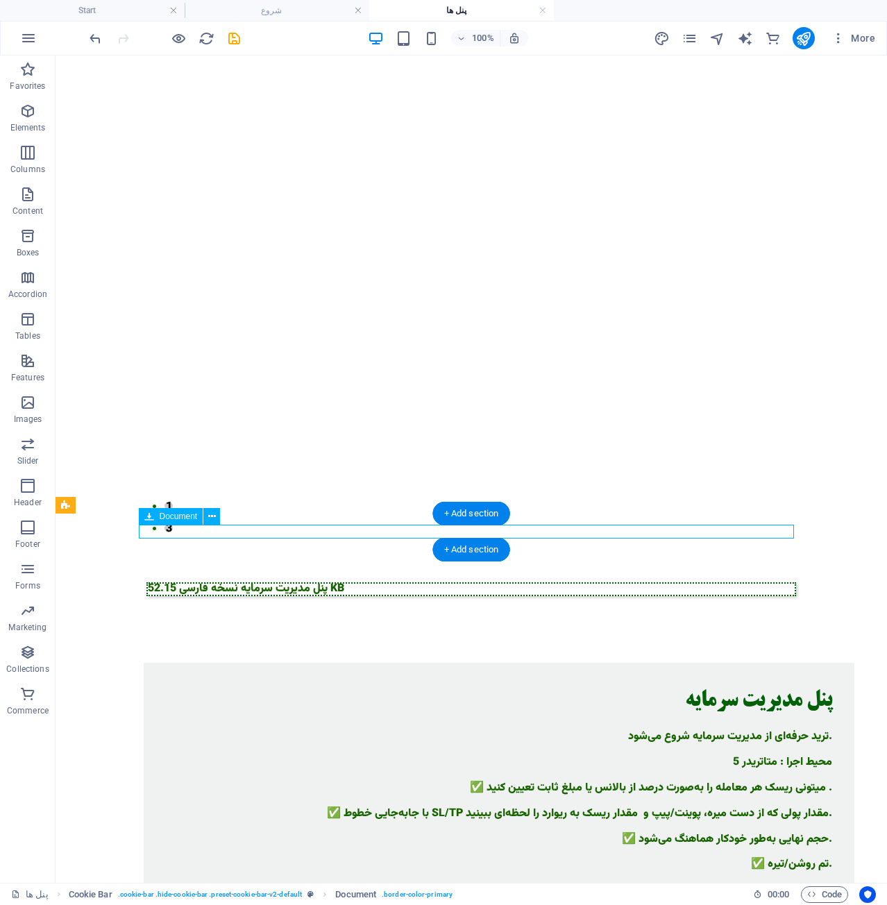
select select "px"
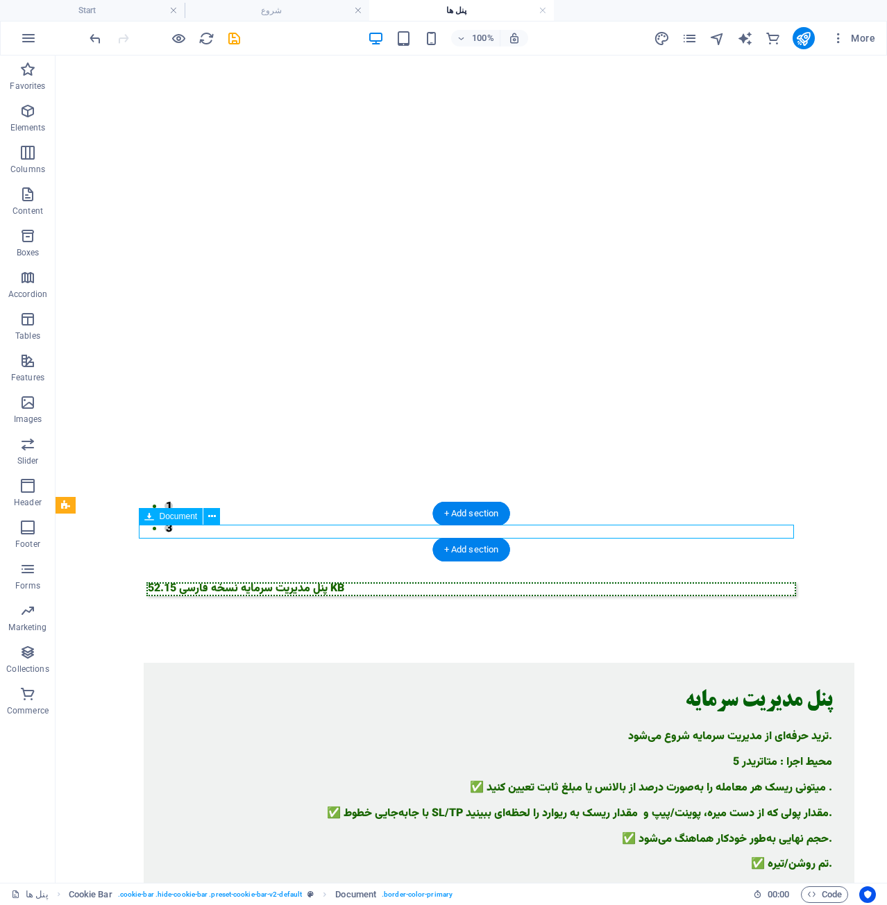
select select "px"
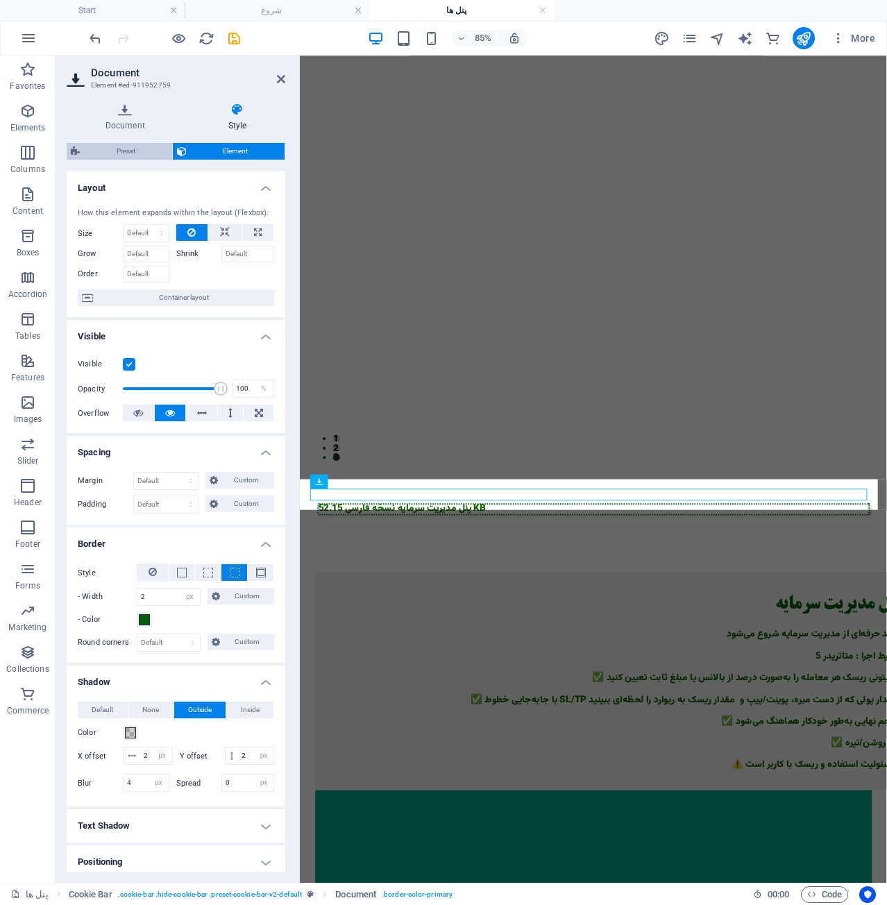
click at [85, 151] on span "Preset" at bounding box center [126, 151] width 84 height 17
select select "px"
select select "rem"
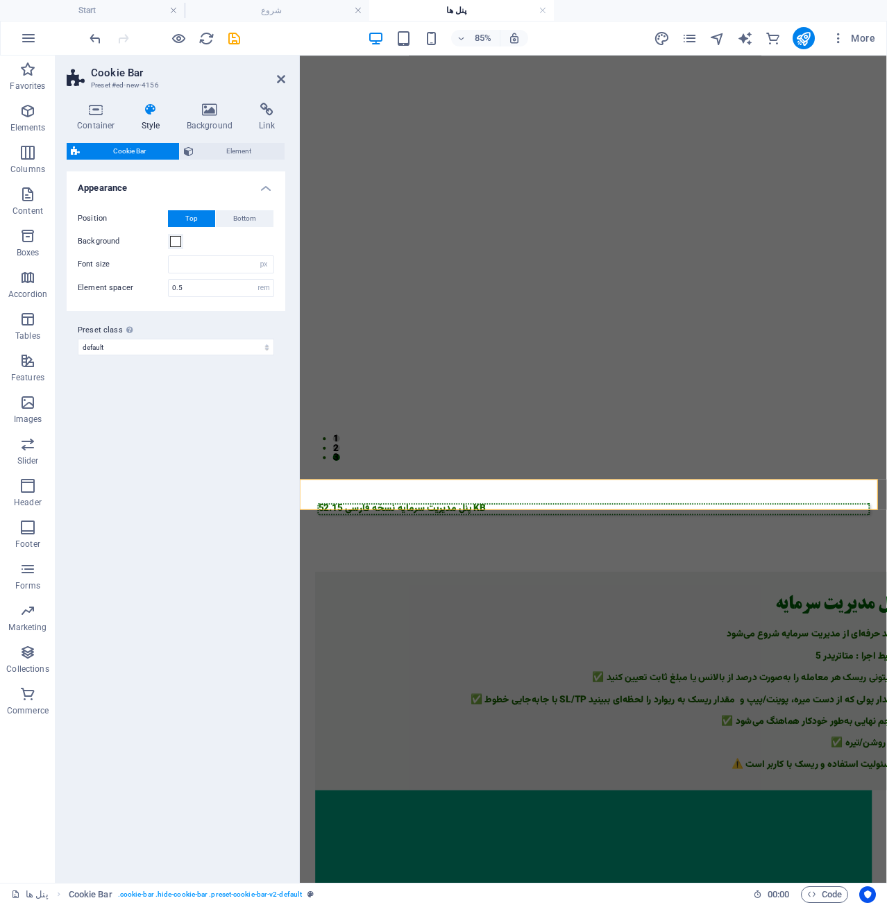
click at [187, 242] on div "Background" at bounding box center [176, 241] width 196 height 17
click at [178, 239] on span at bounding box center [175, 241] width 11 height 11
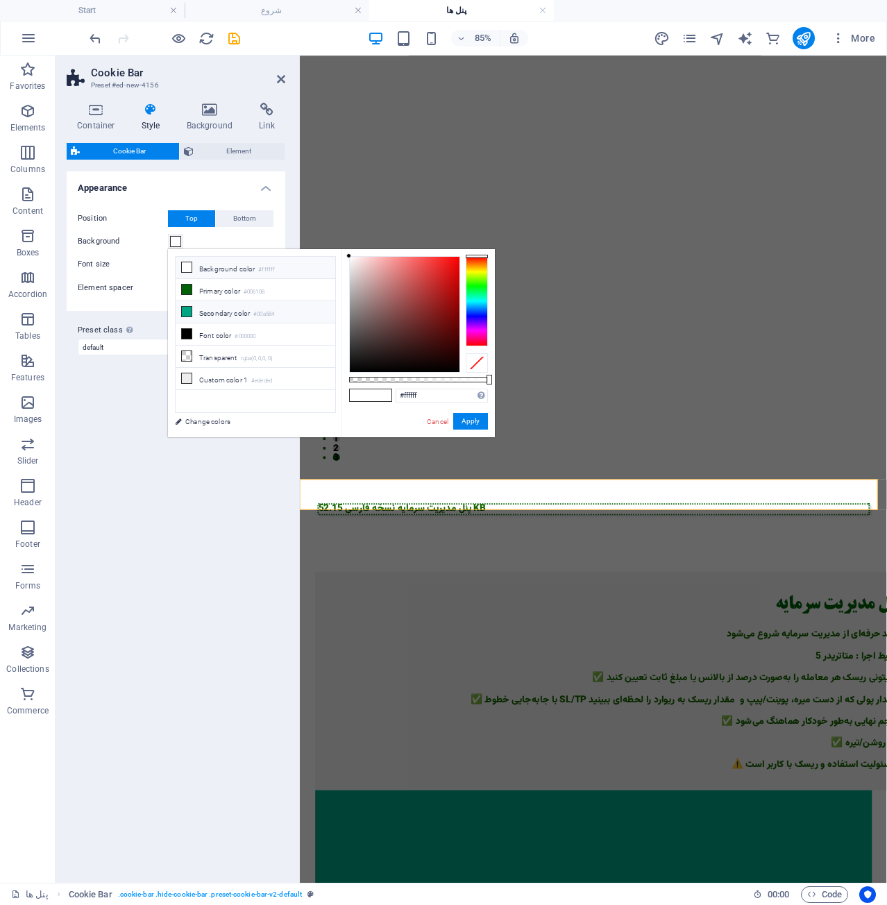
click at [214, 308] on li "Secondary color #00a584" at bounding box center [256, 312] width 160 height 22
type input "#00a584"
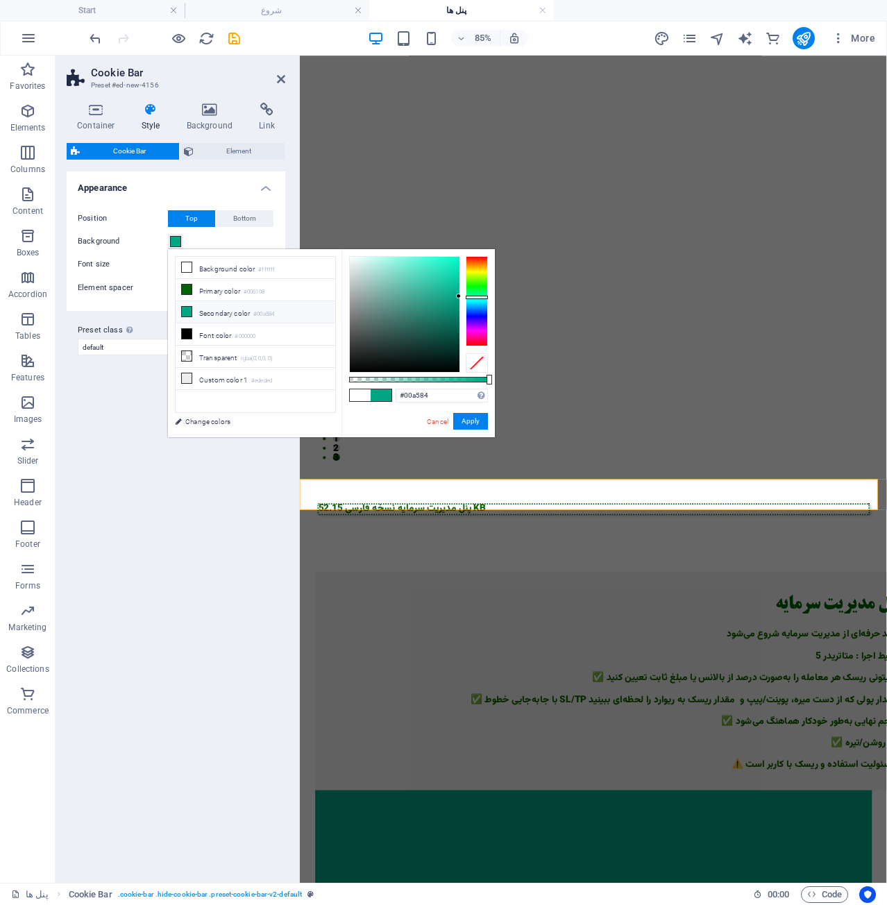
click at [226, 301] on li "Secondary color #00a584" at bounding box center [256, 312] width 160 height 22
click at [469, 421] on button "Apply" at bounding box center [470, 421] width 35 height 17
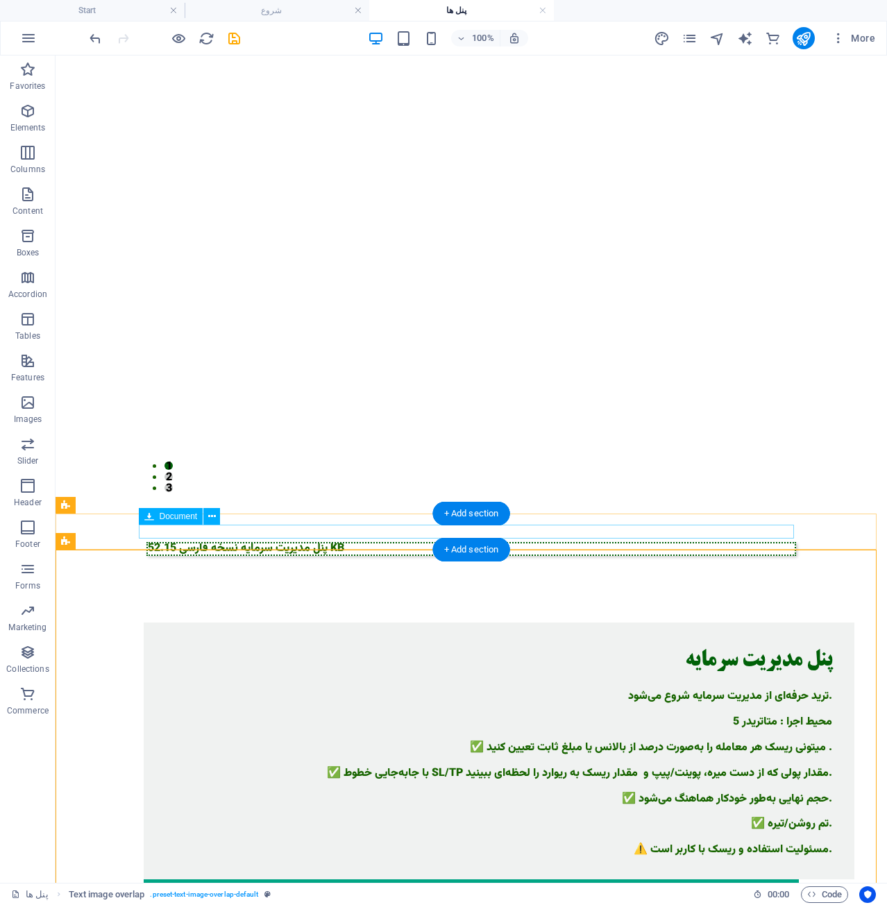
click at [417, 542] on div "پنل مدیریت سرمایه نسخه فارسی 52.15 KB" at bounding box center [472, 549] width 650 height 14
select select "px"
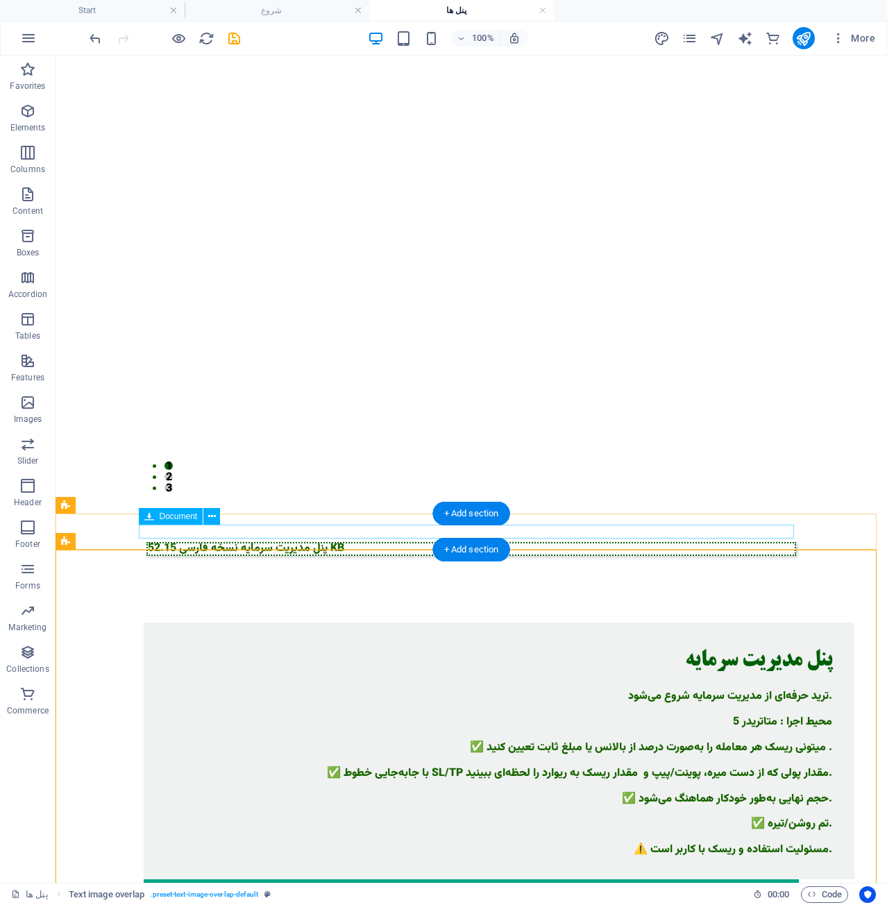
select select "px"
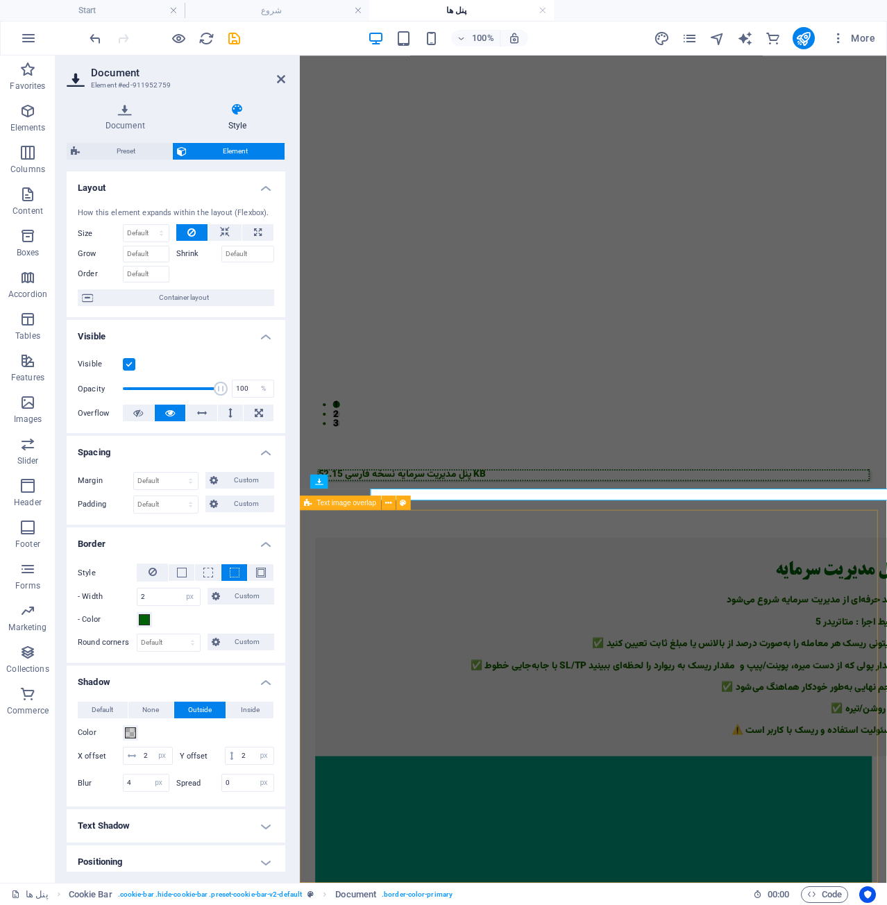
scroll to position [337, 0]
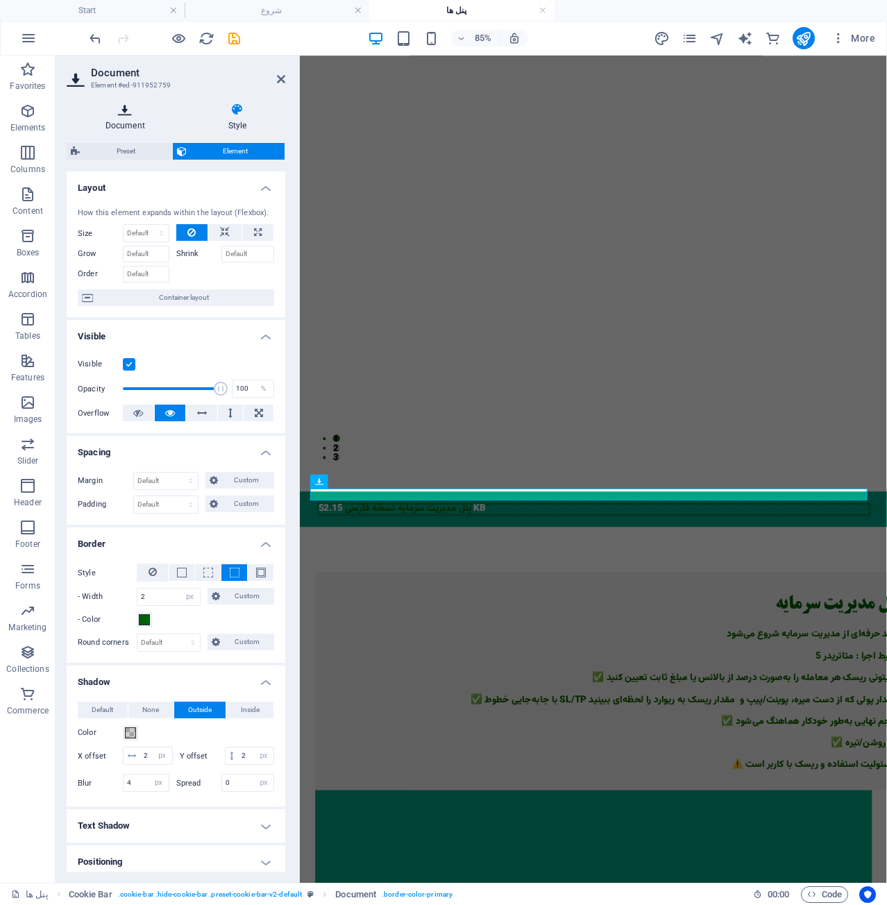
click at [115, 119] on h4 "Document" at bounding box center [128, 117] width 123 height 29
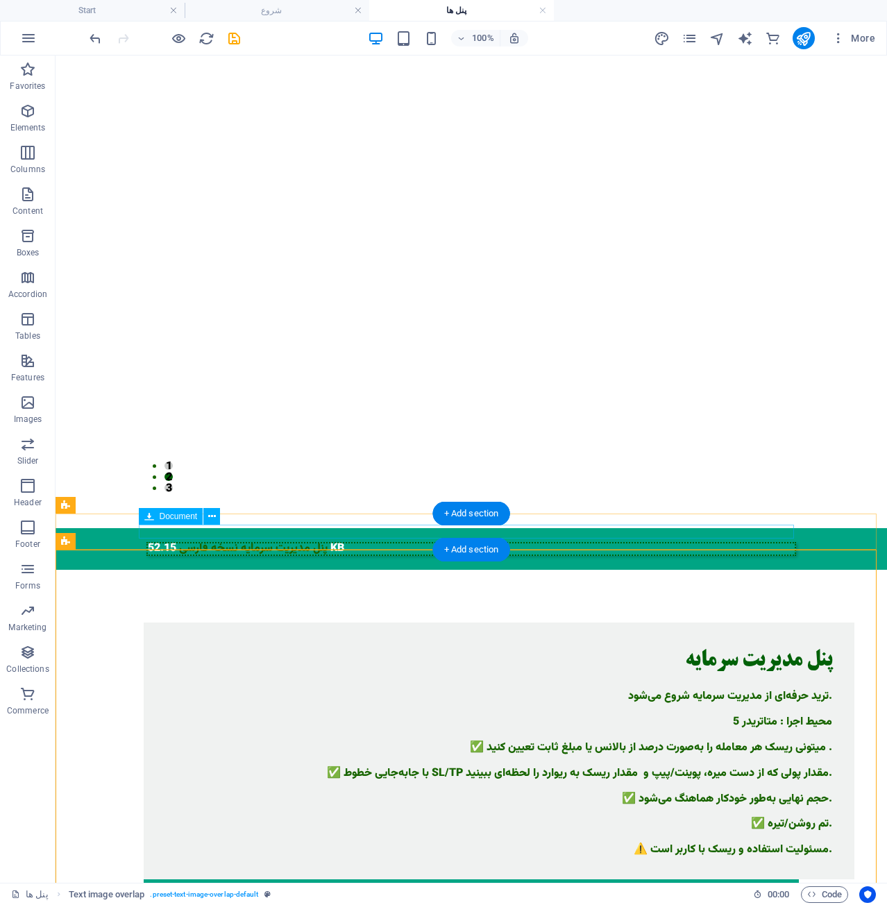
click at [273, 542] on div "پنل مدیریت سرمایه نسخه فارسی 52.15 KB" at bounding box center [472, 549] width 650 height 14
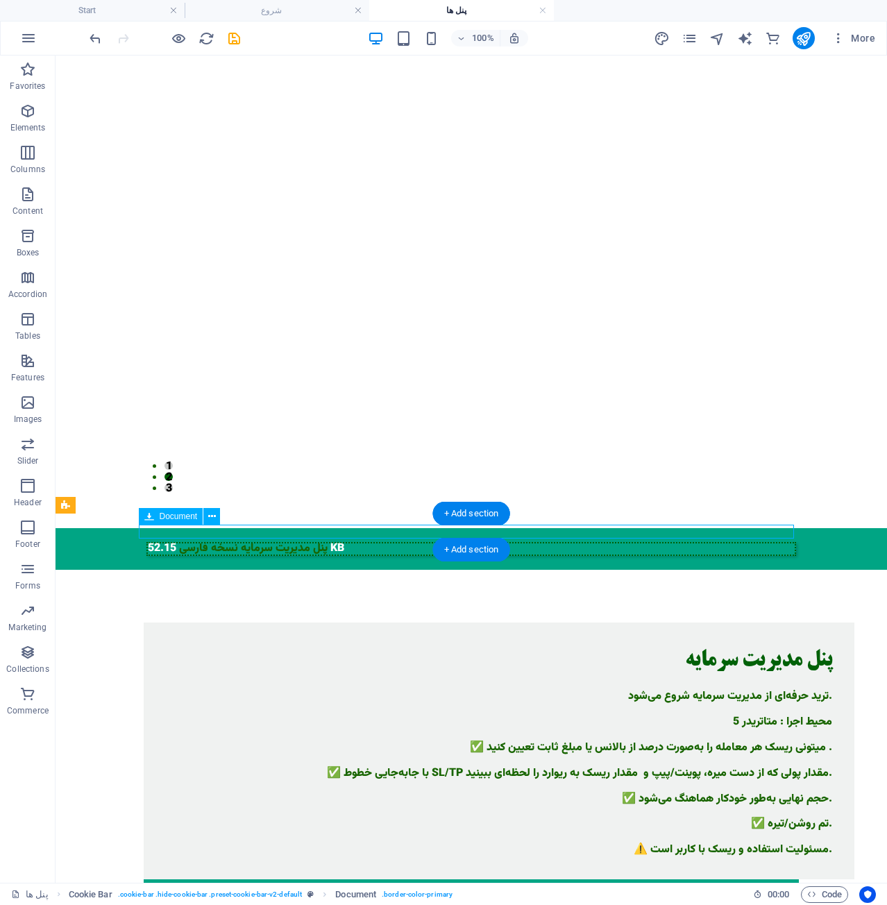
click at [273, 542] on div "پنل مدیریت سرمایه نسخه فارسی 52.15 KB" at bounding box center [472, 549] width 650 height 14
select select "px"
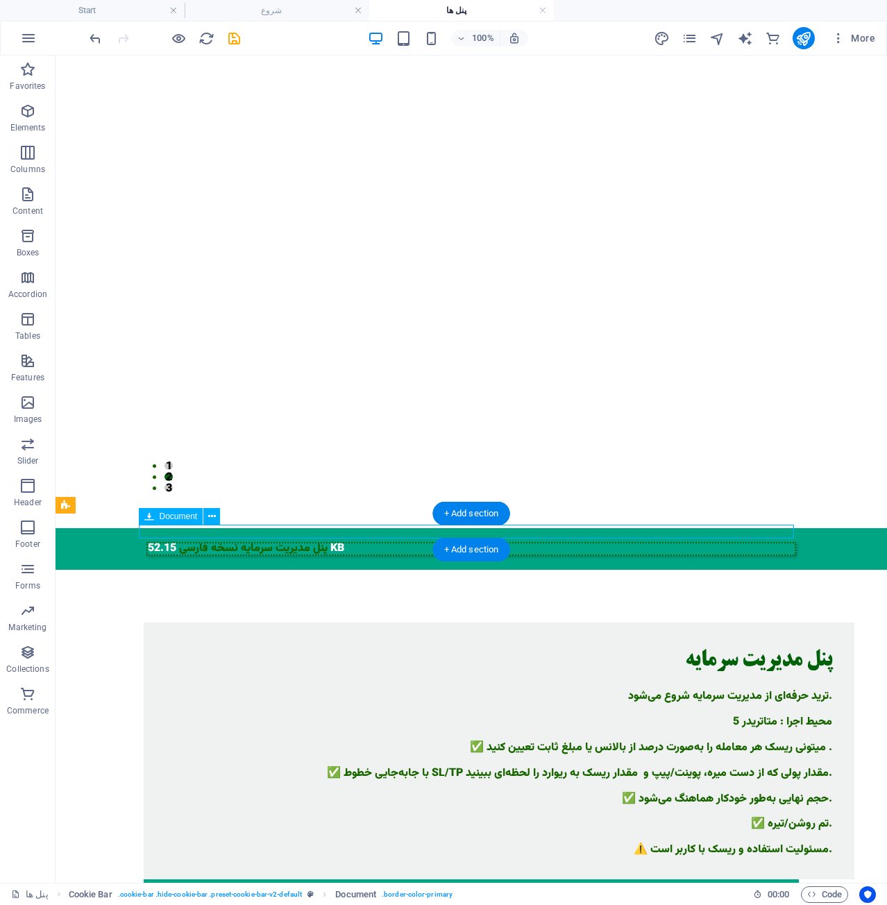
select select "px"
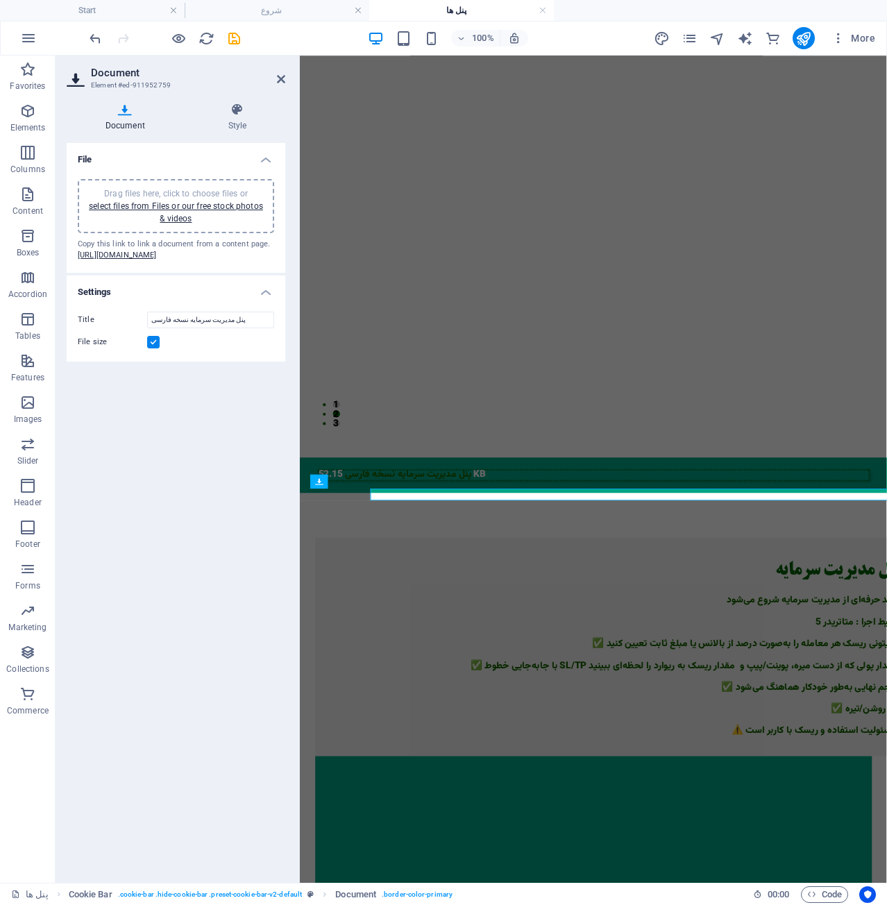
scroll to position [337, 0]
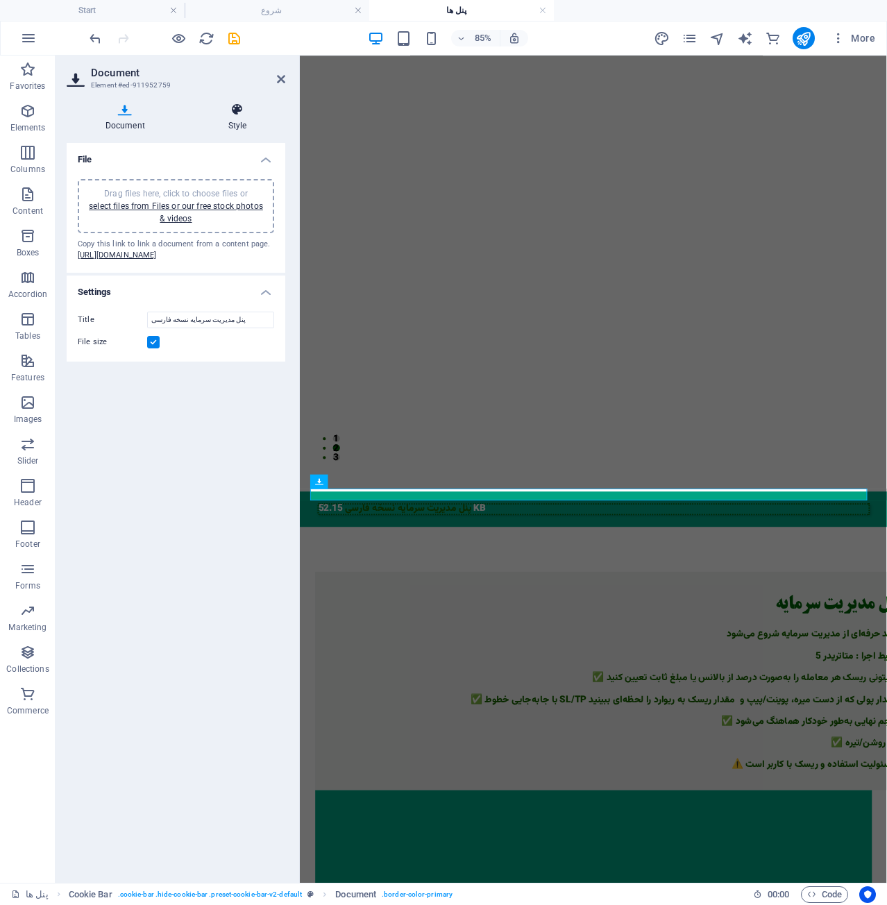
click at [240, 109] on icon at bounding box center [238, 110] width 96 height 14
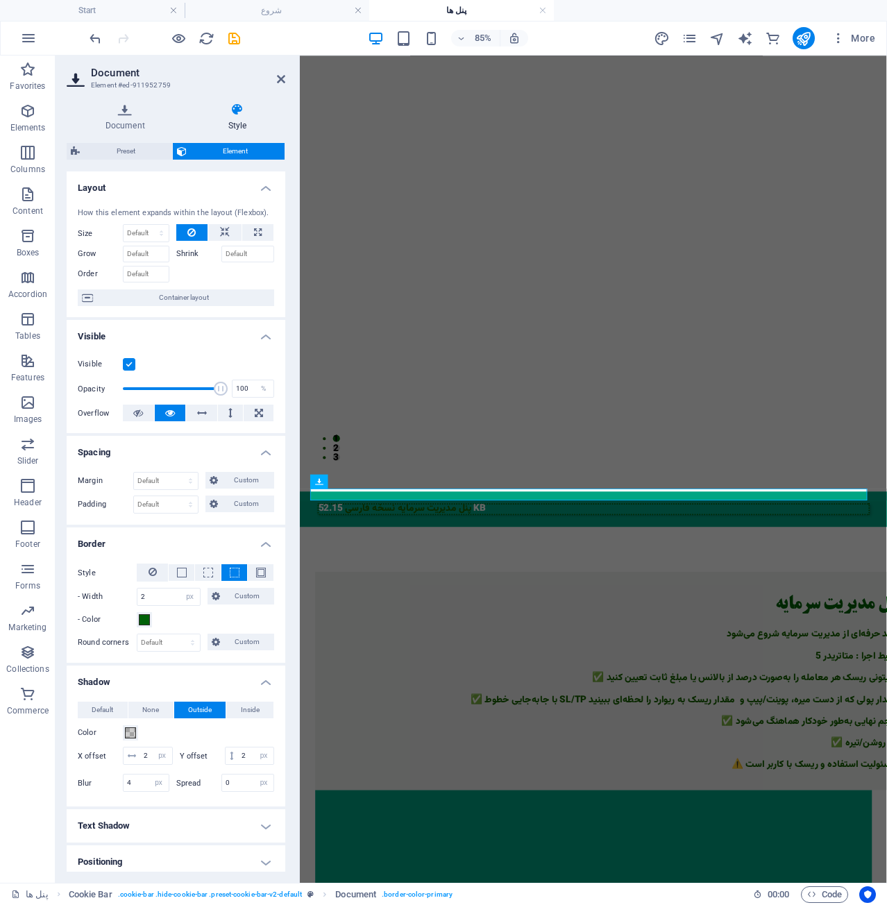
click at [268, 337] on h4 "Visible" at bounding box center [176, 332] width 219 height 25
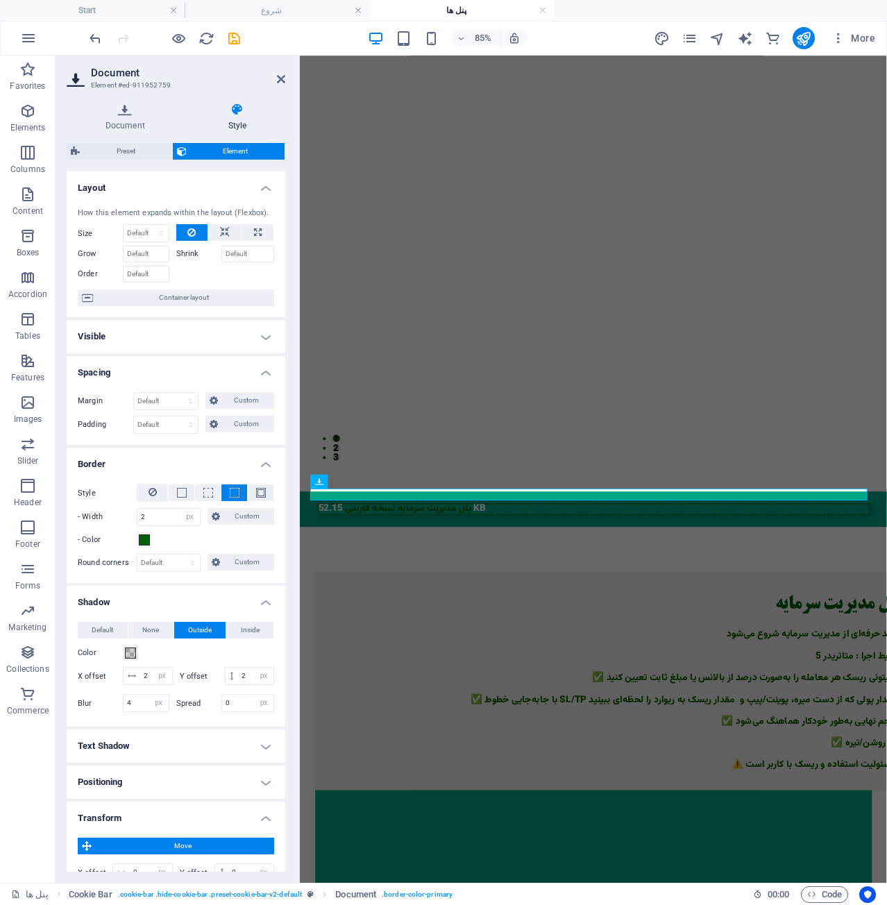
click at [262, 338] on h4 "Visible" at bounding box center [176, 336] width 219 height 33
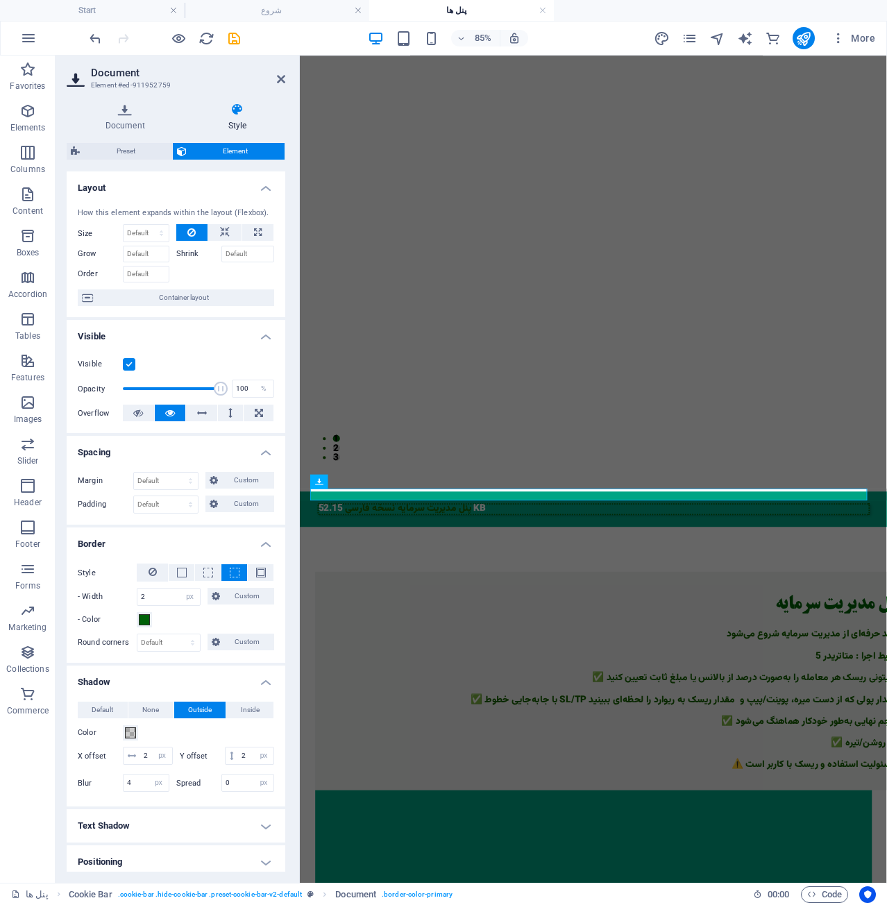
click at [262, 338] on h4 "Visible" at bounding box center [176, 332] width 219 height 25
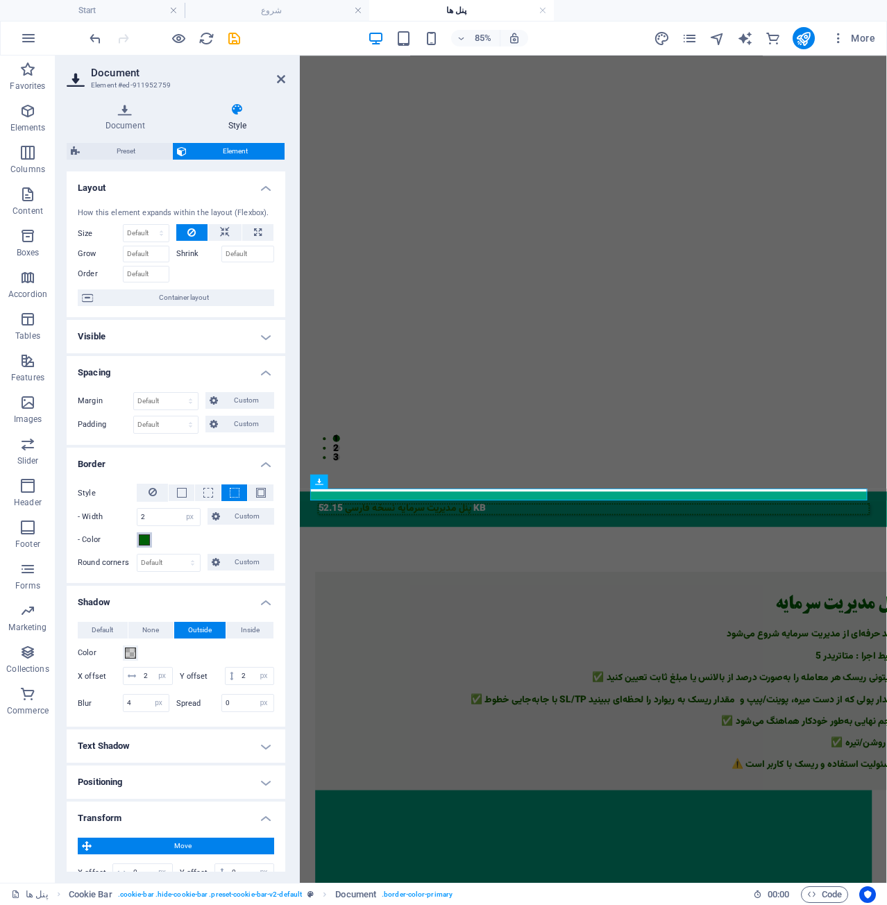
click at [150, 537] on button "- Color" at bounding box center [144, 540] width 15 height 15
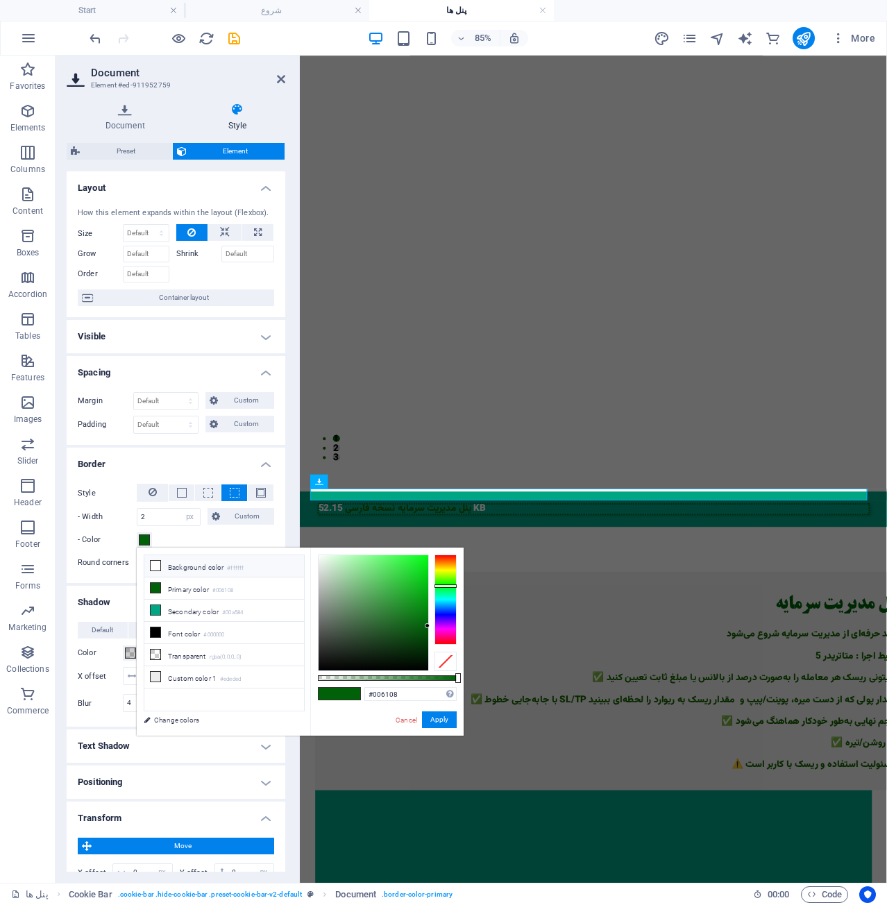
click at [183, 576] on li "Background color #ffffff" at bounding box center [224, 566] width 160 height 22
type input "#ffffff"
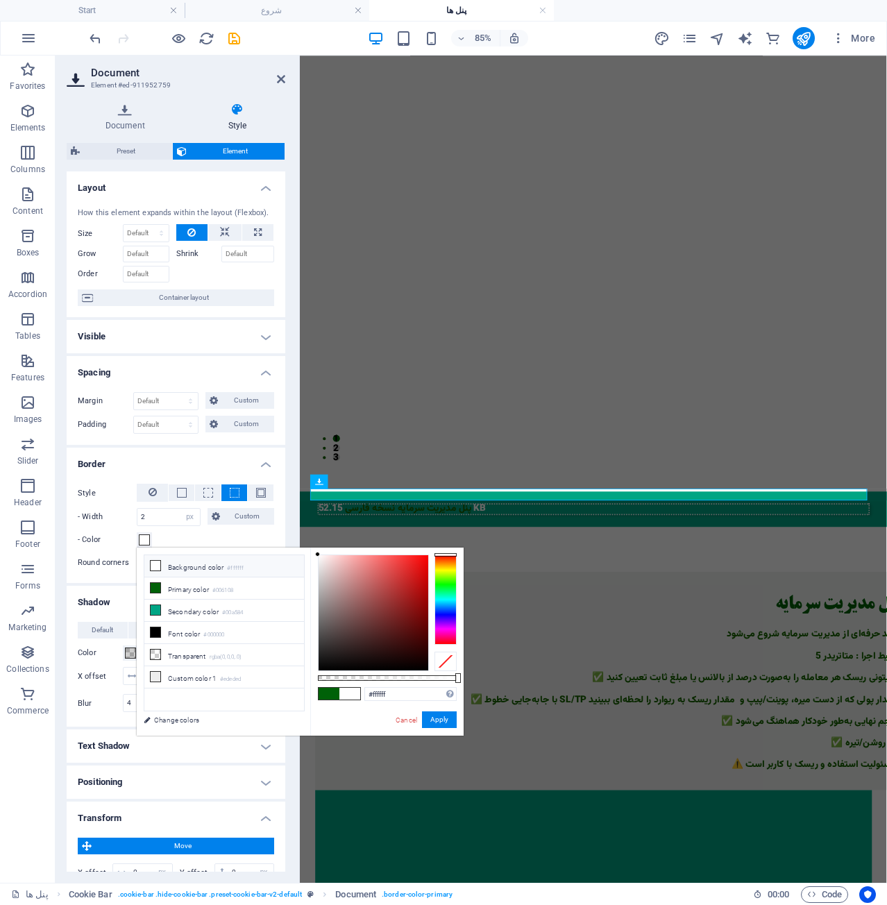
click at [191, 575] on li "Background color #ffffff" at bounding box center [224, 566] width 160 height 22
click at [192, 567] on li "Background color #ffffff" at bounding box center [224, 566] width 160 height 22
click at [192, 562] on li "Background color #ffffff" at bounding box center [224, 566] width 160 height 22
click at [177, 491] on span at bounding box center [182, 493] width 10 height 10
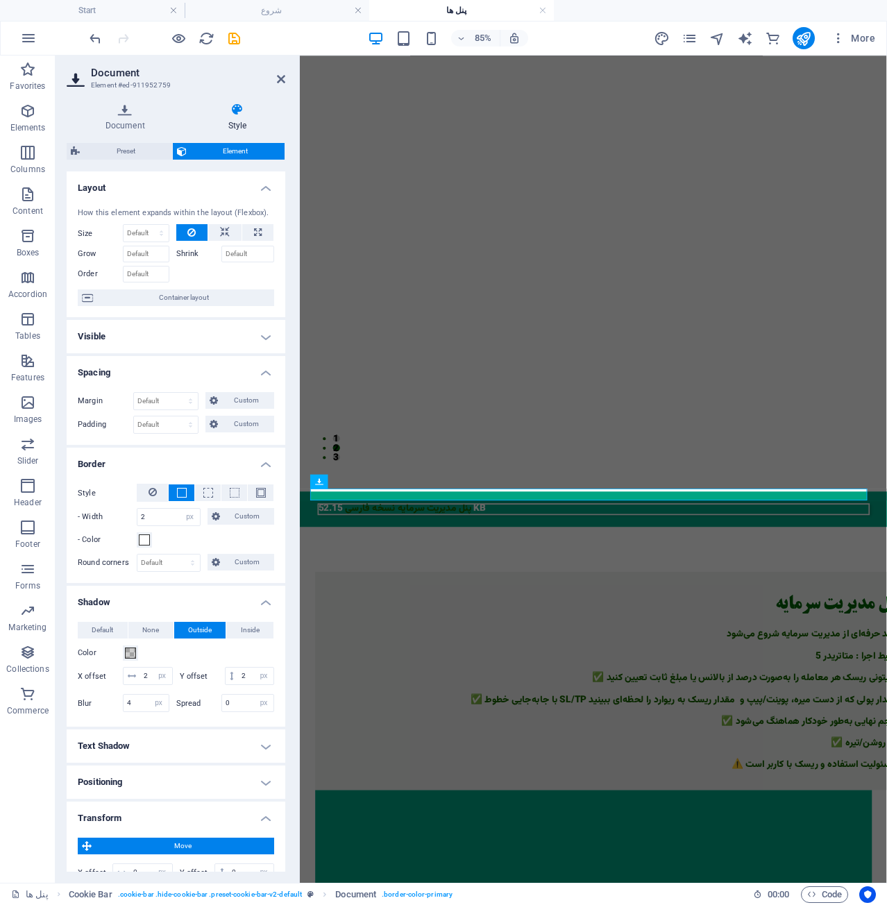
click at [210, 463] on h4 "Border" at bounding box center [176, 460] width 219 height 25
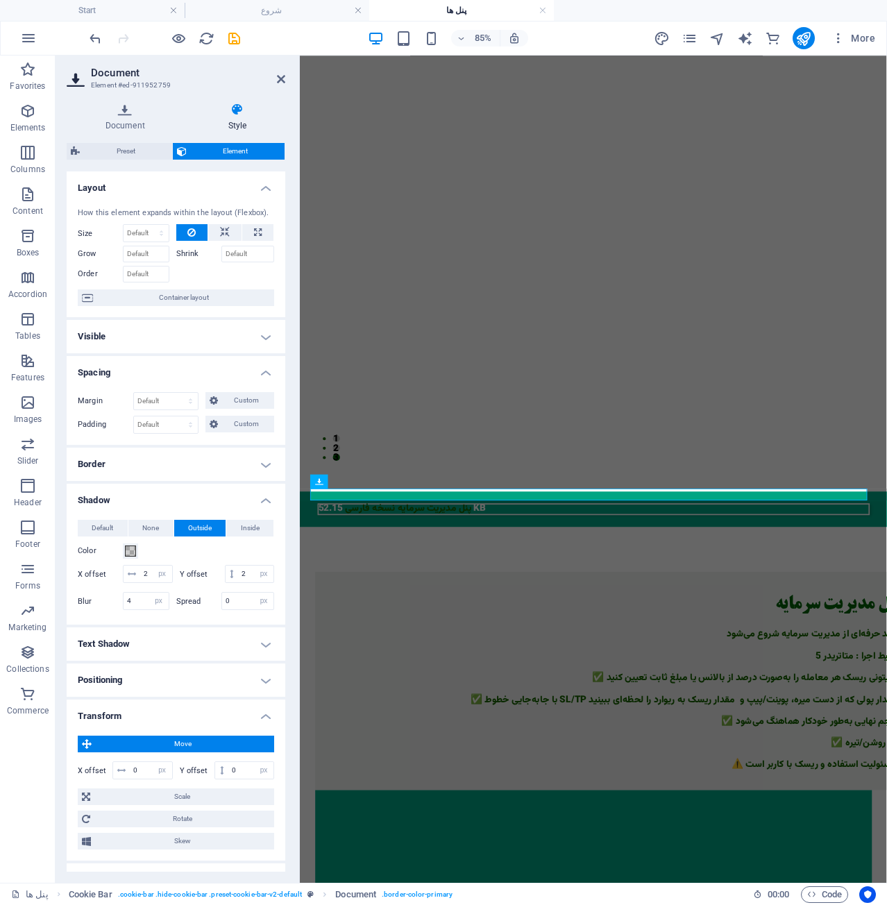
click at [256, 725] on h4 "Transform" at bounding box center [176, 712] width 219 height 25
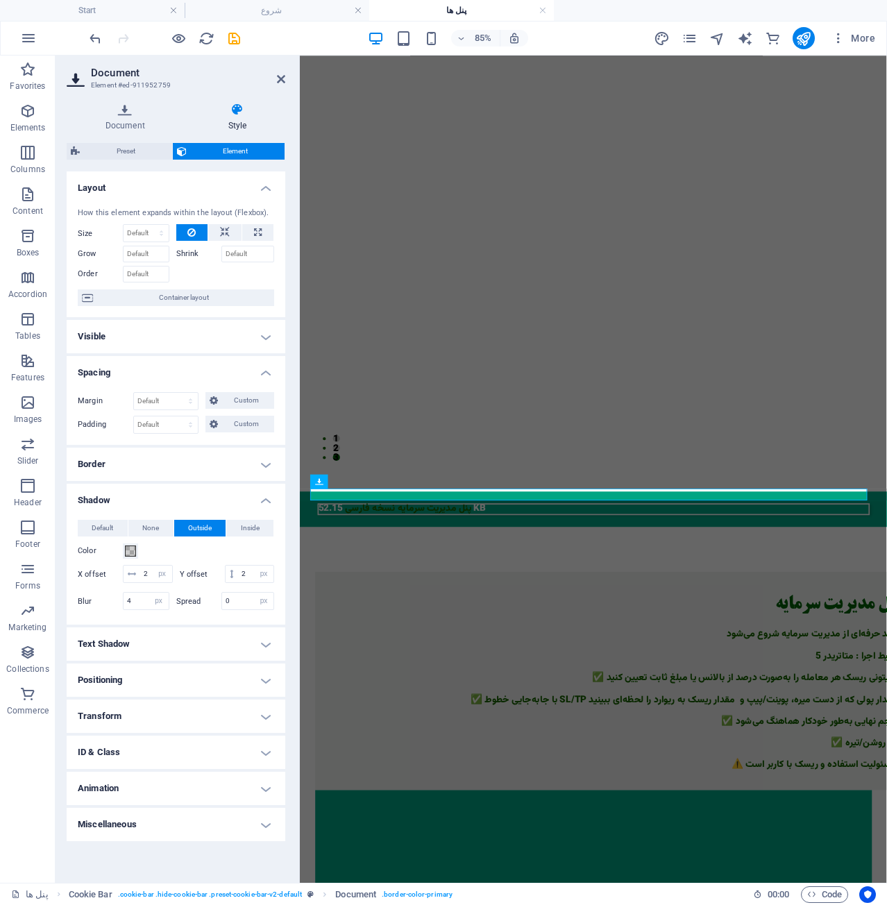
click at [256, 733] on h4 "Transform" at bounding box center [176, 716] width 219 height 33
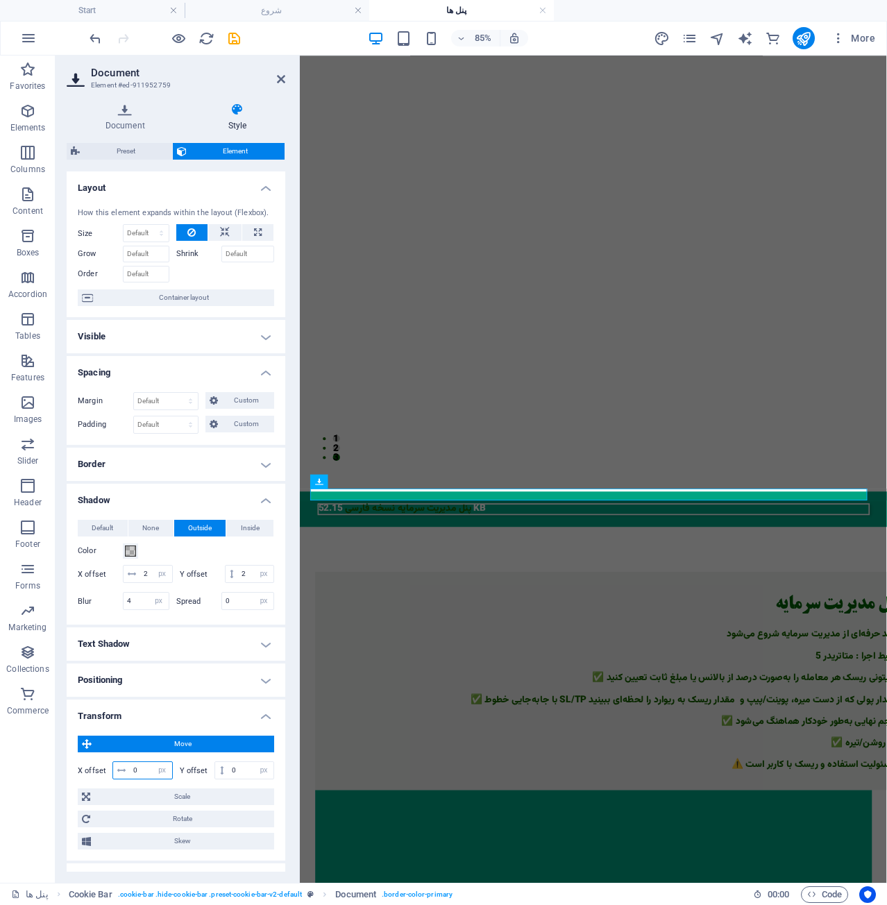
click at [145, 779] on input "0" at bounding box center [151, 770] width 42 height 17
click at [132, 779] on input "0" at bounding box center [151, 770] width 42 height 17
type input "31"
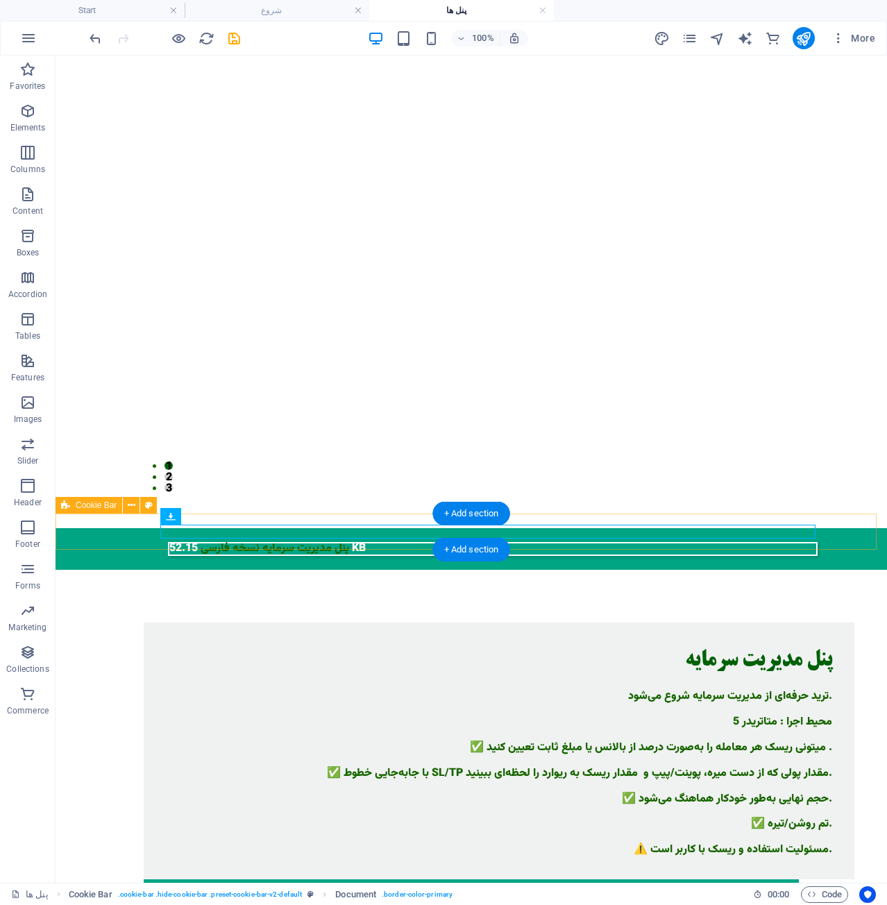
click at [280, 540] on div "پنل مدیریت سرمایه نسخه فارسی 52.15 KB" at bounding box center [472, 549] width 832 height 42
click at [289, 542] on div "پنل مدیریت سرمایه نسخه فارسی 52.15 KB" at bounding box center [493, 549] width 650 height 14
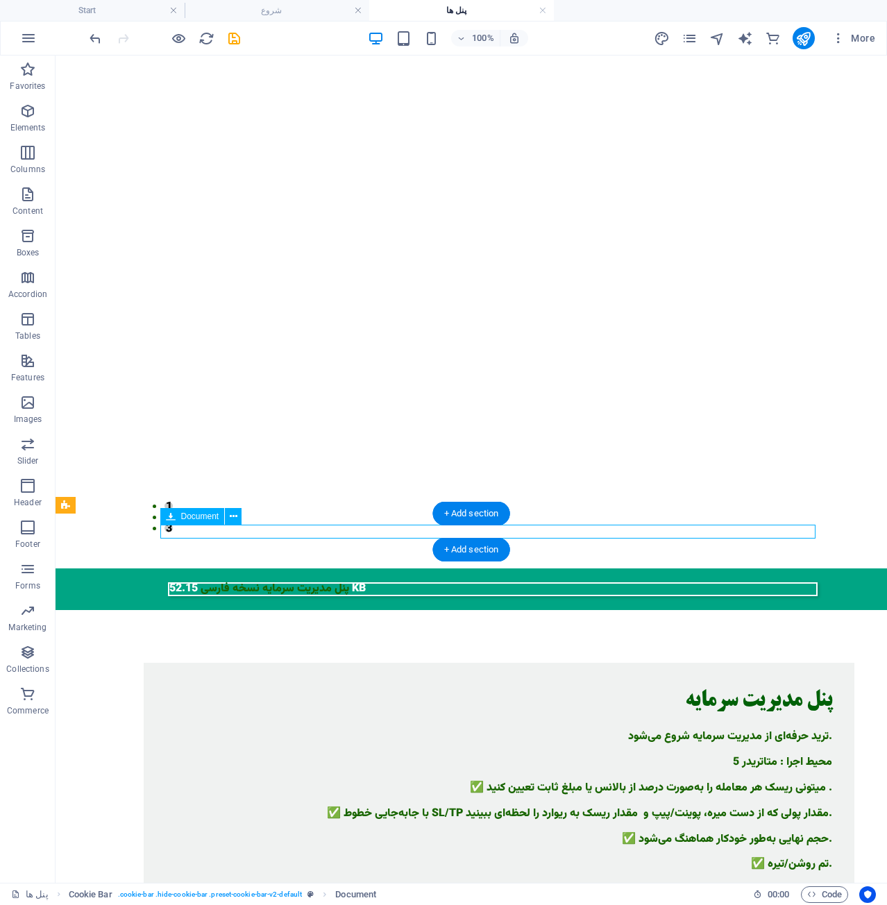
select select "px"
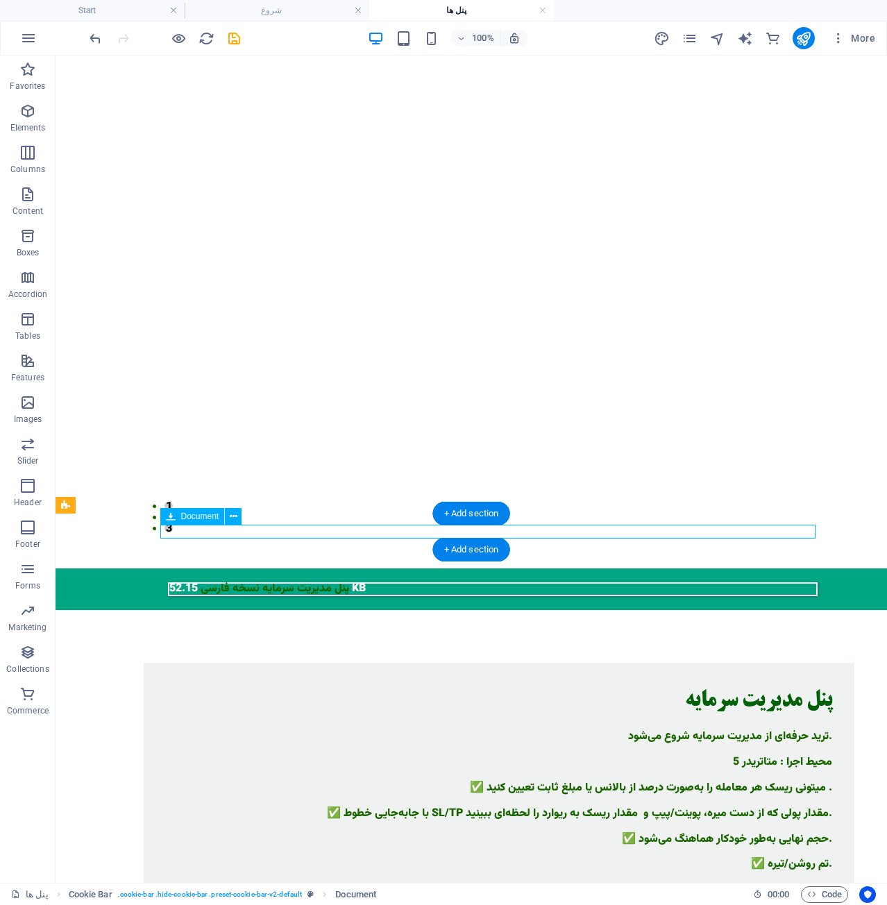
select select "px"
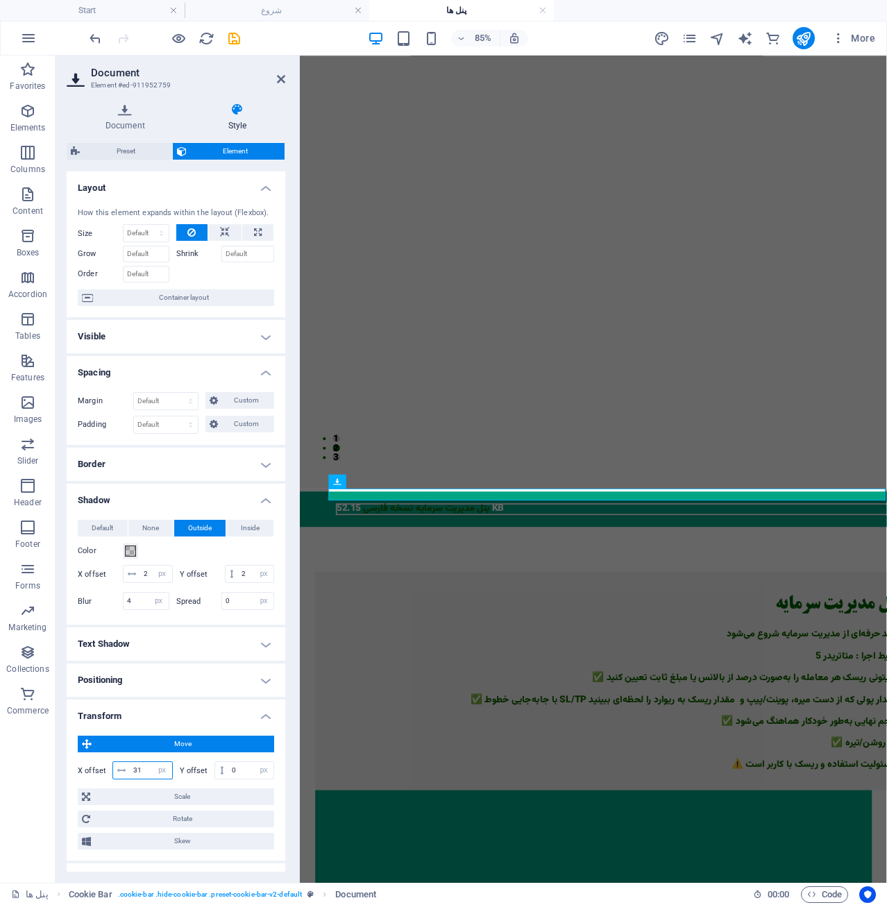
click at [140, 779] on input "31" at bounding box center [151, 770] width 42 height 17
click at [140, 779] on input "50" at bounding box center [151, 770] width 42 height 17
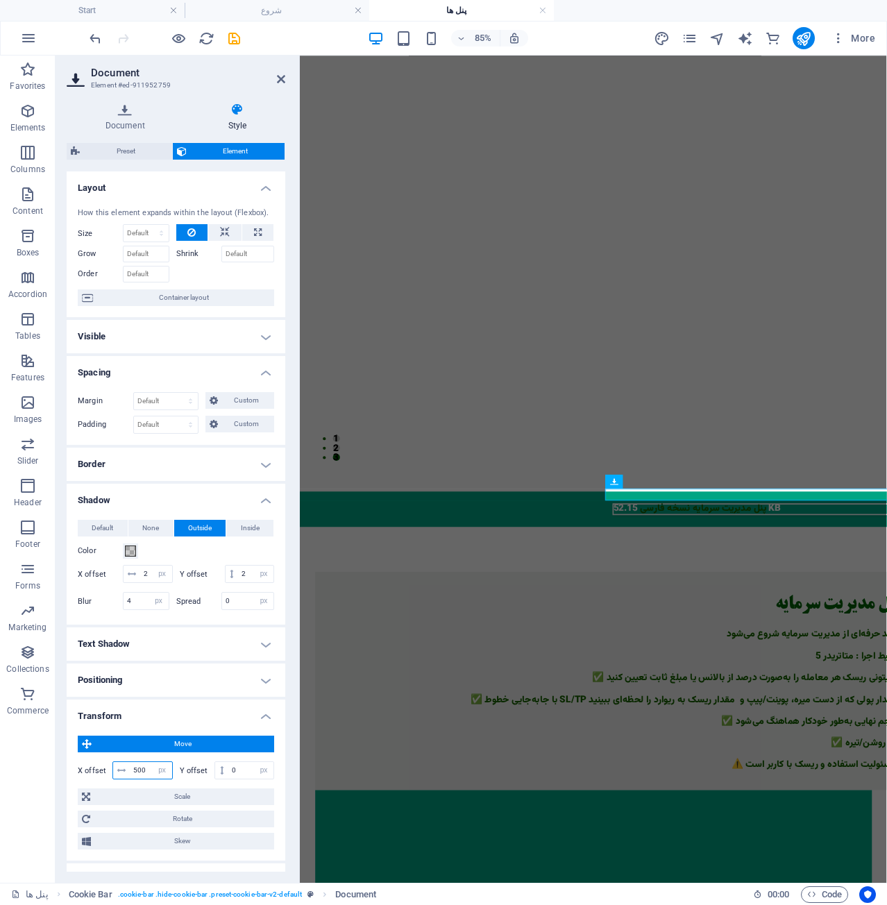
click at [140, 779] on input "500" at bounding box center [151, 770] width 42 height 17
type input "350"
drag, startPoint x: 505, startPoint y: 426, endPoint x: 720, endPoint y: 376, distance: 220.5
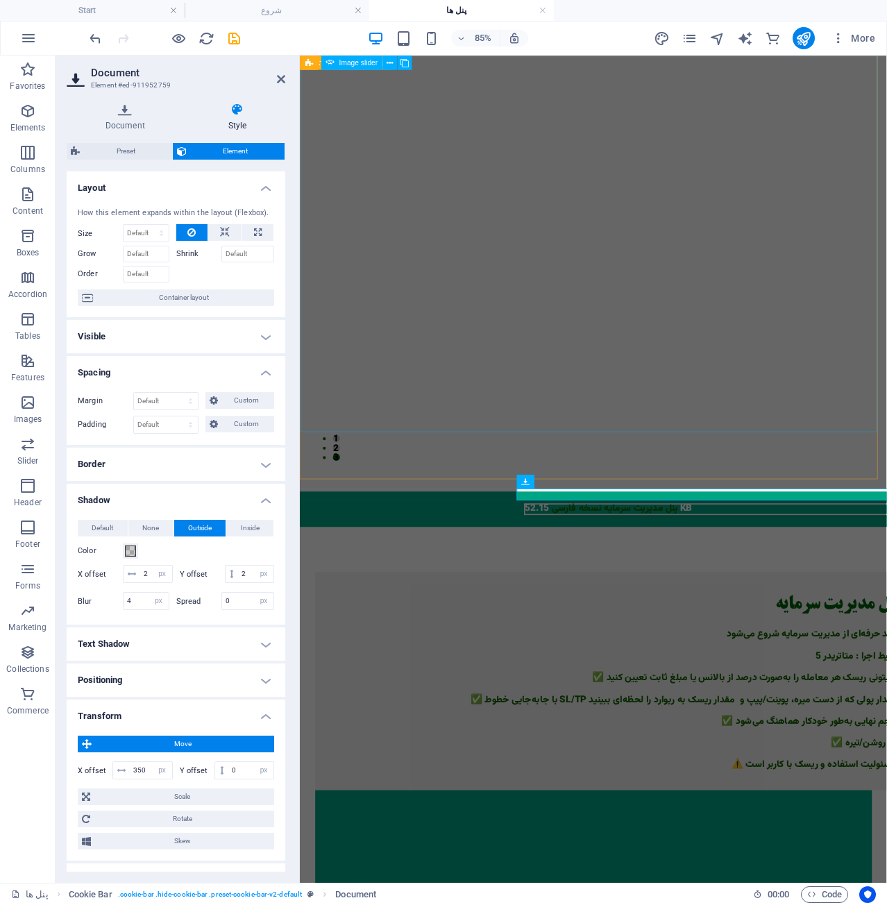
scroll to position [378, 0]
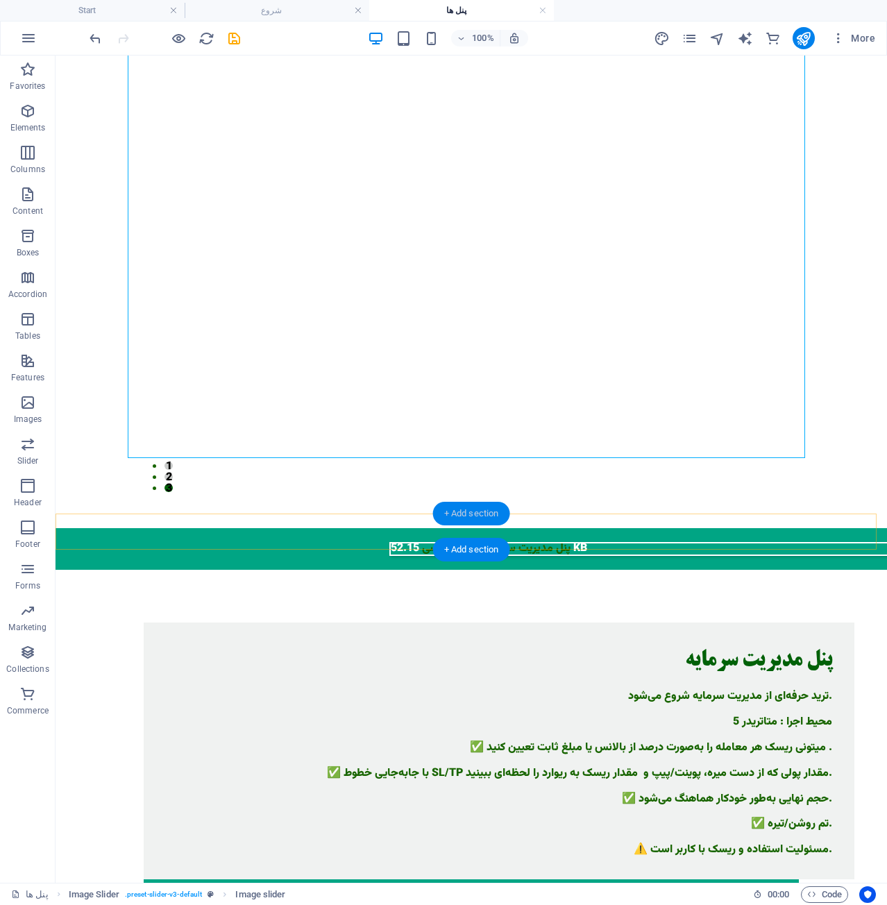
click at [504, 523] on div "+ Add section" at bounding box center [471, 514] width 77 height 24
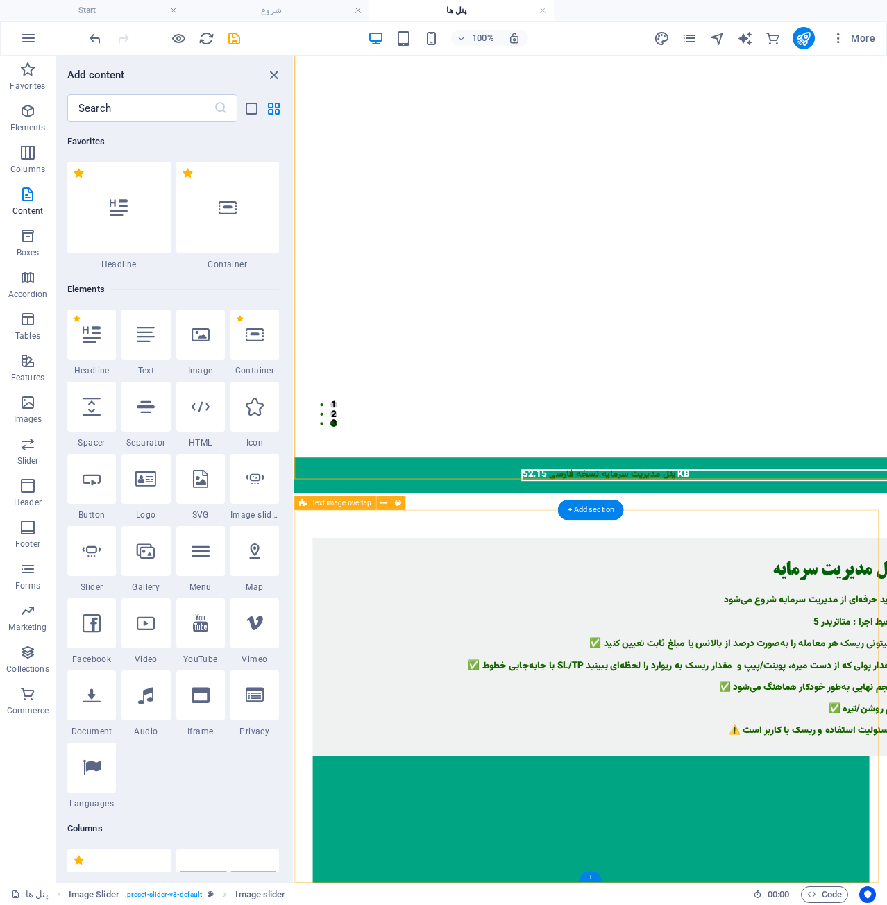
click at [541, 605] on div "Menu Drop content here or Add elements Paste clipboard 01. STARTPAGE 02. SUBPAG…" at bounding box center [643, 634] width 698 height 1913
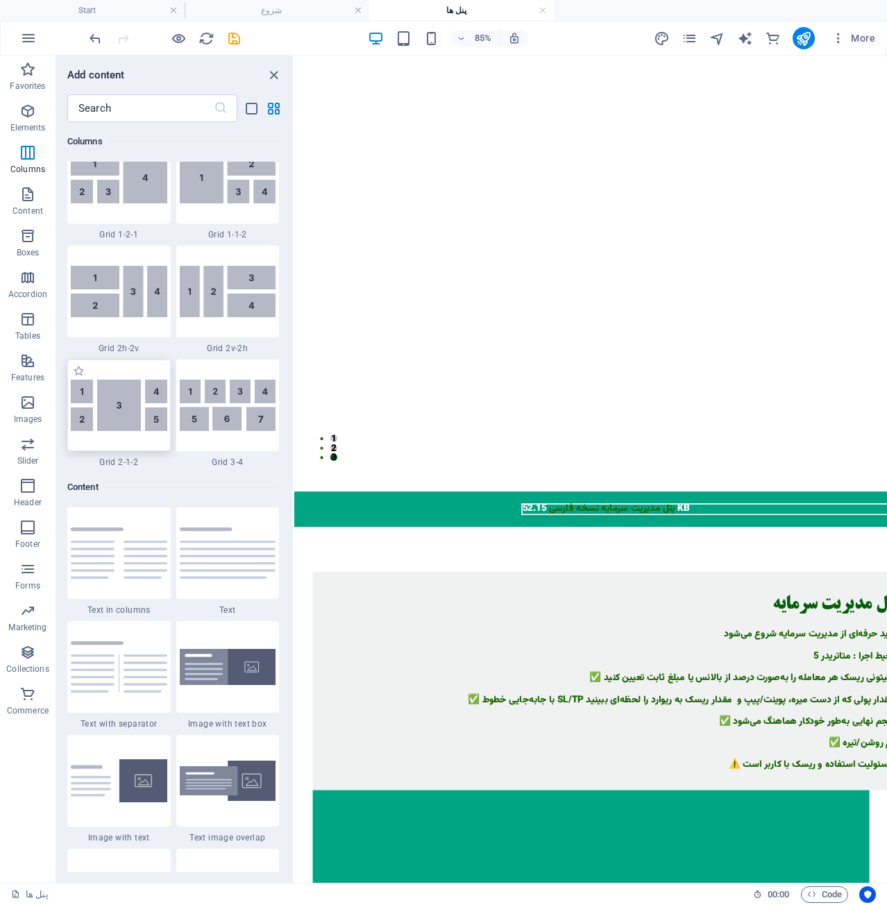
scroll to position [2291, 0]
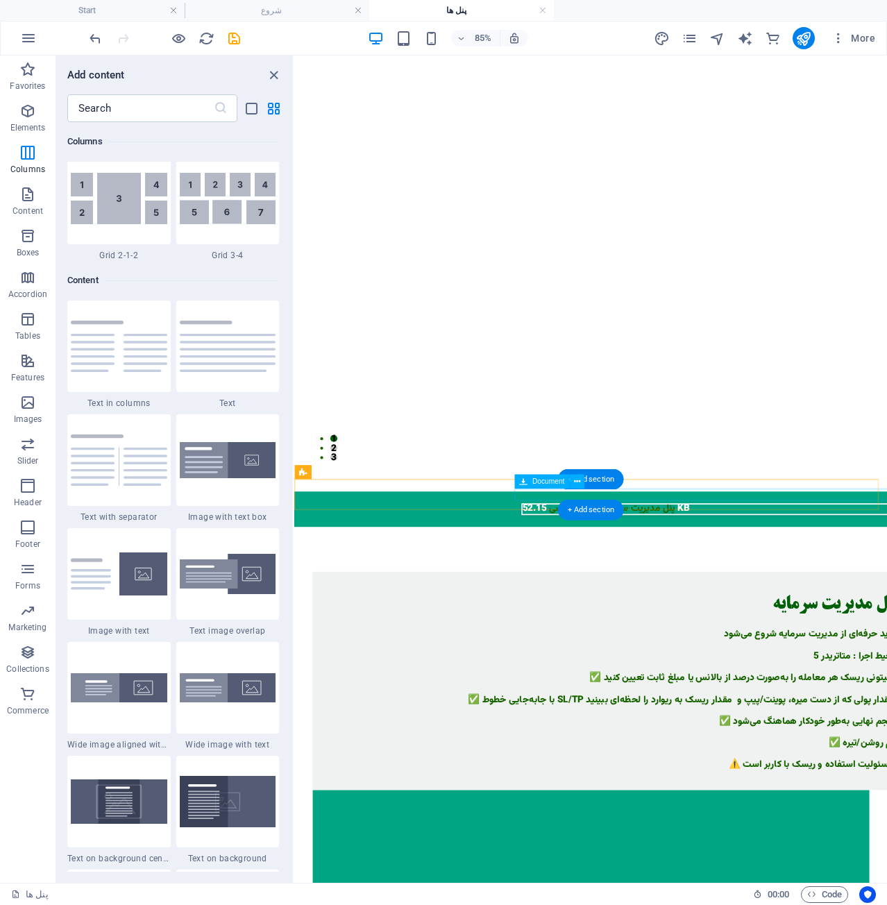
click at [687, 583] on div "پنل مدیریت سرمایه نسخه فارسی 52.15 KB" at bounding box center [887, 590] width 650 height 14
select select "px"
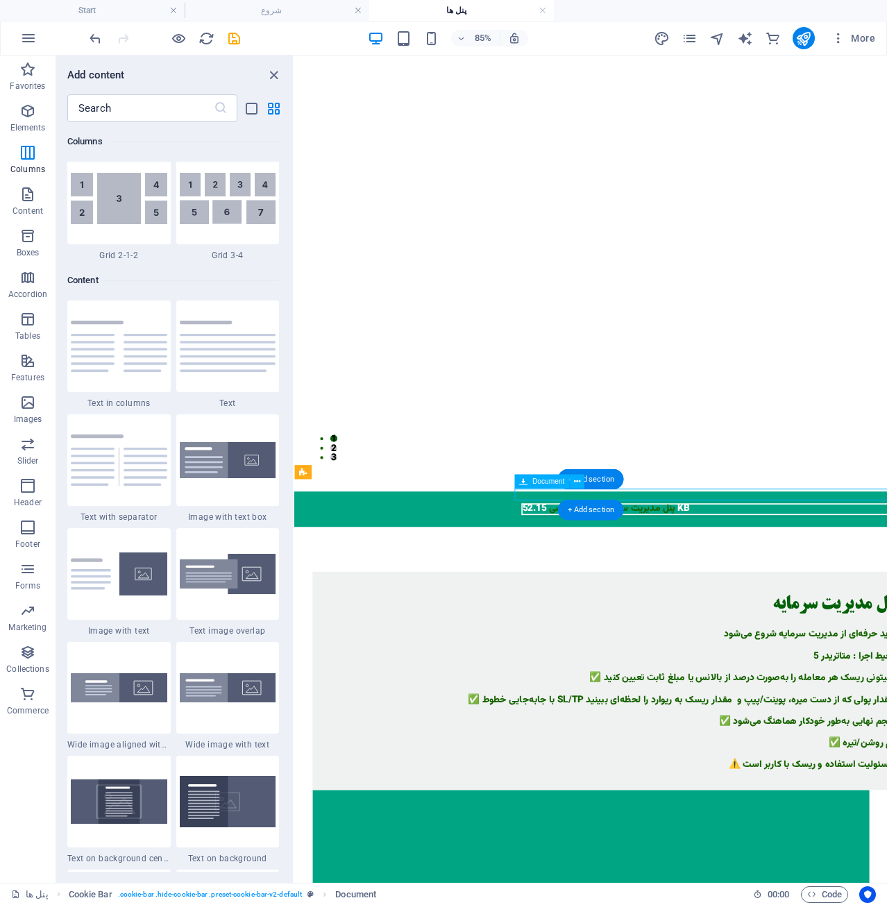
select select "px"
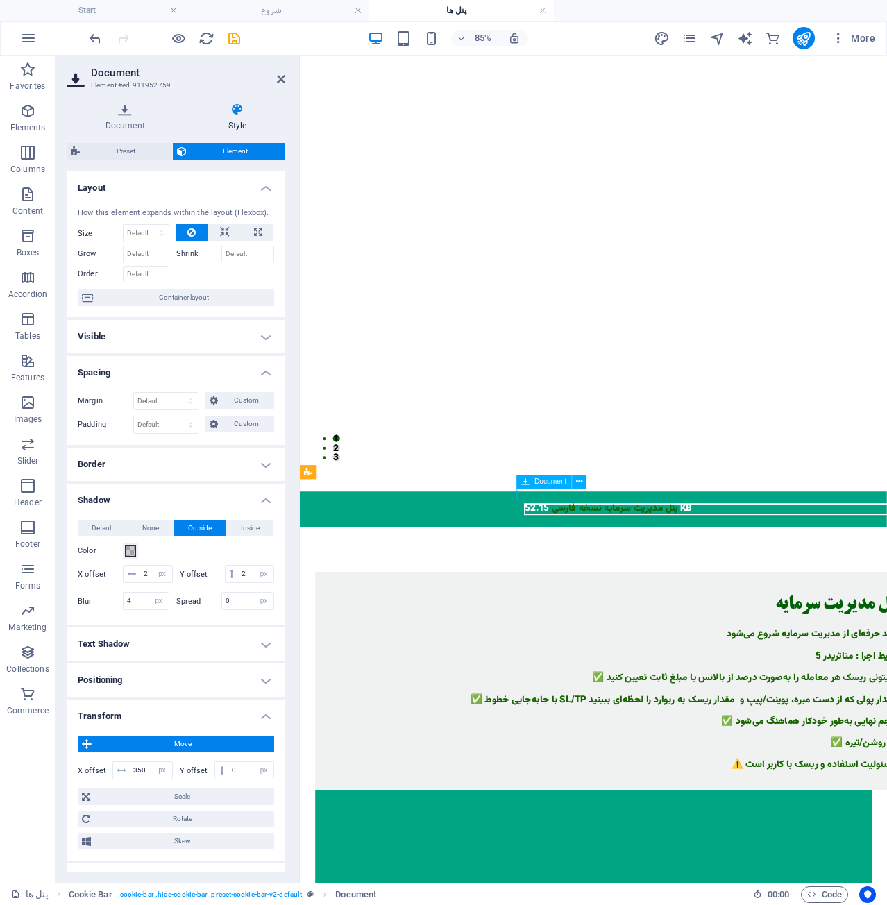
drag, startPoint x: 758, startPoint y: 566, endPoint x: 648, endPoint y: 571, distance: 109.8
click at [648, 583] on div "پنل مدیریت سرمایه نسخه فارسی 52.15 KB" at bounding box center [889, 590] width 650 height 14
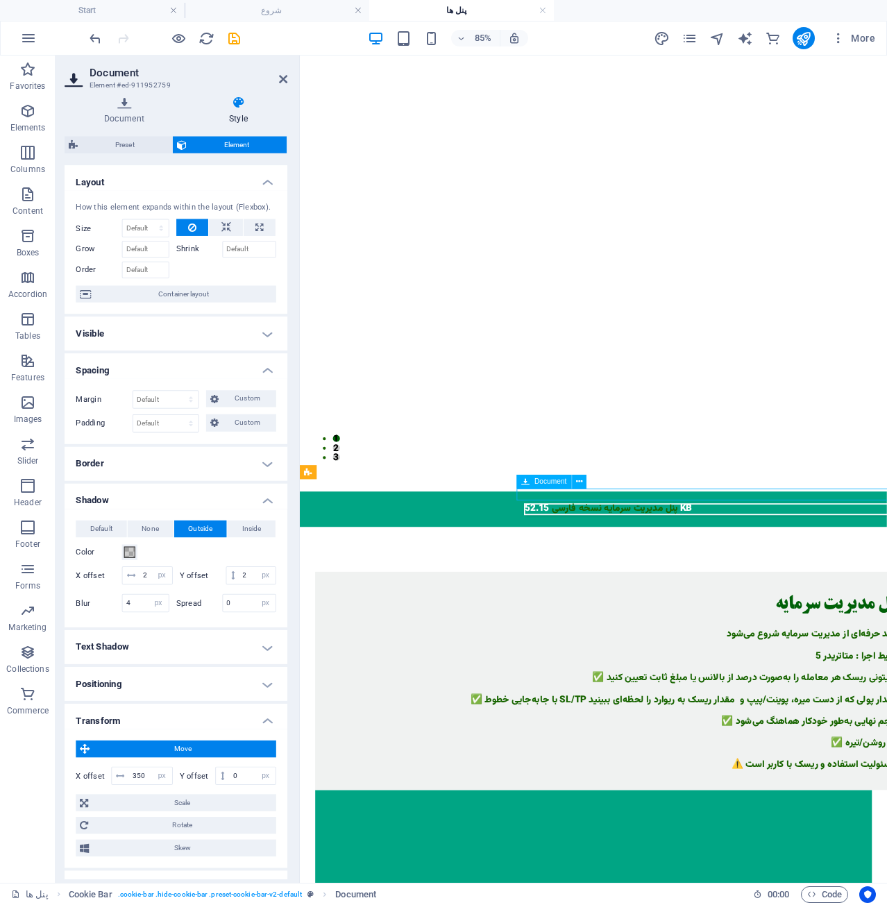
click at [648, 583] on div "پنل مدیریت سرمایه نسخه فارسی 52.15 KB" at bounding box center [889, 590] width 650 height 14
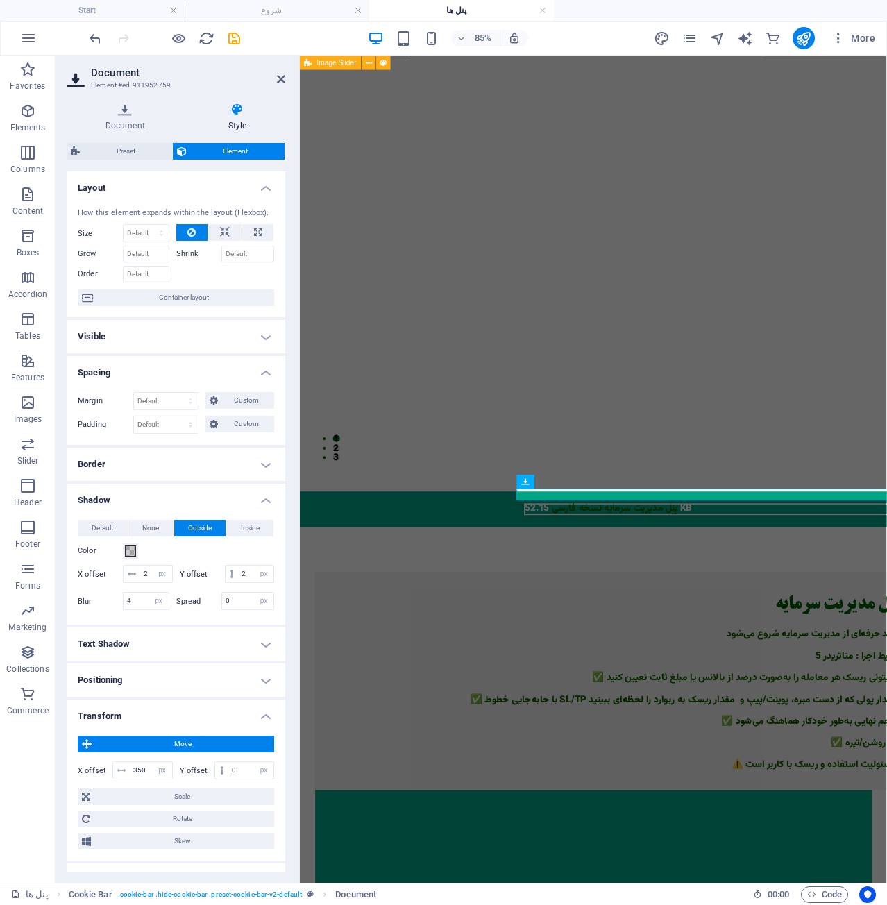
click at [150, 190] on h4 "Layout" at bounding box center [176, 184] width 219 height 25
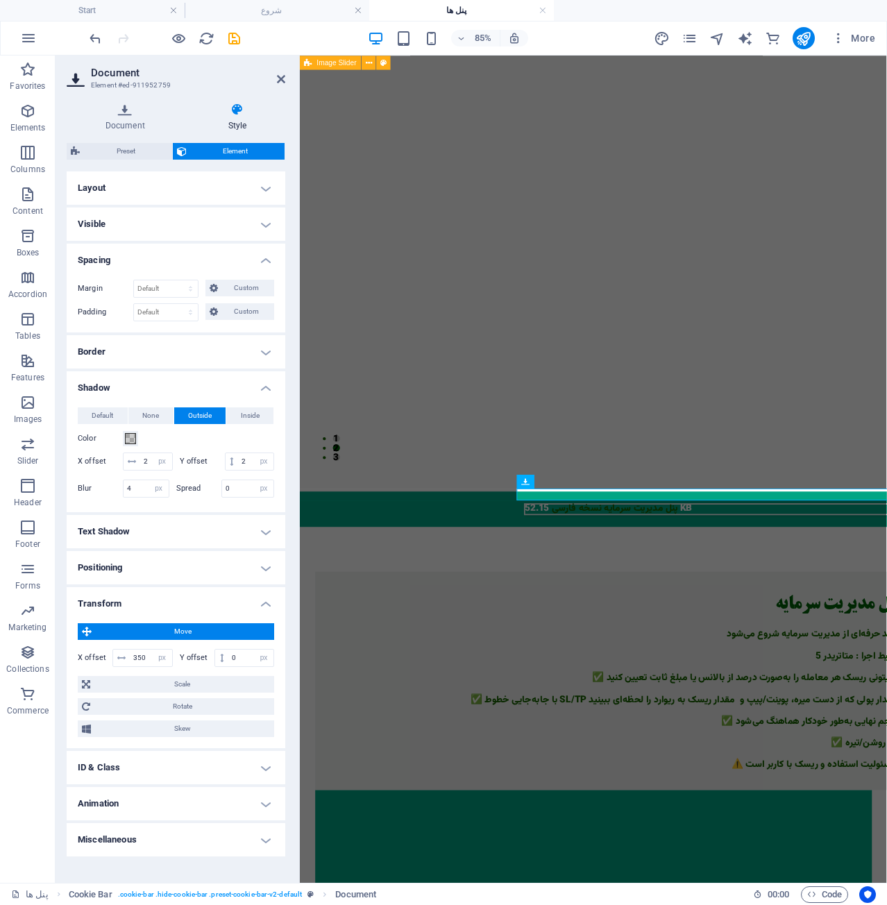
click at [212, 612] on h4 "Transform" at bounding box center [176, 599] width 219 height 25
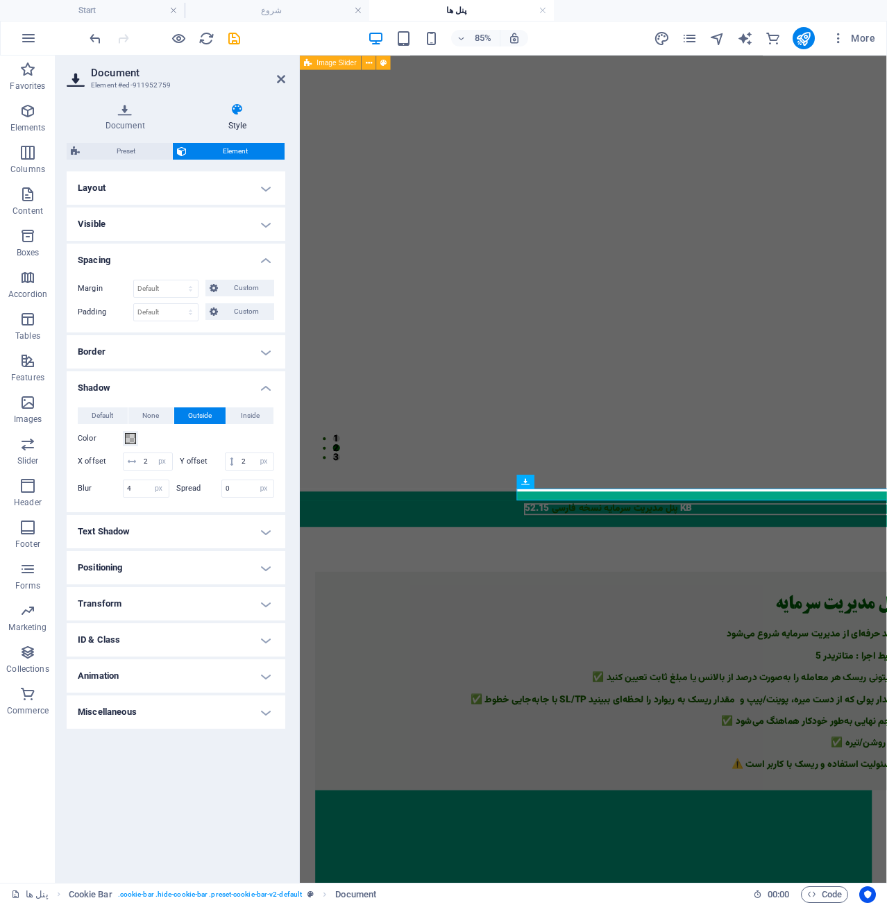
click at [212, 621] on h4 "Transform" at bounding box center [176, 603] width 219 height 33
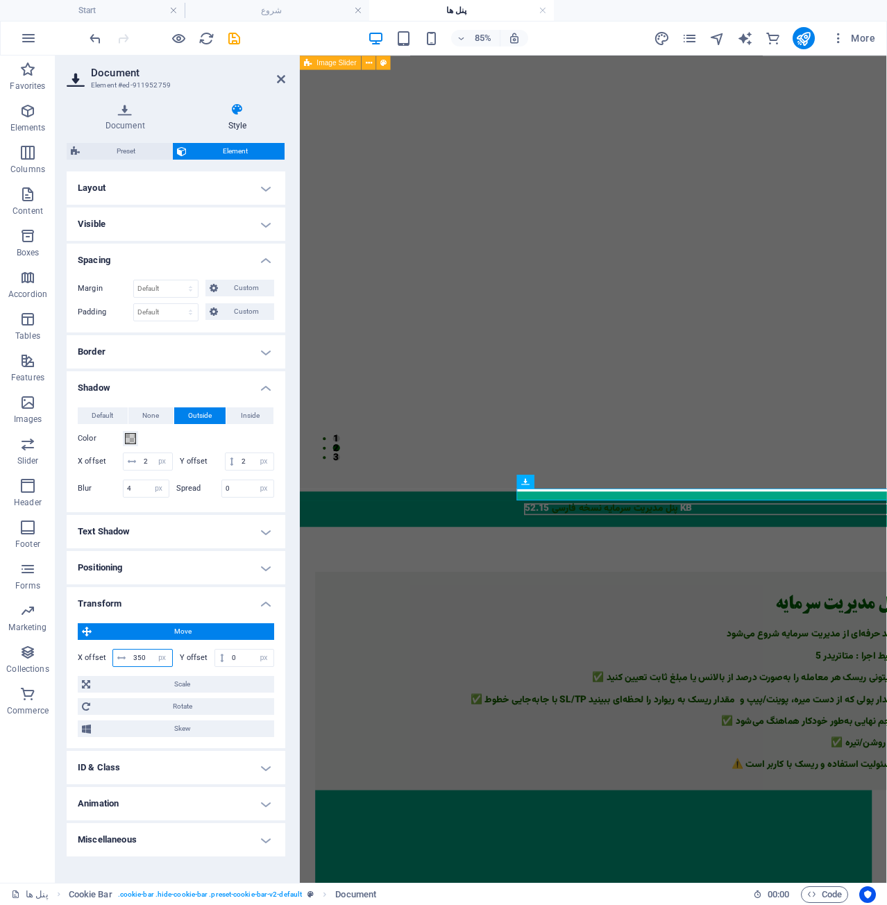
click at [142, 667] on input "350" at bounding box center [151, 658] width 42 height 17
type input "300"
click at [162, 737] on span "Skew" at bounding box center [182, 729] width 175 height 17
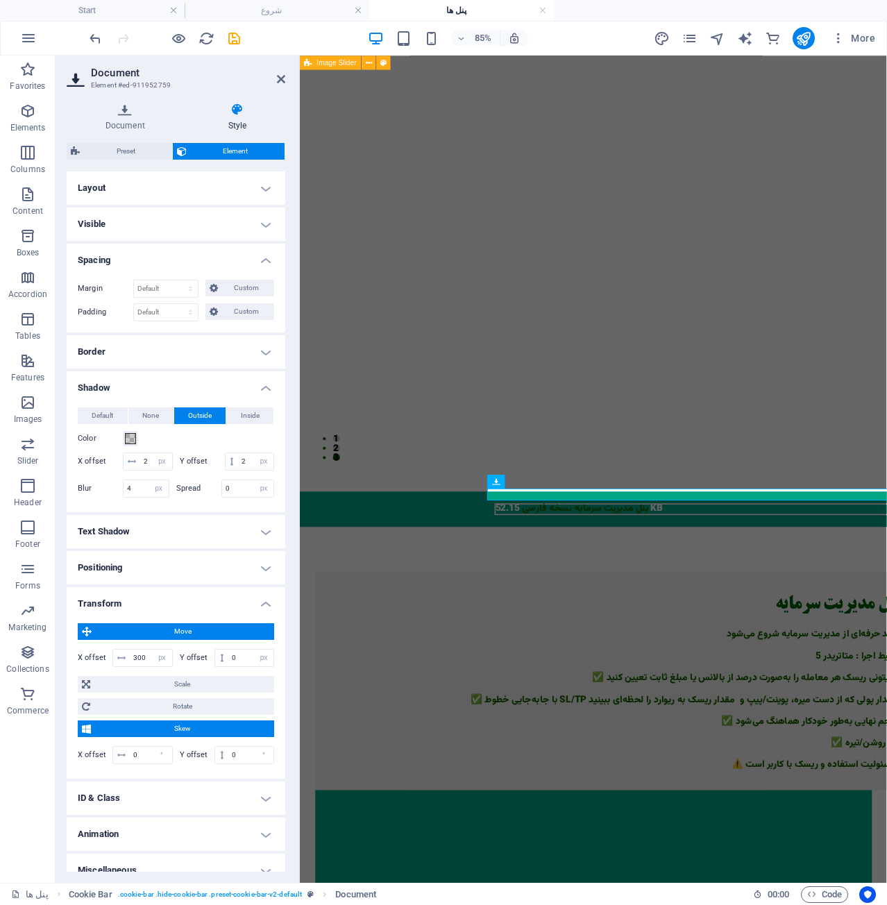
click at [162, 737] on span "Skew" at bounding box center [182, 729] width 175 height 17
click at [261, 612] on h4 "Transform" at bounding box center [176, 599] width 219 height 25
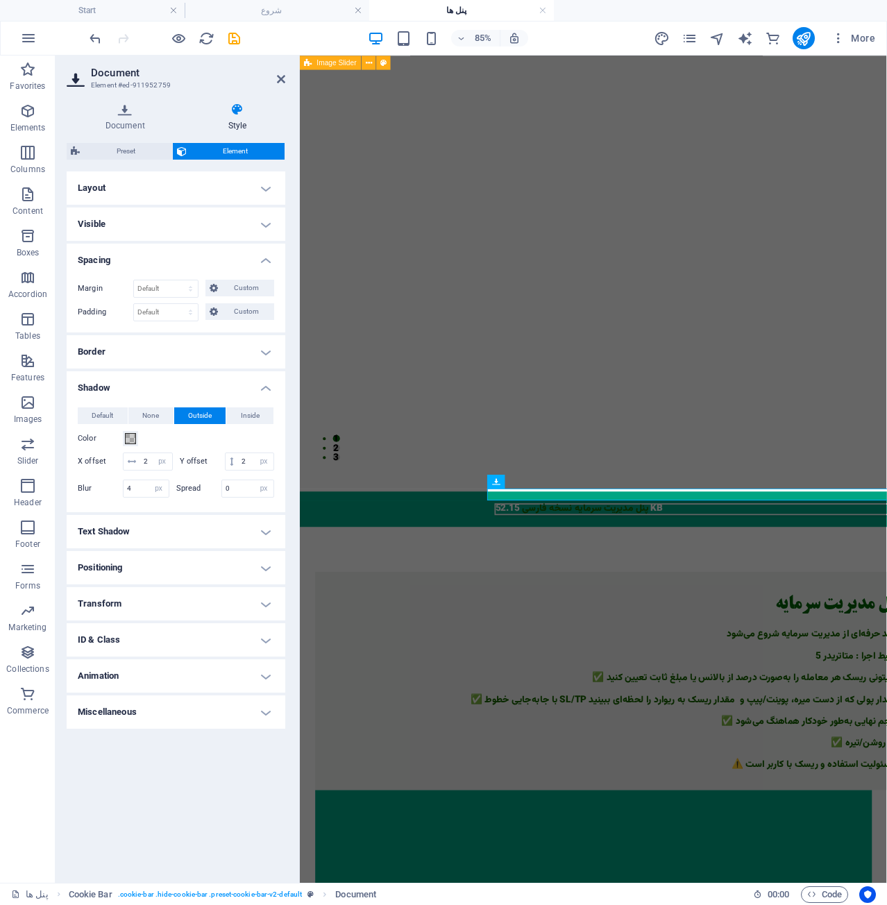
click at [256, 585] on h4 "Positioning" at bounding box center [176, 567] width 219 height 33
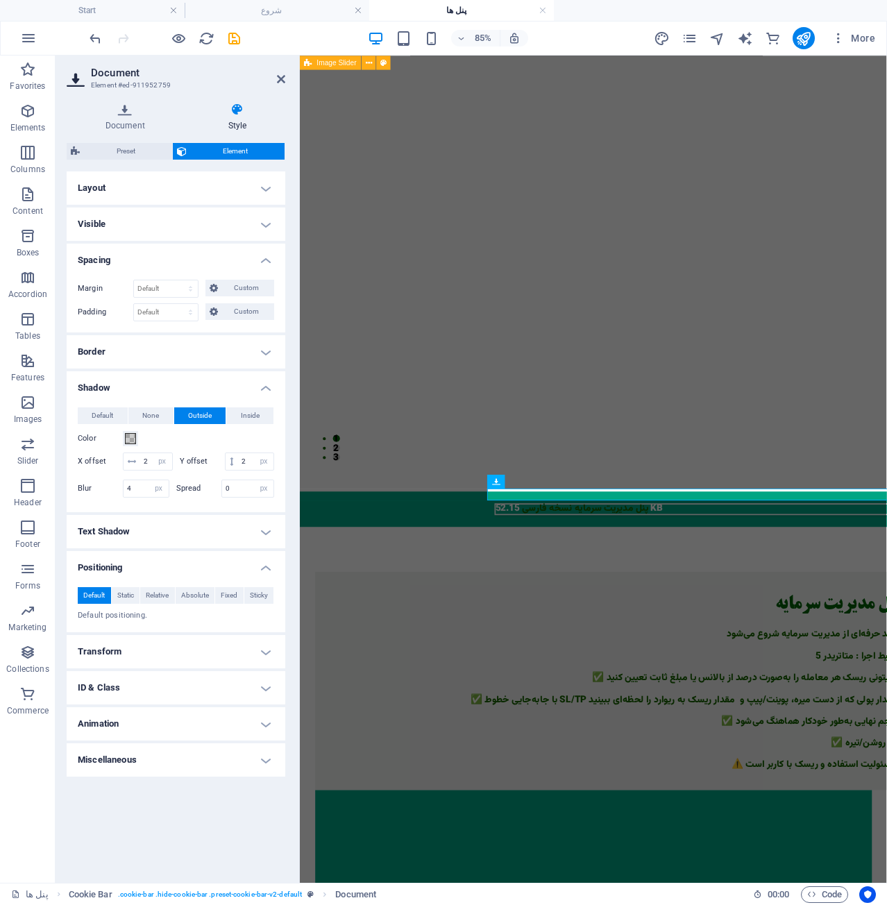
click at [269, 576] on h4 "Positioning" at bounding box center [176, 563] width 219 height 25
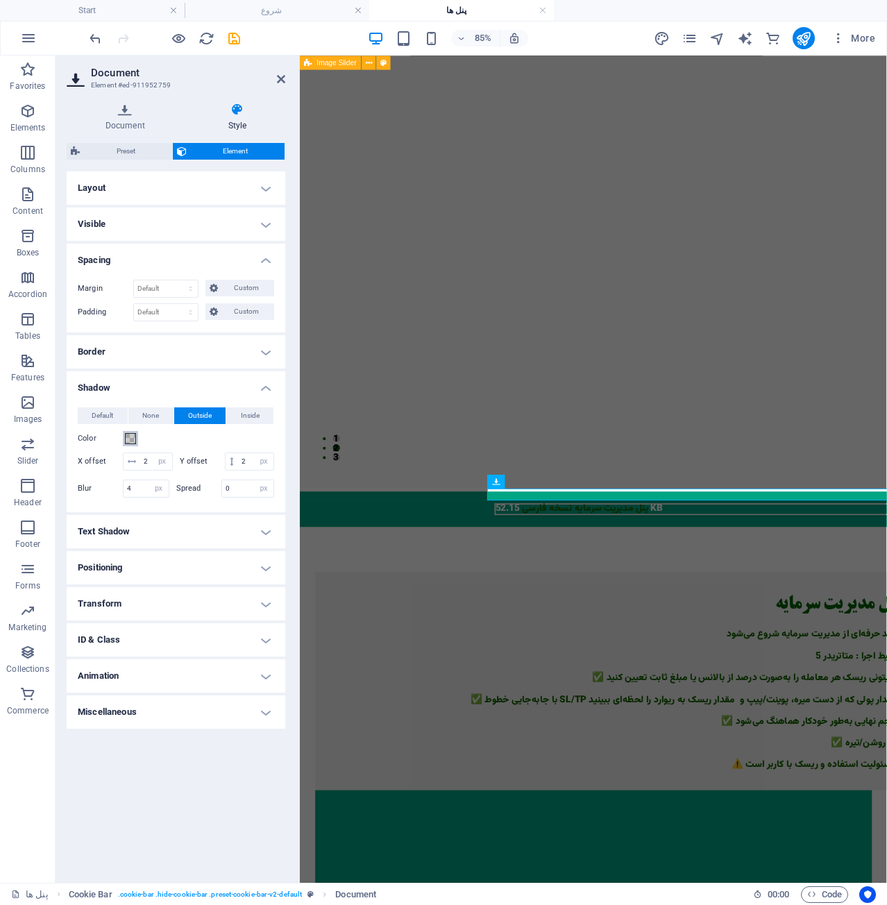
click at [128, 437] on span at bounding box center [130, 438] width 11 height 11
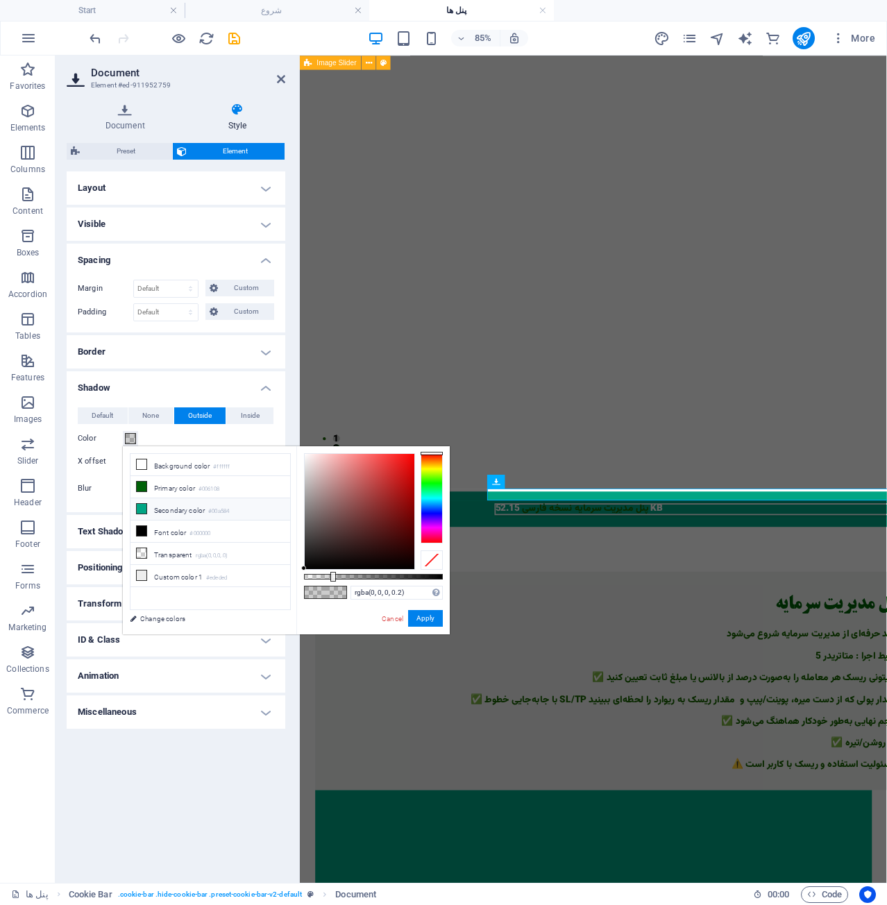
click at [157, 510] on li "Secondary color #00a584" at bounding box center [211, 510] width 160 height 22
type input "#00a584"
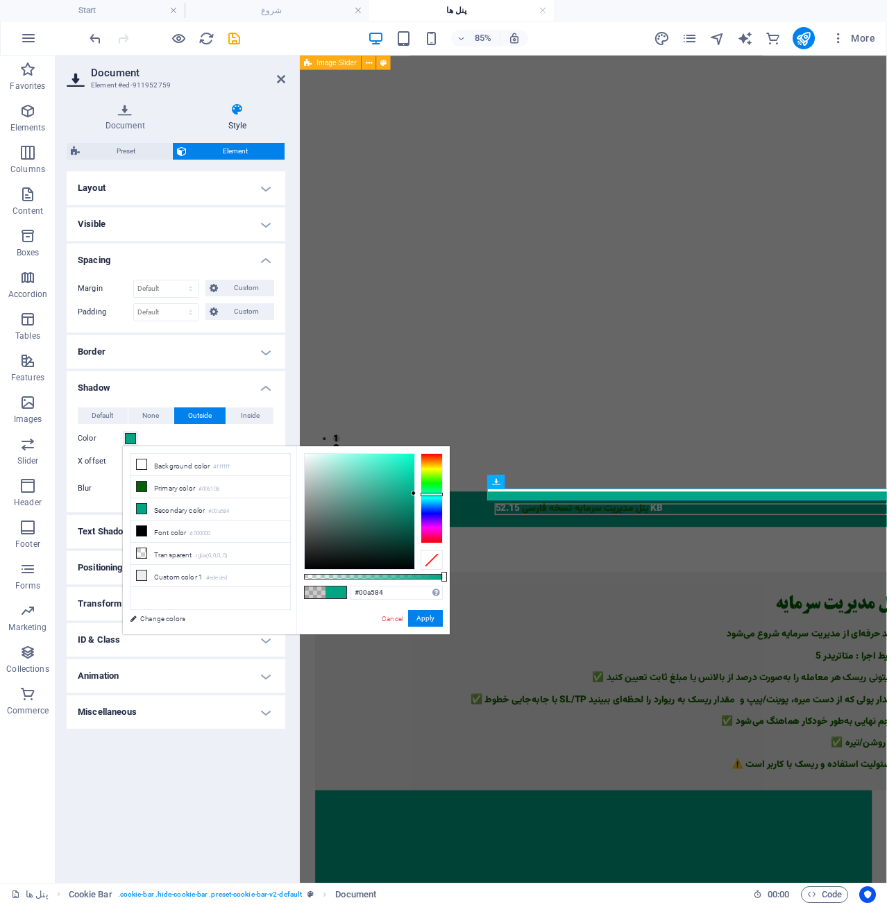
click at [228, 430] on div "Color" at bounding box center [176, 438] width 196 height 17
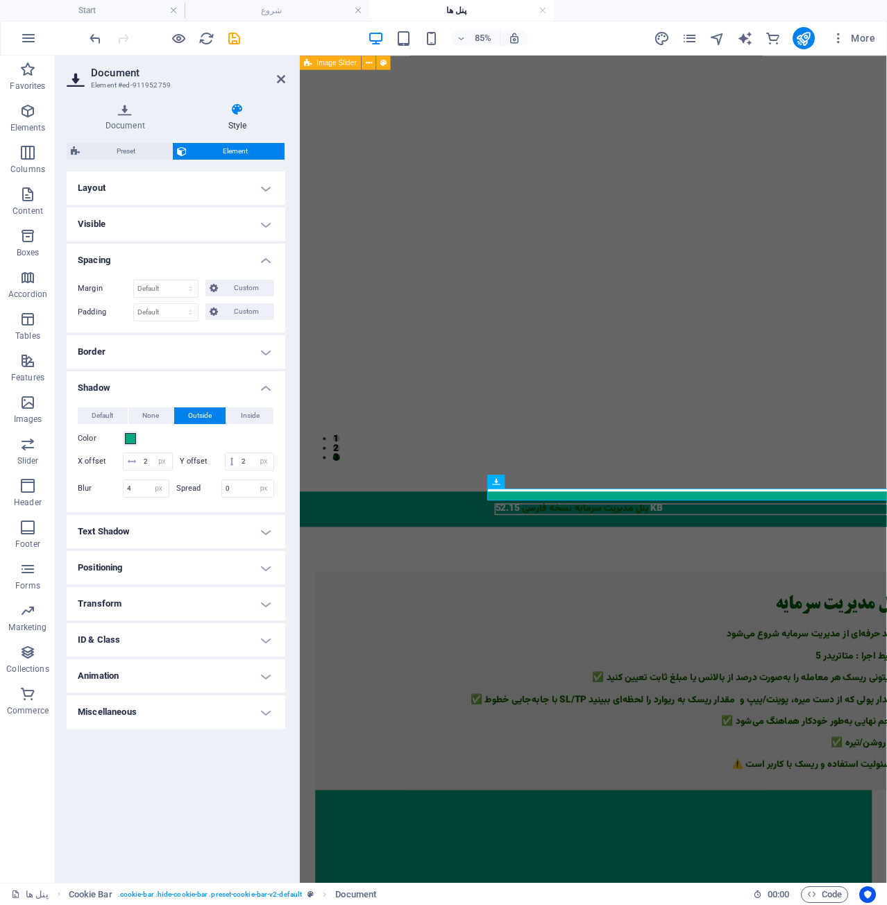
click at [274, 390] on h4 "Shadow" at bounding box center [176, 383] width 219 height 25
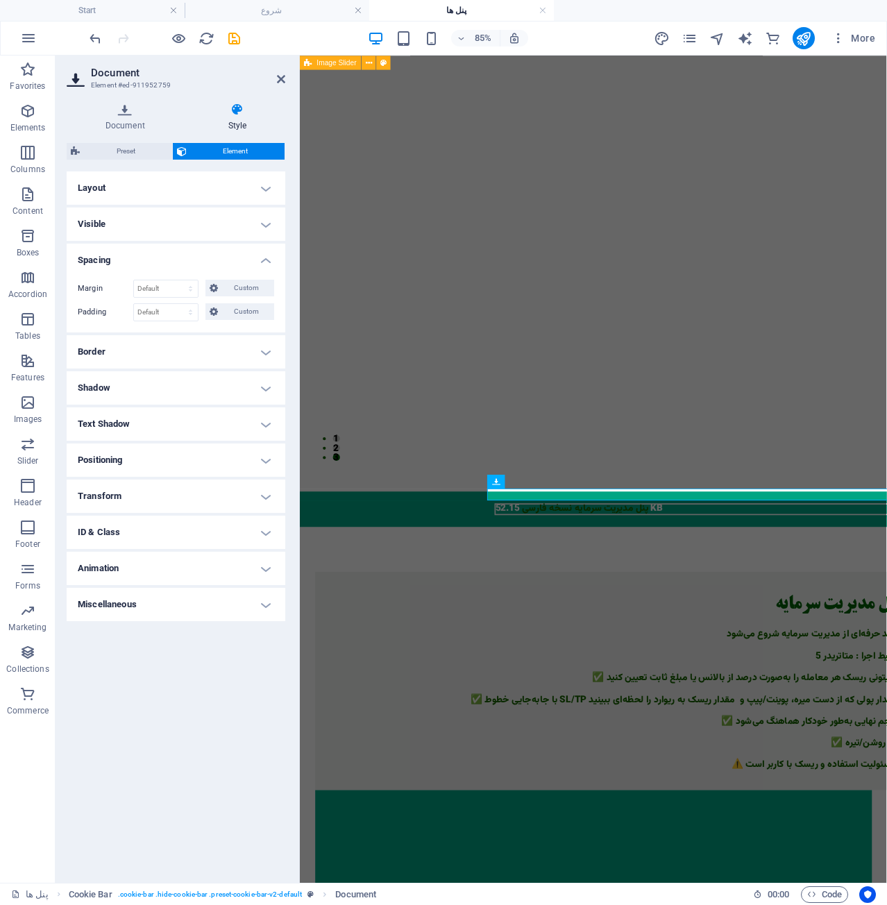
click at [259, 354] on h4 "Border" at bounding box center [176, 351] width 219 height 33
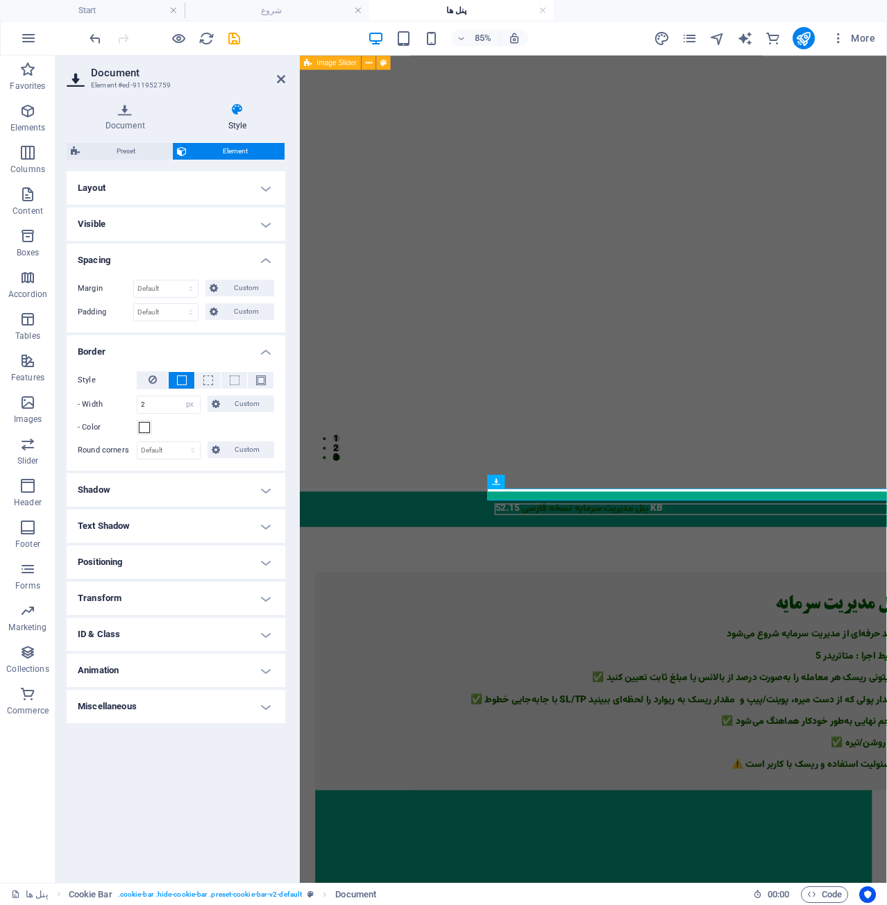
click at [259, 354] on h4 "Border" at bounding box center [176, 347] width 219 height 25
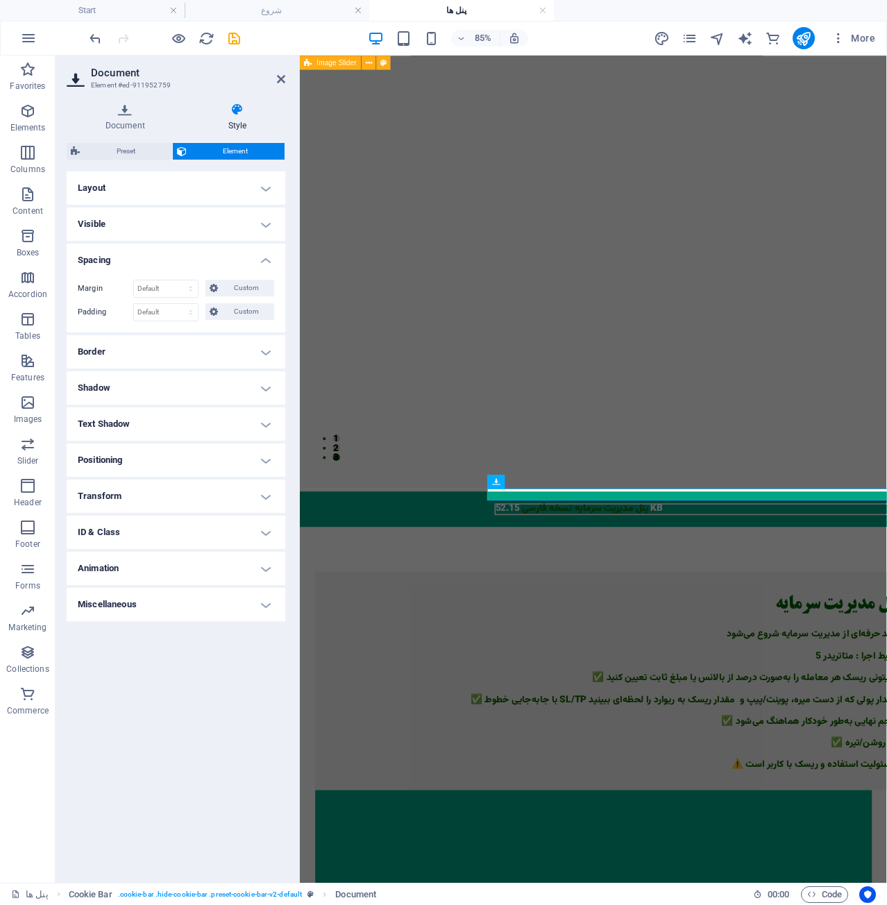
click at [260, 359] on h4 "Border" at bounding box center [176, 351] width 219 height 33
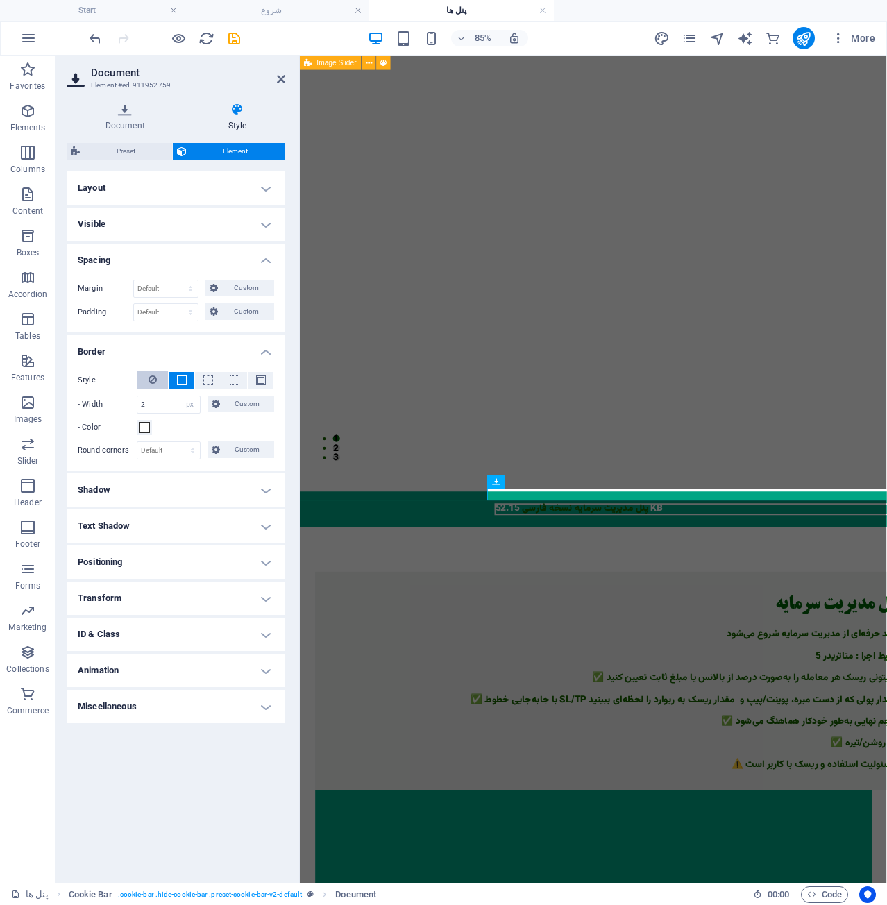
click at [160, 378] on button at bounding box center [152, 380] width 31 height 18
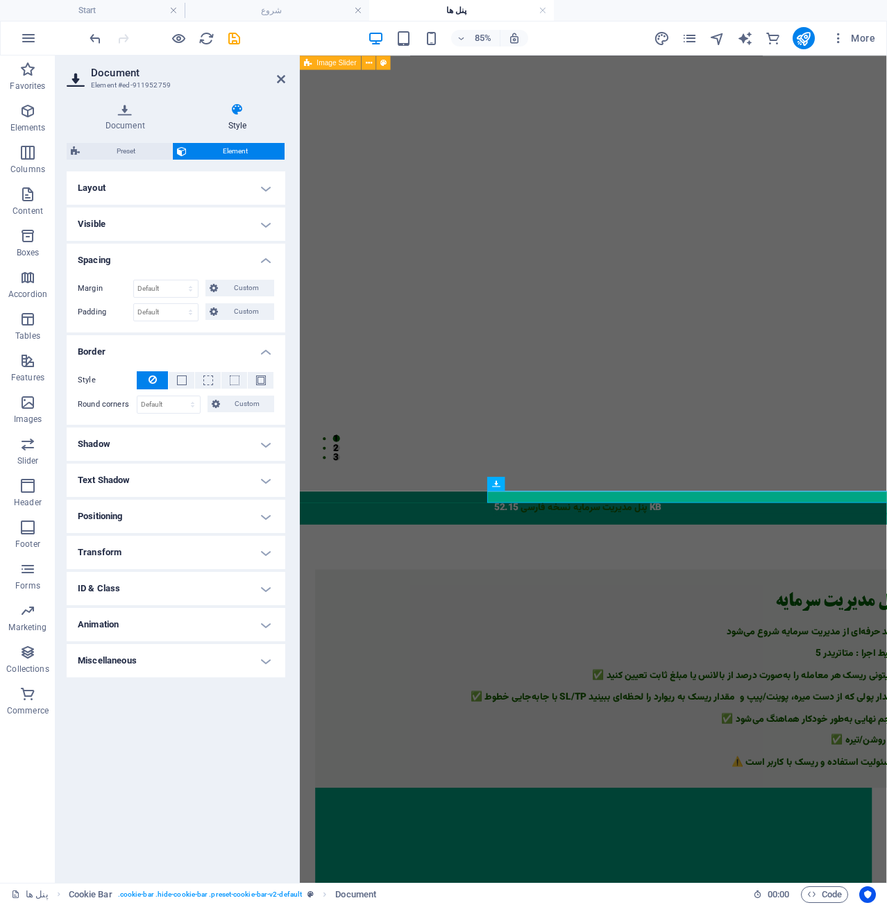
scroll to position [335, 0]
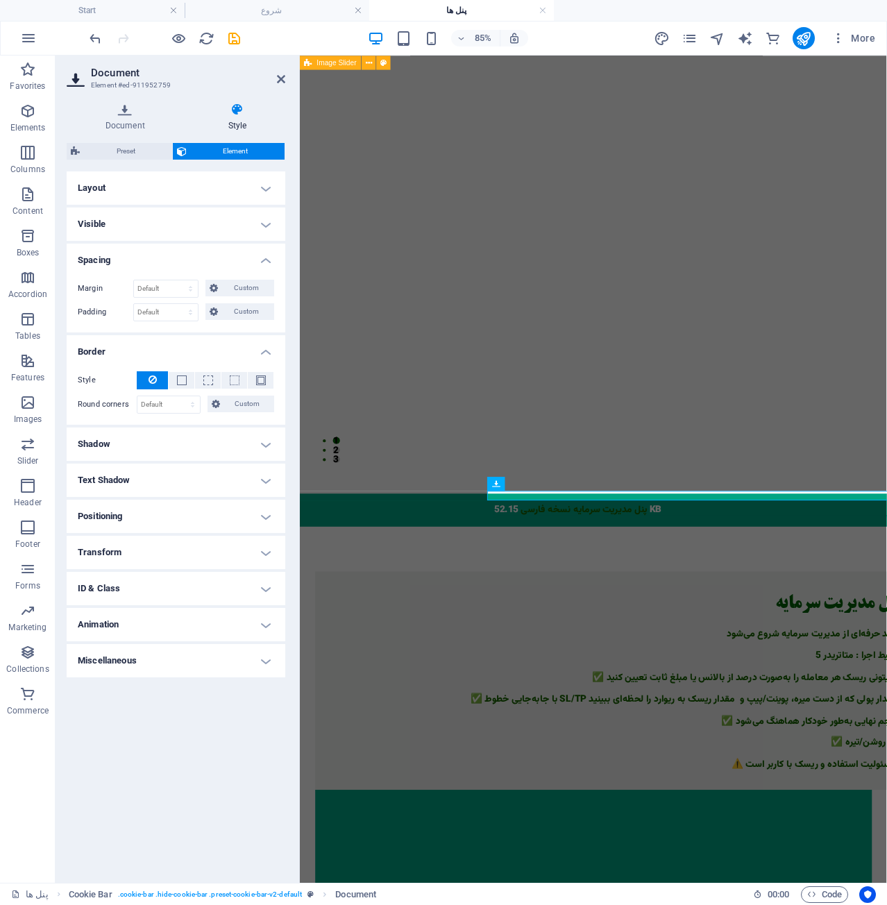
click at [271, 356] on h4 "Border" at bounding box center [176, 347] width 219 height 25
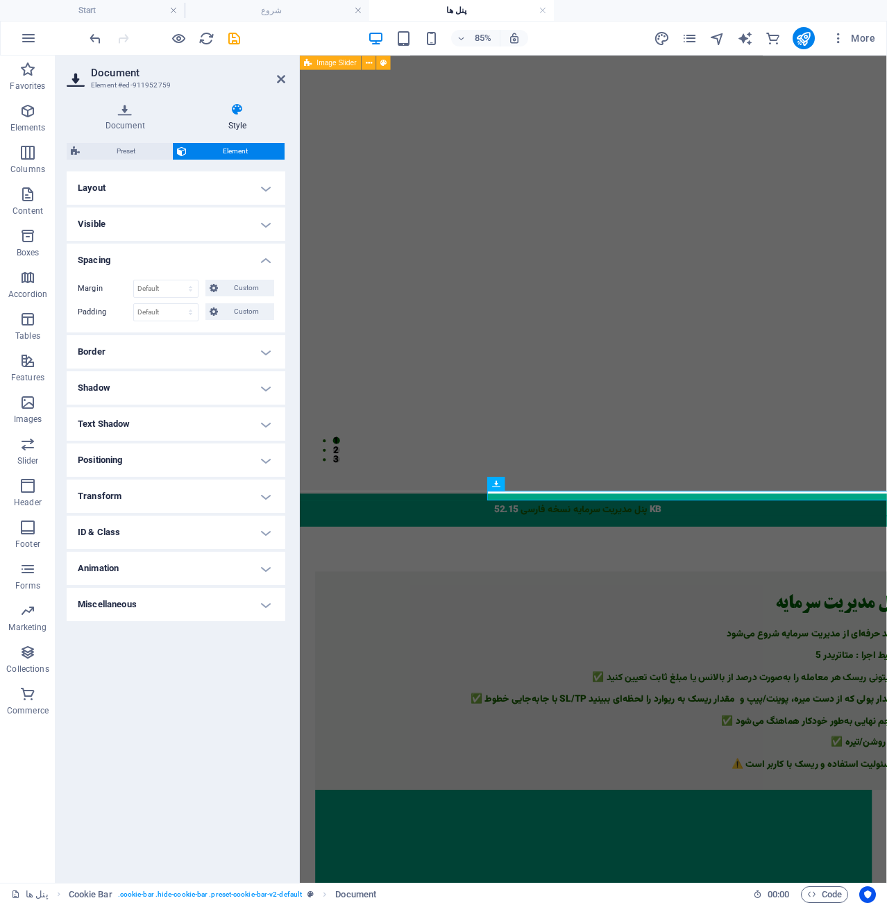
click at [199, 267] on h4 "Spacing" at bounding box center [176, 256] width 219 height 25
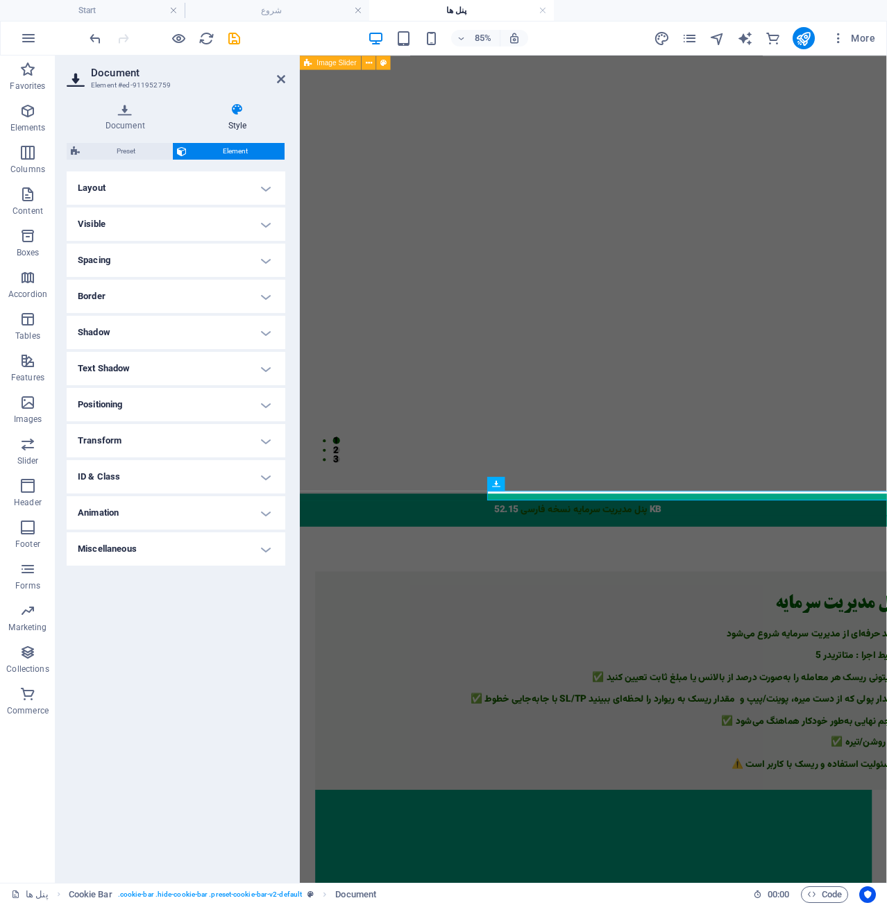
click at [257, 235] on h4 "Visible" at bounding box center [176, 224] width 219 height 33
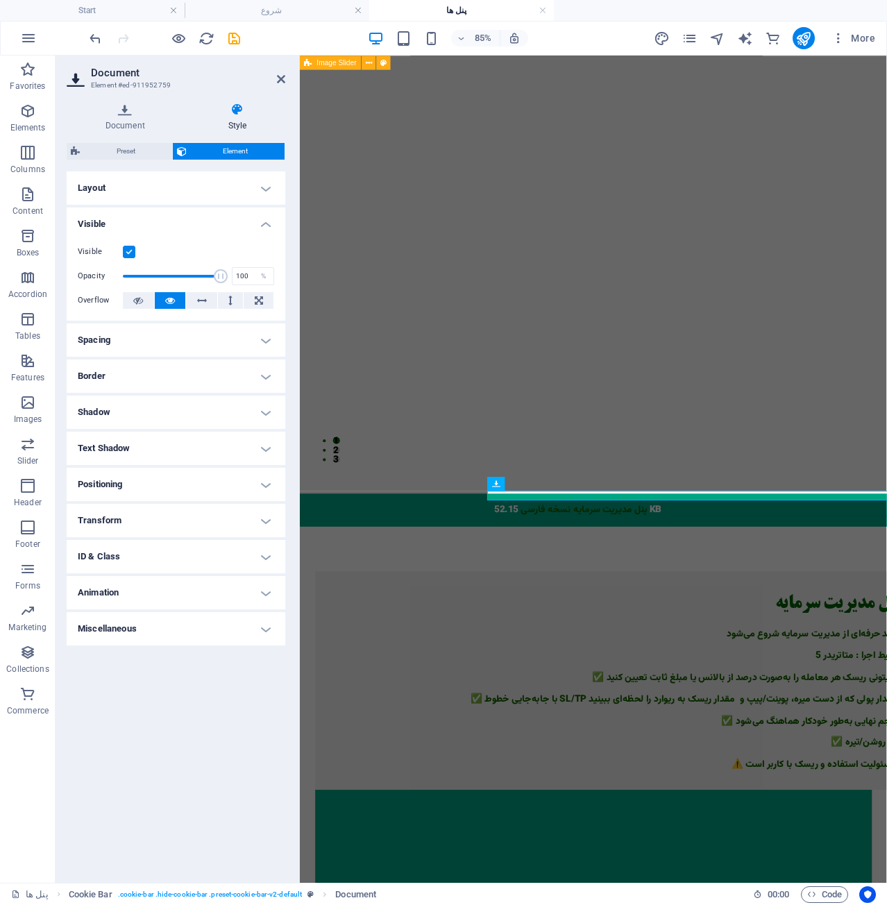
click at [257, 235] on div "Visible Opacity 100 % Overflow" at bounding box center [176, 277] width 219 height 88
click at [267, 192] on h4 "Layout" at bounding box center [176, 188] width 219 height 33
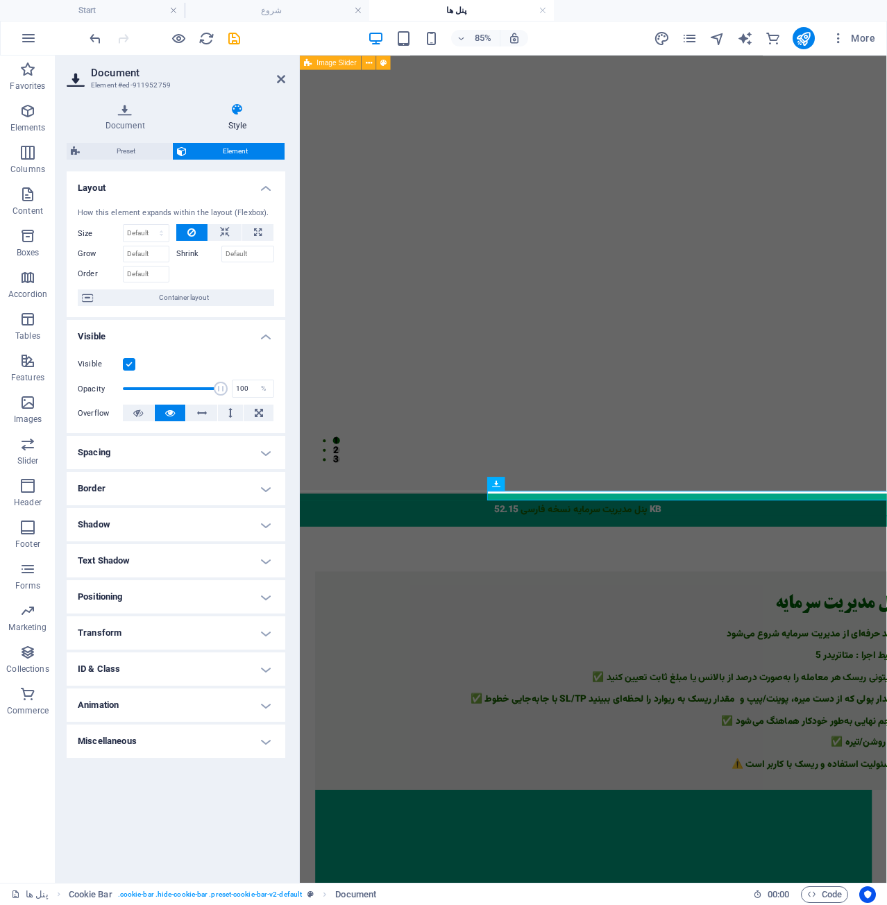
click at [271, 187] on h4 "Layout" at bounding box center [176, 184] width 219 height 25
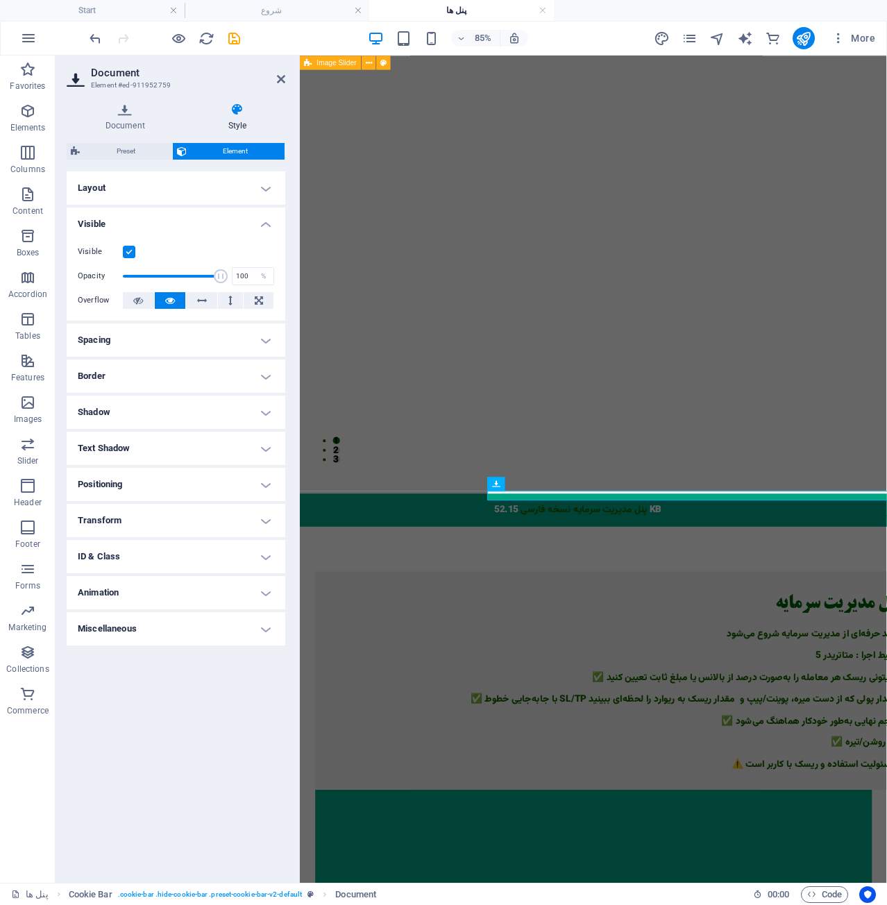
click at [260, 230] on h4 "Visible" at bounding box center [176, 220] width 219 height 25
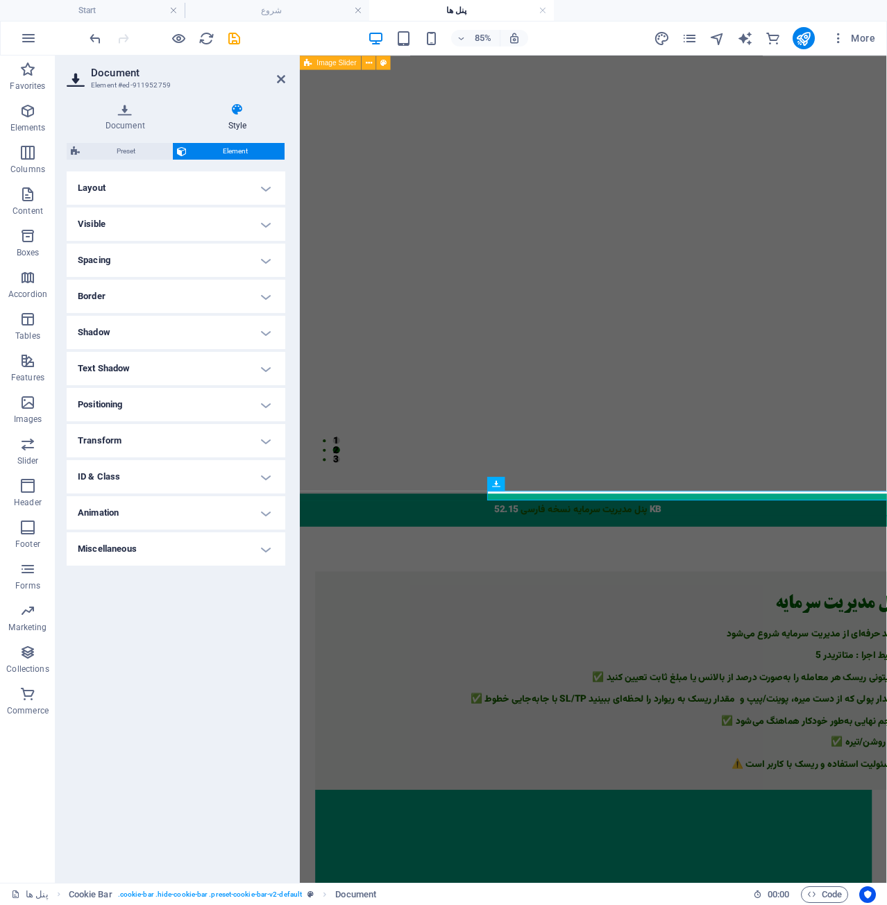
click at [238, 107] on icon at bounding box center [238, 110] width 96 height 14
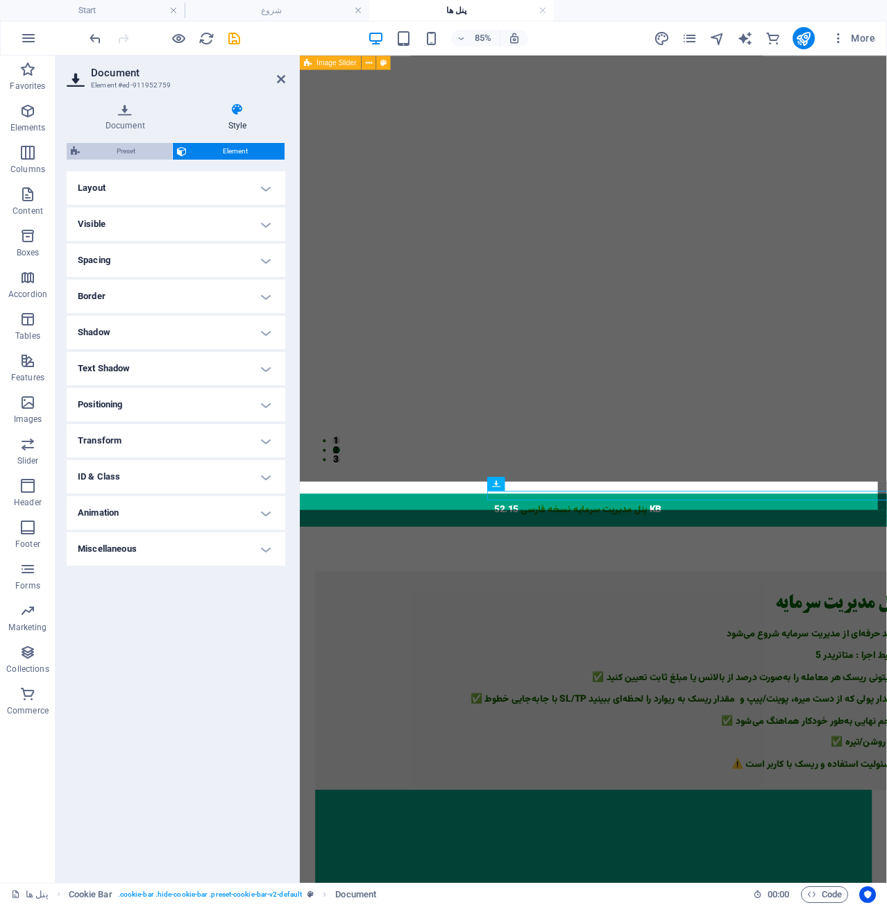
click at [126, 157] on span "Preset" at bounding box center [126, 151] width 84 height 17
select select "px"
select select "rem"
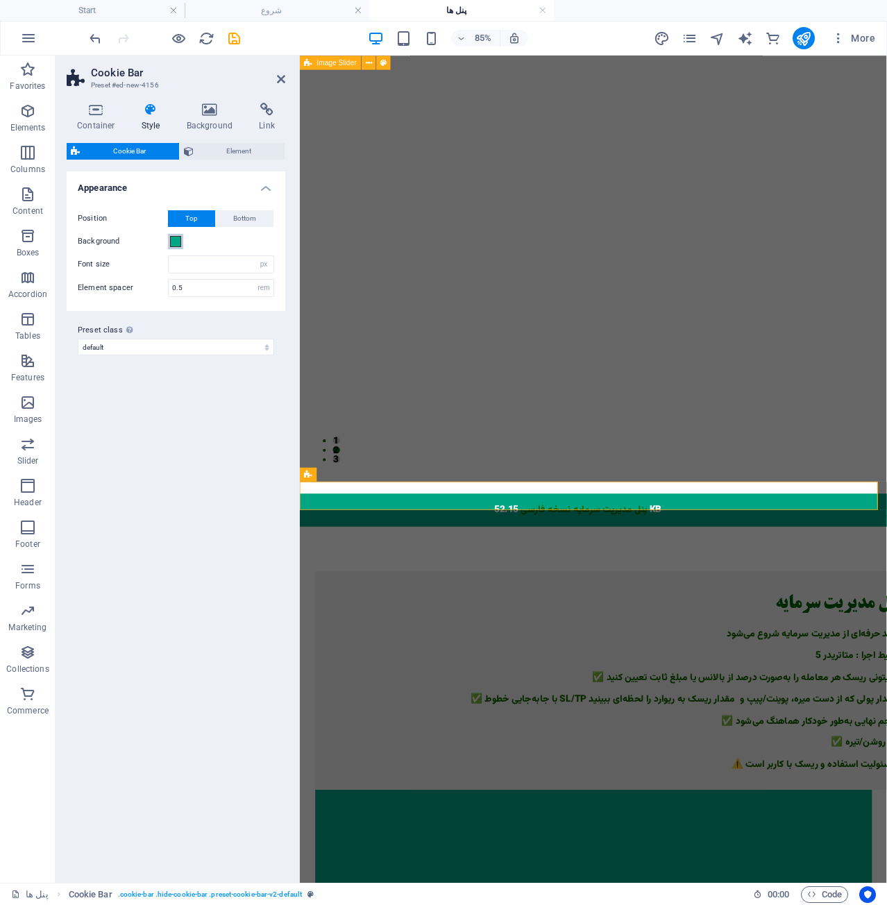
click at [178, 244] on span at bounding box center [175, 241] width 11 height 11
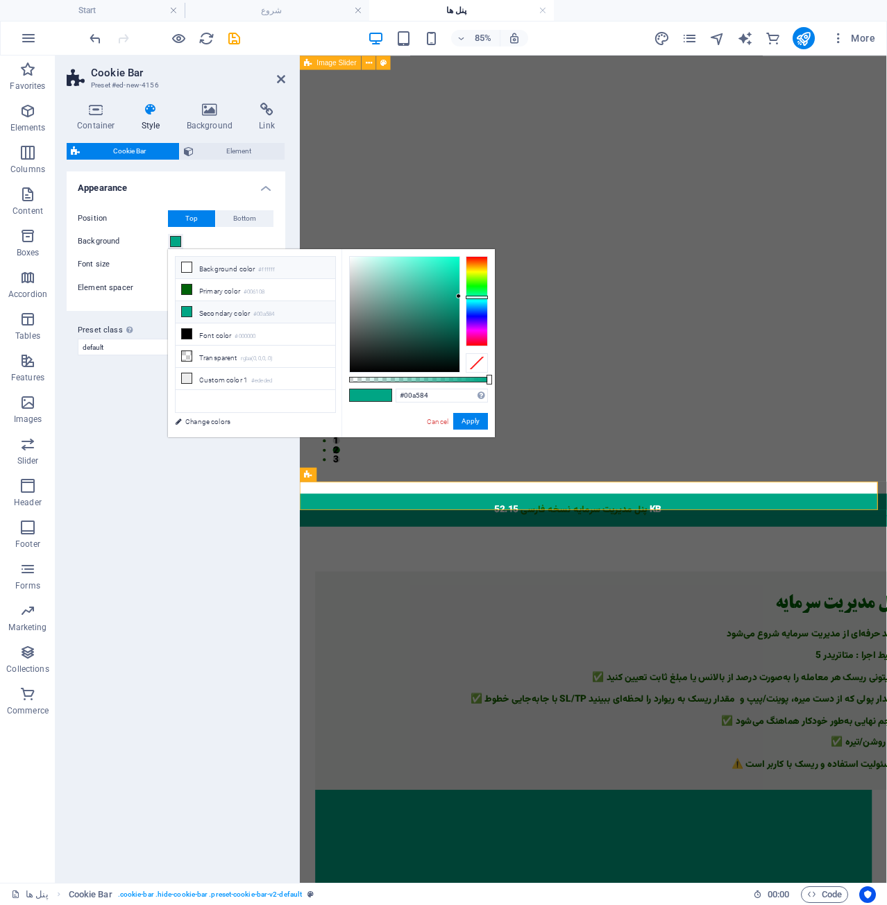
click at [190, 269] on icon at bounding box center [187, 267] width 10 height 10
type input "#ffffff"
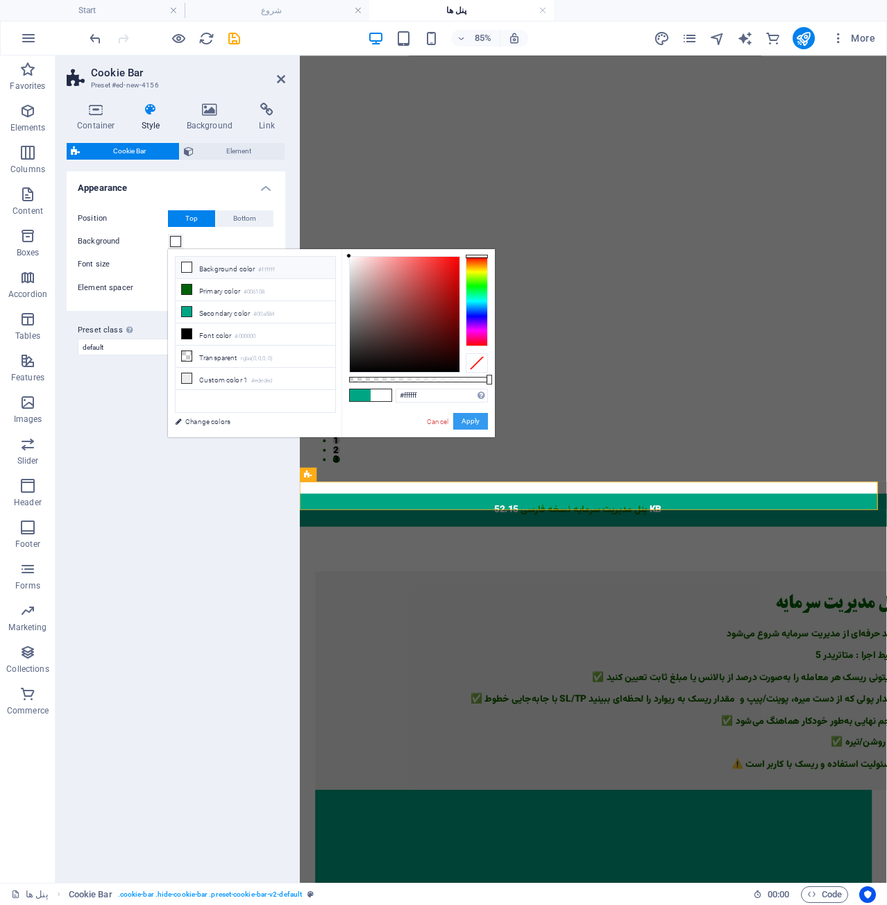
click at [469, 413] on button "Apply" at bounding box center [470, 421] width 35 height 17
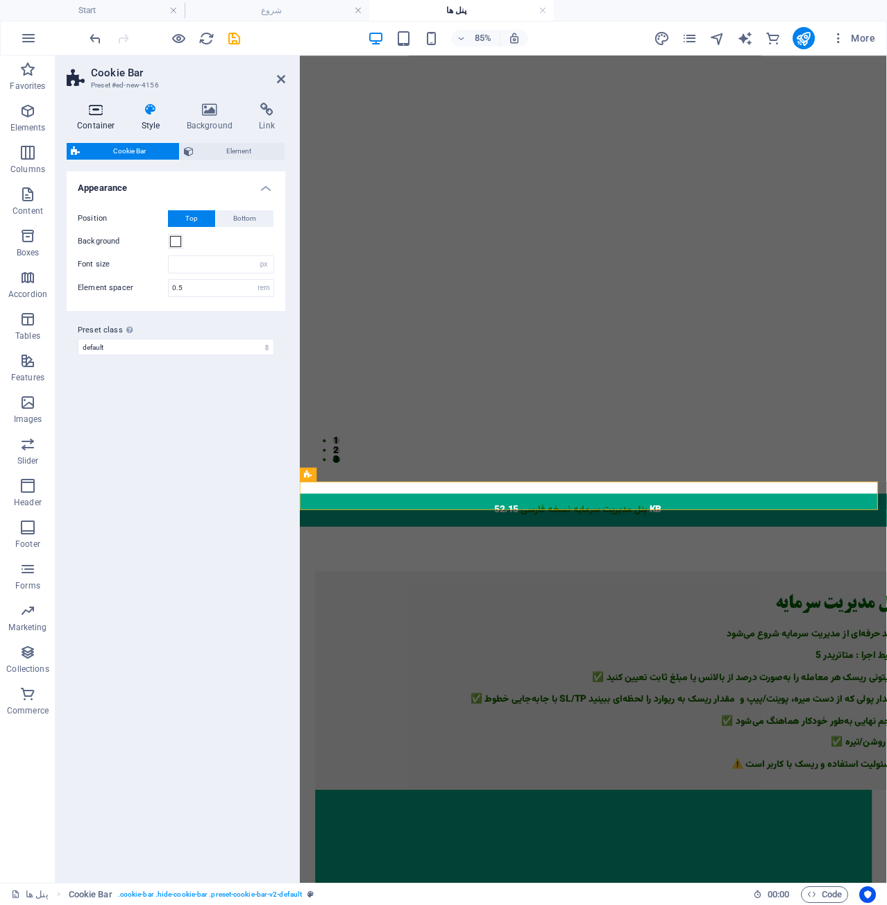
click at [101, 115] on icon at bounding box center [96, 110] width 59 height 14
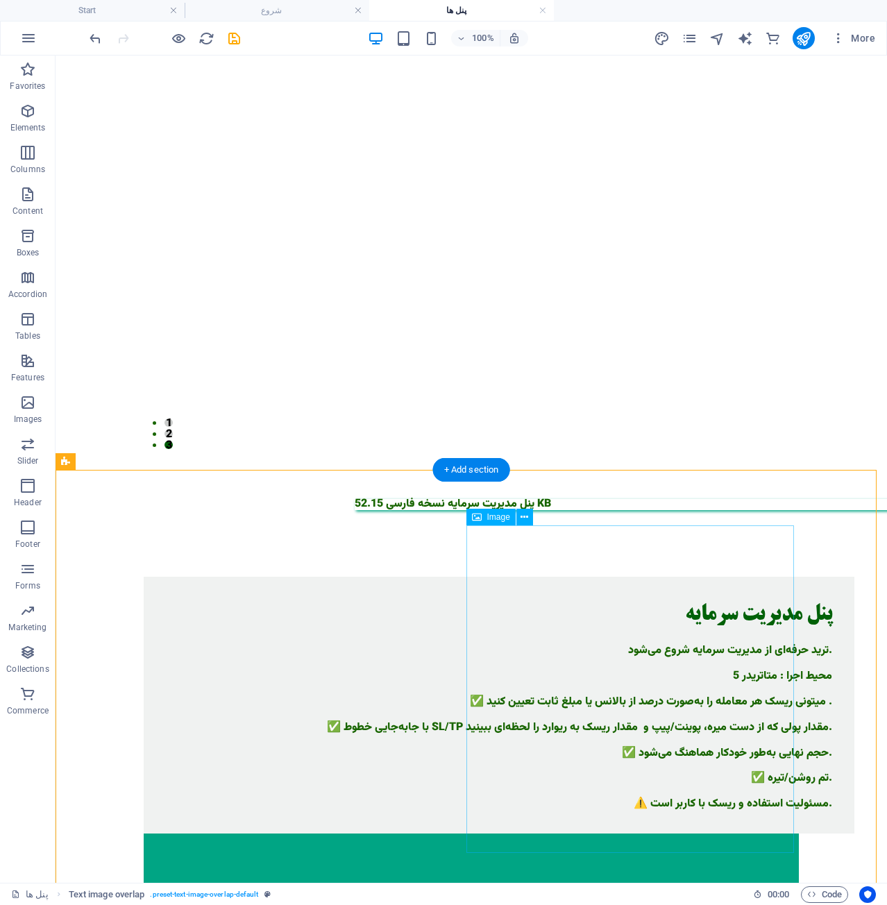
scroll to position [480, 0]
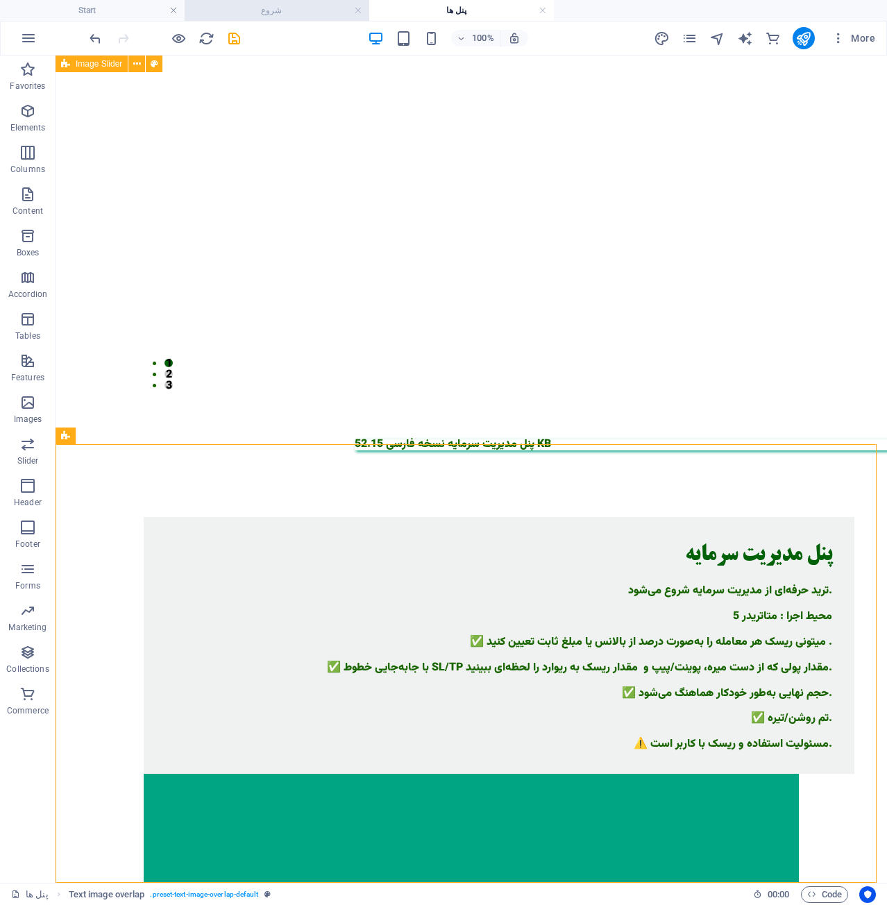
click at [306, 8] on h4 "شروع" at bounding box center [277, 10] width 185 height 15
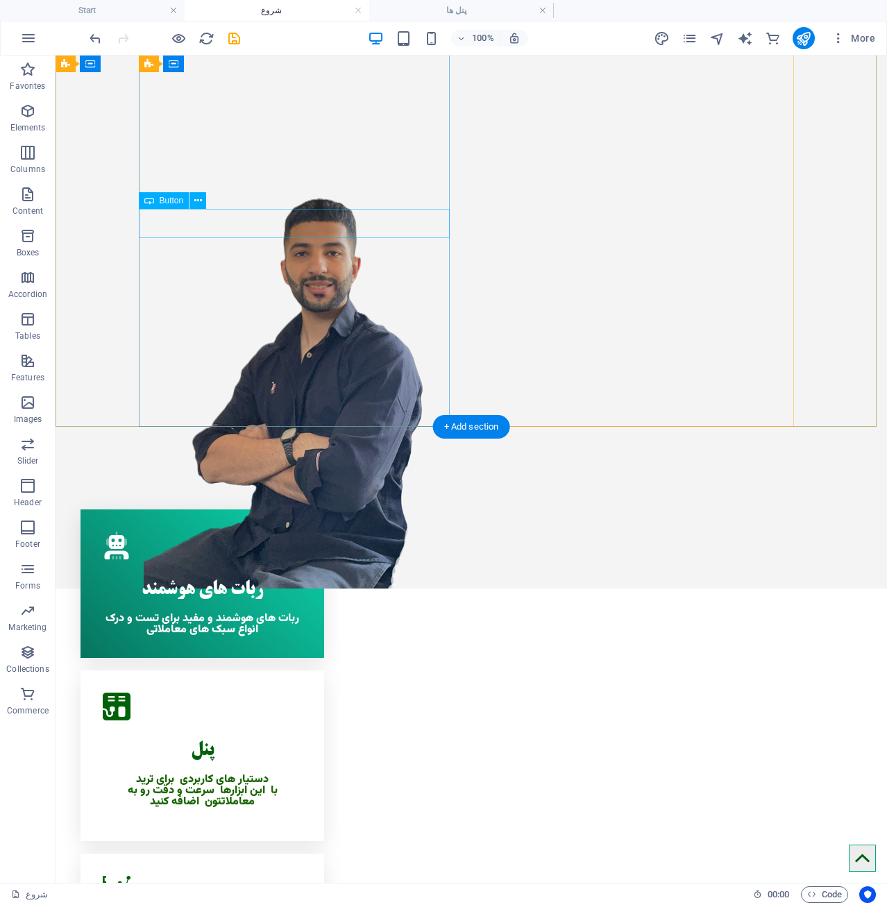
scroll to position [0, 0]
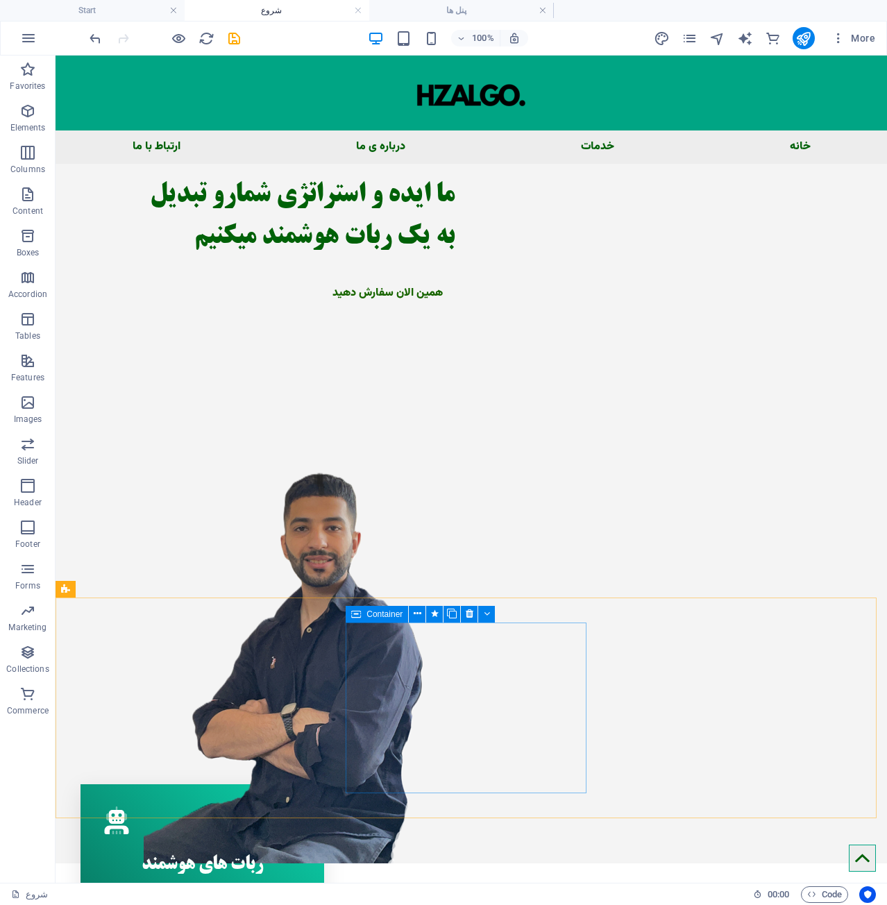
click at [367, 616] on span "Container" at bounding box center [385, 614] width 36 height 8
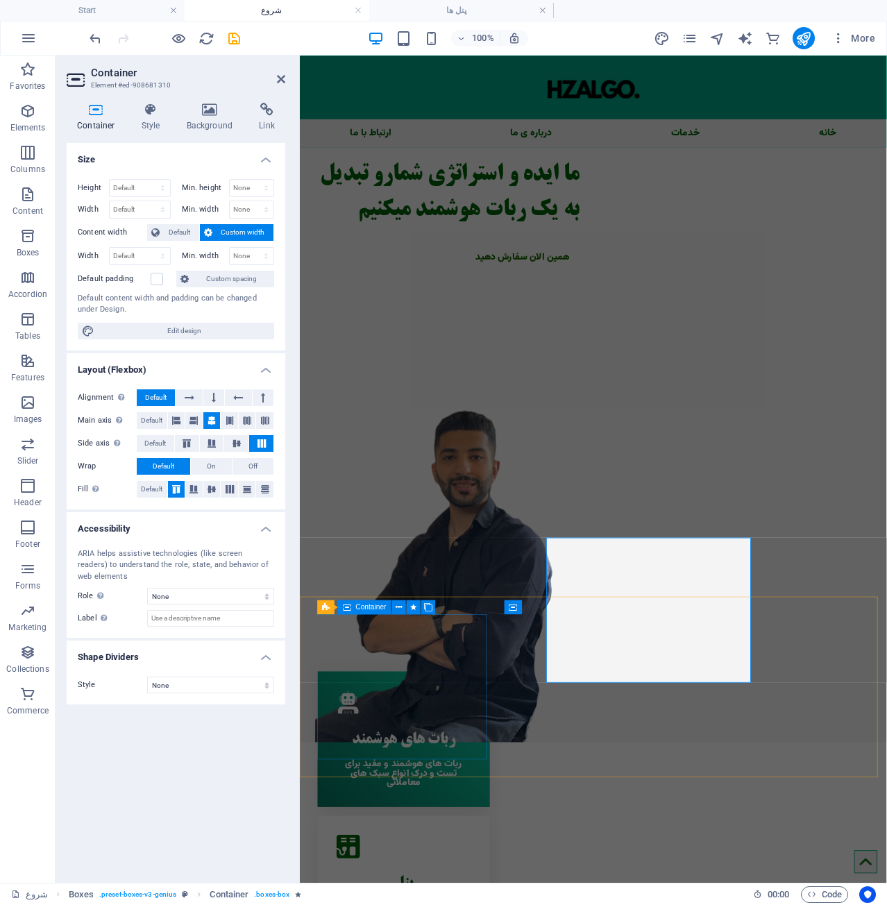
click at [379, 780] on div ".fa-secondary{opacity:.4} ربات های هوشمند ربات های هوشمند و مفید برای تست و درک…" at bounding box center [422, 860] width 203 height 160
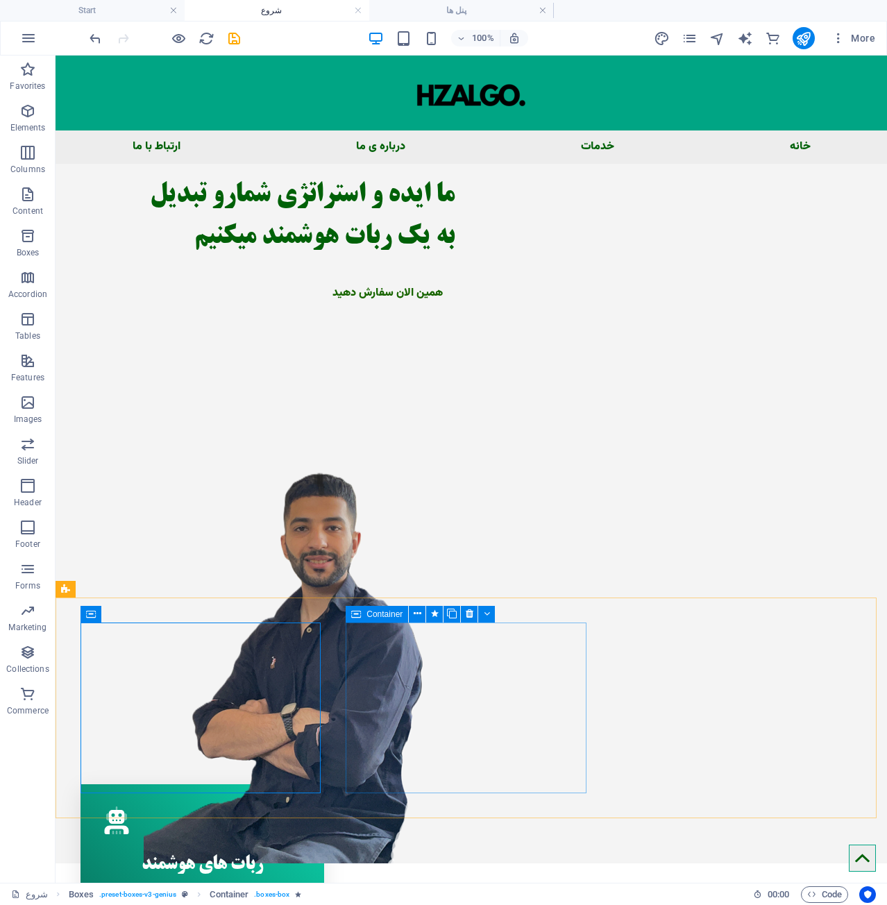
click at [365, 611] on div "Container" at bounding box center [377, 614] width 62 height 17
click at [368, 611] on span "Container" at bounding box center [385, 614] width 36 height 8
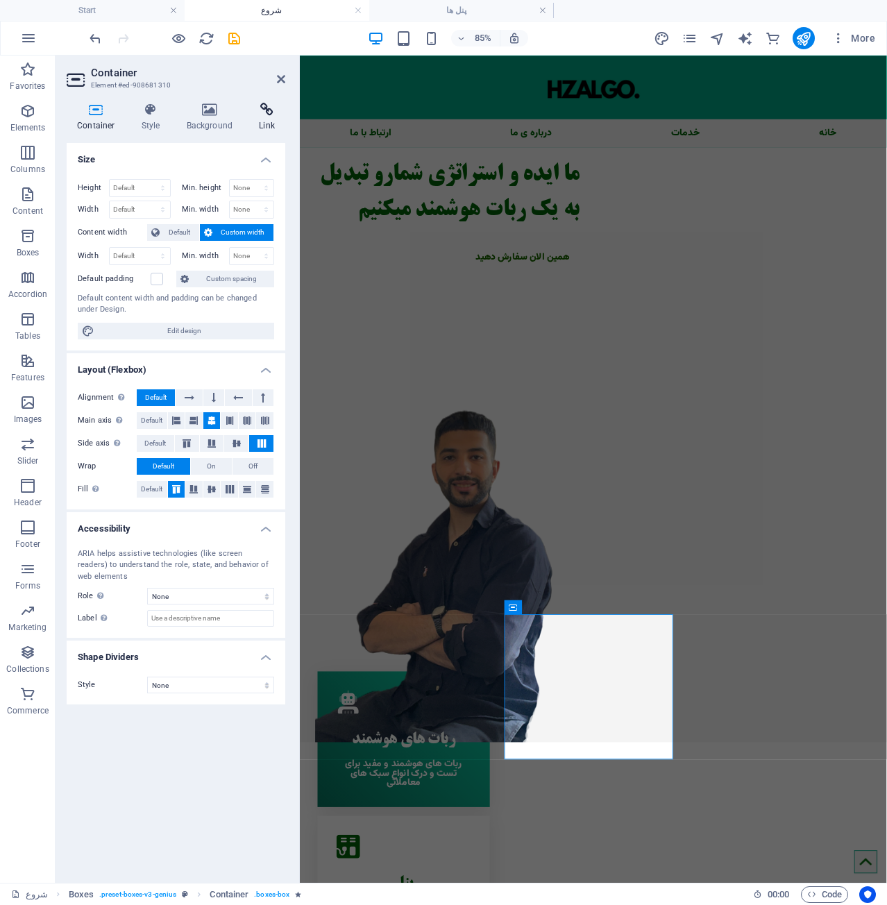
click at [271, 125] on h4 "Link" at bounding box center [267, 117] width 37 height 29
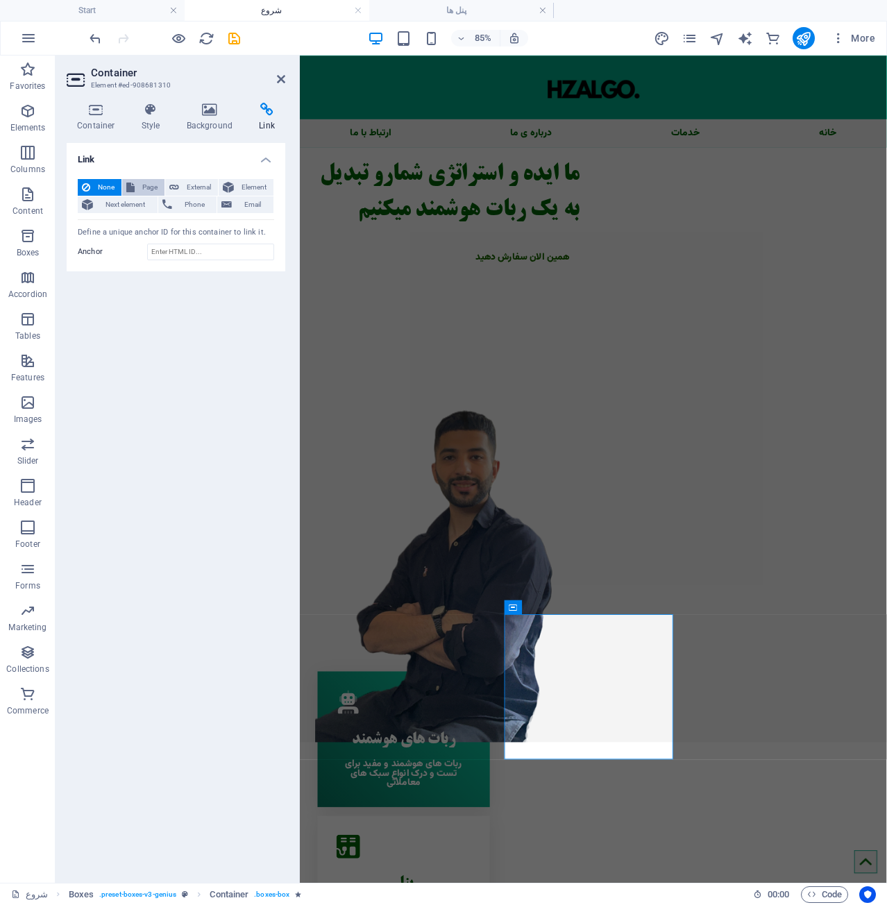
click at [151, 184] on span "Page" at bounding box center [150, 187] width 22 height 17
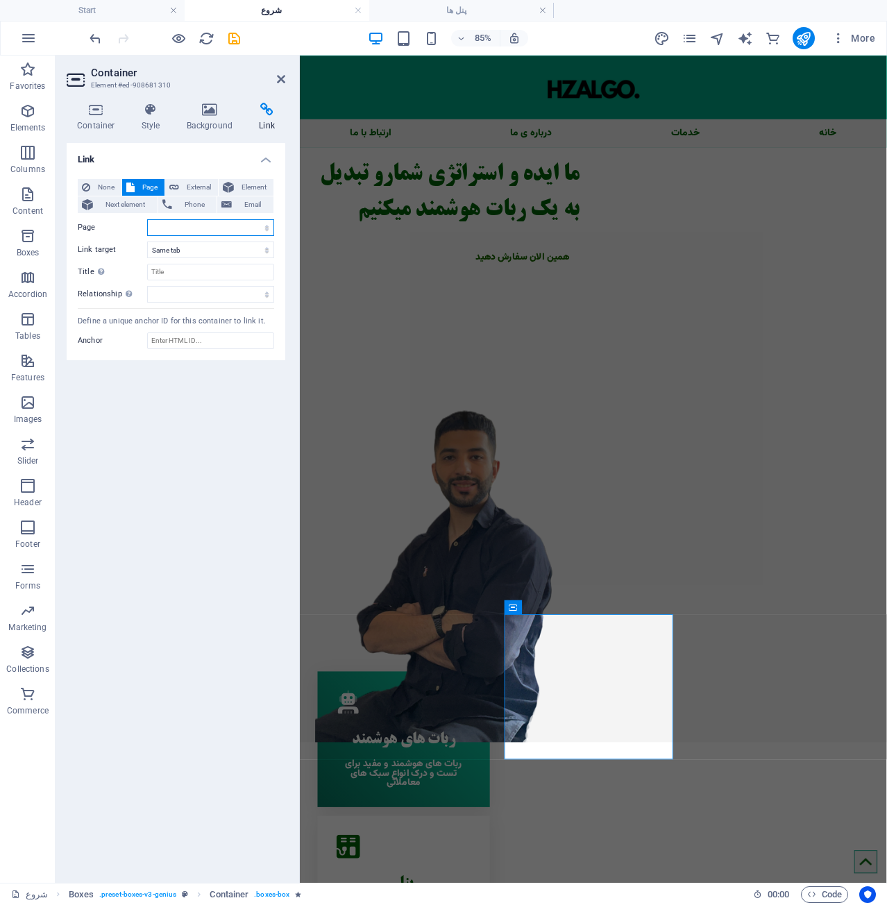
click at [205, 228] on select "Start Legal Notice Privacy شروع پنل ها" at bounding box center [210, 227] width 127 height 17
select select "4"
click at [147, 219] on select "Start Legal Notice Privacy شروع پنل ها" at bounding box center [210, 227] width 127 height 17
click at [221, 250] on select "New tab Same tab Overlay" at bounding box center [210, 250] width 127 height 17
click at [147, 242] on select "New tab Same tab Overlay" at bounding box center [210, 250] width 127 height 17
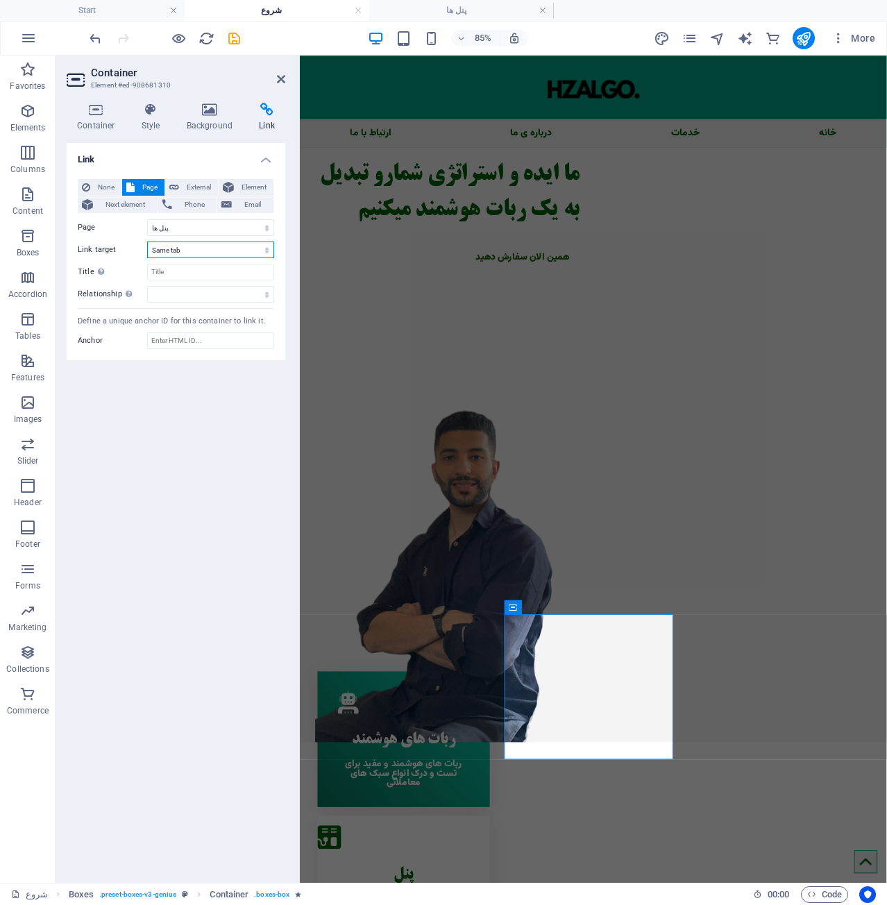
click at [237, 253] on select "New tab Same tab Overlay" at bounding box center [210, 250] width 127 height 17
click at [232, 266] on input "Title Additional link description, should not be the same as the link text. The…" at bounding box center [210, 272] width 127 height 17
type input "پنل"
click at [262, 295] on select "alternate author bookmark external help license next nofollow noreferrer noopen…" at bounding box center [210, 294] width 127 height 17
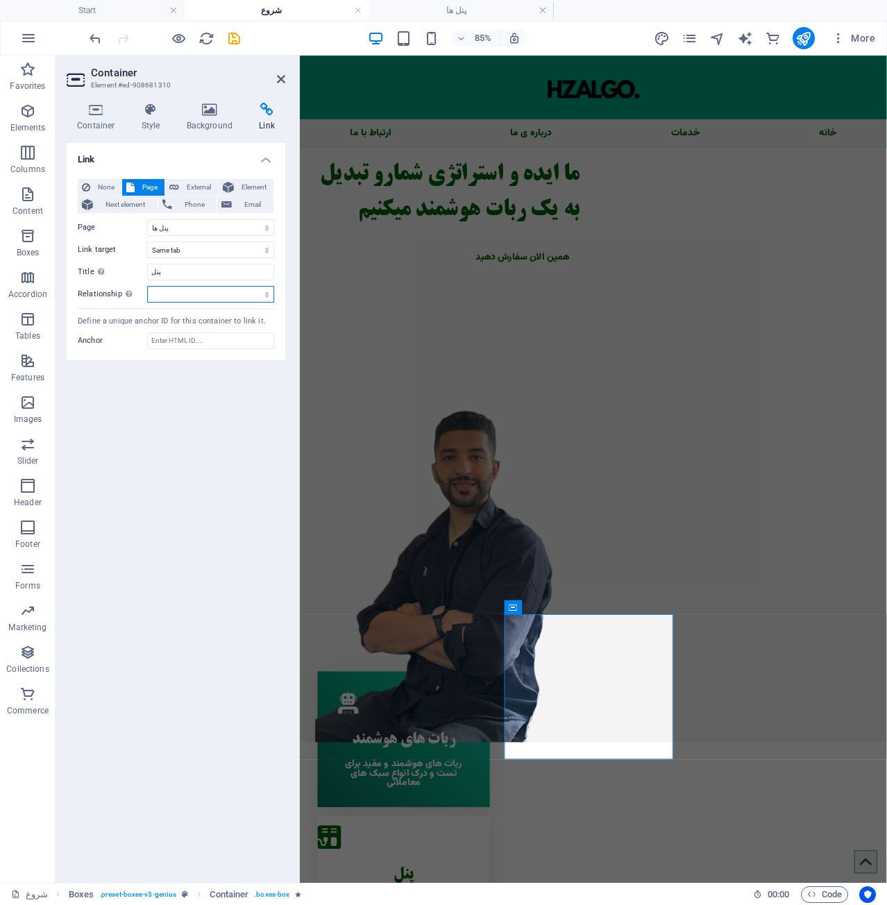
select select "next"
click at [147, 286] on select "alternate author bookmark external help license next nofollow noreferrer noopen…" at bounding box center [210, 294] width 127 height 17
click at [219, 340] on input "Anchor" at bounding box center [210, 341] width 127 height 17
click at [190, 420] on div "Link None Page External Element Next element Phone Email Page Start Legal Notic…" at bounding box center [176, 507] width 219 height 729
click at [237, 42] on icon "save" at bounding box center [234, 39] width 16 height 16
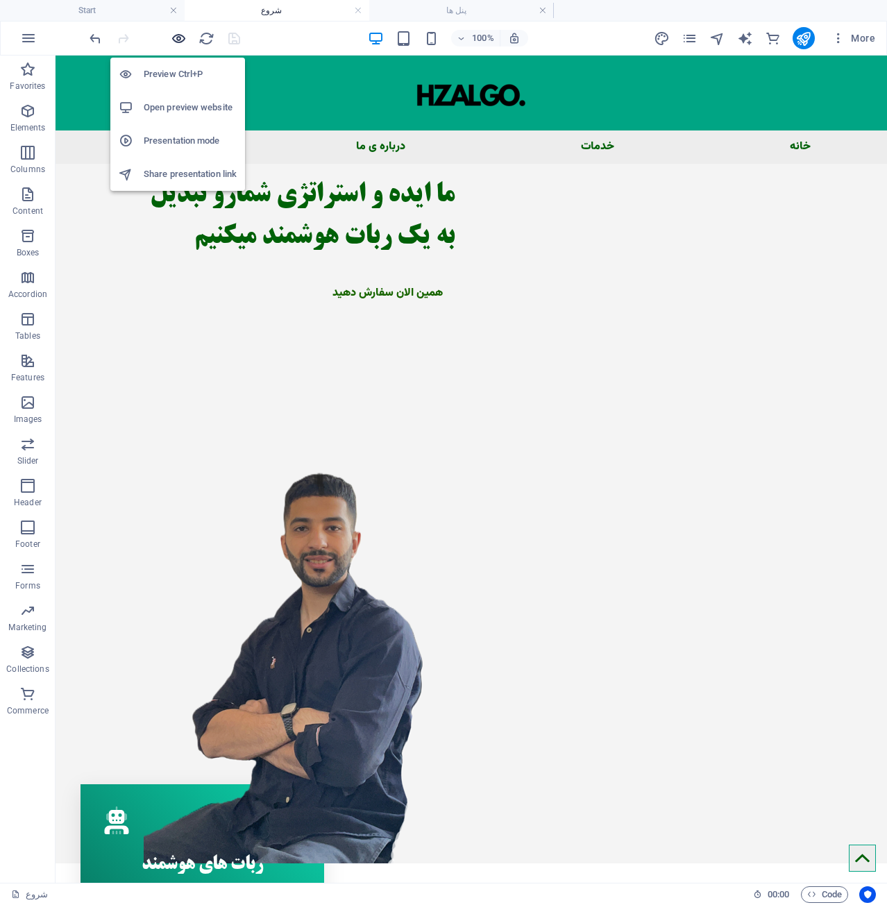
click at [177, 35] on icon "button" at bounding box center [179, 39] width 16 height 16
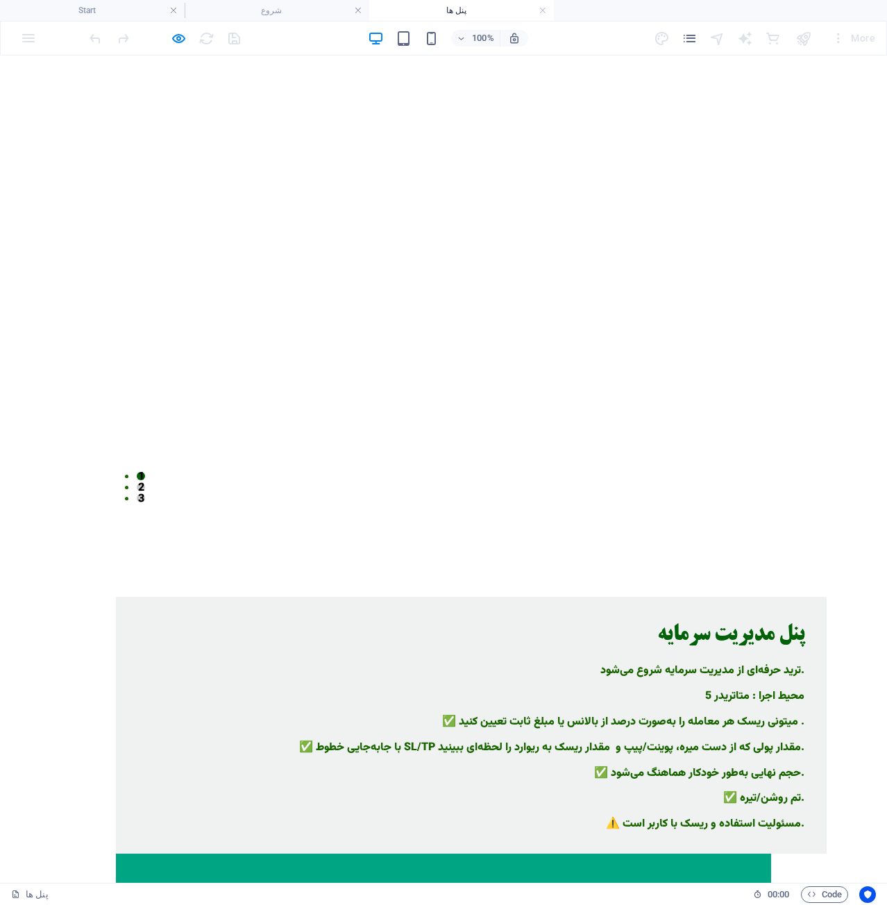
scroll to position [239, 0]
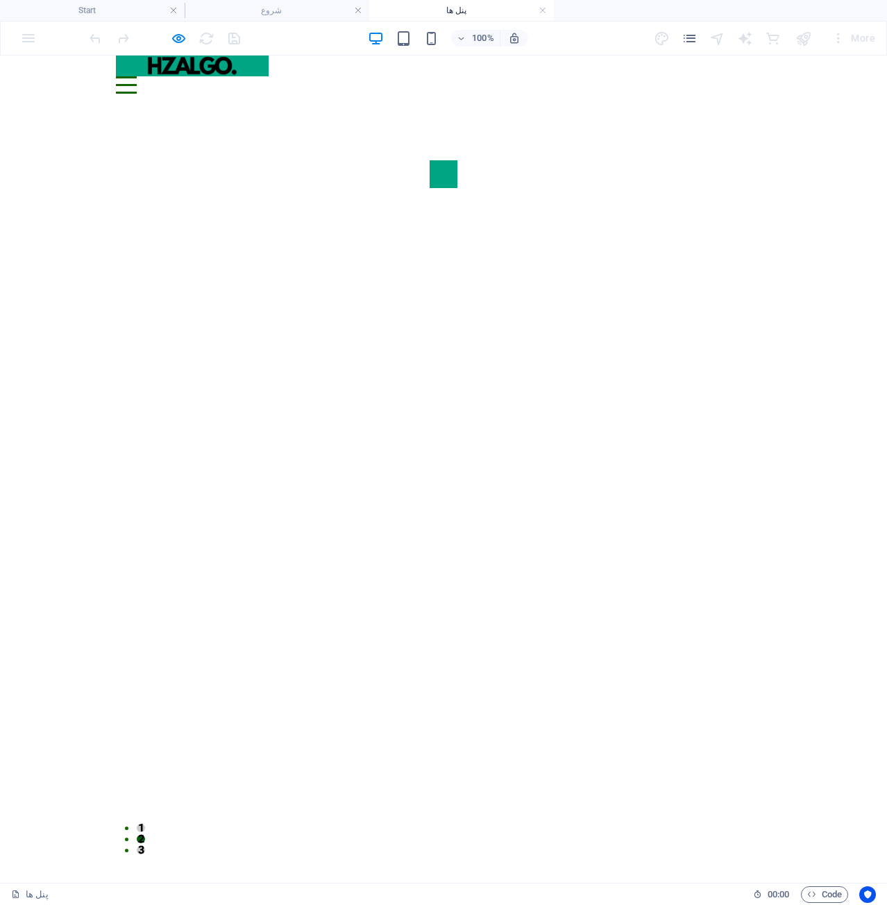
scroll to position [0, 0]
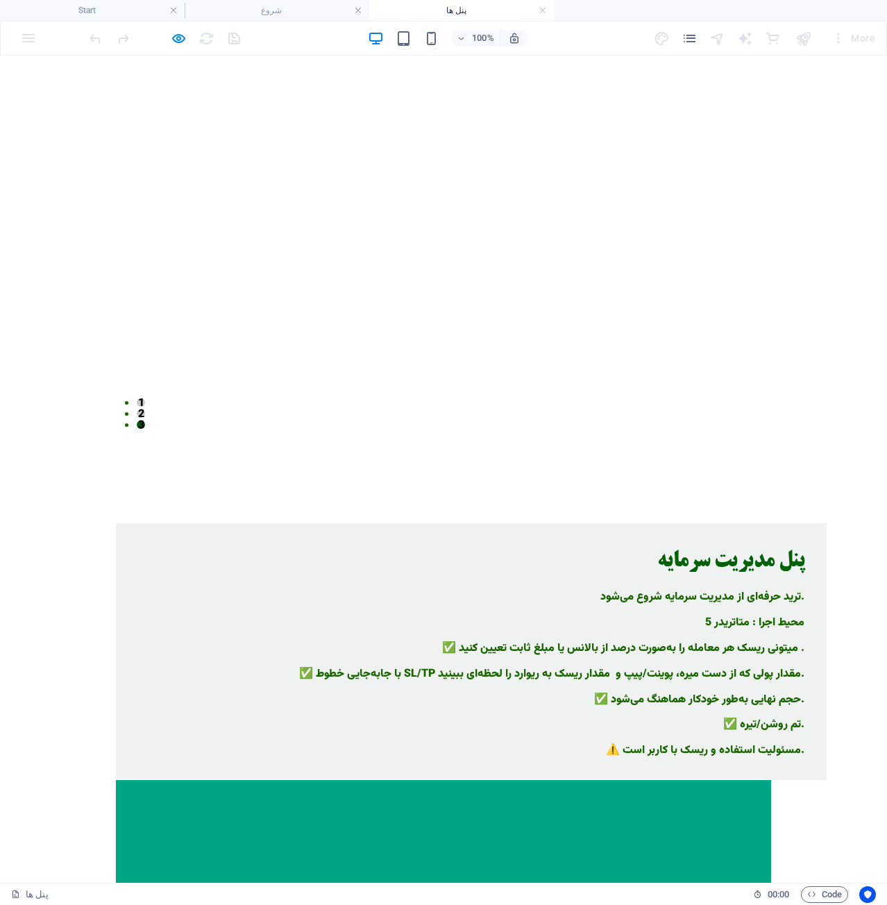
scroll to position [447, 0]
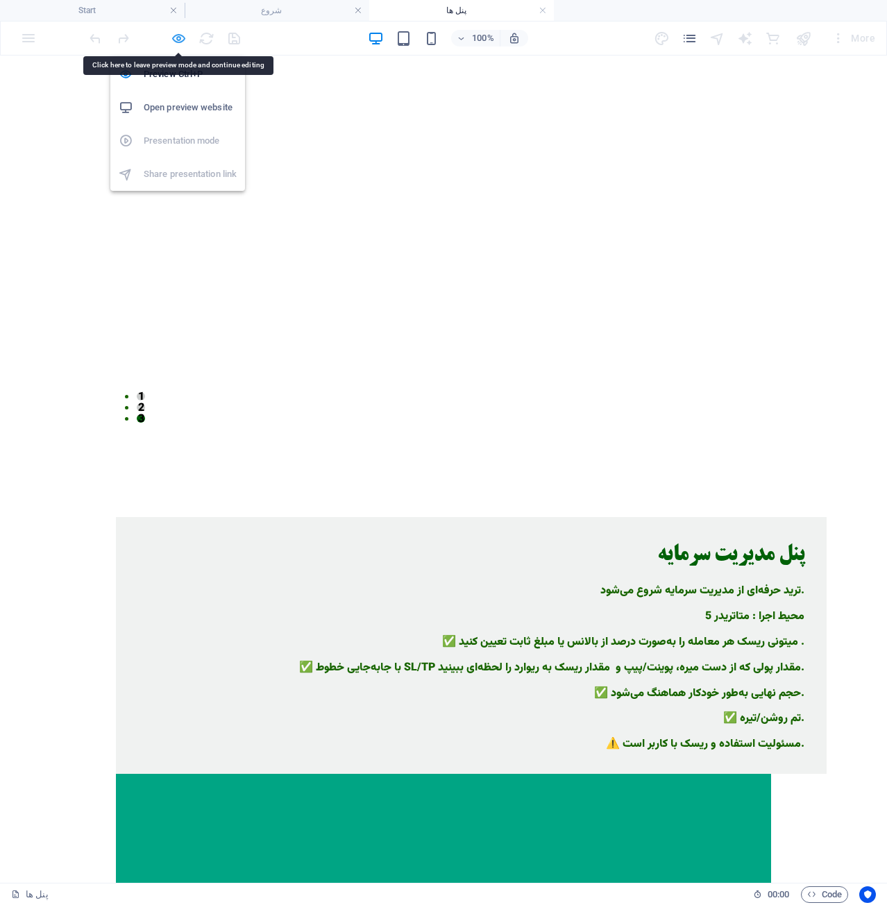
click at [183, 37] on icon "button" at bounding box center [179, 39] width 16 height 16
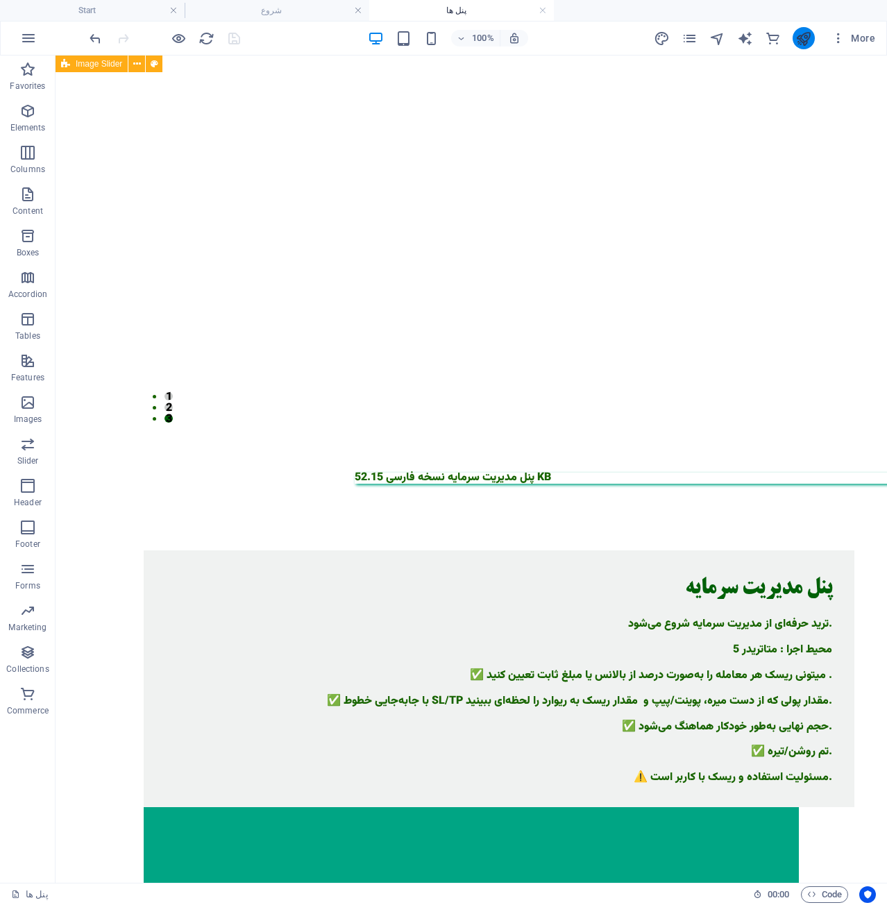
click at [806, 36] on icon "publish" at bounding box center [804, 39] width 16 height 16
